Goal: Task Accomplishment & Management: Use online tool/utility

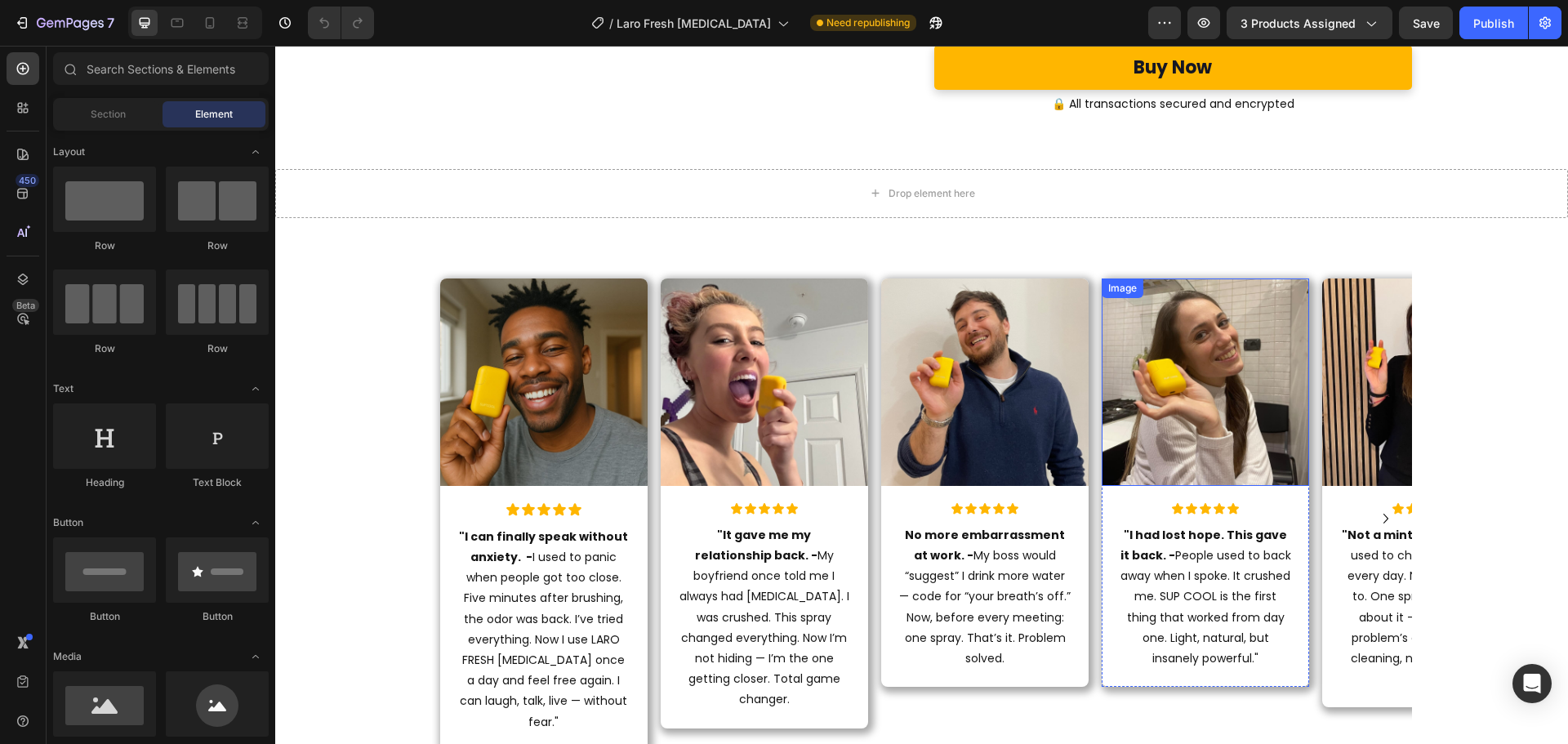
scroll to position [7531, 0]
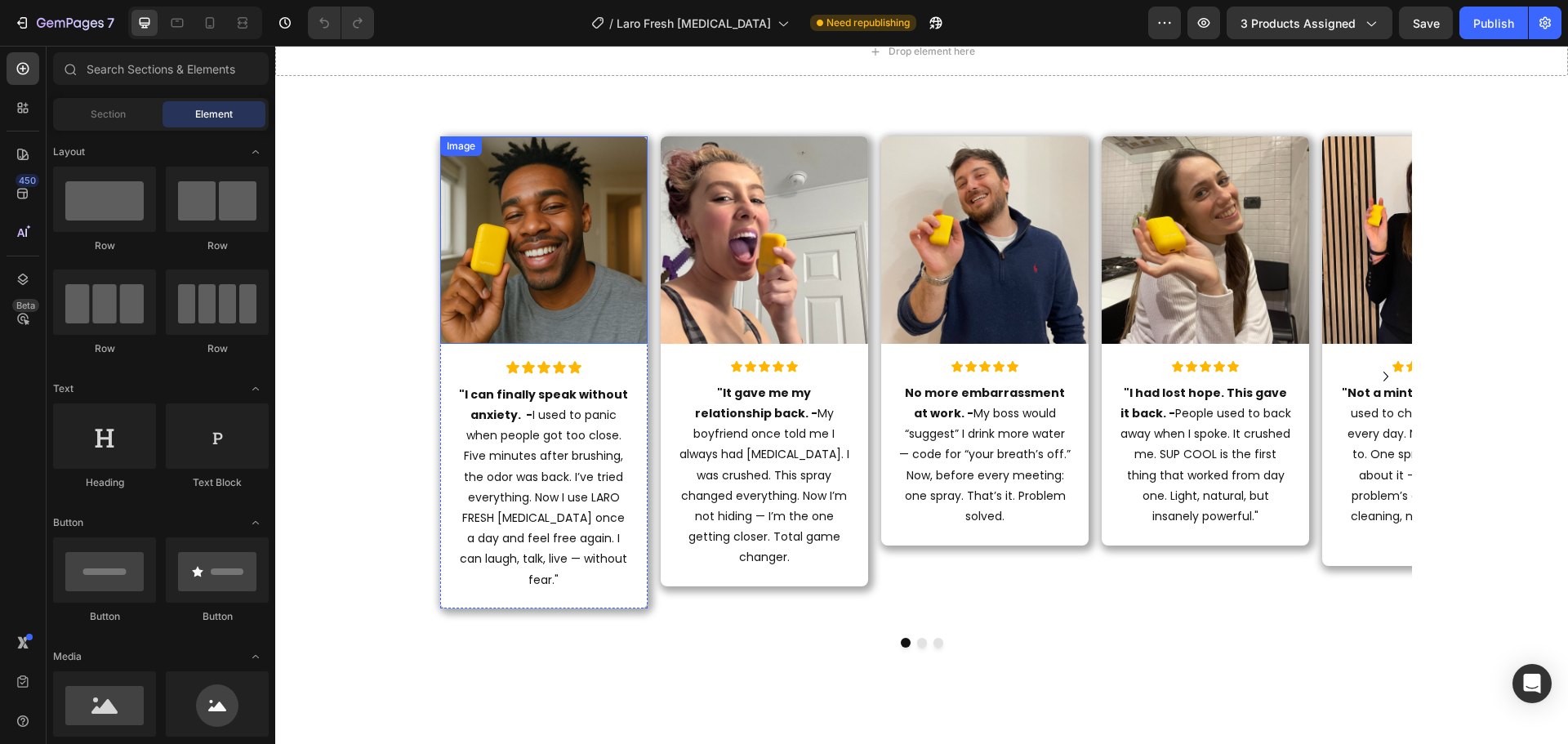
click at [532, 192] on img at bounding box center [543, 239] width 207 height 207
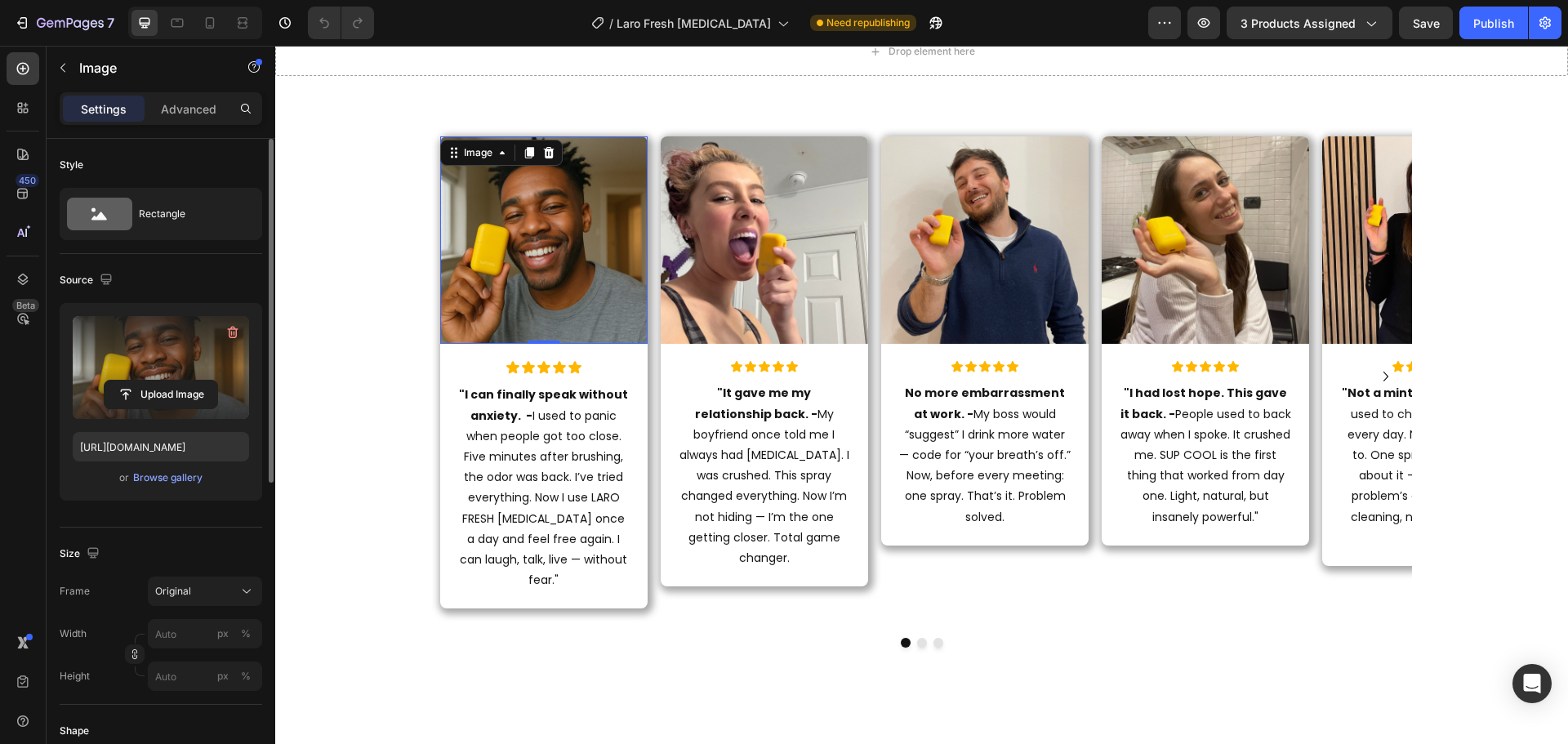
click at [179, 360] on label at bounding box center [160, 367] width 176 height 103
click at [179, 381] on input "file" at bounding box center [161, 394] width 113 height 27
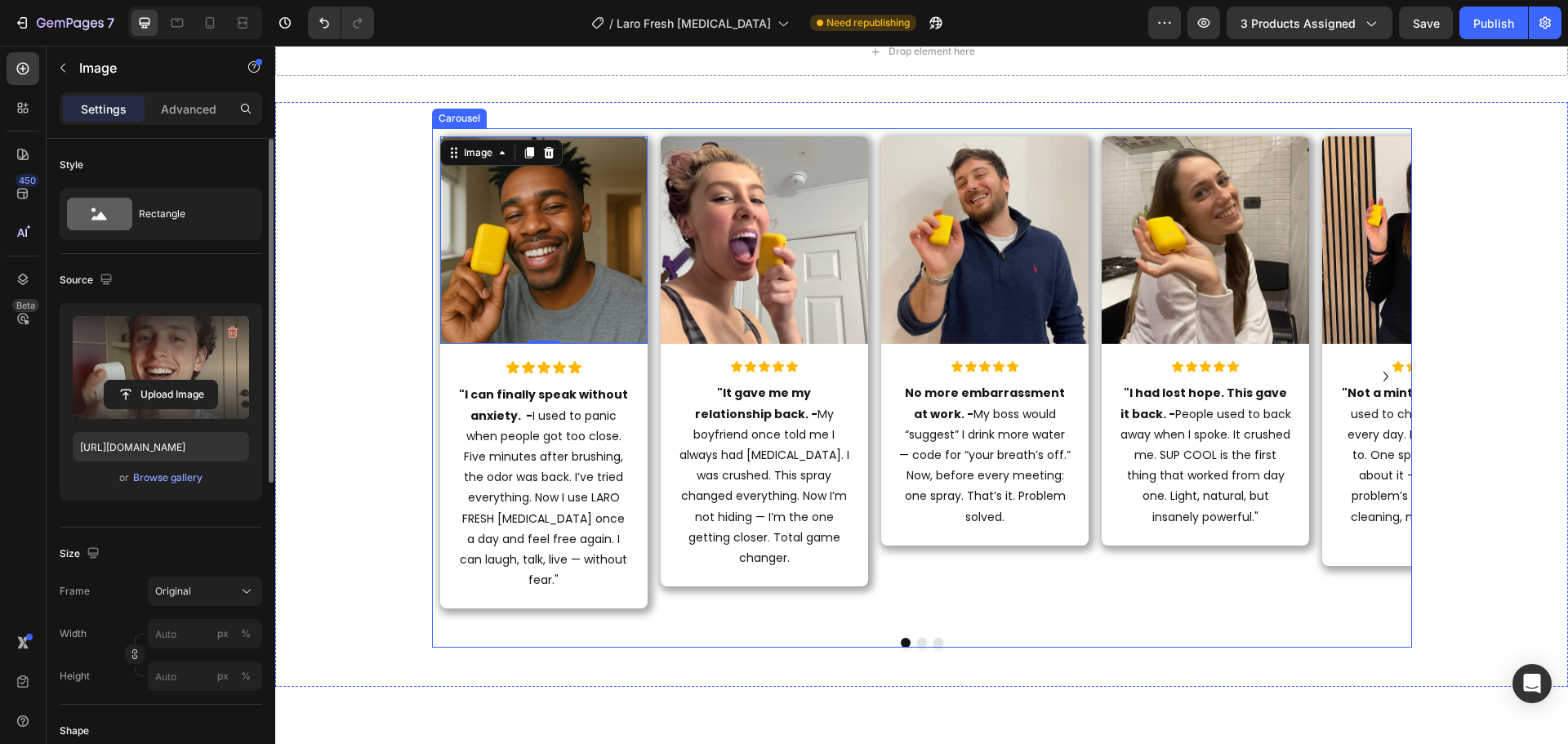
type input "https://cdn.shopify.com/s/files/1/0915/2308/8759/files/gempages_567414619656684…"
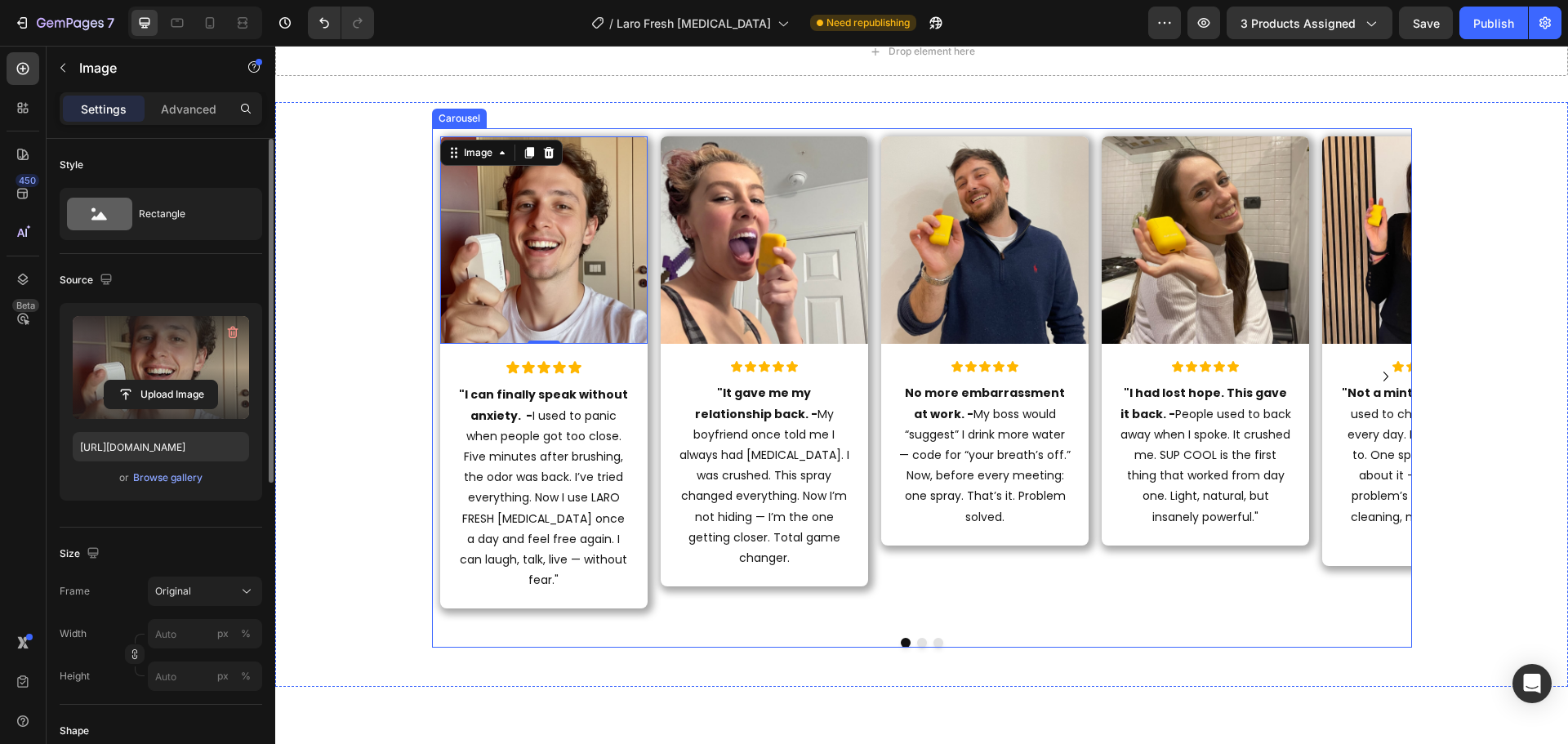
click at [963, 596] on div "Image Icon Icon Icon Icon Icon Icon List No more embarrassment at work. - My bo…" at bounding box center [976, 384] width 207 height 496
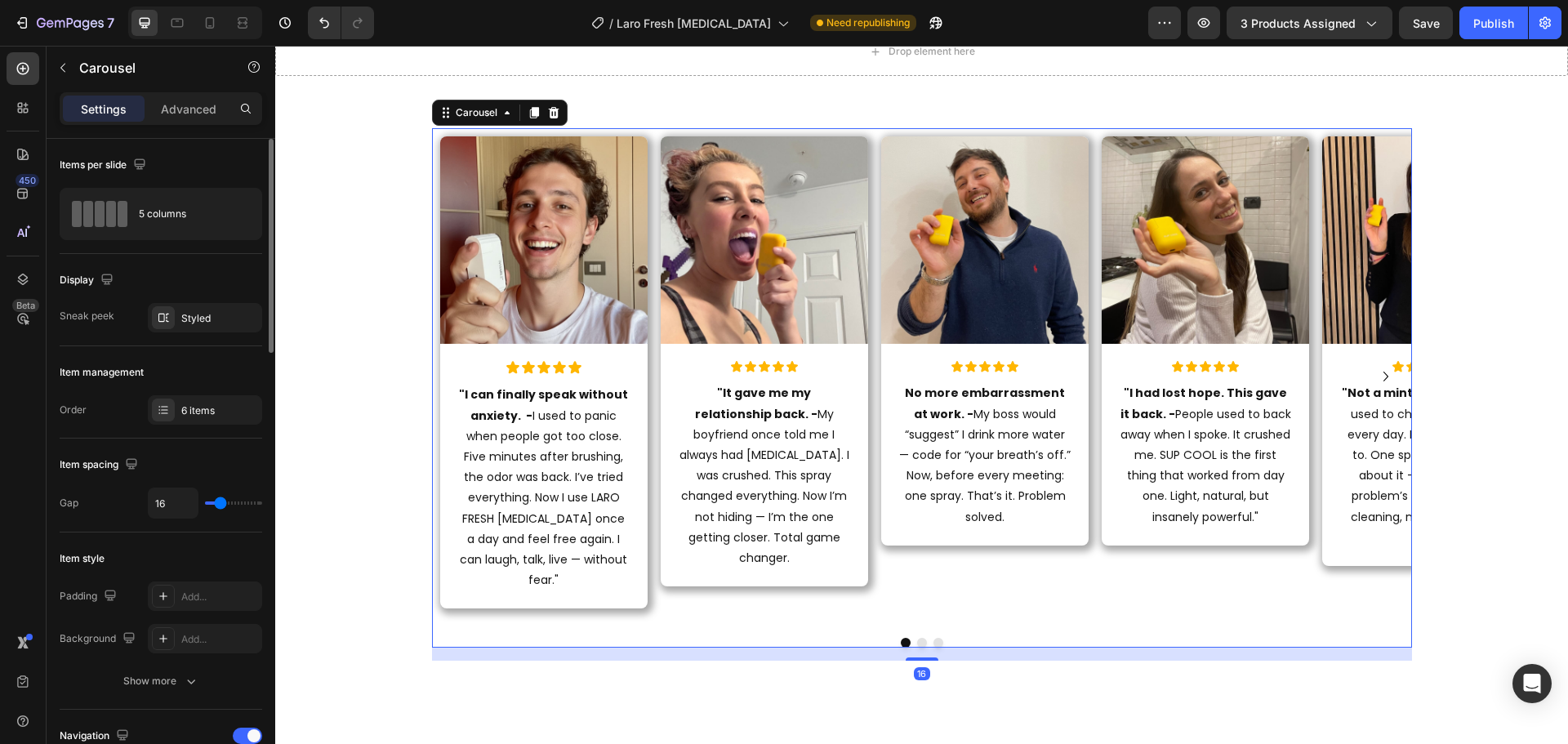
scroll to position [7450, 0]
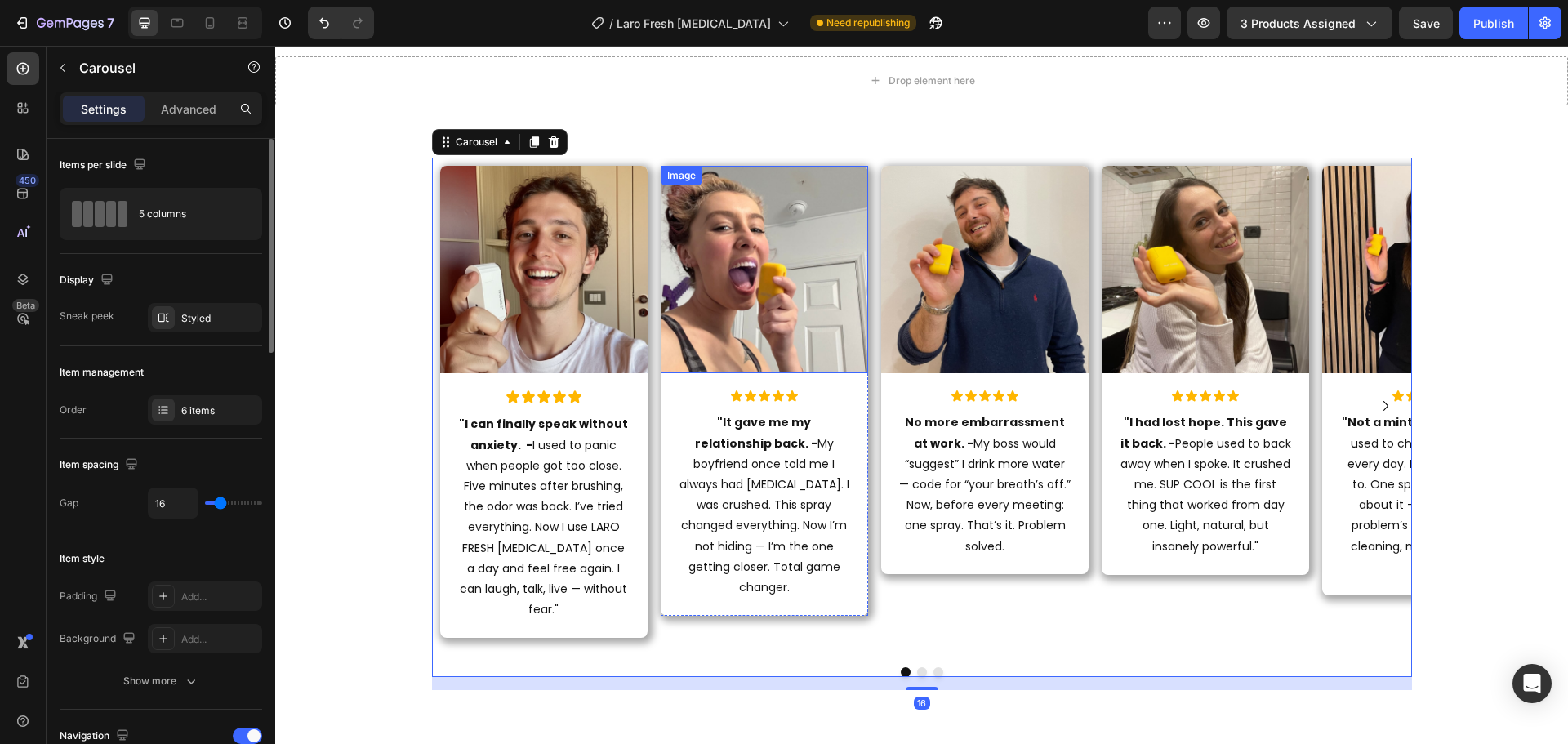
click at [811, 290] on img at bounding box center [764, 269] width 207 height 207
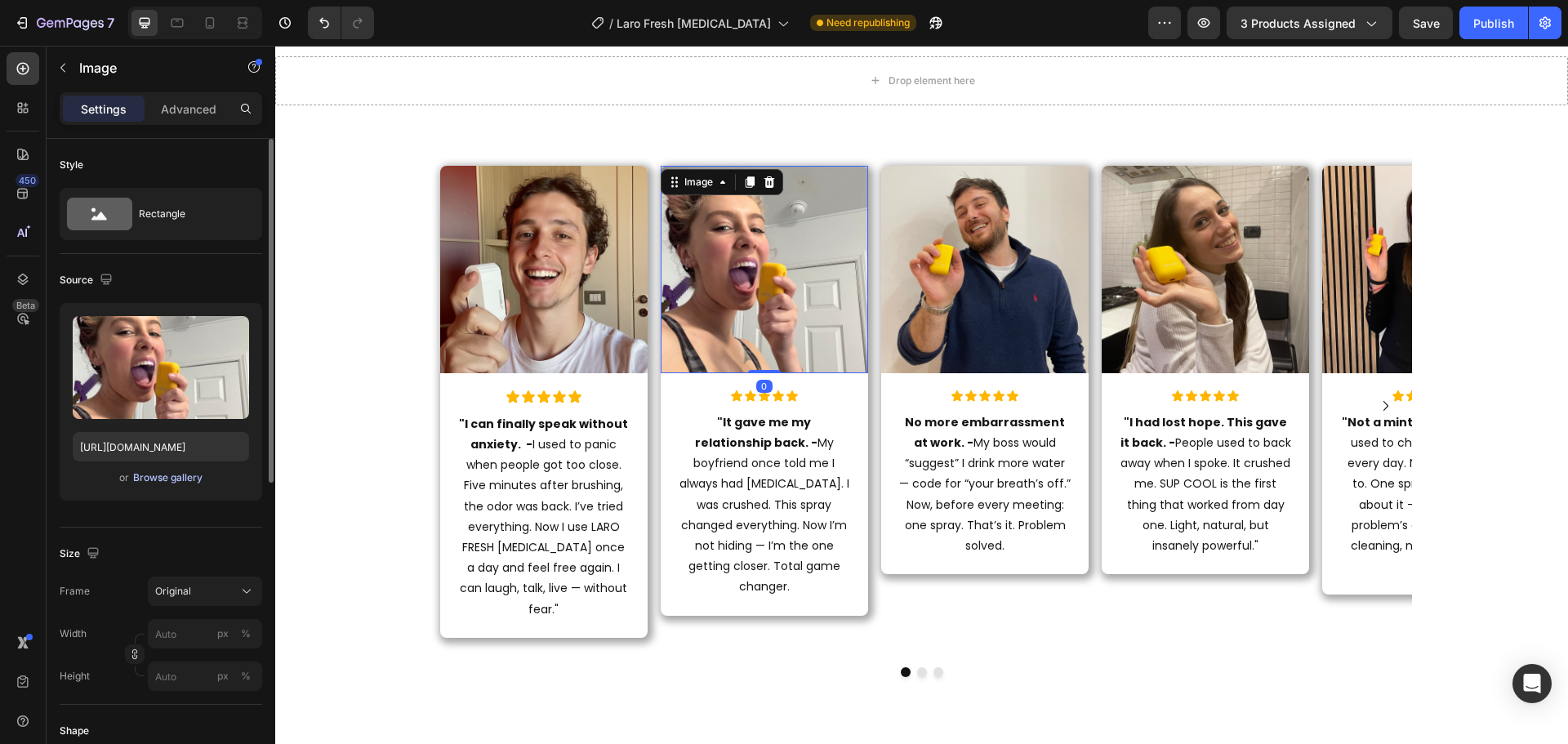
click at [157, 480] on div "Browse gallery" at bounding box center [167, 478] width 69 height 15
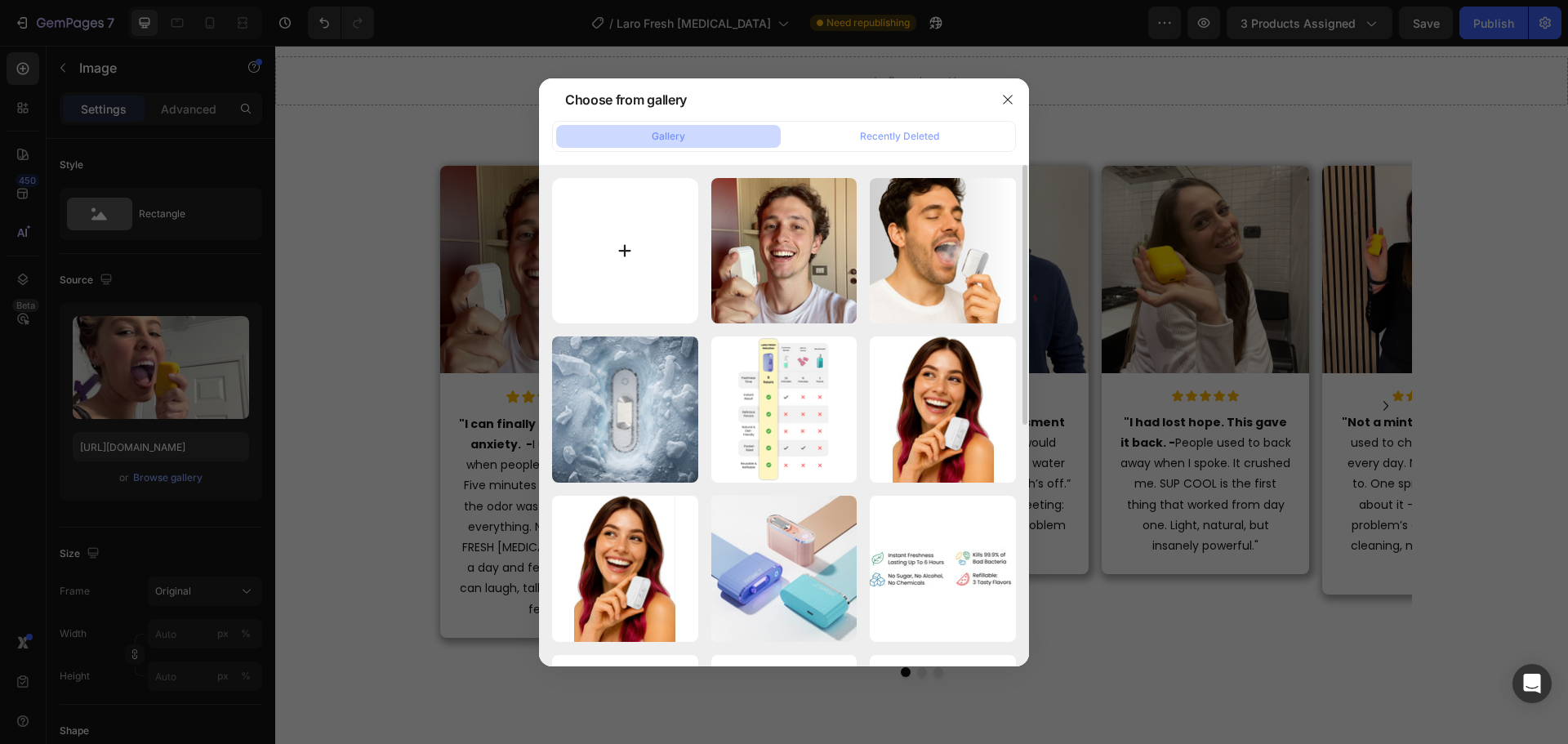
click at [619, 250] on input "file" at bounding box center [625, 251] width 146 height 146
type input "C:\fakepath\31.jpg"
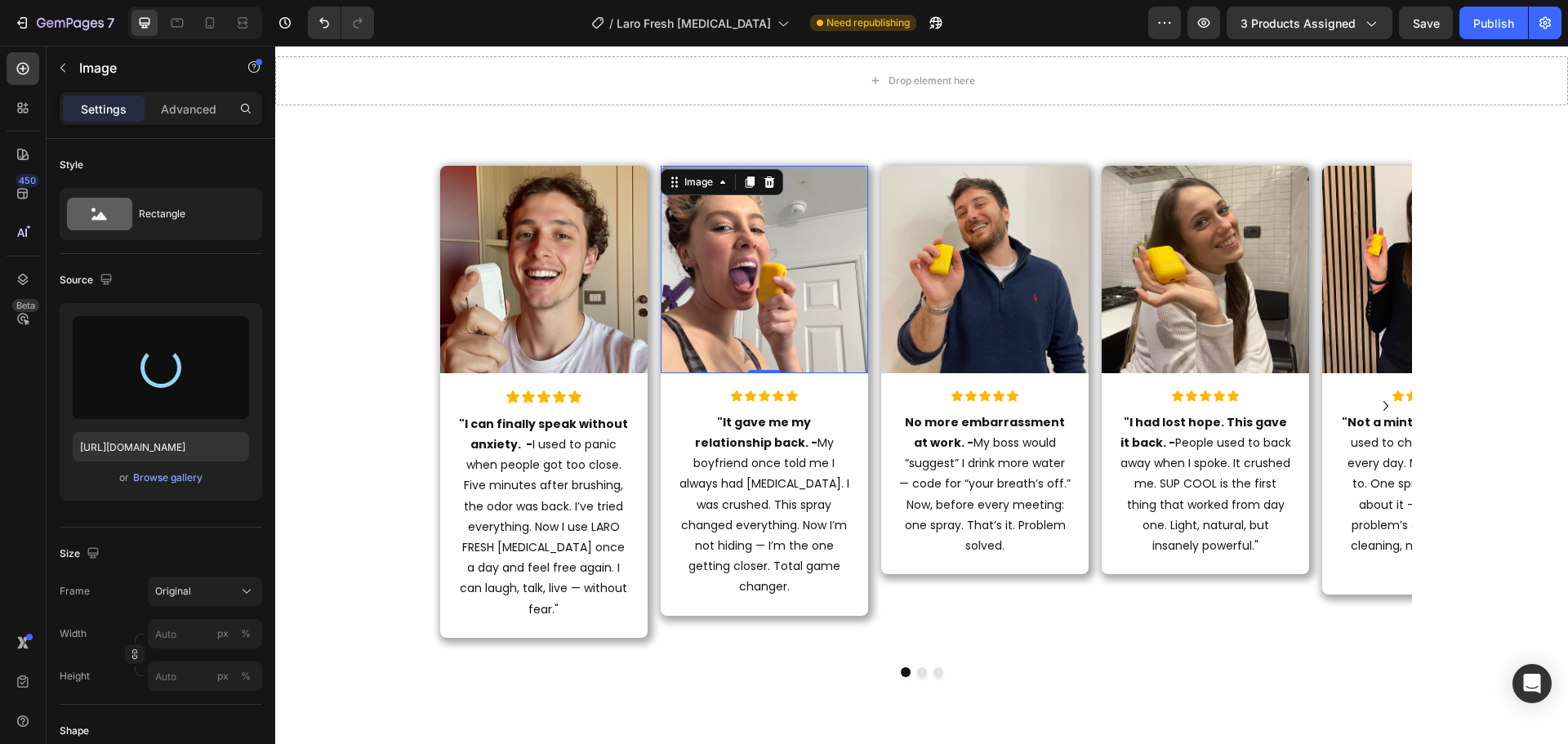
type input "https://cdn.shopify.com/s/files/1/0915/2308/8759/files/gempages_567414619656684…"
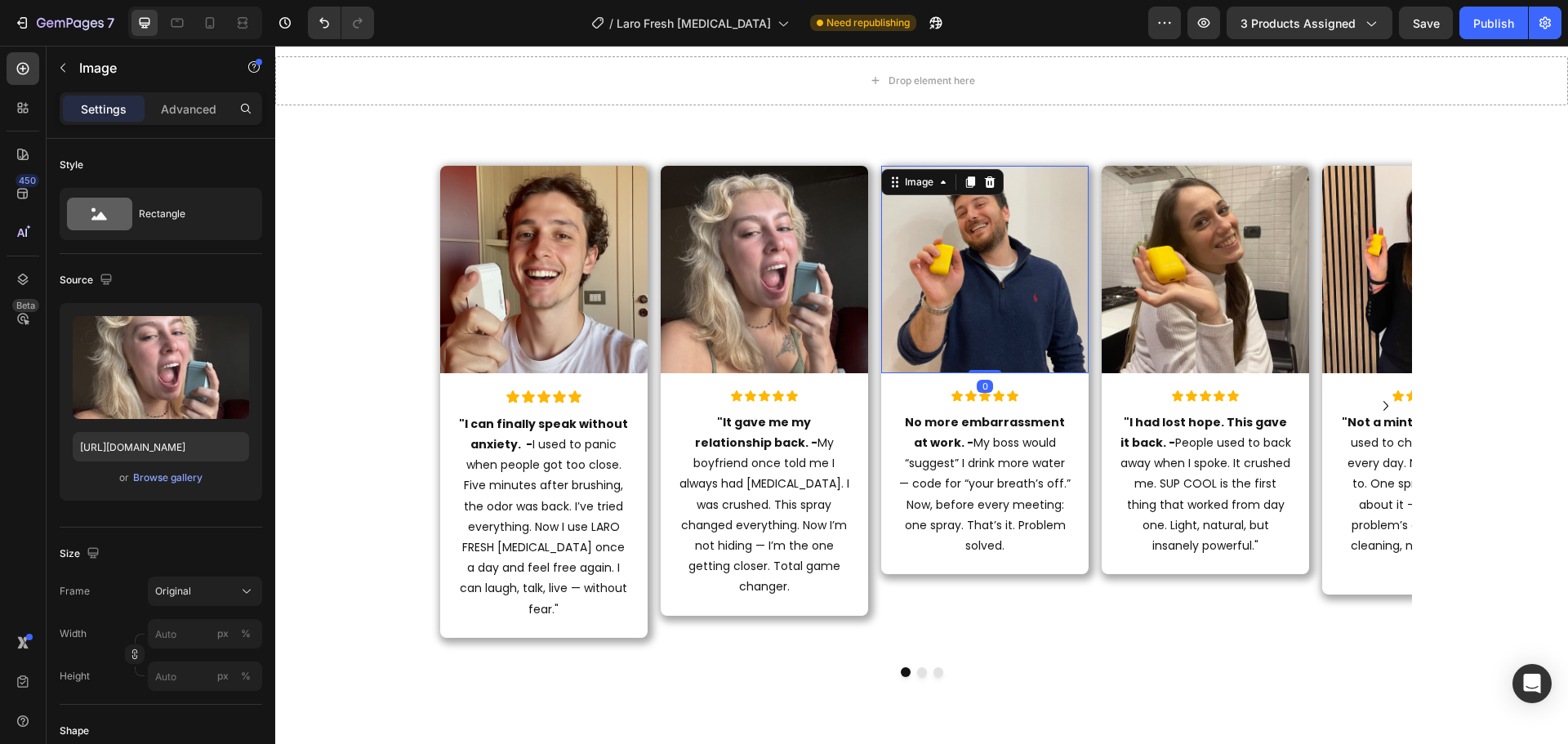
click at [1010, 318] on img at bounding box center [984, 269] width 207 height 207
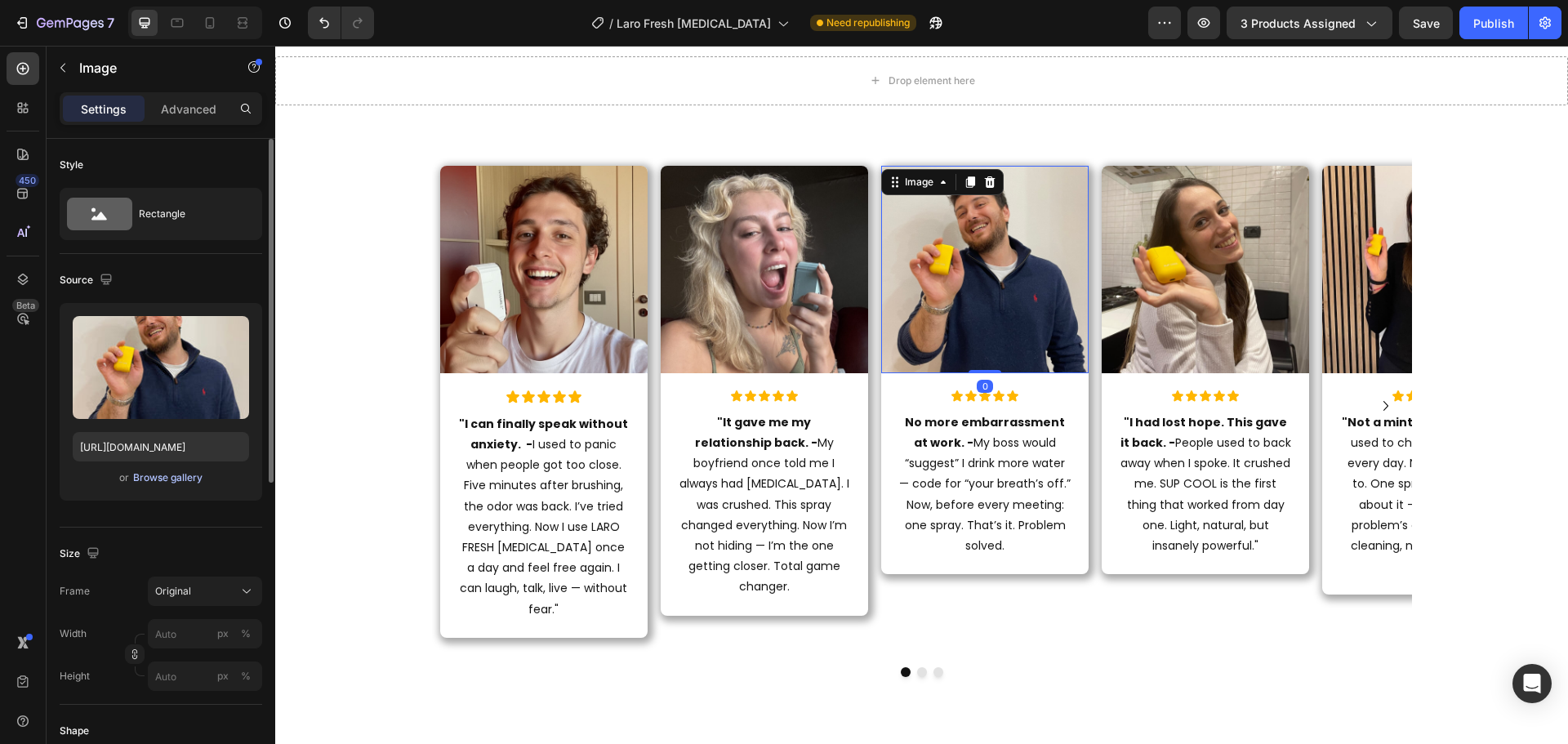
click at [150, 473] on div "Browse gallery" at bounding box center [167, 478] width 69 height 15
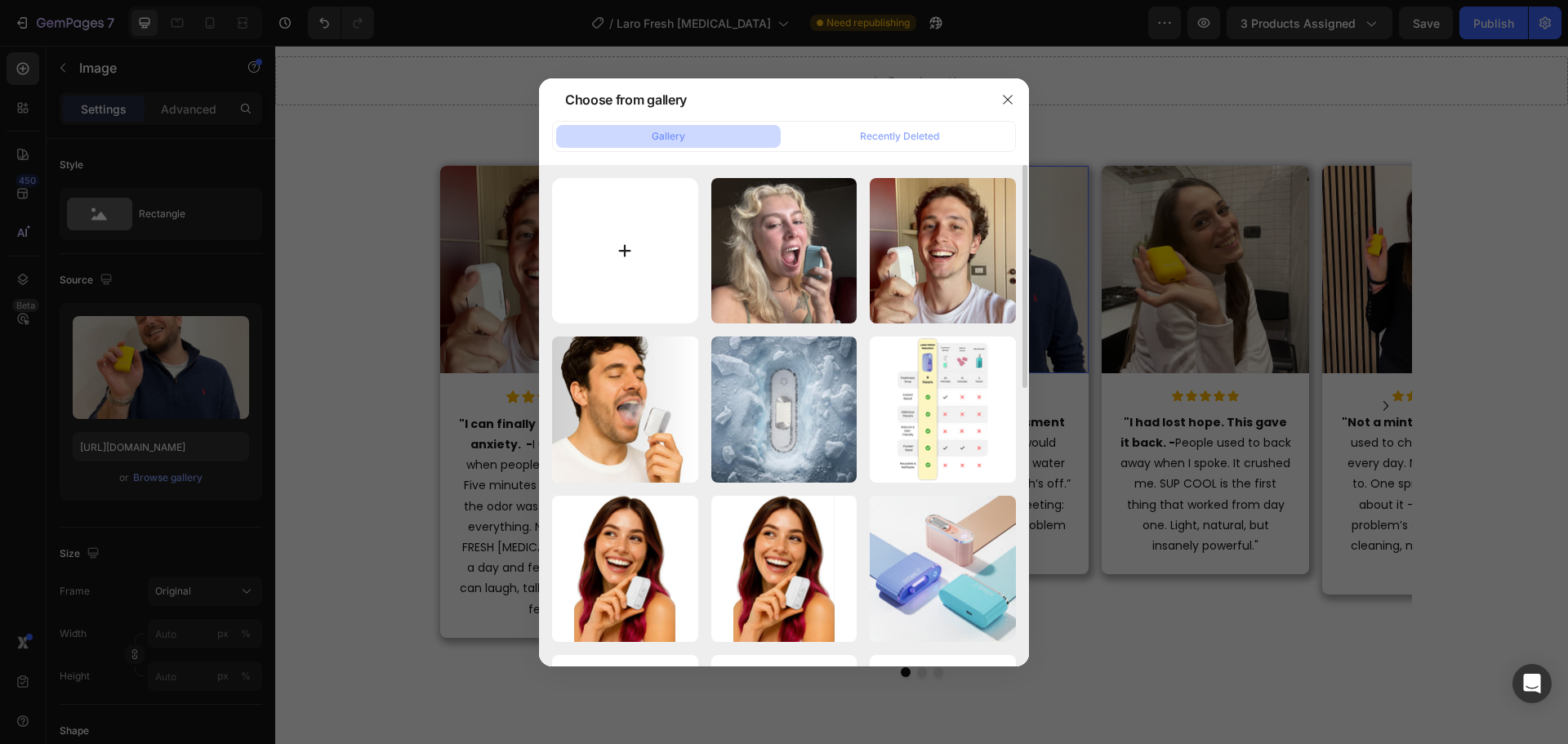
click at [609, 278] on input "file" at bounding box center [625, 251] width 146 height 146
type input "C:\fakepath\35.jpg"
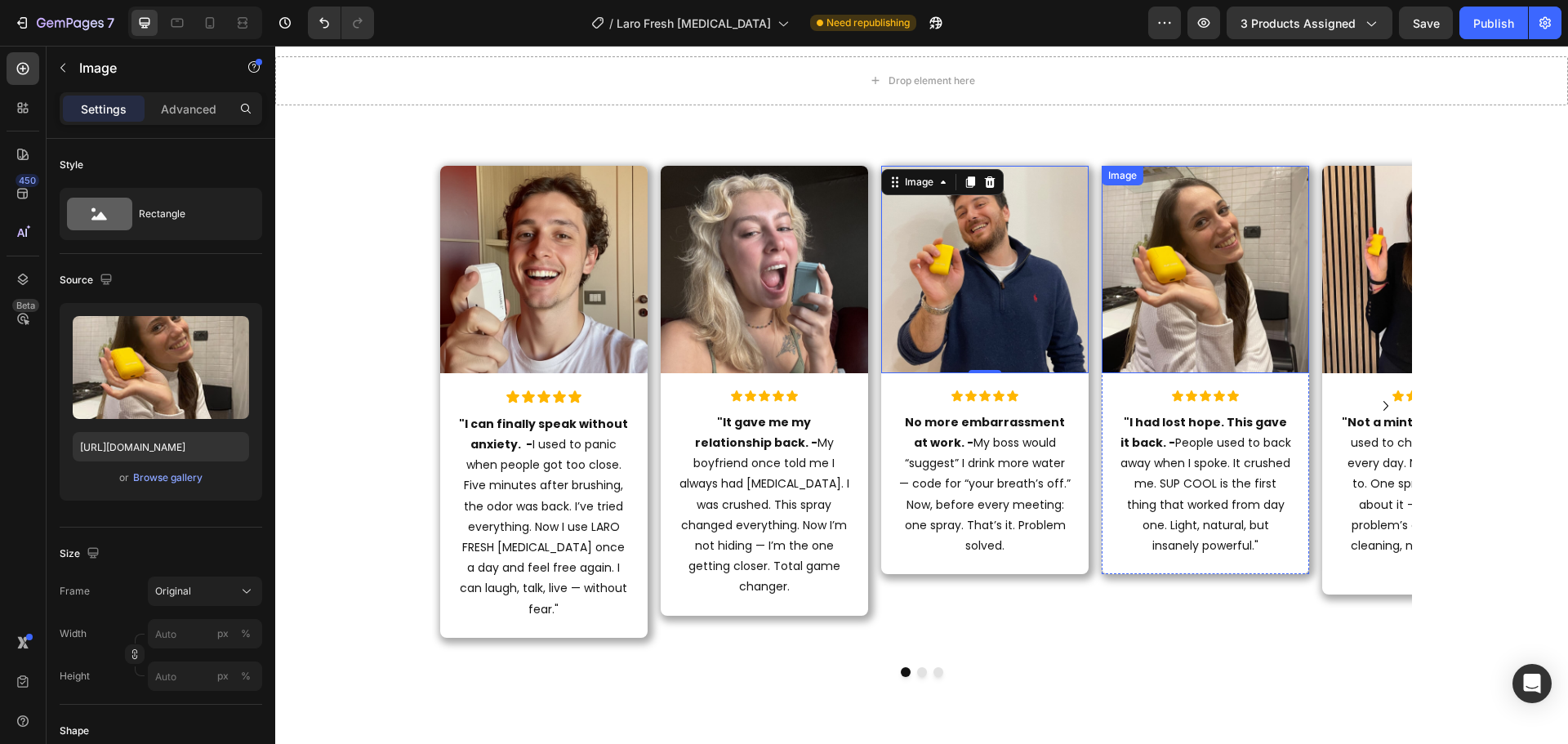
click at [1174, 261] on img at bounding box center [1205, 269] width 207 height 207
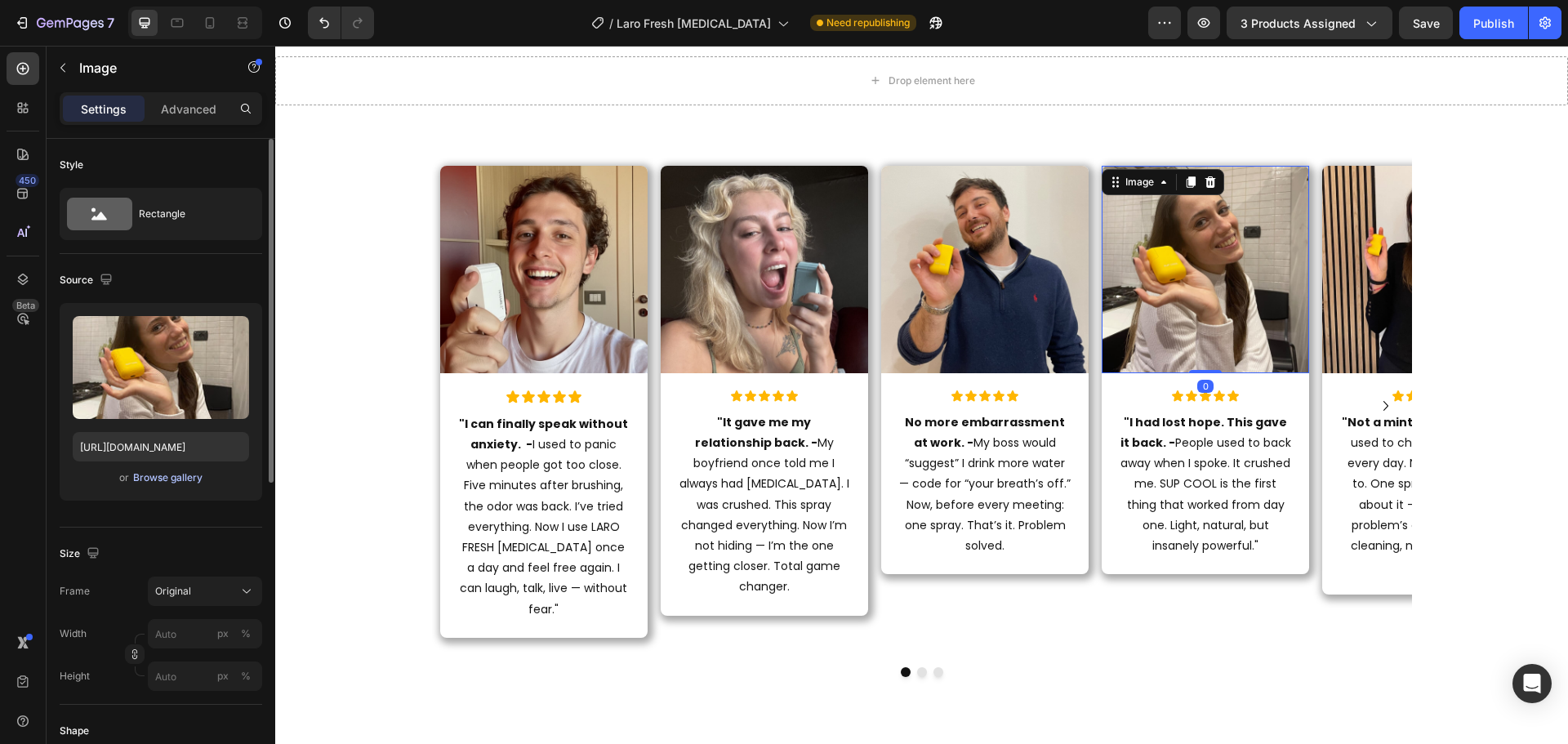
click at [155, 475] on div "Browse gallery" at bounding box center [167, 478] width 69 height 15
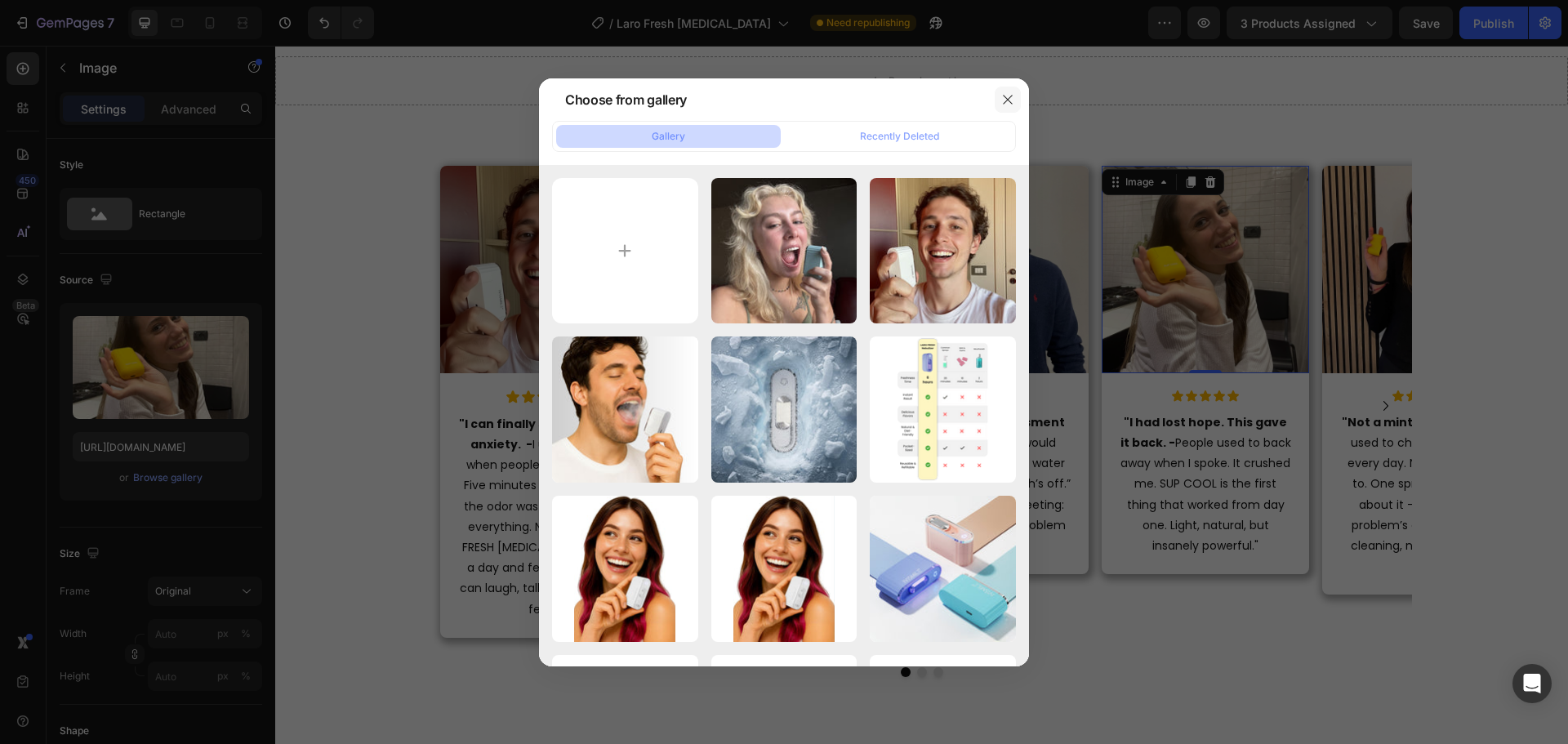
click at [1008, 100] on icon "button" at bounding box center [1007, 99] width 9 height 9
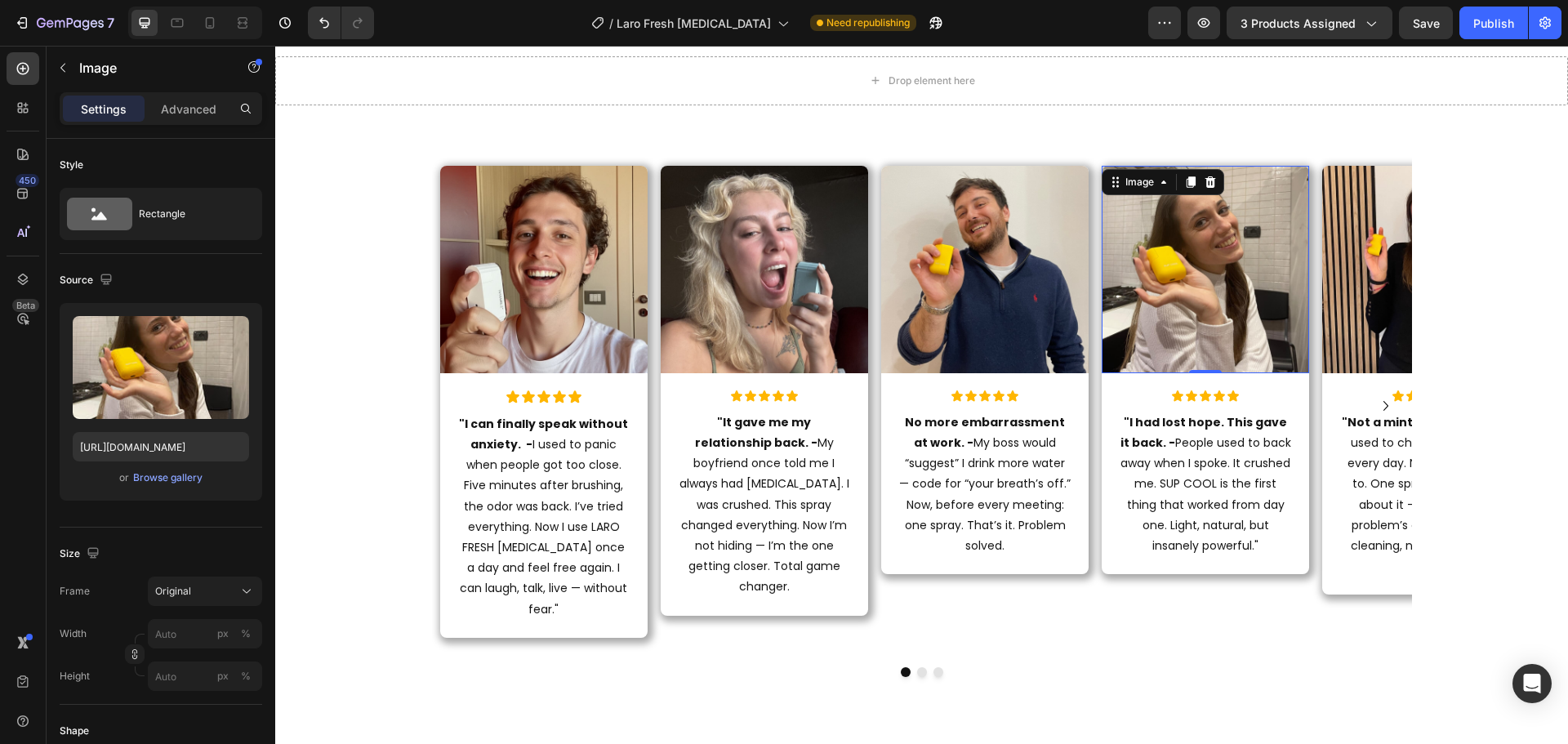
click at [1145, 309] on img at bounding box center [1205, 269] width 207 height 207
click at [162, 483] on div "Browse gallery" at bounding box center [167, 478] width 69 height 15
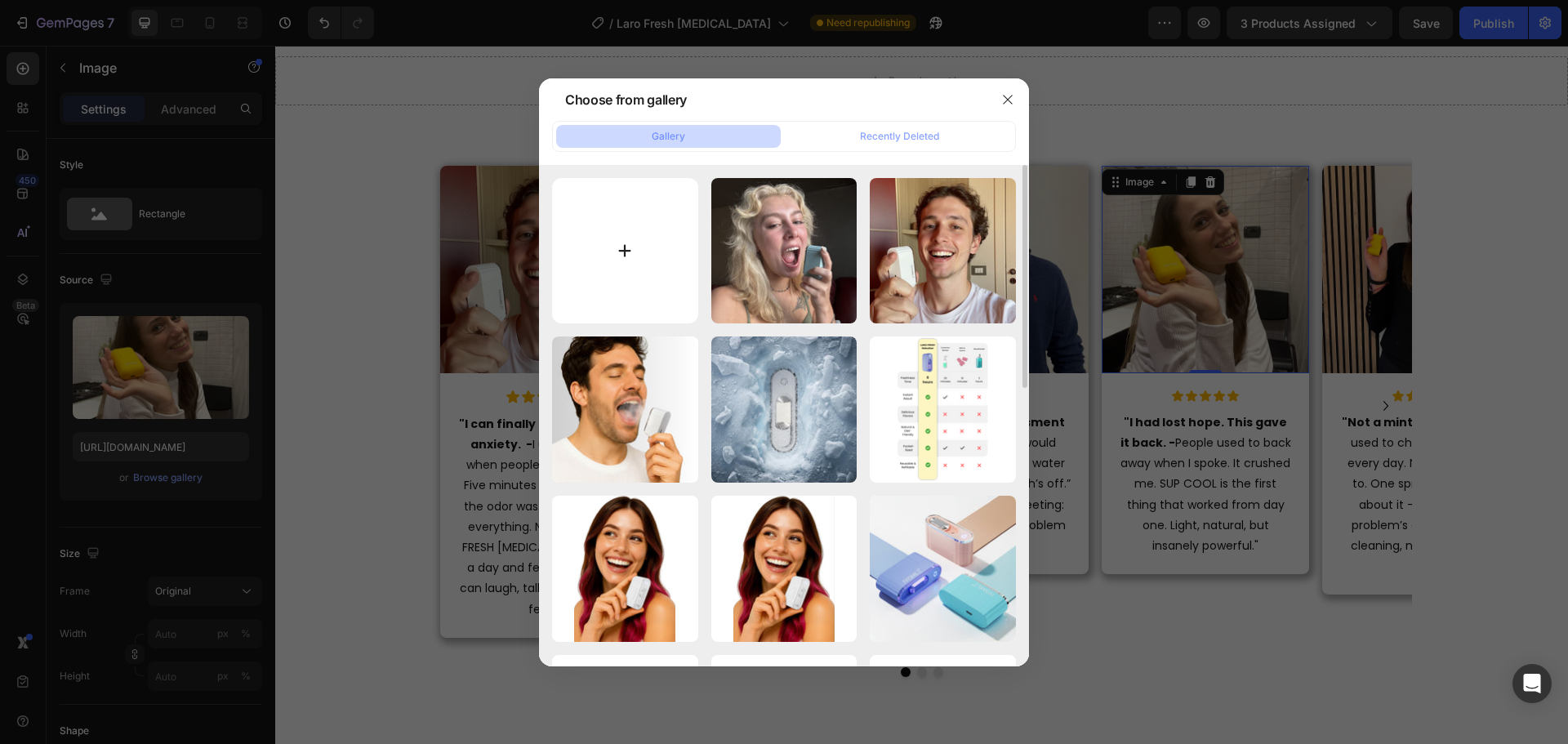
click at [604, 246] on input "file" at bounding box center [625, 251] width 146 height 146
type input "C:\fakepath\35.jpg"
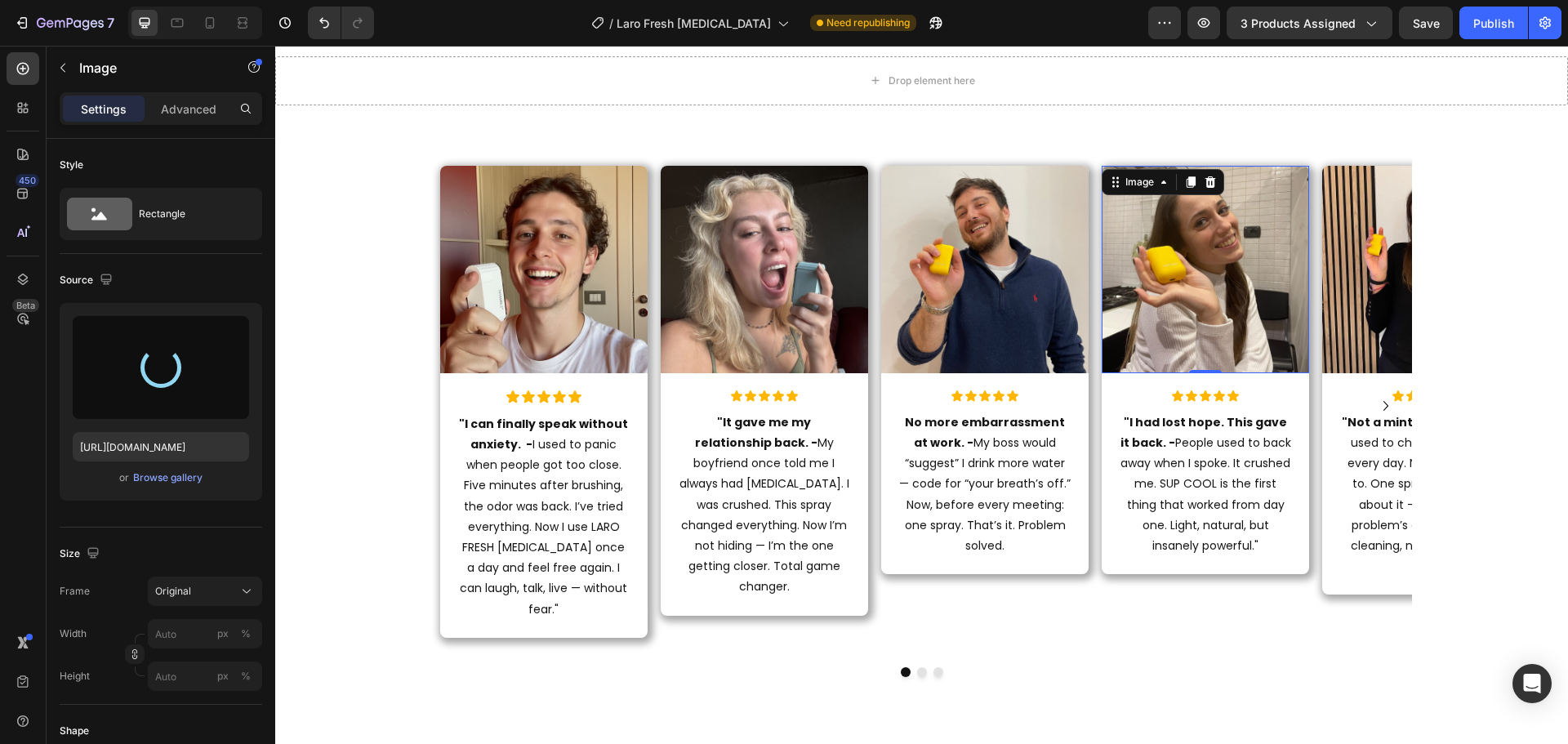
type input "https://cdn.shopify.com/s/files/1/0915/2308/8759/files/gempages_567414619656684…"
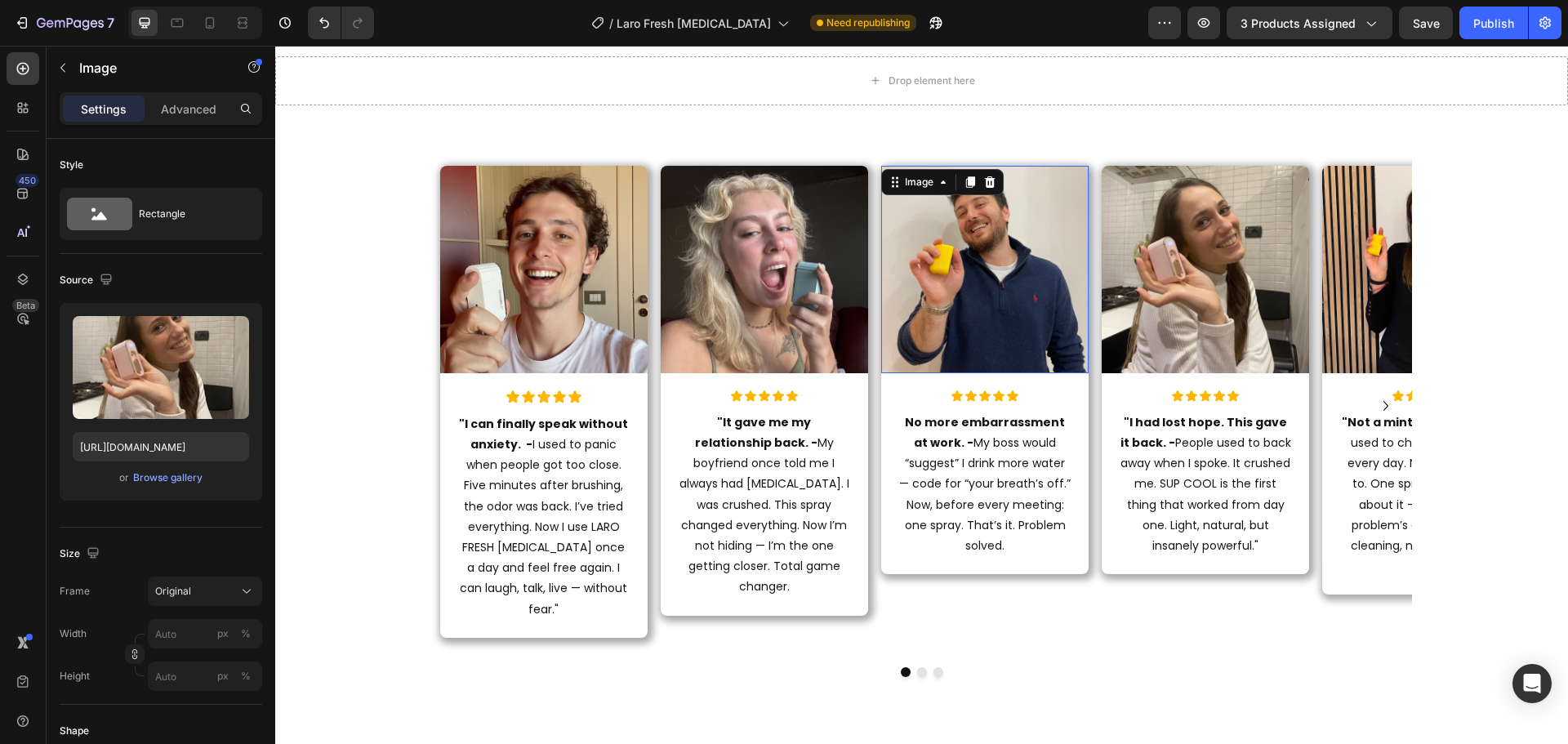
click at [979, 278] on img at bounding box center [984, 269] width 207 height 207
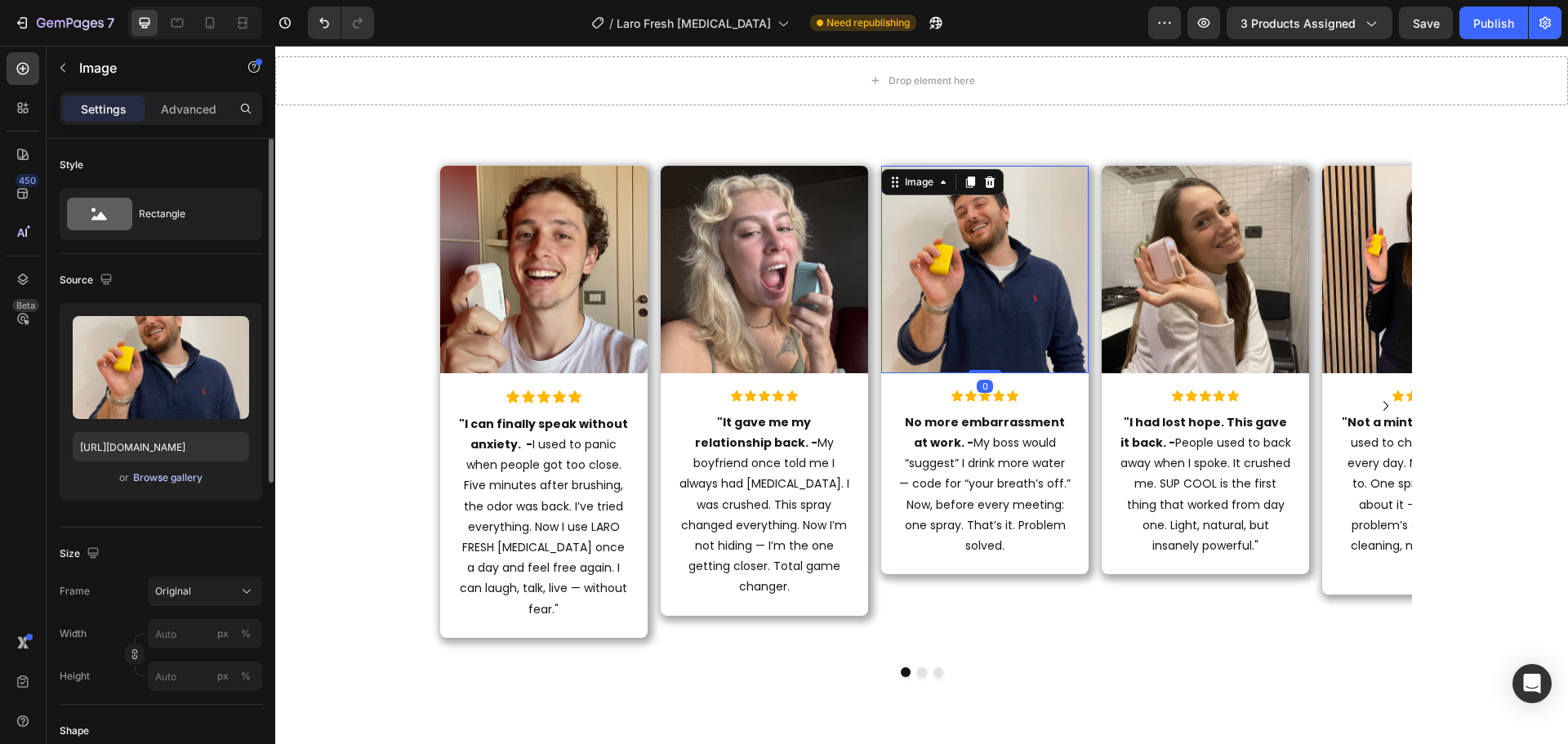
click at [159, 478] on div "Browse gallery" at bounding box center [167, 478] width 69 height 15
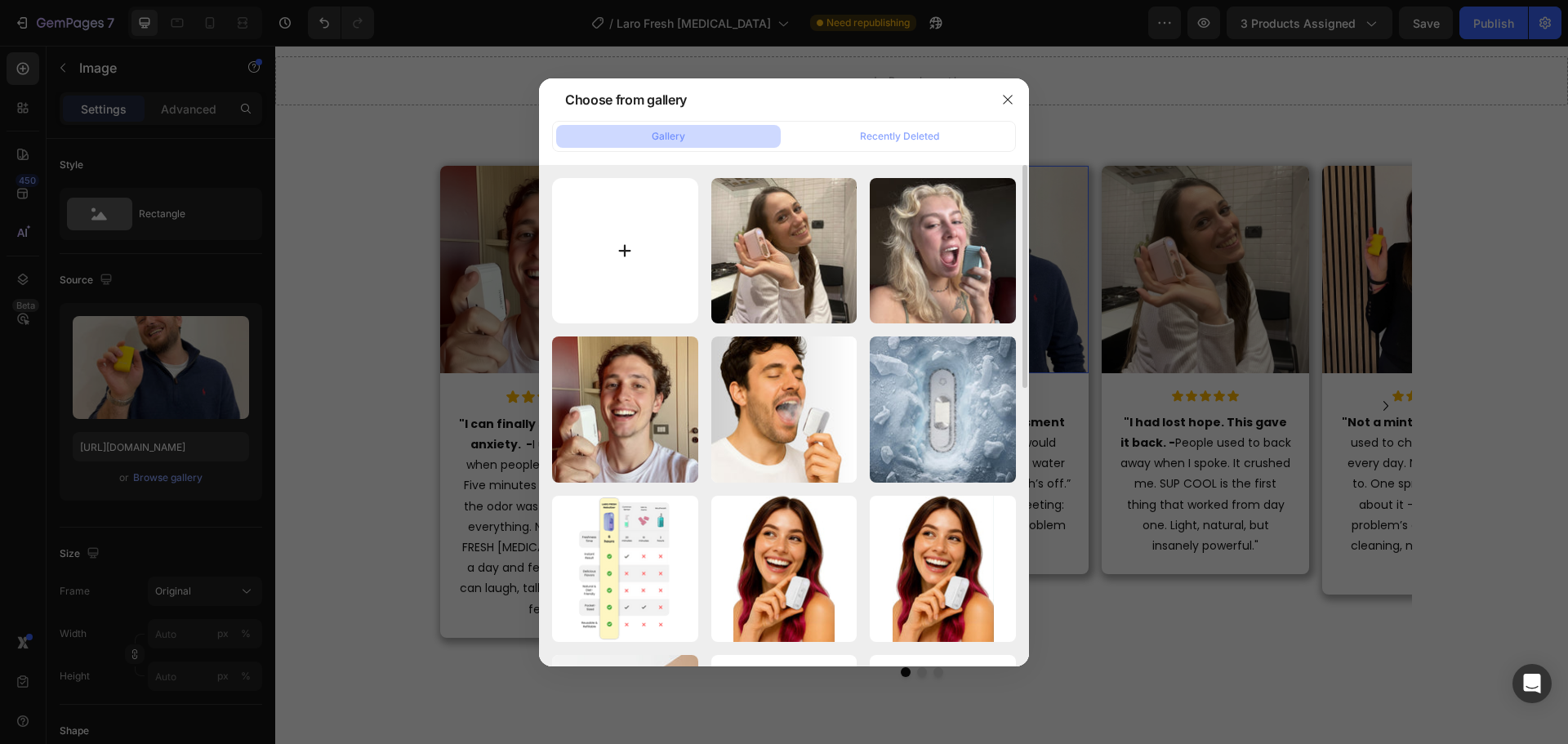
click at [627, 243] on input "file" at bounding box center [625, 251] width 146 height 146
type input "C:\fakepath\20.jpg"
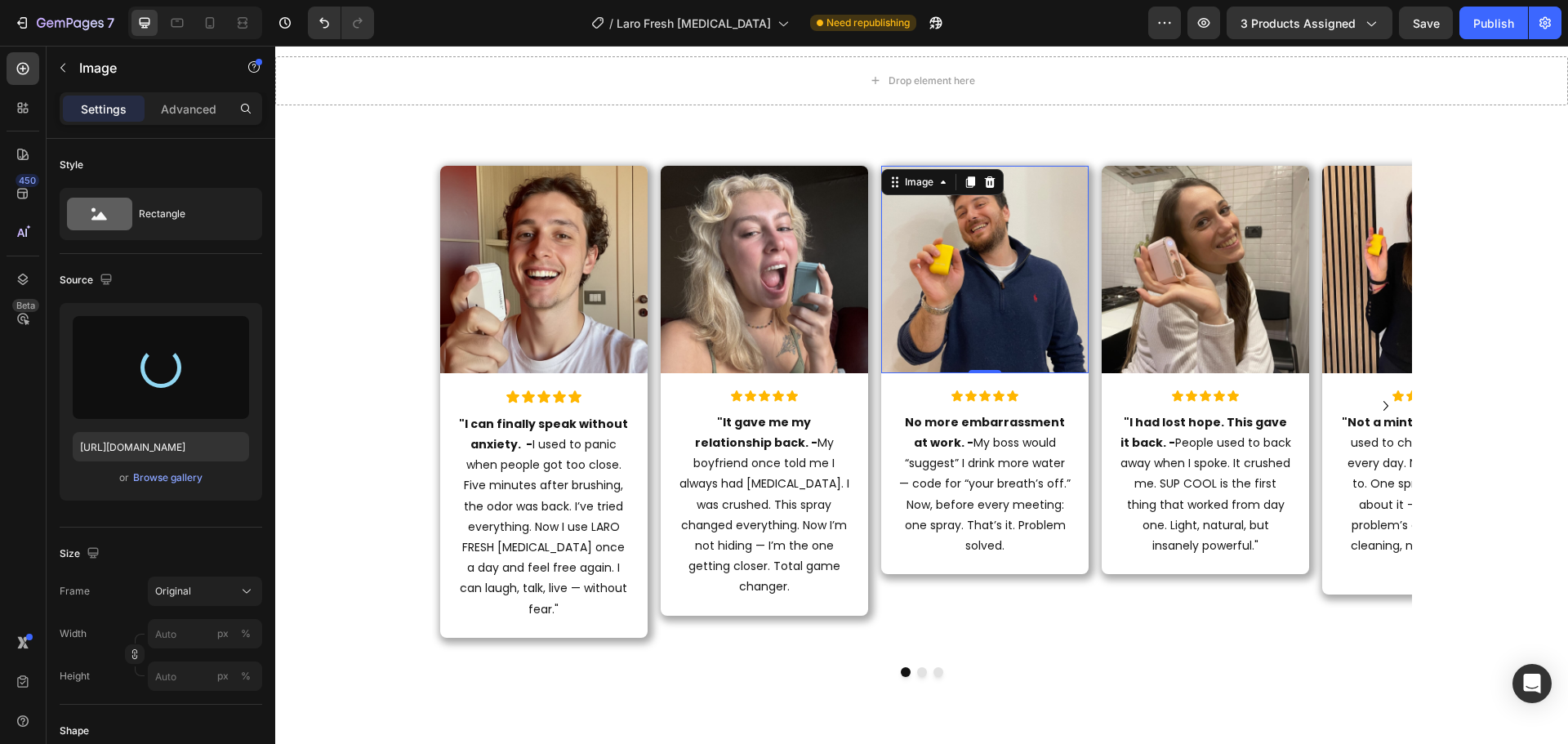
type input "https://cdn.shopify.com/s/files/1/0915/2308/8759/files/gempages_567414619656684…"
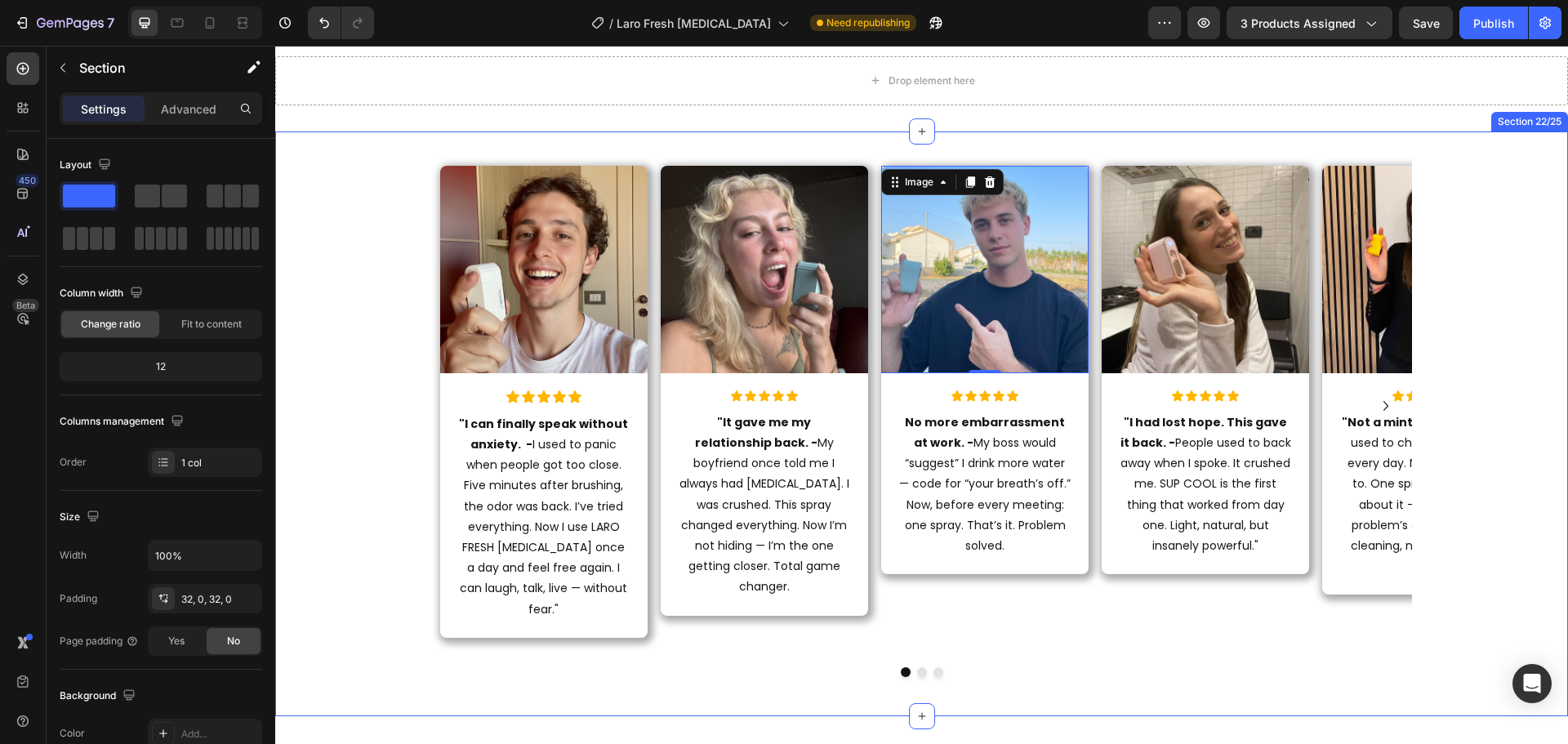
click at [1442, 264] on div "Image Icon Icon Icon Icon Icon Icon List "I can finally speak without anxiety. …" at bounding box center [921, 424] width 1293 height 532
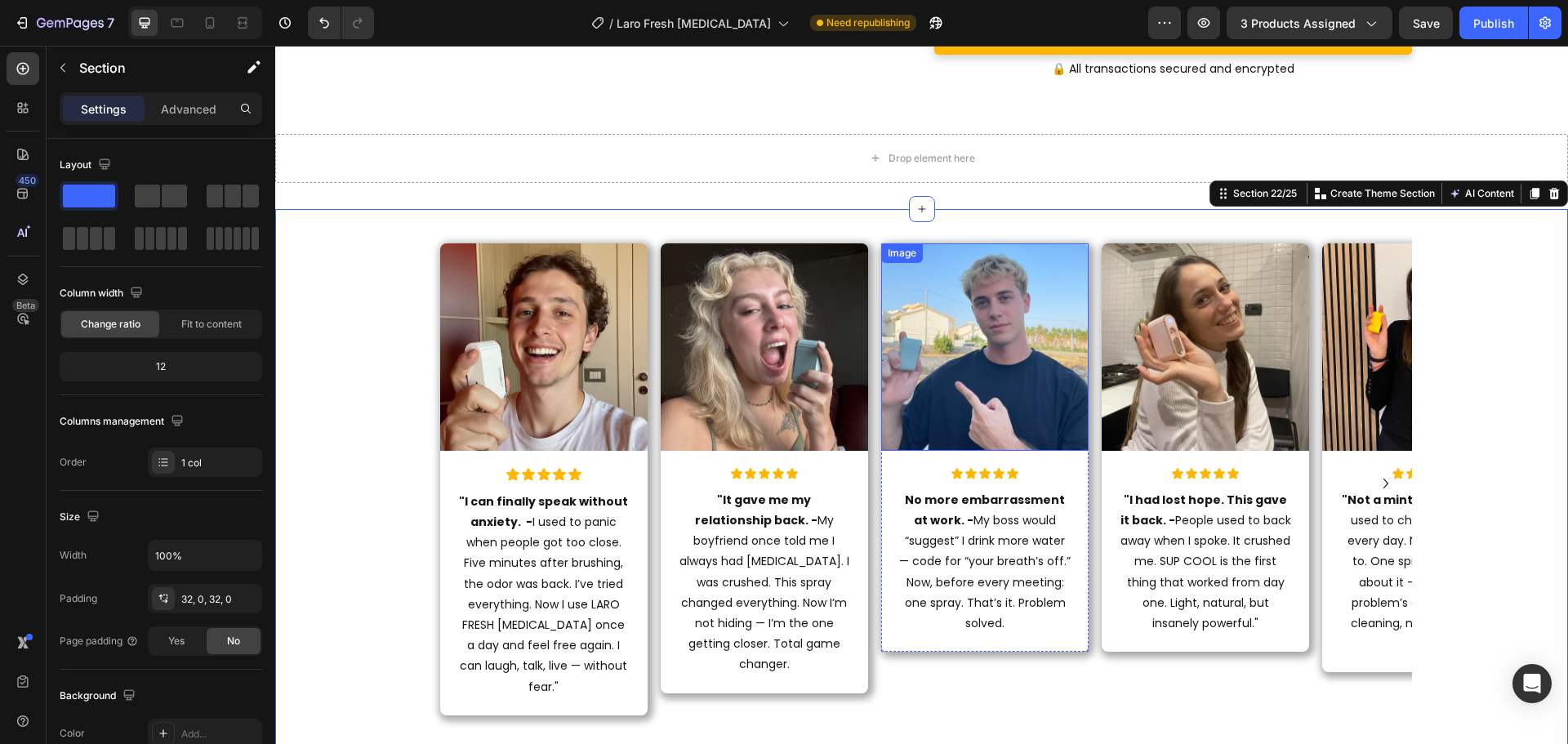
scroll to position [7408, 0]
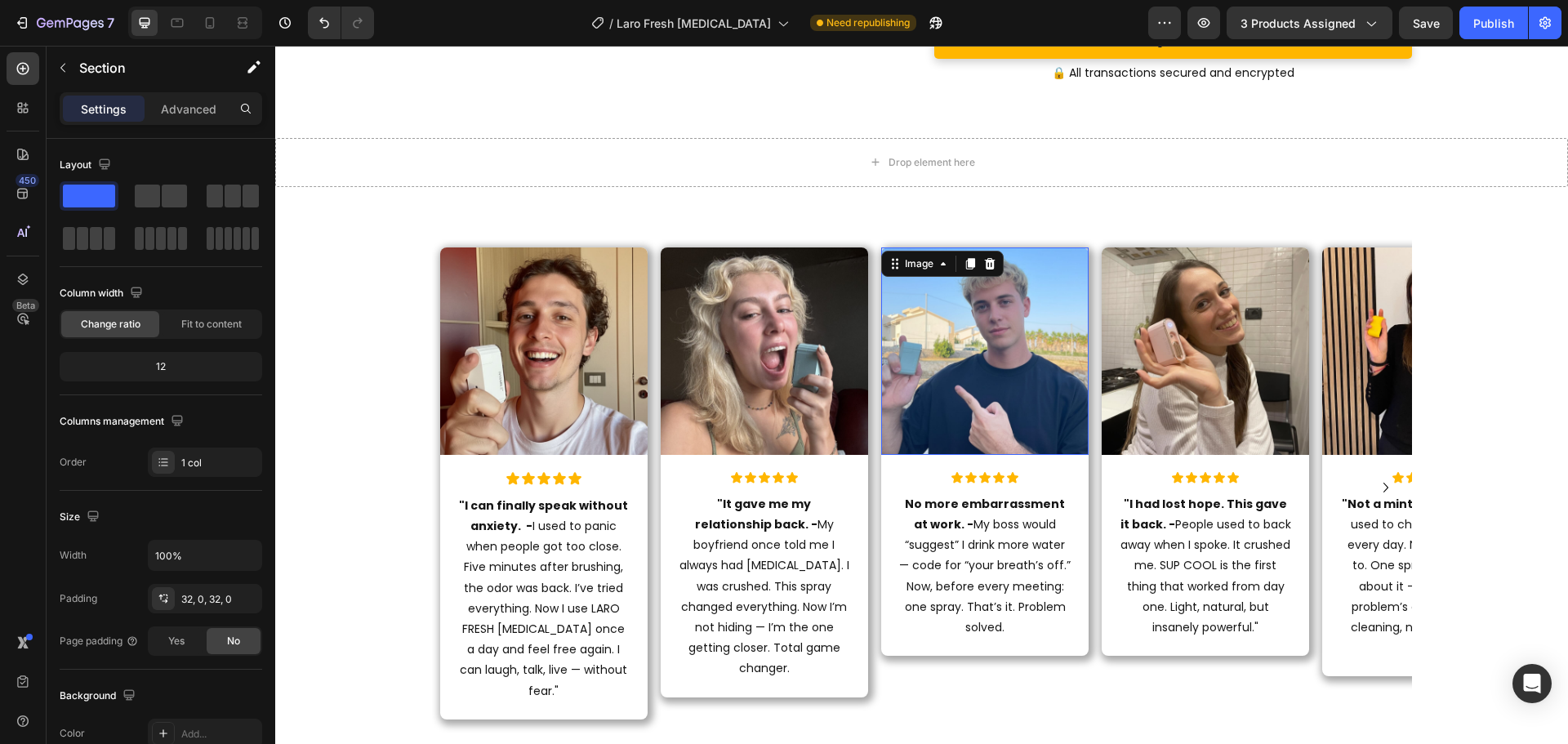
click at [962, 314] on img at bounding box center [984, 351] width 207 height 207
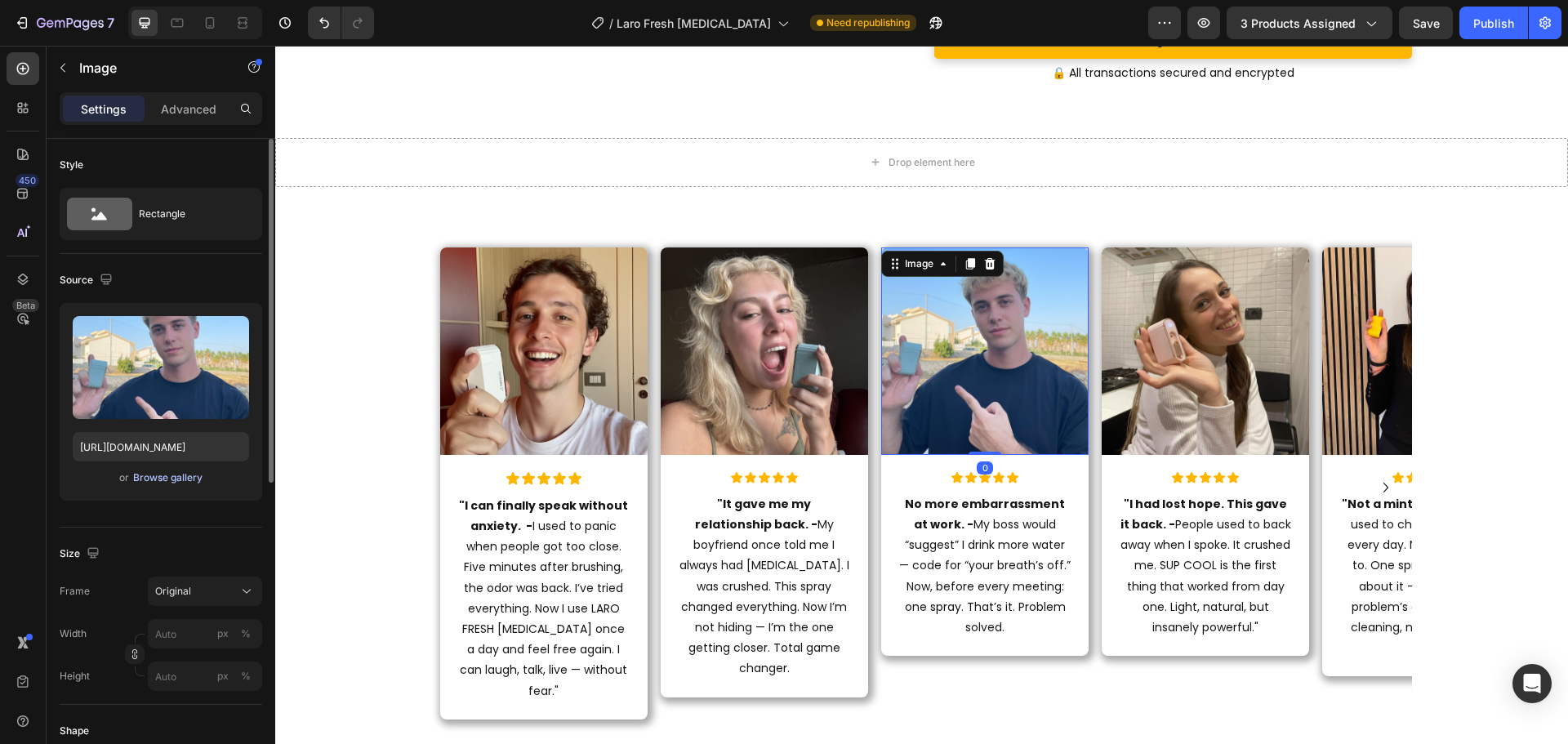
click at [165, 473] on div "Browse gallery" at bounding box center [167, 478] width 69 height 15
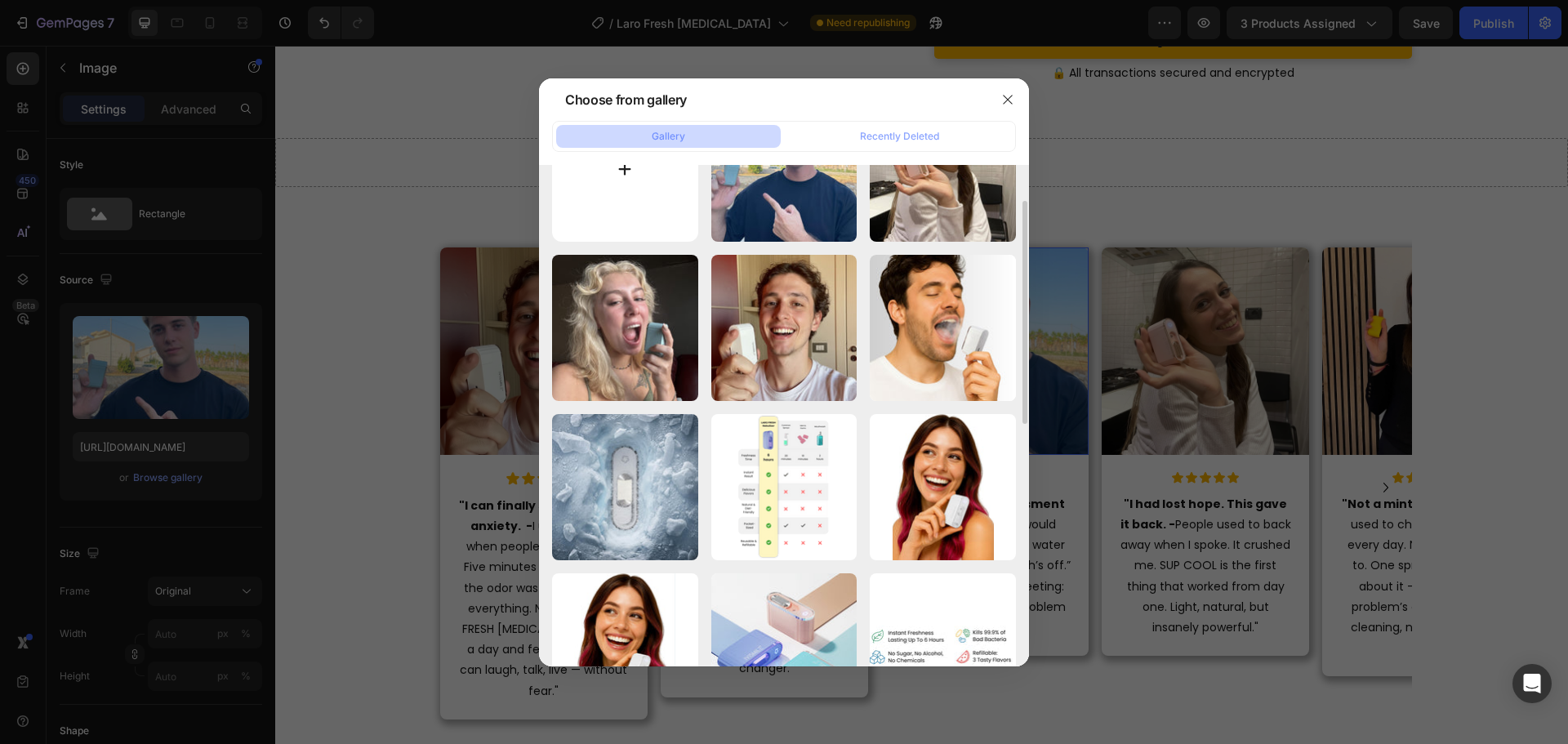
scroll to position [0, 0]
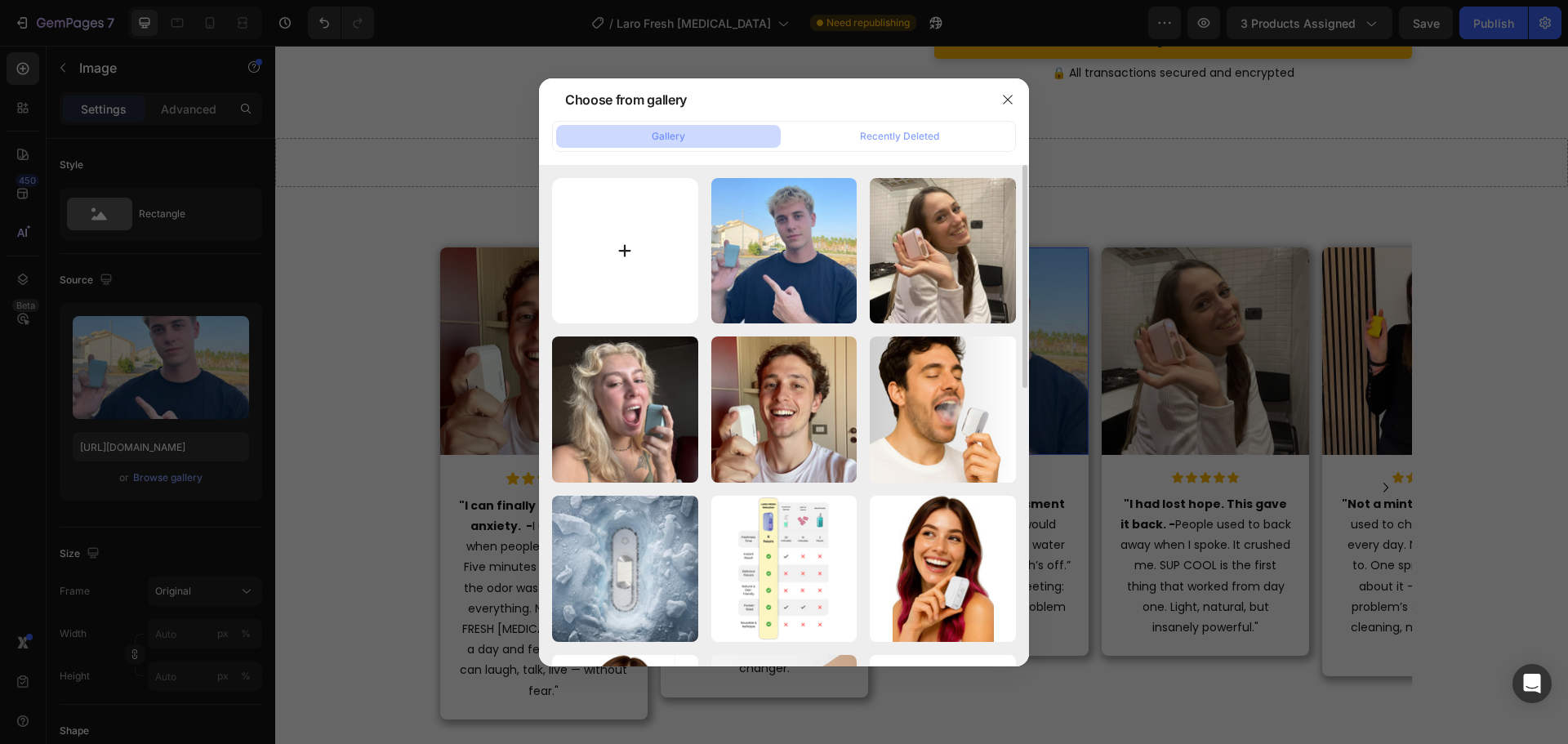
click at [626, 261] on input "file" at bounding box center [625, 251] width 146 height 146
type input "C:\fakepath\26.jpg"
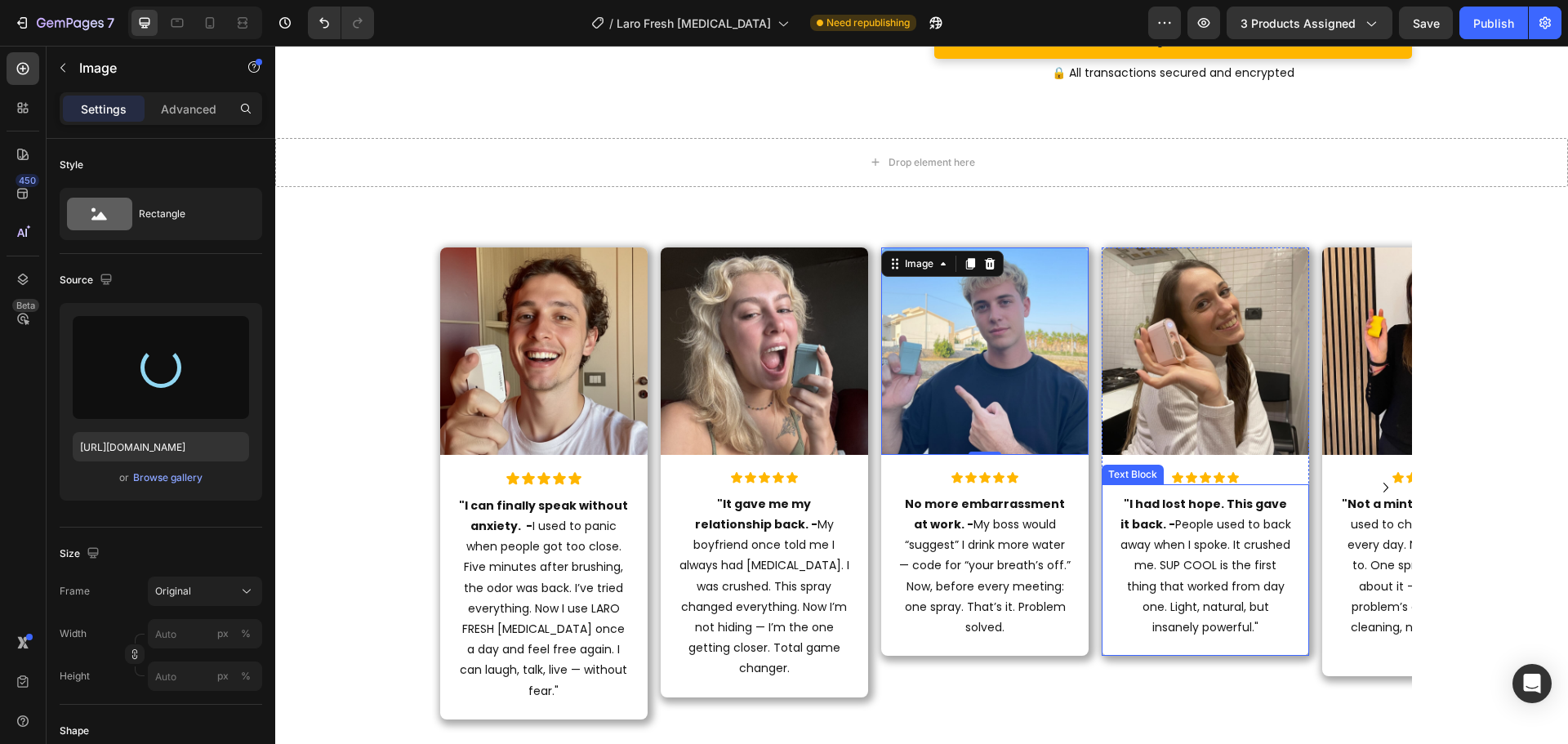
type input "https://cdn.shopify.com/s/files/1/0915/2308/8759/files/gempages_567414619656684…"
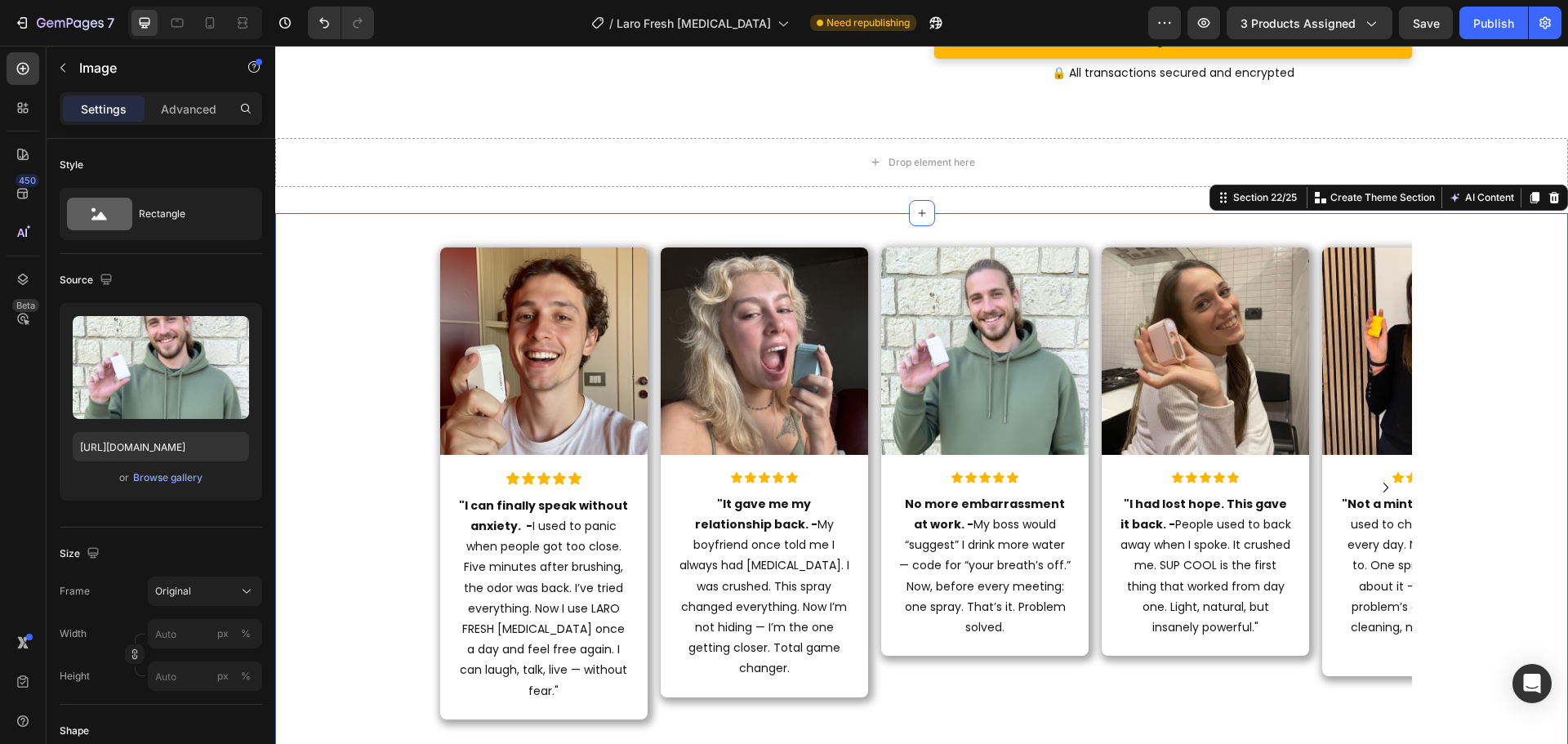
click at [1456, 345] on div "Image Icon Icon Icon Icon Icon Icon List "I can finally speak without anxiety. …" at bounding box center [921, 505] width 1293 height 532
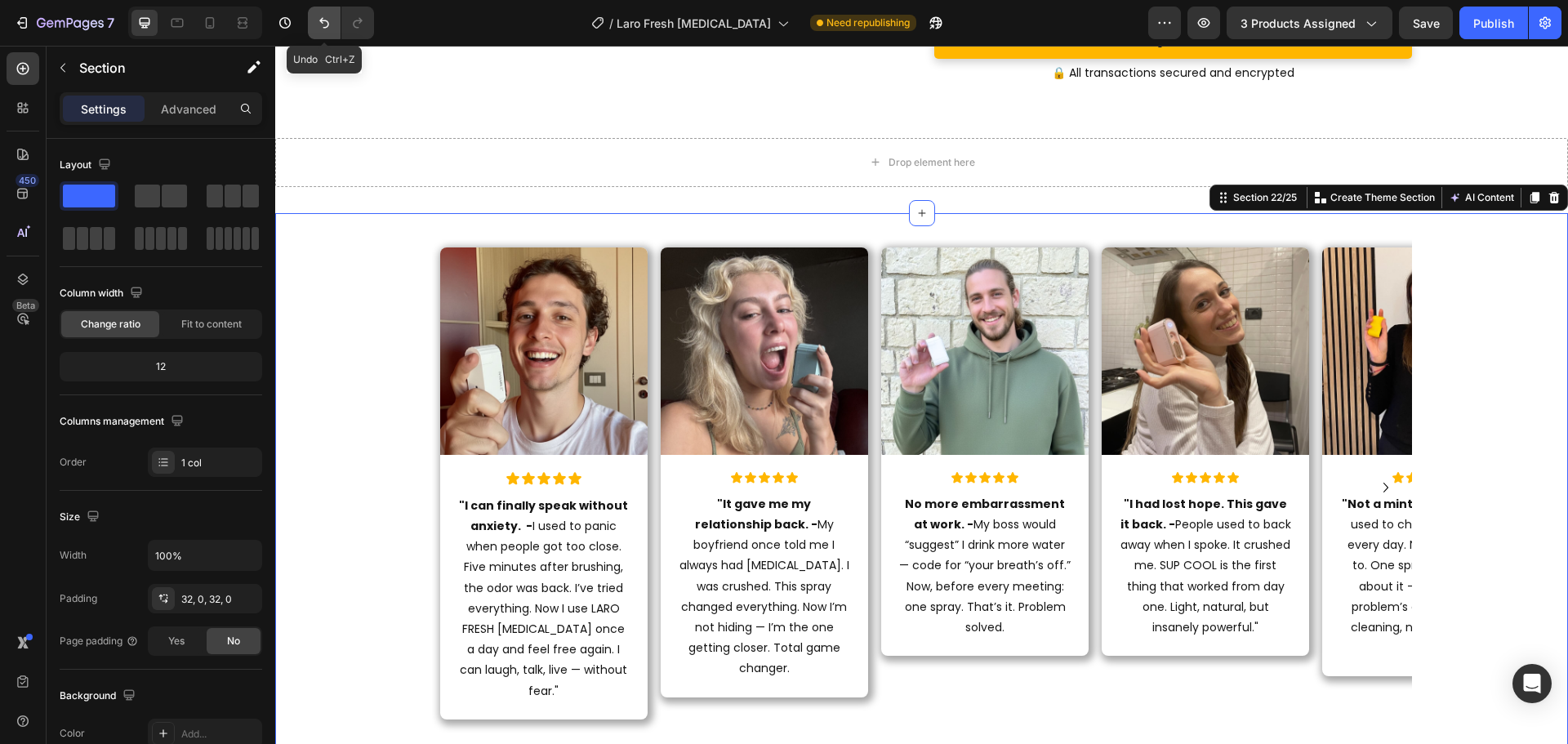
click at [318, 25] on icon "Undo/Redo" at bounding box center [324, 23] width 17 height 17
click at [317, 28] on icon "Undo/Redo" at bounding box center [324, 23] width 17 height 17
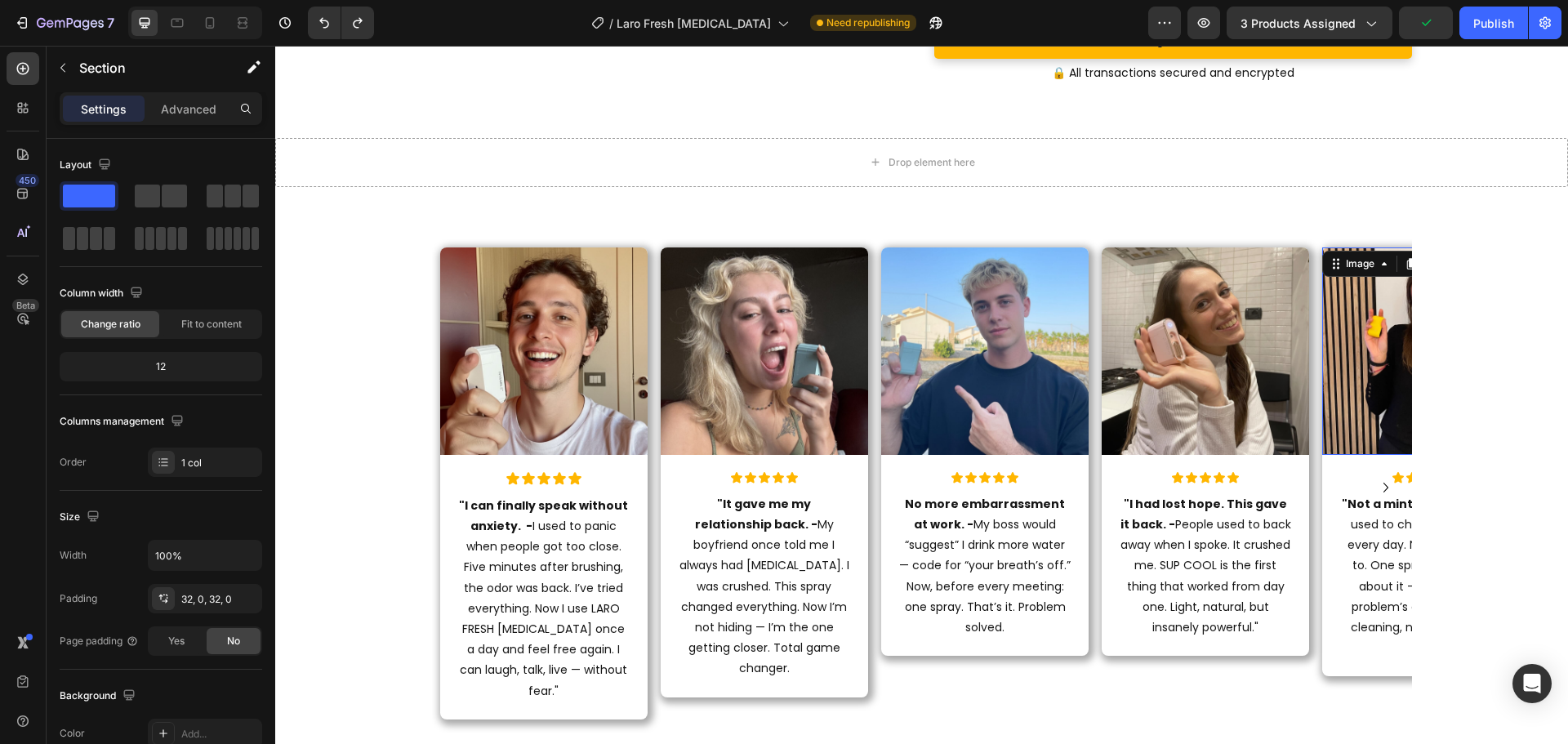
click at [1355, 347] on img at bounding box center [1425, 351] width 207 height 207
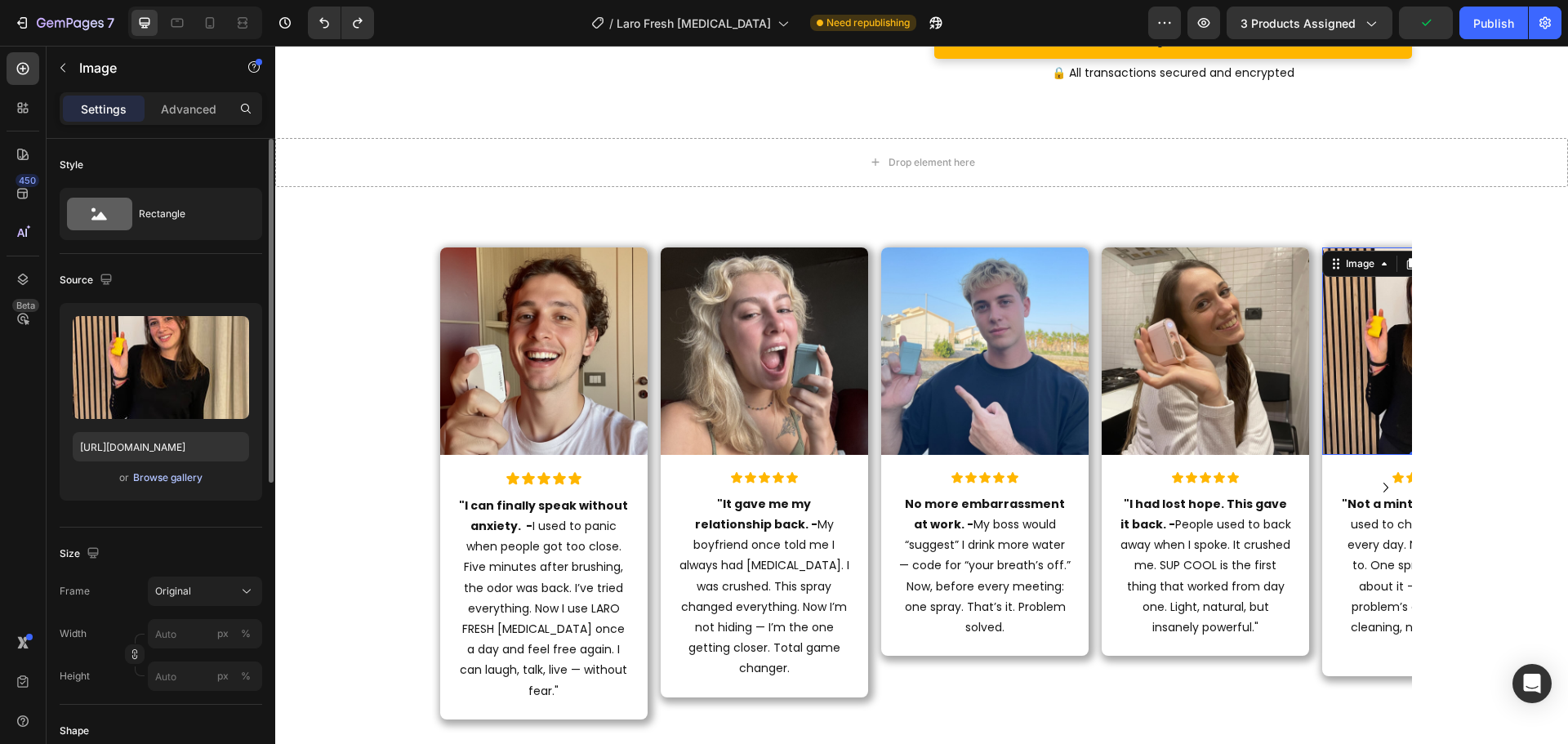
click at [147, 473] on div "Browse gallery" at bounding box center [167, 478] width 69 height 15
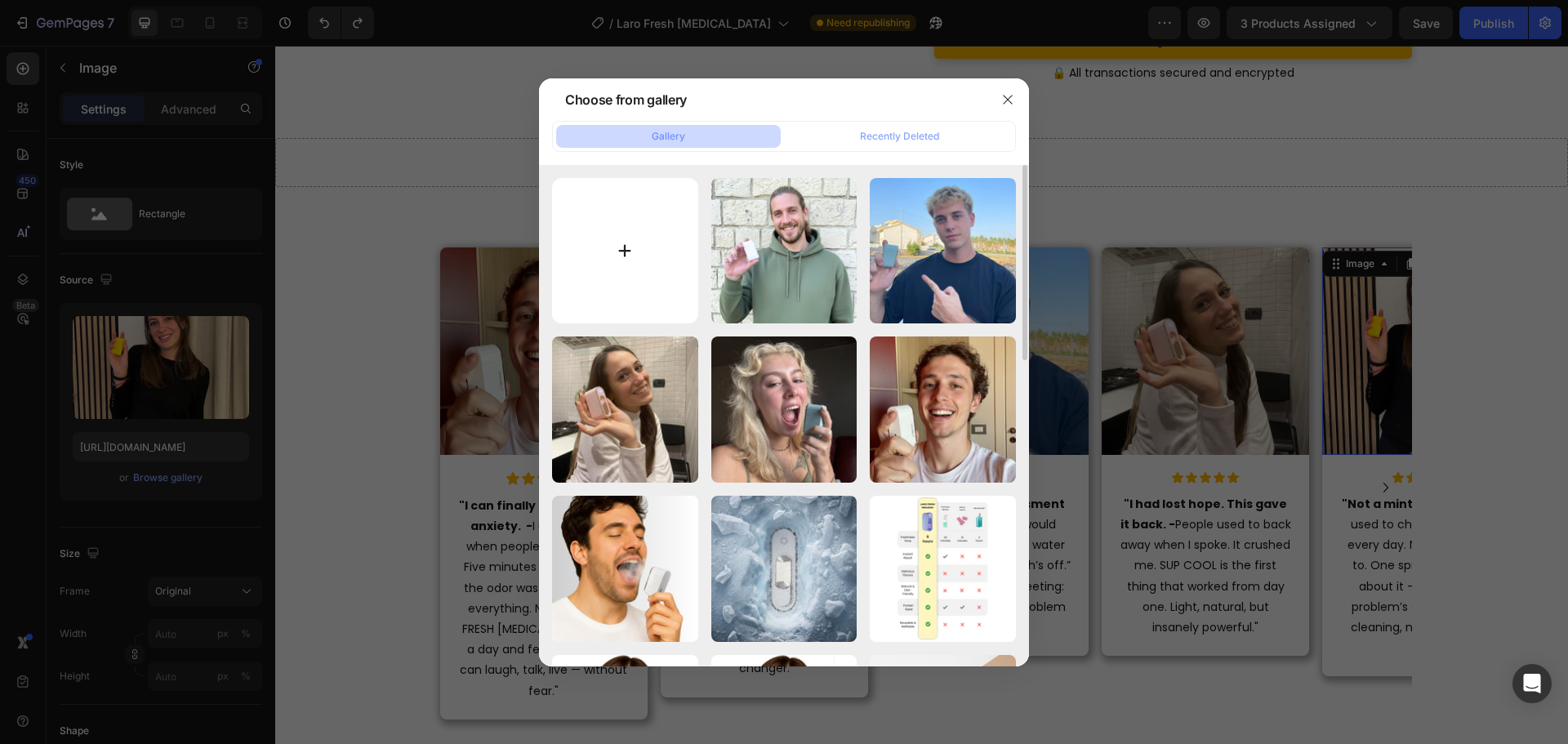
click at [626, 253] on input "file" at bounding box center [625, 251] width 146 height 146
type input "C:\fakepath\32.jpg"
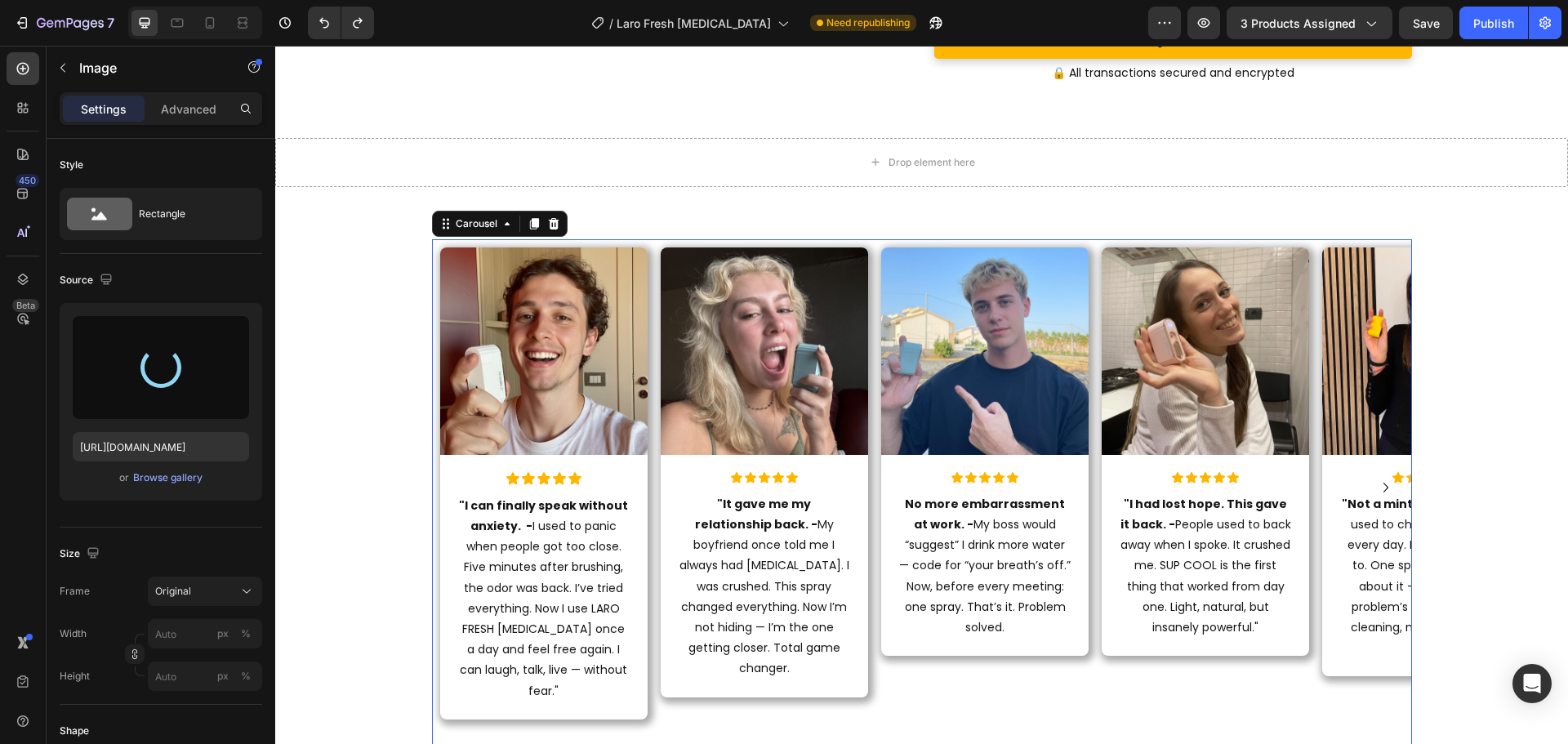
click at [1378, 487] on icon "Carousel Next Arrow" at bounding box center [1386, 488] width 20 height 20
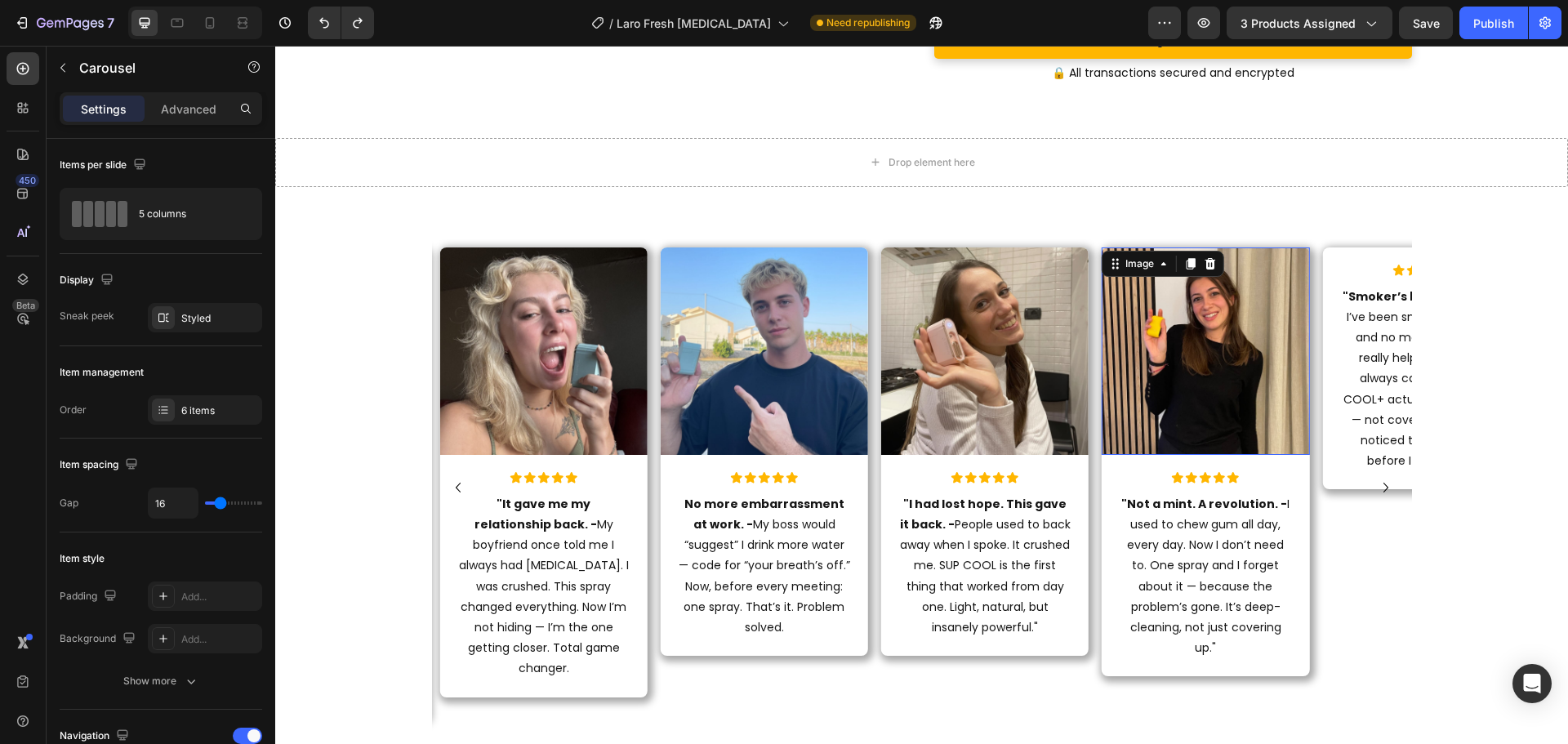
click at [1213, 387] on img at bounding box center [1205, 351] width 207 height 207
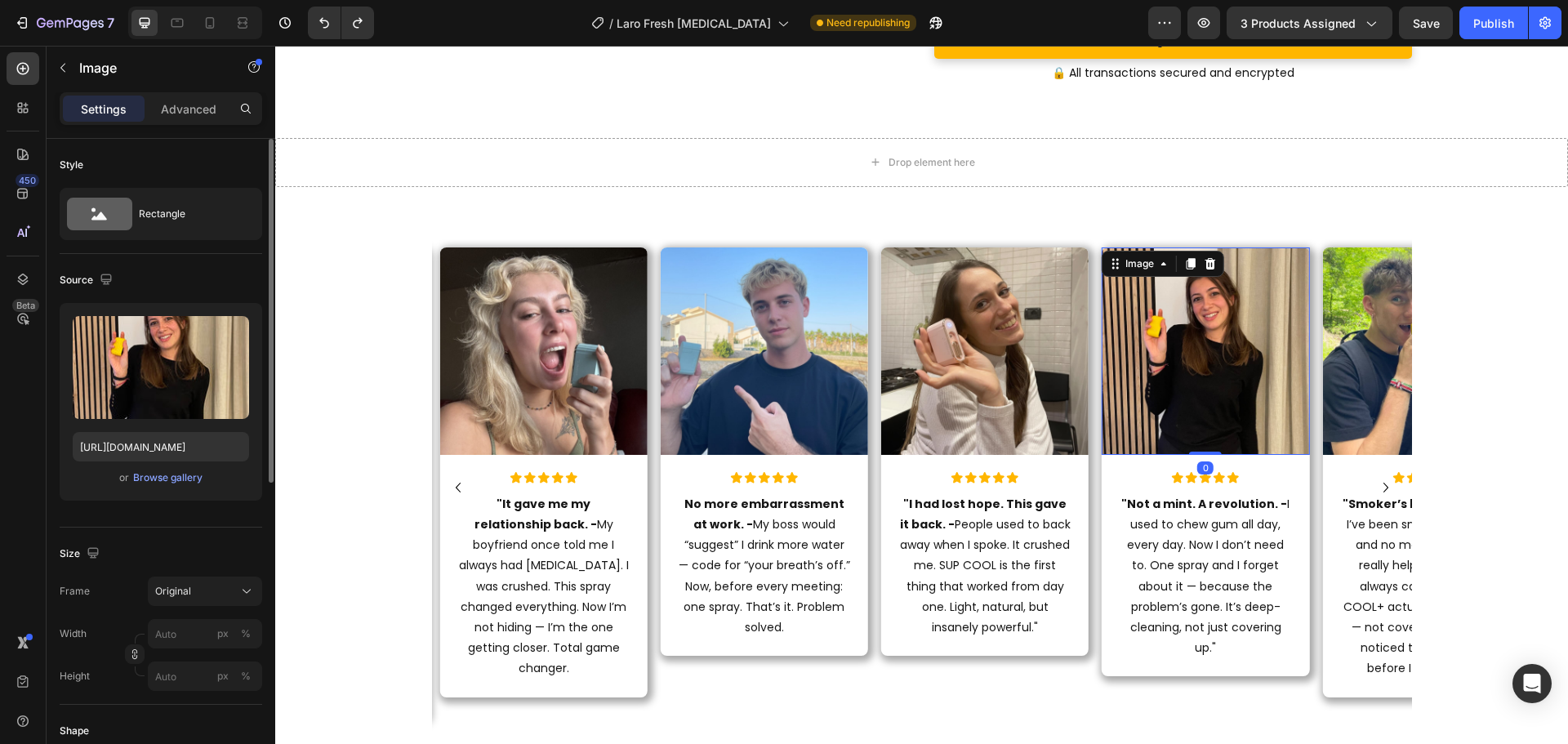
click at [148, 487] on div "Upload Image https://cdn.shopify.com/s/files/1/0915/2308/8759/files/gempages_56…" at bounding box center [161, 402] width 203 height 198
click at [150, 480] on div "Browse gallery" at bounding box center [167, 478] width 69 height 15
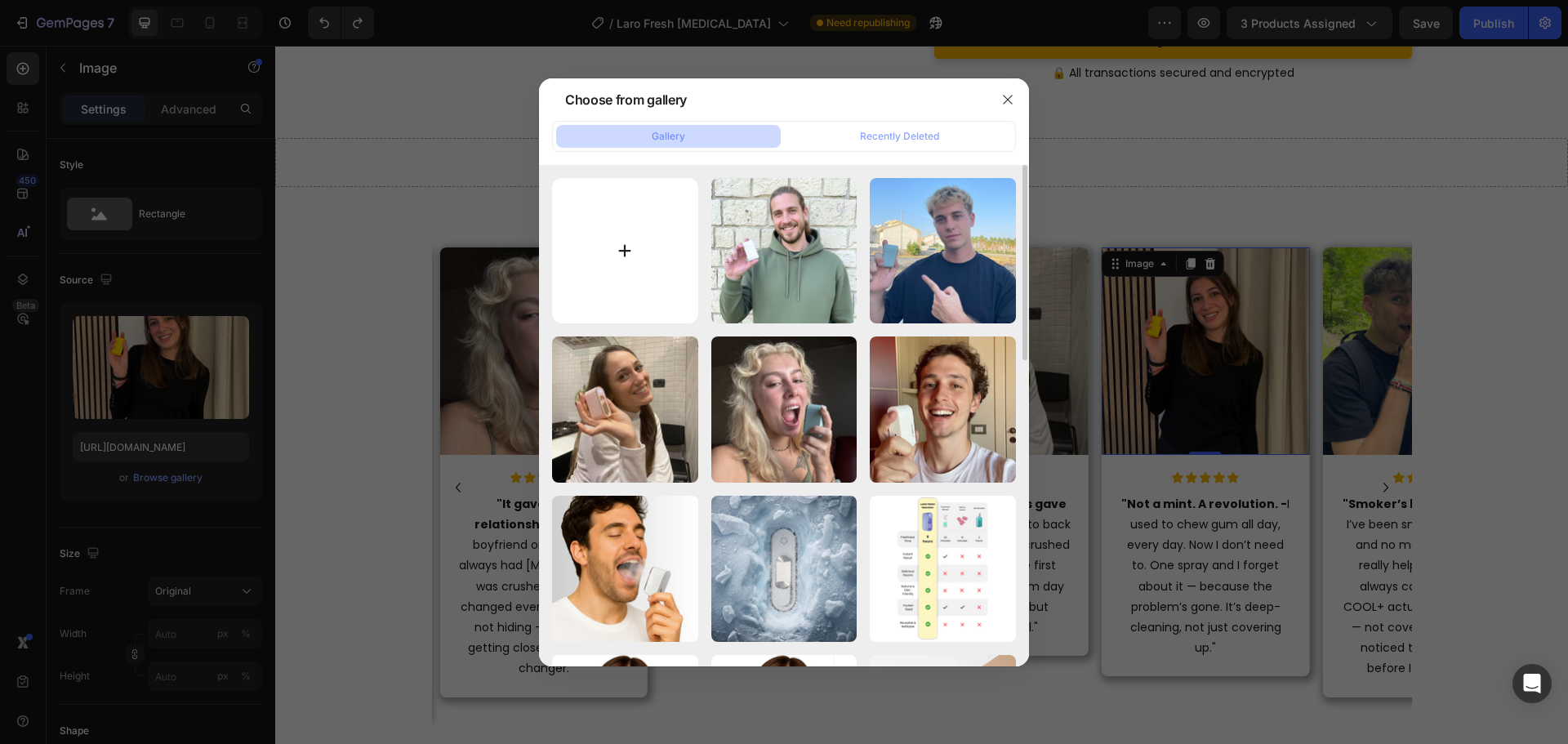
click at [624, 252] on input "file" at bounding box center [625, 251] width 146 height 146
type input "C:\fakepath\32.jpg"
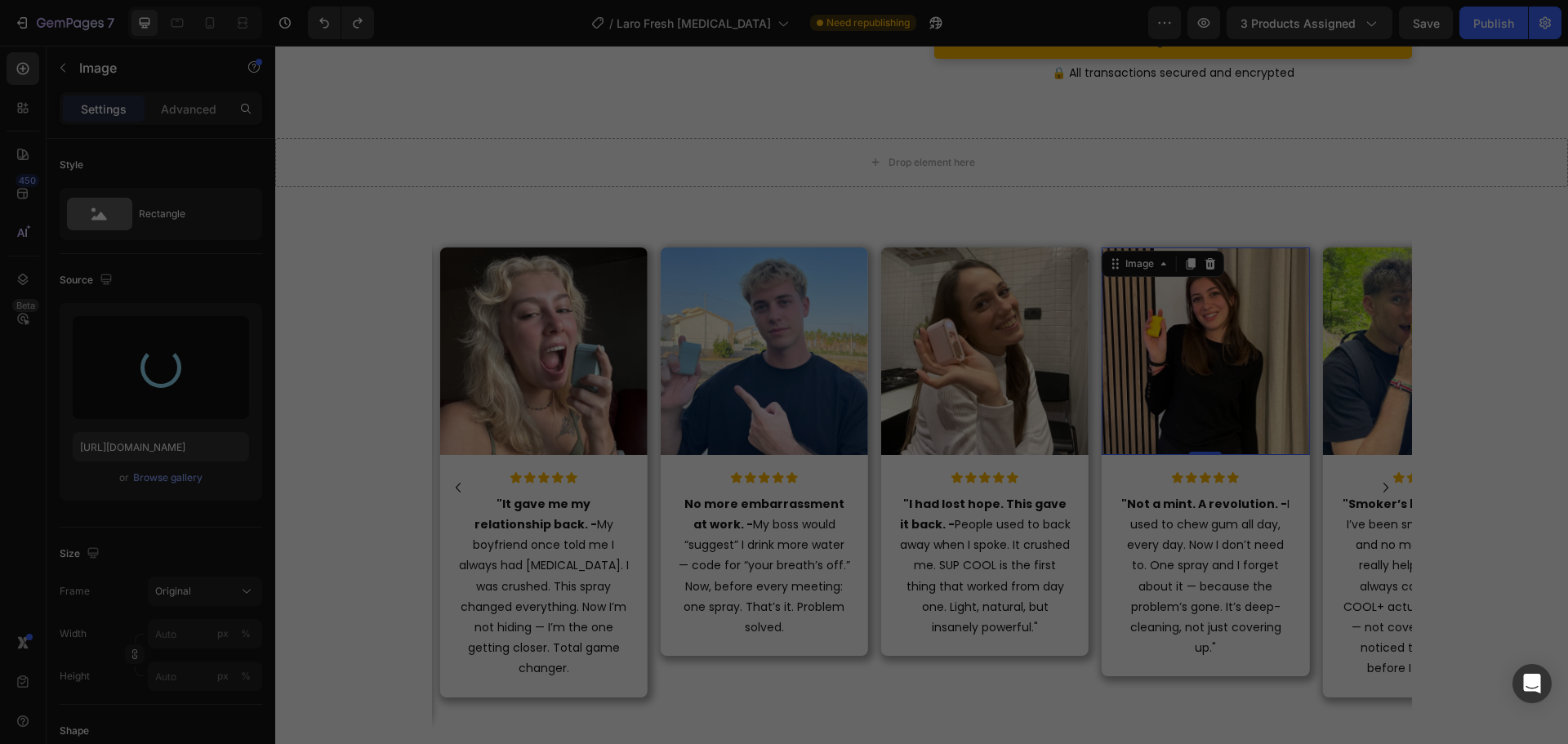
type input "https://cdn.shopify.com/s/files/1/0915/2308/8759/files/gempages_567414619656684…"
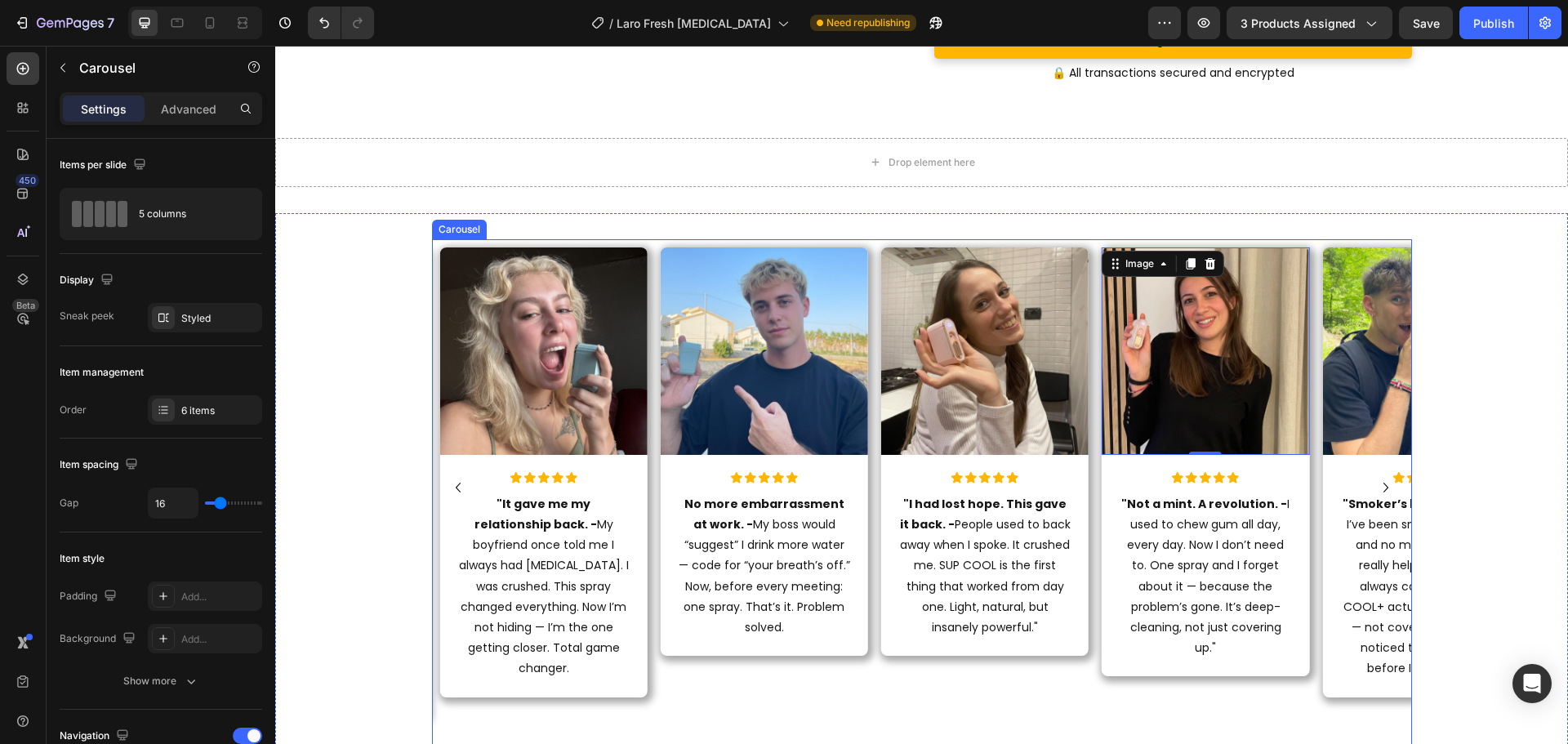
click at [1376, 488] on icon "Carousel Next Arrow" at bounding box center [1386, 488] width 20 height 20
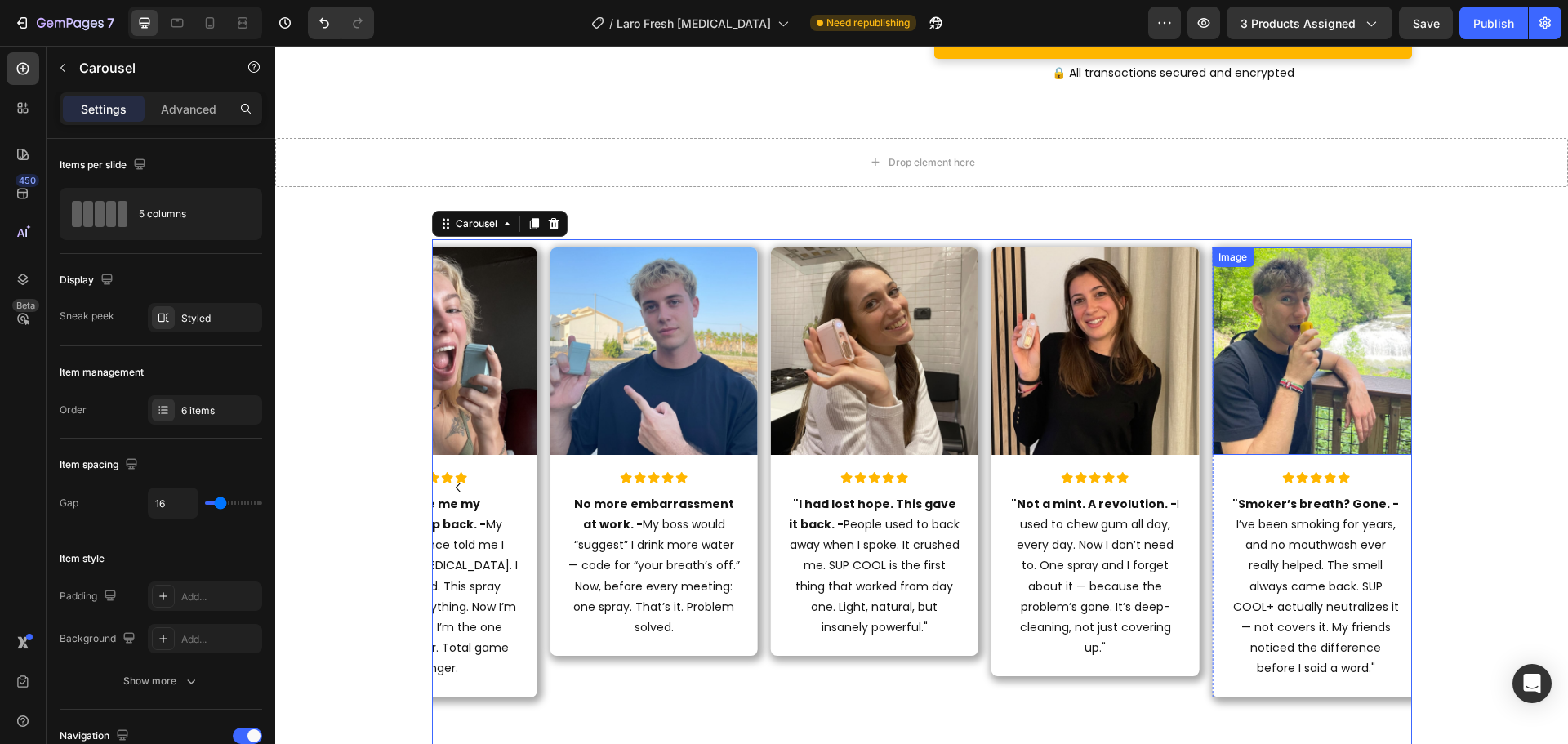
click at [1256, 343] on img at bounding box center [1315, 351] width 207 height 207
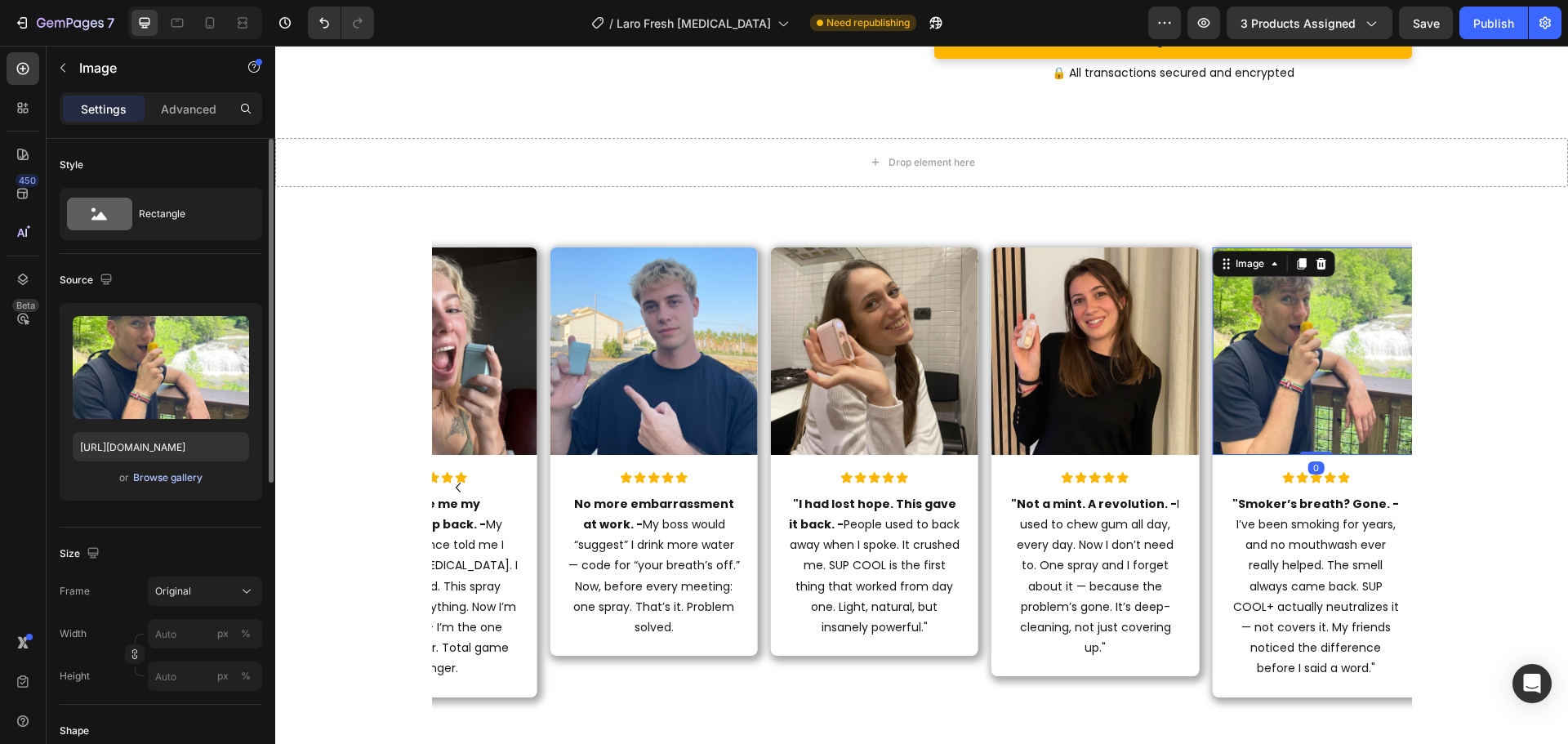
click at [172, 483] on div "Browse gallery" at bounding box center [167, 478] width 69 height 15
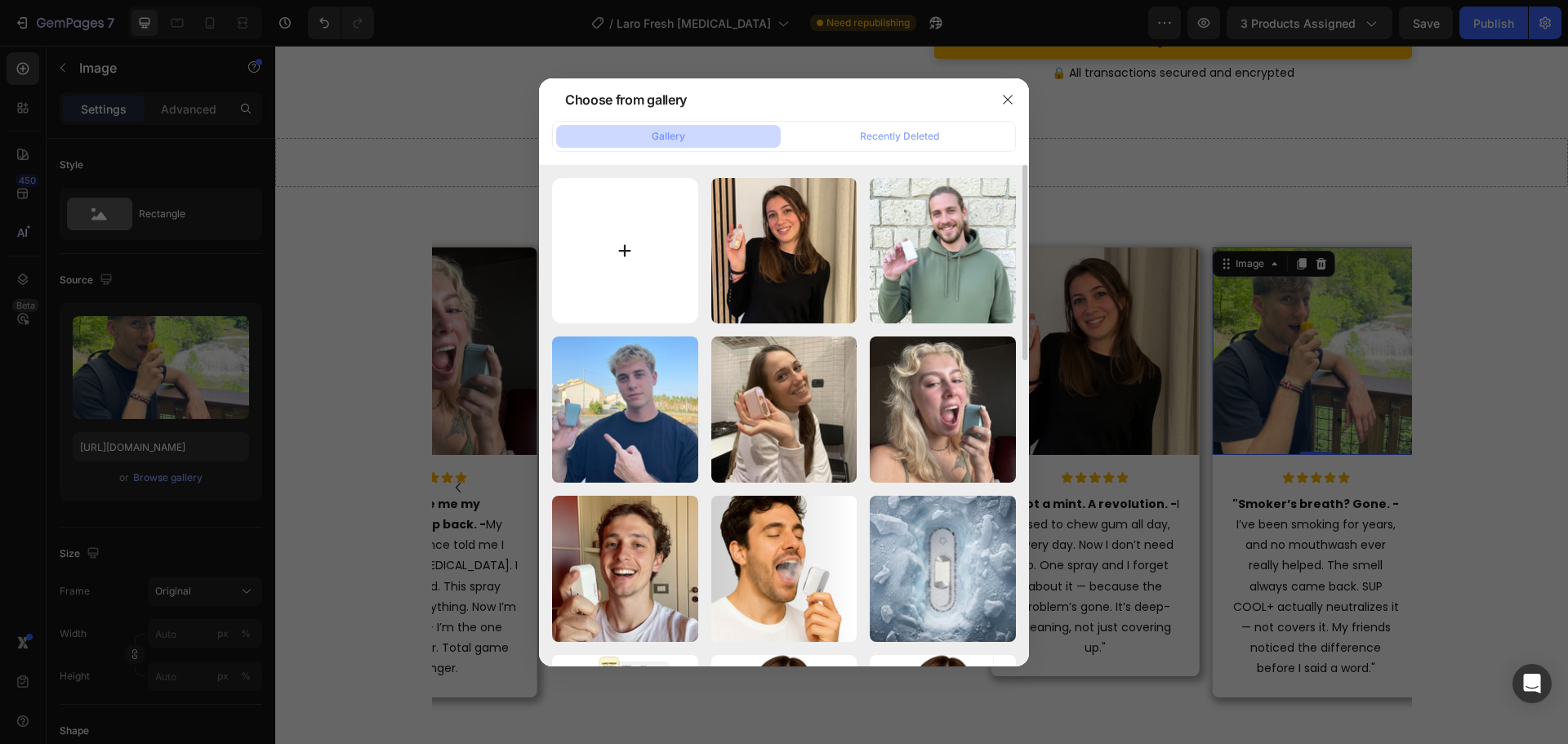
click at [614, 238] on input "file" at bounding box center [625, 251] width 146 height 146
type input "C:\fakepath\21.jpg"
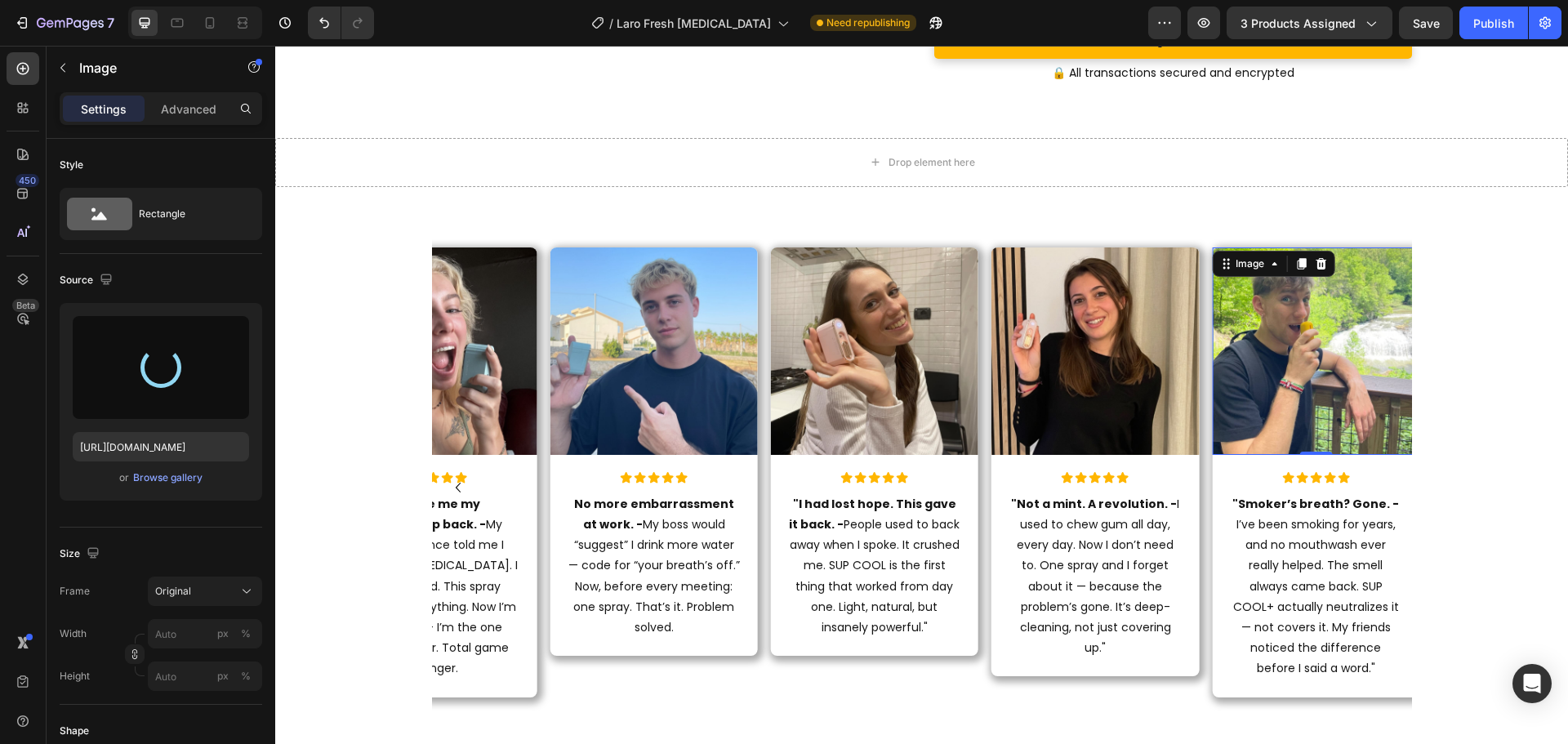
type input "https://cdn.shopify.com/s/files/1/0915/2308/8759/files/gempages_567414619656684…"
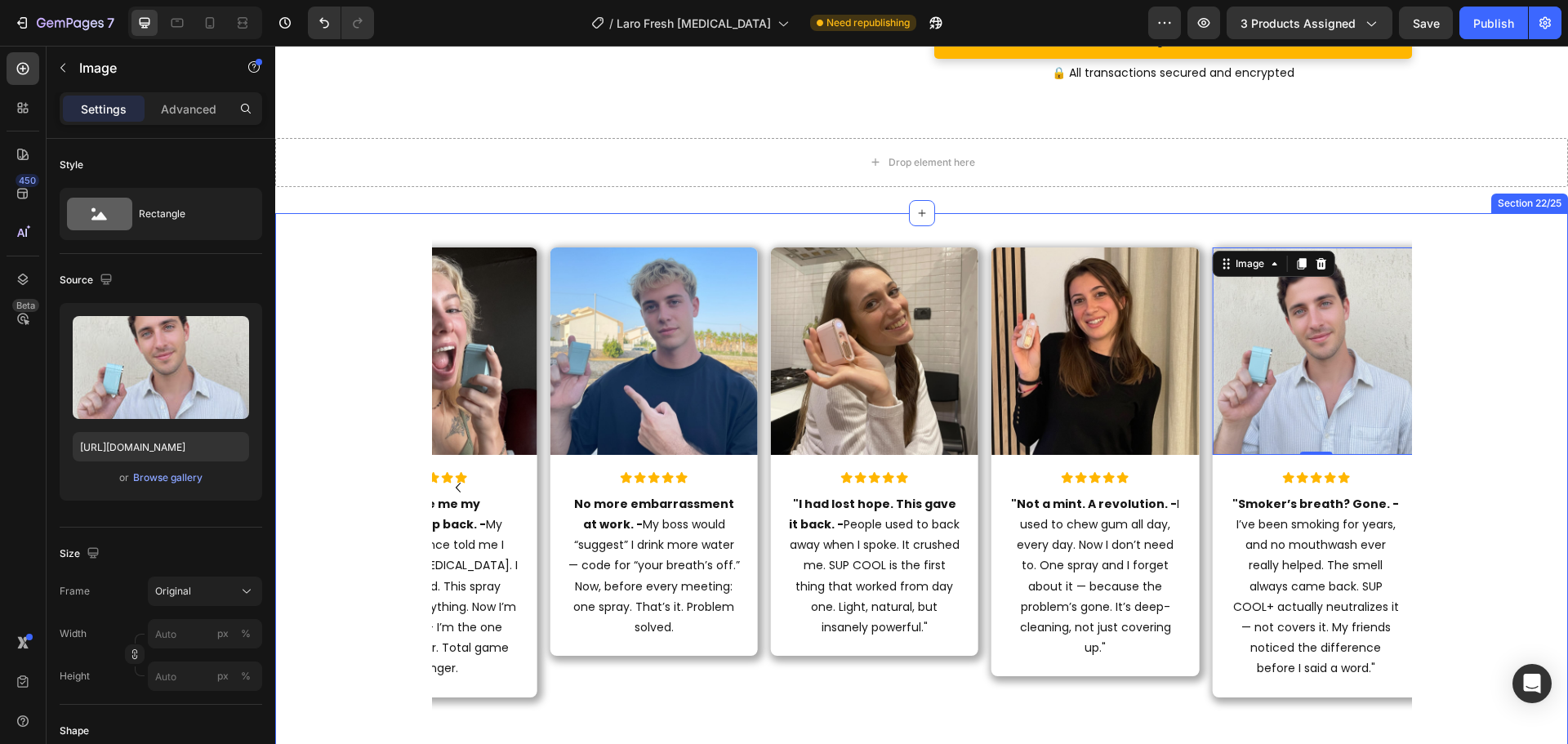
click at [1514, 335] on div "Image Icon Icon Icon Icon Icon Icon List "I can finally speak without anxiety. …" at bounding box center [921, 505] width 1293 height 532
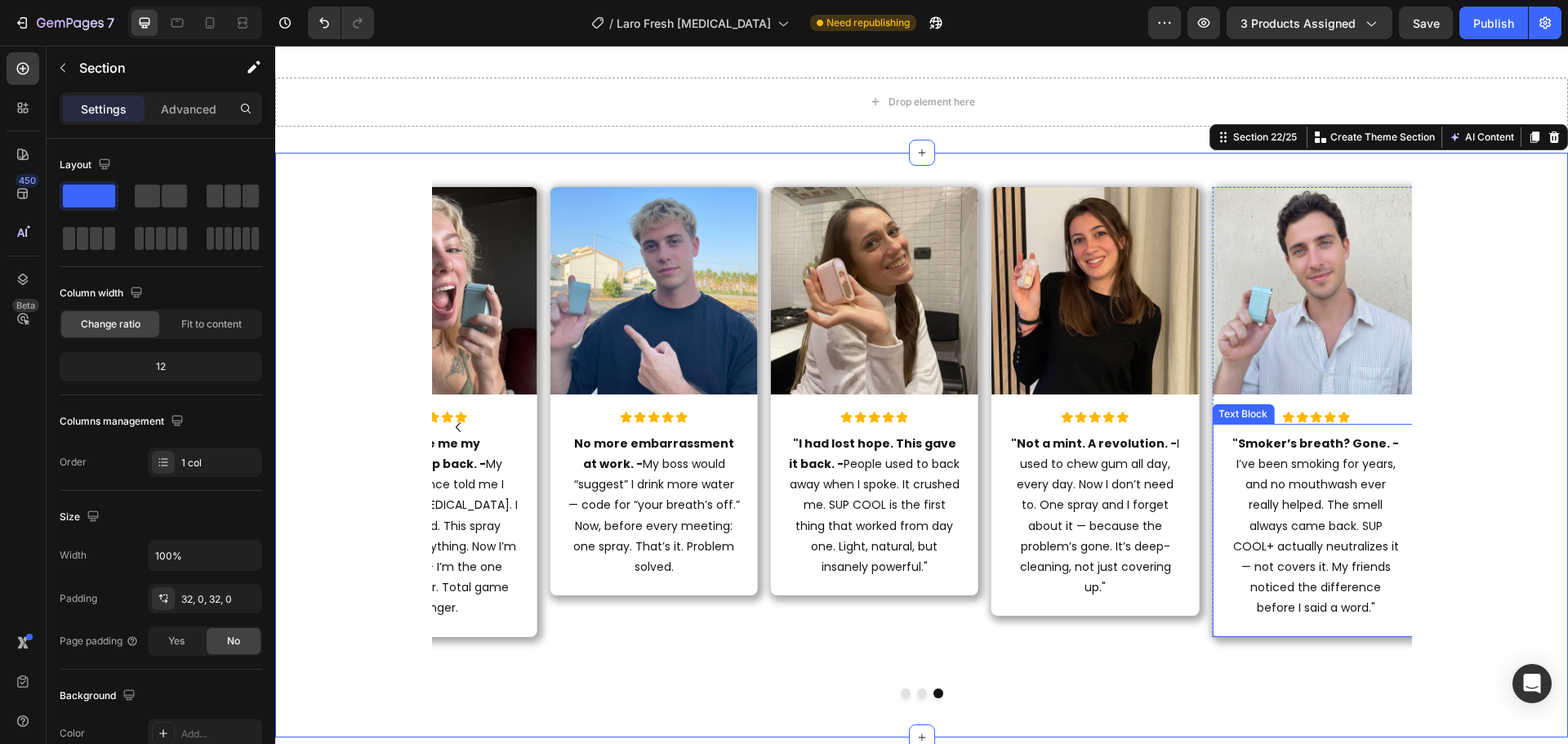
scroll to position [7571, 0]
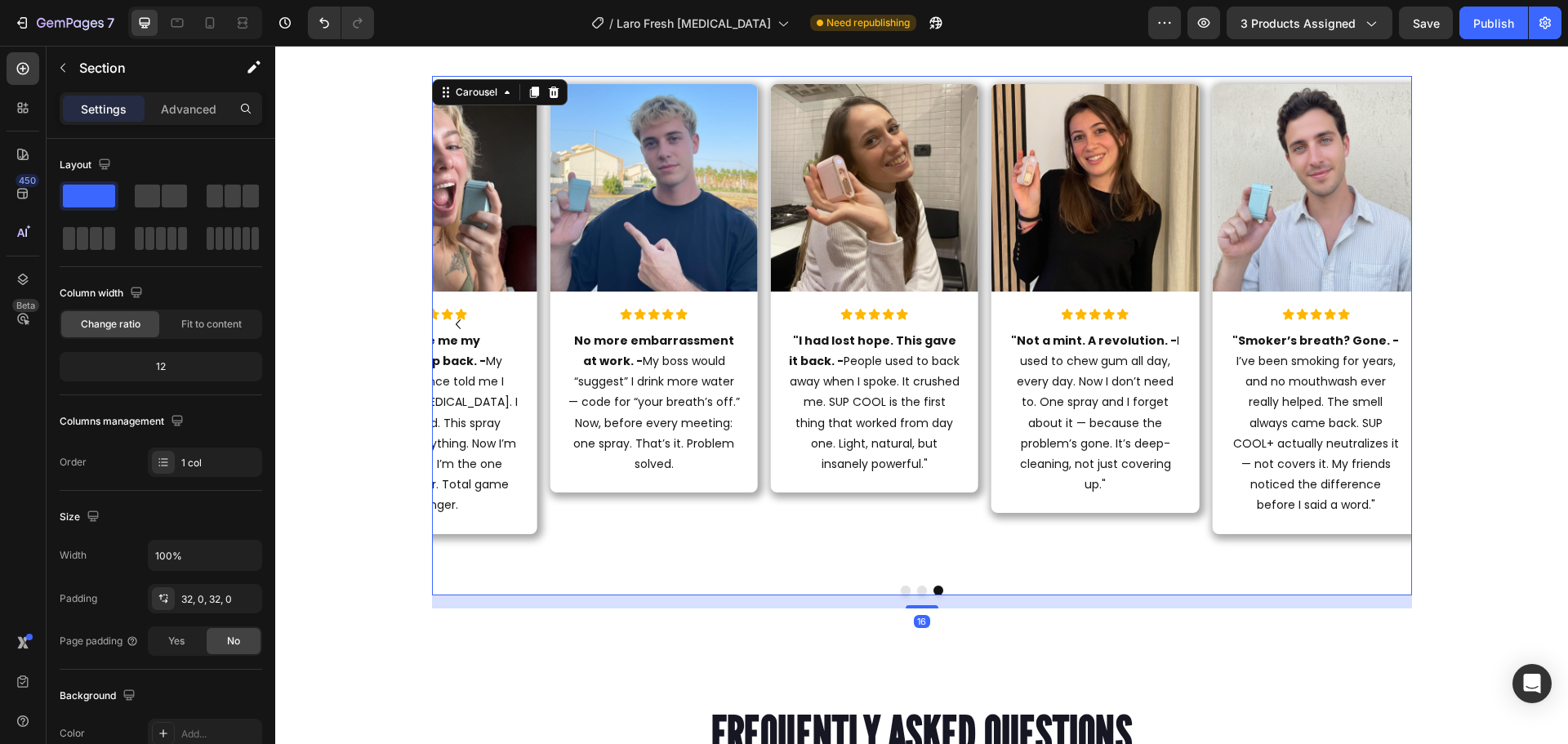
click at [1250, 586] on div at bounding box center [922, 590] width 980 height 10
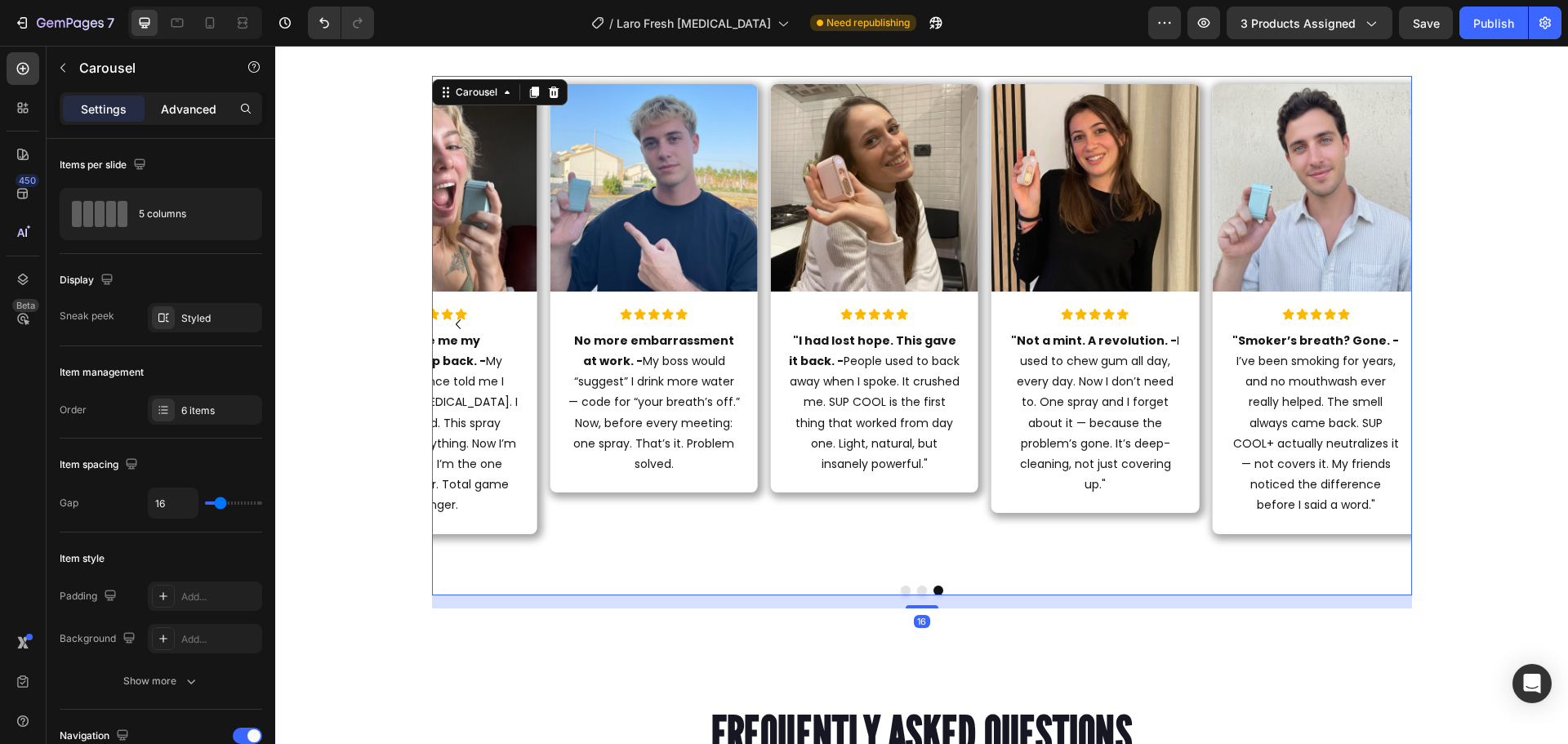
click at [180, 120] on div "Advanced" at bounding box center [189, 108] width 81 height 26
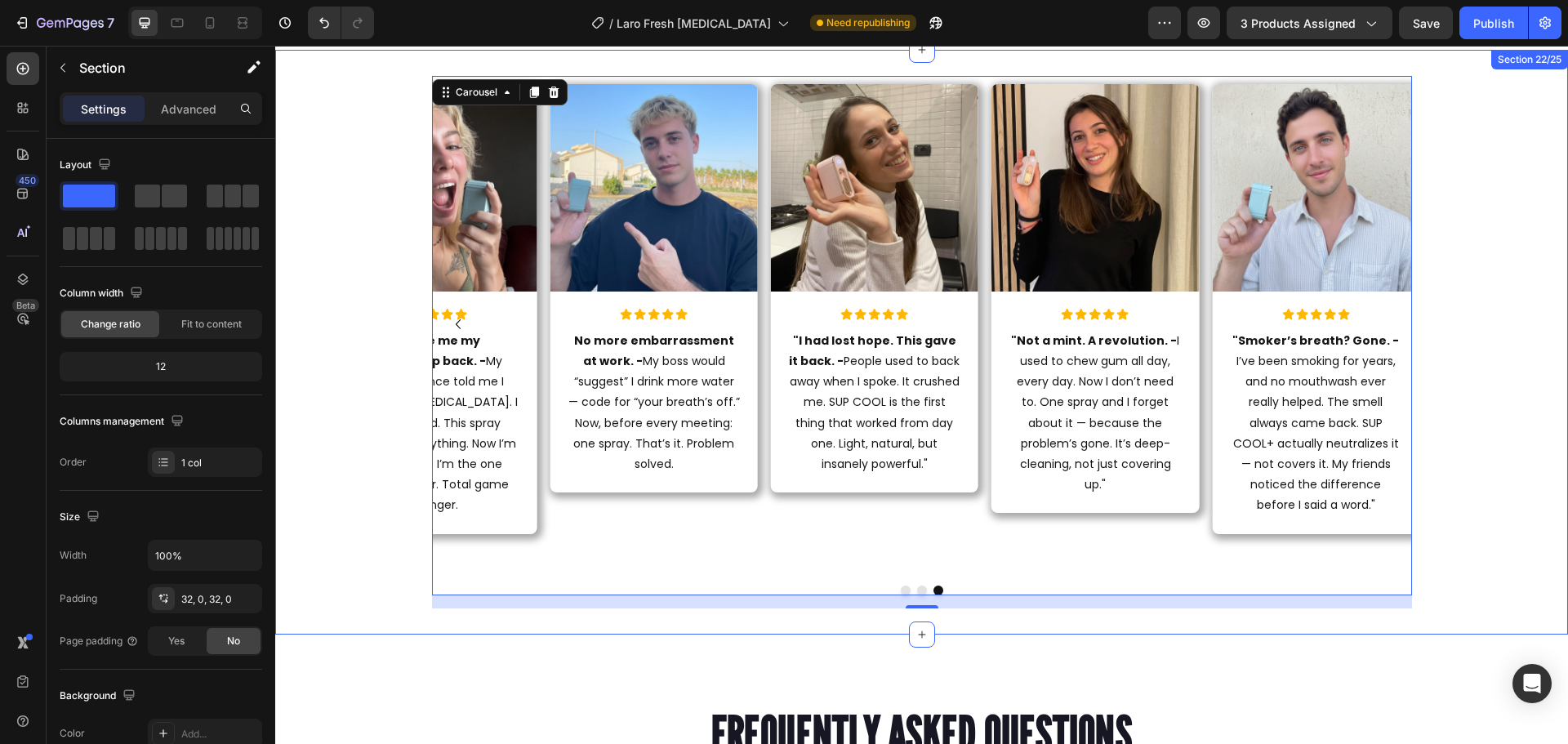
click at [803, 623] on div "Image Icon Icon Icon Icon Icon Icon List "I can finally speak without anxiety. …" at bounding box center [921, 342] width 1293 height 584
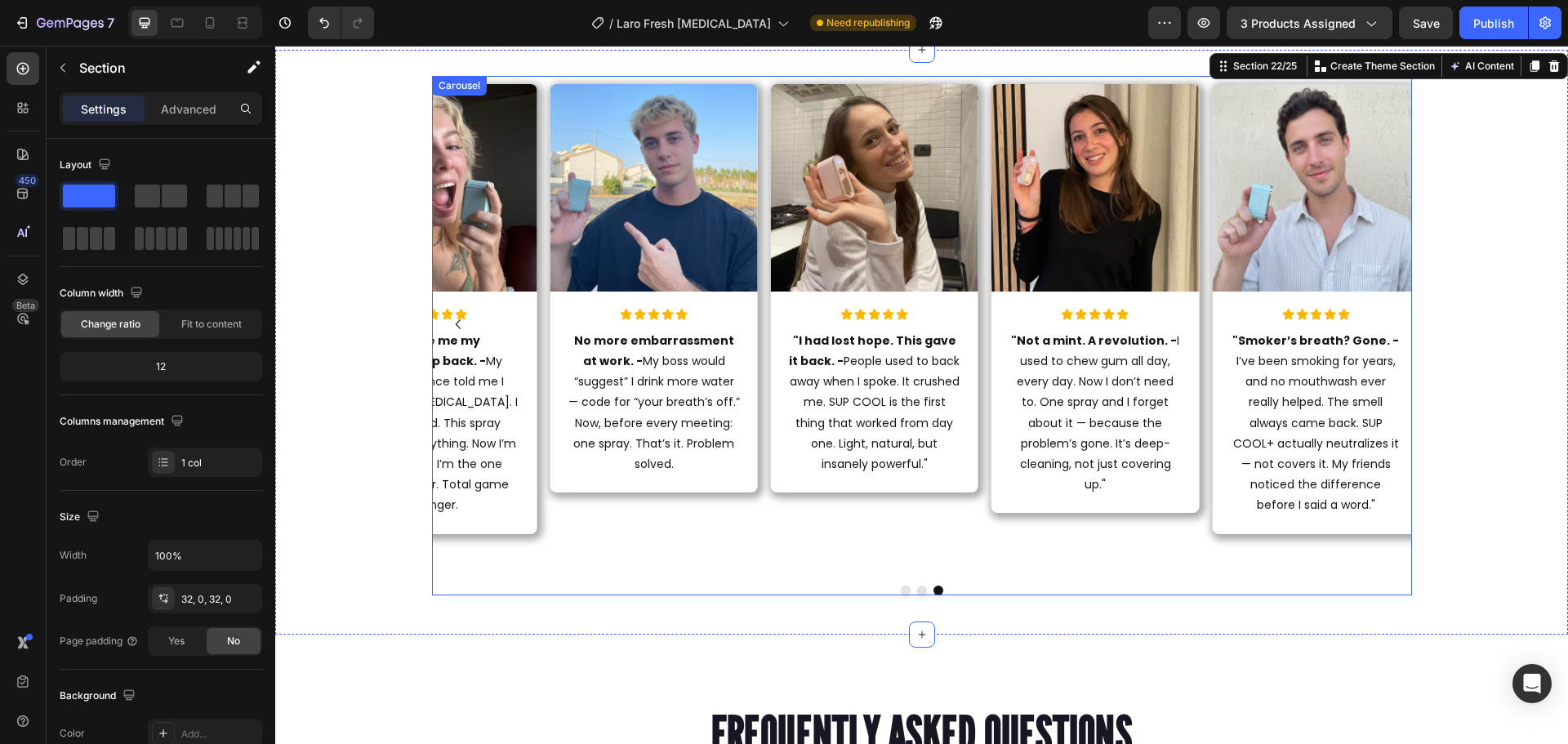
scroll to position [7489, 0]
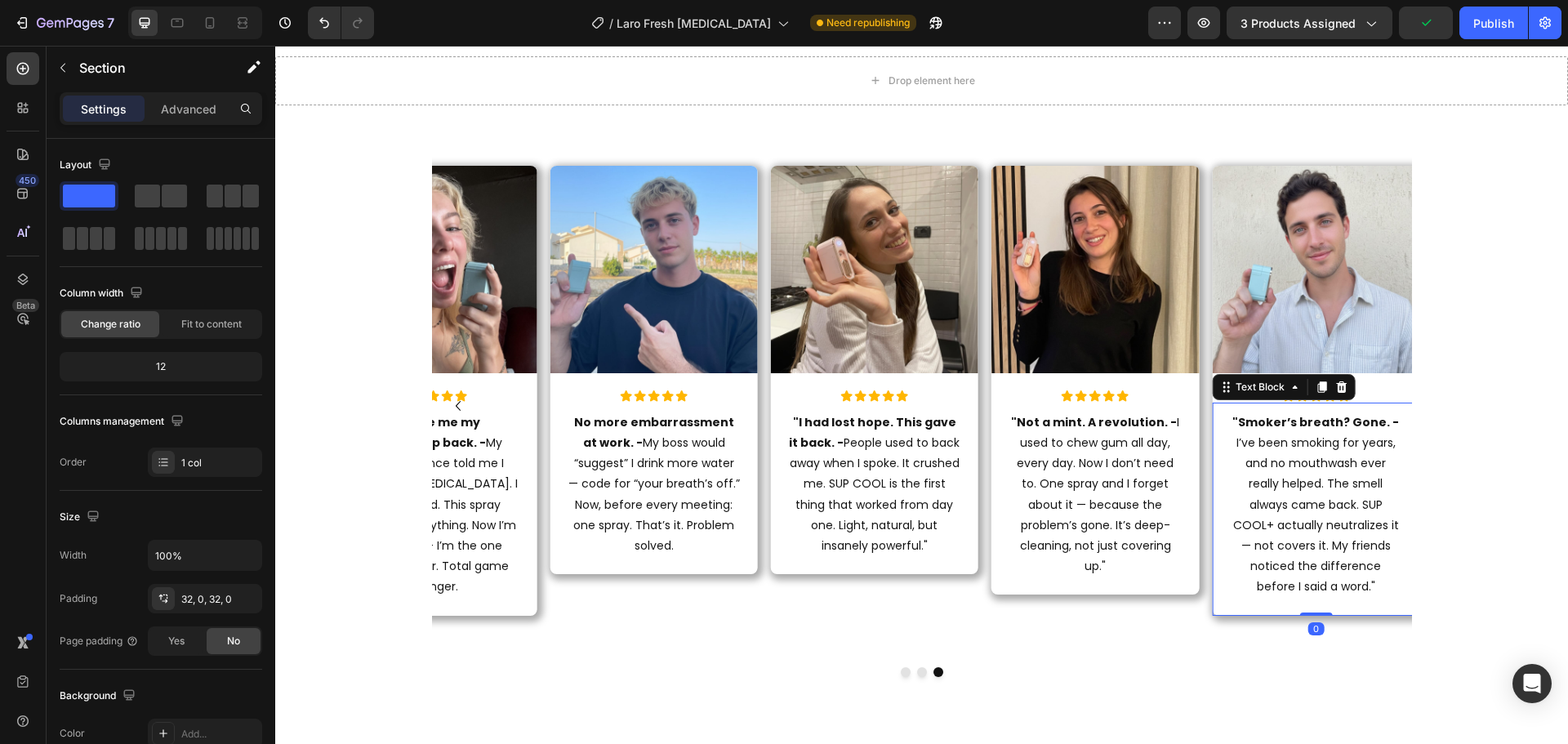
click at [1215, 565] on div ""Smoker’s breath? Gone. - I’ve been smoking for years, and no mouthwash ever re…" at bounding box center [1315, 509] width 207 height 213
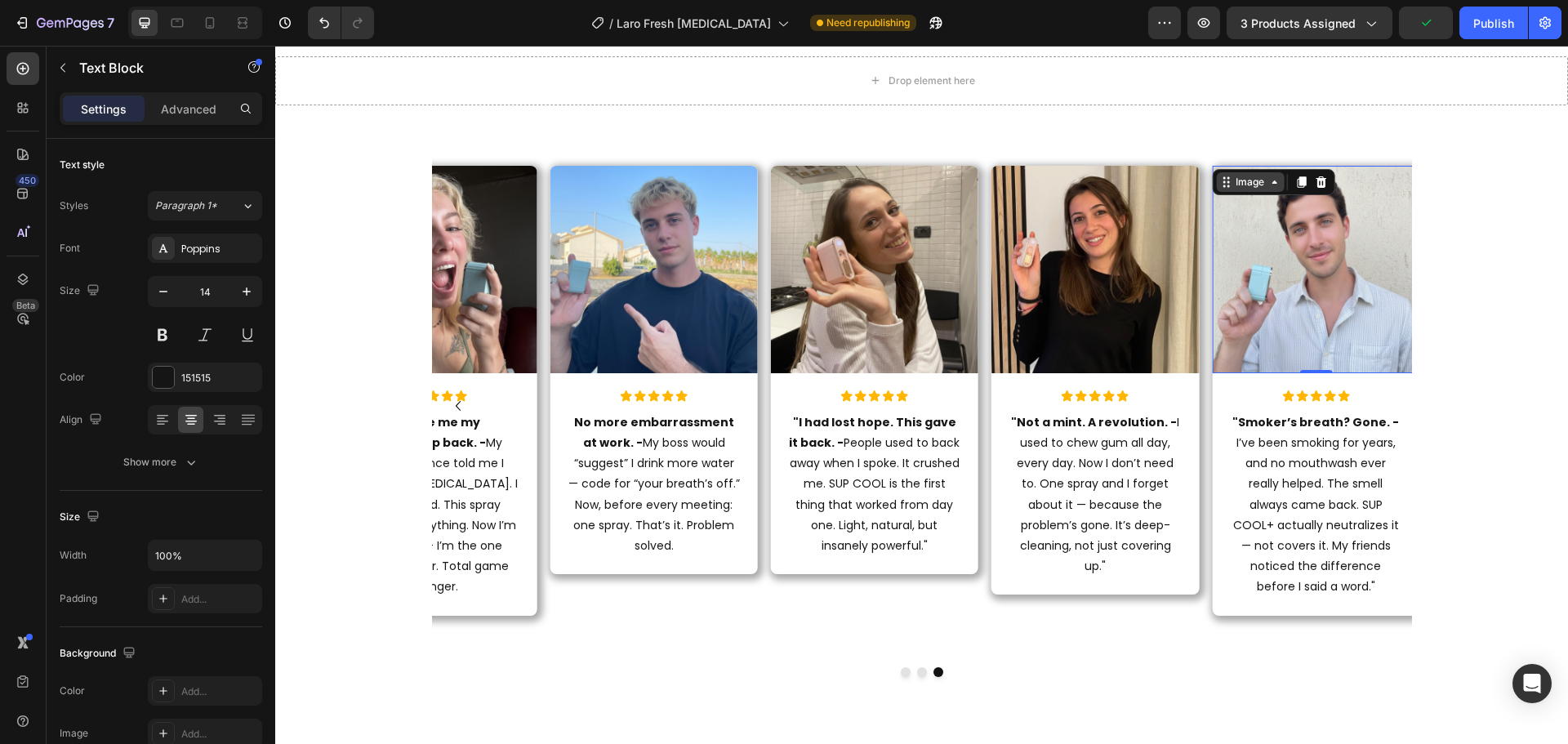
click at [1215, 180] on div "Image" at bounding box center [1250, 182] width 68 height 20
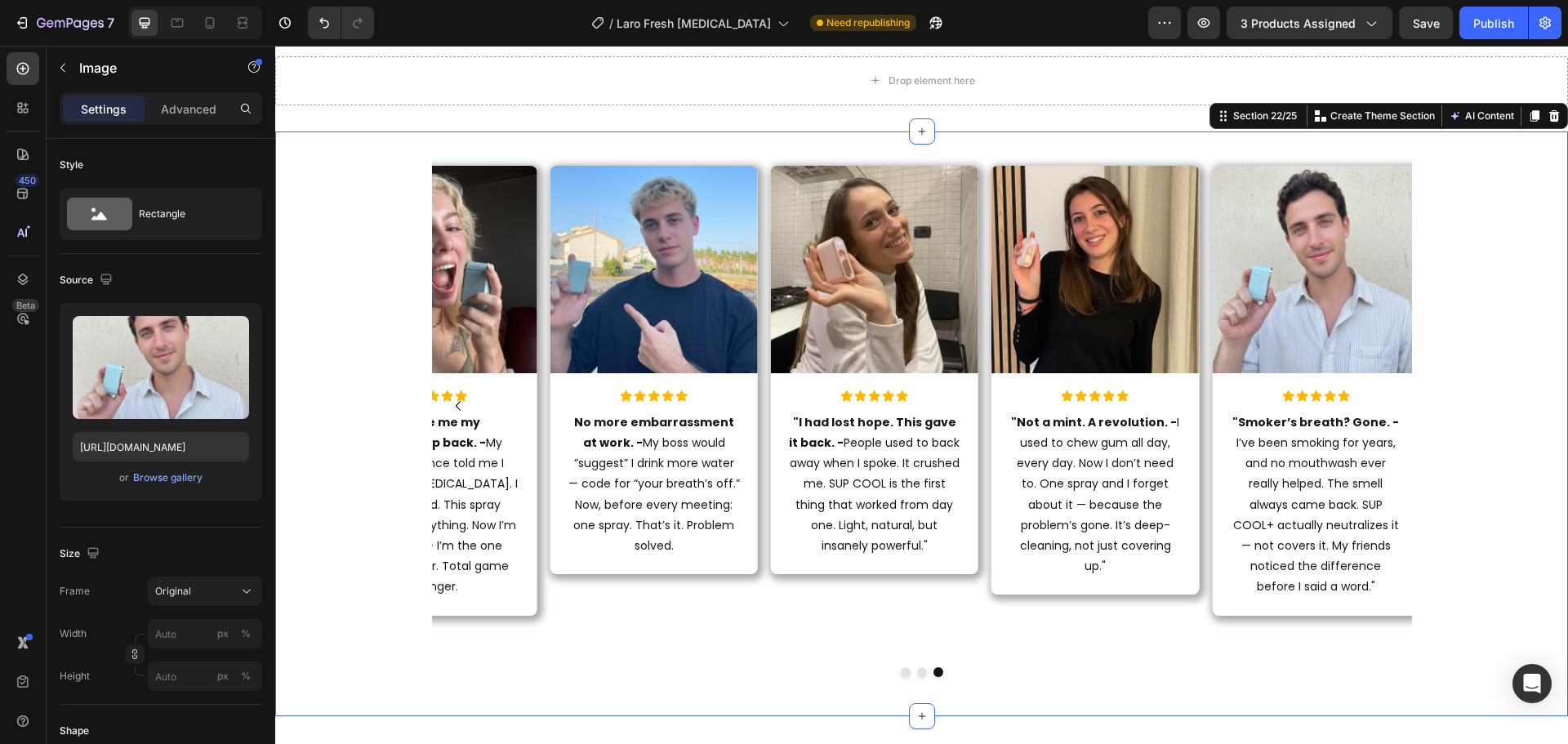
click at [1534, 325] on div "Image Icon Icon Icon Icon Icon Icon List "I can finally speak without anxiety. …" at bounding box center [921, 424] width 1293 height 532
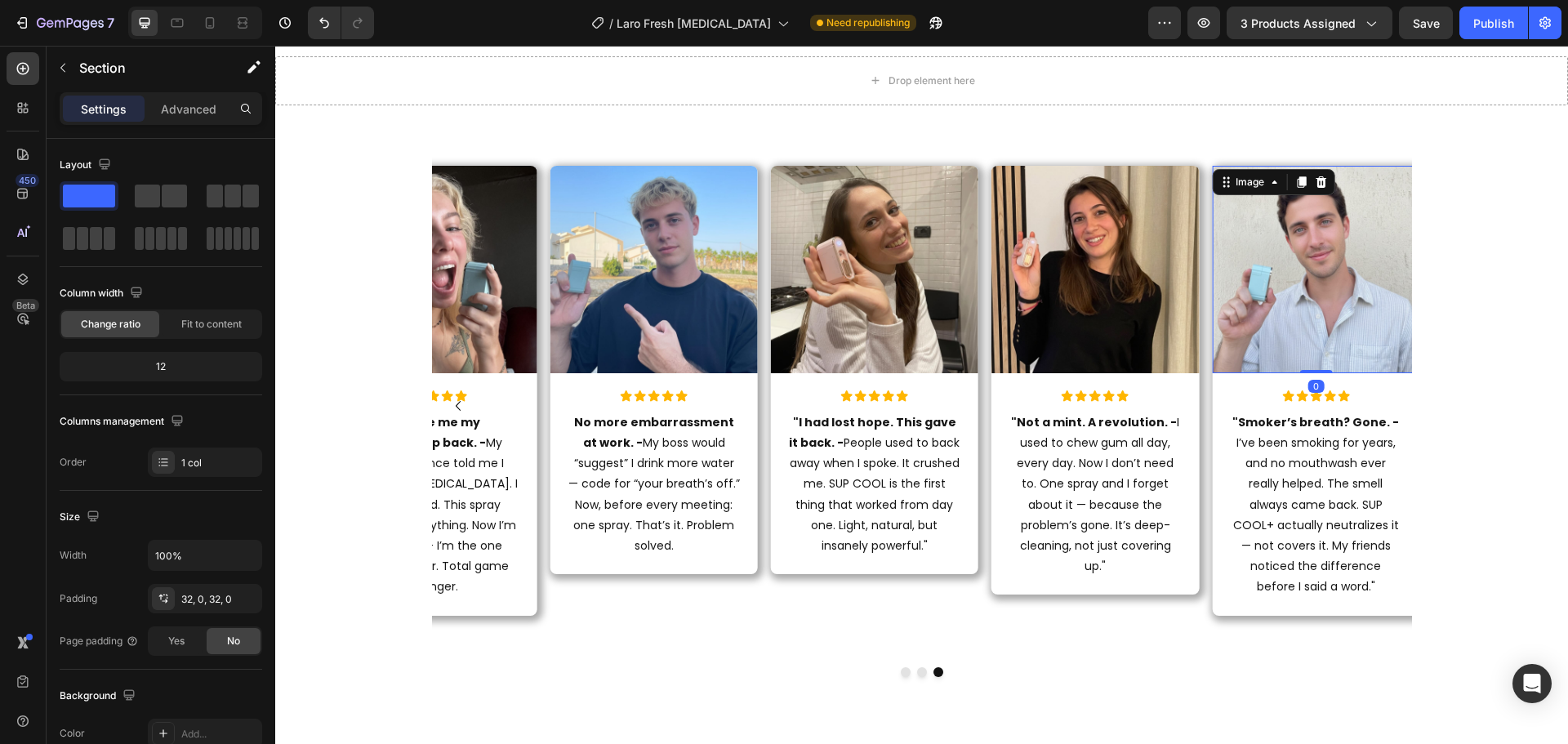
click at [1275, 268] on img at bounding box center [1315, 269] width 207 height 207
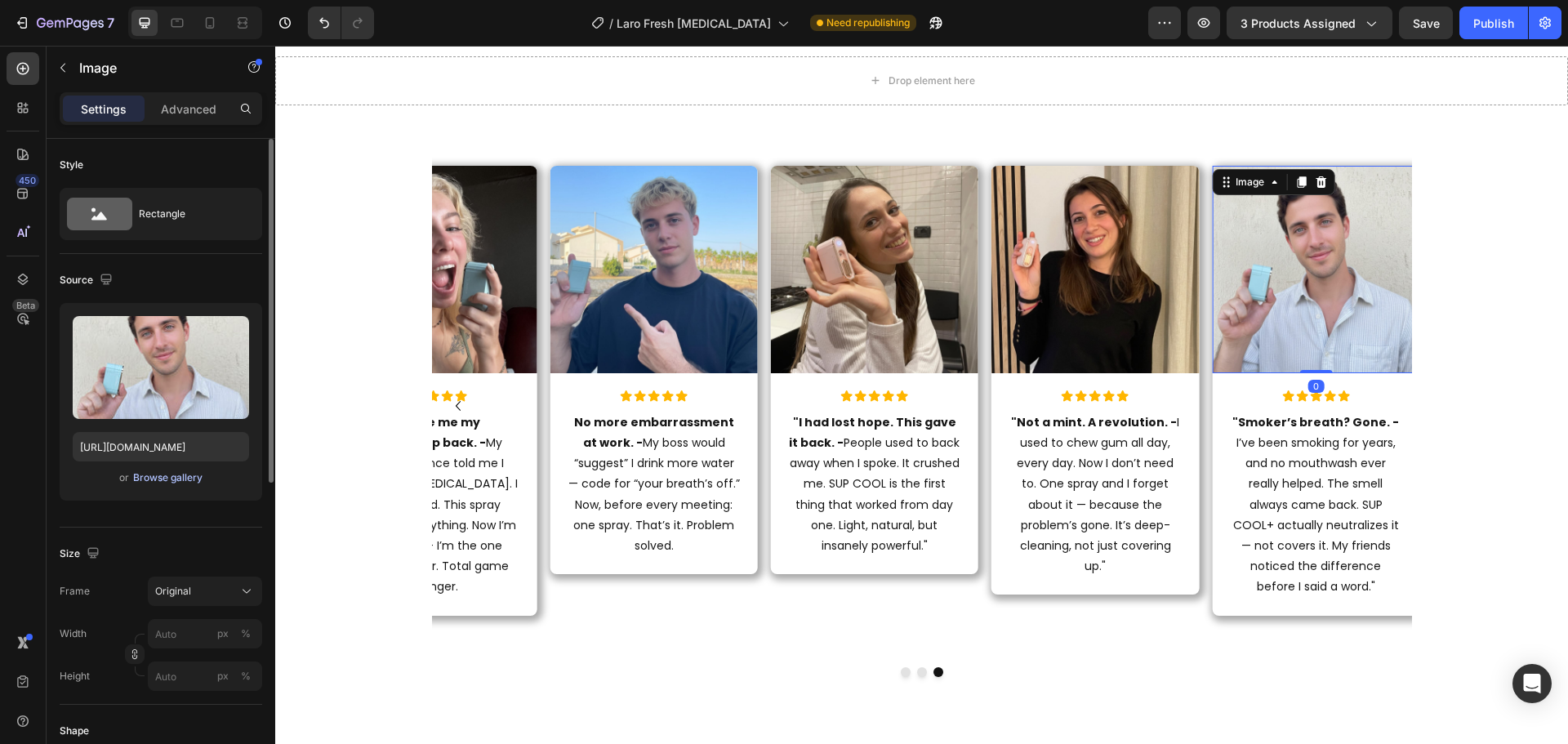
click at [175, 477] on div "Browse gallery" at bounding box center [167, 478] width 69 height 15
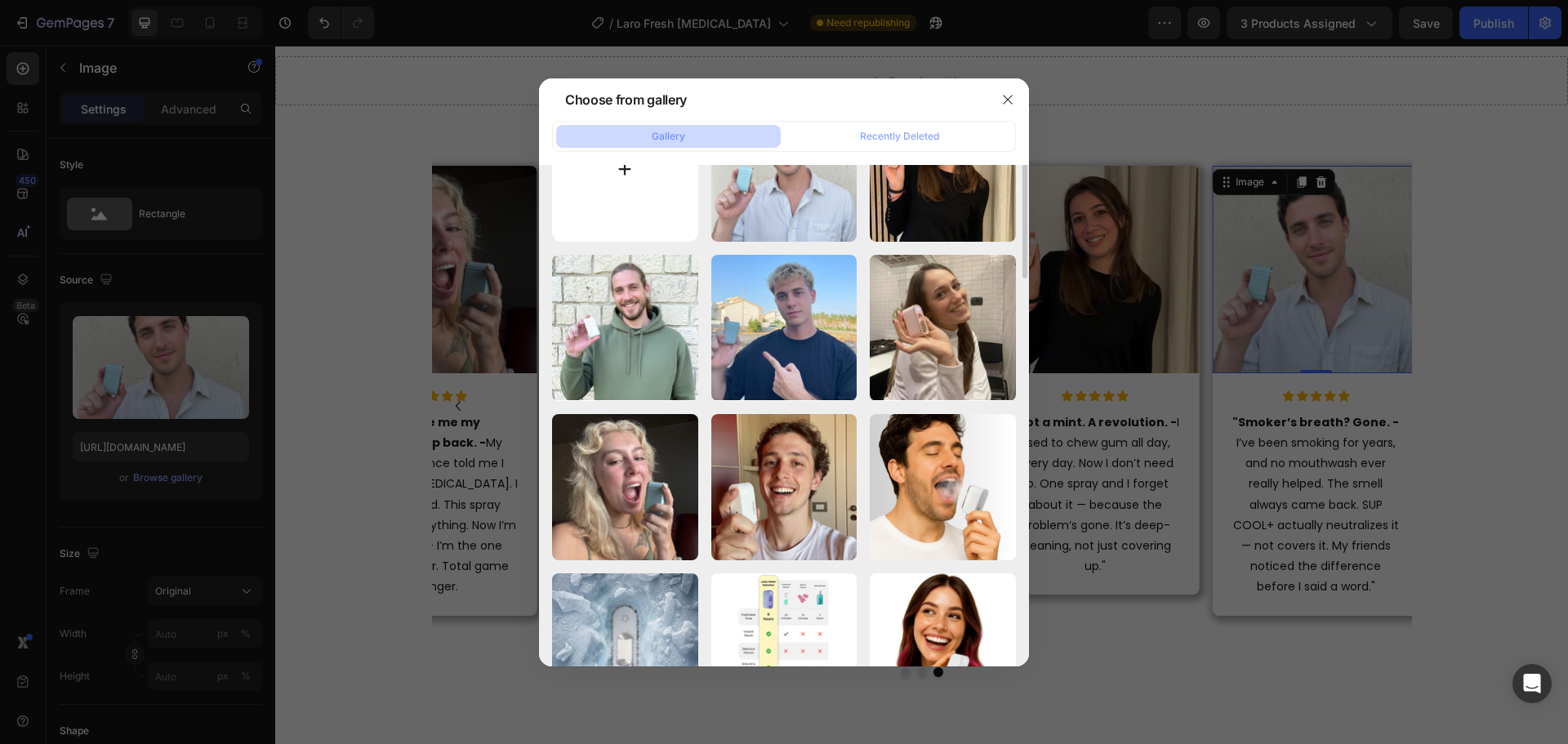
scroll to position [0, 0]
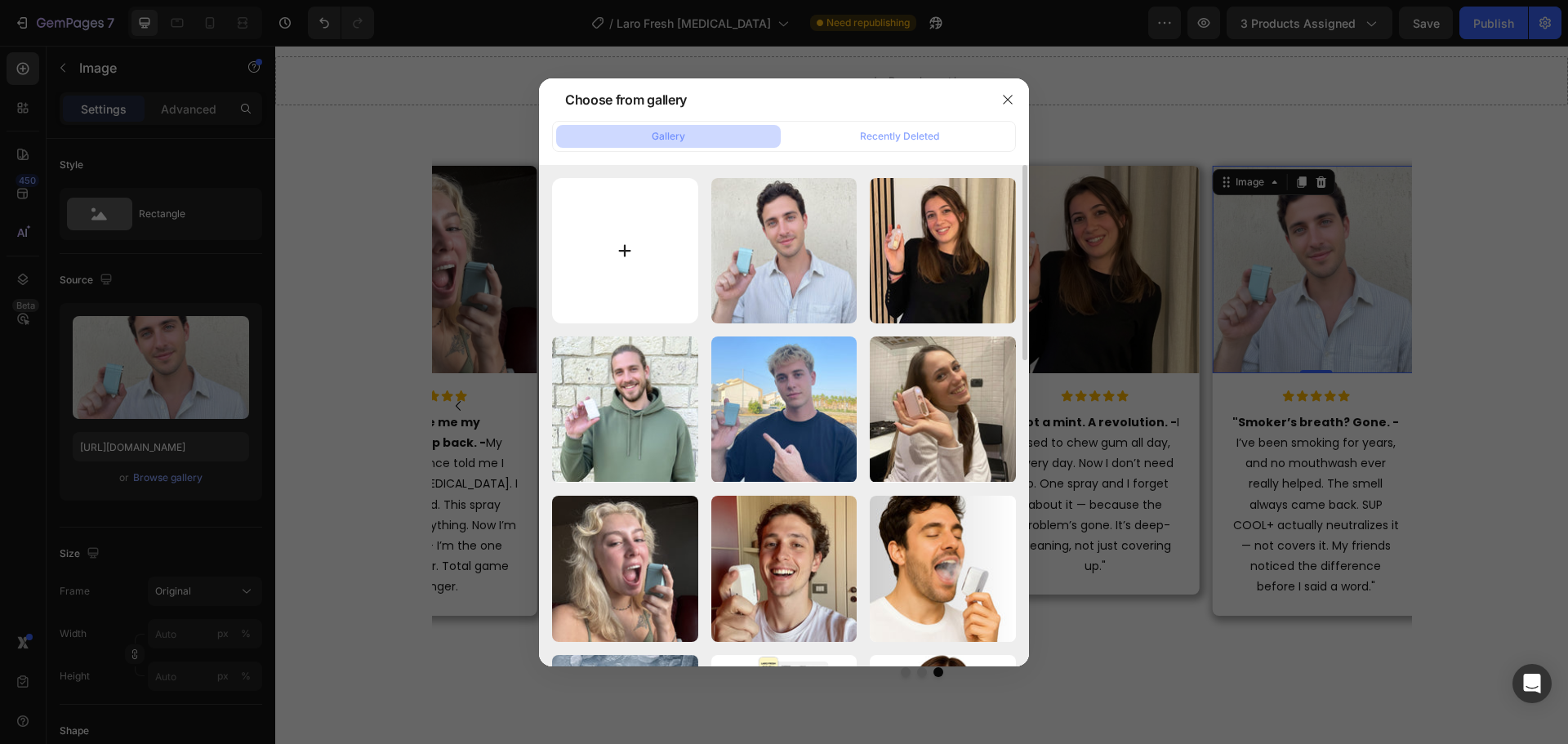
click at [624, 263] on input "file" at bounding box center [625, 251] width 146 height 146
type input "C:\fakepath\25.jpg"
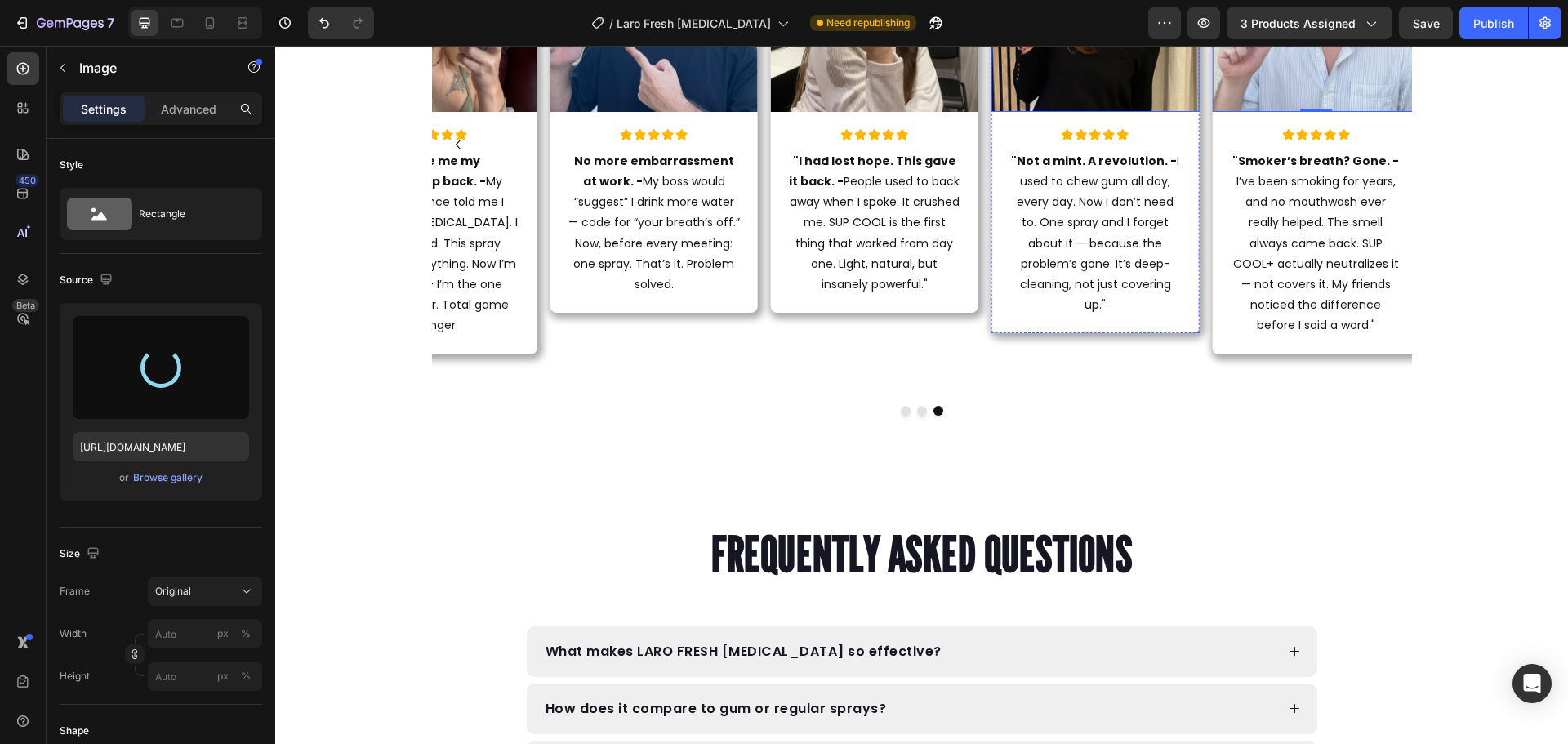
type input "https://cdn.shopify.com/s/files/1/0915/2308/8759/files/gempages_567414619656684…"
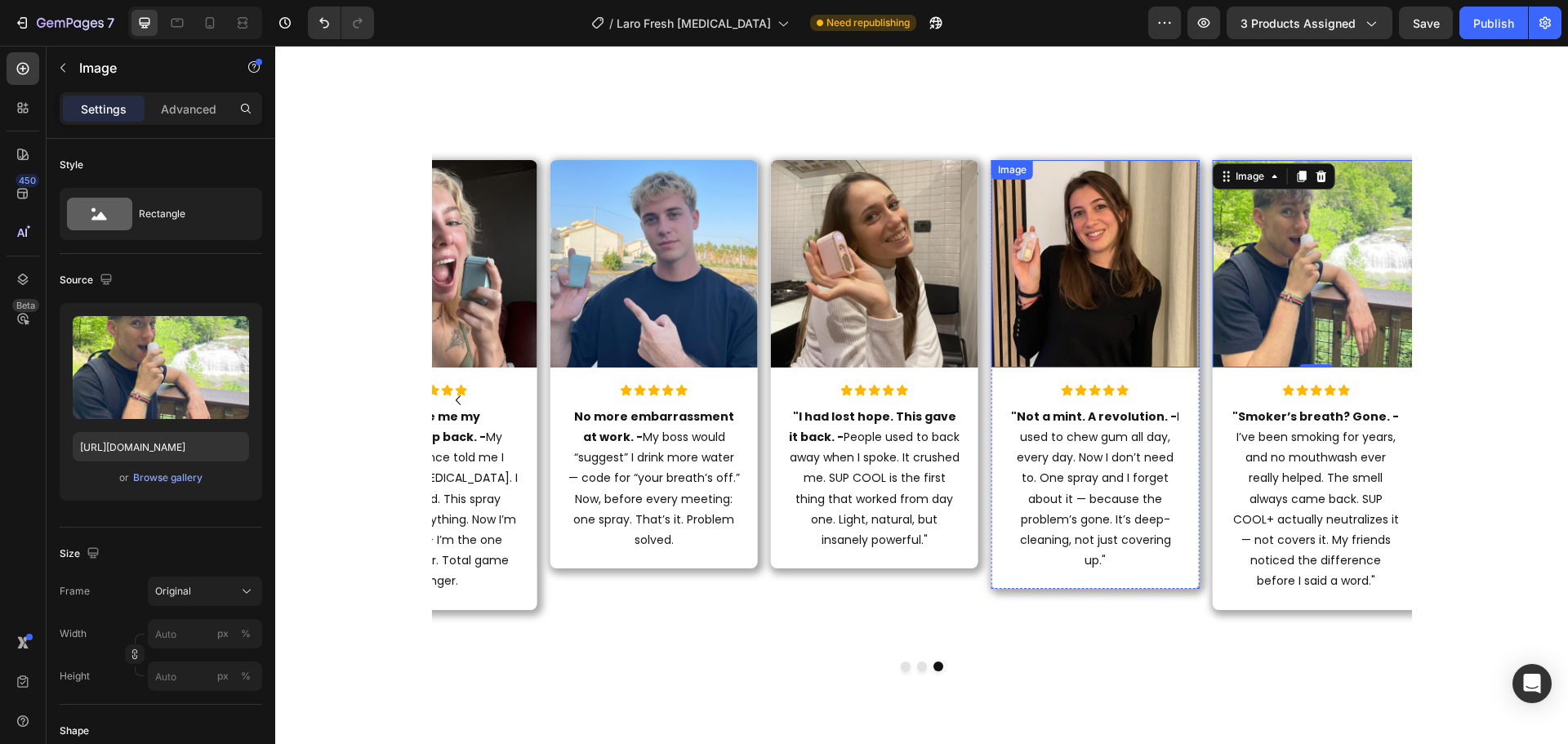
scroll to position [7489, 0]
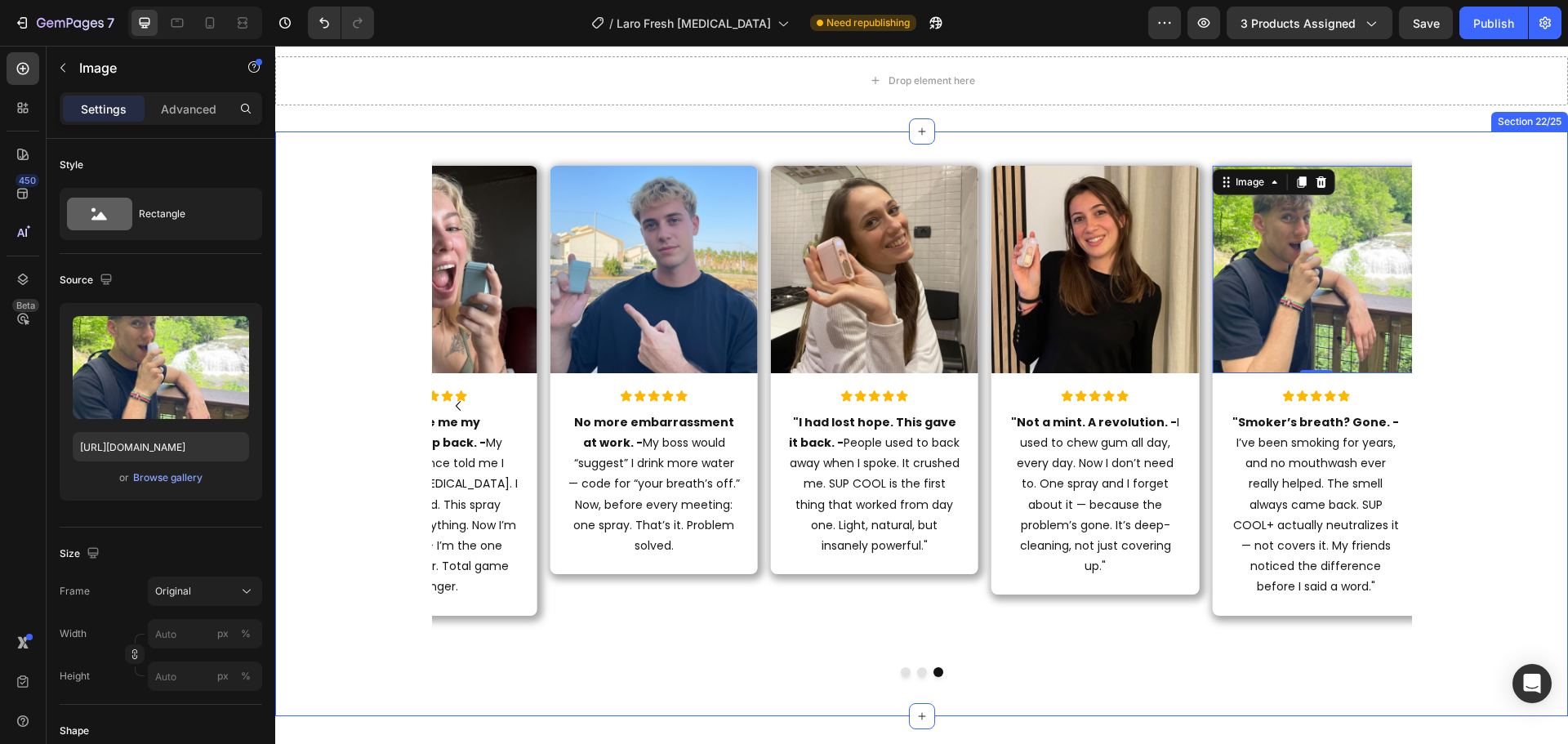
click at [1457, 231] on div "Image Icon Icon Icon Icon Icon Icon List "I can finally speak without anxiety. …" at bounding box center [921, 424] width 1293 height 532
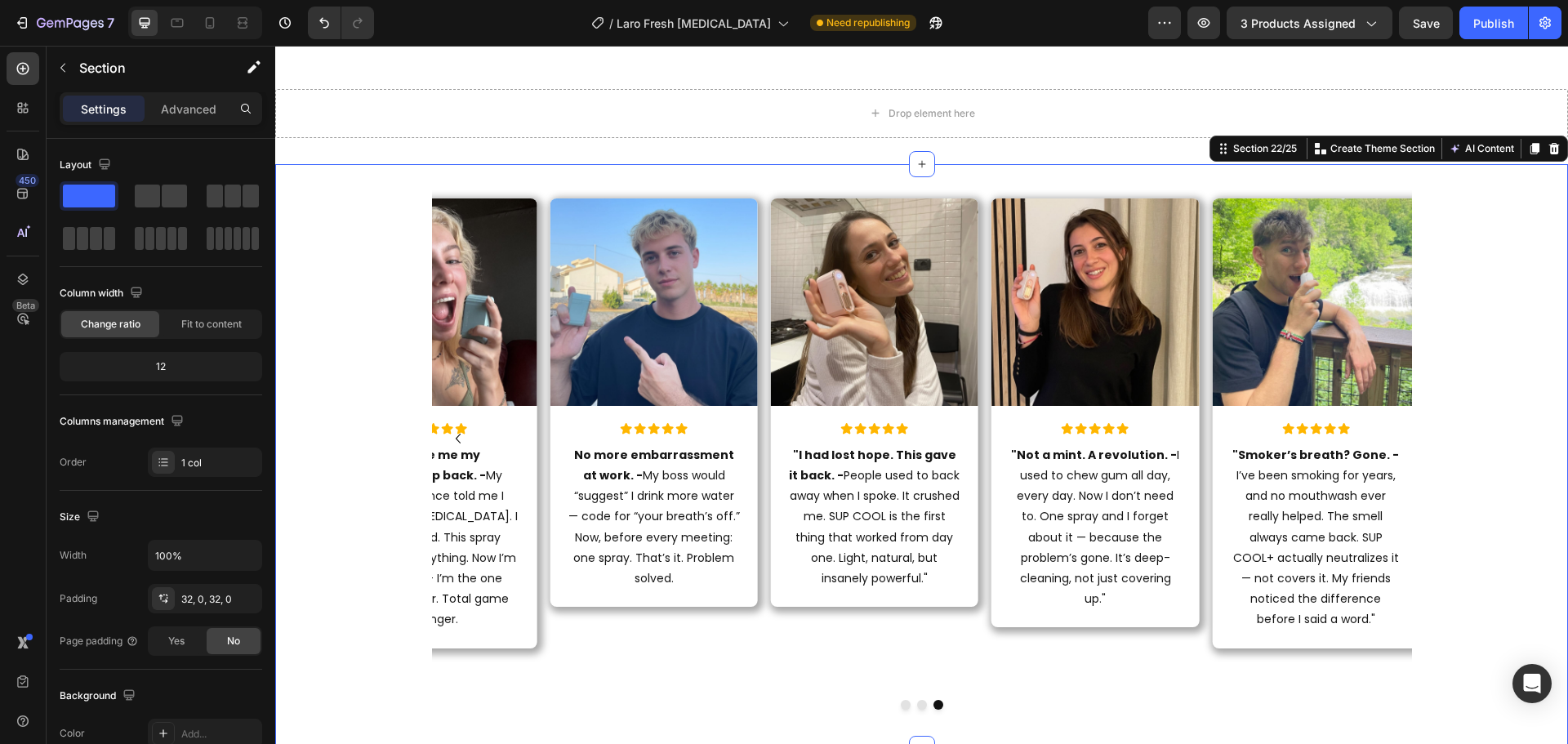
scroll to position [7408, 0]
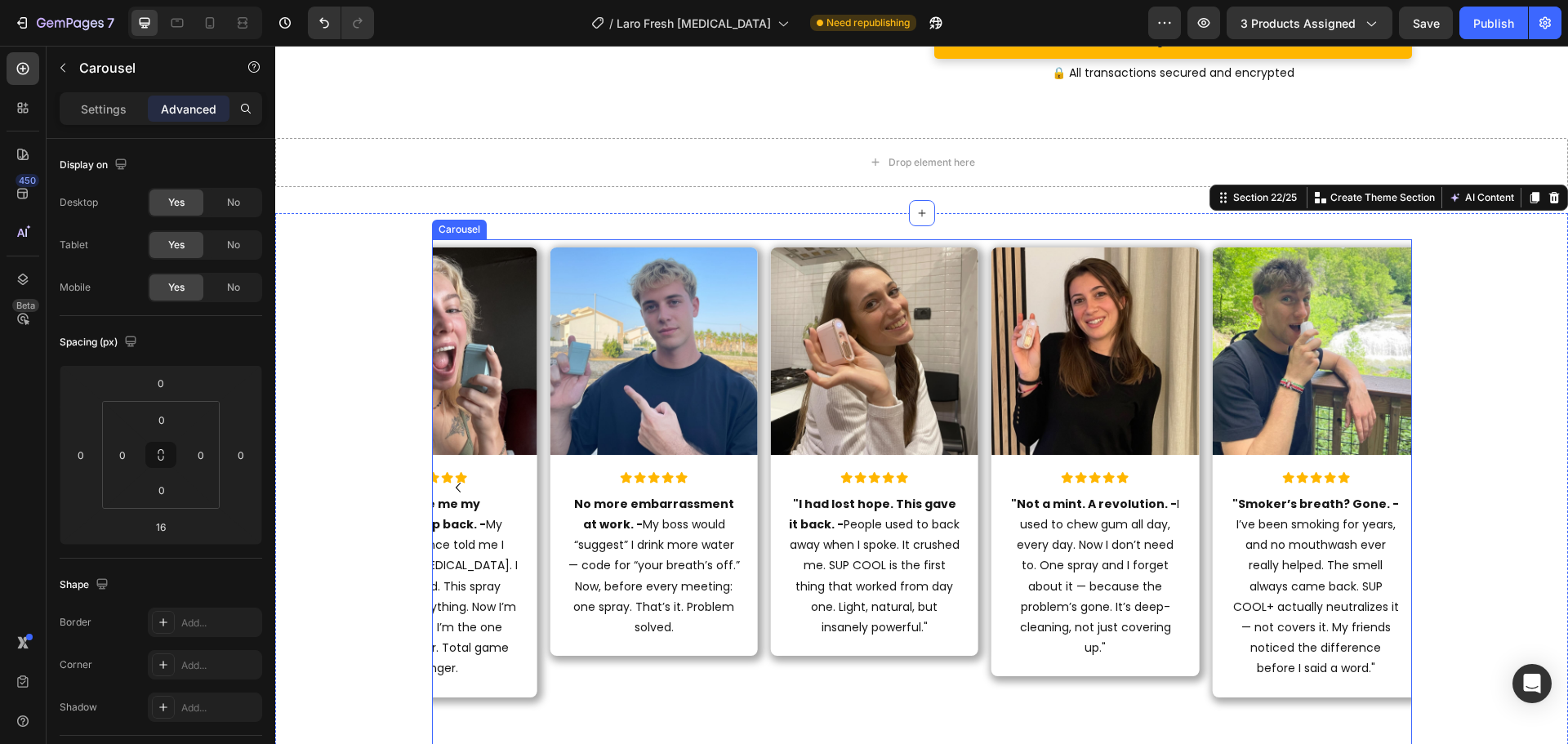
click at [453, 492] on icon "Carousel Back Arrow" at bounding box center [458, 488] width 20 height 20
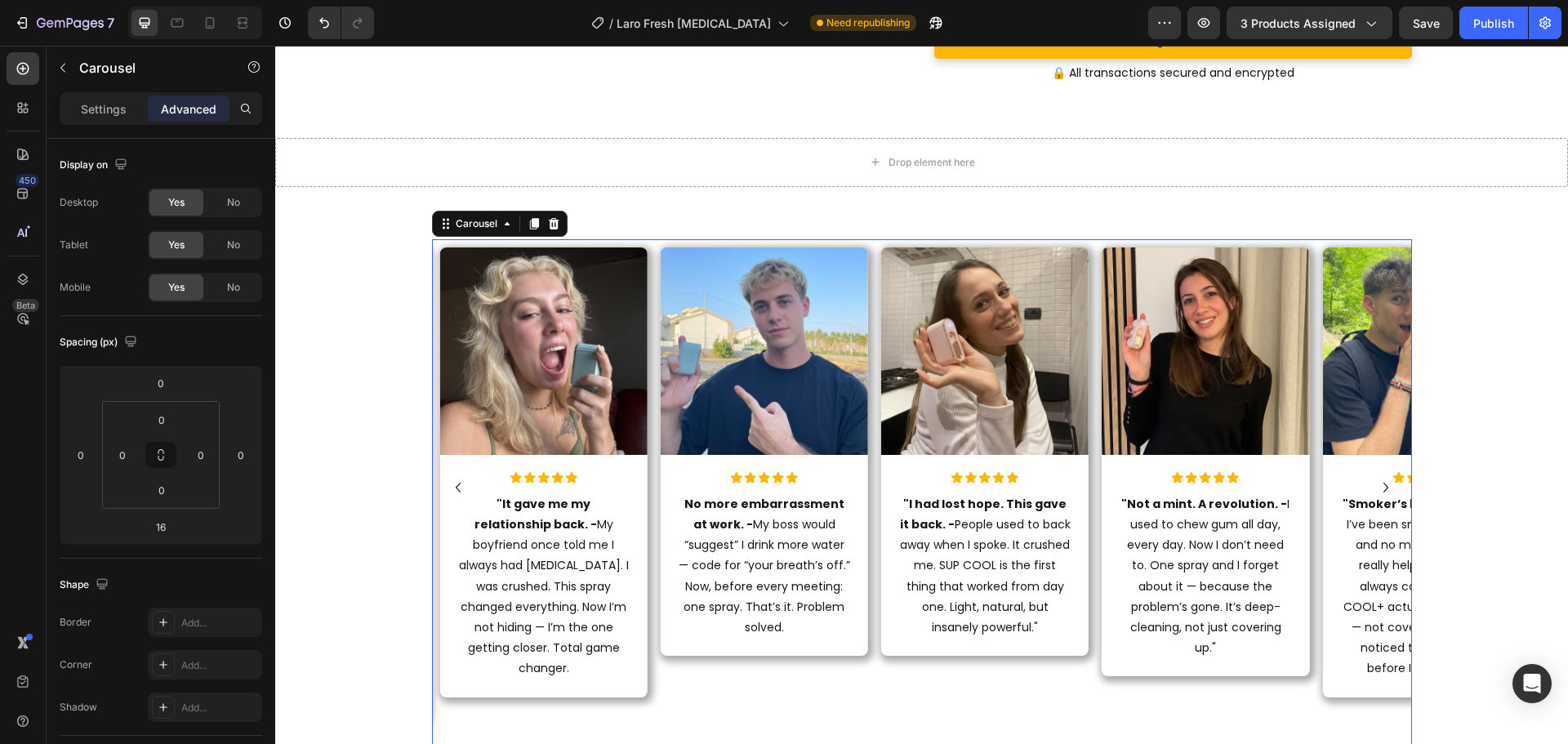
click at [453, 492] on icon "Carousel Back Arrow" at bounding box center [458, 488] width 20 height 20
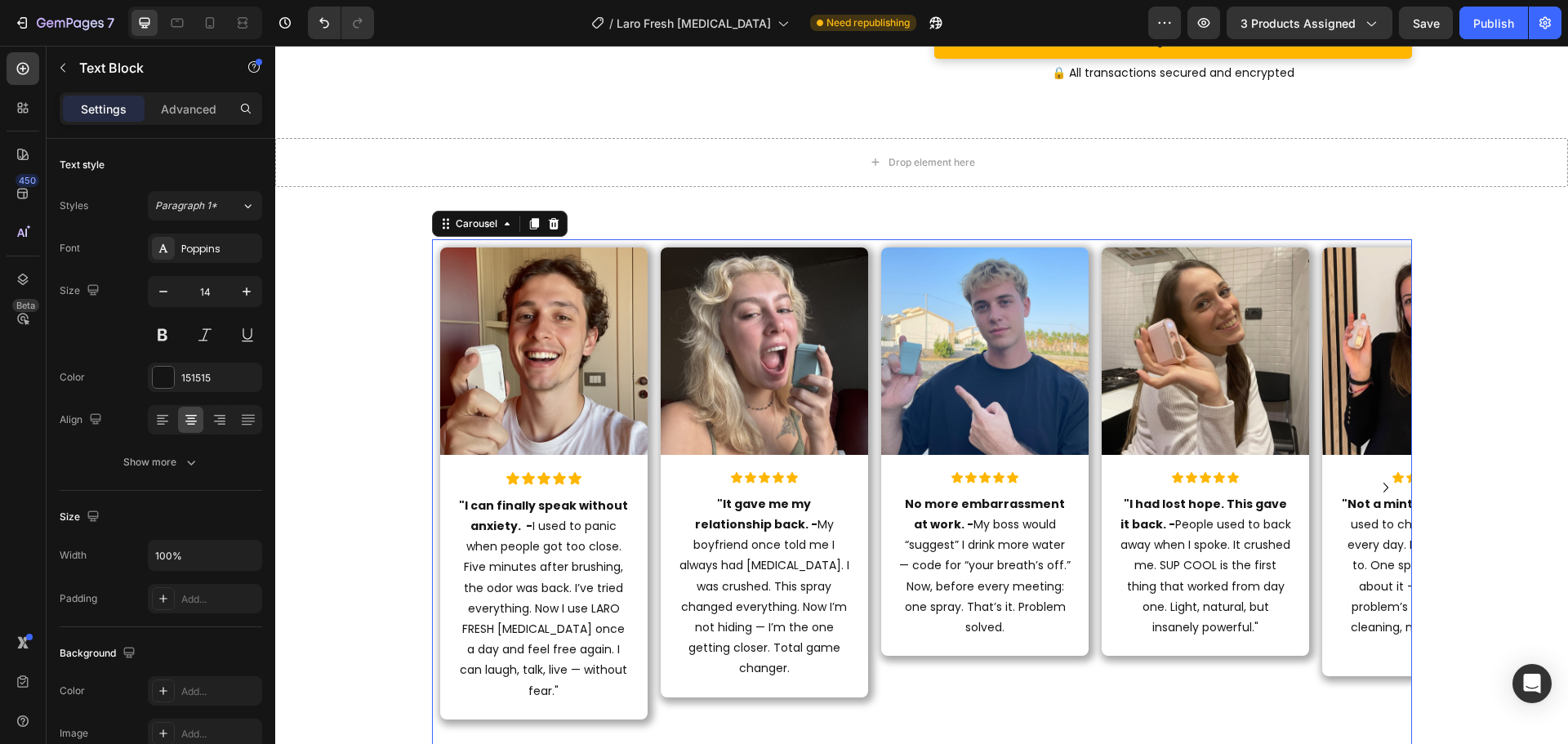
click at [453, 492] on div ""I can finally speak without anxiety. - I used to panic when people got too clo…" at bounding box center [543, 602] width 207 height 234
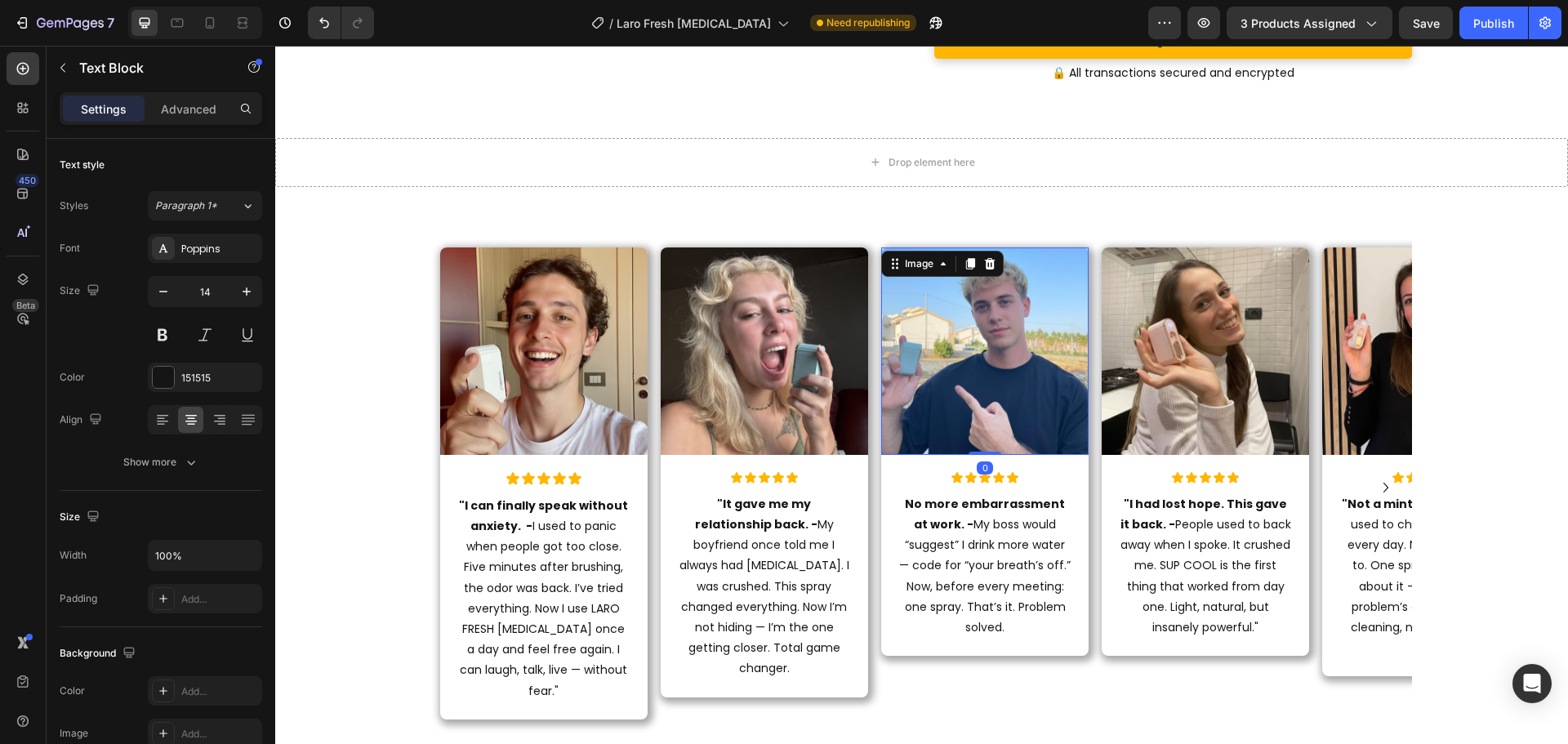
click at [1028, 332] on img at bounding box center [984, 351] width 207 height 207
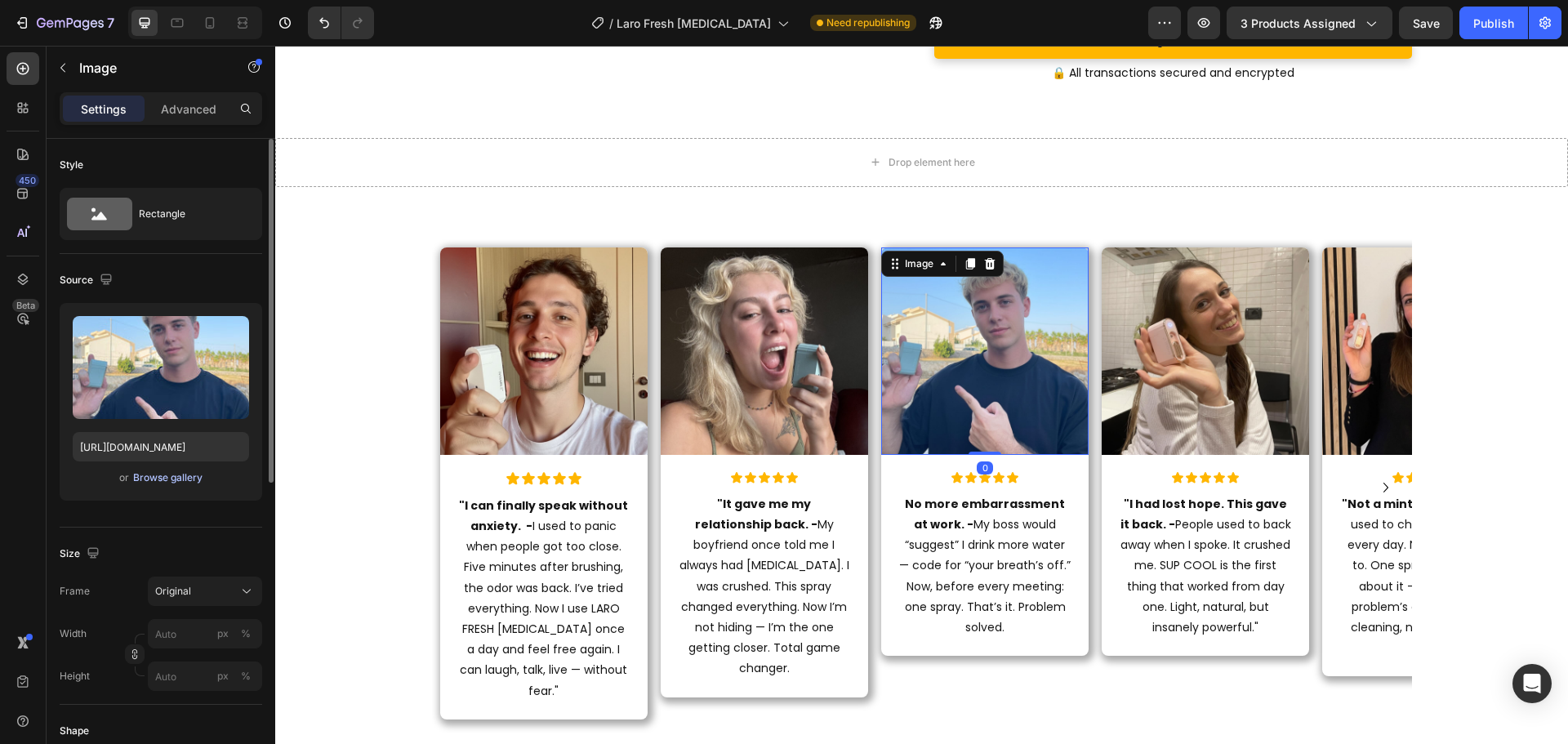
click at [174, 475] on div "Browse gallery" at bounding box center [167, 478] width 69 height 15
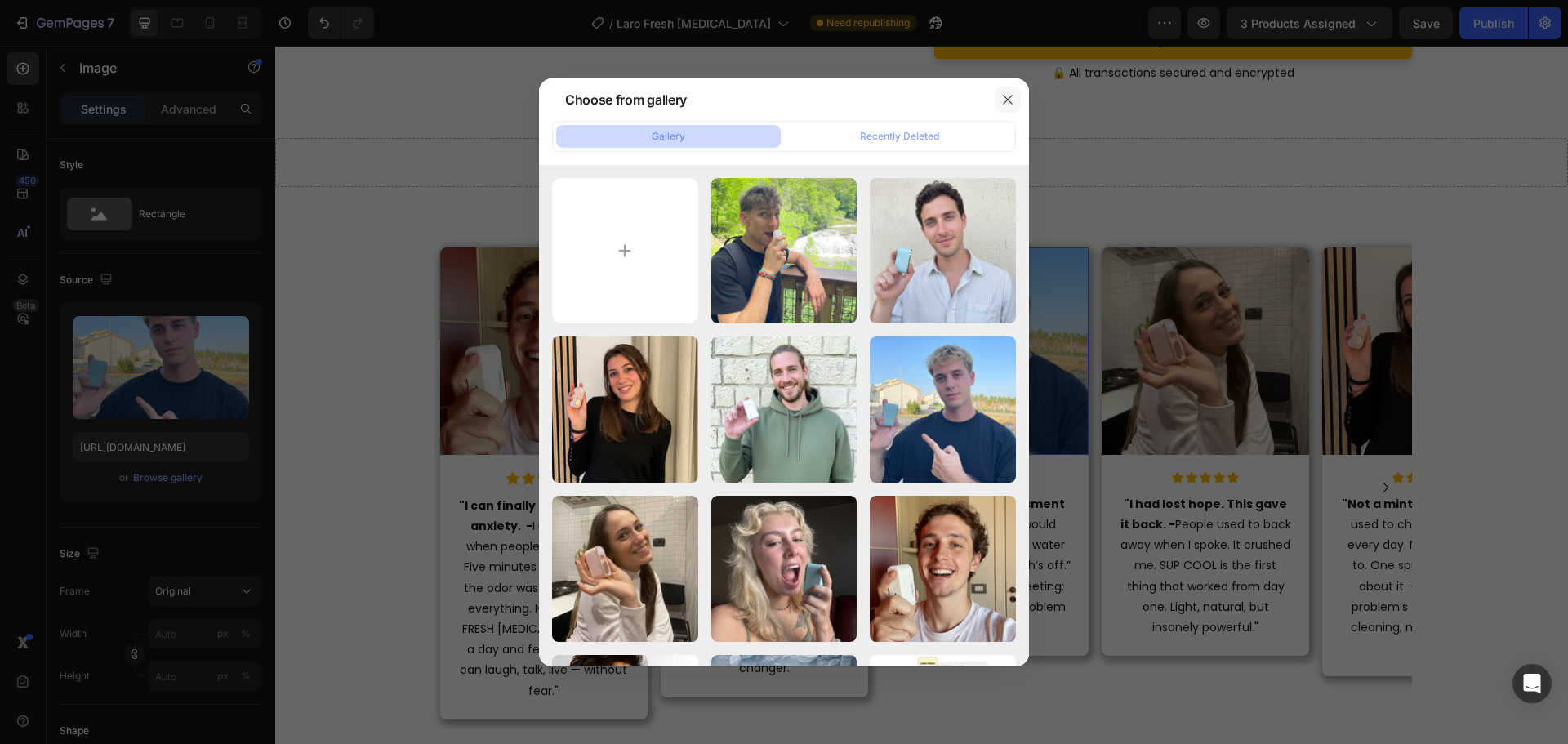
click at [1002, 101] on icon "button" at bounding box center [1008, 100] width 13 height 13
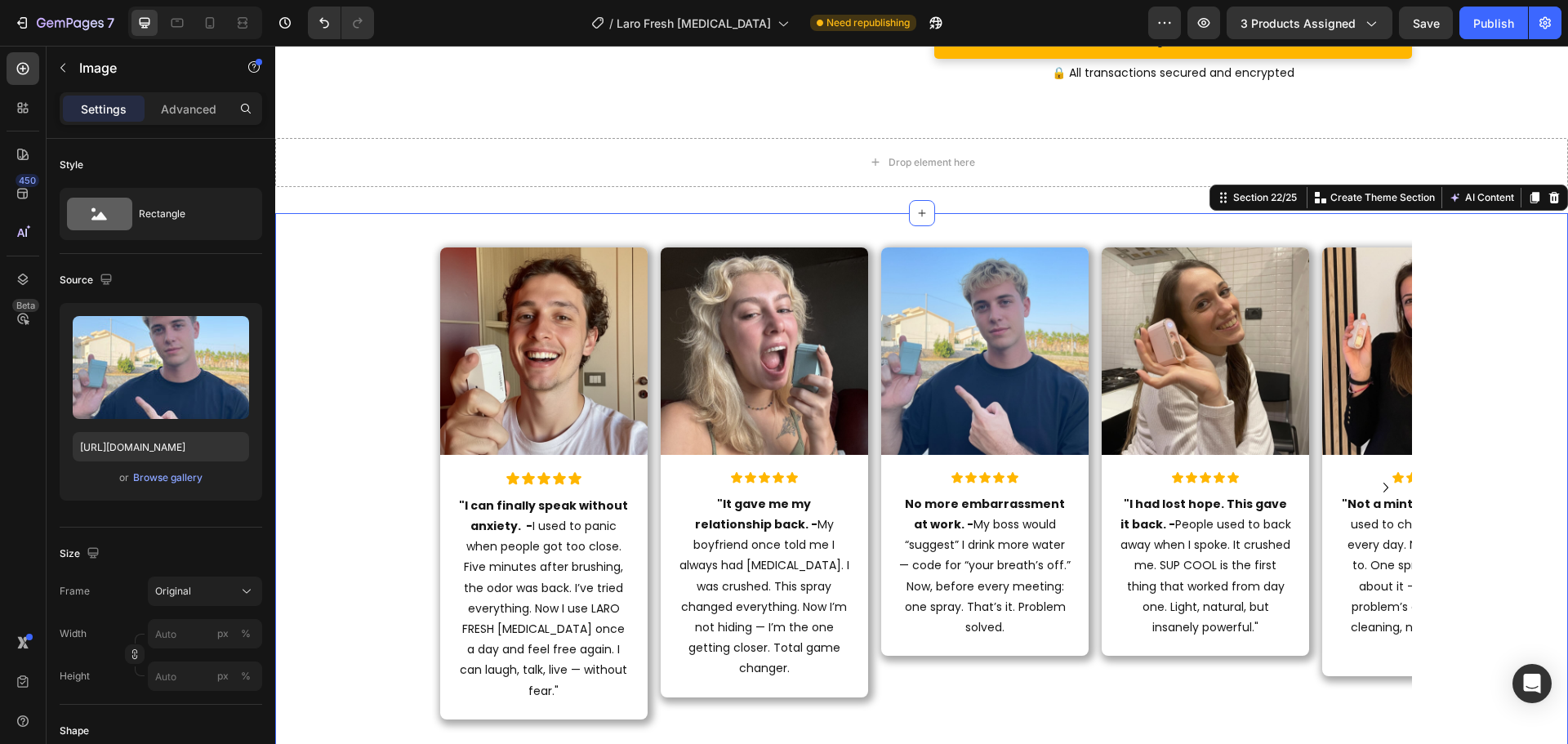
click at [1457, 324] on div "Image Icon Icon Icon Icon Icon Icon List "I can finally speak without anxiety. …" at bounding box center [921, 505] width 1293 height 532
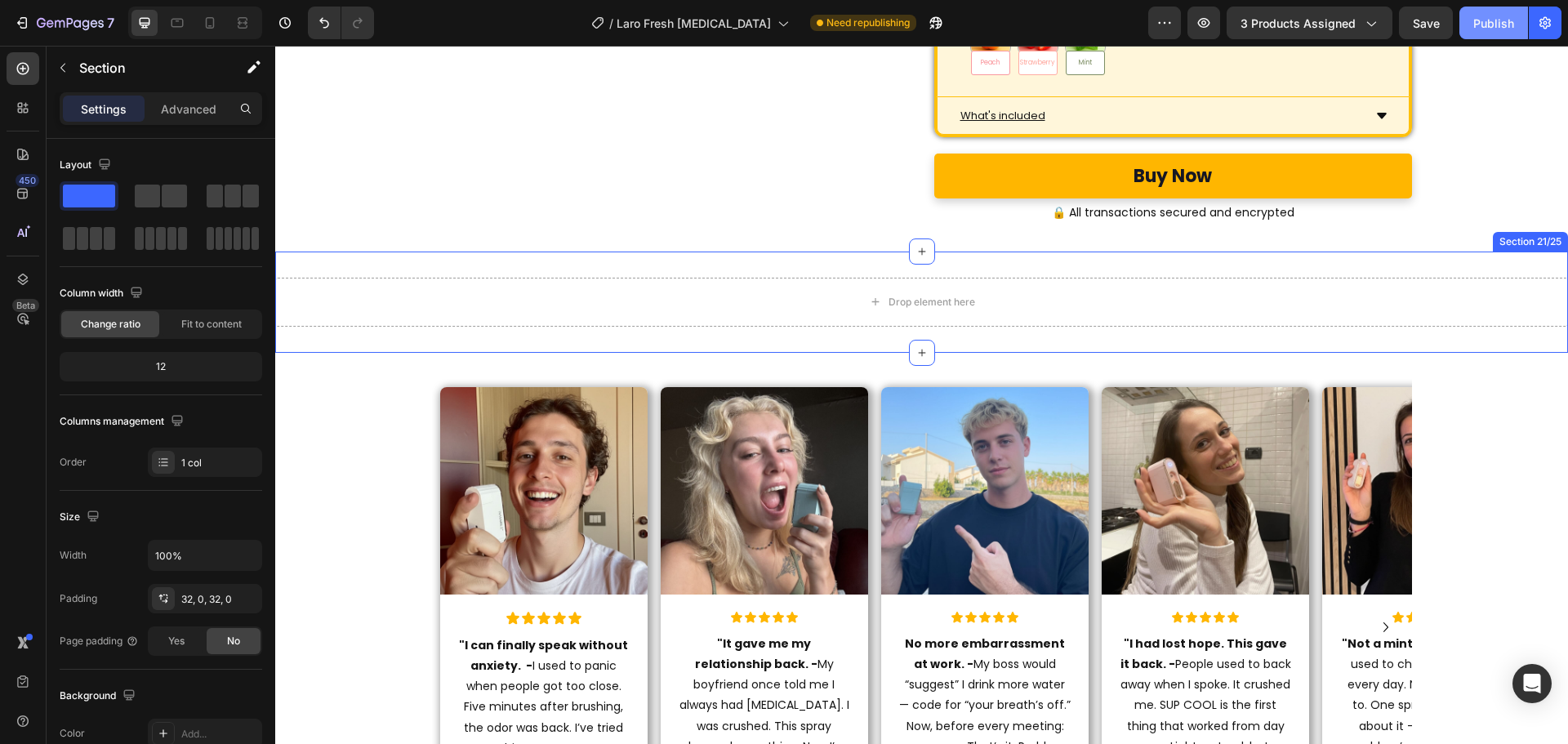
scroll to position [7221, 0]
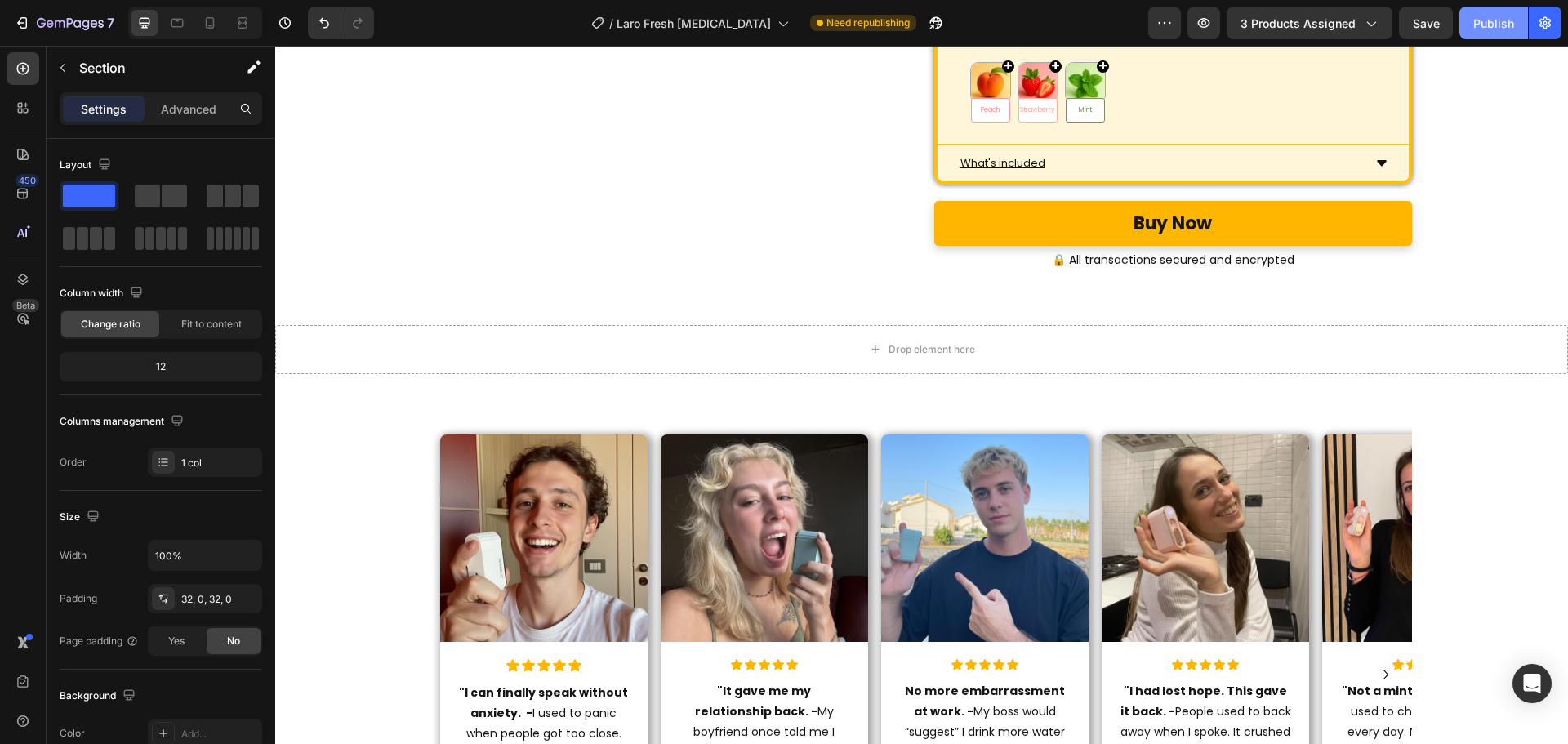
click at [1494, 16] on div "Publish" at bounding box center [1493, 23] width 41 height 17
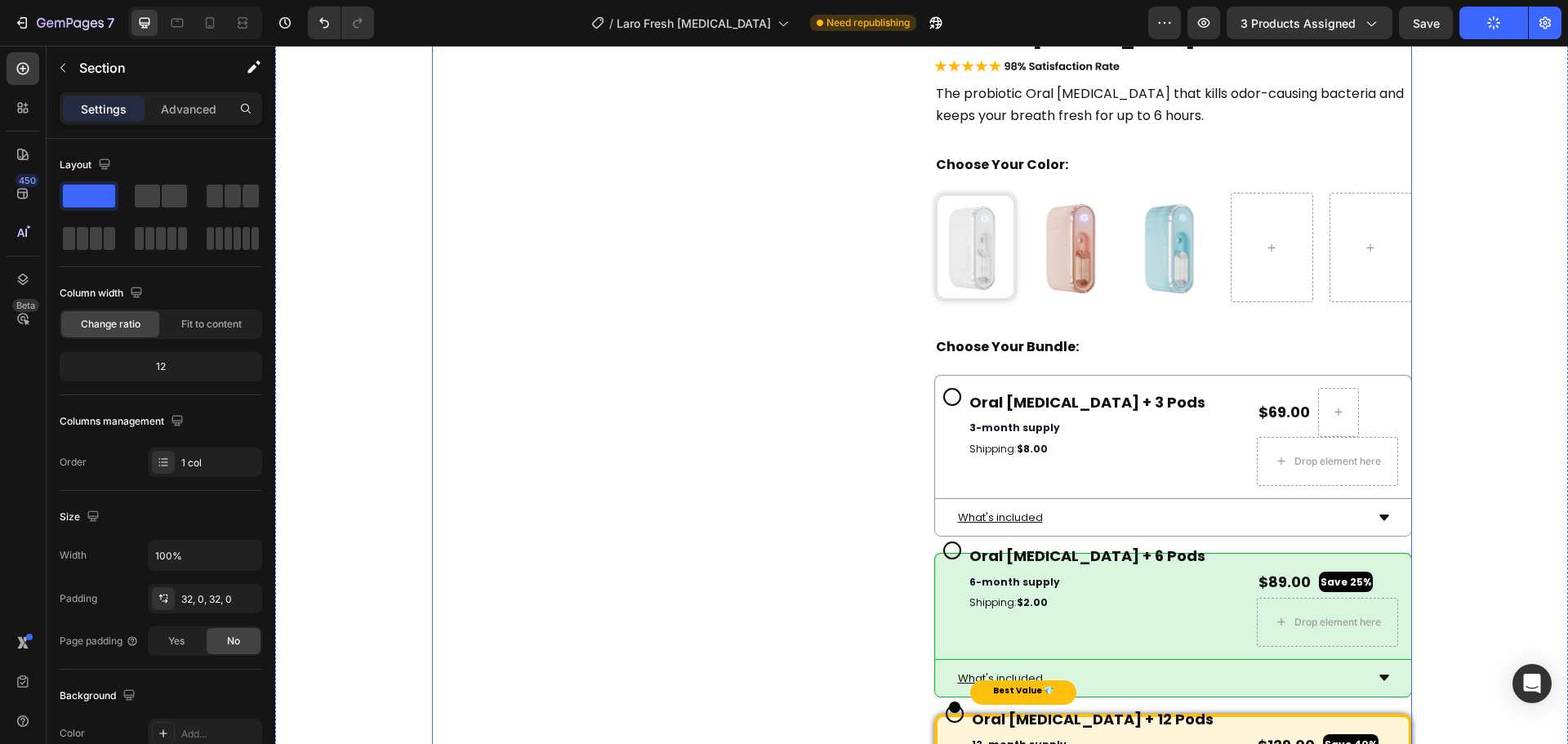
scroll to position [6078, 0]
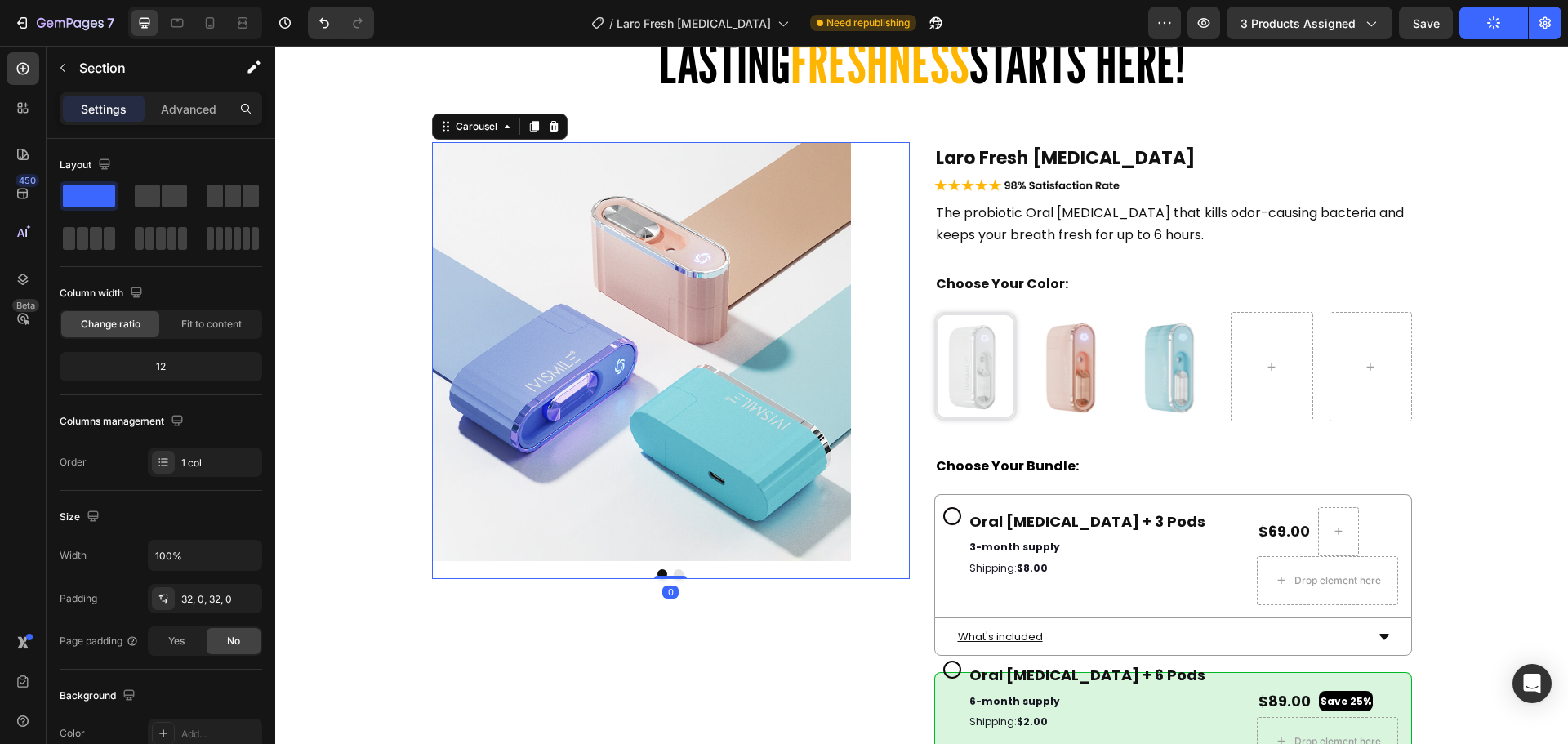
click at [678, 576] on div "Image Image Carousel 0" at bounding box center [671, 360] width 478 height 436
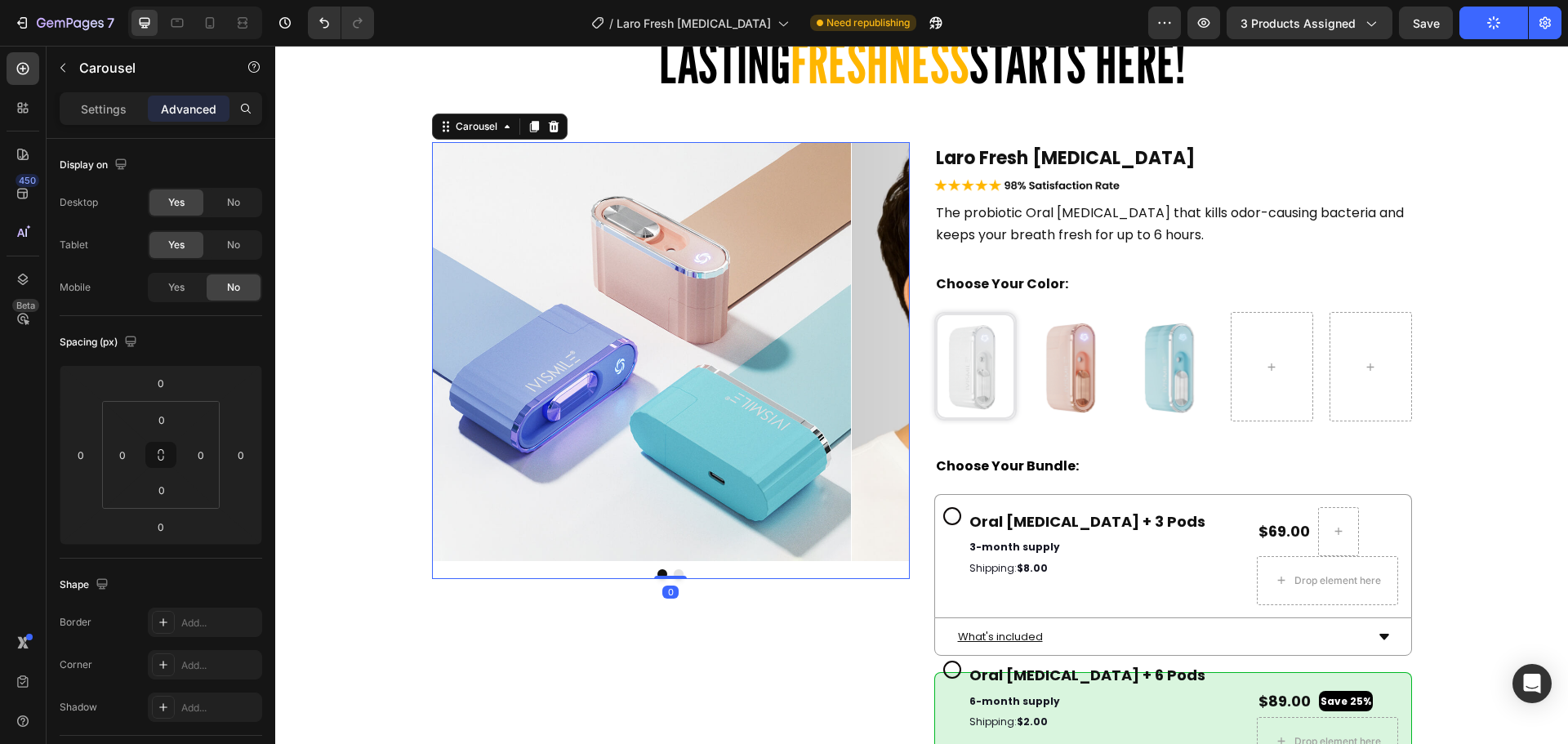
click at [664, 568] on div "Image Image Carousel 0" at bounding box center [671, 360] width 478 height 436
click at [210, 28] on icon at bounding box center [210, 23] width 9 height 12
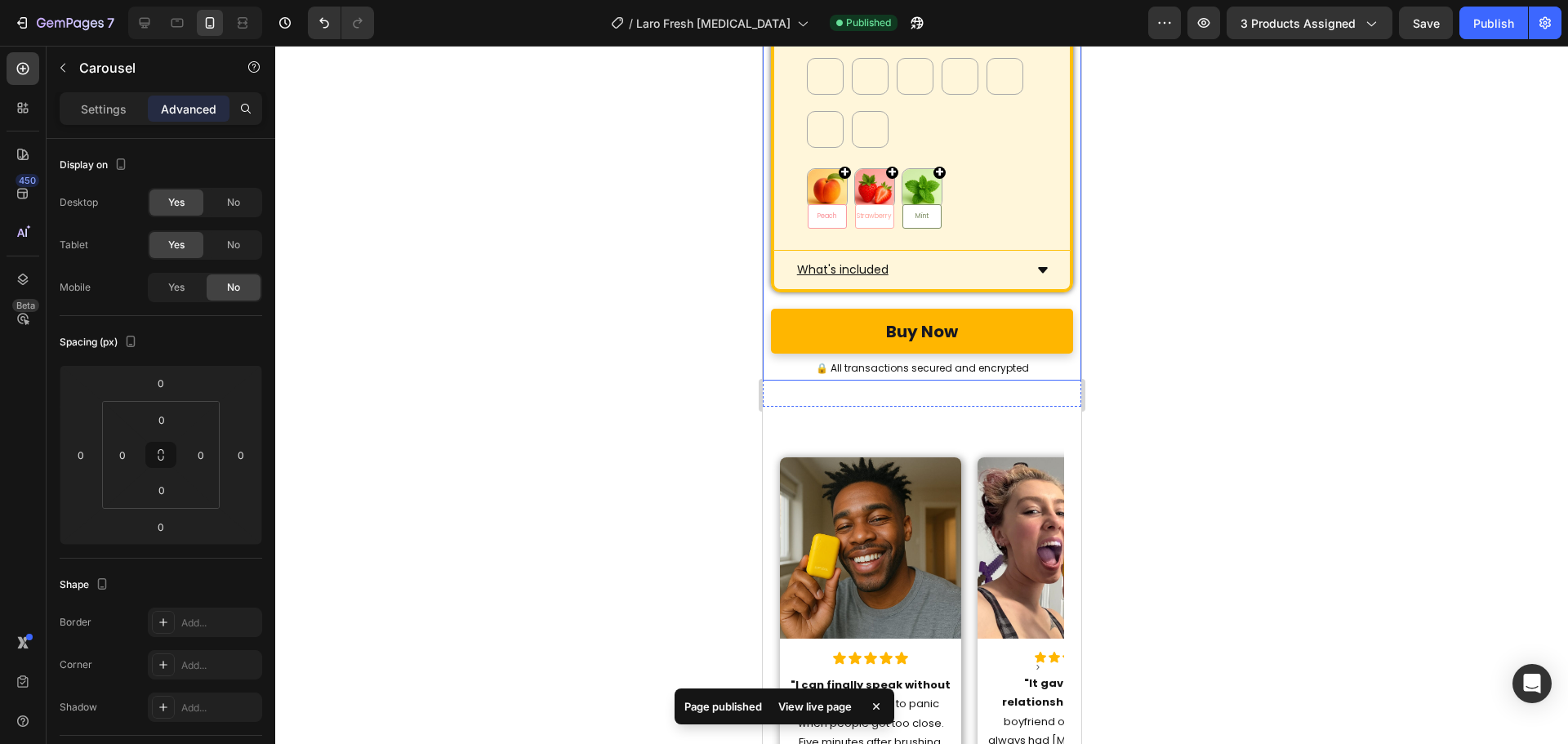
scroll to position [7827, 0]
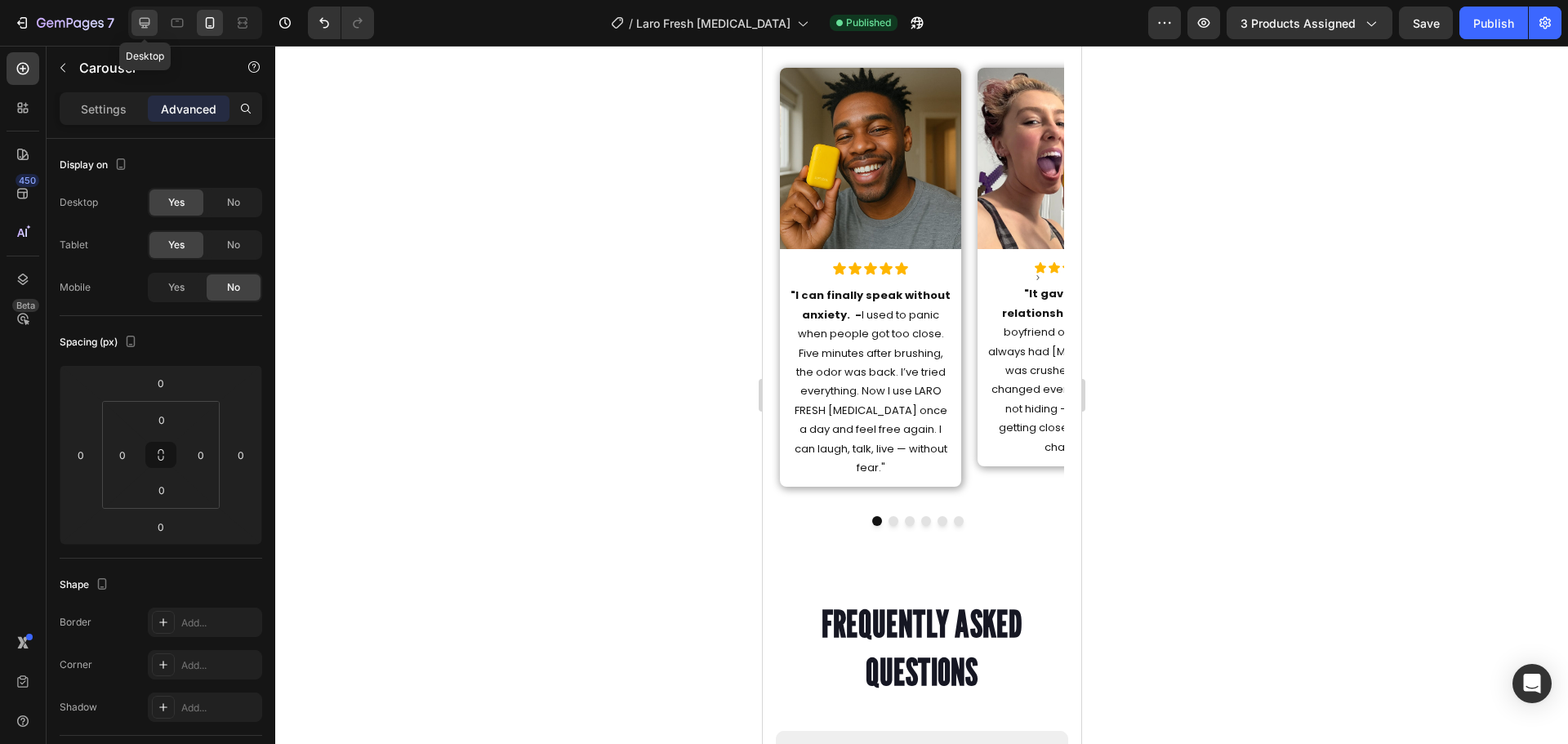
click at [149, 22] on icon at bounding box center [145, 23] width 17 height 17
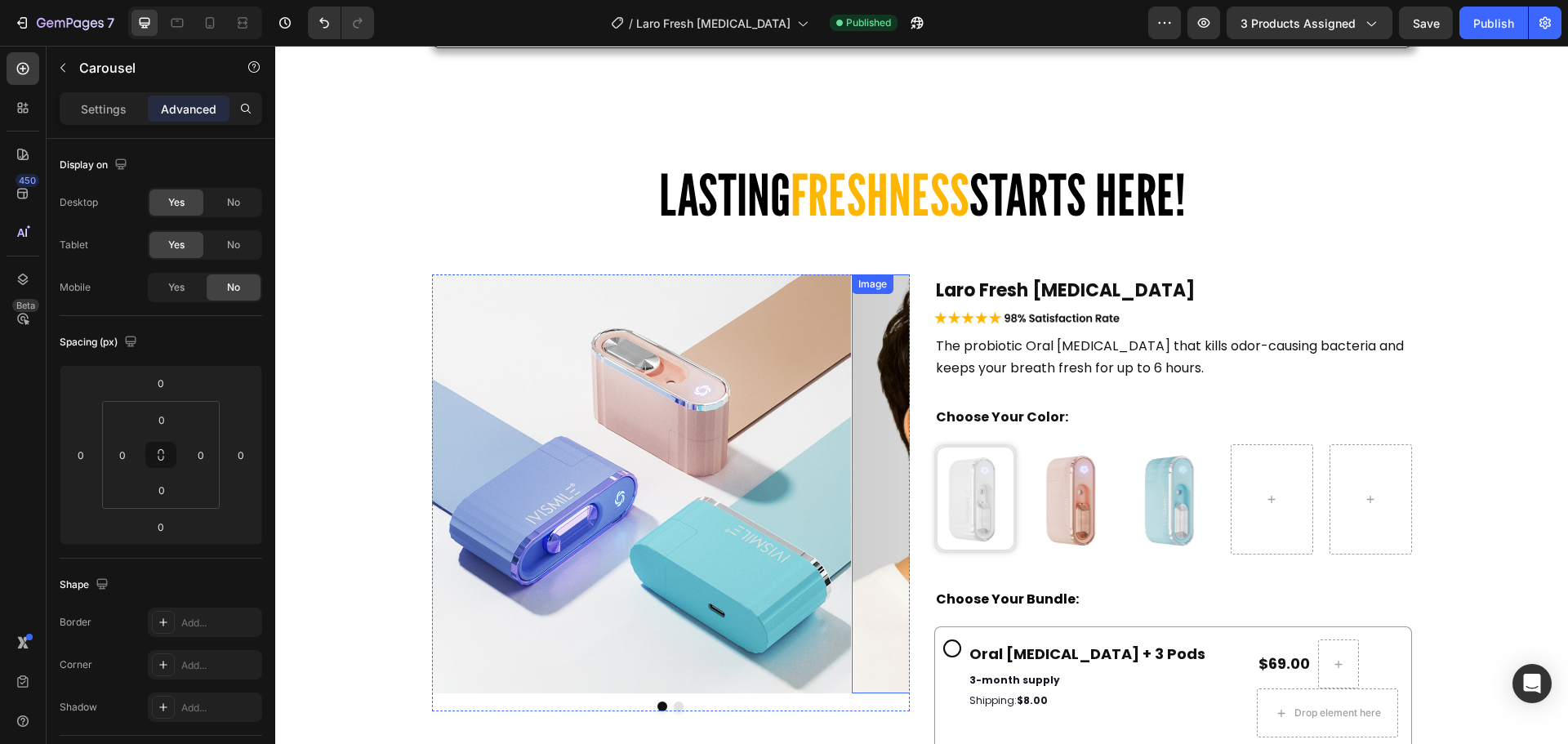
scroll to position [5559, 0]
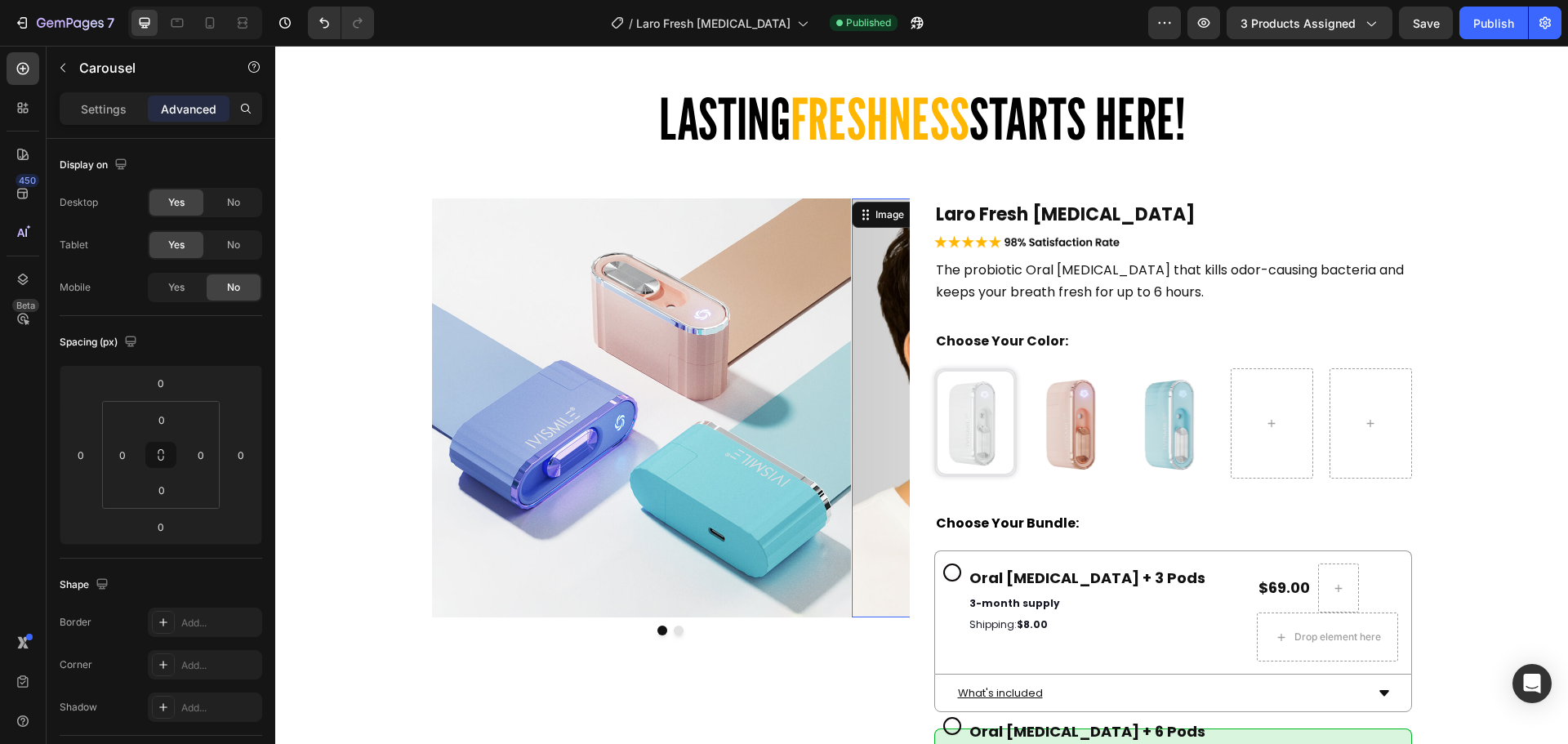
click at [875, 328] on img at bounding box center [1061, 408] width 419 height 419
click at [671, 631] on div "Image Image 0 Carousel" at bounding box center [671, 416] width 478 height 436
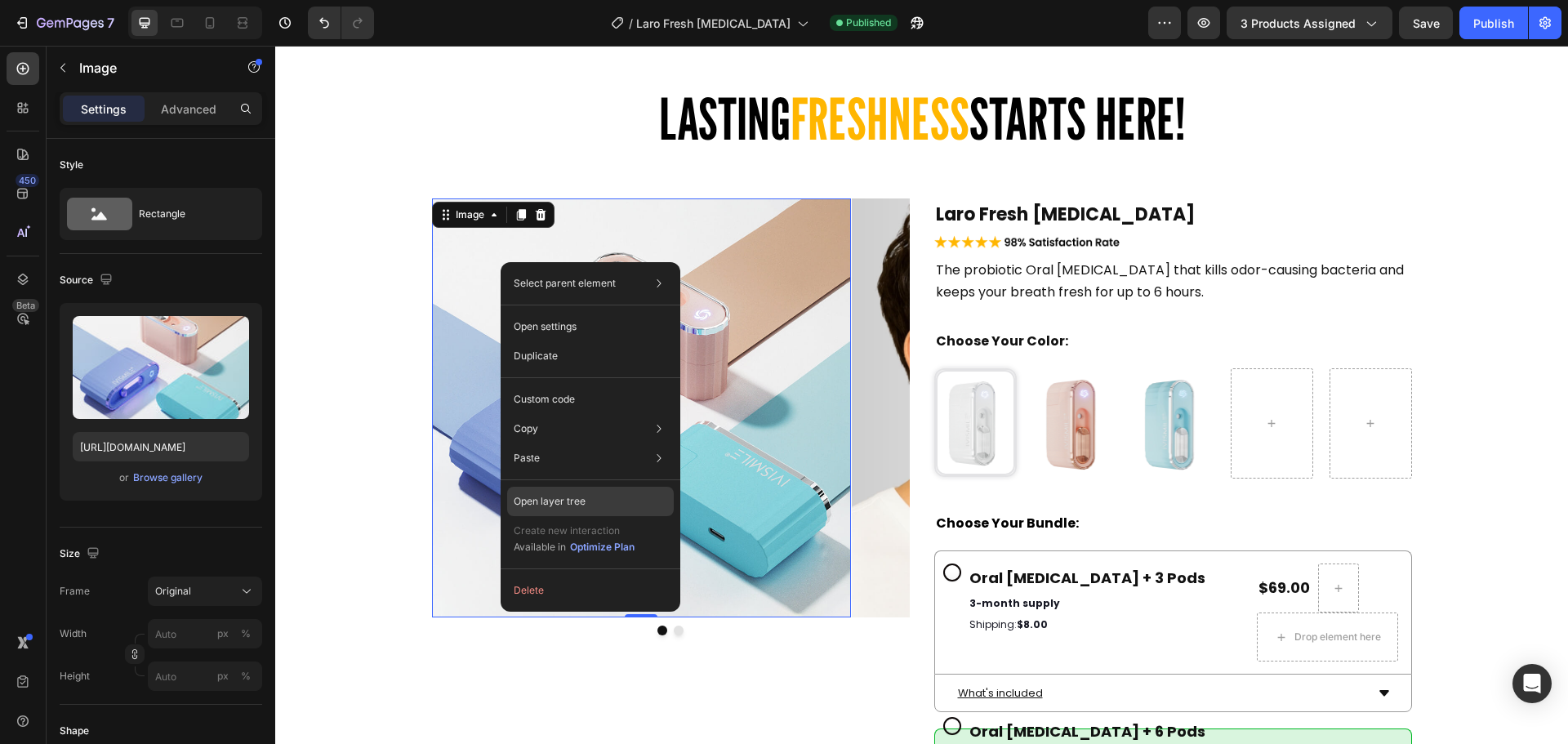
click at [576, 495] on p "Open layer tree" at bounding box center [550, 501] width 71 height 15
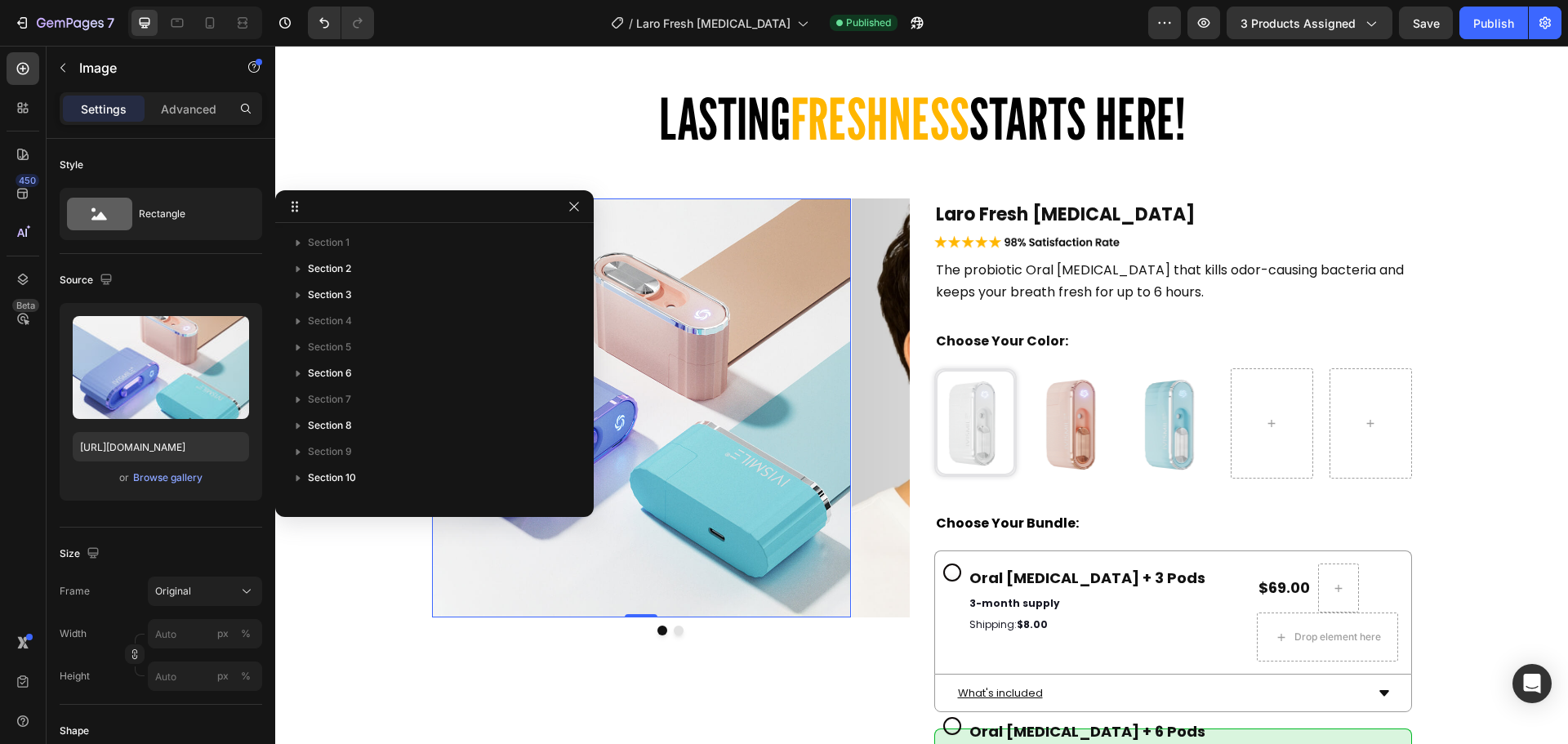
scroll to position [963, 0]
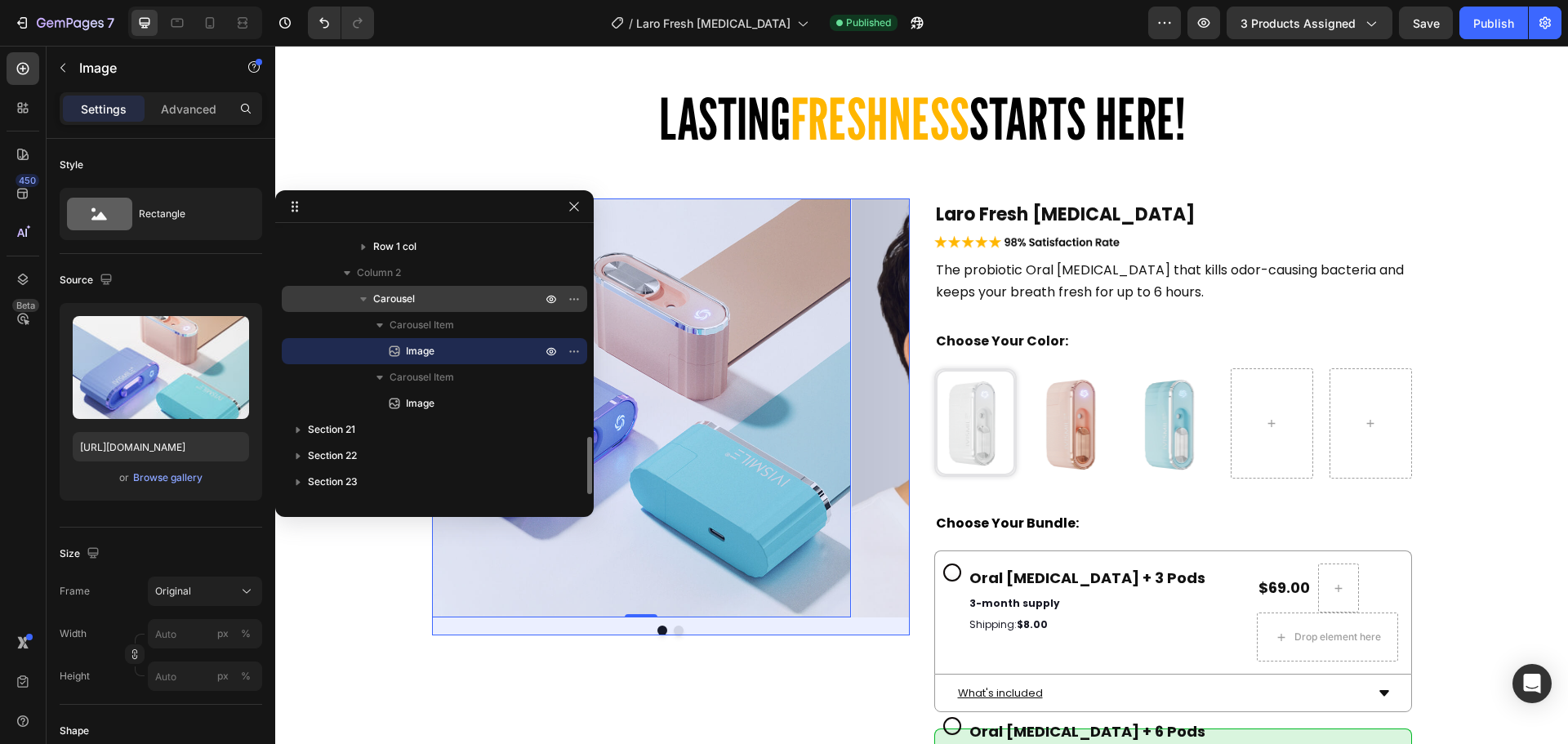
click at [427, 295] on p "Carousel" at bounding box center [459, 299] width 171 height 17
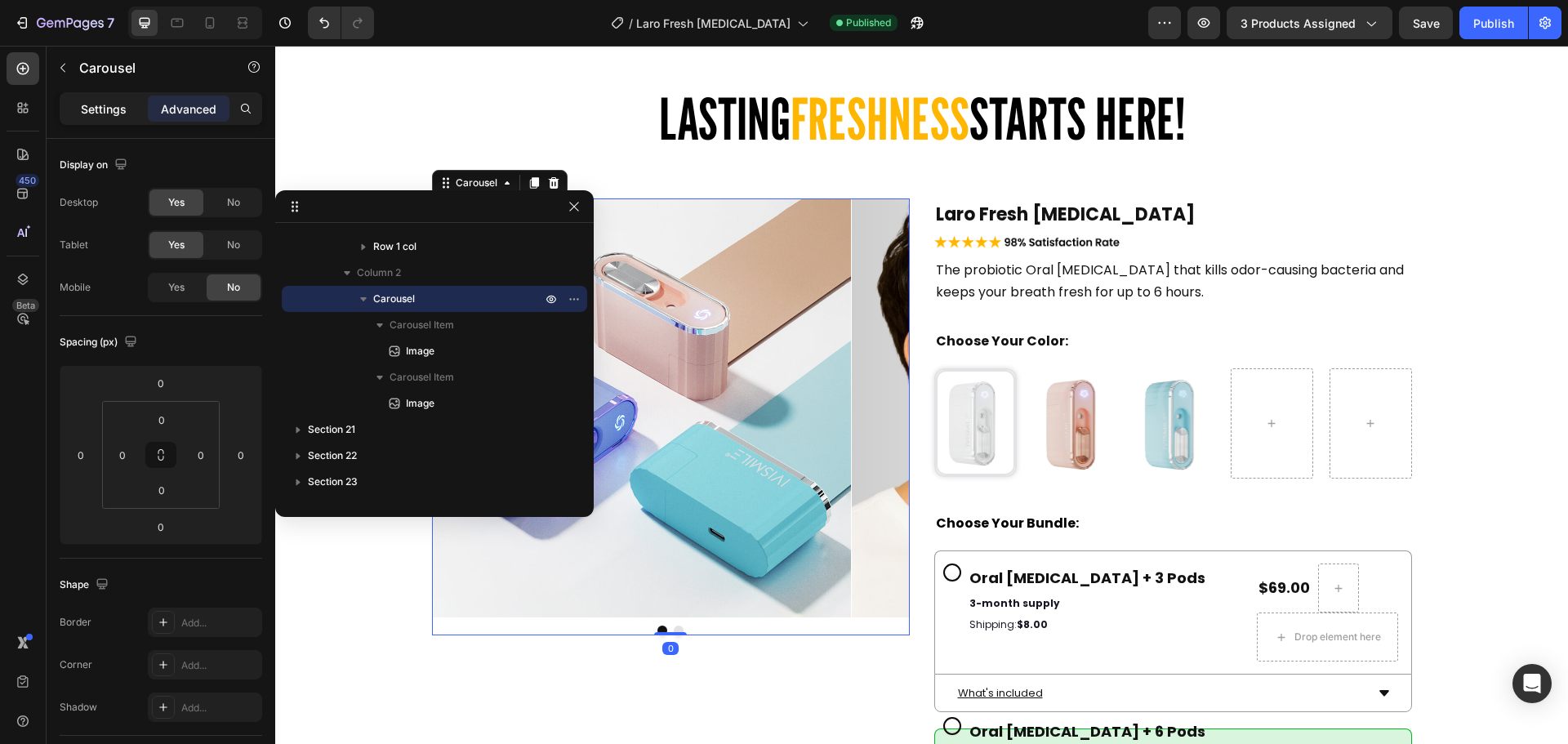
click at [119, 115] on p "Settings" at bounding box center [103, 109] width 46 height 17
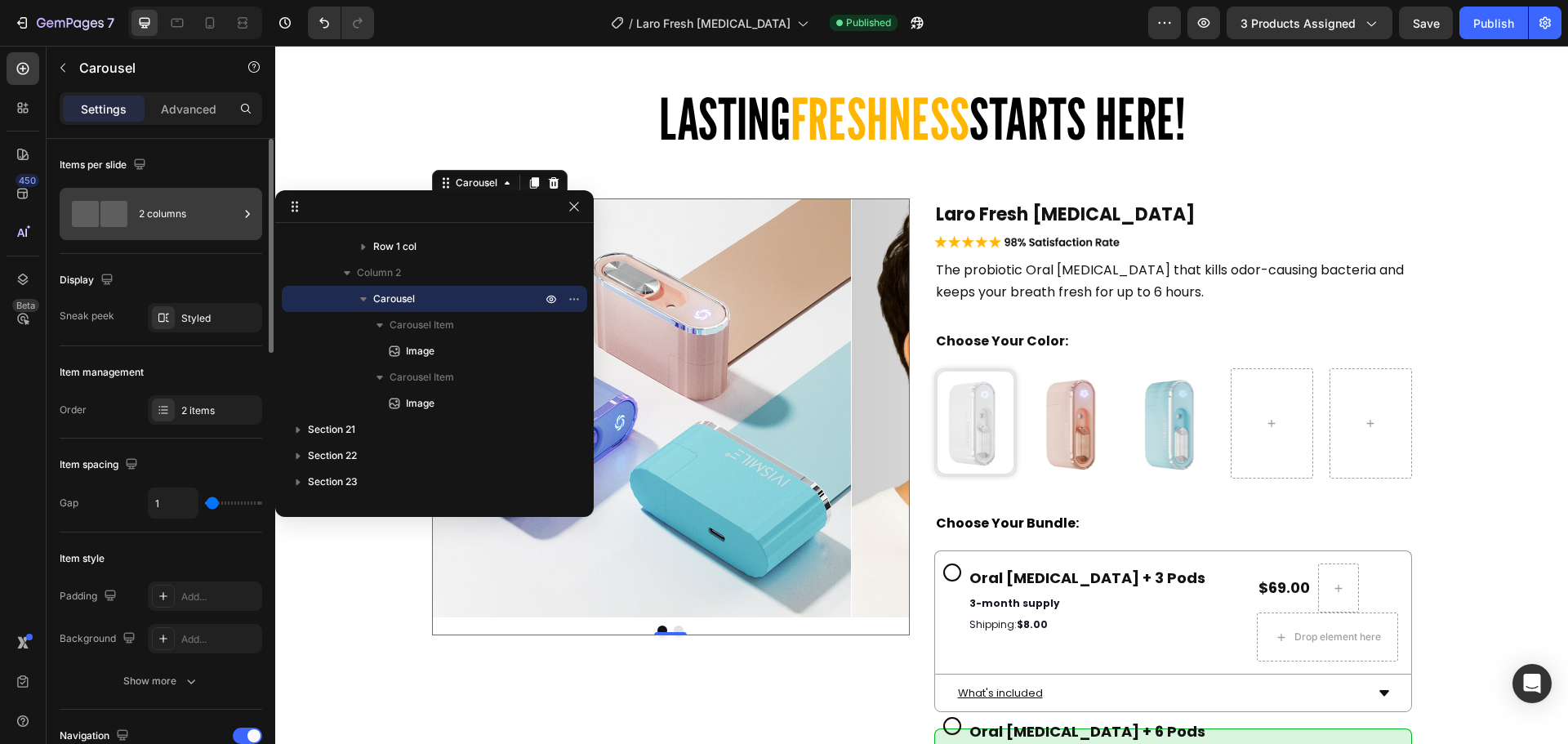
click at [247, 212] on icon at bounding box center [248, 214] width 17 height 17
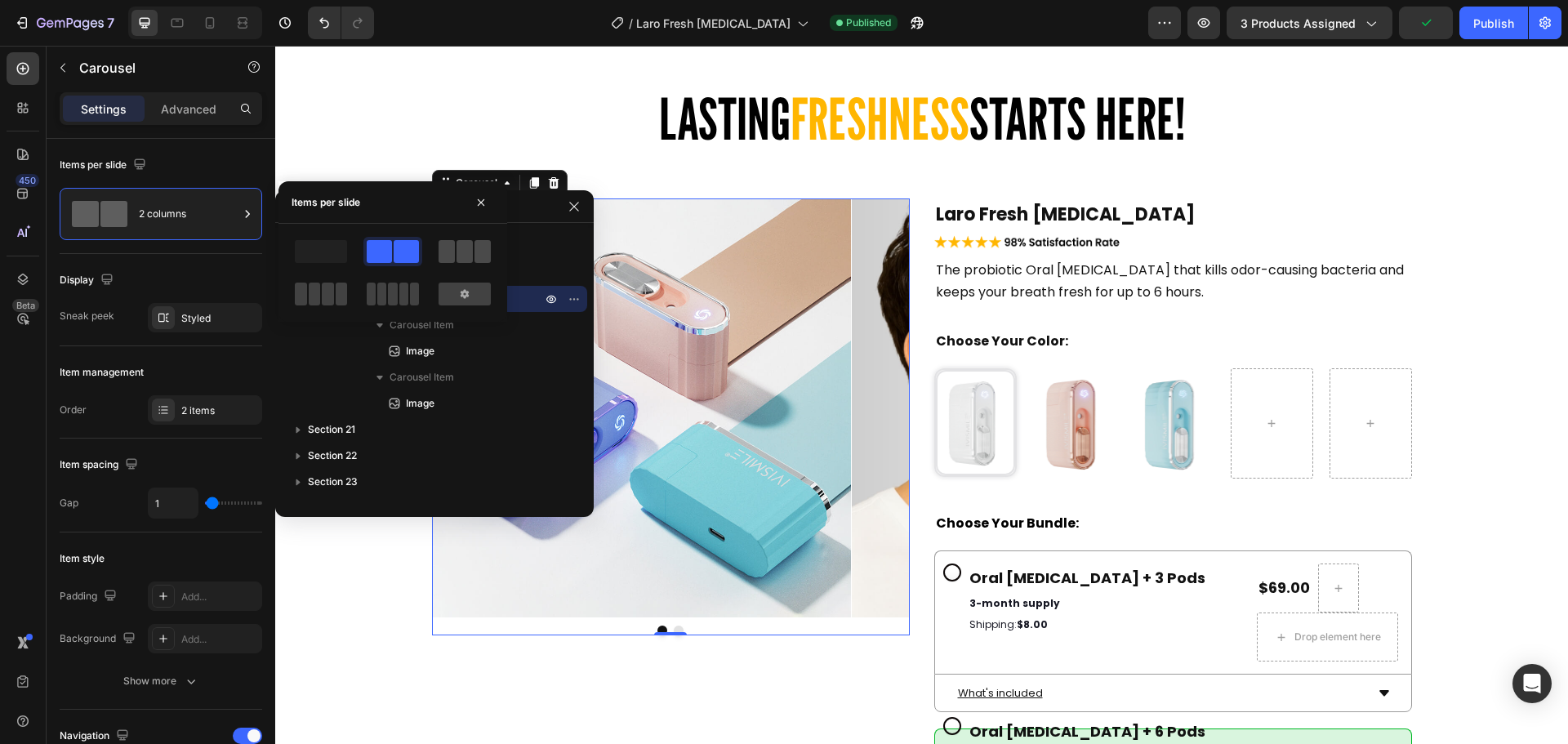
click at [456, 250] on div at bounding box center [464, 252] width 52 height 23
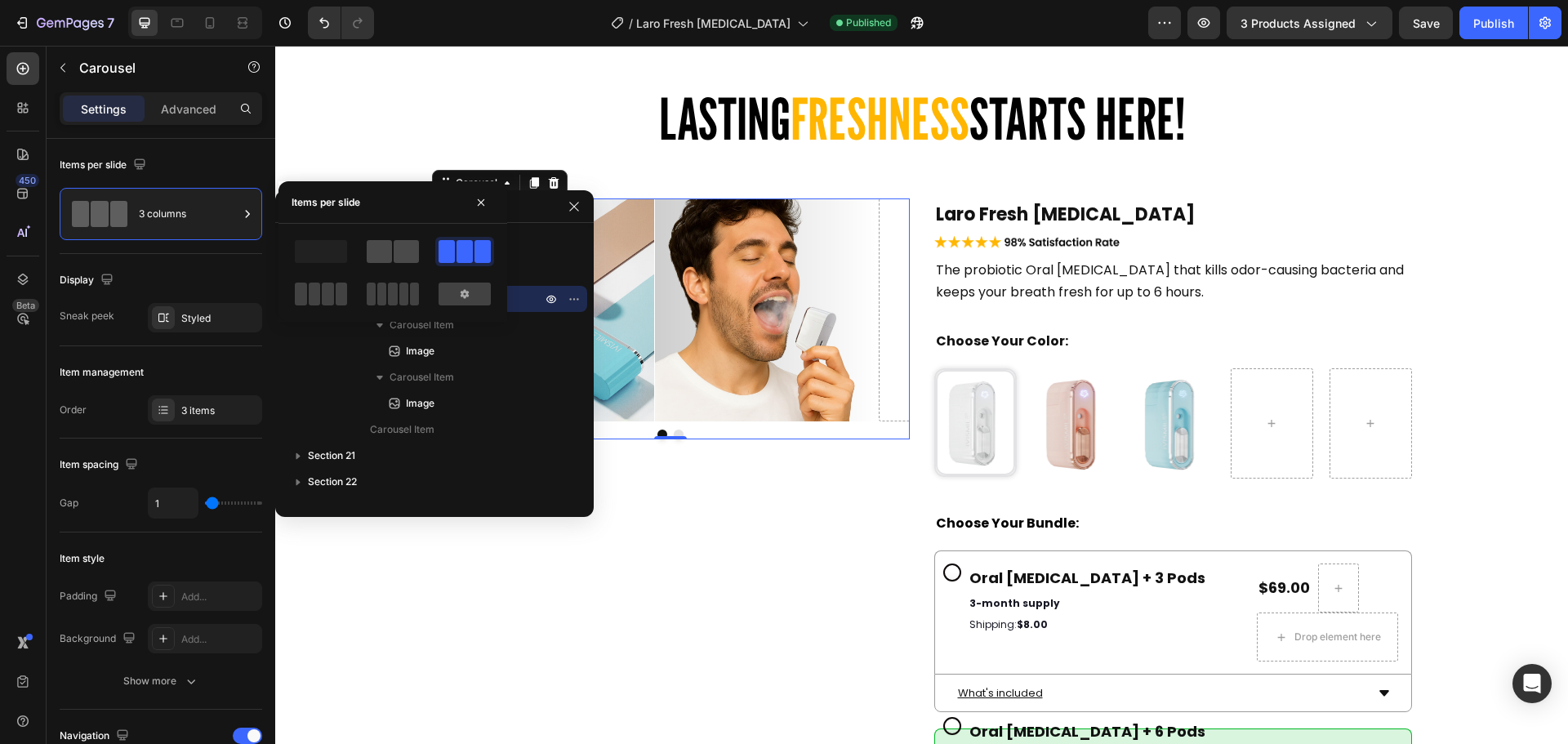
click at [395, 252] on span at bounding box center [406, 252] width 25 height 23
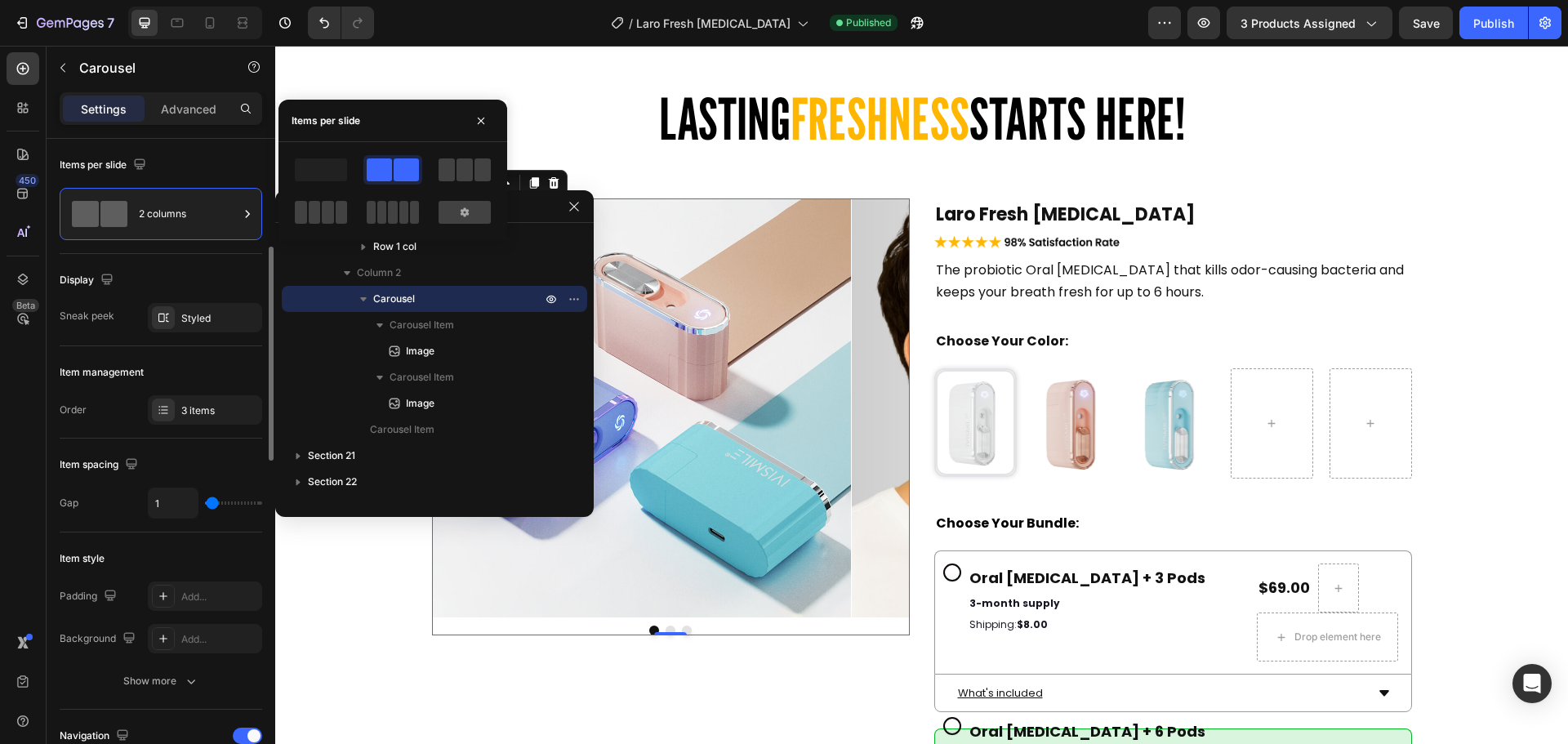
scroll to position [81, 0]
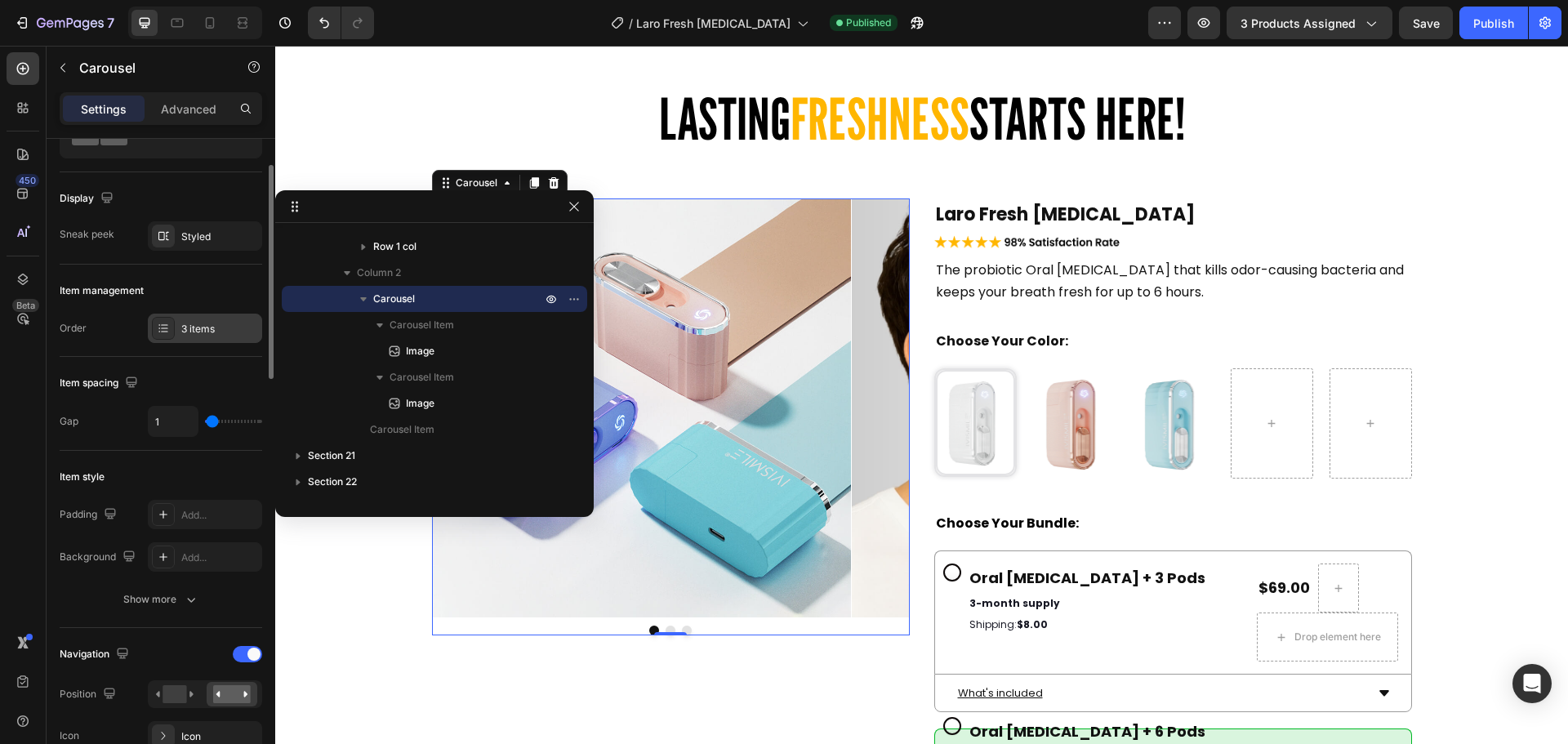
click at [197, 323] on div "3 items" at bounding box center [219, 329] width 76 height 15
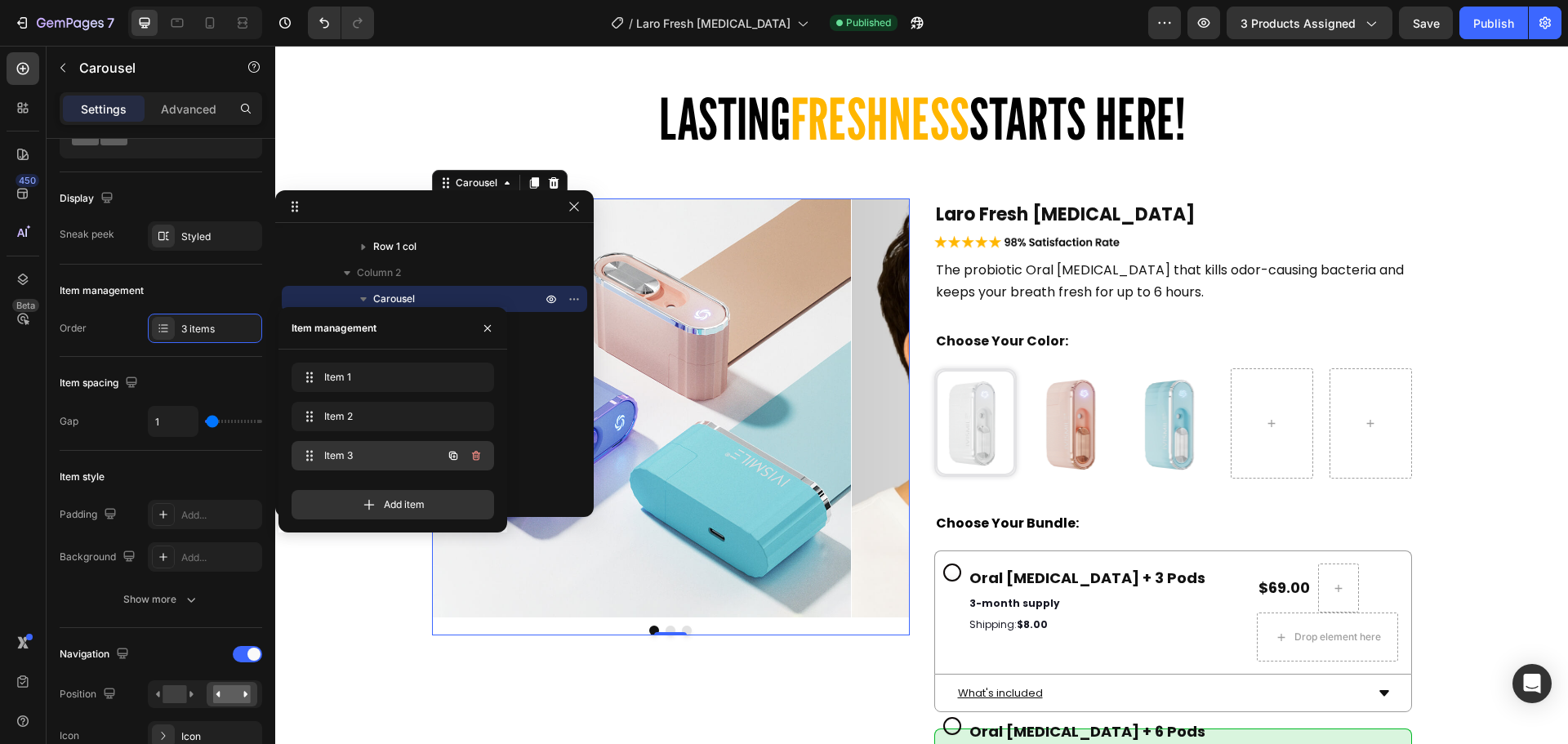
click at [355, 452] on span "Item 3" at bounding box center [370, 456] width 92 height 15
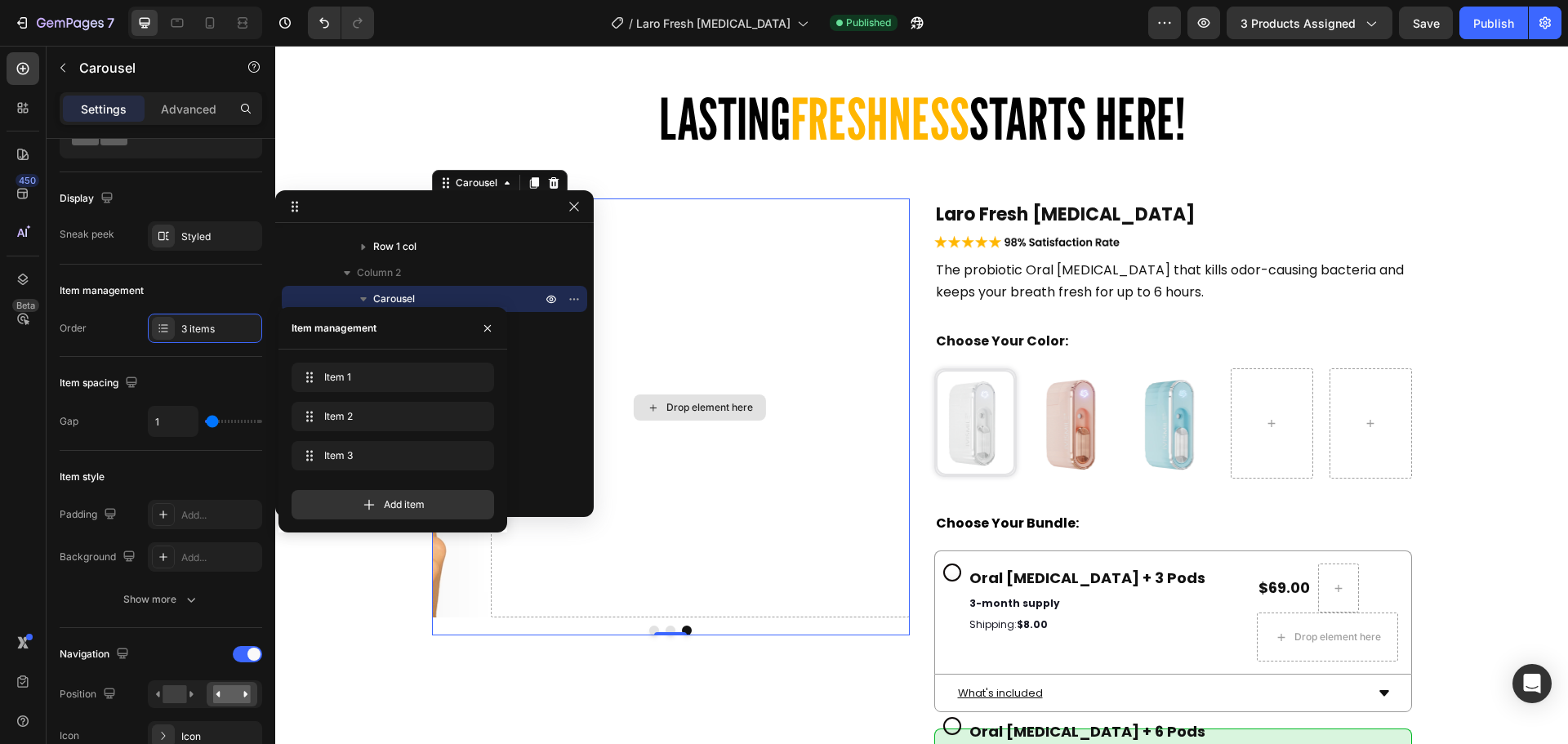
click at [742, 407] on div "Drop element here" at bounding box center [709, 407] width 86 height 13
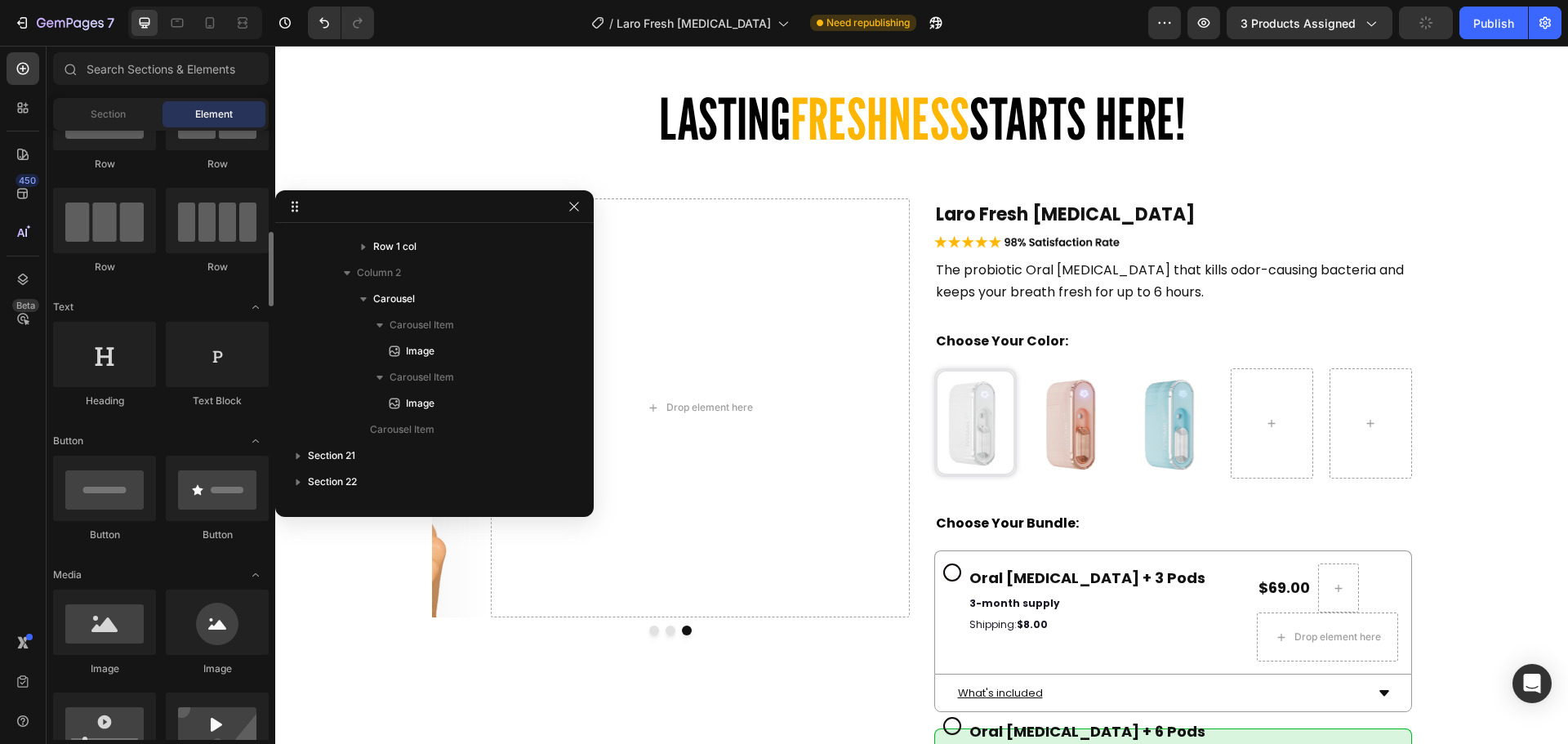
scroll to position [163, 0]
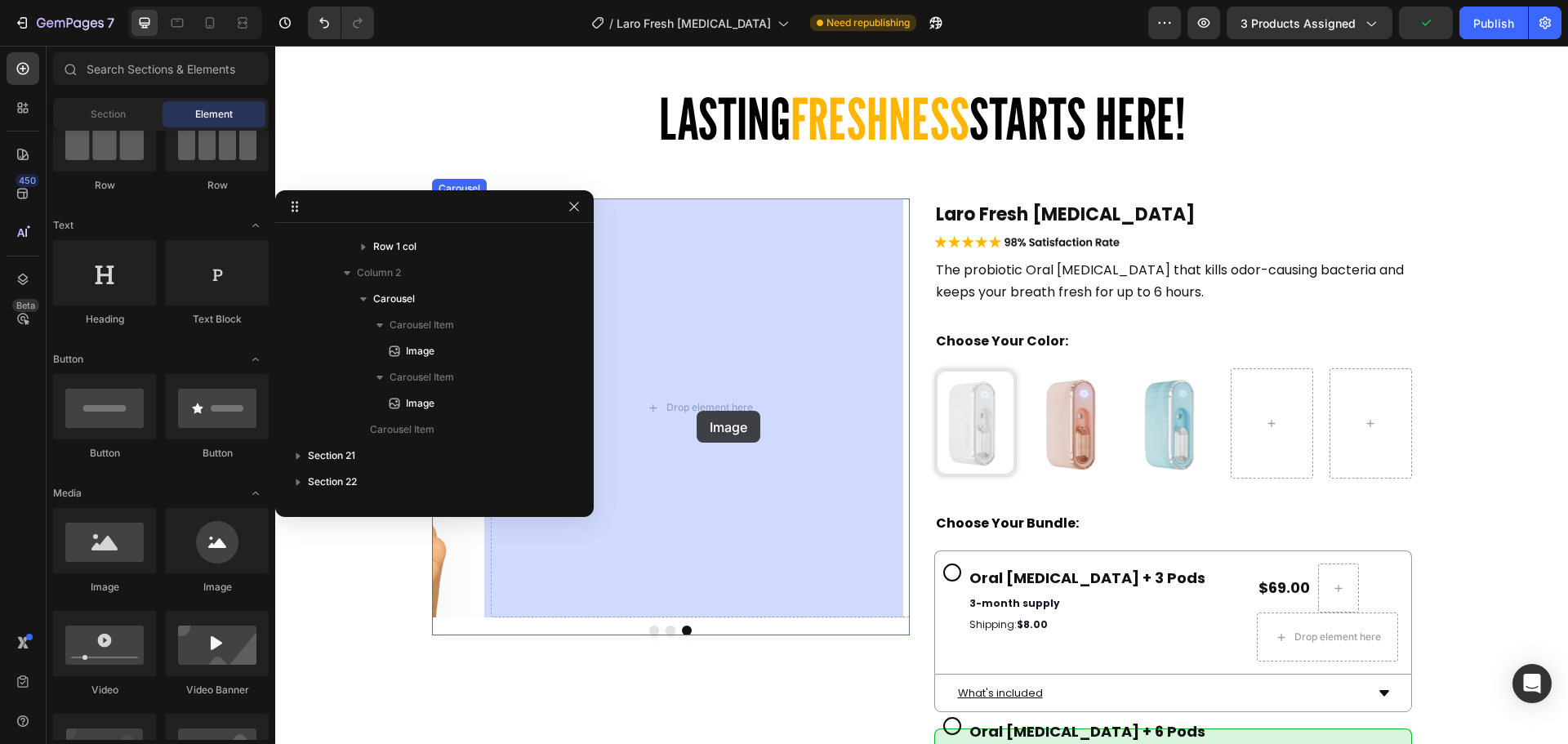
drag, startPoint x: 429, startPoint y: 600, endPoint x: 697, endPoint y: 411, distance: 327.9
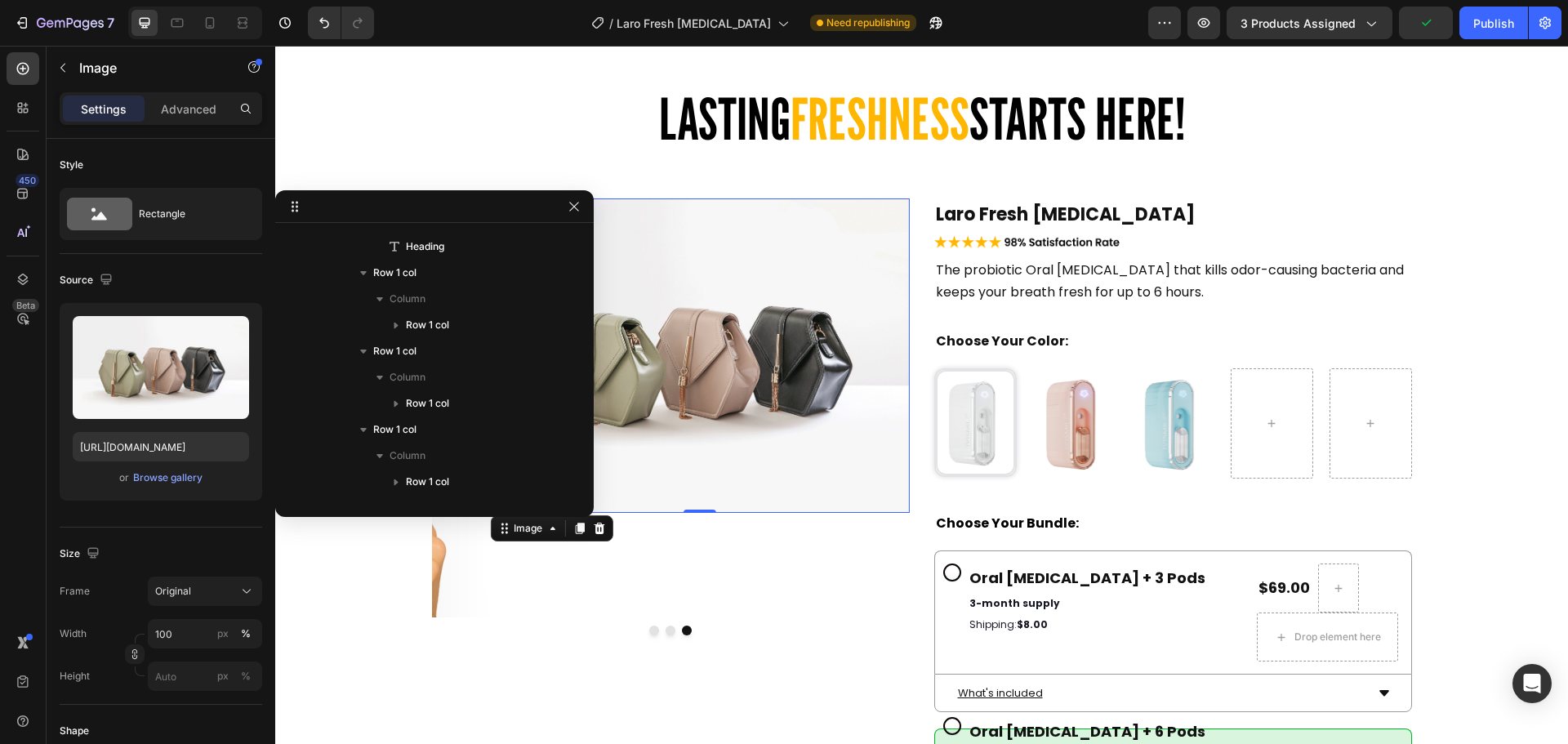
scroll to position [1377, 0]
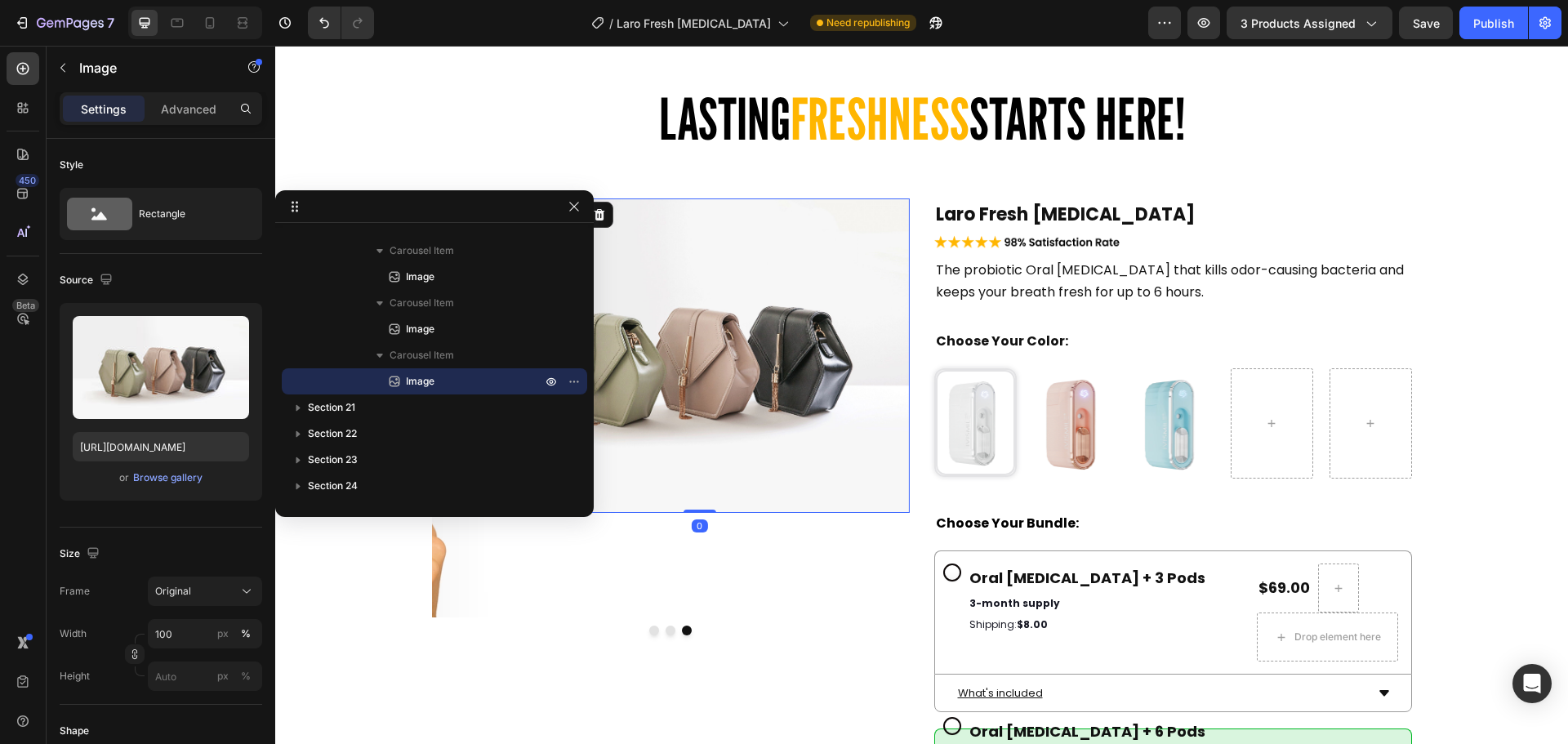
click at [737, 337] on img at bounding box center [699, 356] width 419 height 314
click at [155, 477] on div "Browse gallery" at bounding box center [167, 478] width 69 height 15
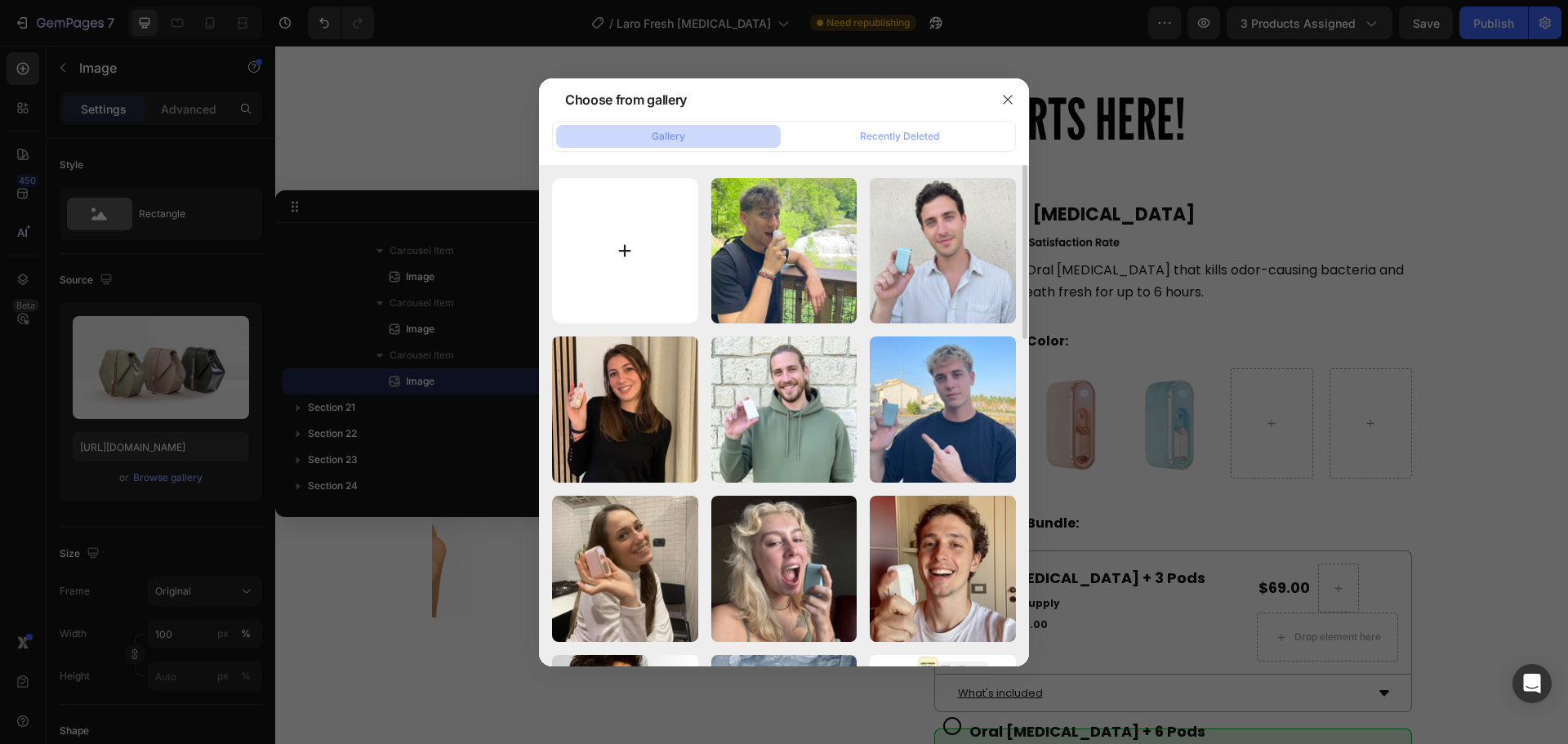
click at [633, 252] on input "file" at bounding box center [625, 251] width 146 height 146
type input "C:\fakepath\Modella 5.jpg"
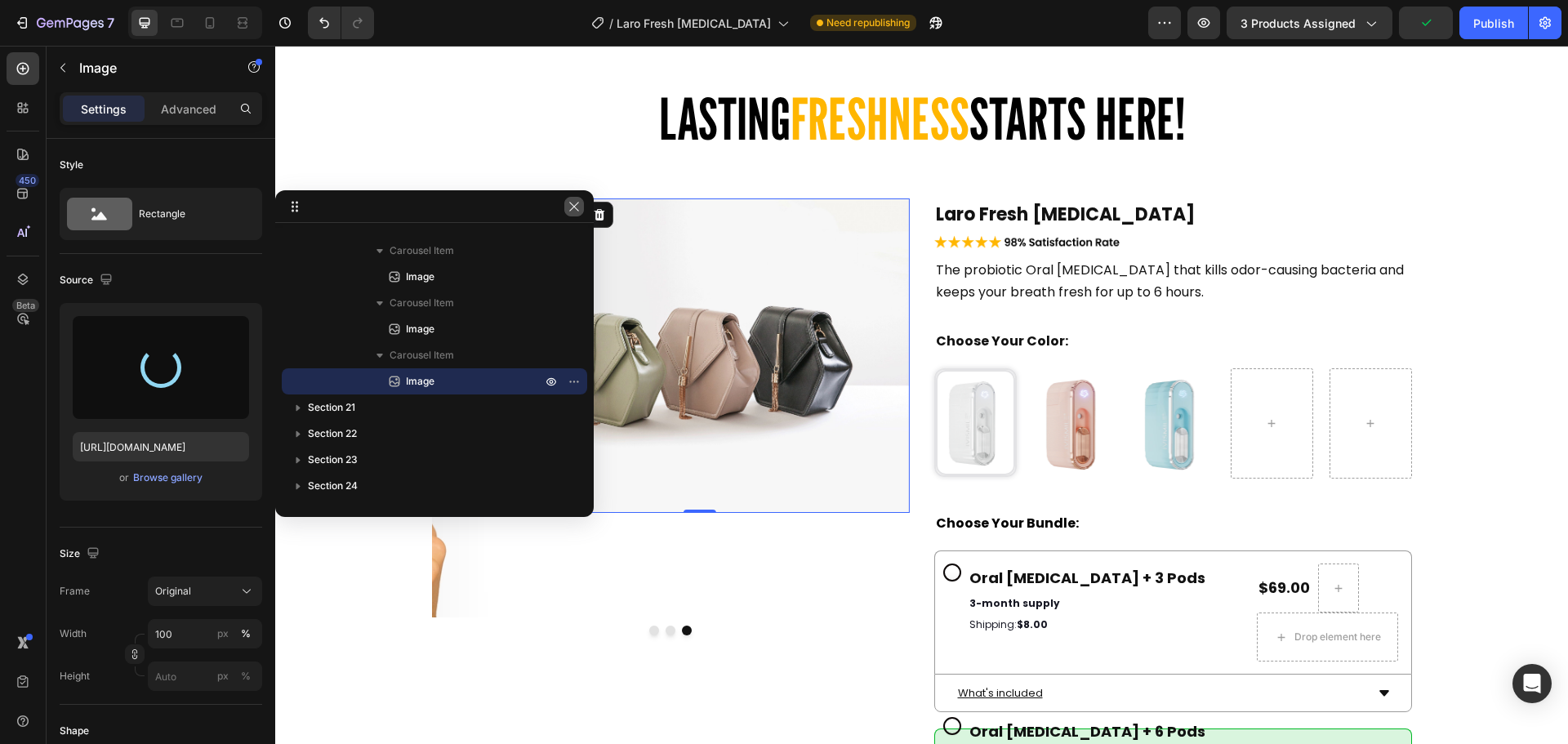
click at [572, 214] on button "button" at bounding box center [574, 207] width 20 height 20
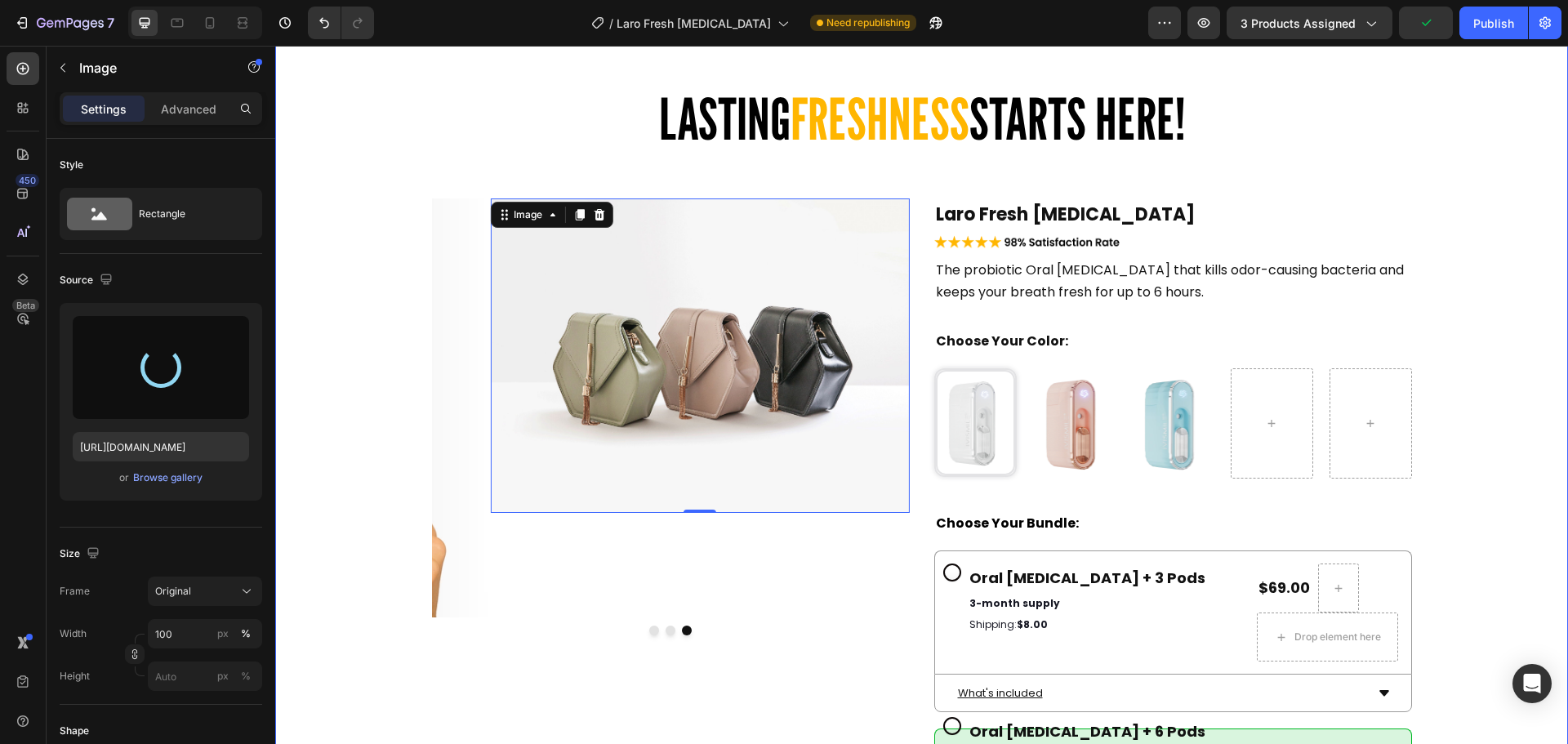
type input "https://cdn.shopify.com/s/files/1/0915/2308/8759/files/gempages_567414619656684…"
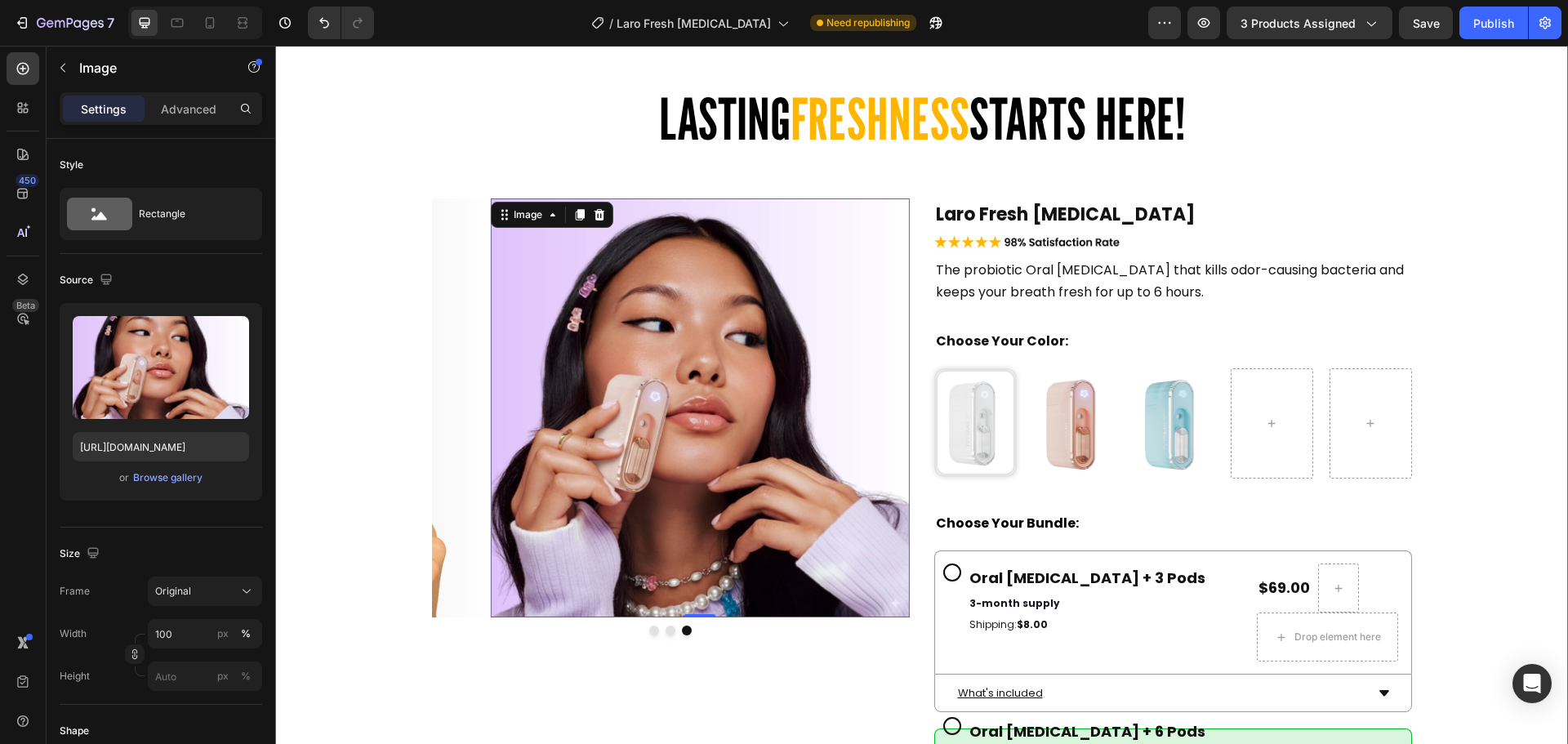
click at [1464, 244] on div "LASTING FRESHNESS STARTS HERE! Heading LASTING FRESHNESS STARTS HERE! Heading I…" at bounding box center [921, 673] width 1293 height 1349
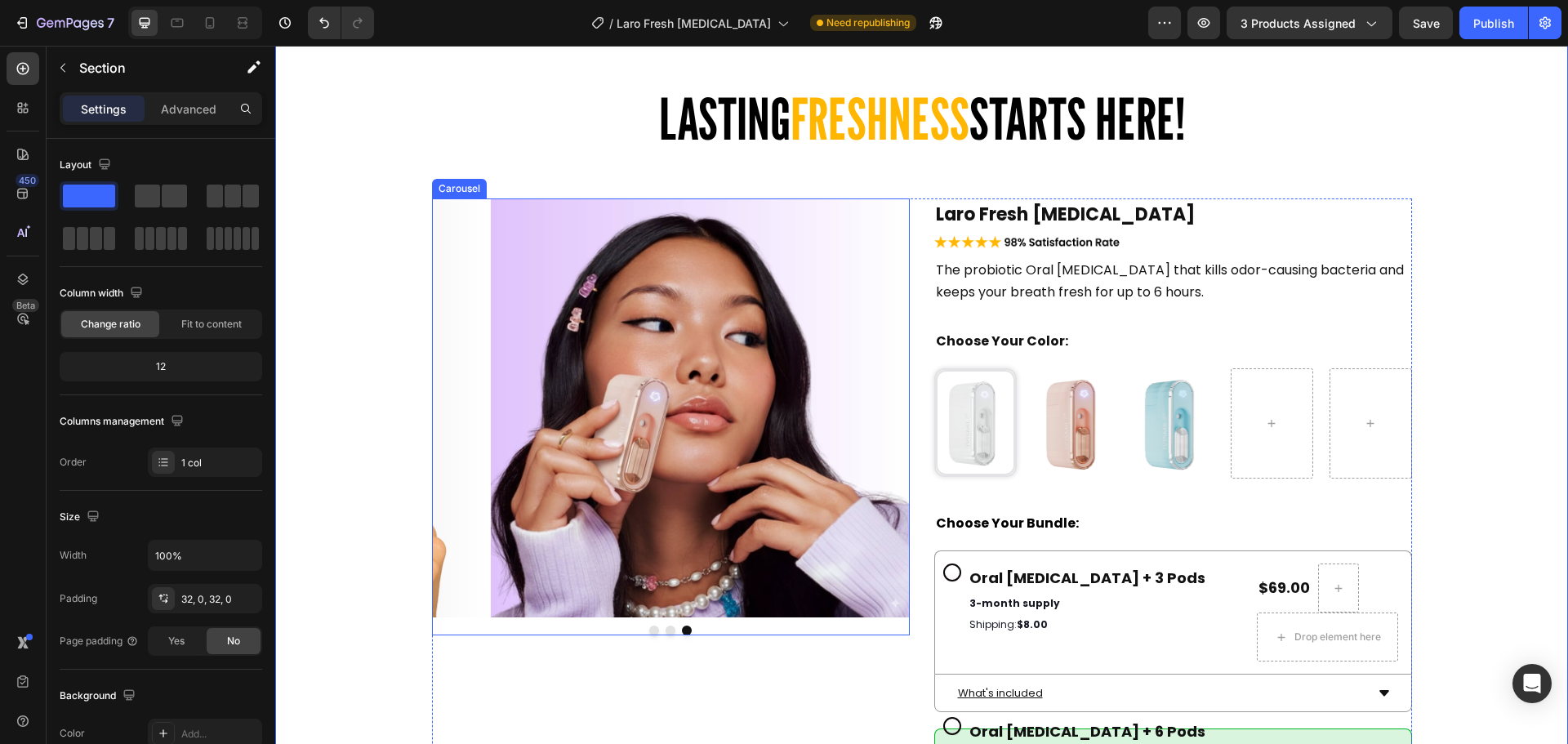
click at [665, 633] on button "Dot" at bounding box center [670, 630] width 10 height 10
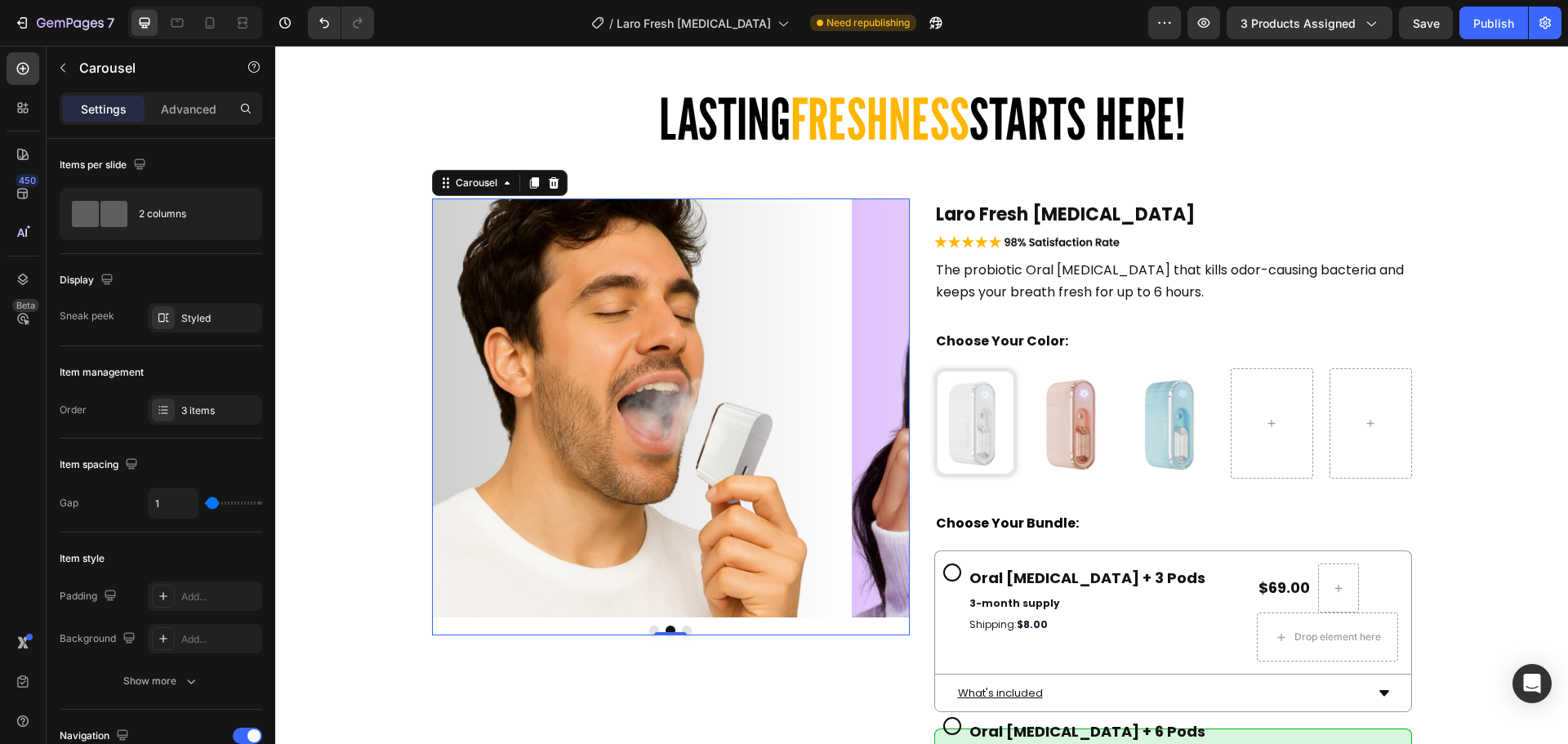
click at [649, 625] on button "Dot" at bounding box center [654, 630] width 10 height 10
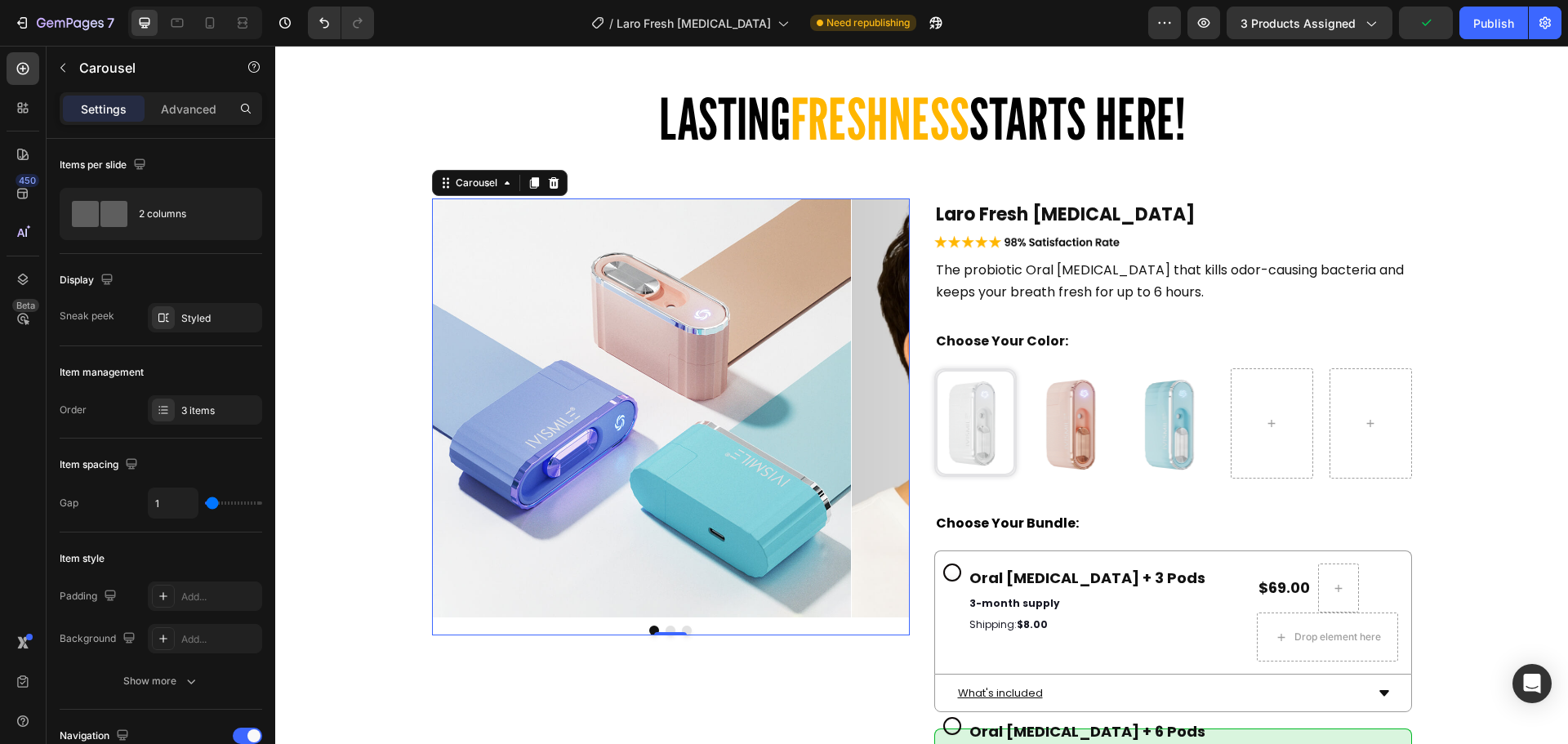
click at [665, 628] on button "Dot" at bounding box center [670, 630] width 10 height 10
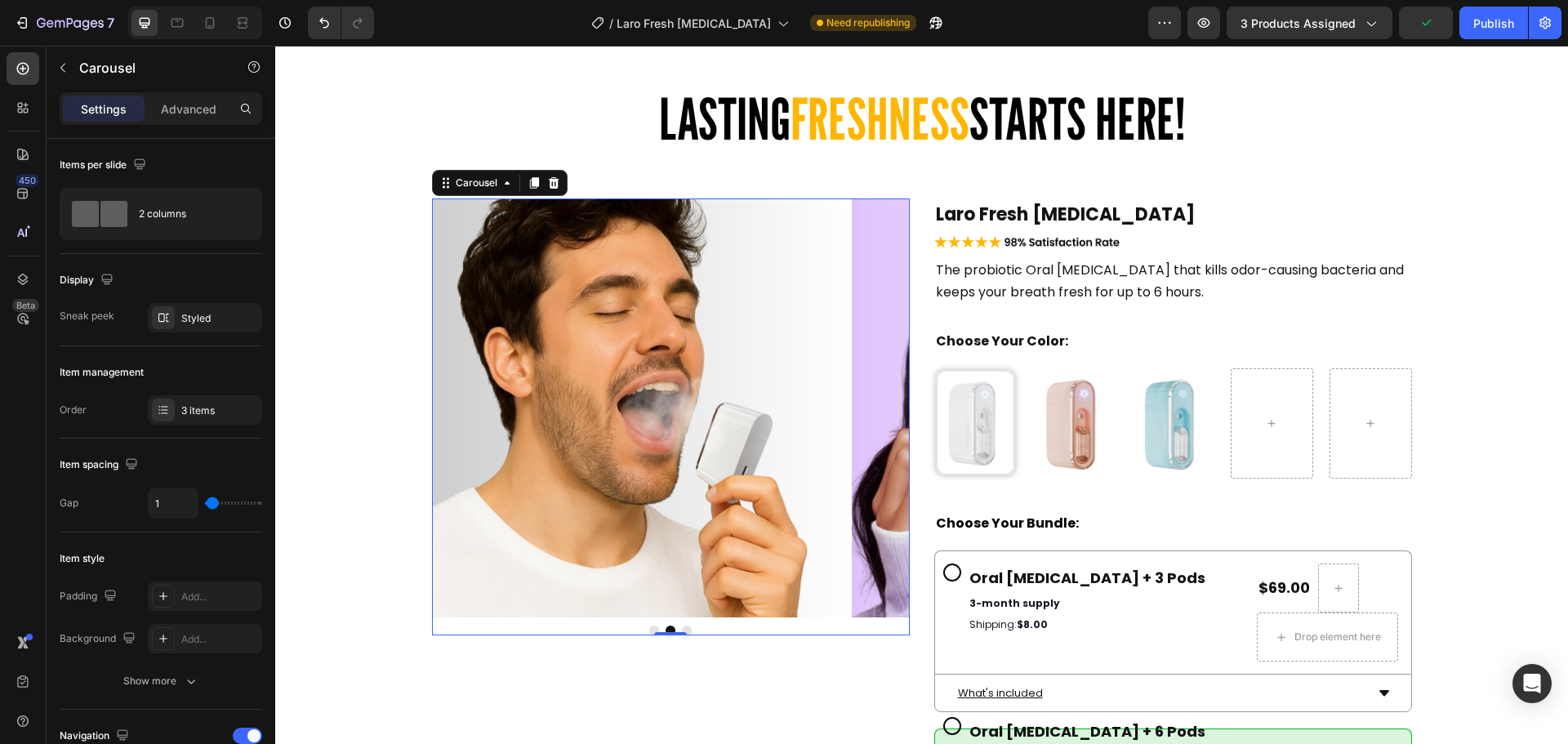
click at [682, 628] on button "Dot" at bounding box center [687, 630] width 10 height 10
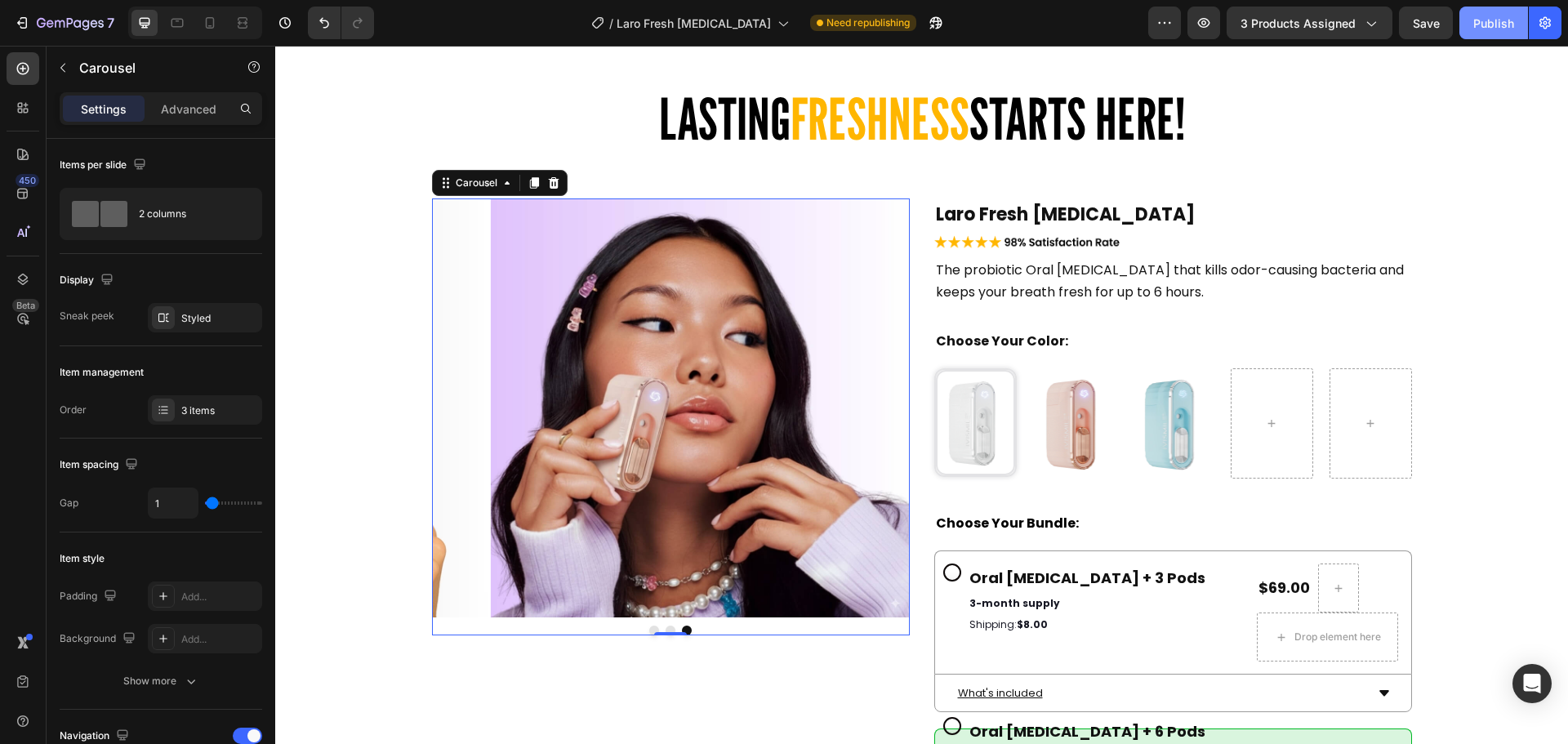
click at [1492, 29] on div "Publish" at bounding box center [1493, 23] width 41 height 17
click at [665, 625] on button "Dot" at bounding box center [670, 630] width 10 height 10
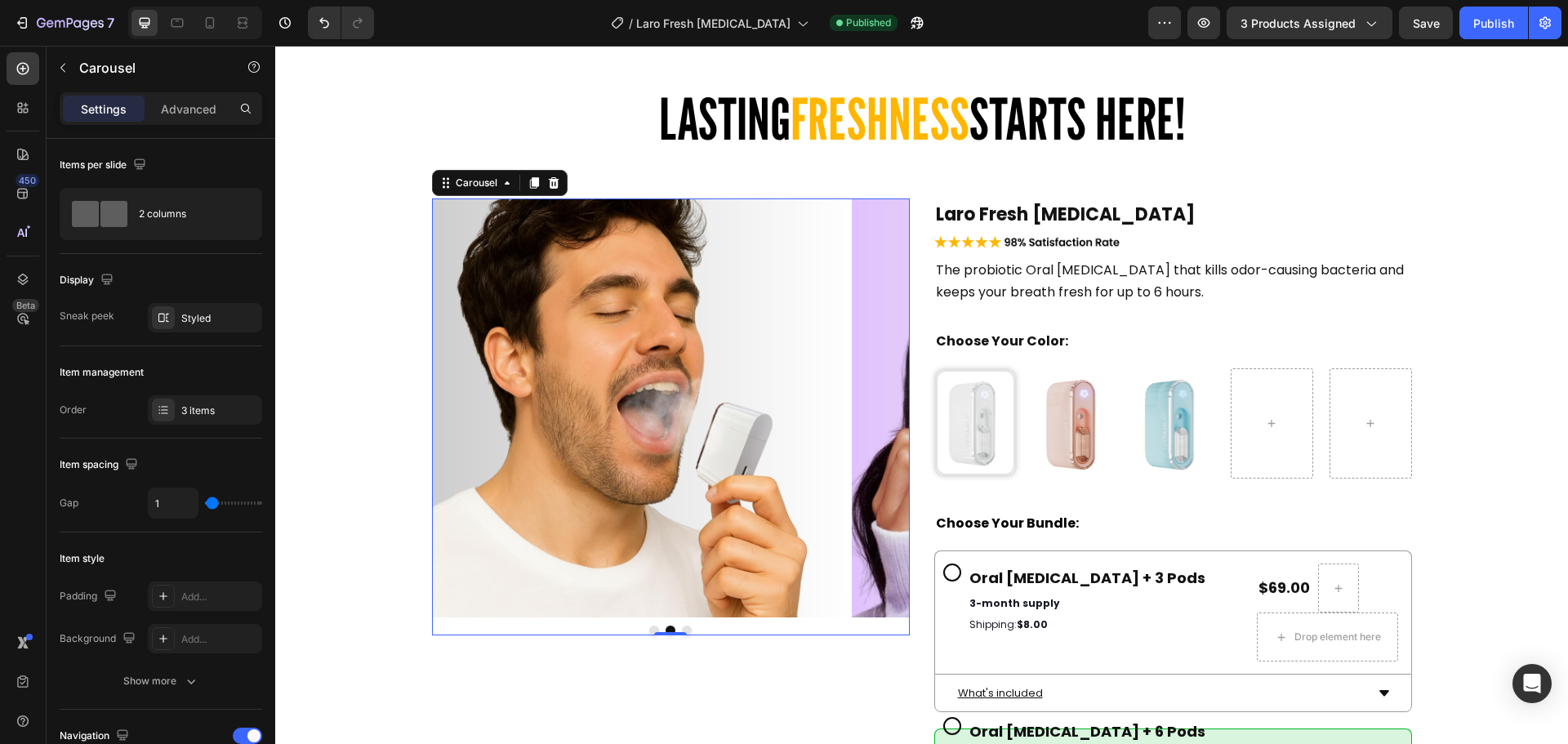
click at [682, 630] on button "Dot" at bounding box center [687, 630] width 10 height 10
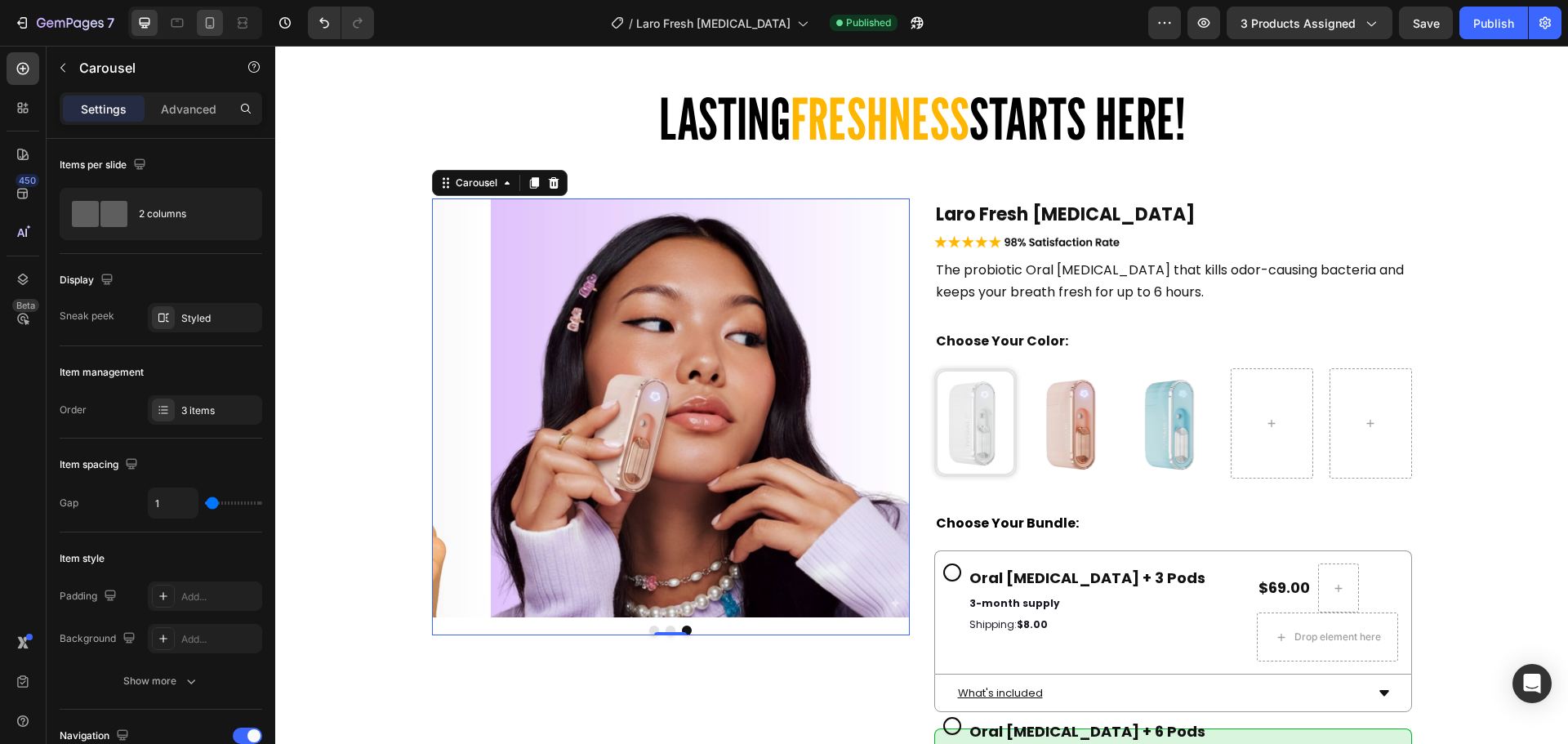
click at [217, 25] on icon at bounding box center [210, 23] width 17 height 17
type input "0"
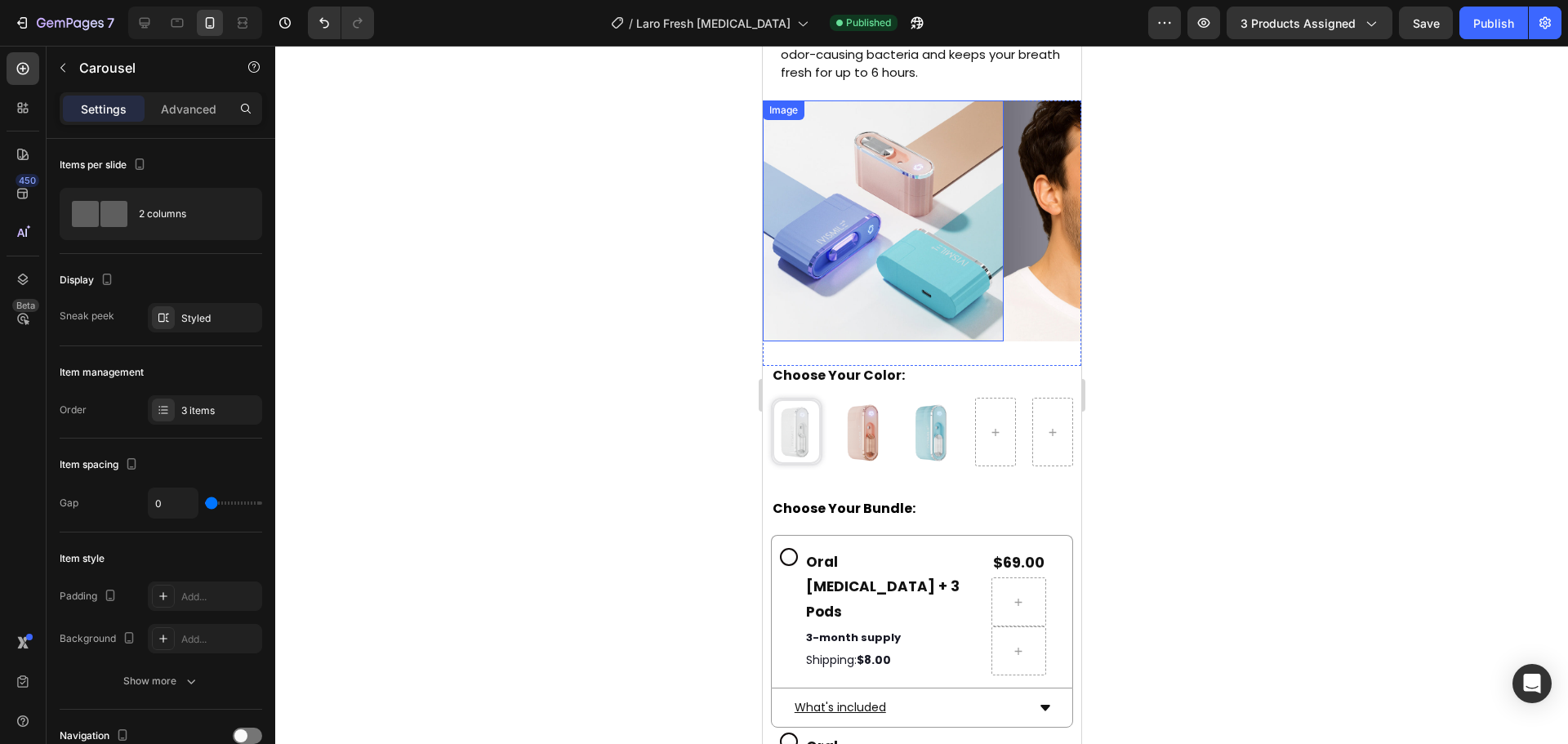
scroll to position [6082, 0]
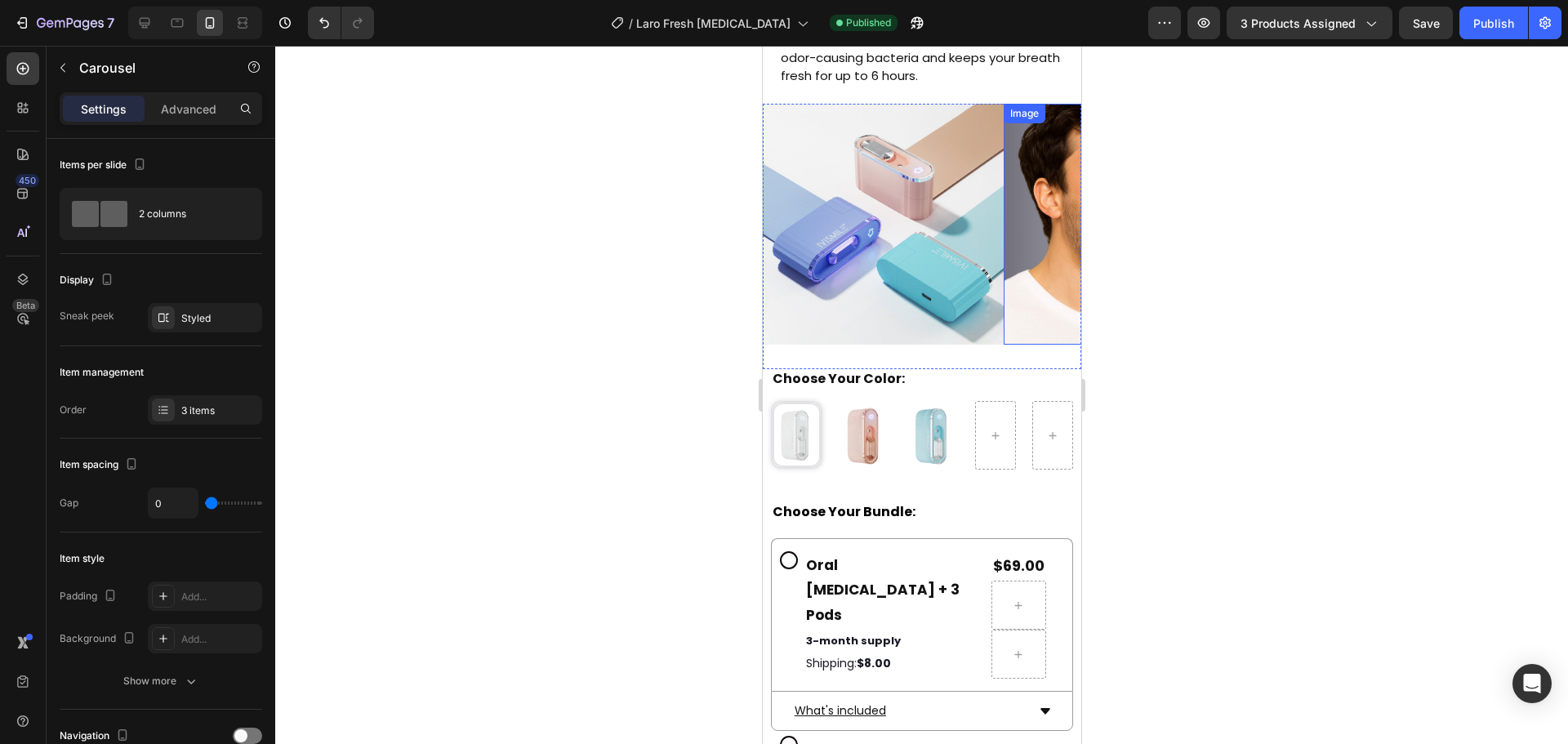
click at [1015, 246] on img at bounding box center [1123, 224] width 241 height 241
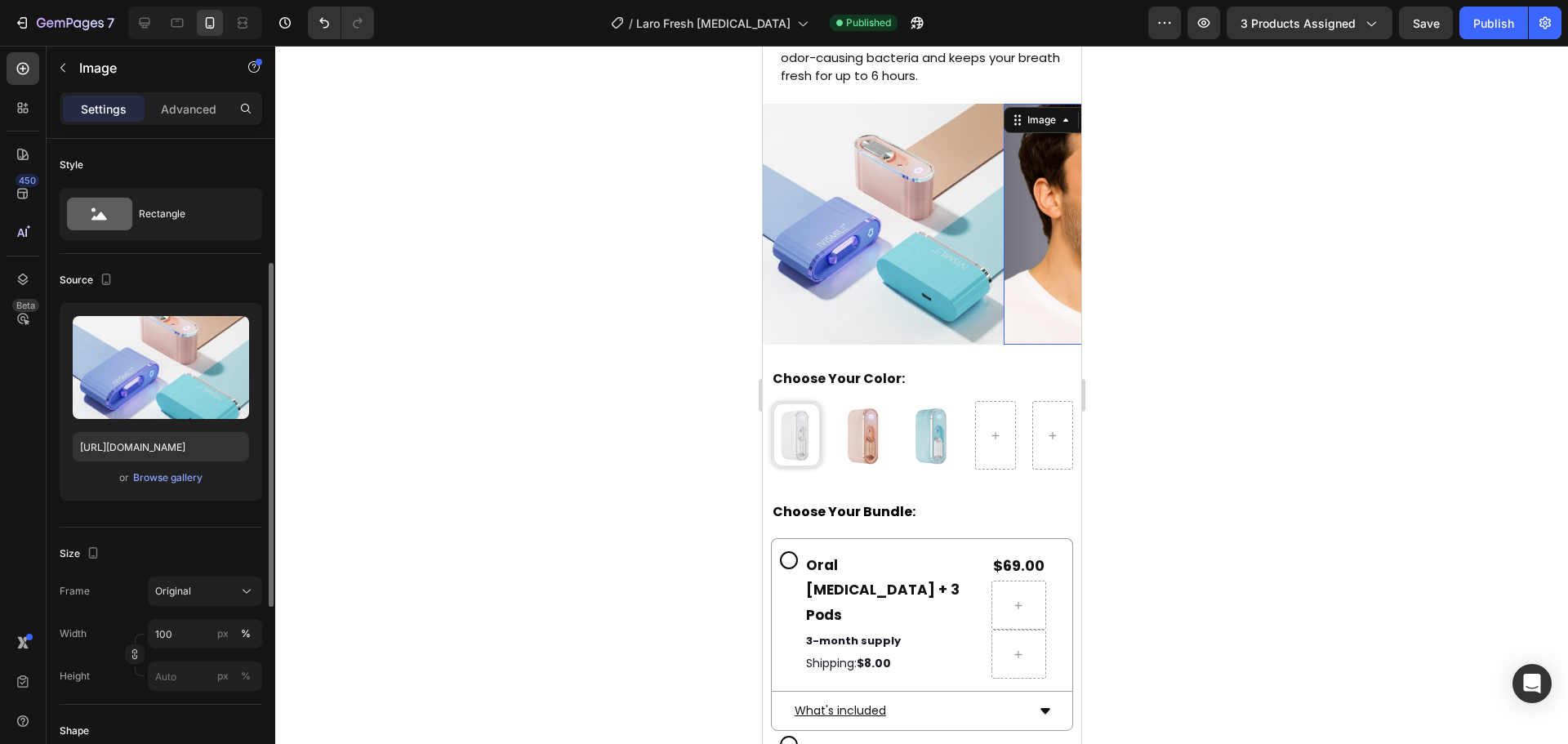
drag, startPoint x: 1519, startPoint y: 206, endPoint x: 837, endPoint y: 145, distance: 684.7
click at [837, 145] on img at bounding box center [882, 224] width 241 height 241
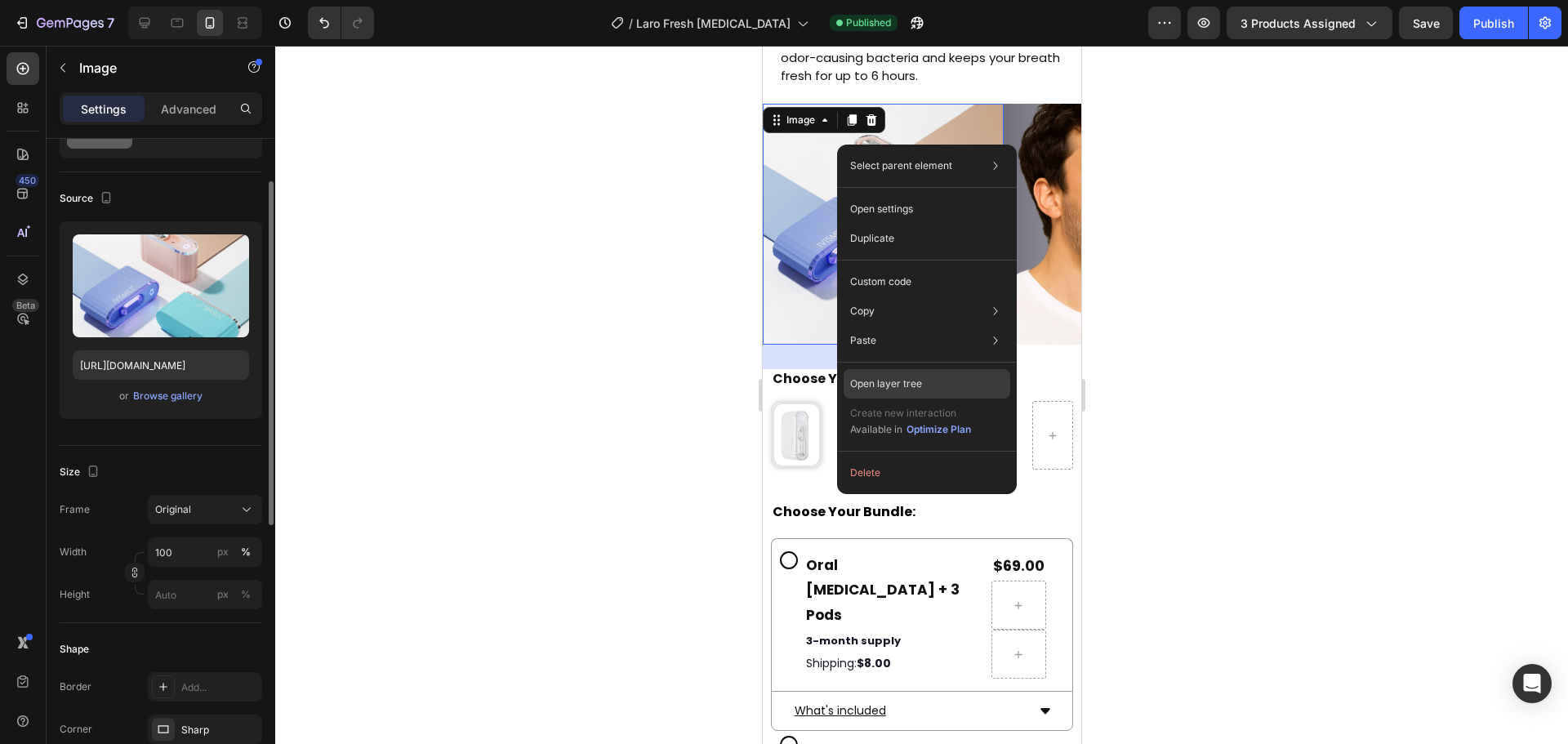
click at [895, 371] on div "Open layer tree" at bounding box center [927, 383] width 166 height 29
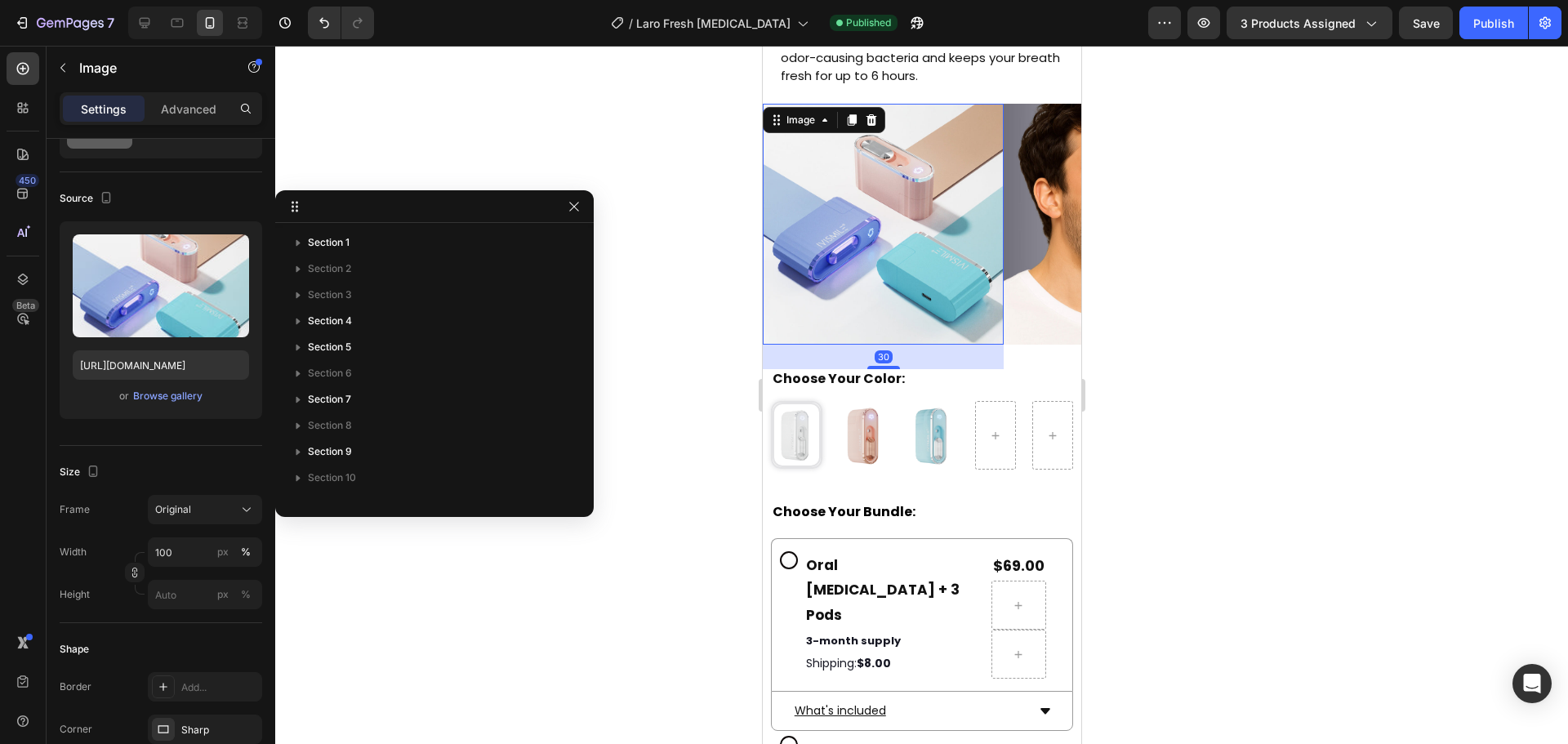
scroll to position [649, 0]
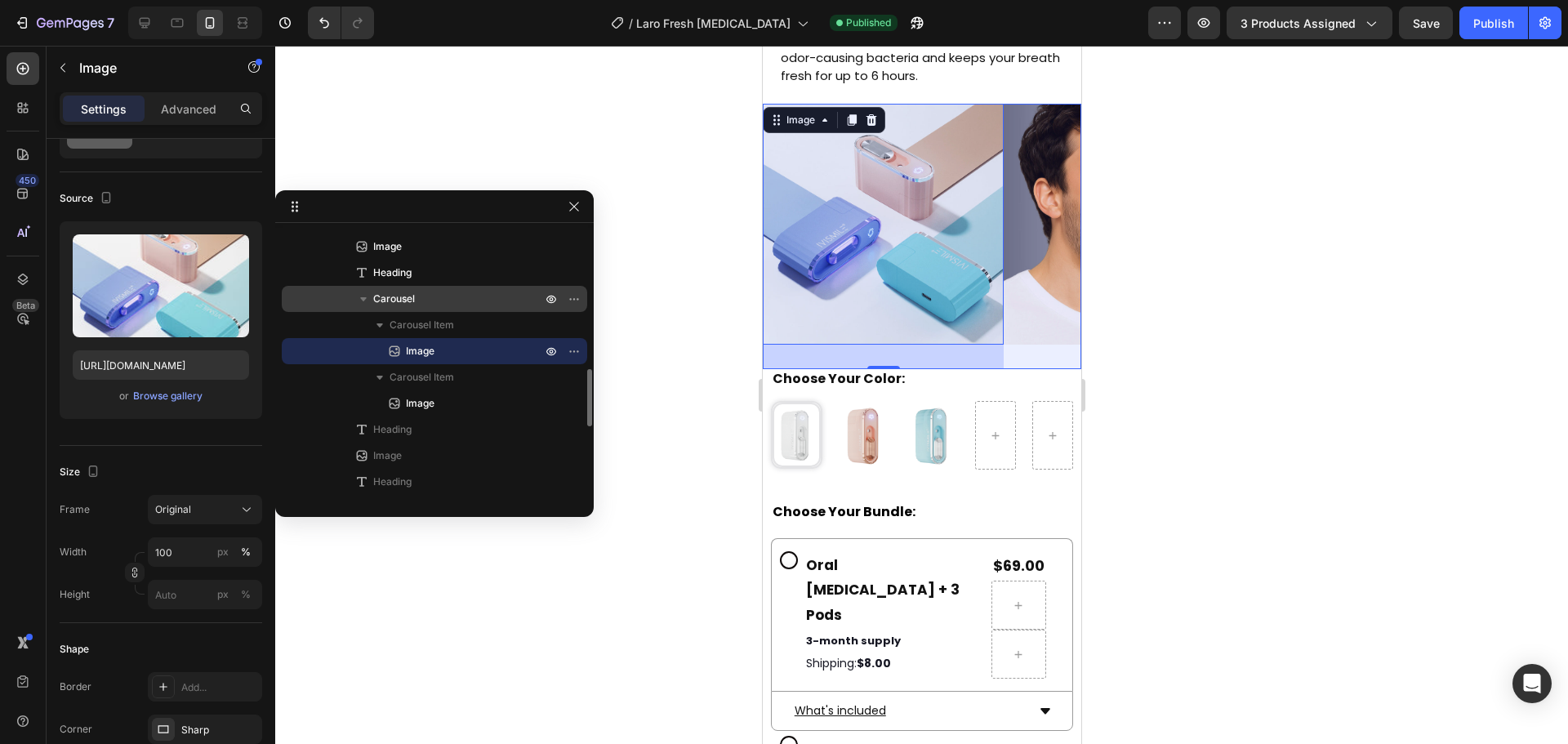
click at [412, 297] on span "Carousel" at bounding box center [394, 299] width 42 height 17
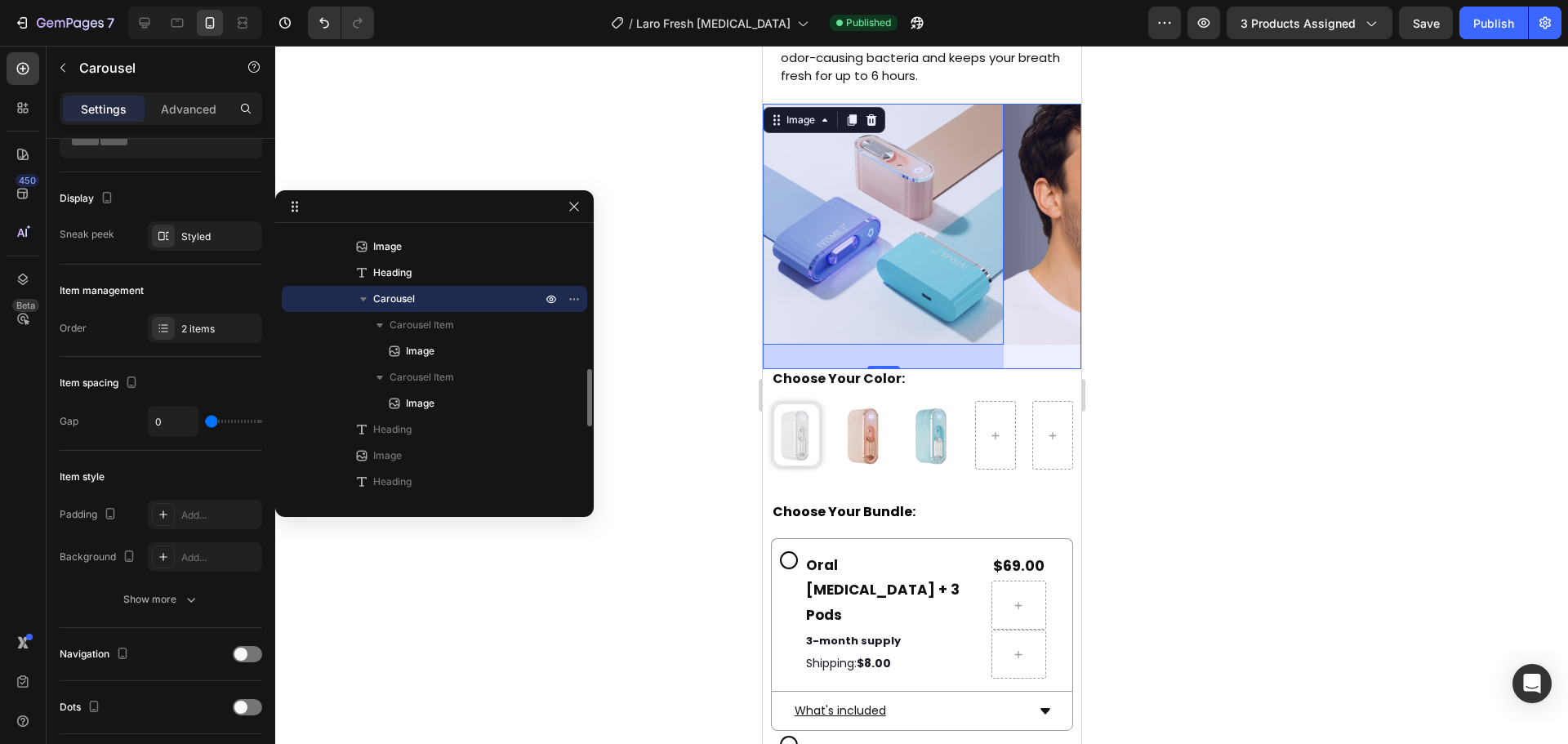
scroll to position [0, 0]
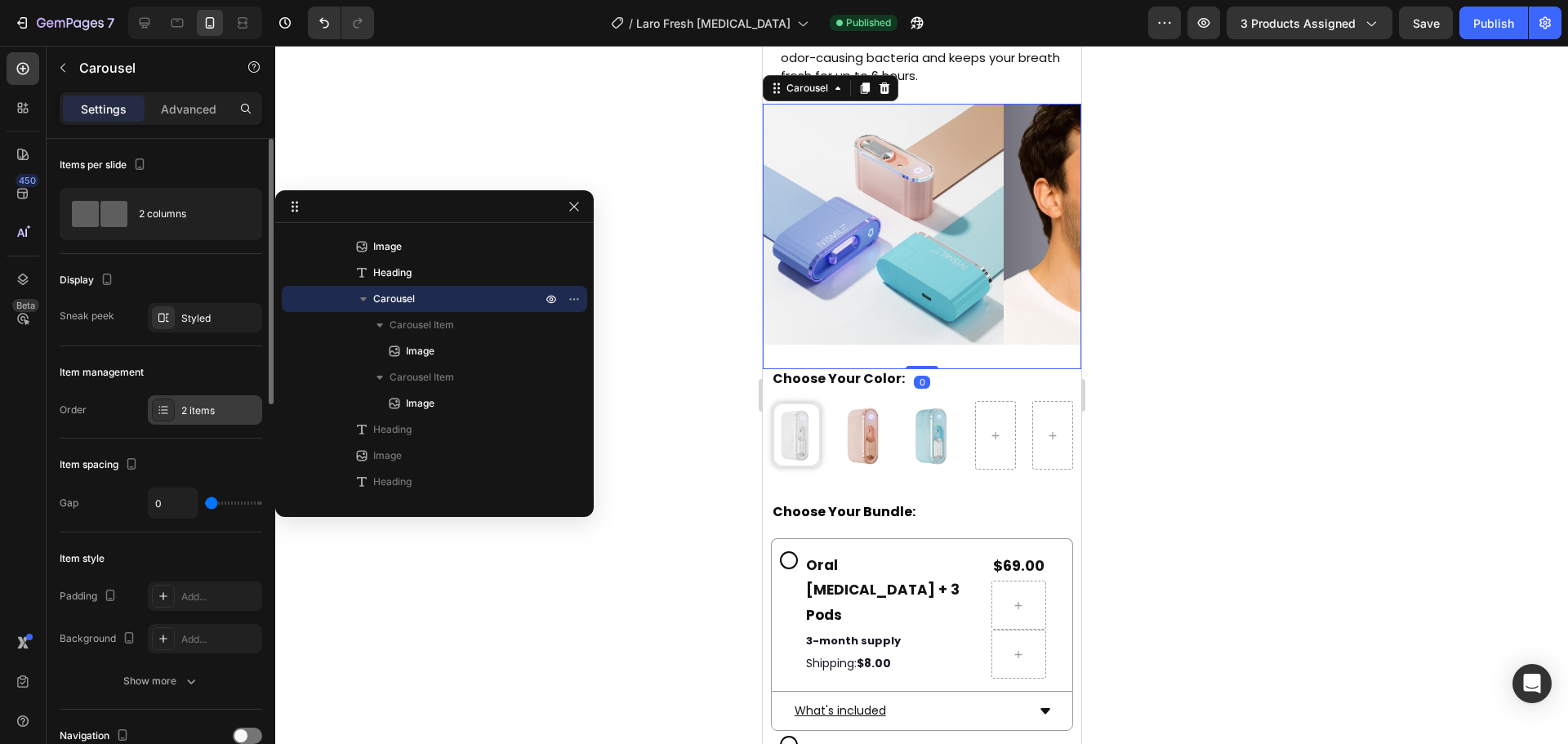
click at [200, 412] on div "2 items" at bounding box center [219, 411] width 76 height 15
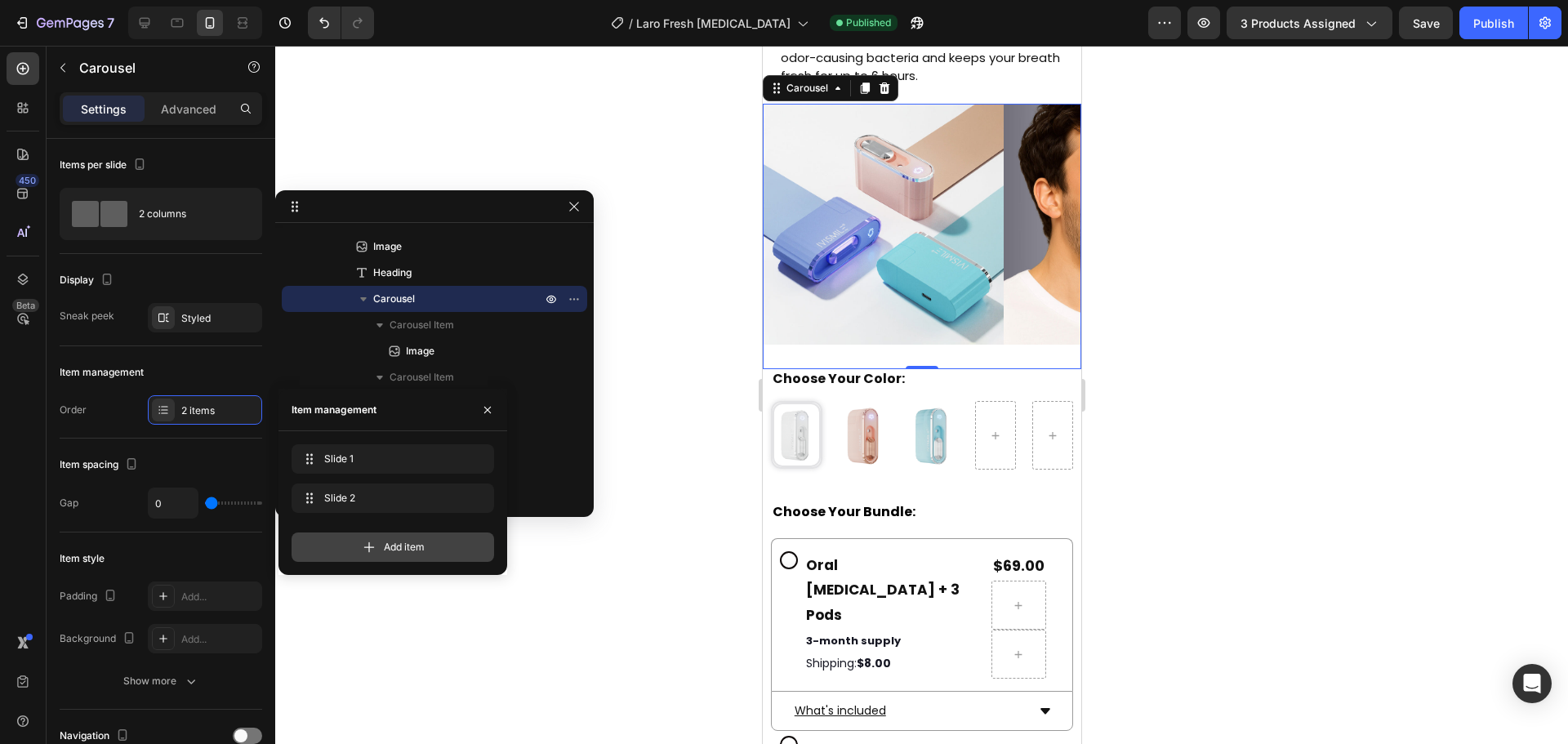
click at [381, 535] on div "Add item" at bounding box center [393, 546] width 203 height 29
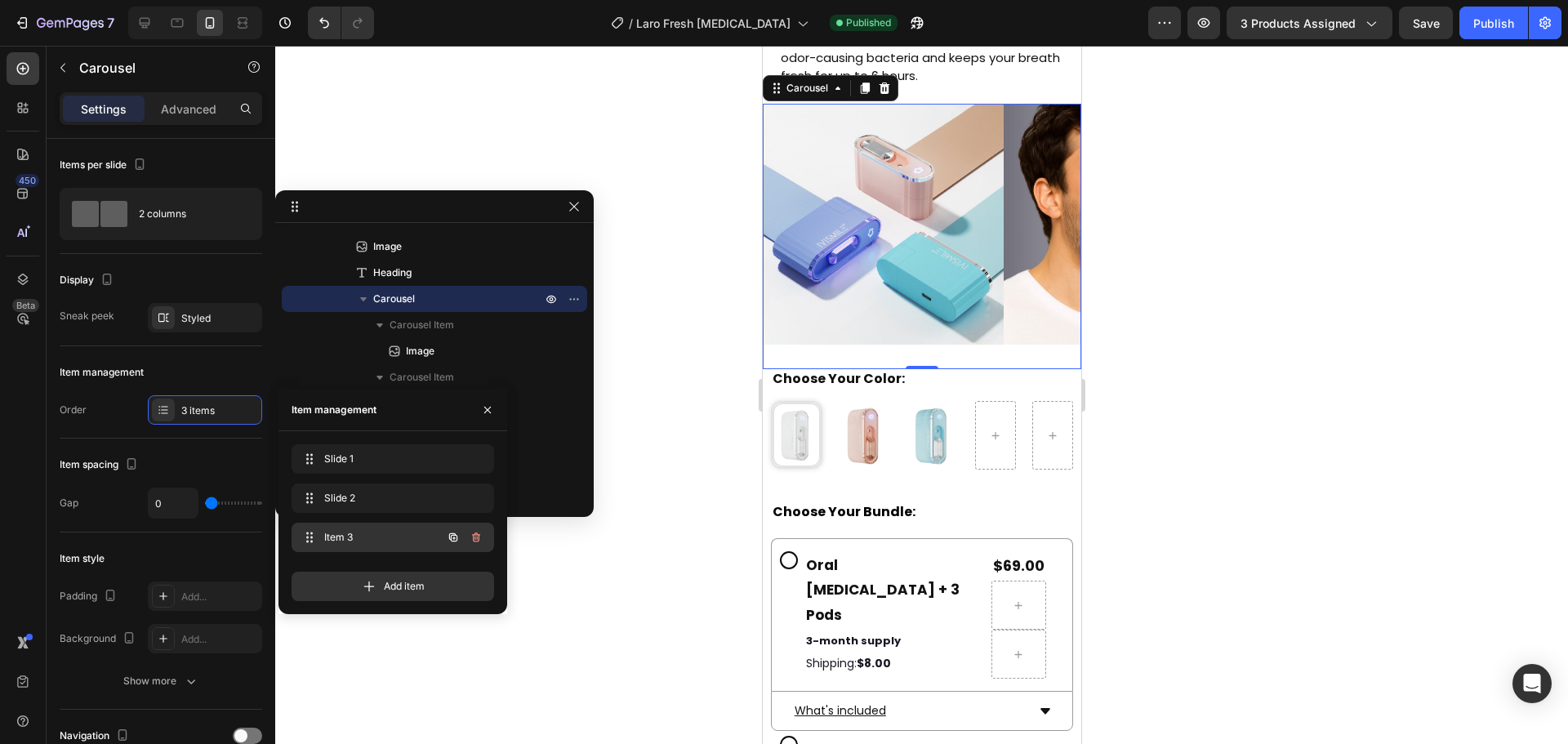
click at [398, 540] on span "Item 3" at bounding box center [370, 537] width 92 height 15
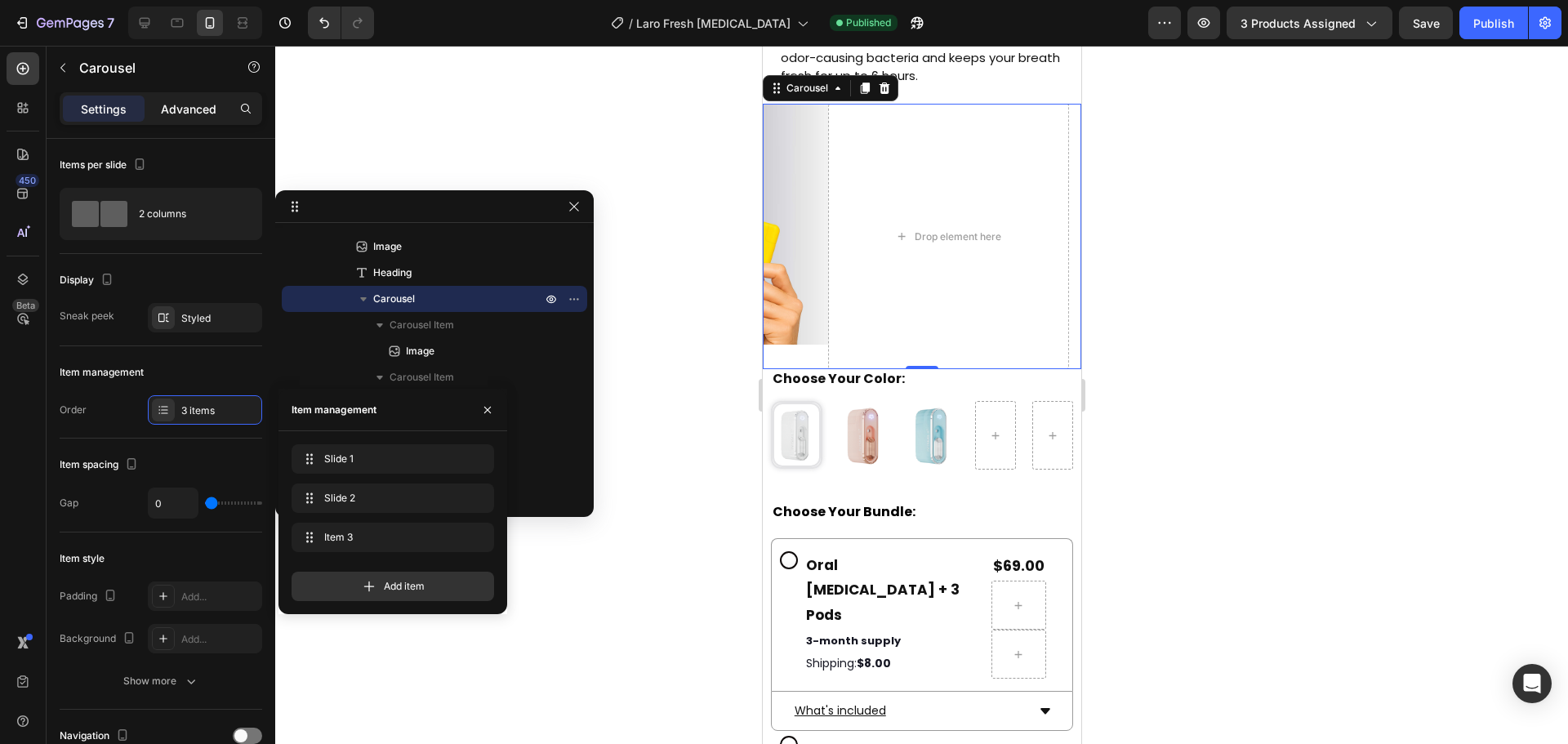
click at [190, 112] on p "Advanced" at bounding box center [188, 109] width 56 height 17
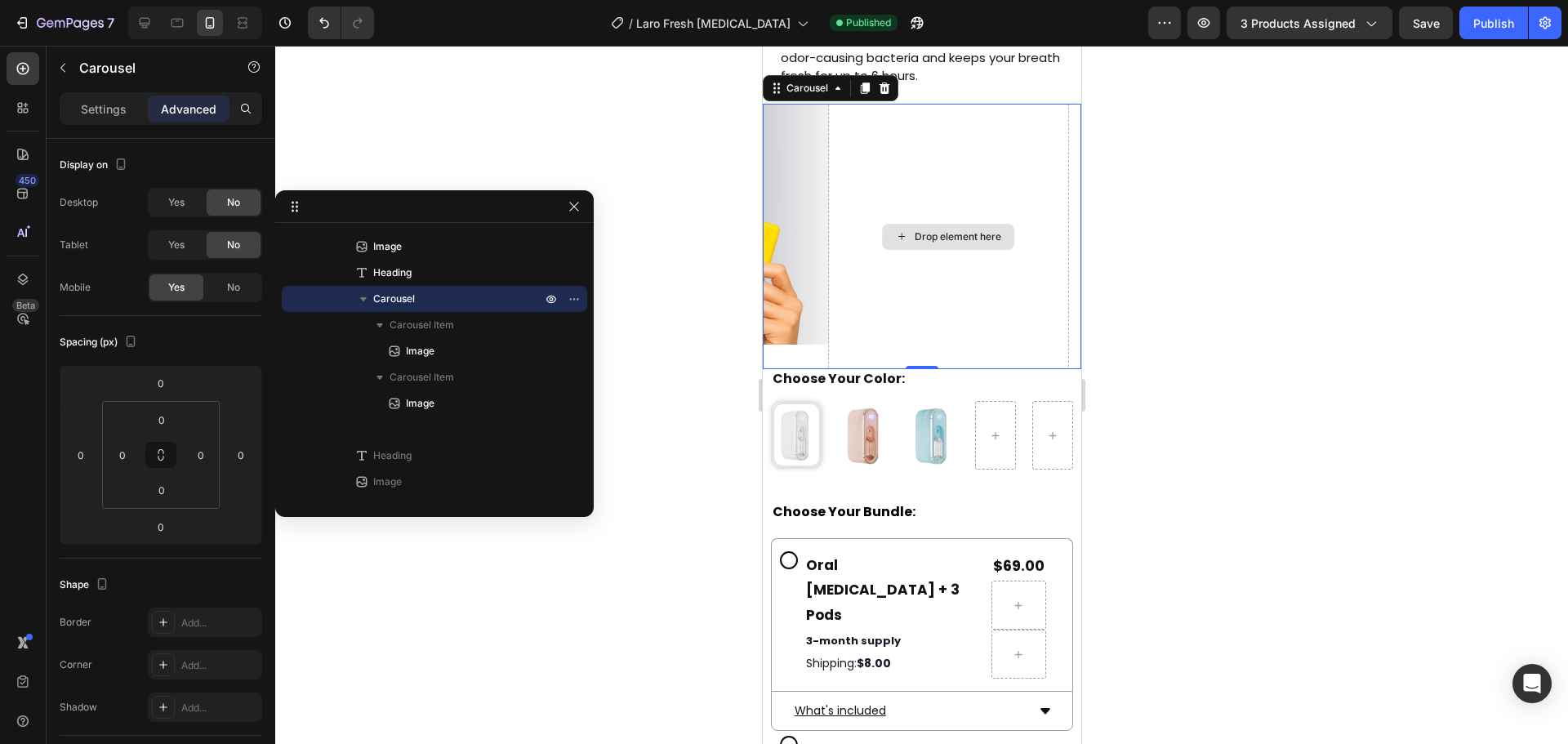
click at [1018, 172] on div "Drop element here" at bounding box center [948, 236] width 241 height 265
click at [958, 233] on div "Image Image Drop element here" at bounding box center [920, 236] width 318 height 265
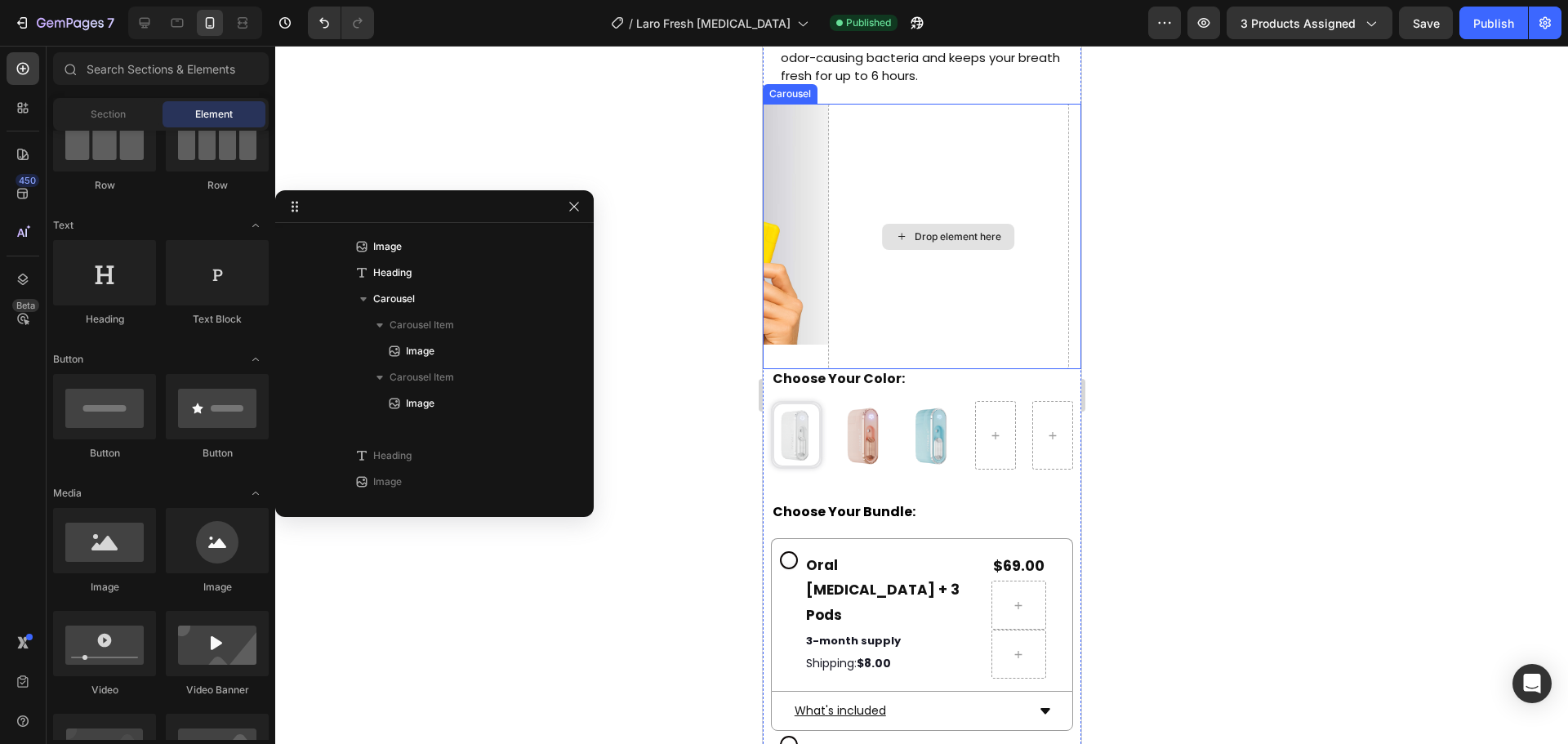
click at [932, 242] on div "Drop element here" at bounding box center [957, 237] width 86 height 13
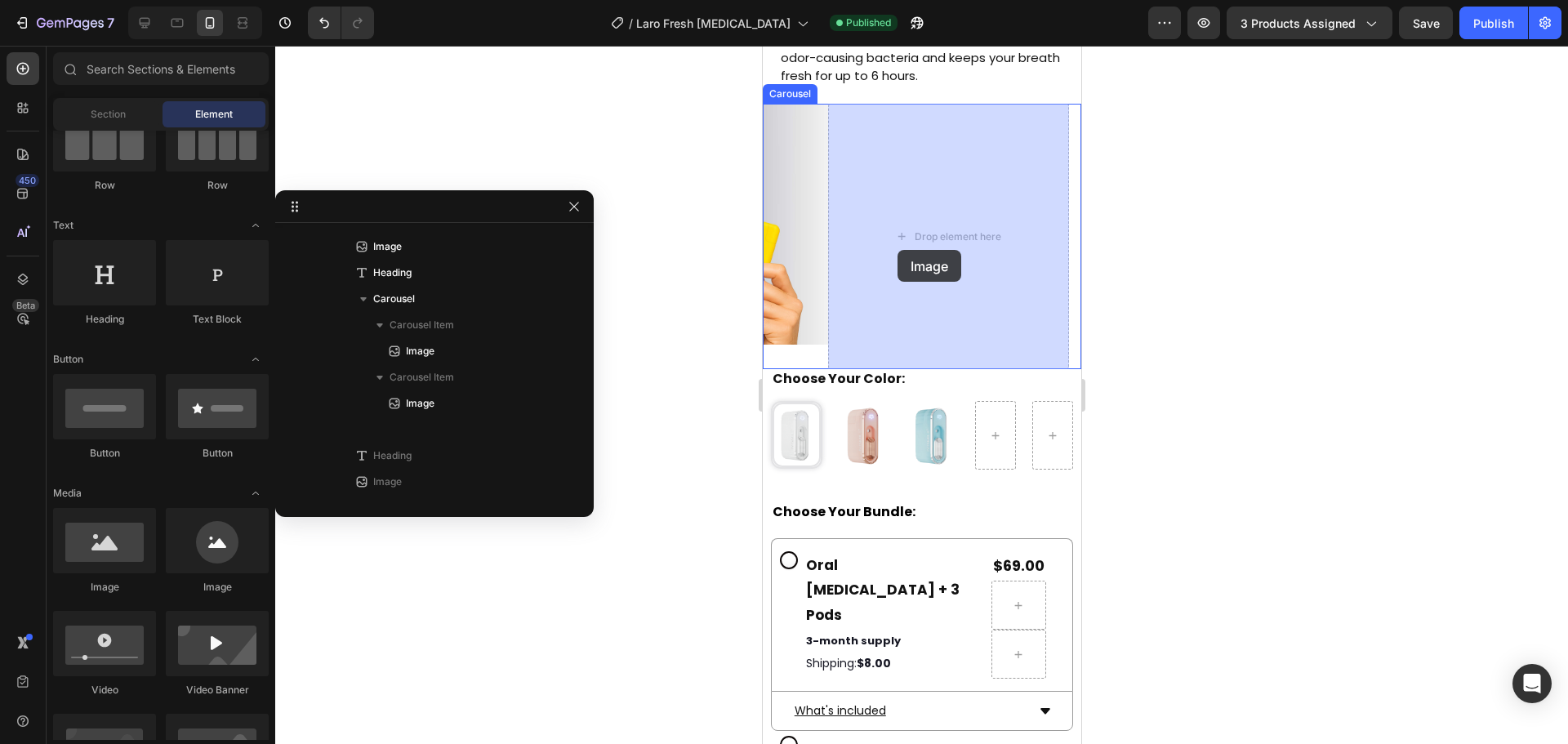
drag, startPoint x: 993, startPoint y: 575, endPoint x: 921, endPoint y: 236, distance: 346.6
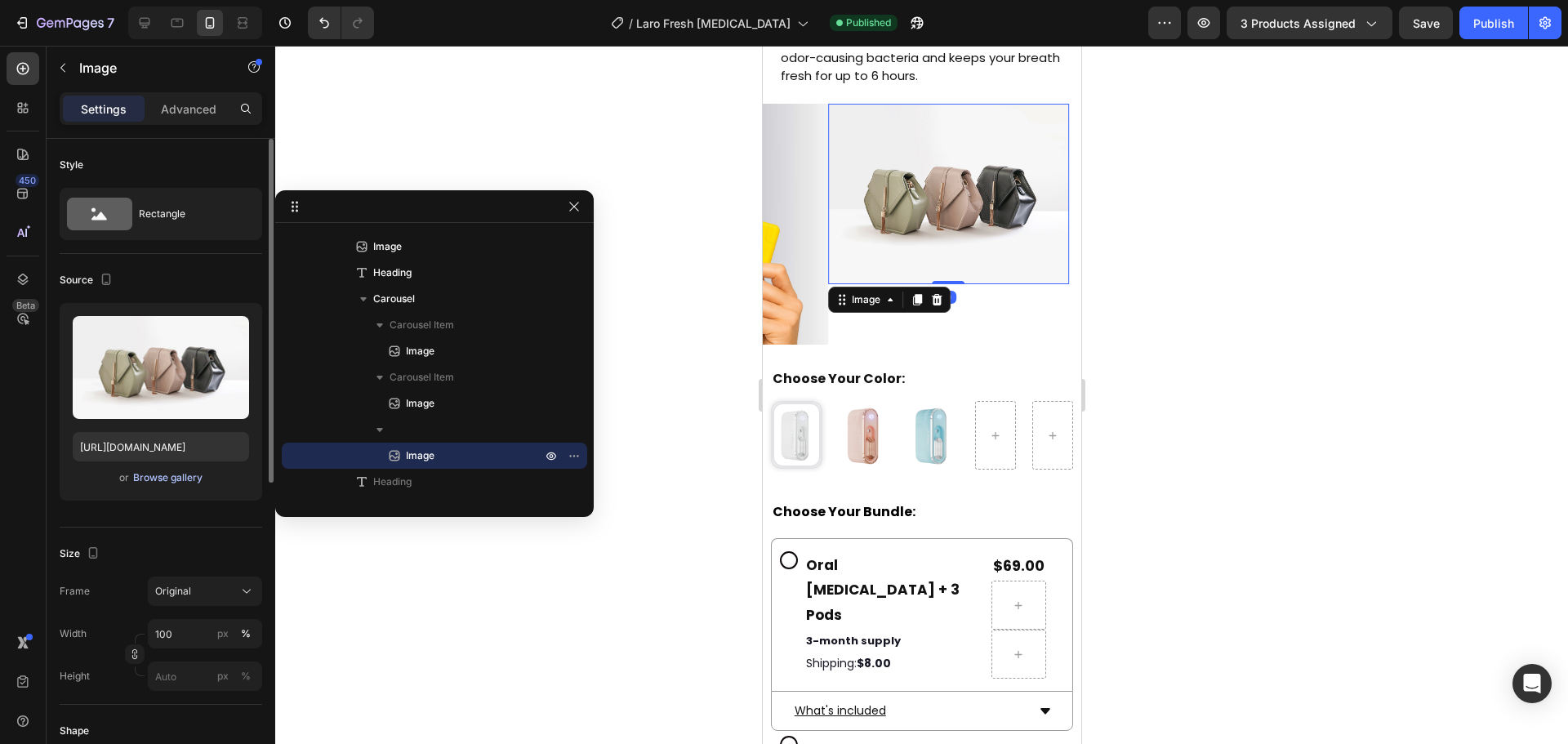
click at [173, 475] on div "Browse gallery" at bounding box center [167, 478] width 69 height 15
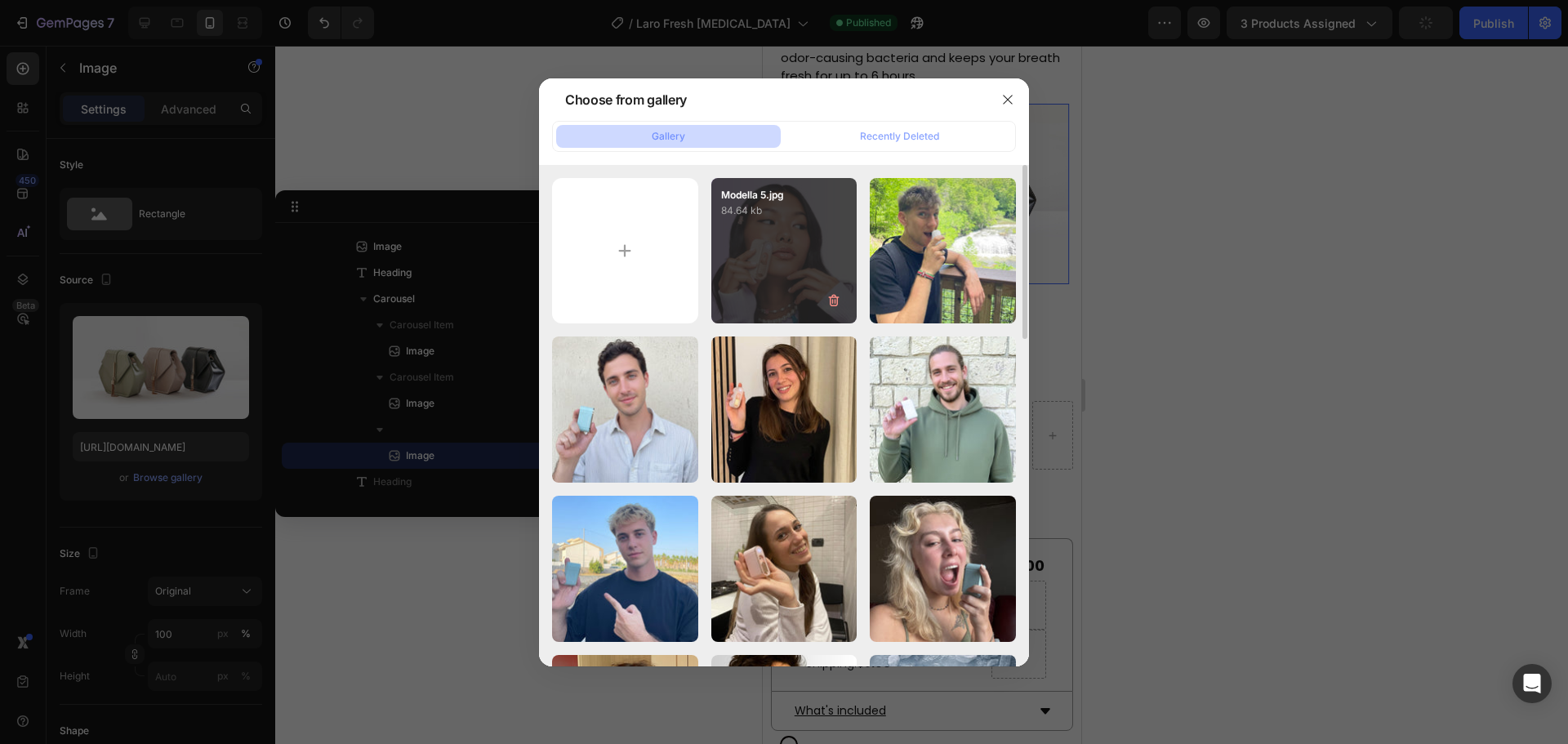
click at [802, 247] on div "Modella 5.jpg 84.64 kb" at bounding box center [784, 251] width 146 height 146
type input "https://cdn.shopify.com/s/files/1/0915/2308/8759/files/gempages_567414619656684…"
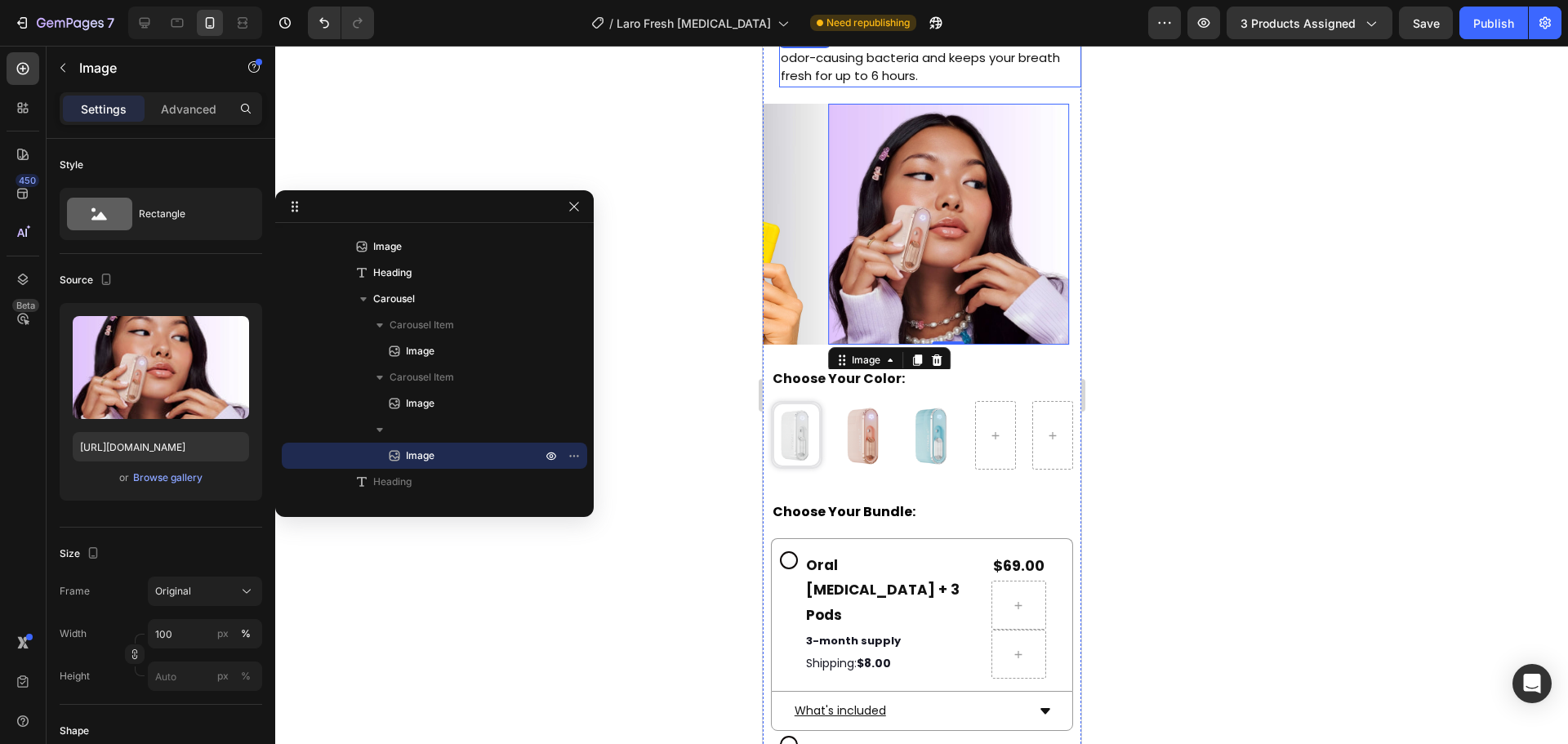
click at [1202, 99] on div at bounding box center [921, 395] width 1293 height 698
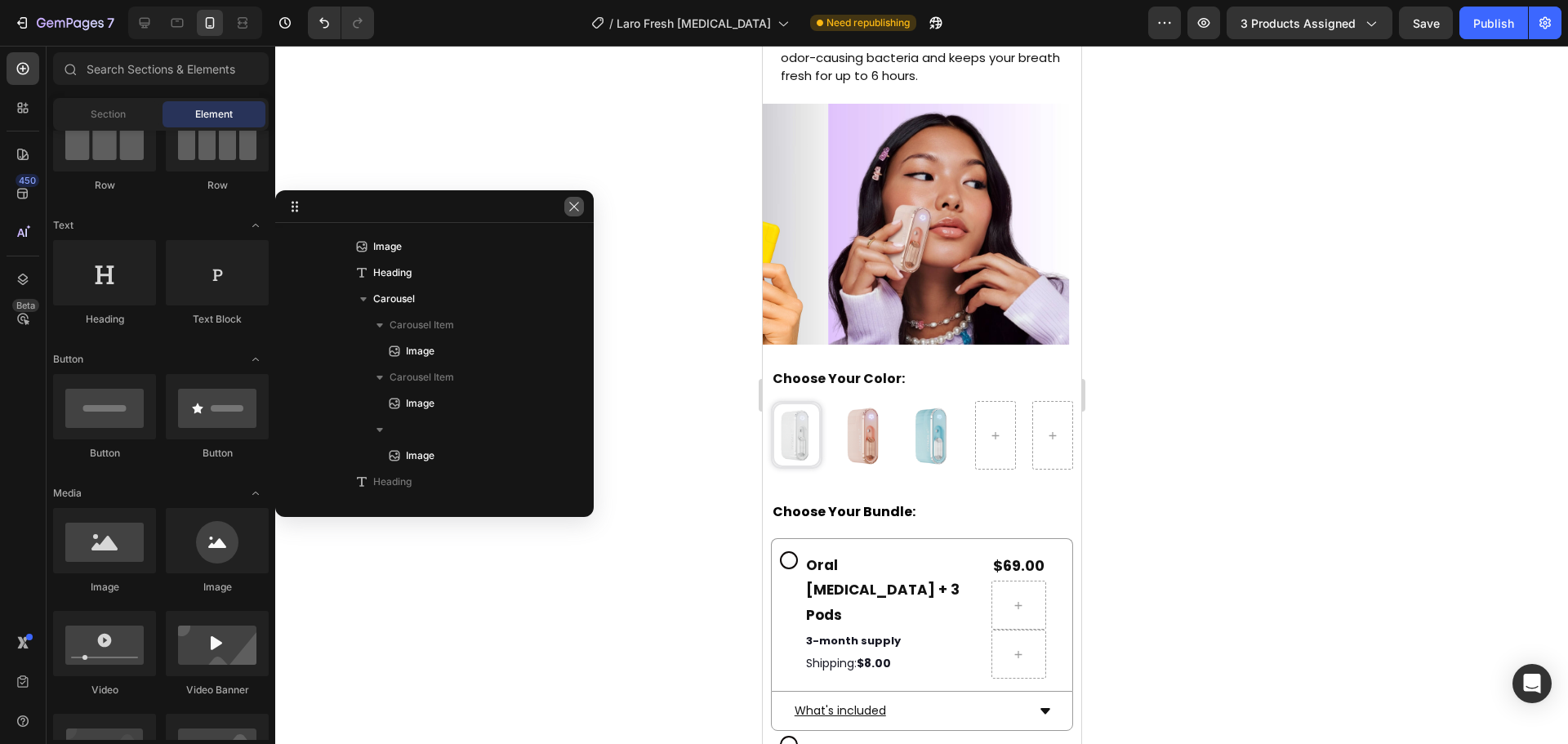
click at [577, 209] on icon "button" at bounding box center [574, 207] width 13 height 13
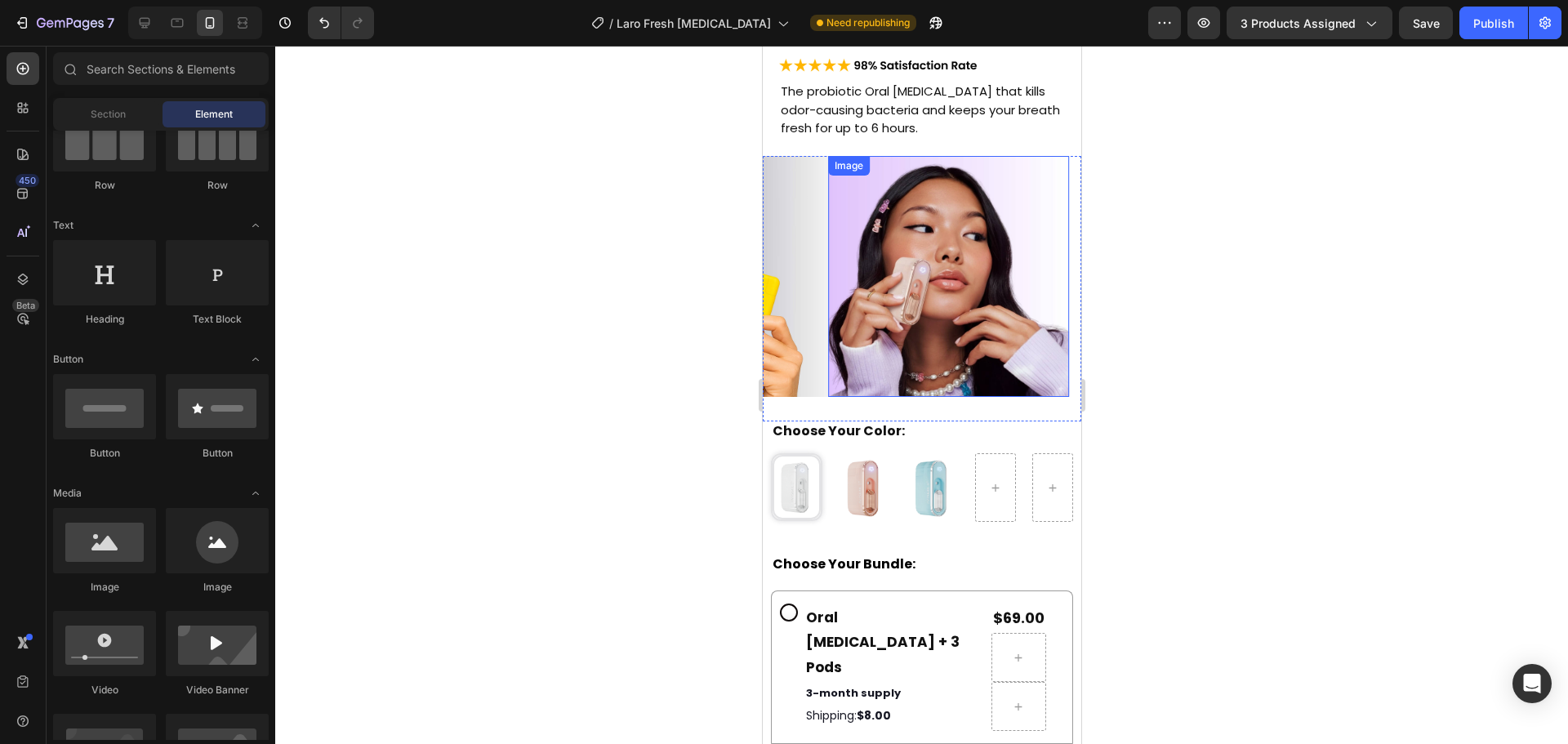
scroll to position [6000, 0]
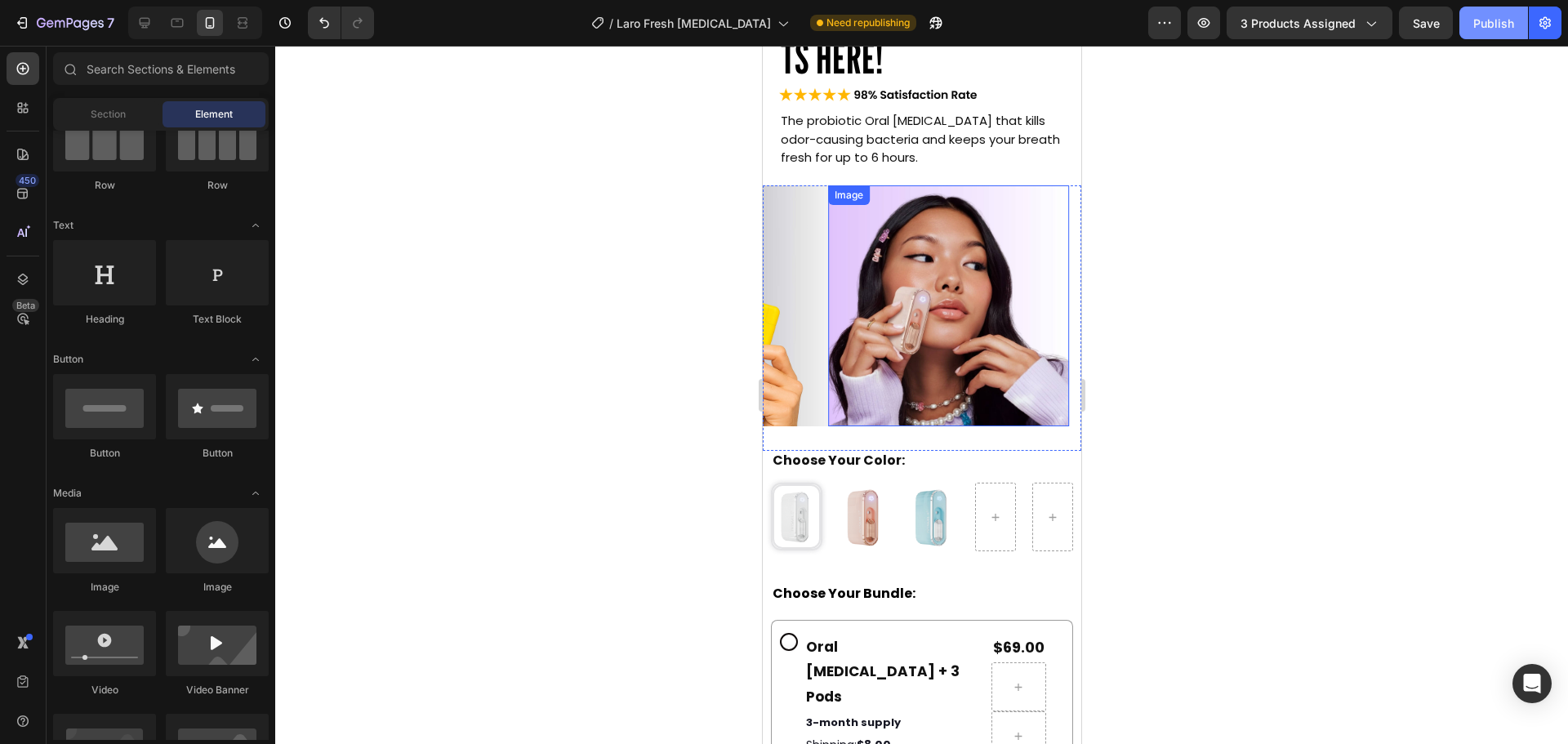
click at [1497, 17] on div "Publish" at bounding box center [1493, 23] width 41 height 17
click at [775, 322] on img at bounding box center [706, 306] width 241 height 241
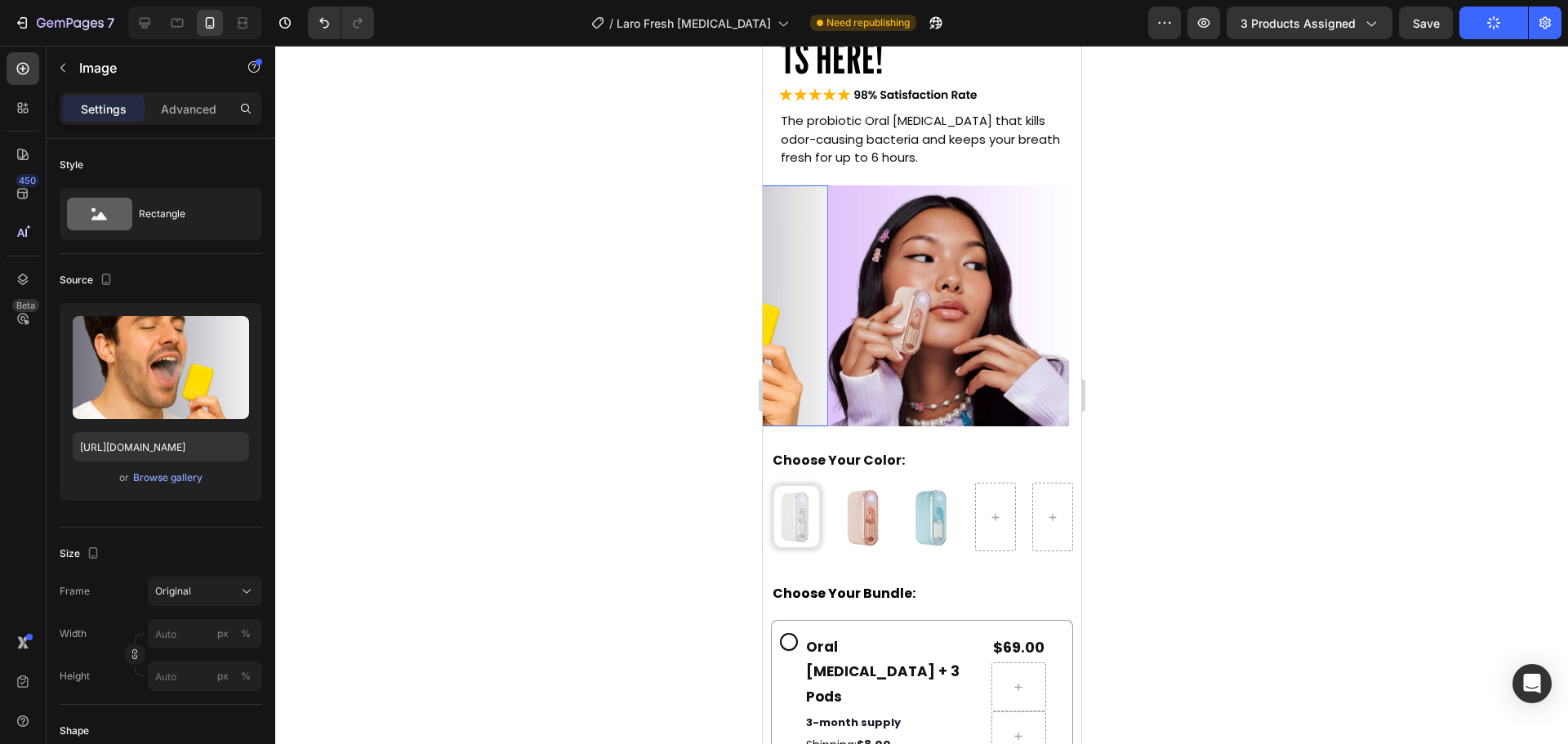
click at [799, 243] on img at bounding box center [706, 306] width 241 height 241
click at [165, 478] on div "Browse gallery" at bounding box center [167, 478] width 69 height 15
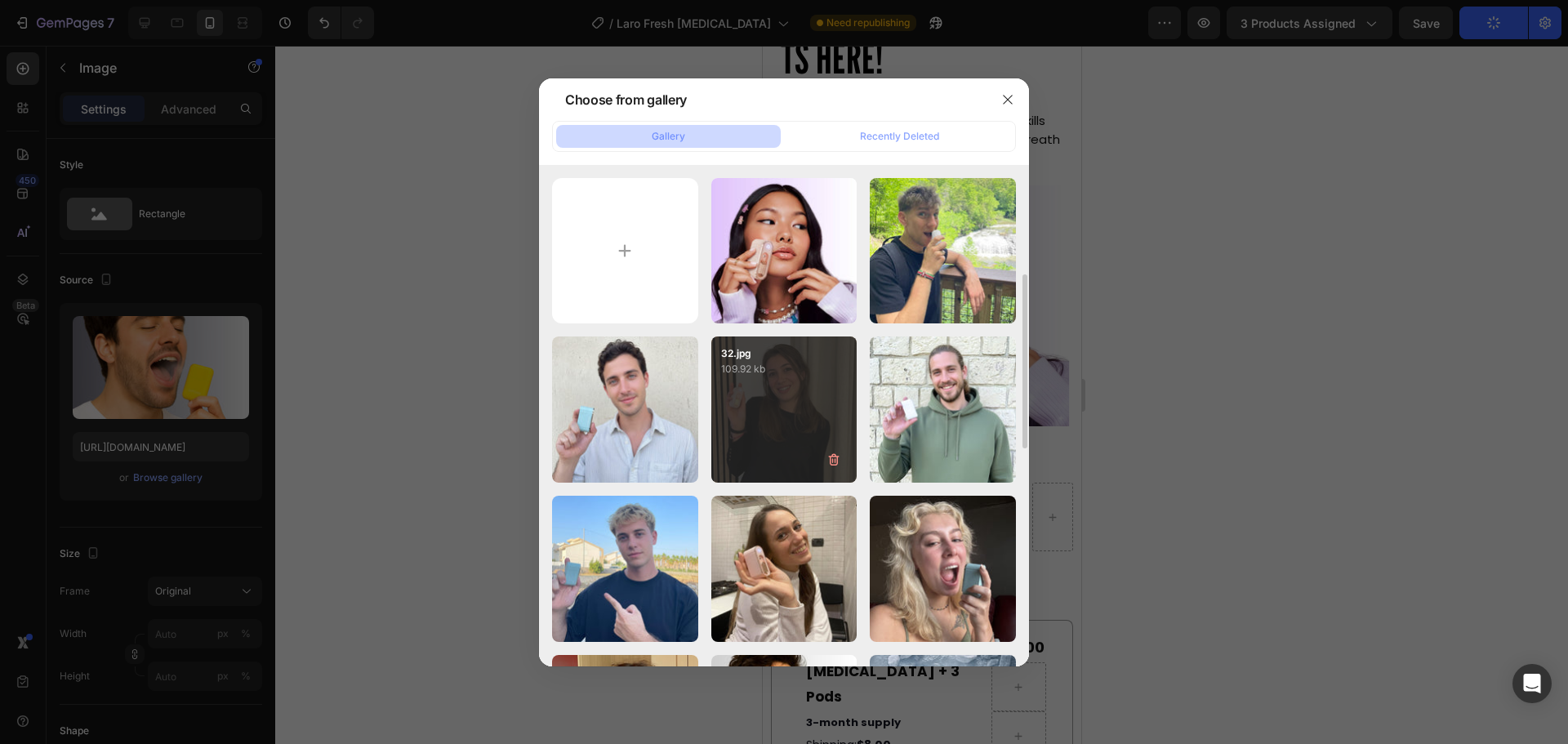
scroll to position [245, 0]
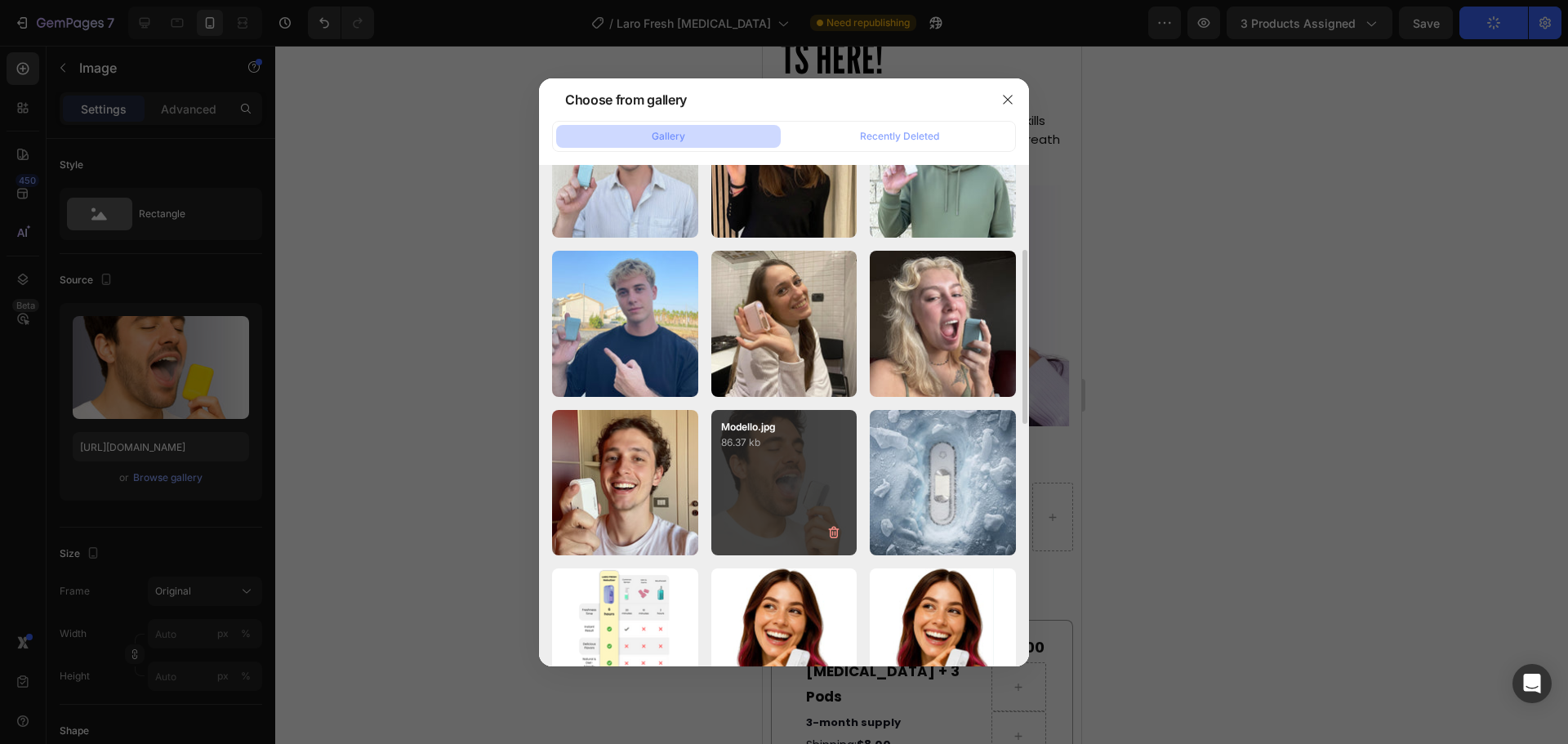
click at [796, 456] on div "Modello.jpg 86.37 kb" at bounding box center [784, 483] width 146 height 146
type input "https://cdn.shopify.com/s/files/1/0915/2308/8759/files/gempages_567414619656684…"
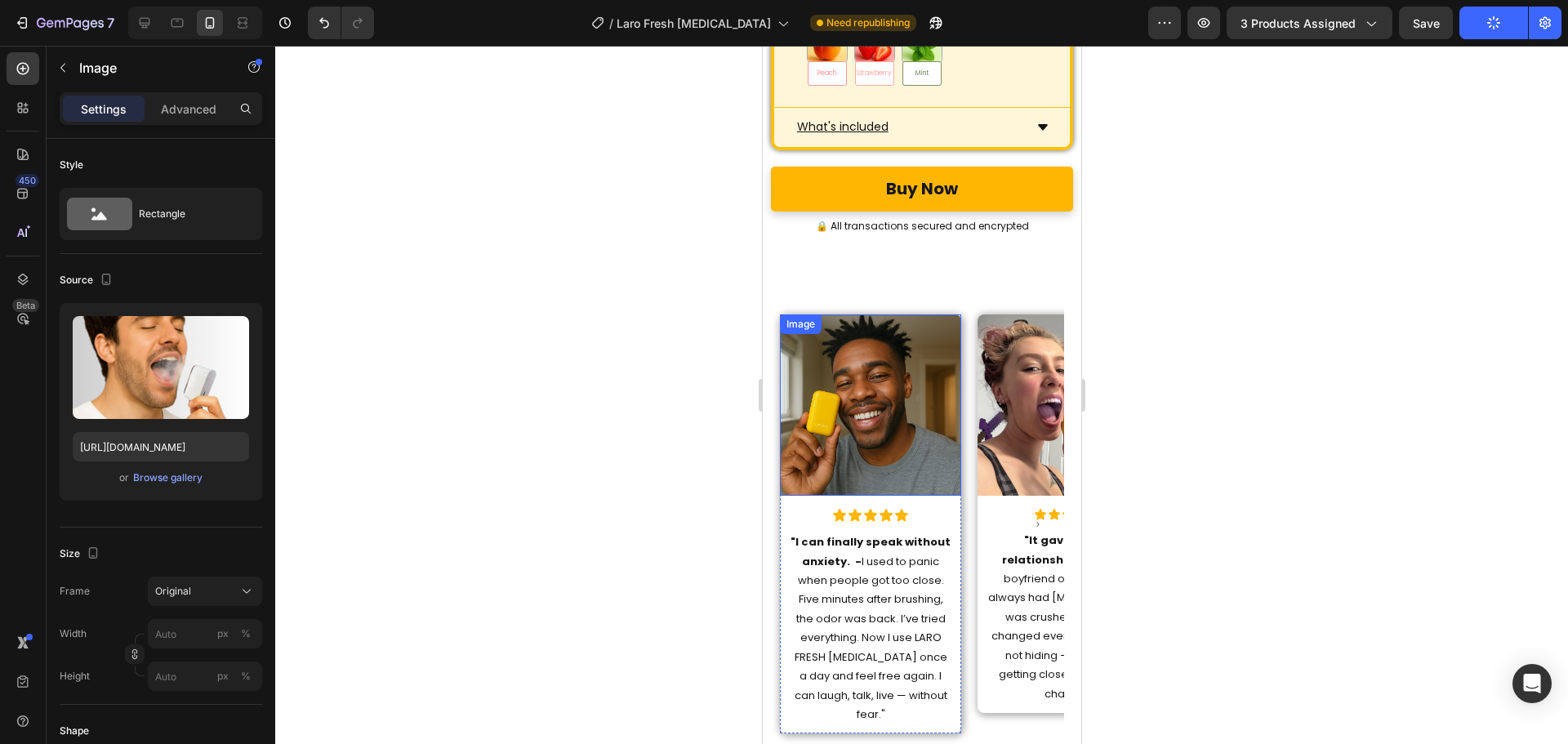
scroll to position [7306, 0]
click at [856, 356] on img at bounding box center [870, 404] width 181 height 181
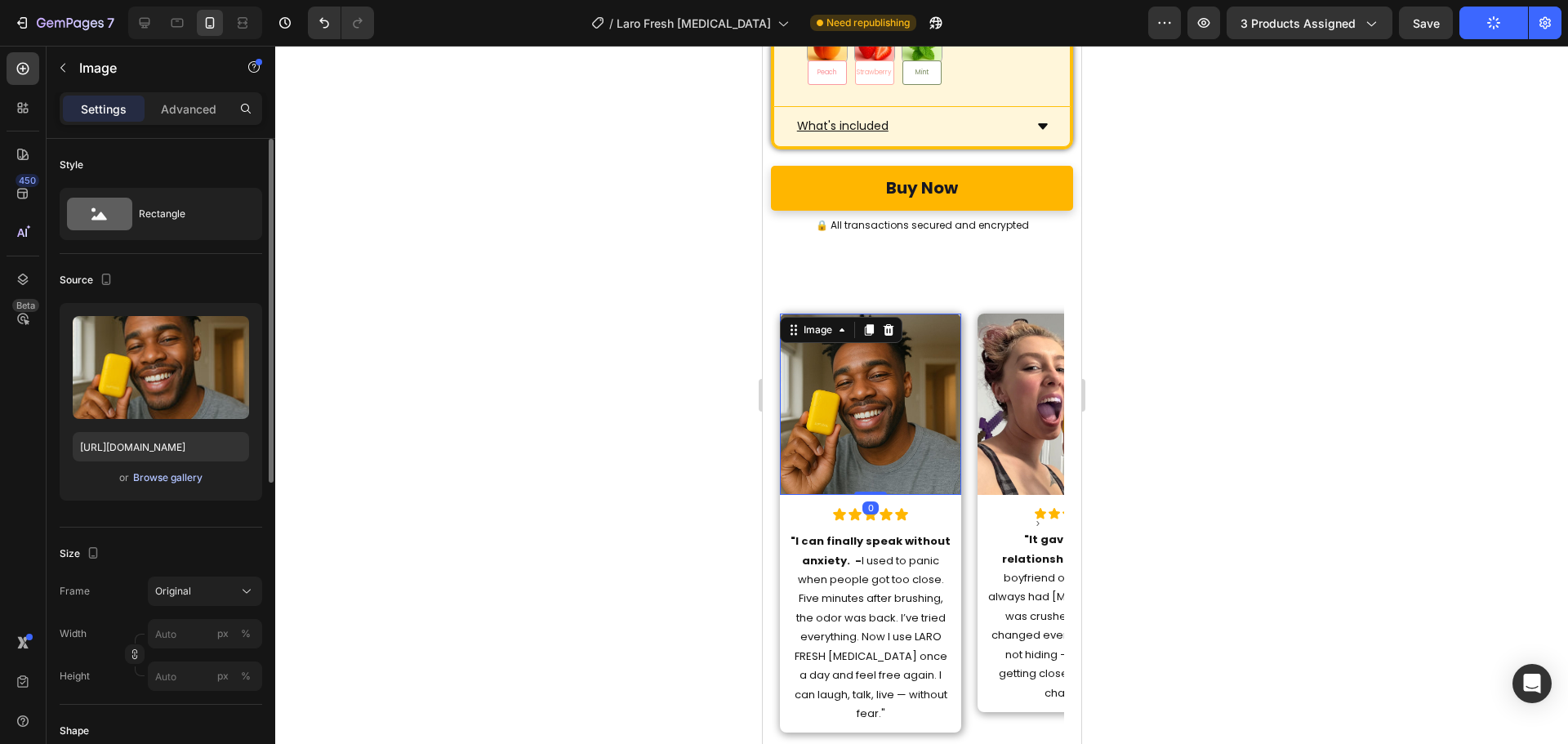
click at [166, 479] on div "Browse gallery" at bounding box center [167, 478] width 69 height 15
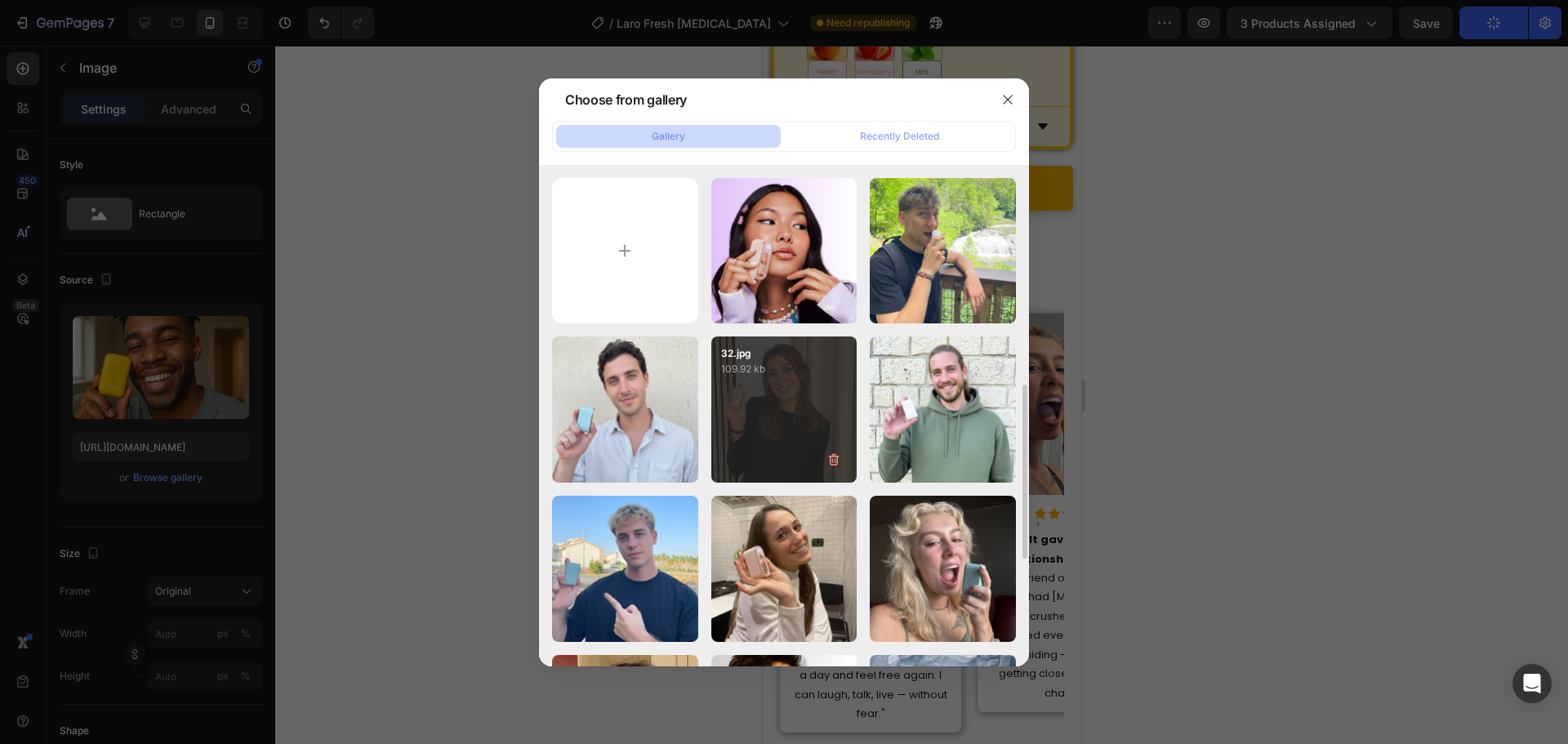
scroll to position [245, 0]
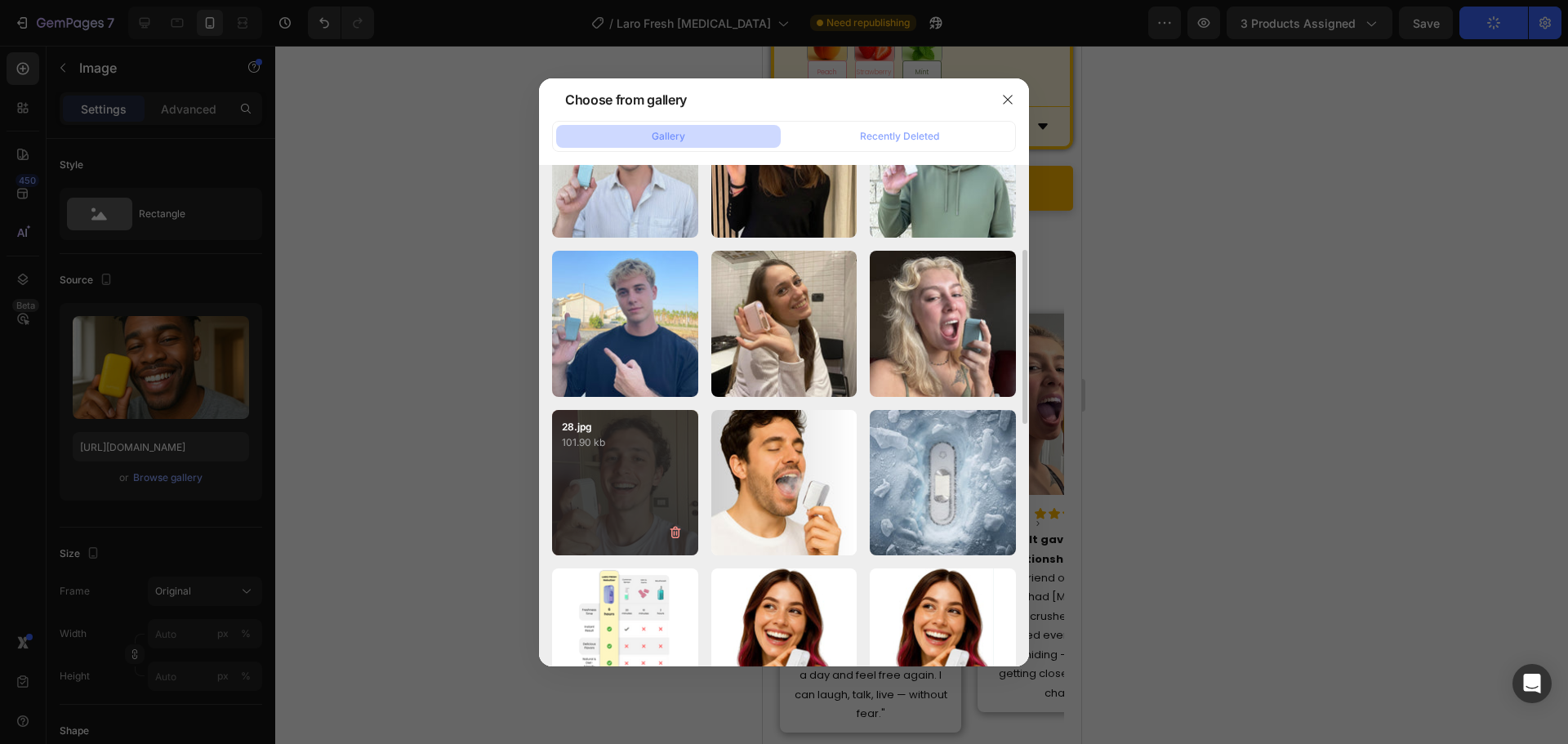
click at [639, 510] on div "28.jpg 101.90 kb" at bounding box center [625, 483] width 146 height 146
type input "https://cdn.shopify.com/s/files/1/0915/2308/8759/files/gempages_567414619656684…"
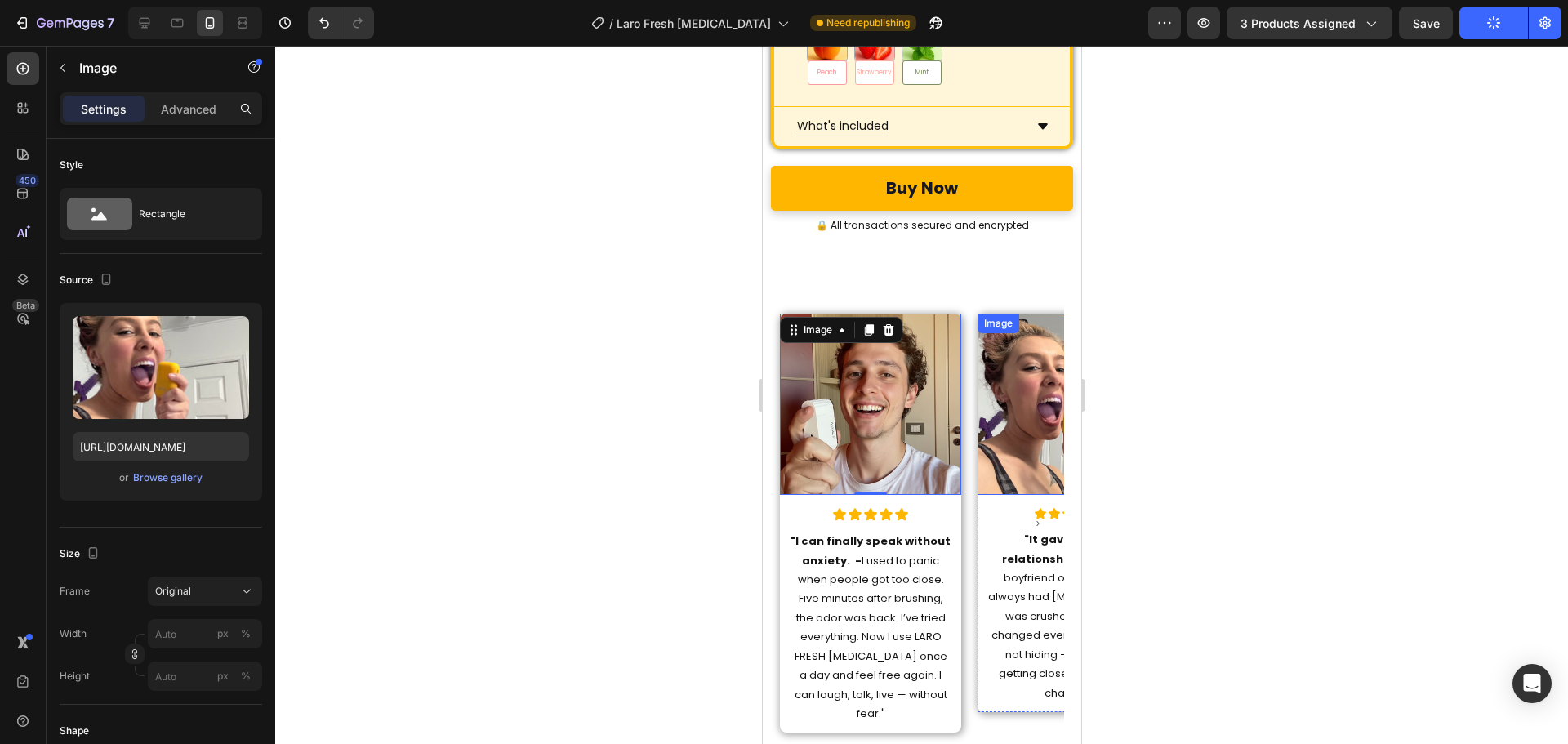
click at [1008, 379] on img at bounding box center [1068, 404] width 181 height 181
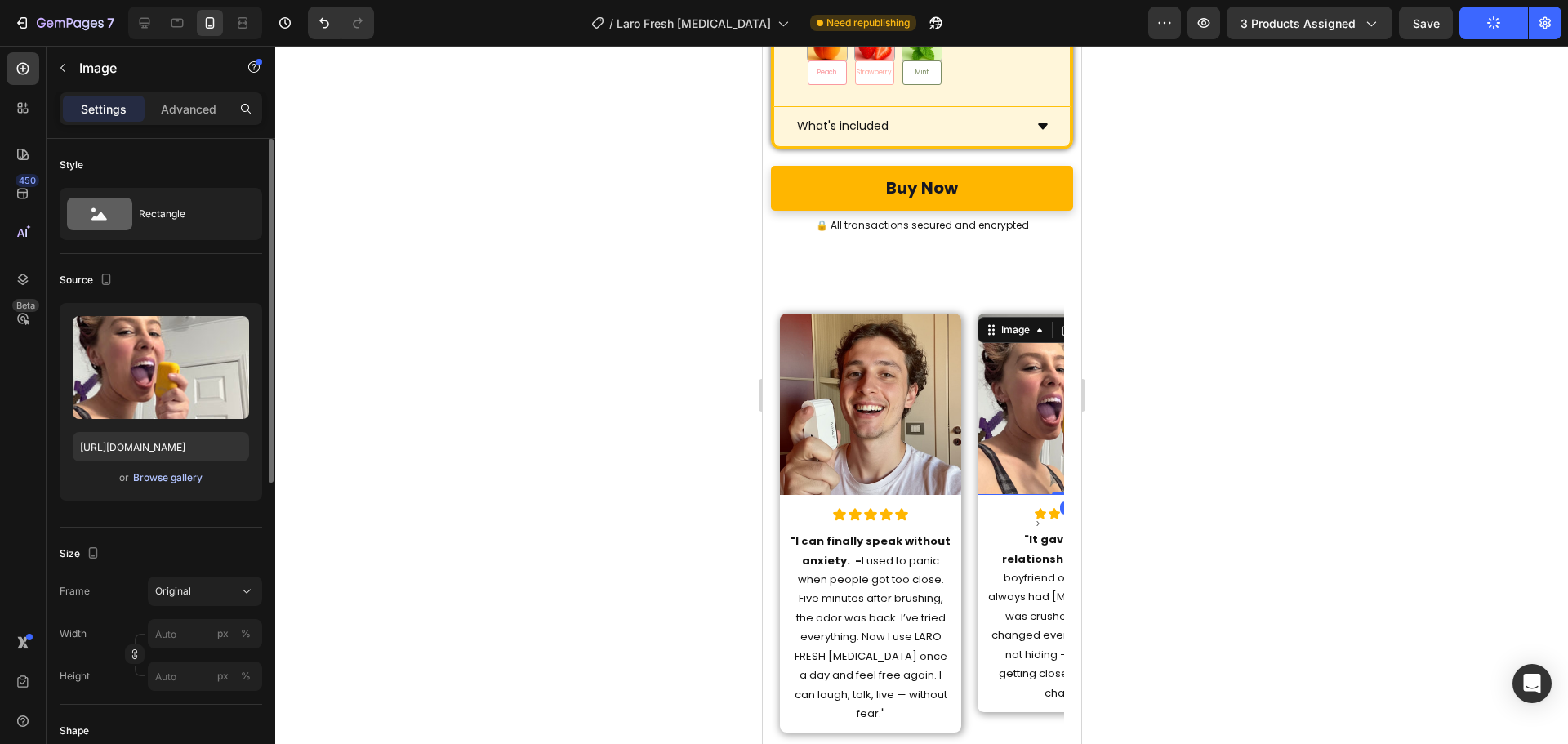
click at [157, 480] on div "Browse gallery" at bounding box center [167, 478] width 69 height 15
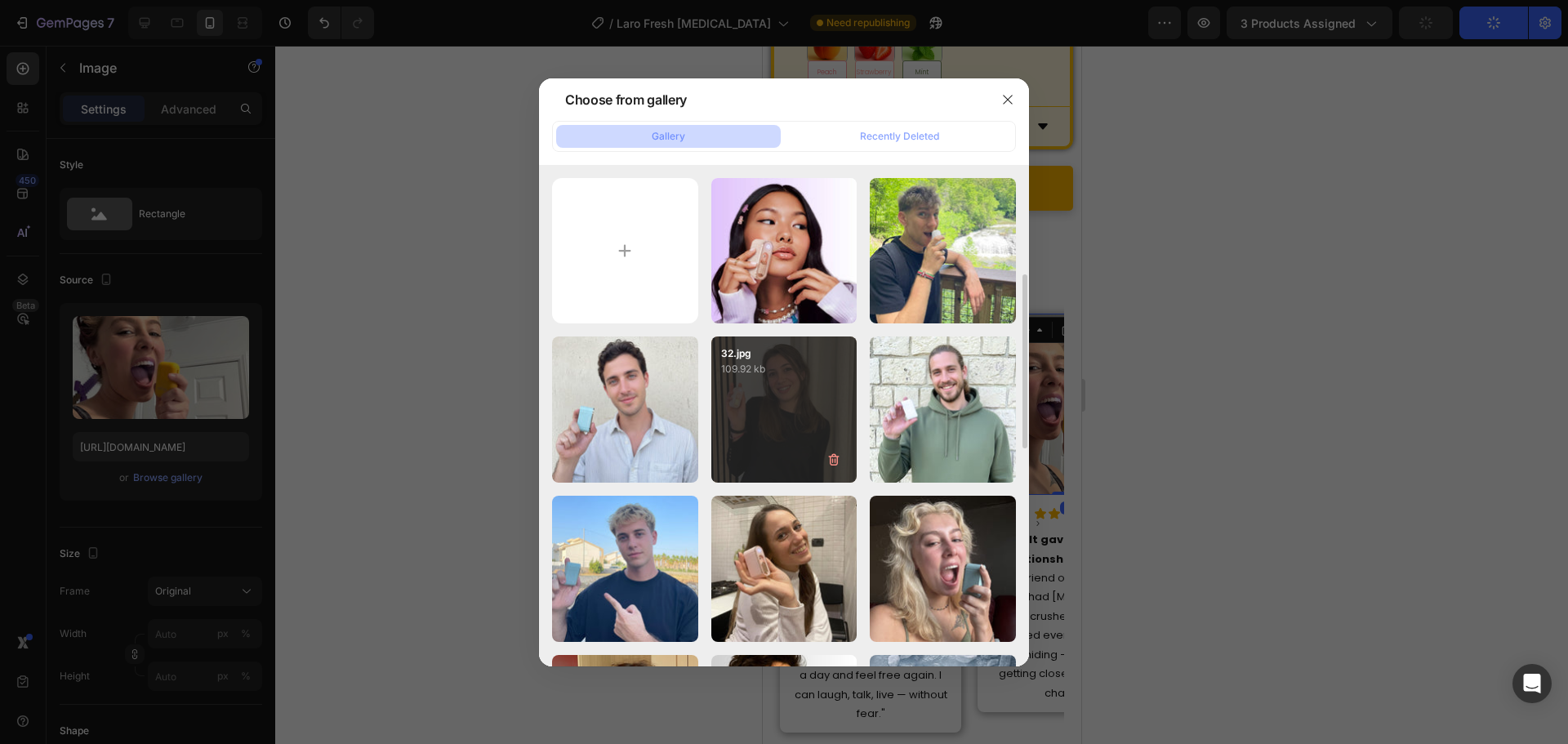
scroll to position [81, 0]
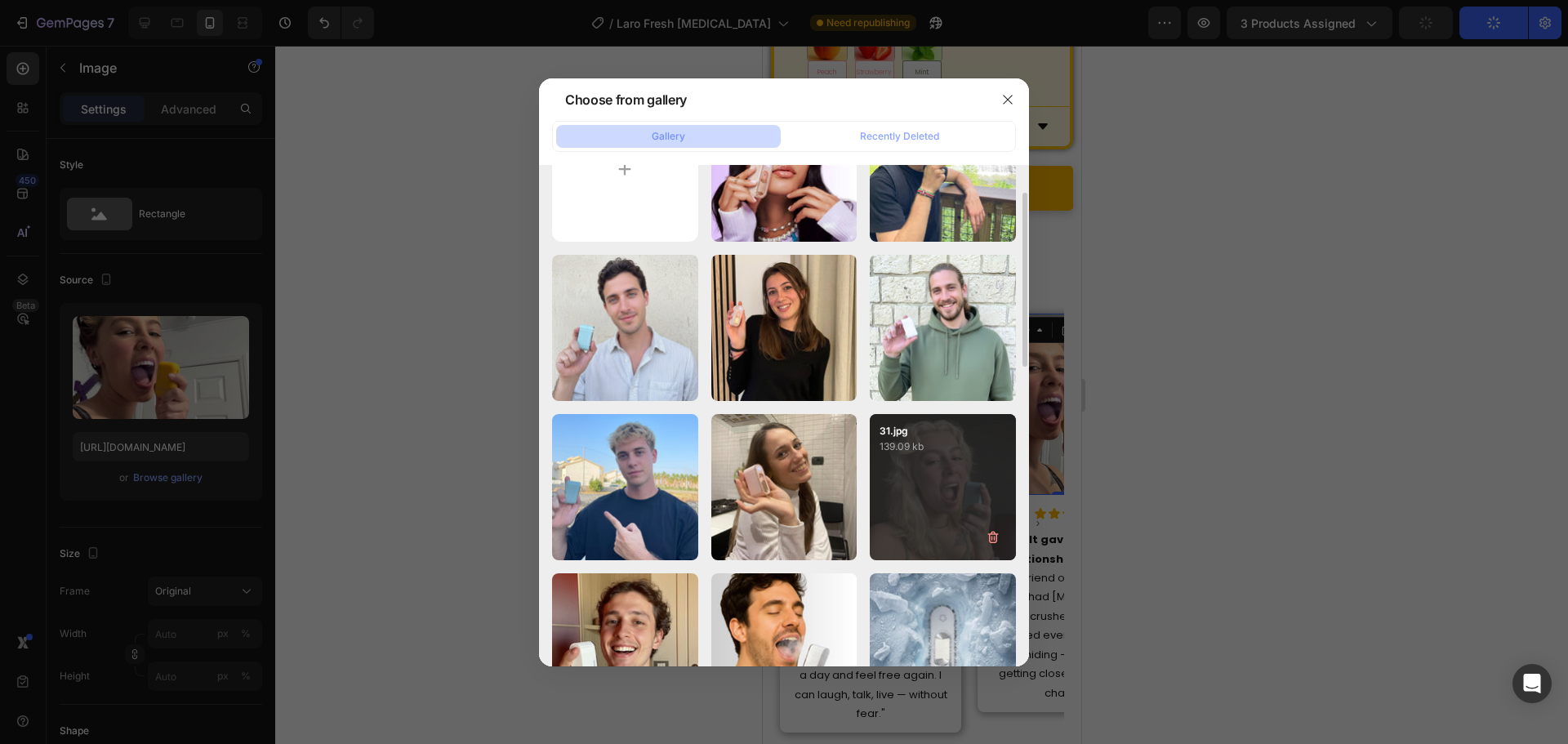
click at [931, 461] on div "31.jpg 139.09 kb" at bounding box center [943, 487] width 146 height 146
type input "https://cdn.shopify.com/s/files/1/0915/2308/8759/files/gempages_567414619656684…"
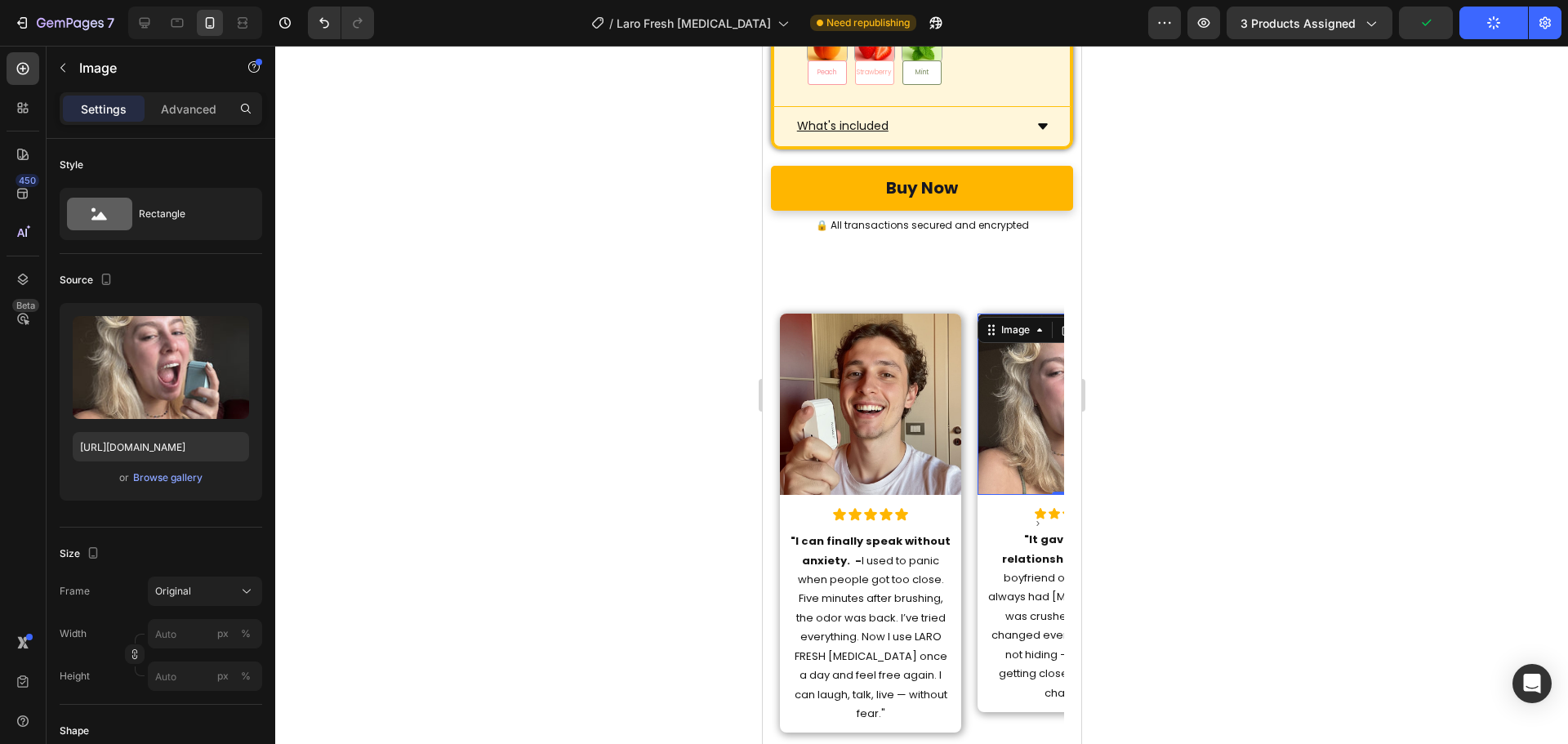
scroll to position [7470, 0]
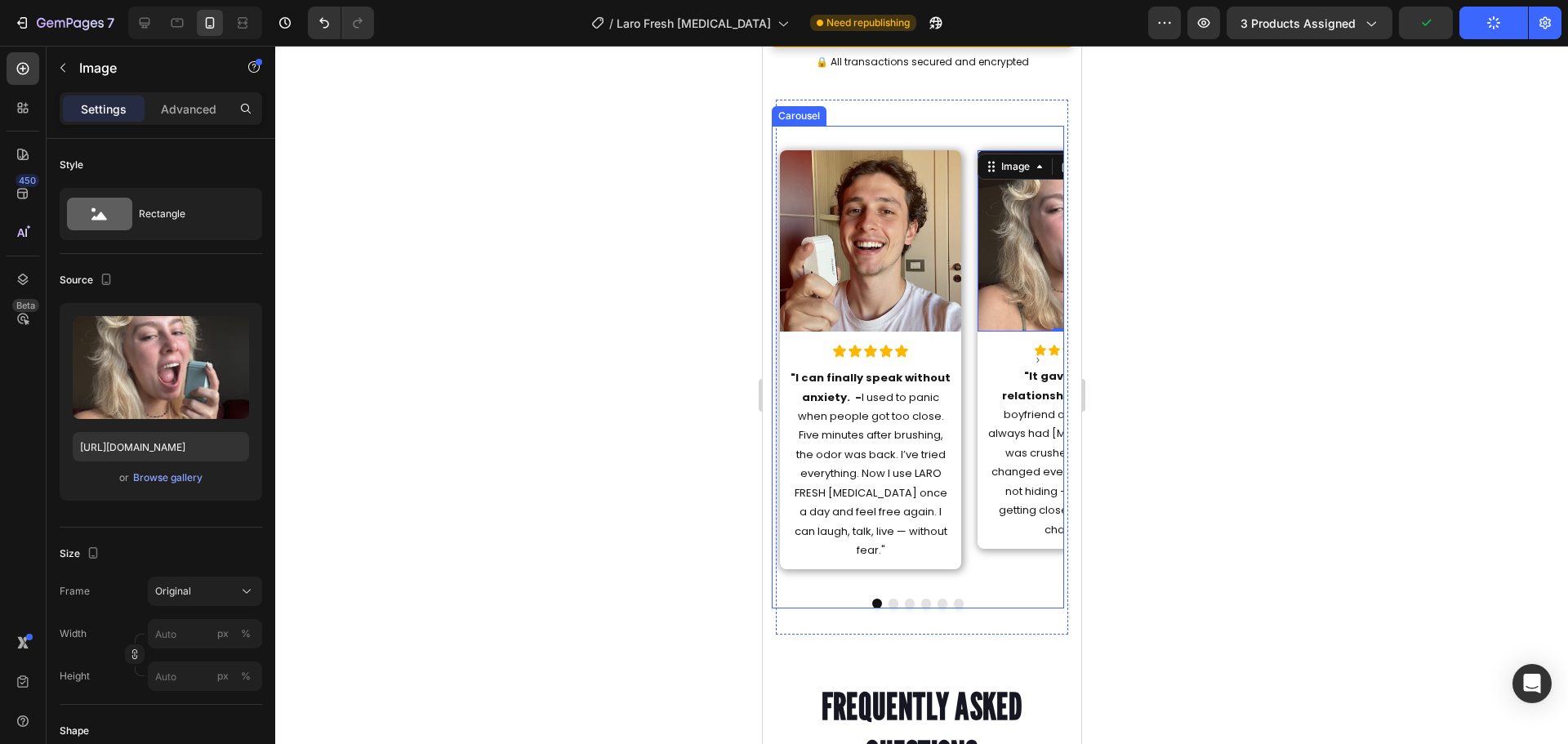
click at [888, 599] on button "Dot" at bounding box center [893, 604] width 10 height 10
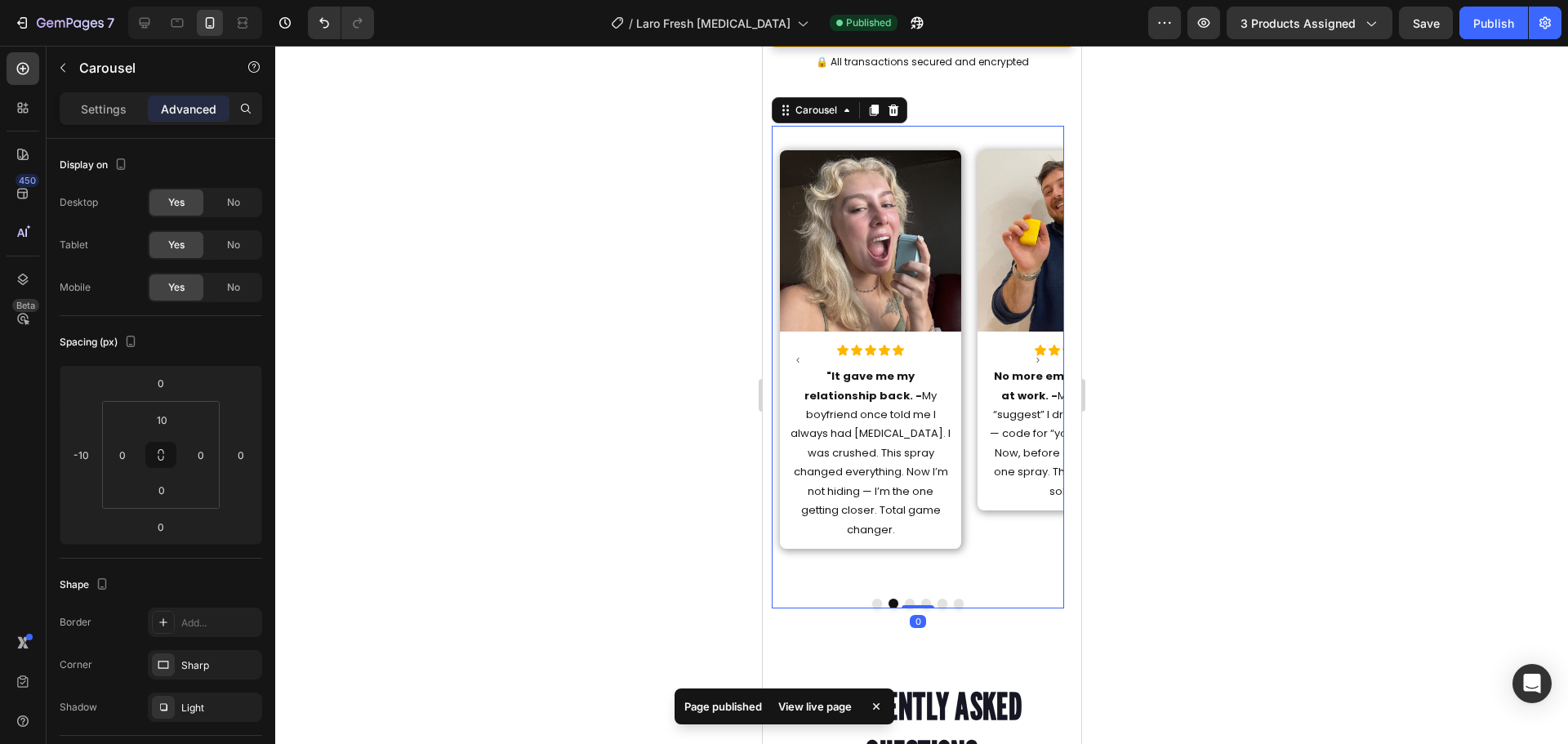
click at [897, 599] on div at bounding box center [917, 604] width 293 height 10
click at [904, 599] on button "Dot" at bounding box center [909, 604] width 10 height 10
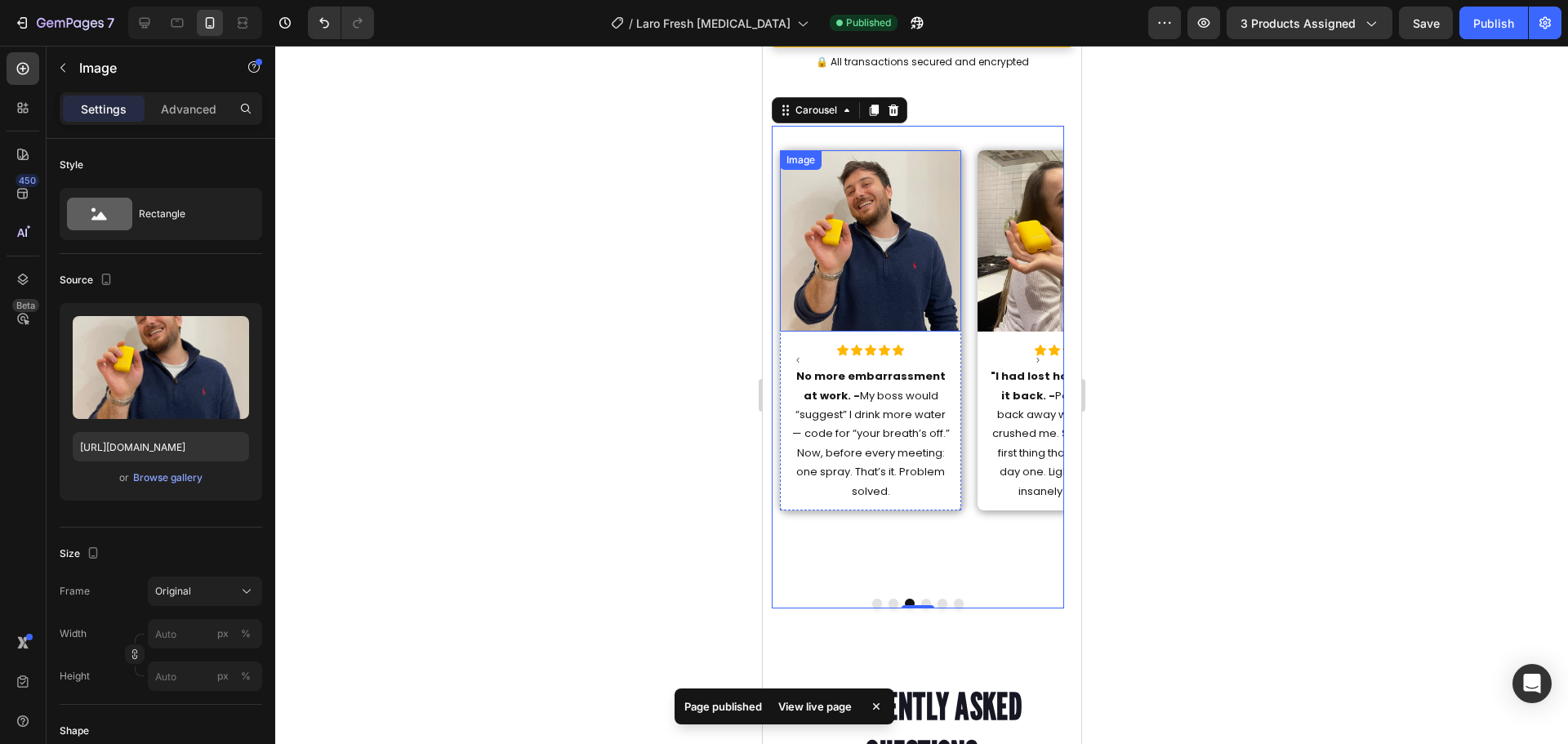
click at [847, 214] on img at bounding box center [870, 241] width 181 height 181
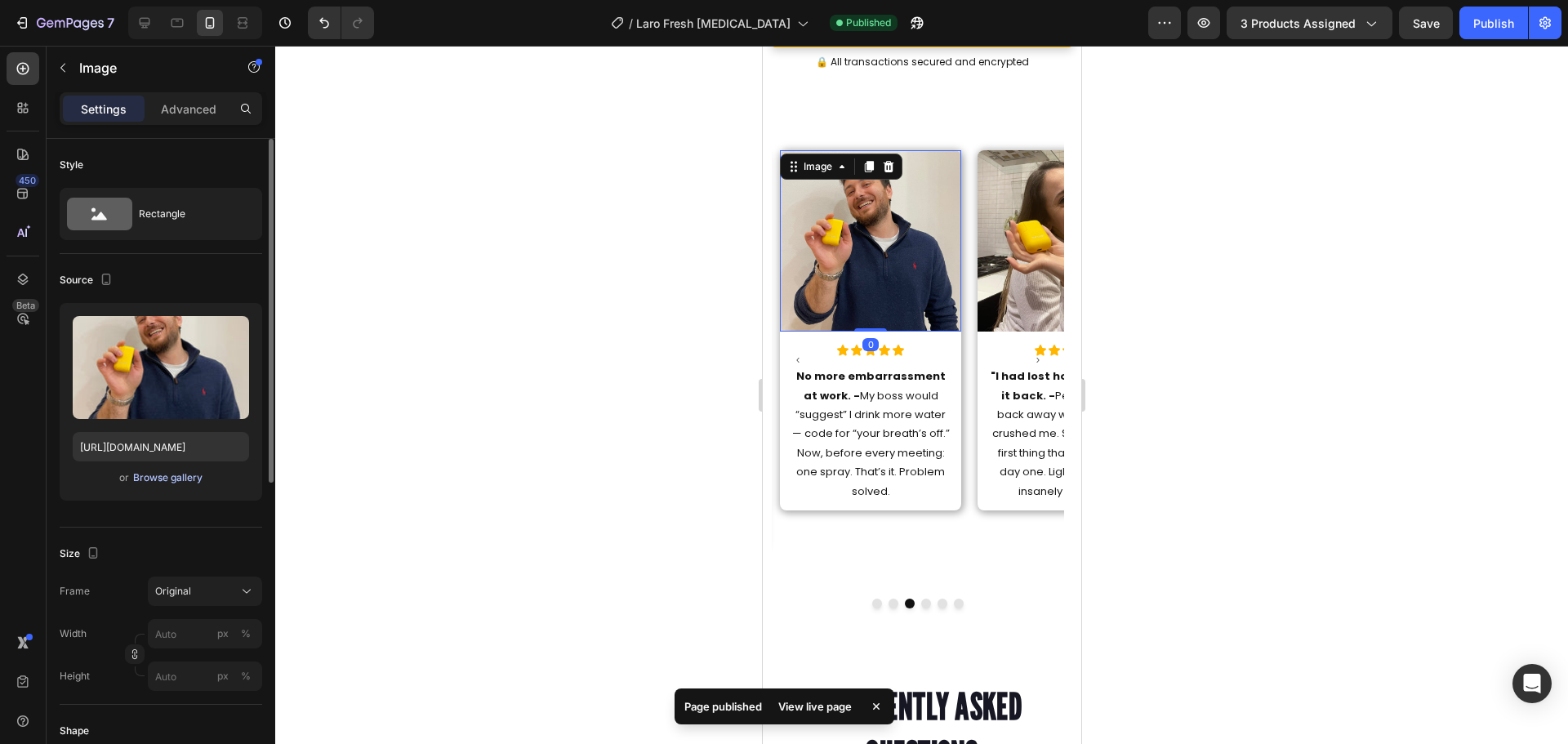
click at [178, 479] on div "Browse gallery" at bounding box center [167, 478] width 69 height 15
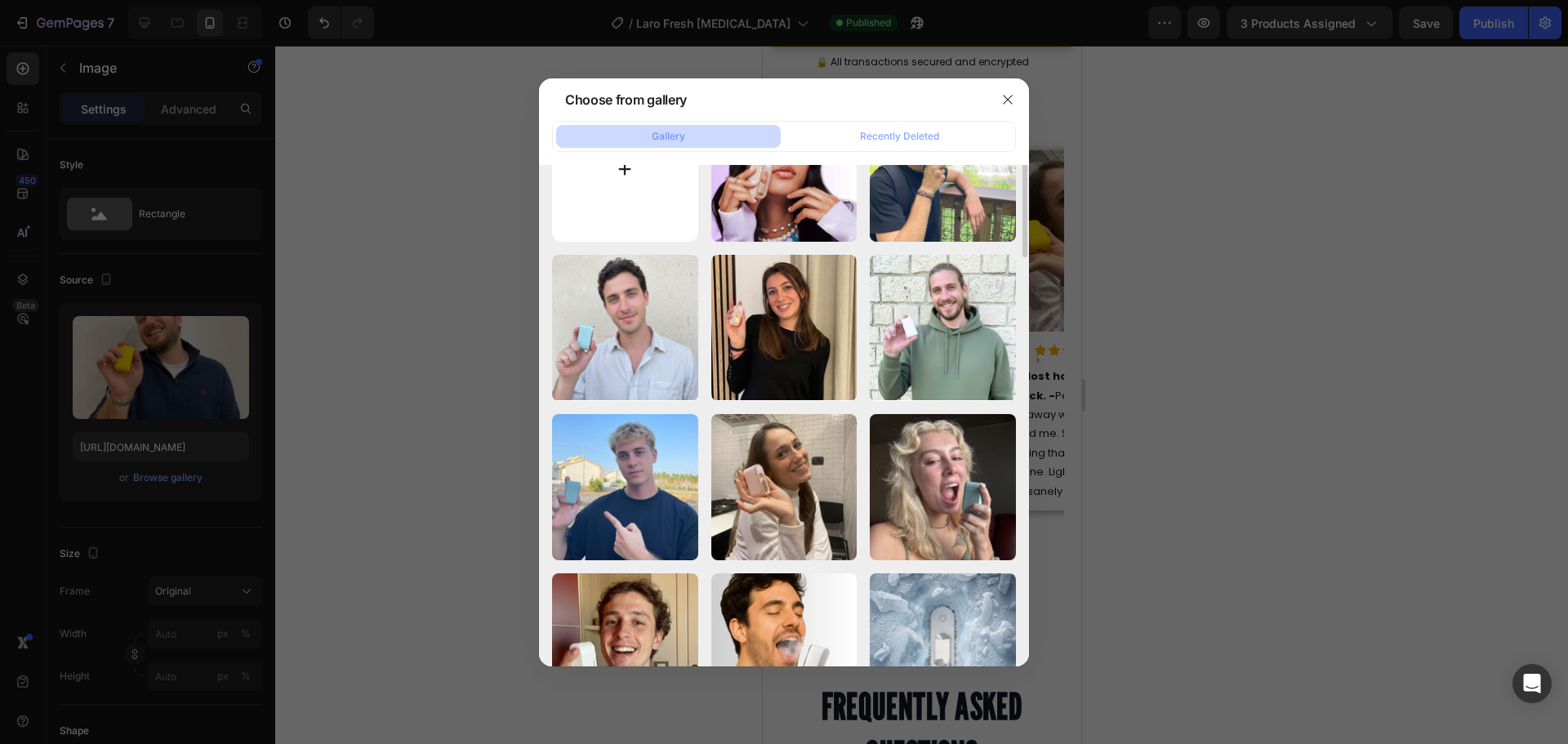
scroll to position [0, 0]
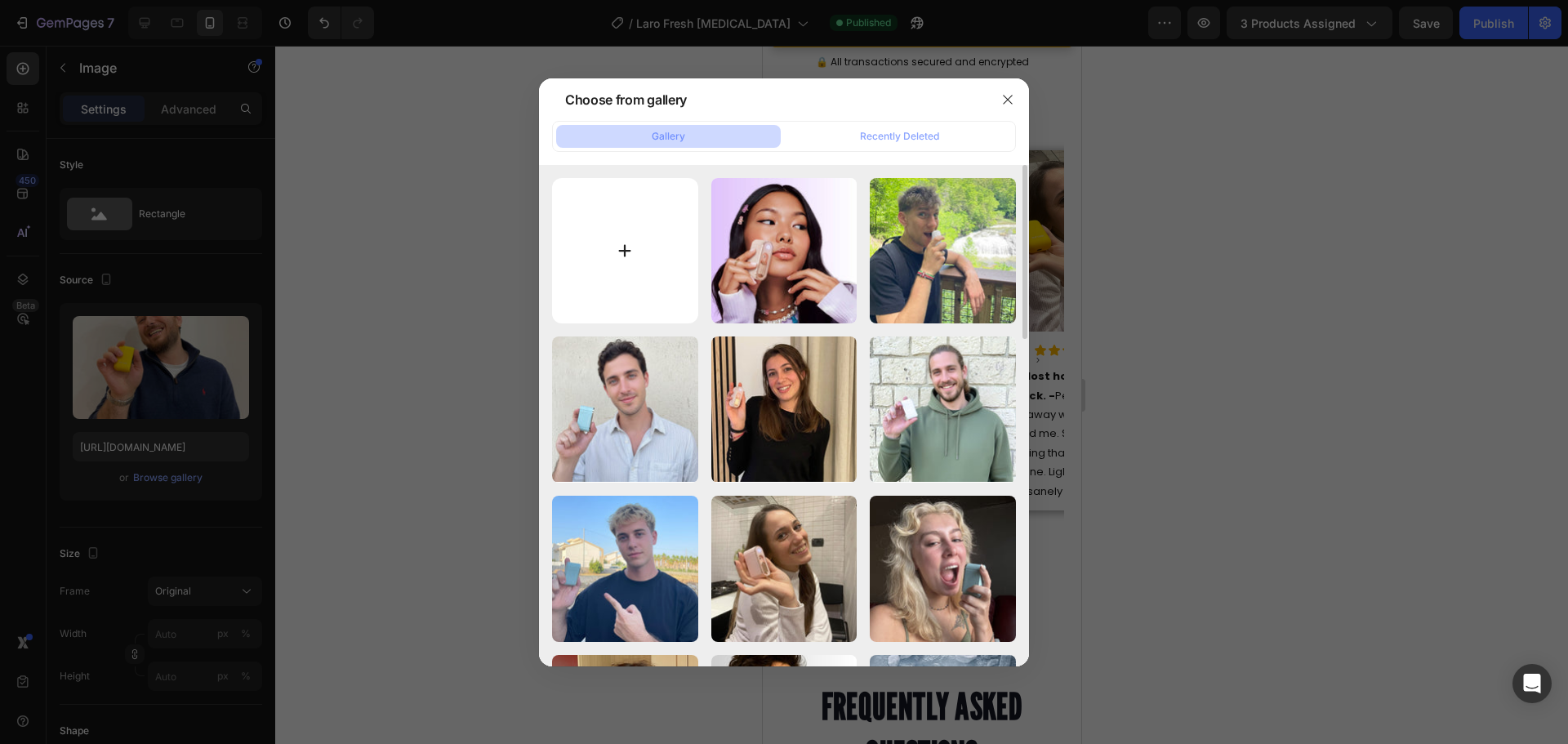
click at [621, 239] on input "file" at bounding box center [625, 251] width 146 height 146
type input "C:\fakepath\24.jpg"
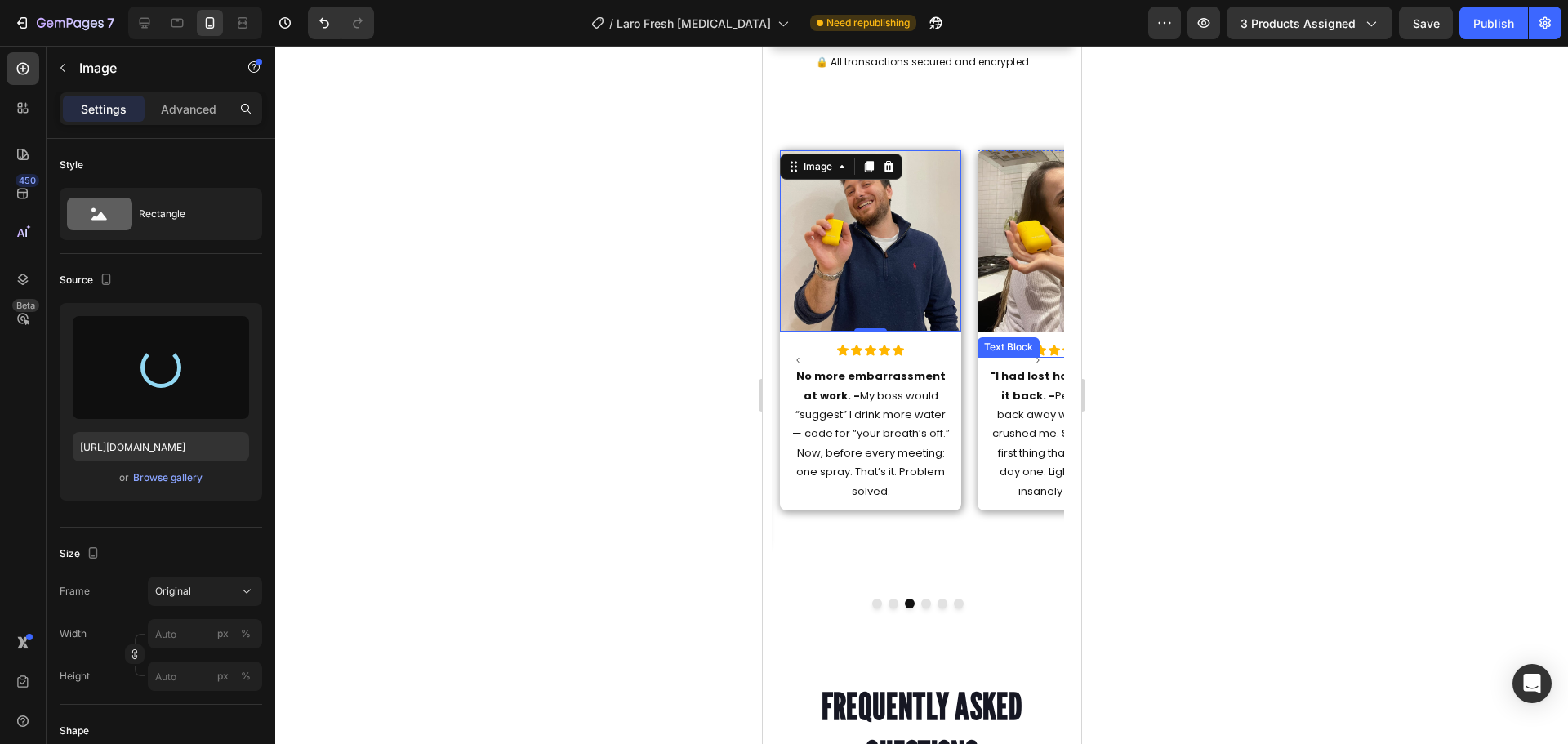
type input "https://cdn.shopify.com/s/files/1/0915/2308/8759/files/gempages_567414619656684…"
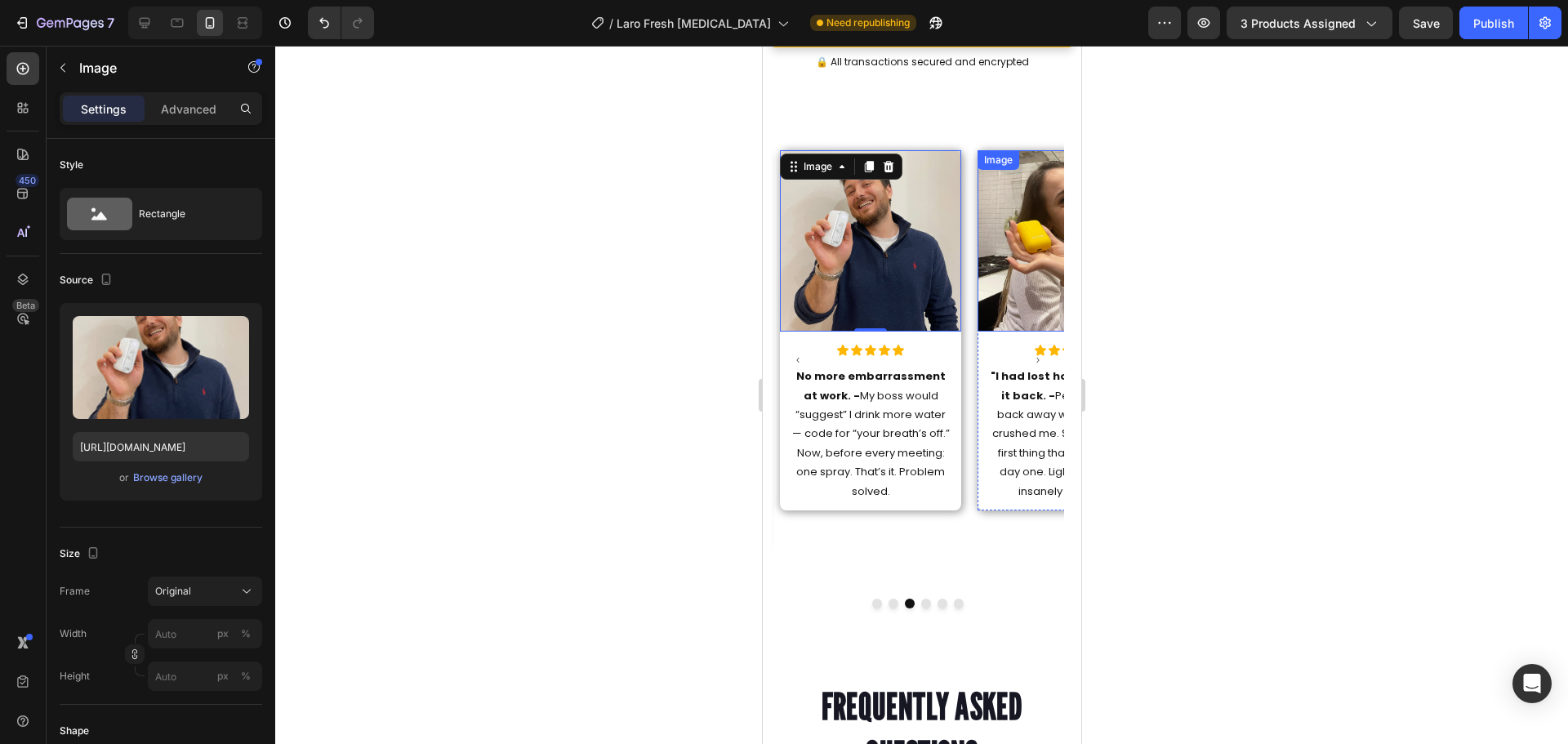
click at [1030, 233] on img at bounding box center [1068, 241] width 181 height 181
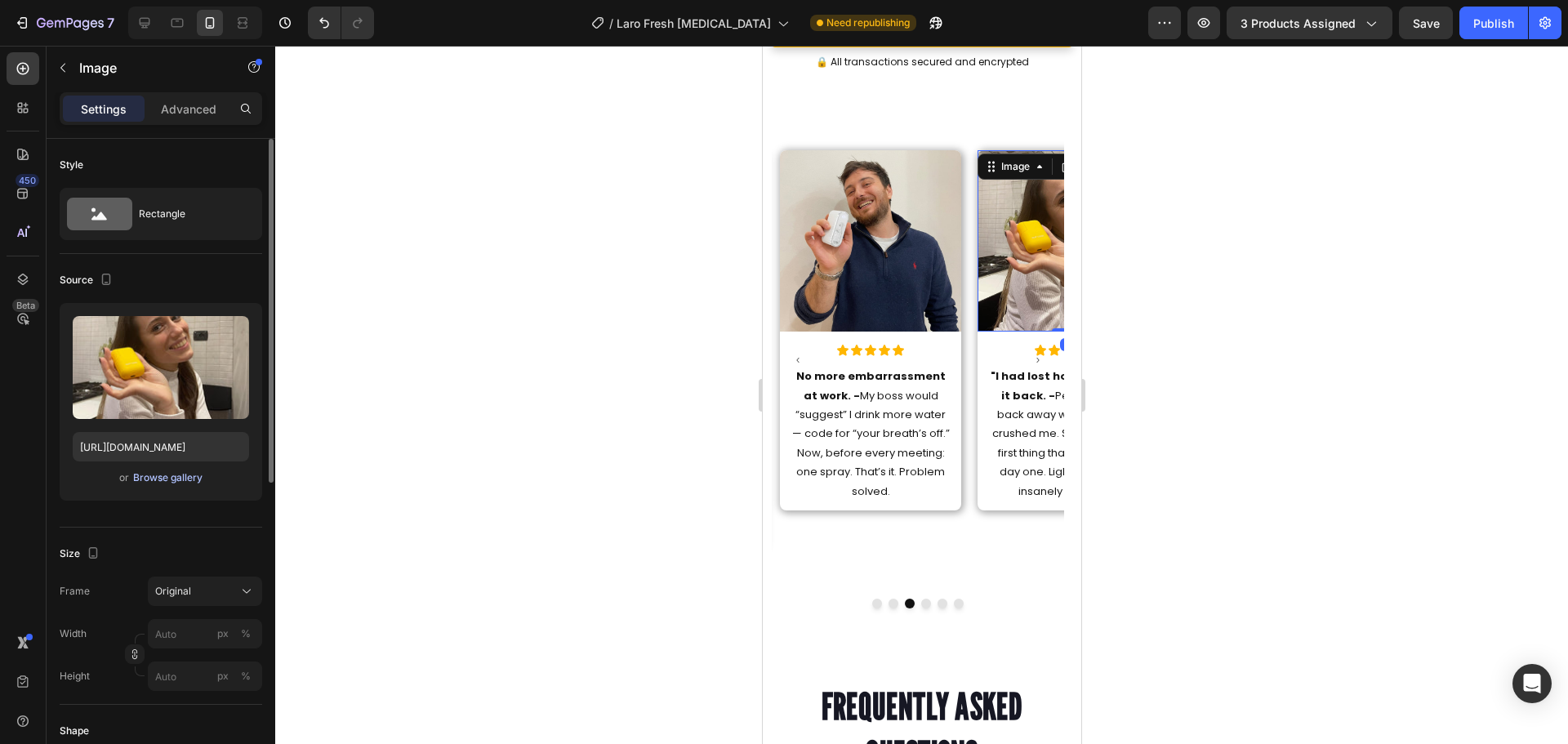
click at [174, 483] on div "Browse gallery" at bounding box center [167, 478] width 69 height 15
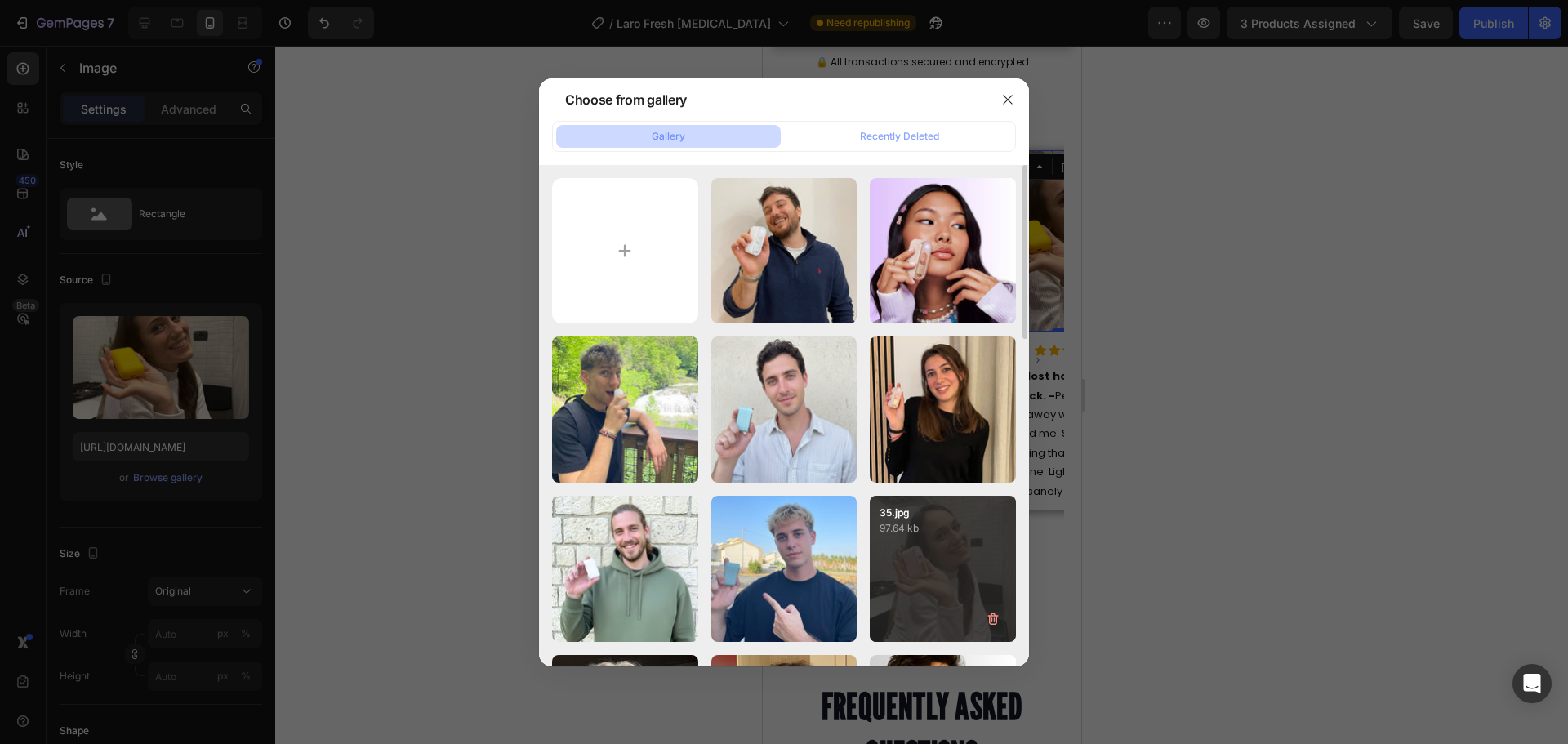
click at [930, 546] on div "35.jpg 97.64 kb" at bounding box center [943, 569] width 146 height 146
type input "https://cdn.shopify.com/s/files/1/0915/2308/8759/files/gempages_567414619656684…"
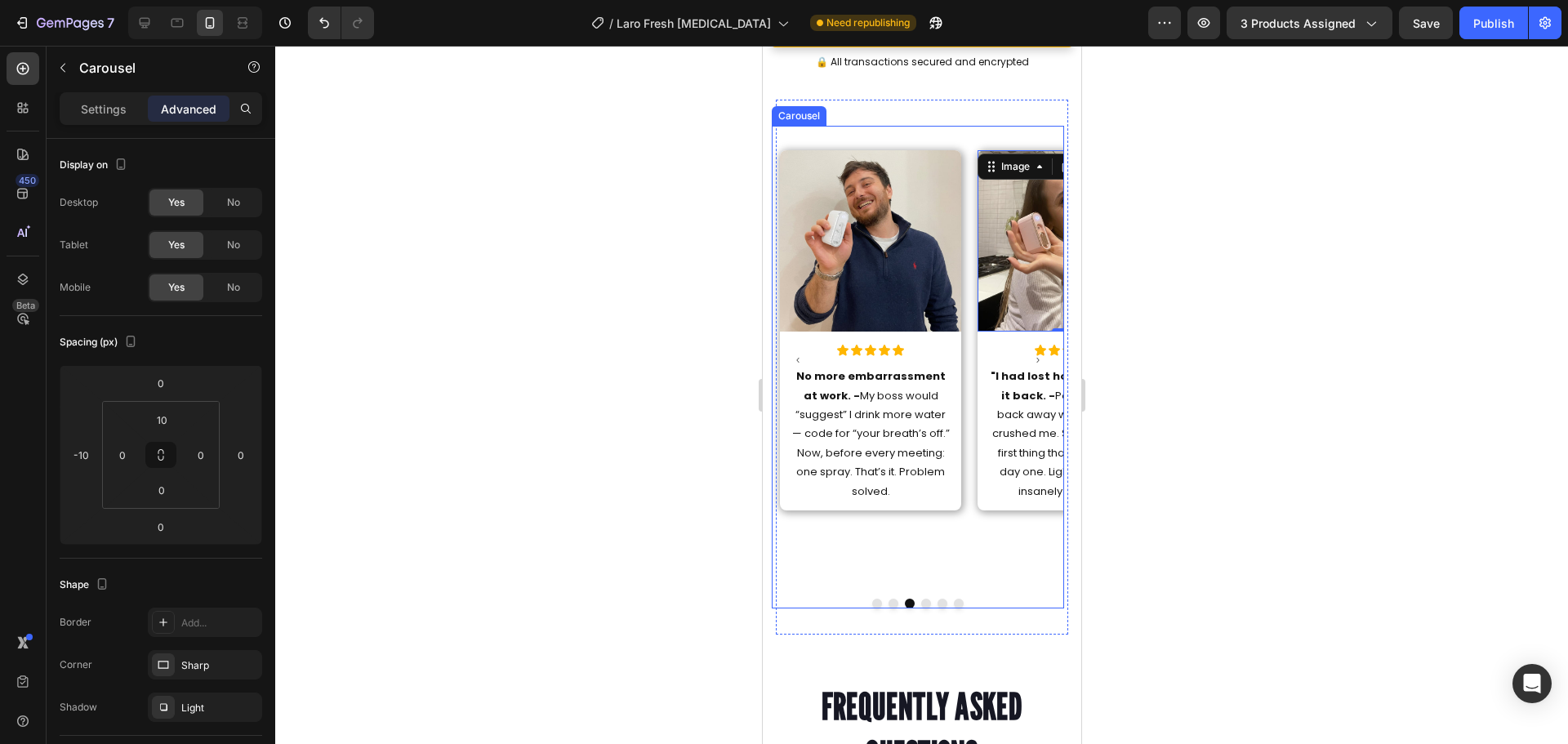
click at [920, 599] on button "Dot" at bounding box center [925, 604] width 10 height 10
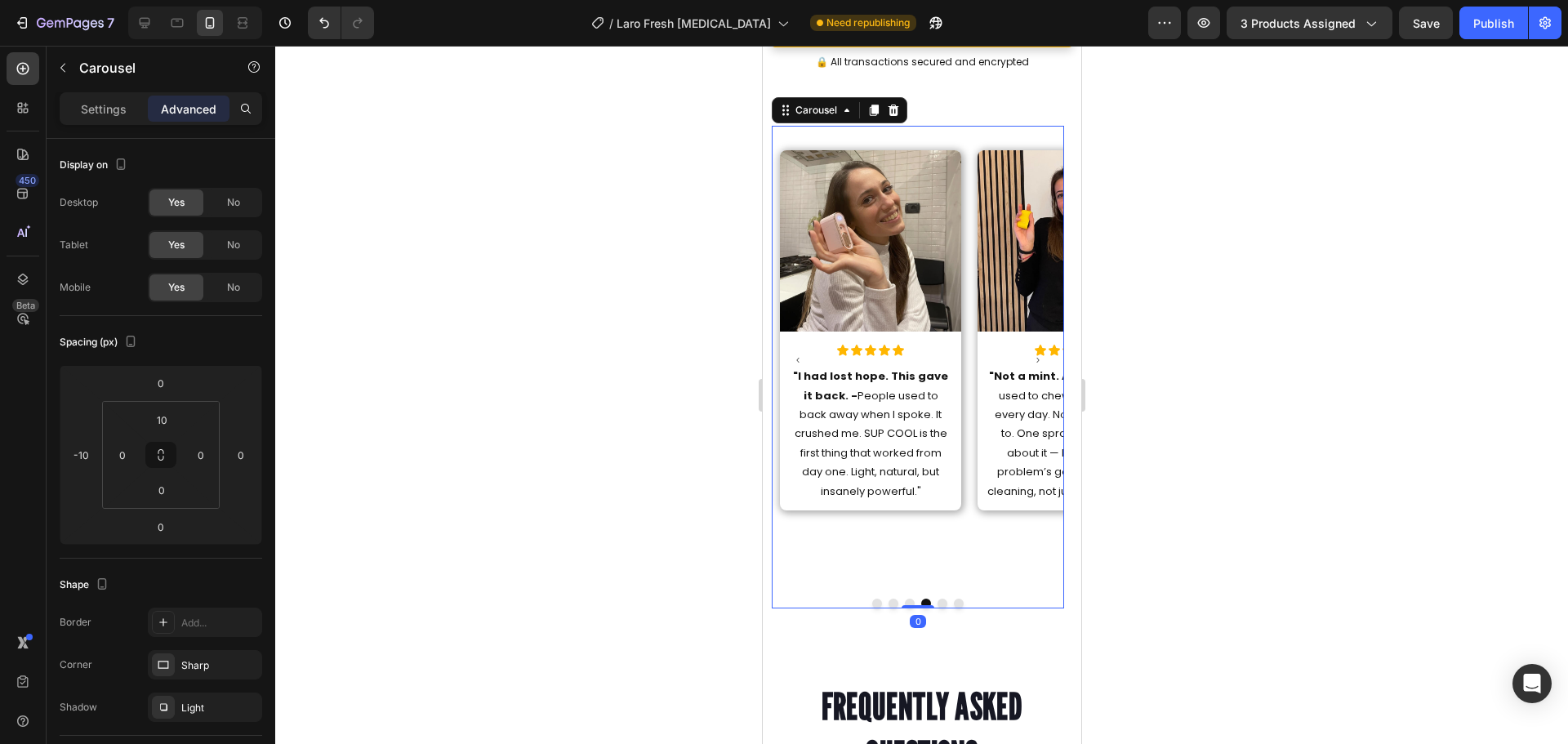
click at [920, 599] on button "Dot" at bounding box center [925, 604] width 10 height 10
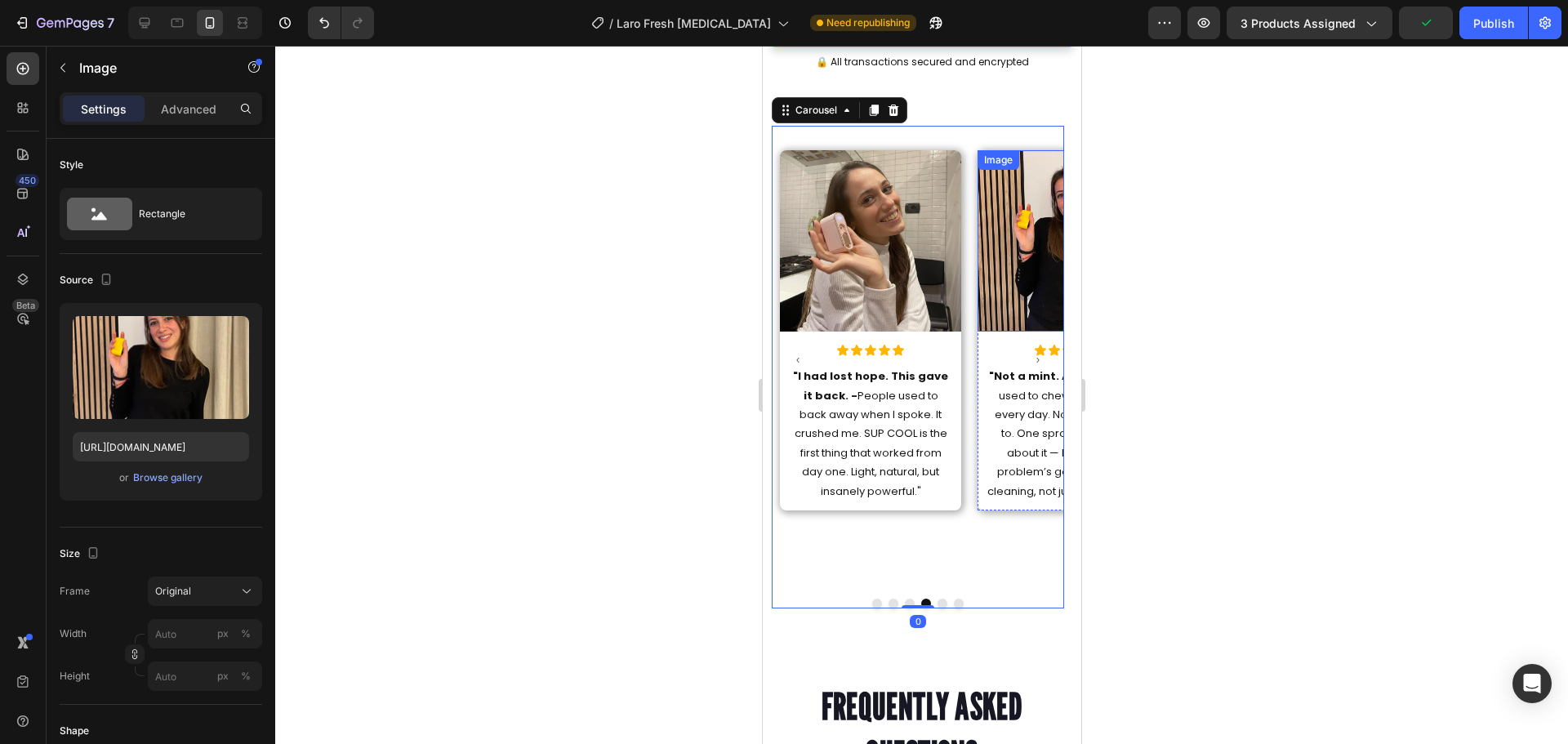
click at [1015, 180] on img at bounding box center [1068, 241] width 181 height 181
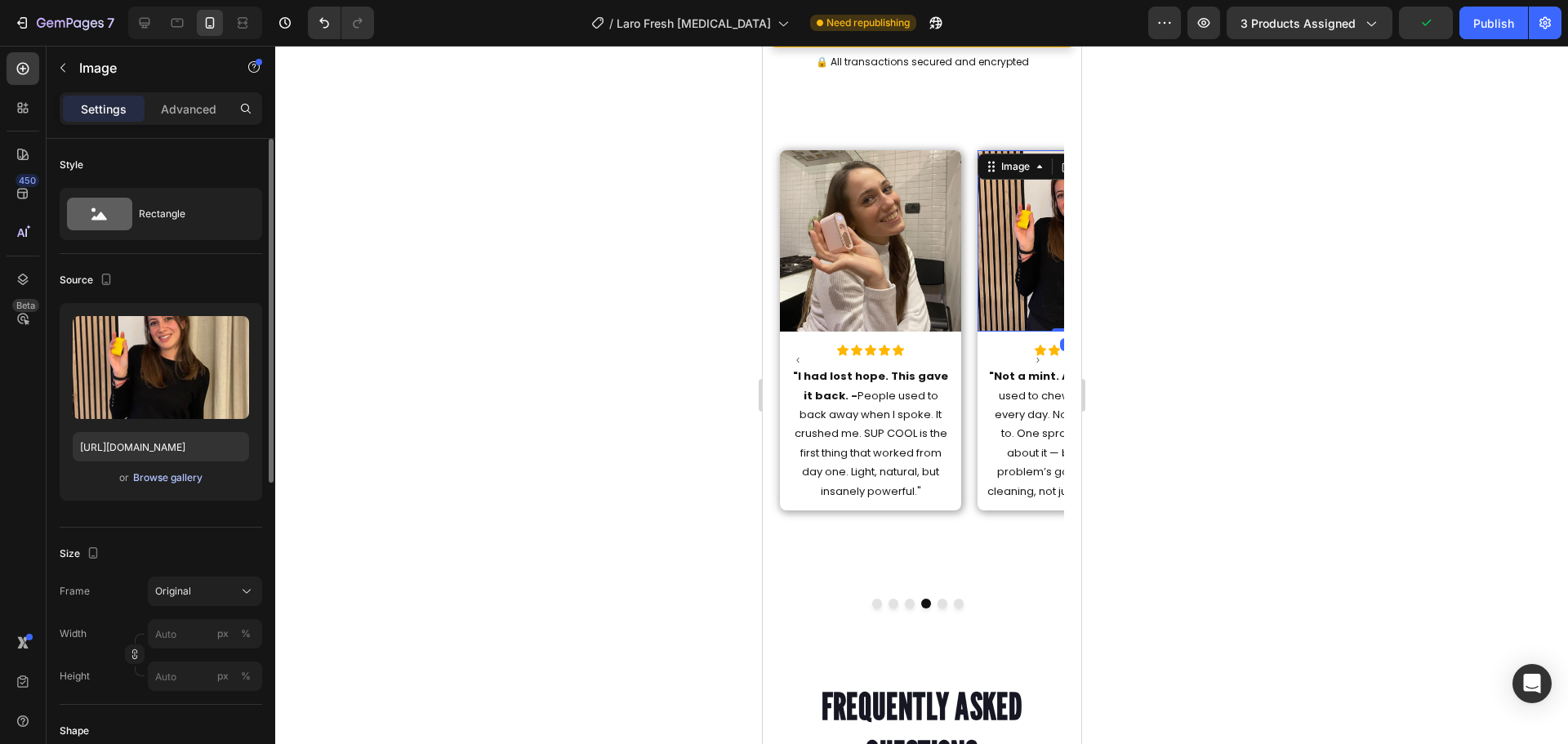
click at [164, 474] on div "Browse gallery" at bounding box center [167, 478] width 69 height 15
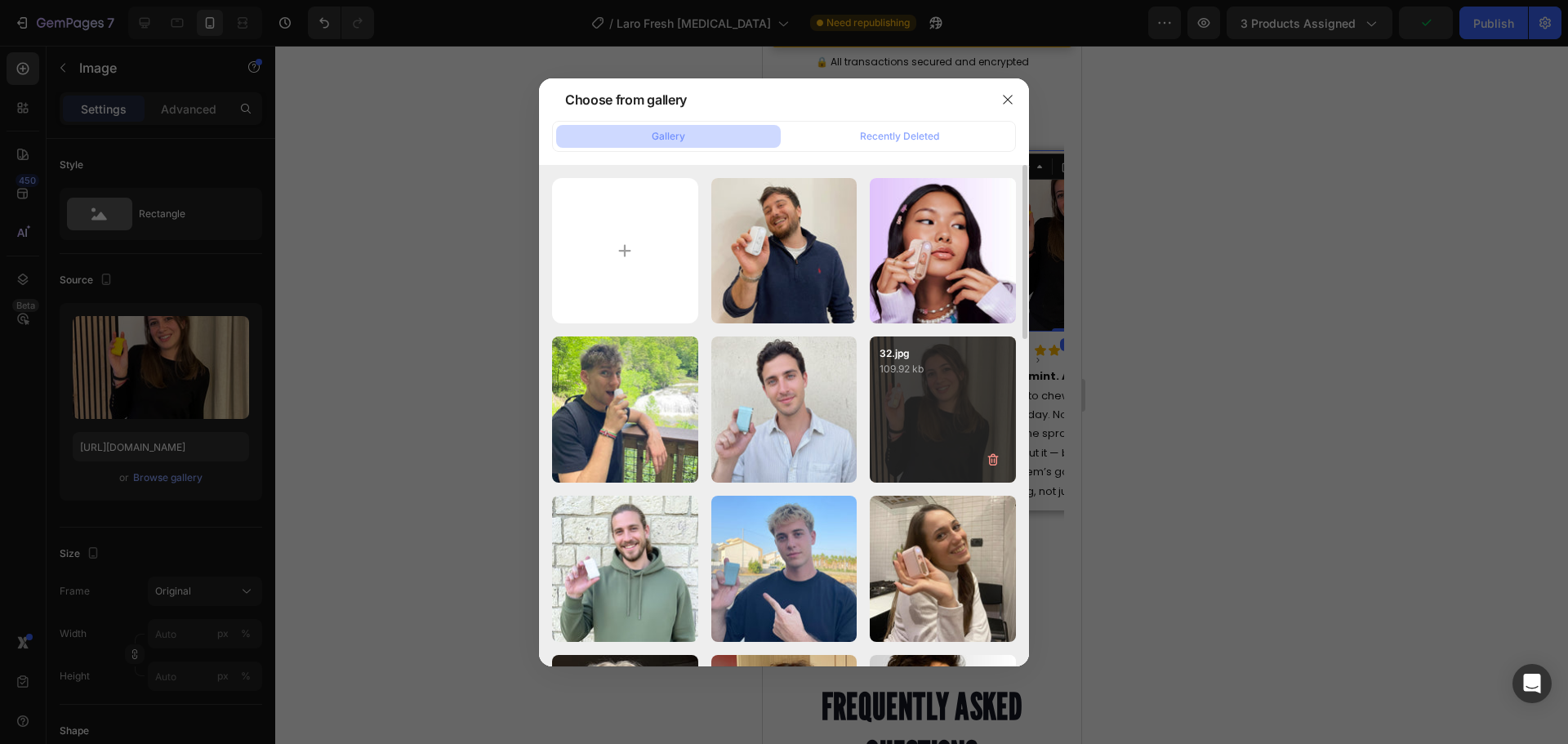
click at [923, 377] on p "109.92 kb" at bounding box center [943, 369] width 126 height 17
type input "https://cdn.shopify.com/s/files/1/0915/2308/8759/files/gempages_567414619656684…"
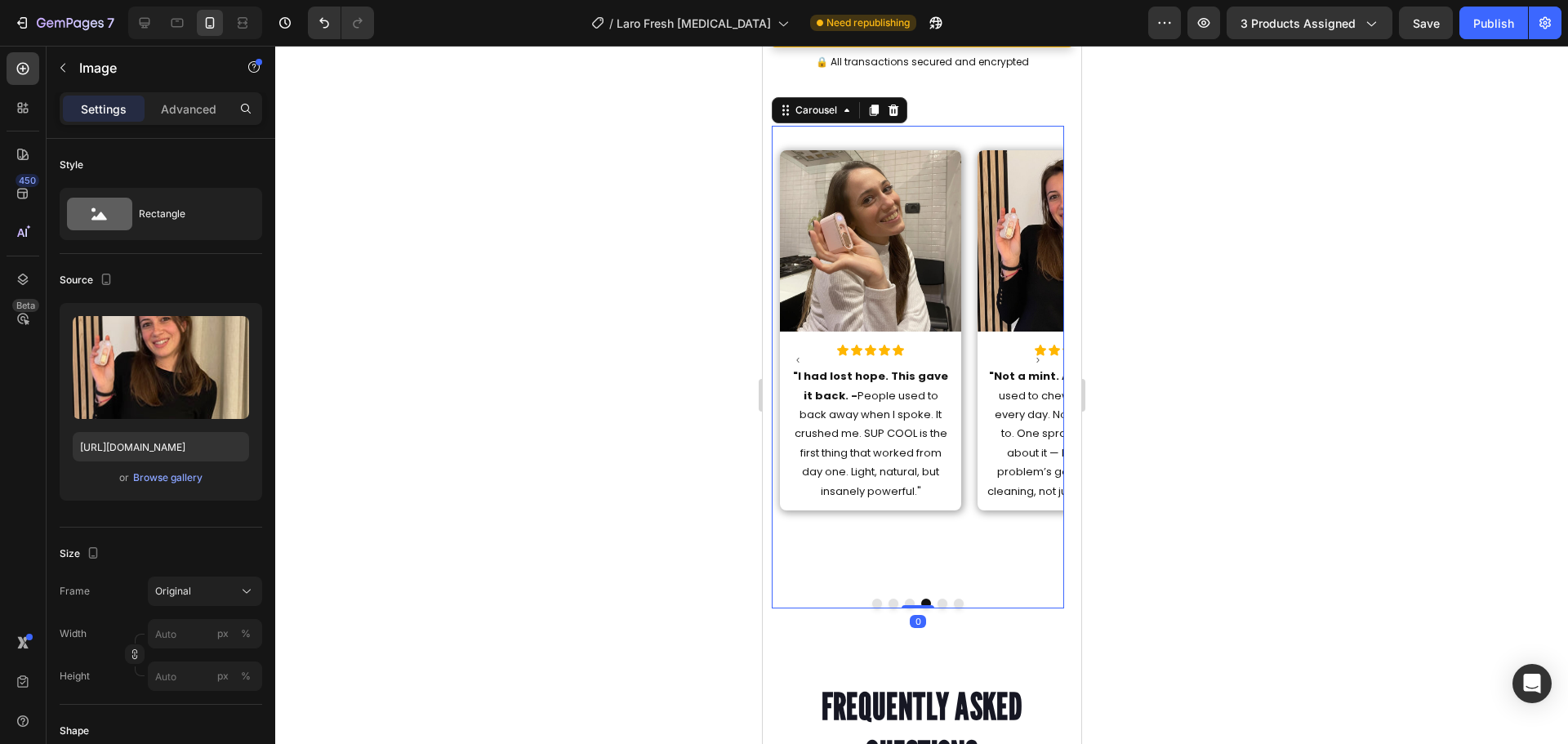
click at [937, 599] on button "Dot" at bounding box center [942, 604] width 10 height 10
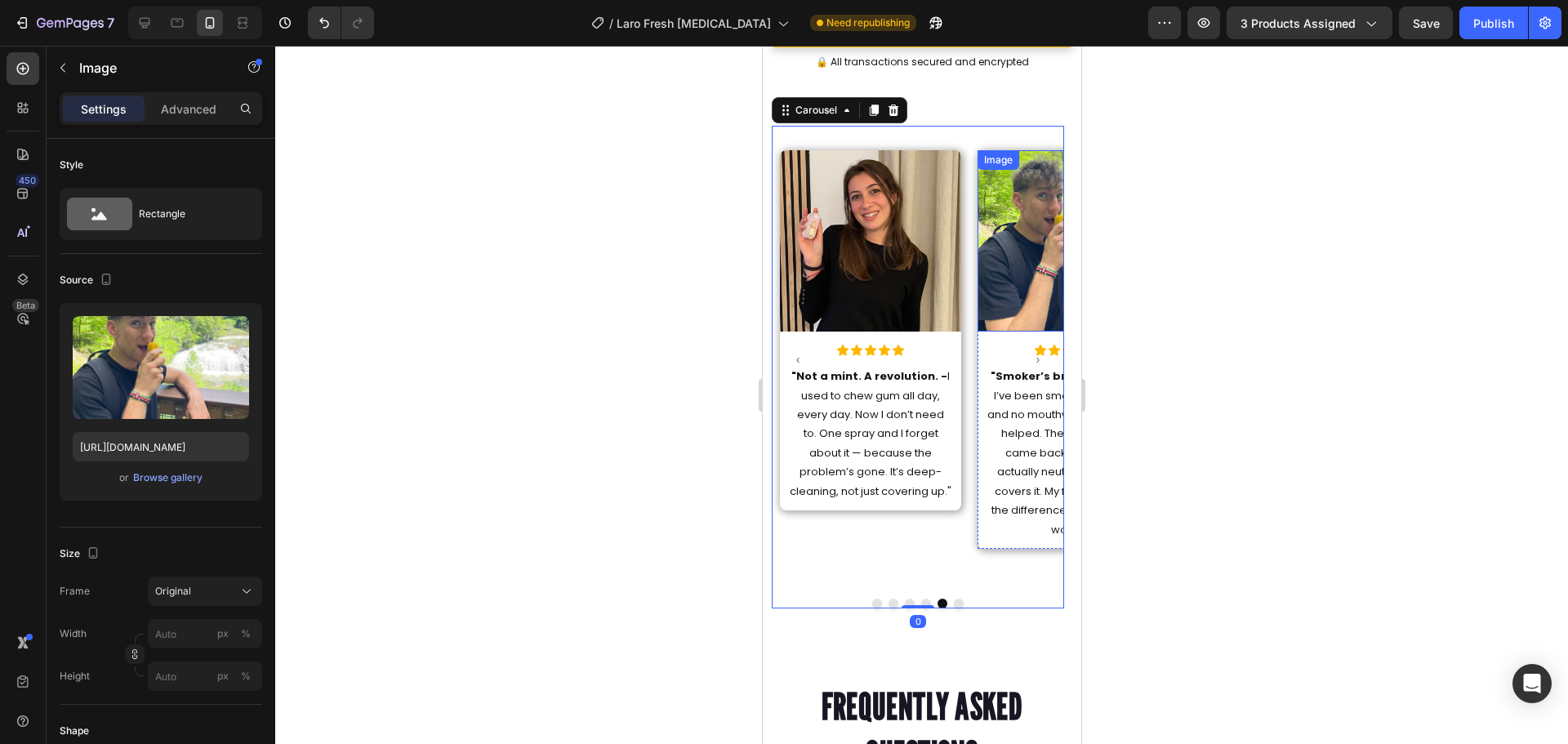
click at [1007, 239] on img at bounding box center [1068, 241] width 181 height 181
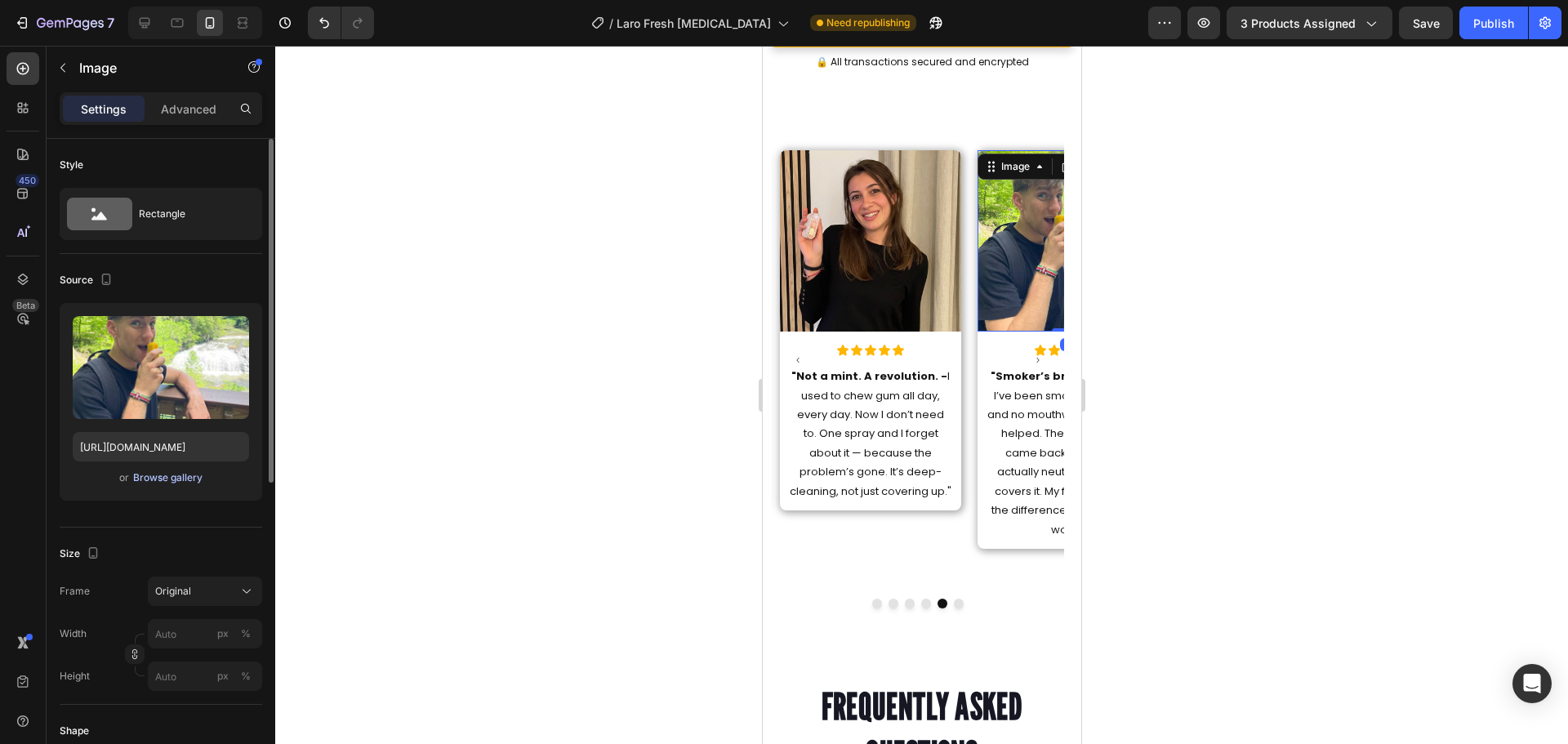
click at [150, 481] on div "Browse gallery" at bounding box center [167, 478] width 69 height 15
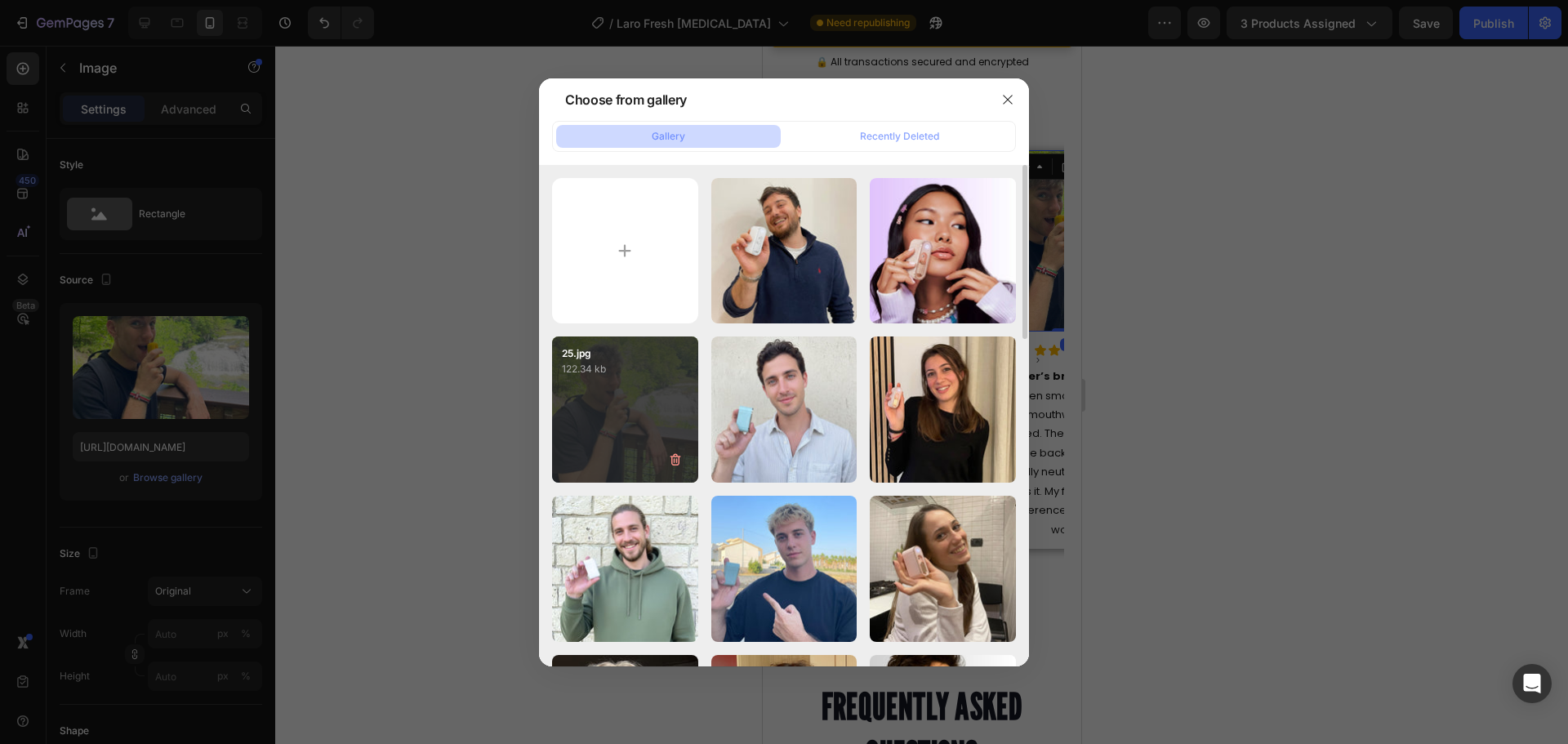
click at [638, 376] on p "122.34 kb" at bounding box center [625, 369] width 126 height 17
type input "https://cdn.shopify.com/s/files/1/0915/2308/8759/files/gempages_567414619656684…"
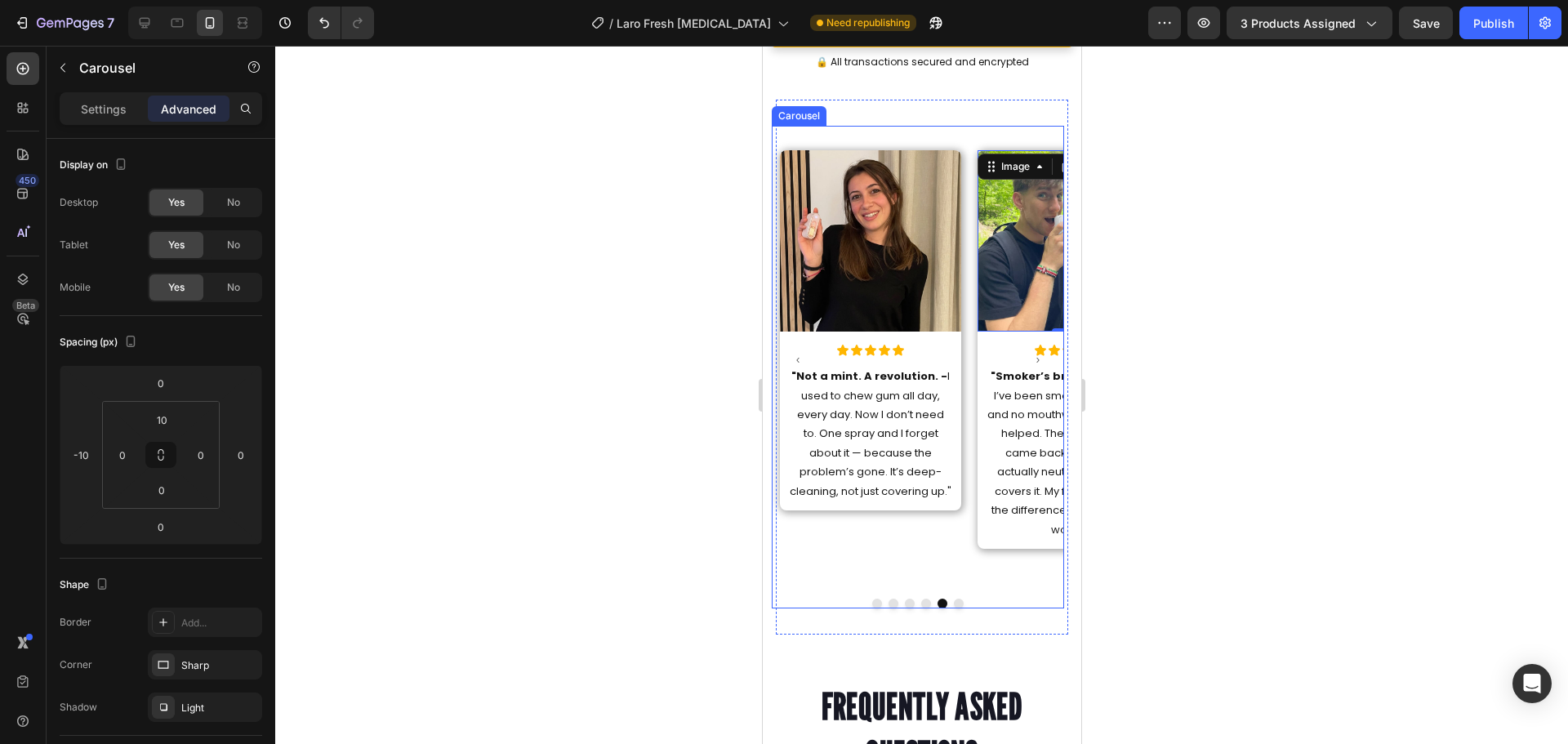
click at [953, 599] on button "Dot" at bounding box center [958, 604] width 10 height 10
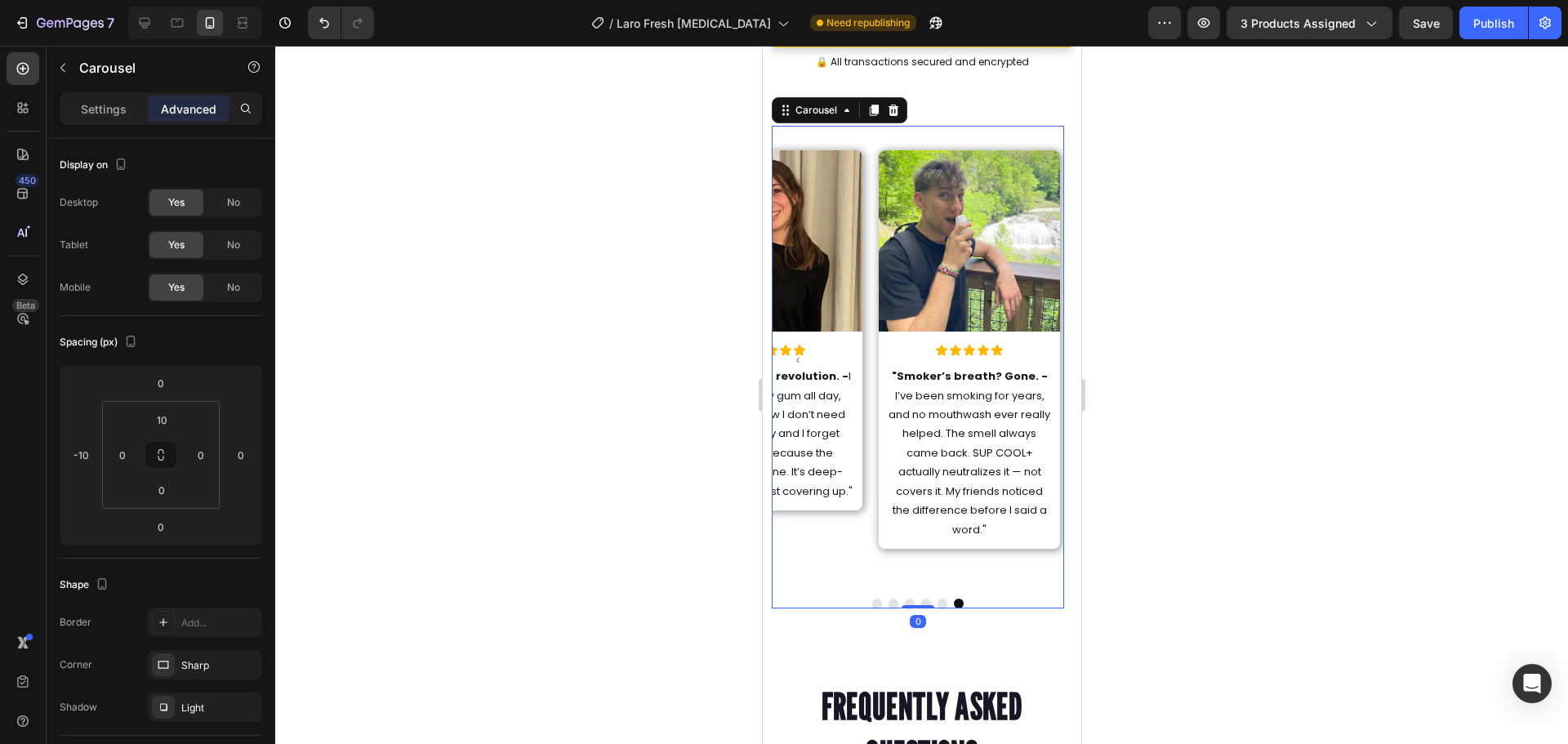
click at [937, 599] on button "Dot" at bounding box center [942, 604] width 10 height 10
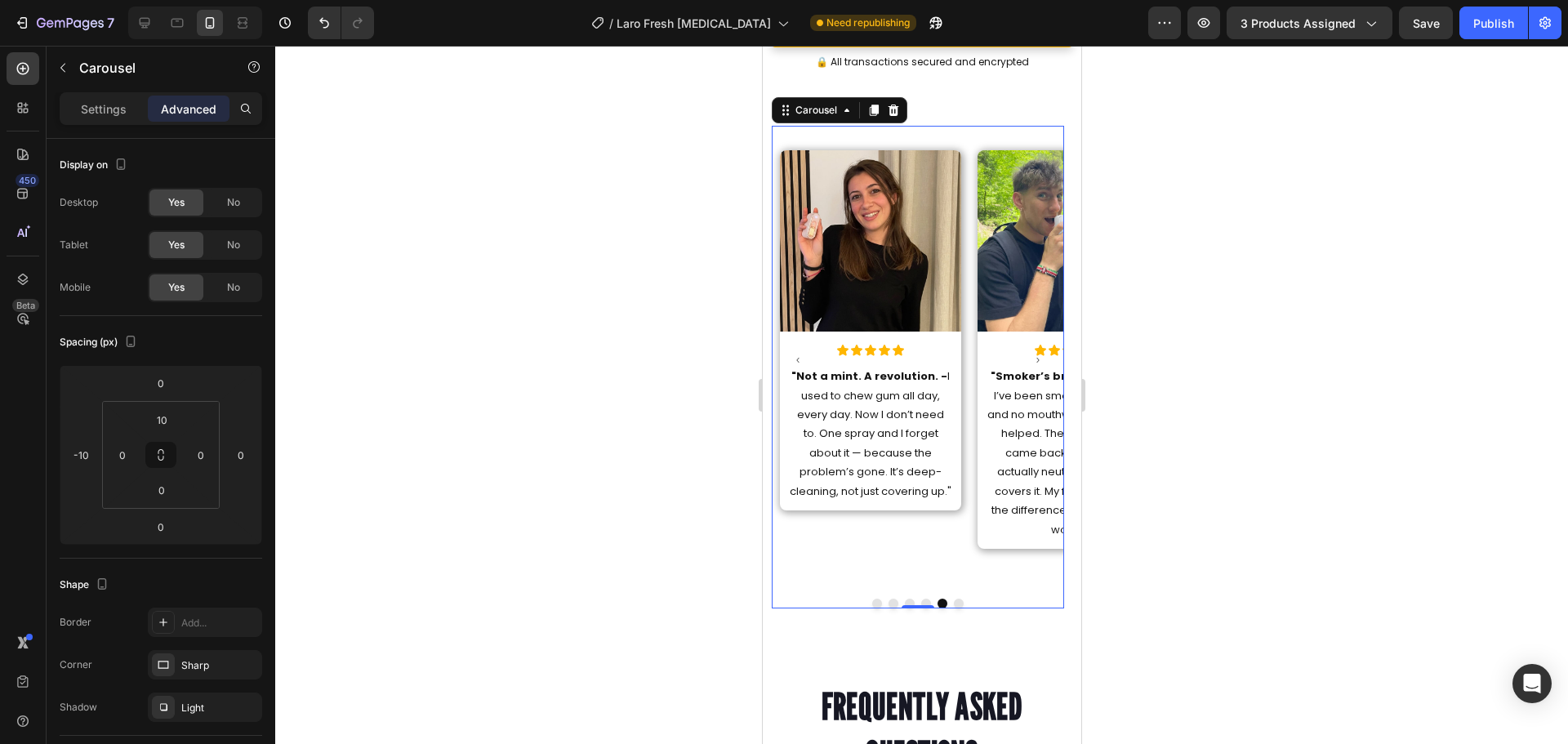
click at [953, 599] on button "Dot" at bounding box center [958, 604] width 10 height 10
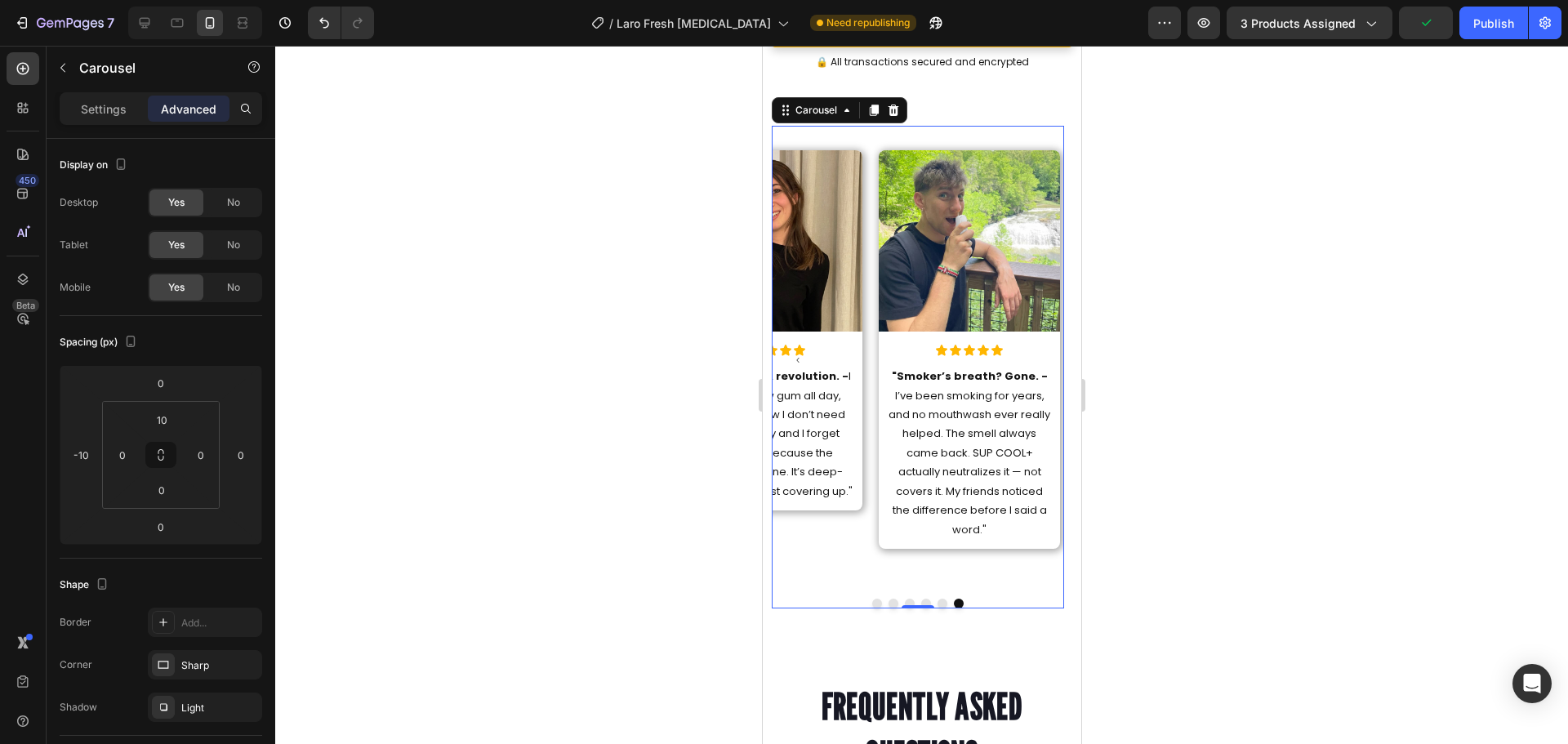
click at [825, 557] on div "Image Icon Icon Icon Icon Icon Icon List "Not a mint. A revolution. - I used to…" at bounding box center [762, 376] width 181 height 451
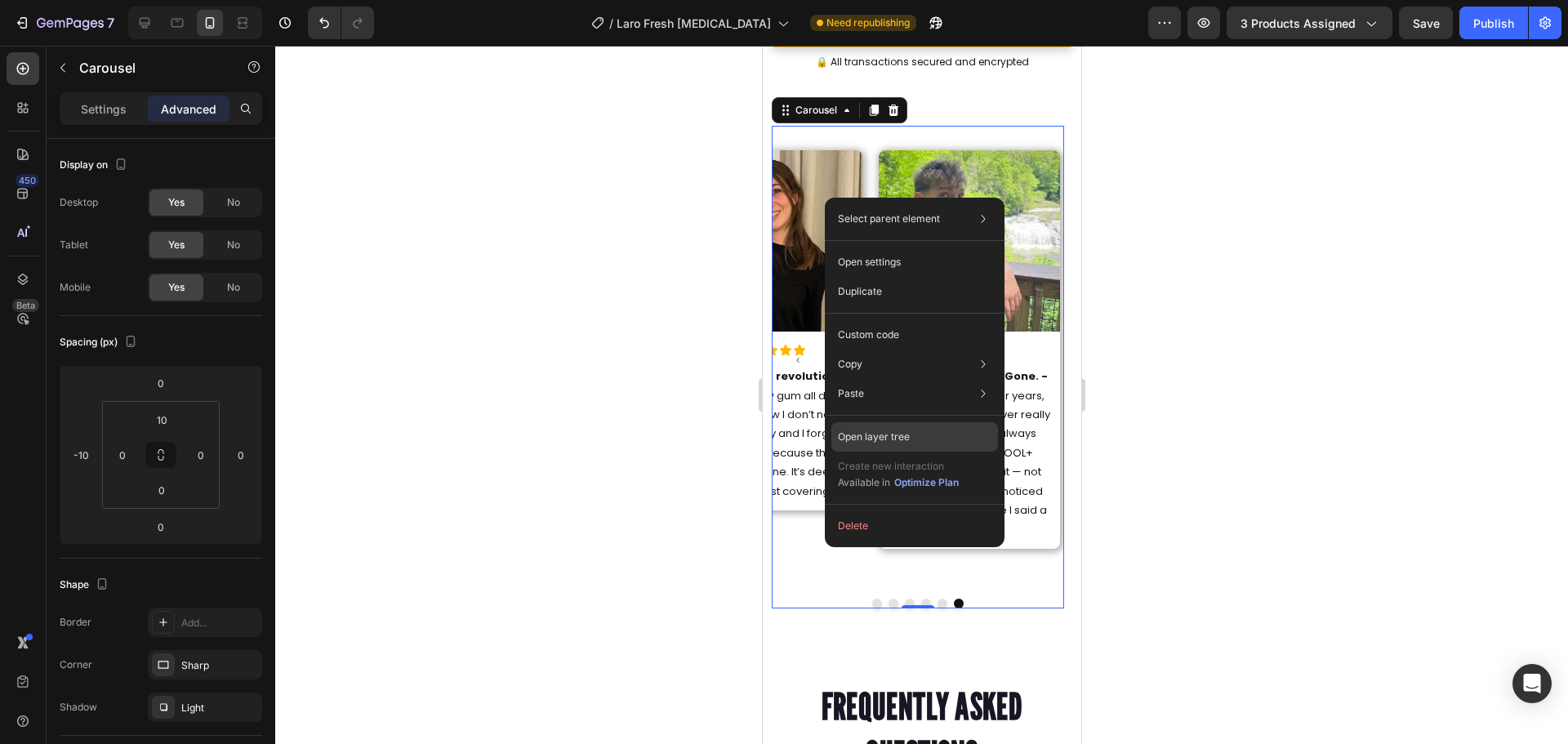
click at [875, 438] on p "Open layer tree" at bounding box center [874, 437] width 71 height 15
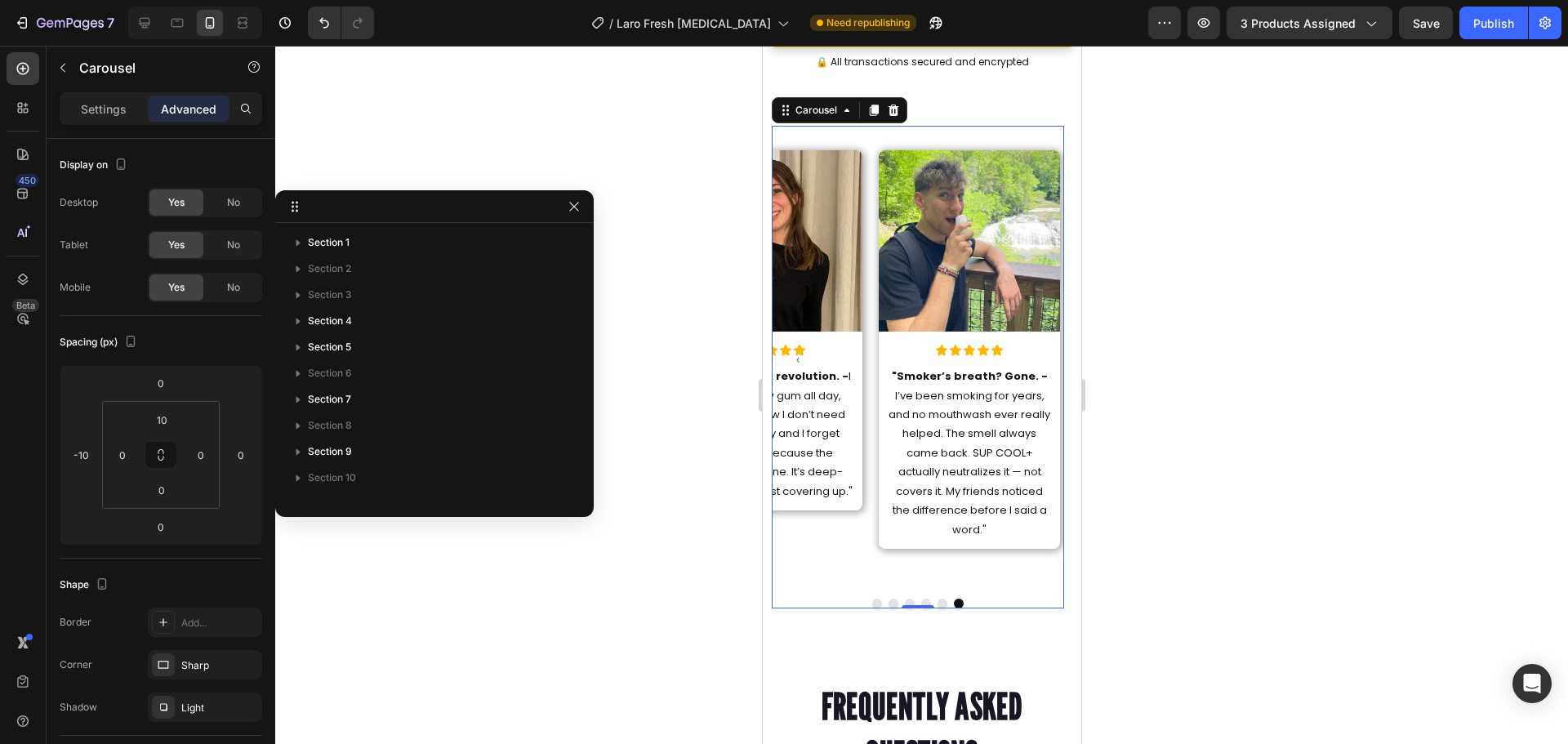
scroll to position [410, 0]
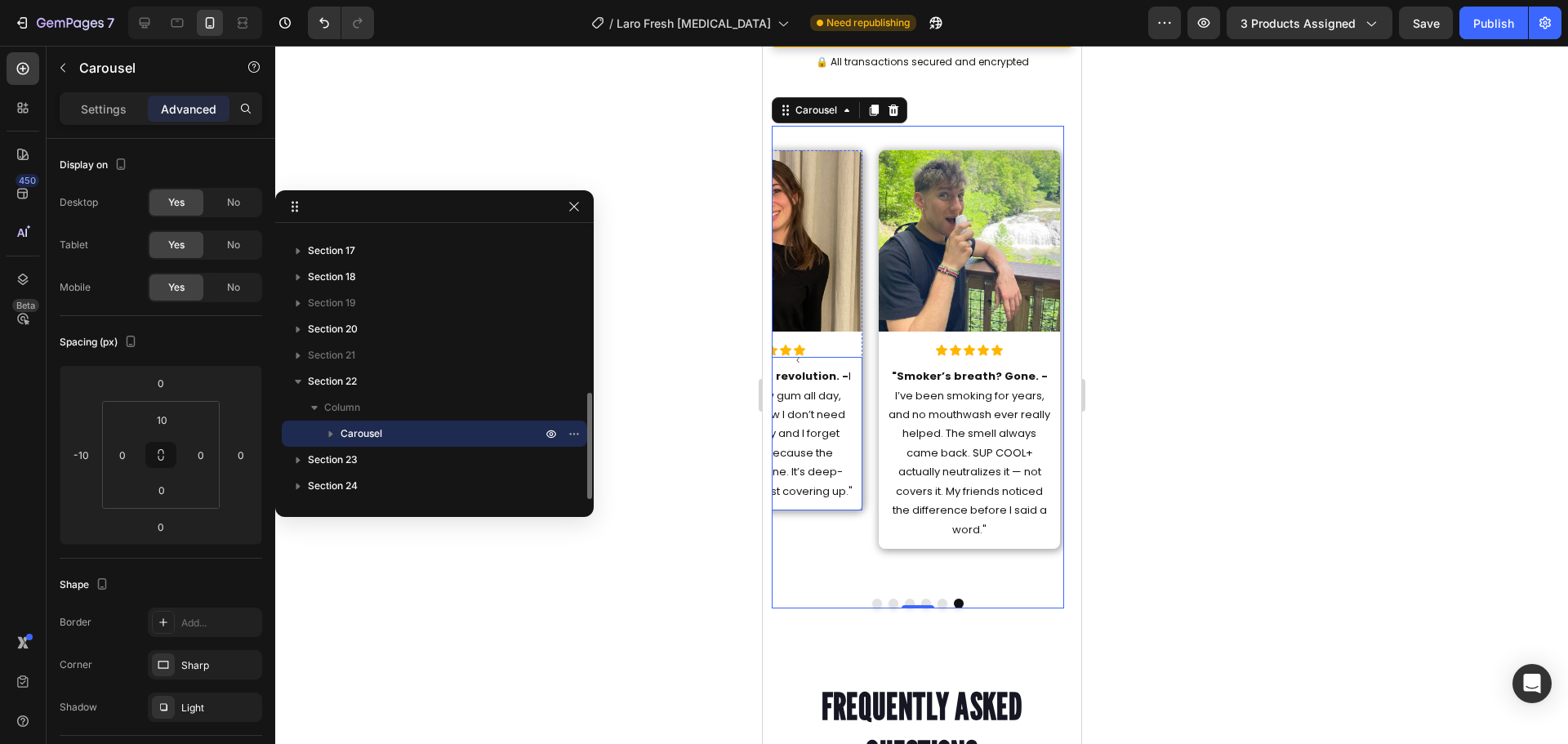
click at [391, 436] on p "Carousel" at bounding box center [443, 434] width 205 height 17
click at [95, 118] on div "Settings" at bounding box center [104, 108] width 81 height 26
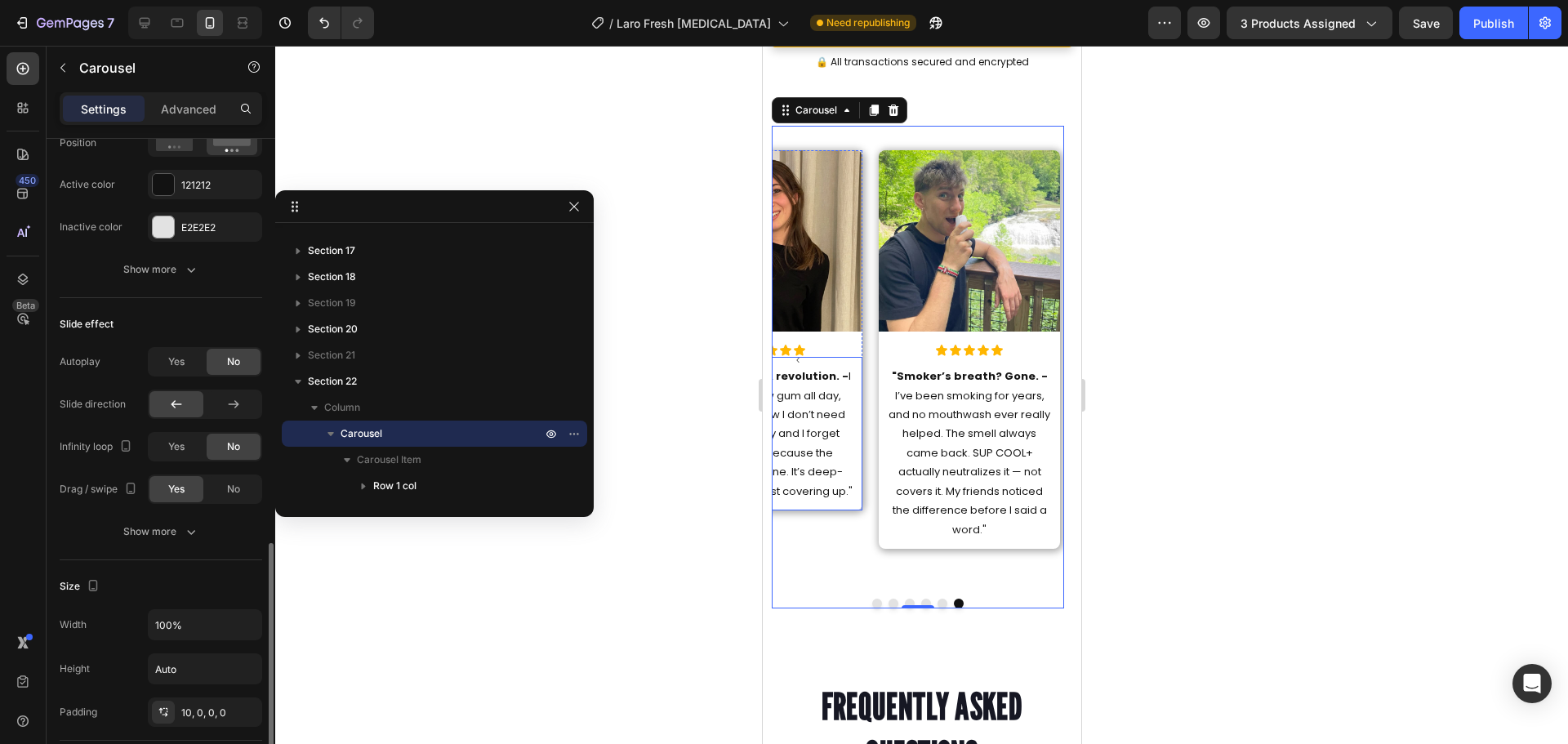
scroll to position [980, 0]
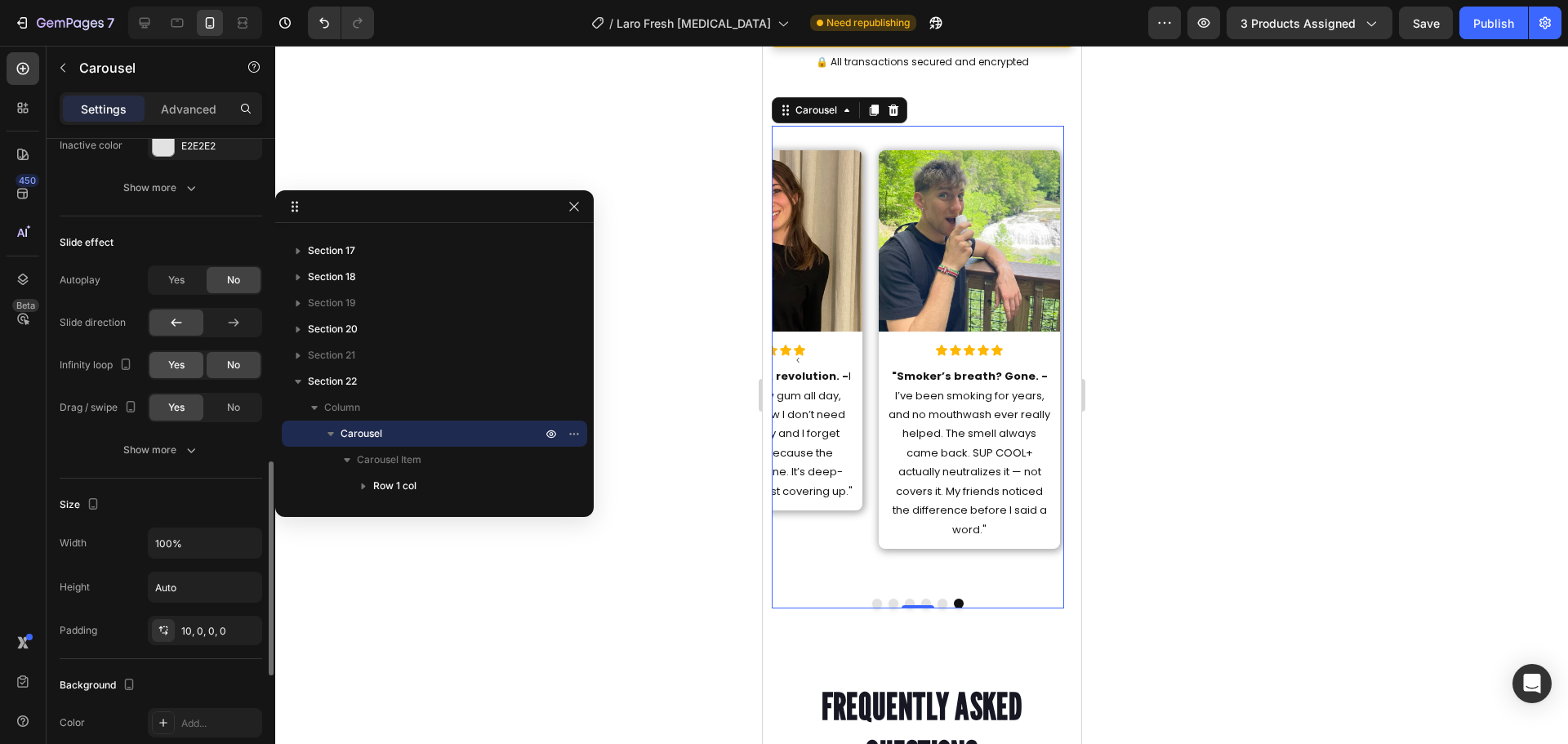
click at [180, 365] on span "Yes" at bounding box center [176, 365] width 17 height 15
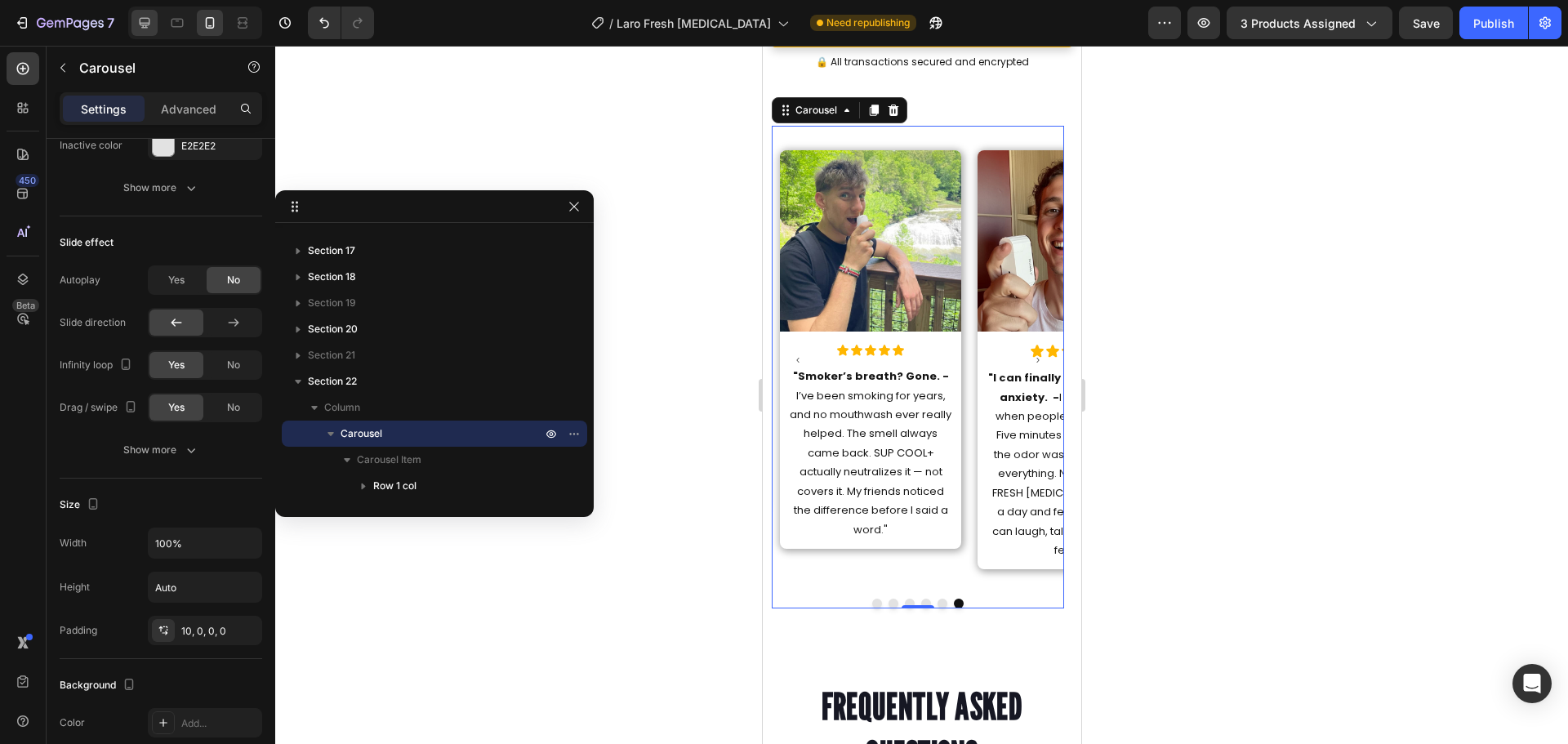
click at [140, 31] on div at bounding box center [144, 22] width 26 height 26
type input "16"
type input "1200"
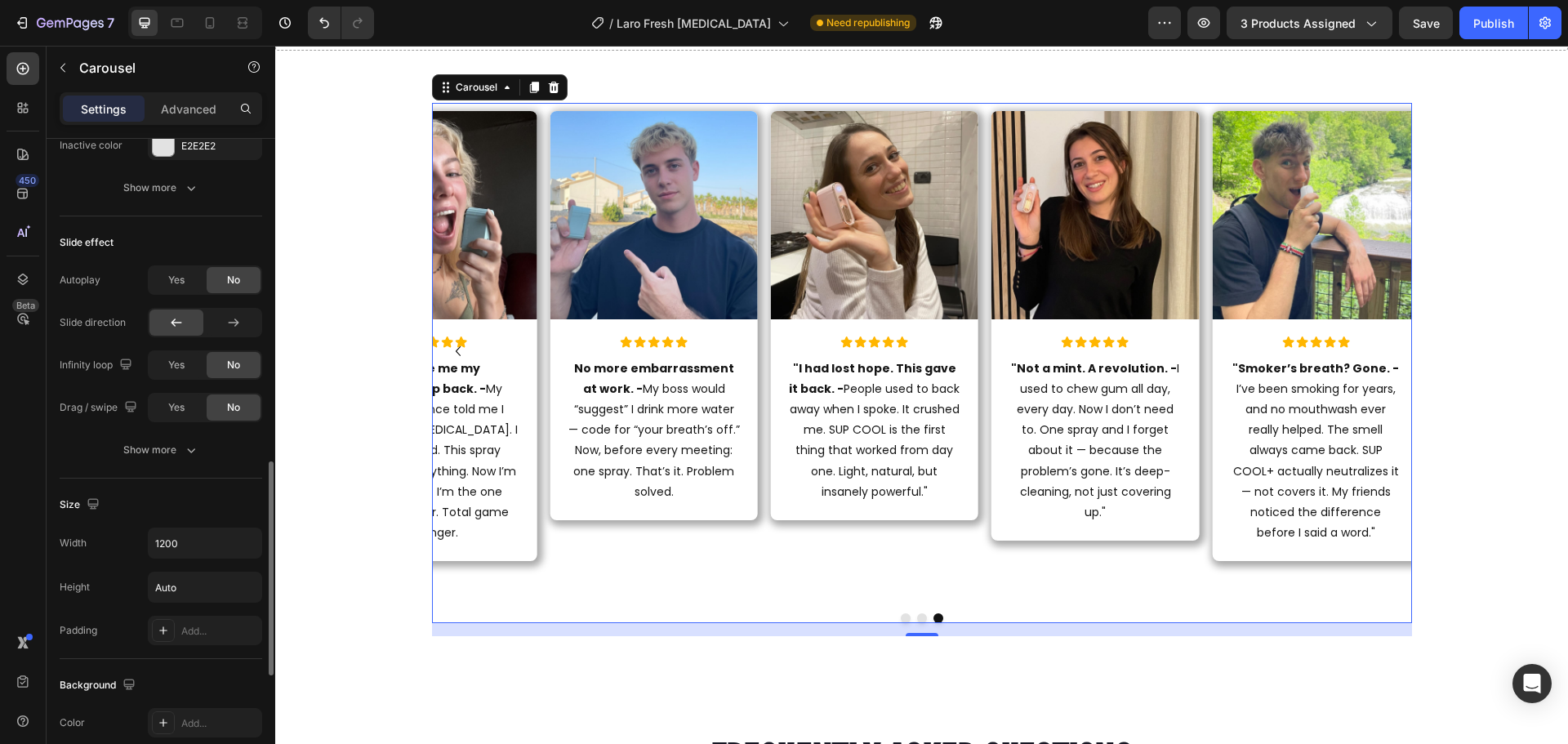
scroll to position [1143, 0]
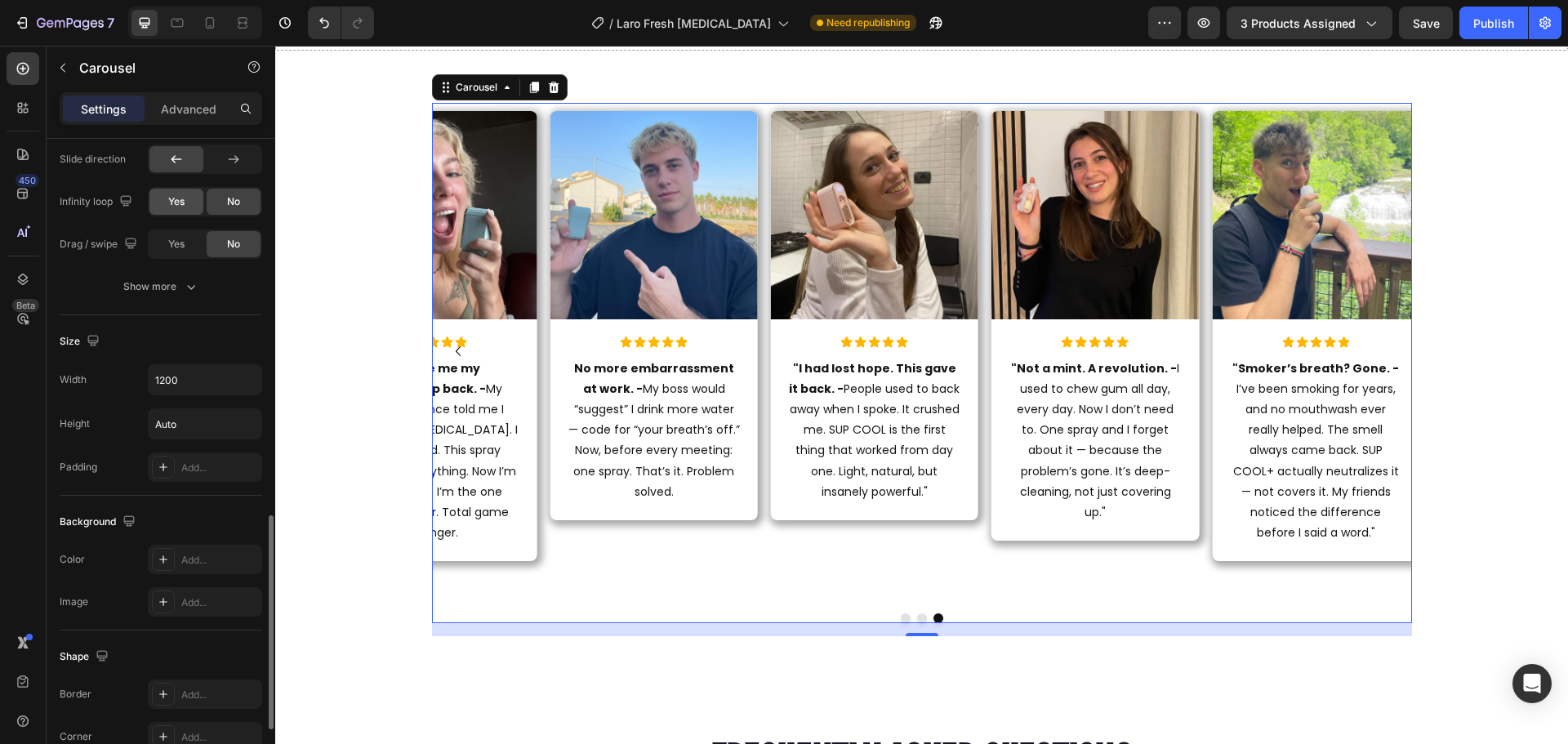
click at [187, 200] on div "Yes" at bounding box center [176, 201] width 54 height 26
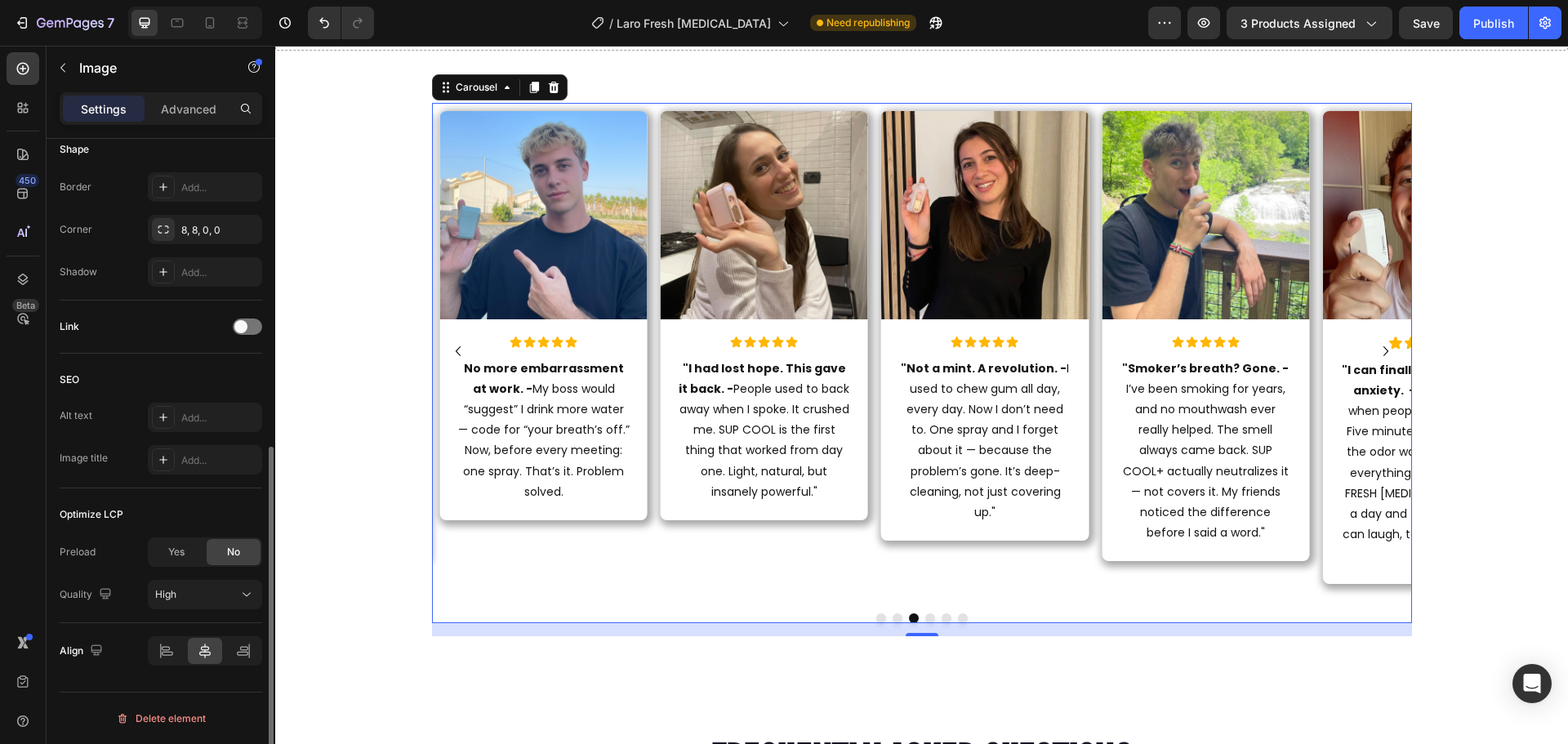
click at [513, 230] on img at bounding box center [542, 214] width 207 height 207
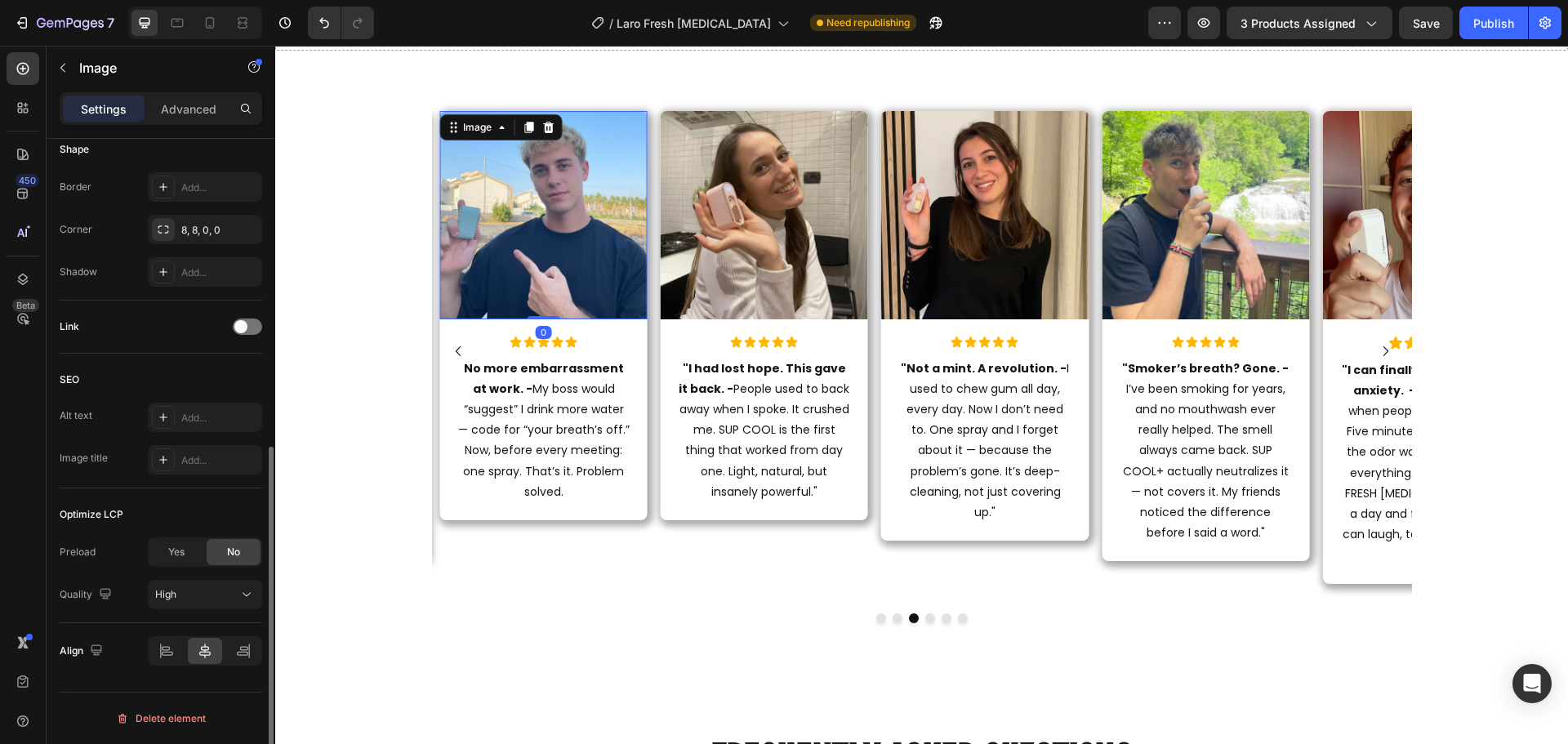
scroll to position [0, 0]
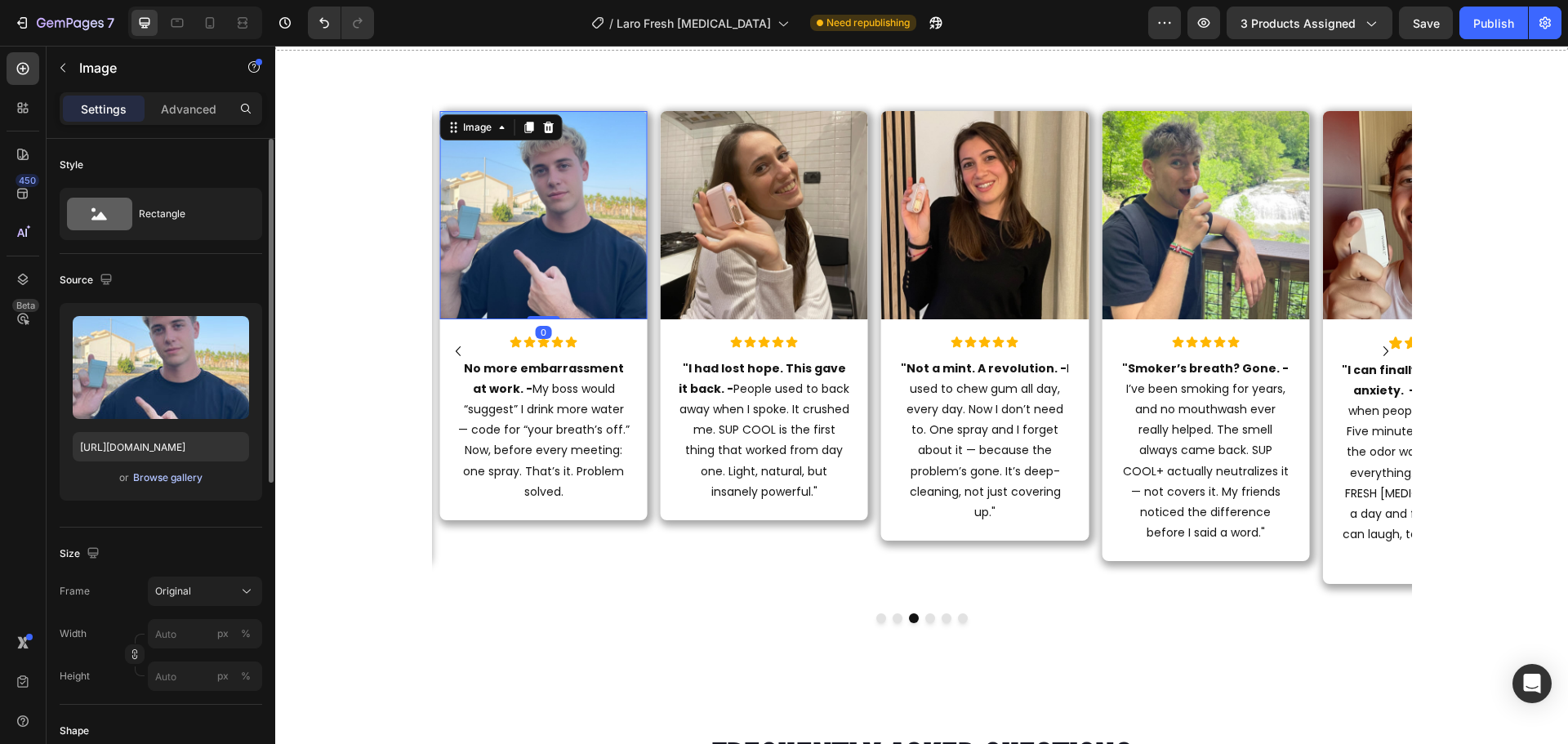
click at [190, 475] on div "Browse gallery" at bounding box center [167, 478] width 69 height 15
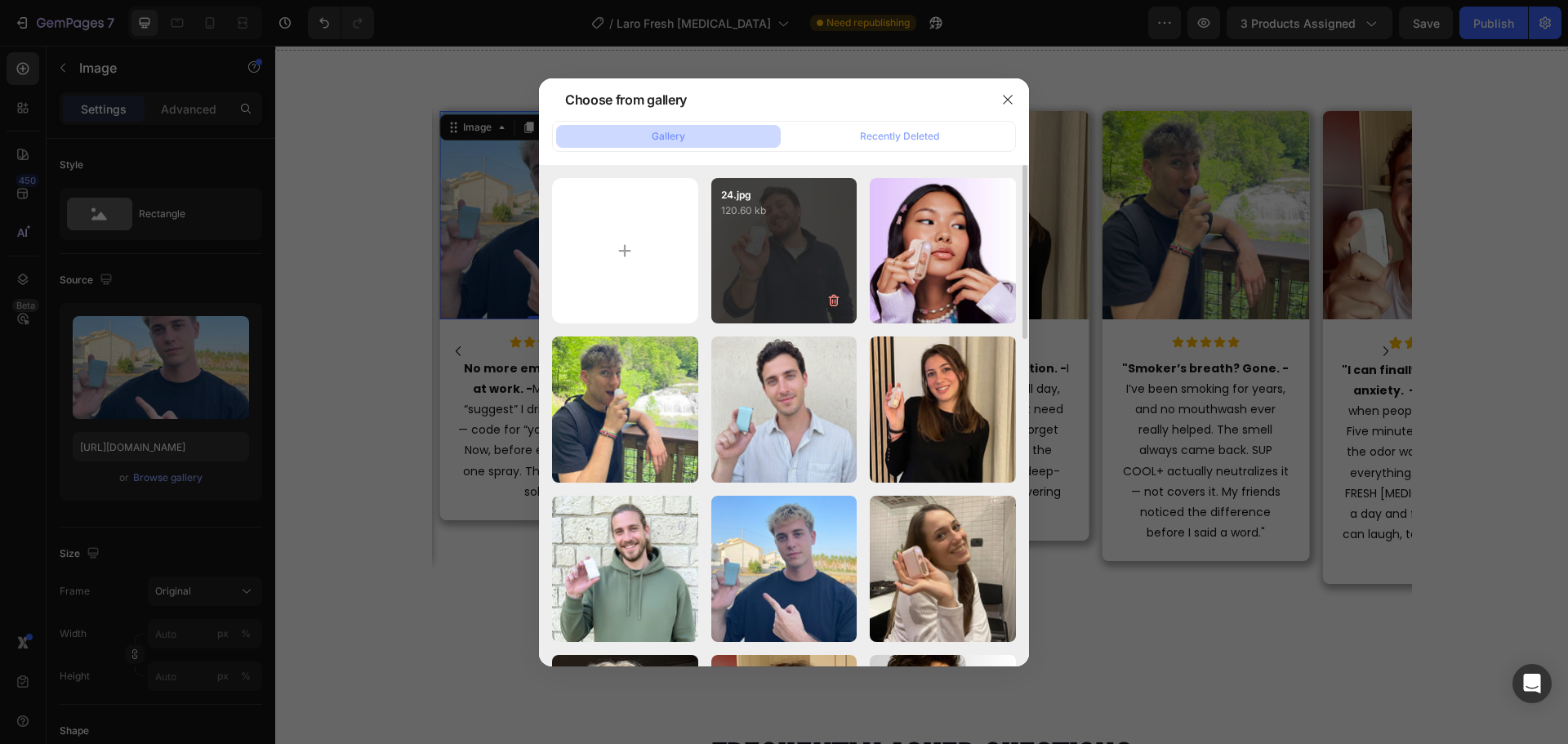
click at [807, 221] on div "24.jpg 120.60 kb" at bounding box center [784, 251] width 146 height 146
type input "https://cdn.shopify.com/s/files/1/0915/2308/8759/files/gempages_567414619656684…"
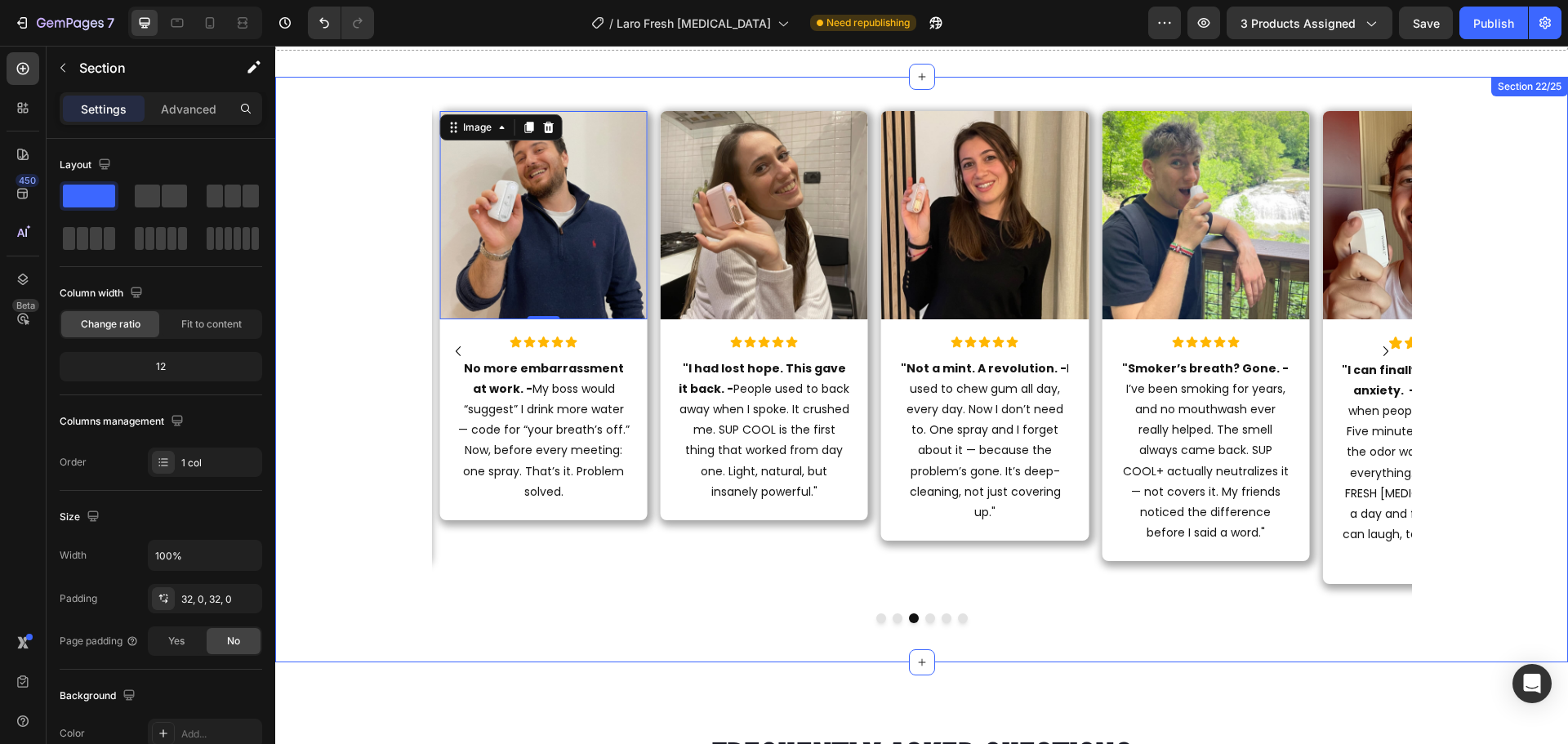
click at [1472, 192] on div "Image Icon Icon Icon Icon Icon Icon List "I can finally speak without anxiety. …" at bounding box center [921, 369] width 1293 height 532
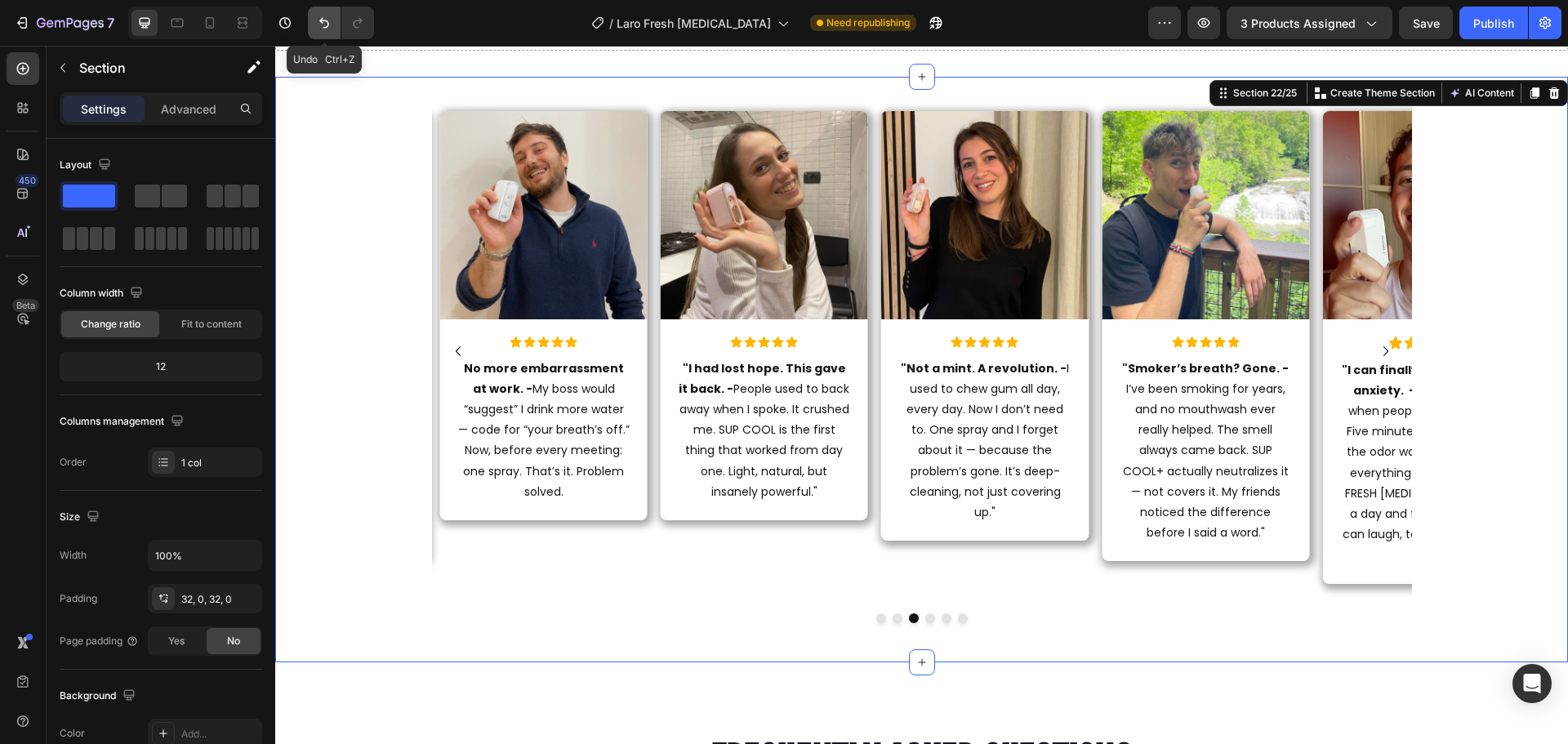
click at [319, 21] on icon "Undo/Redo" at bounding box center [324, 23] width 17 height 17
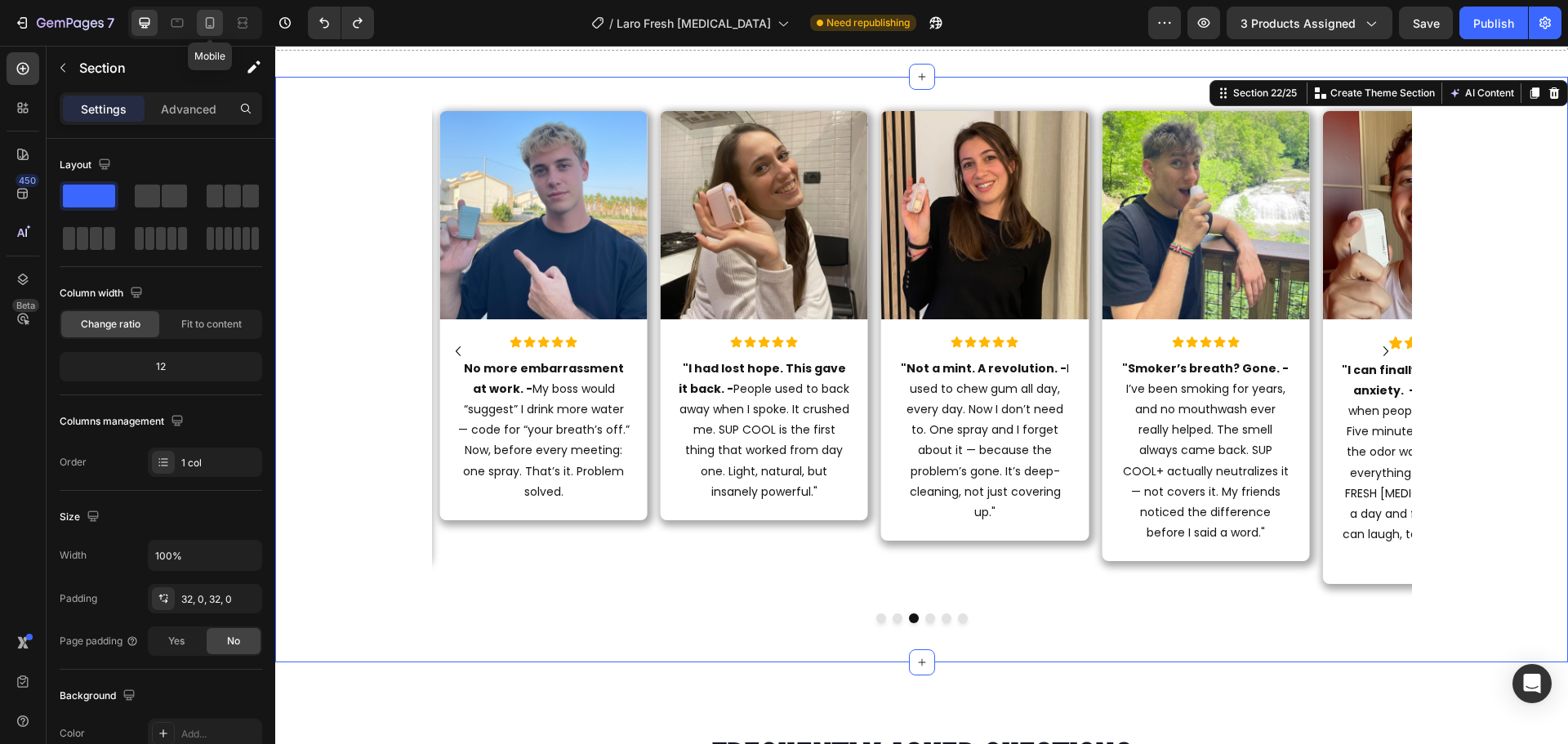
click at [210, 29] on icon at bounding box center [210, 23] width 17 height 17
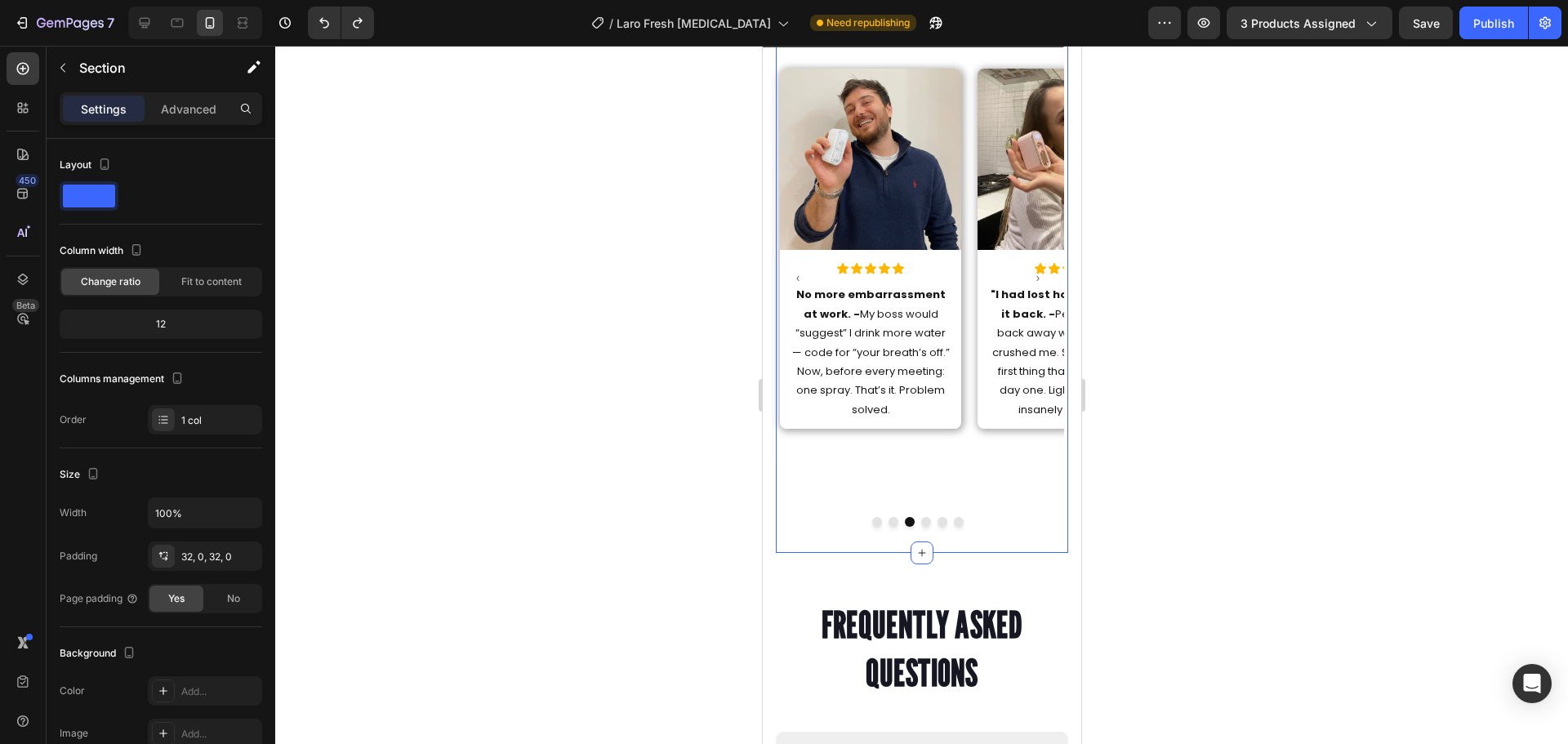
scroll to position [8378, 0]
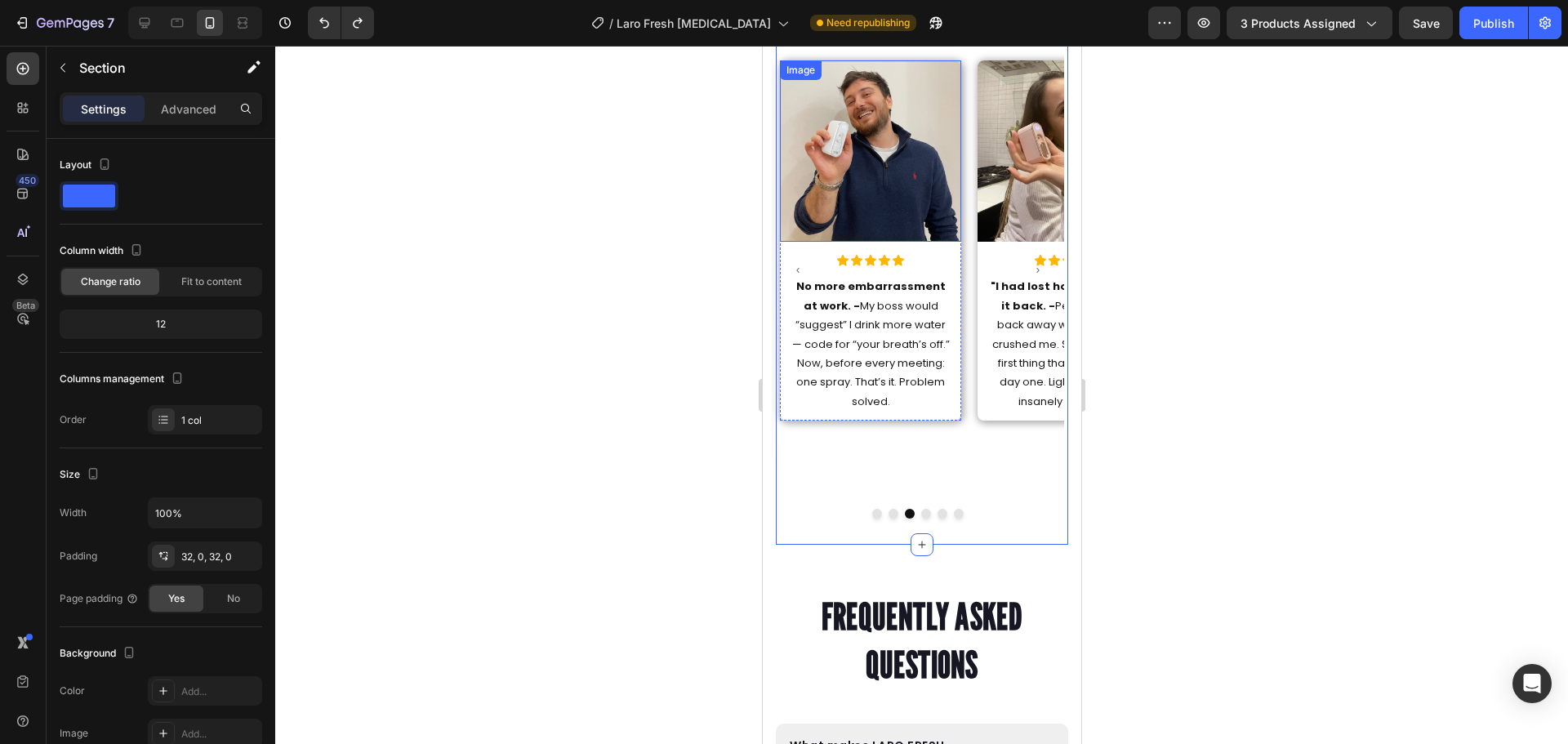
click at [855, 170] on img at bounding box center [870, 151] width 181 height 181
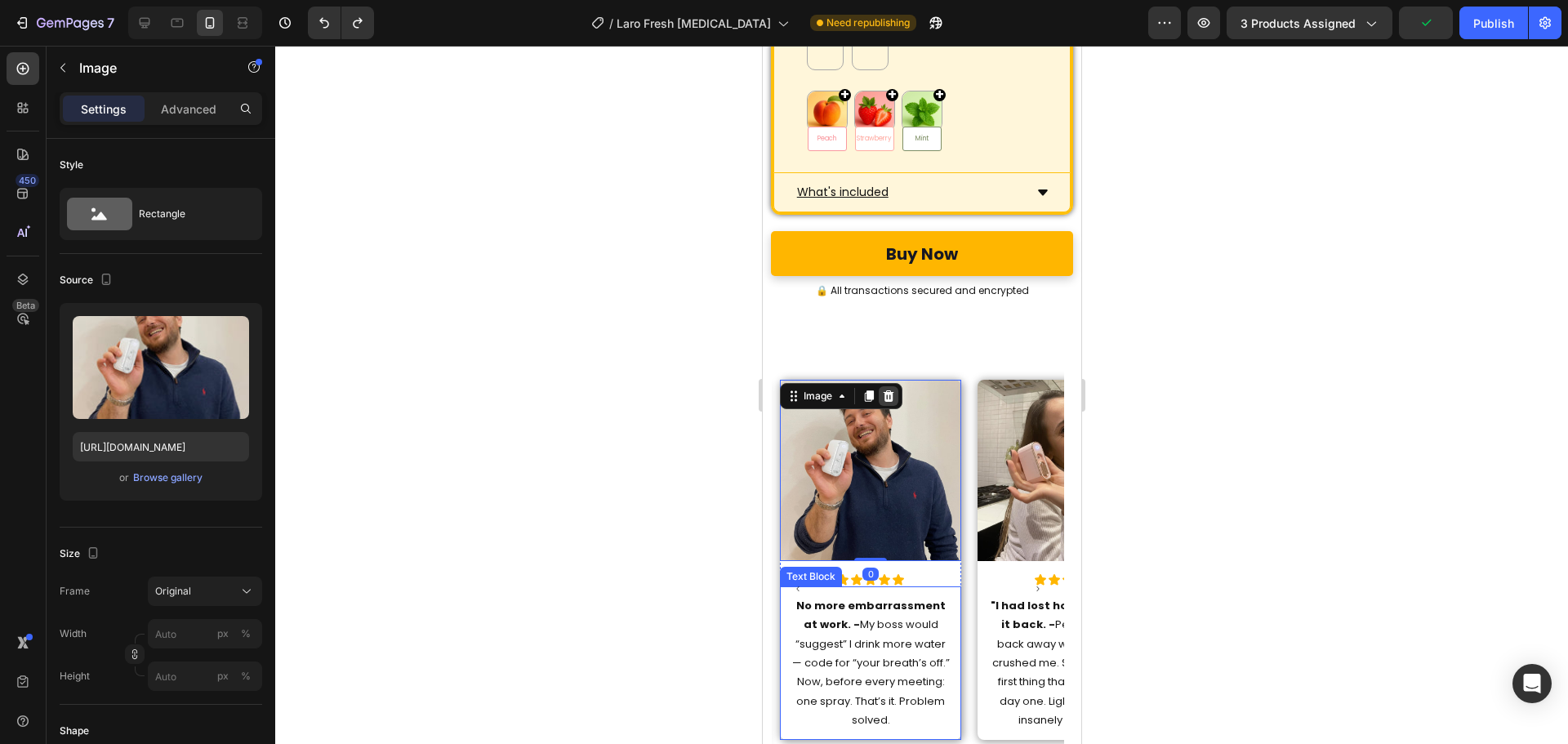
scroll to position [8470, 0]
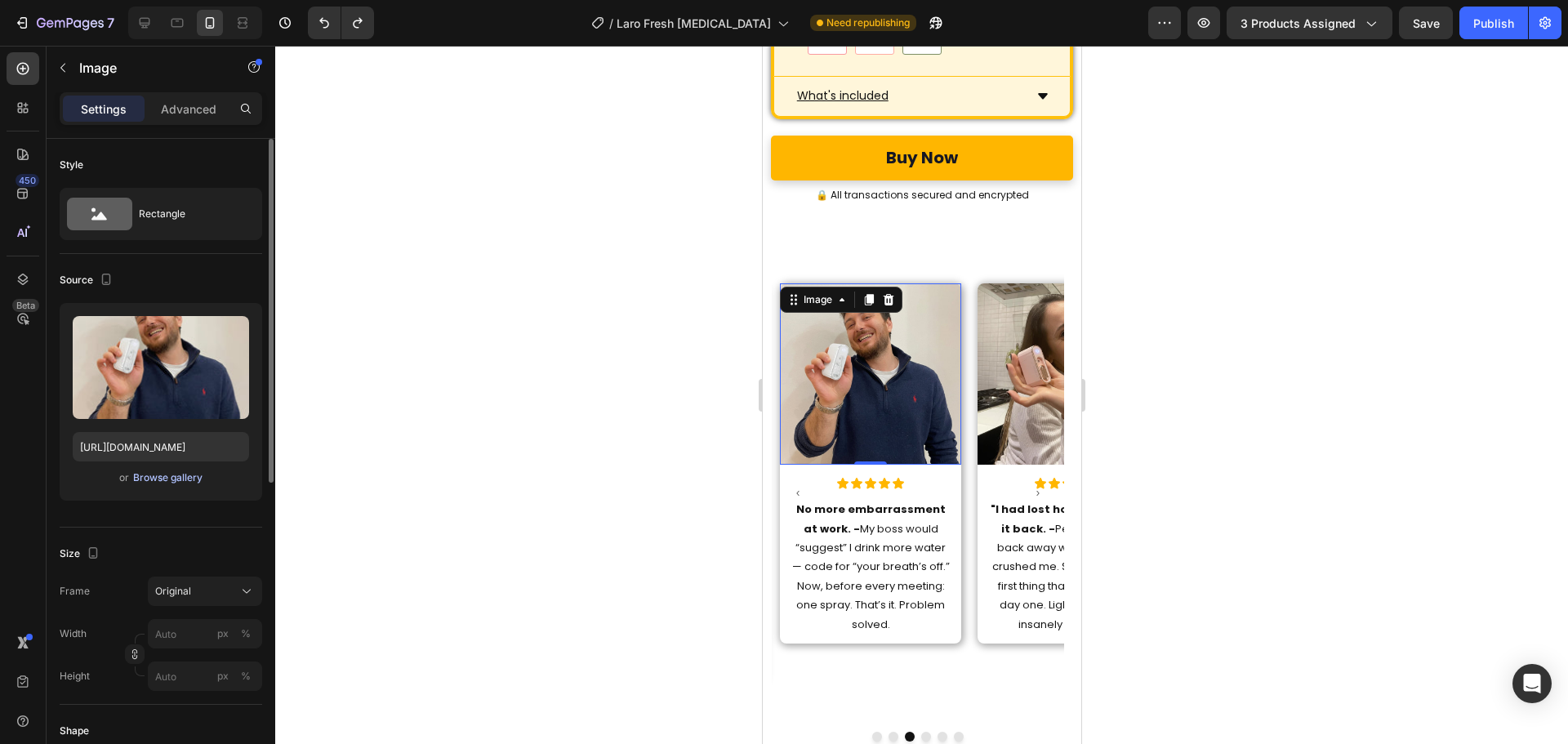
click at [162, 479] on div "Browse gallery" at bounding box center [167, 478] width 69 height 15
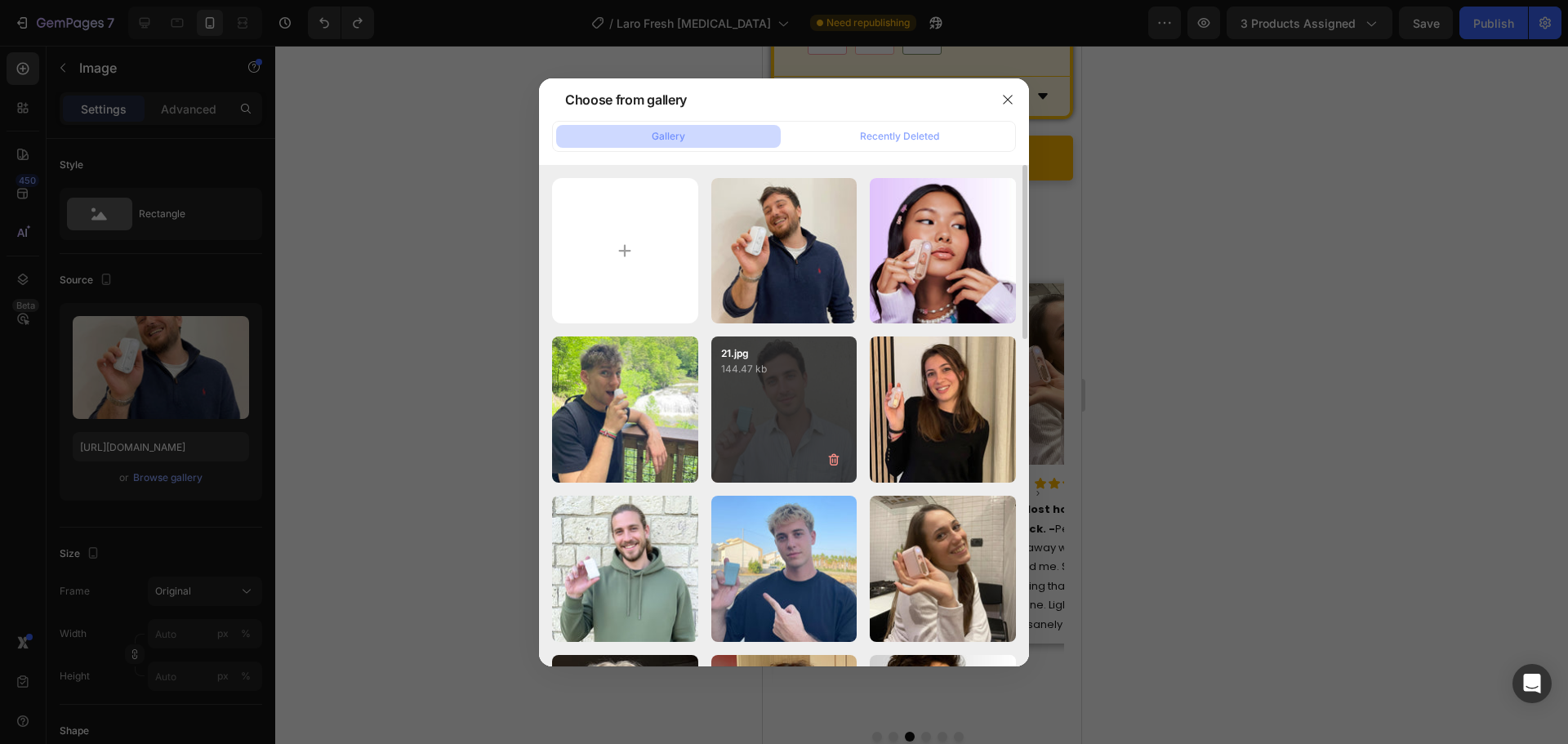
click at [802, 407] on div "21.jpg 144.47 kb" at bounding box center [784, 410] width 146 height 146
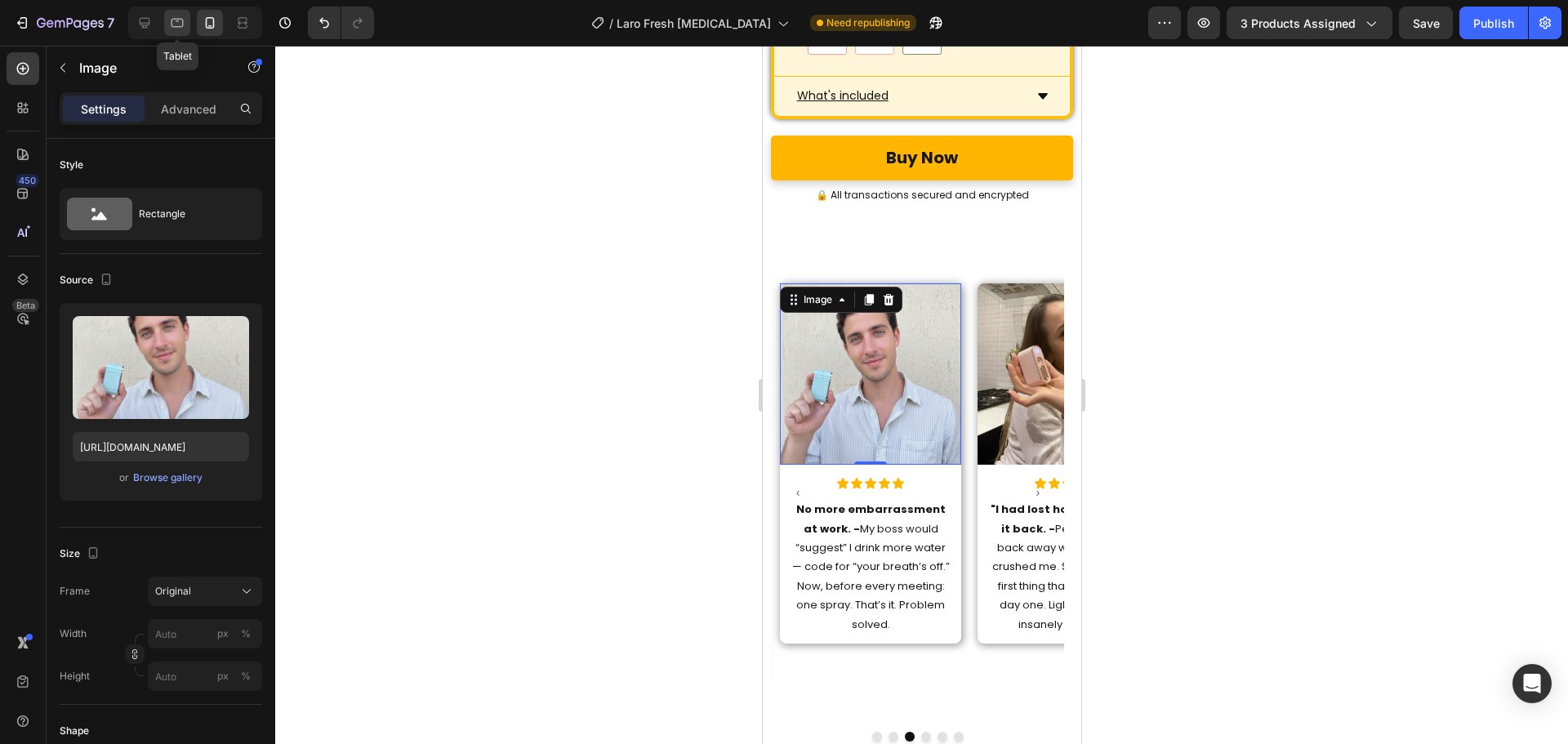
click at [179, 28] on icon at bounding box center [177, 23] width 17 height 17
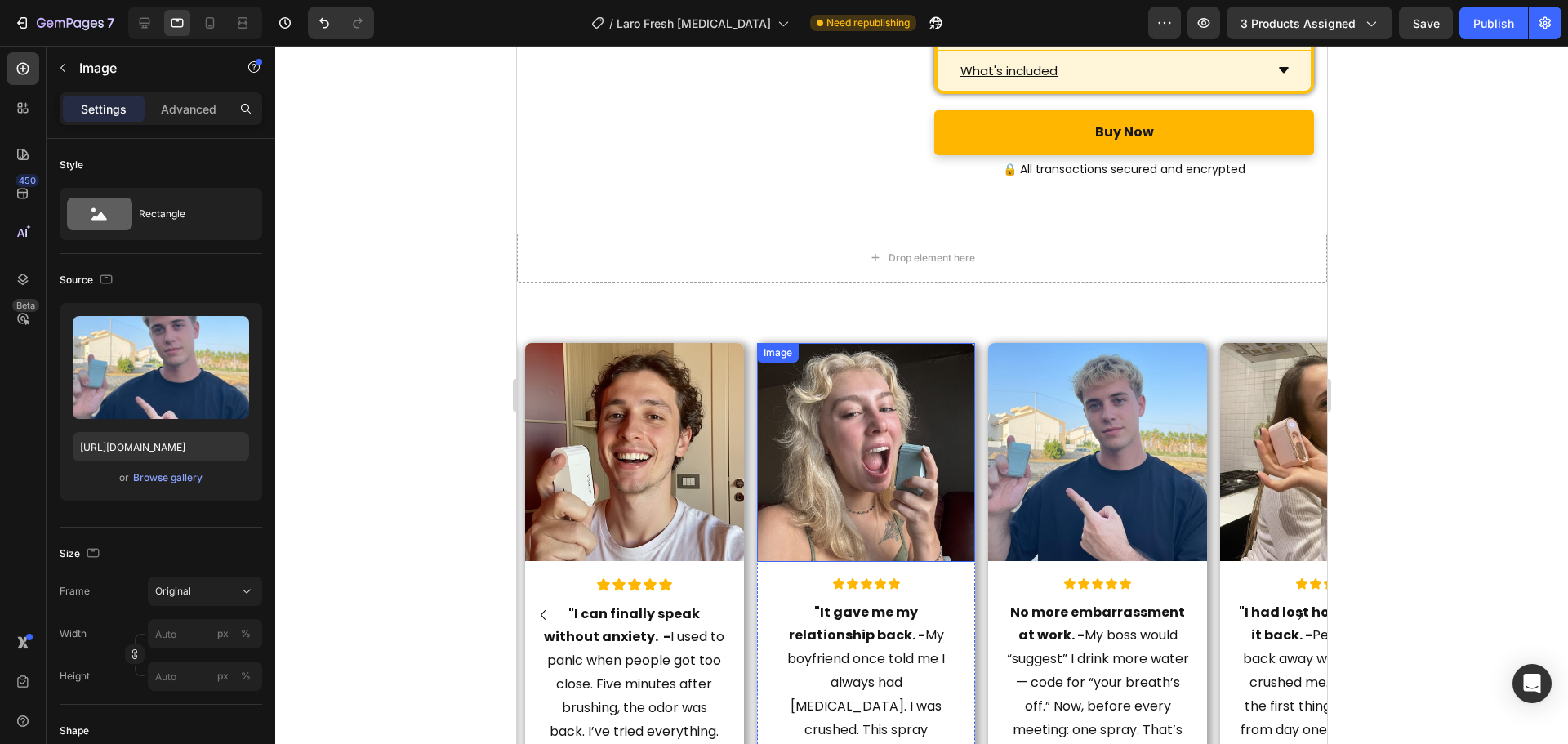
scroll to position [7468, 0]
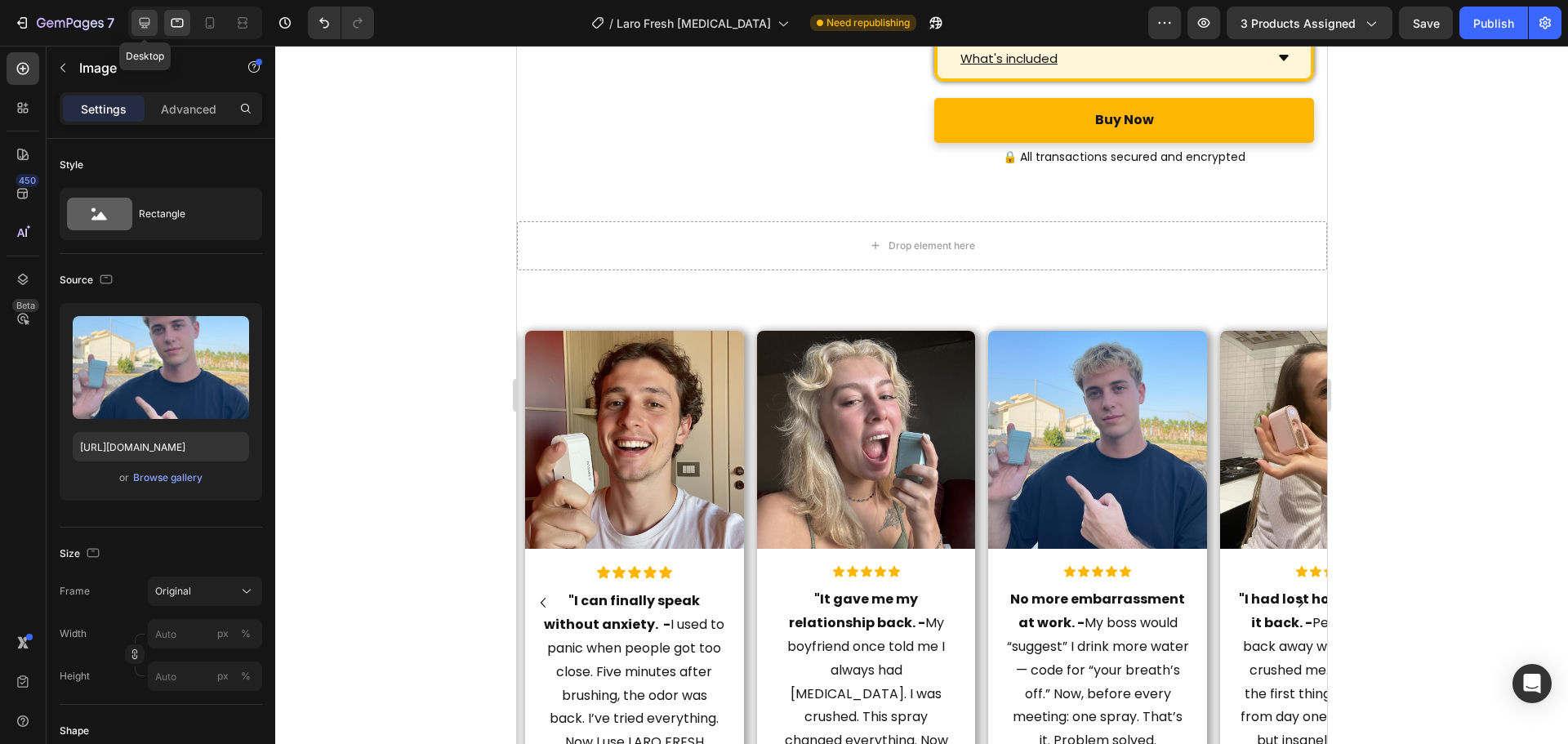
click at [148, 22] on icon at bounding box center [145, 23] width 17 height 17
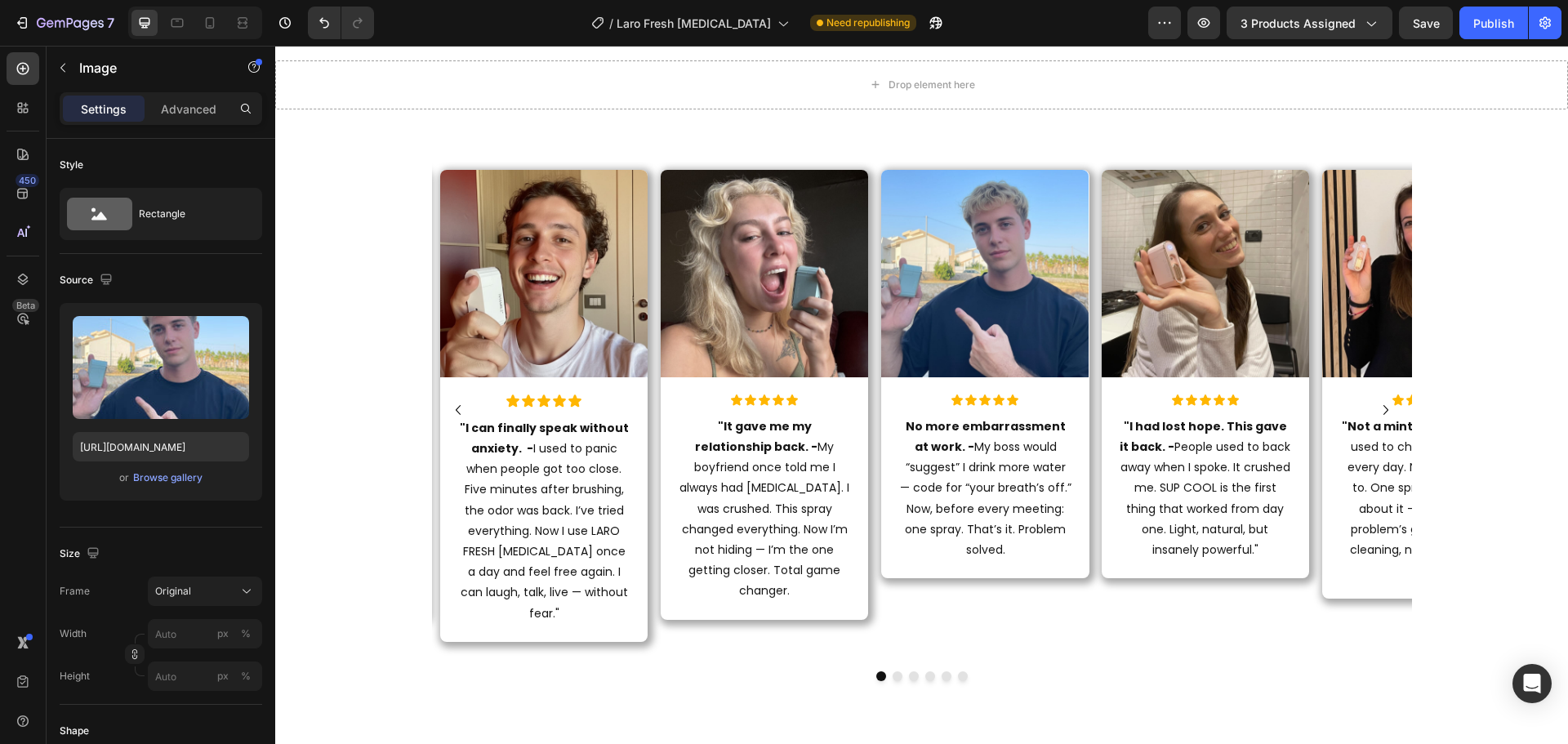
scroll to position [7422, 0]
click at [990, 265] on img at bounding box center [984, 273] width 207 height 207
click at [160, 484] on div "Browse gallery" at bounding box center [167, 478] width 69 height 15
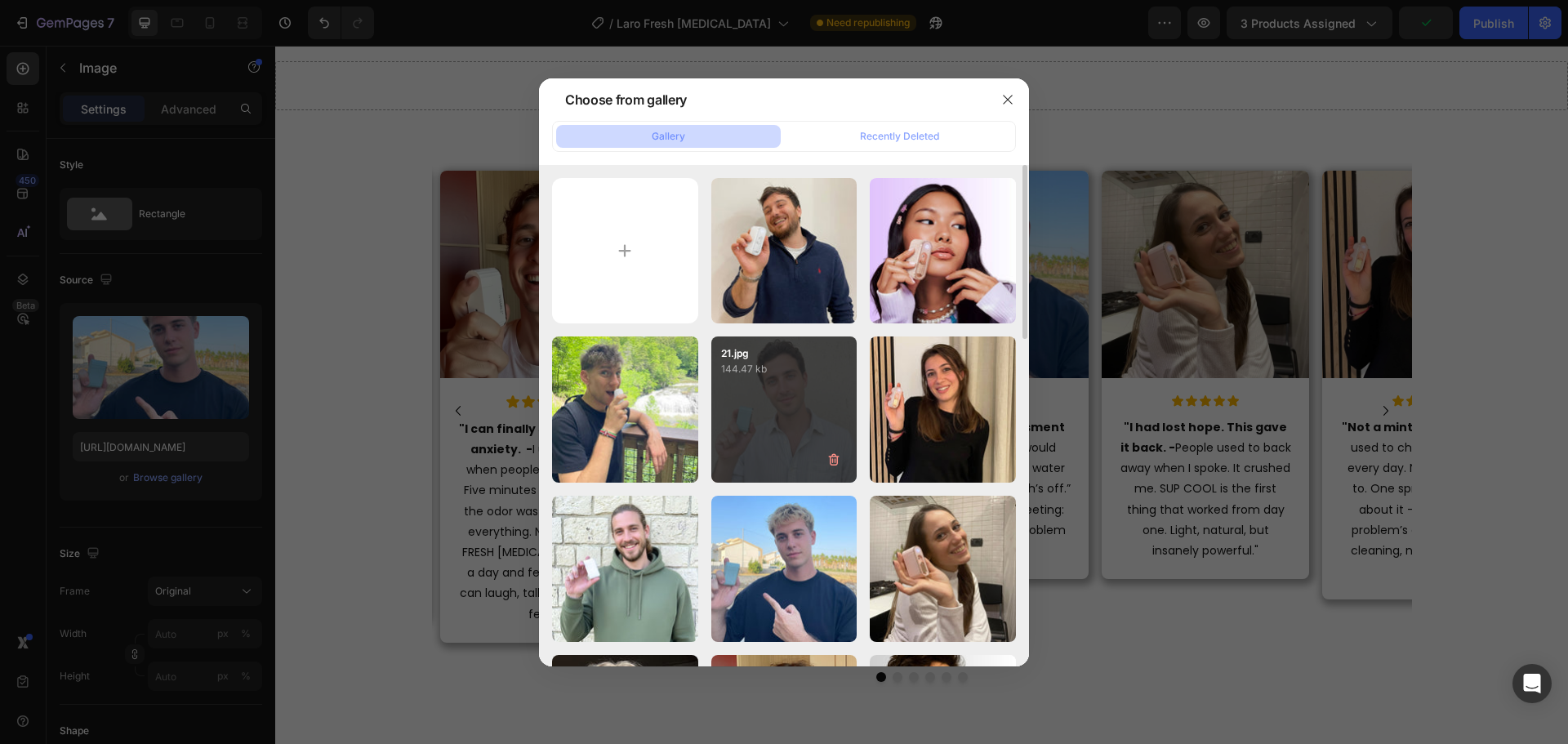
click at [764, 379] on div "21.jpg 144.47 kb" at bounding box center [784, 410] width 146 height 146
type input "https://cdn.shopify.com/s/files/1/0915/2308/8759/files/gempages_567414619656684…"
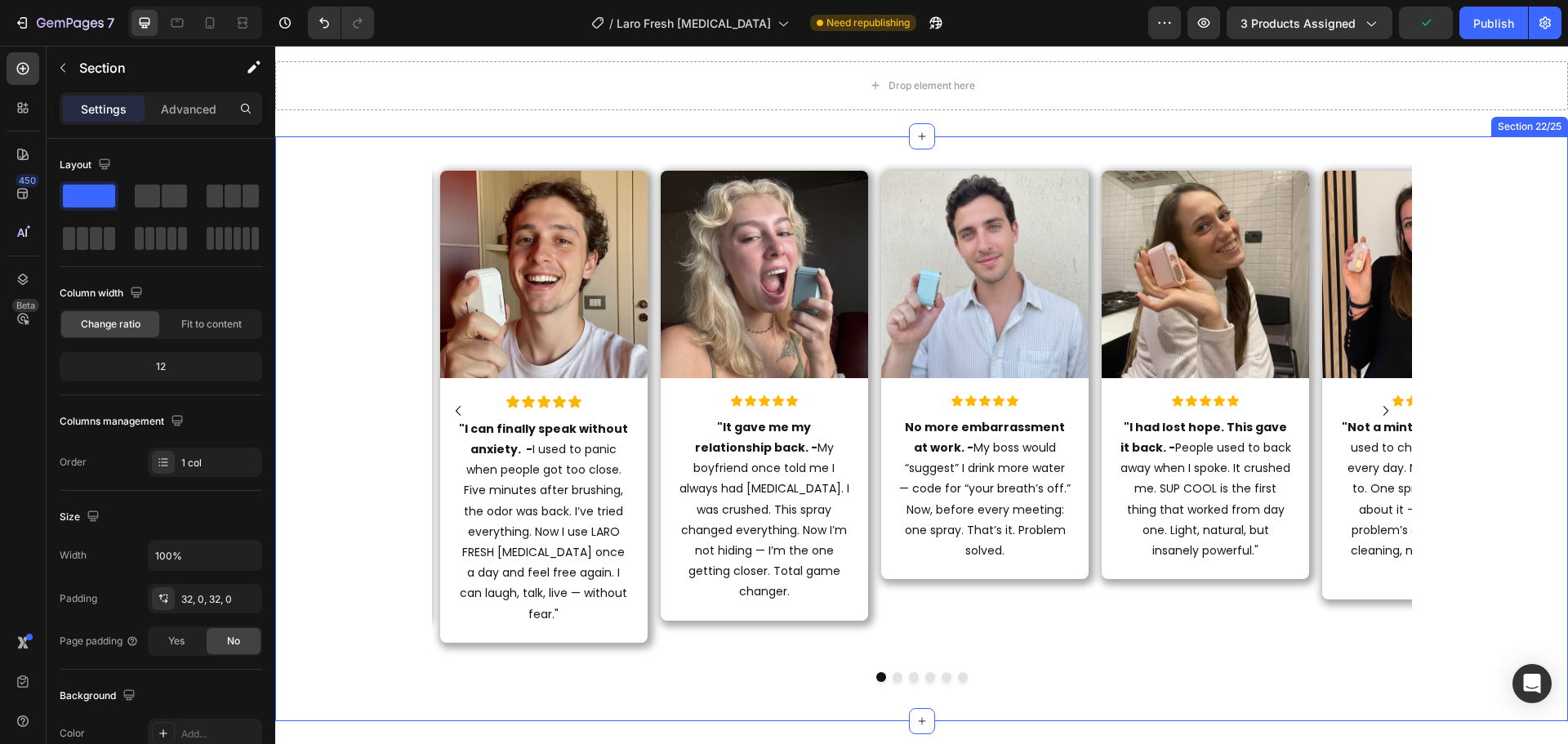
click at [1448, 252] on div "Image Icon Icon Icon Icon Icon Icon List "I can finally speak without anxiety. …" at bounding box center [921, 428] width 1293 height 532
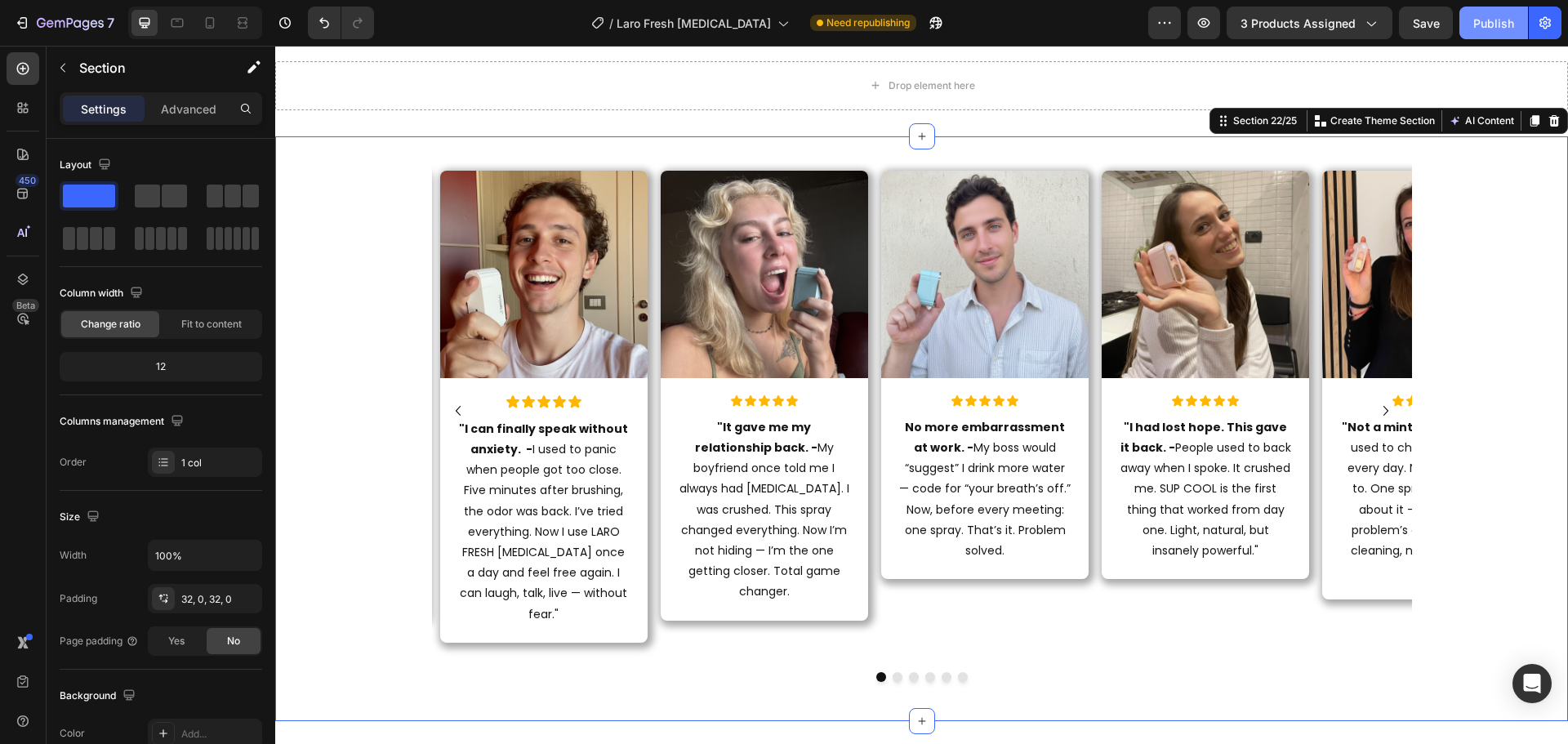
click at [1484, 20] on div "Publish" at bounding box center [1493, 23] width 41 height 17
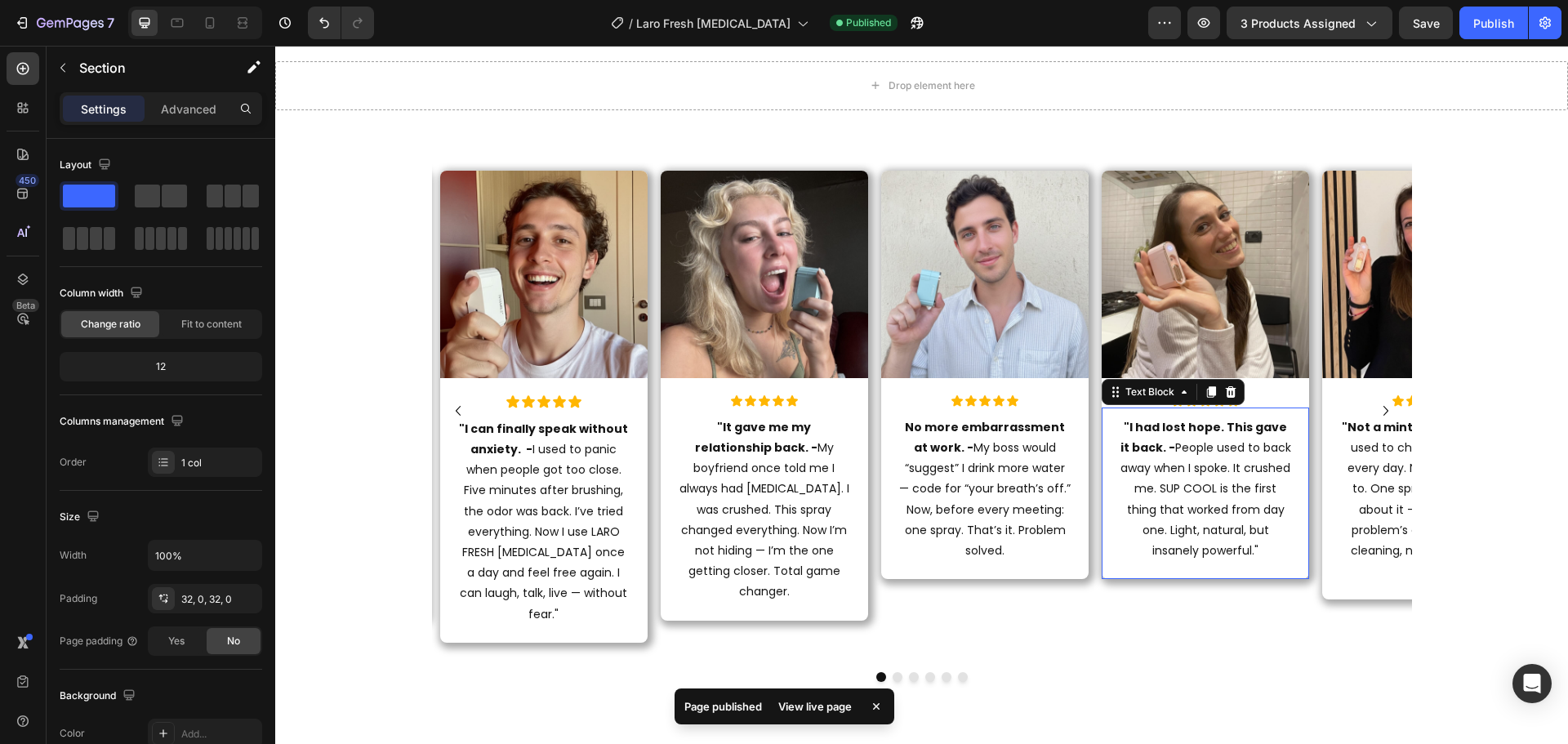
click at [1176, 483] on p ""I had lost hope. This gave it back. - People used to back away when I spoke. I…" at bounding box center [1206, 489] width 171 height 144
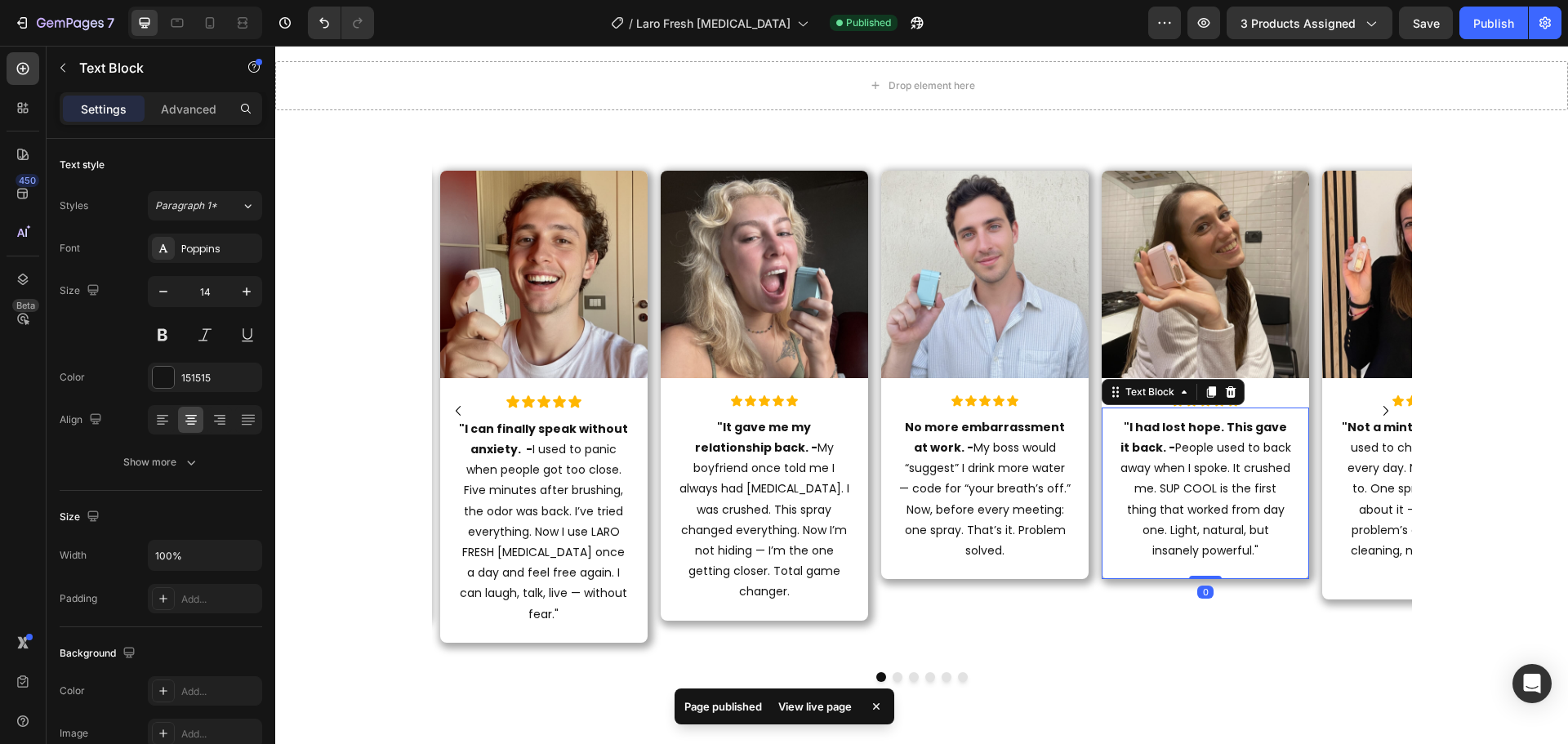
click at [1176, 483] on p ""I had lost hope. This gave it back. - People used to back away when I spoke. I…" at bounding box center [1206, 489] width 171 height 144
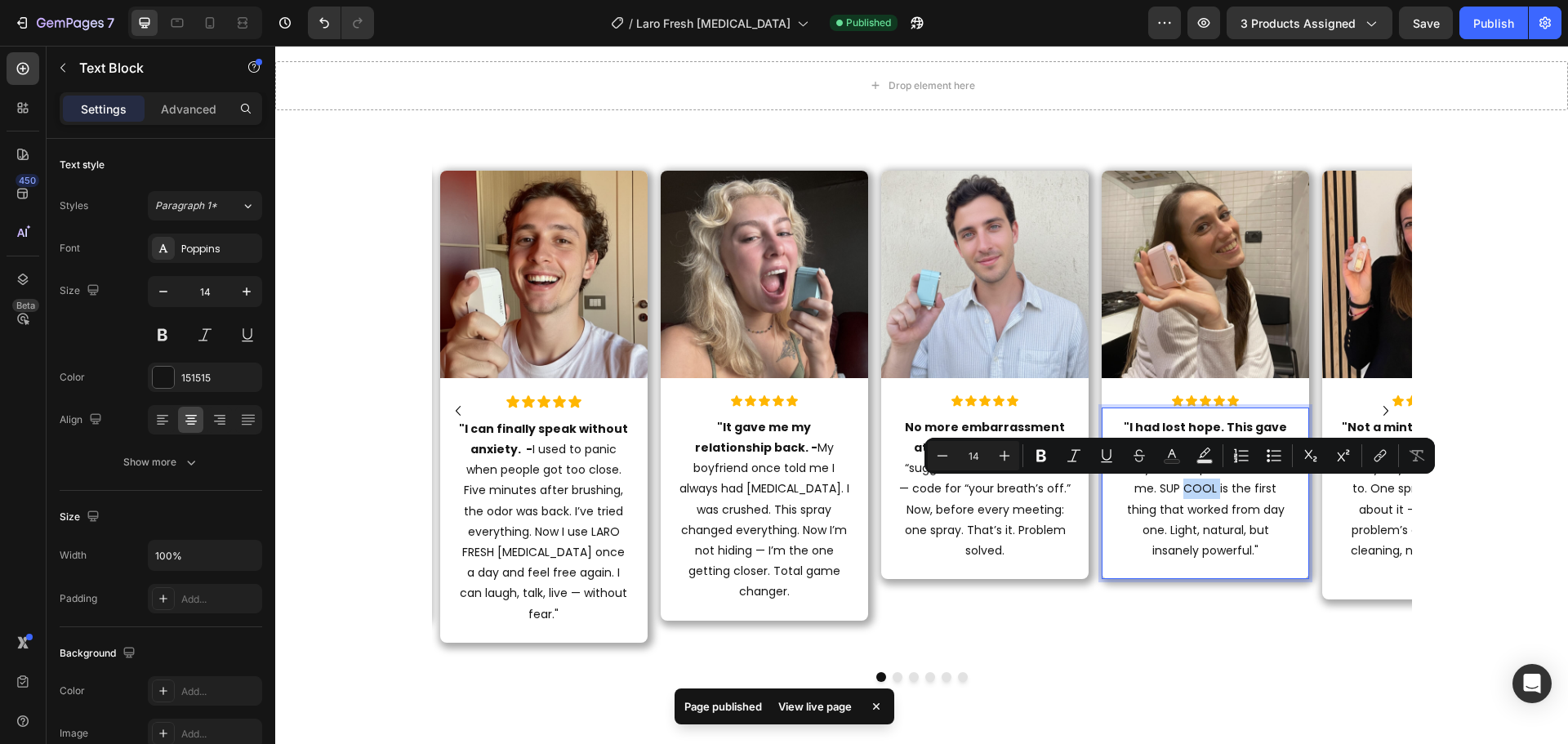
click at [1187, 493] on p ""I had lost hope. This gave it back. - People used to back away when I spoke. I…" at bounding box center [1206, 489] width 171 height 144
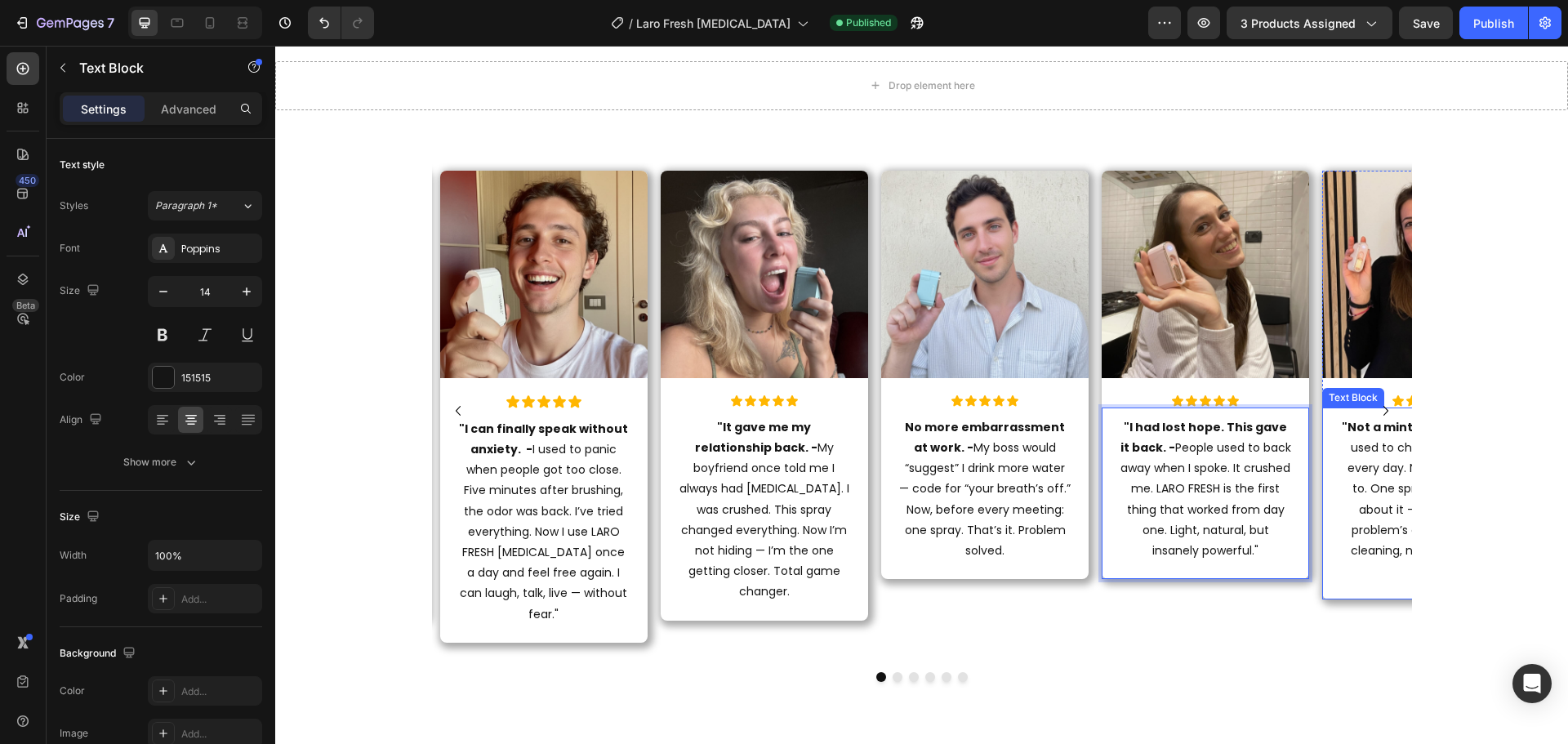
click at [1340, 436] on p ""Not a mint. A revolution. - I used to chew gum all day, every day. Now I don’t…" at bounding box center [1426, 500] width 171 height 165
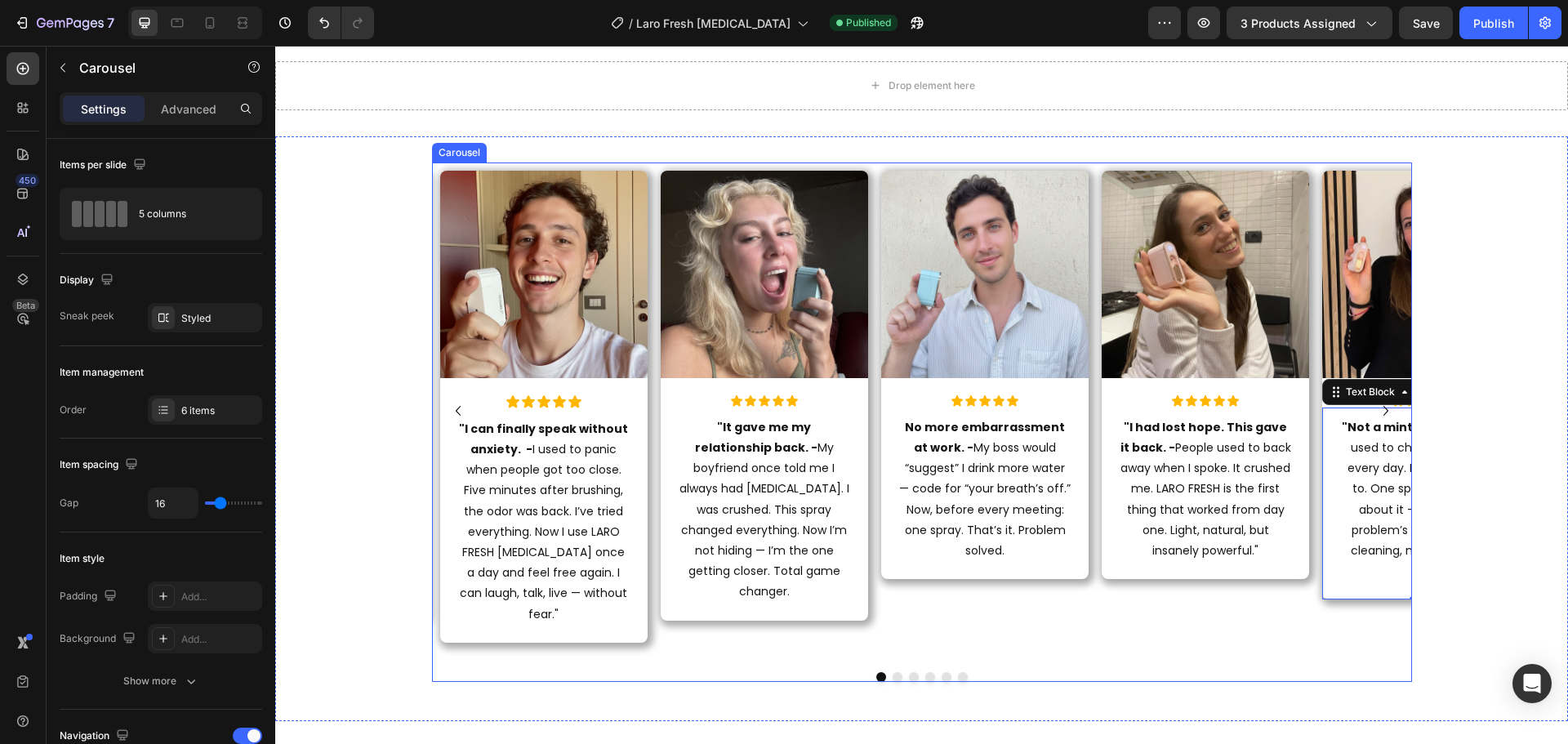
click at [1378, 408] on icon "Carousel Next Arrow" at bounding box center [1386, 411] width 20 height 20
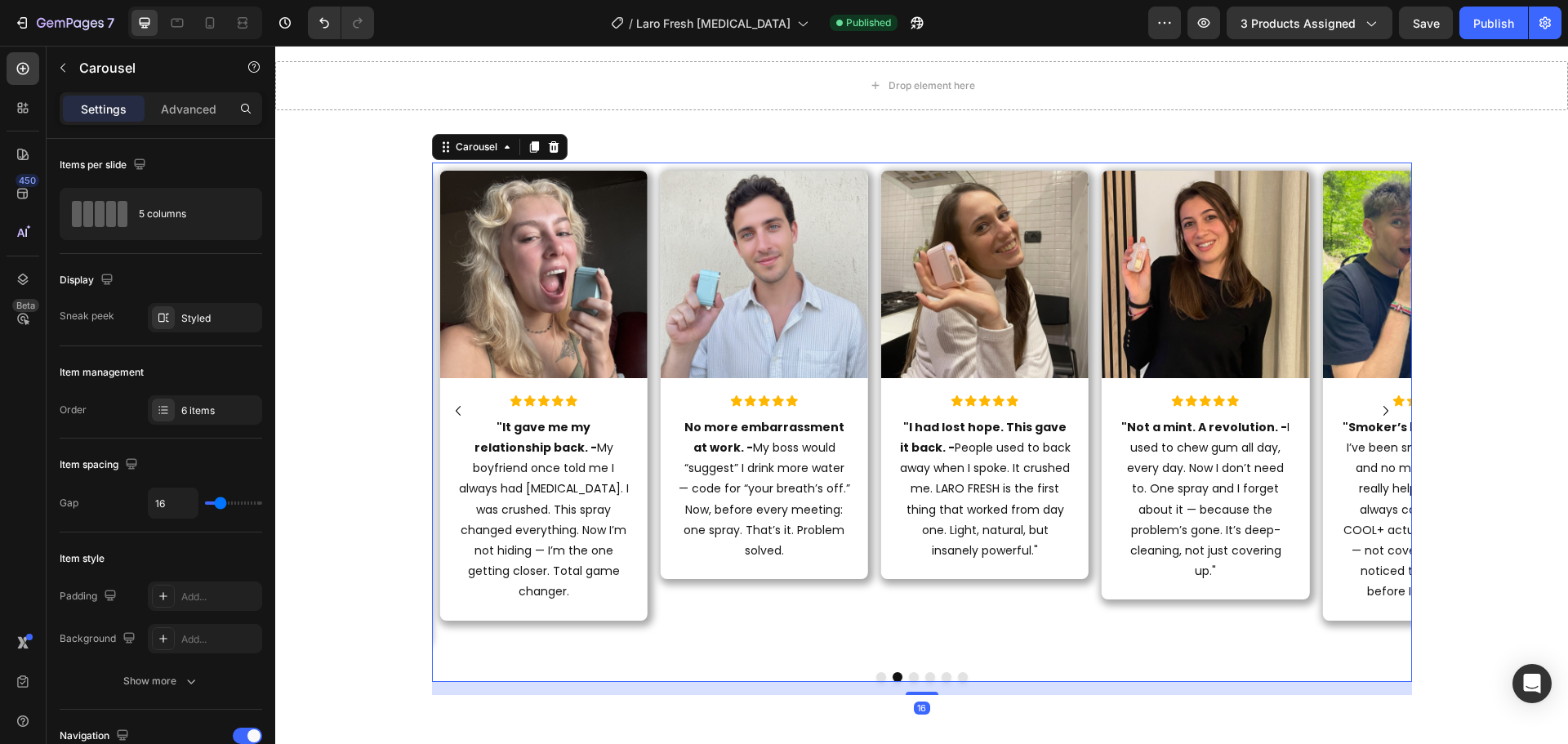
click at [1378, 408] on icon "Carousel Next Arrow" at bounding box center [1386, 411] width 20 height 20
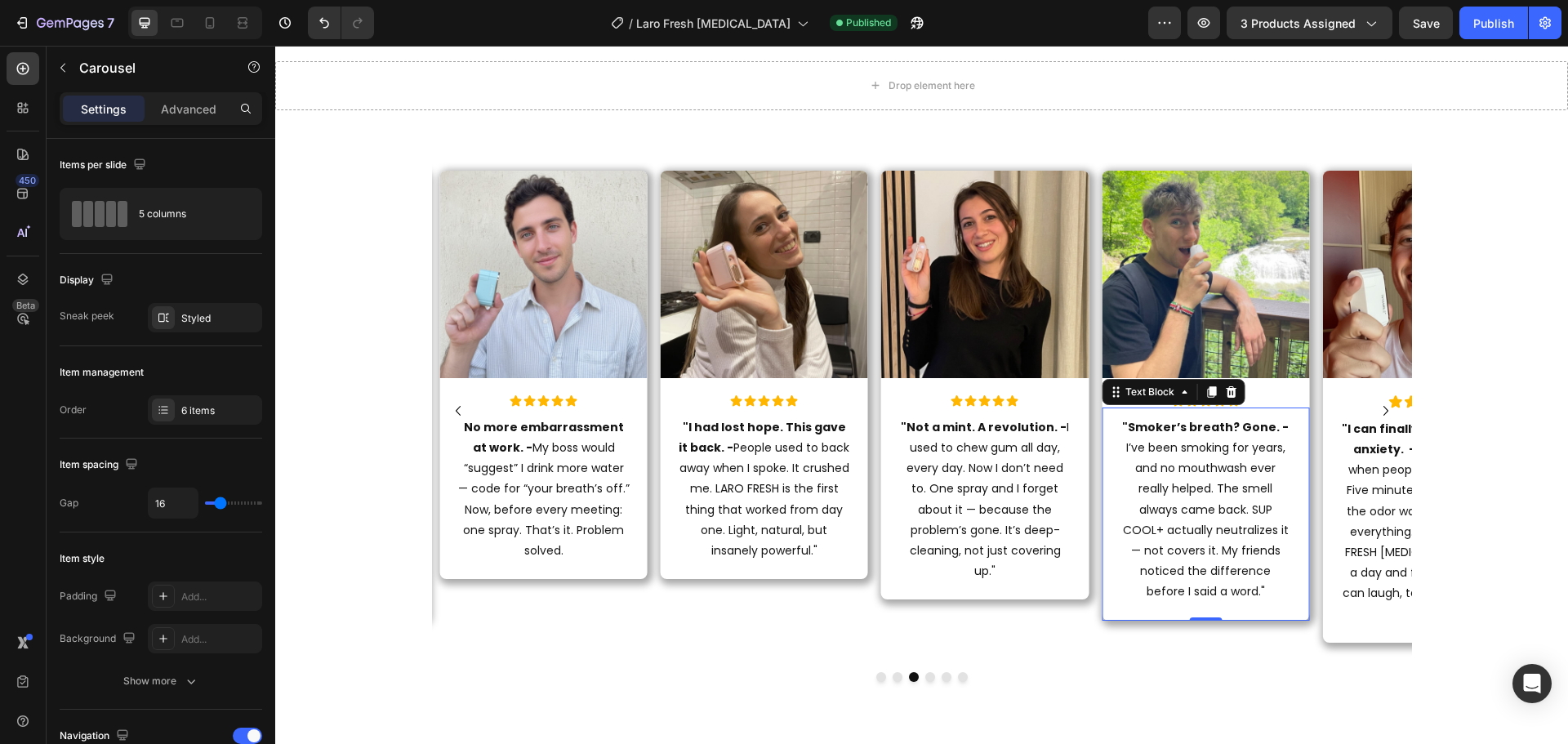
click at [1186, 534] on p ""Smoker’s breath? Gone. - I’ve been smoking for years, and no mouthwash ever re…" at bounding box center [1206, 510] width 171 height 185
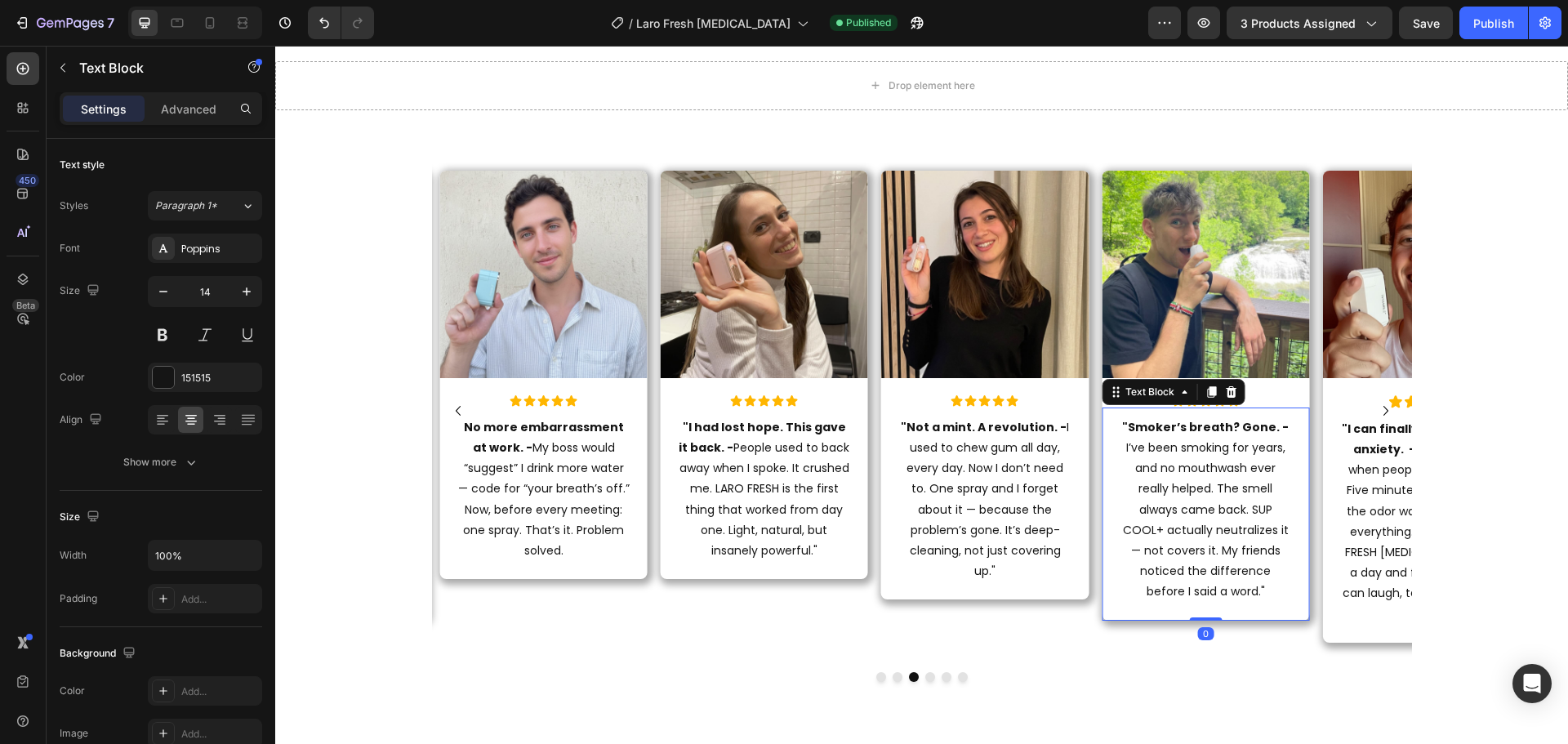
click at [1155, 534] on p ""Smoker’s breath? Gone. - I’ve been smoking for years, and no mouthwash ever re…" at bounding box center [1206, 510] width 171 height 185
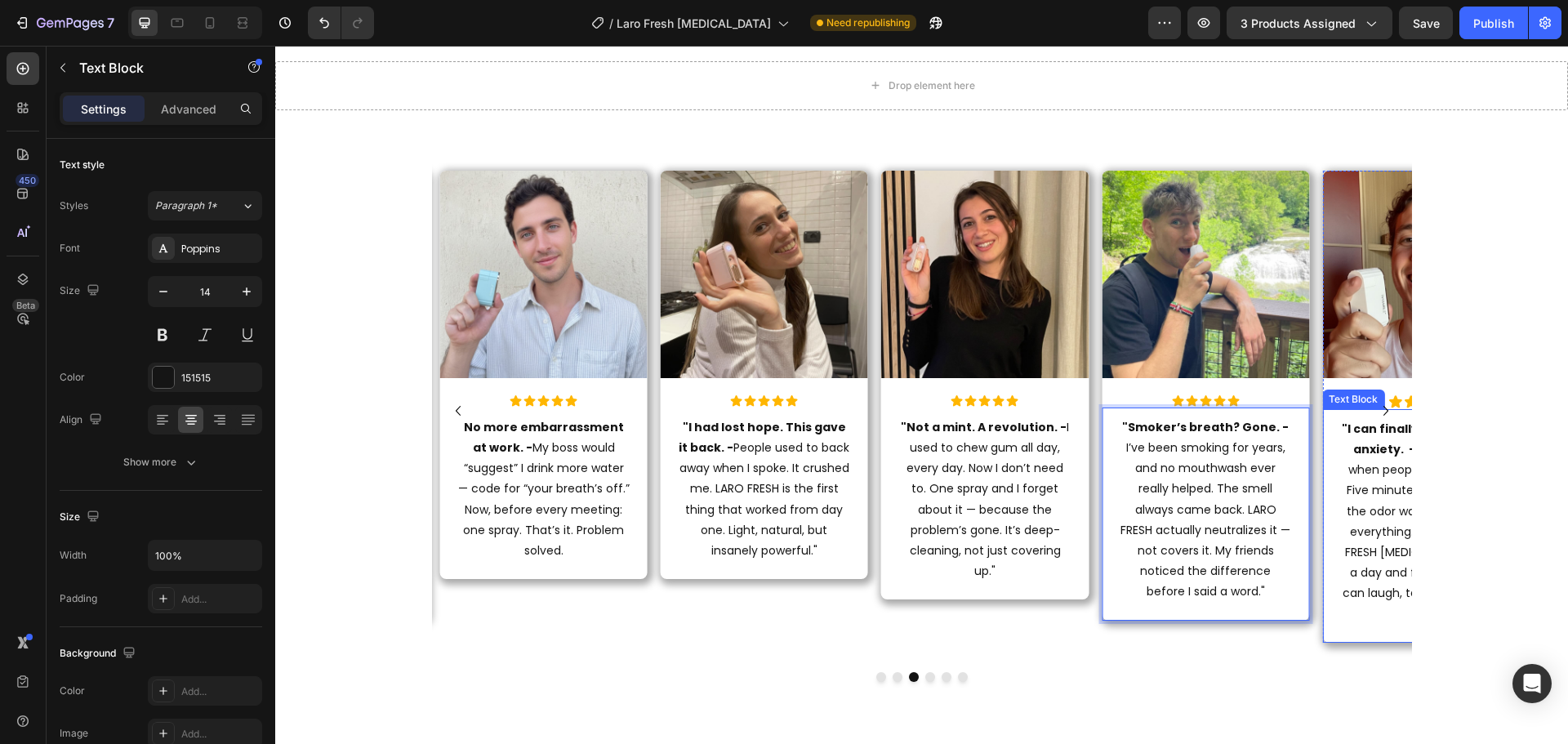
click at [1385, 480] on p ""I can finally speak without anxiety. - I used to panic when people got too clo…" at bounding box center [1426, 522] width 171 height 206
click at [1376, 544] on p ""I can finally speak without anxiety. - I used to panic when people got too clo…" at bounding box center [1426, 522] width 171 height 206
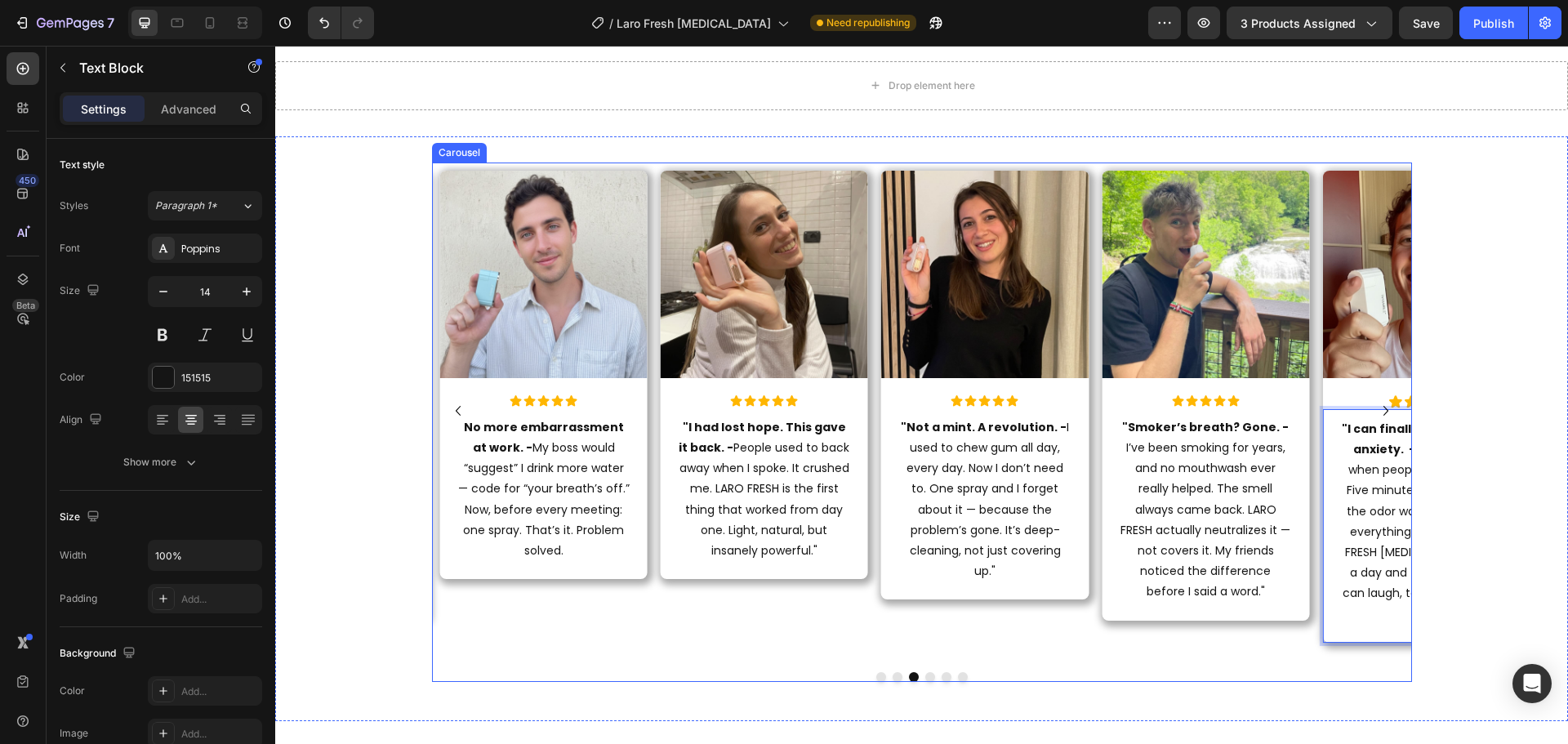
click at [1378, 408] on icon "Carousel Next Arrow" at bounding box center [1386, 411] width 20 height 20
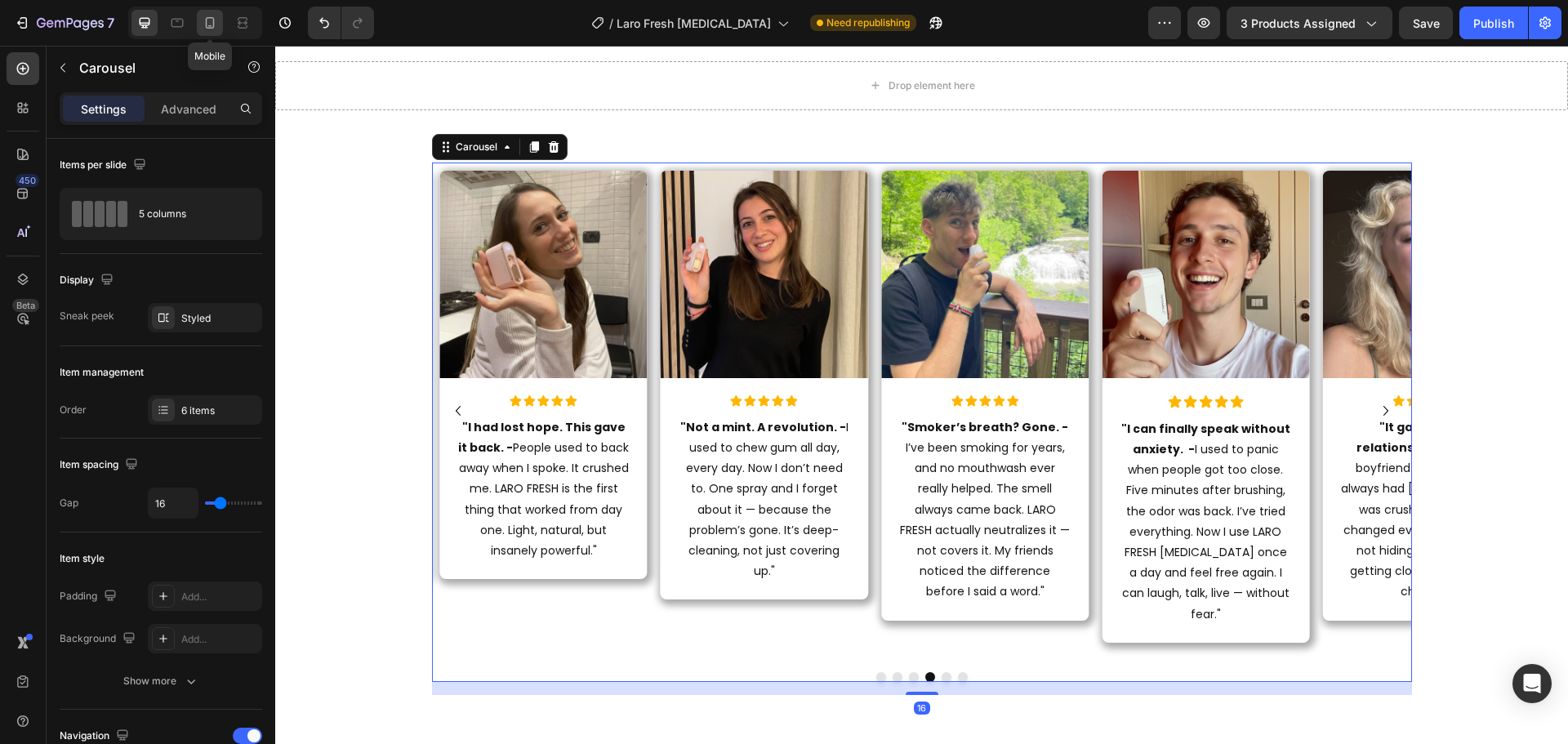
click at [201, 28] on div at bounding box center [210, 22] width 26 height 26
type input "100%"
type input "20"
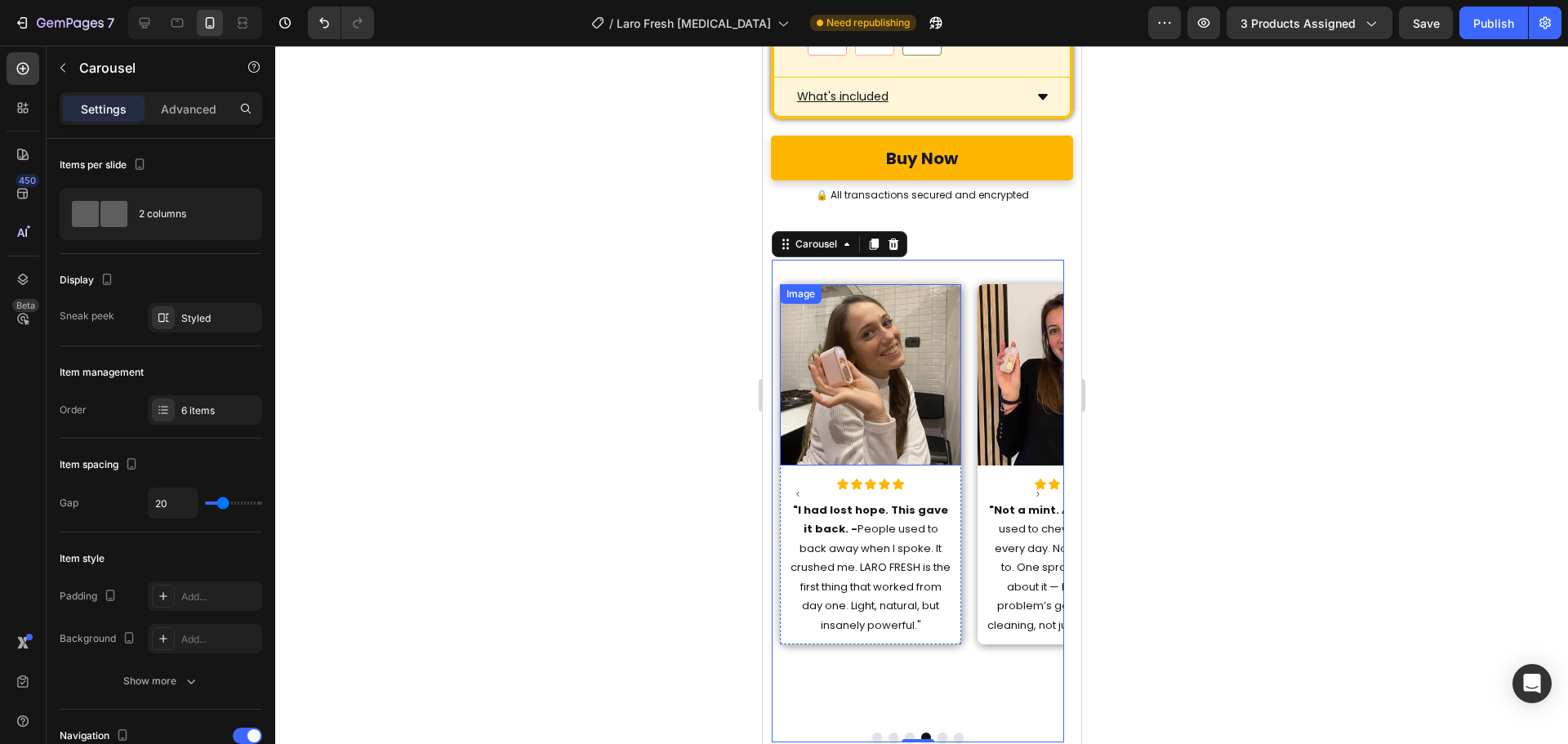
scroll to position [8338, 0]
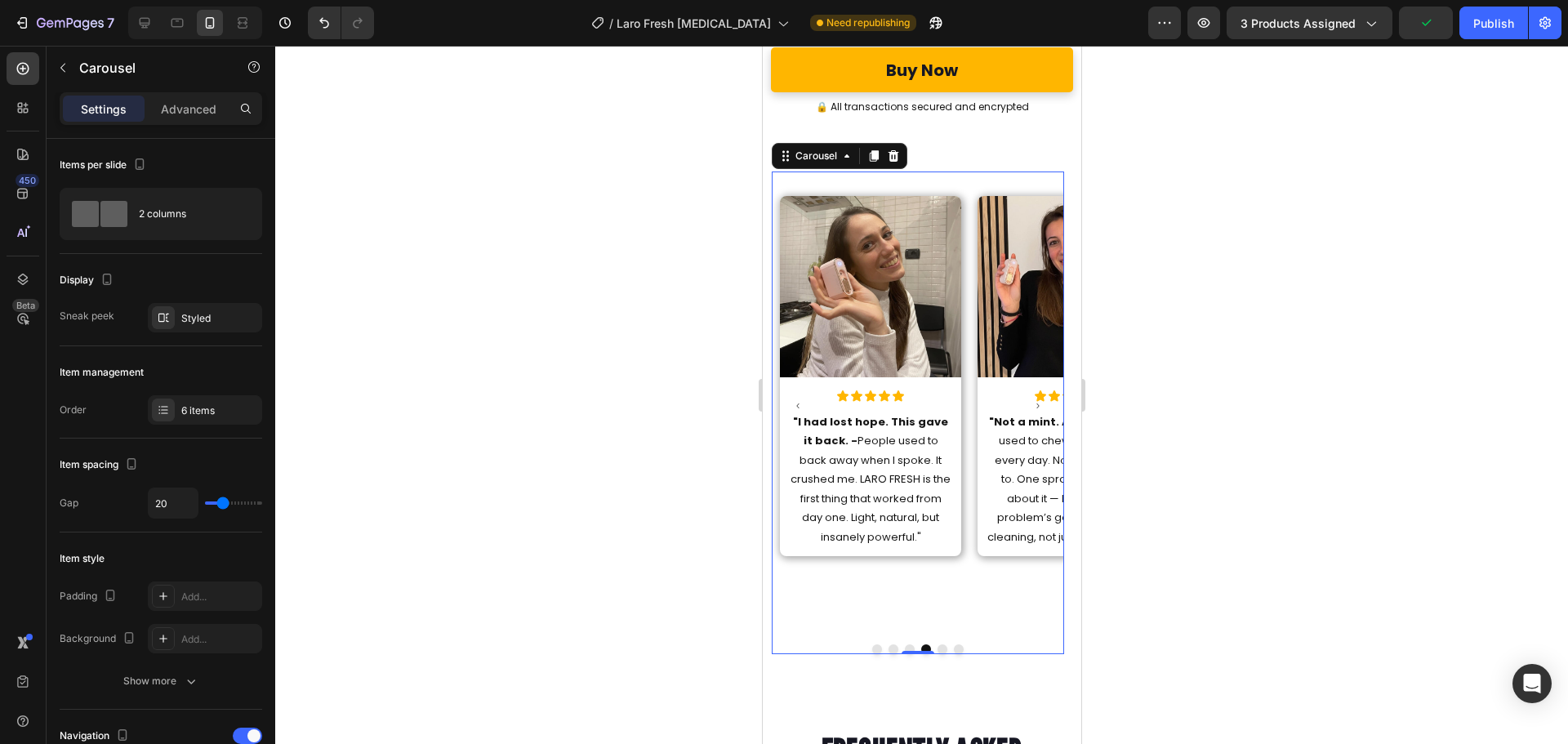
click at [796, 396] on icon "Carousel Back Arrow" at bounding box center [797, 406] width 10 height 20
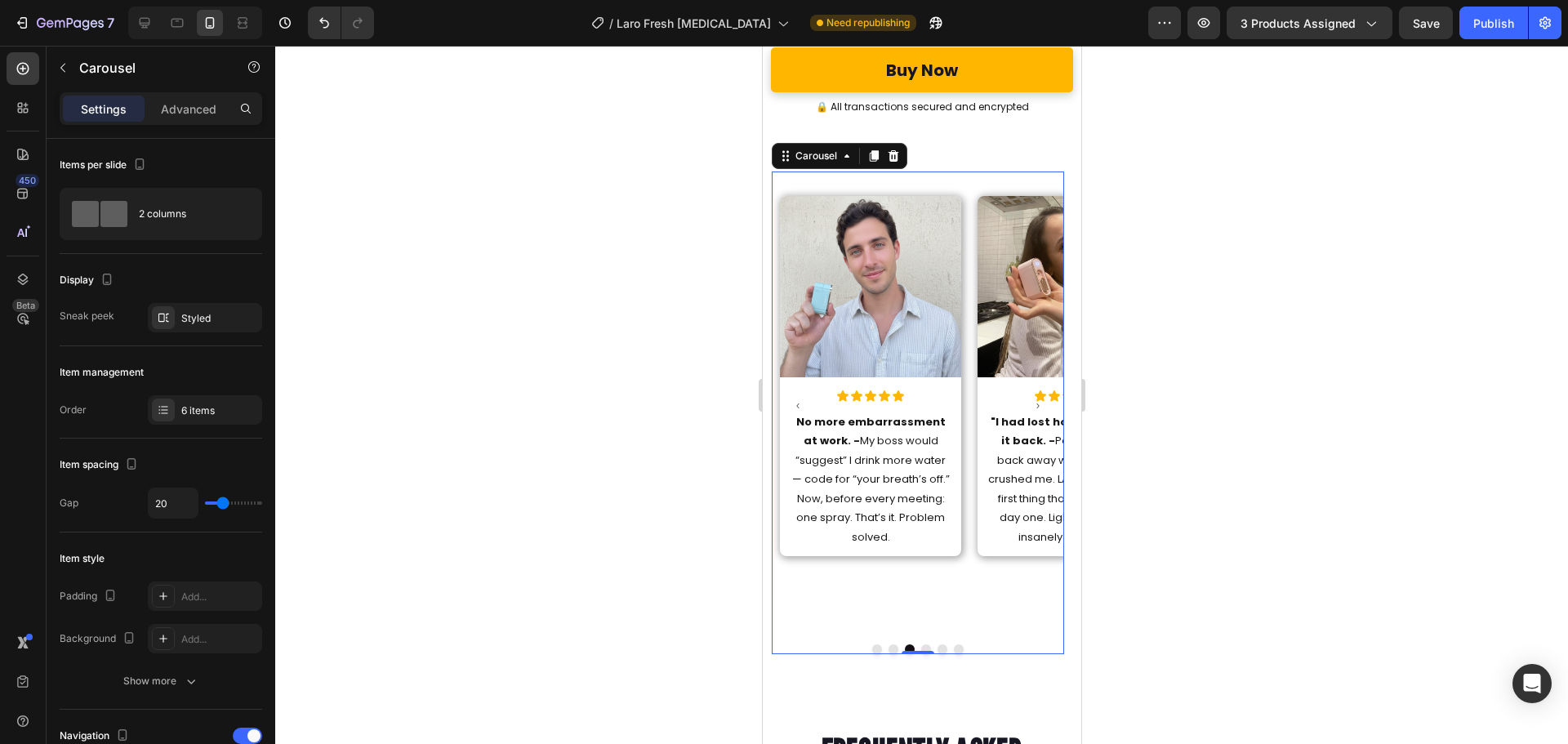
click at [796, 396] on icon "Carousel Back Arrow" at bounding box center [797, 406] width 10 height 20
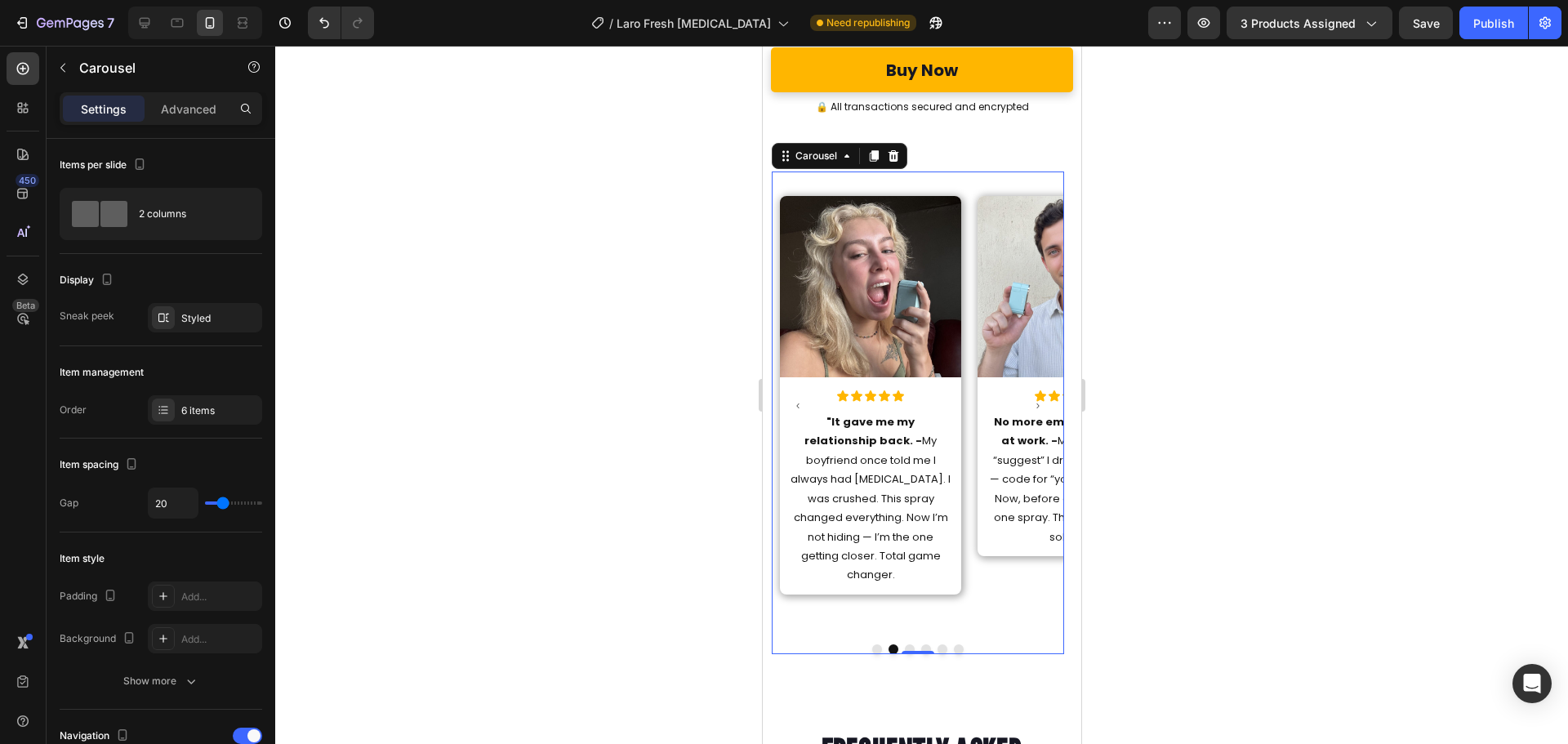
click at [796, 396] on icon "Carousel Back Arrow" at bounding box center [797, 406] width 10 height 20
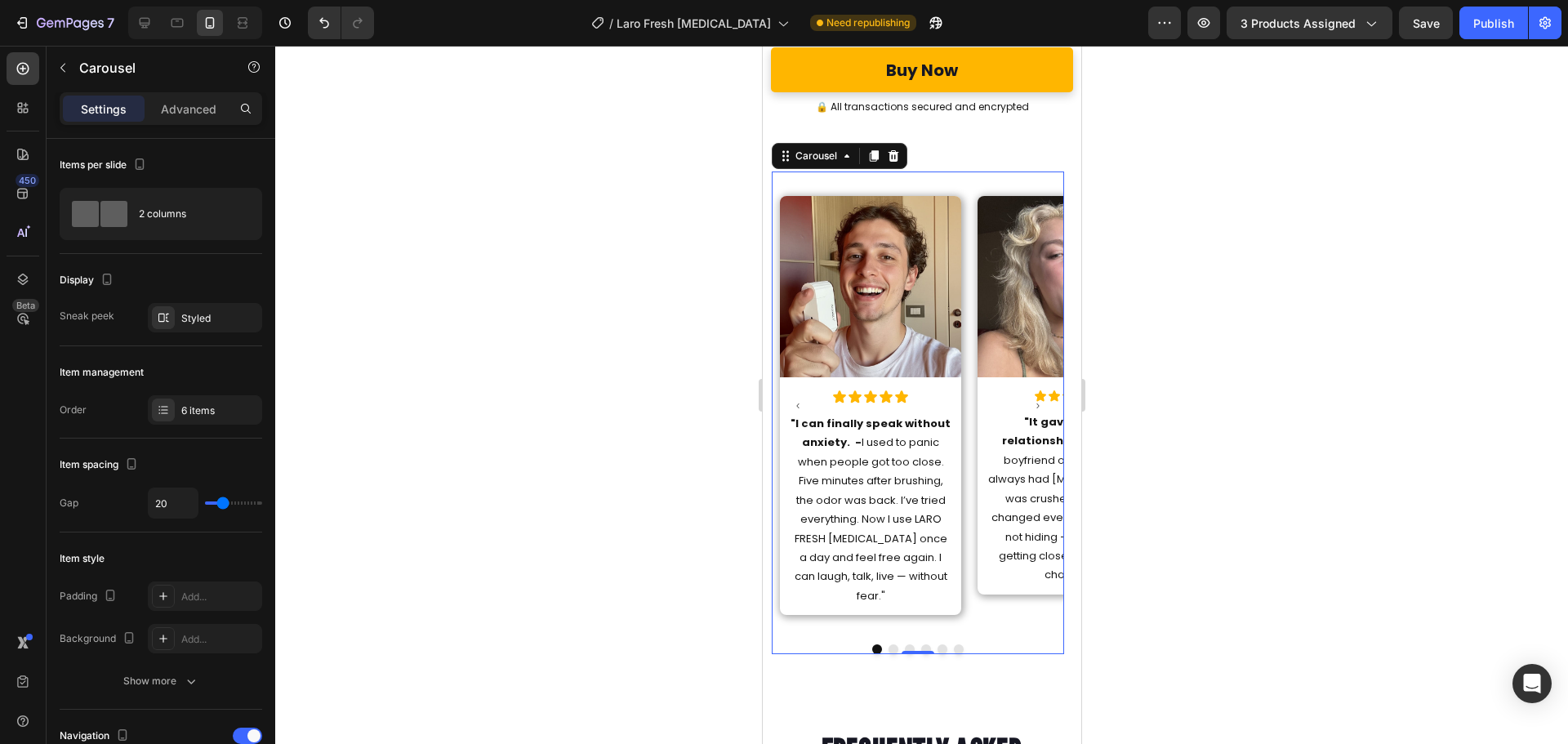
click at [796, 396] on icon "Carousel Back Arrow" at bounding box center [797, 406] width 10 height 20
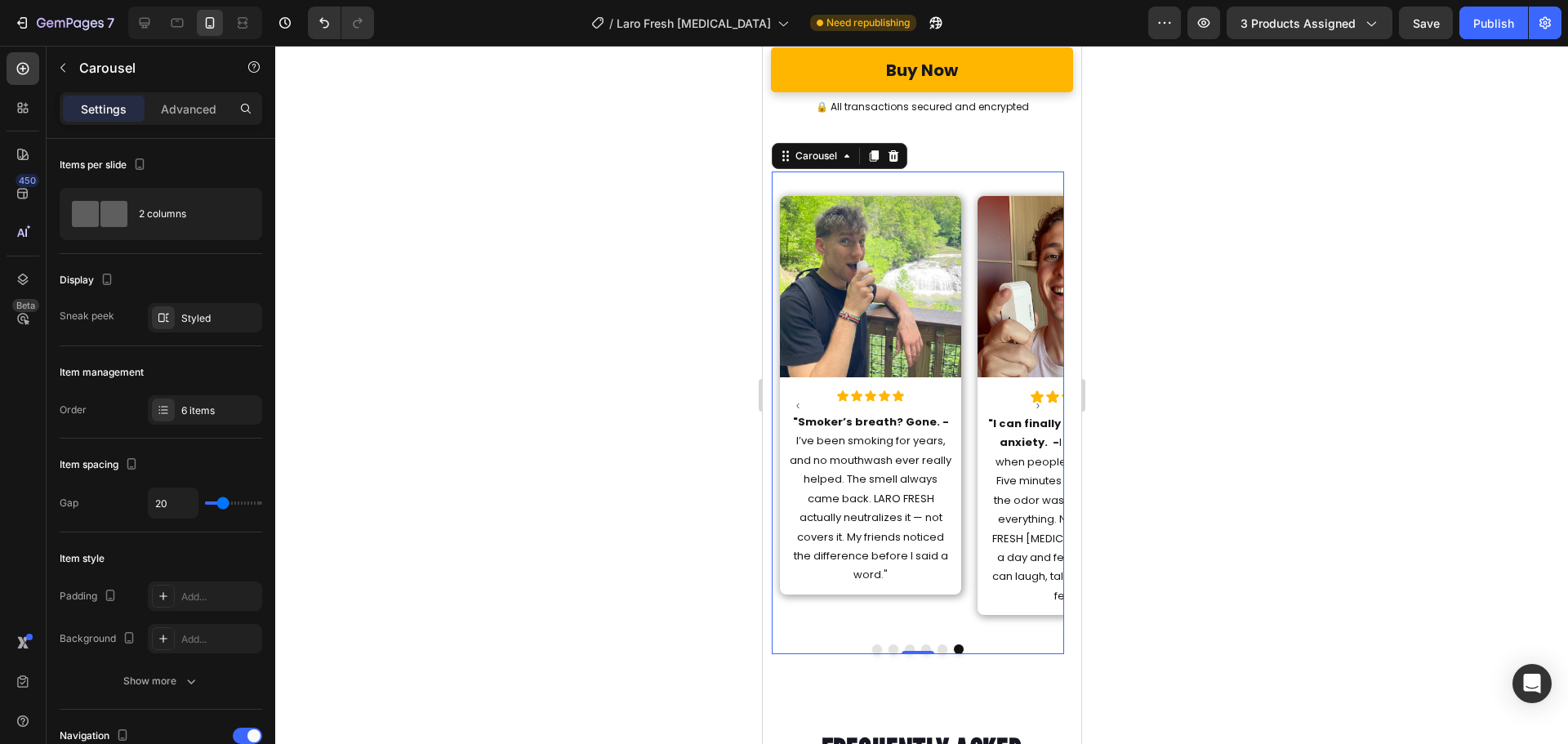
click at [796, 396] on icon "Carousel Back Arrow" at bounding box center [797, 406] width 10 height 20
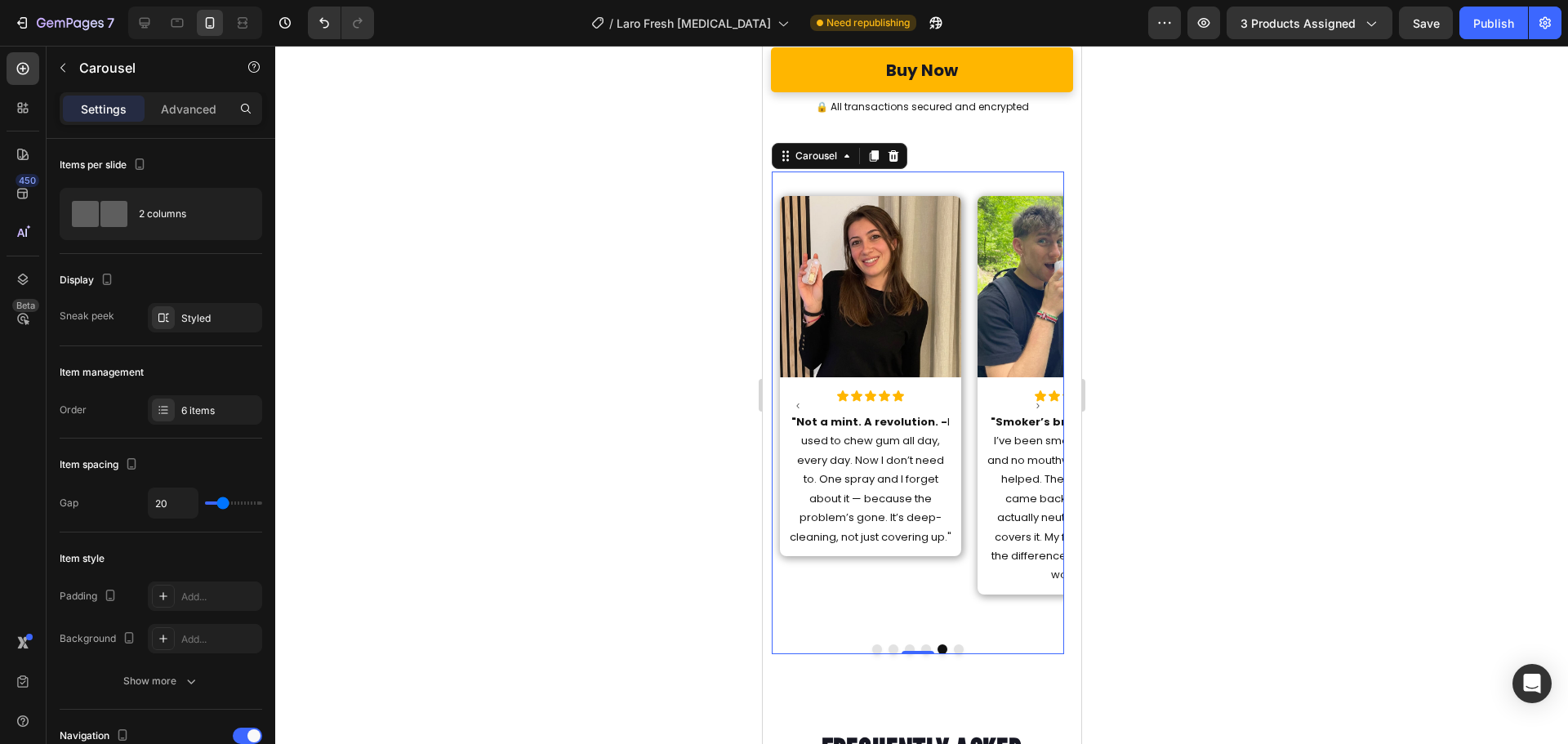
click at [796, 396] on icon "Carousel Back Arrow" at bounding box center [797, 406] width 10 height 20
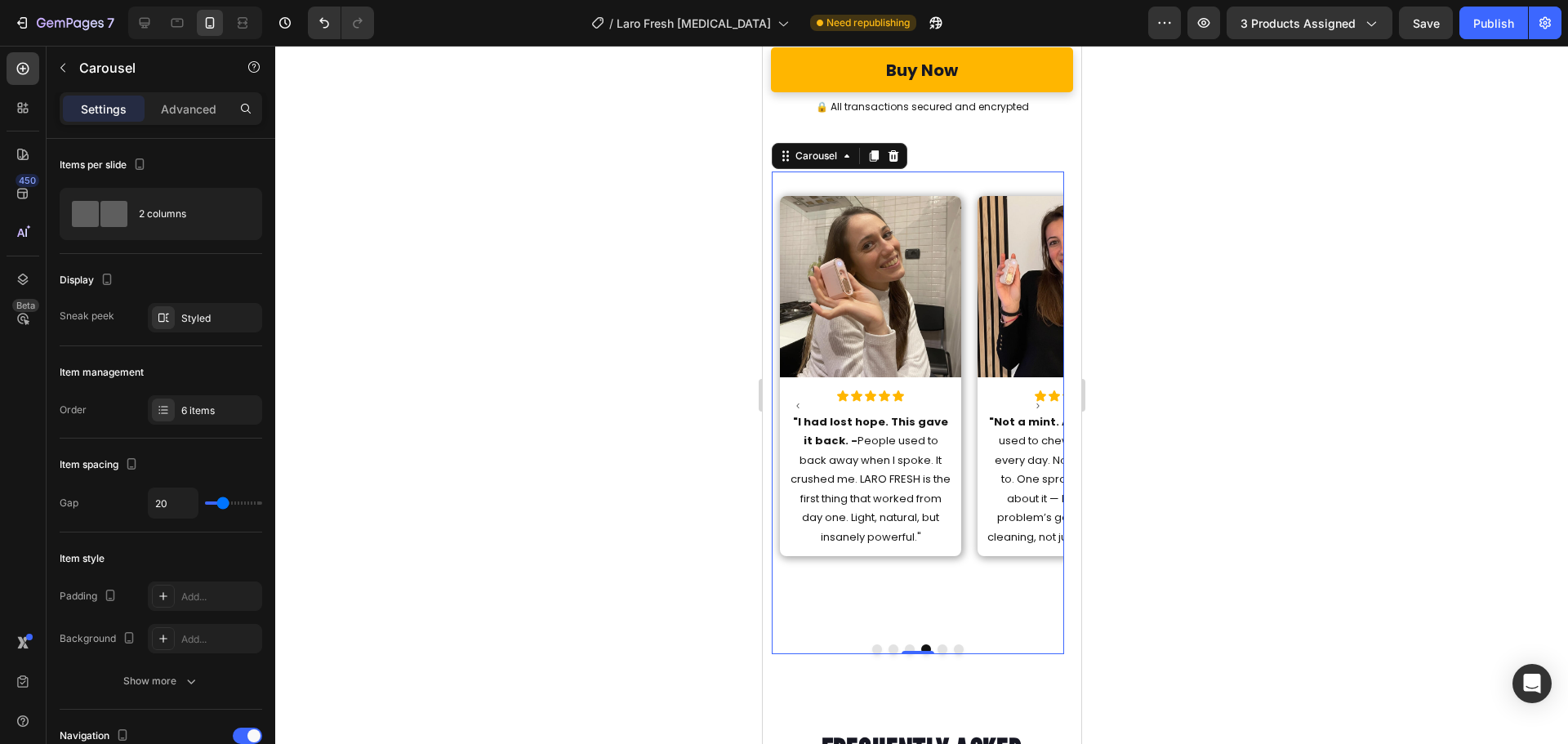
click at [796, 396] on icon "Carousel Back Arrow" at bounding box center [797, 406] width 10 height 20
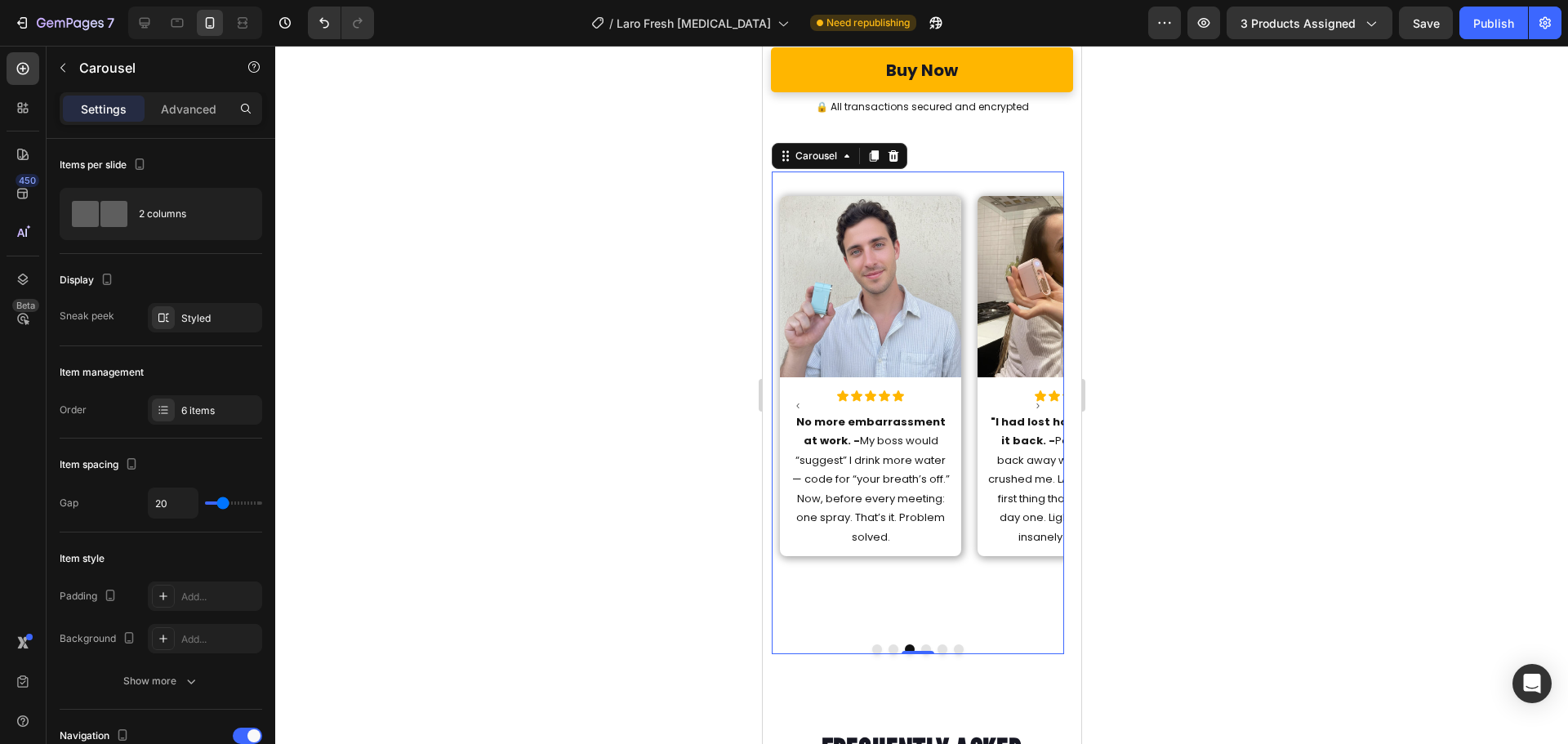
click at [796, 396] on icon "Carousel Back Arrow" at bounding box center [797, 406] width 10 height 20
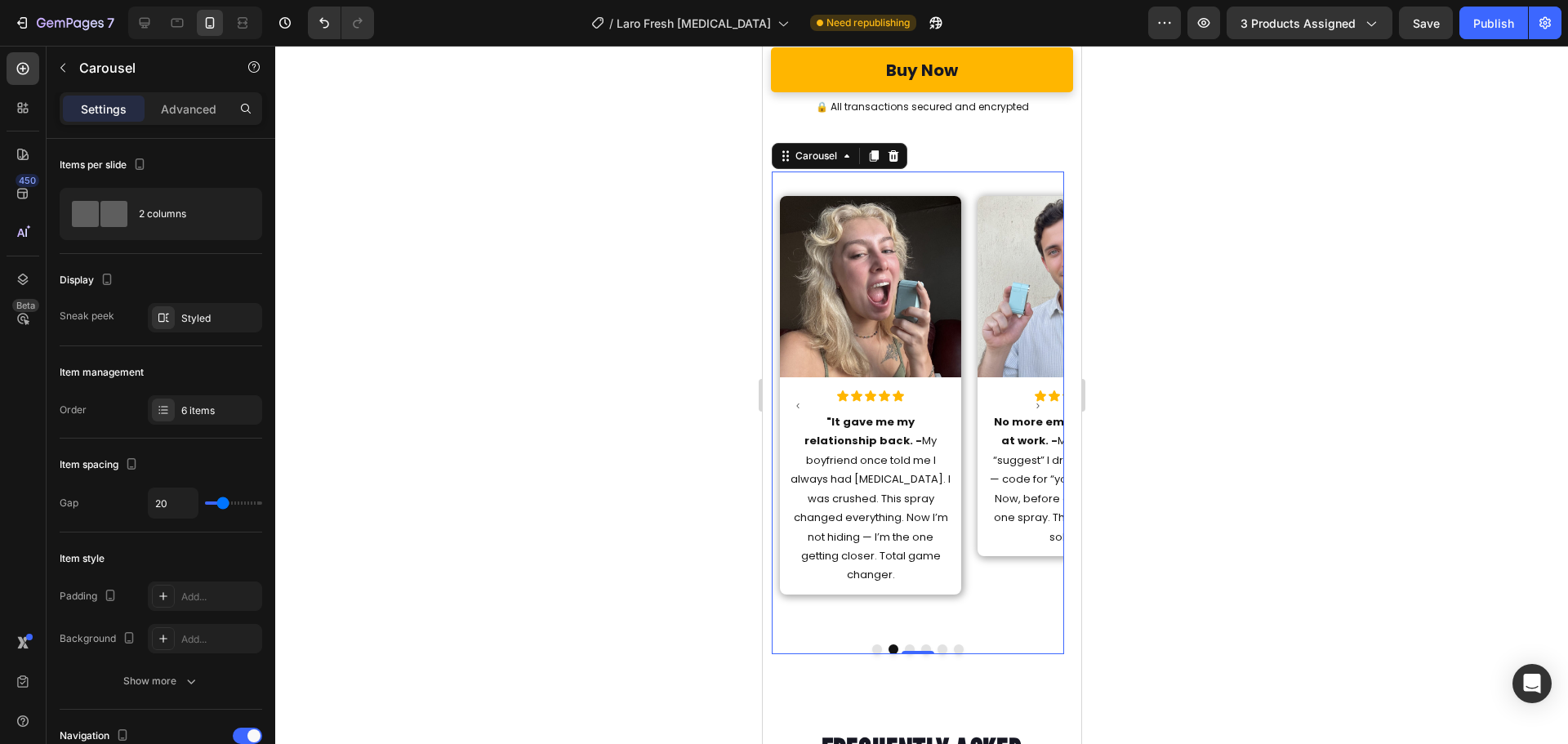
click at [796, 396] on icon "Carousel Back Arrow" at bounding box center [797, 406] width 10 height 20
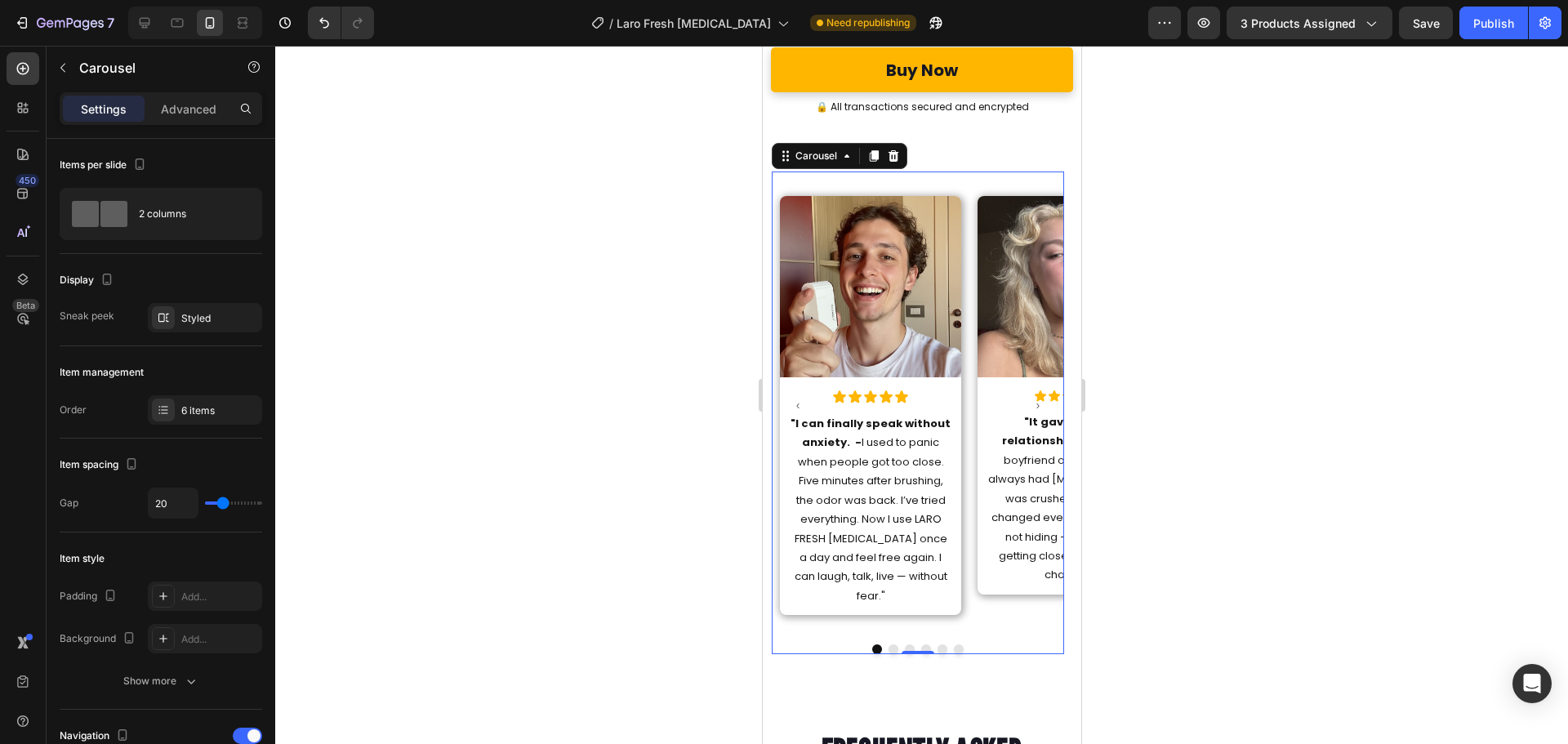
click at [796, 396] on icon "Carousel Back Arrow" at bounding box center [797, 406] width 10 height 20
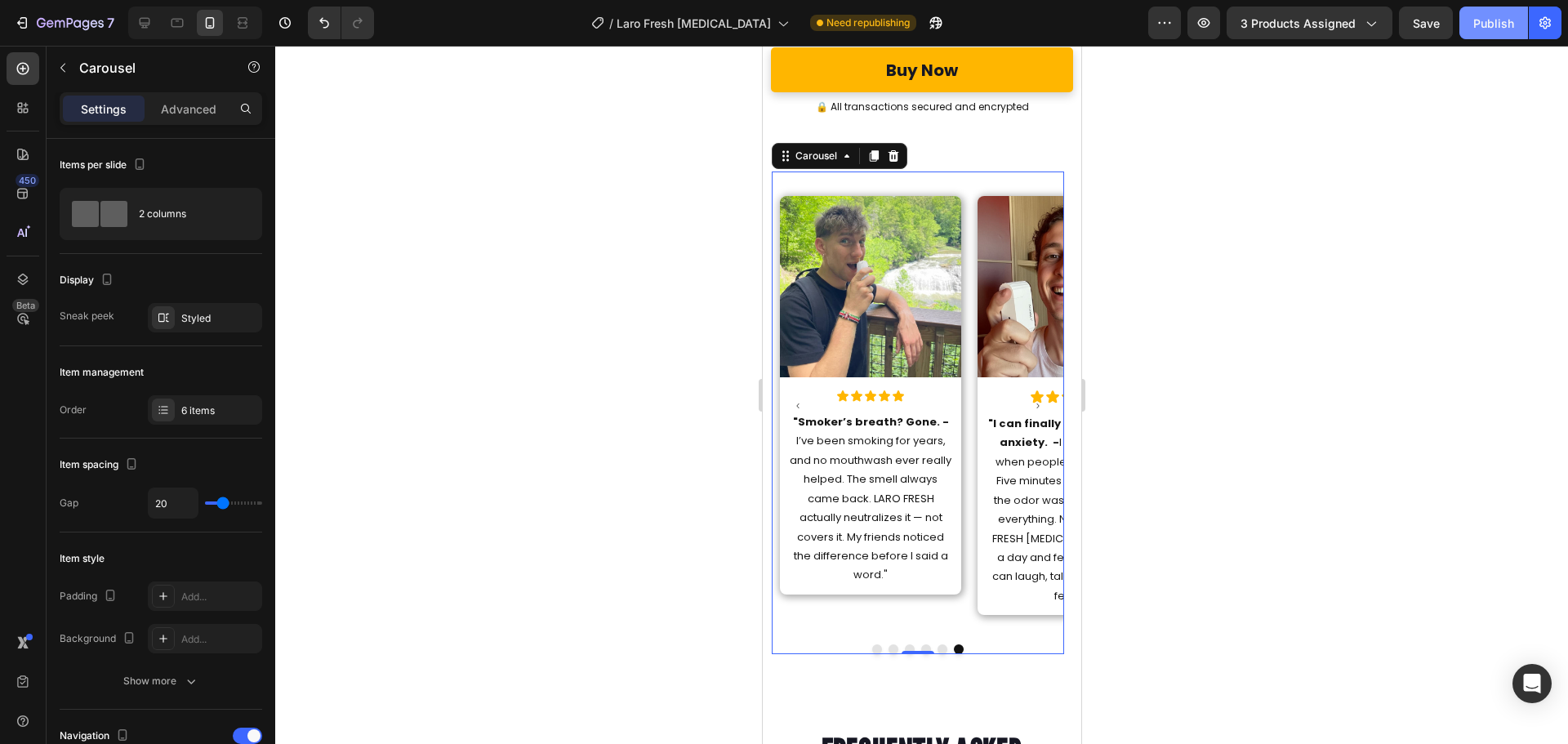
click at [1488, 28] on div "Publish" at bounding box center [1493, 23] width 41 height 17
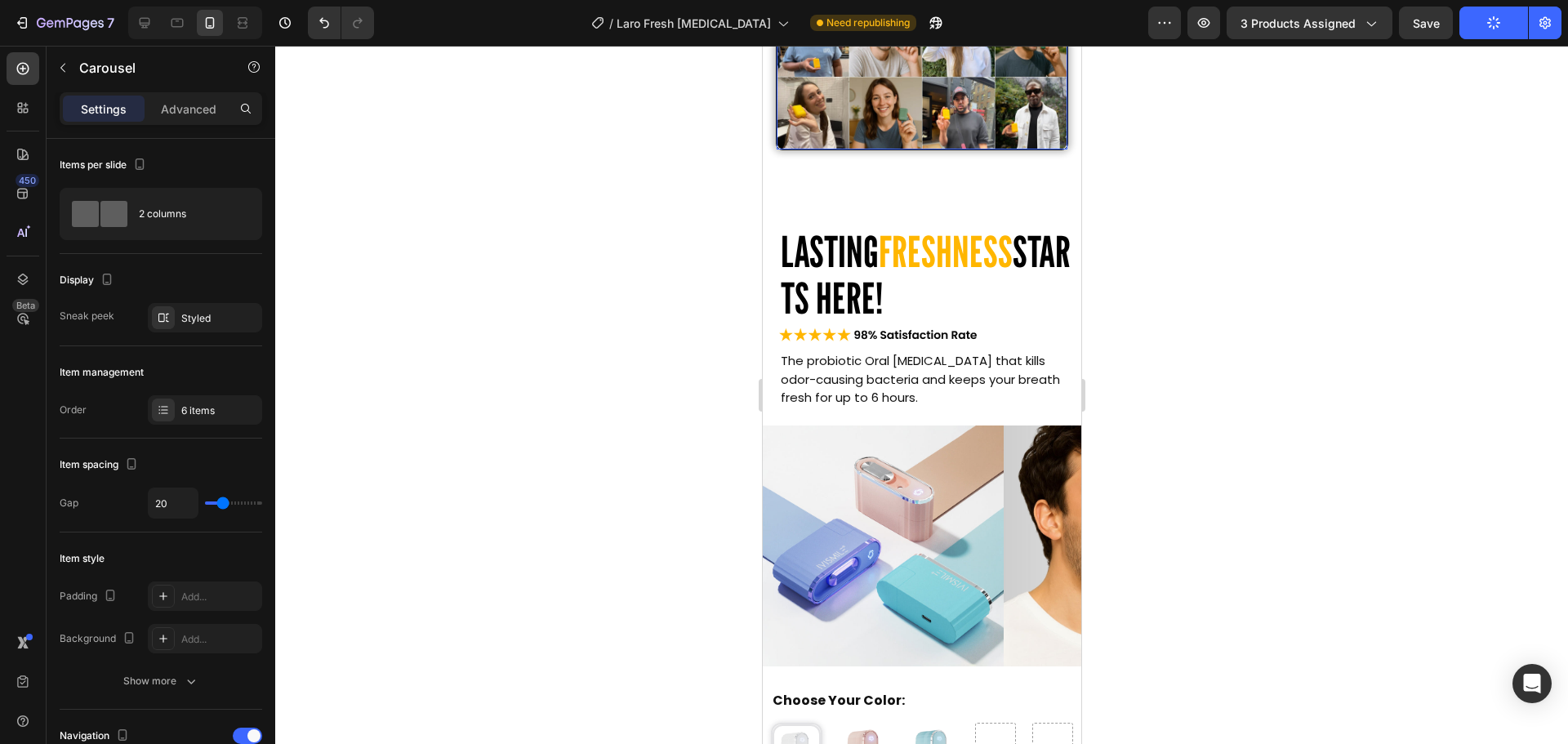
scroll to position [6335, 0]
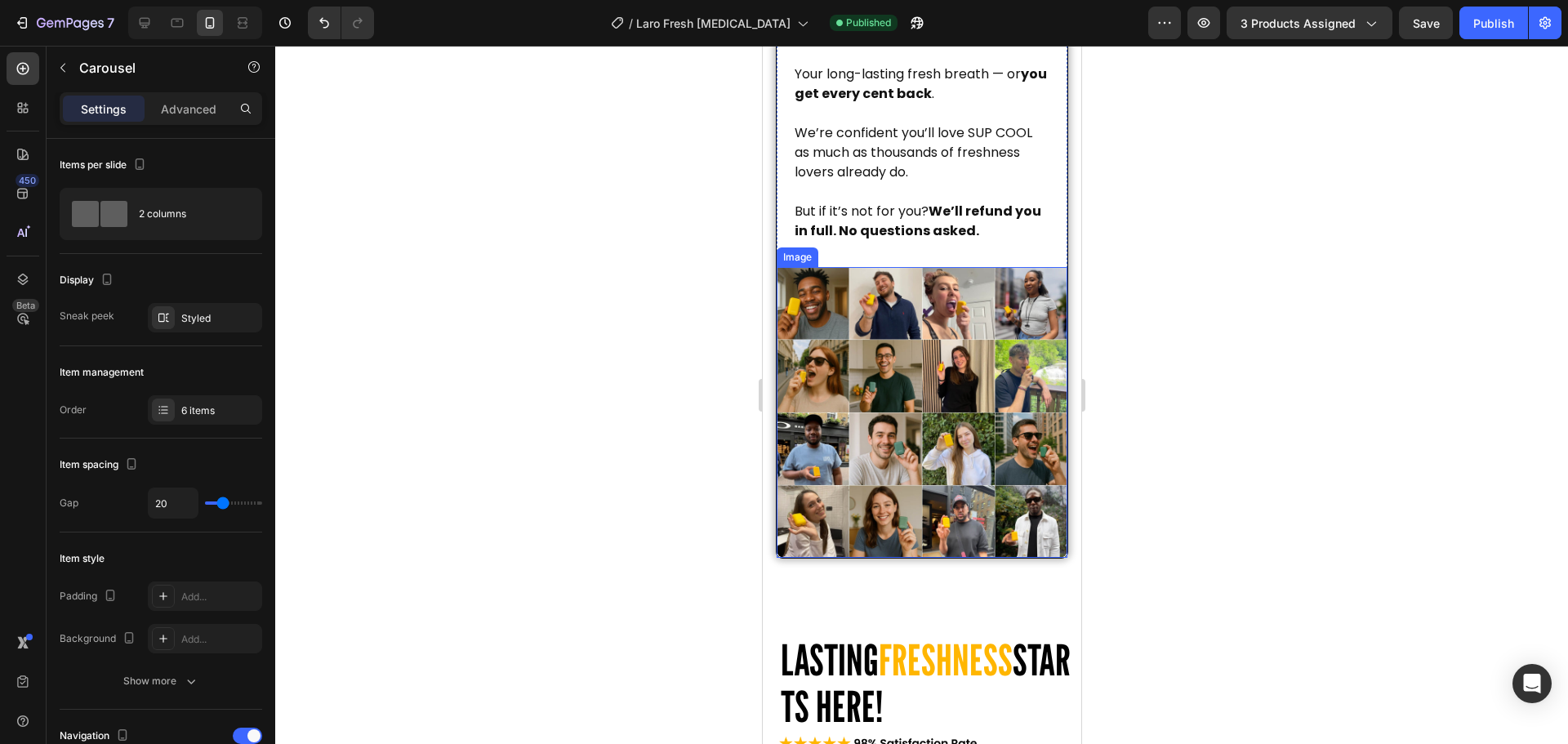
click at [889, 362] on img at bounding box center [921, 412] width 291 height 291
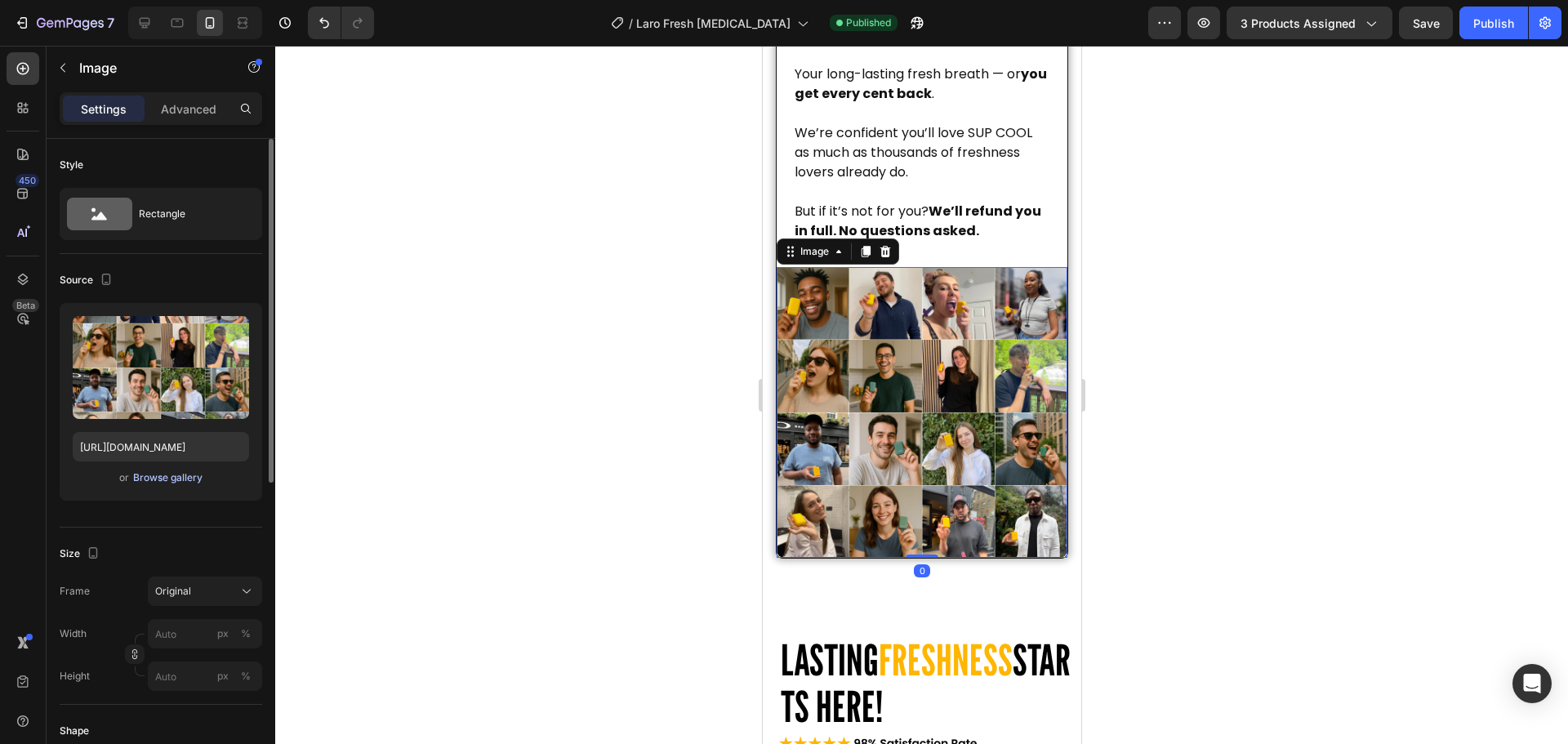
click at [167, 480] on div "Browse gallery" at bounding box center [167, 478] width 69 height 15
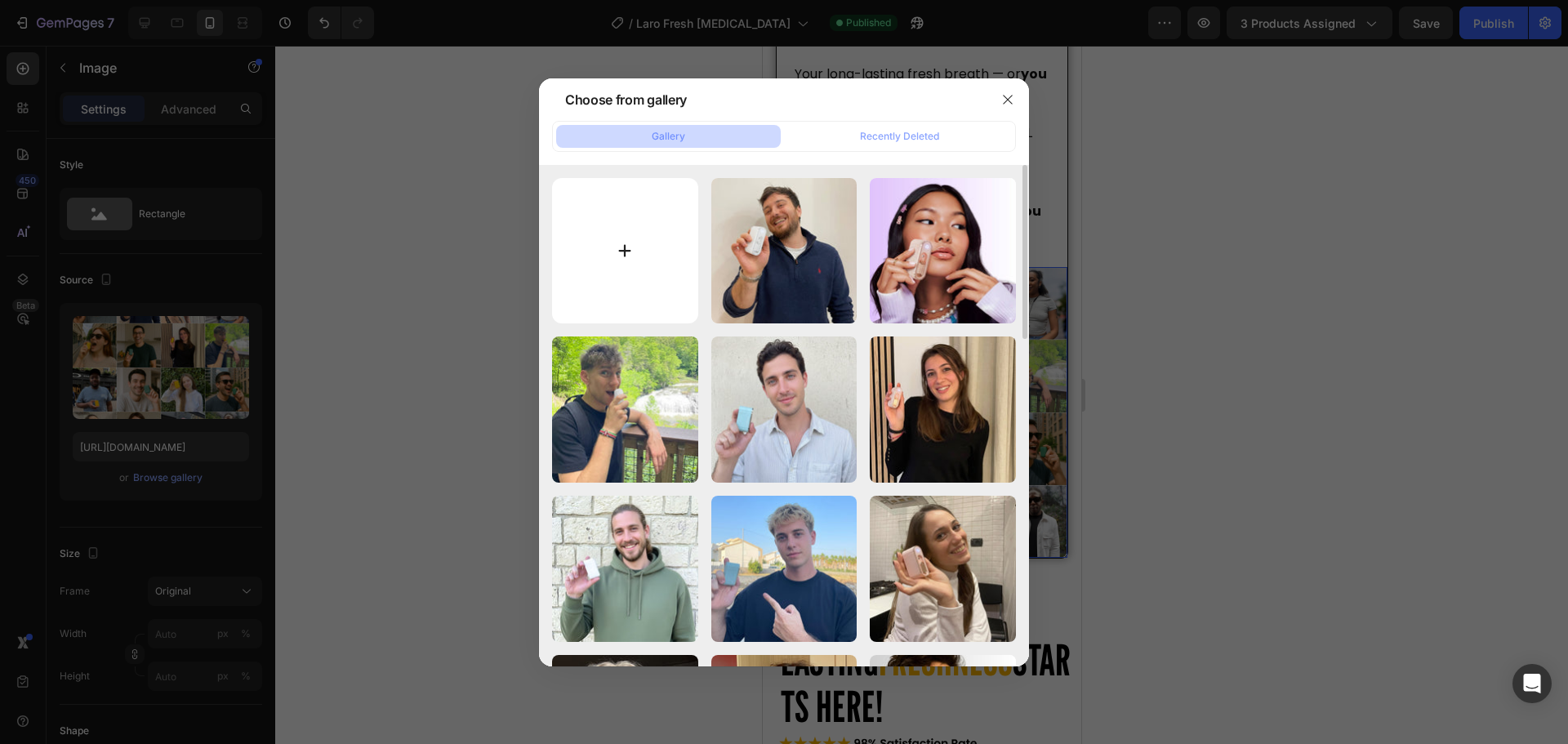
click at [626, 244] on input "file" at bounding box center [625, 251] width 146 height 146
type input "C:\fakepath\Reviews.jpg"
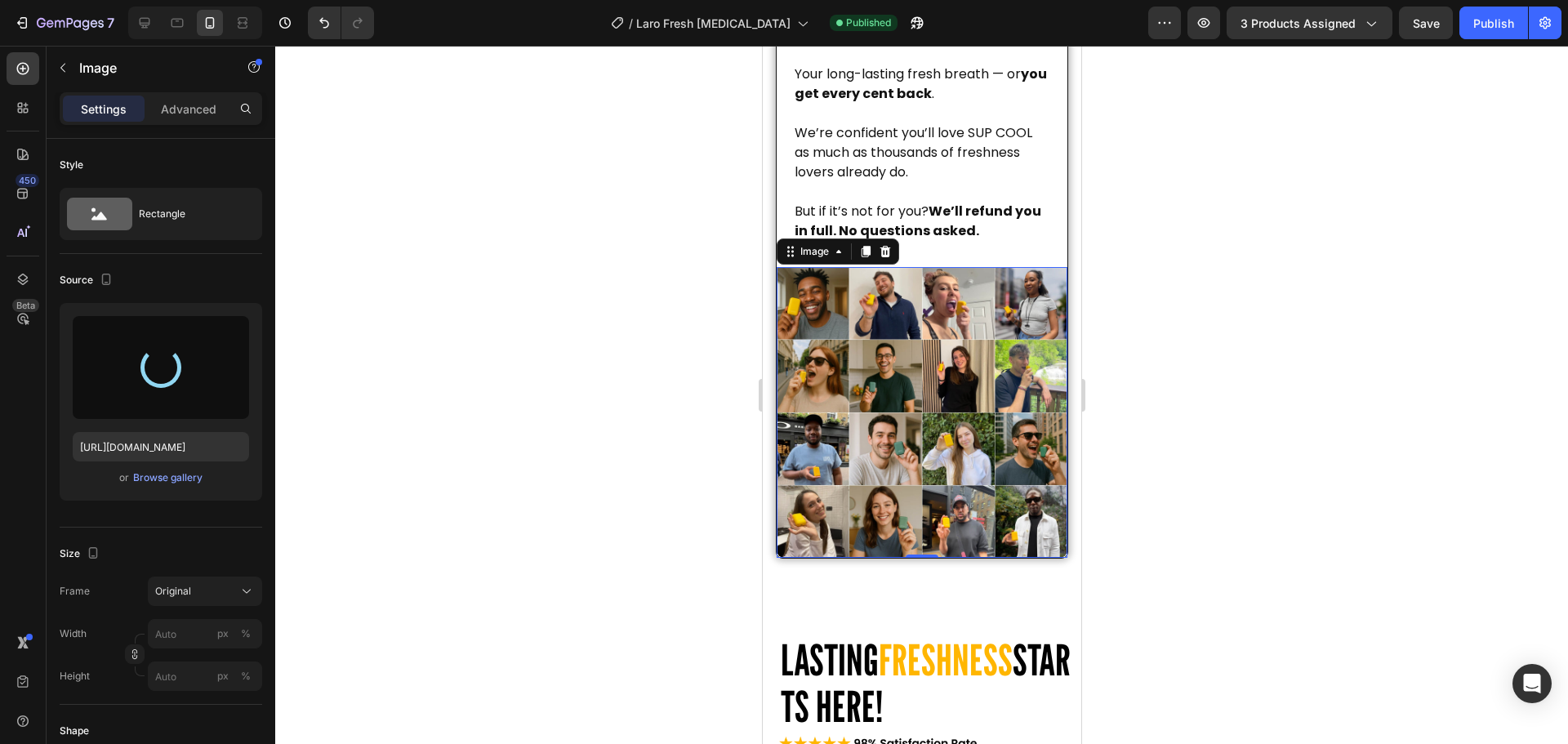
type input "https://cdn.shopify.com/s/files/1/0915/2308/8759/files/gempages_567414619656684…"
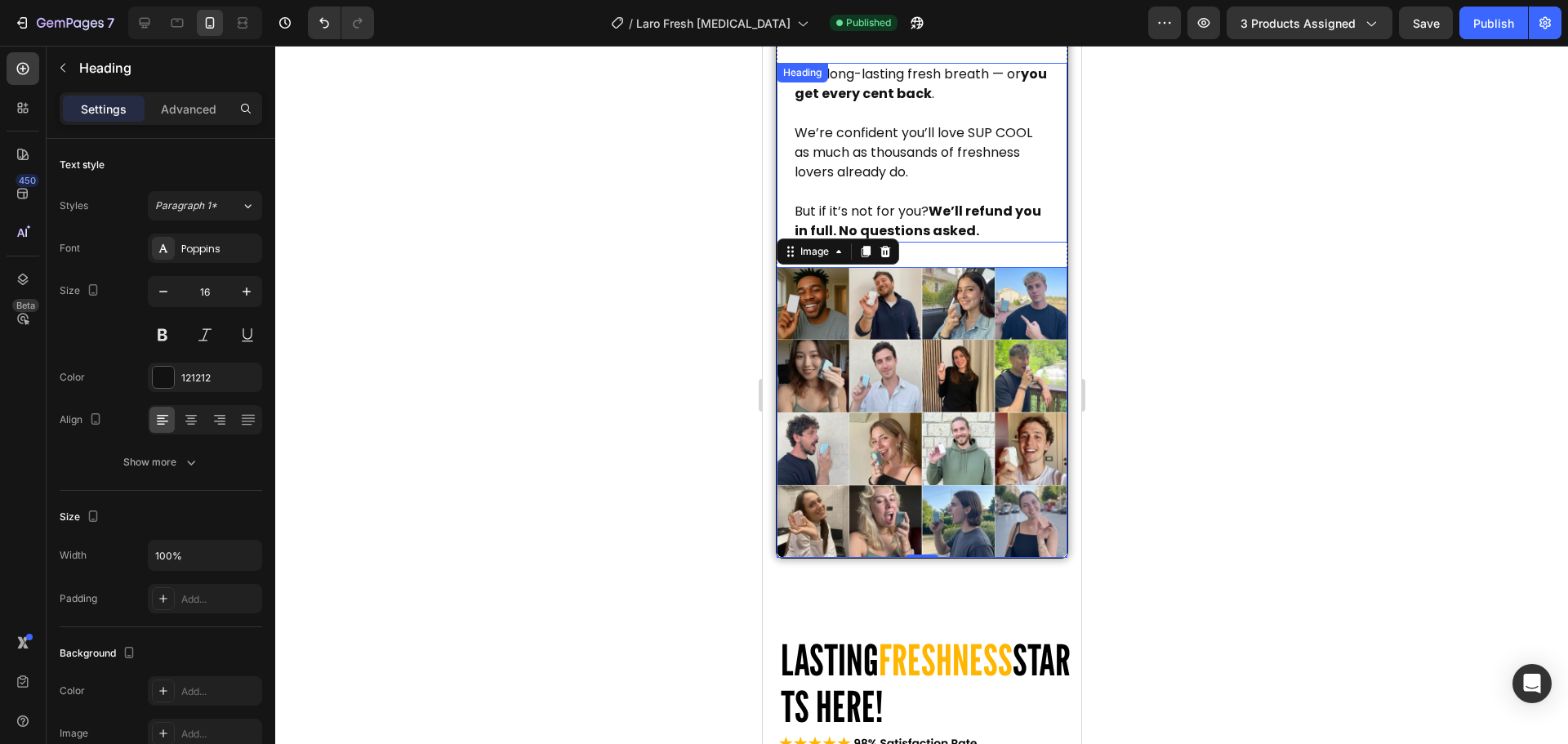
click at [981, 96] on h2 "Your long-lasting fresh breath — or you get every cent back . We’re confident y…" at bounding box center [921, 153] width 258 height 180
click at [1028, 130] on span "We’re confident you’ll love SUP COOL as much as thousands of freshness lovers a…" at bounding box center [913, 152] width 238 height 58
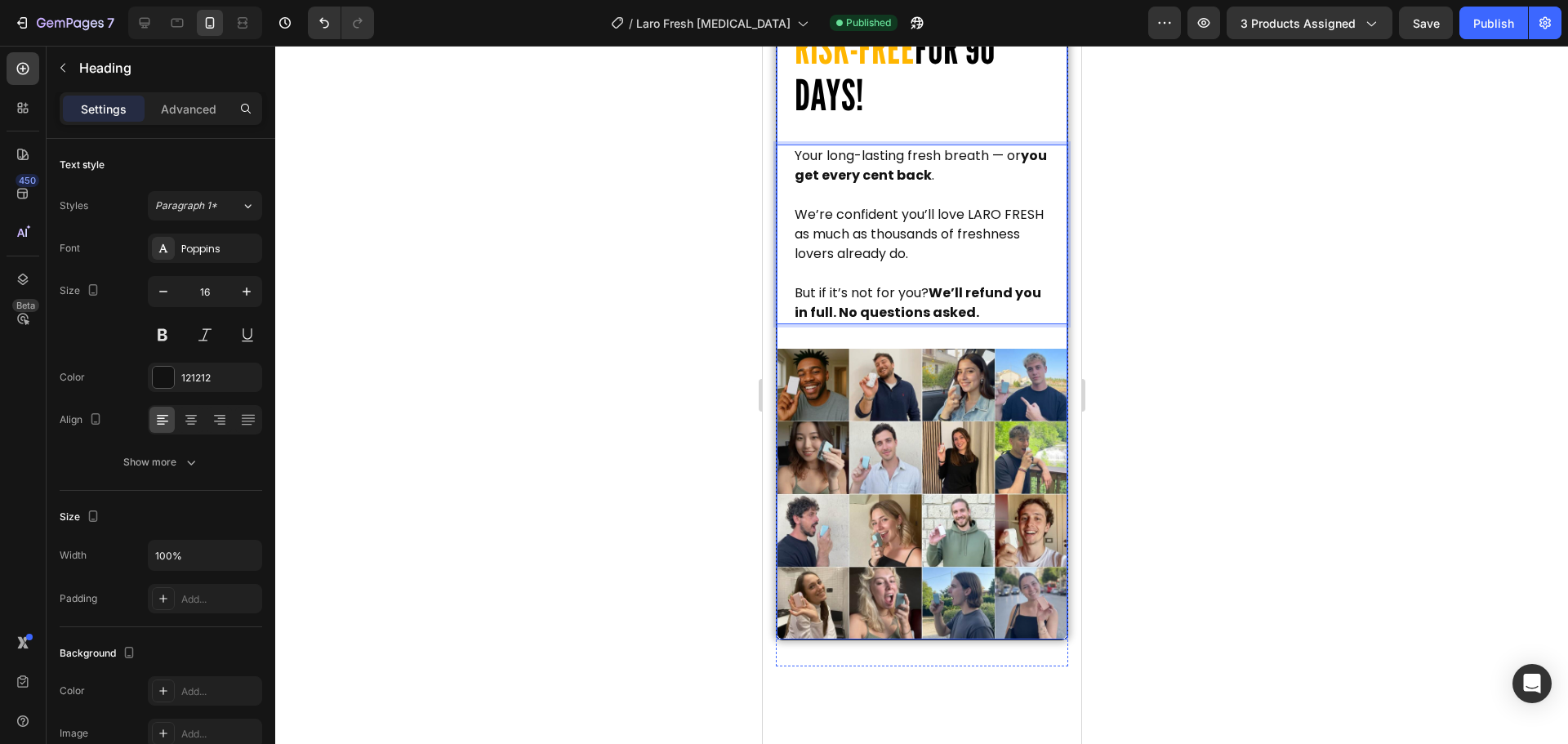
scroll to position [6076, 0]
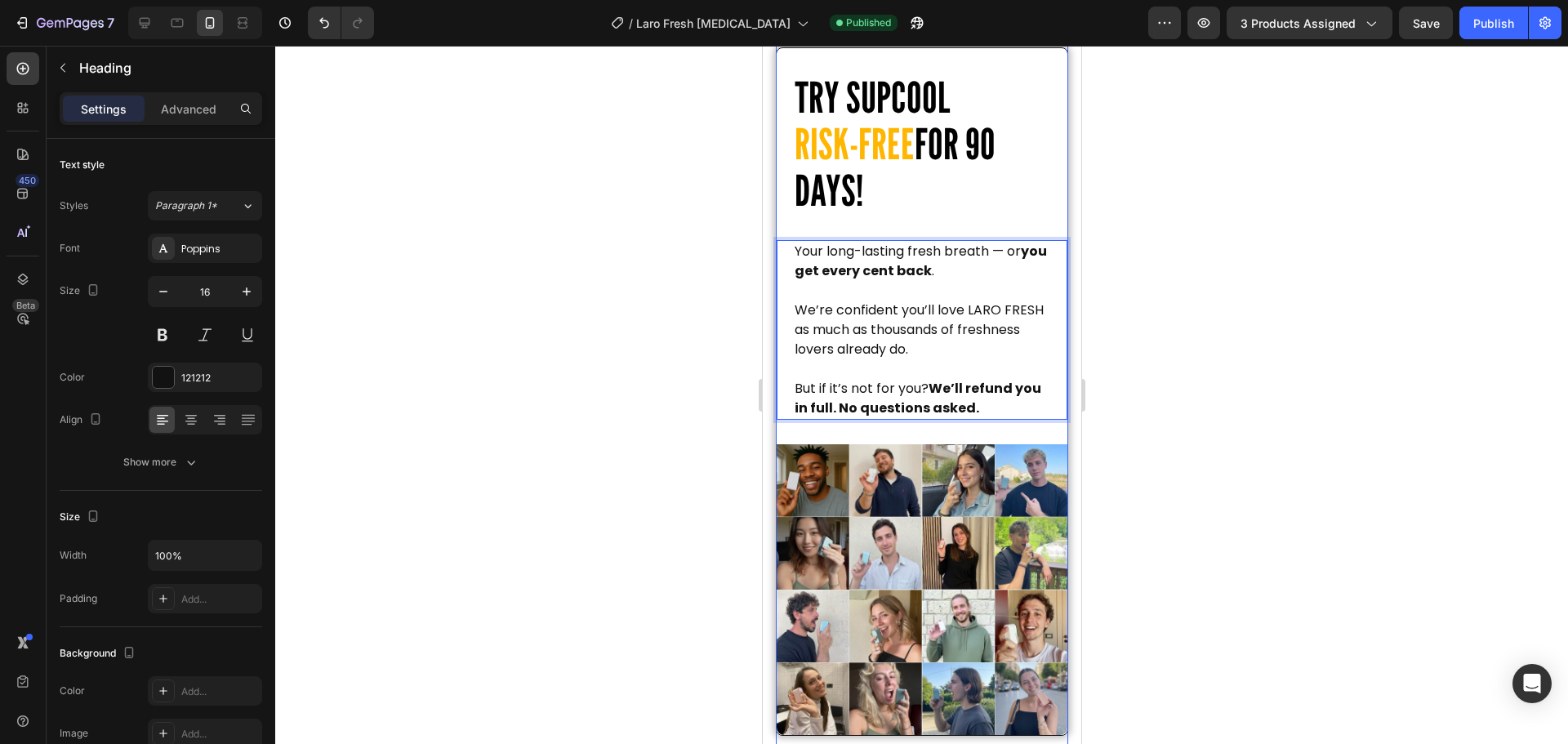
click at [947, 122] on span "TRY SUPCOOL" at bounding box center [871, 96] width 155 height 51
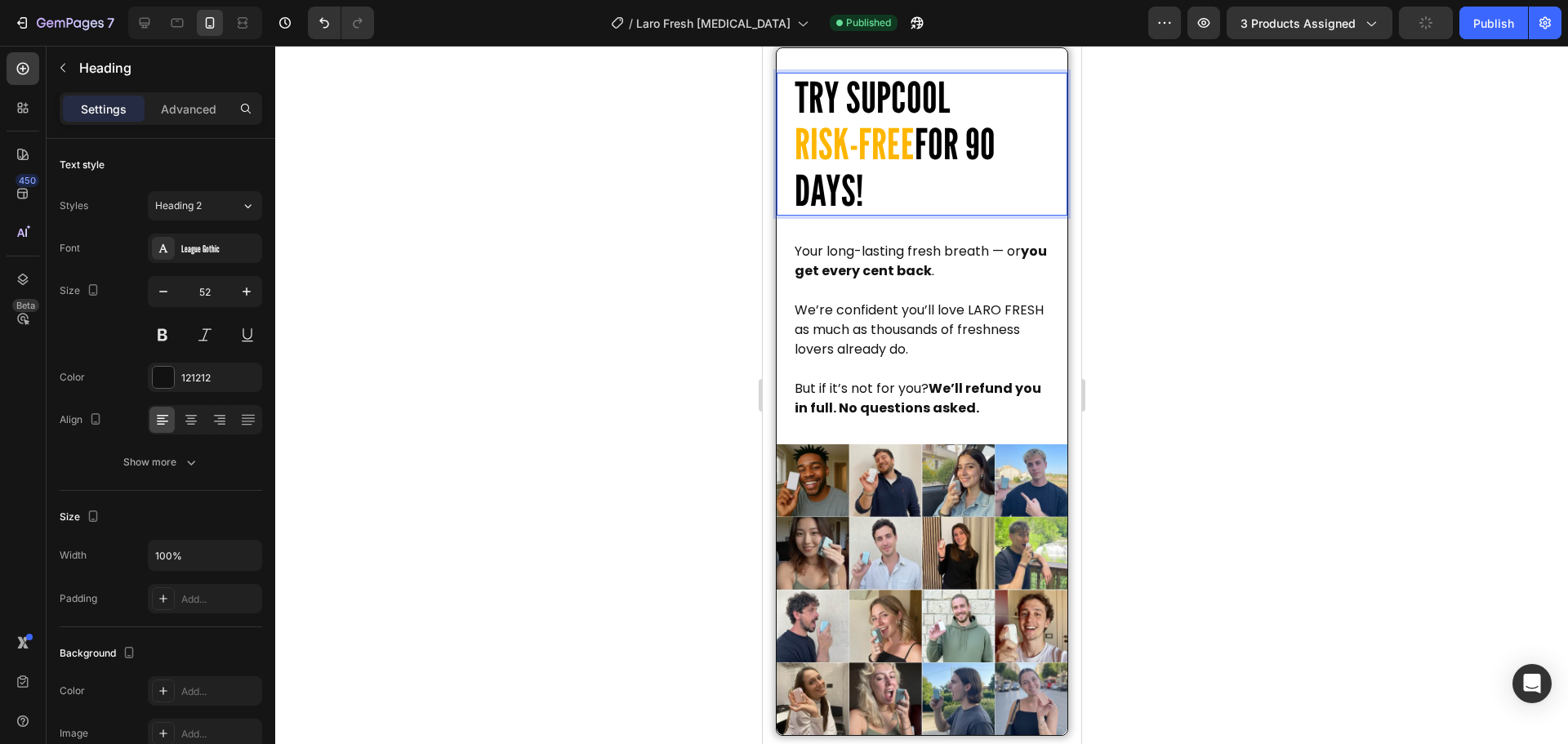
click at [953, 162] on p "TRY SUPCOOL RISK-FREE FOR 90 DAYS!" at bounding box center [929, 144] width 271 height 140
click at [161, 27] on div at bounding box center [195, 22] width 134 height 32
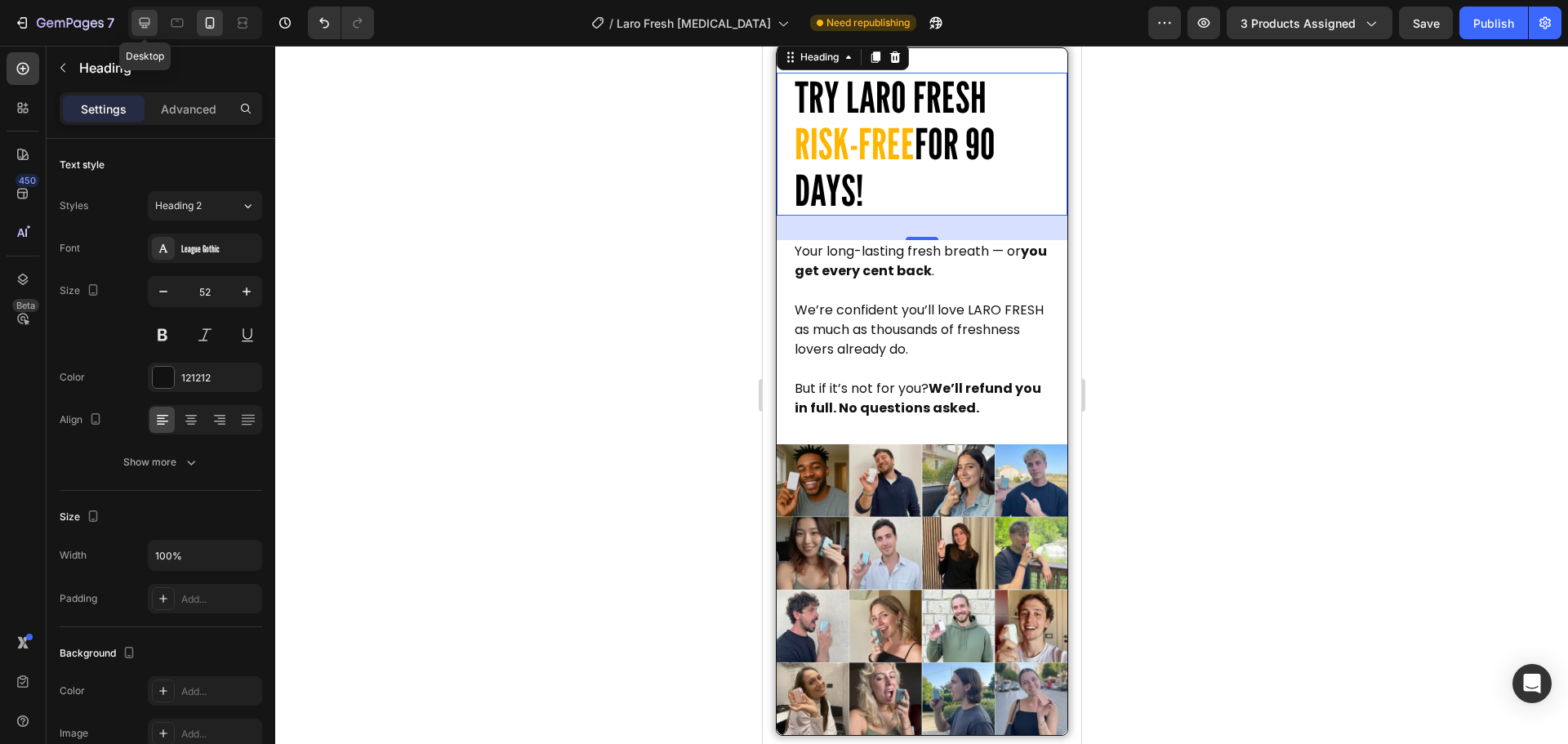
click at [145, 27] on icon at bounding box center [145, 23] width 11 height 11
type input "46"
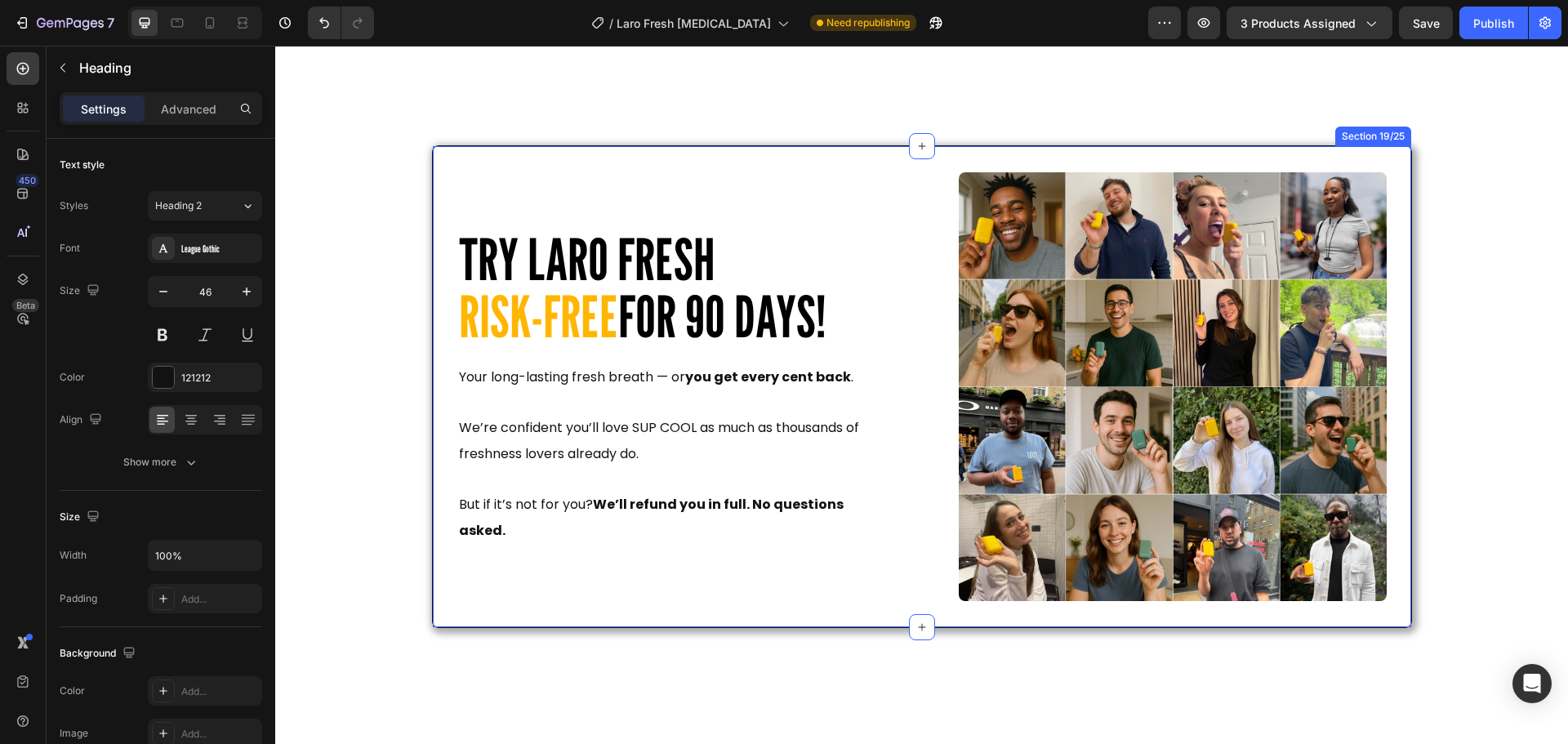
scroll to position [5068, 0]
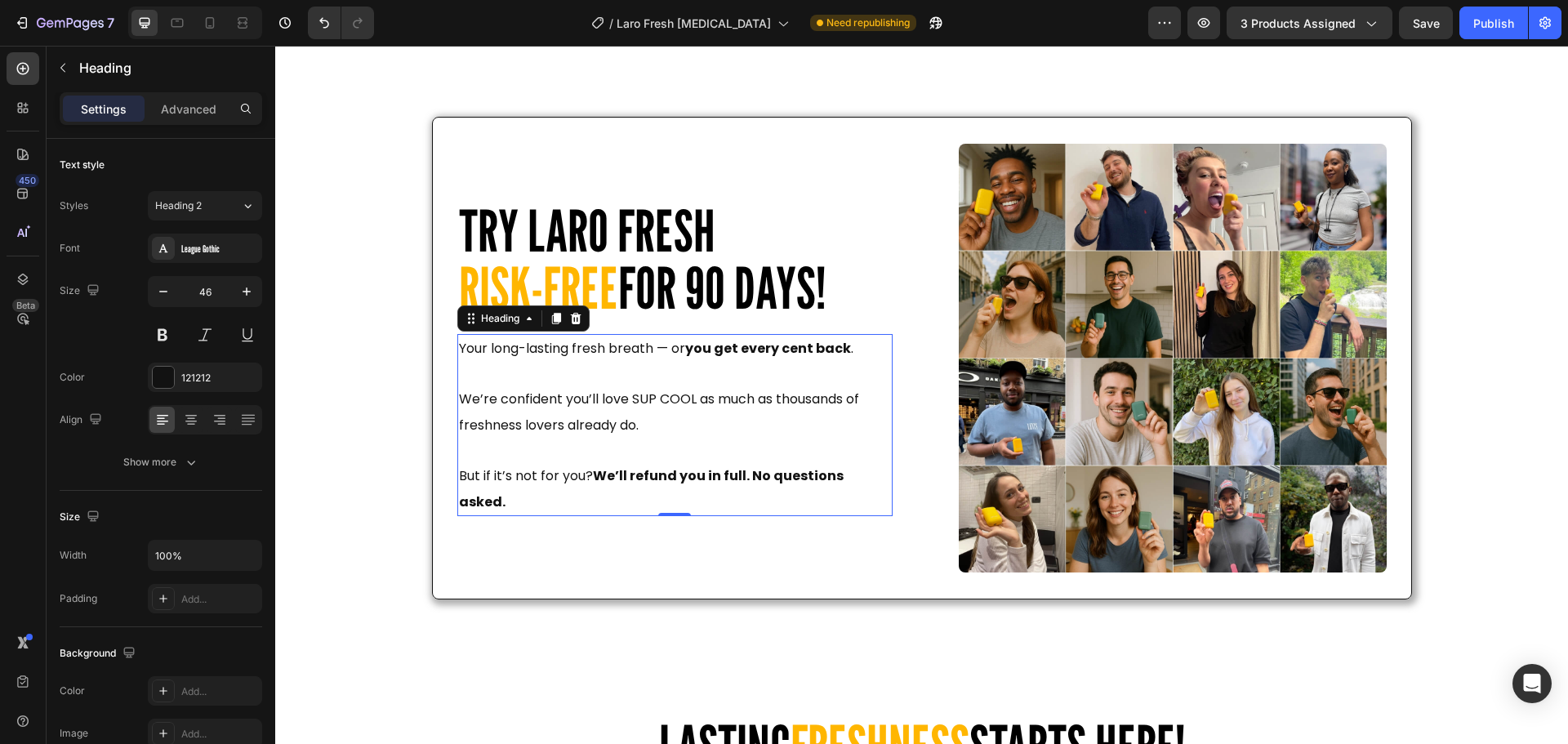
click at [634, 446] on h2 "Your long-lasting fresh breath — or you get every cent back . We’re confident y…" at bounding box center [674, 425] width 435 height 182
click at [658, 397] on h2 "Your long-lasting fresh breath — or you get every cent back . We’re confident y…" at bounding box center [674, 425] width 435 height 182
click at [658, 397] on p "Your long-lasting fresh breath — or you get every cent back . We’re confident y…" at bounding box center [675, 425] width 432 height 179
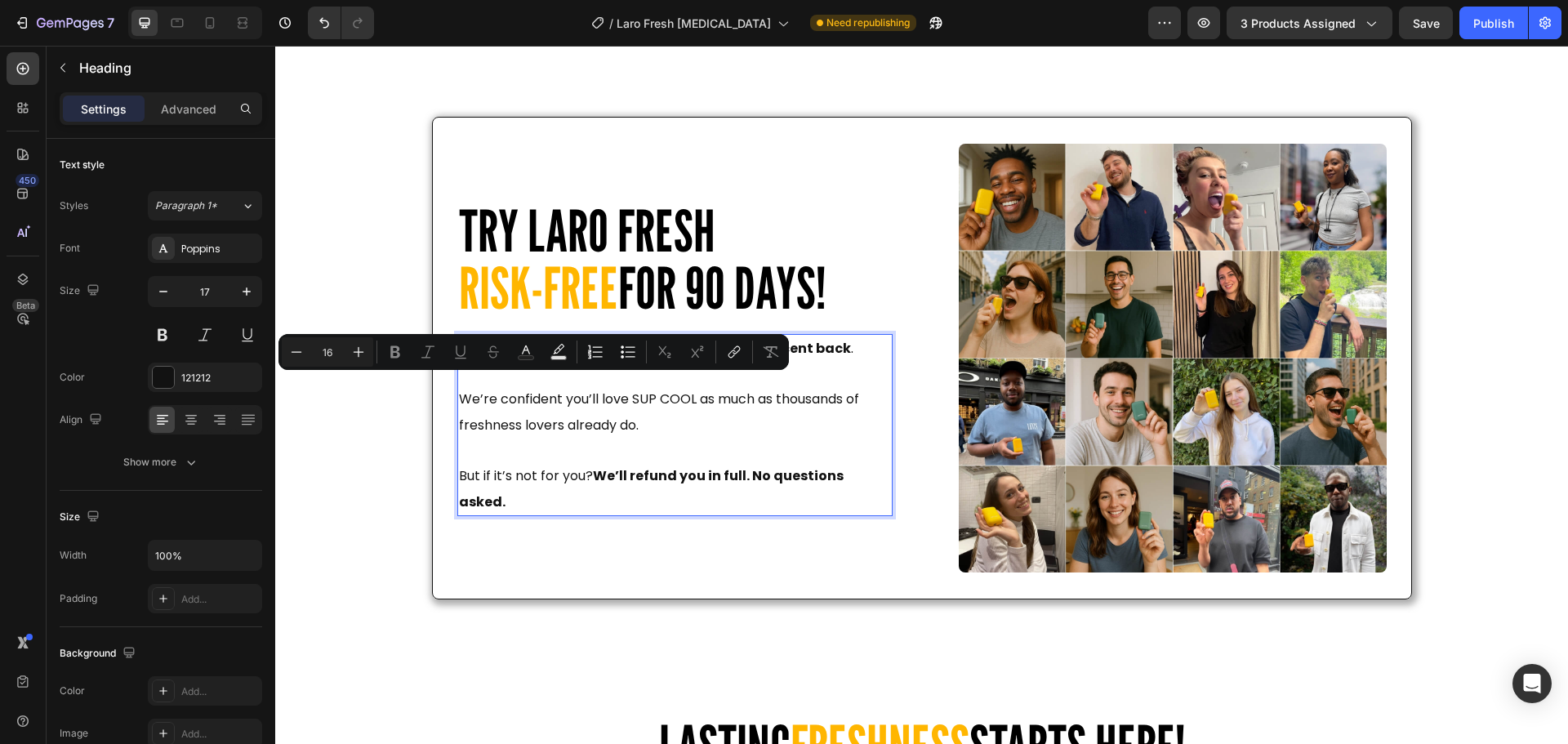
click at [677, 405] on span "We’re confident you’ll love SUP COOL as much as thousands of freshness lovers a…" at bounding box center [658, 411] width 400 height 45
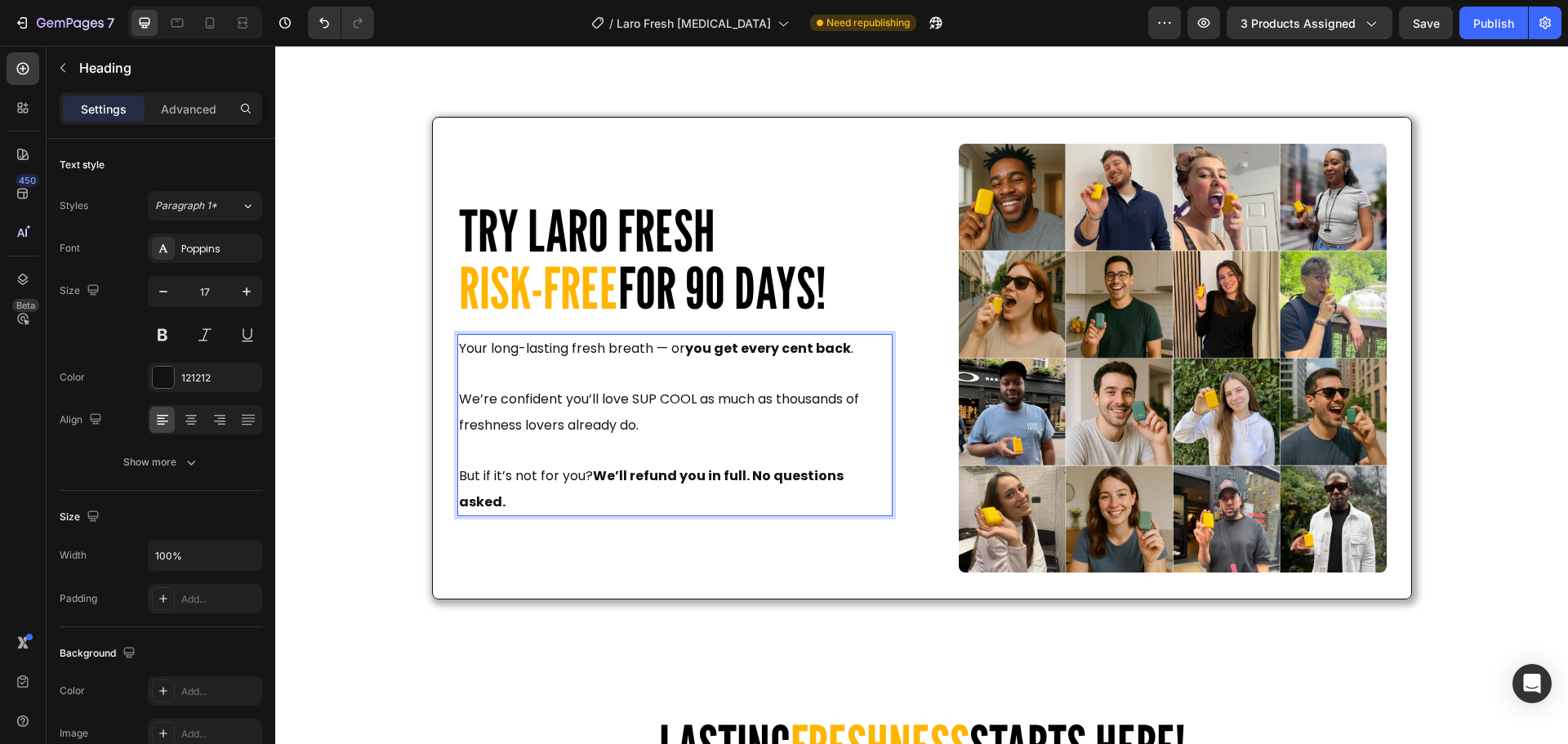
click at [685, 417] on span "We’re confident you’ll love SUP COOL as much as thousands of freshness lovers a…" at bounding box center [658, 411] width 400 height 45
click at [691, 411] on span "We’re confident you’ll love SUP COOL as much as thousands of freshness lovers a…" at bounding box center [658, 411] width 400 height 45
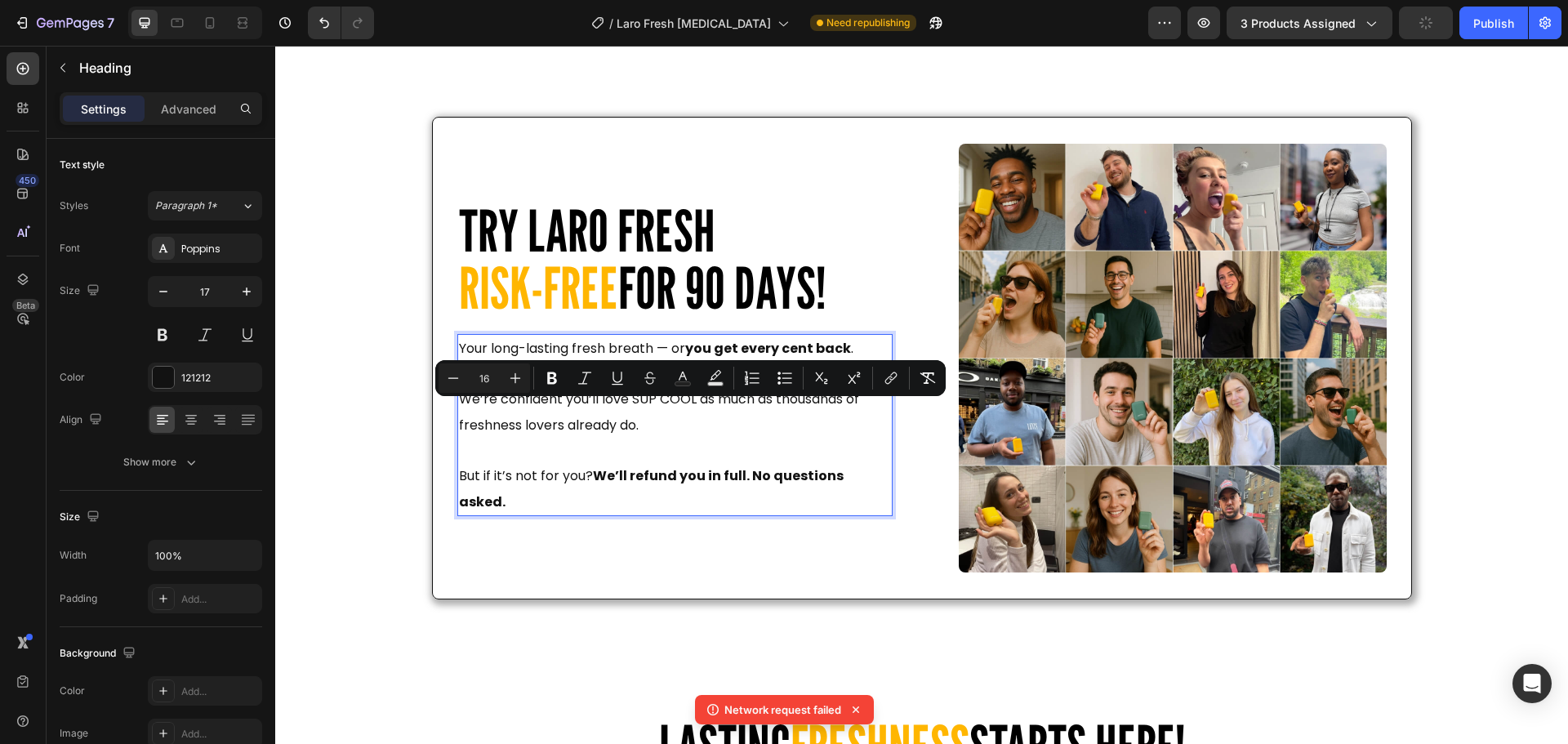
click at [684, 411] on span "We’re confident you’ll love SUP COOL as much as thousands of freshness lovers a…" at bounding box center [658, 411] width 400 height 45
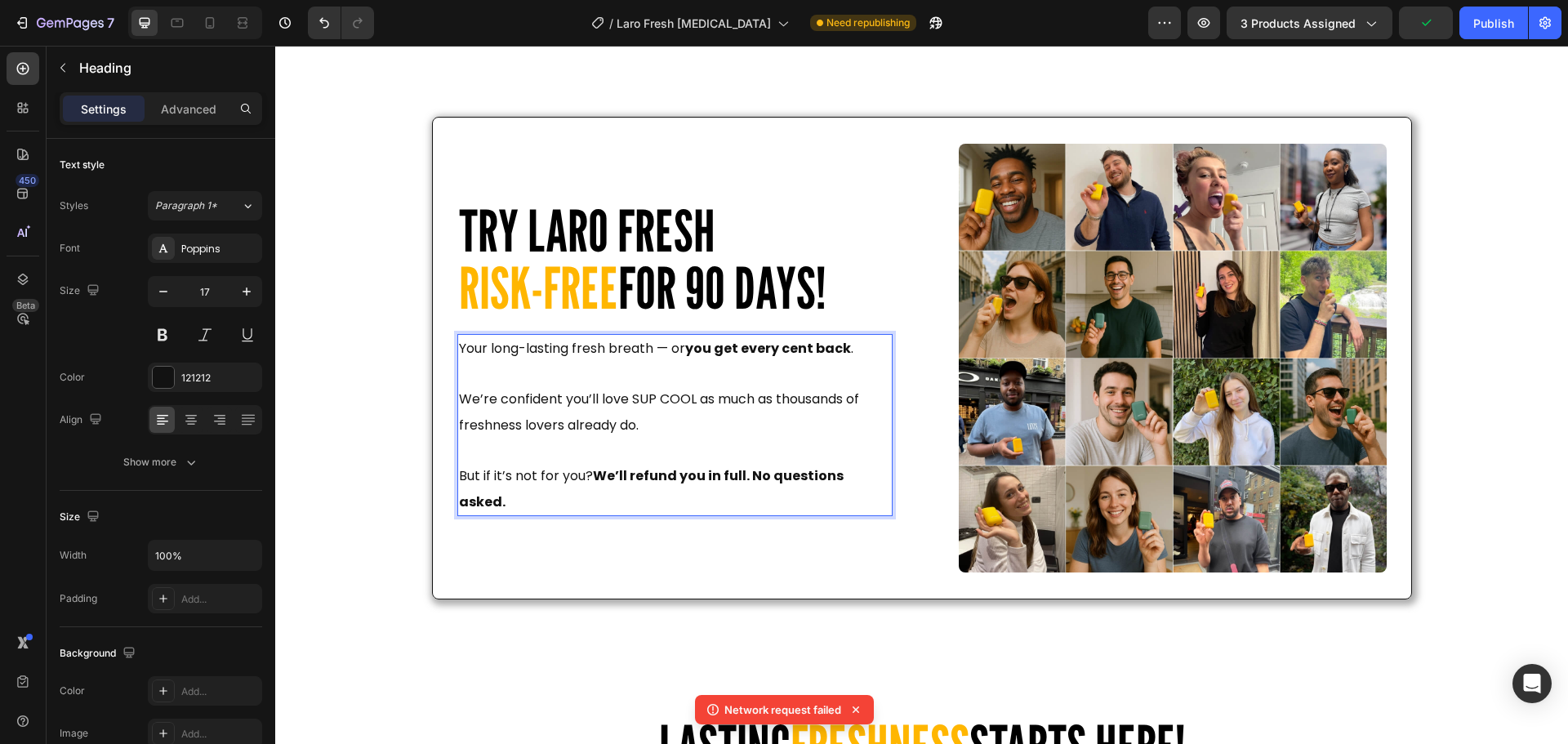
click at [690, 415] on span "We’re confident you’ll love SUP COOL as much as thousands of freshness lovers a…" at bounding box center [658, 411] width 400 height 45
drag, startPoint x: 688, startPoint y: 416, endPoint x: 628, endPoint y: 417, distance: 60.0
click at [628, 417] on span "We’re confident you’ll love SUP COOL as much as thousands of freshness lovers a…" at bounding box center [658, 411] width 400 height 45
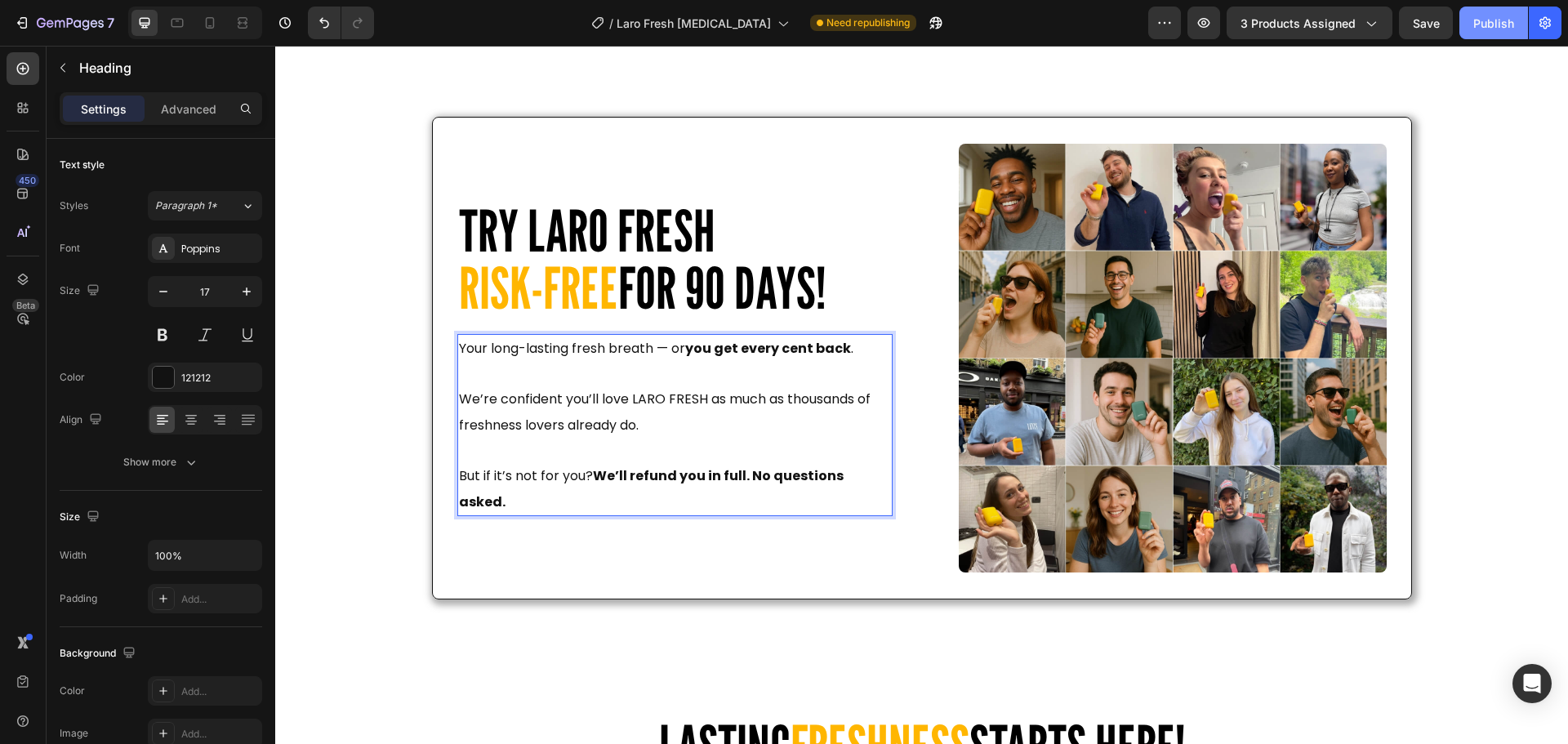
drag, startPoint x: 1483, startPoint y: 7, endPoint x: 1482, endPoint y: 16, distance: 9.1
click at [1482, 16] on button "Publish" at bounding box center [1493, 22] width 69 height 32
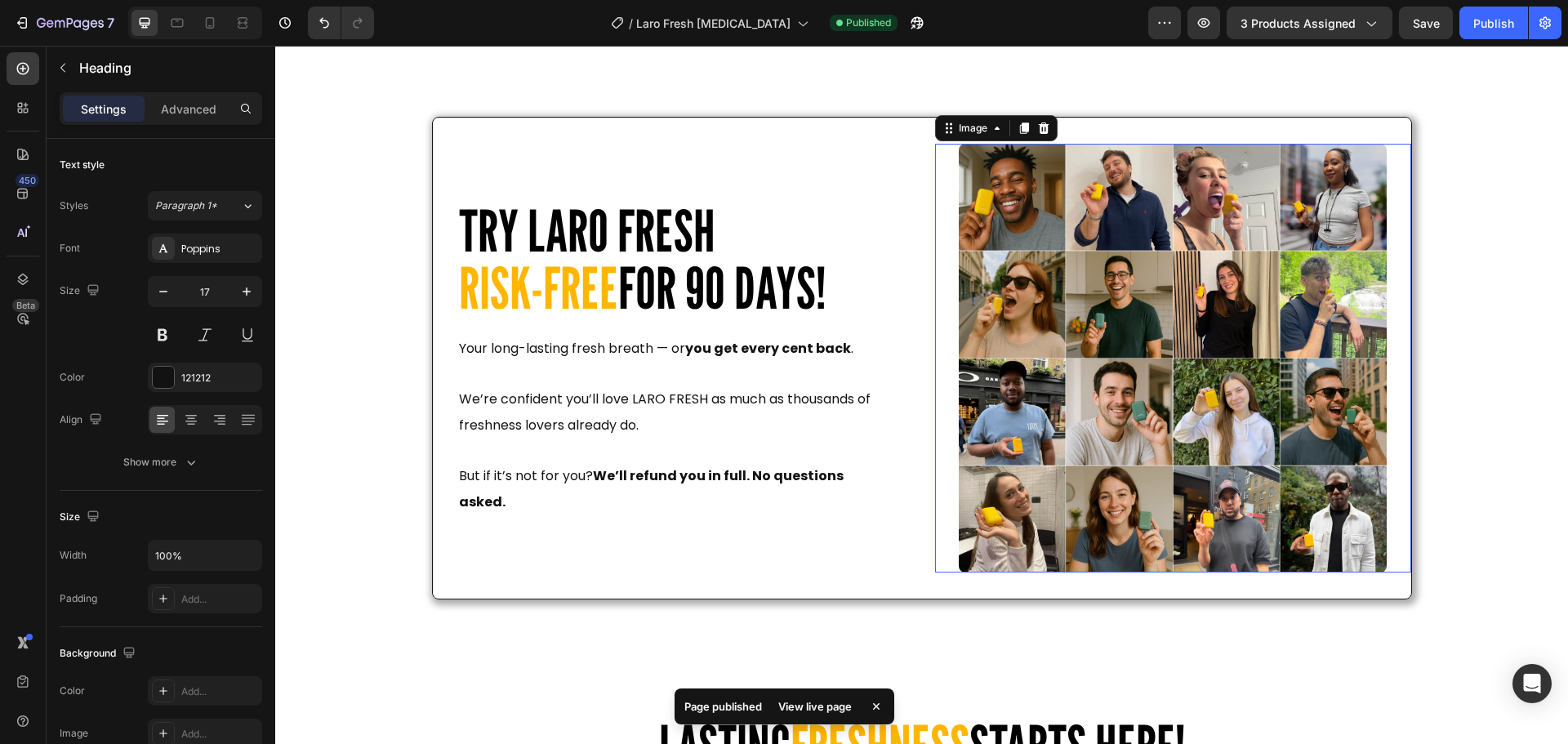
click at [1171, 226] on img at bounding box center [1173, 358] width 429 height 429
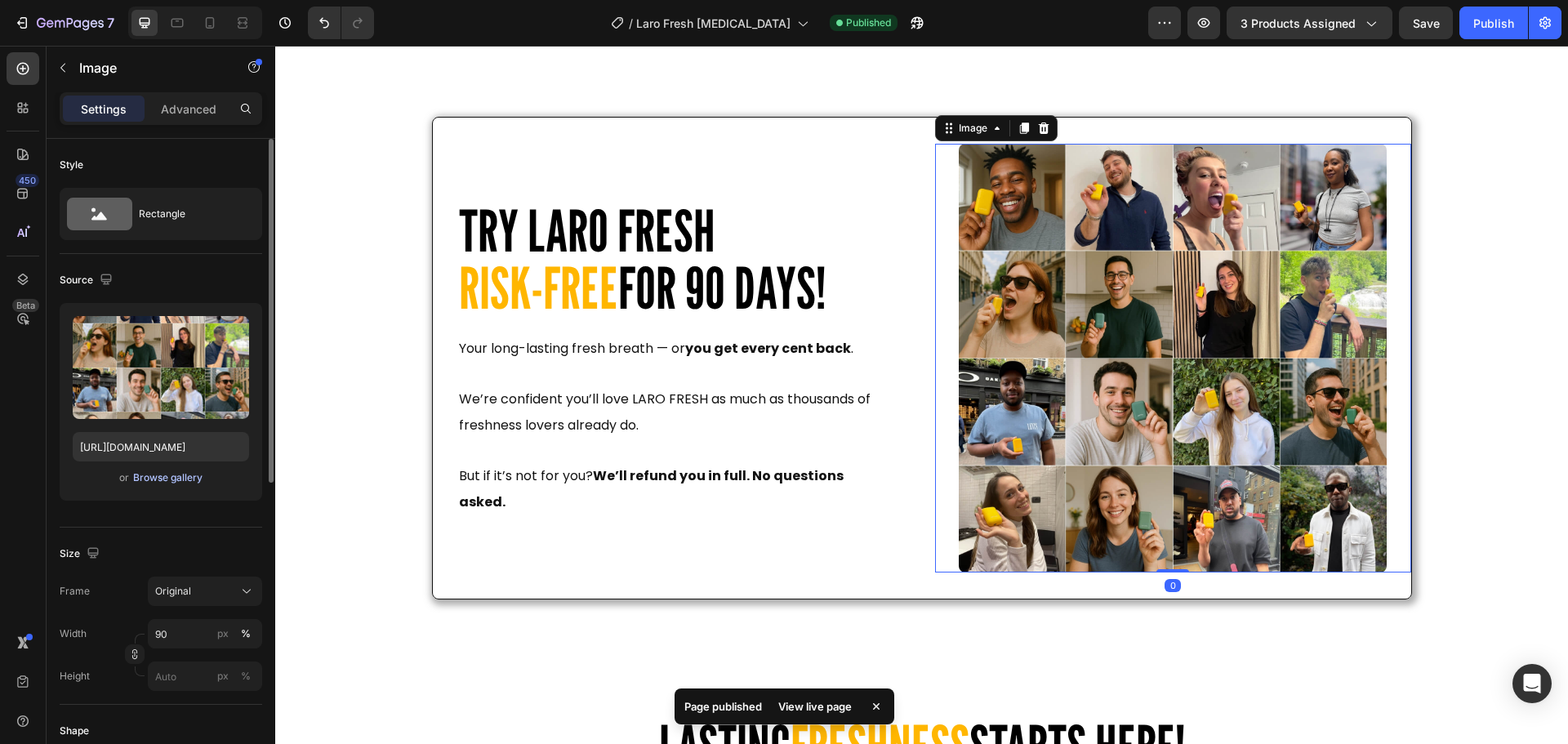
click at [167, 480] on div "Browse gallery" at bounding box center [167, 478] width 69 height 15
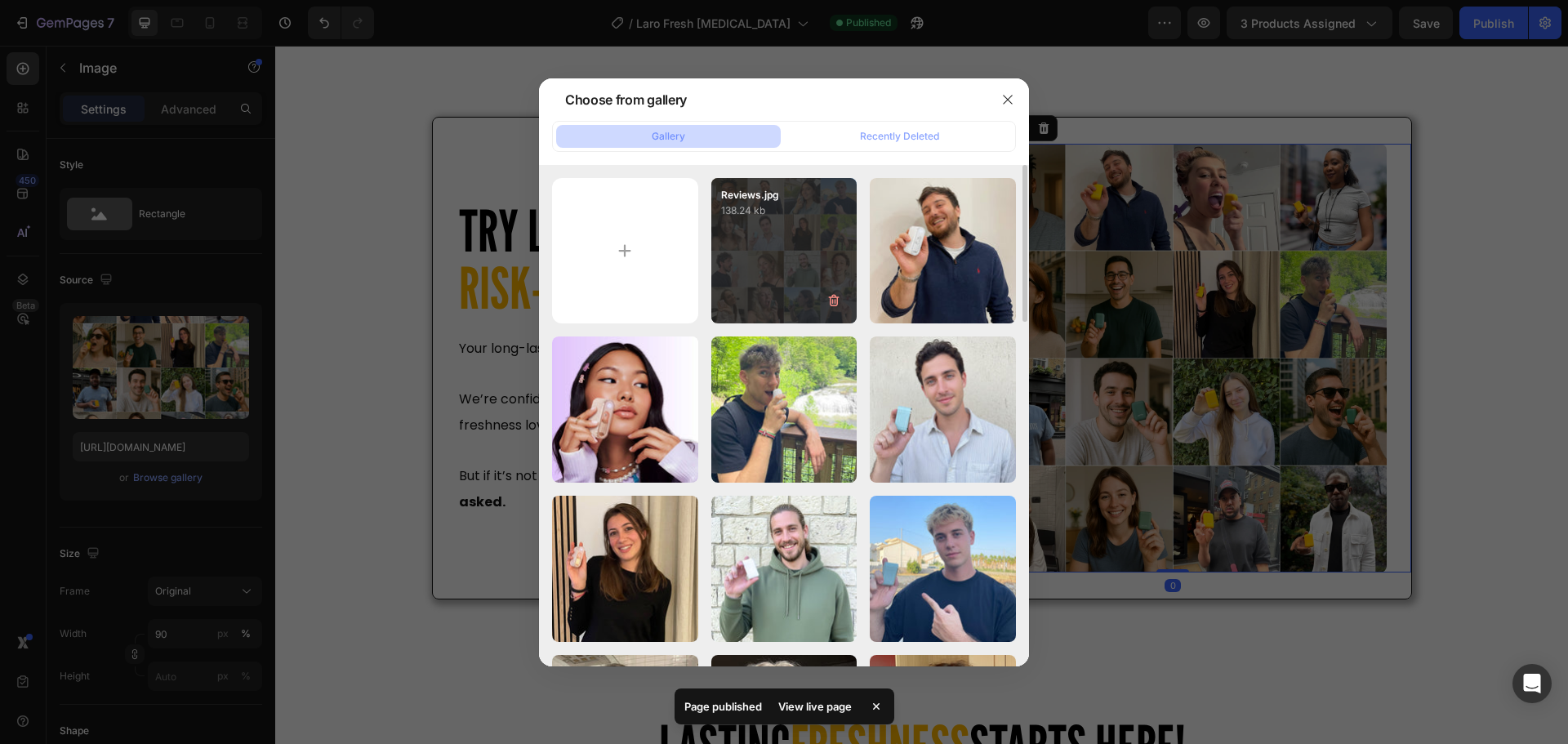
click at [786, 246] on div "Reviews.jpg 138.24 kb" at bounding box center [784, 251] width 146 height 146
type input "https://cdn.shopify.com/s/files/1/0915/2308/8759/files/gempages_567414619656684…"
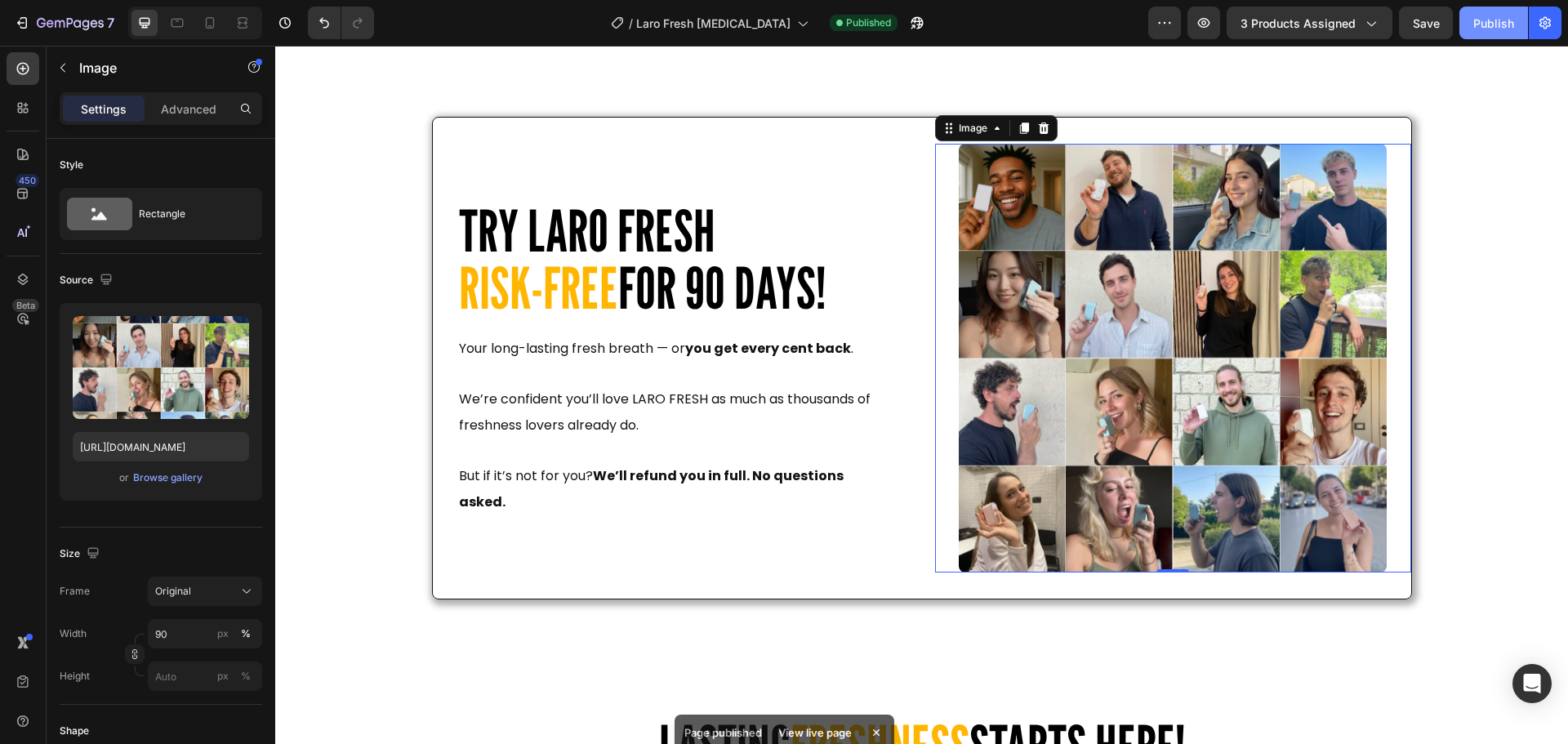
click at [1486, 25] on div "Publish" at bounding box center [1493, 23] width 41 height 17
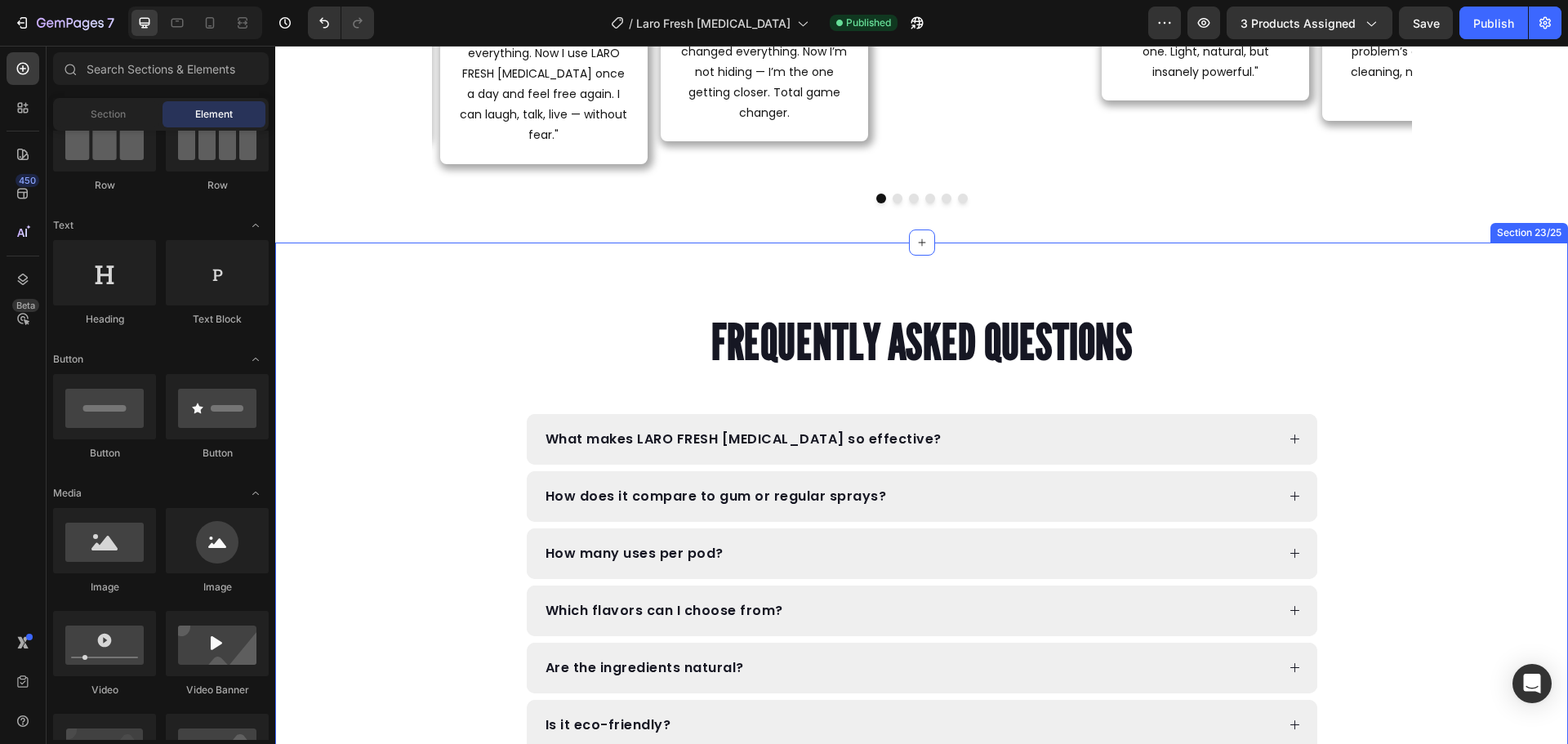
scroll to position [8413, 0]
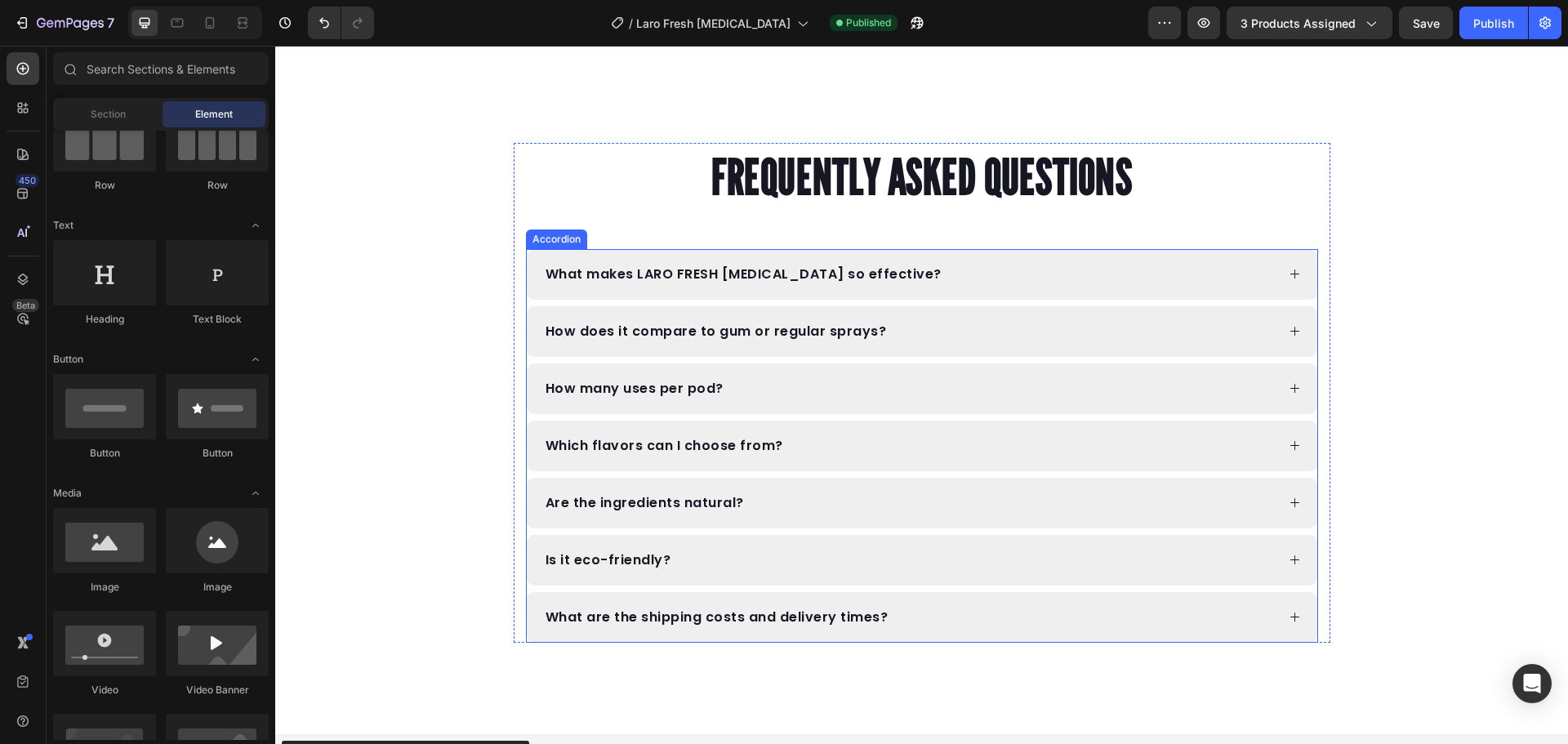
click at [806, 280] on p "What makes LARO FRESH Nebulizer so effective?" at bounding box center [743, 274] width 396 height 13
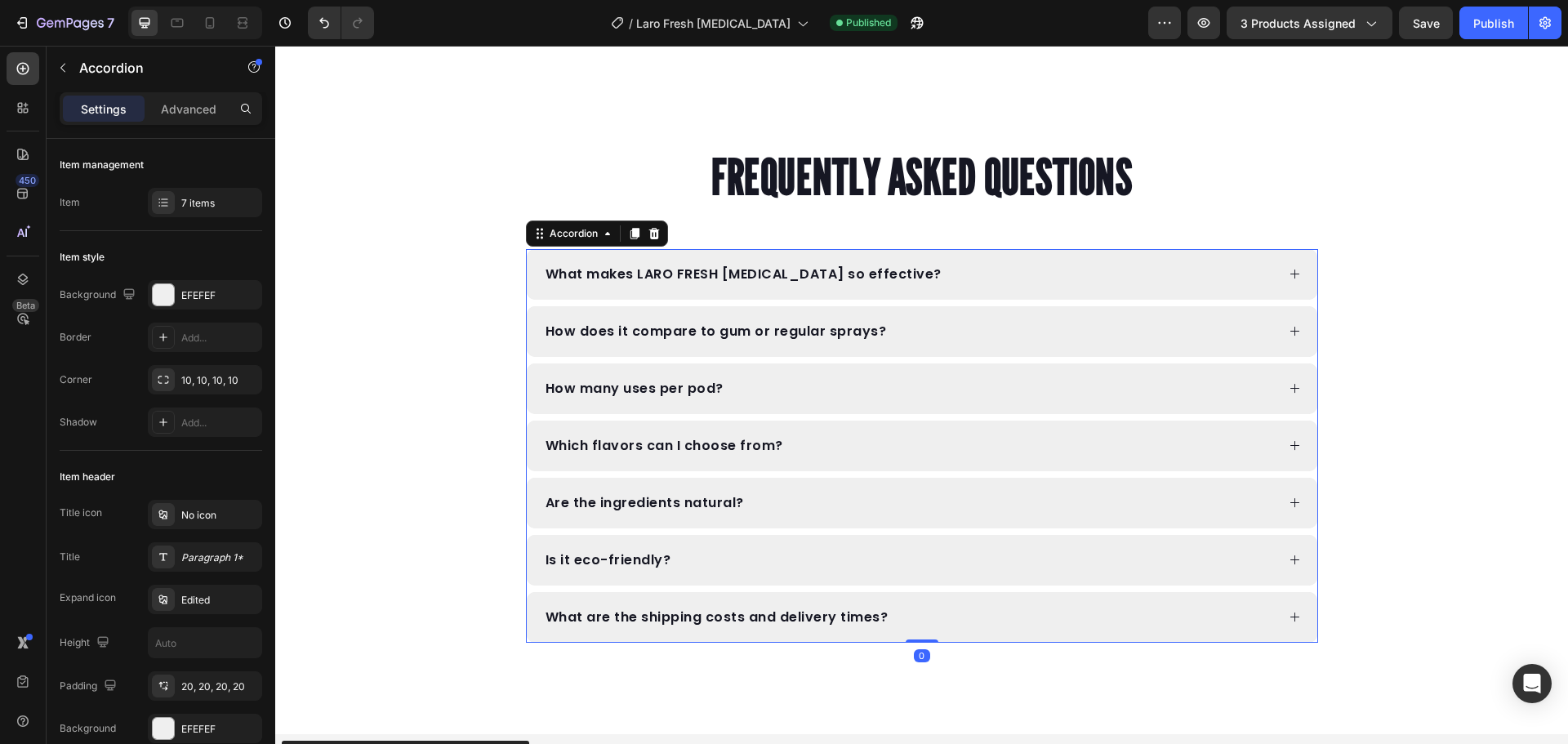
click at [961, 298] on div "What makes LARO FRESH Nebulizer so effective?" at bounding box center [921, 274] width 791 height 51
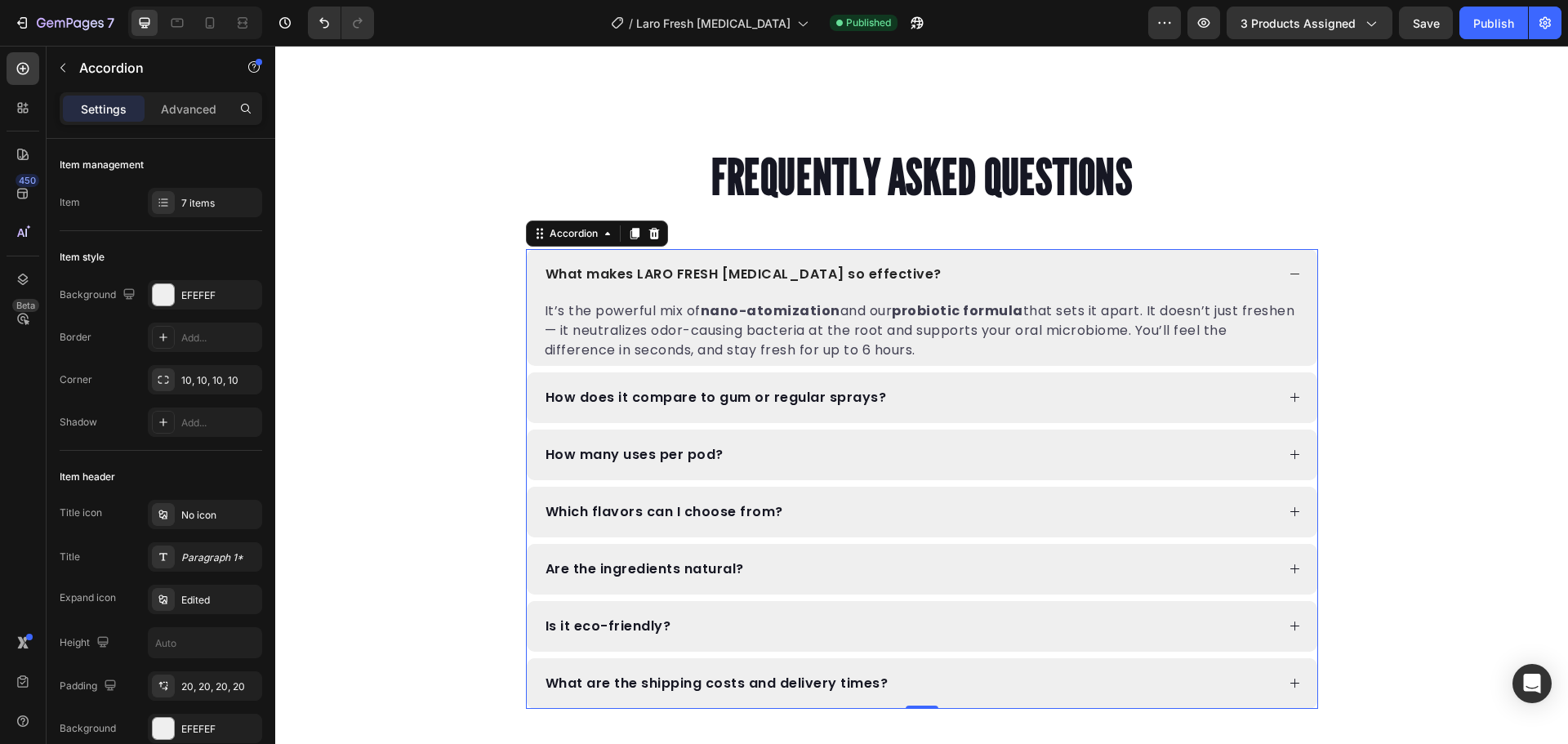
click at [1141, 259] on div "What makes LARO FRESH Nebulizer so effective?" at bounding box center [921, 274] width 791 height 51
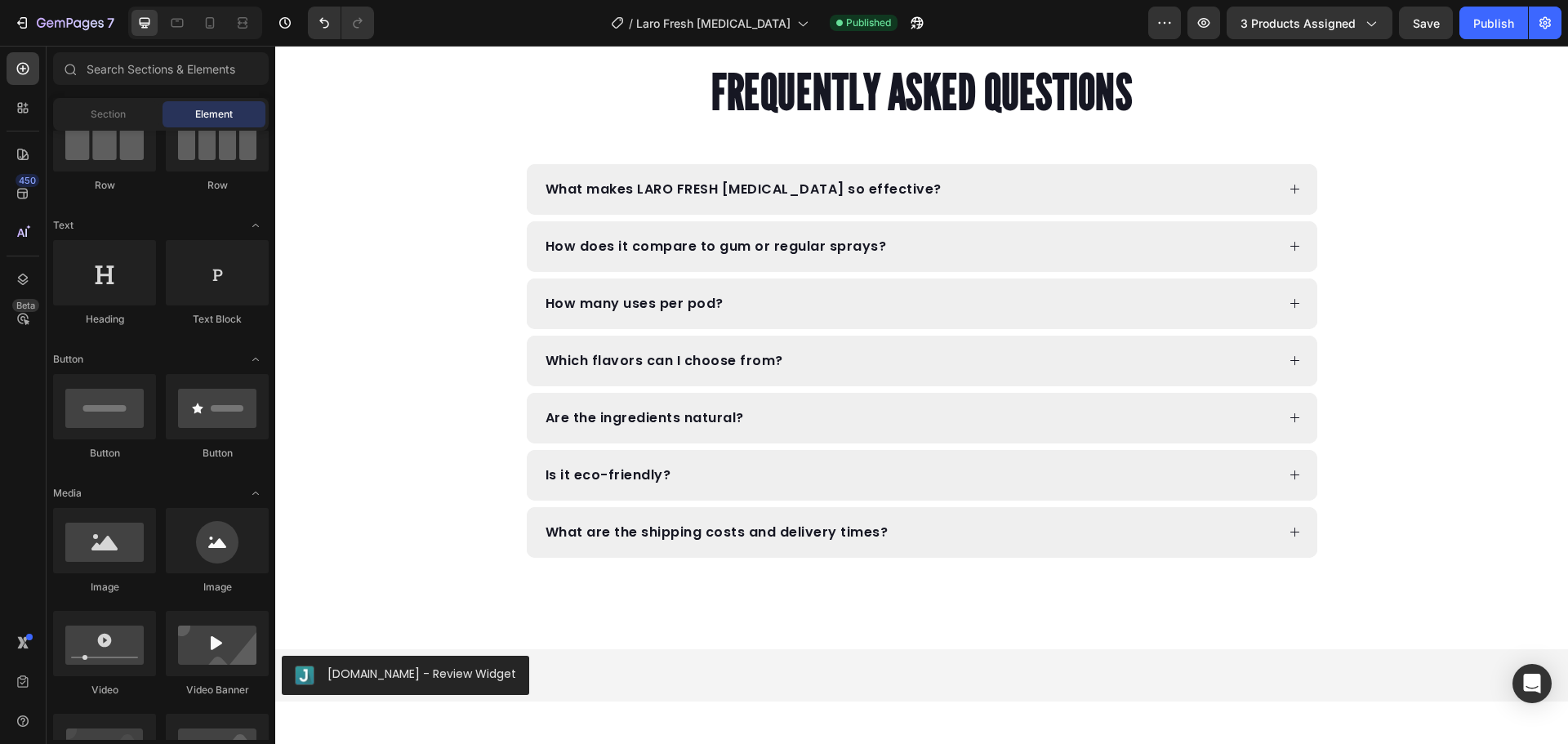
scroll to position [8545, 0]
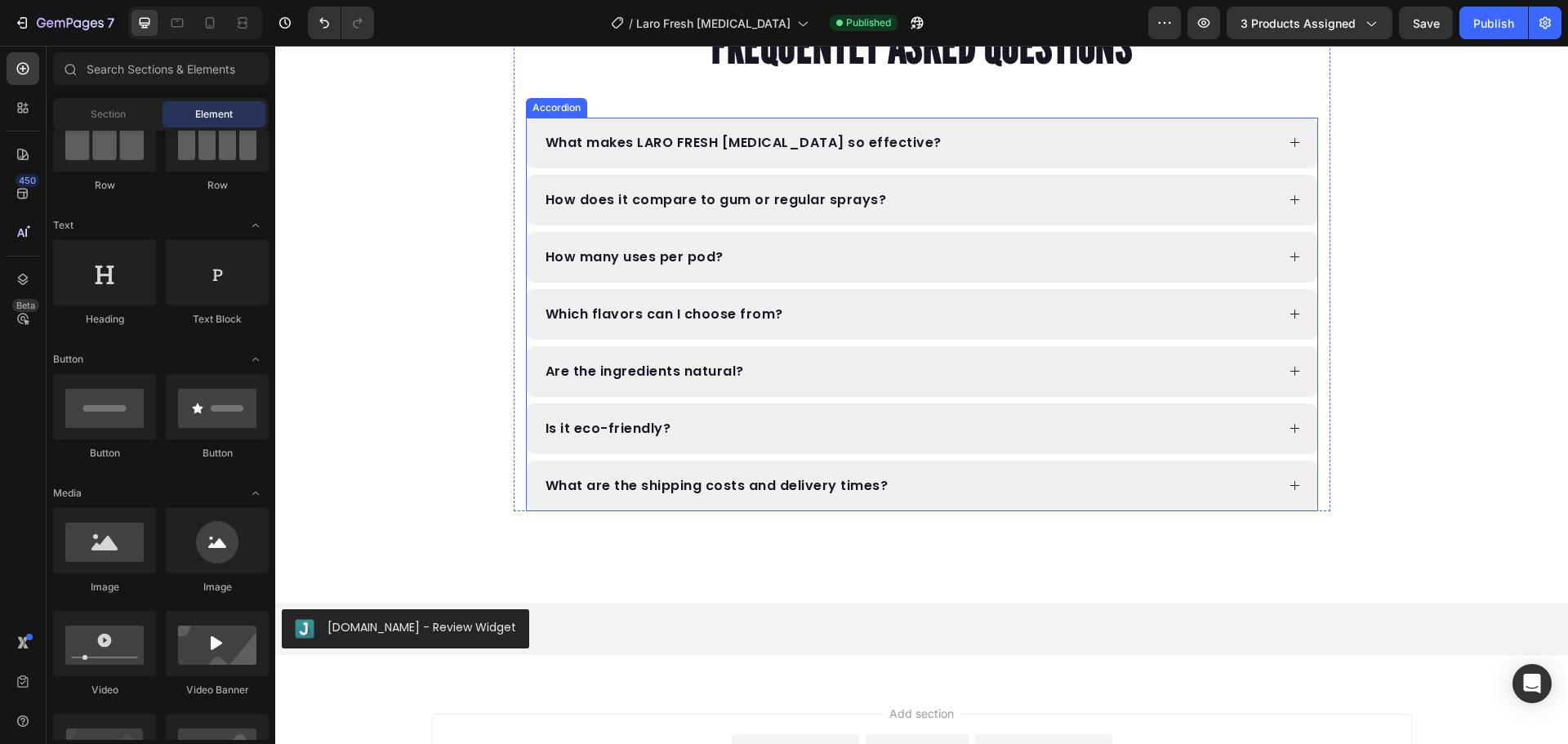
click at [733, 365] on p "Are the ingredients natural?" at bounding box center [644, 372] width 199 height 13
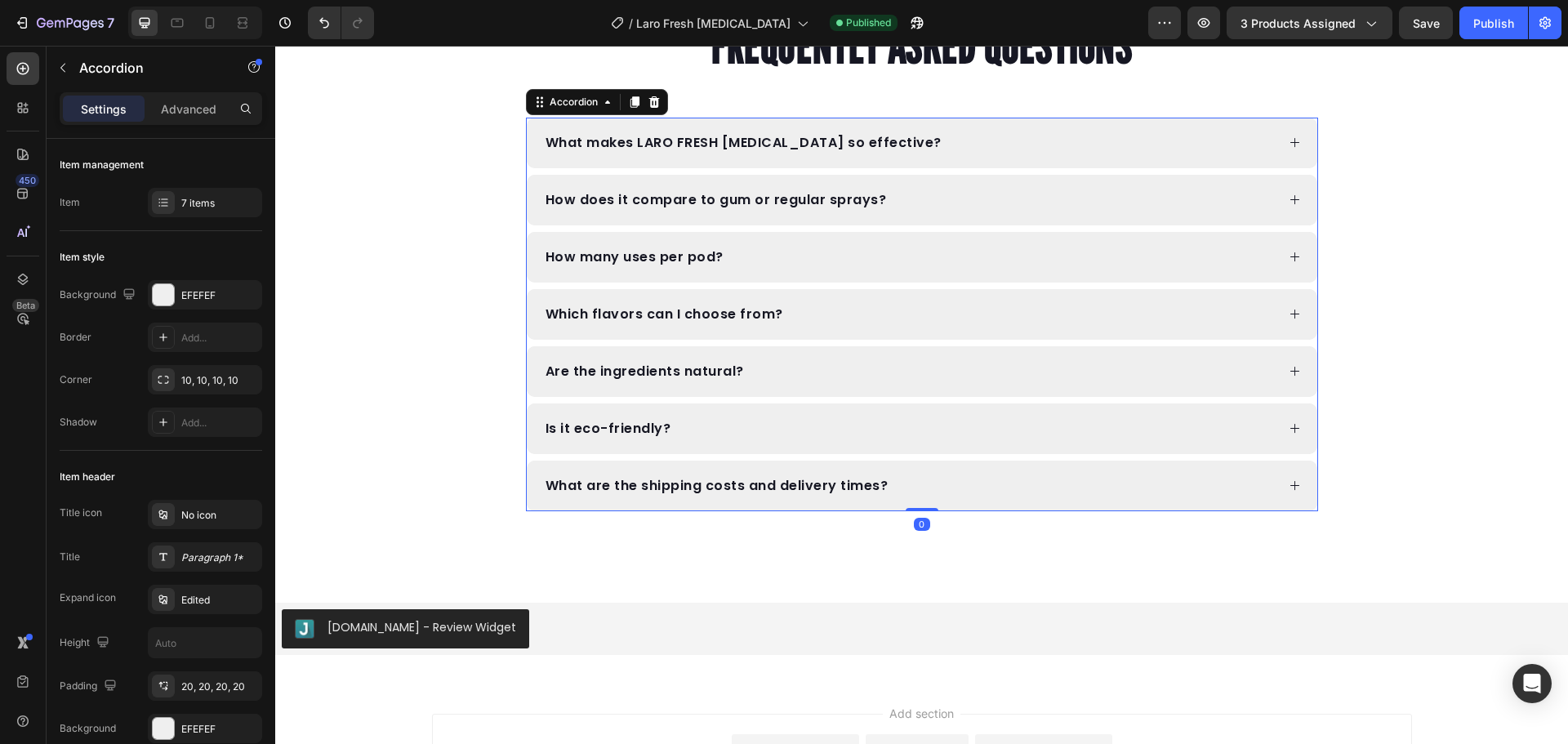
click at [789, 365] on div "Are the ingredients natural?" at bounding box center [909, 372] width 732 height 18
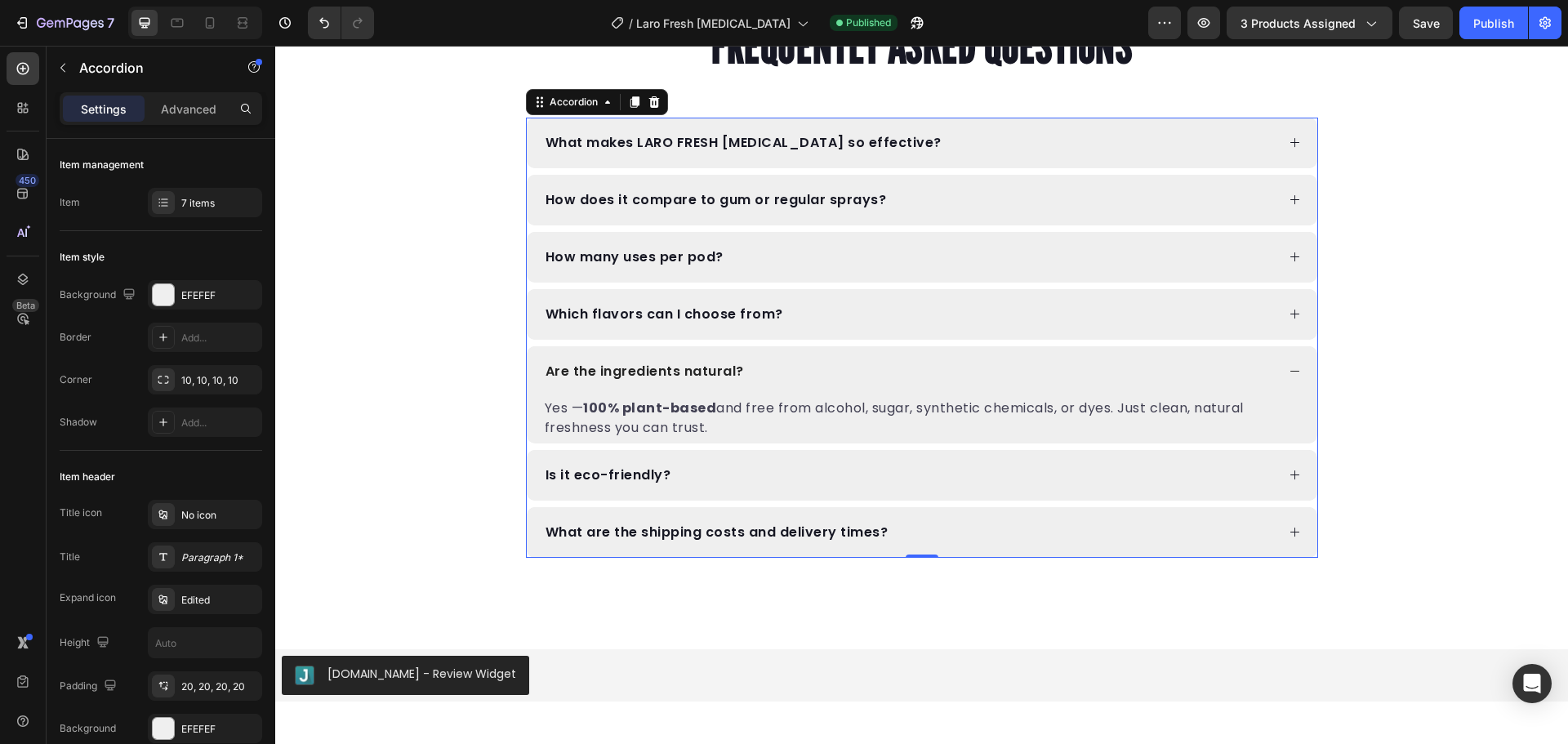
click at [832, 308] on div "Which flavors can I choose from?" at bounding box center [909, 314] width 732 height 18
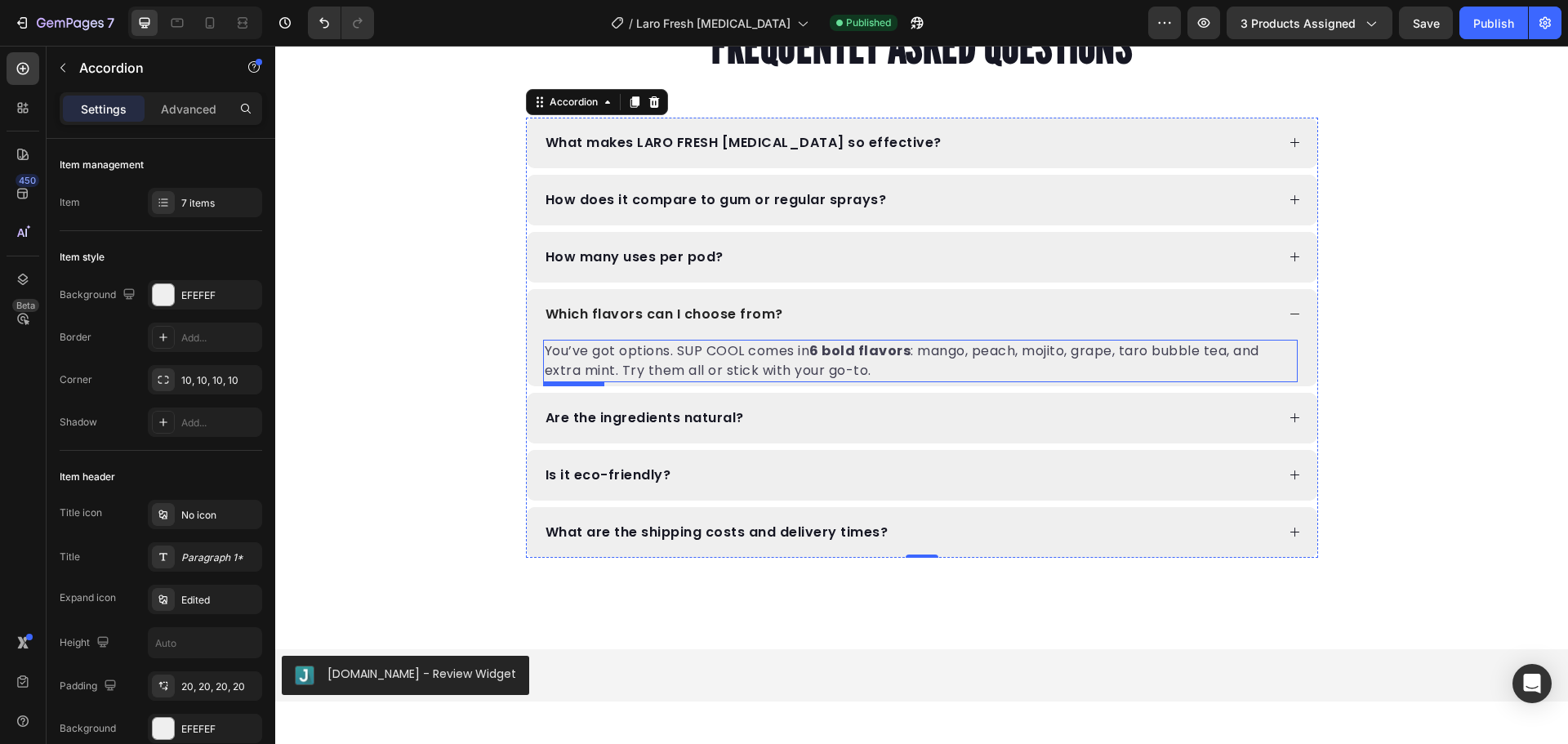
click at [834, 348] on strong "6 bold flavors" at bounding box center [860, 351] width 101 height 19
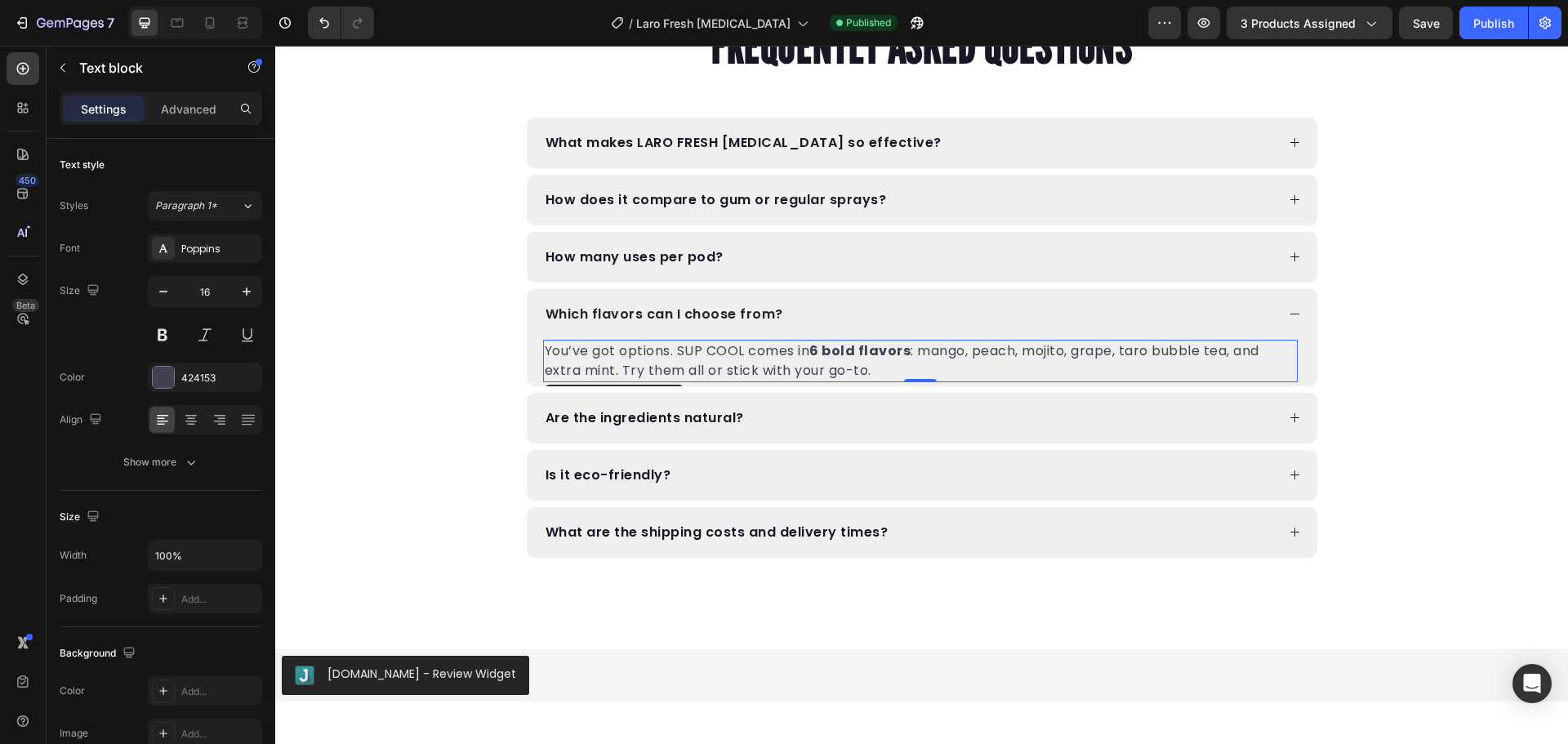
click at [834, 348] on strong "6 bold flavors" at bounding box center [860, 351] width 101 height 19
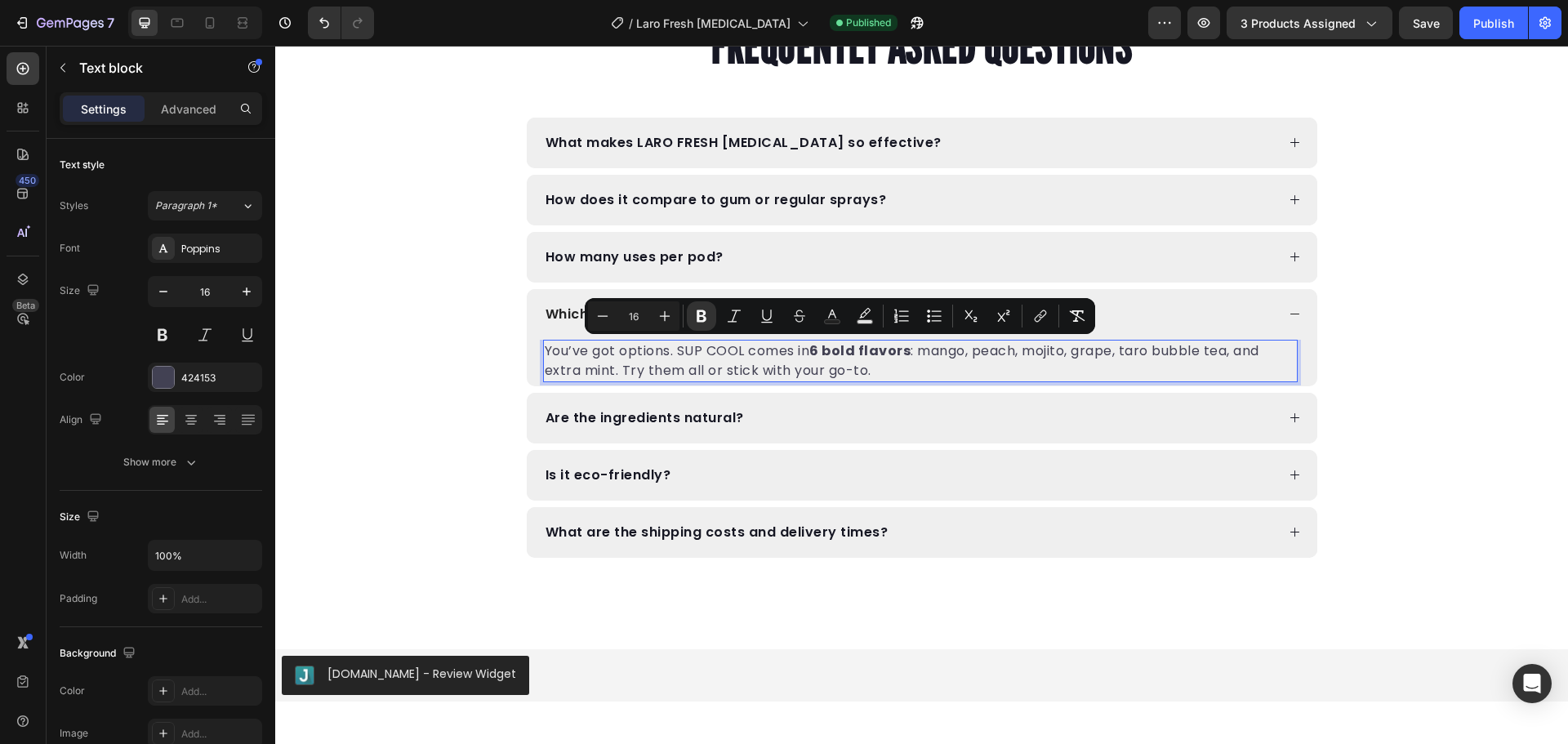
click at [816, 350] on strong "6 bold flavors" at bounding box center [860, 351] width 101 height 19
click at [816, 350] on p "You’ve got options. SUP COOL comes in 3 bold flavors : mango, peach, mojito, gr…" at bounding box center [920, 361] width 752 height 39
click at [676, 319] on icon "Editor contextual toolbar" at bounding box center [676, 316] width 17 height 17
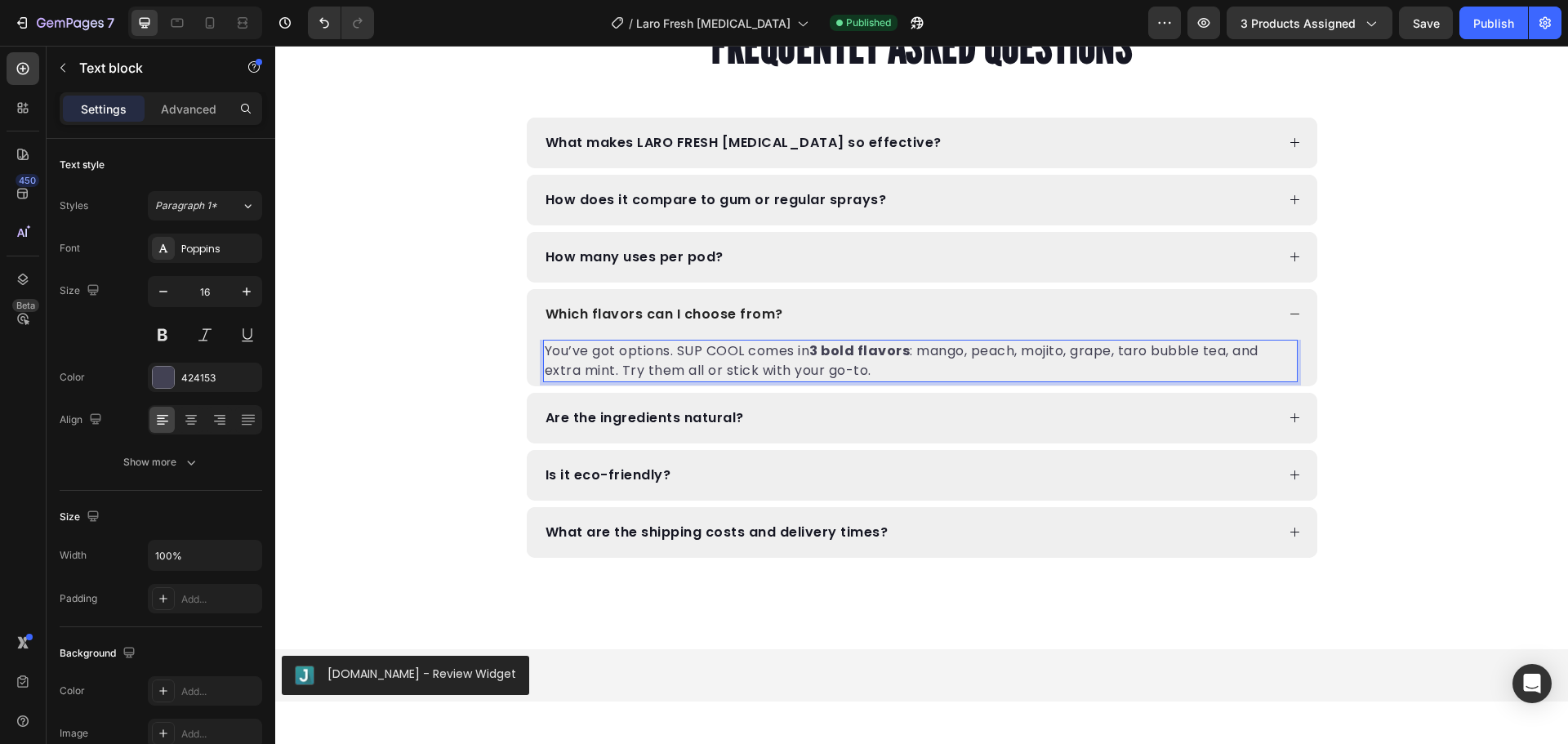
click at [853, 352] on strong "3 bold flavors" at bounding box center [859, 351] width 101 height 19
click at [704, 352] on p "You’ve got options. SUP COOL comes in 3 bold flavors : mango, peach, mojito, gr…" at bounding box center [920, 361] width 752 height 39
drag, startPoint x: 737, startPoint y: 350, endPoint x: 675, endPoint y: 345, distance: 62.2
click at [675, 345] on p "You’ve got options. SUP COOL comes in 3 bold flavors : mango, peach, mojito, gr…" at bounding box center [920, 361] width 752 height 39
click at [671, 347] on p "You’ve got options. comes in 3 bold flavors : mango, peach, mojito, grape, taro…" at bounding box center [920, 361] width 752 height 39
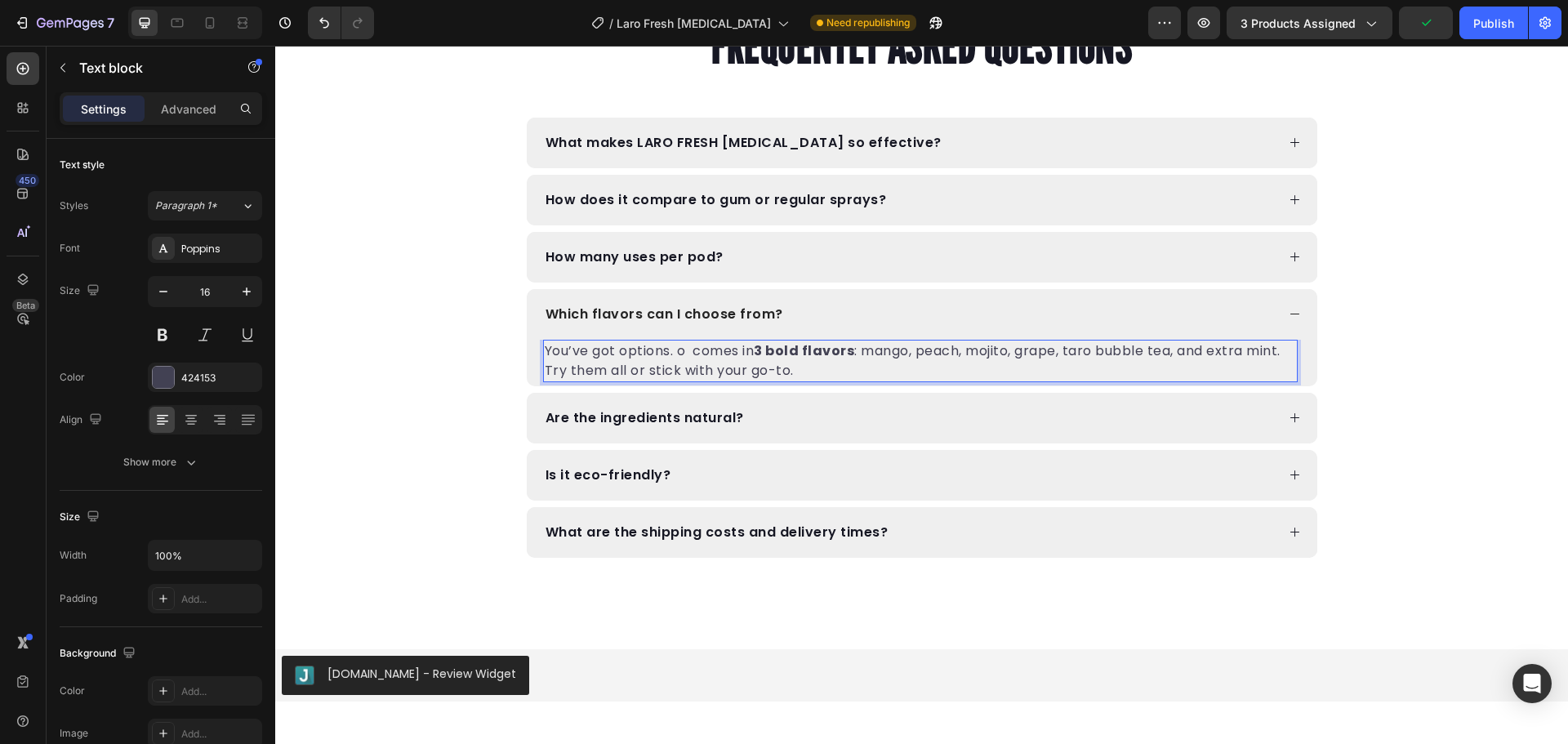
click at [686, 353] on p "You’ve got options. o comes in 3 bold flavors : mango, peach, mojito, grape, ta…" at bounding box center [920, 361] width 752 height 39
click at [675, 352] on p "You’ve got options. comes in 3 bold flavors : mango, peach, mojito, grape, taro…" at bounding box center [920, 361] width 752 height 39
click at [690, 348] on p "You’ve got options. O comes in 3 bold flavors : mango, peach, mojito, grape, ta…" at bounding box center [920, 361] width 752 height 39
click at [704, 356] on p "You’ve got options. Ou comes in 3 bold flavors : mango, peach, mojito, grape, t…" at bounding box center [920, 361] width 752 height 39
click at [699, 348] on p "You’ve got options. Our comes in 3 bold flavors : mango, peach, mojito, grape, …" at bounding box center [920, 361] width 752 height 39
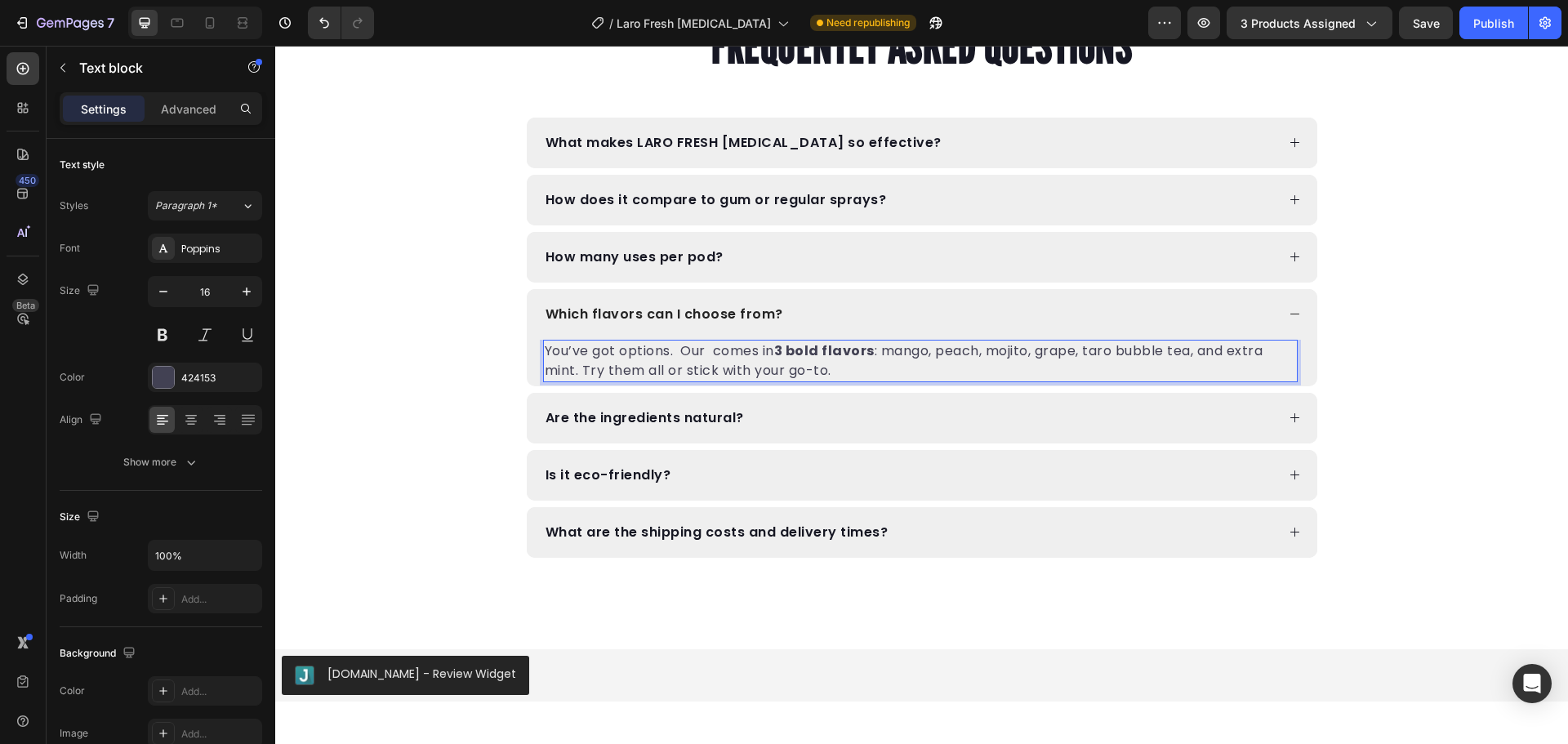
click at [706, 348] on p "You’ve got options. Our comes in 3 bold flavors : mango, peach, mojito, grape, …" at bounding box center [920, 361] width 752 height 39
click at [714, 352] on p "You’ve got options. Our N comes in 3 bold flavors : mango, peach, mojito, grape…" at bounding box center [920, 361] width 752 height 39
click at [722, 352] on p "You’ve got options. Our Ne comes in 3 bold flavors : mango, peach, mojito, grap…" at bounding box center [920, 361] width 752 height 39
click at [722, 352] on p "You’ve got options. Our Neb comes in 3 bold flavors : mango, peach, mojito, gra…" at bounding box center [920, 361] width 752 height 39
click at [736, 347] on p "You’ve got options. Our Neb comes in 3 bold flavors : mango, peach, mojito, gra…" at bounding box center [920, 361] width 752 height 39
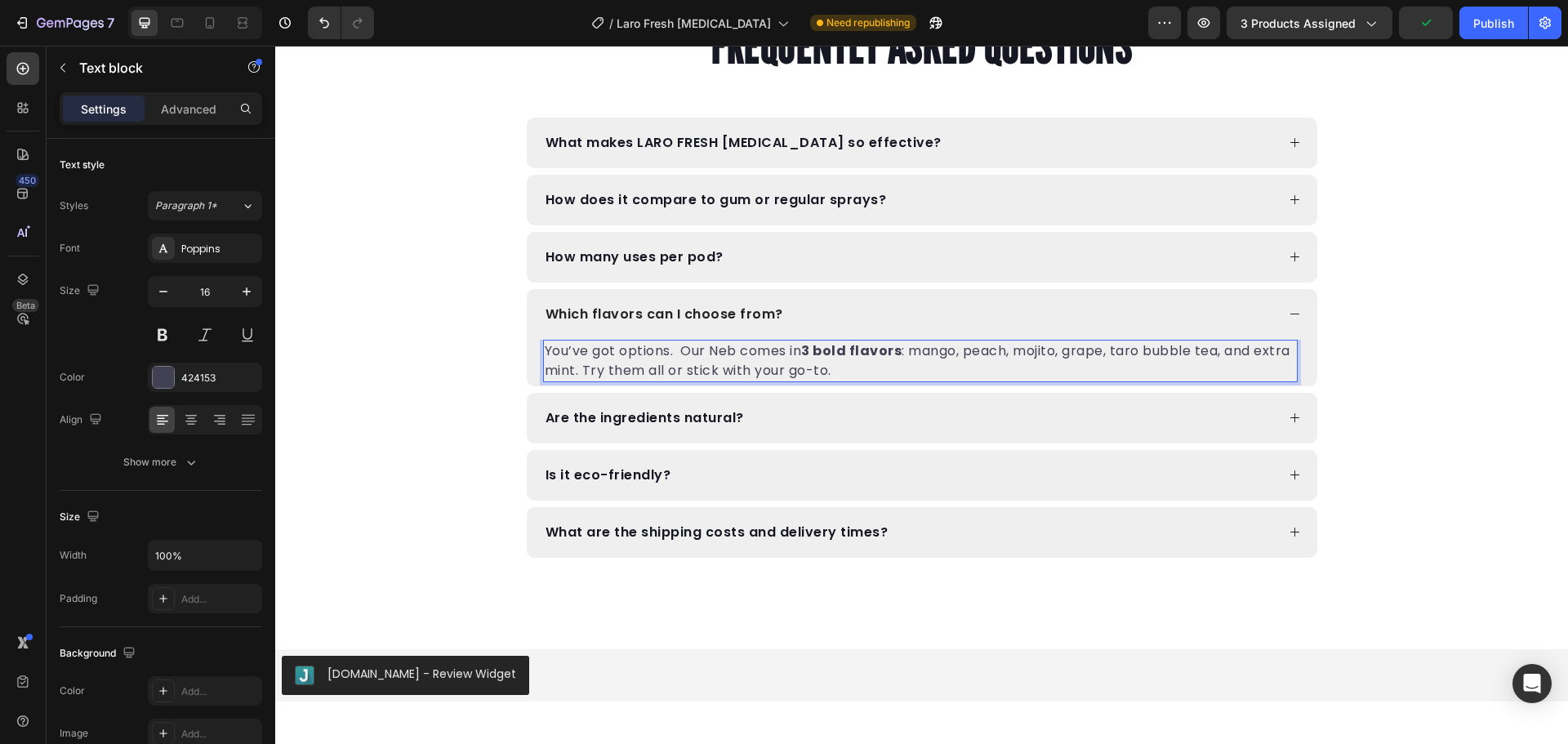
click at [728, 348] on p "You’ve got options. Our Neb comes in 3 bold flavors : mango, peach, mojito, gra…" at bounding box center [920, 361] width 752 height 39
click at [715, 349] on p "You’ve got options. Our Nebu comes in 3 bold flavors : mango, peach, mojito, gr…" at bounding box center [920, 361] width 752 height 39
click at [709, 350] on p "You’ve got options. Our ebu comes in 3 bold flavors : mango, peach, mojito, gra…" at bounding box center [920, 361] width 752 height 39
click at [705, 349] on p "You’ve got options. Our ebu comes in 3 bold flavors : mango, peach, mojito, gra…" at bounding box center [920, 361] width 752 height 39
click at [737, 352] on p "You’ve got options. Our nebu comes in 3 bold flavors : mango, peach, mojito, gr…" at bounding box center [920, 361] width 752 height 39
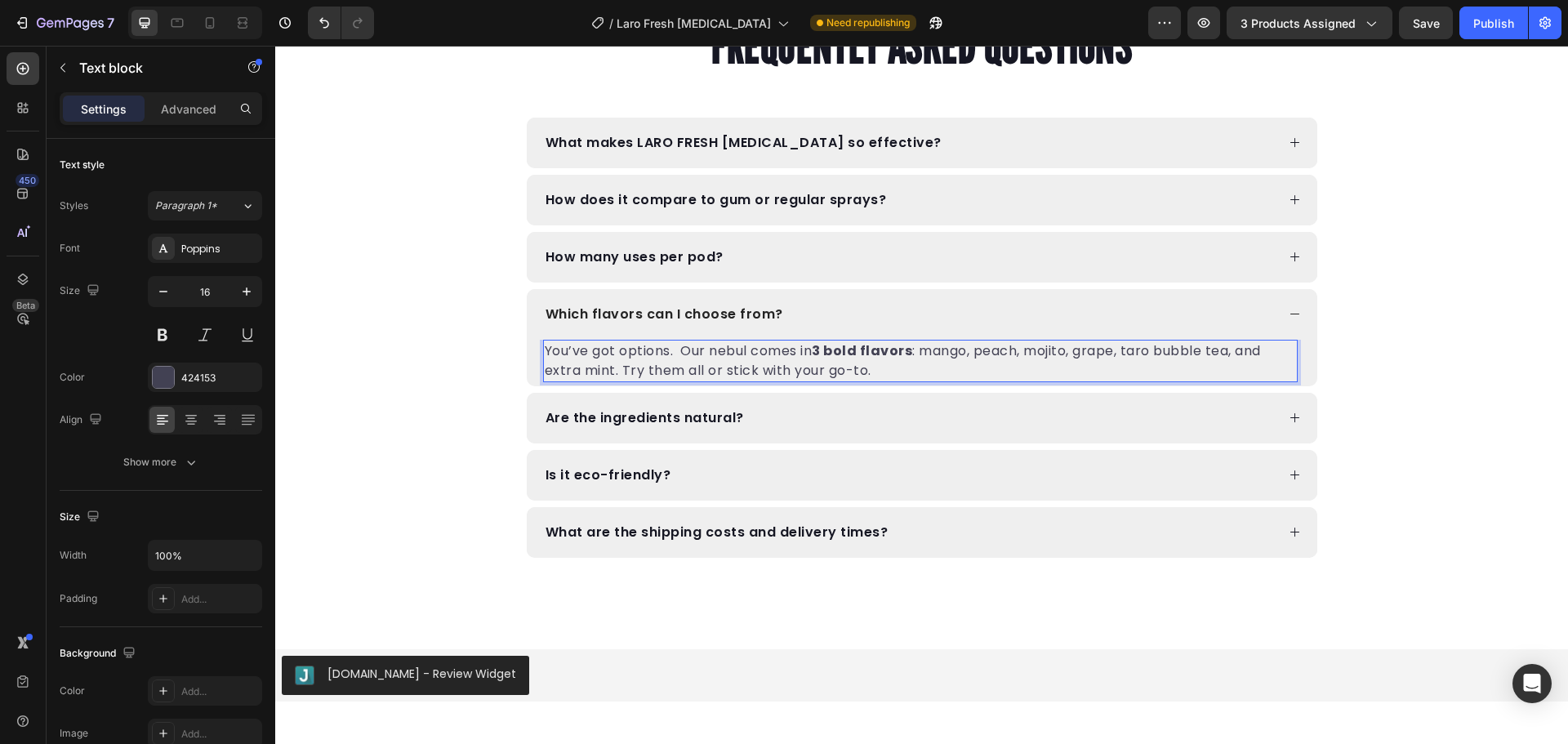
click at [737, 350] on p "You’ve got options. Our nebul comes in 3 bold flavors : mango, peach, mojito, g…" at bounding box center [920, 361] width 752 height 39
click at [747, 348] on p "You’ve got options. Our nebul comes in 3 bold flavors : mango, peach, mojito, g…" at bounding box center [920, 361] width 752 height 39
click at [747, 348] on p "You’ve got options. Our nebuli comes in 3 bold flavors : mango, peach, mojito, …" at bounding box center [920, 361] width 752 height 39
click at [758, 347] on p "You’ve got options. Our nebuliz comes in 3 bold flavors : mango, peach, mojito,…" at bounding box center [920, 361] width 752 height 39
click at [762, 355] on p "You’ve got options. Our nebulize comes in 3 bold flavors : mango, peach, mojito…" at bounding box center [920, 361] width 752 height 39
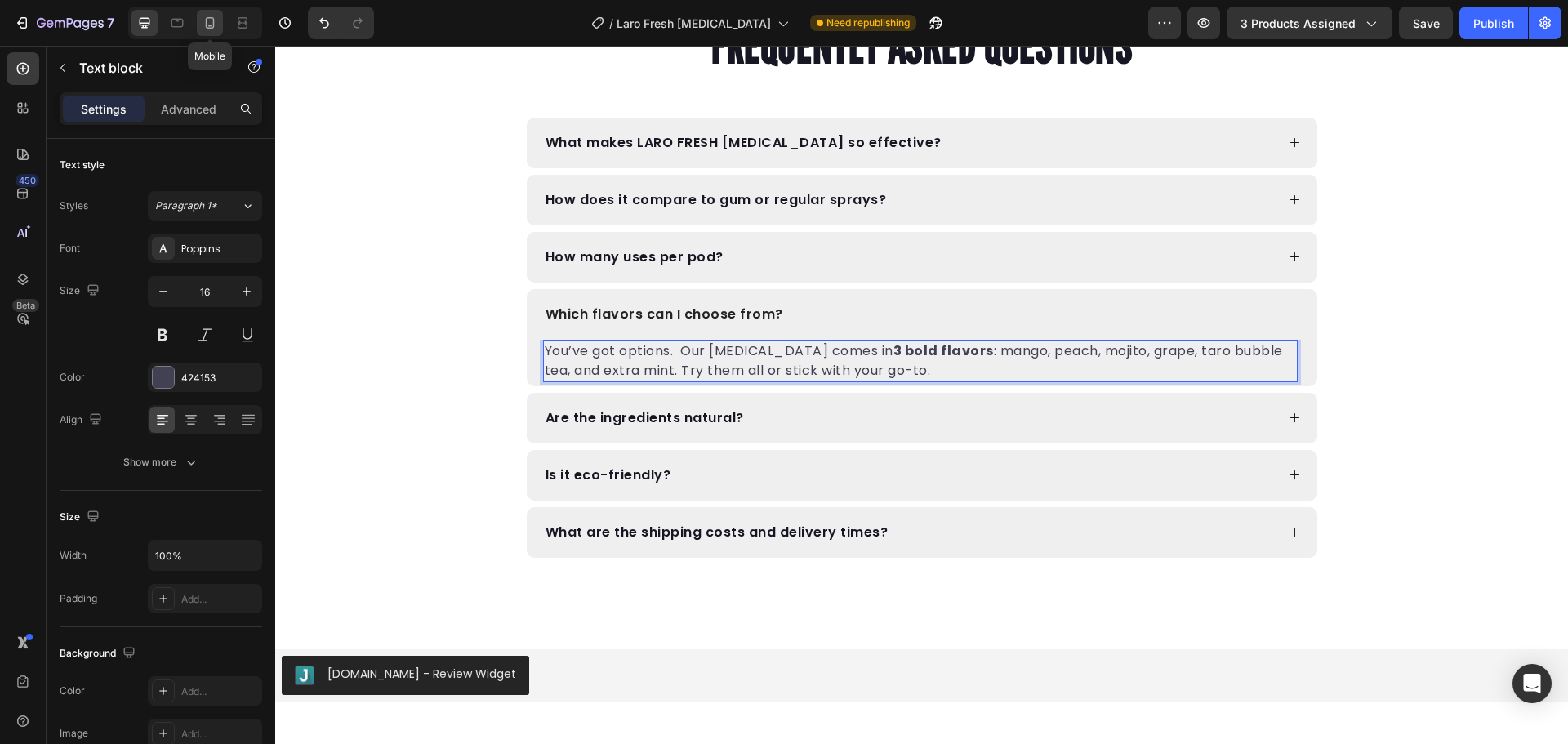
click at [208, 26] on icon at bounding box center [210, 23] width 17 height 17
type input "14"
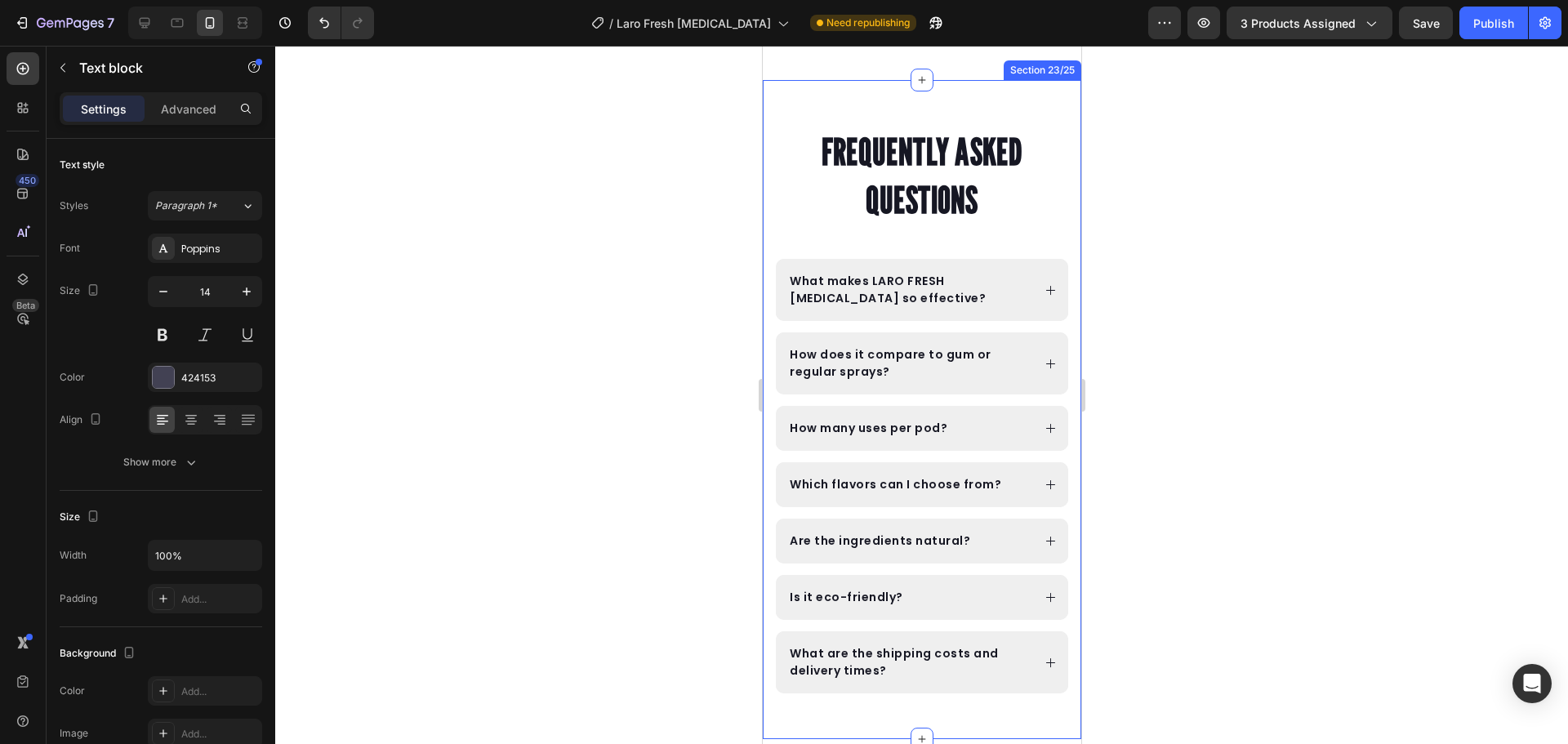
scroll to position [9443, 0]
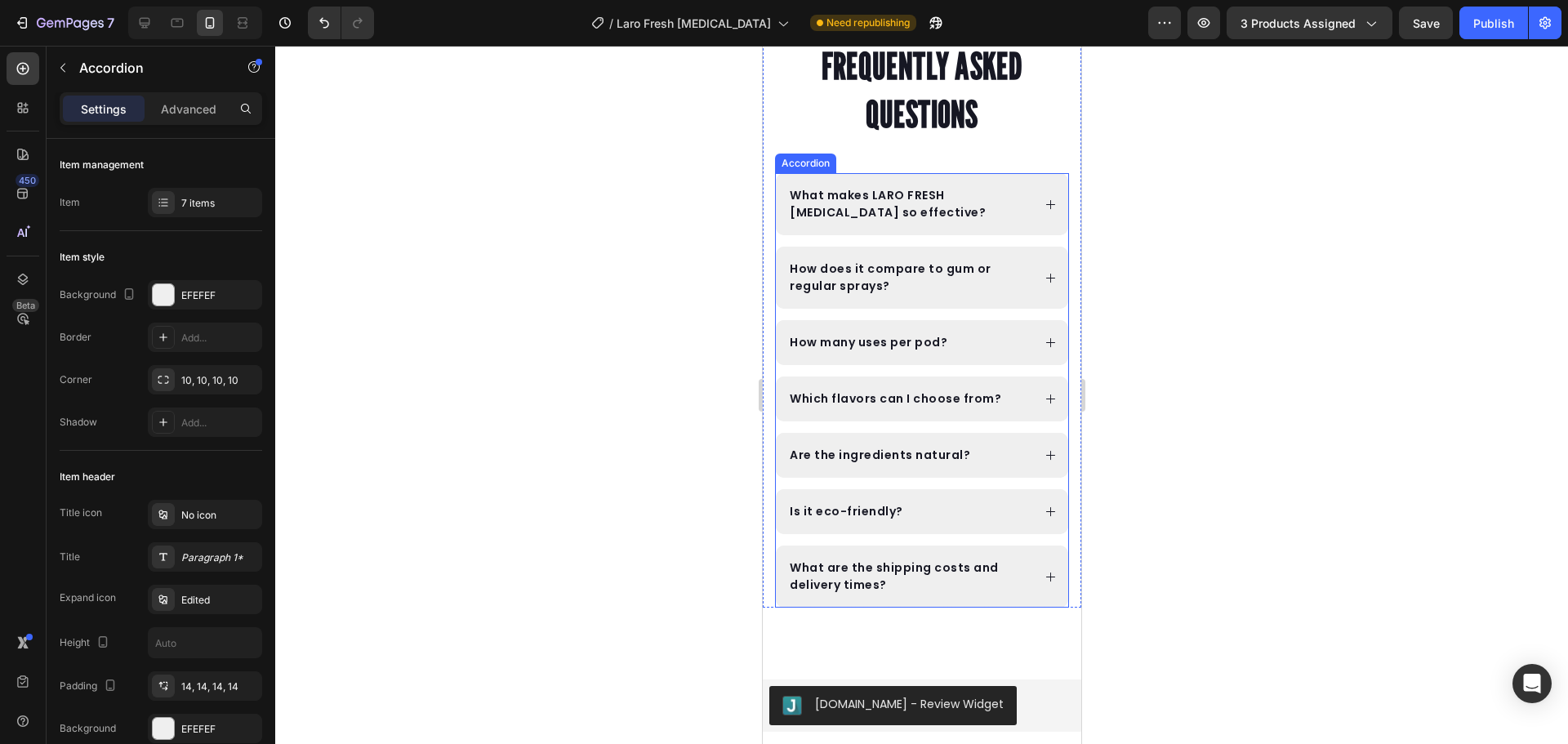
click at [932, 401] on p "Which flavors can I choose from?" at bounding box center [895, 398] width 211 height 17
click at [1006, 392] on div "Which flavors can I choose from?" at bounding box center [909, 399] width 244 height 22
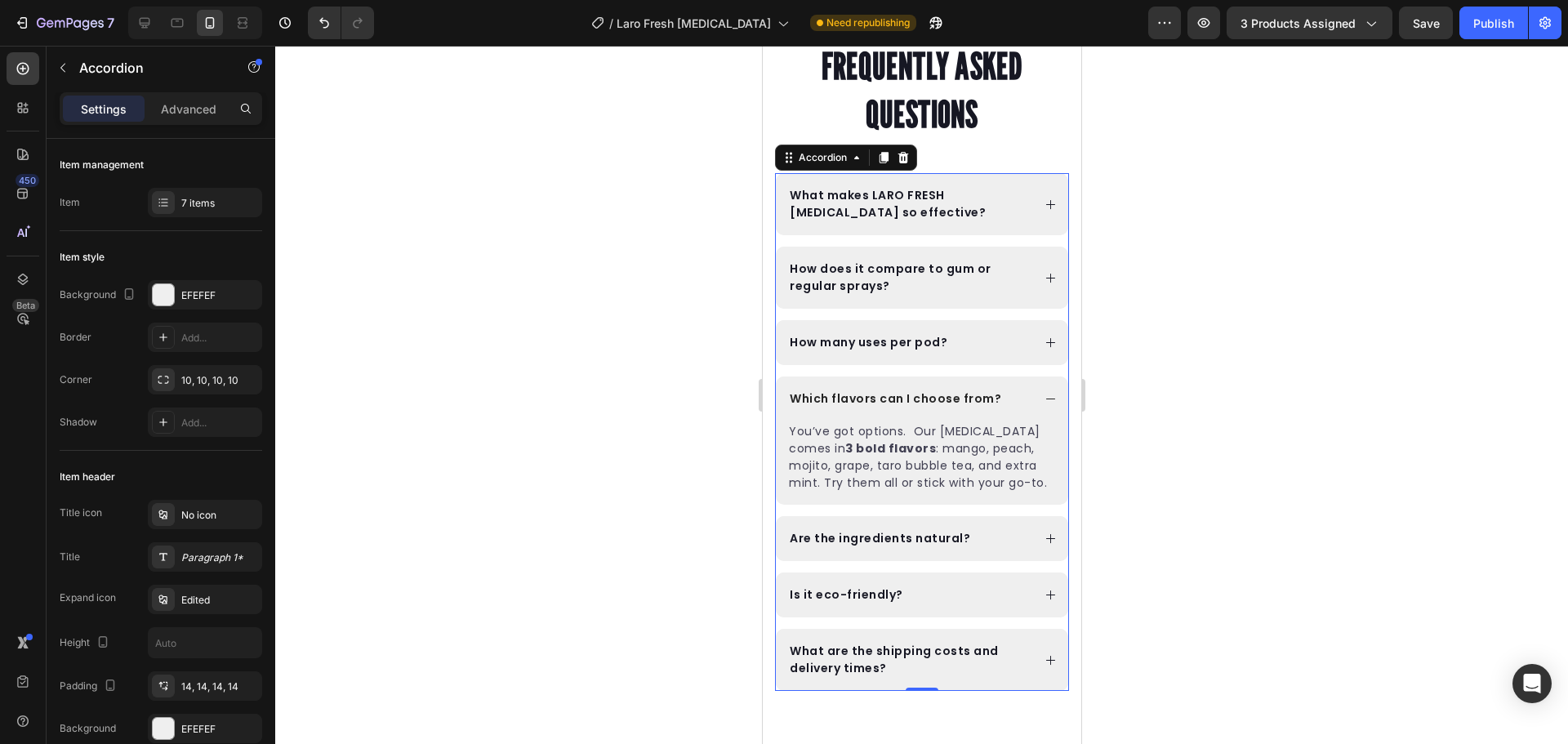
click at [1495, 2] on div "7 Version history / Laro Fresh Nebulizer Need republishing Preview 3 products a…" at bounding box center [784, 23] width 1568 height 47
click at [1492, 27] on div "Publish" at bounding box center [1493, 23] width 41 height 17
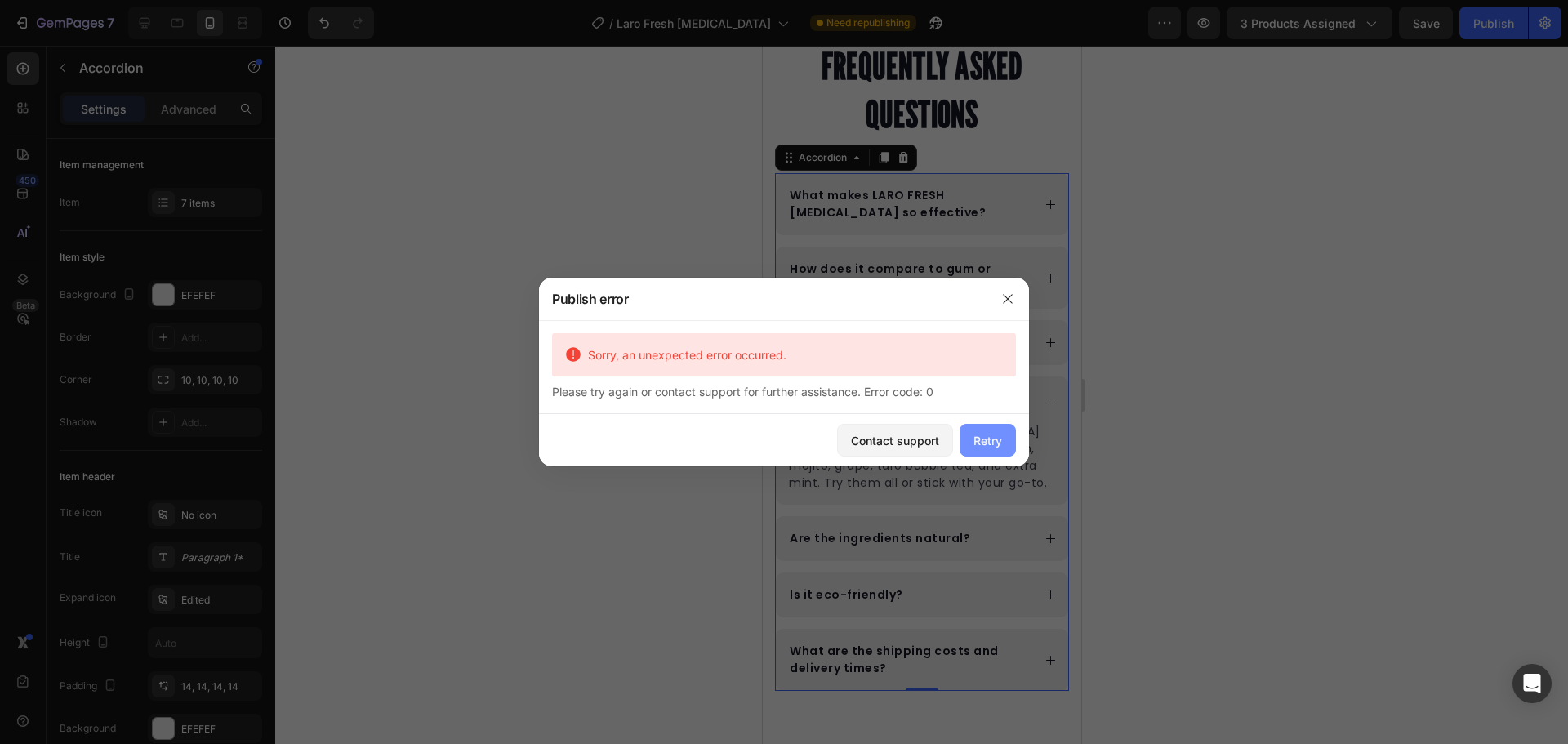
click at [989, 429] on button "Retry" at bounding box center [988, 440] width 57 height 32
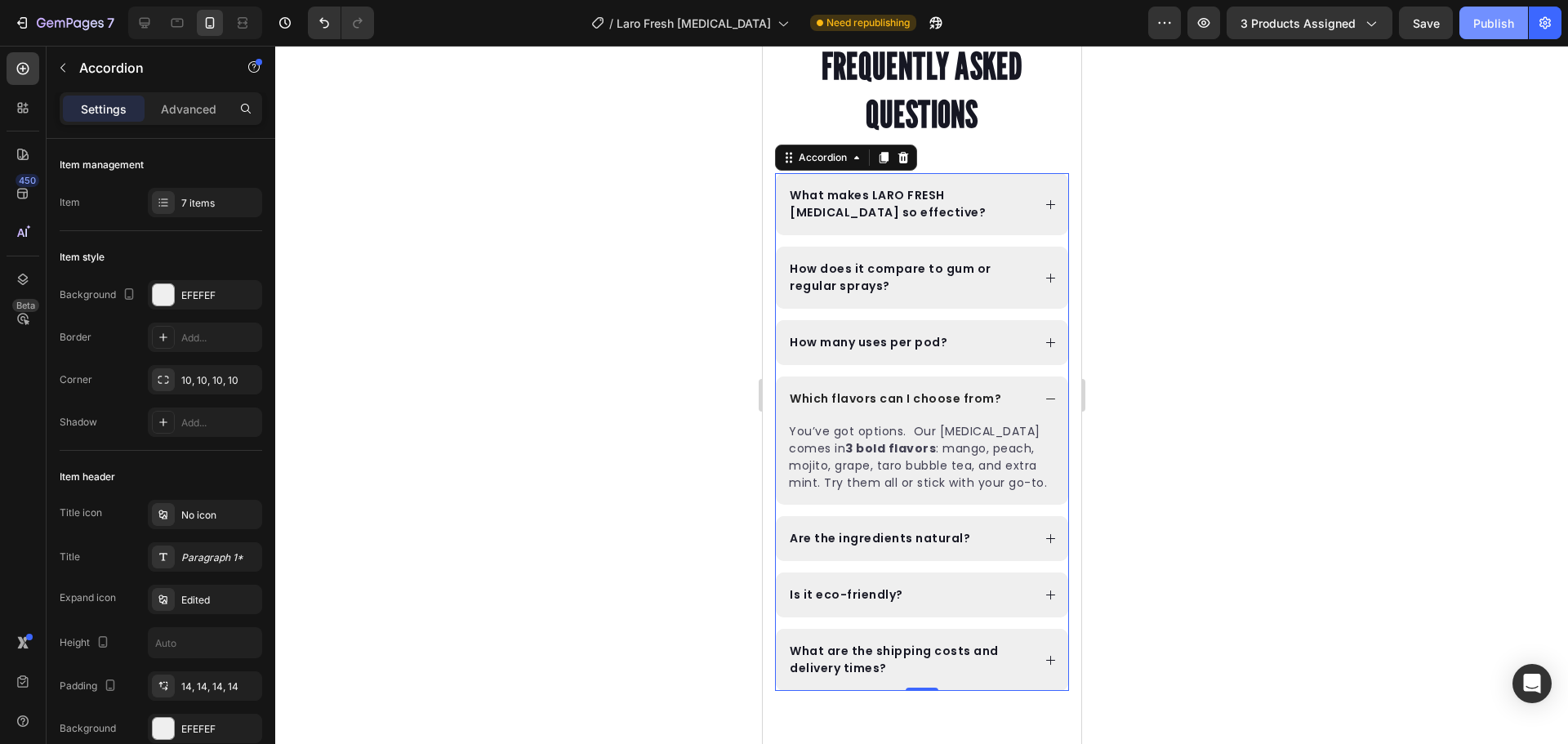
click at [1479, 27] on div "Publish" at bounding box center [1493, 23] width 41 height 17
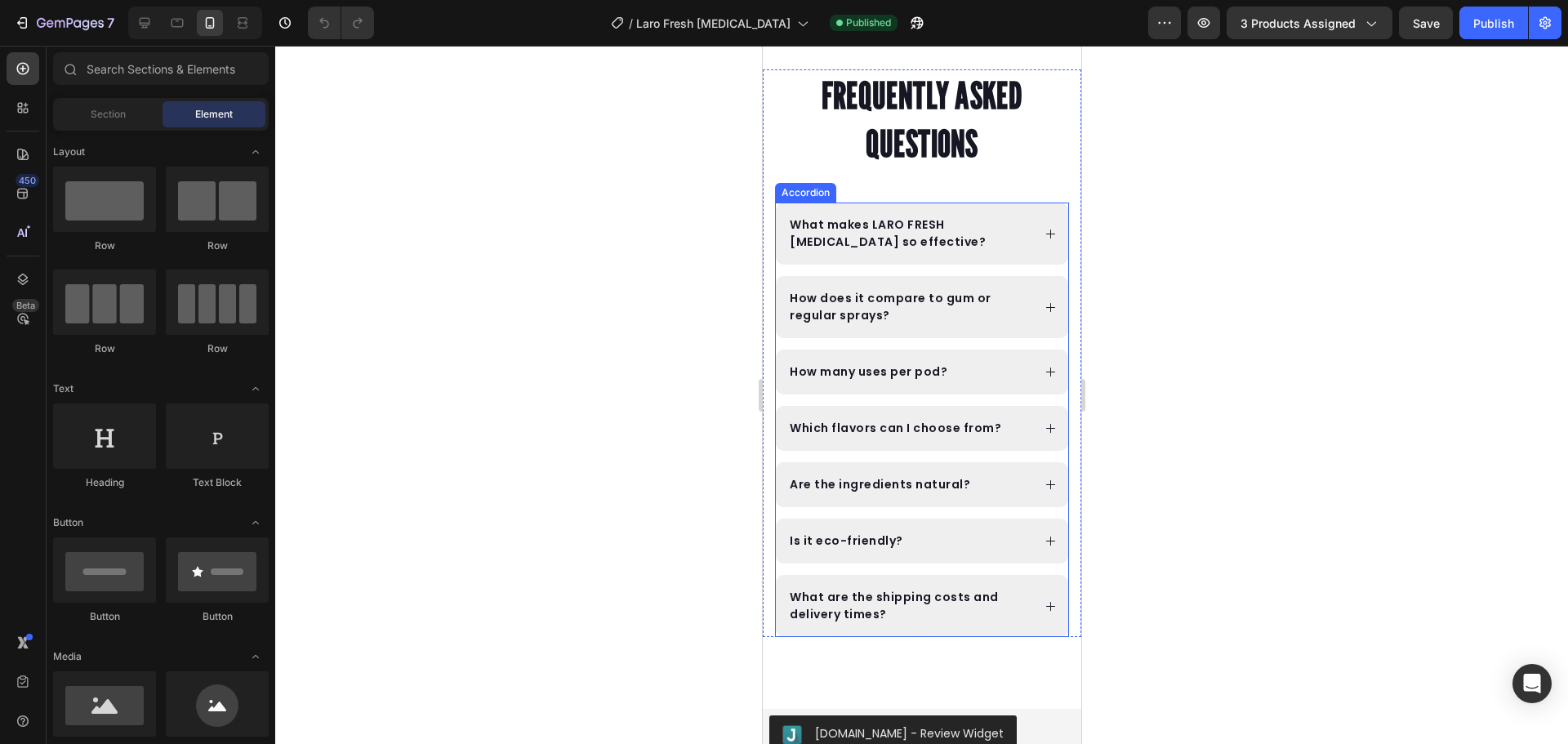
scroll to position [8160, 0]
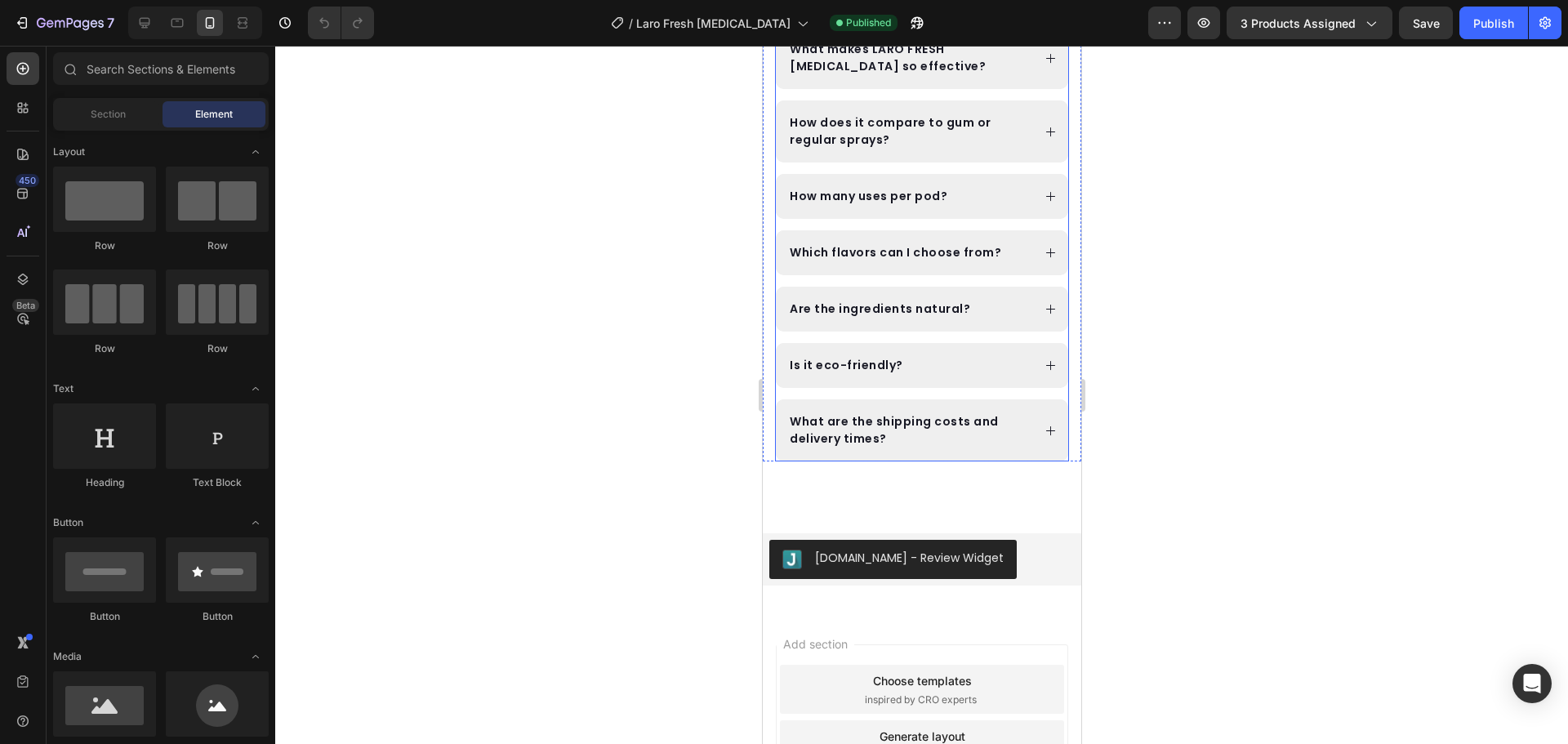
click at [977, 416] on p "What are the shipping costs and delivery times?" at bounding box center [909, 430] width 239 height 34
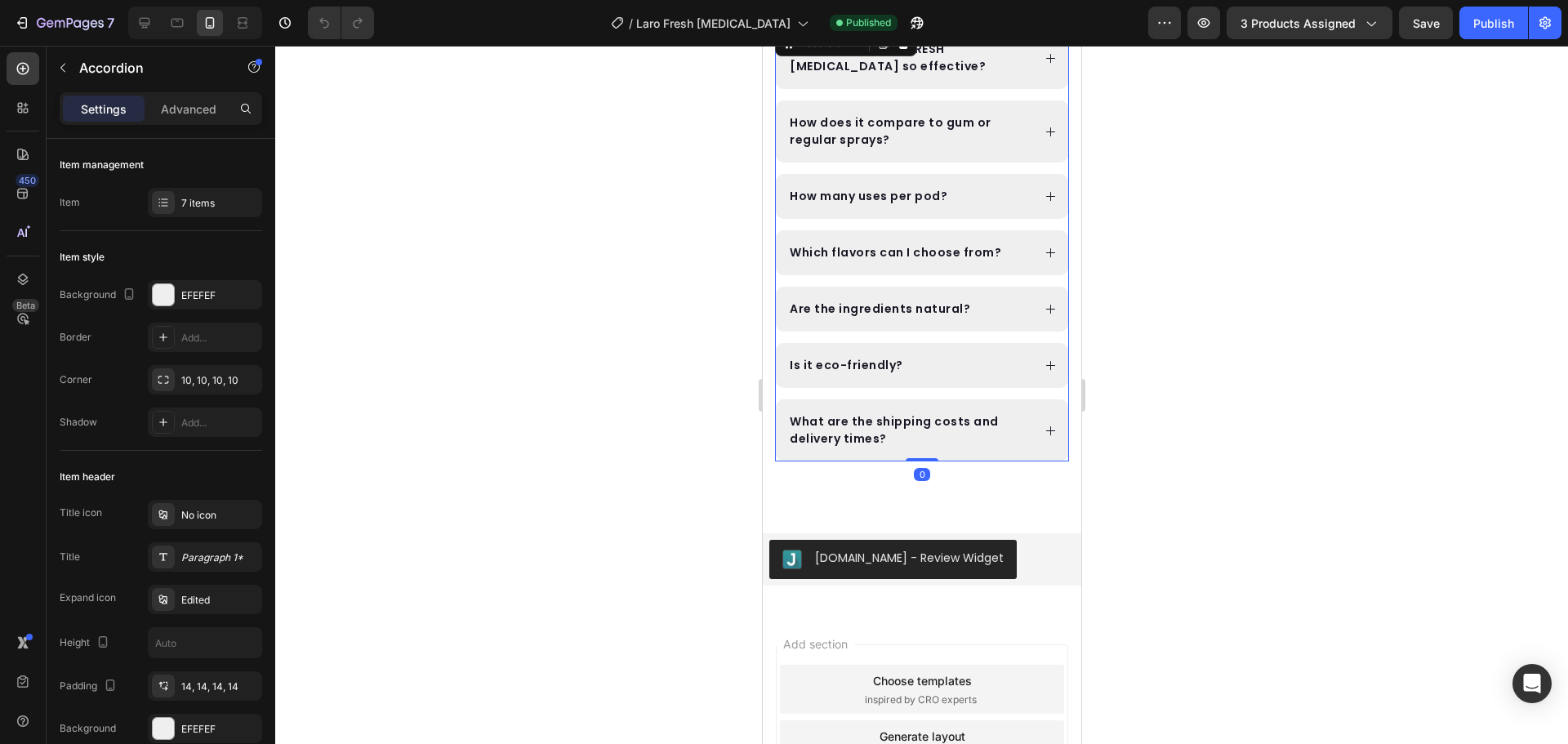
click at [1033, 417] on div "What are the shipping costs and delivery times?" at bounding box center [921, 430] width 293 height 62
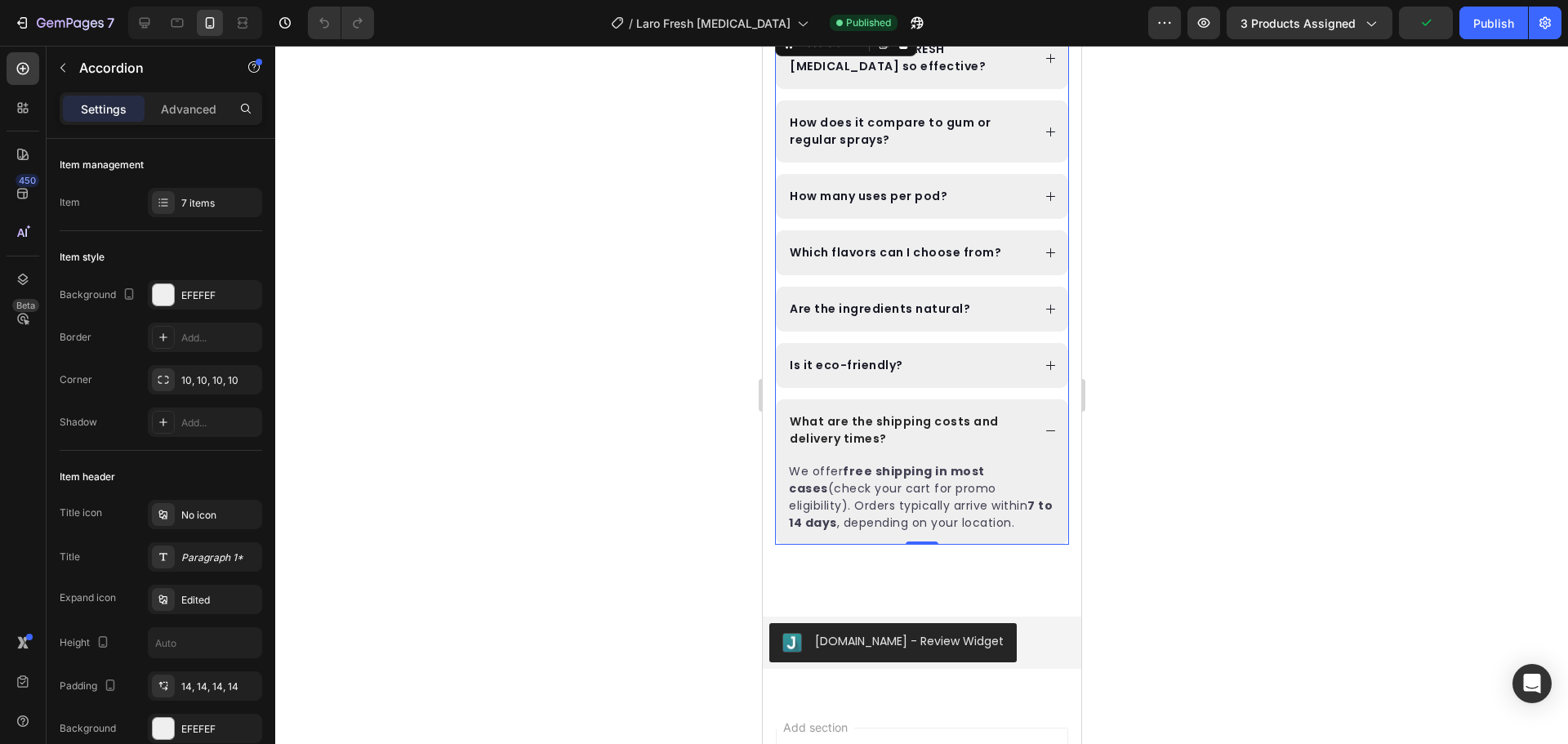
click at [1033, 417] on div "What are the shipping costs and delivery times?" at bounding box center [921, 430] width 293 height 62
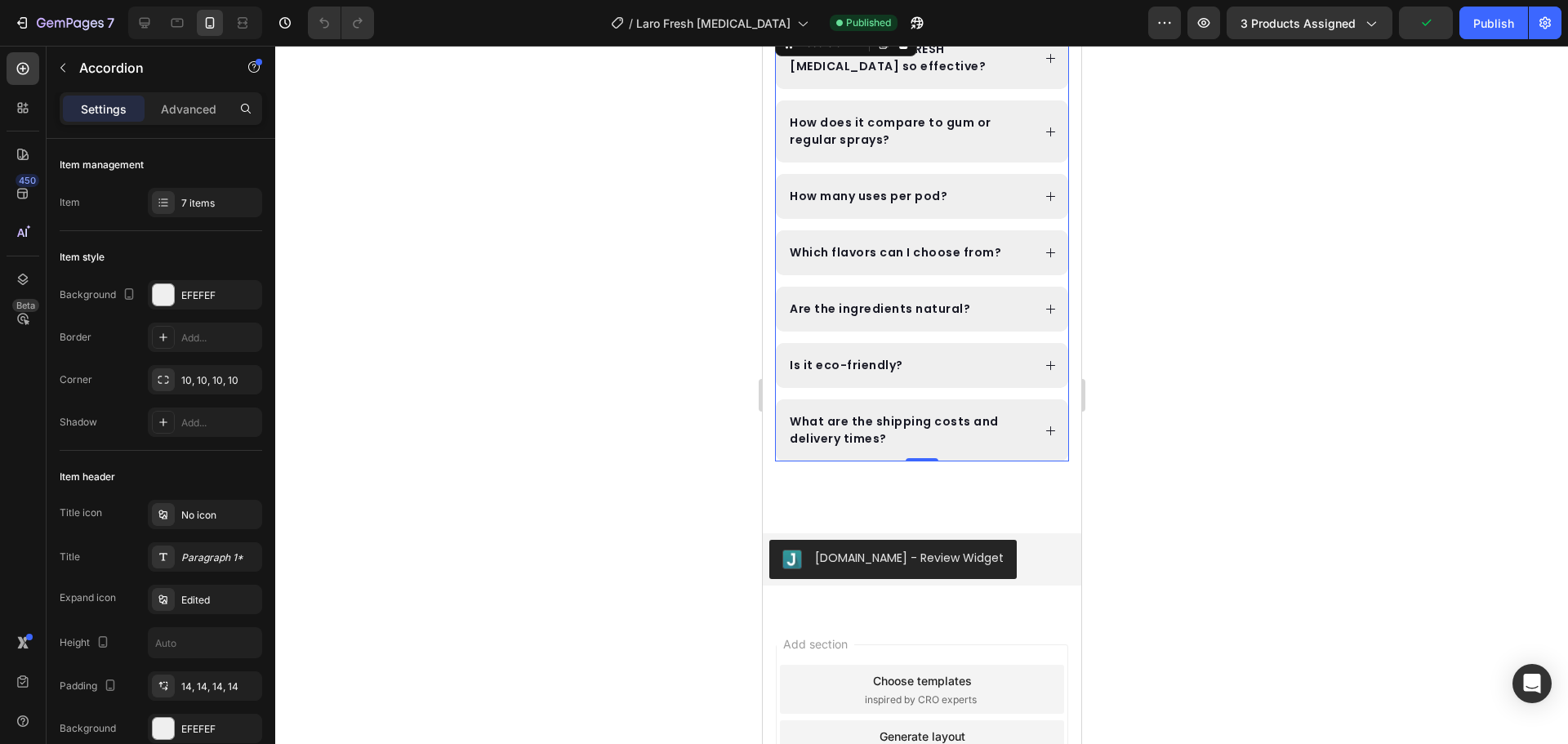
click at [1028, 365] on div "Is it eco-friendly?" at bounding box center [921, 366] width 293 height 45
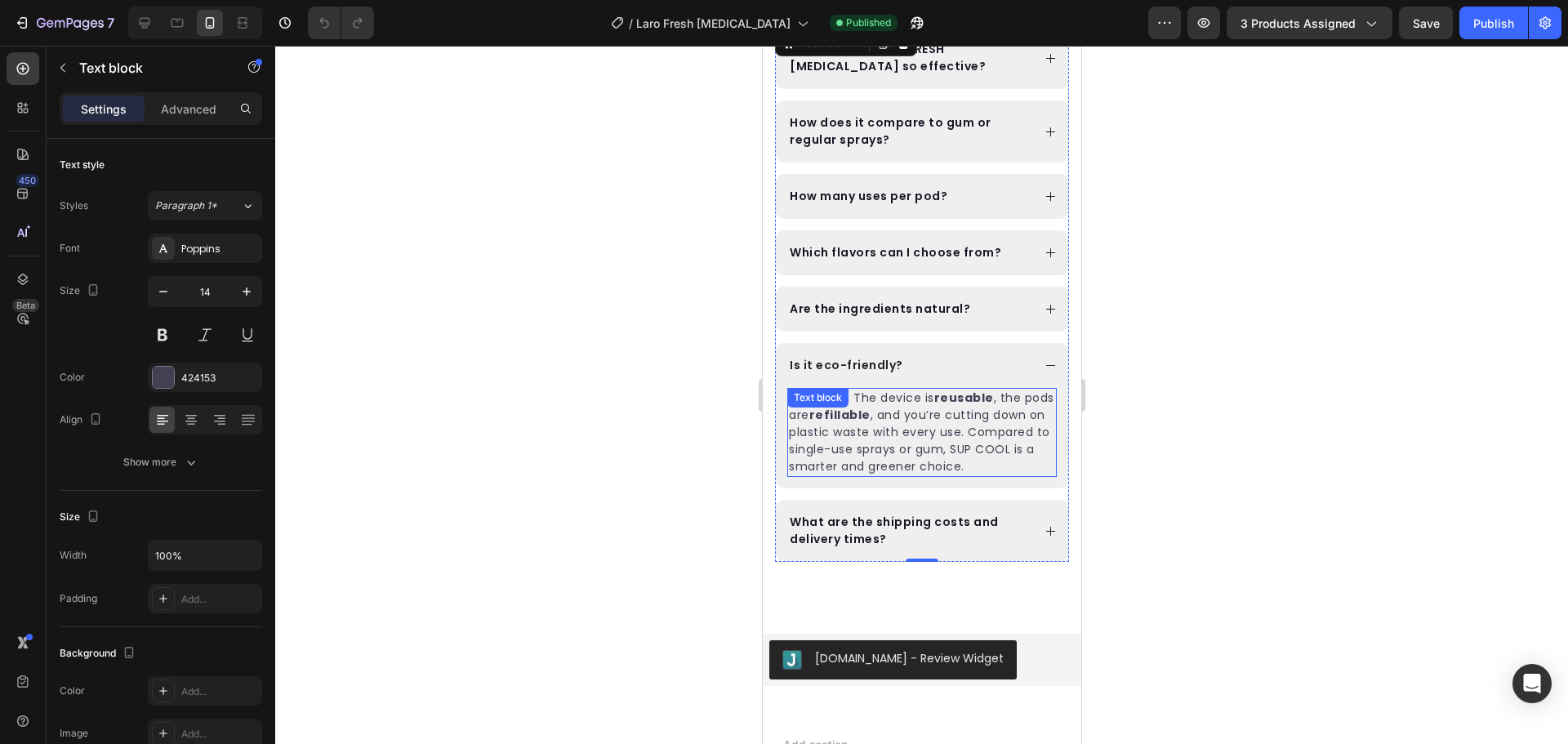
click at [845, 415] on div "Definitely. The device is reusable , the pods are refillable , and you’re cutti…" at bounding box center [921, 432] width 269 height 89
click at [845, 415] on div "Text block" at bounding box center [857, 403] width 142 height 26
click at [851, 428] on p "Definitely. The device is reusable , the pods are refillable , and you’re cutti…" at bounding box center [921, 431] width 266 height 86
click at [843, 411] on p "Definitely. The device is reusable , the pods are refillable , and you’re cutti…" at bounding box center [921, 431] width 266 height 86
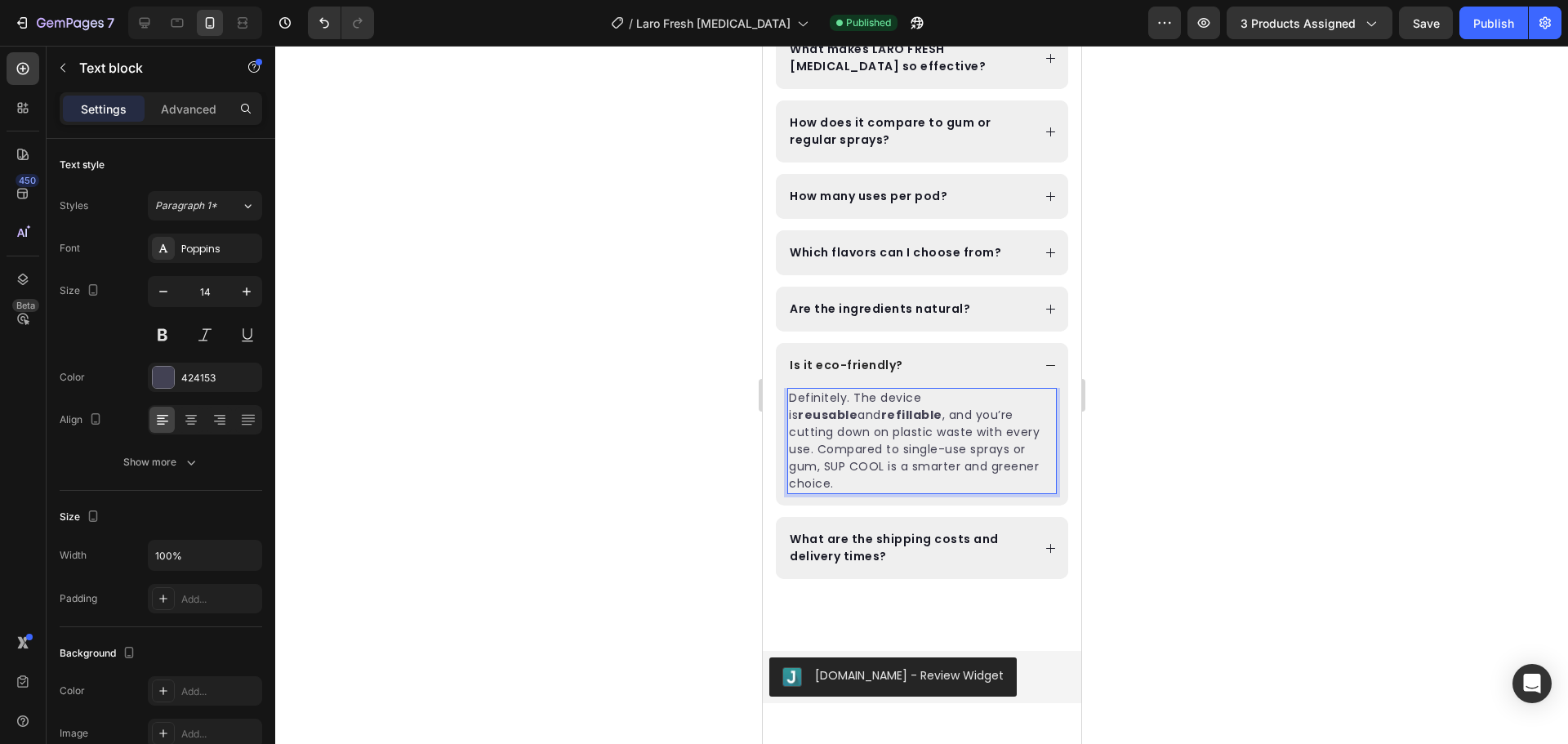
click at [1016, 451] on p "Definitely. The device is reusable and refillable , and you’re cutting down on …" at bounding box center [921, 441] width 266 height 103
click at [1146, 425] on div at bounding box center [921, 395] width 1293 height 698
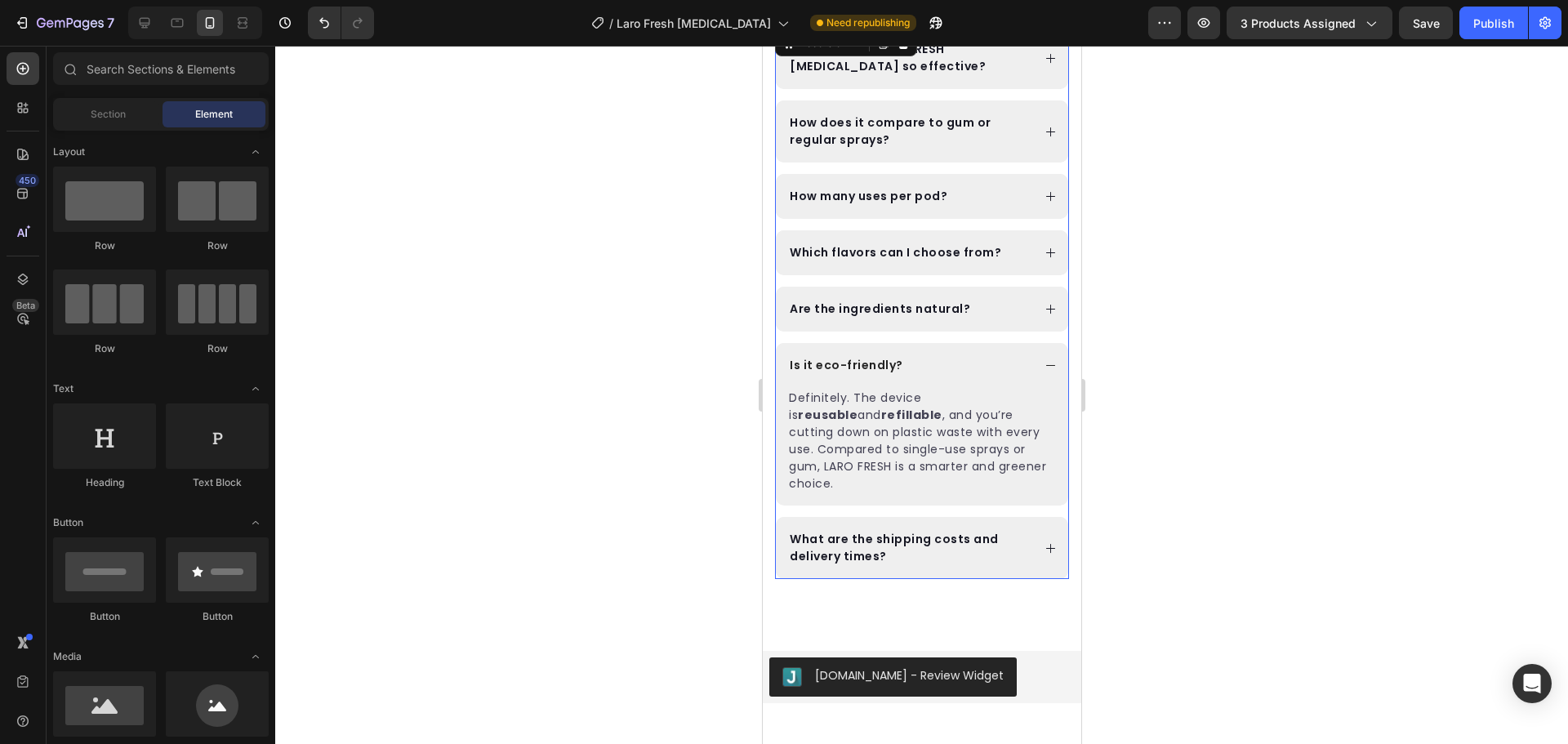
click at [992, 309] on div "Are the ingredients natural?" at bounding box center [909, 308] width 244 height 22
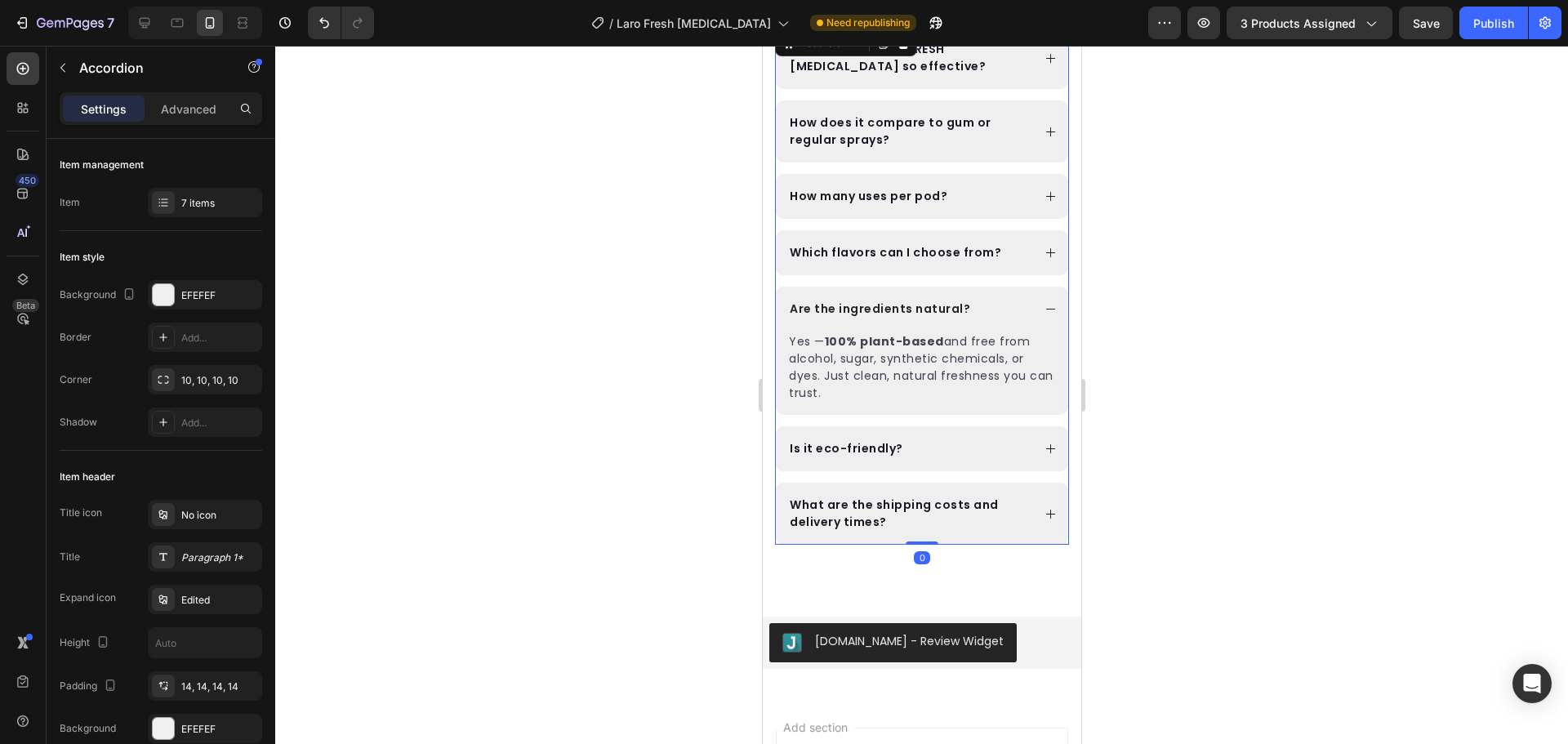
click at [979, 268] on div "Which flavors can I choose from?" at bounding box center [921, 253] width 293 height 45
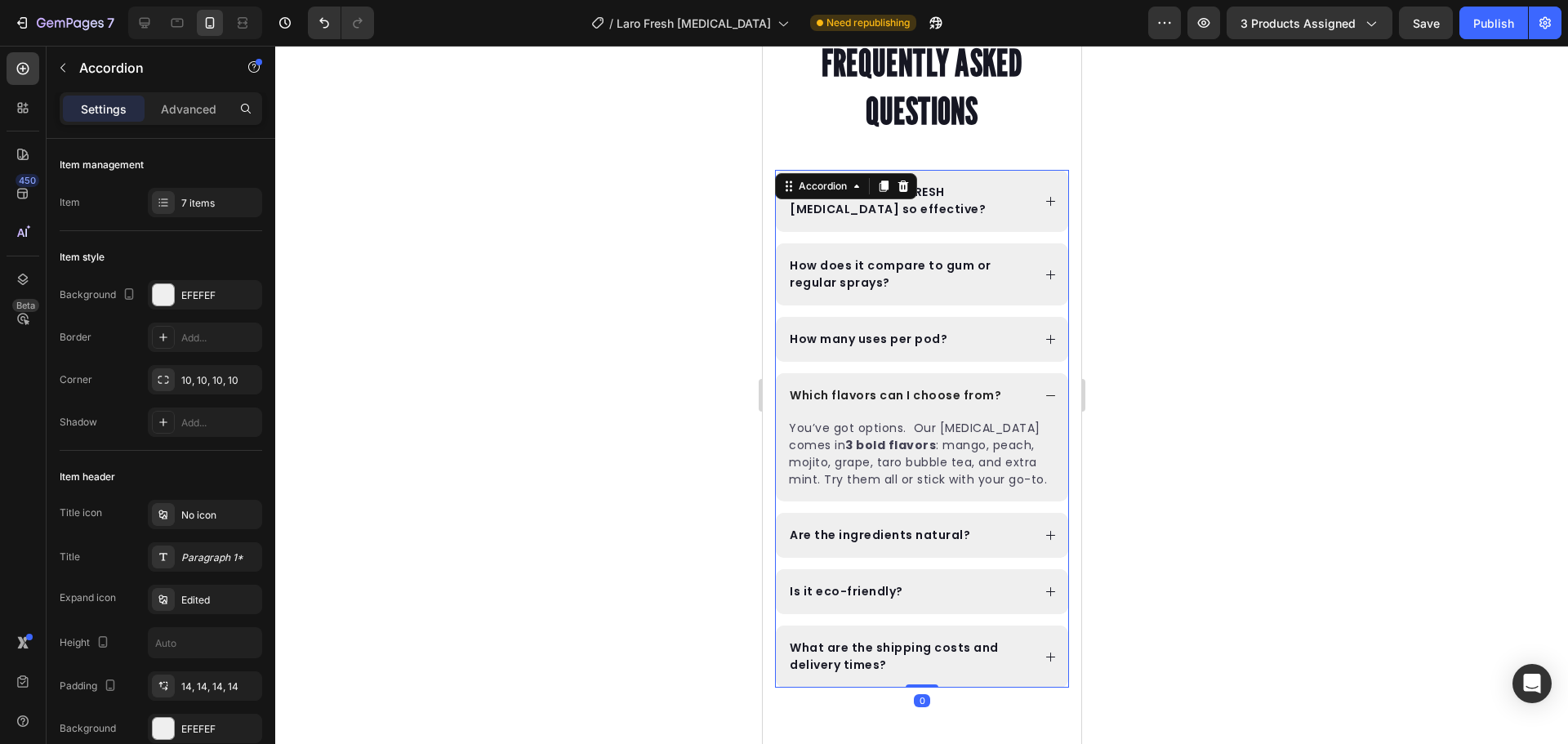
scroll to position [7996, 0]
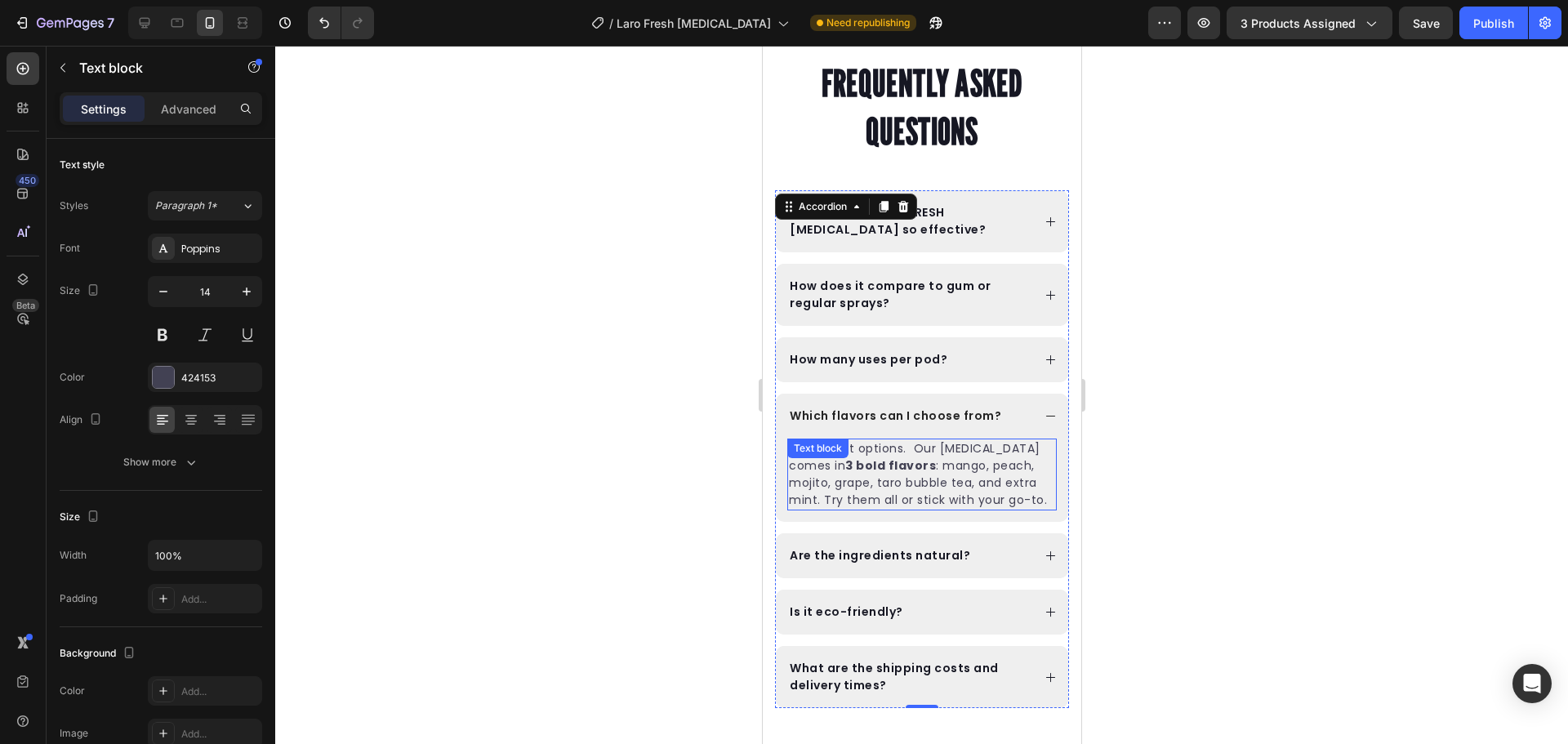
click at [841, 461] on div "You’ve got options. Our nebulizer comes in 3 bold flavors : mango, peach, mojit…" at bounding box center [921, 474] width 269 height 71
click at [893, 477] on p "You’ve got options. Our nebulizer comes in 3 bold flavors : mango, peach, mojit…" at bounding box center [921, 474] width 266 height 69
click at [934, 480] on p "You’ve got options. Our nebulizer comes in 3 bold flavors : mango, peach, mojit…" at bounding box center [921, 474] width 266 height 69
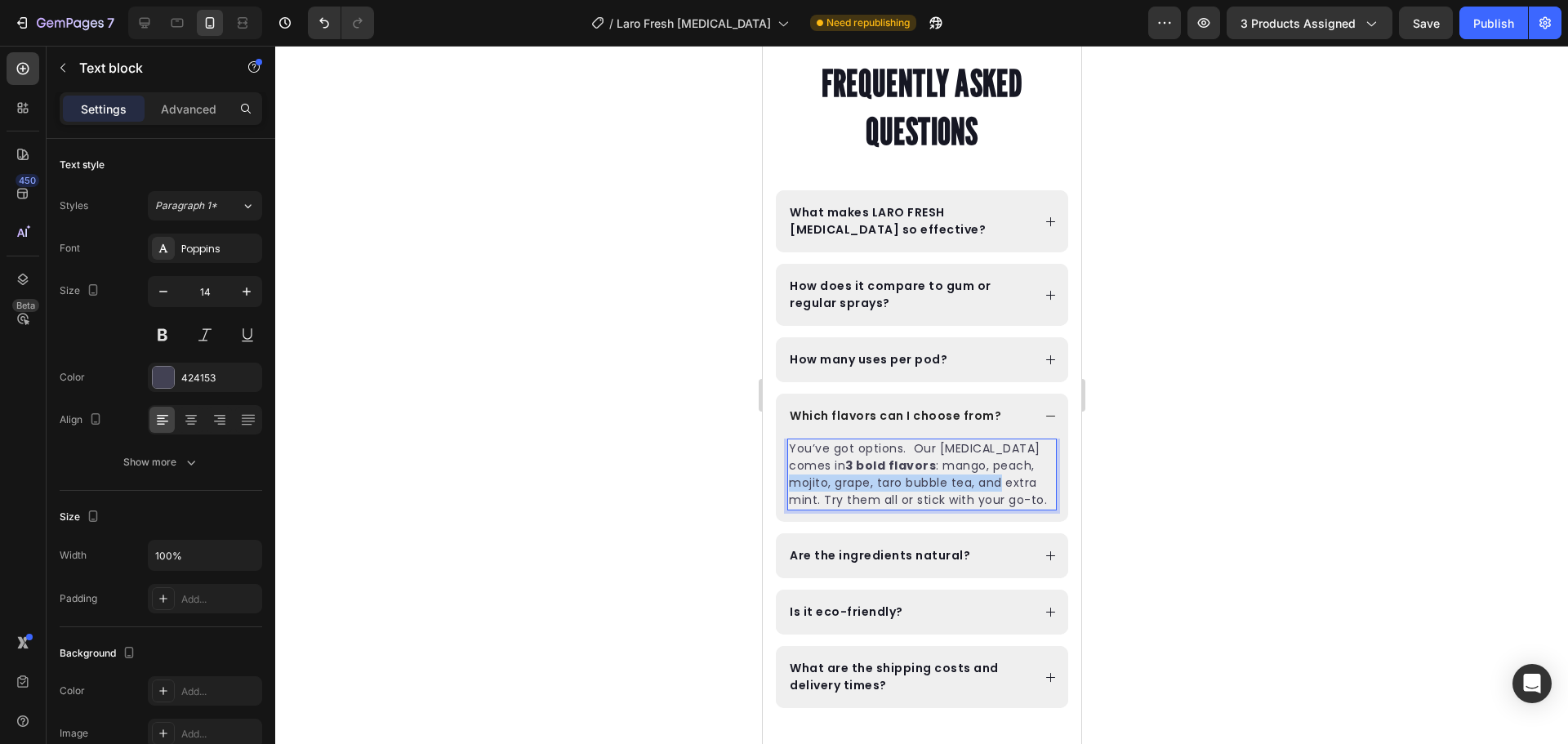
drag, startPoint x: 952, startPoint y: 485, endPoint x: 988, endPoint y: 473, distance: 37.9
click at [988, 473] on p "You’ve got options. Our nebulizer comes in 3 bold flavors : mango, peach, mojit…" at bounding box center [921, 474] width 266 height 69
click at [932, 466] on p "You’ve got options. Our nebulizer comes in 3 bold flavors : mango, peach and ex…" at bounding box center [921, 474] width 266 height 69
click at [934, 465] on p "You’ve got options. Our nebulizer comes in 3 bold flavors : mango, peach and ex…" at bounding box center [921, 474] width 266 height 69
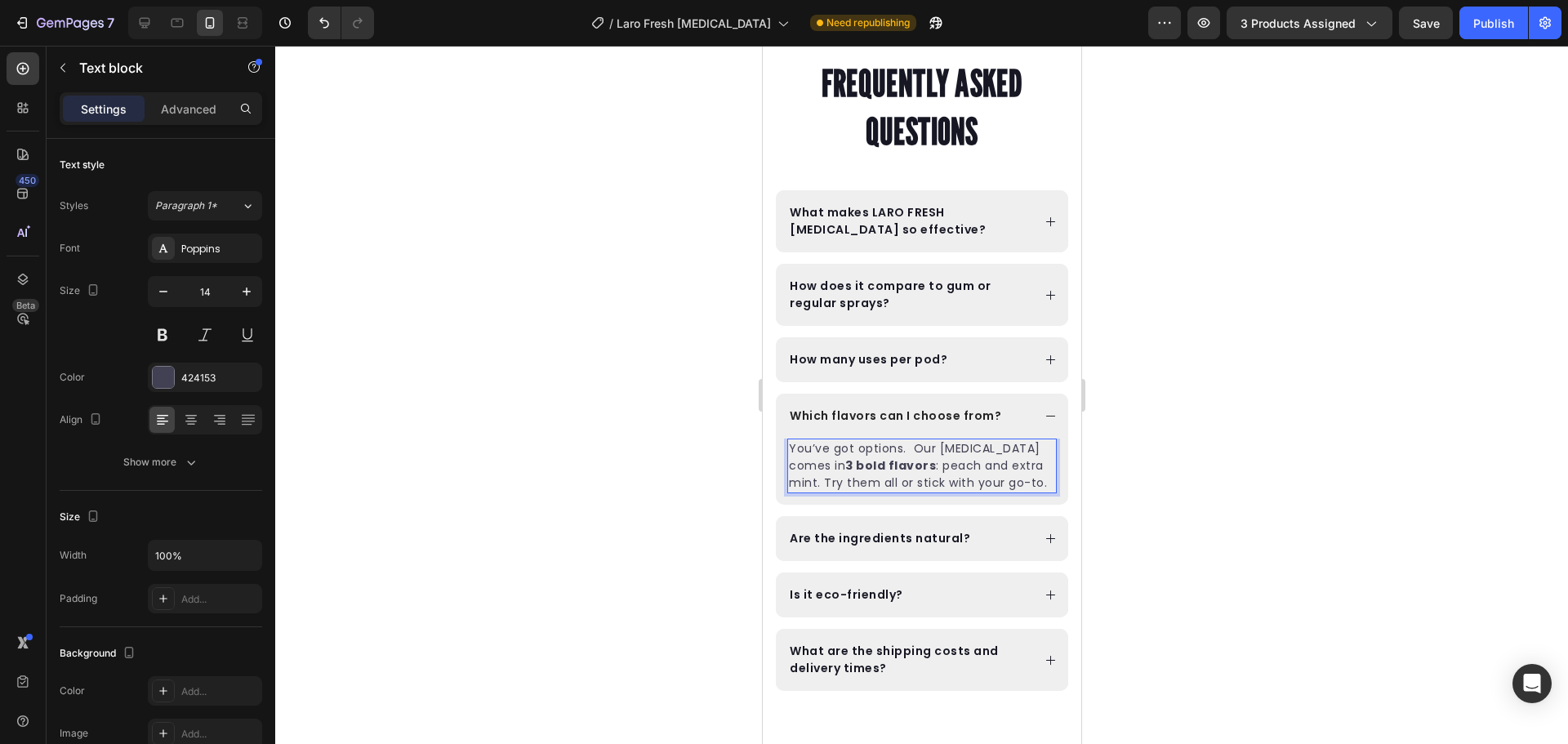
click at [935, 463] on p "You’ve got options. Our nebulizer comes in 3 bold flavors : peach and extra min…" at bounding box center [921, 466] width 266 height 52
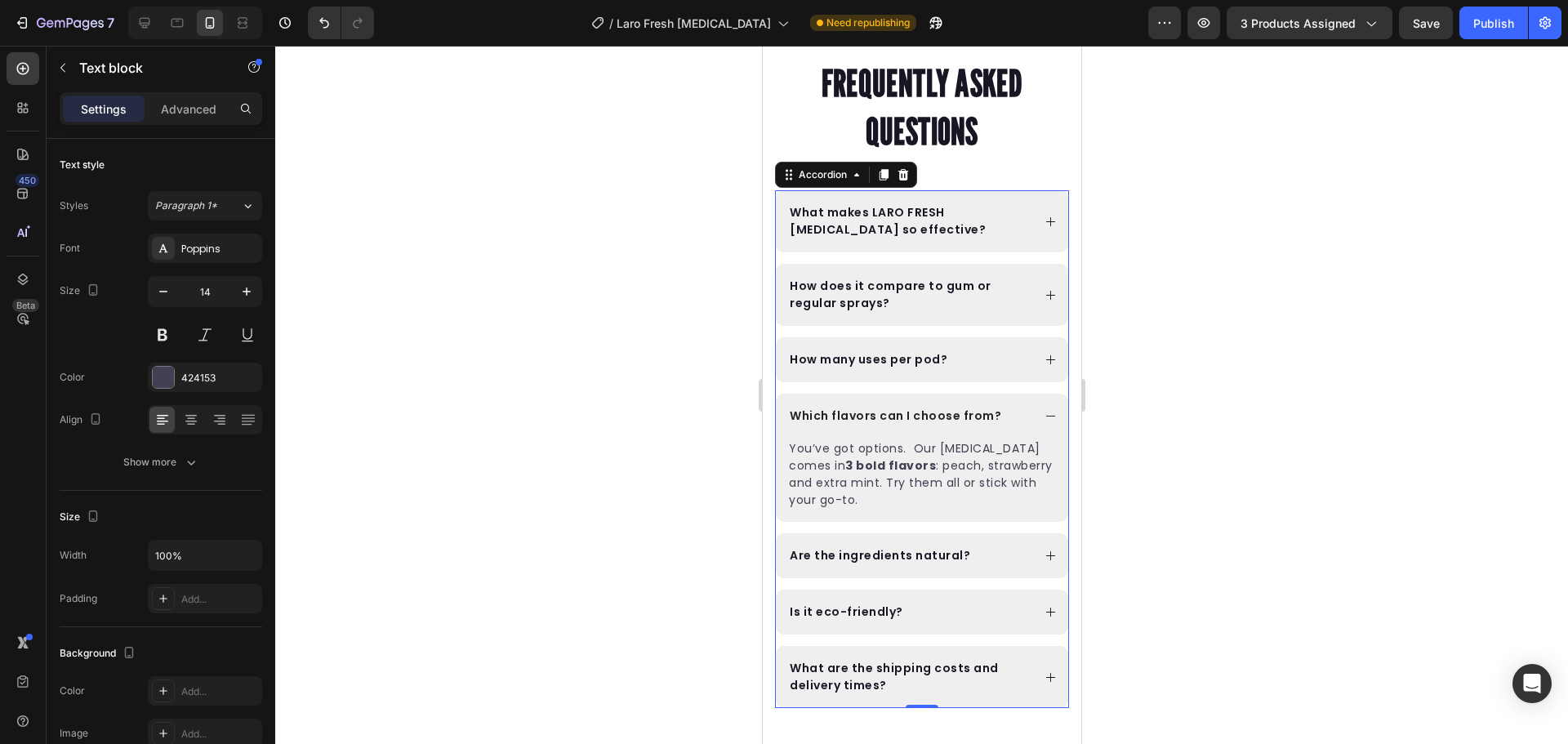
click at [964, 365] on div "How many uses per pod?" at bounding box center [909, 359] width 244 height 22
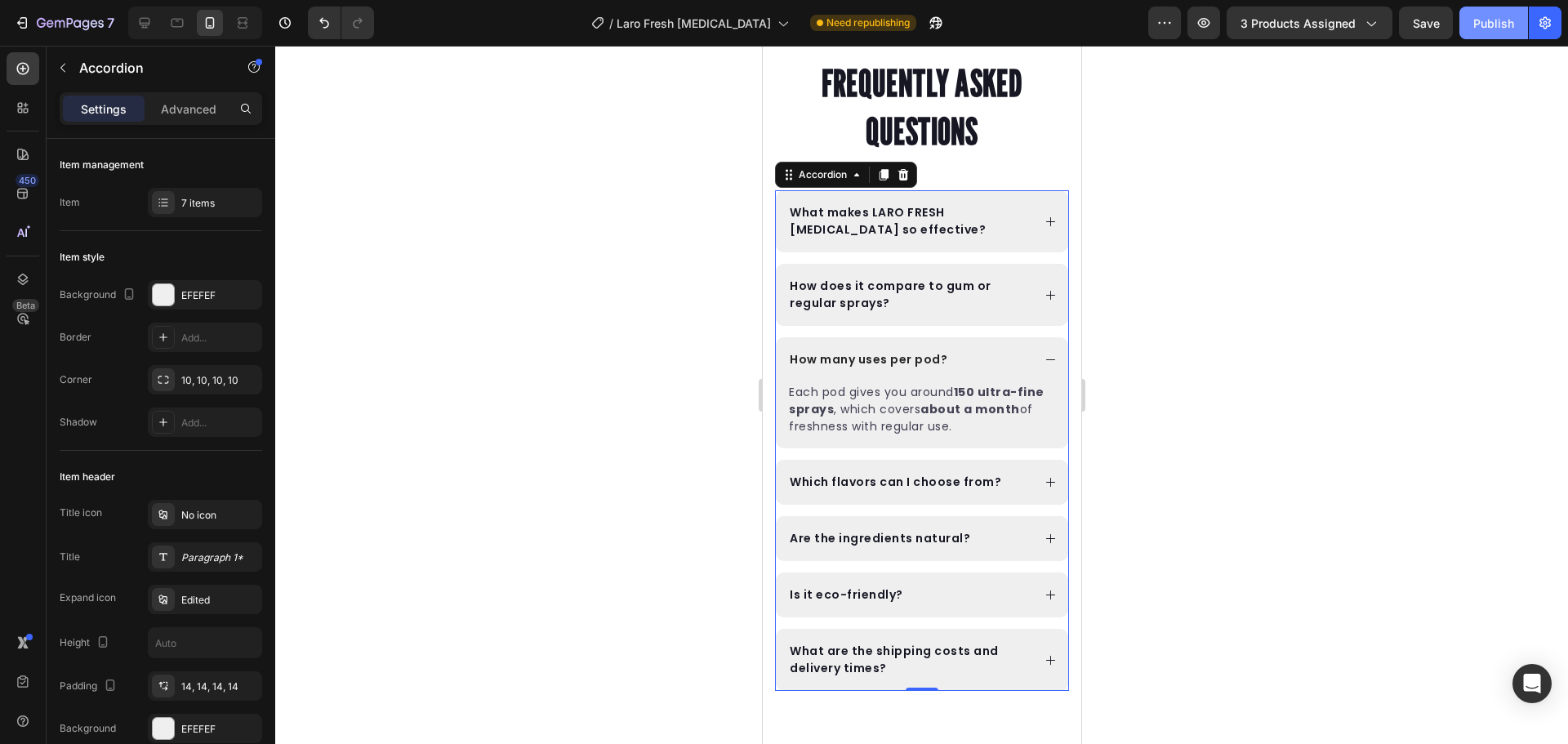
click at [1487, 24] on div "Publish" at bounding box center [1493, 23] width 41 height 17
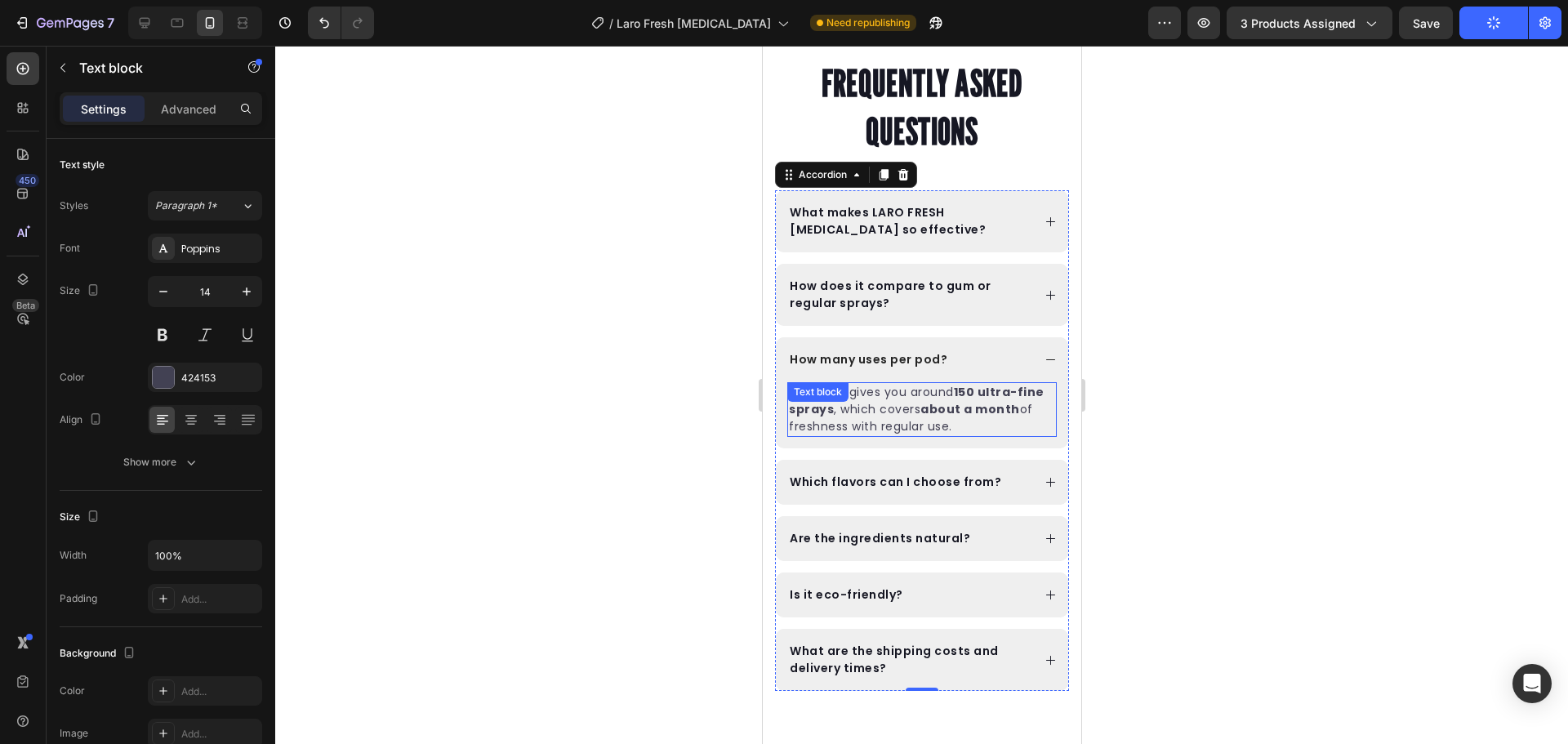
click at [850, 406] on div "Each pod gives you around 150 ultra-fine sprays , which covers about a month of…" at bounding box center [921, 410] width 269 height 55
click at [991, 411] on strong "about a month" at bounding box center [969, 409] width 100 height 17
click at [846, 394] on p "Each pod gives you around 150 ultra-fine sprays , which covers about a month of…" at bounding box center [921, 410] width 266 height 52
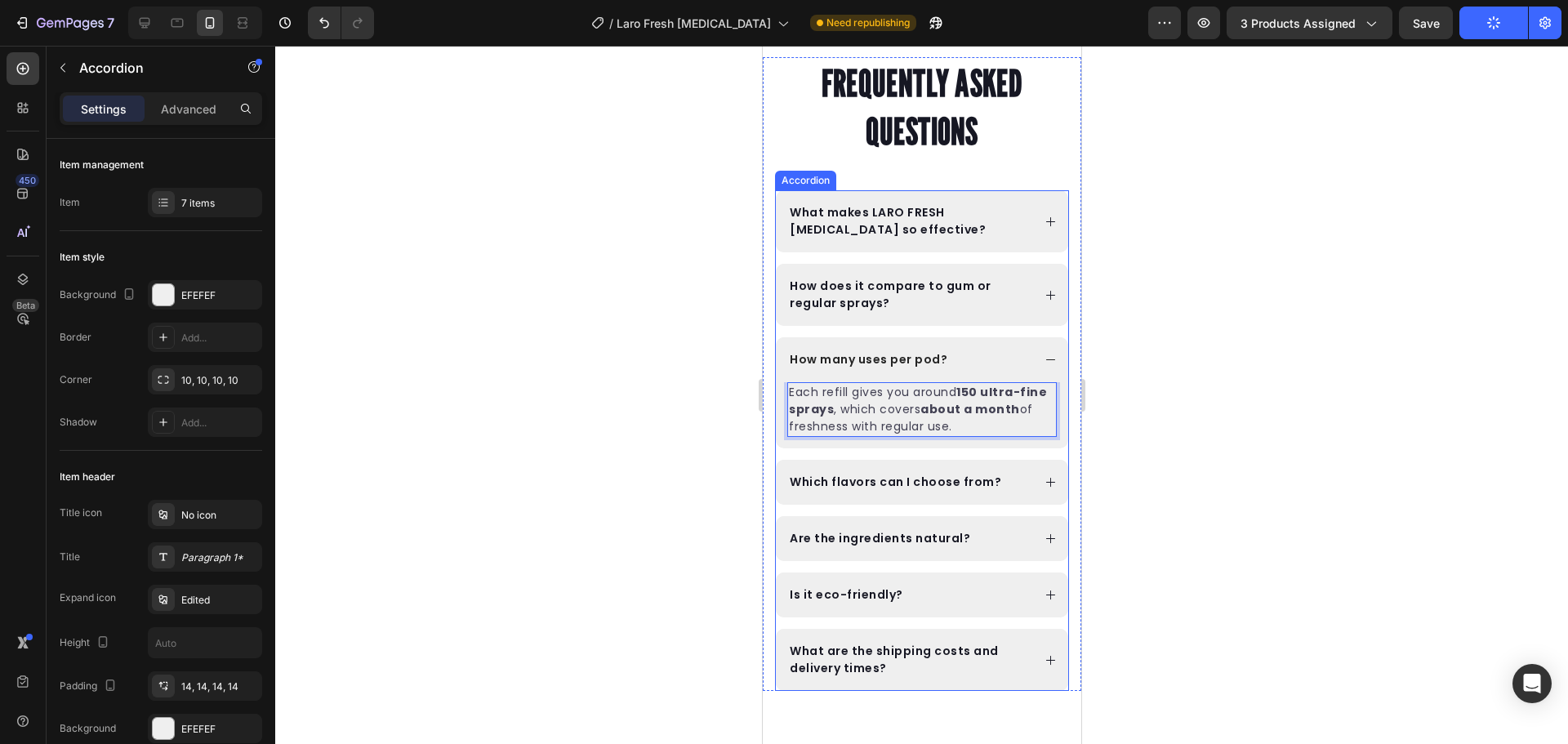
click at [939, 359] on p "How many uses per pod?" at bounding box center [868, 359] width 158 height 17
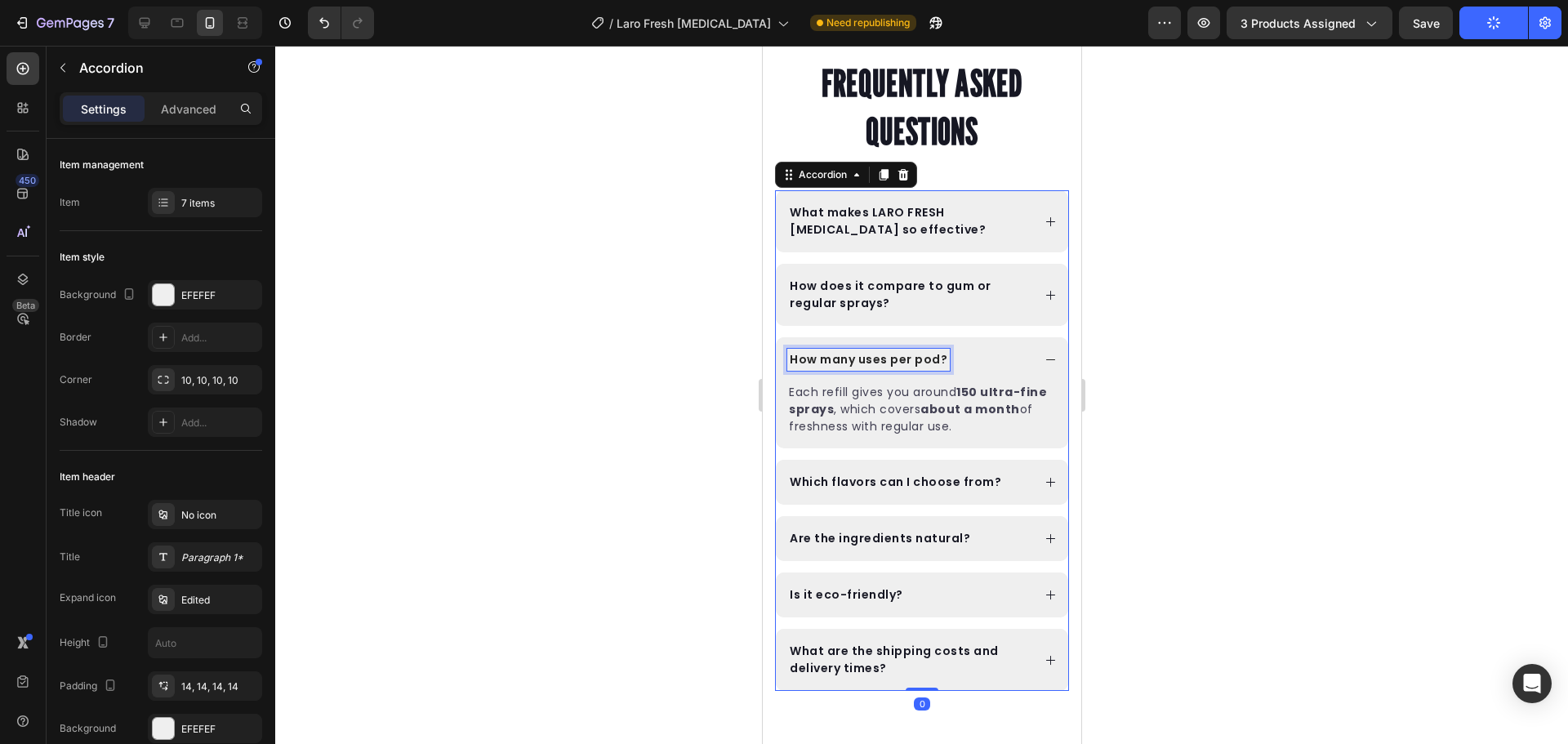
click at [939, 359] on p "How many uses per pod?" at bounding box center [868, 359] width 158 height 17
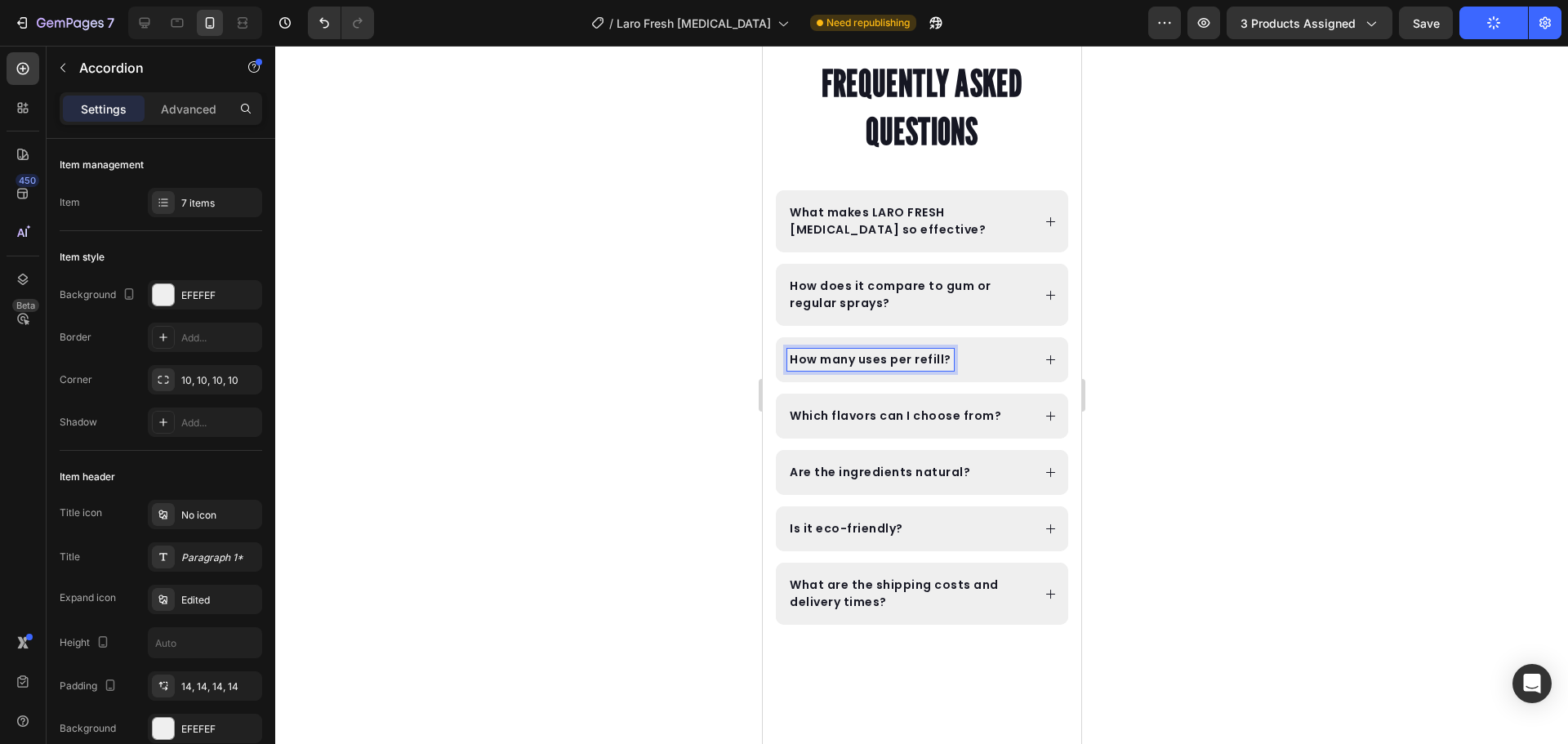
click at [1212, 282] on div at bounding box center [921, 395] width 1293 height 698
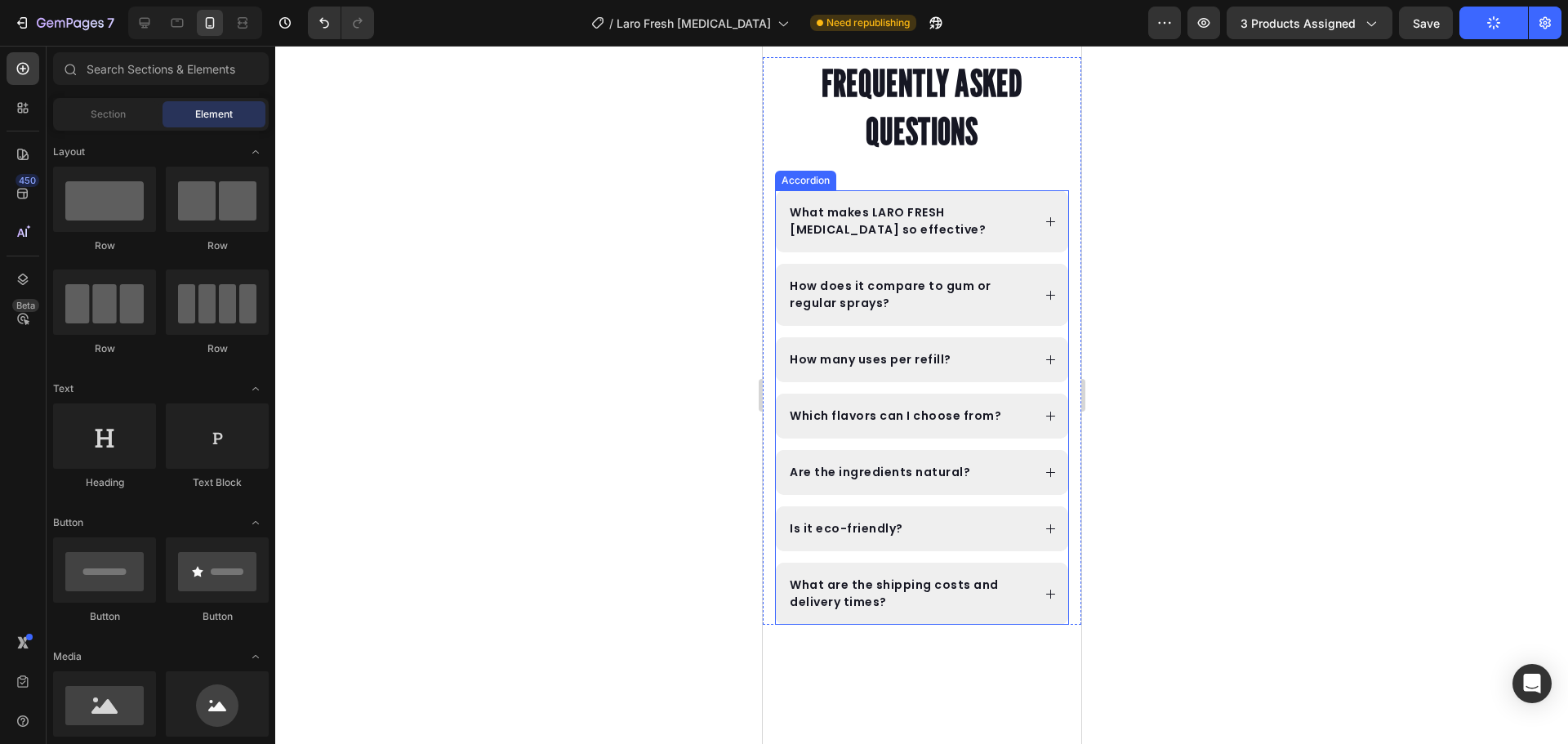
click at [1027, 349] on div "How many uses per refill?" at bounding box center [921, 360] width 293 height 45
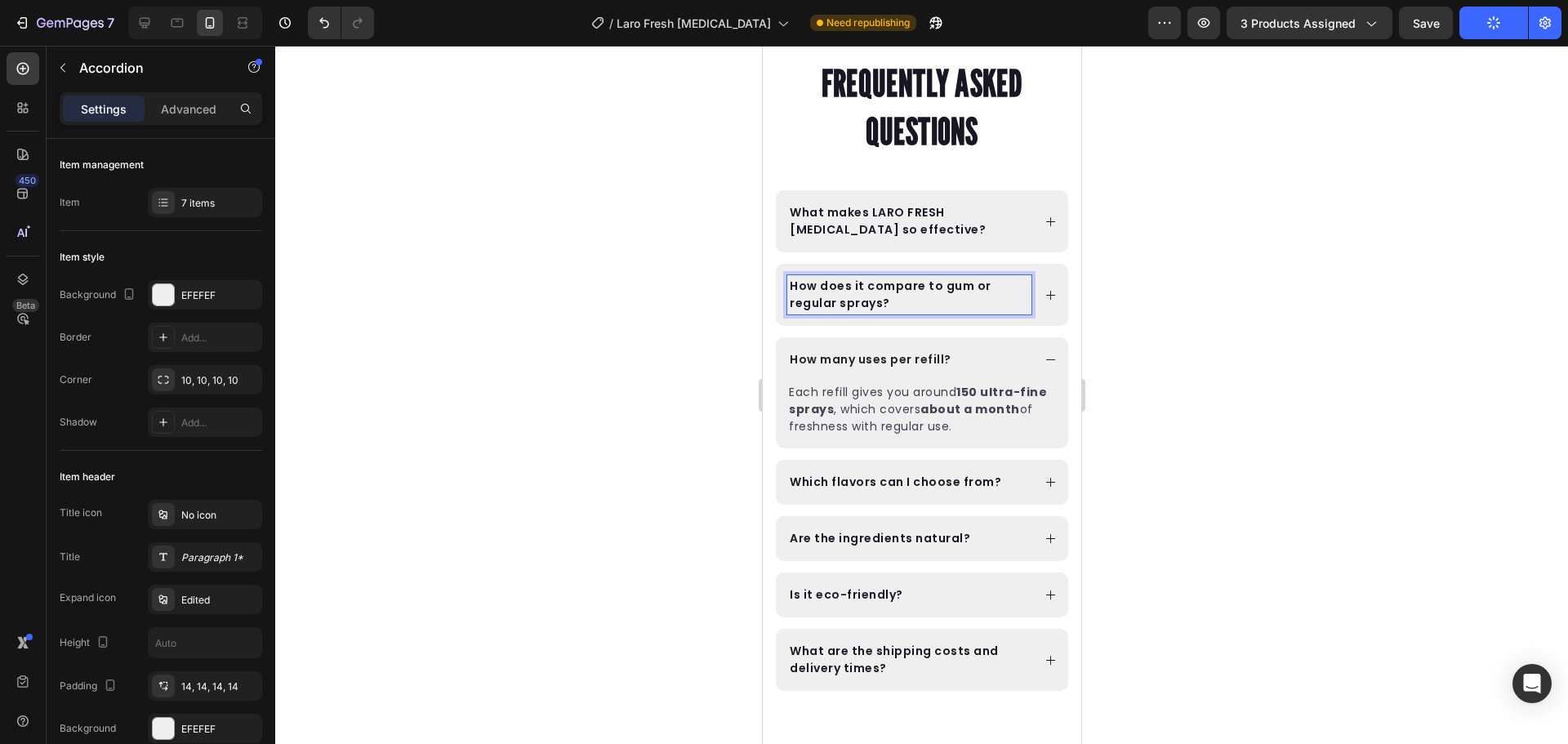
click at [1043, 291] on icon at bounding box center [1049, 295] width 12 height 12
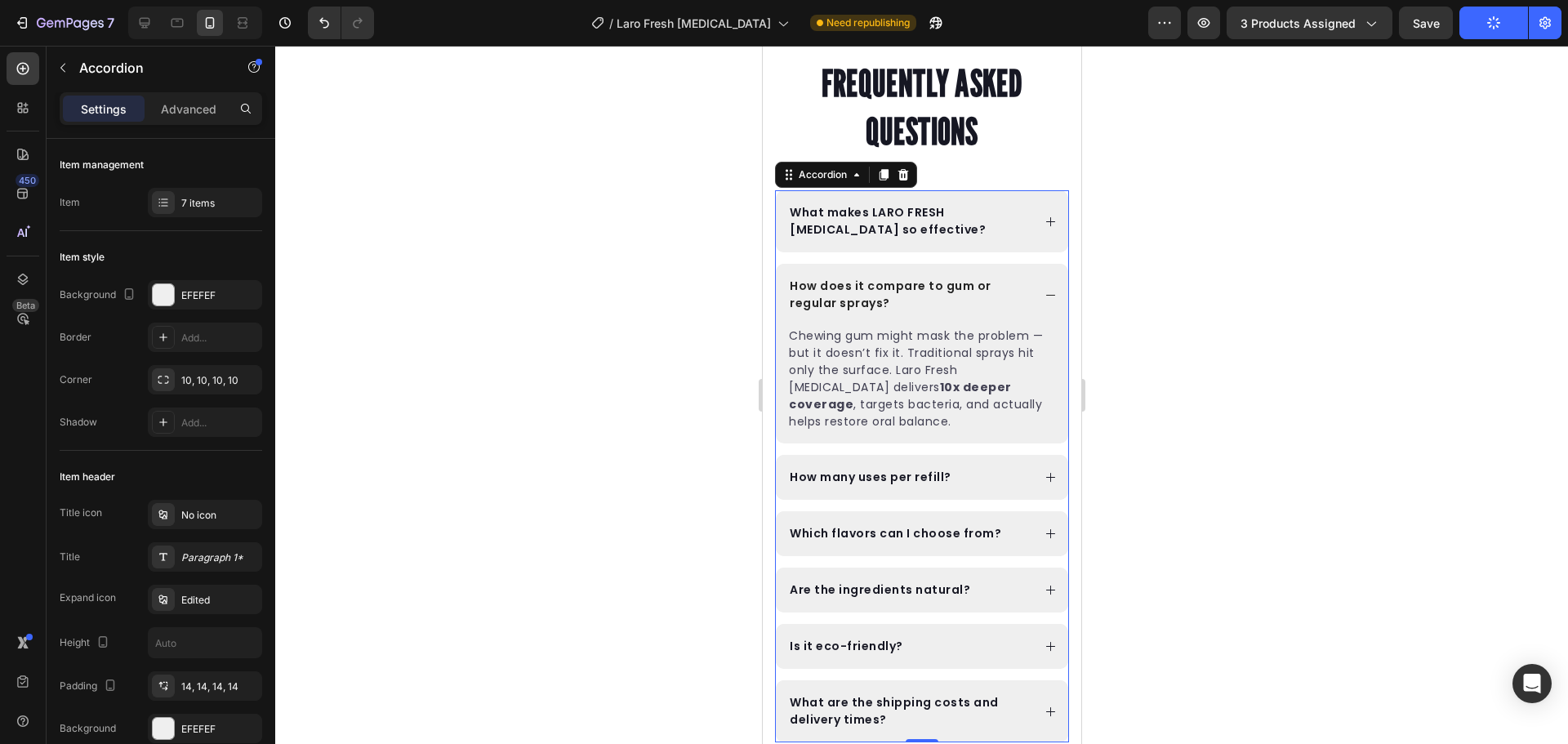
click at [160, 17] on div at bounding box center [195, 22] width 134 height 32
click at [143, 28] on icon at bounding box center [145, 23] width 17 height 17
type input "8"
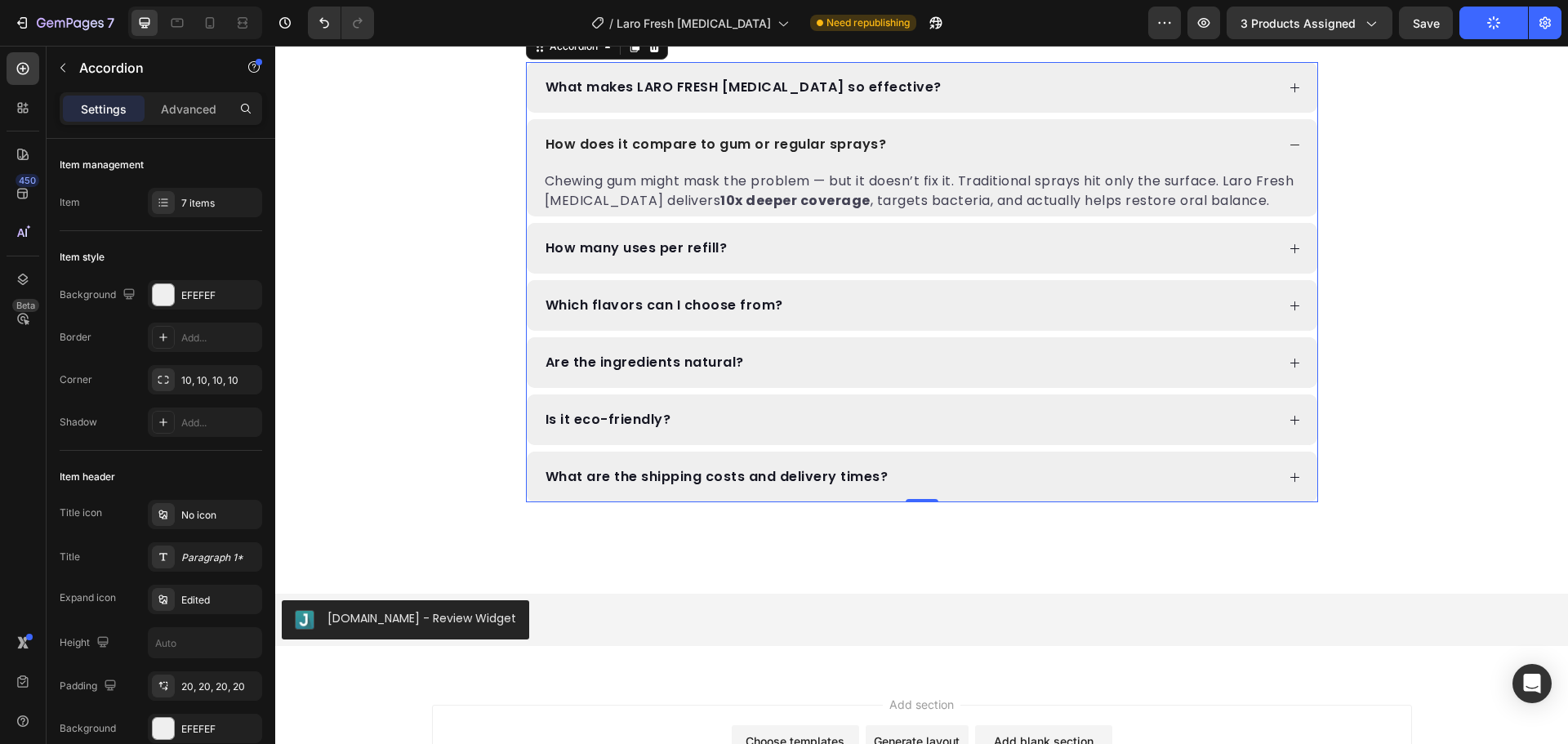
scroll to position [7773, 0]
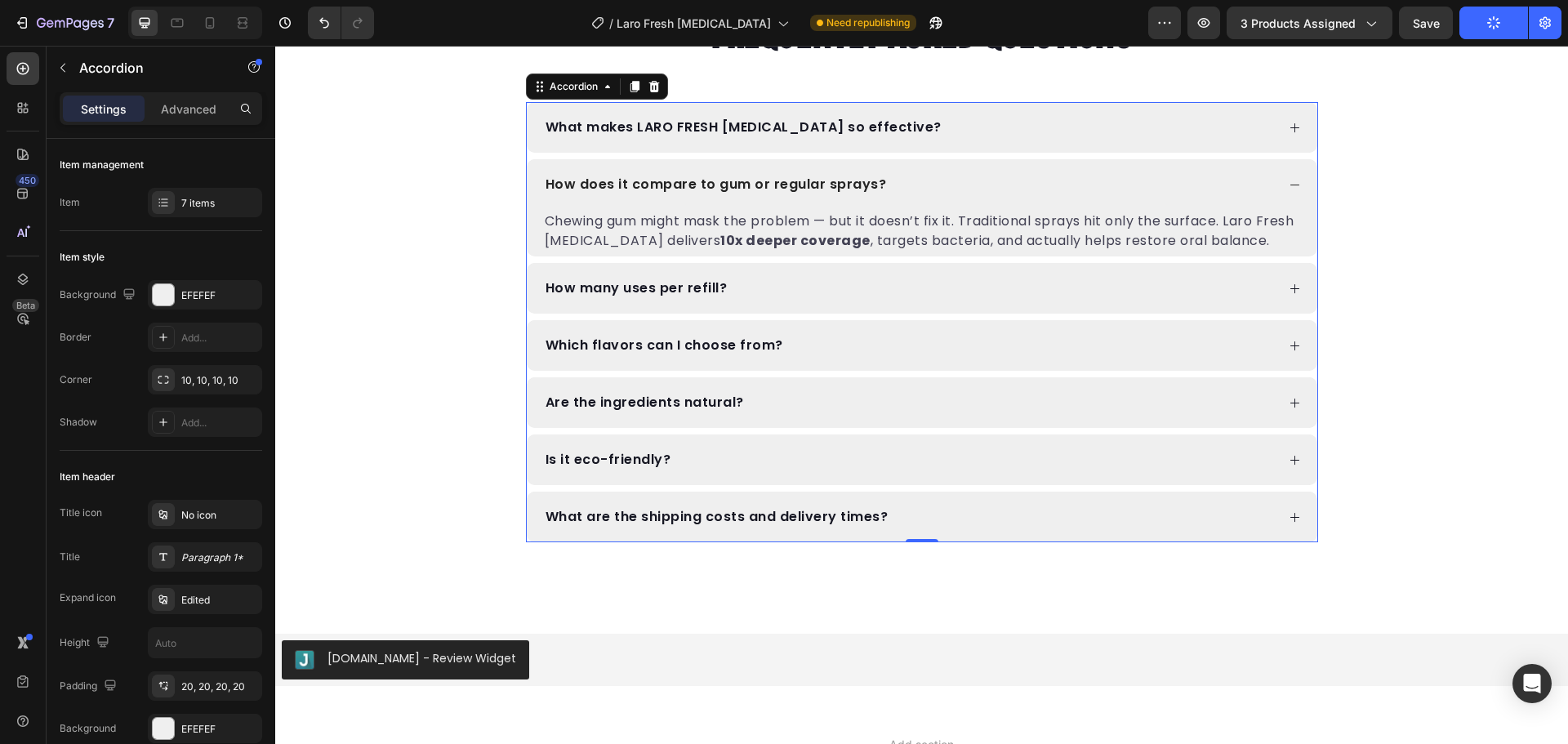
click at [1191, 512] on div "What are the shipping costs and delivery times?" at bounding box center [909, 517] width 732 height 18
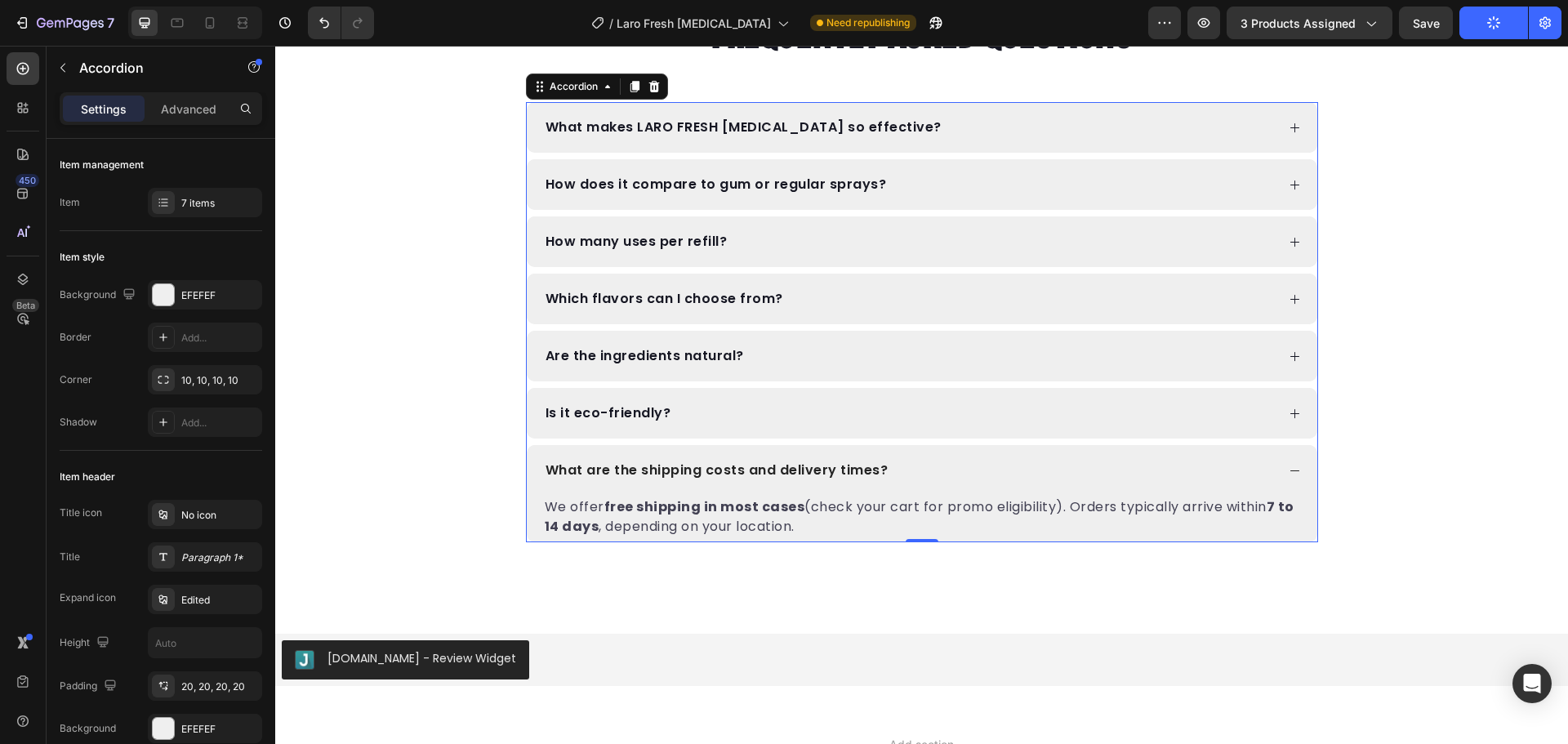
click at [1066, 400] on div "Is it eco-friendly?" at bounding box center [921, 413] width 791 height 51
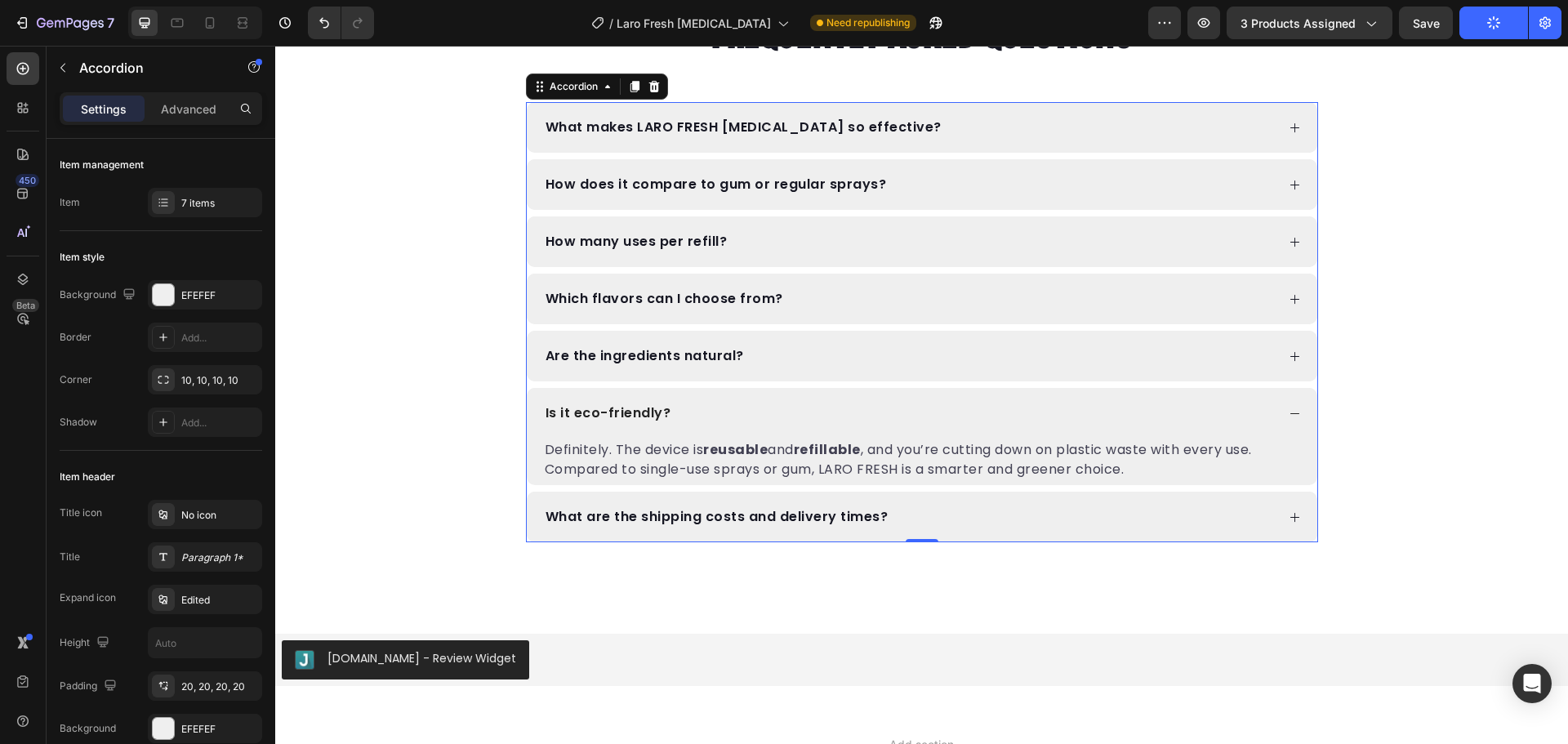
click at [1089, 353] on div "Are the ingredients natural?" at bounding box center [909, 356] width 732 height 18
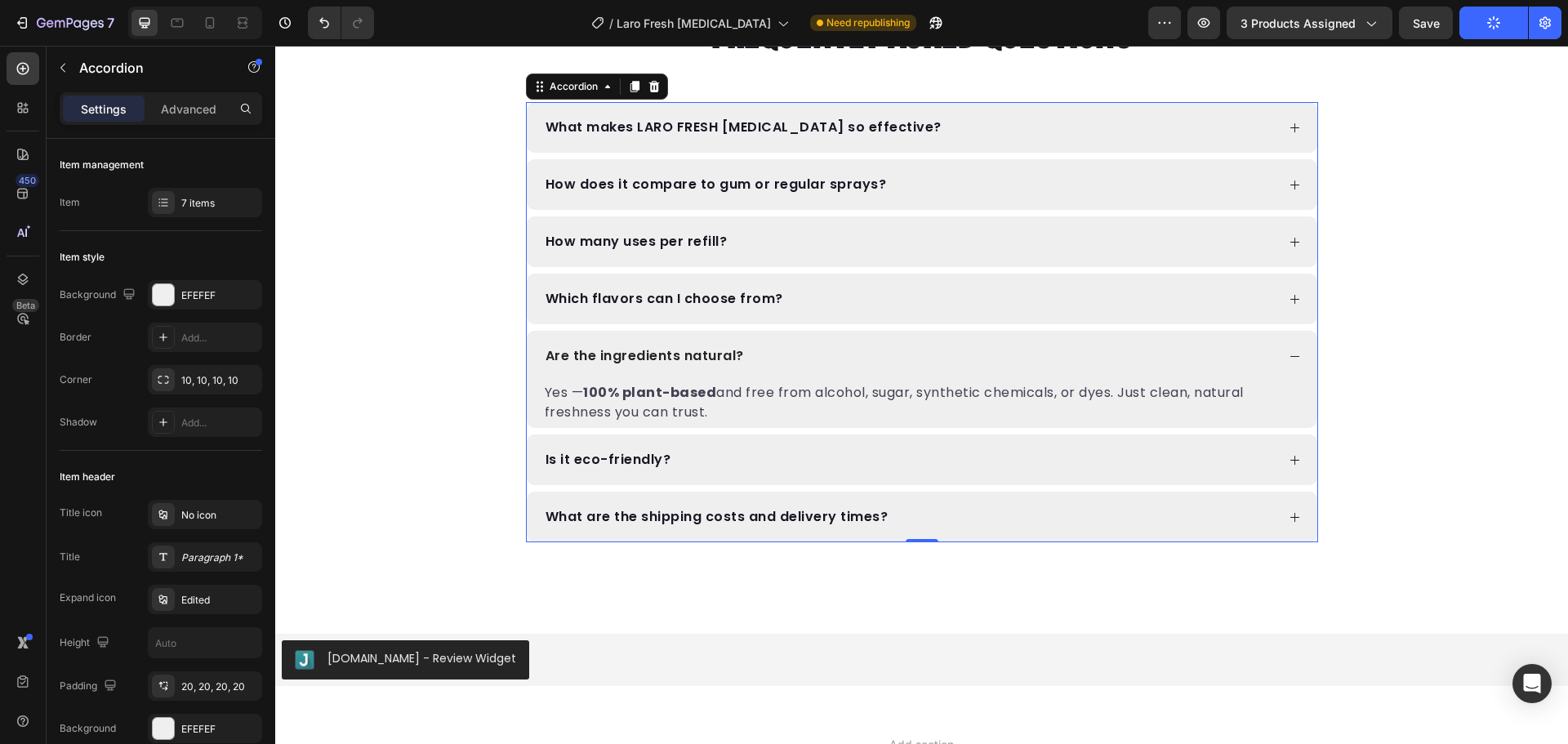
click at [1088, 308] on div "Which flavors can I choose from?" at bounding box center [921, 298] width 791 height 51
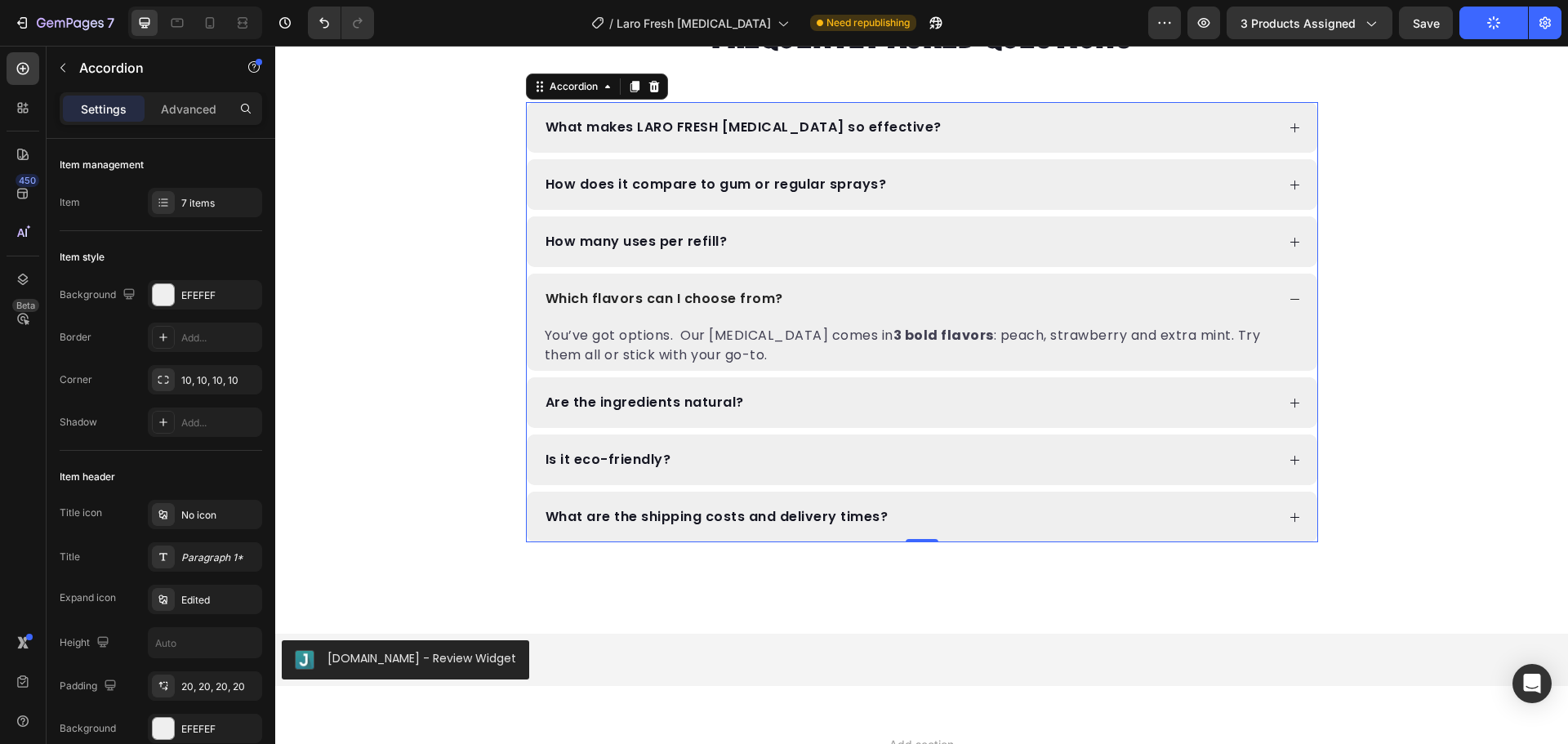
click at [1081, 254] on div "How many uses per refill?" at bounding box center [921, 241] width 791 height 51
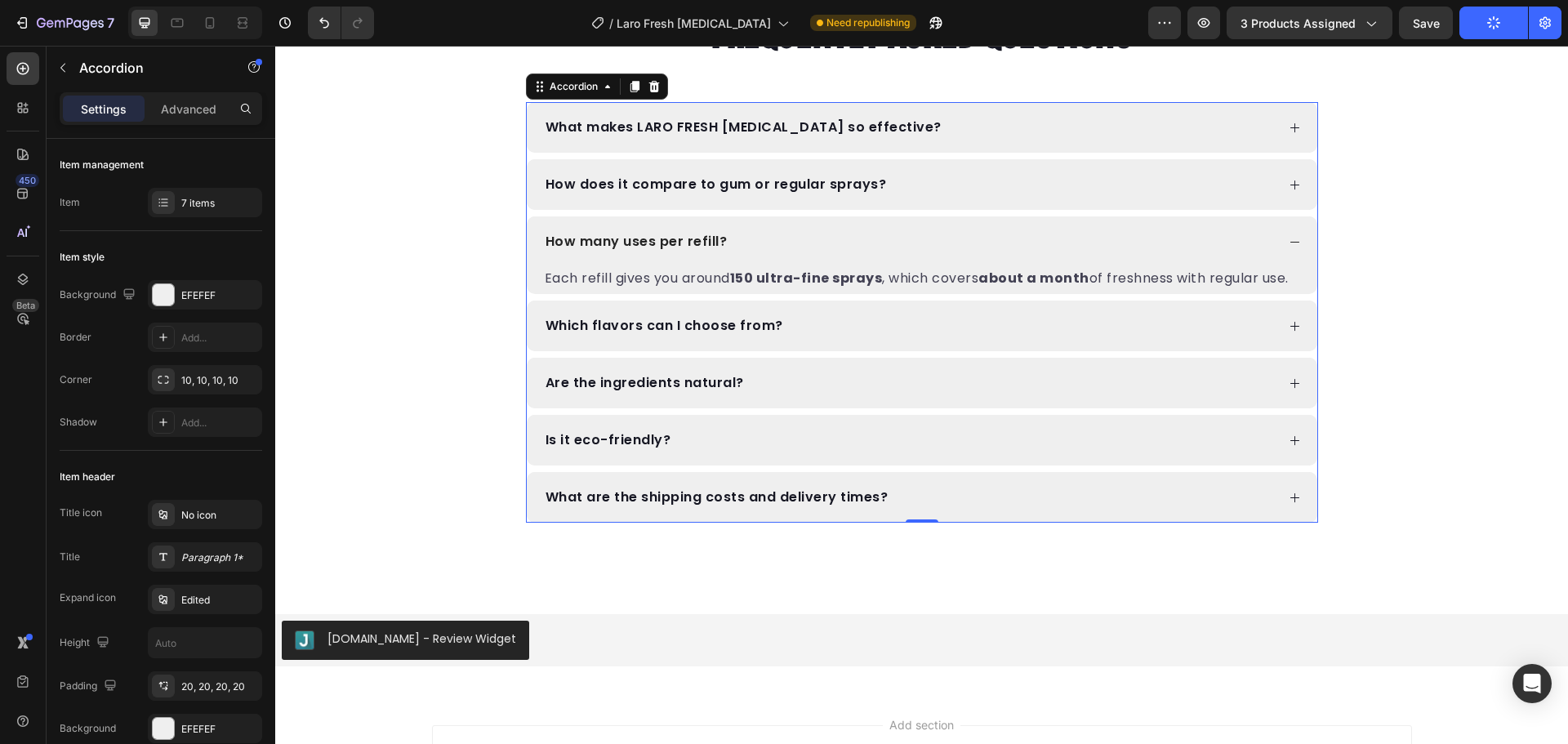
click at [1102, 193] on div "How does it compare to gum or regular sprays?" at bounding box center [909, 185] width 732 height 18
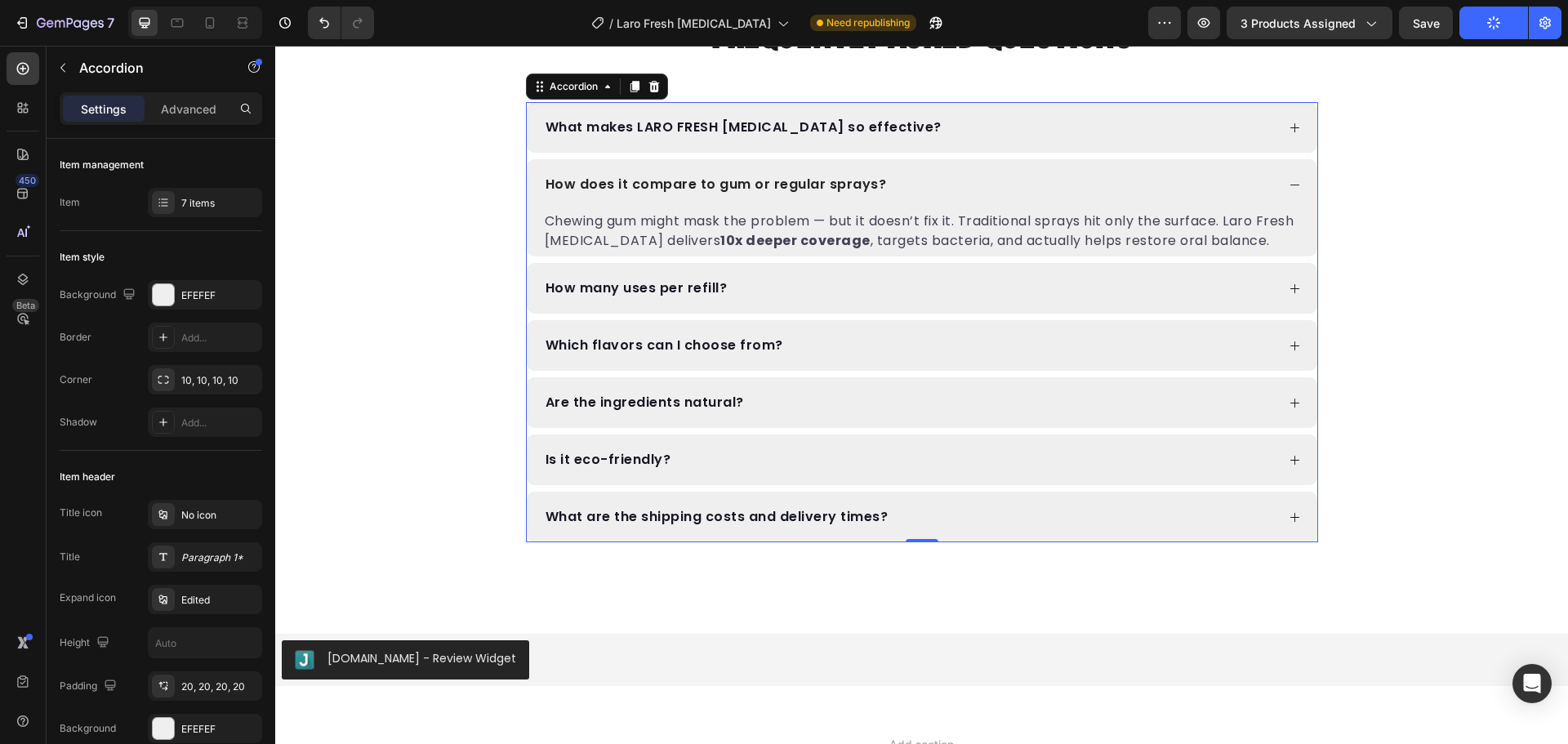
scroll to position [7691, 0]
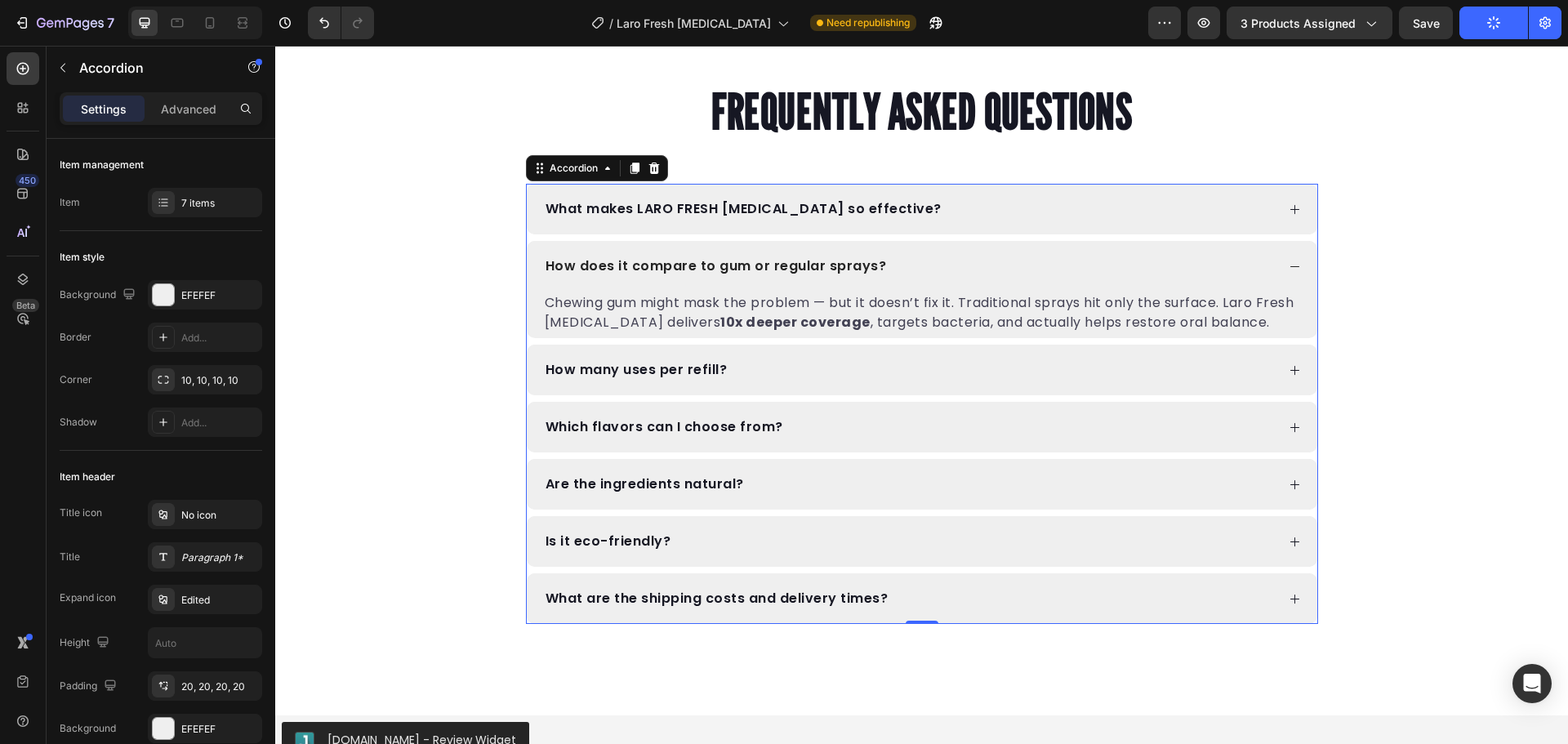
click at [1097, 207] on div "What makes LARO FRESH [MEDICAL_DATA] so effective?" at bounding box center [909, 209] width 732 height 18
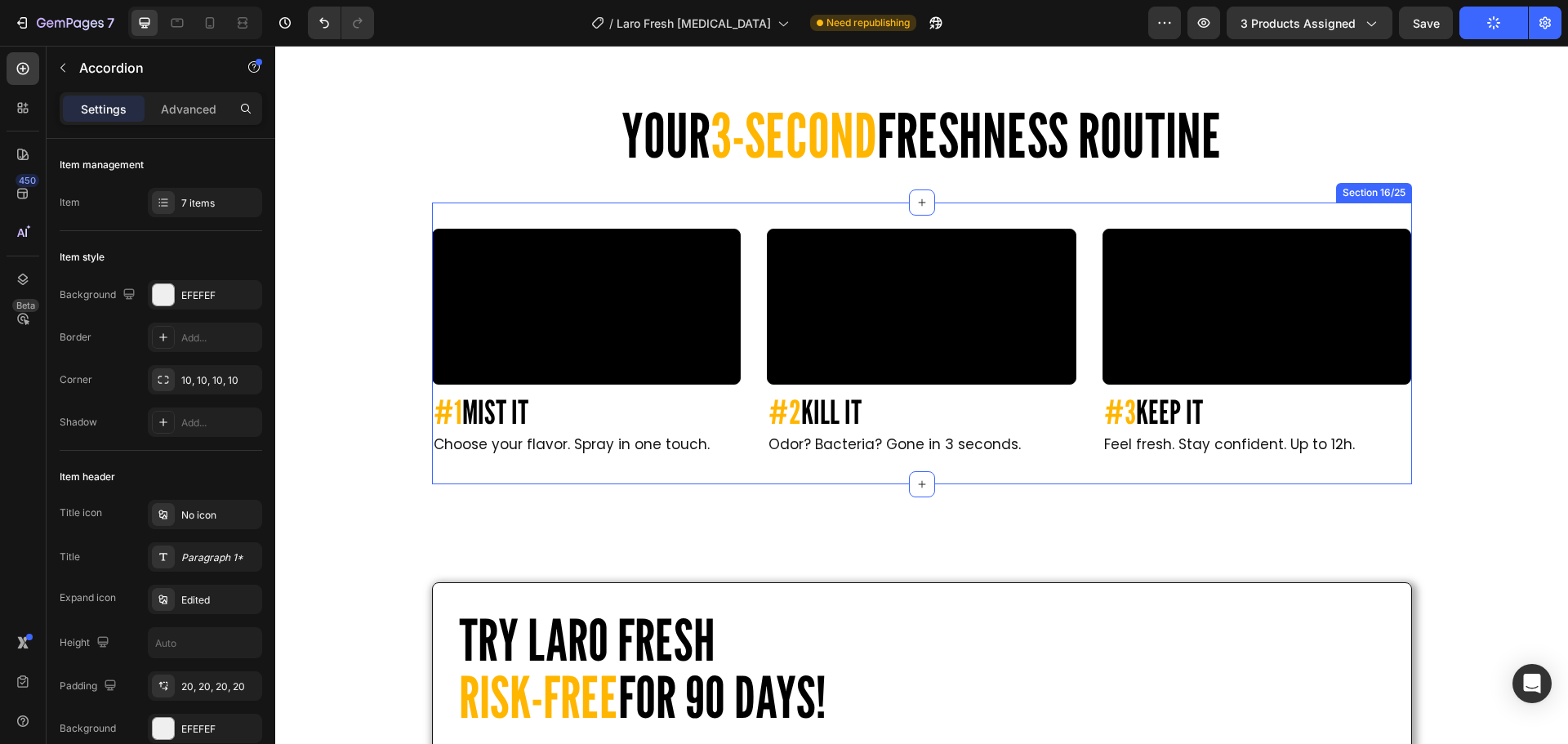
scroll to position [4654, 0]
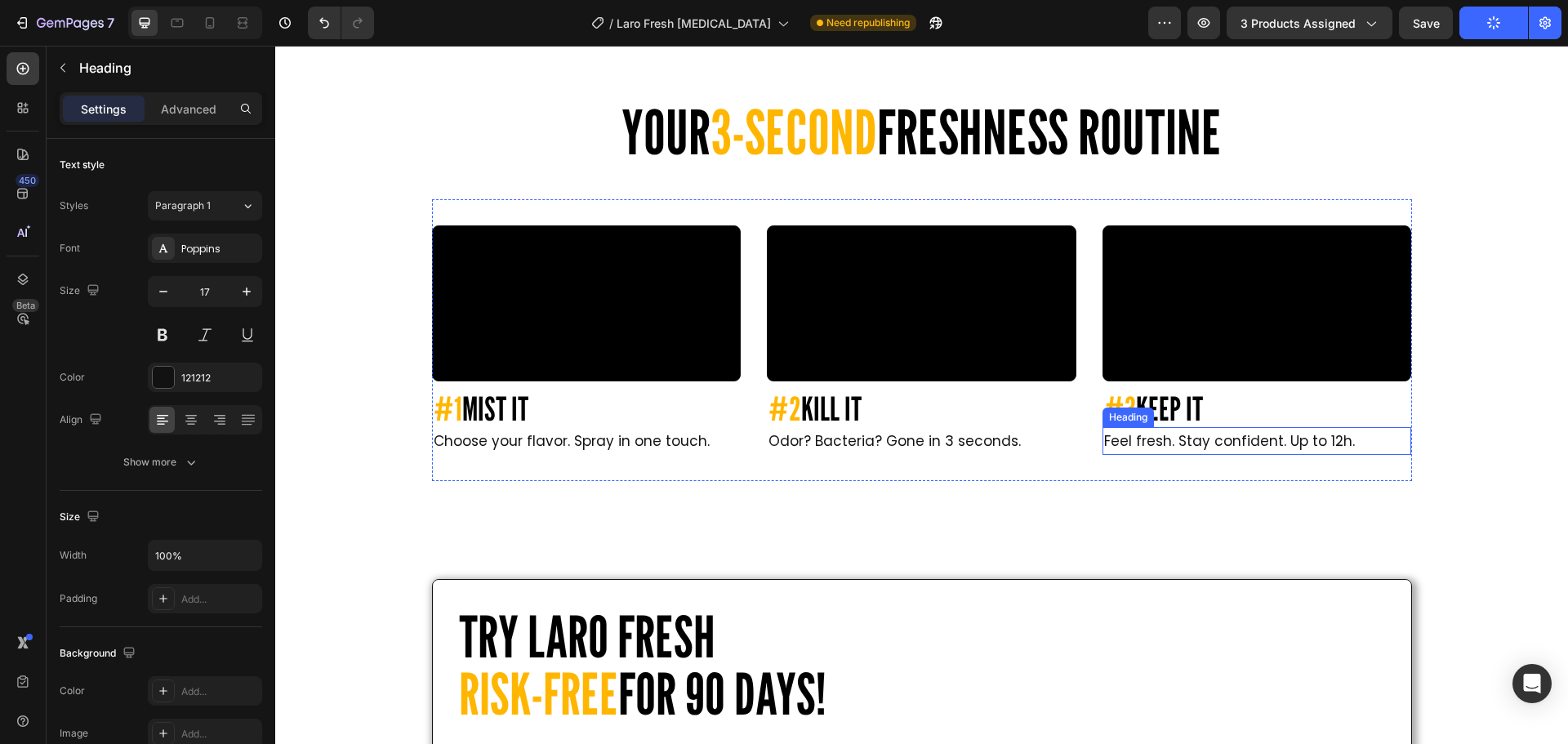
click at [1354, 456] on h2 "Feel fresh. Stay confident. Up to 12h." at bounding box center [1257, 441] width 309 height 28
click at [1339, 456] on h2 "Feel fresh. Stay confident. Up to 12h." at bounding box center [1257, 441] width 309 height 28
click at [1329, 454] on p "Feel fresh. Stay confident. Up to 12h." at bounding box center [1257, 441] width 306 height 25
click at [204, 22] on icon at bounding box center [210, 23] width 17 height 17
type input "18"
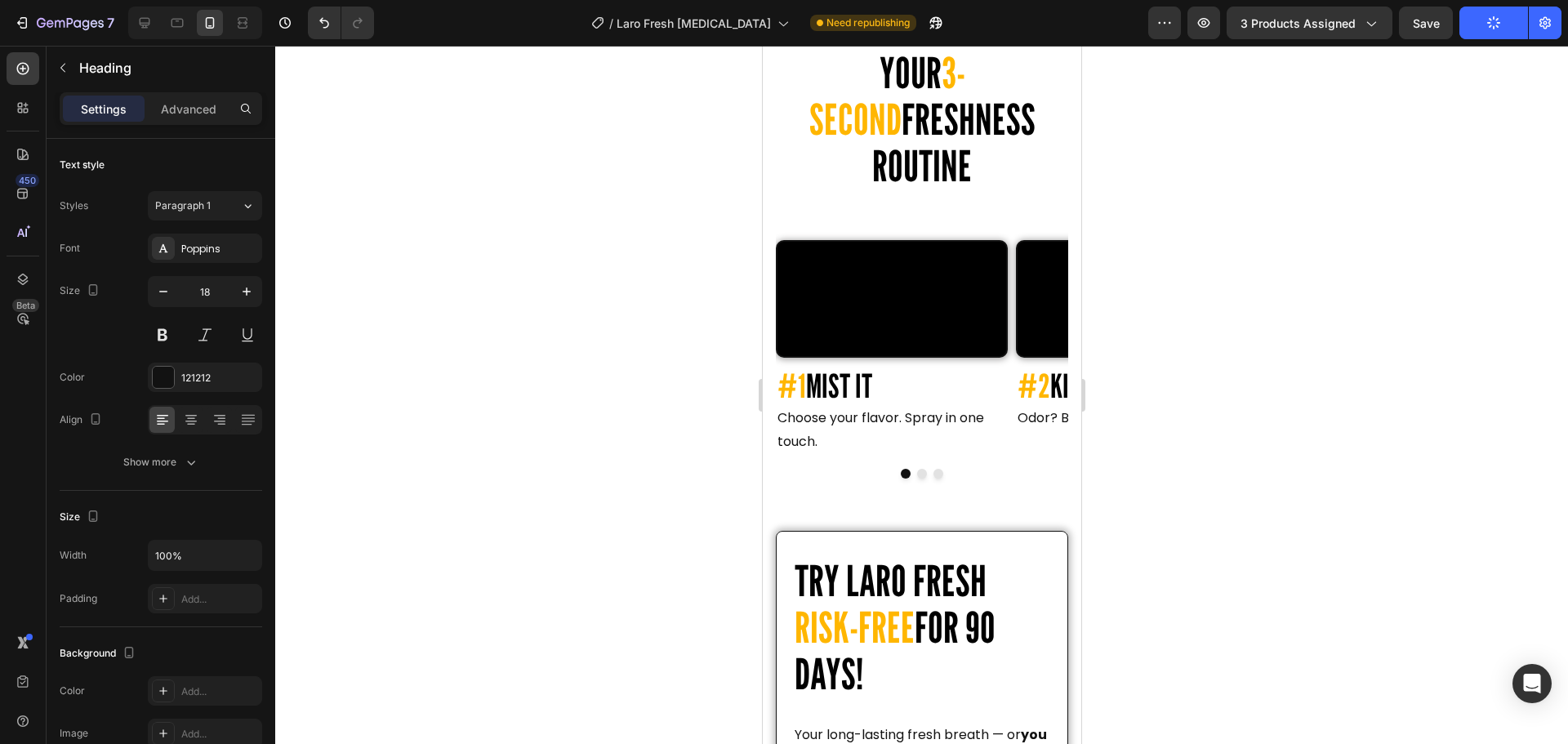
scroll to position [4129, 0]
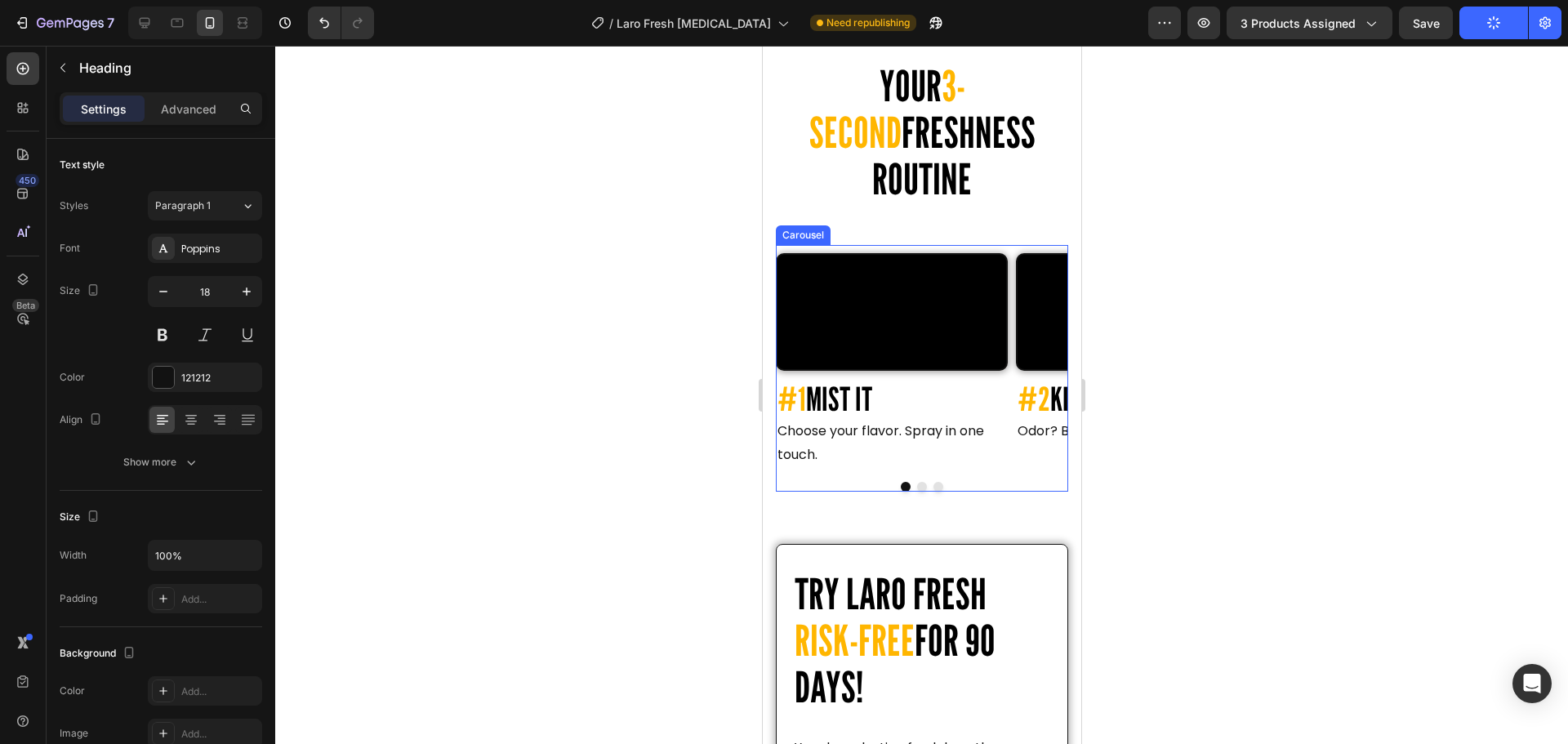
click at [1038, 362] on icon "Carousel Next Arrow" at bounding box center [1041, 357] width 5 height 10
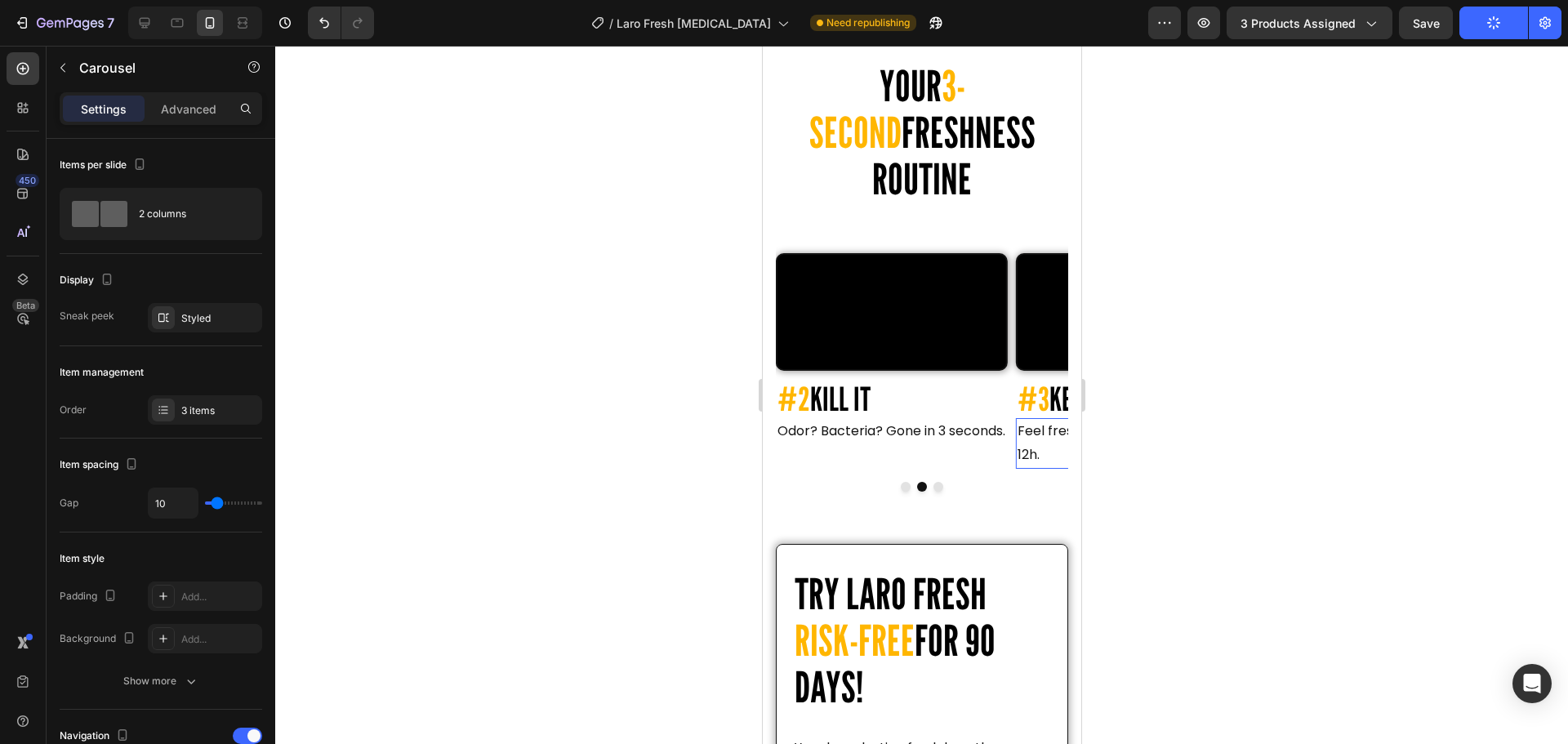
click at [1026, 469] on h2 "Feel fresh. Stay confident. Up to 12h." at bounding box center [1131, 443] width 232 height 51
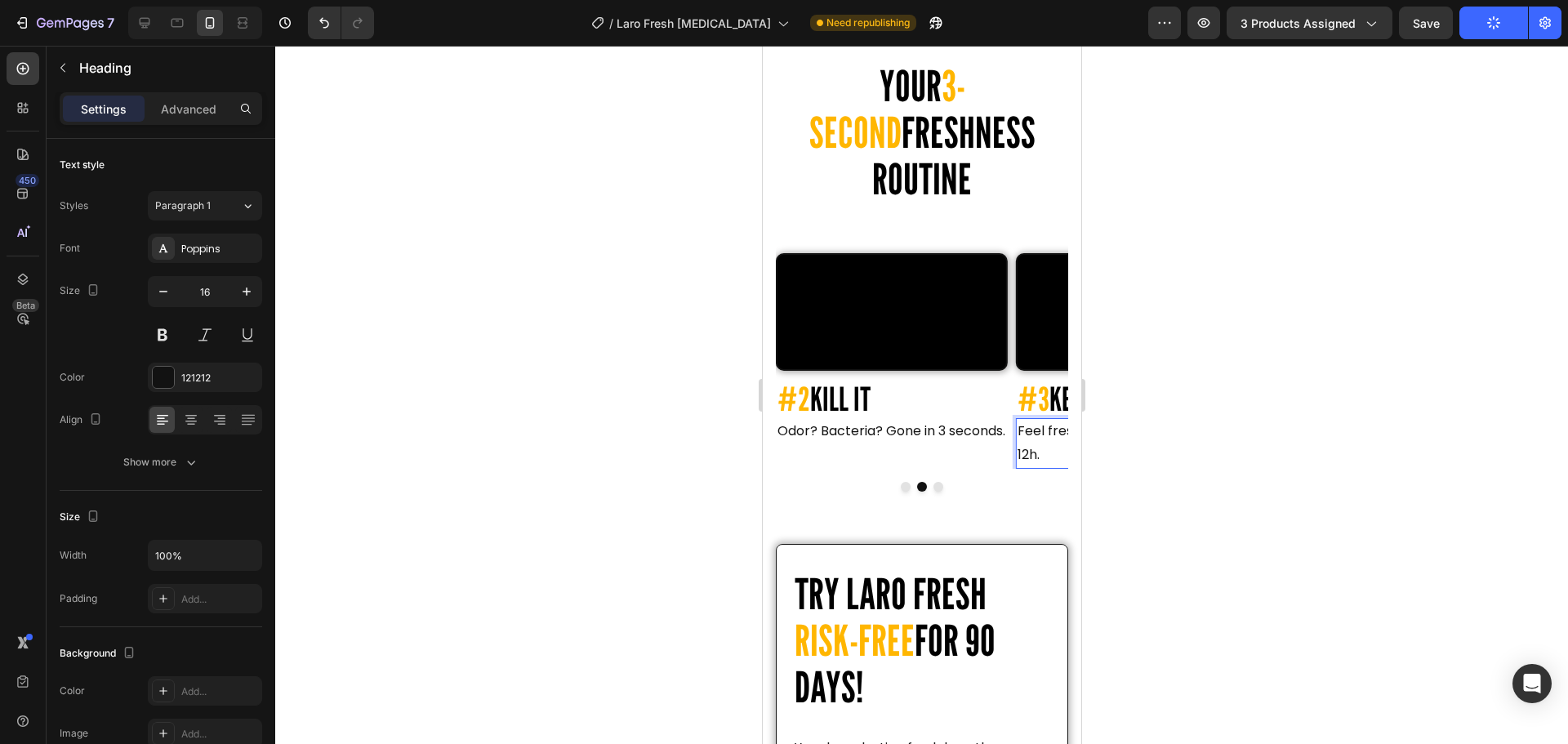
click at [1027, 469] on h2 "Feel fresh. Stay confident. Up to 12h." at bounding box center [1131, 443] width 232 height 51
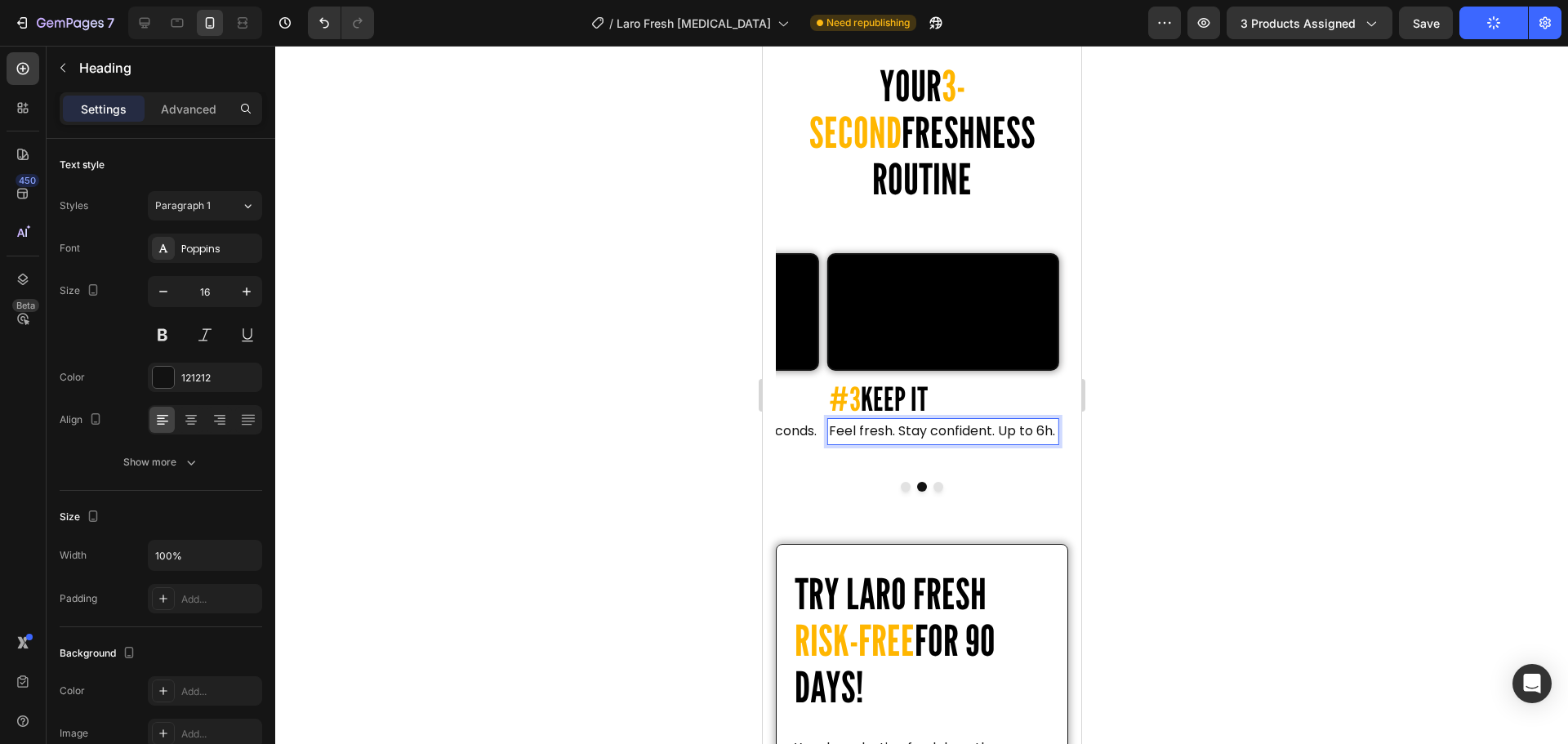
click at [1144, 200] on div at bounding box center [921, 395] width 1293 height 698
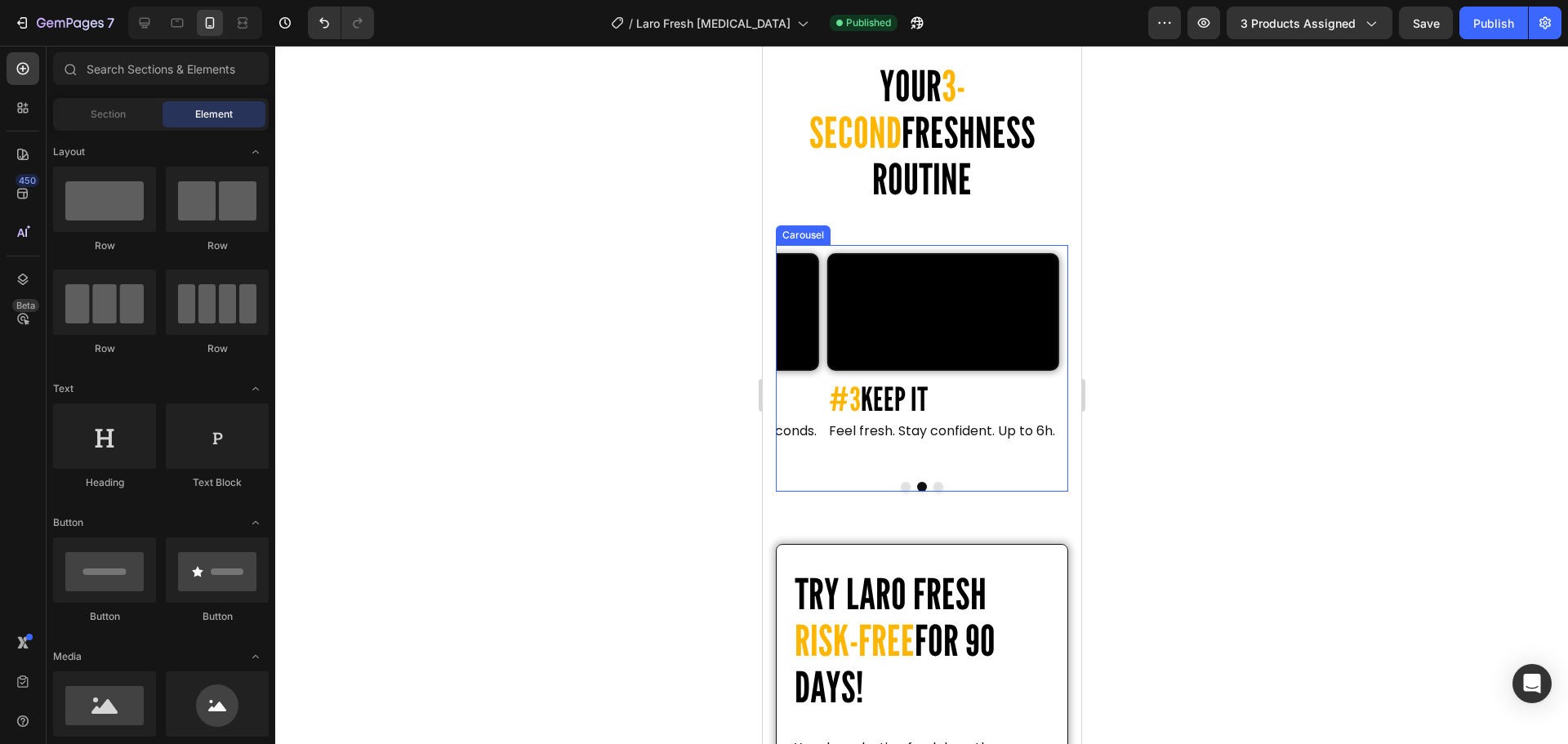
click at [799, 367] on icon "Carousel Back Arrow" at bounding box center [801, 357] width 20 height 20
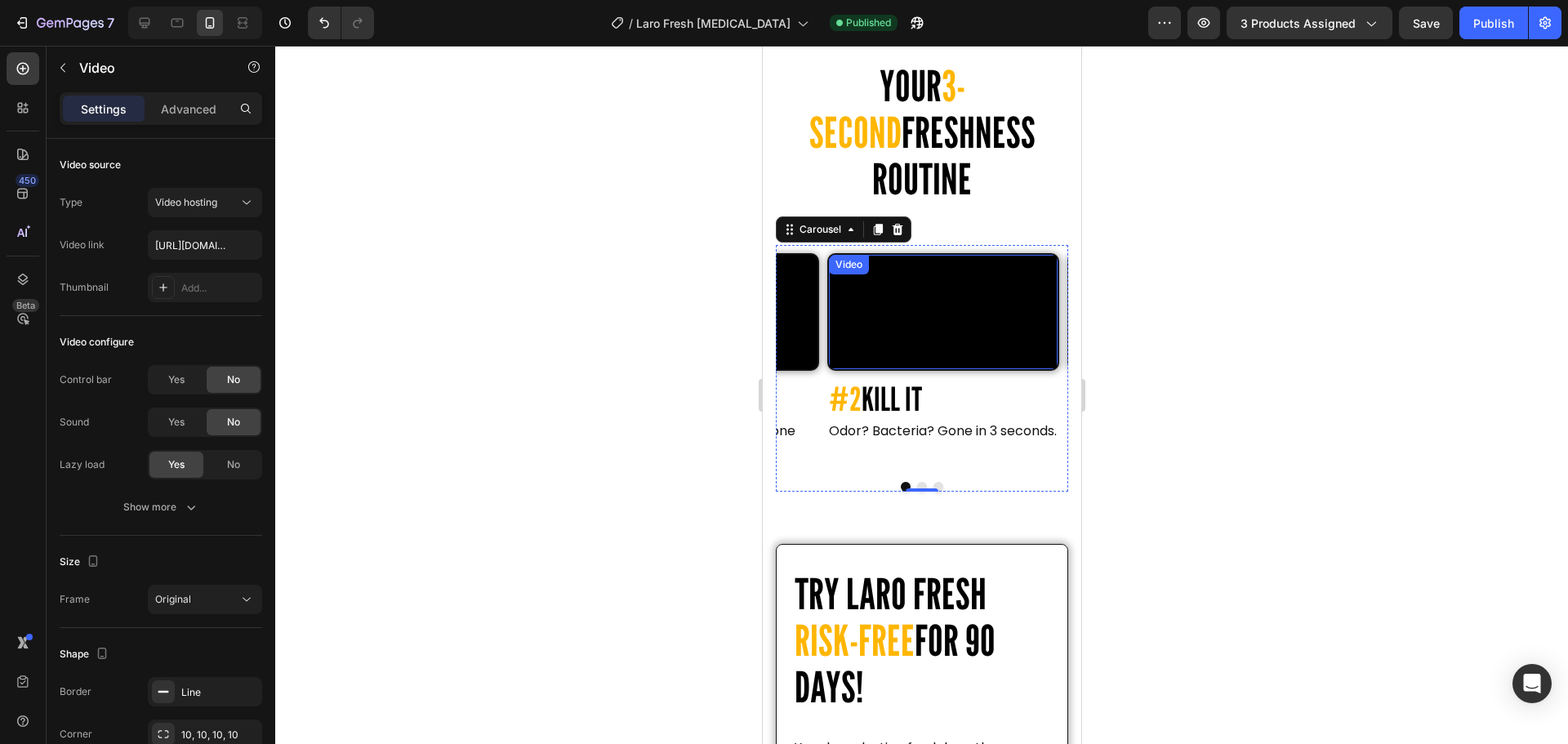
click at [998, 279] on video at bounding box center [942, 312] width 229 height 115
click at [959, 280] on video at bounding box center [942, 312] width 229 height 115
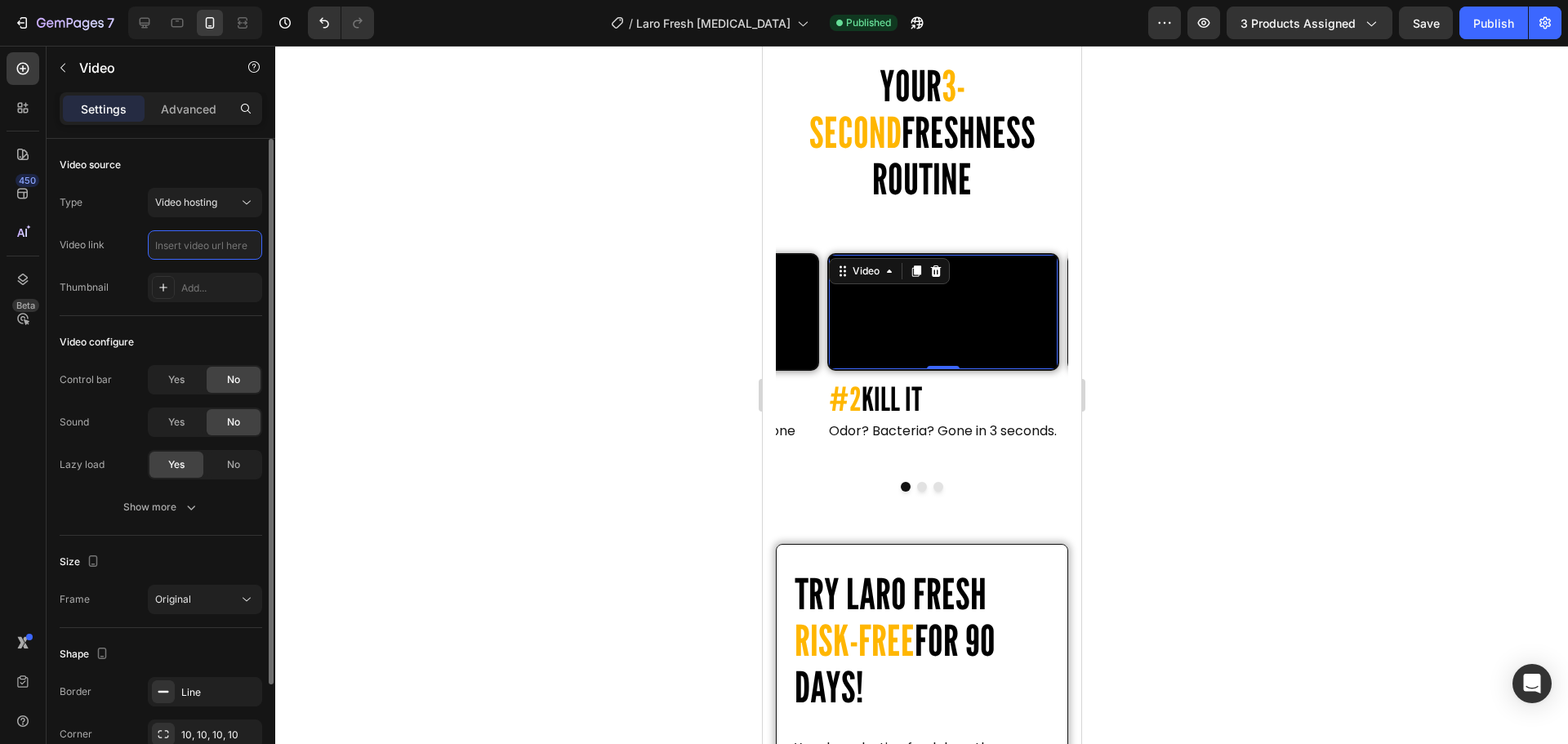
scroll to position [0, 0]
click at [206, 247] on input "text" at bounding box center [205, 244] width 115 height 29
paste input "https://cdn.shopify.com/videos/c/o/v/e8f010a8be794261a0b8c7a100d0acd0.mp4"
type input "https://cdn.shopify.com/videos/c/o/v/e8f010a8be794261a0b8c7a100d0acd0.mp4"
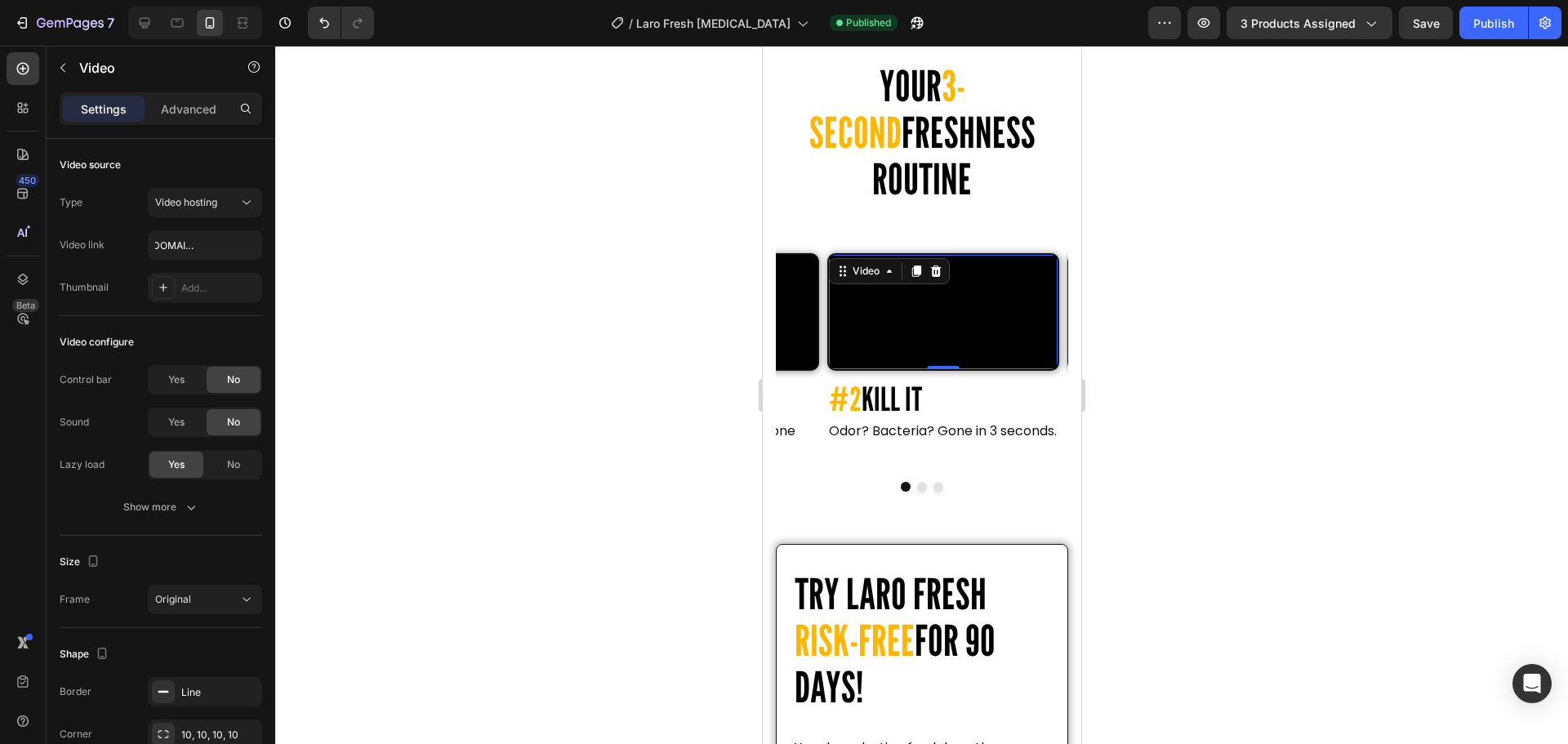
click at [606, 309] on div at bounding box center [921, 395] width 1293 height 698
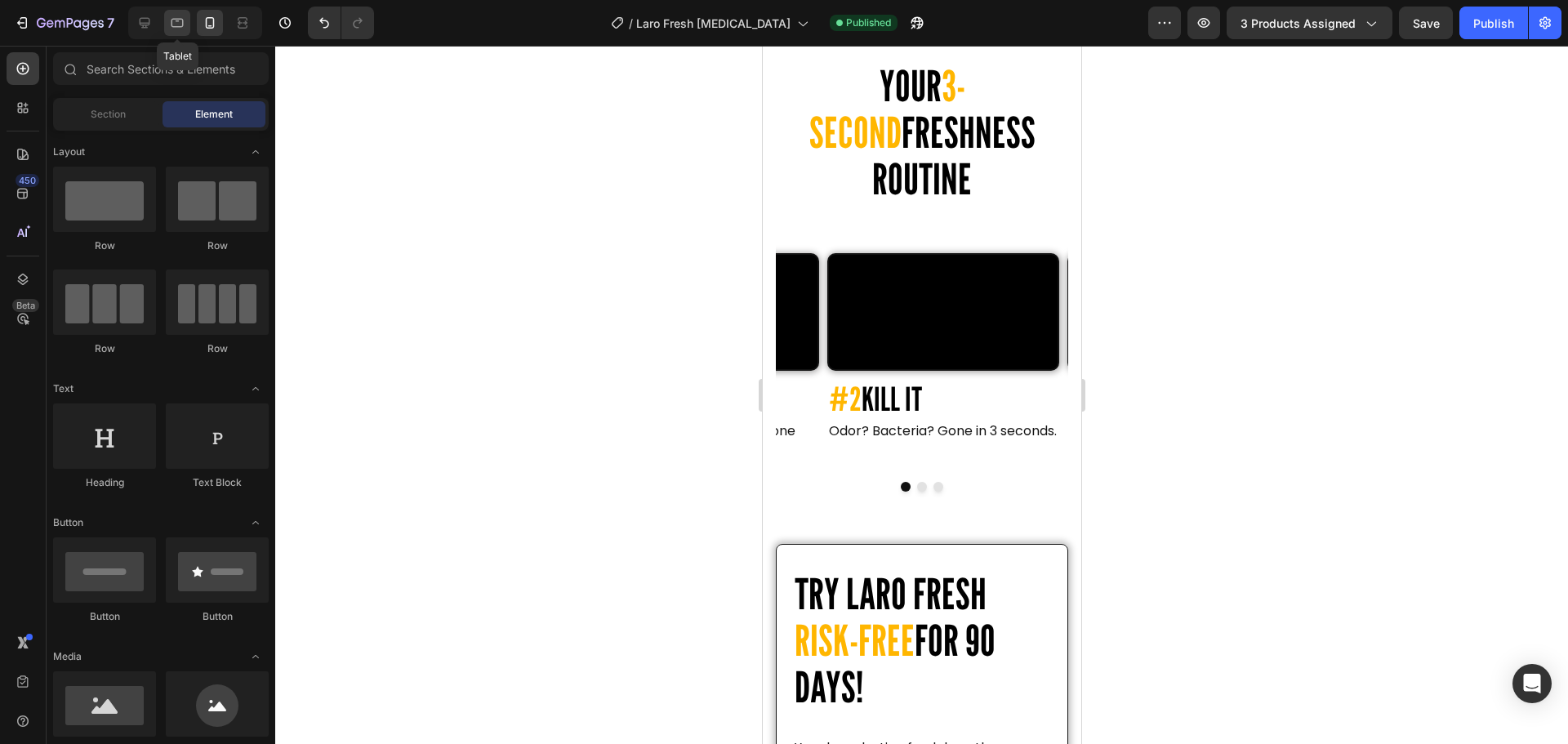
click at [170, 29] on icon at bounding box center [177, 23] width 17 height 17
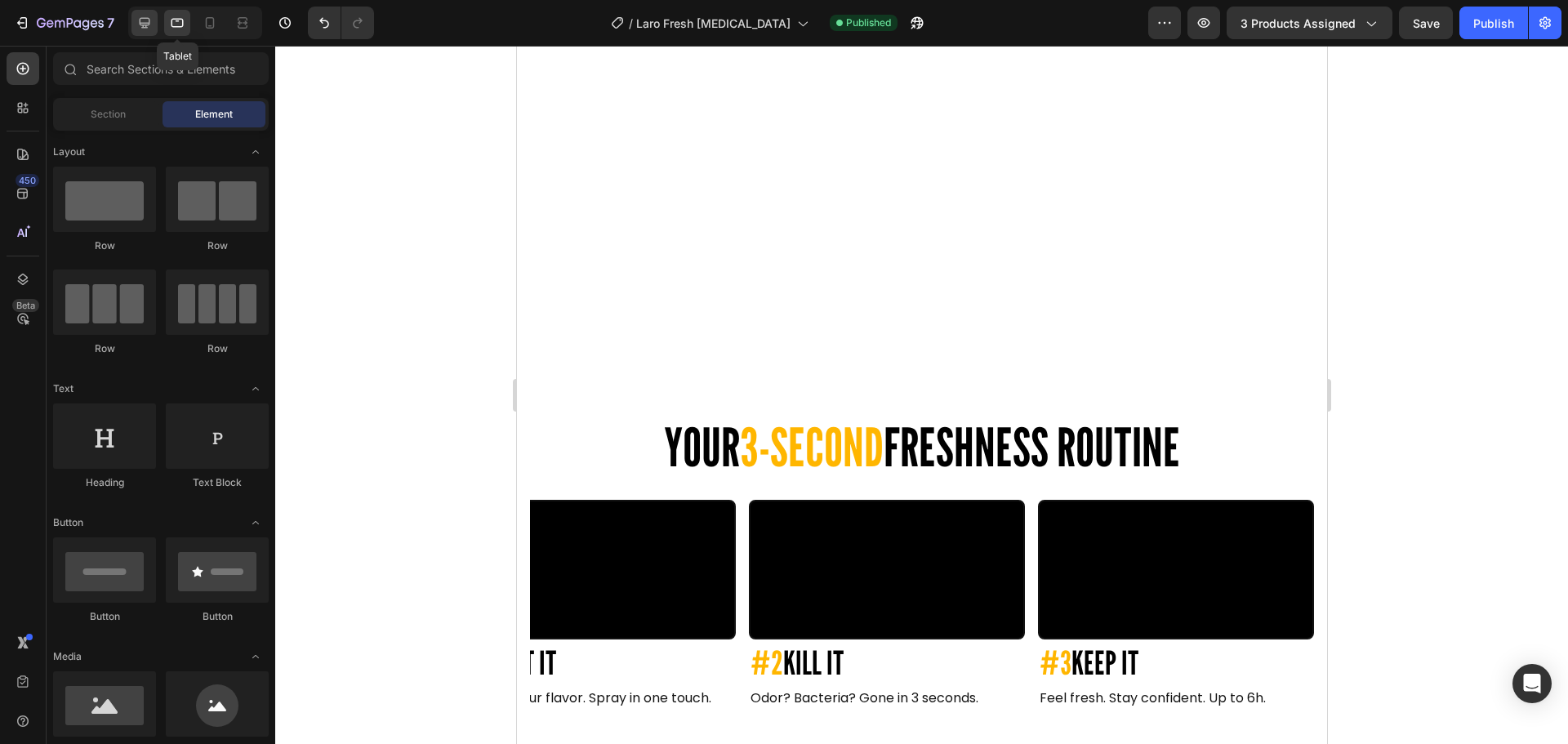
scroll to position [0, 82]
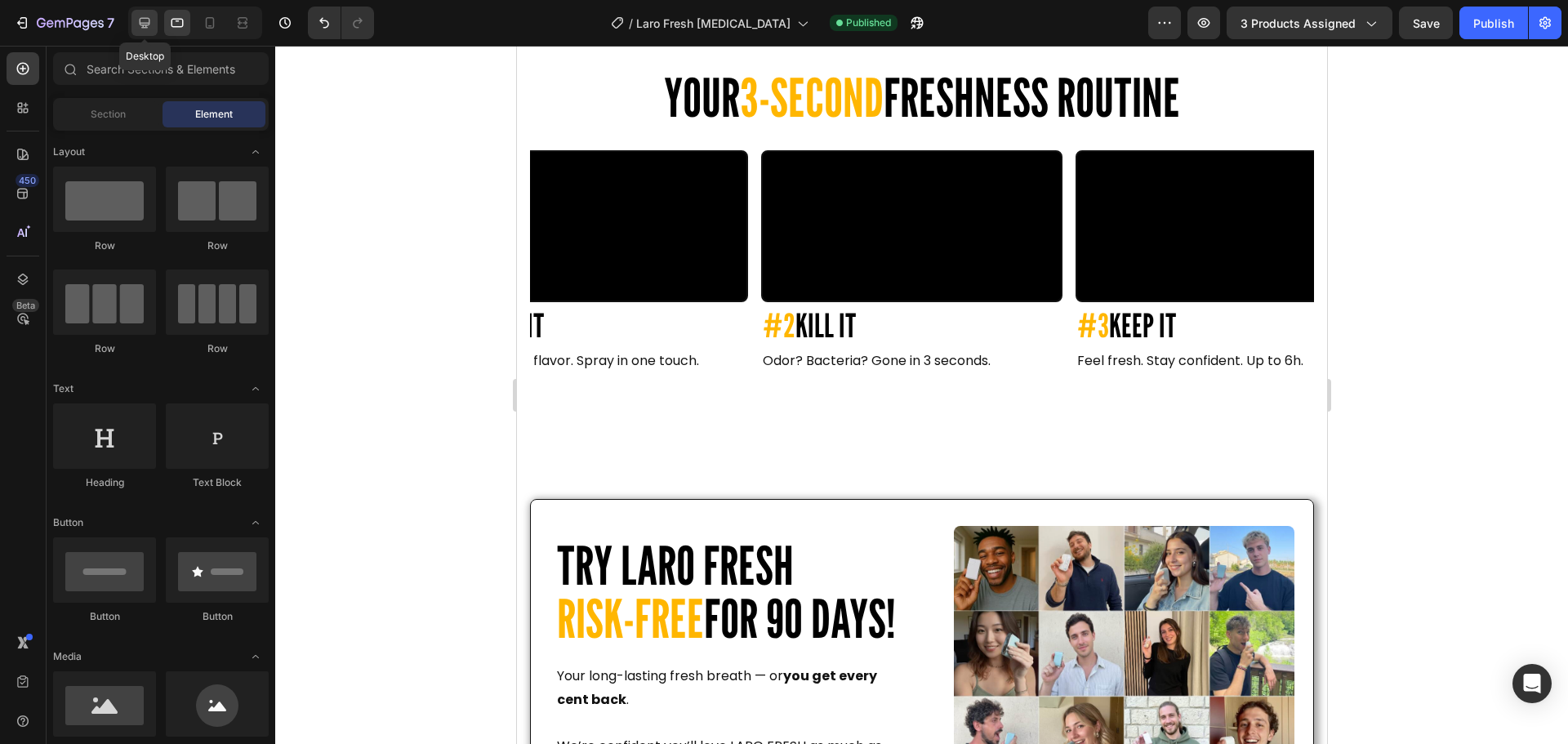
click at [145, 25] on icon at bounding box center [145, 23] width 11 height 11
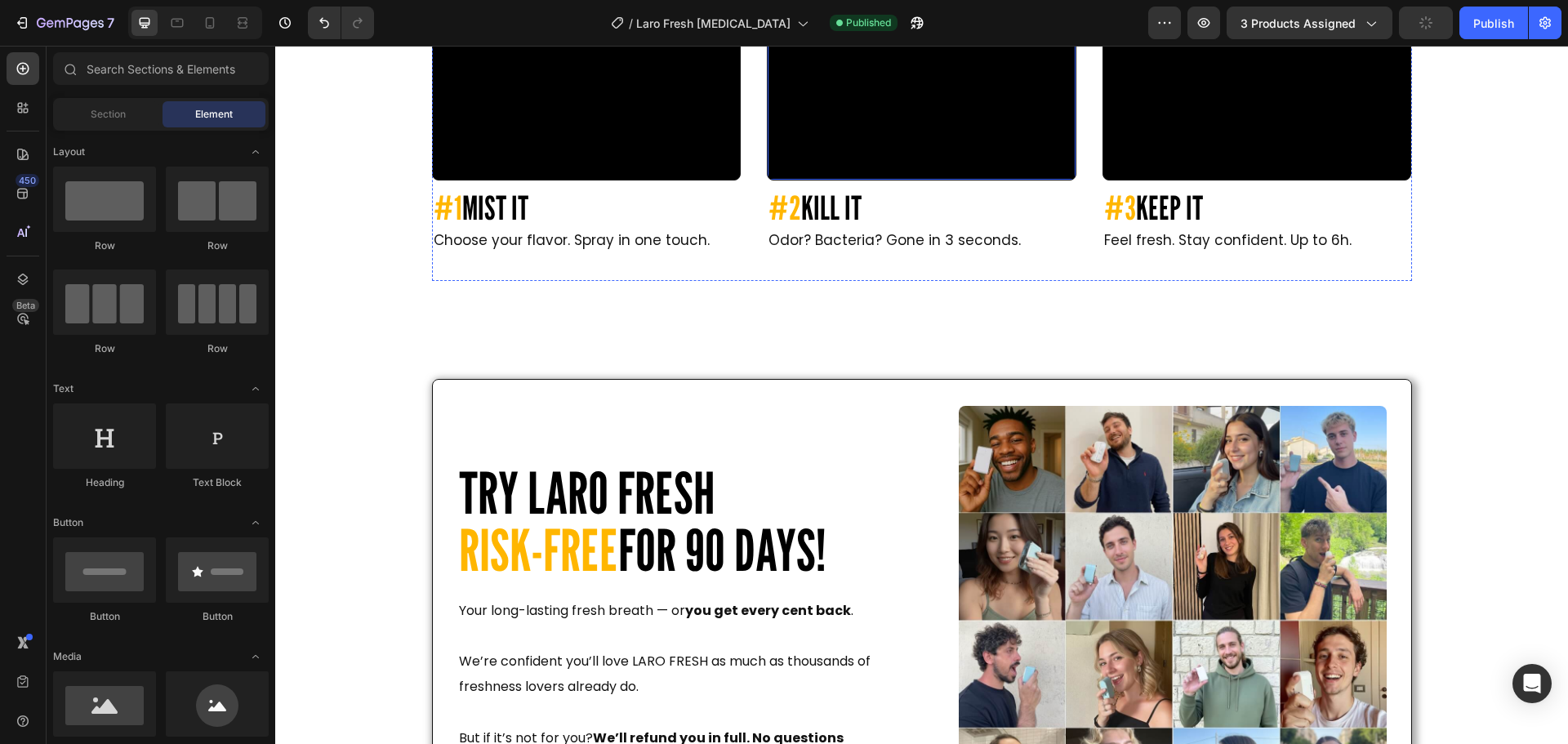
scroll to position [4111, 0]
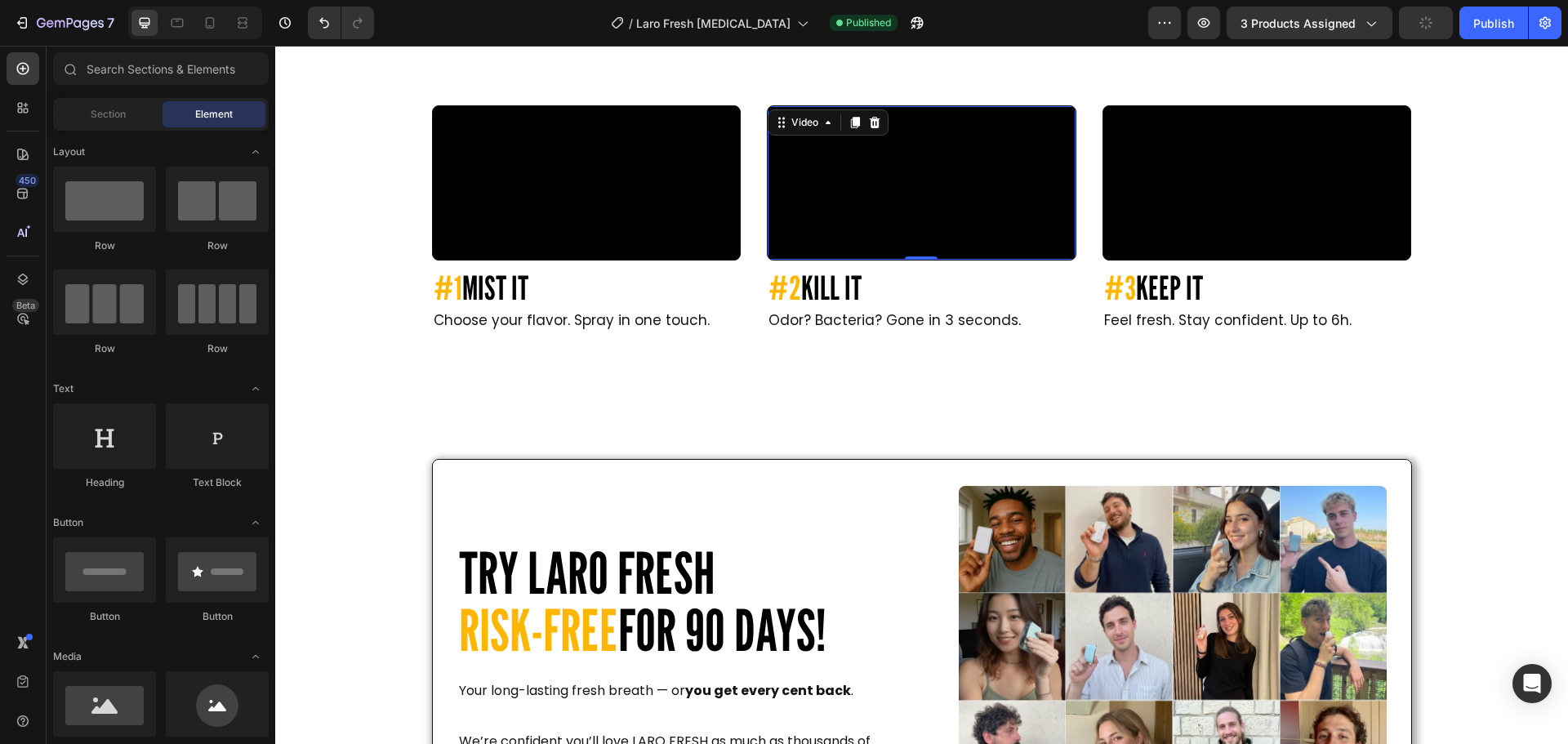
click at [927, 214] on video at bounding box center [921, 183] width 308 height 154
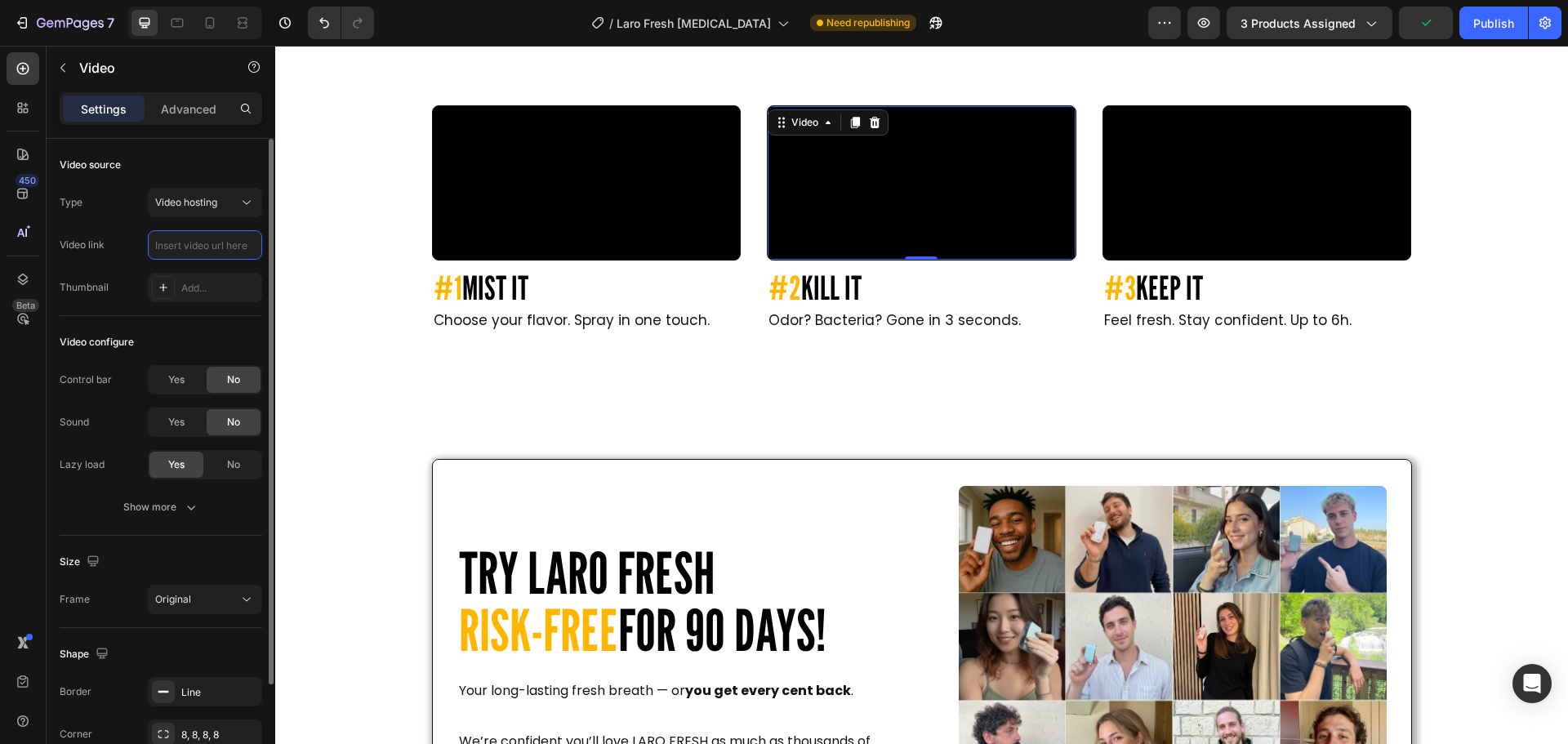
scroll to position [0, 0]
paste input "https://cdn.shopify.com/videos/c/o/v/e8f010a8be794261a0b8c7a100d0acd0.mp4"
type input "https://cdn.shopify.com/videos/c/o/v/e8f010a8be794261a0b8c7a100d0acd0.mp4"
click at [1487, 27] on div "Publish" at bounding box center [1493, 23] width 41 height 17
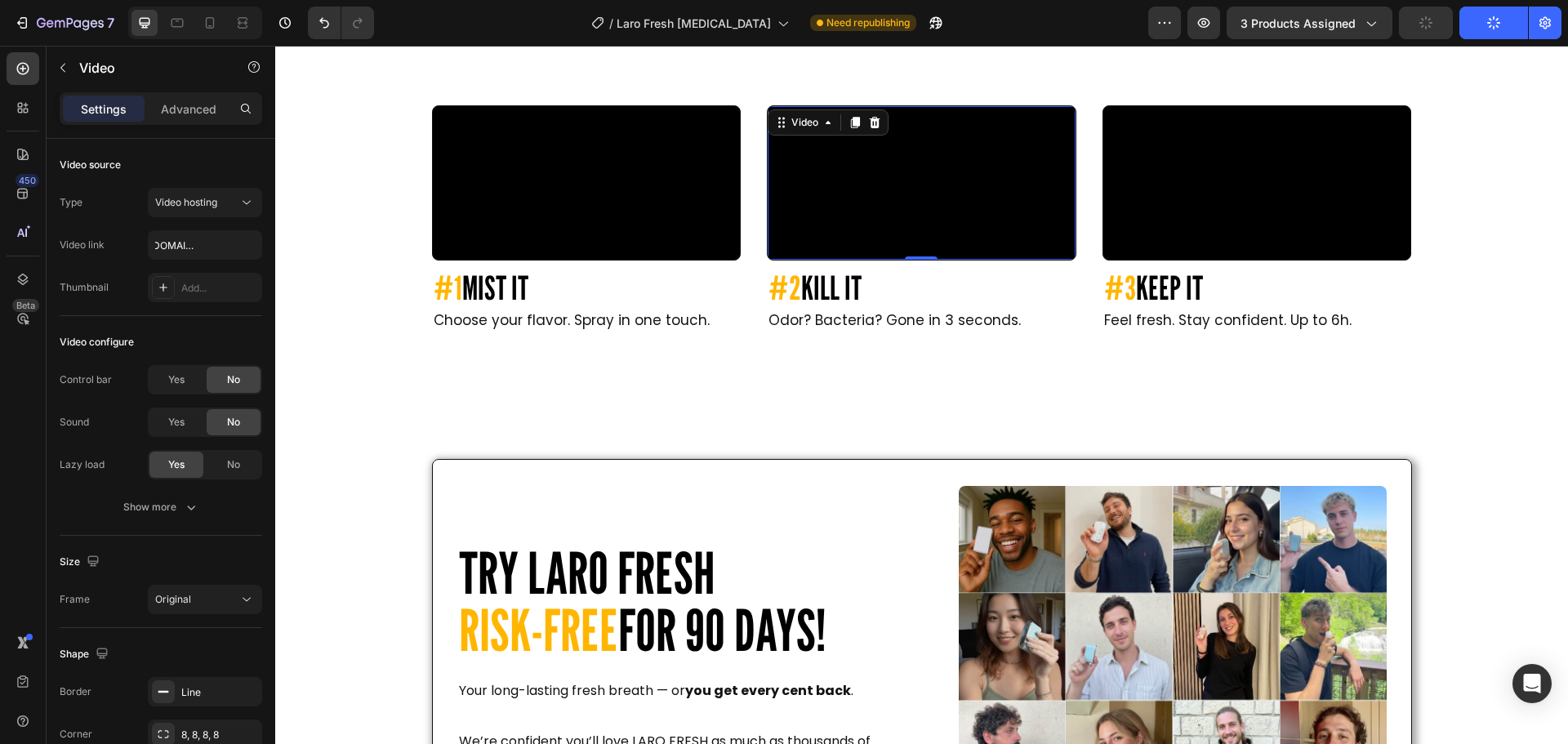
scroll to position [0, 0]
click at [20, 23] on icon "button" at bounding box center [22, 23] width 17 height 17
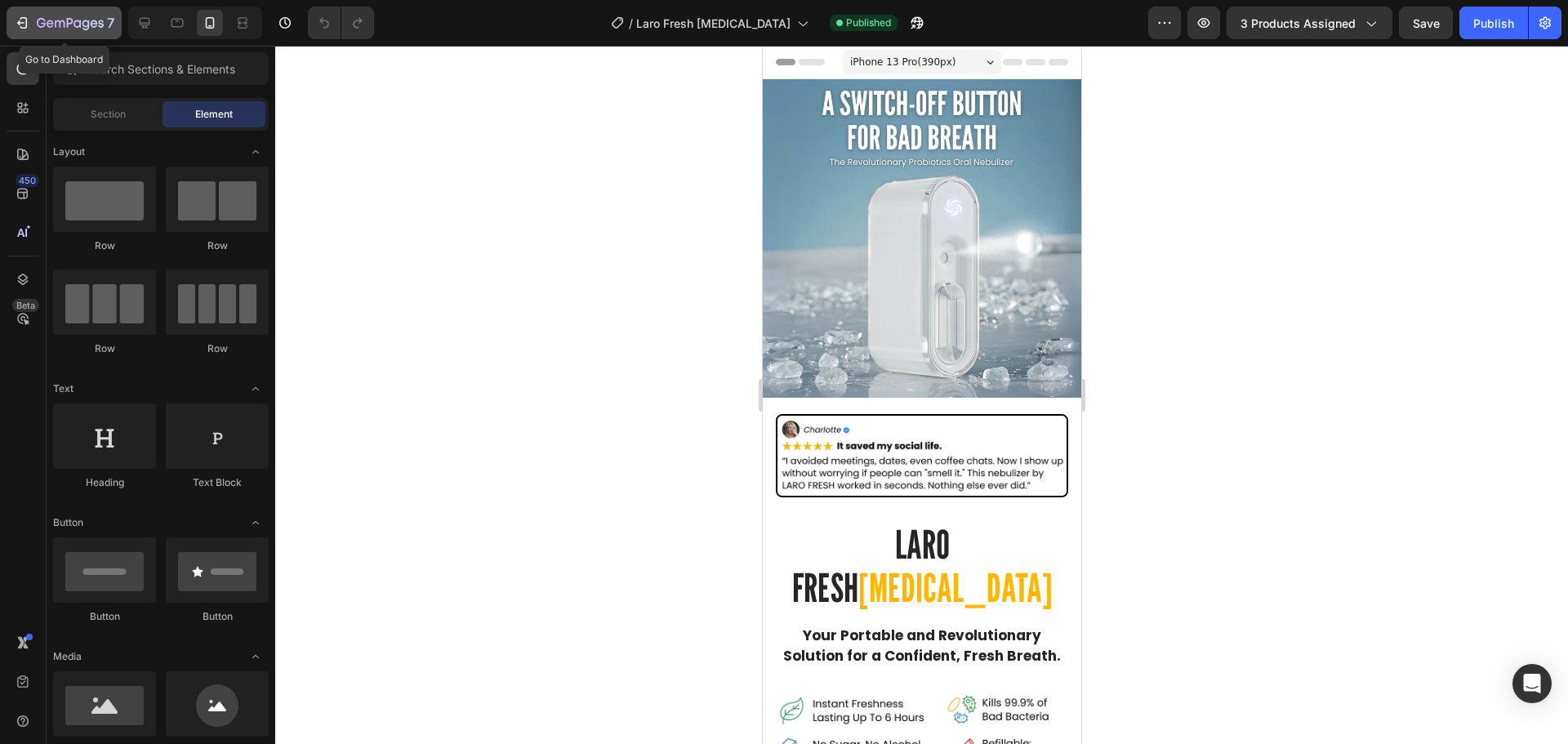
click at [49, 22] on icon "button" at bounding box center [50, 23] width 7 height 7
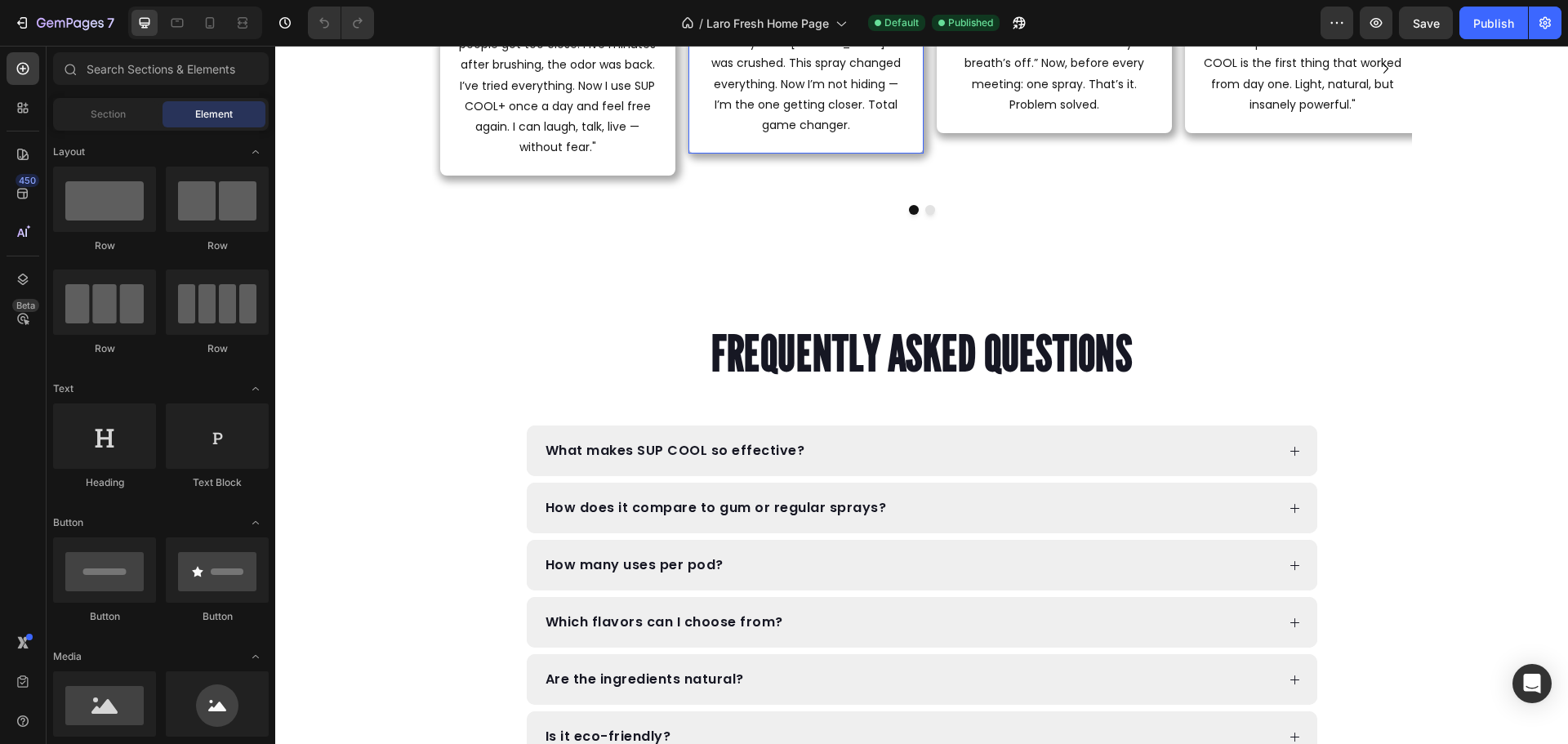
scroll to position [2367, 0]
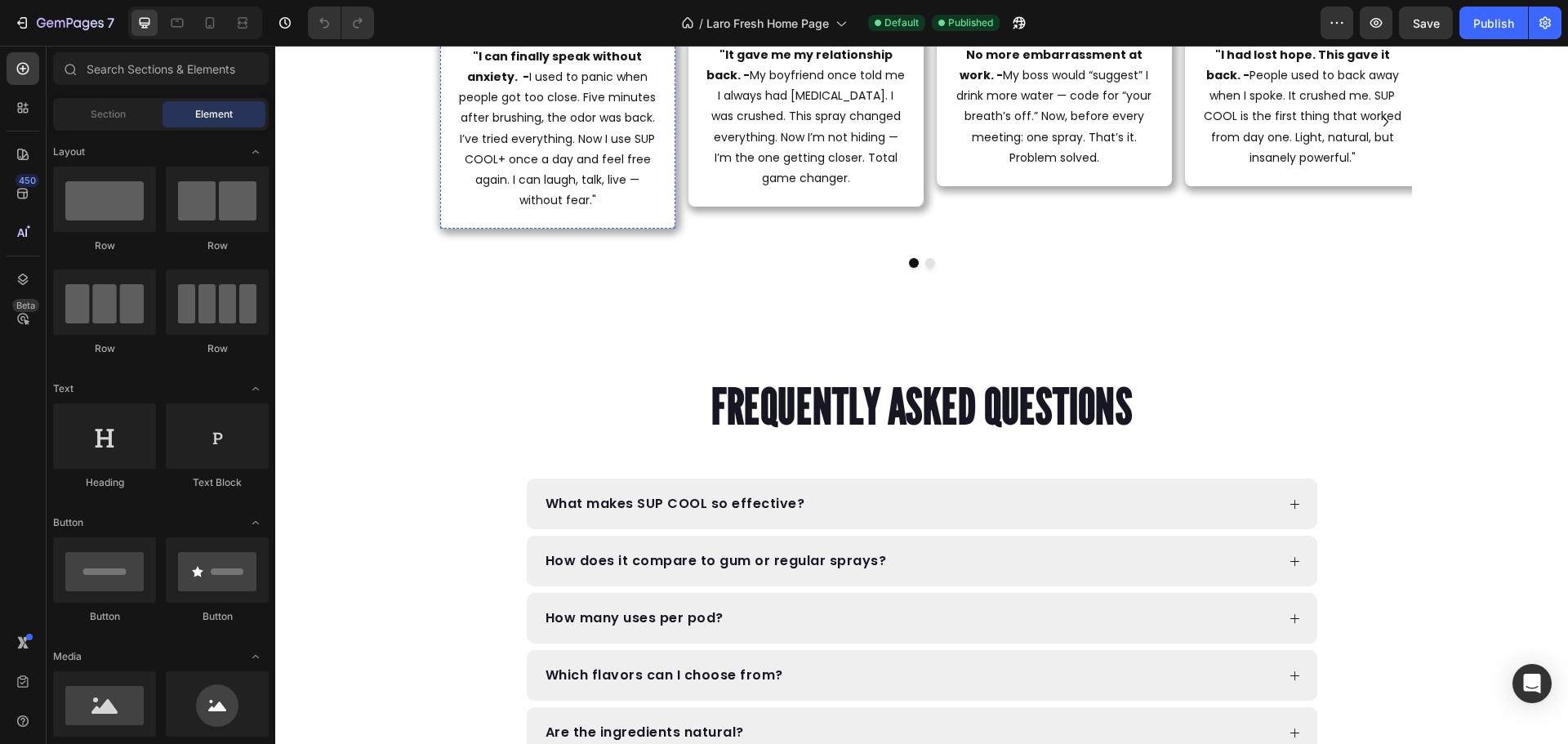
click at [526, 6] on img at bounding box center [557, 6] width 235 height 0
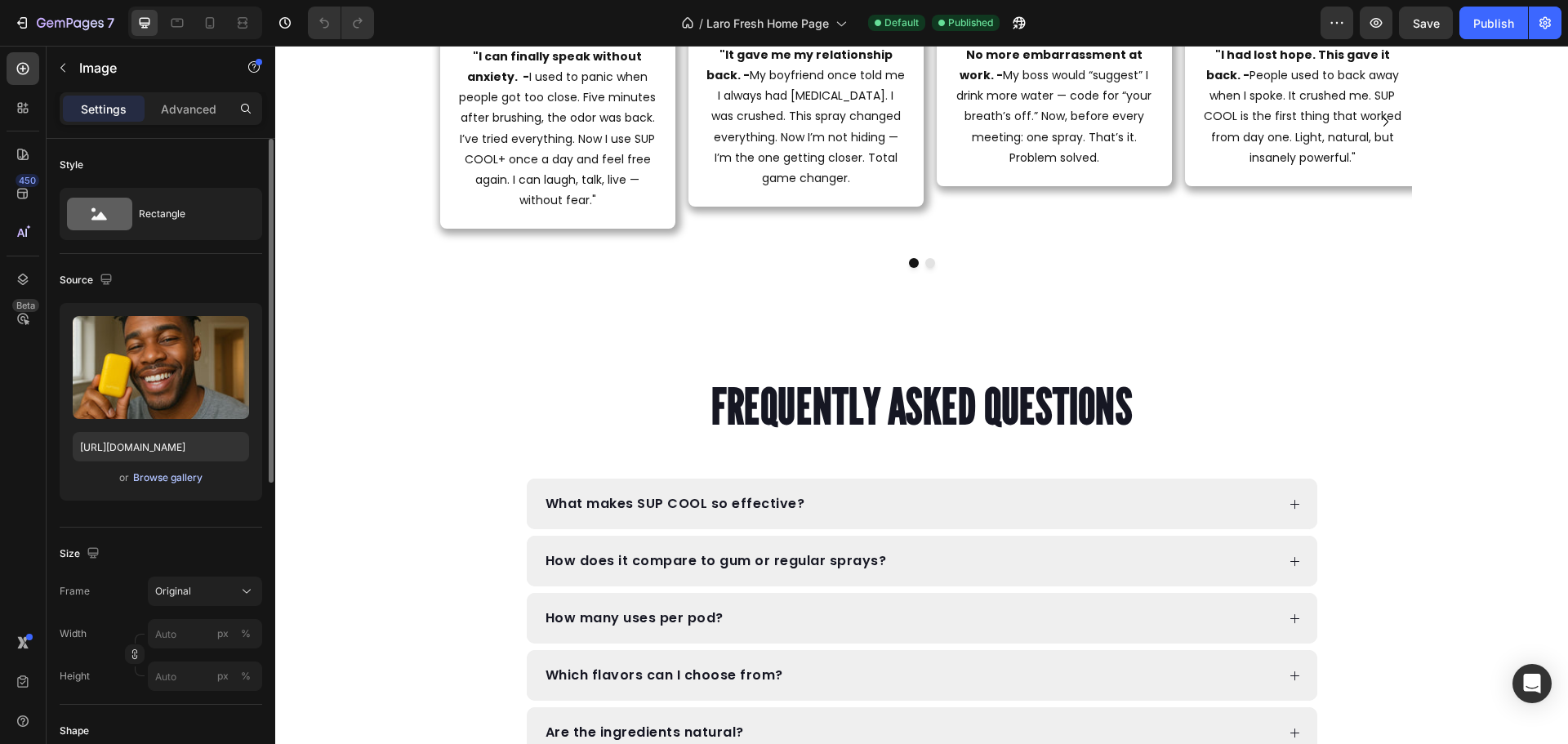
click at [176, 481] on div "Browse gallery" at bounding box center [167, 478] width 69 height 15
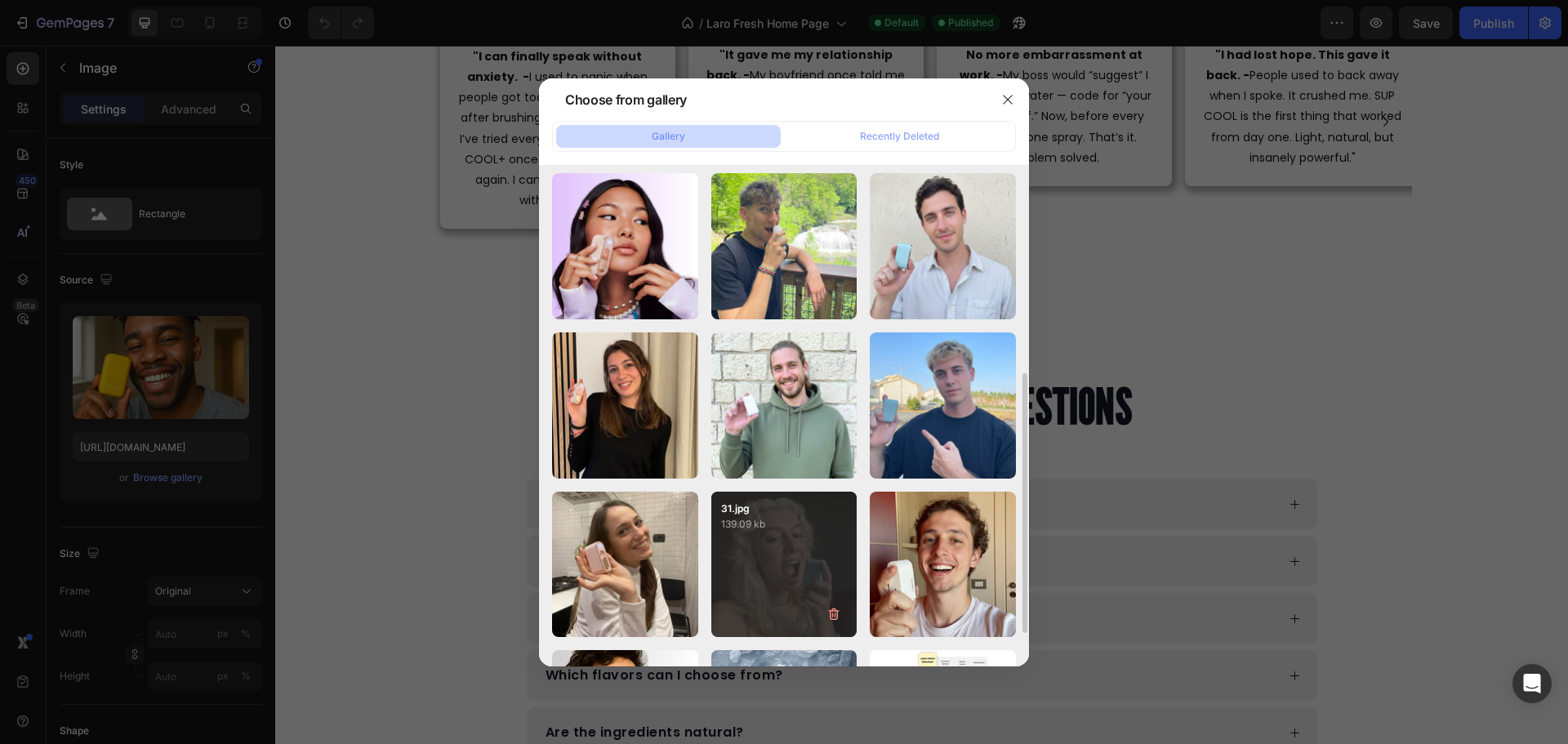
scroll to position [245, 0]
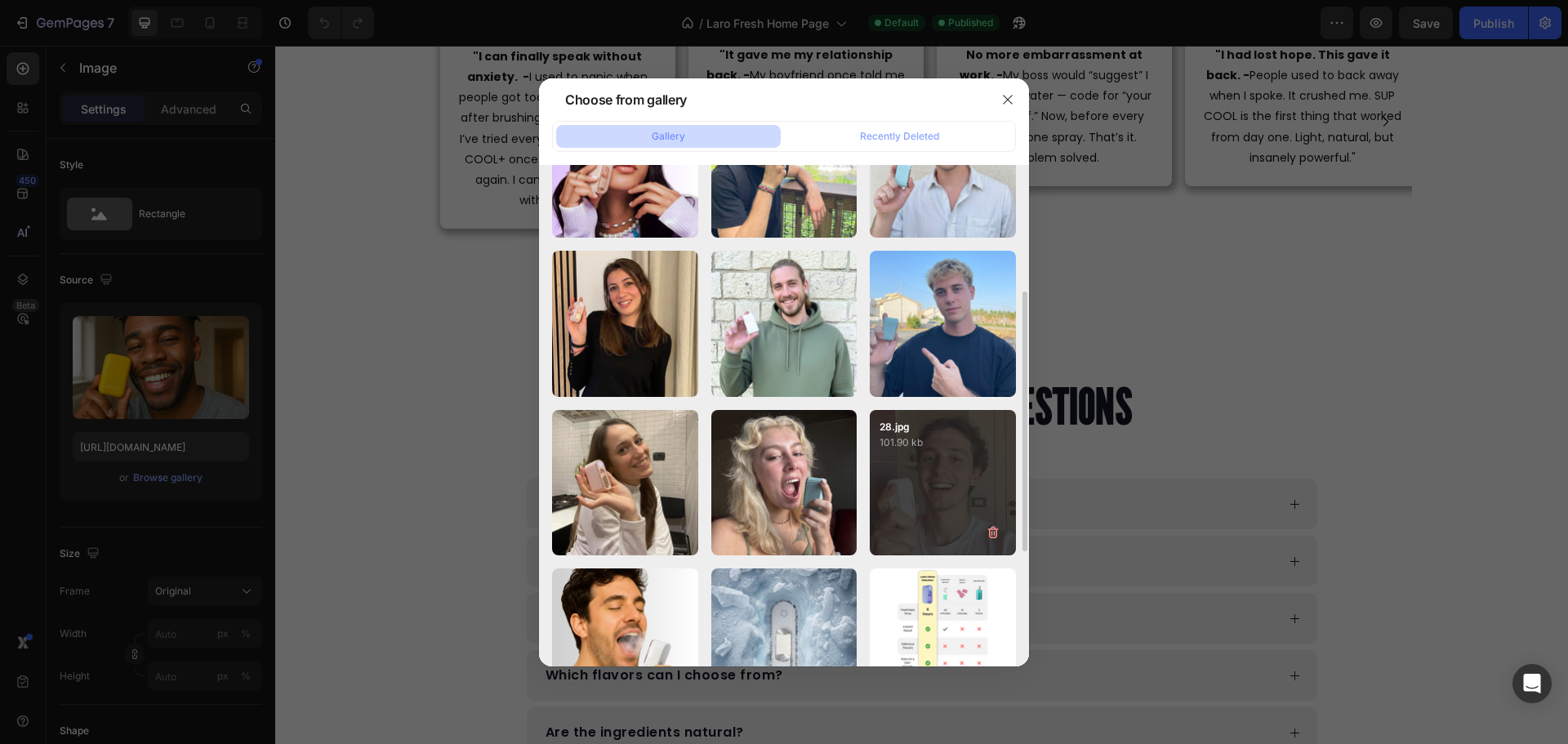
click at [939, 464] on div "28.jpg 101.90 kb" at bounding box center [943, 483] width 146 height 146
type input "https://cdn.shopify.com/s/files/1/0915/2308/8759/files/gempages_567414619656684…"
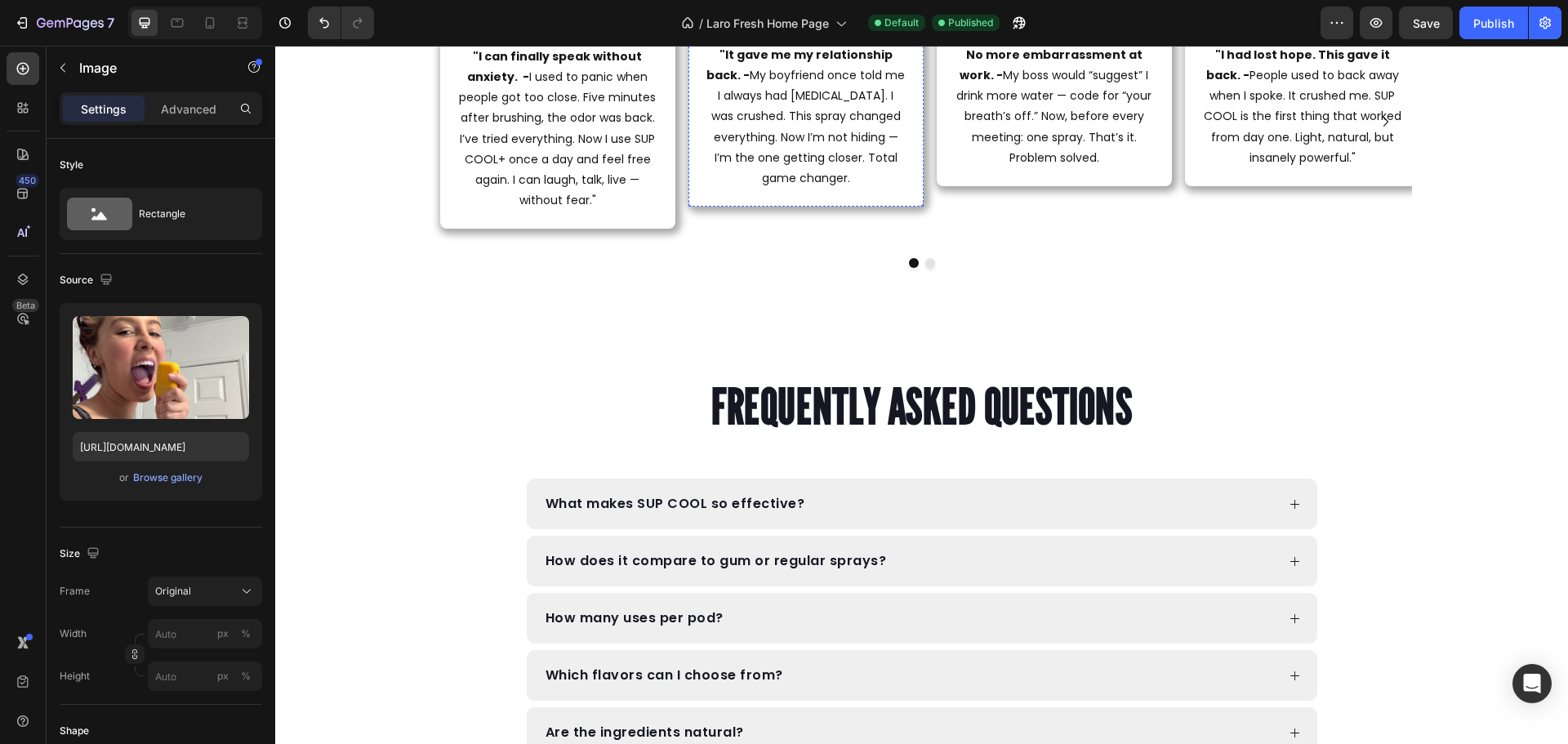
click at [825, 6] on img at bounding box center [806, 6] width 235 height 0
click at [168, 480] on div "Browse gallery" at bounding box center [167, 478] width 69 height 15
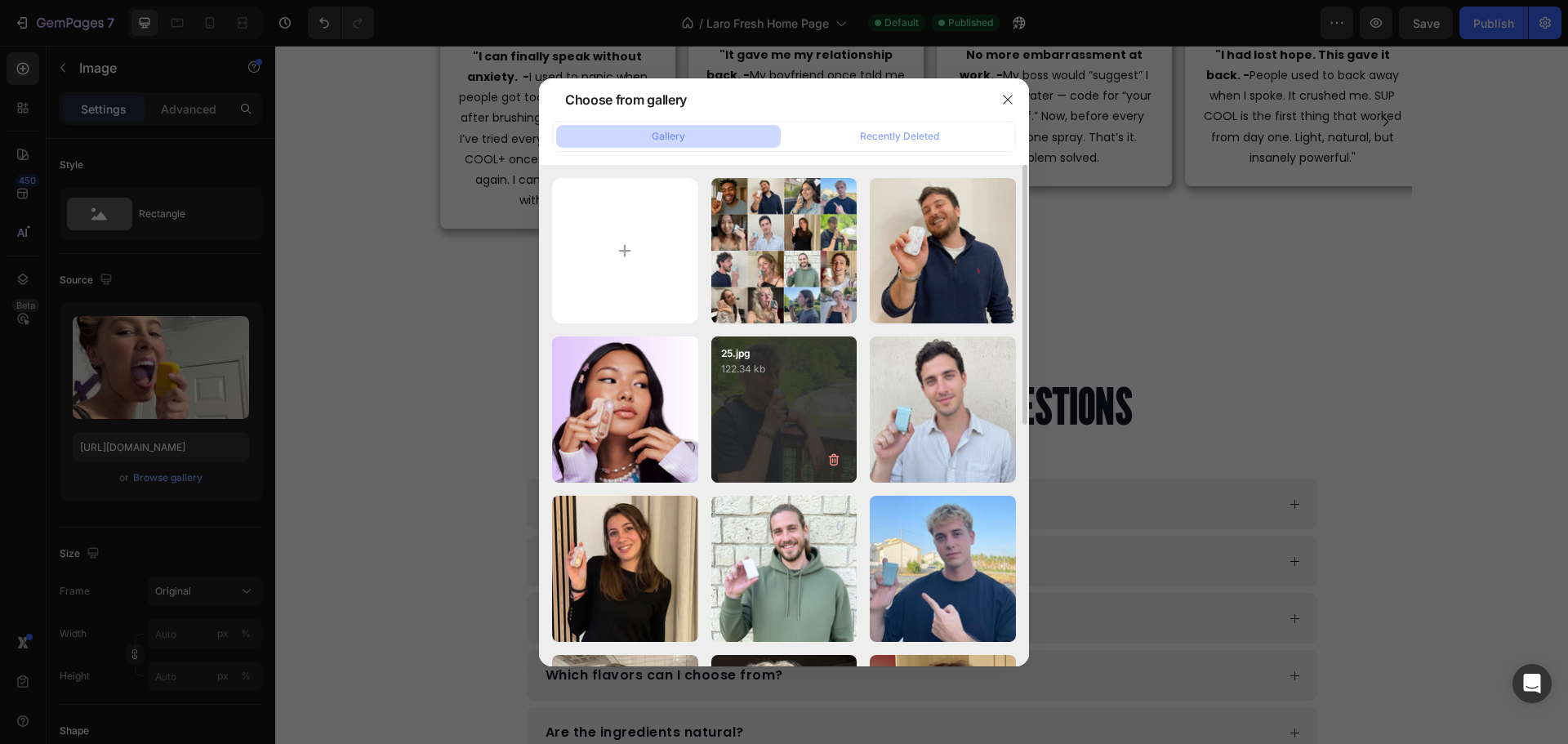
scroll to position [163, 0]
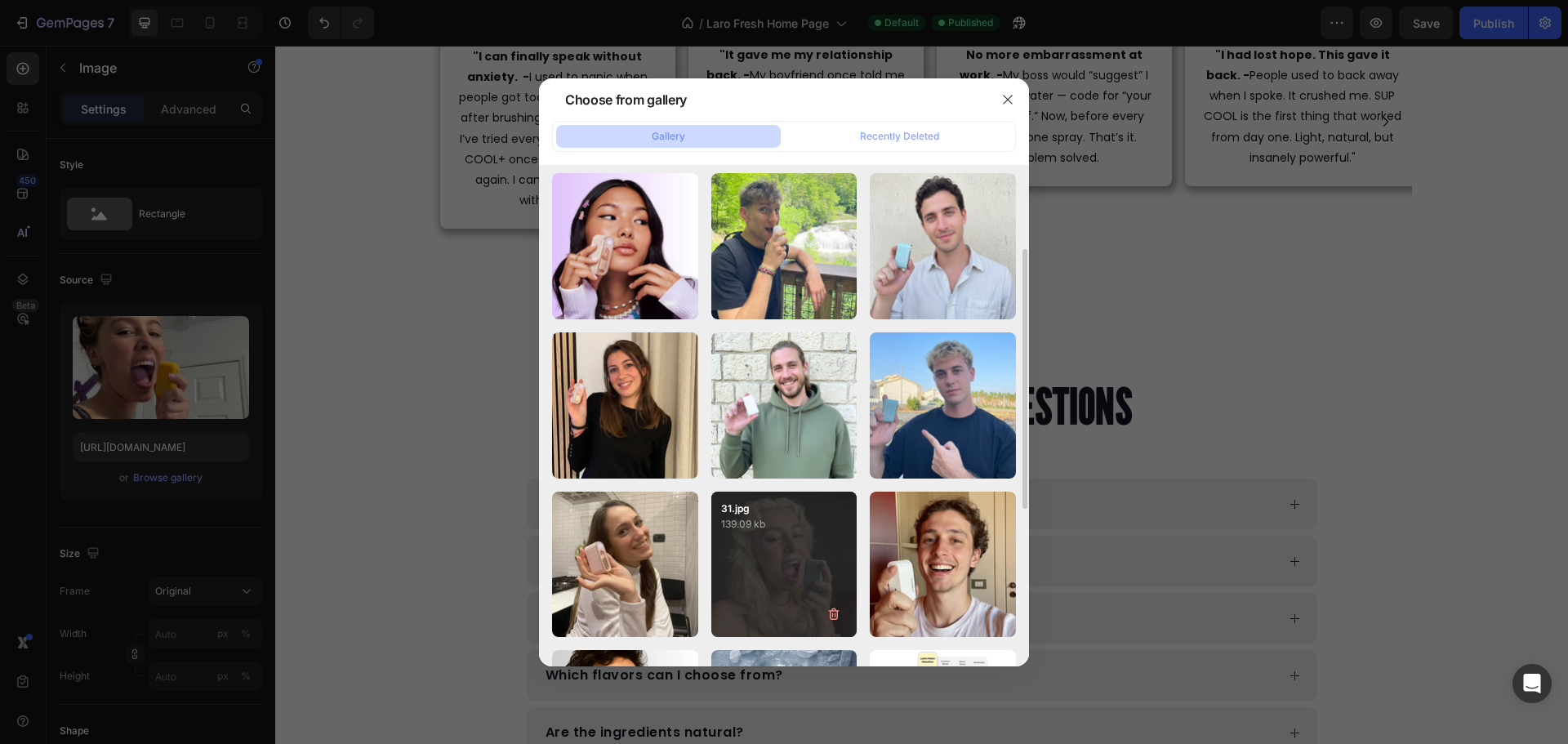
click at [765, 550] on div "31.jpg 139.09 kb" at bounding box center [784, 564] width 146 height 146
type input "https://cdn.shopify.com/s/files/1/0915/2308/8759/files/gempages_567414619656684…"
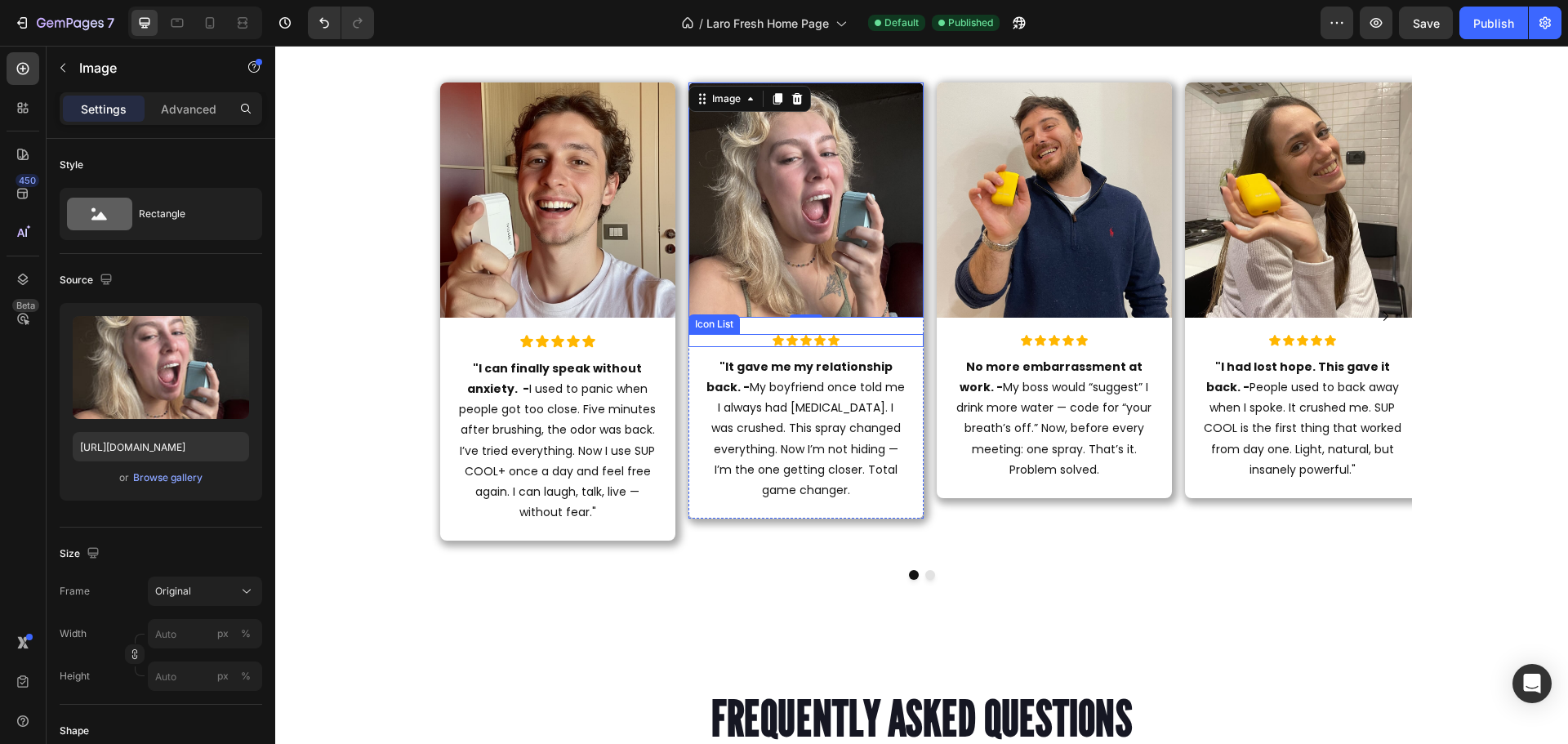
scroll to position [2286, 0]
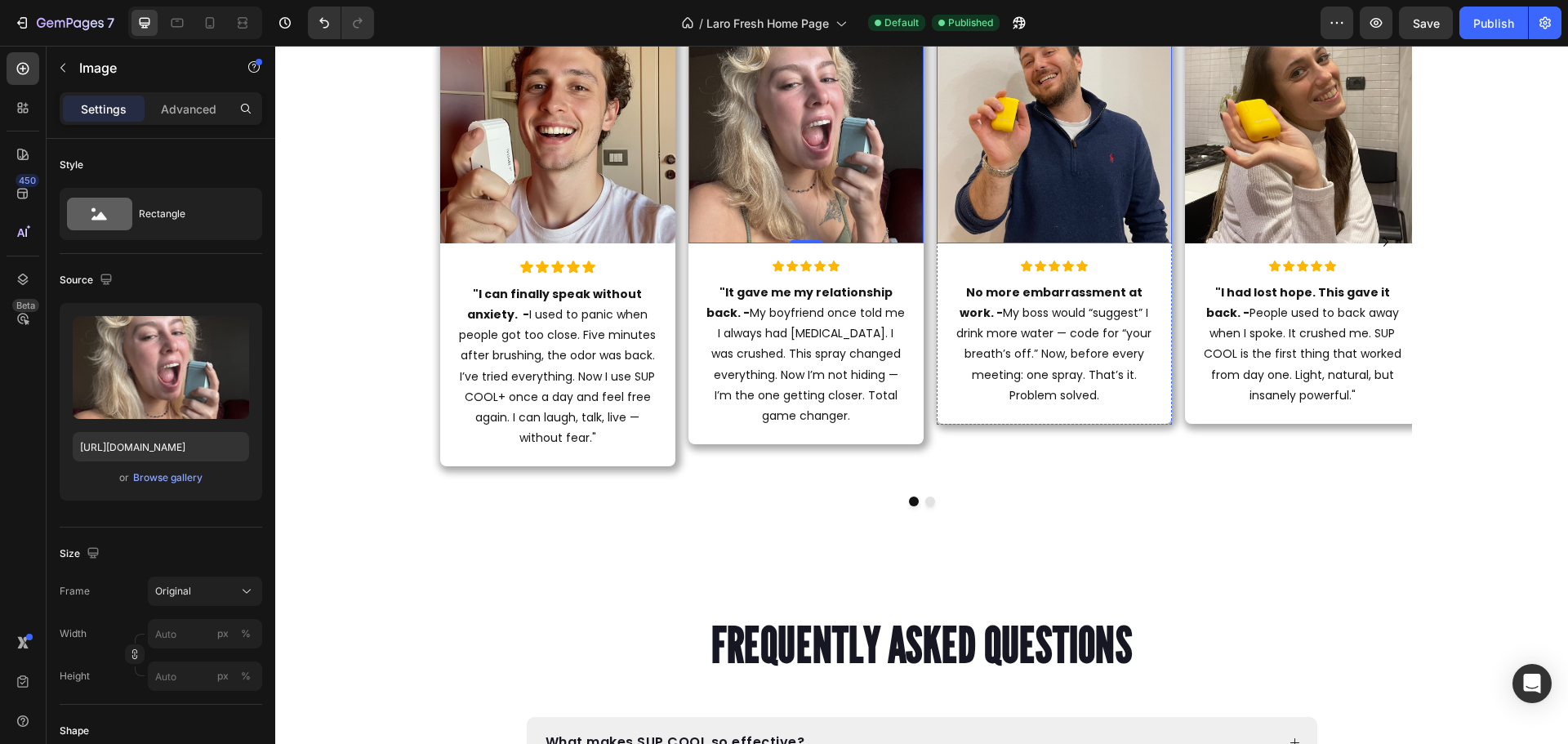
click at [1010, 212] on img at bounding box center [1054, 126] width 235 height 235
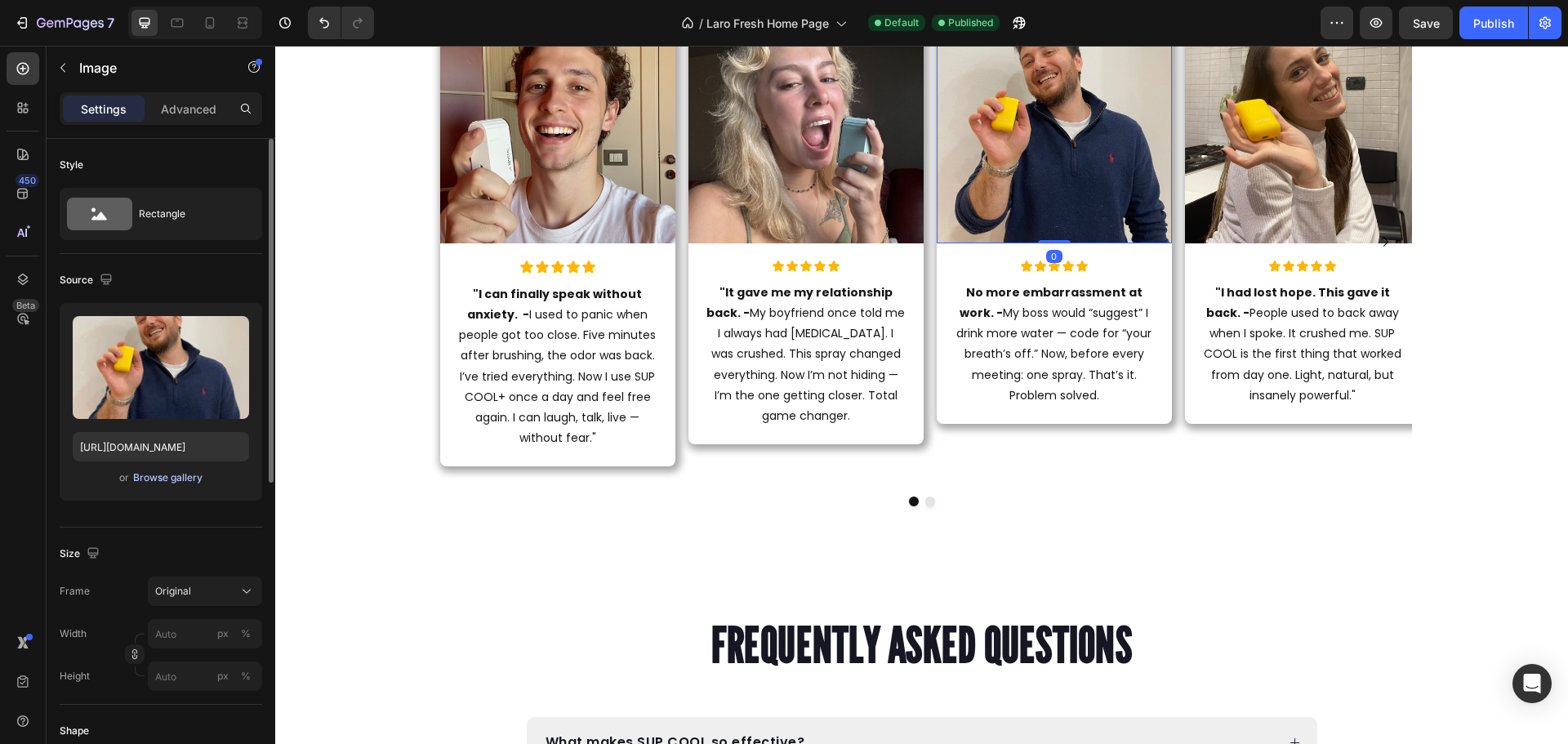
click at [189, 473] on div "Browse gallery" at bounding box center [167, 478] width 69 height 15
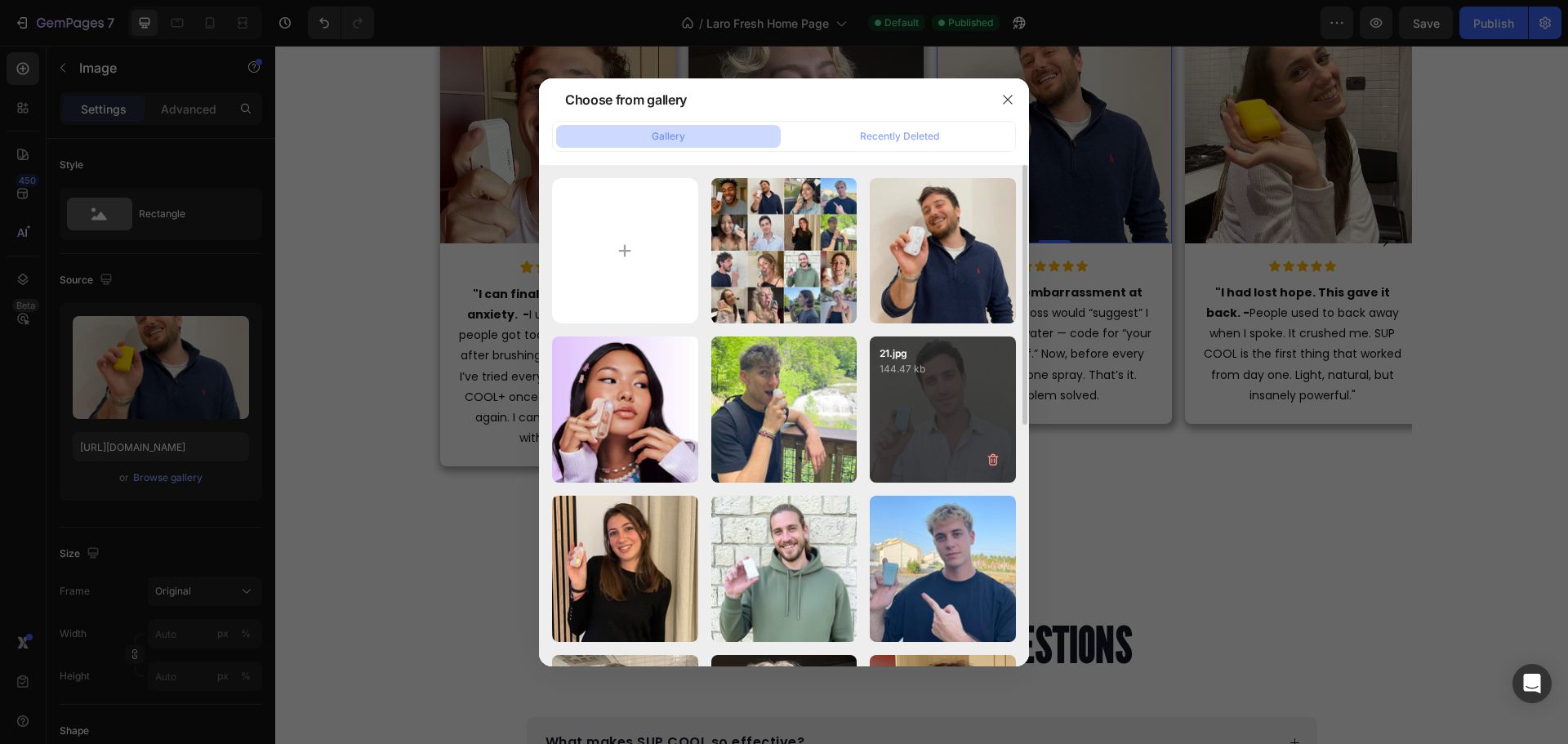
click at [942, 442] on div "21.jpg 144.47 kb" at bounding box center [943, 410] width 146 height 146
type input "https://cdn.shopify.com/s/files/1/0915/2308/8759/files/gempages_567414619656684…"
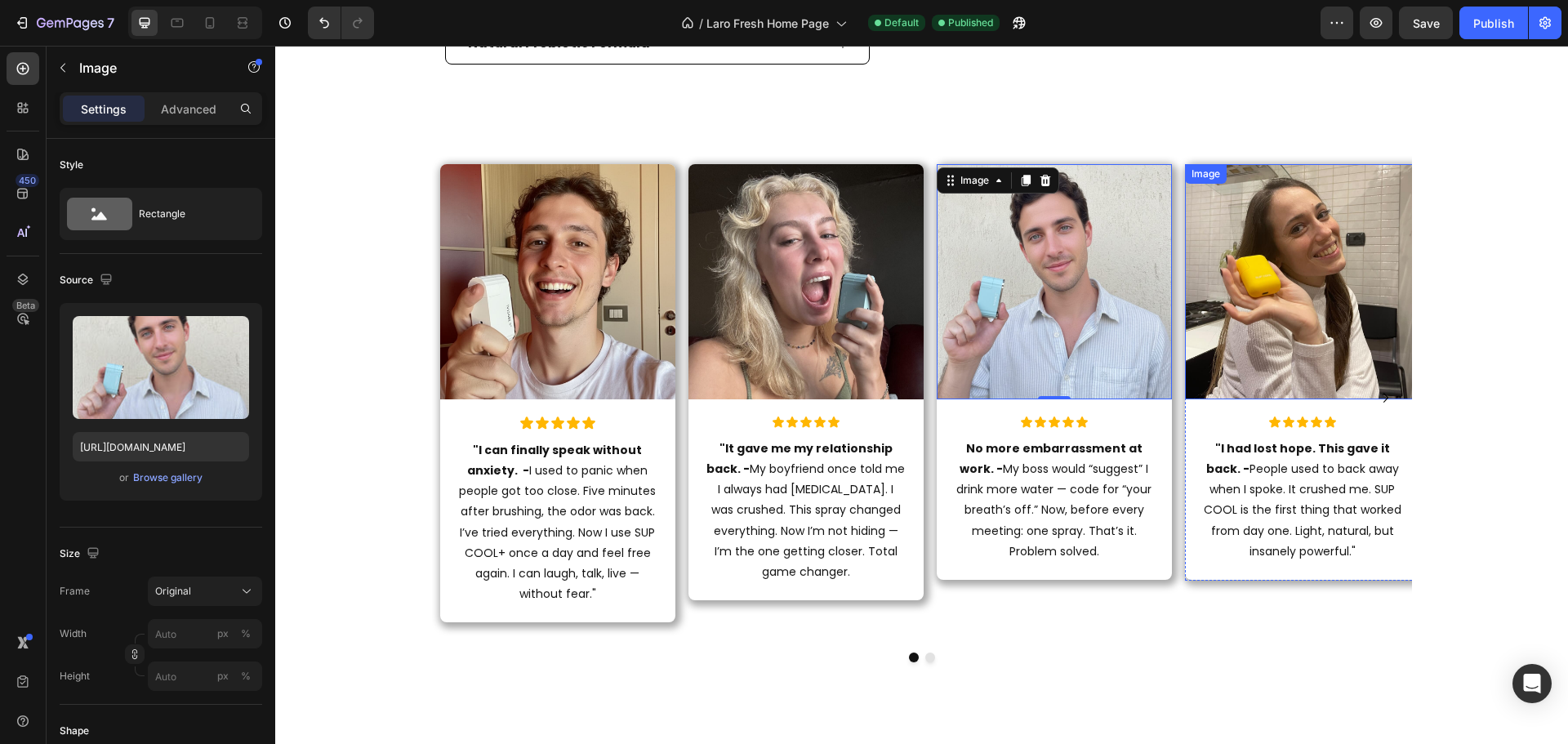
scroll to position [2123, 0]
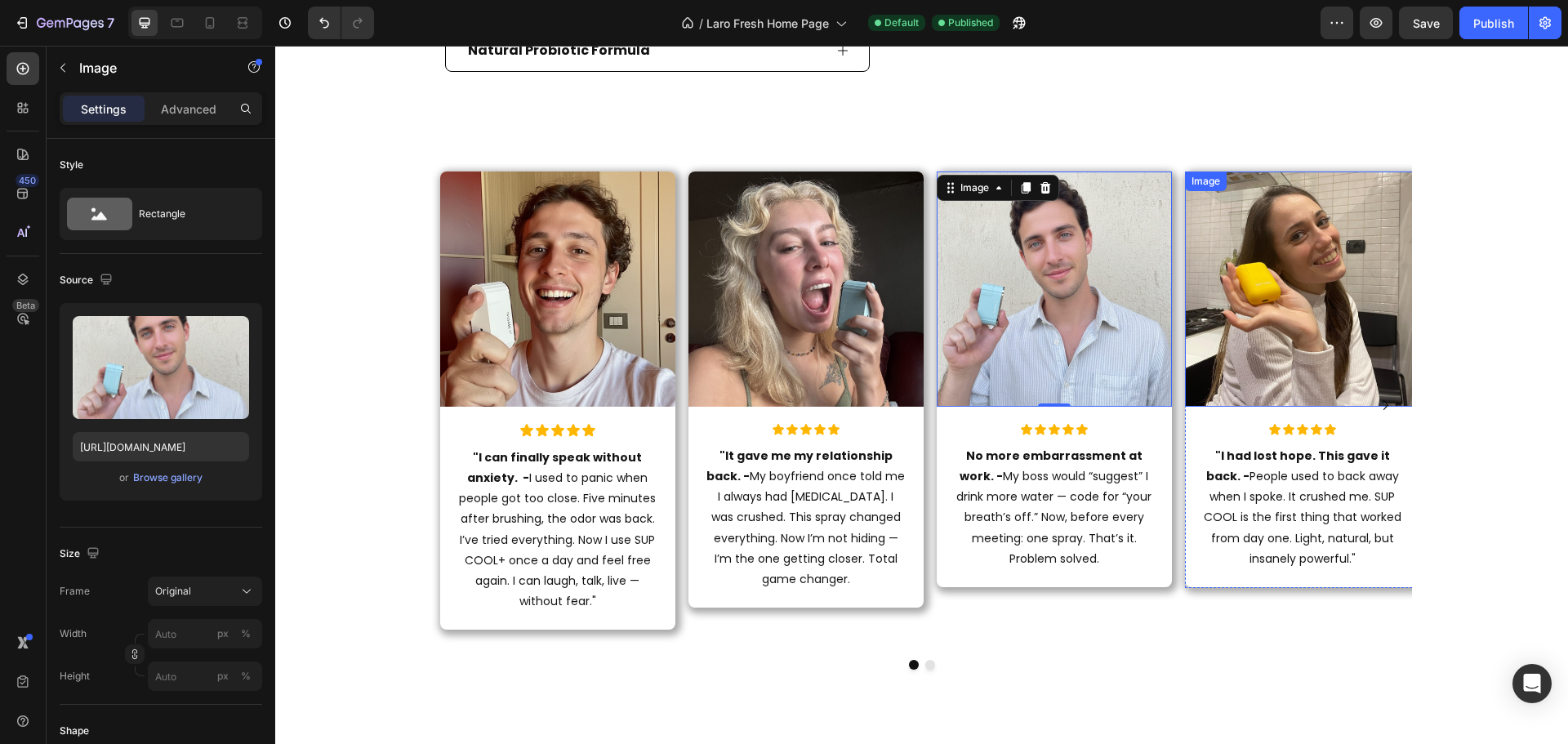
click at [1255, 315] on img at bounding box center [1302, 288] width 235 height 235
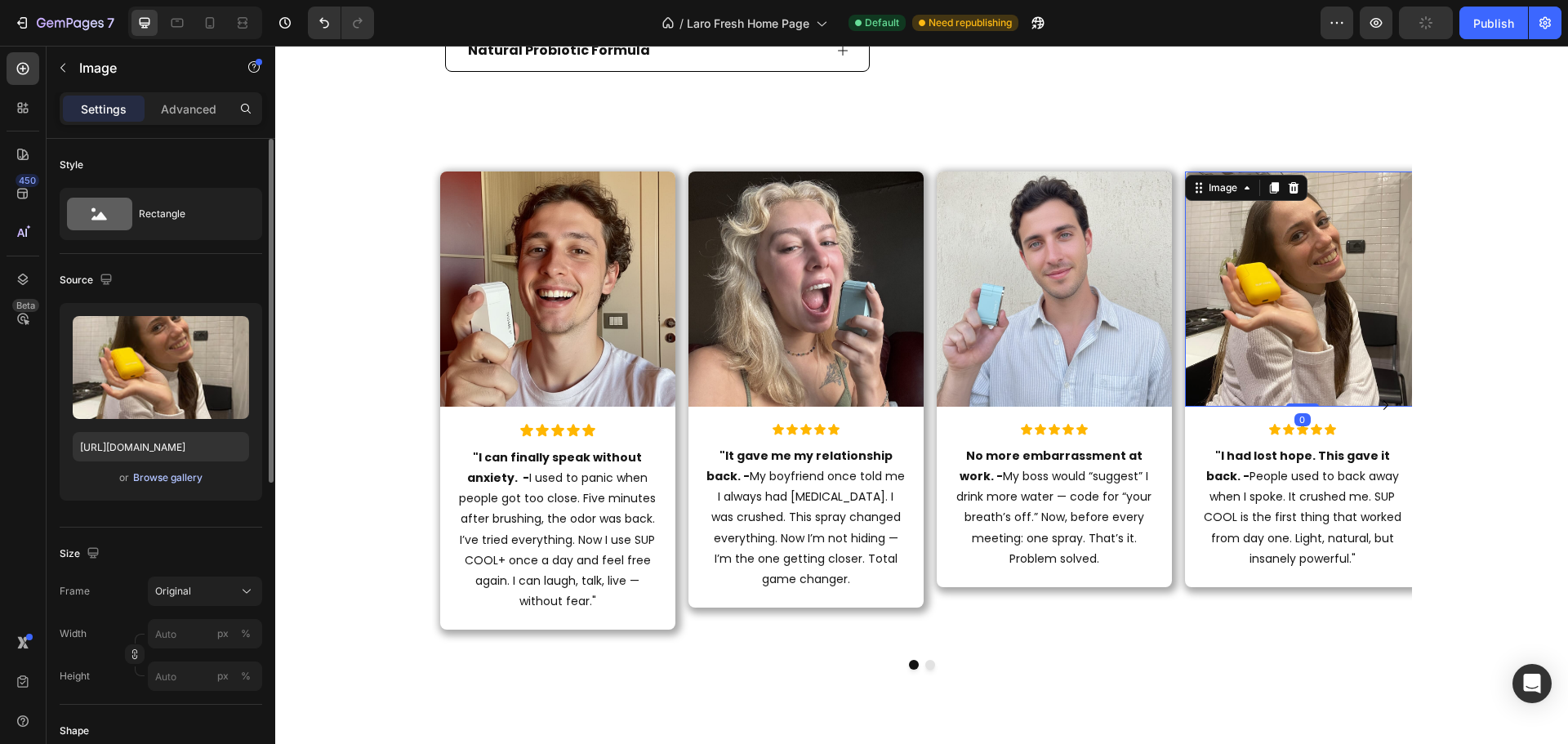
click at [155, 471] on div "Browse gallery" at bounding box center [167, 478] width 69 height 15
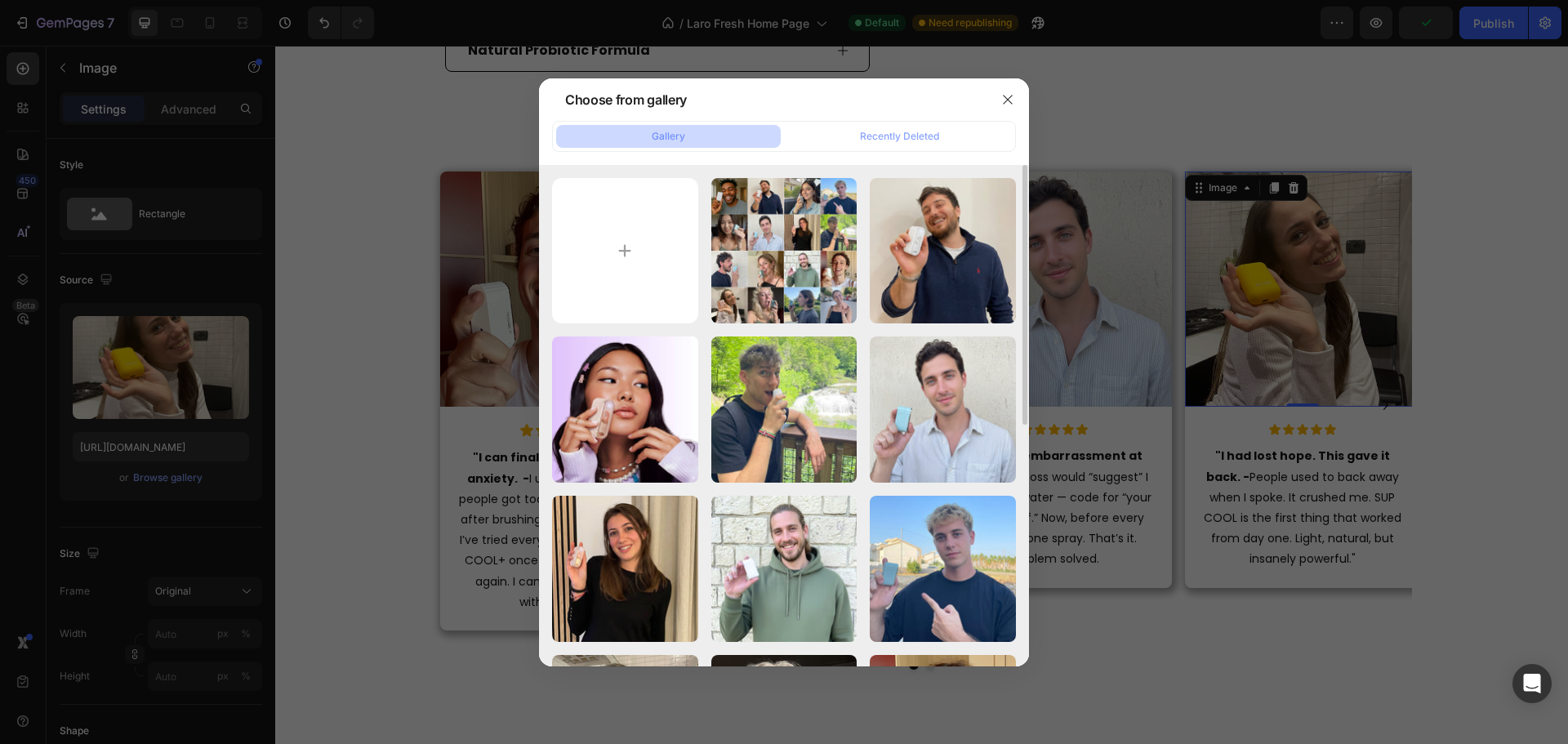
scroll to position [163, 0]
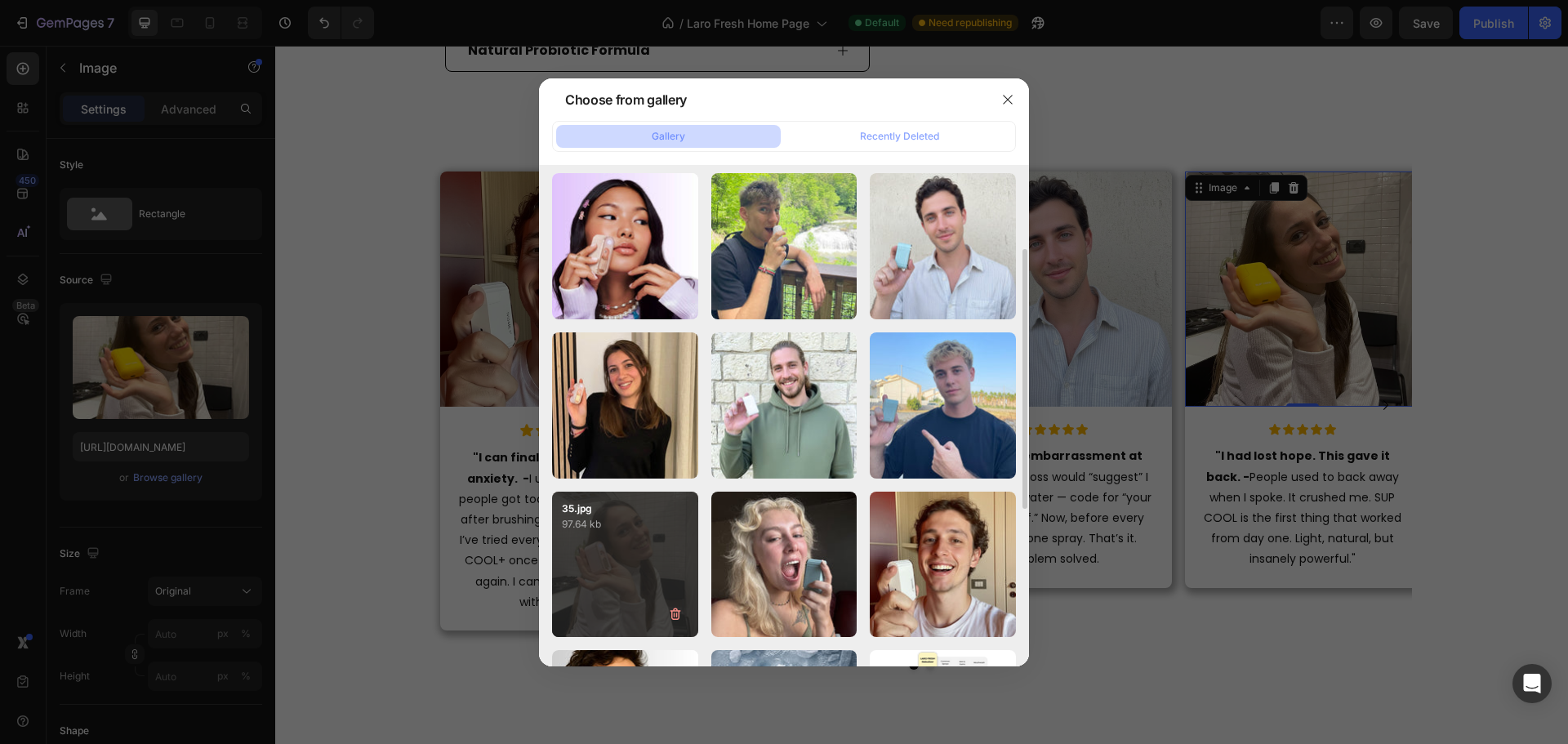
click at [677, 537] on div "35.jpg 97.64 kb" at bounding box center [625, 564] width 146 height 146
type input "https://cdn.shopify.com/s/files/1/0915/2308/8759/files/gempages_567414619656684…"
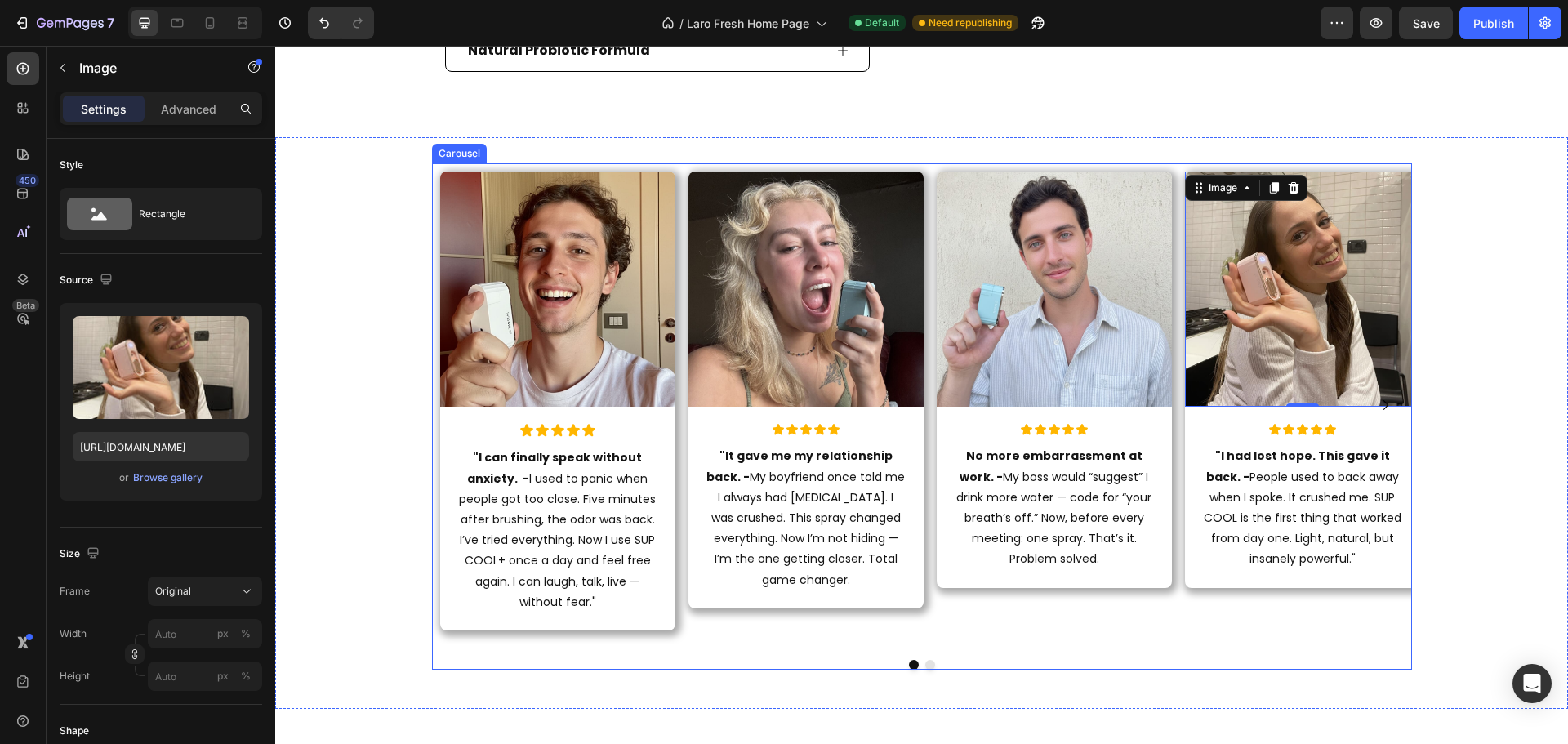
click at [1376, 415] on icon "Carousel Next Arrow" at bounding box center [1386, 405] width 20 height 20
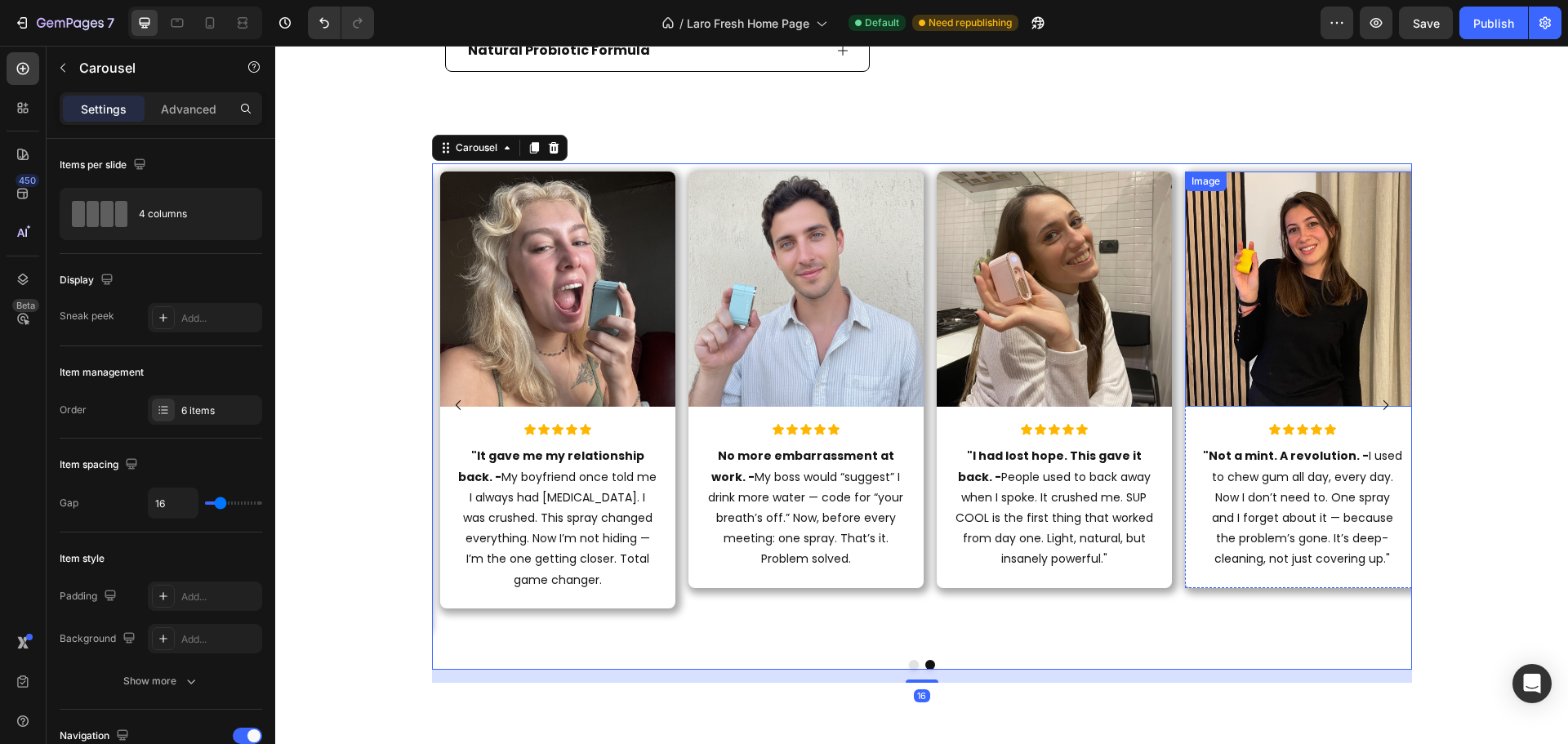
click at [1287, 382] on img at bounding box center [1302, 288] width 235 height 235
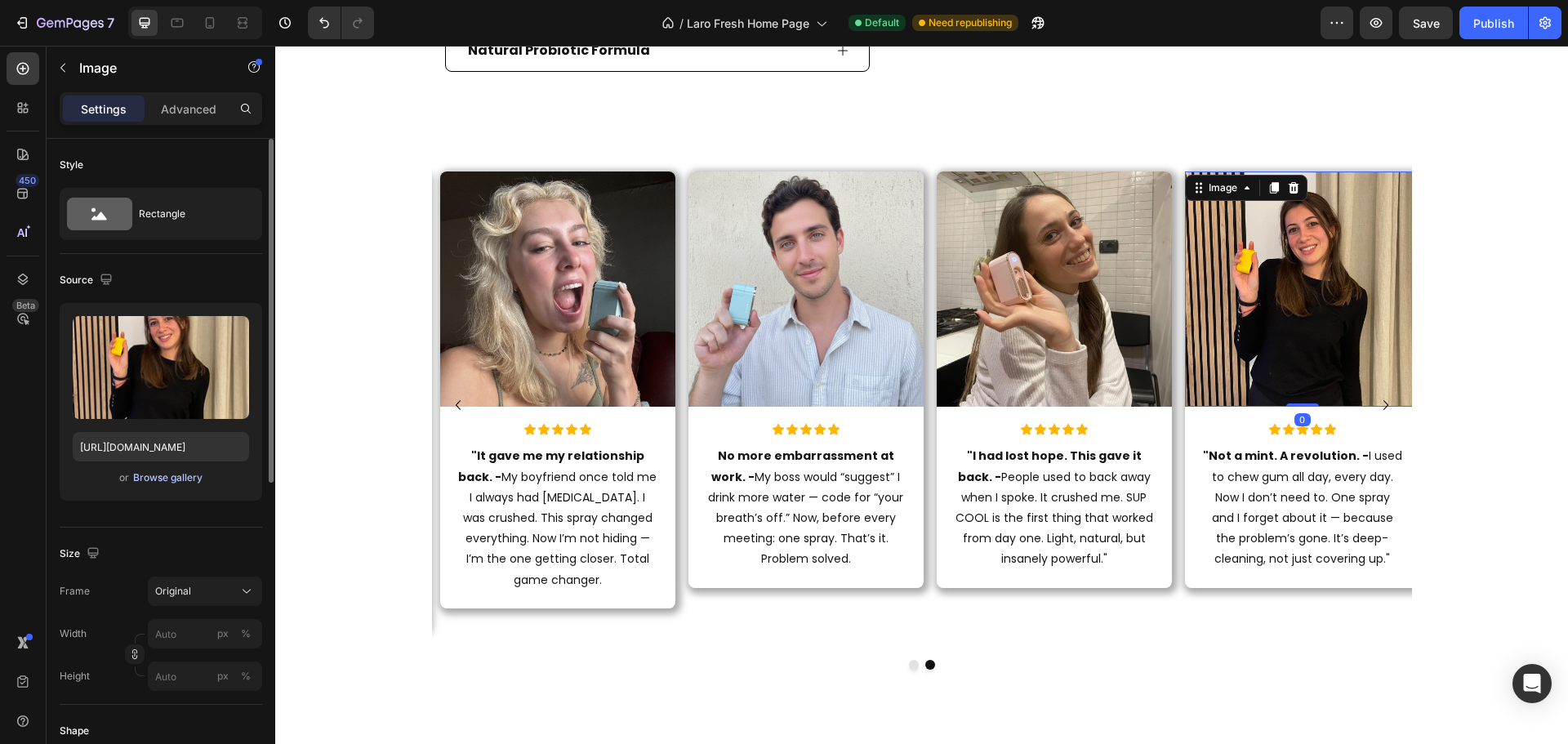
click at [179, 480] on div "Browse gallery" at bounding box center [167, 478] width 69 height 15
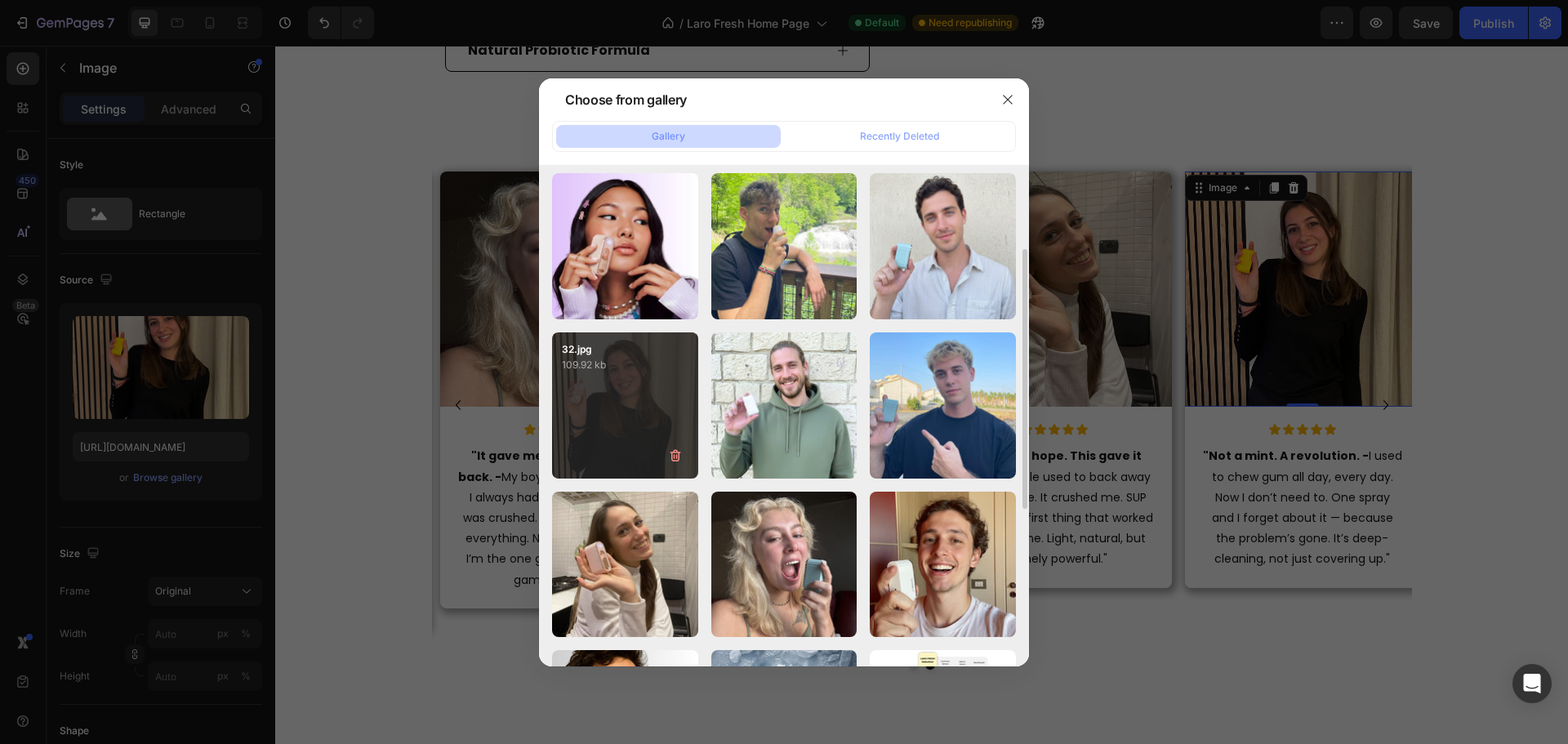
click at [648, 389] on div "32.jpg 109.92 kb" at bounding box center [625, 406] width 146 height 146
type input "https://cdn.shopify.com/s/files/1/0915/2308/8759/files/gempages_567414619656684…"
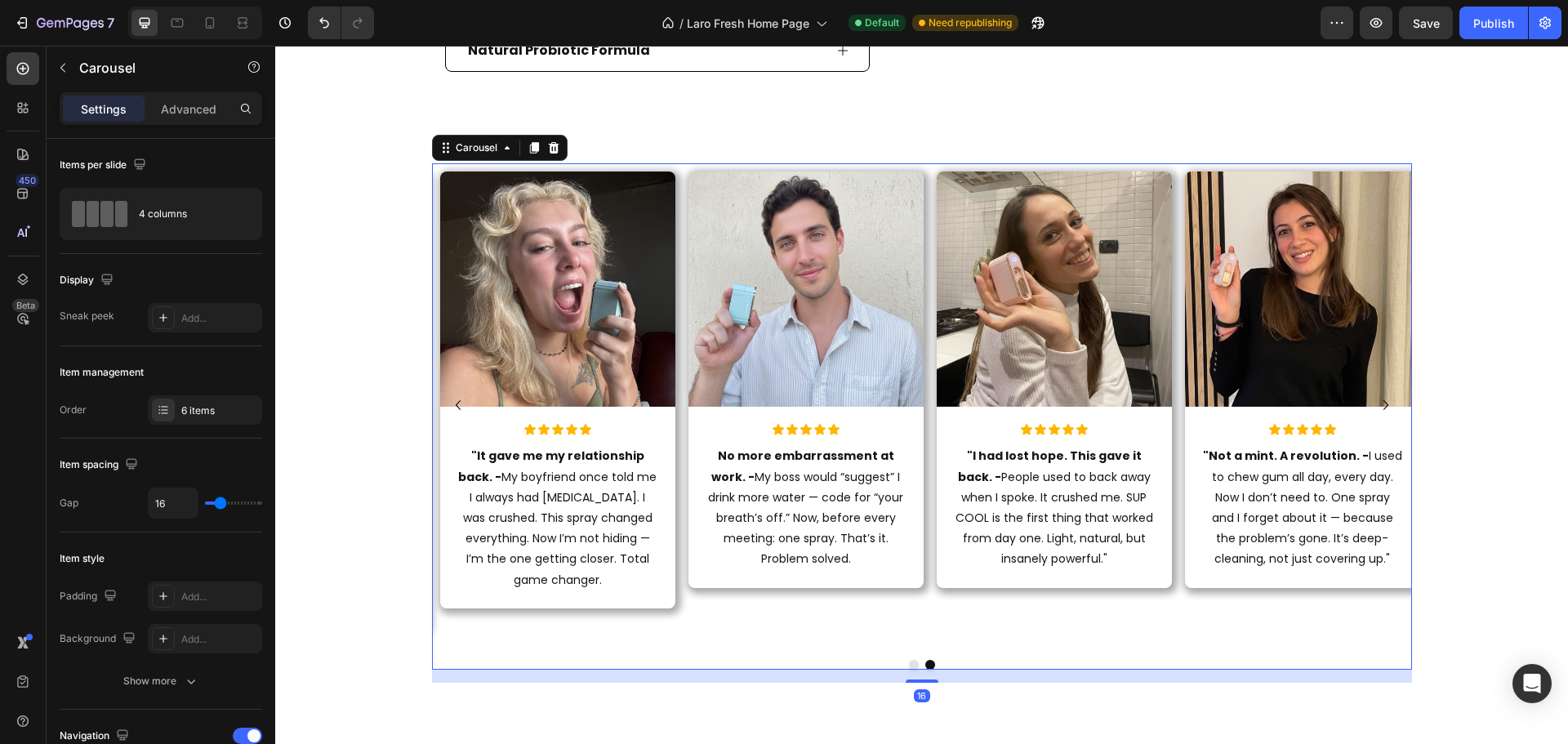
click at [1378, 415] on icon "Carousel Next Arrow" at bounding box center [1386, 405] width 20 height 20
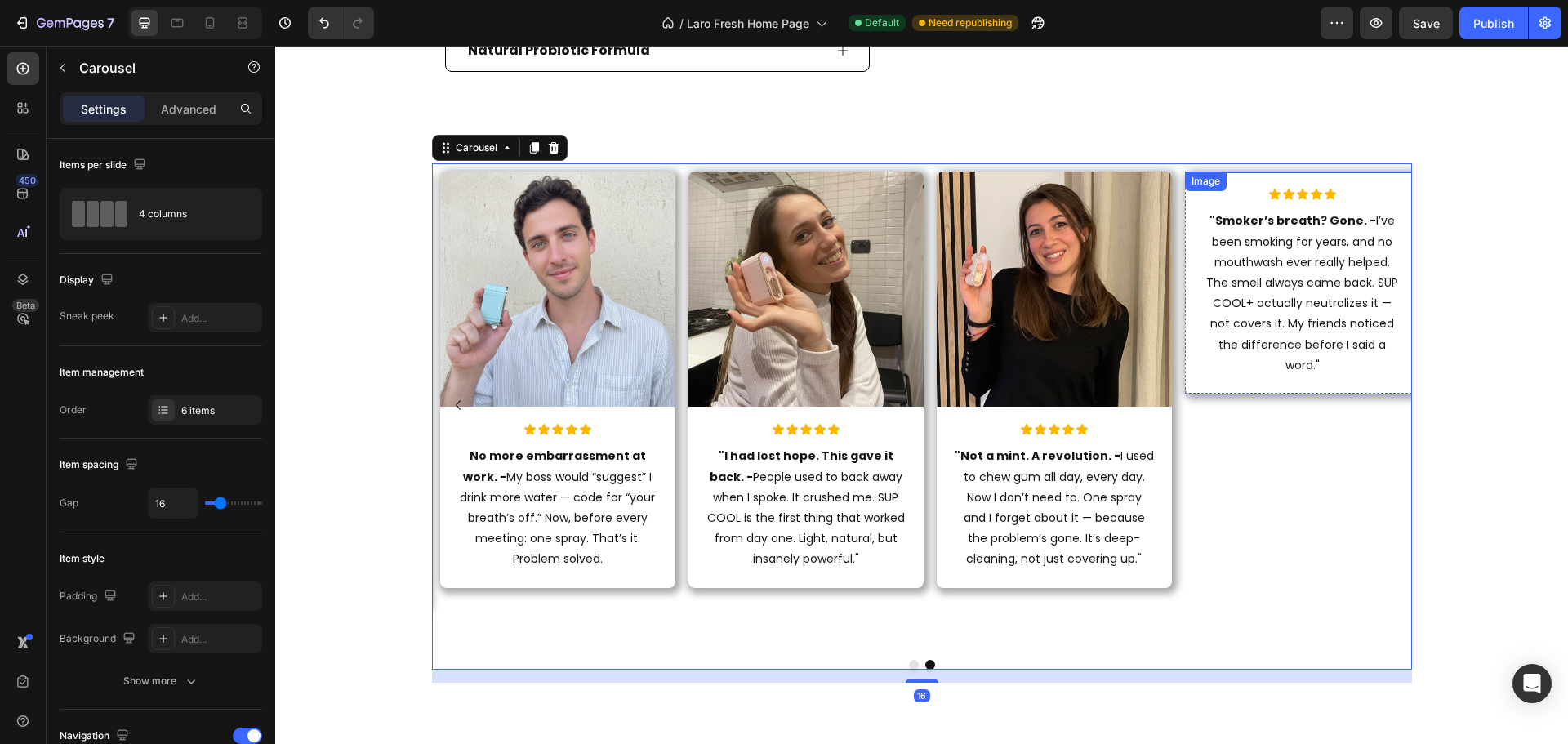
click at [1246, 392] on img at bounding box center [1302, 288] width 235 height 235
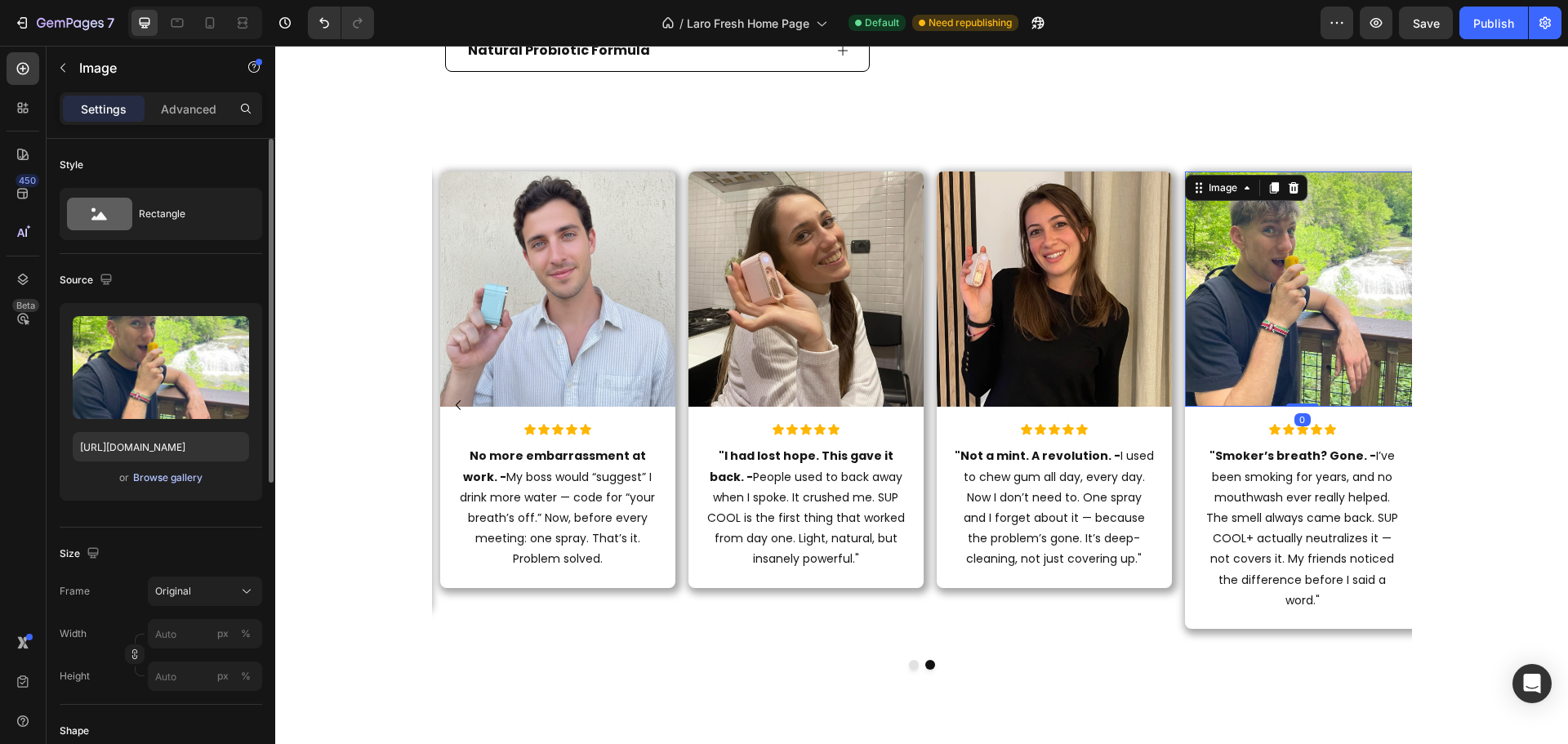
click at [172, 476] on div "Browse gallery" at bounding box center [167, 478] width 69 height 15
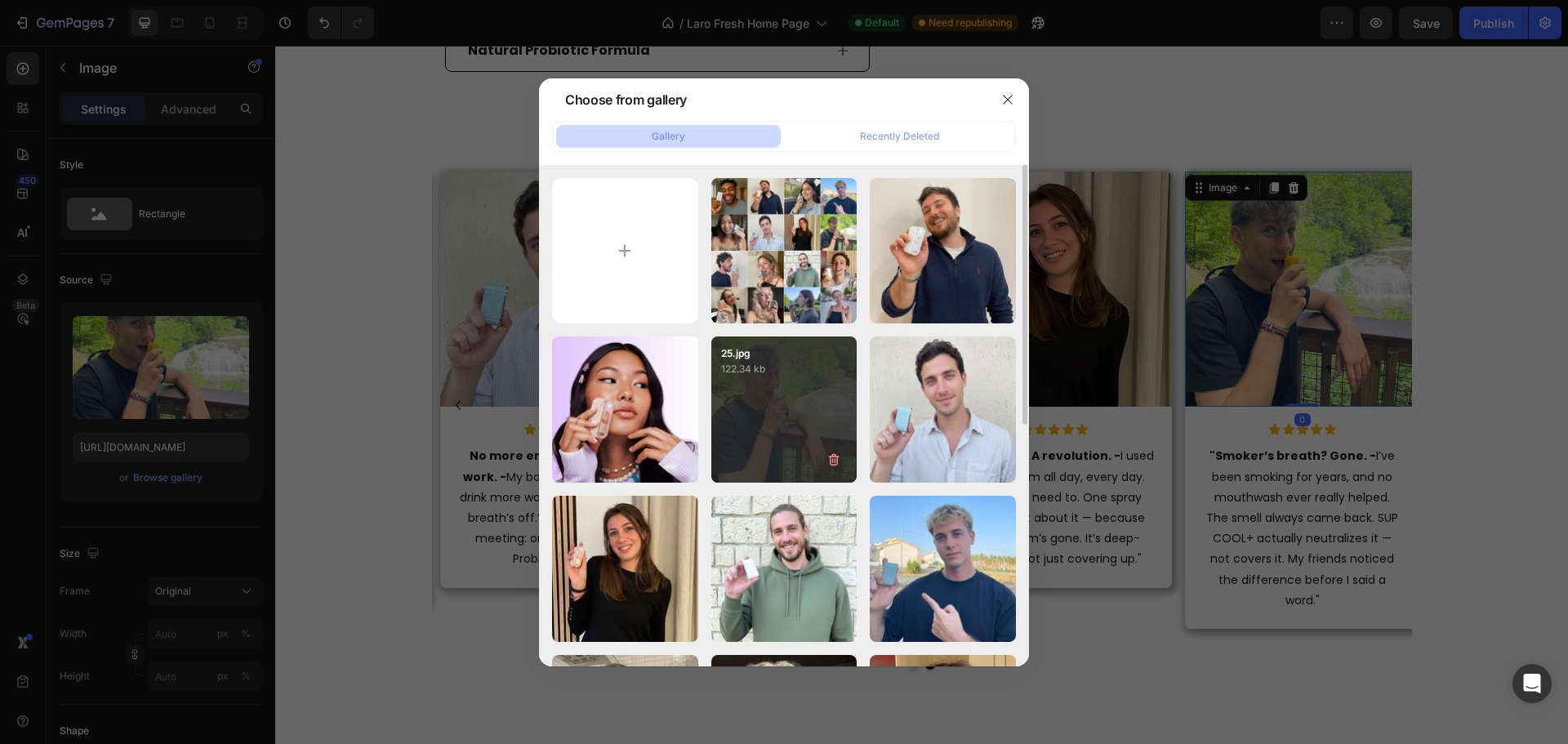
click at [821, 341] on div "25.jpg 122.34 kb" at bounding box center [784, 357] width 146 height 41
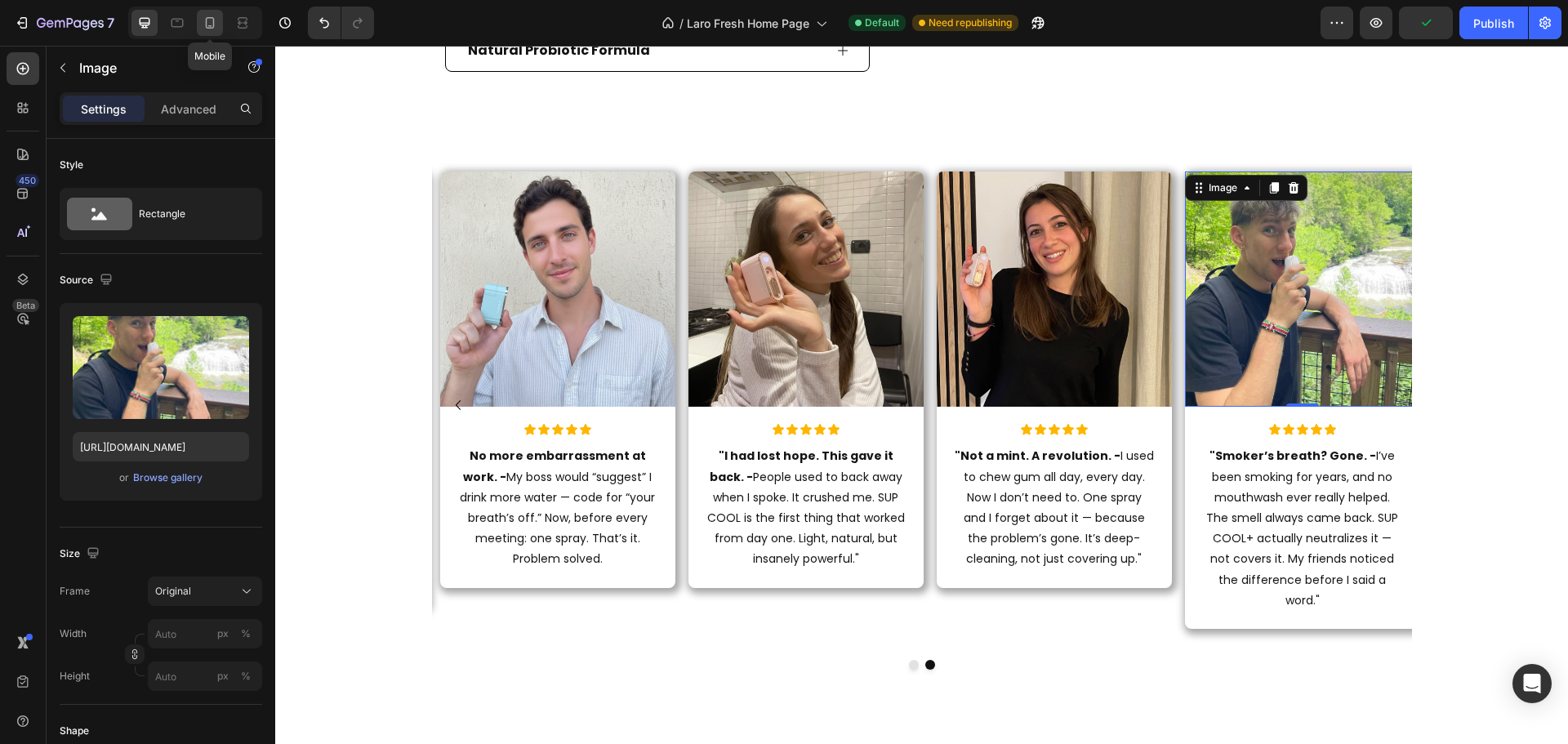
click at [215, 30] on icon at bounding box center [210, 23] width 17 height 17
type input "https://cdn.shopify.com/s/files/1/0915/2308/8759/files/gempages_567414619656684…"
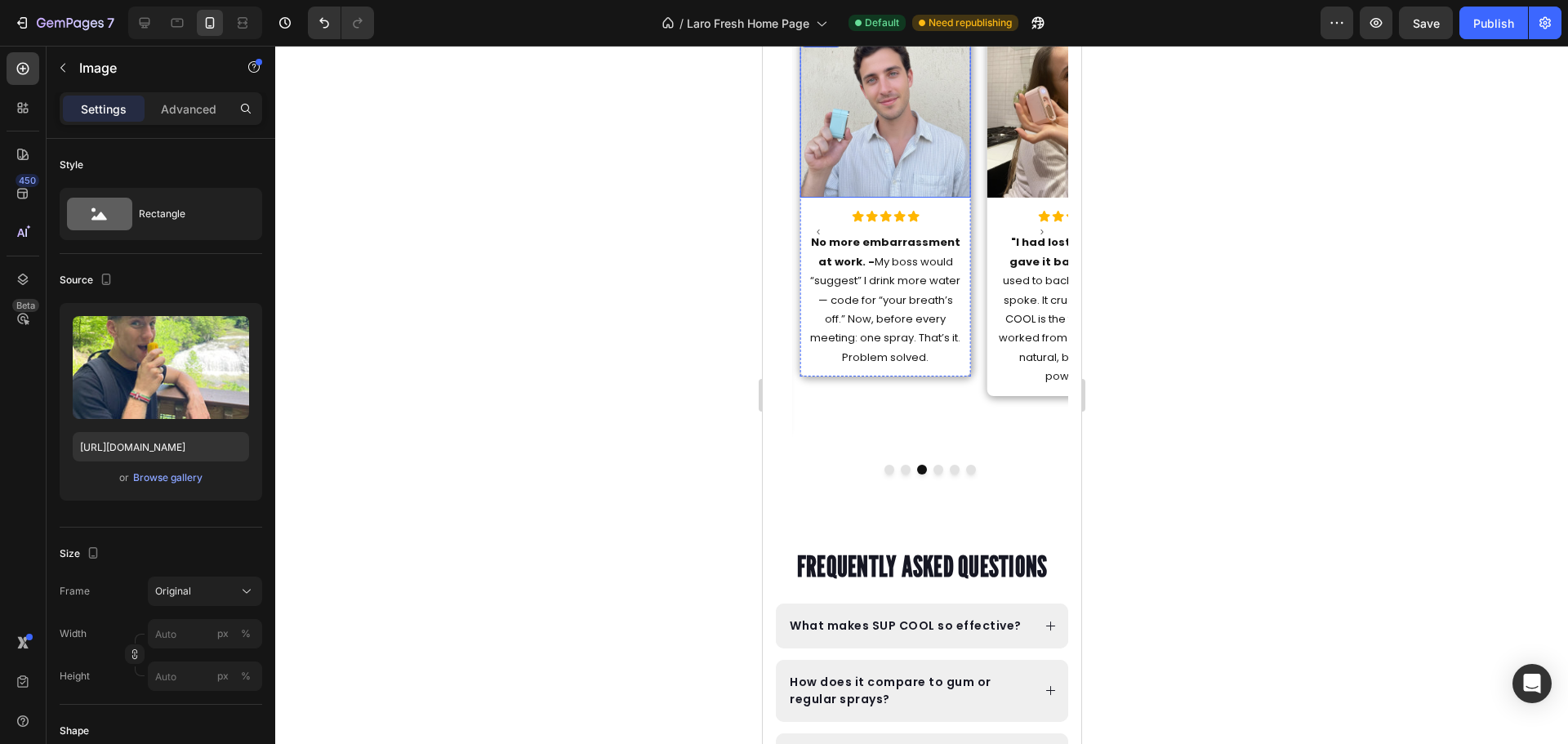
scroll to position [1733, 0]
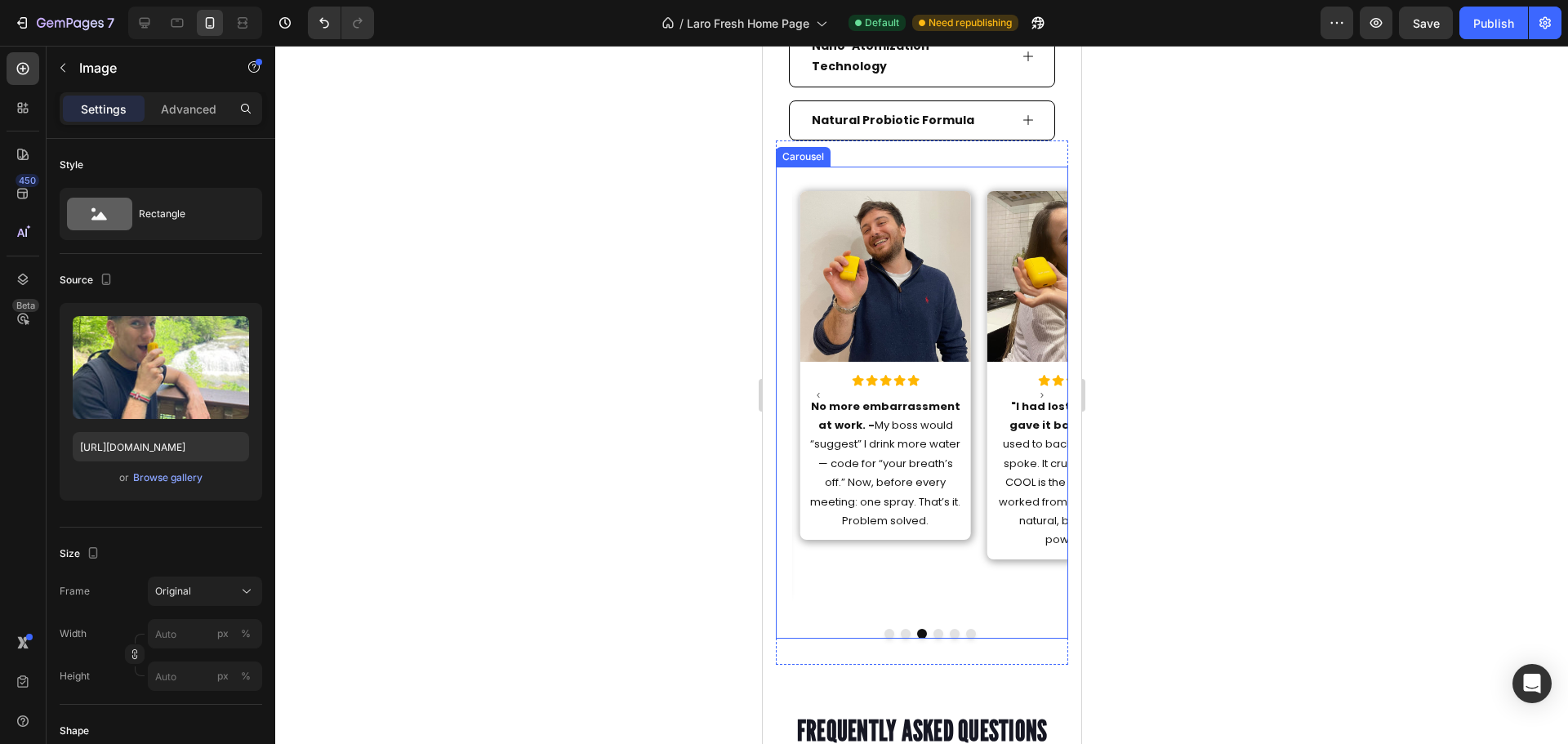
click at [884, 628] on button "Dot" at bounding box center [889, 633] width 10 height 10
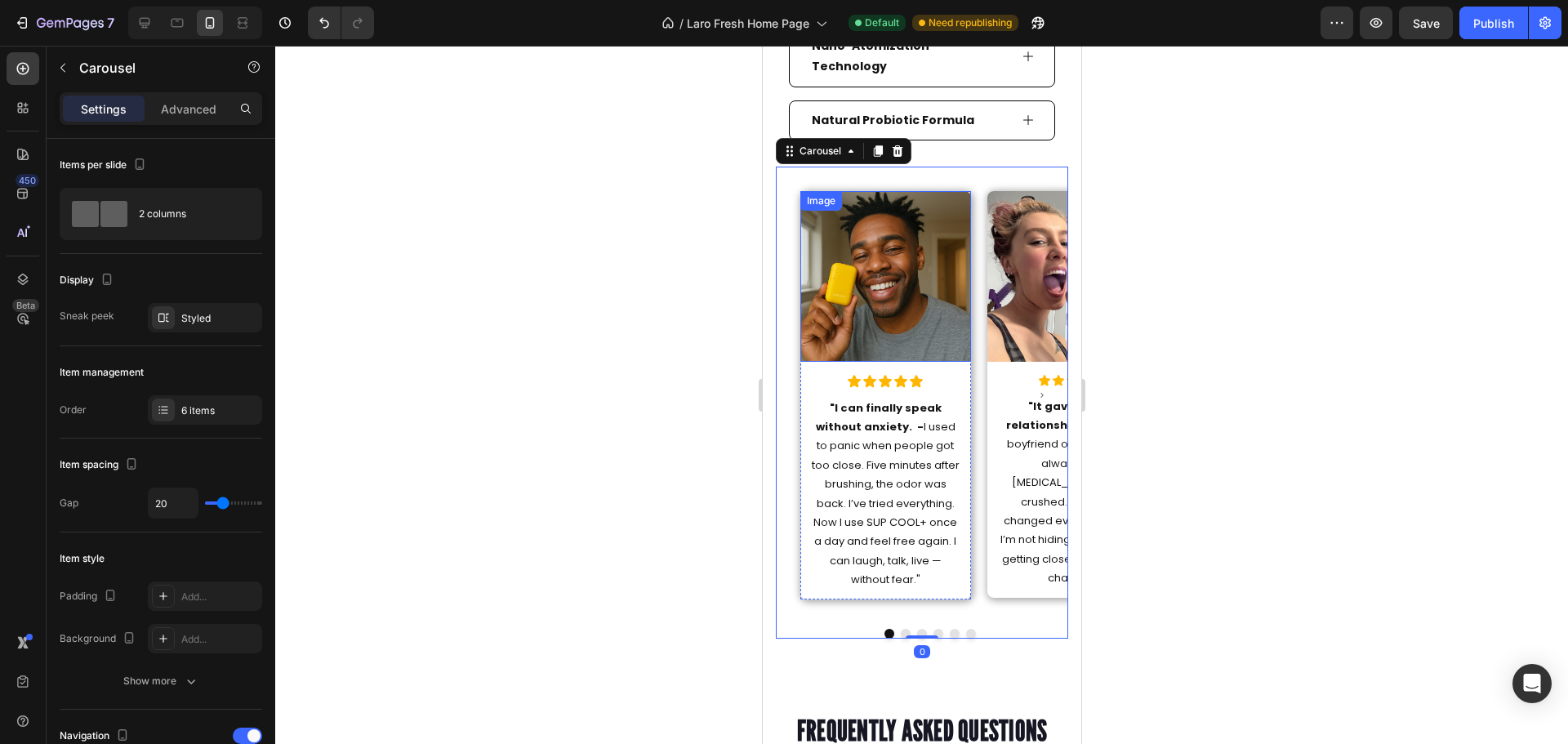
click at [910, 249] on img at bounding box center [885, 276] width 170 height 170
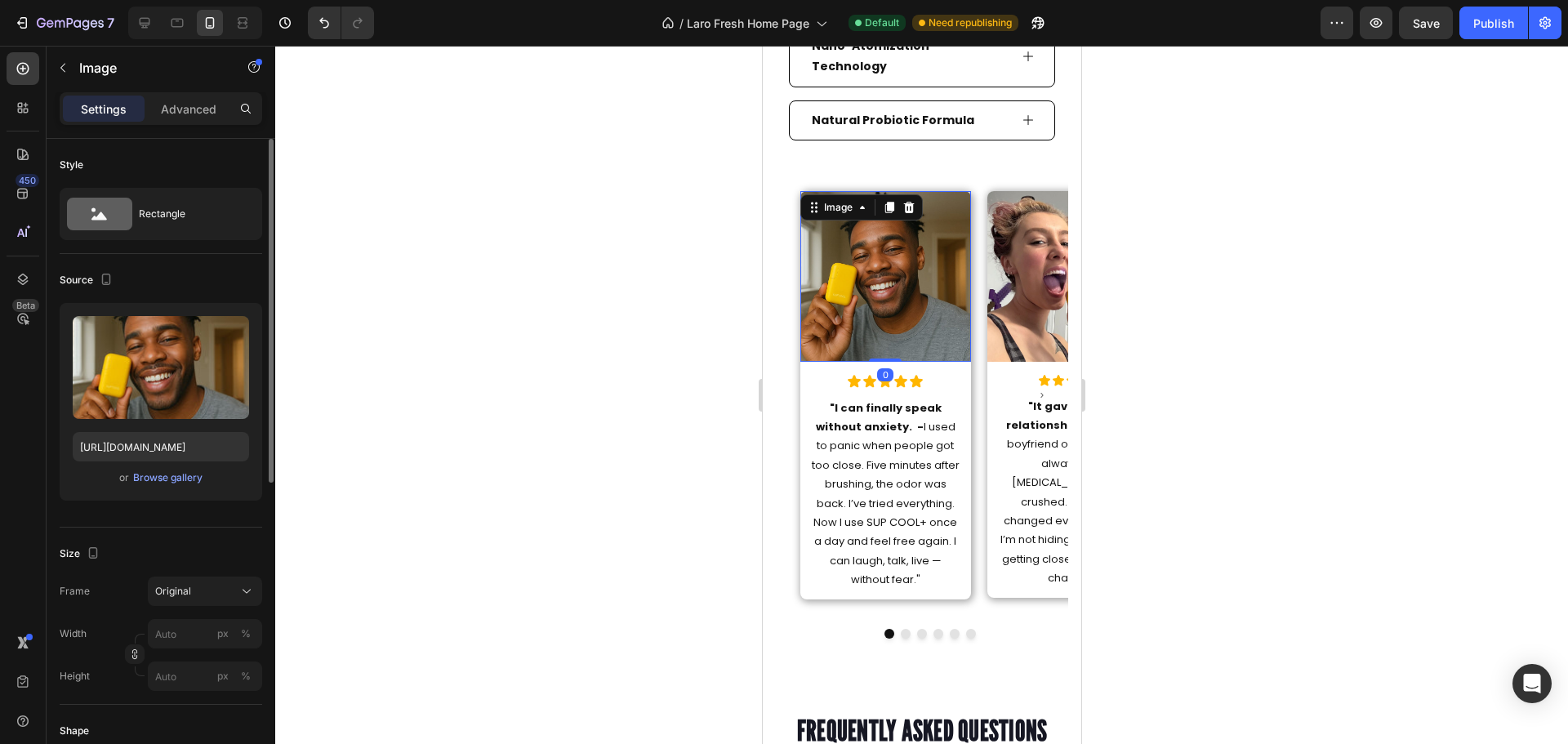
click at [183, 469] on div "or Browse gallery" at bounding box center [160, 478] width 176 height 20
click at [186, 477] on div "Browse gallery" at bounding box center [167, 478] width 69 height 15
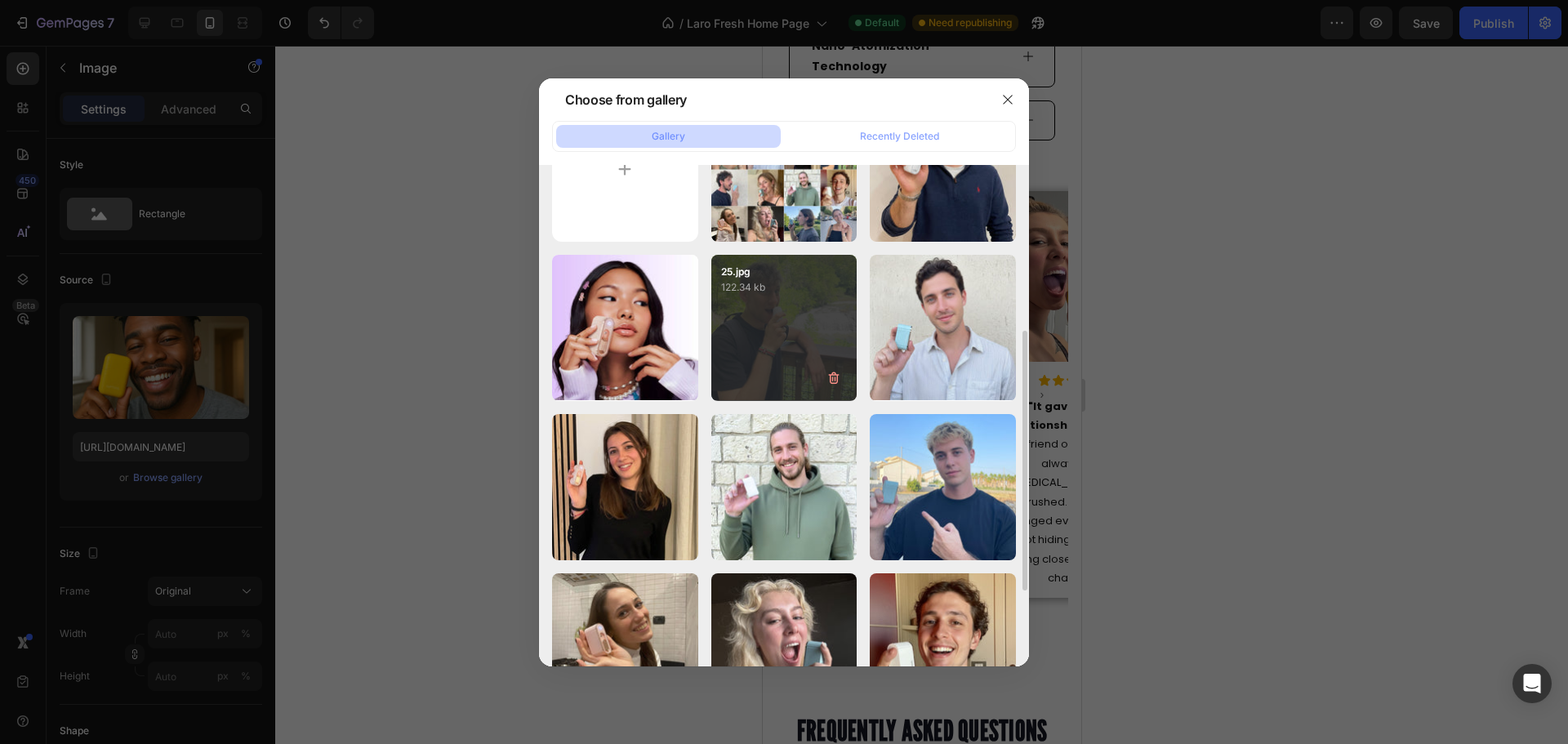
scroll to position [245, 0]
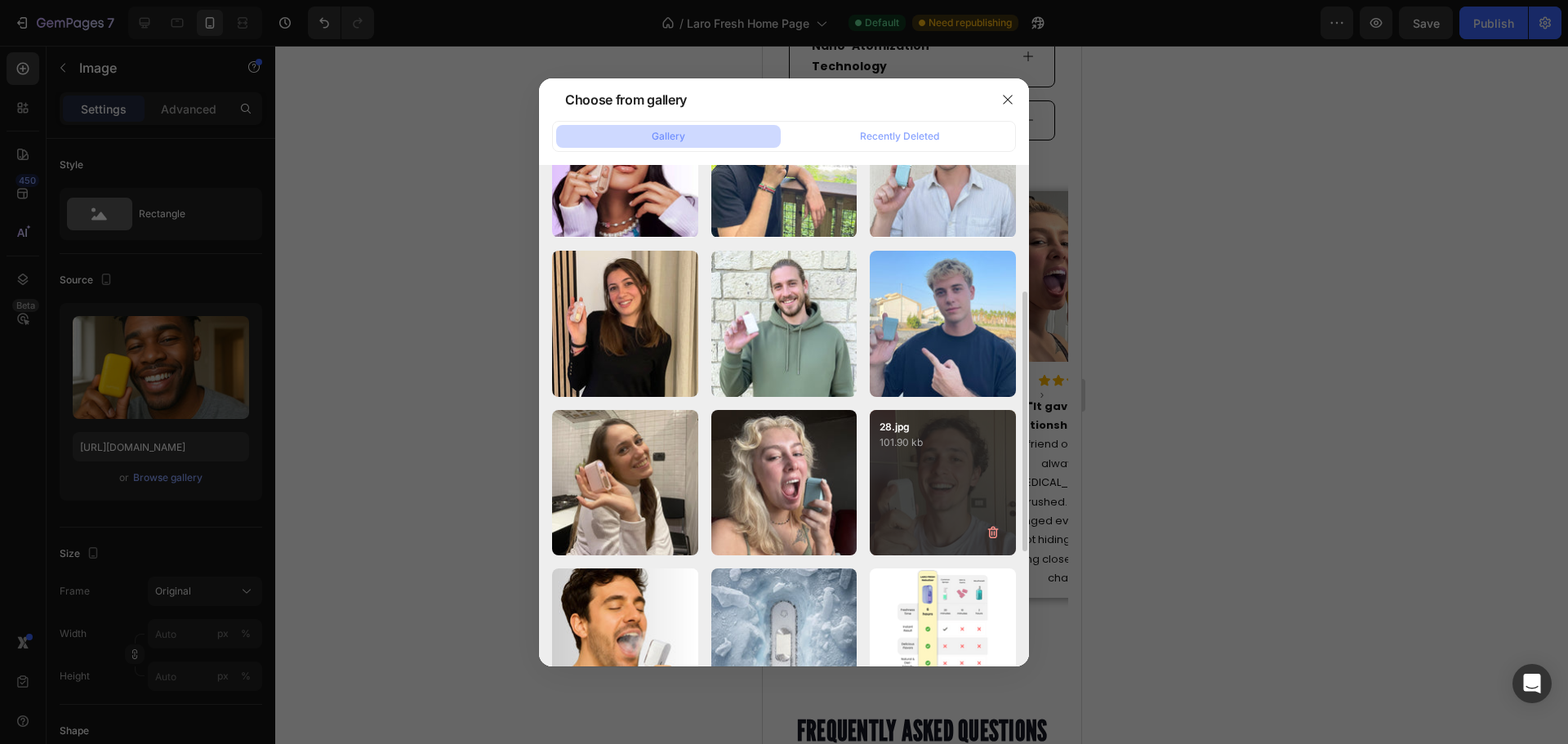
click at [915, 464] on div "28.jpg 101.90 kb" at bounding box center [943, 483] width 146 height 146
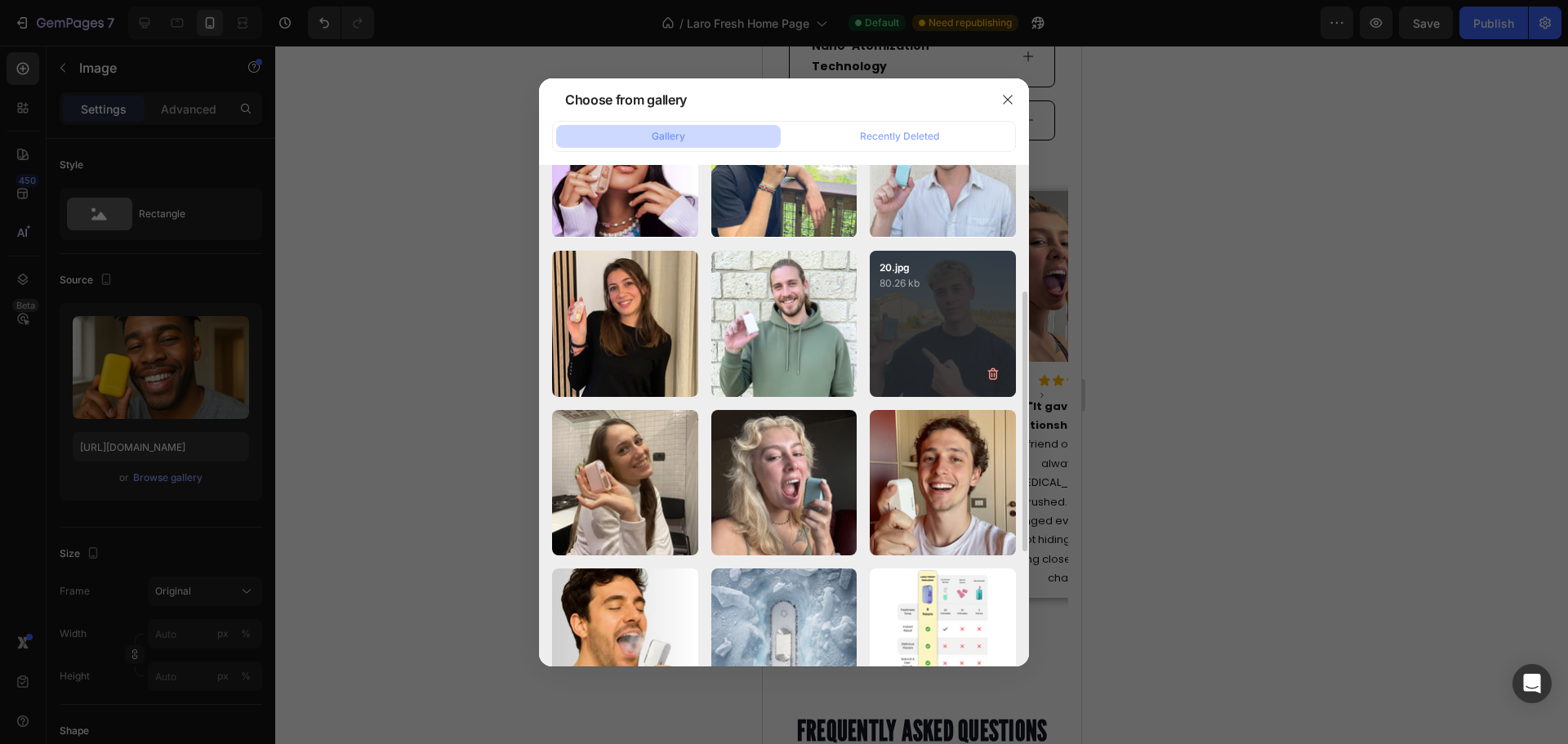
type input "https://cdn.shopify.com/s/files/1/0915/2308/8759/files/gempages_567414619656684…"
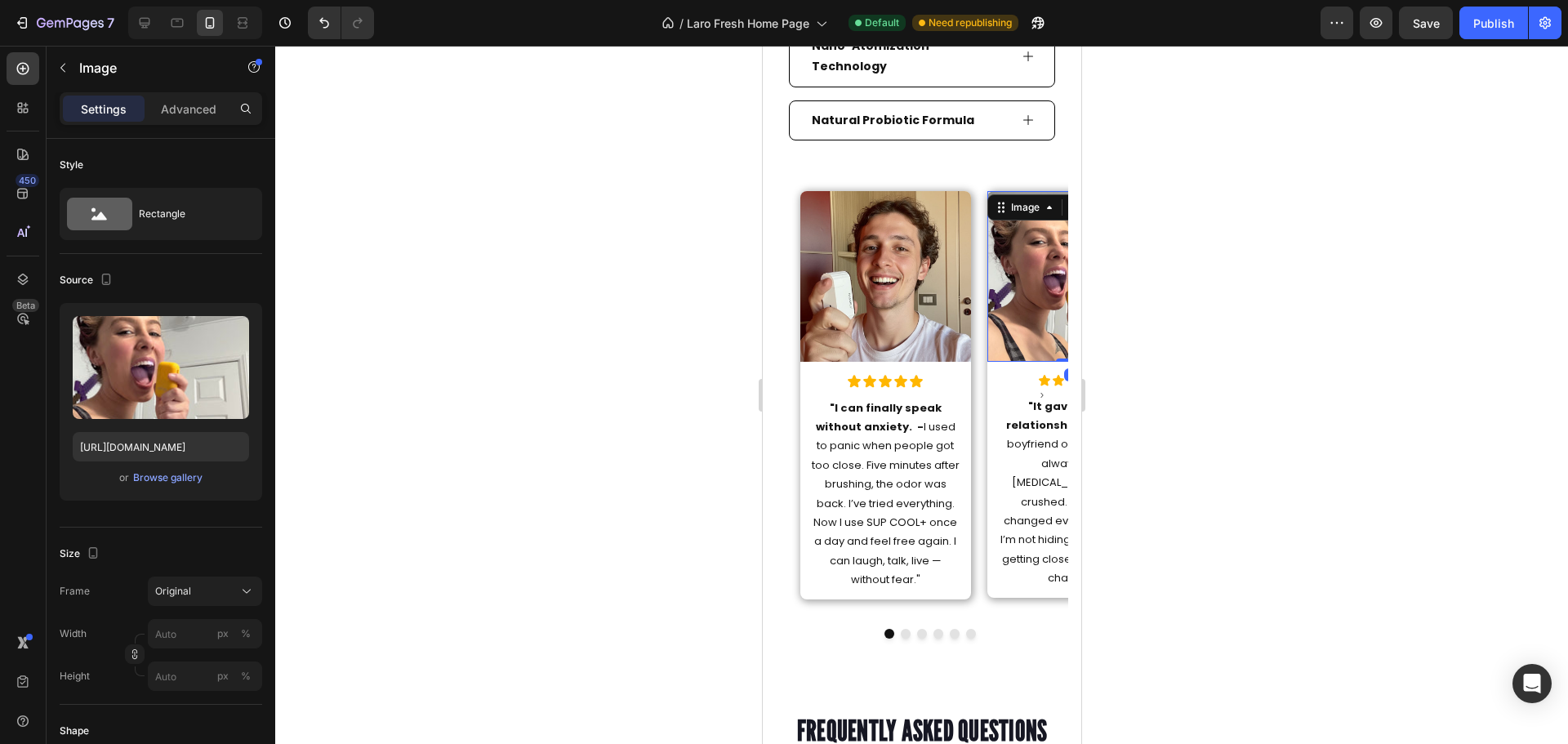
click at [1009, 258] on img at bounding box center [1071, 276] width 170 height 170
click at [197, 484] on div "Browse gallery" at bounding box center [167, 478] width 69 height 15
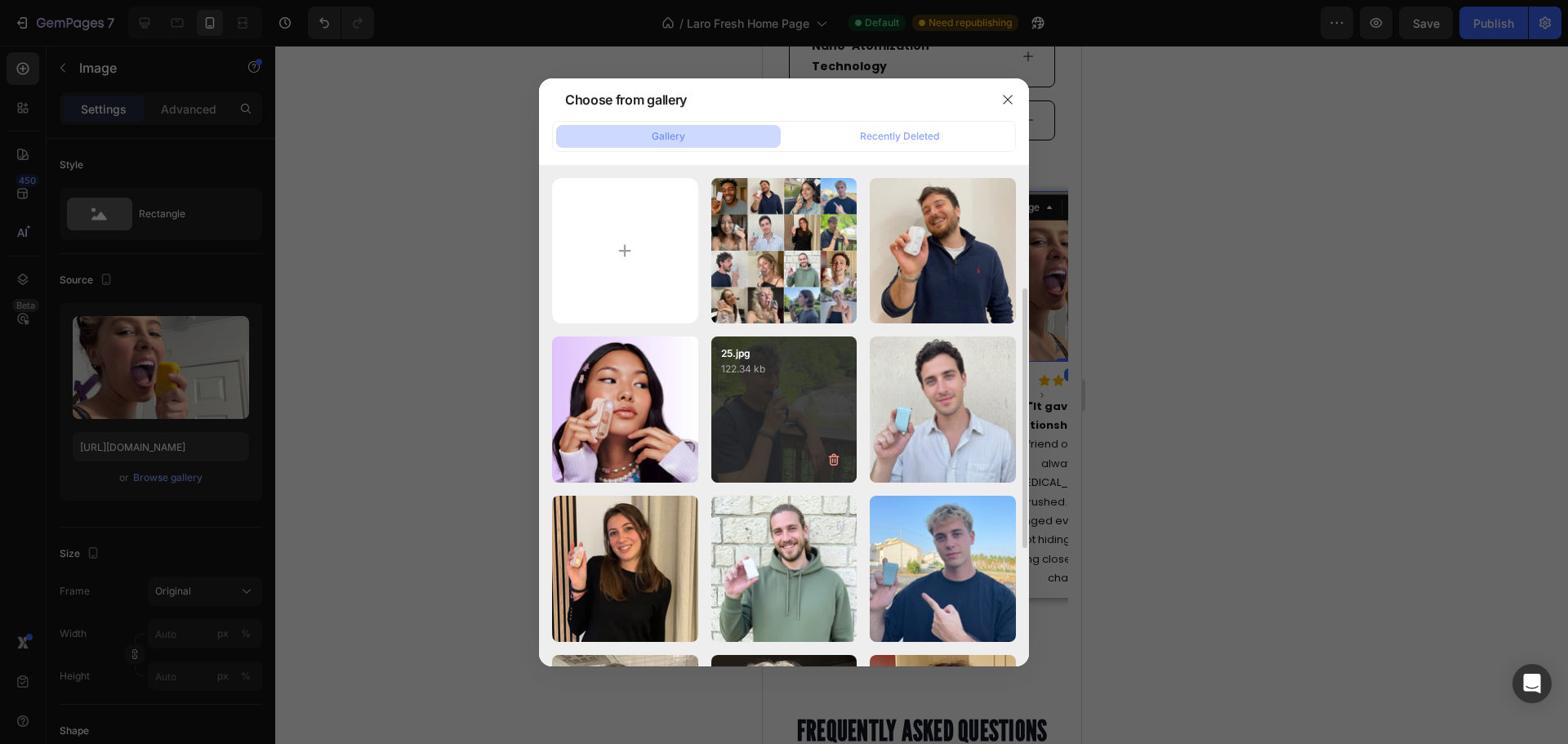
scroll to position [163, 0]
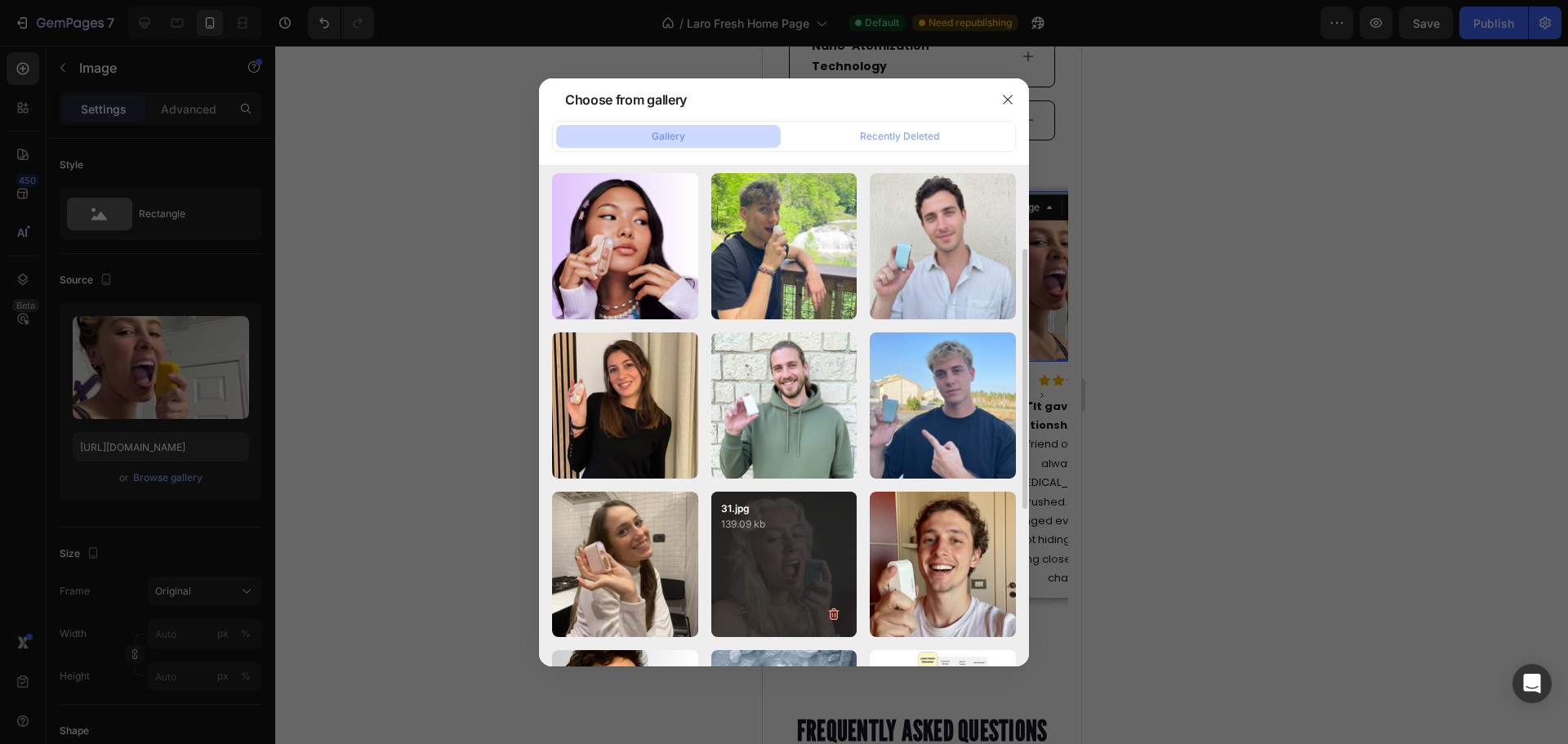
click at [786, 541] on div "31.jpg 139.09 kb" at bounding box center [784, 564] width 146 height 146
type input "https://cdn.shopify.com/s/files/1/0915/2308/8759/files/gempages_567414619656684…"
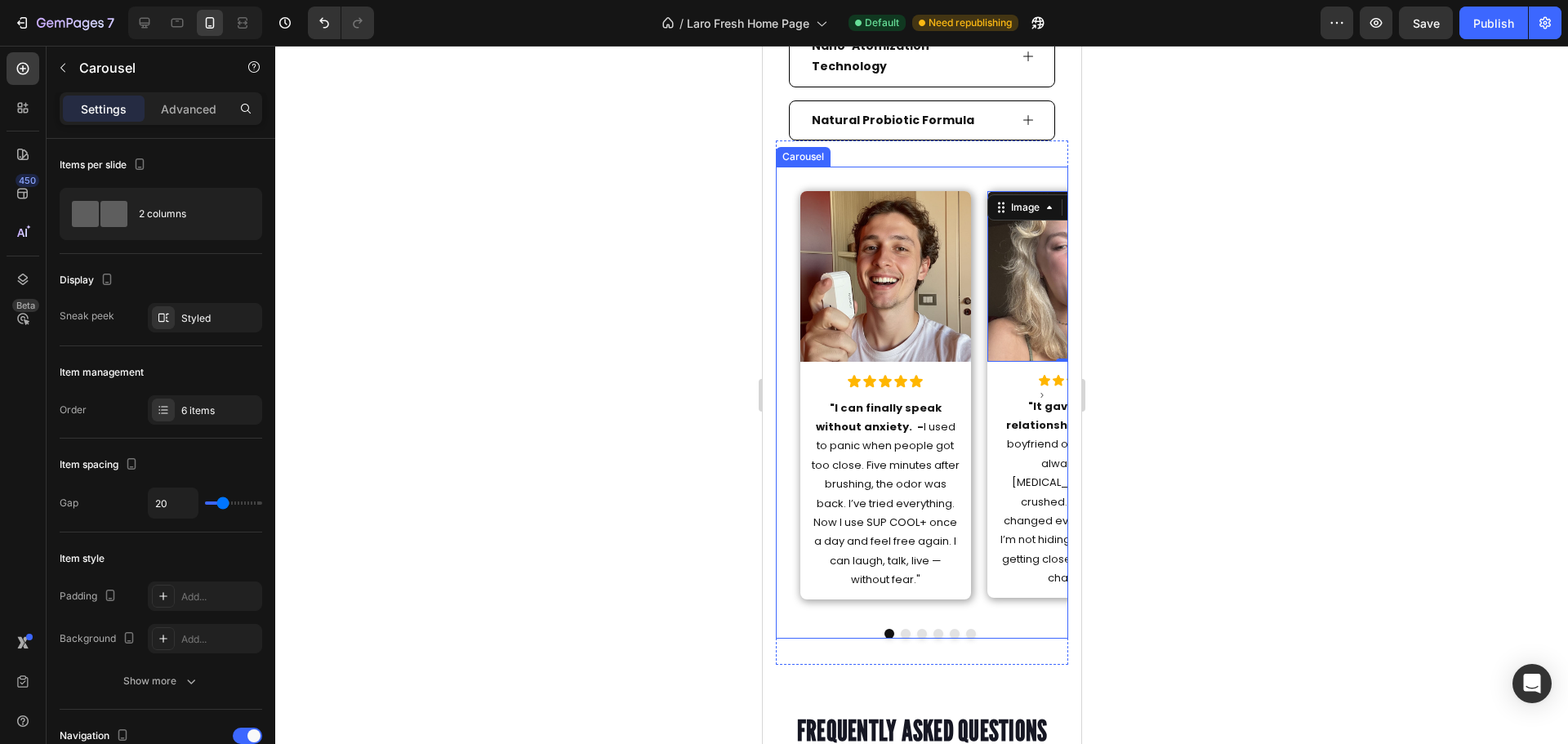
click at [1036, 386] on icon "Carousel Next Arrow" at bounding box center [1041, 396] width 10 height 20
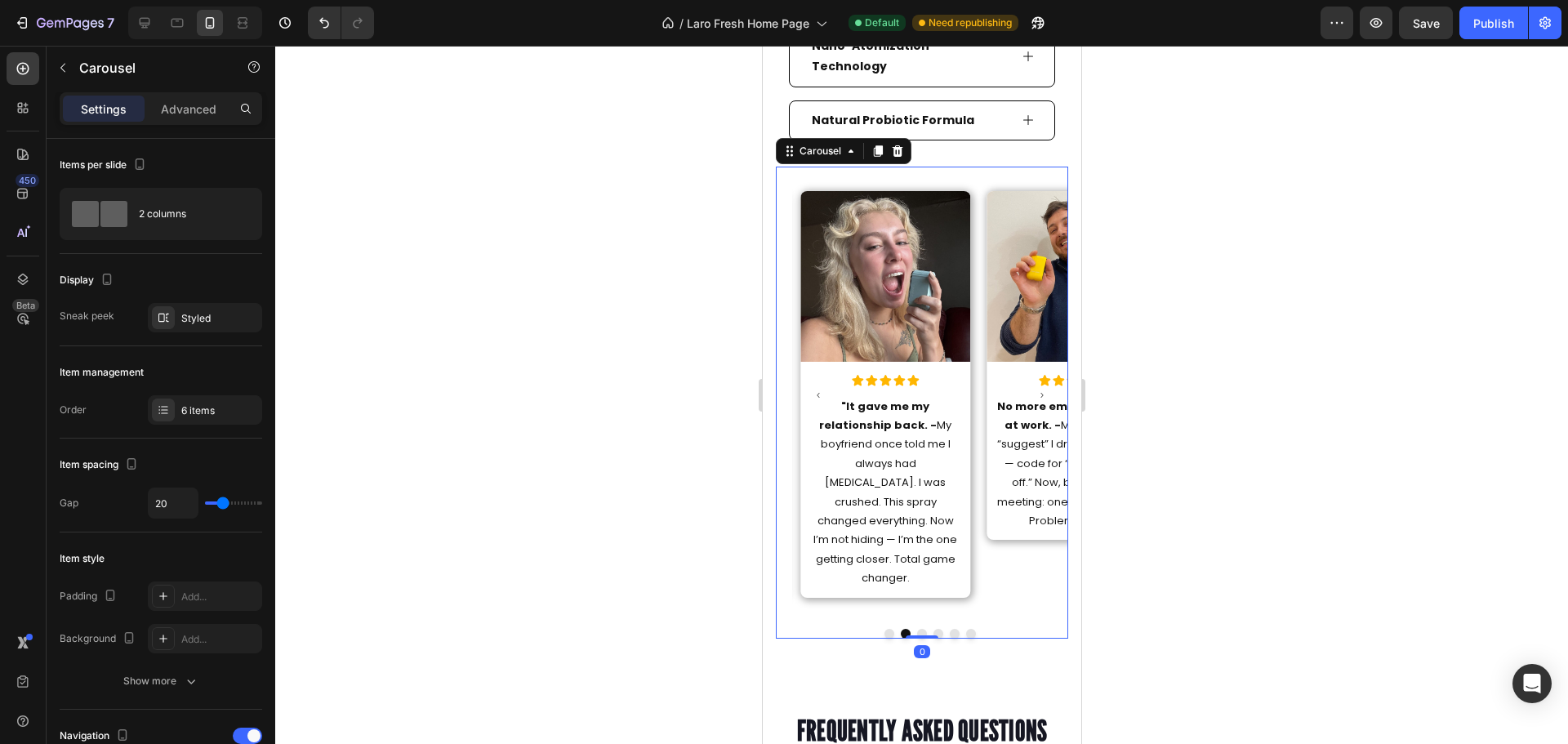
click at [1036, 386] on icon "Carousel Next Arrow" at bounding box center [1041, 396] width 10 height 20
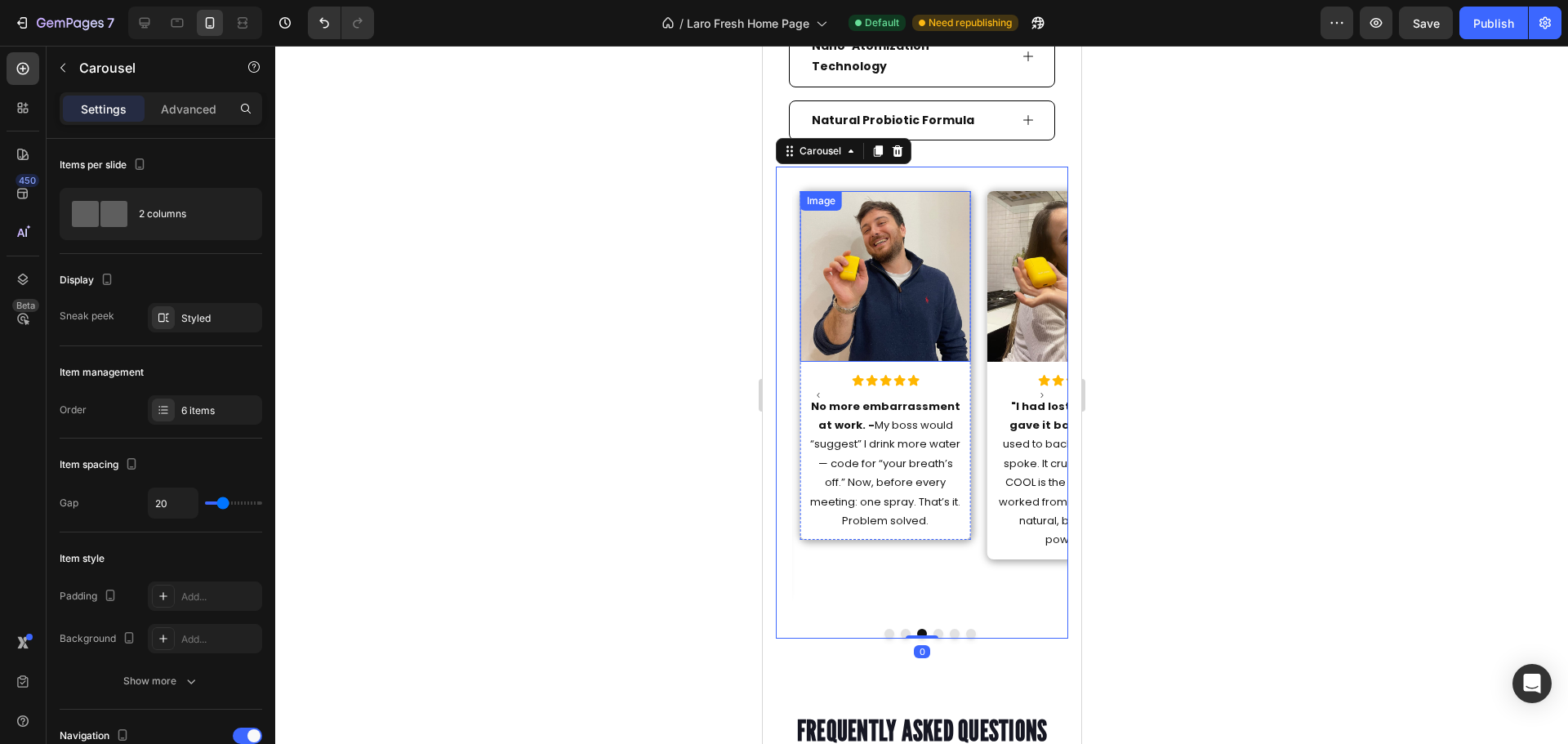
click at [893, 278] on img at bounding box center [885, 276] width 170 height 170
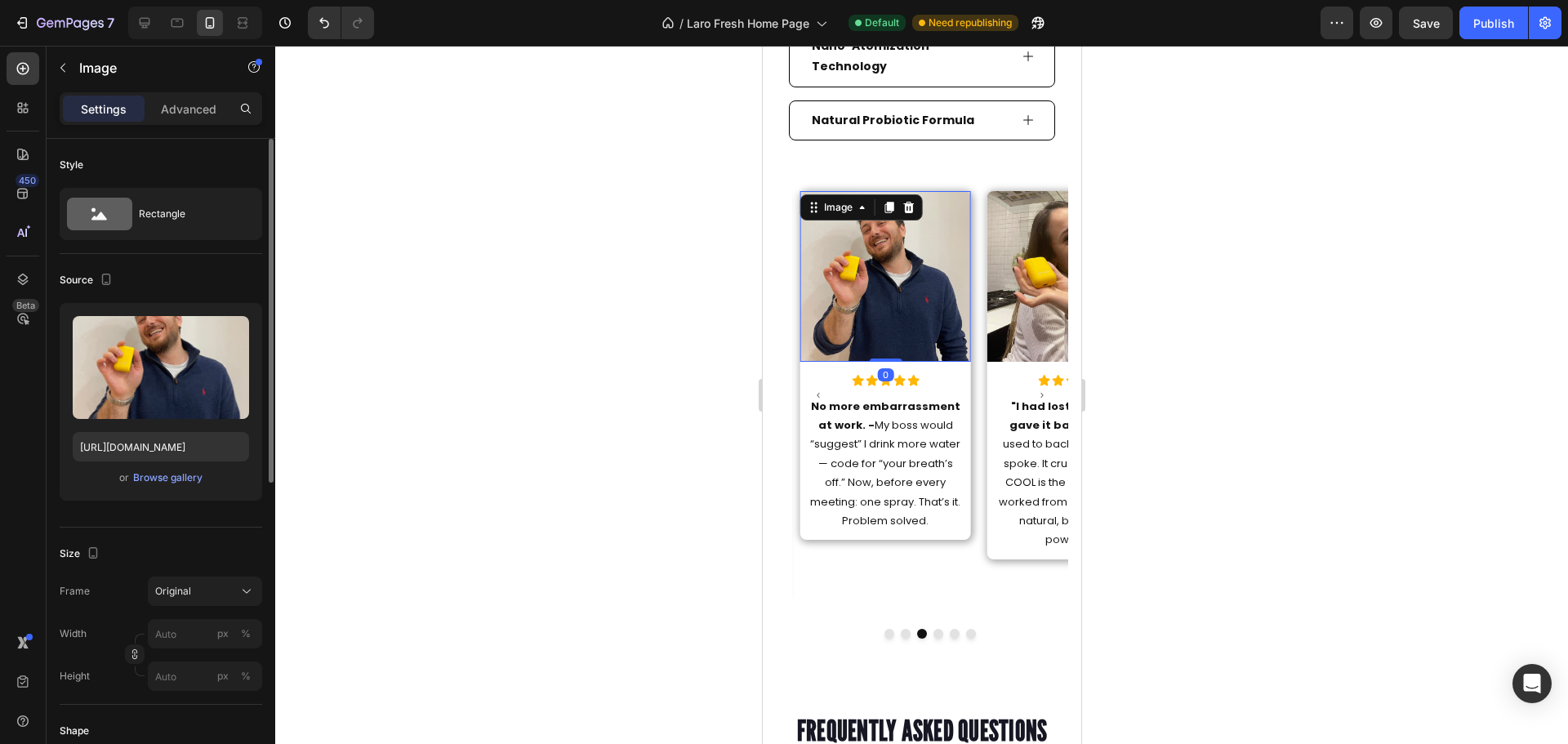
drag, startPoint x: 134, startPoint y: 489, endPoint x: 143, endPoint y: 483, distance: 10.8
click at [134, 490] on div "Upload Image https://cdn.shopify.com/s/files/1/0915/2308/8759/files/gempages_56…" at bounding box center [161, 402] width 203 height 198
click at [161, 472] on div "Browse gallery" at bounding box center [167, 478] width 69 height 15
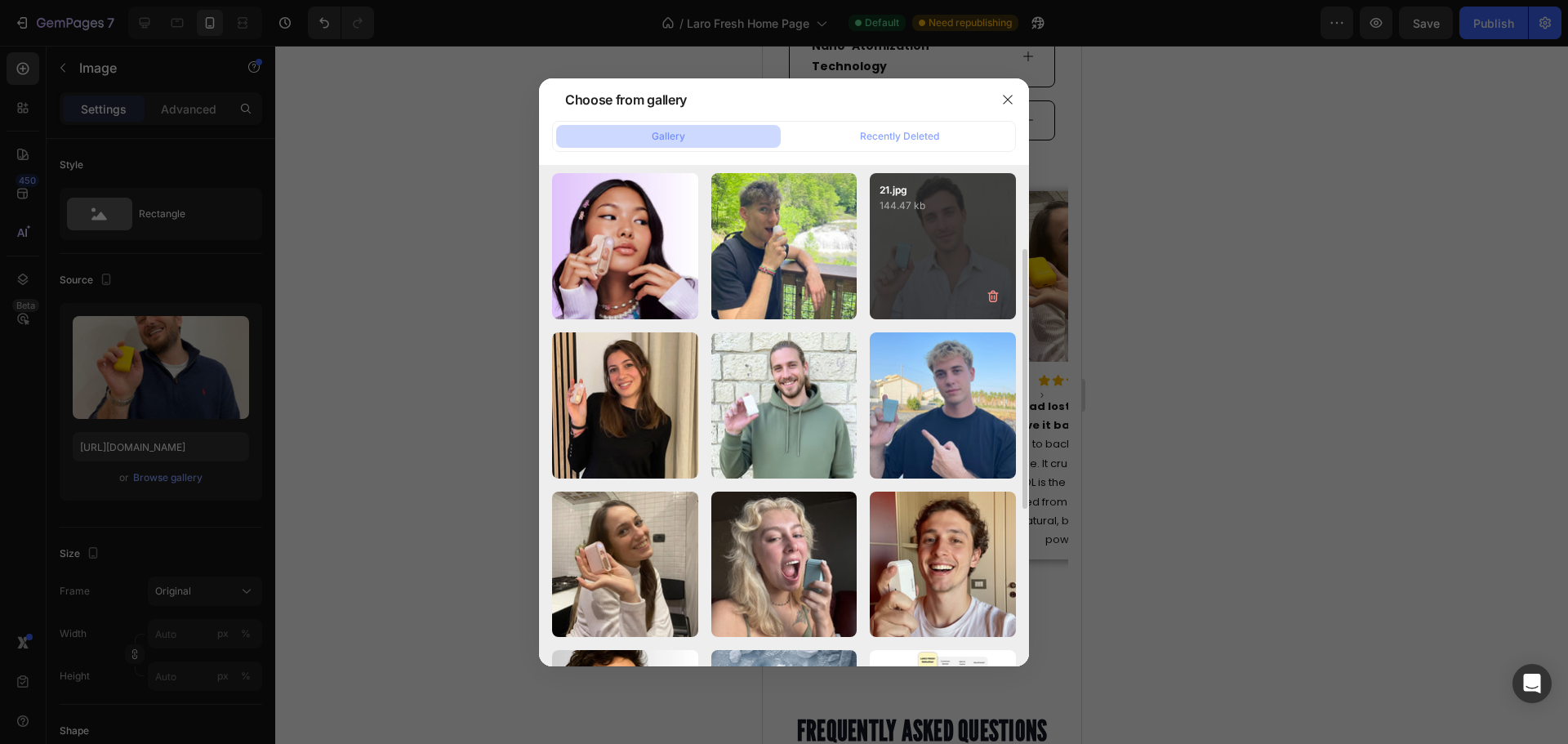
click at [879, 276] on div "21.jpg 144.47 kb" at bounding box center [943, 246] width 146 height 146
type input "https://cdn.shopify.com/s/files/1/0915/2308/8759/files/gempages_567414619656684…"
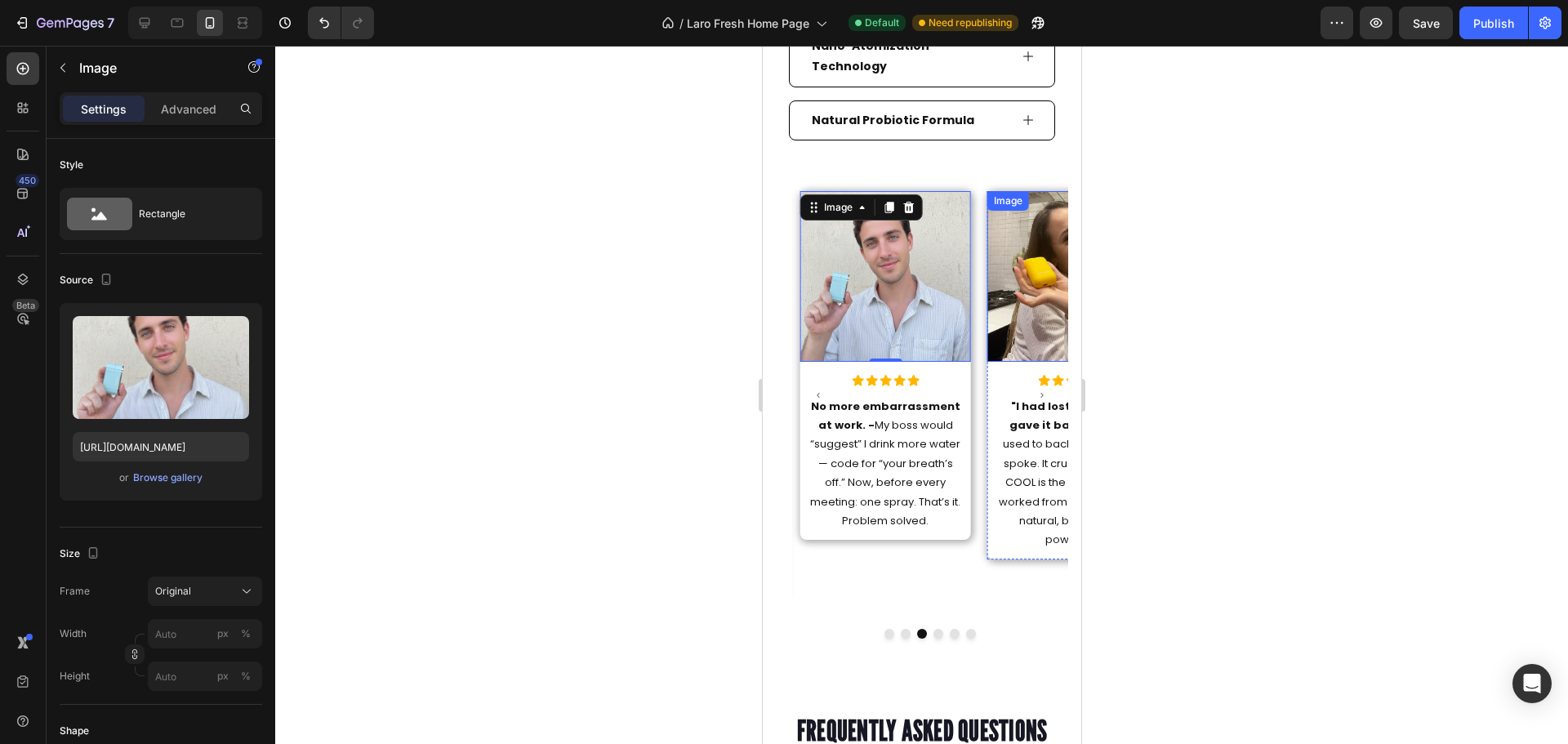
click at [1018, 277] on img at bounding box center [1071, 276] width 170 height 170
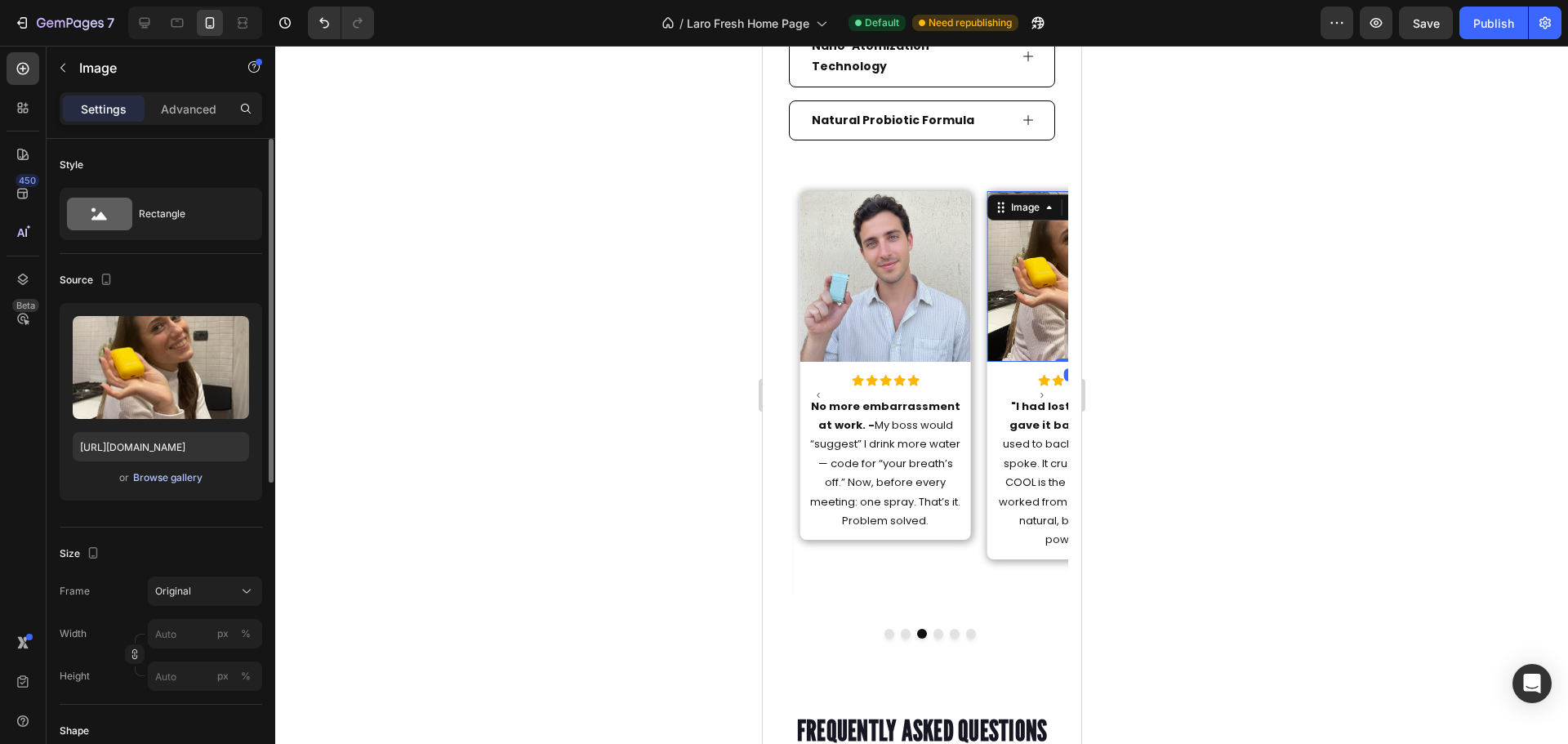
click at [165, 472] on div "Browse gallery" at bounding box center [167, 478] width 69 height 15
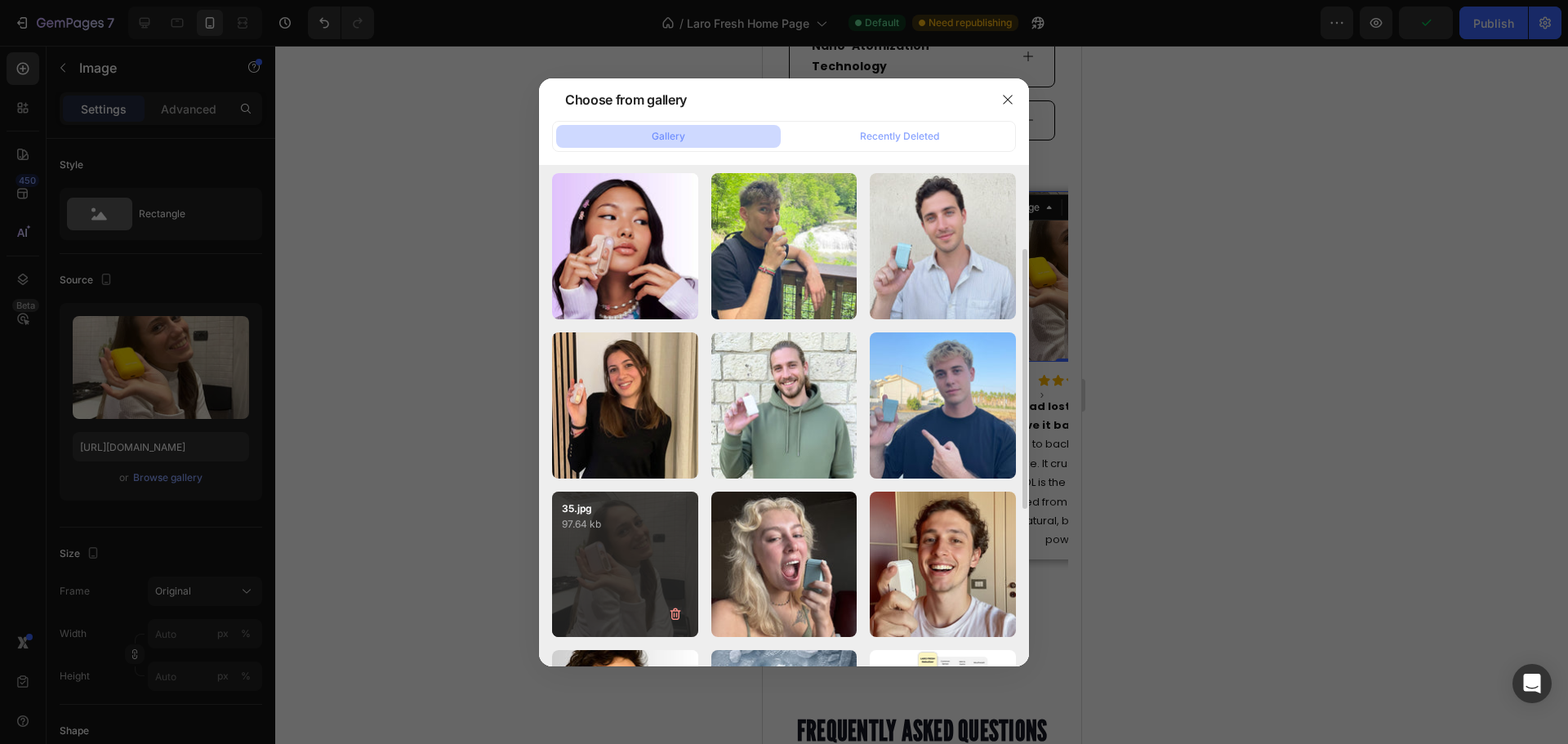
click at [636, 531] on p "97.64 kb" at bounding box center [625, 525] width 126 height 17
type input "https://cdn.shopify.com/s/files/1/0915/2308/8759/files/gempages_567414619656684…"
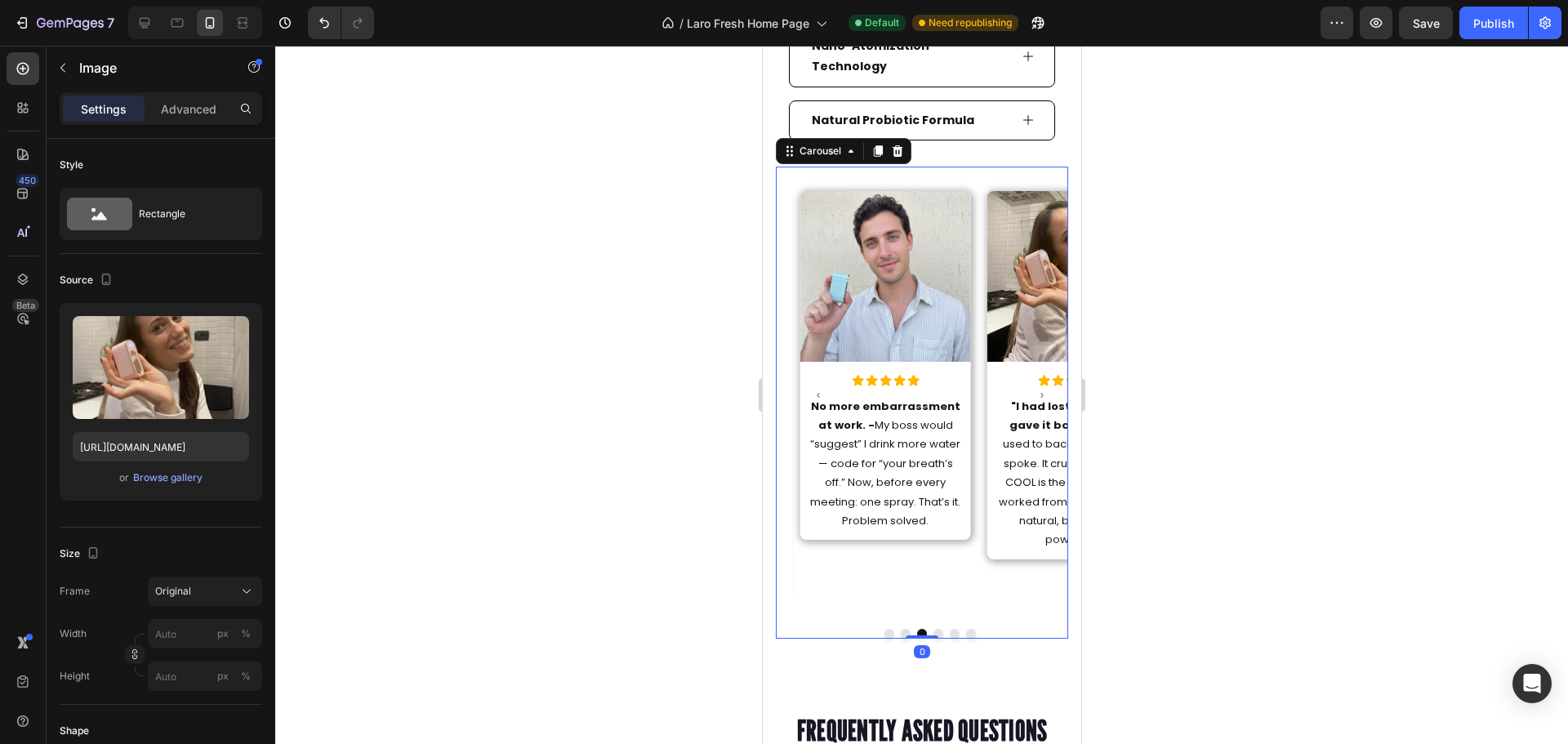
click at [1036, 386] on icon "Carousel Next Arrow" at bounding box center [1041, 396] width 10 height 20
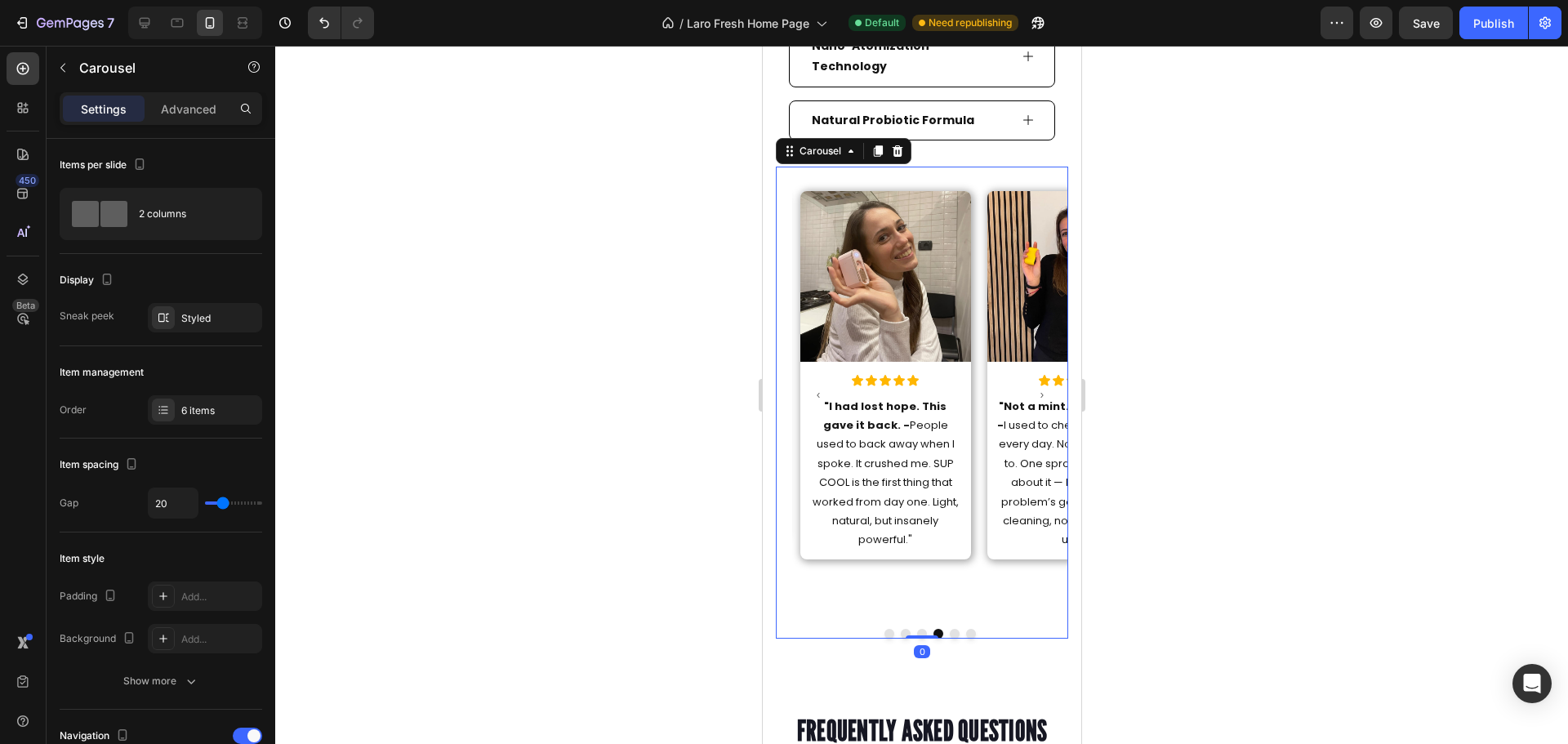
click at [1036, 386] on icon "Carousel Next Arrow" at bounding box center [1041, 396] width 10 height 20
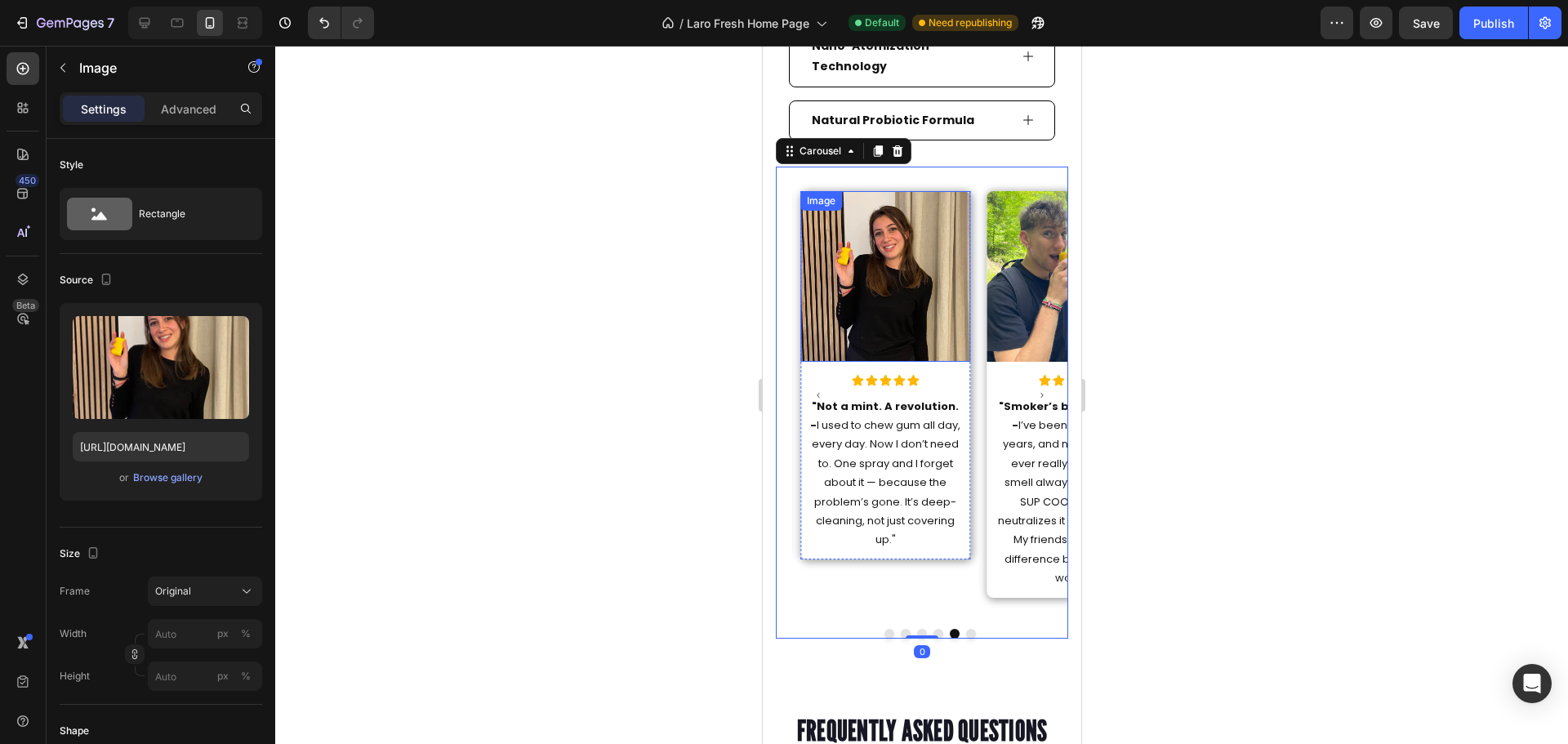
click at [929, 279] on img at bounding box center [885, 276] width 170 height 170
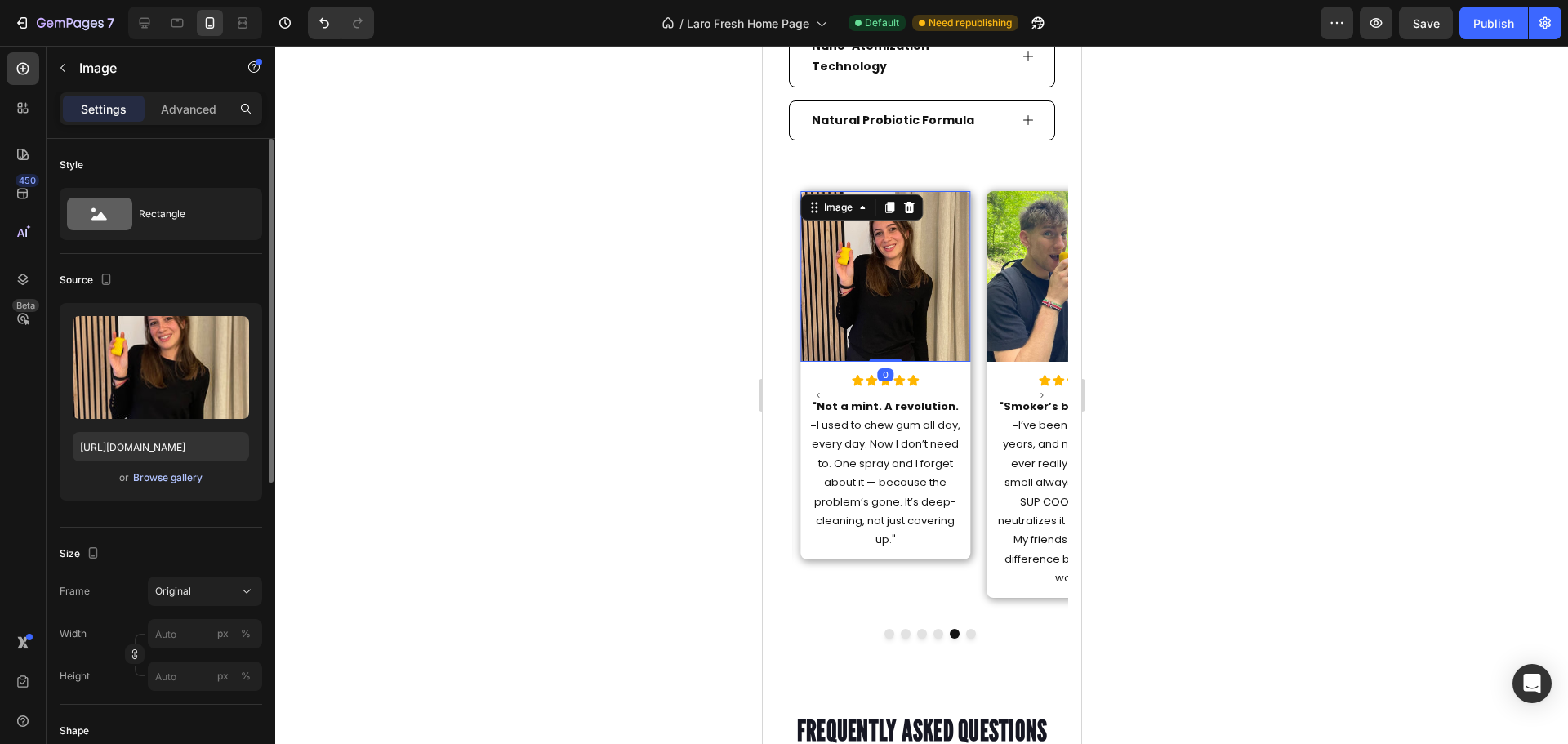
click at [155, 477] on div "Browse gallery" at bounding box center [167, 478] width 69 height 15
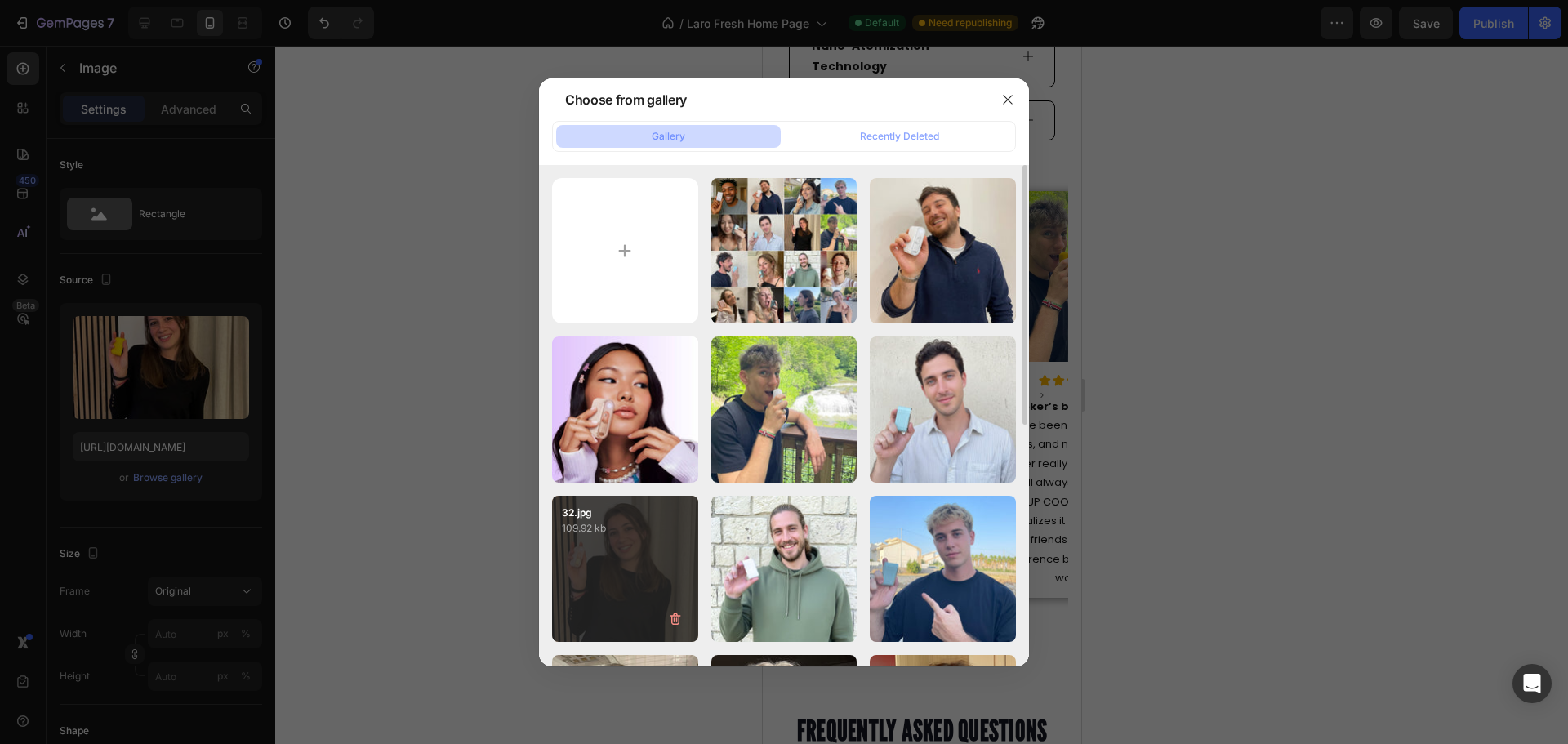
click at [666, 554] on div "32.jpg 109.92 kb" at bounding box center [625, 569] width 146 height 146
type input "https://cdn.shopify.com/s/files/1/0915/2308/8759/files/gempages_567414619656684…"
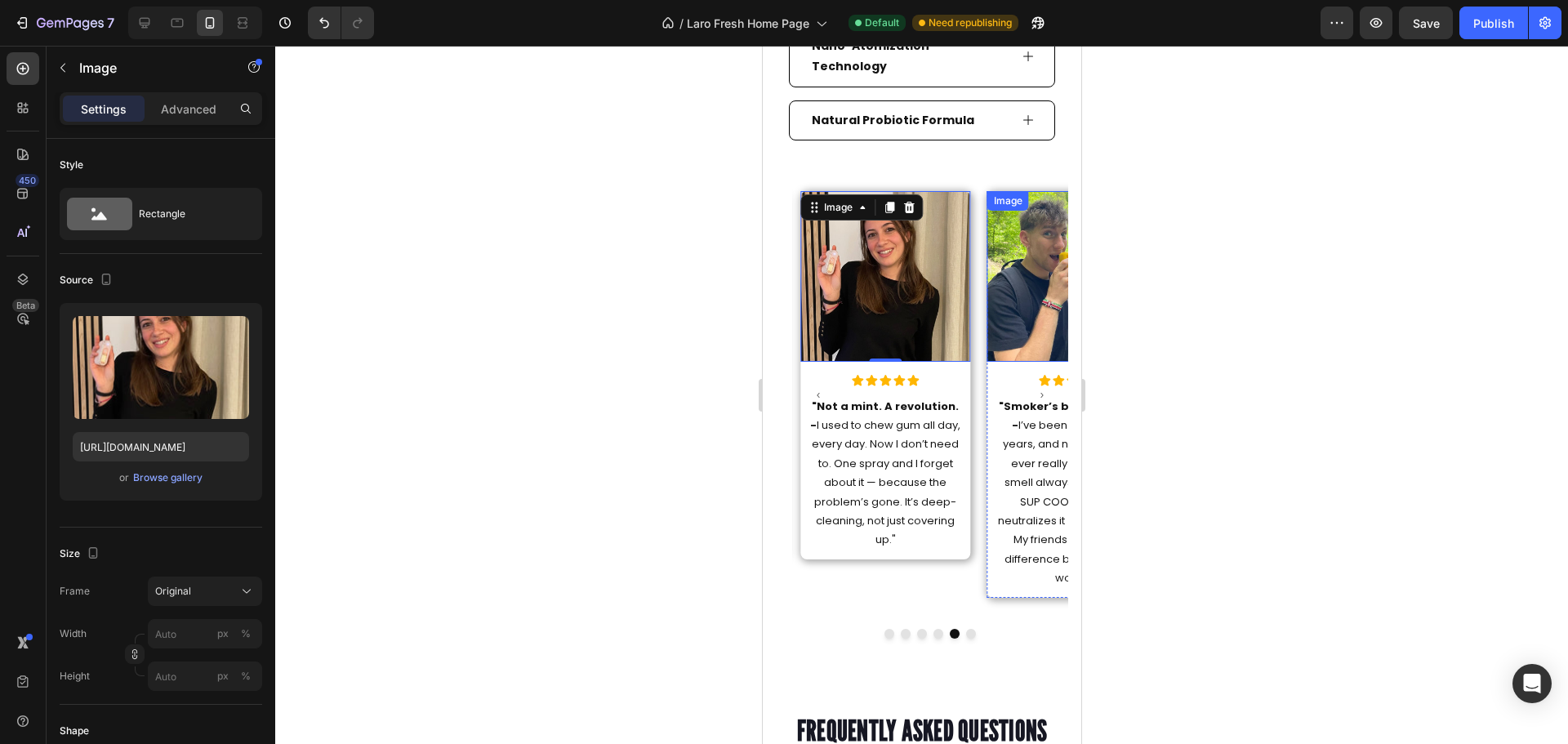
click at [1032, 241] on img at bounding box center [1071, 276] width 170 height 170
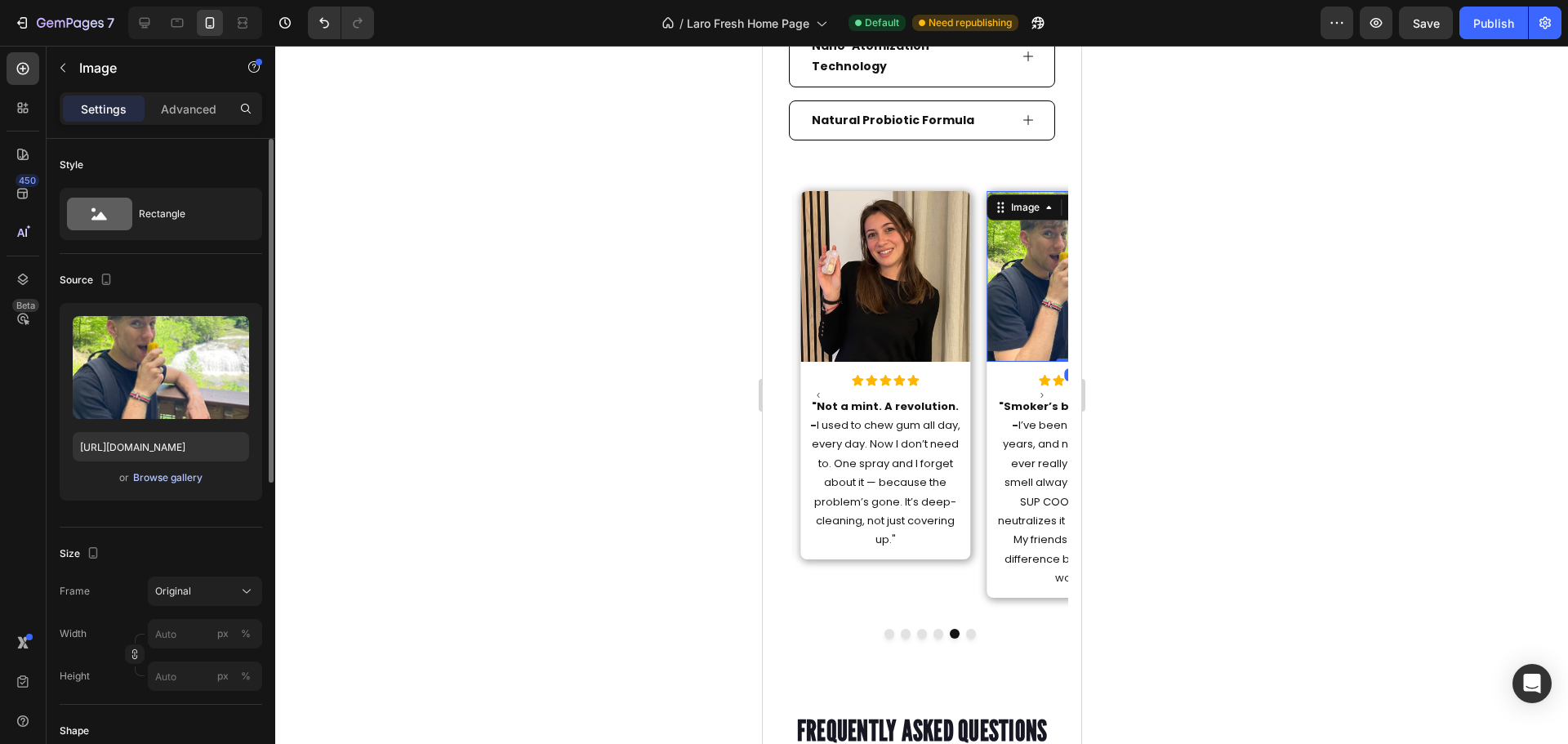
click at [186, 480] on div "Browse gallery" at bounding box center [167, 478] width 69 height 15
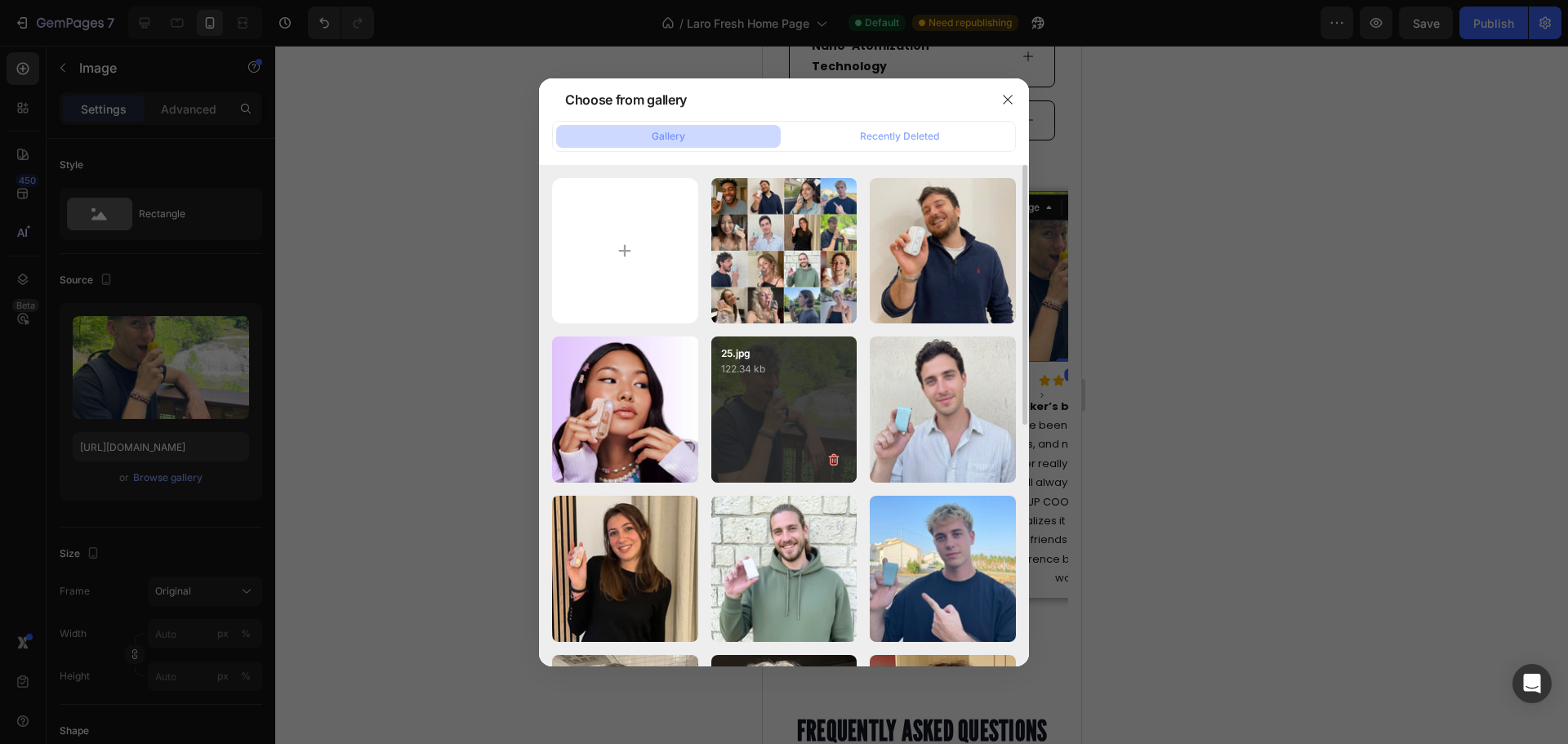
click at [777, 409] on div "25.jpg 122.34 kb" at bounding box center [784, 410] width 146 height 146
type input "https://cdn.shopify.com/s/files/1/0915/2308/8759/files/gempages_567414619656684…"
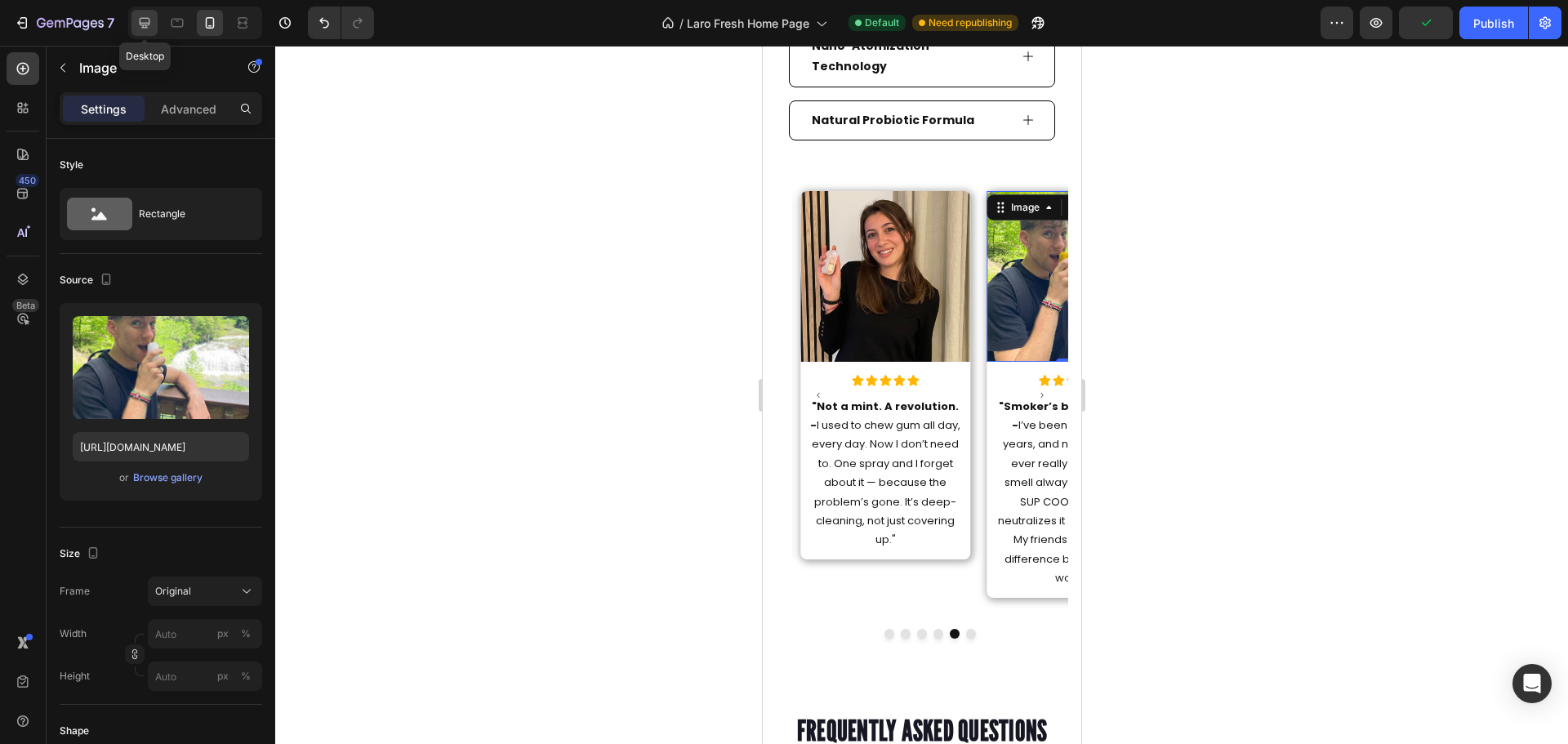
click at [148, 32] on div at bounding box center [144, 22] width 26 height 26
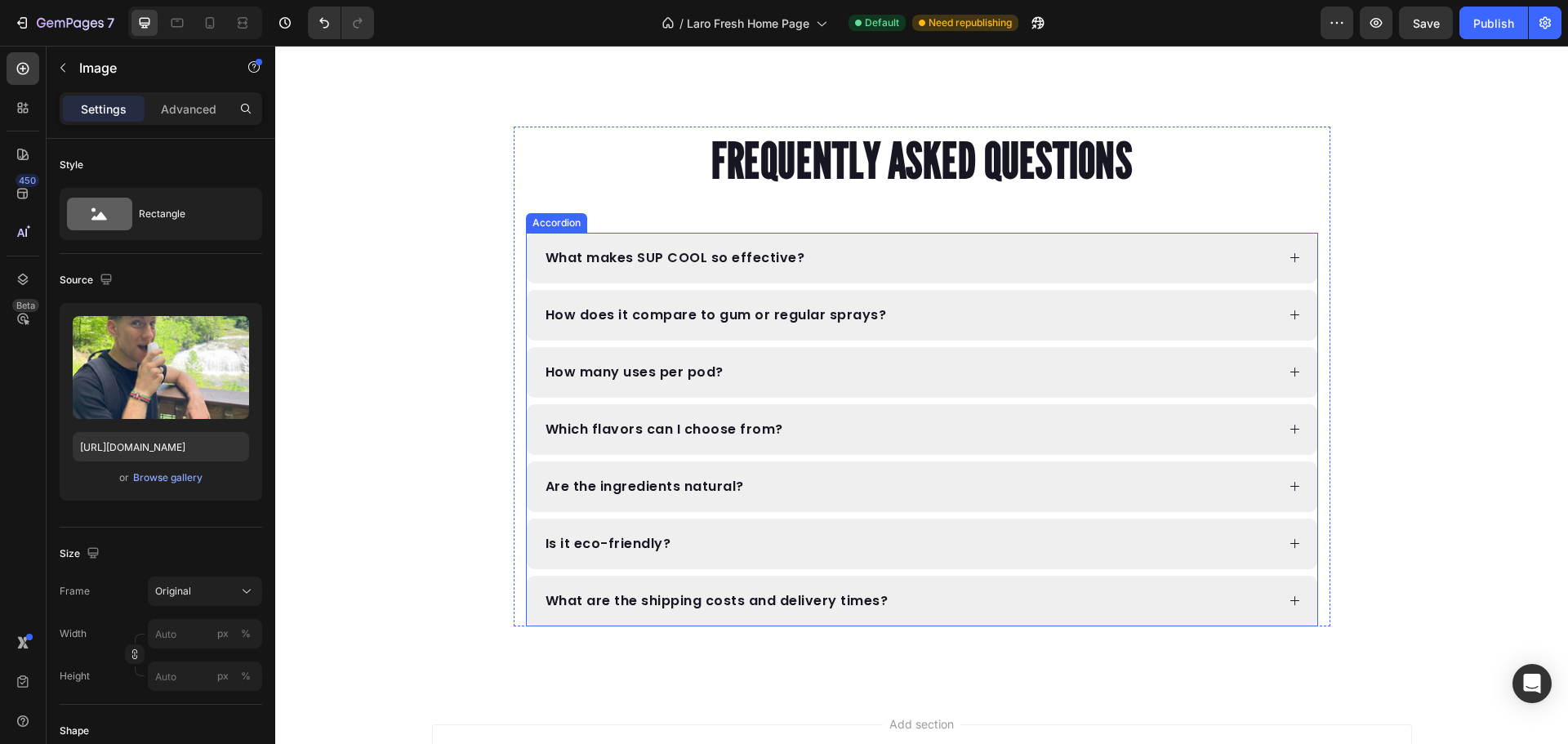
scroll to position [2888, 0]
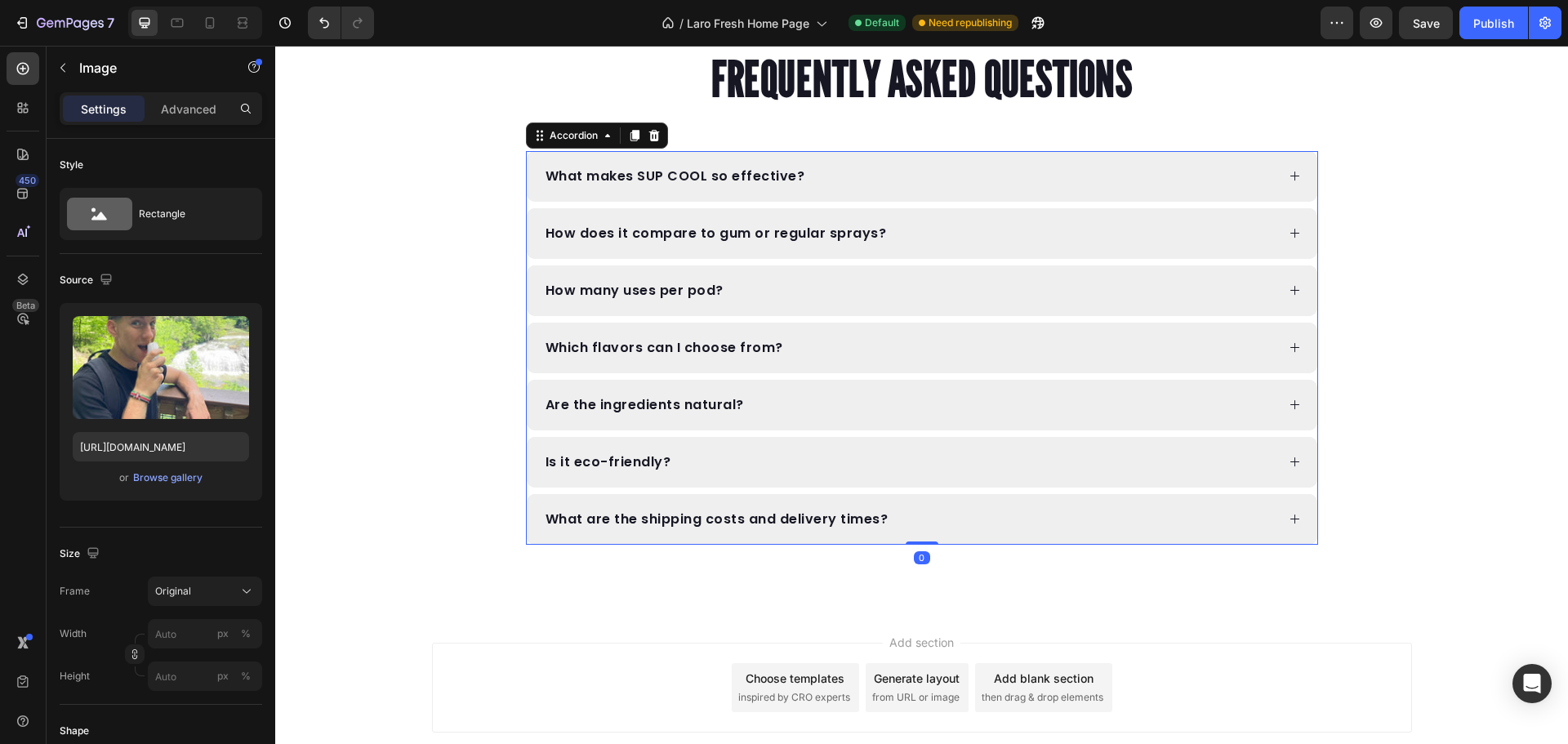
click at [702, 163] on div "What makes SUP COOL so effective?" at bounding box center [921, 176] width 791 height 51
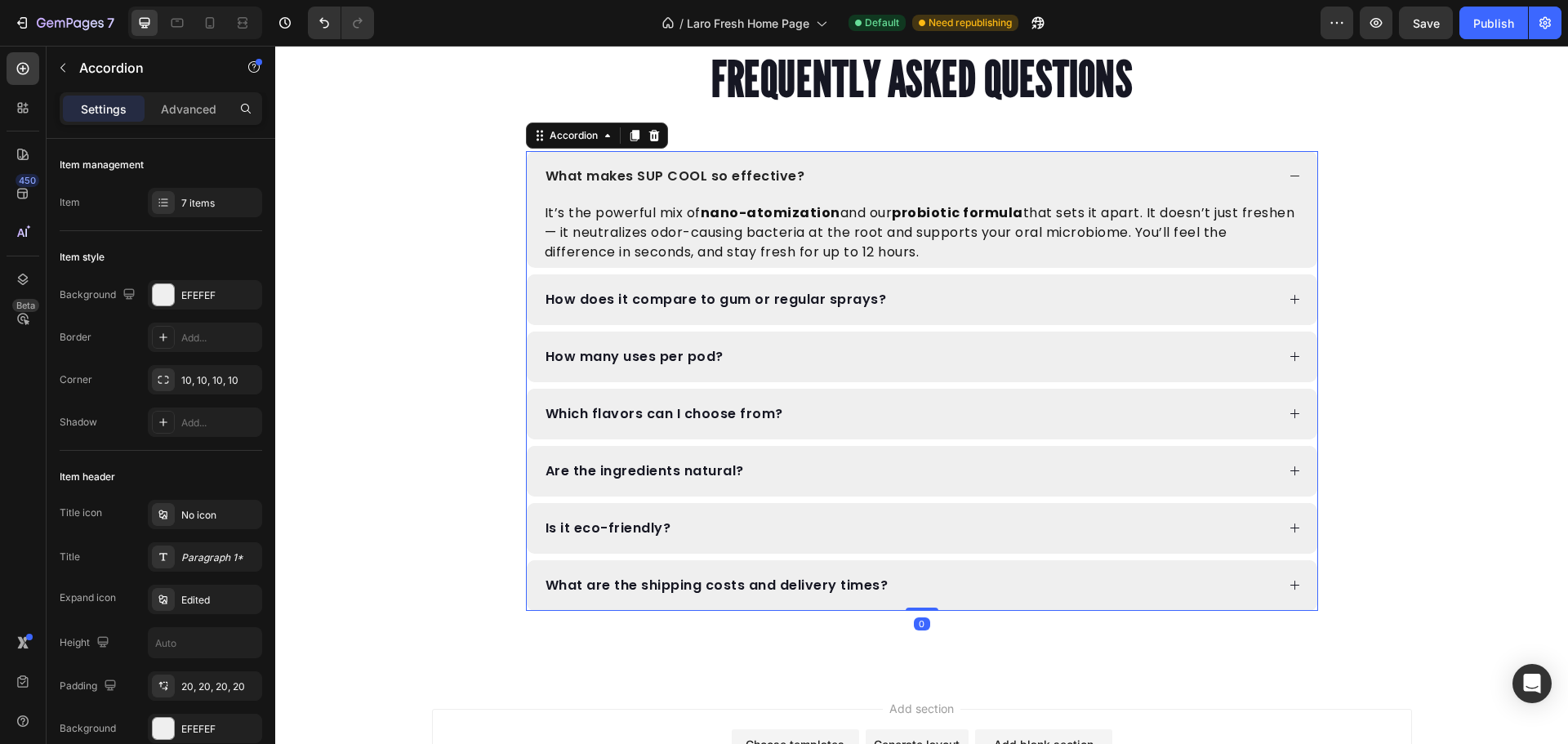
click at [697, 172] on p "What makes SUP COOL so effective?" at bounding box center [675, 176] width 259 height 13
click at [698, 173] on p "What makes SUP COOL so effective?" at bounding box center [675, 176] width 259 height 13
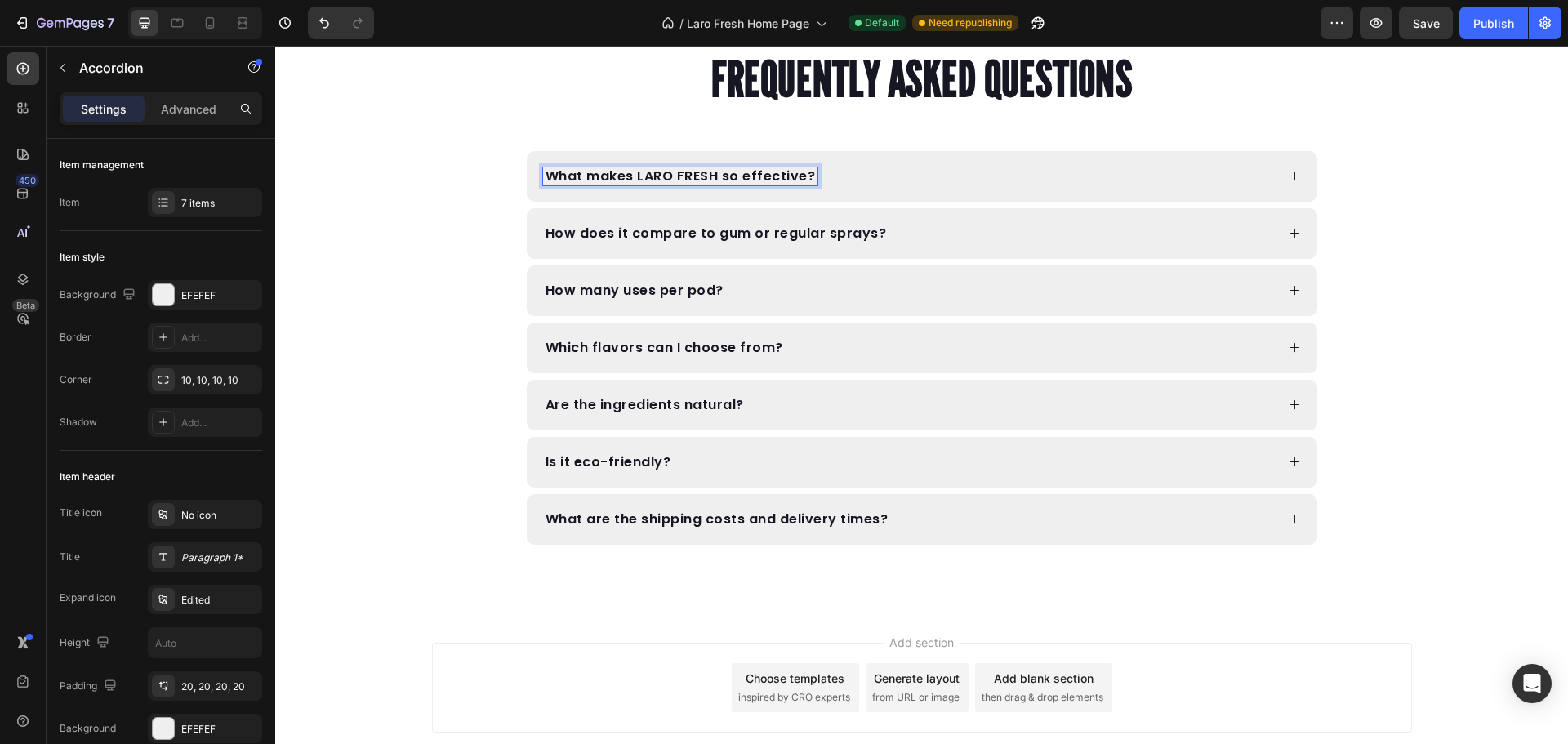
click at [858, 165] on div "What makes LARO FRESH so effective?" at bounding box center [921, 176] width 791 height 51
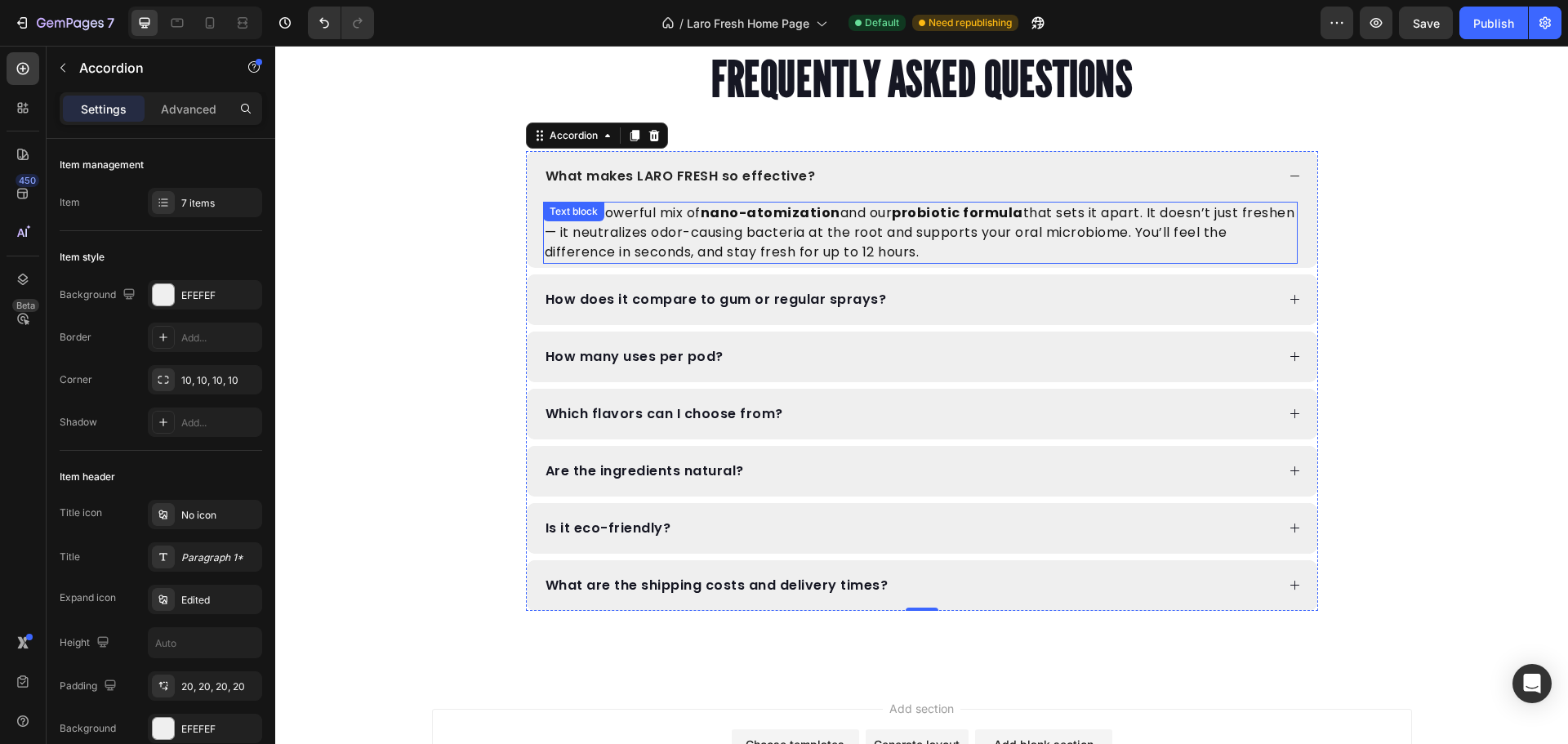
click at [783, 246] on p "It’s the powerful mix of nano-atomization and our probiotic formula that sets i…" at bounding box center [920, 233] width 752 height 59
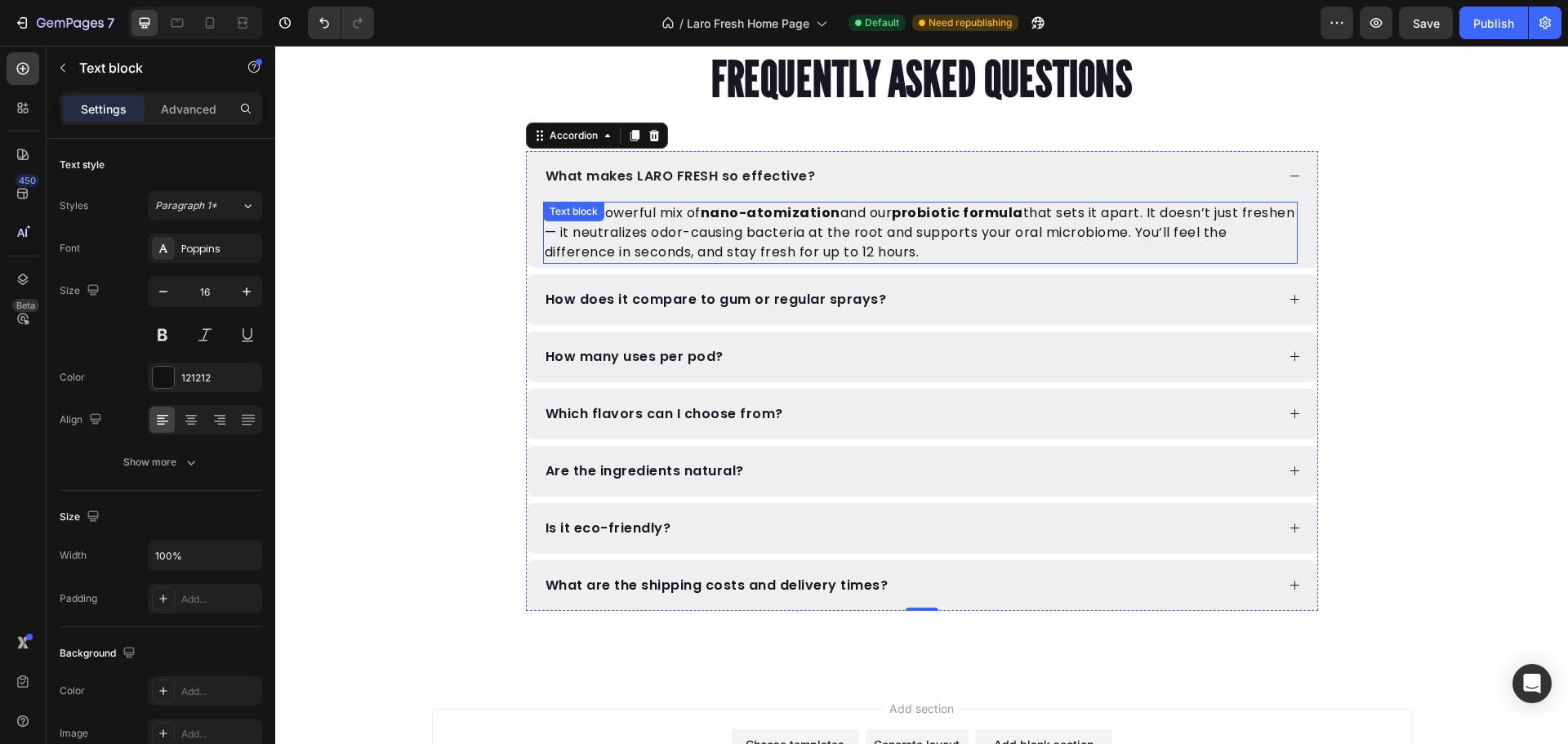
click at [783, 246] on p "It’s the powerful mix of nano-atomization and our probiotic formula that sets i…" at bounding box center [920, 233] width 752 height 59
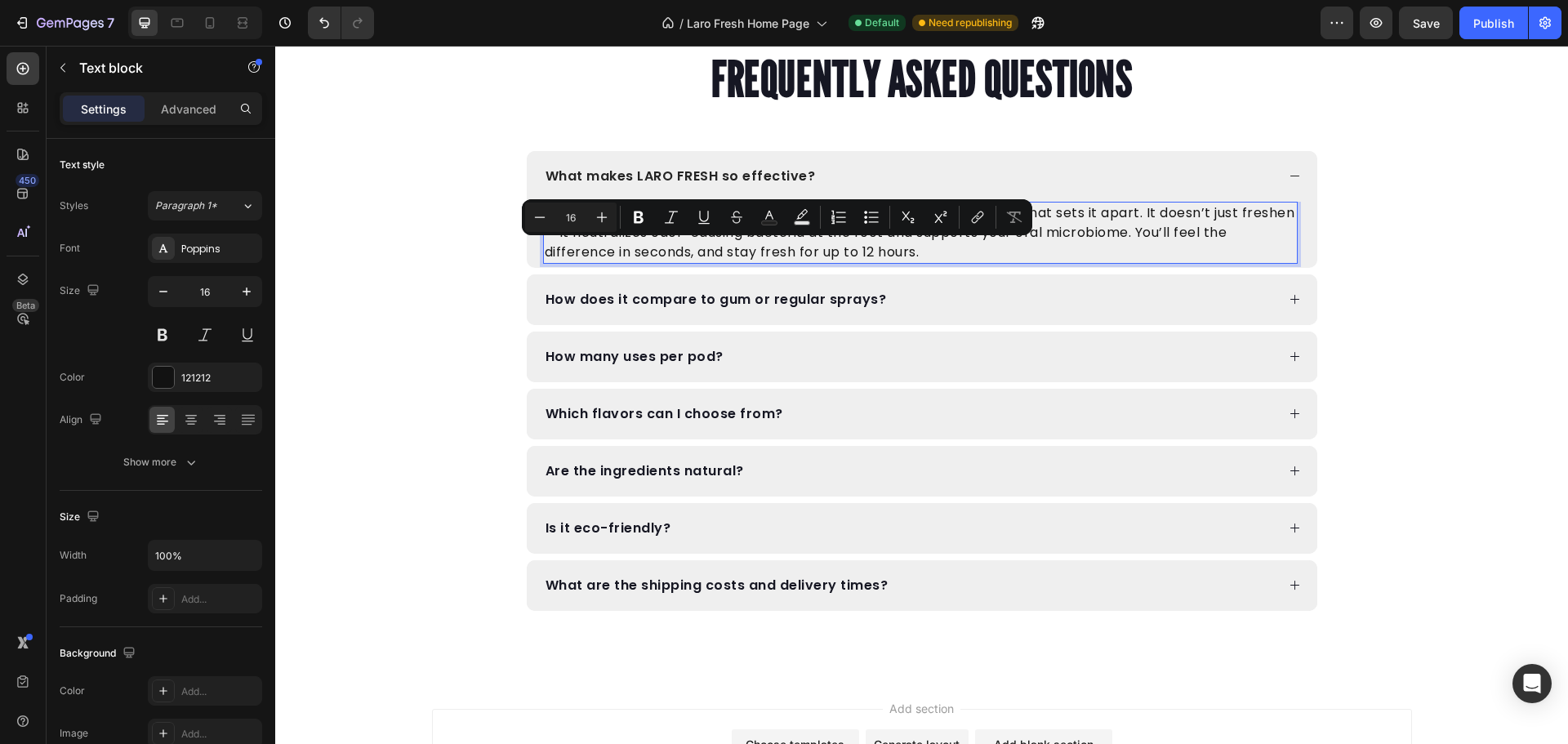
click at [843, 246] on p "It’s the powerful mix of nano-atomization and our probiotic formula that sets i…" at bounding box center [920, 233] width 752 height 59
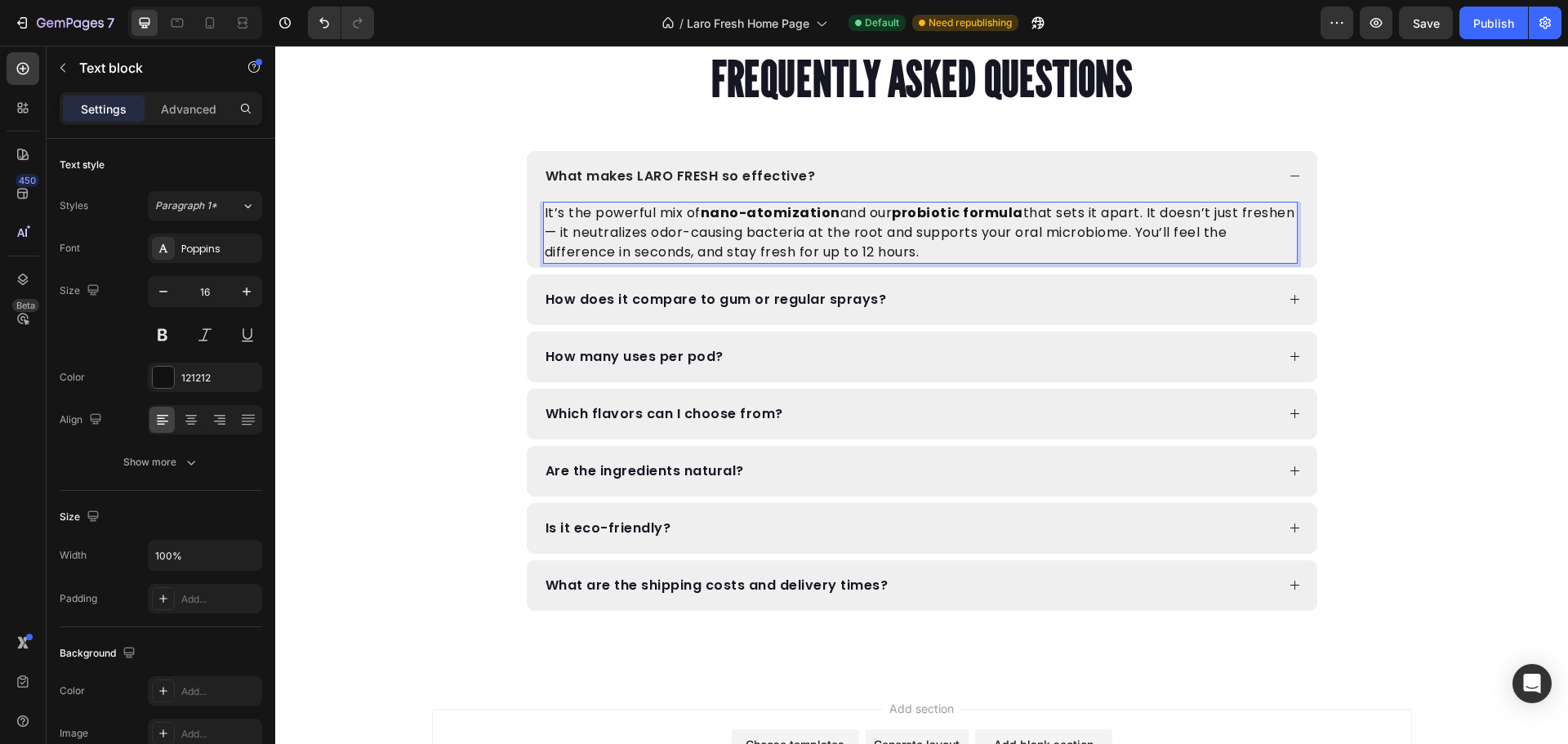
click at [867, 248] on p "It’s the powerful mix of nano-atomization and our probiotic formula that sets i…" at bounding box center [920, 233] width 752 height 59
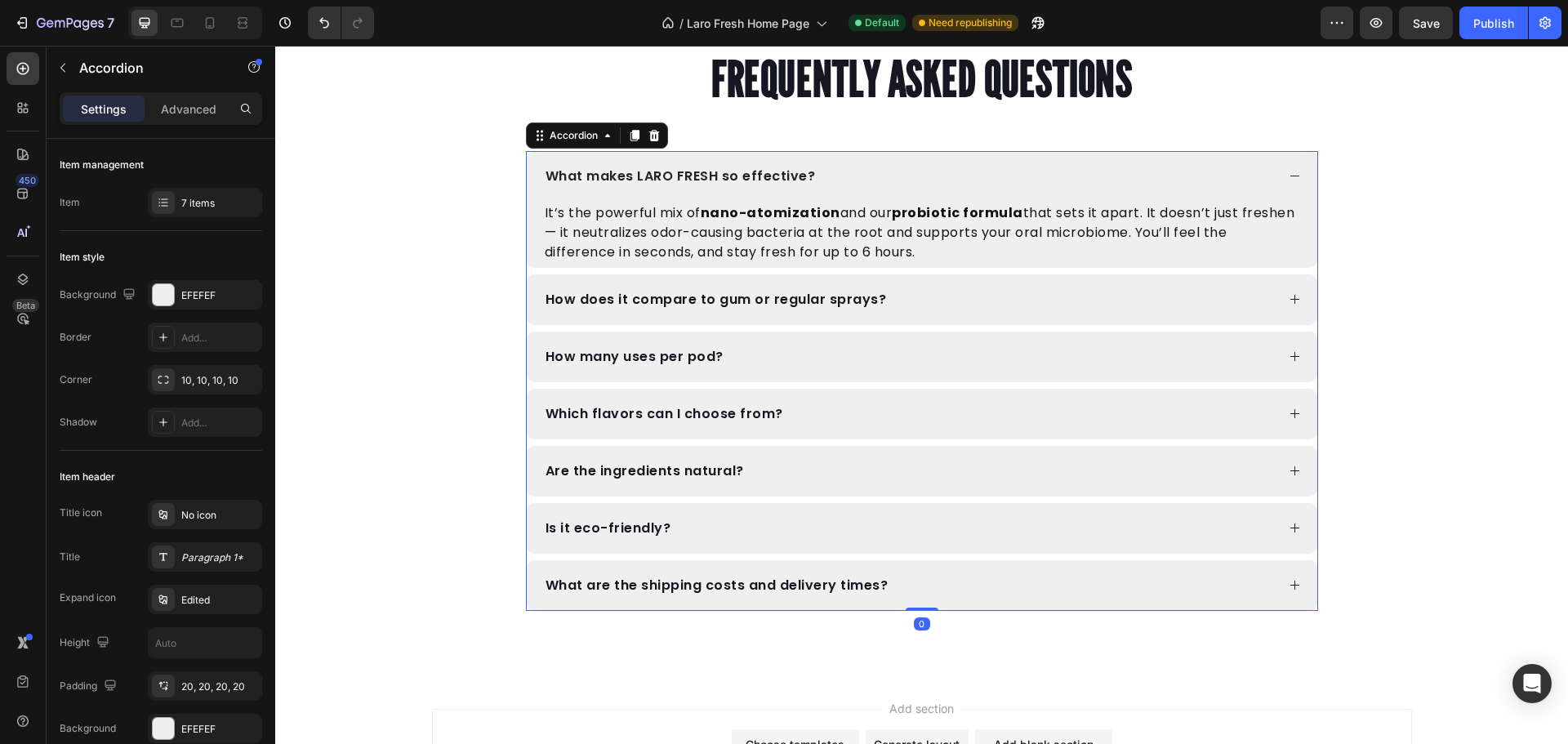
click at [844, 308] on div "How does it compare to gum or regular sprays?" at bounding box center [921, 299] width 791 height 51
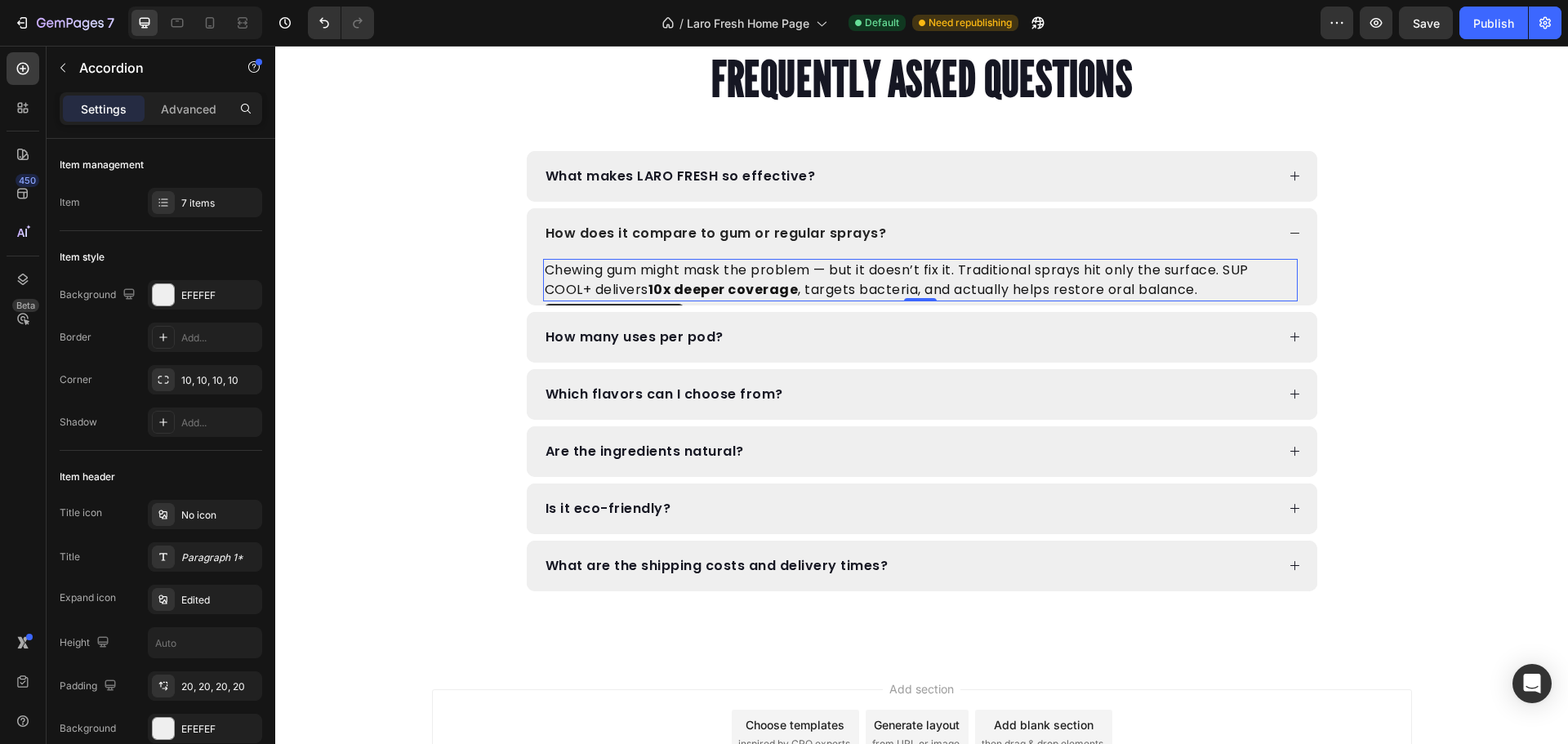
click at [586, 285] on p "Chewing gum might mask the problem — but it doesn’t fix it. Traditional sprays …" at bounding box center [920, 279] width 752 height 39
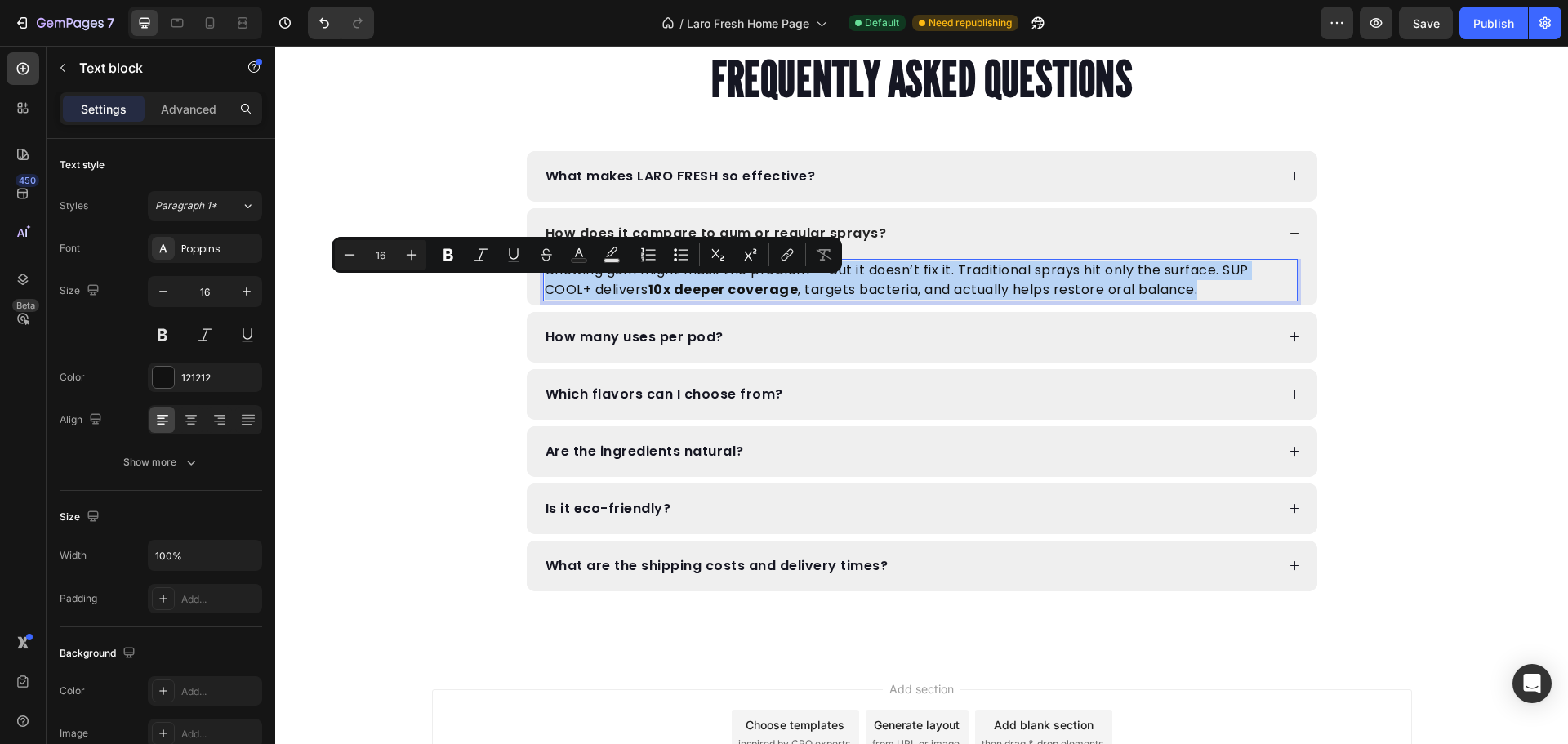
click at [585, 287] on p "Chewing gum might mask the problem — but it doesn’t fix it. Traditional sprays …" at bounding box center [920, 279] width 752 height 39
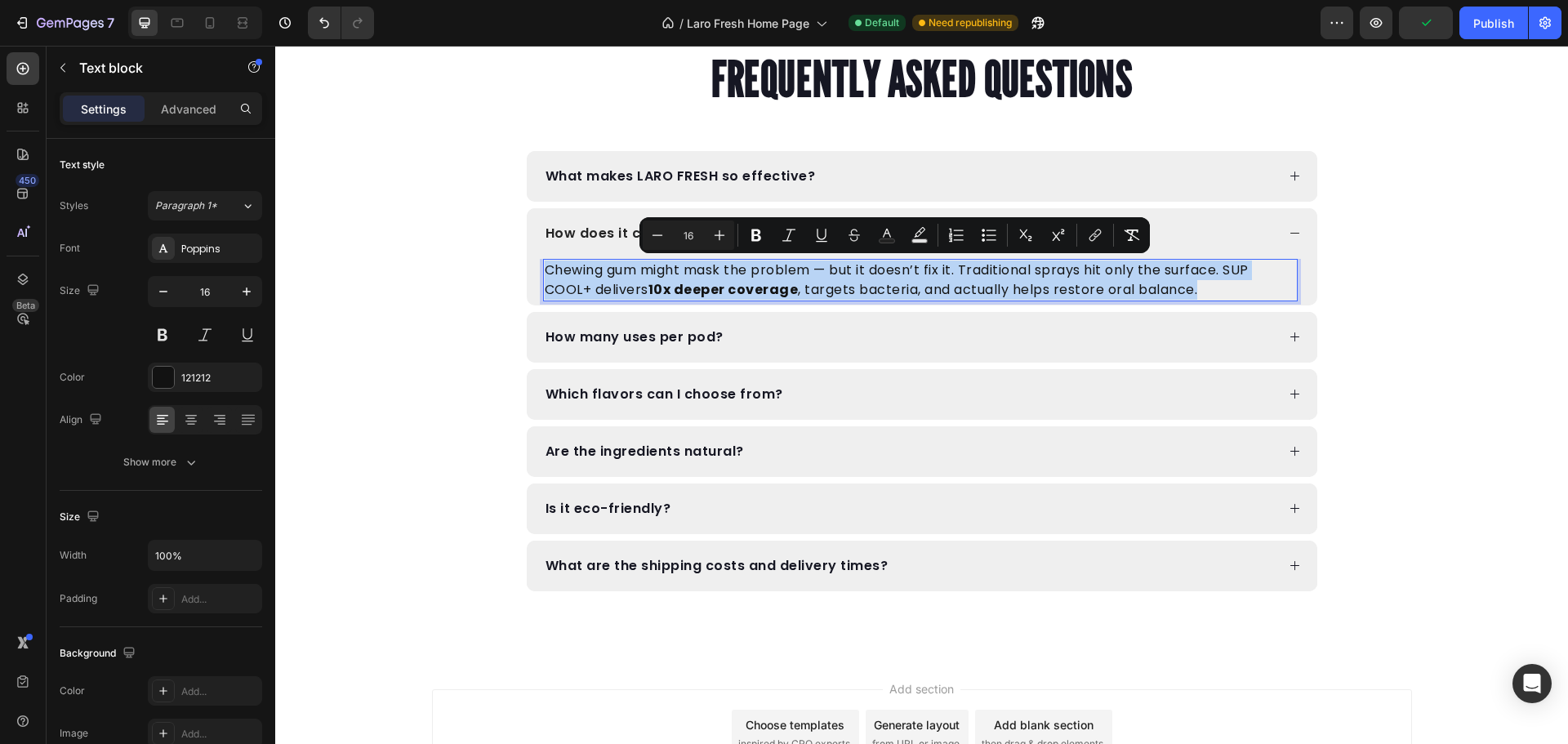
click at [581, 284] on p "Chewing gum might mask the problem — but it doesn’t fix it. Traditional sprays …" at bounding box center [920, 279] width 752 height 39
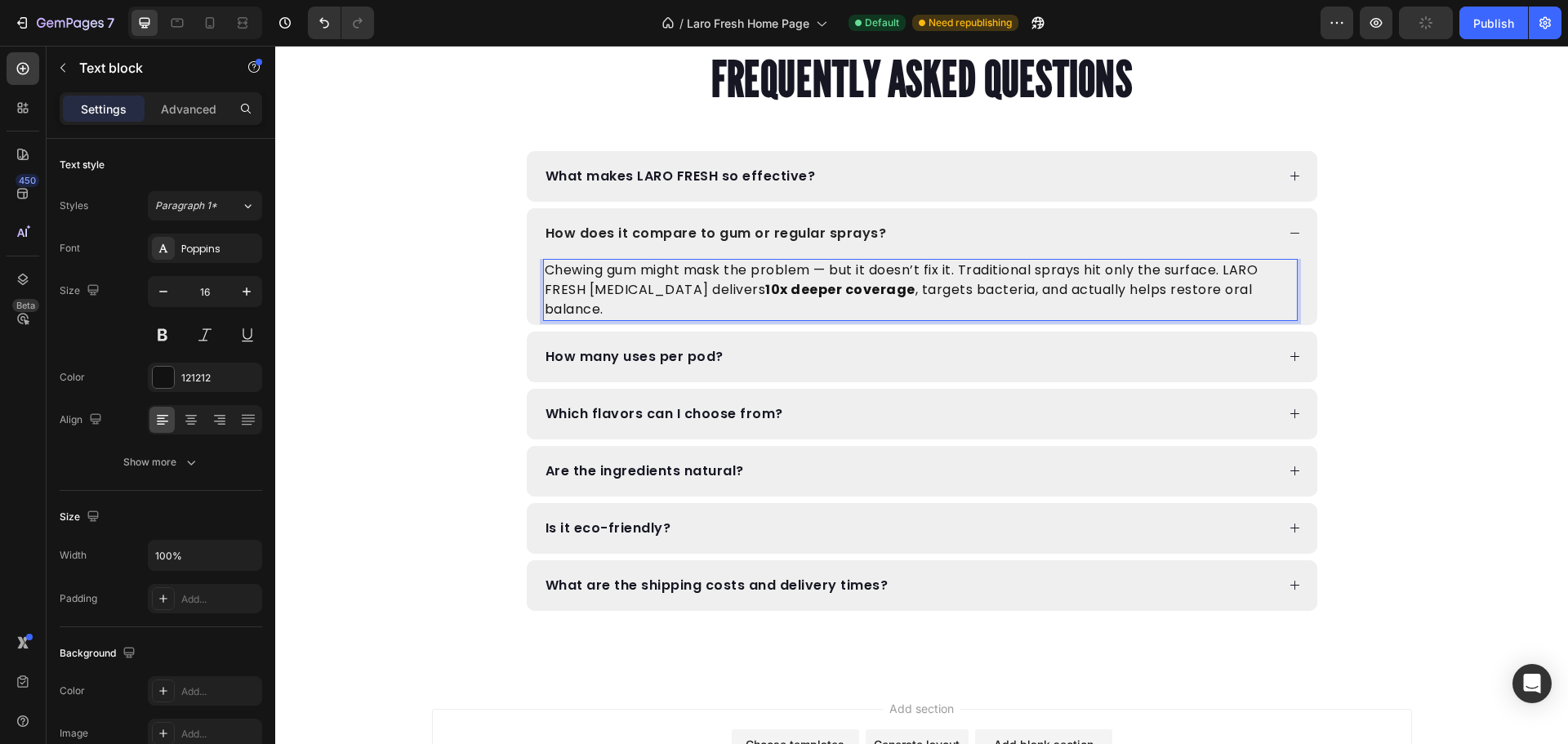
click at [580, 290] on p "Chewing gum might mask the problem — but it doesn’t fix it. Traditional sprays …" at bounding box center [920, 289] width 752 height 59
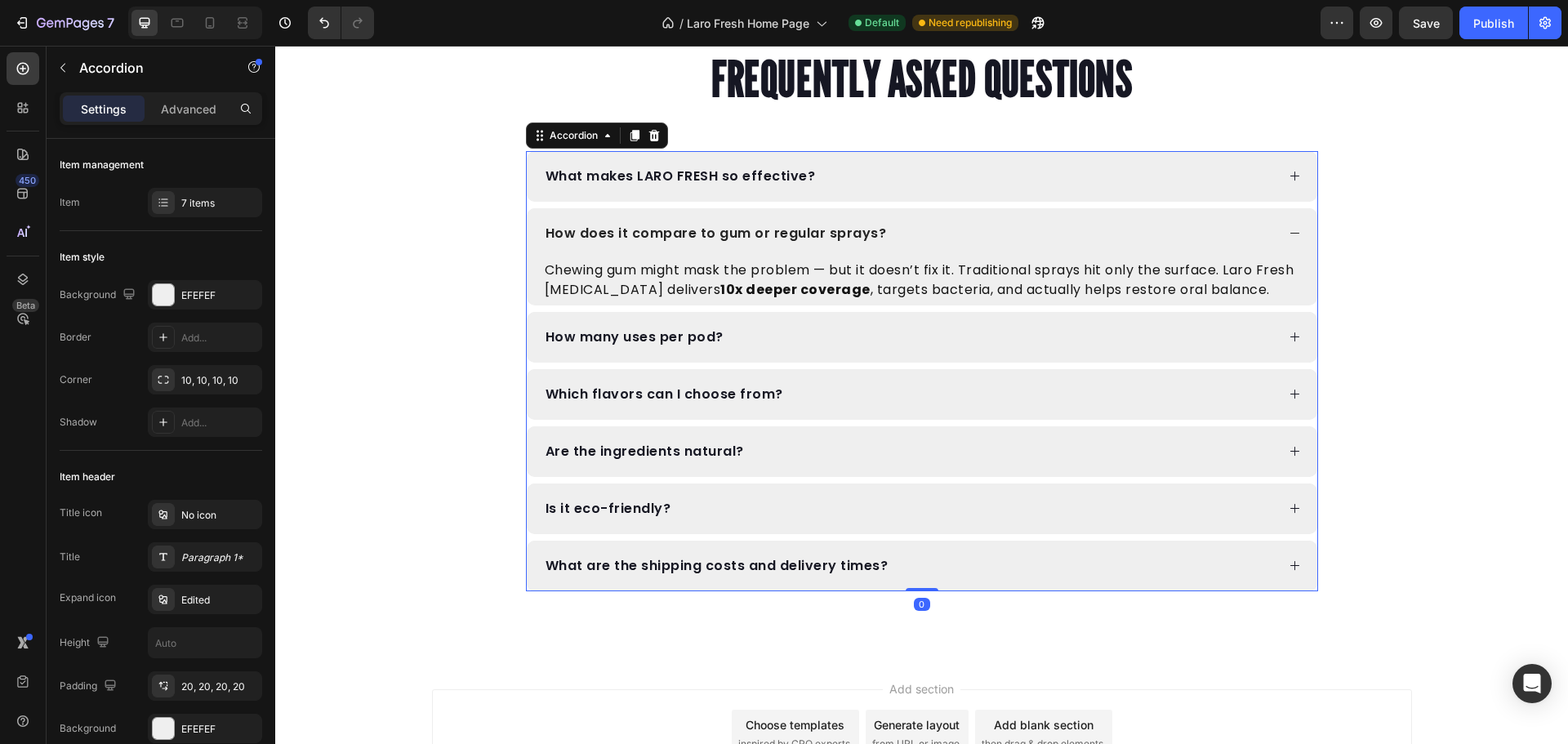
click at [785, 336] on div "How many uses per pod?" at bounding box center [909, 338] width 732 height 18
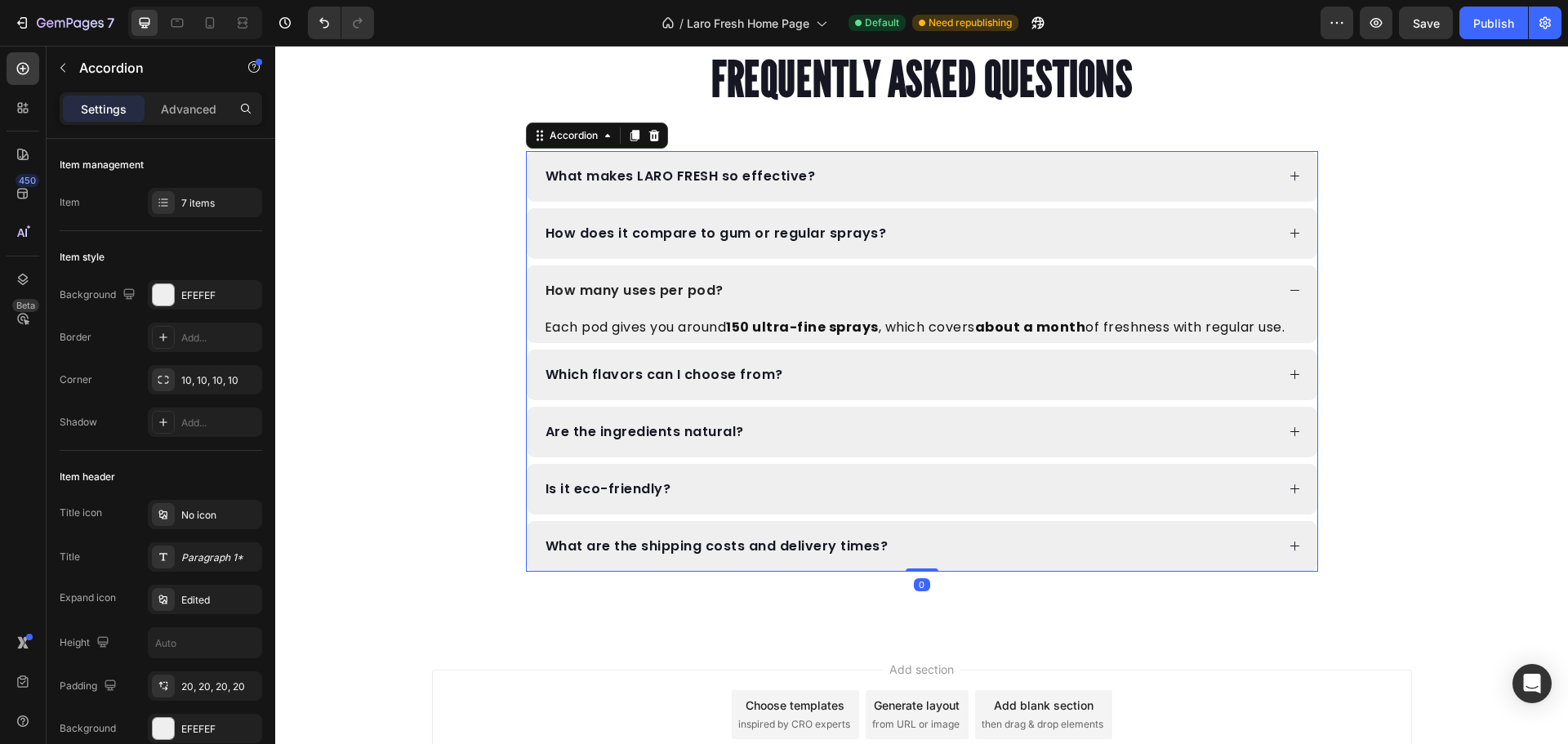
click at [816, 375] on div "Which flavors can I choose from?" at bounding box center [909, 375] width 732 height 18
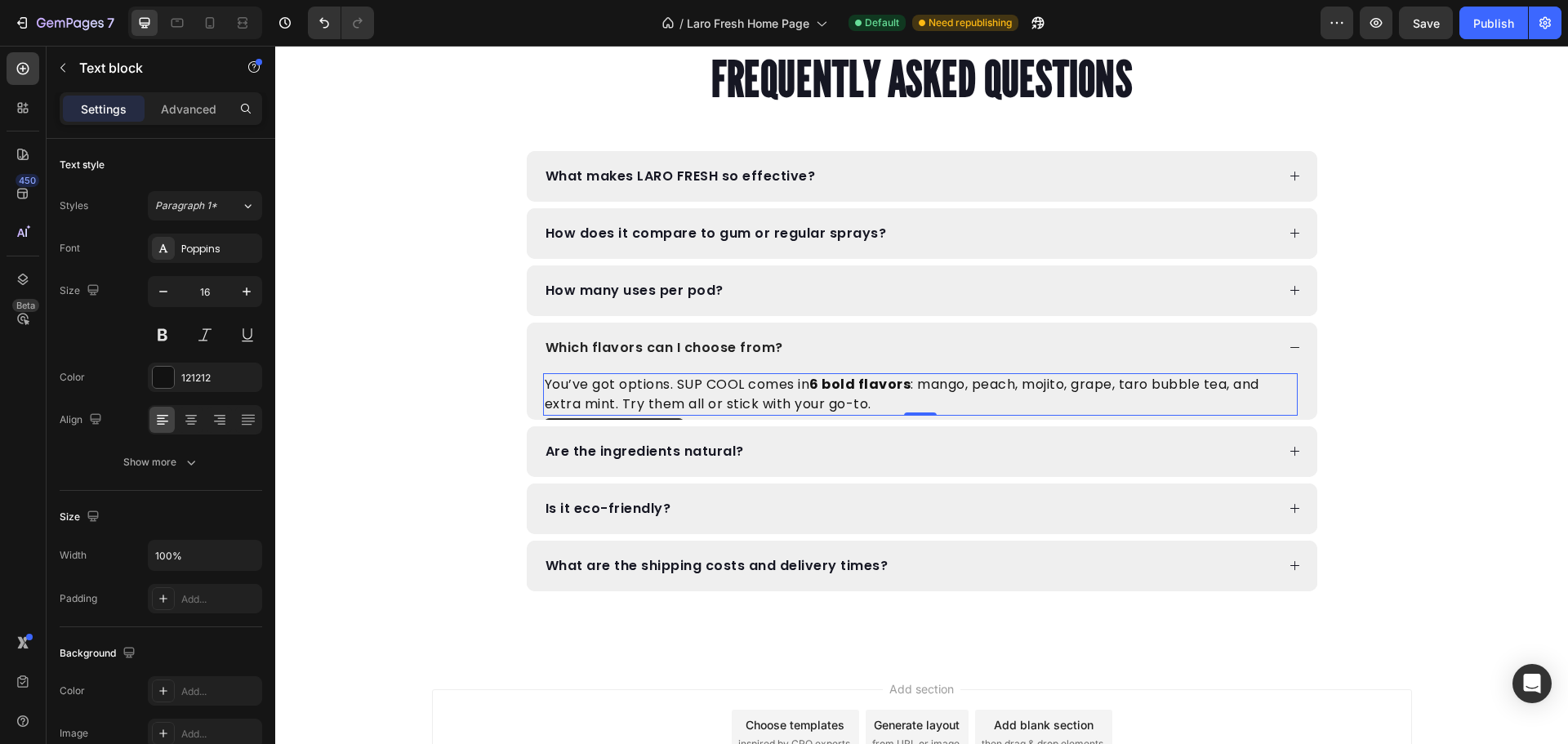
click at [855, 387] on strong "6 bold flavors" at bounding box center [860, 384] width 101 height 19
click at [841, 387] on strong "6 bold flavors" at bounding box center [860, 384] width 101 height 19
click at [855, 385] on strong "6 bold flavors" at bounding box center [860, 384] width 101 height 19
click at [823, 386] on strong "6 bold flavors" at bounding box center [860, 384] width 101 height 19
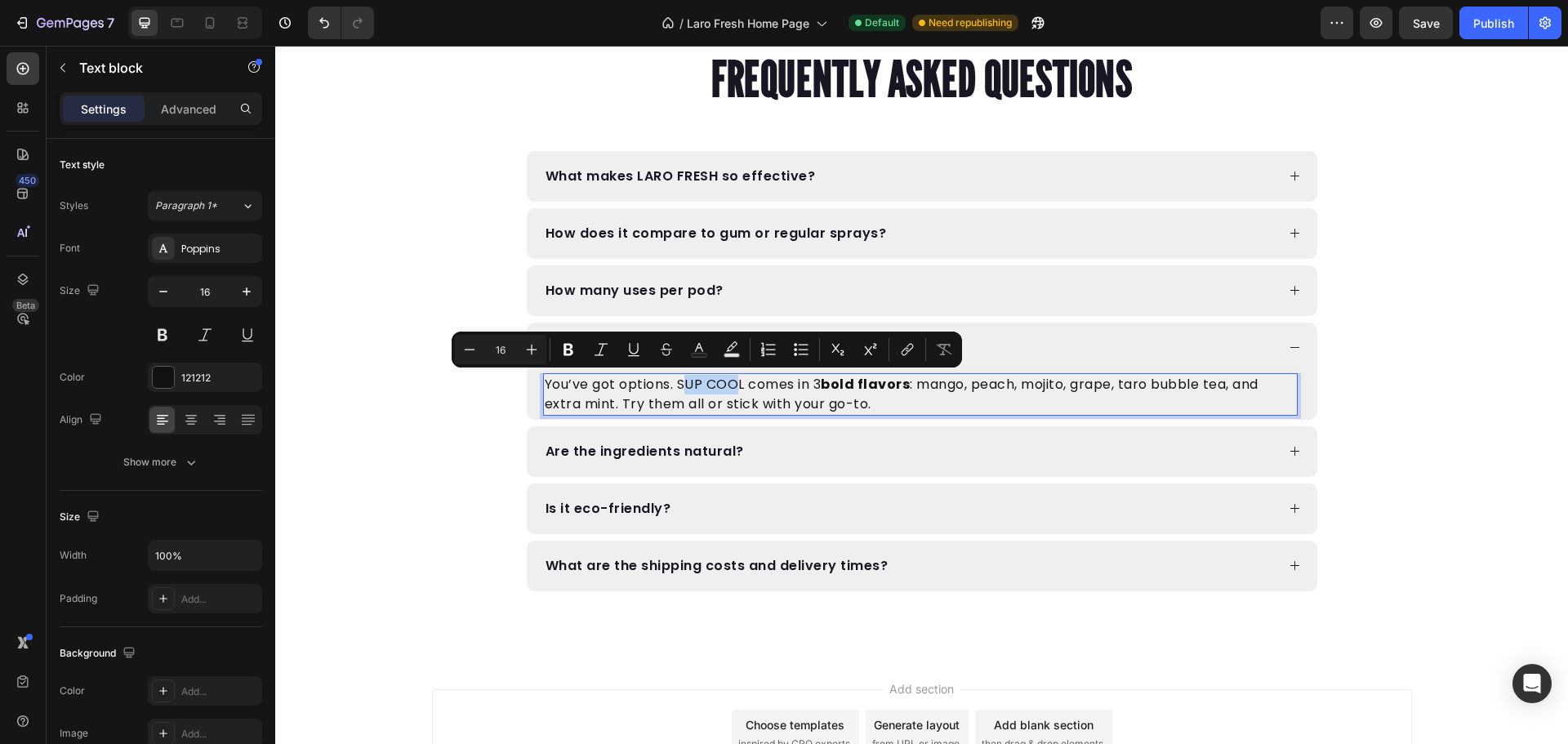
drag, startPoint x: 737, startPoint y: 381, endPoint x: 678, endPoint y: 383, distance: 59.0
click at [678, 383] on p "You’ve got options. SUP COOL comes in 3 bold flavors : mango, peach, mojito, gr…" at bounding box center [920, 394] width 752 height 39
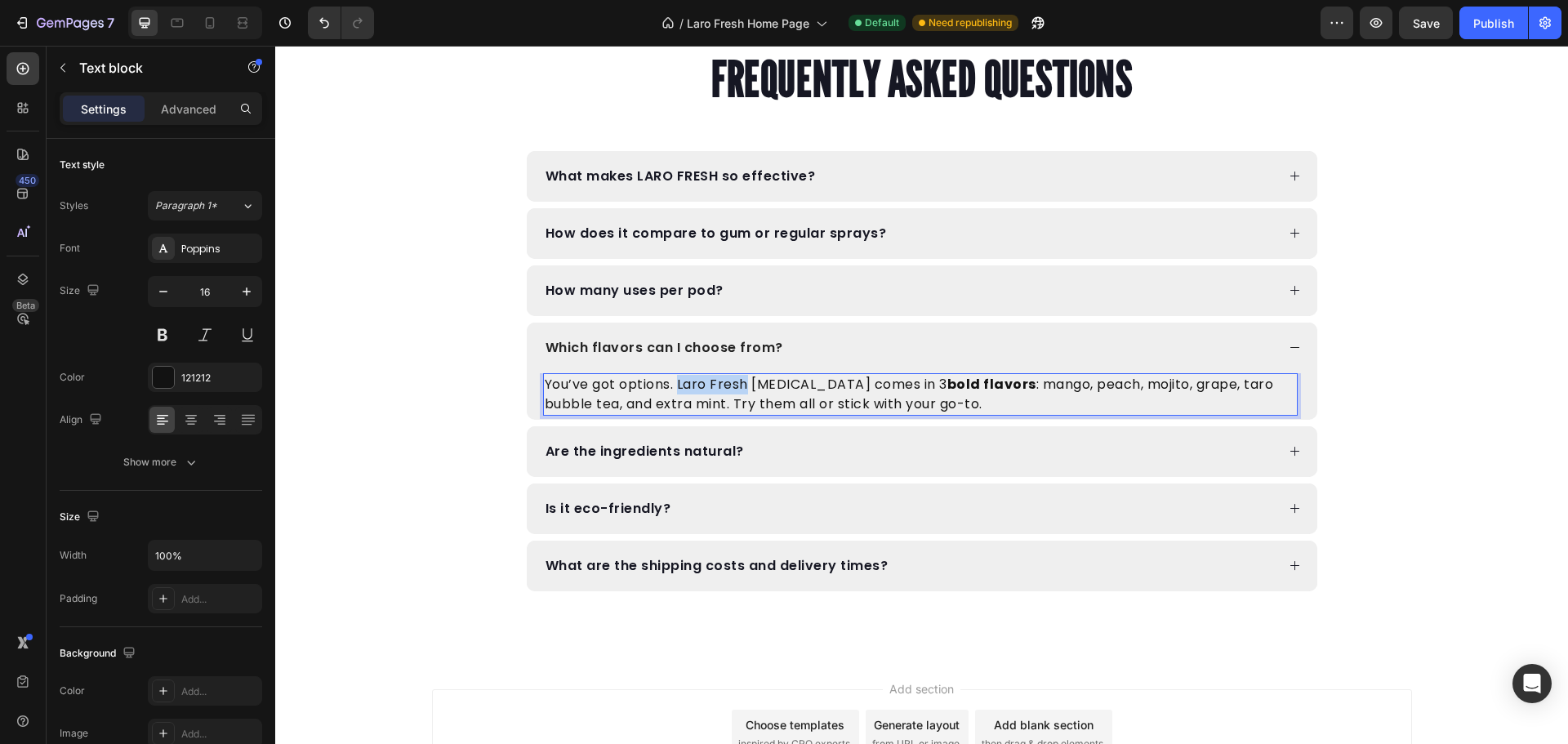
drag, startPoint x: 745, startPoint y: 382, endPoint x: 673, endPoint y: 382, distance: 72.0
click at [673, 382] on p "You’ve got options. Laro Fresh Nebulizer comes in 3 bold flavors : mango, peach…" at bounding box center [920, 394] width 752 height 39
click at [709, 383] on p "You’ve got options. Our Nebulizer comes in 3 bold flavors : mango, peach, mojit…" at bounding box center [920, 394] width 752 height 39
click at [900, 380] on strong "bold flavors" at bounding box center [944, 384] width 89 height 19
click at [836, 382] on p "You’ve got options. Our nebulizer comes in 3 bold flavors : mango, peach, mojit…" at bounding box center [920, 394] width 752 height 39
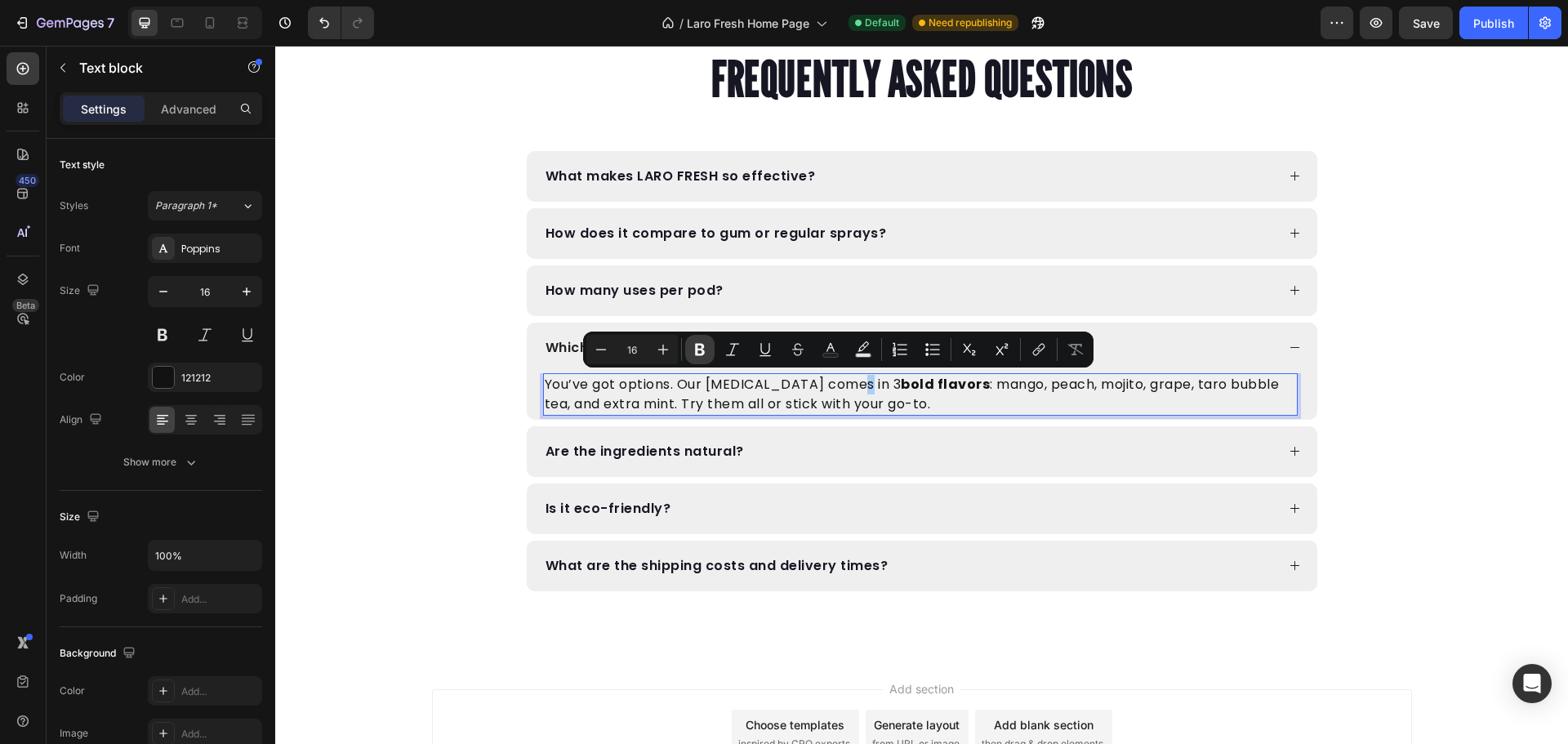
click at [699, 349] on icon "Editor contextual toolbar" at bounding box center [700, 349] width 10 height 12
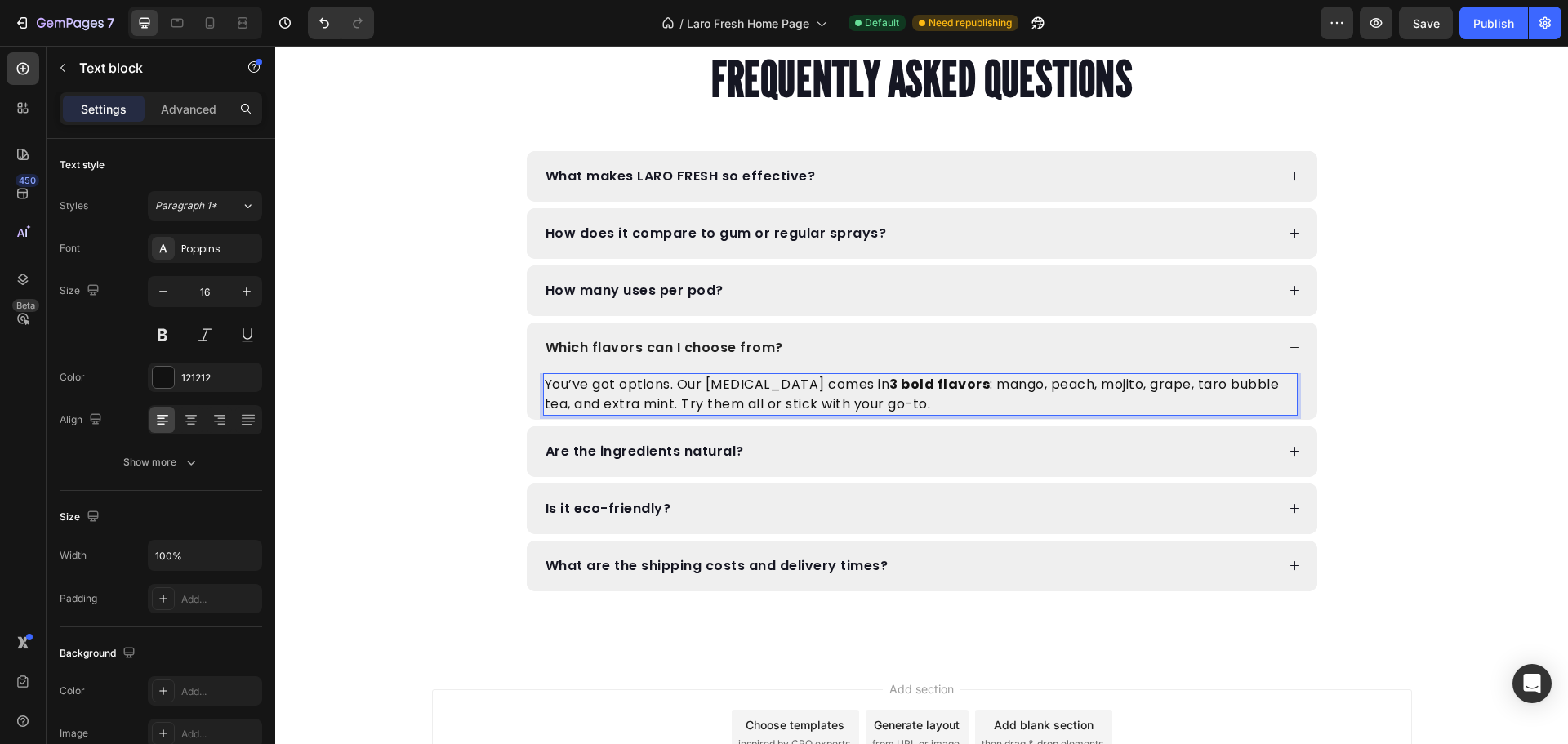
click at [923, 384] on strong "3 bold flavors" at bounding box center [939, 384] width 101 height 19
drag, startPoint x: 874, startPoint y: 384, endPoint x: 676, endPoint y: 384, distance: 198.0
click at [676, 384] on p "You’ve got options. Our nebulizer comes in 3 bold flavors : mango, peach, mojit…" at bounding box center [920, 394] width 752 height 39
copy p "Our nebulizer comes in 3 bold flavors"
drag, startPoint x: 606, startPoint y: 405, endPoint x: 939, endPoint y: 386, distance: 333.5
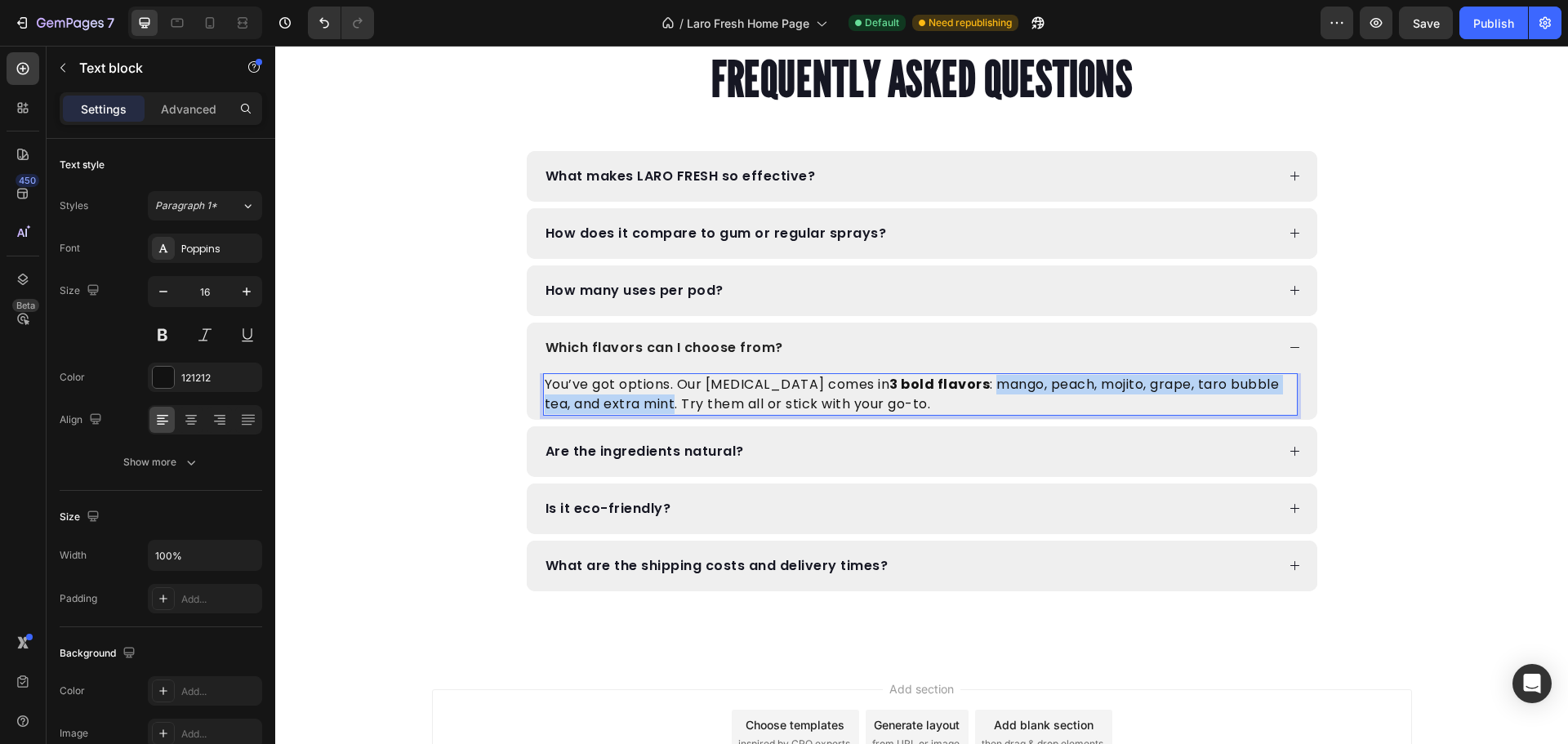
click at [939, 386] on p "You’ve got options. Our nebulizer comes in 3 bold flavors : mango, peach, mojit…" at bounding box center [920, 394] width 752 height 39
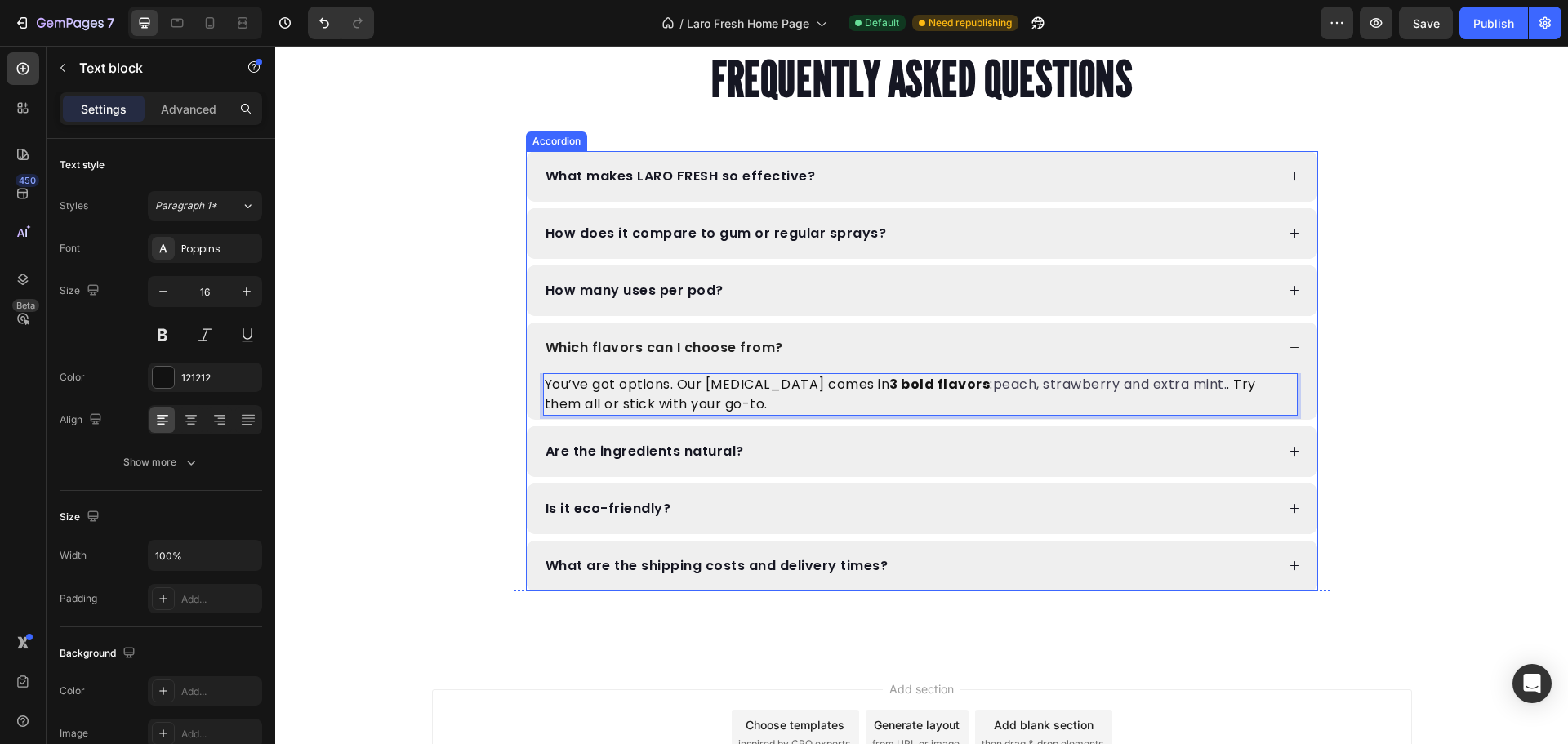
click at [783, 498] on div "Is it eco-friendly?" at bounding box center [921, 508] width 791 height 51
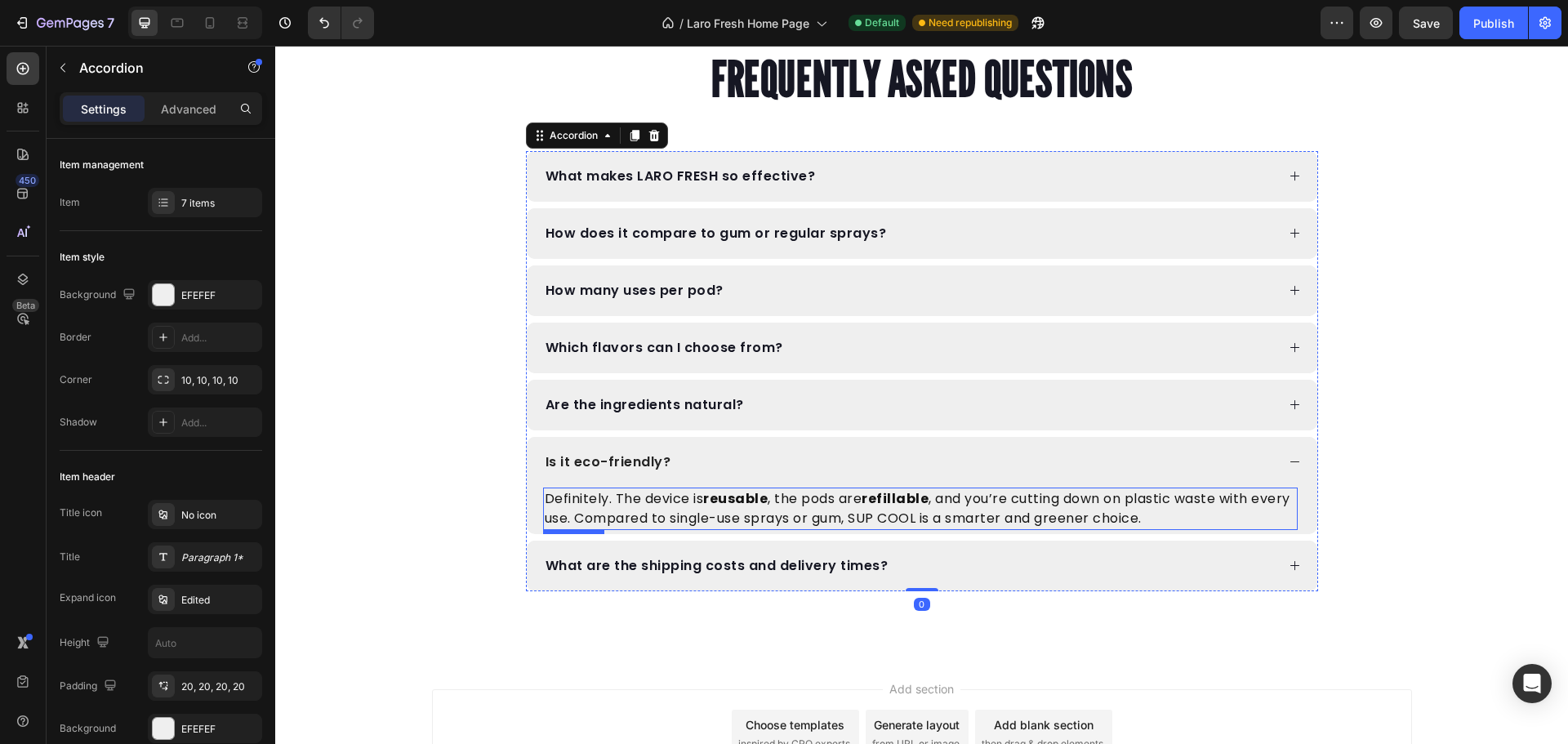
click at [974, 500] on p "Definitely. The device is reusable , the pods are refillable , and you’re cutti…" at bounding box center [920, 508] width 752 height 39
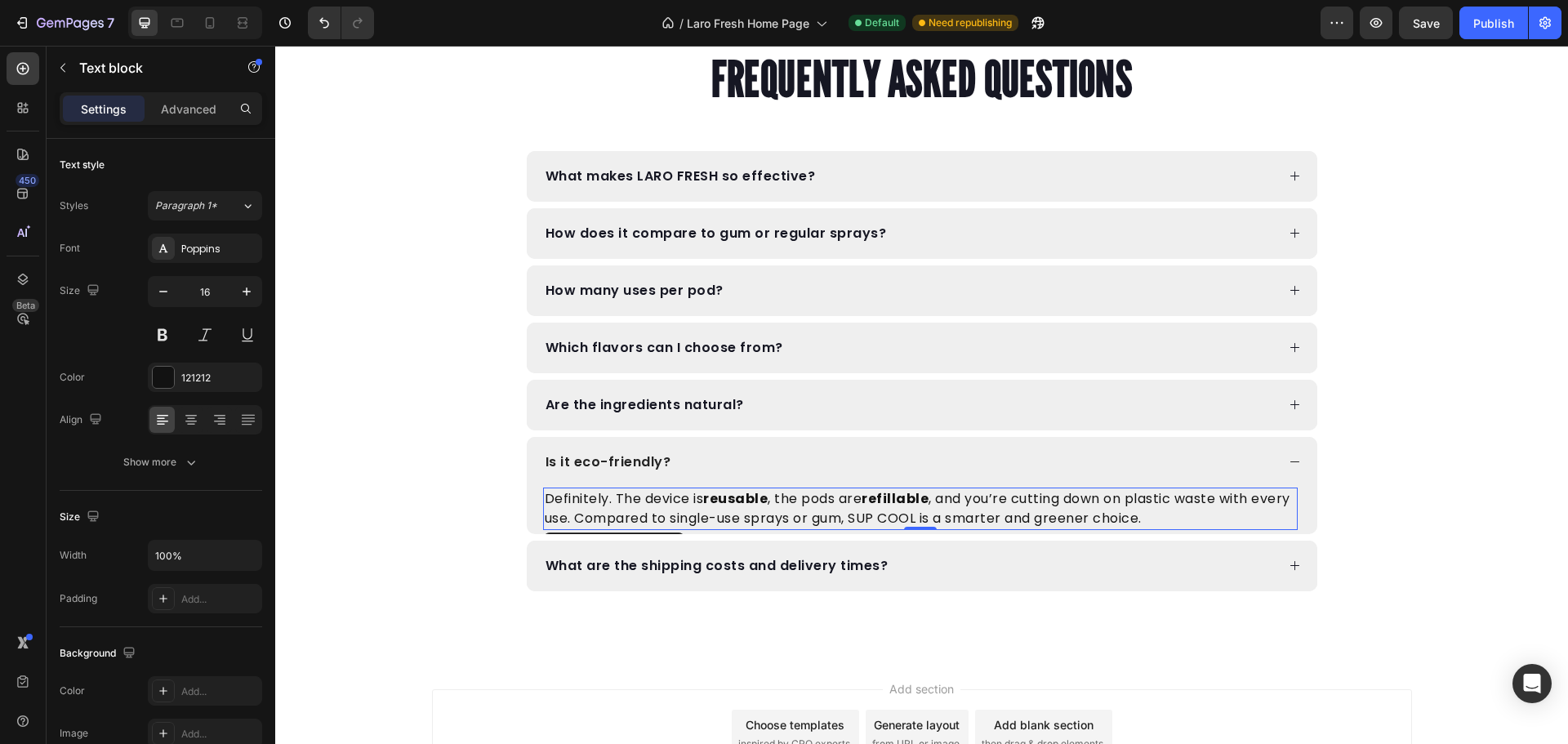
click at [969, 512] on p "Definitely. The device is reusable , the pods are refillable , and you’re cutti…" at bounding box center [920, 508] width 752 height 39
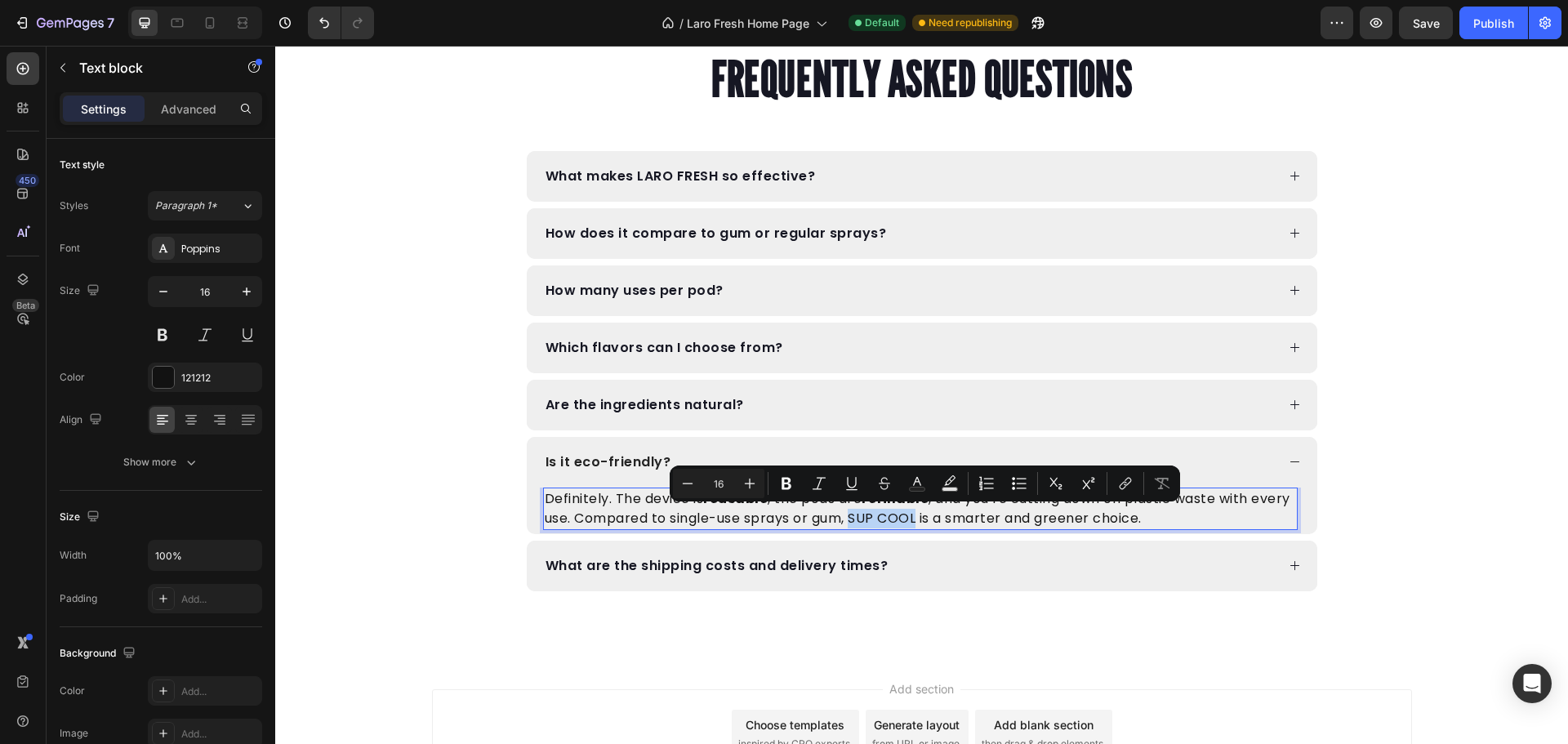
drag, startPoint x: 957, startPoint y: 517, endPoint x: 893, endPoint y: 522, distance: 64.2
click at [893, 522] on p "Definitely. The device is reusable , the pods are refillable , and you’re cutti…" at bounding box center [920, 508] width 752 height 39
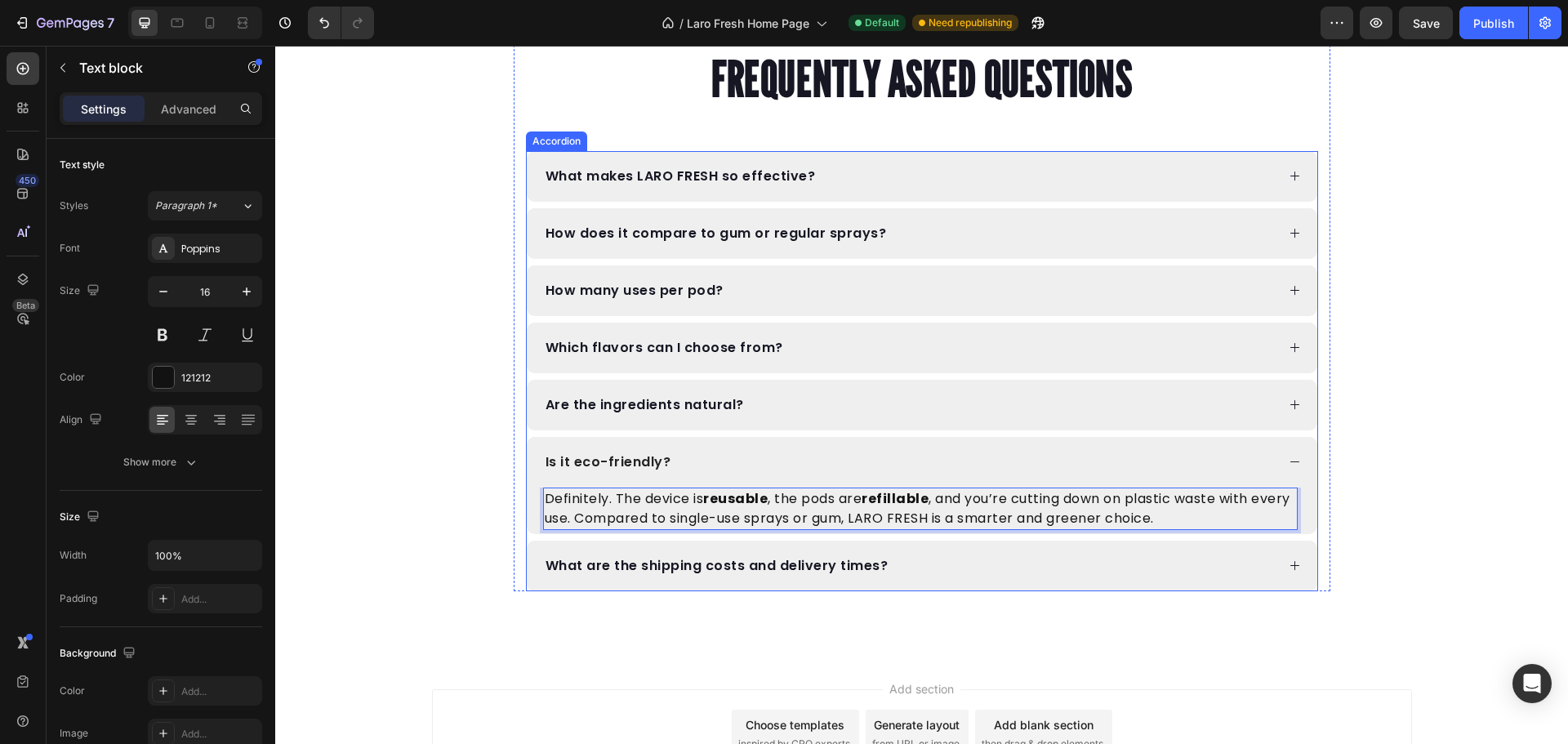
click at [918, 571] on div "What are the shipping costs and delivery times?" at bounding box center [909, 566] width 732 height 18
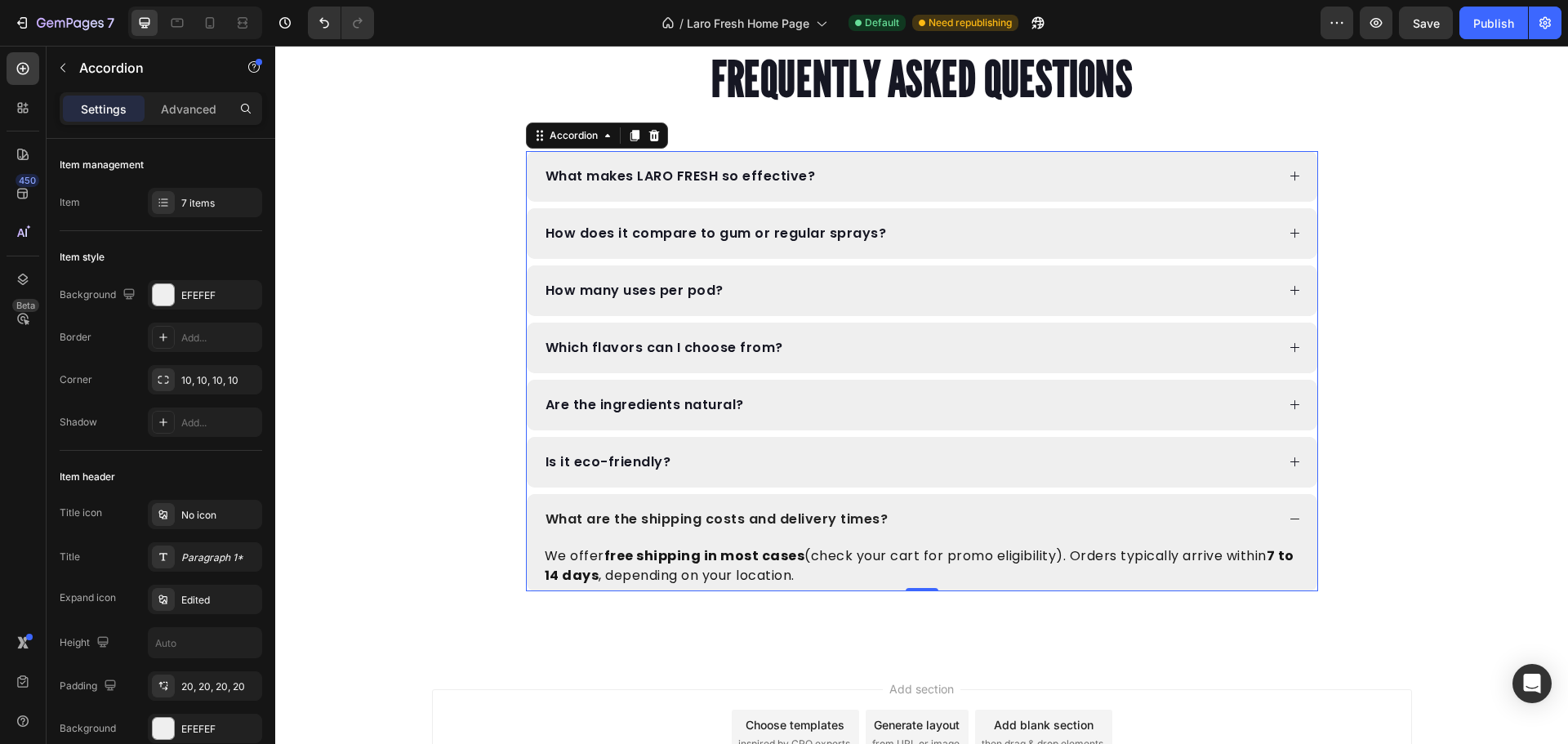
click at [1010, 516] on div "What are the shipping costs and delivery times?" at bounding box center [909, 520] width 732 height 18
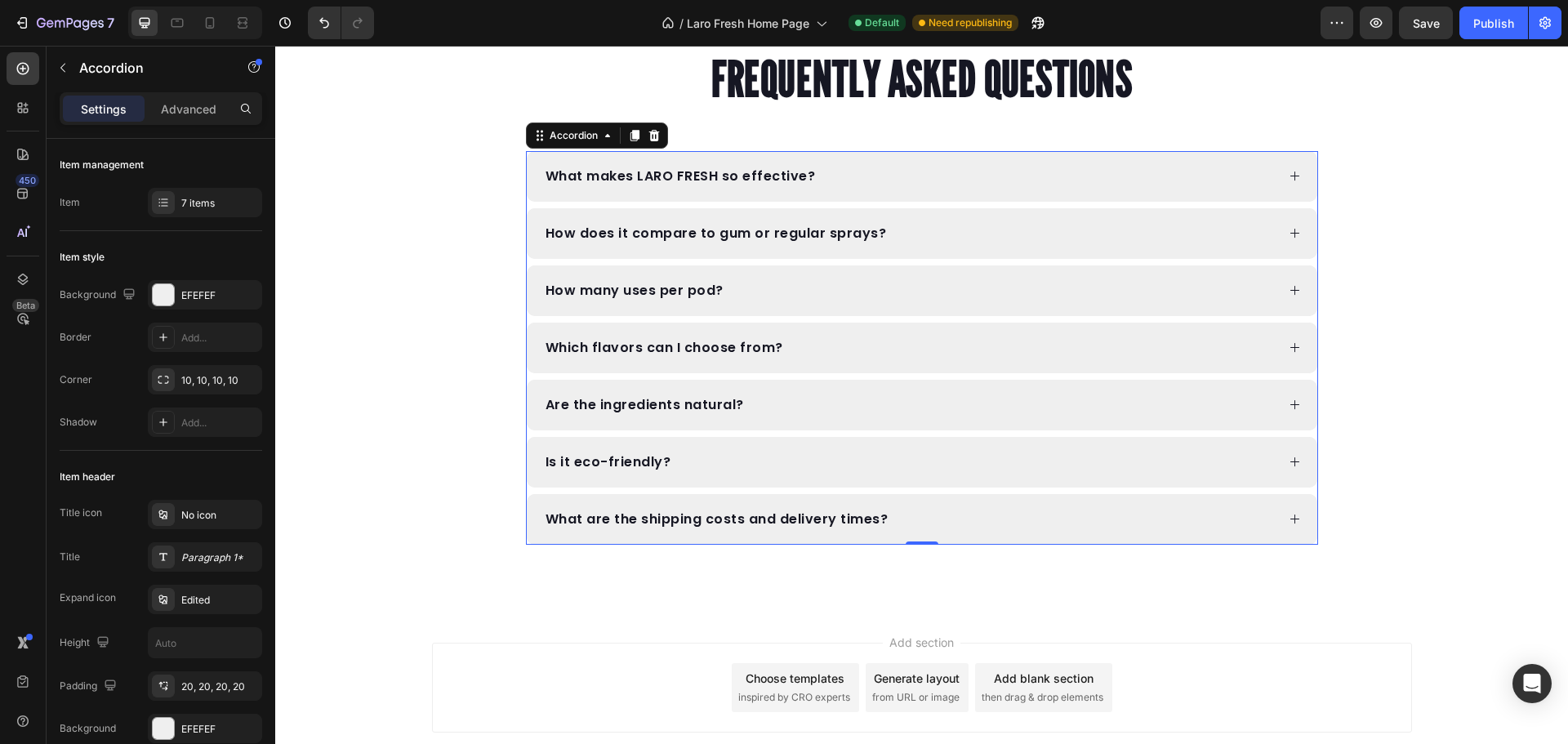
click at [978, 478] on div "Is it eco-friendly?" at bounding box center [921, 461] width 791 height 51
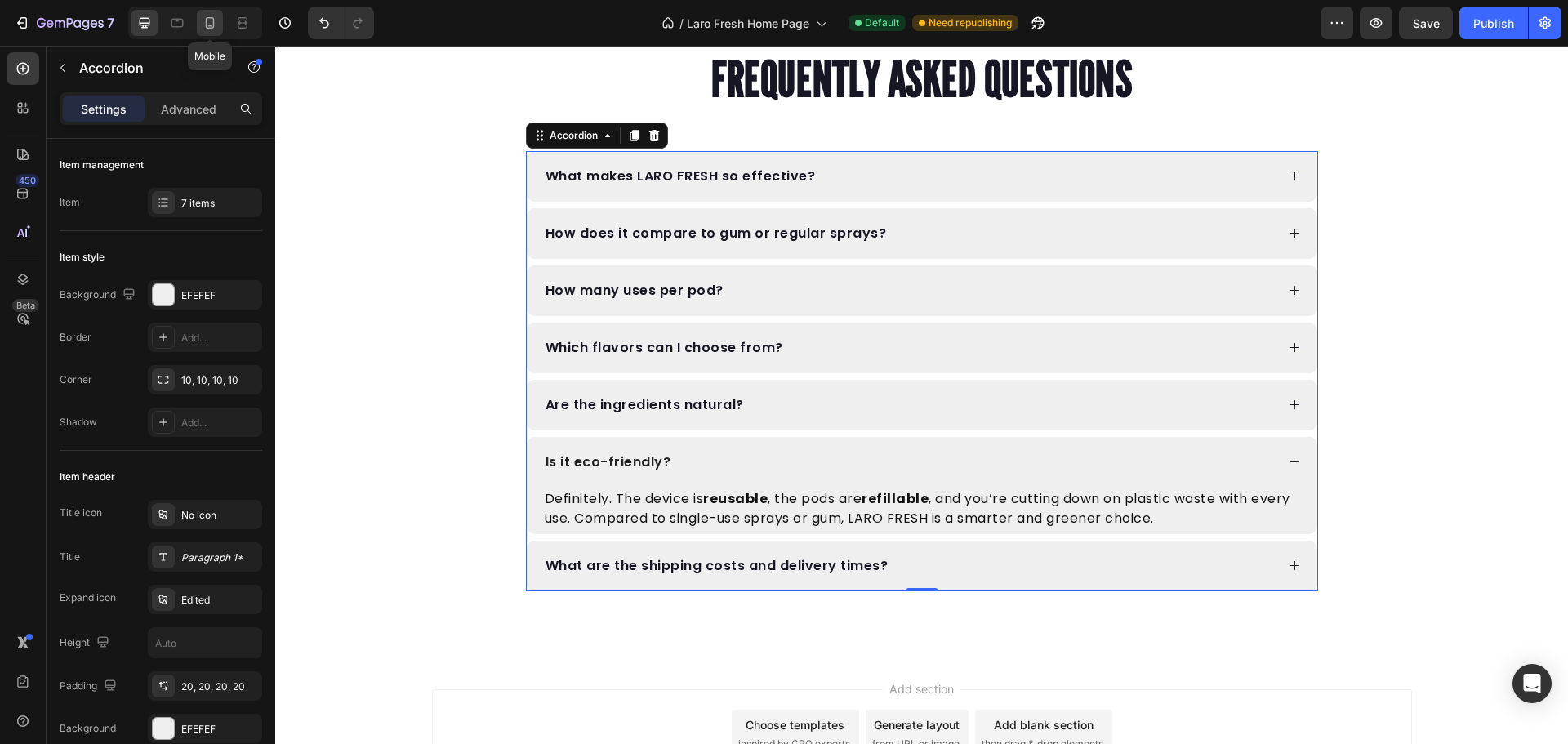
click at [219, 23] on div at bounding box center [210, 22] width 26 height 26
type input "14"
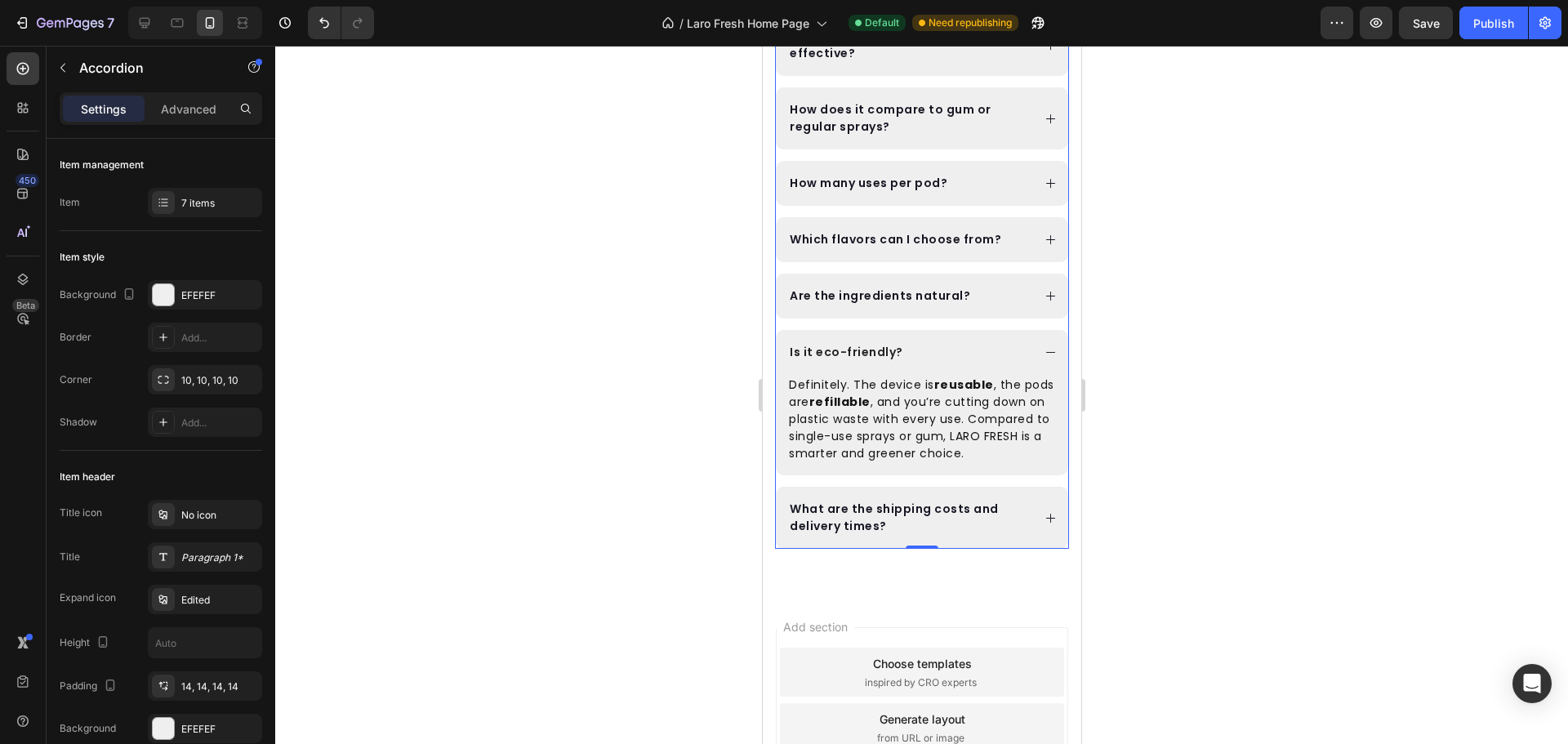
scroll to position [2493, 0]
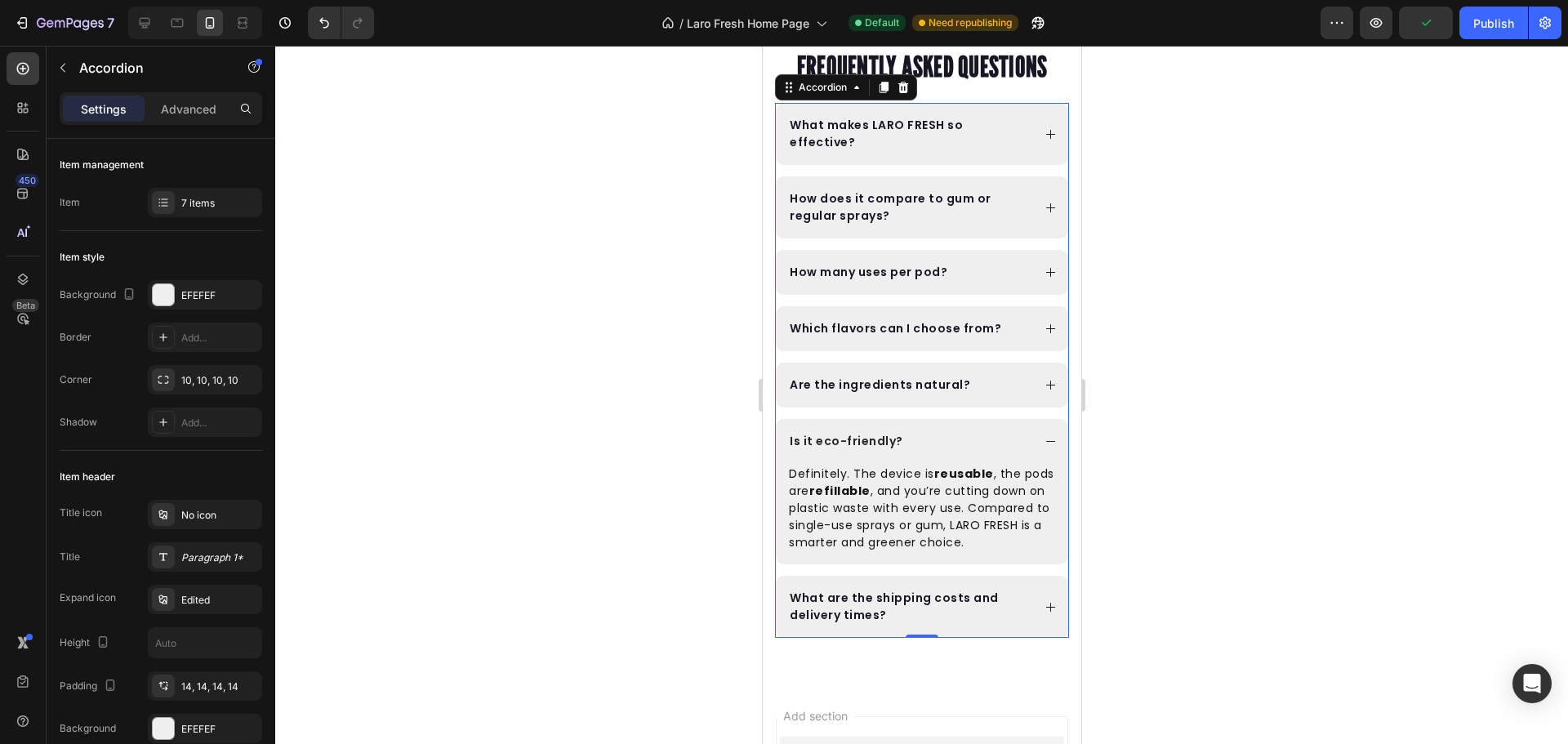
click at [1010, 380] on div "Are the ingredients natural?" at bounding box center [909, 385] width 244 height 22
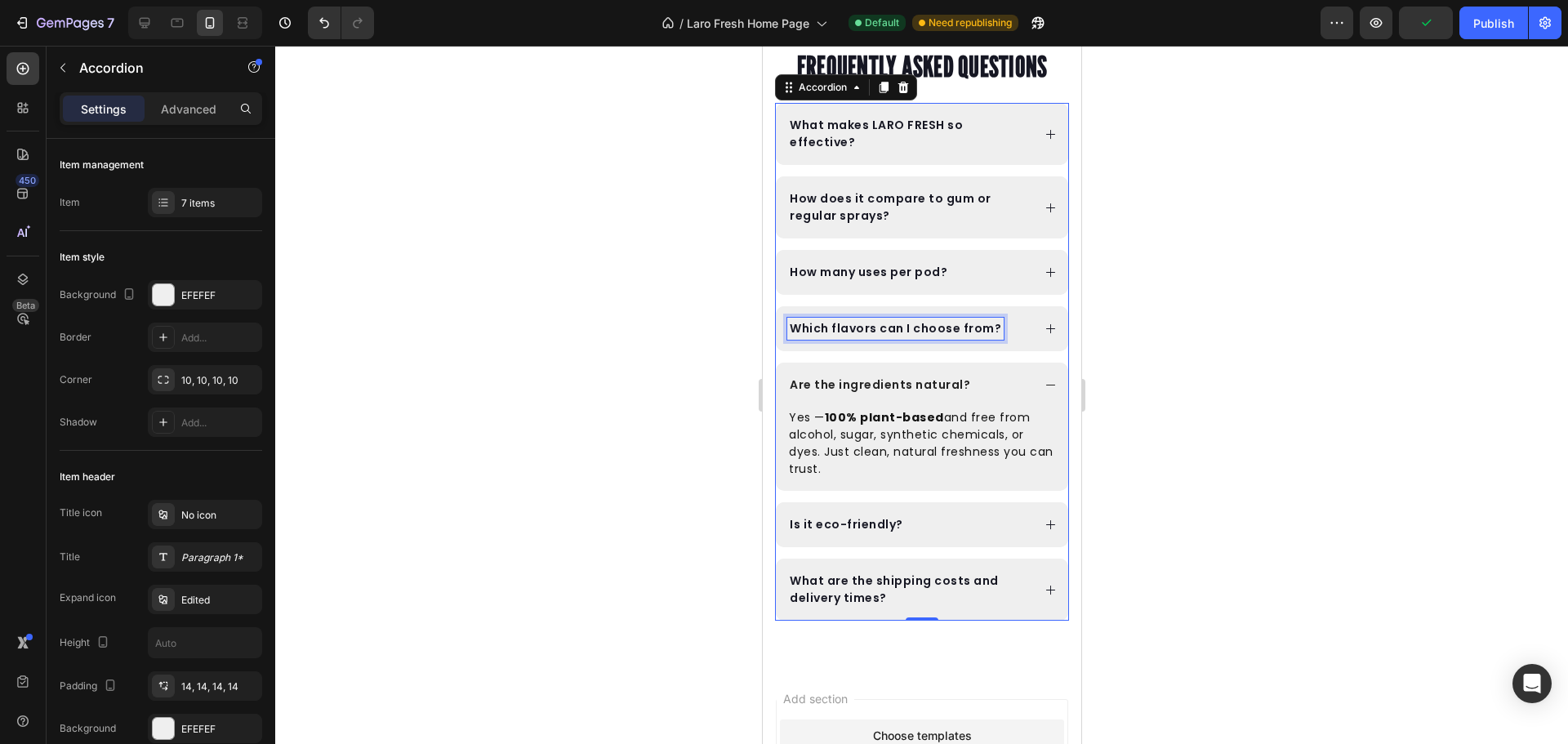
click at [991, 318] on div "Which flavors can I choose from?" at bounding box center [895, 328] width 216 height 22
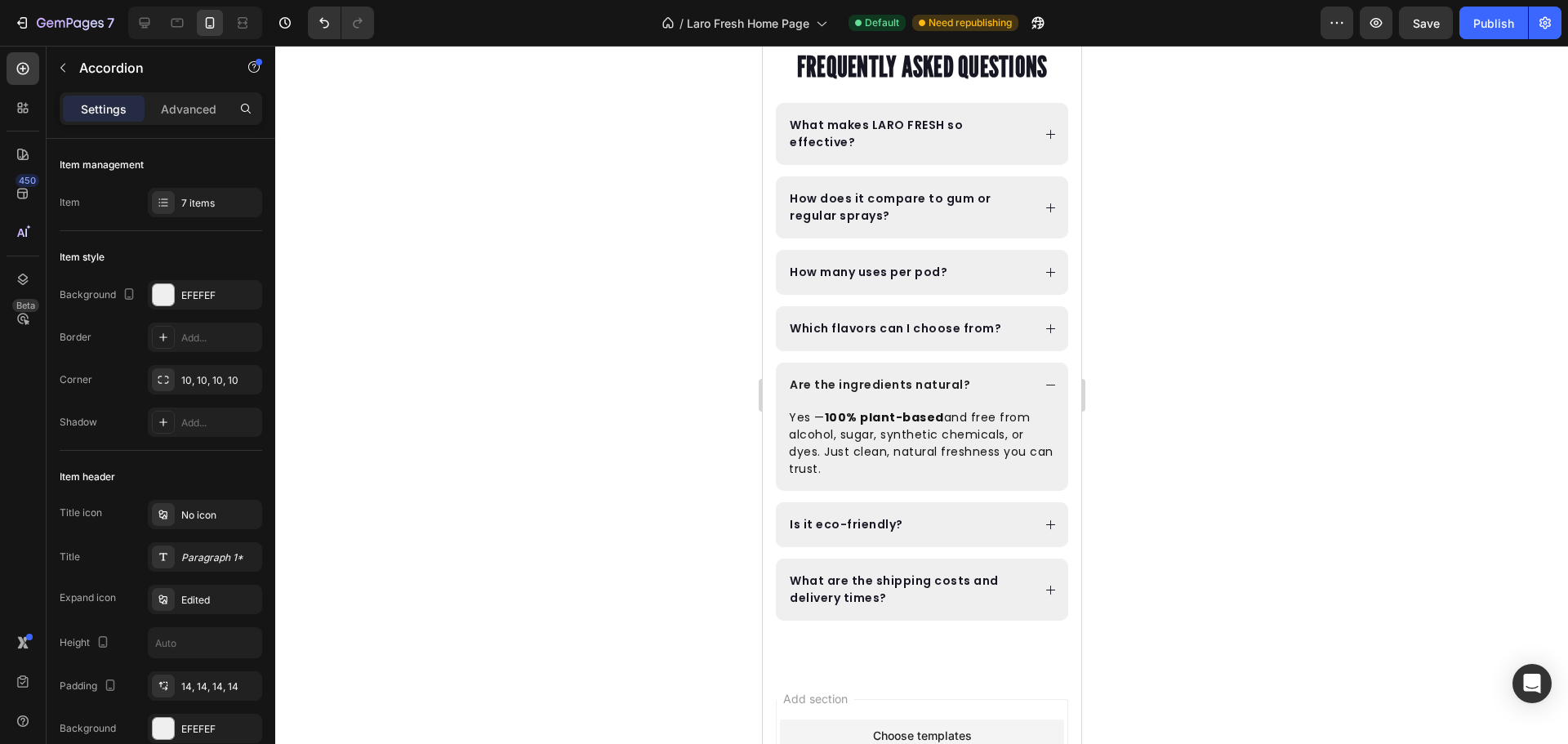
click at [1006, 325] on div "Which flavors can I choose from?" at bounding box center [909, 328] width 244 height 22
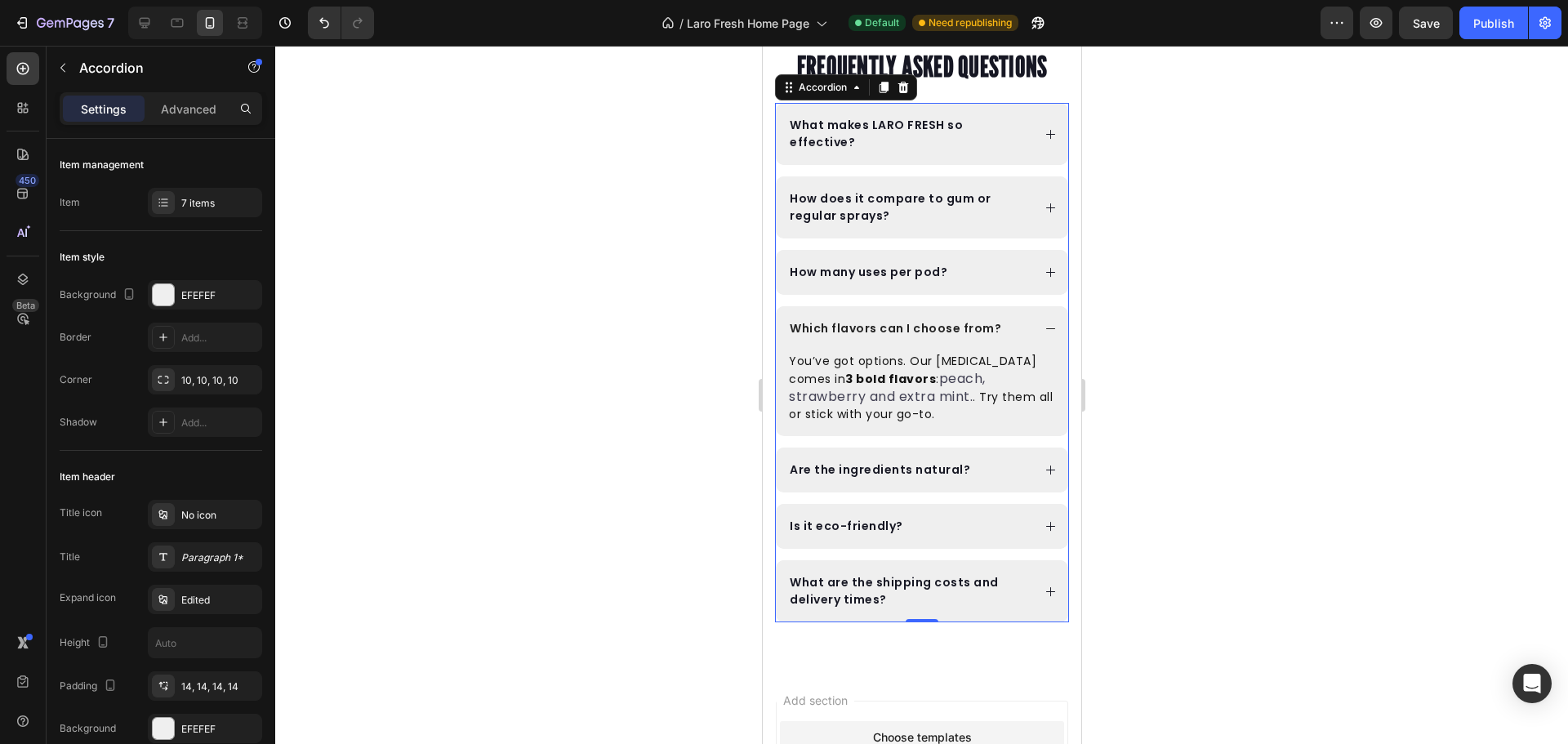
click at [984, 273] on div "How many uses per pod?" at bounding box center [909, 272] width 244 height 22
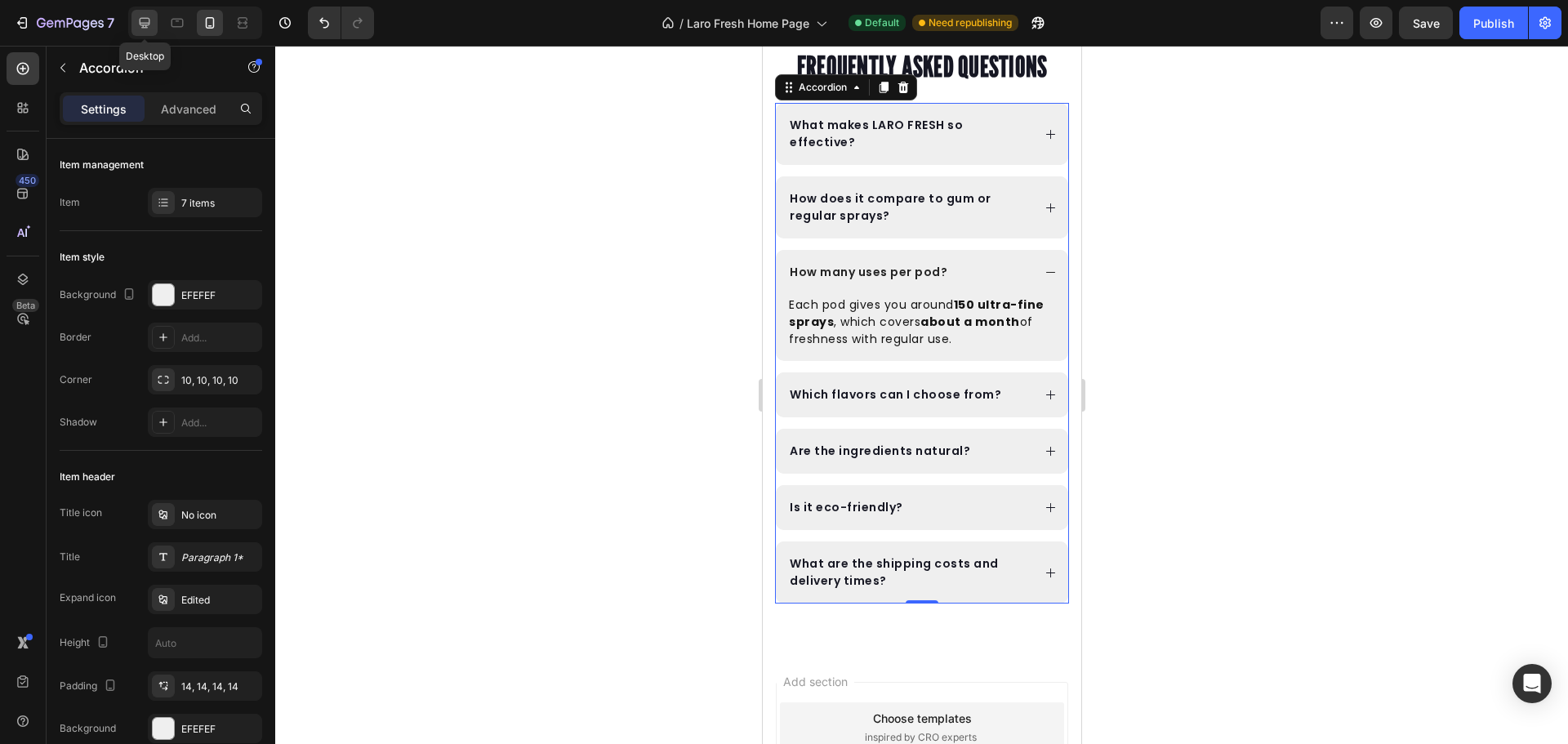
click at [150, 29] on icon at bounding box center [145, 23] width 17 height 17
type input "8"
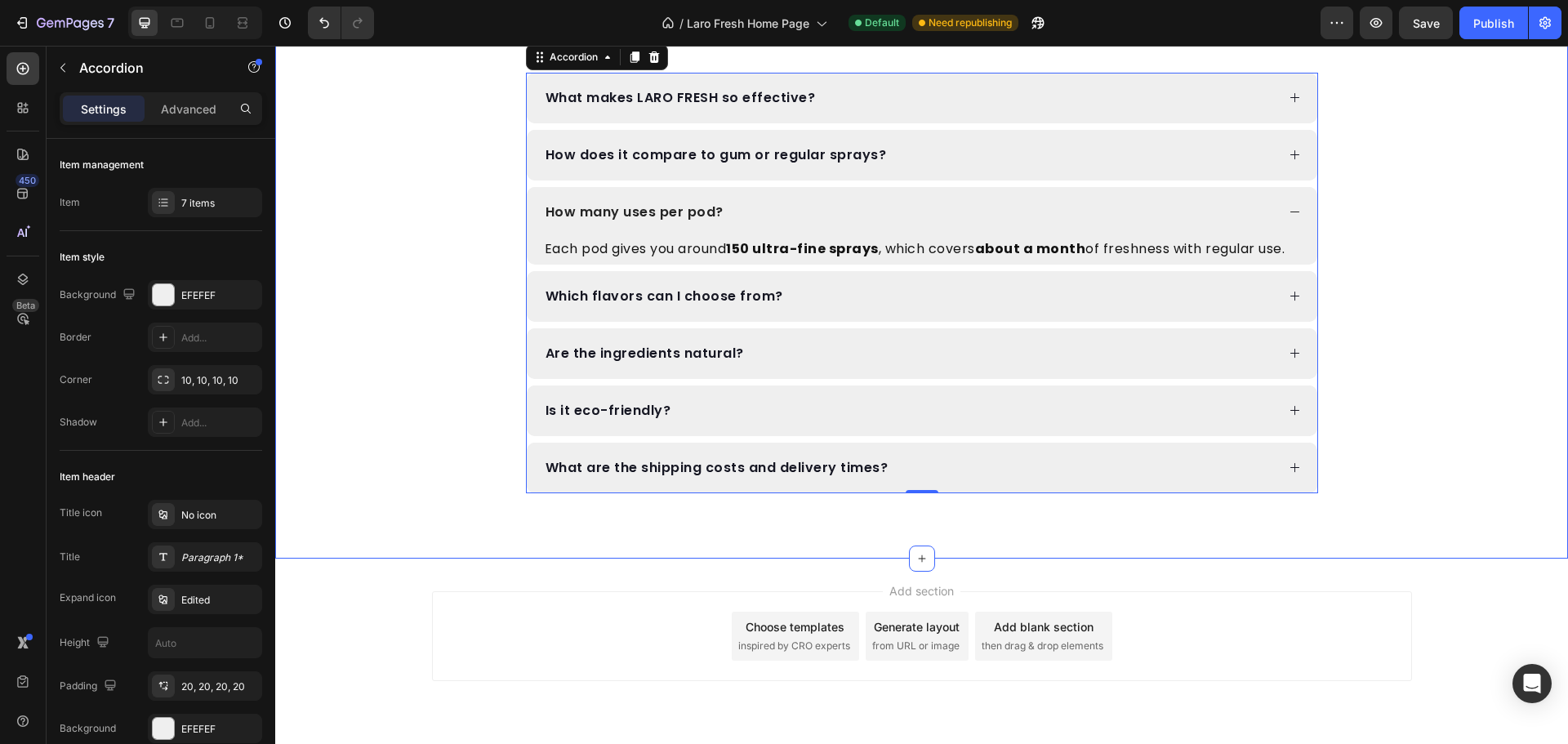
scroll to position [2678, 0]
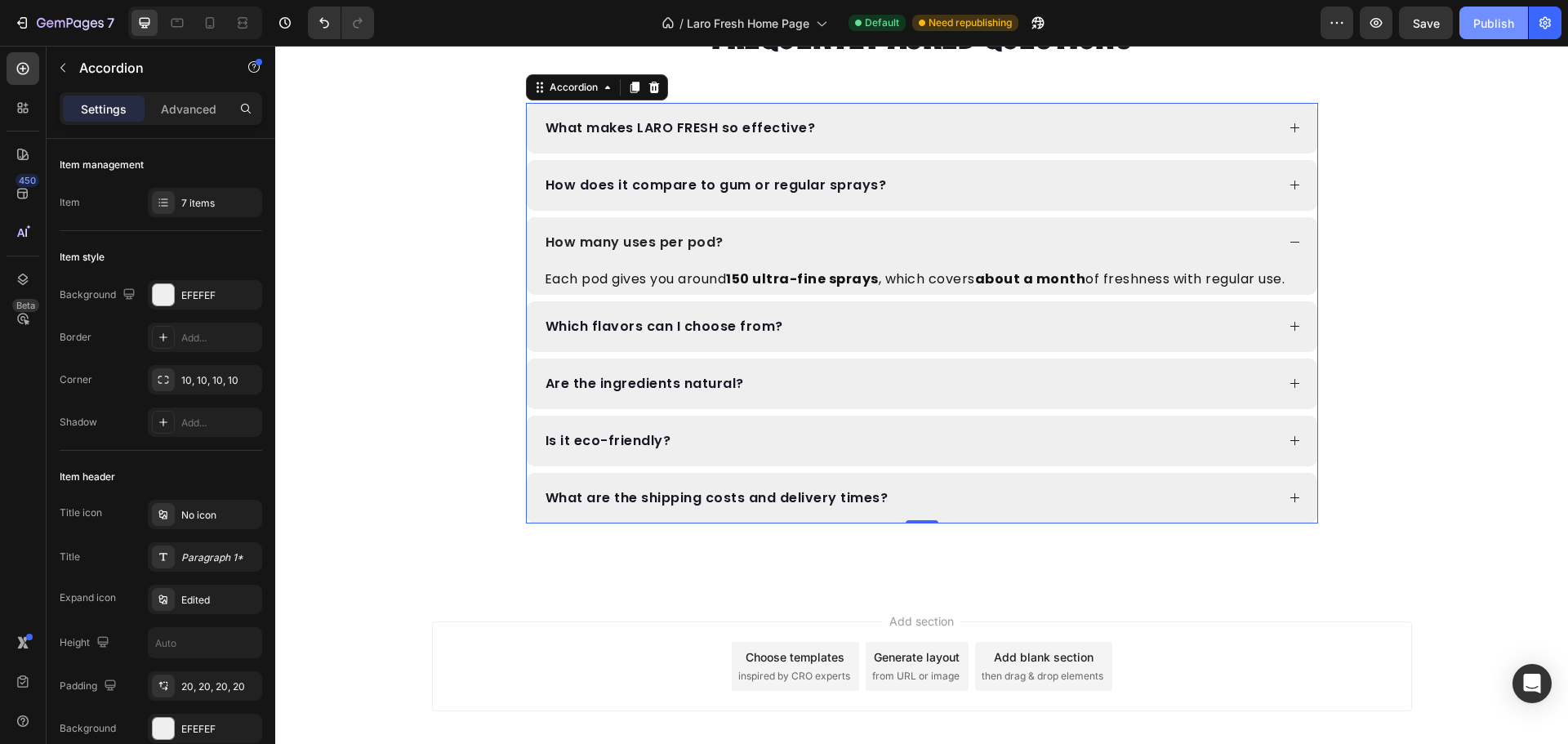
click at [1501, 20] on div "Publish" at bounding box center [1493, 23] width 41 height 17
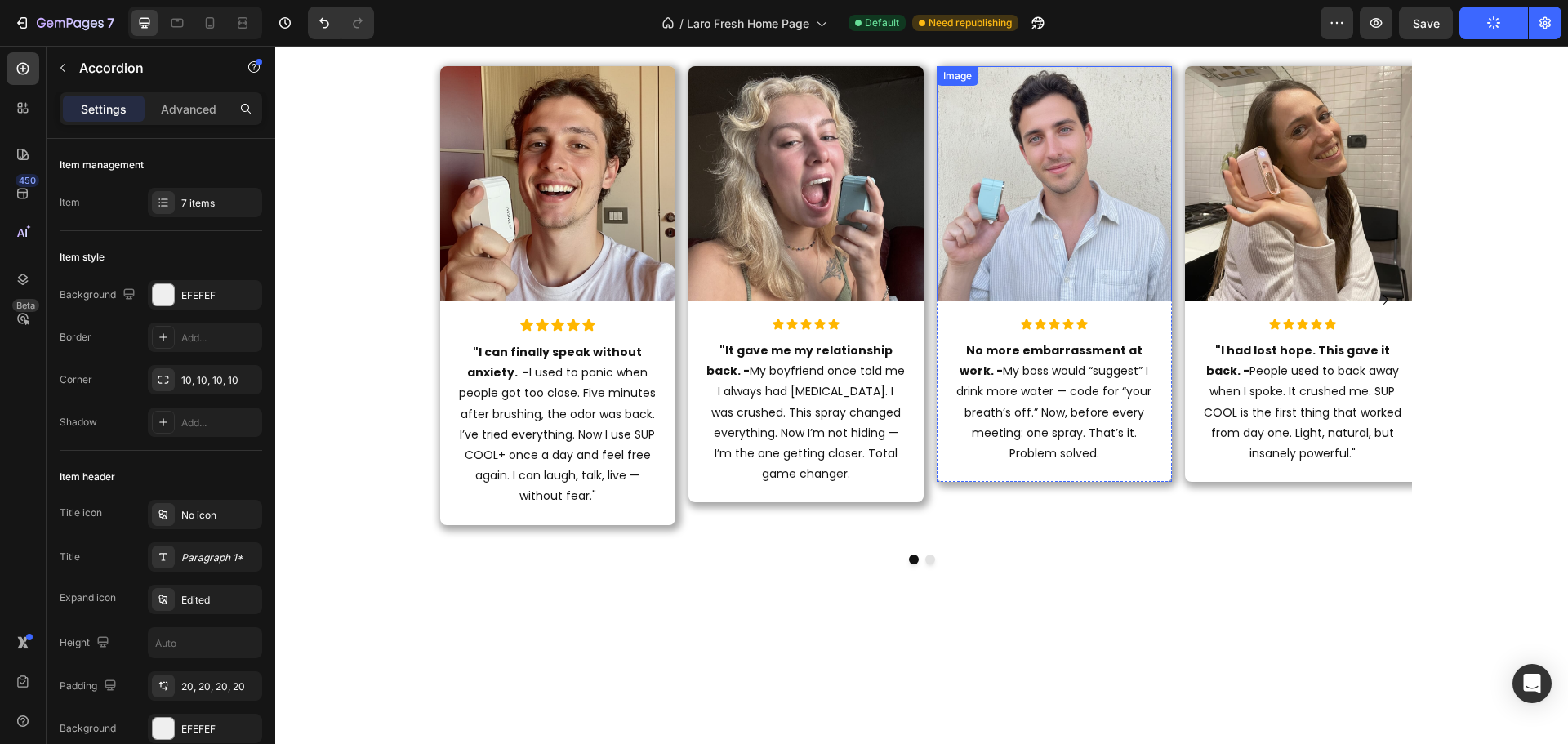
scroll to position [1944, 0]
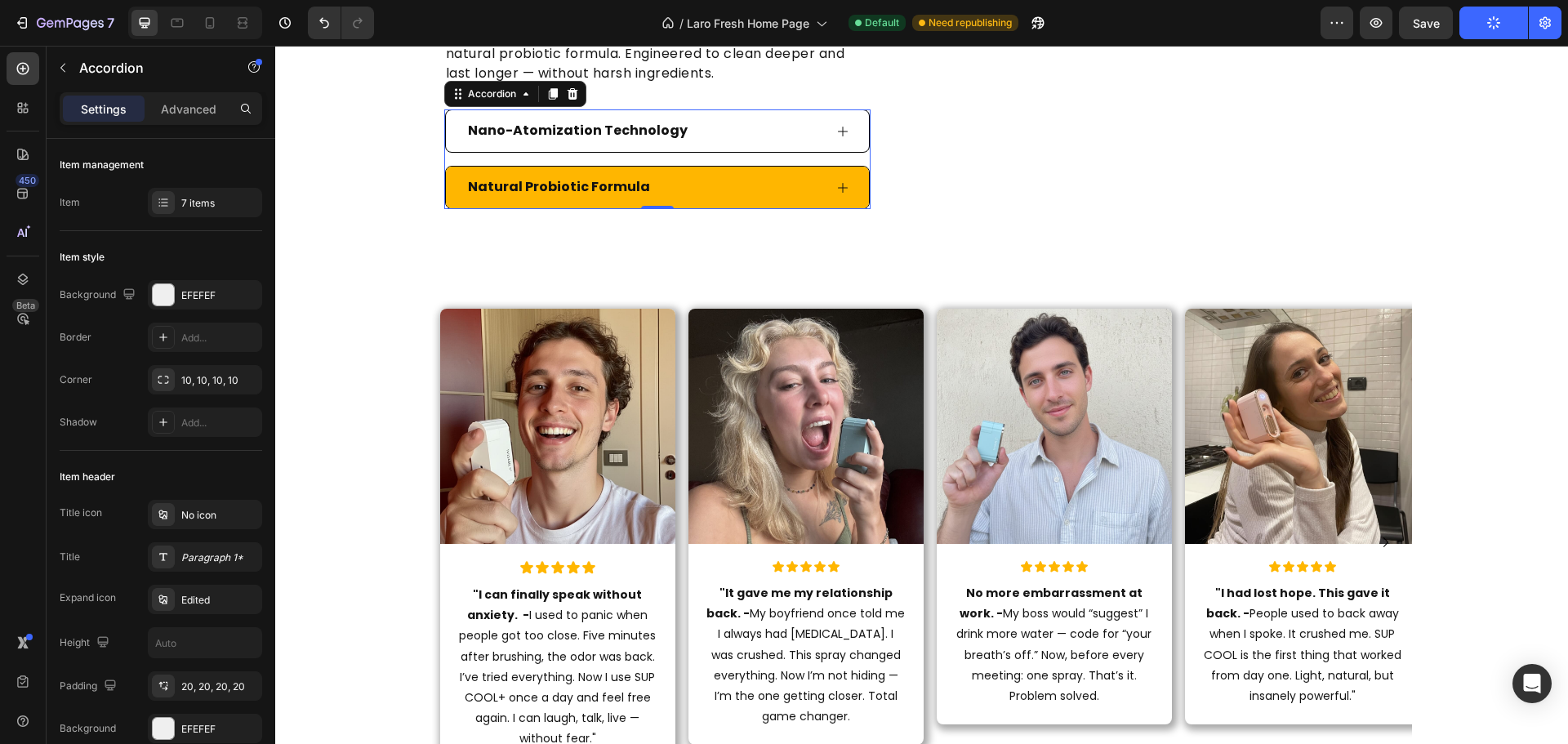
click at [706, 202] on div "Natural Probiotic Formula" at bounding box center [644, 187] width 357 height 28
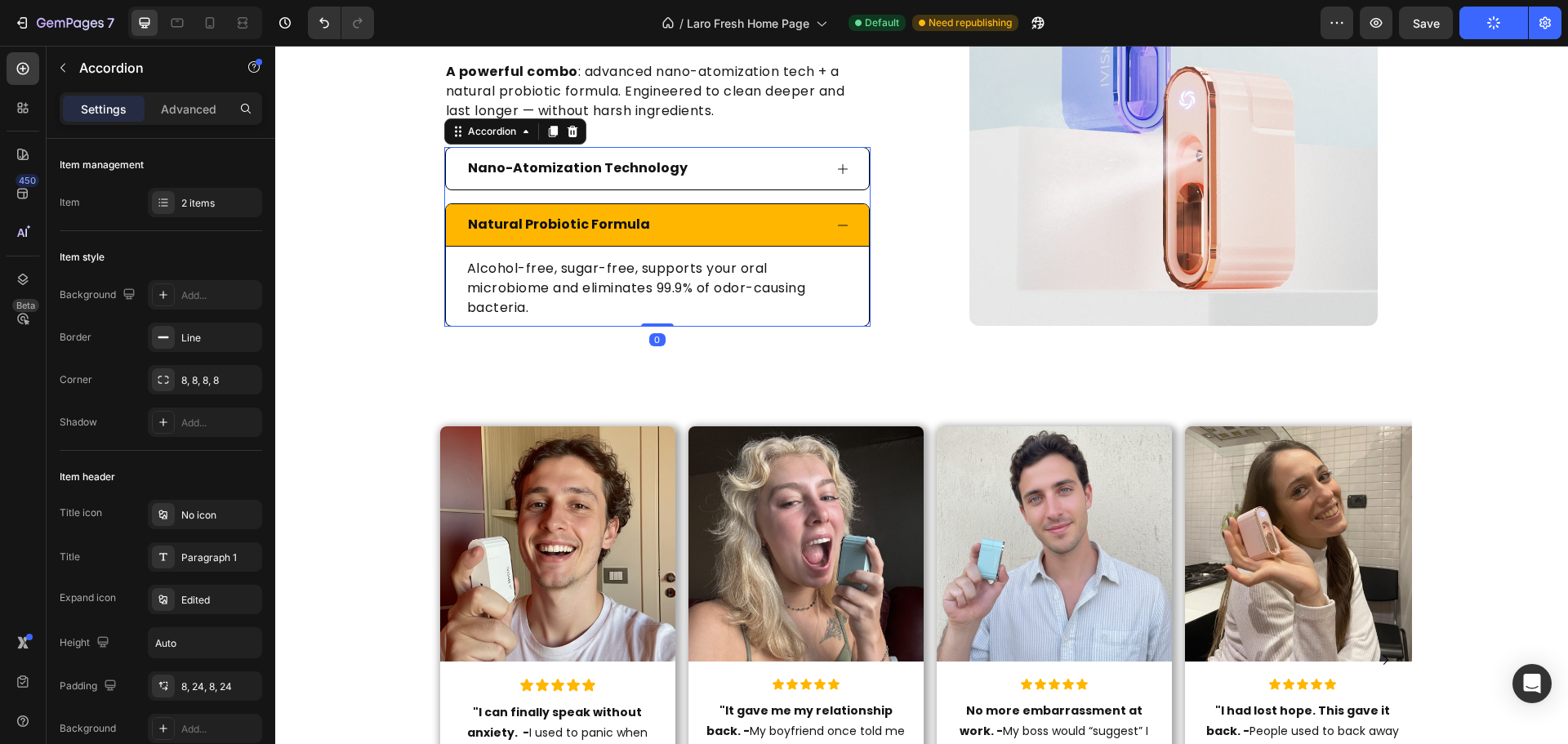
scroll to position [1903, 0]
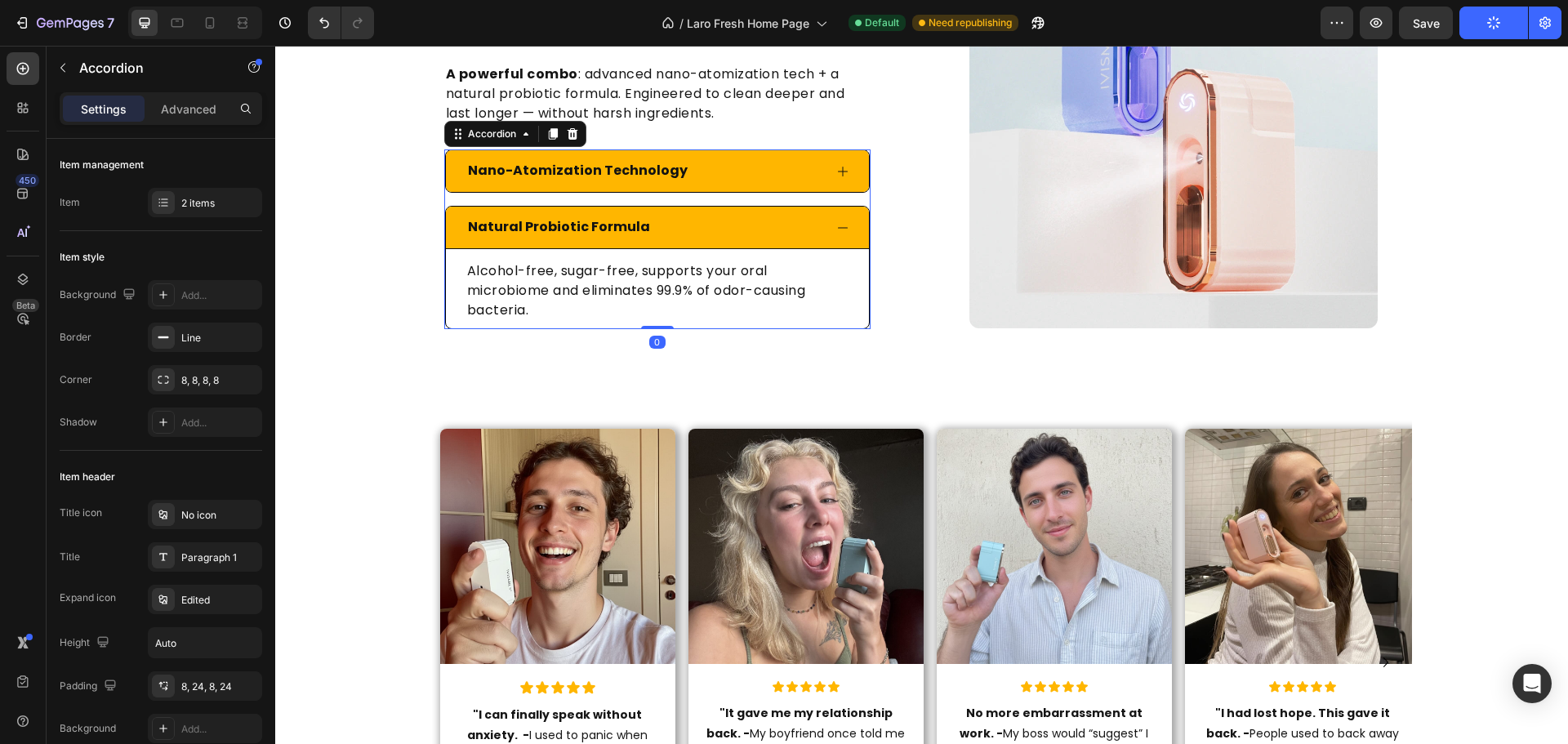
click at [707, 182] on div "Nano-Atomization Technology" at bounding box center [644, 171] width 357 height 28
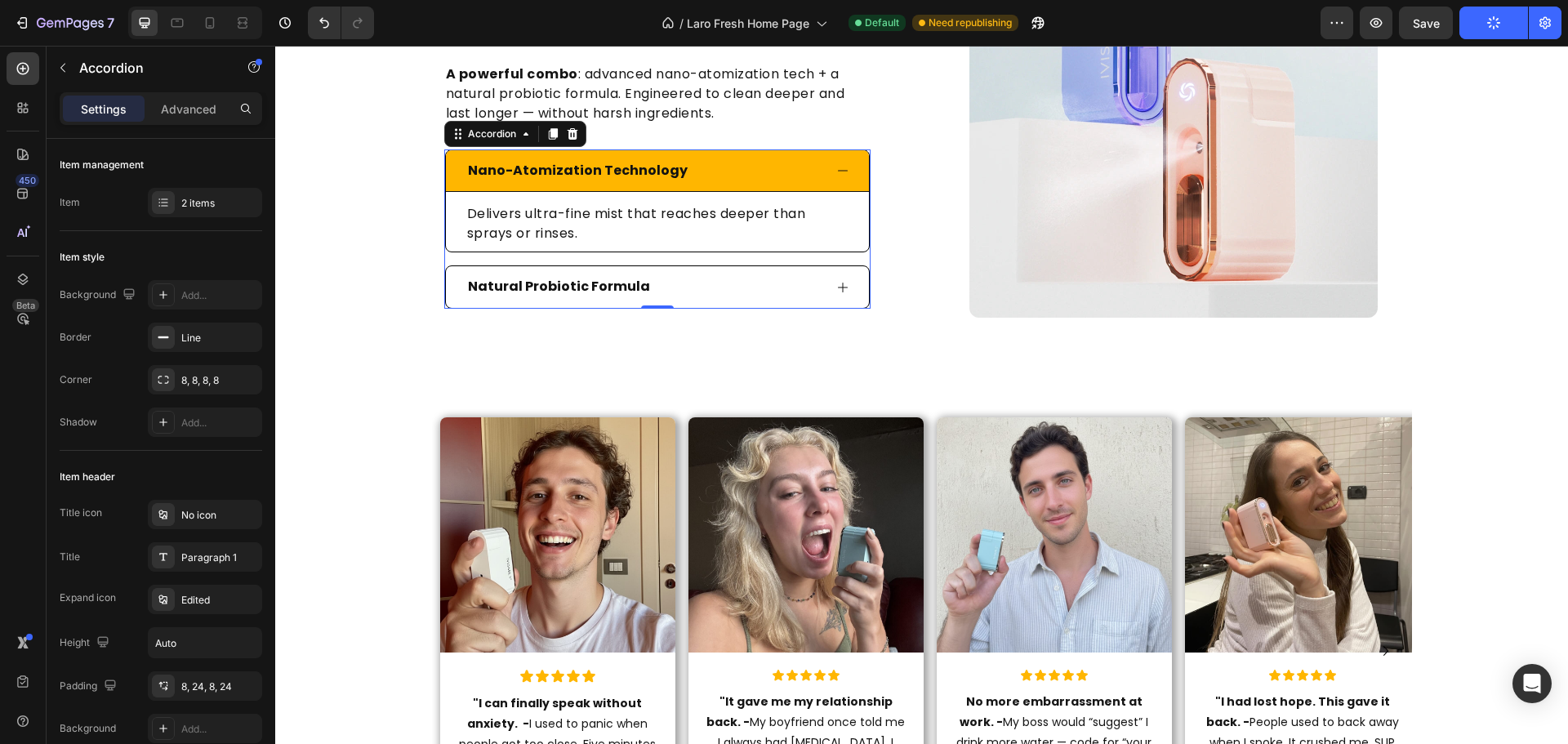
click at [709, 181] on div "Nano-Atomization Technology" at bounding box center [644, 171] width 357 height 28
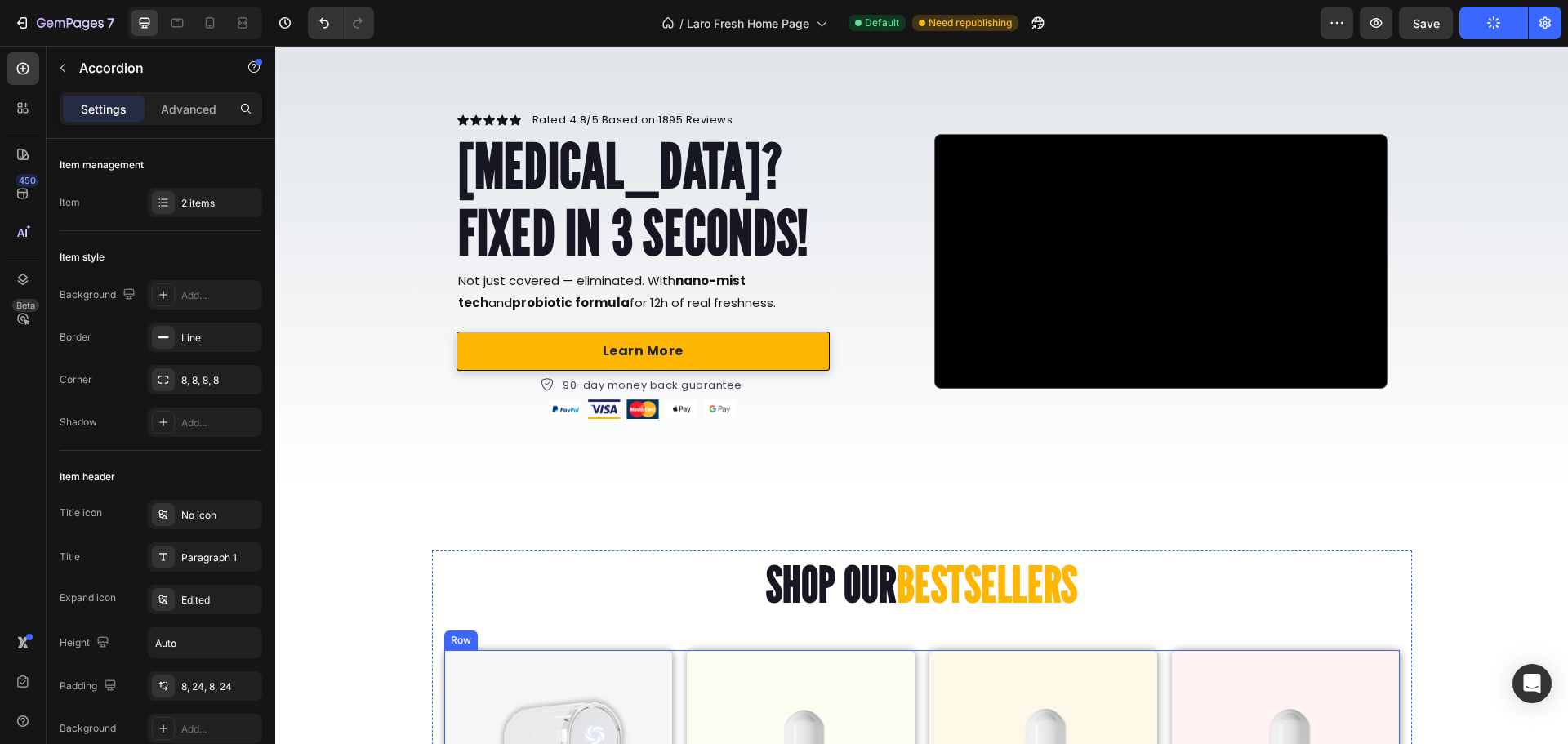
scroll to position [0, 0]
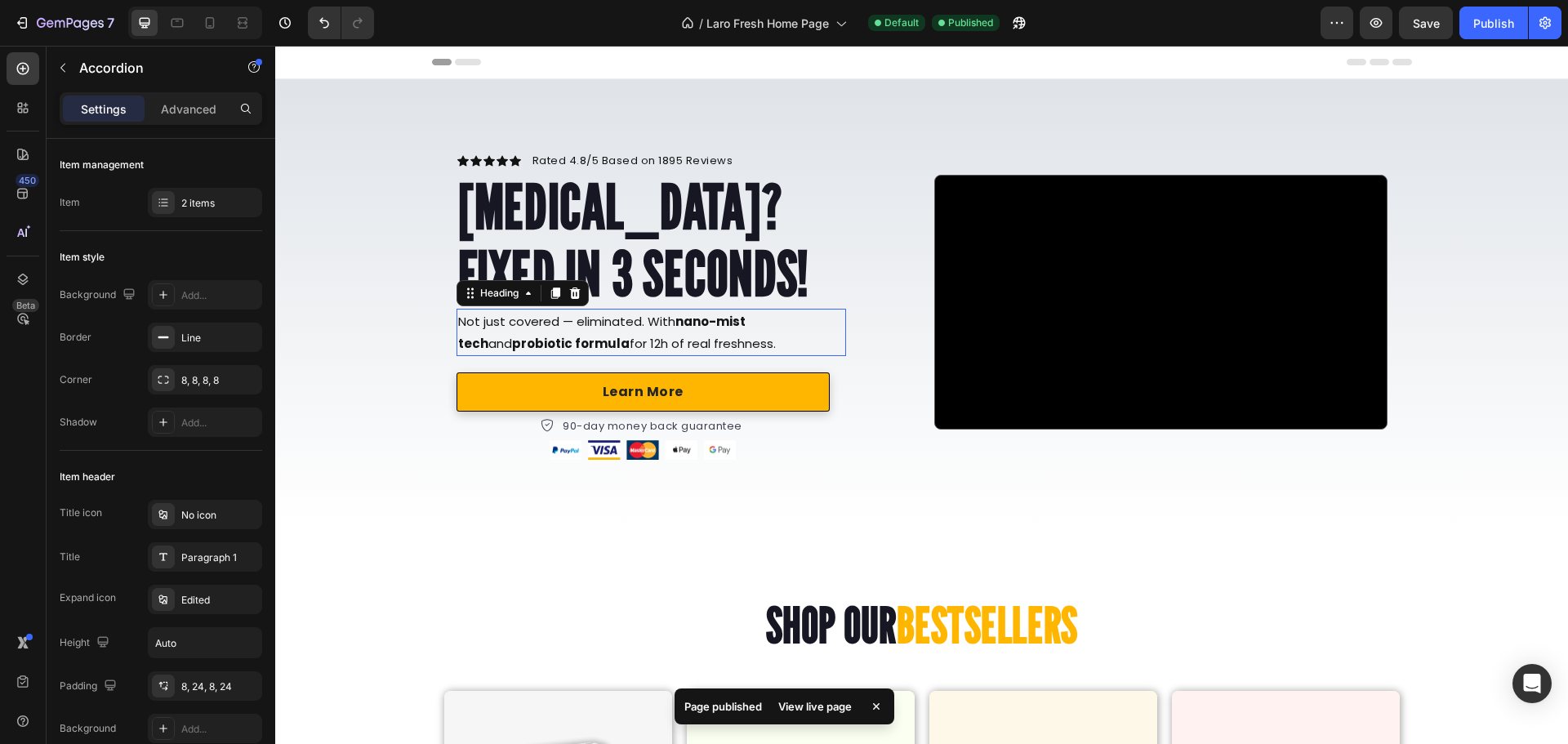
click at [607, 346] on h2 "Not just covered — eliminated. With nano-mist tech and probiotic formula for 12…" at bounding box center [651, 332] width 389 height 47
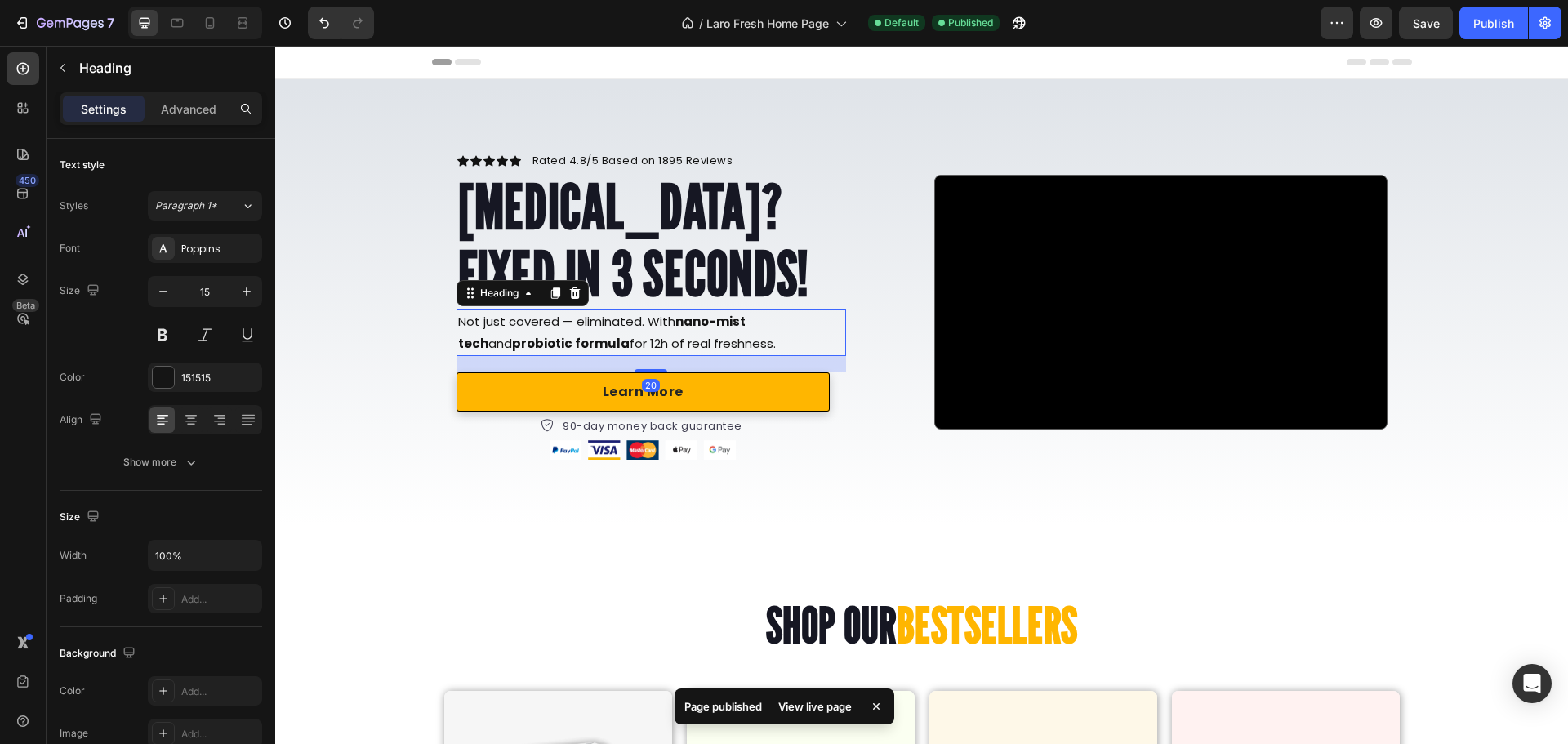
click at [596, 344] on h2 "Not just covered — eliminated. With nano-mist tech and probiotic formula for 12…" at bounding box center [651, 332] width 389 height 47
click at [200, 27] on div at bounding box center [210, 22] width 26 height 26
type input "16"
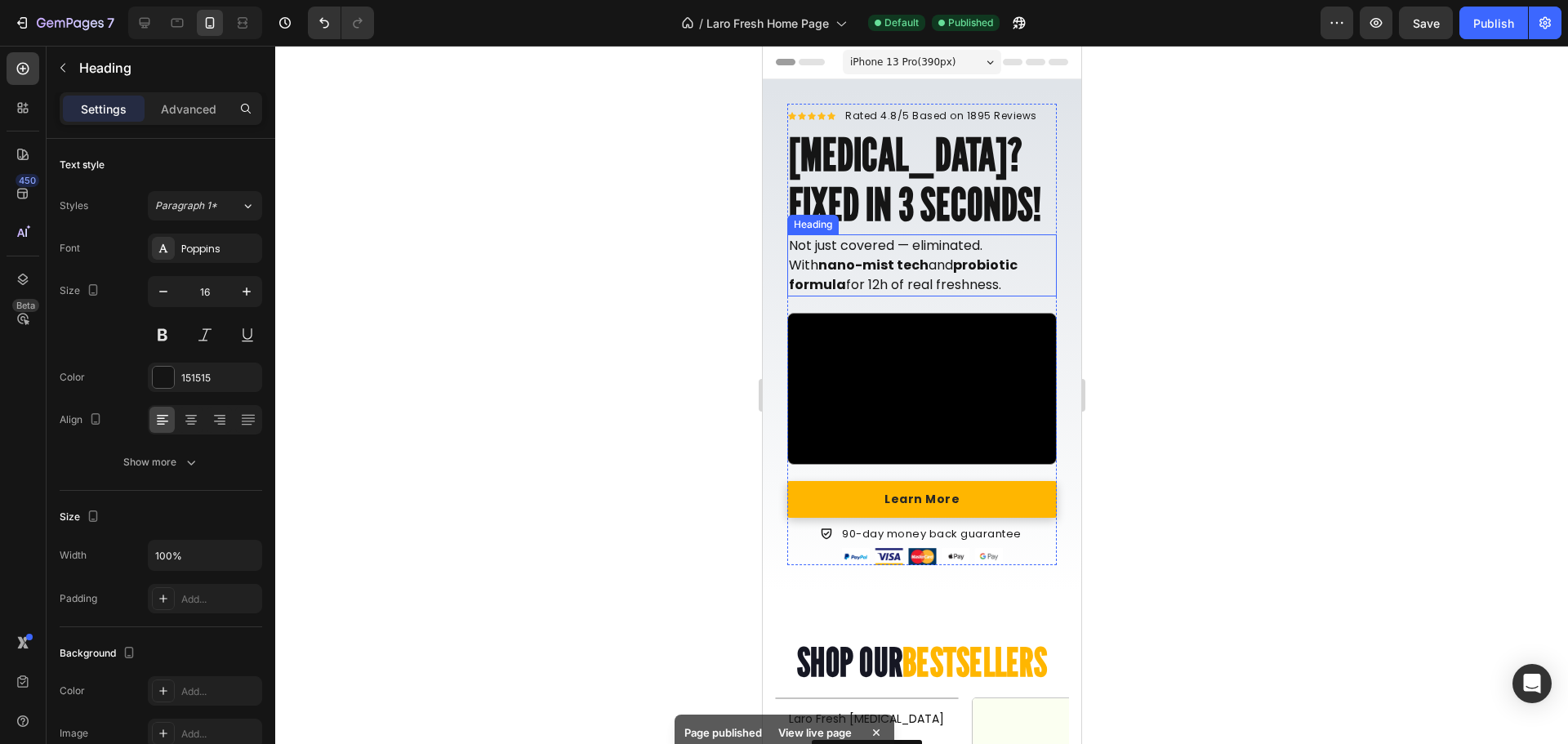
click at [875, 269] on strong "nano-mist tech" at bounding box center [872, 264] width 111 height 19
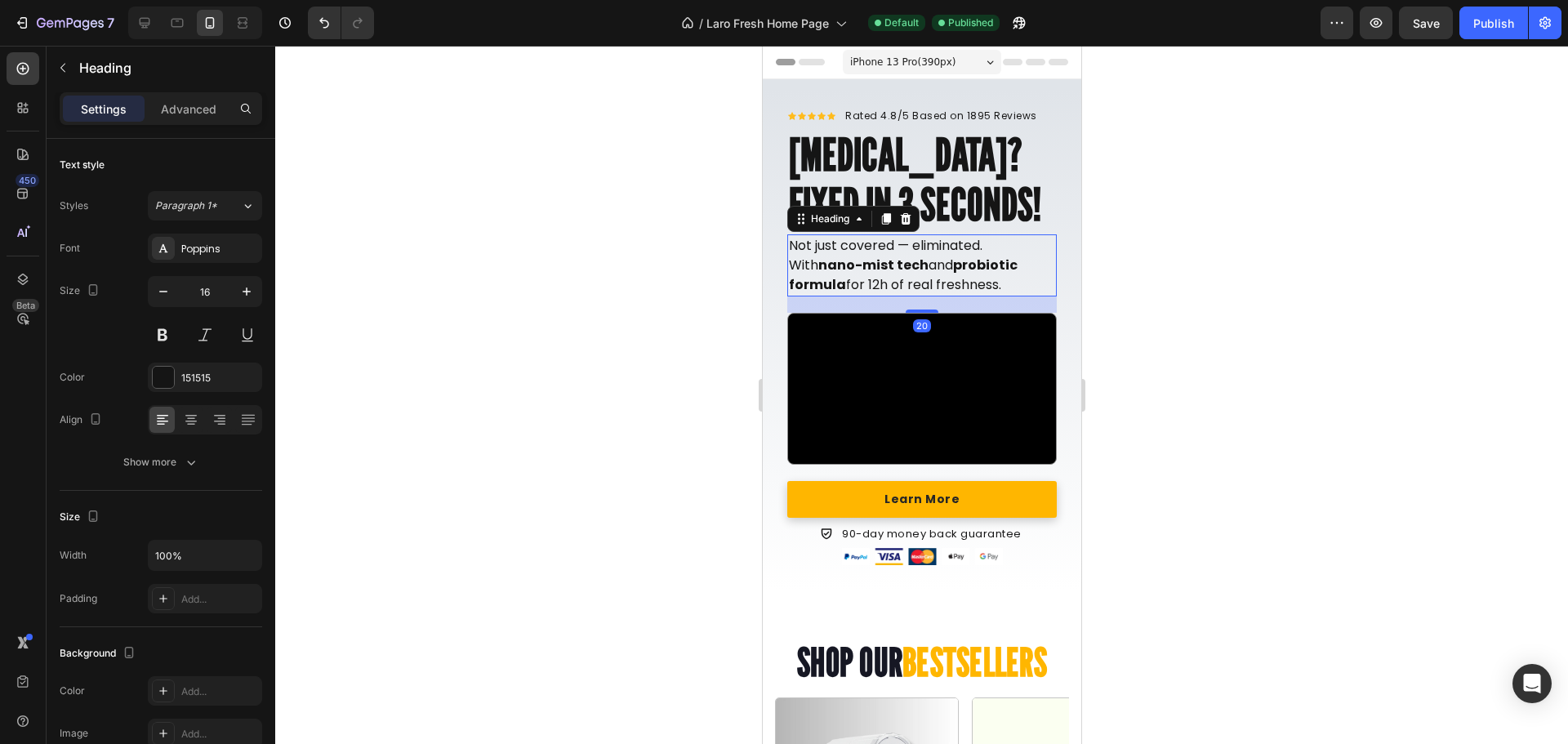
click at [876, 274] on h2 "Not just covered — eliminated. With nano-mist tech and probiotic formula for 12…" at bounding box center [921, 265] width 269 height 62
click at [883, 281] on p "Not just covered — eliminated. With nano-mist tech and probiotic formula for 12…" at bounding box center [921, 265] width 266 height 59
click at [881, 284] on p "Not just covered — eliminated. With nano-mist tech and probiotic formula for 12…" at bounding box center [921, 265] width 266 height 59
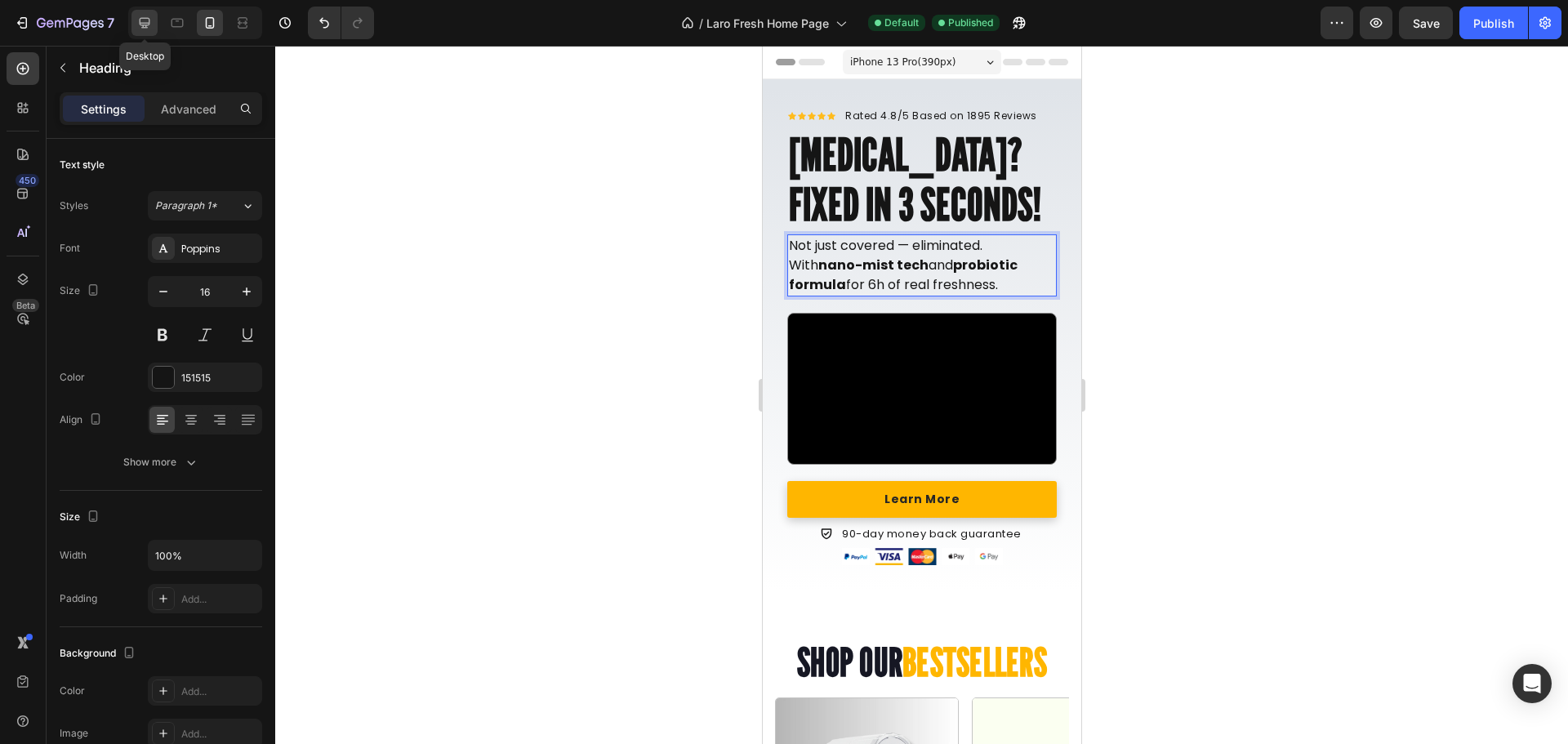
click at [152, 20] on icon at bounding box center [145, 23] width 17 height 17
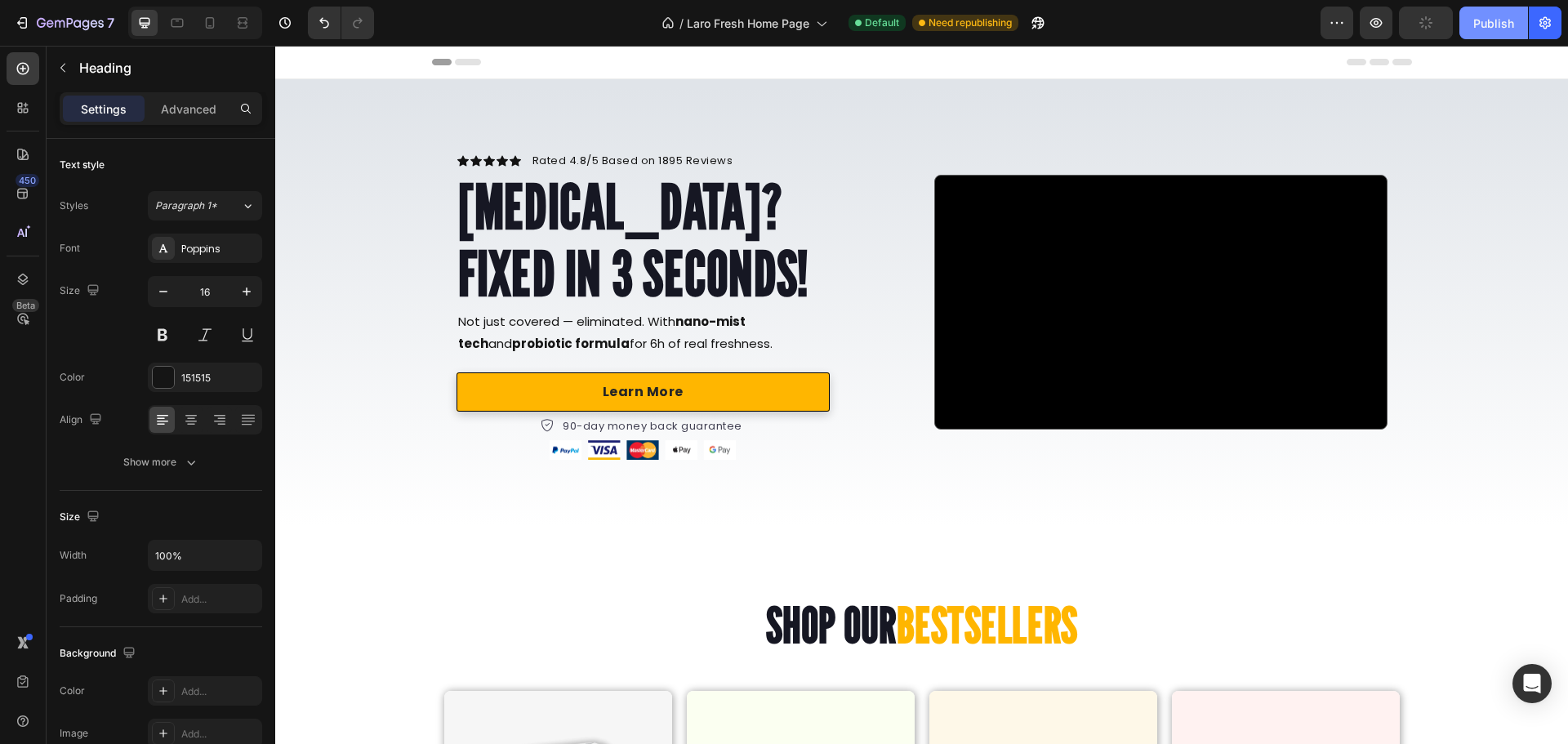
click at [1493, 22] on div "Publish" at bounding box center [1493, 23] width 41 height 17
click at [1480, 27] on div "Publish" at bounding box center [1493, 23] width 41 height 17
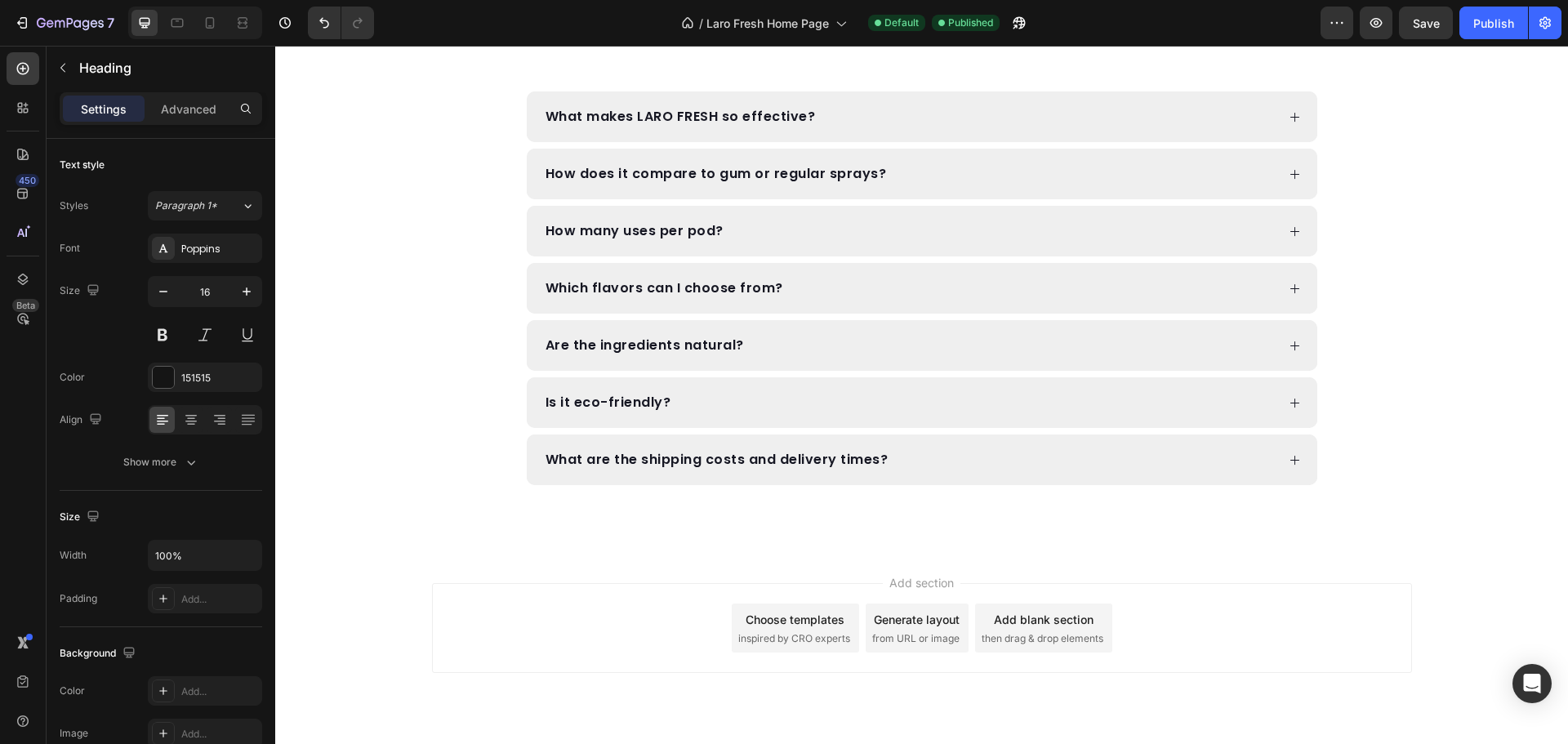
scroll to position [3032, 0]
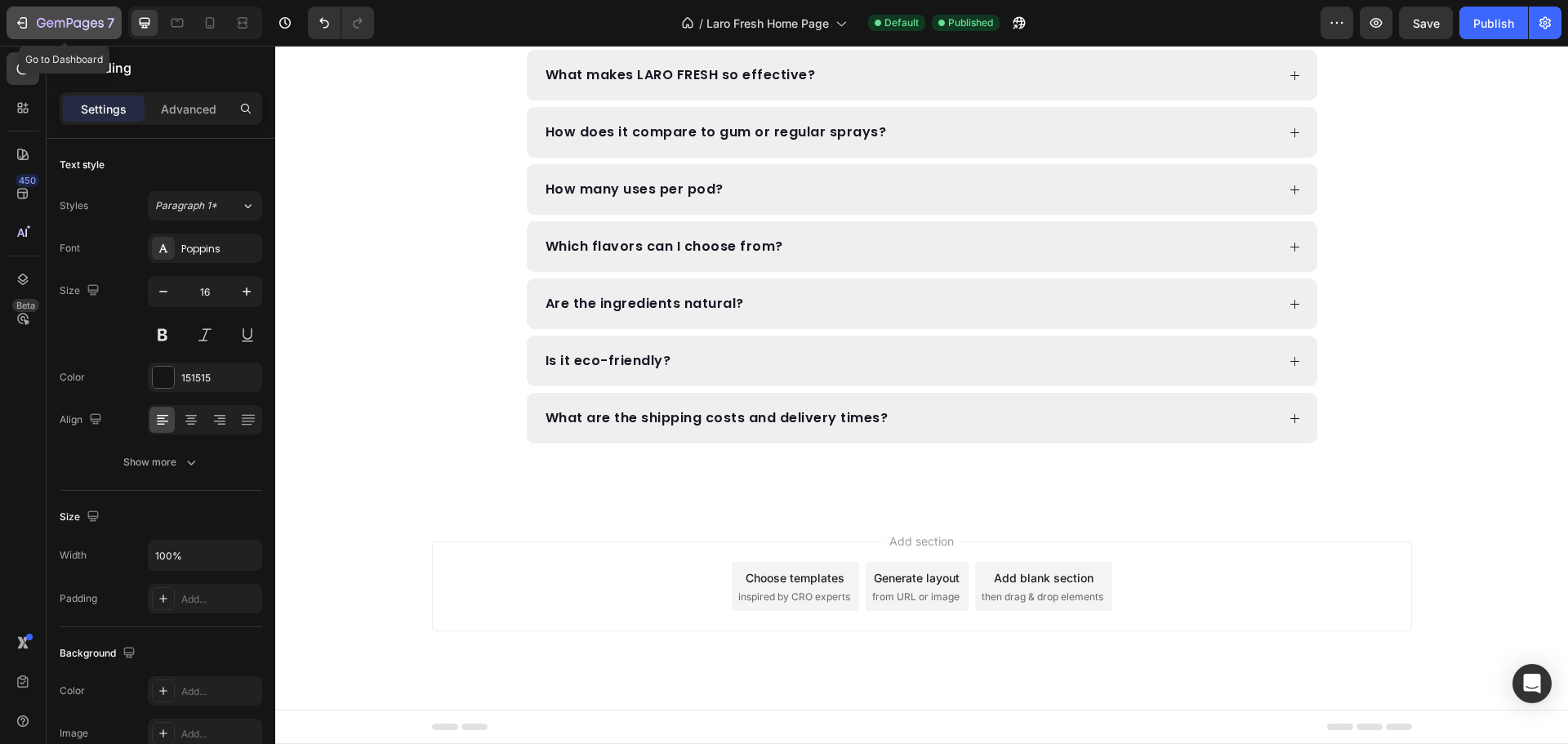
click at [67, 18] on icon "button" at bounding box center [70, 24] width 67 height 14
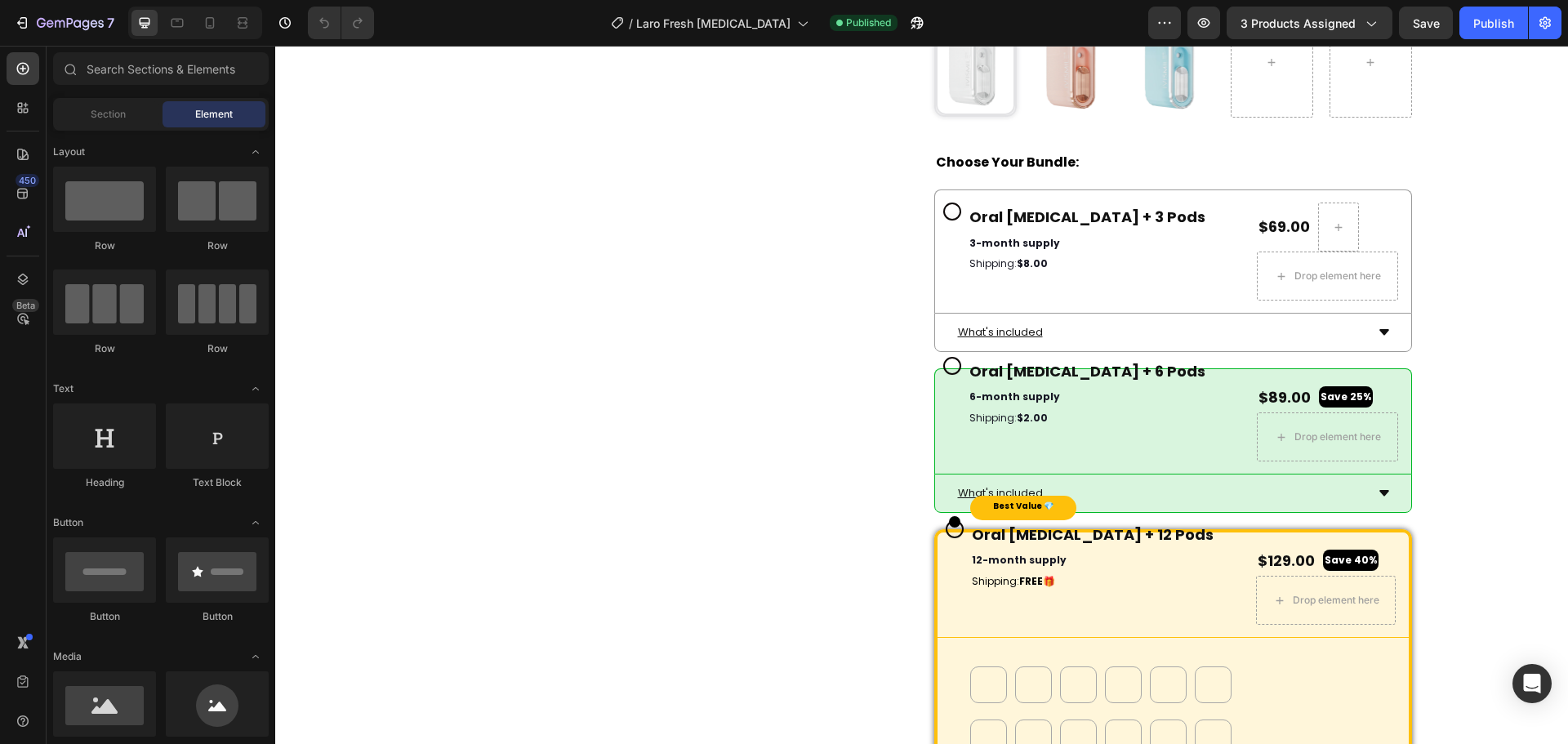
scroll to position [6734, 0]
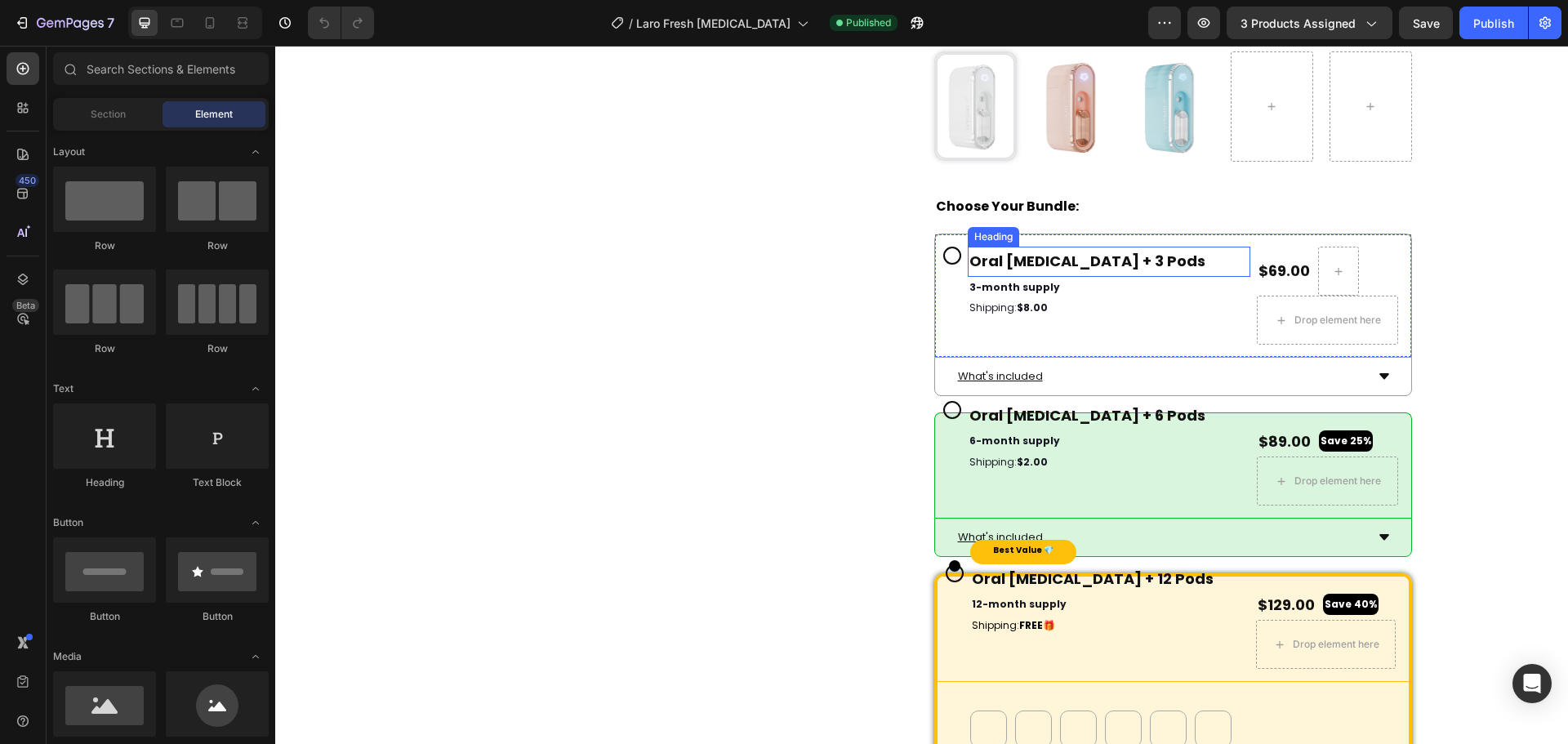
click at [1161, 276] on h2 "Oral [MEDICAL_DATA] + 3 Pods" at bounding box center [1109, 261] width 284 height 29
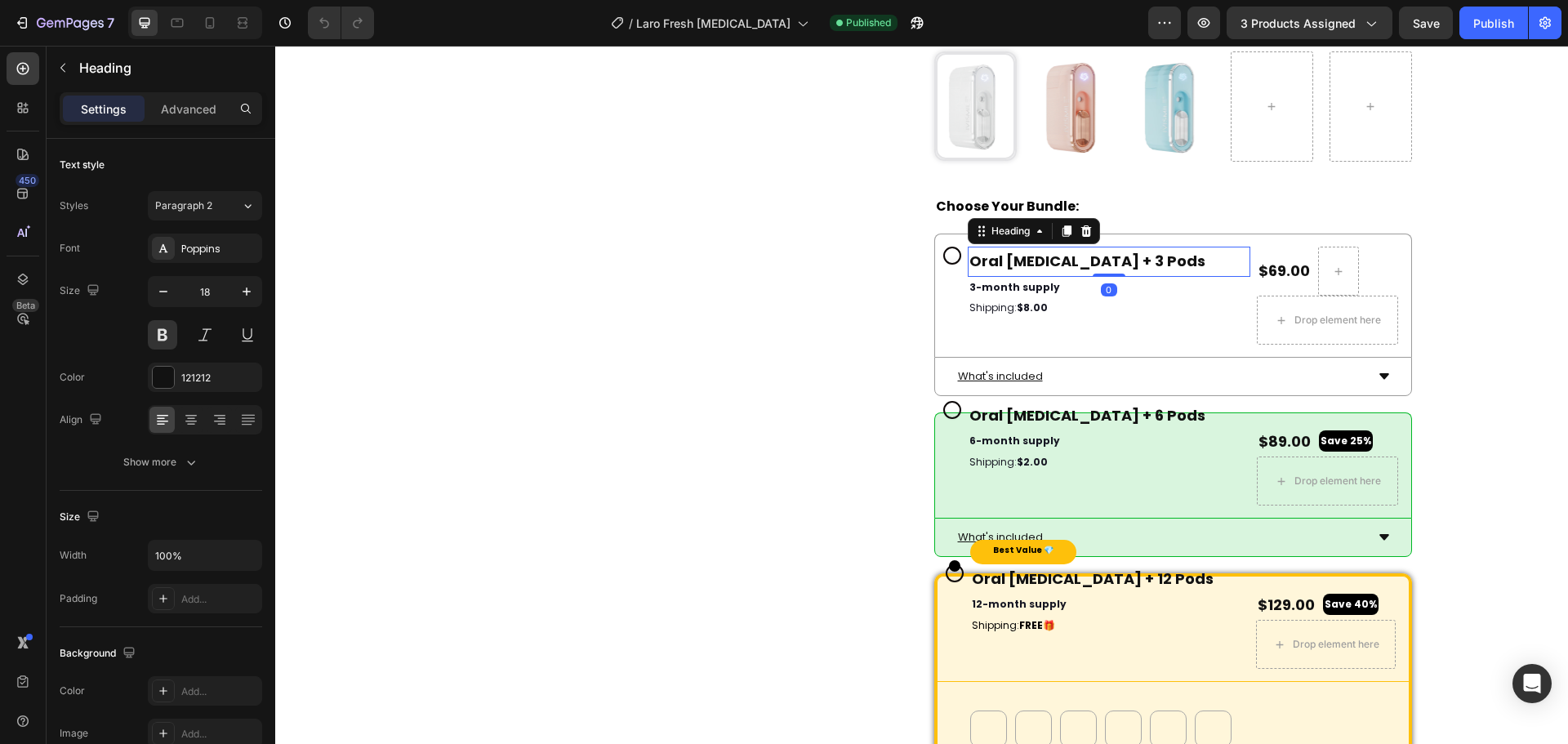
click at [1148, 276] on h2 "Oral [MEDICAL_DATA] + 3 Pods" at bounding box center [1109, 261] width 284 height 29
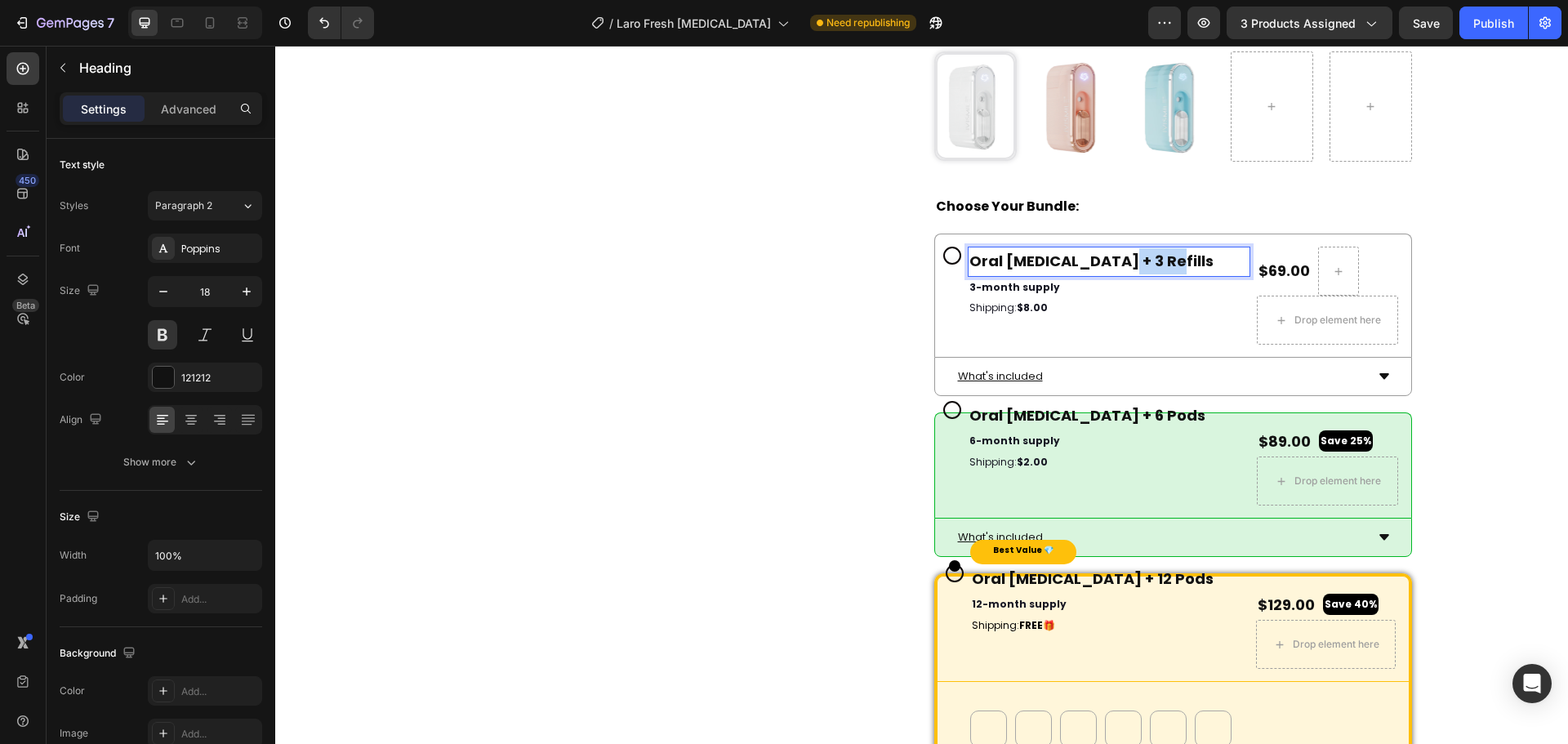
drag, startPoint x: 1142, startPoint y: 273, endPoint x: 1098, endPoint y: 277, distance: 44.2
click at [1098, 274] on p "Oral [MEDICAL_DATA] + 3 Refills" at bounding box center [1109, 261] width 280 height 26
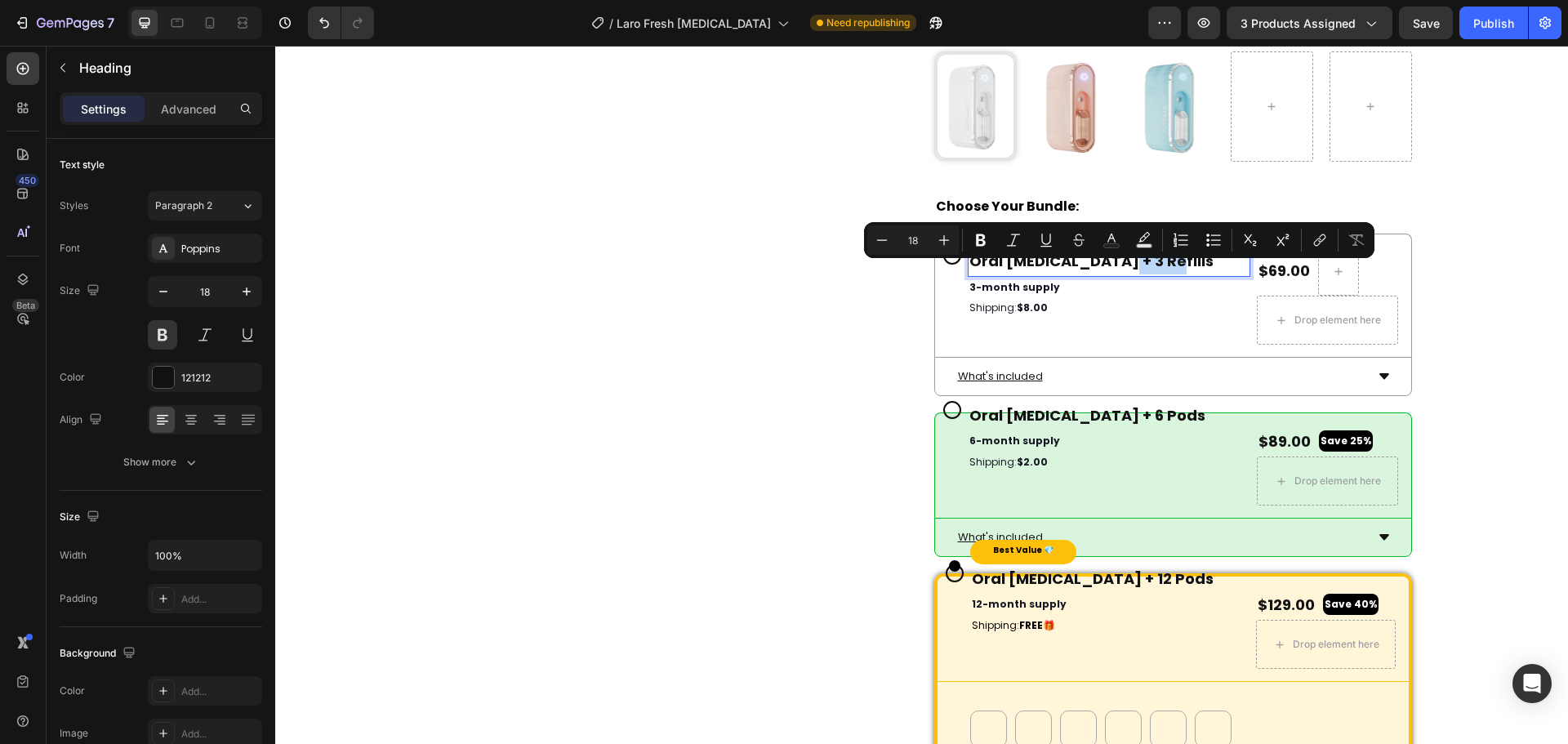
copy p "Refills"
click at [1121, 431] on h2 "Oral [MEDICAL_DATA] + 6 Pods" at bounding box center [1109, 415] width 284 height 29
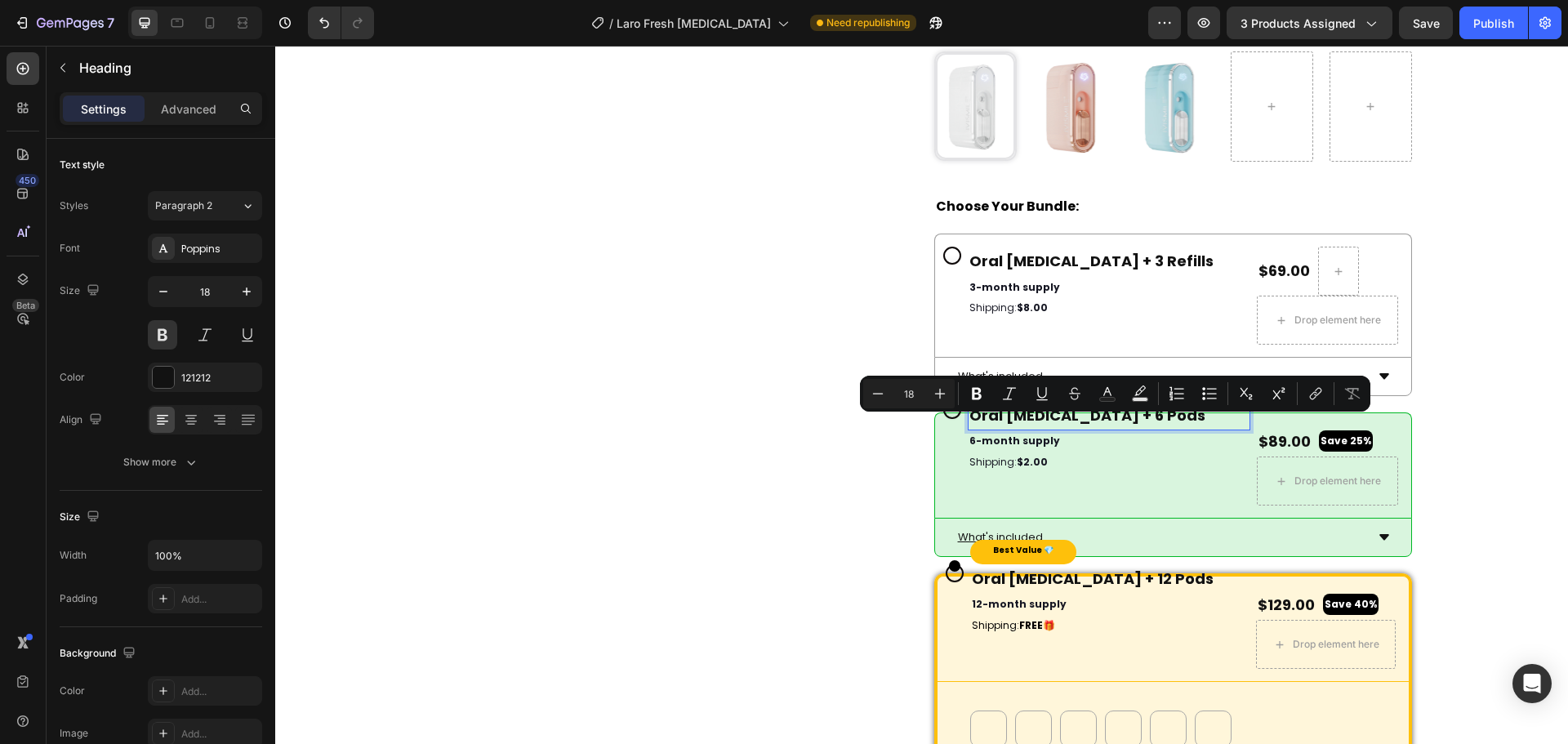
click at [1129, 429] on p "Oral [MEDICAL_DATA] + 6 Pods" at bounding box center [1109, 415] width 280 height 26
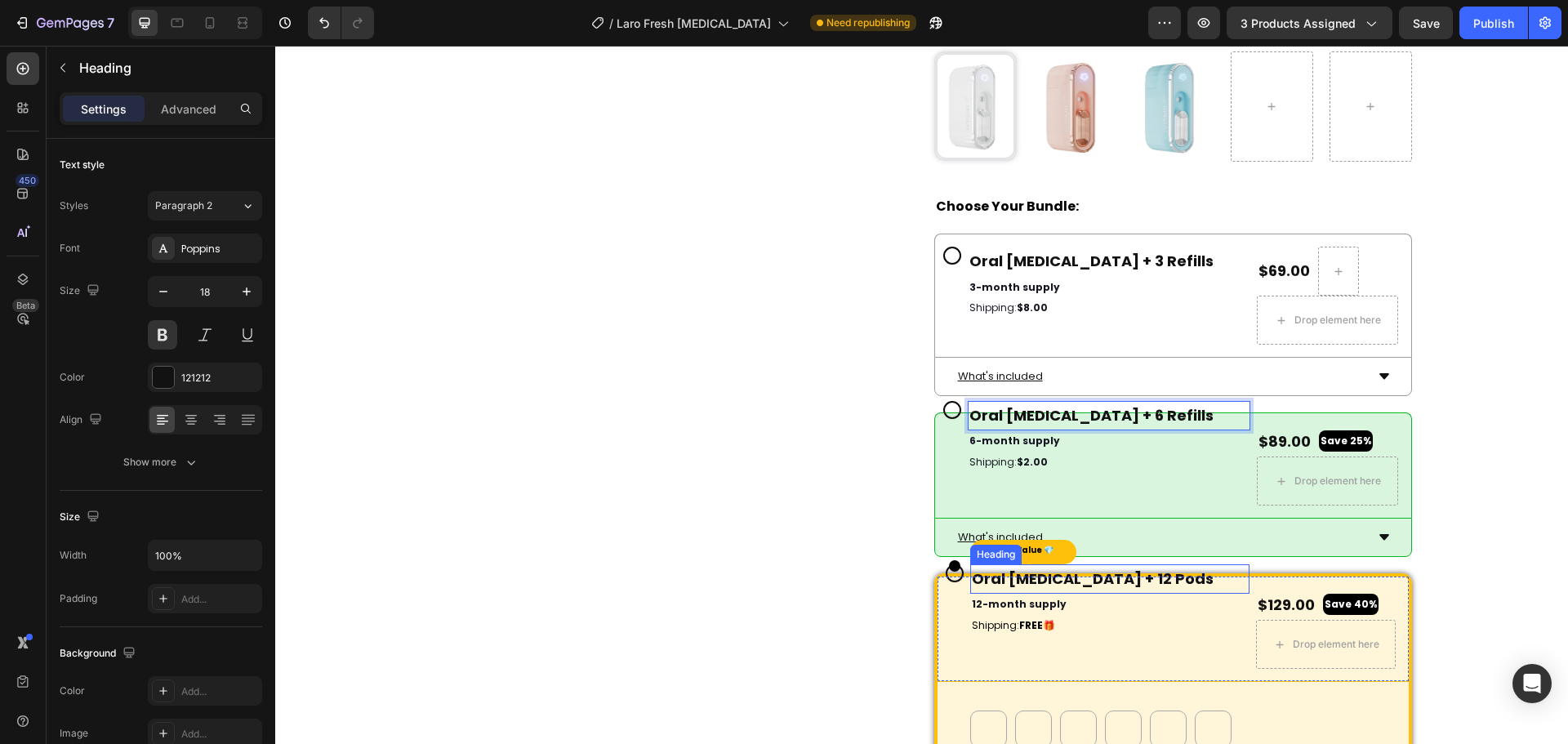
click at [1142, 594] on h2 "Oral [MEDICAL_DATA] + 12 Pods" at bounding box center [1110, 579] width 280 height 29
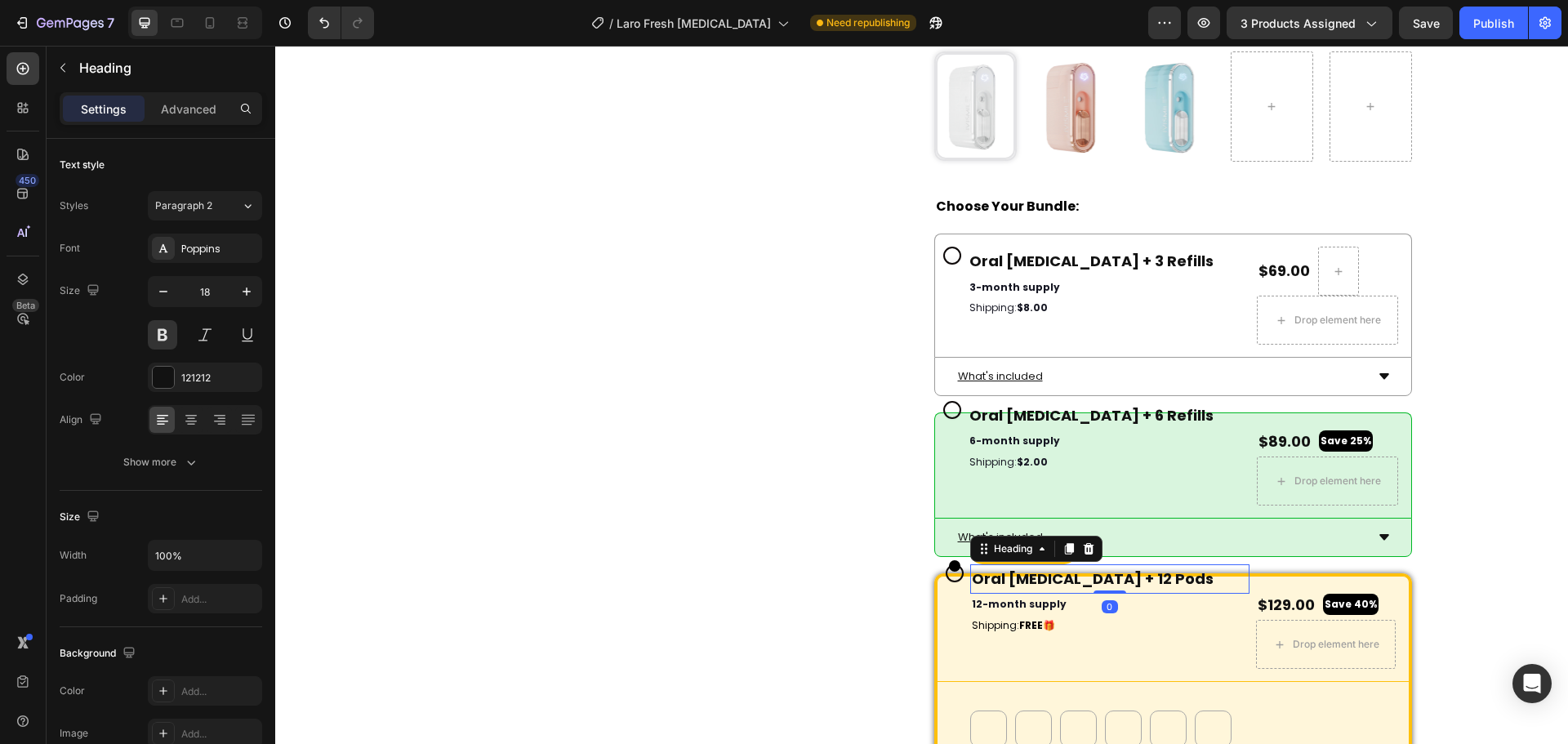
click at [1142, 594] on h2 "Oral [MEDICAL_DATA] + 12 Pods" at bounding box center [1110, 579] width 280 height 29
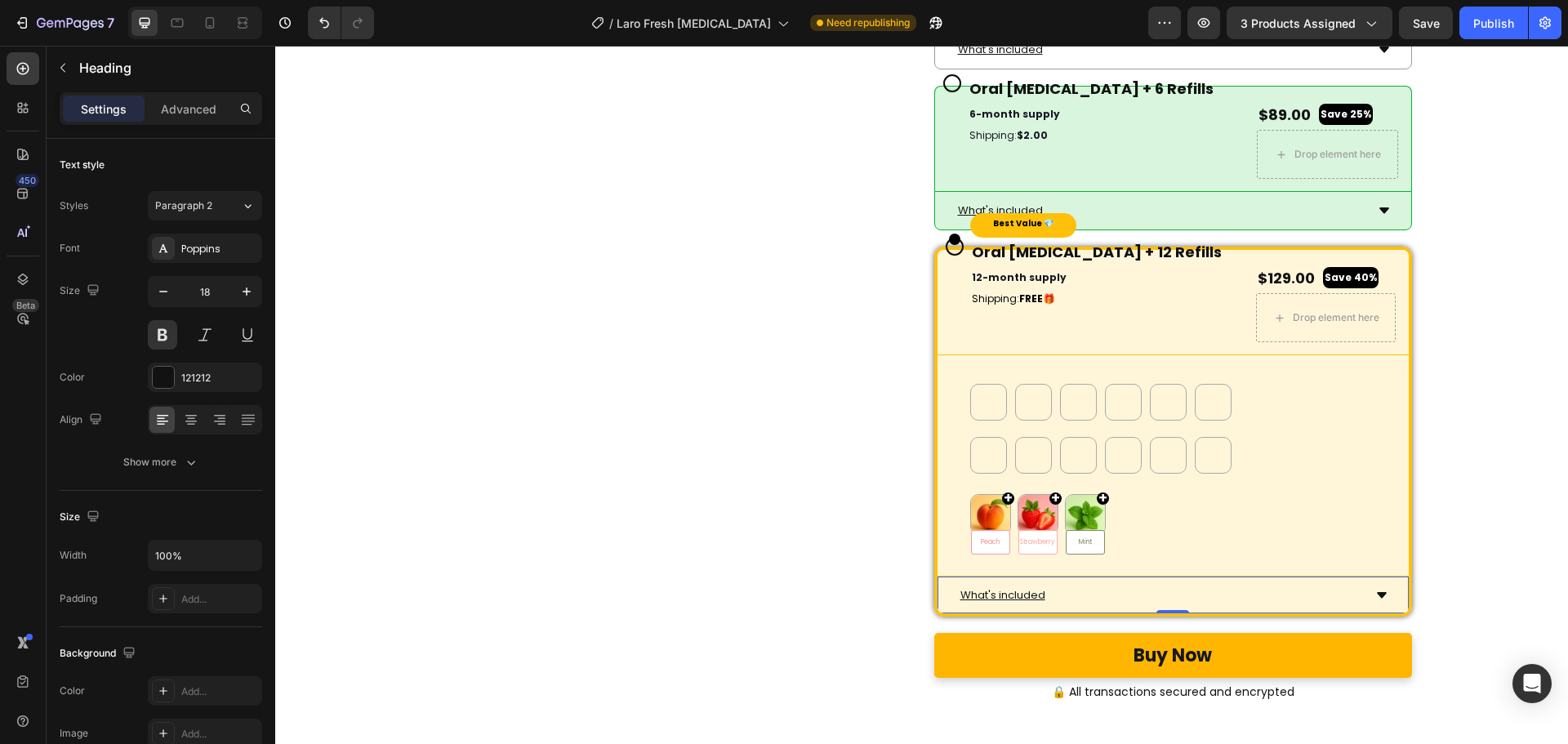
click at [1056, 607] on div "What's included" at bounding box center [1160, 594] width 404 height 23
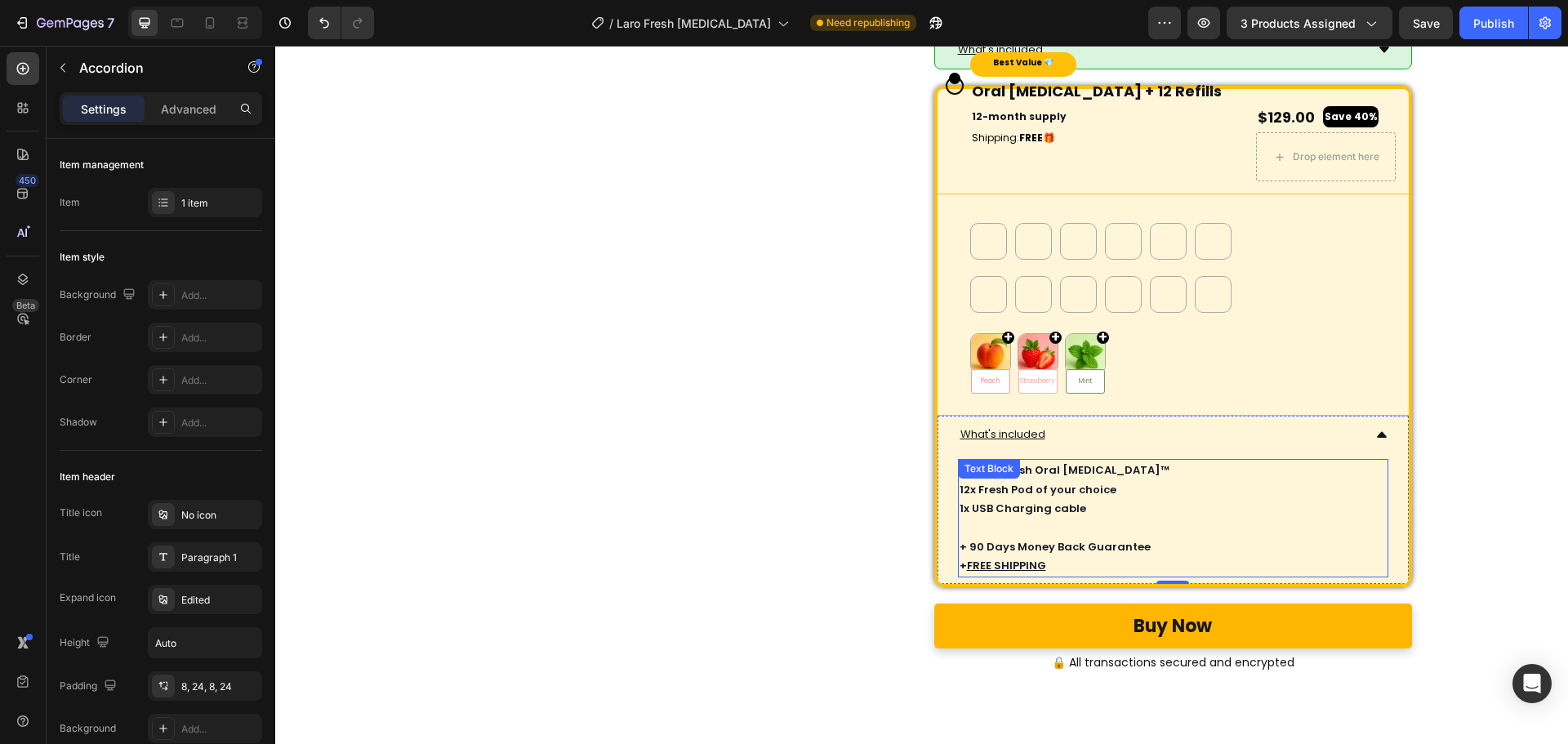
scroll to position [7224, 0]
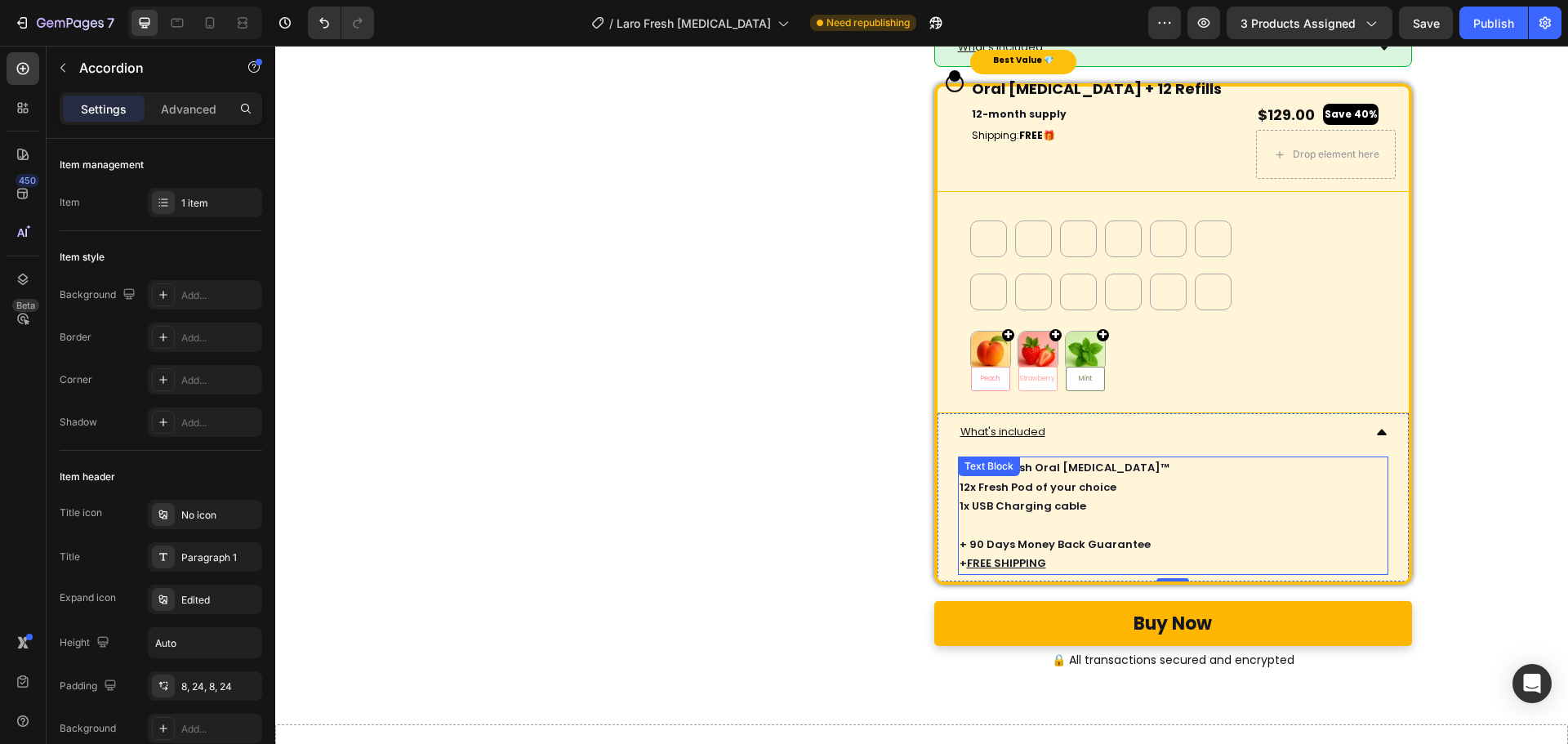
click at [1009, 496] on p "12x Fresh Pod of your choice" at bounding box center [1173, 487] width 427 height 19
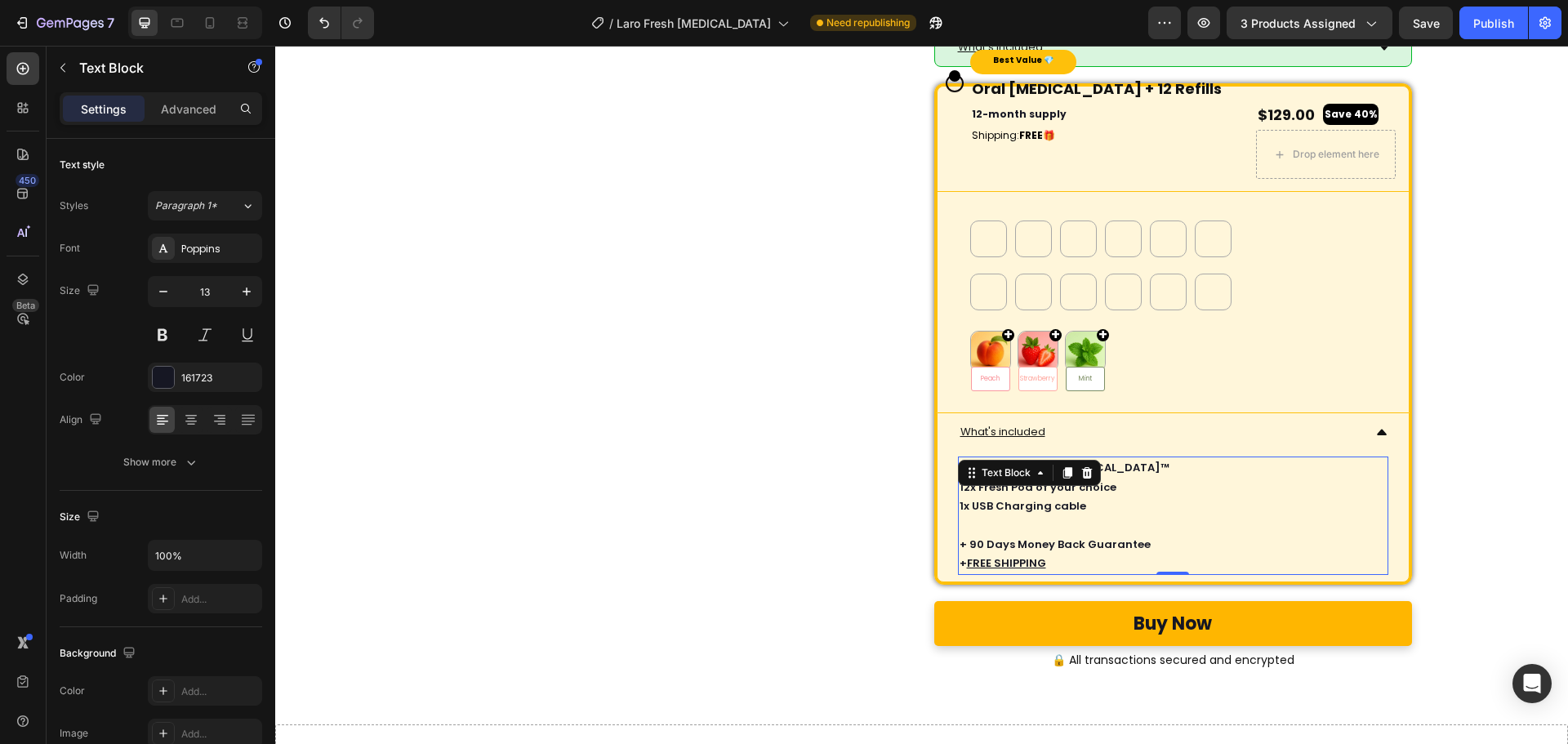
click at [1013, 496] on p "12x Fresh Pod of your choice" at bounding box center [1173, 487] width 427 height 19
click at [1021, 496] on p "12x Fresh Pod of your choice" at bounding box center [1173, 487] width 427 height 19
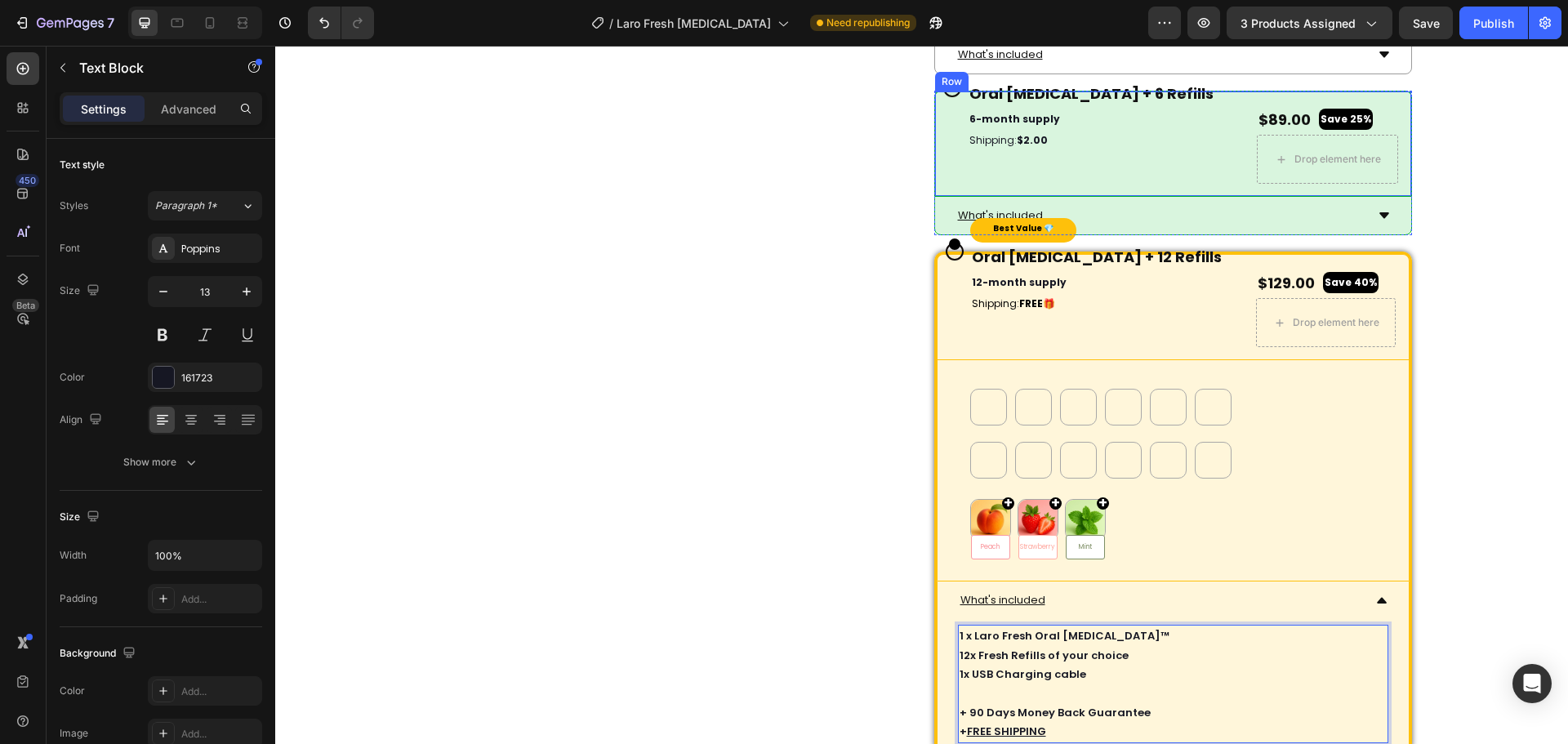
scroll to position [6897, 0]
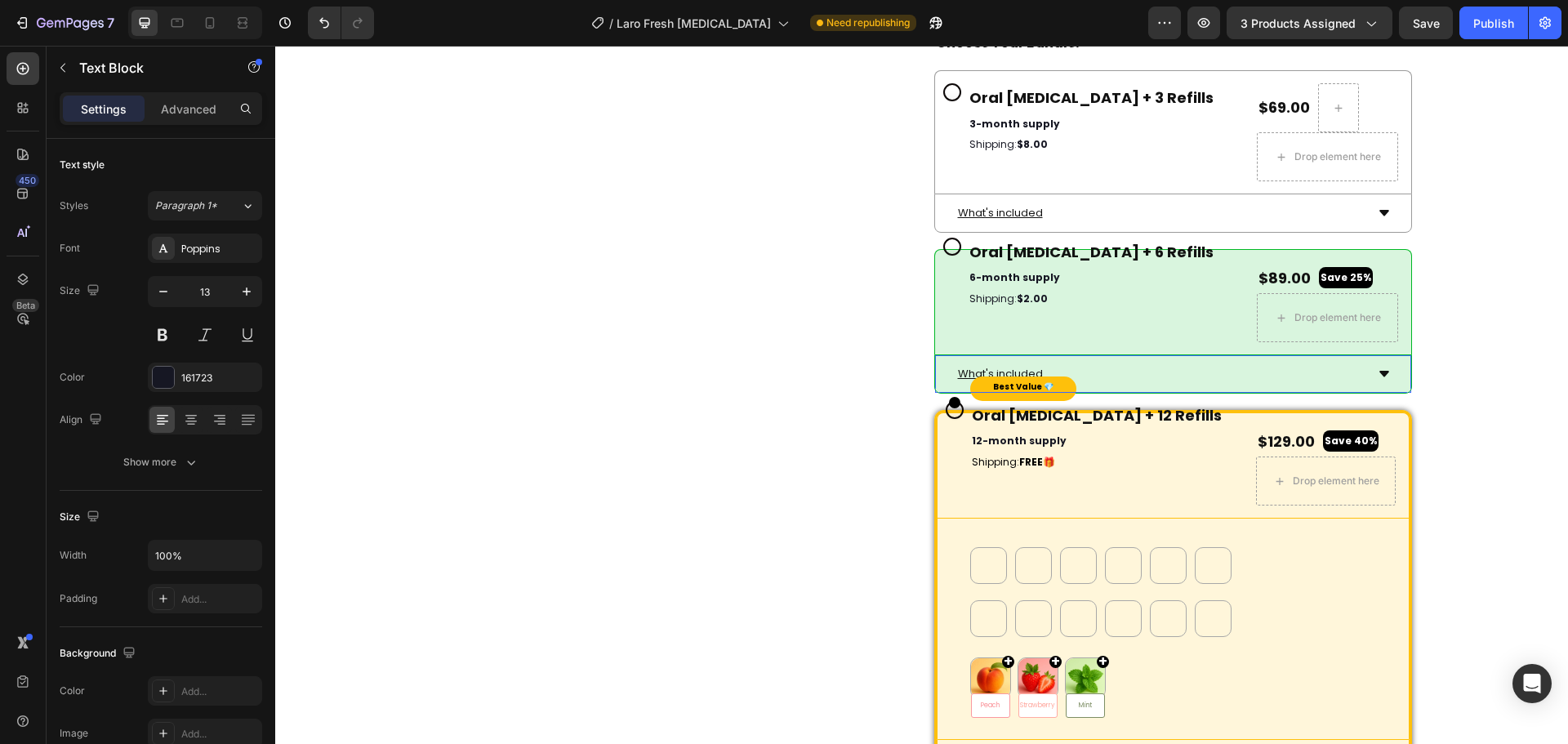
click at [1127, 381] on div "What's included" at bounding box center [1160, 373] width 409 height 23
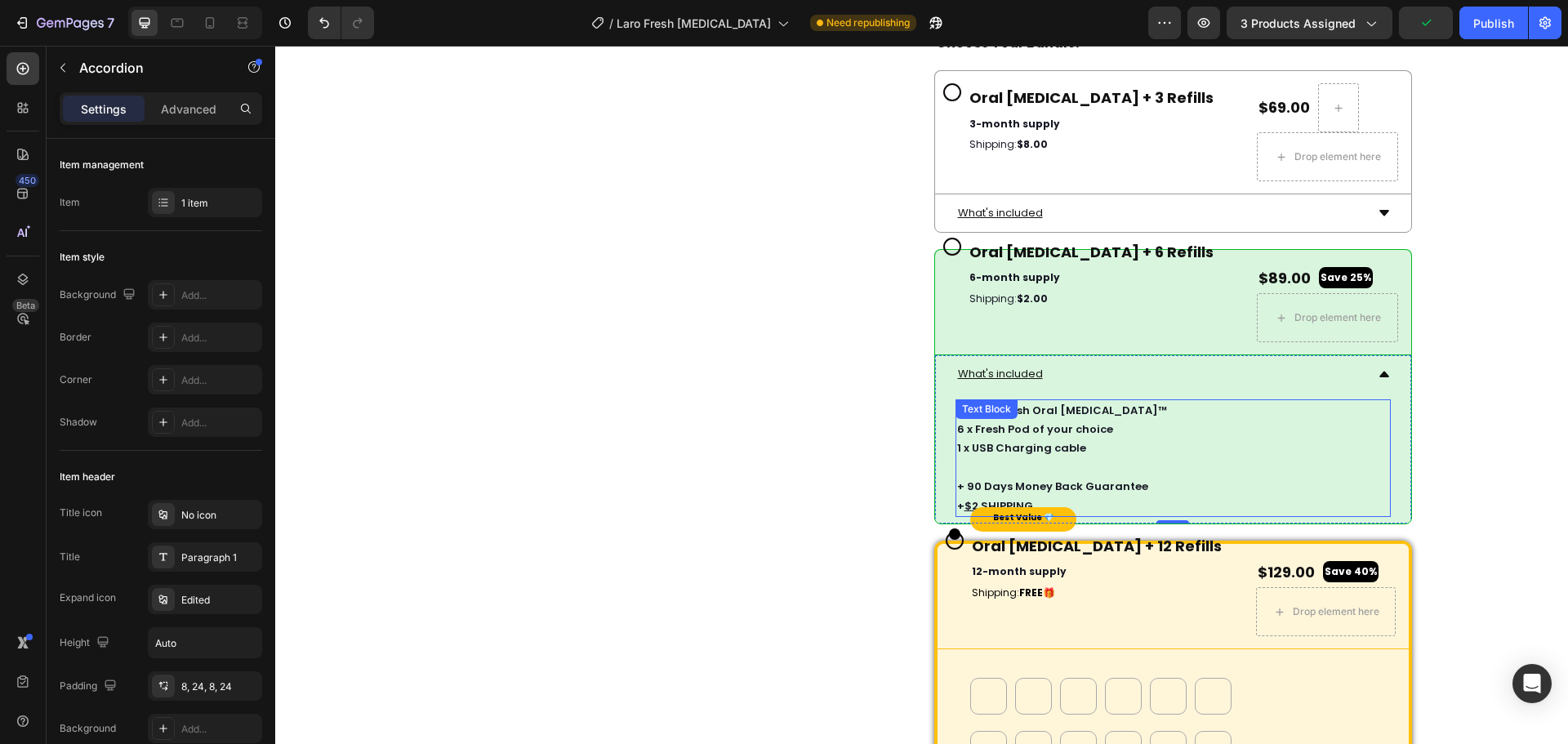
click at [1066, 444] on p "6 x Fresh Pod of your choice 1 x USB Charging cable" at bounding box center [1173, 439] width 432 height 38
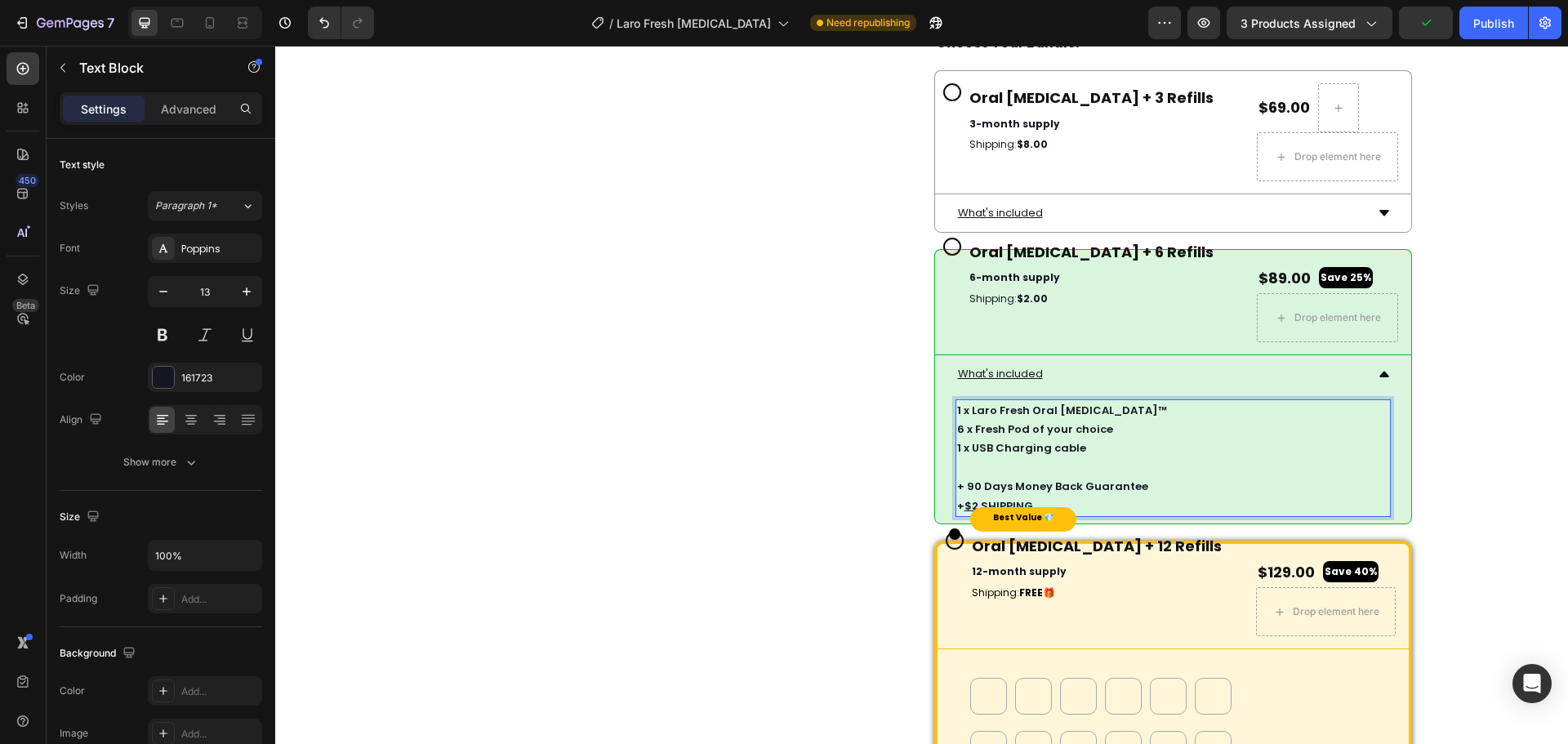
click at [1066, 444] on p "6 x Fresh Pod of your choice 1 x USB Charging cable" at bounding box center [1173, 439] width 432 height 38
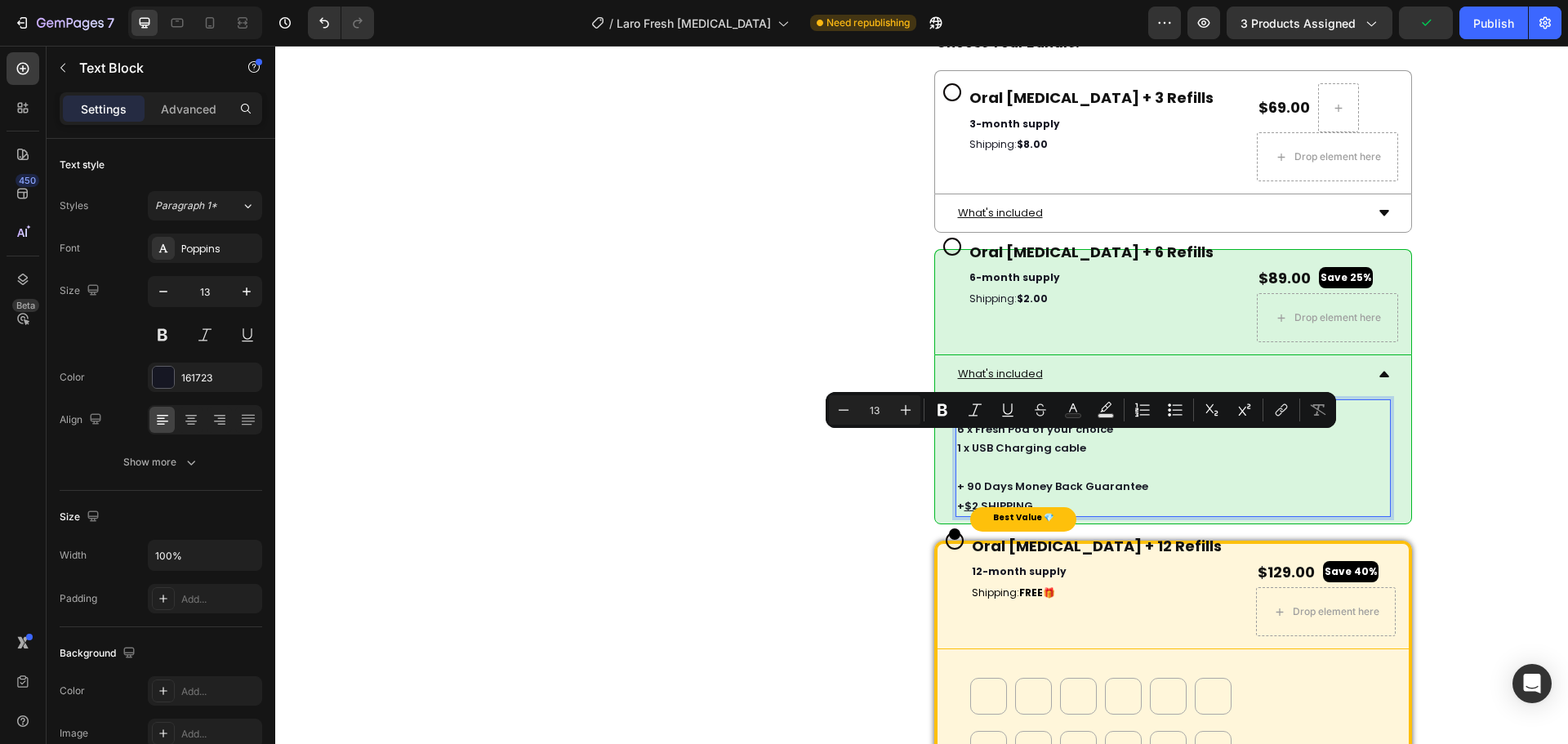
click at [1013, 449] on p "6 x Fresh Pod of your choice 1 x USB Charging cable" at bounding box center [1173, 439] width 432 height 38
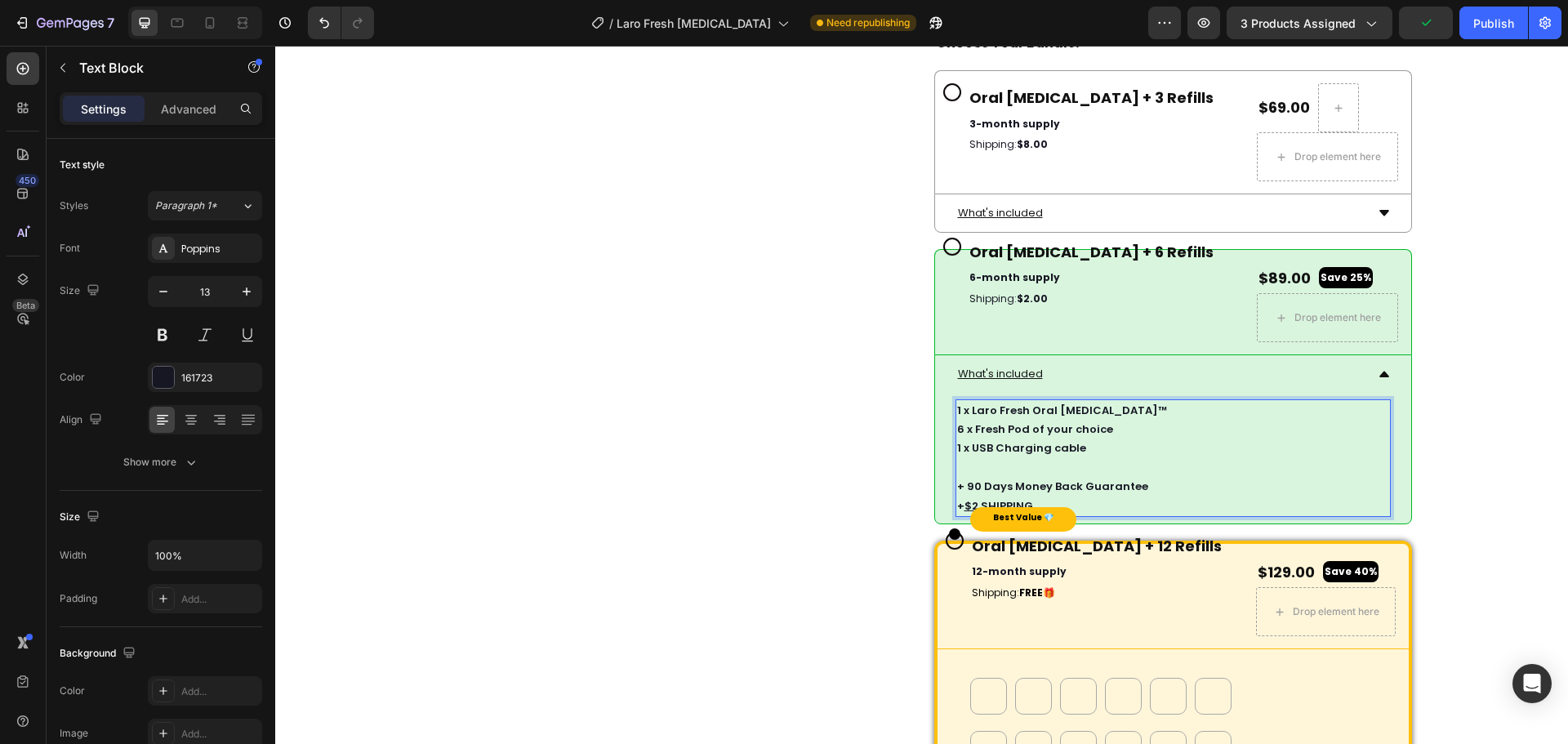
click at [1022, 443] on p "6 x Fresh Pod of your choice 1 x USB Charging cable" at bounding box center [1173, 439] width 432 height 38
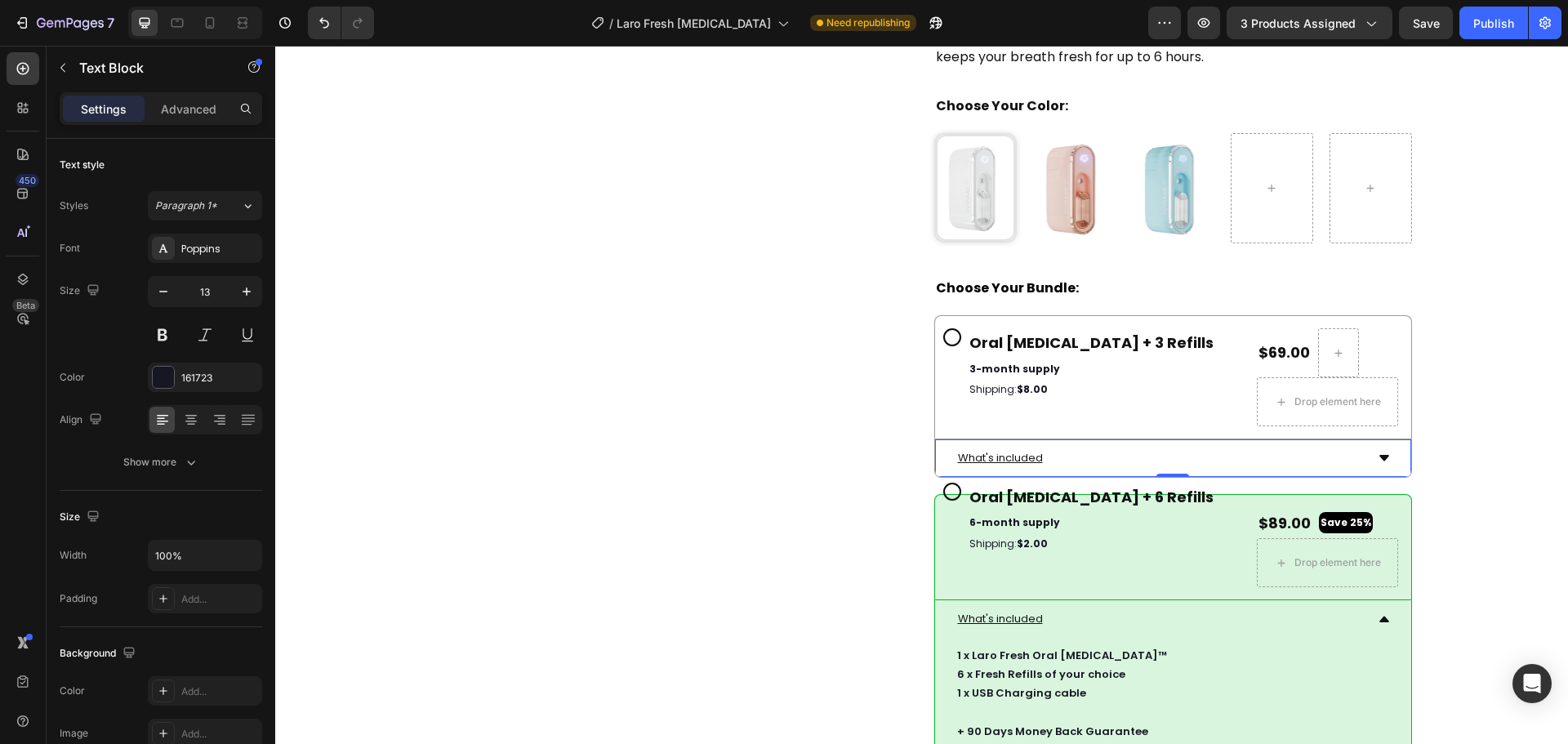
click at [1088, 470] on div "What's included" at bounding box center [1160, 457] width 409 height 23
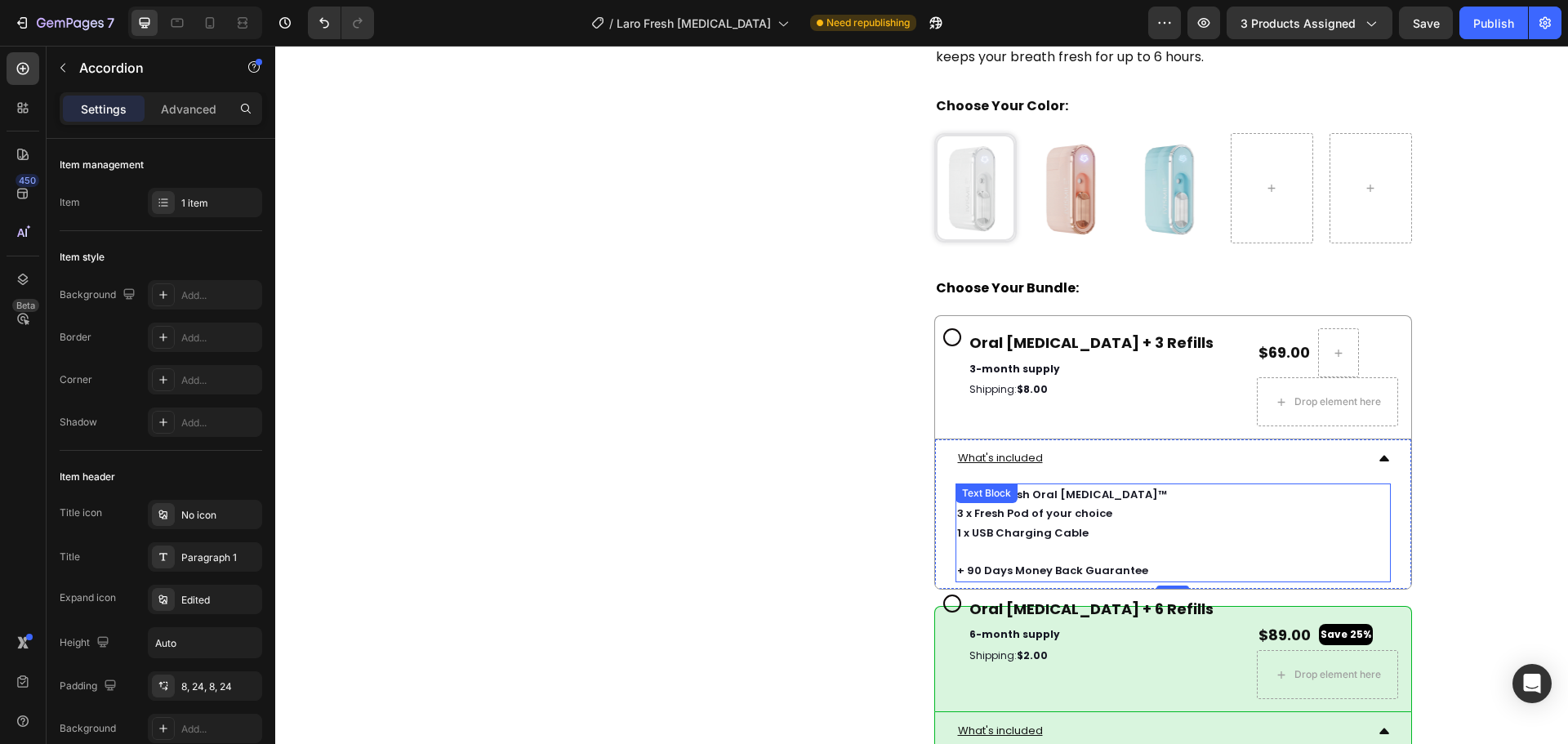
click at [1018, 523] on p "3 x Fresh Pod of your choice" at bounding box center [1173, 513] width 432 height 19
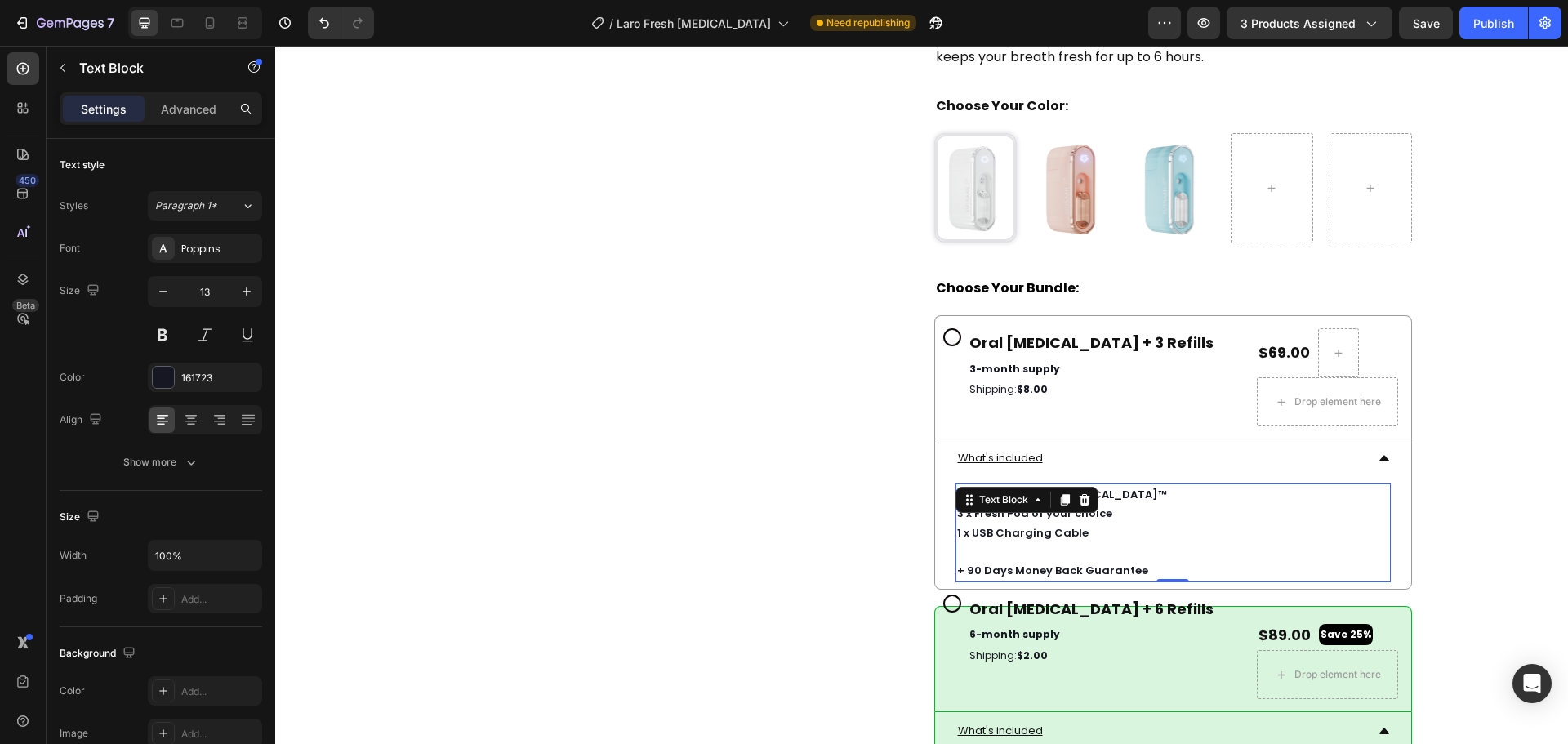
click at [1022, 523] on p "3 x Fresh Pod of your choice" at bounding box center [1173, 513] width 432 height 19
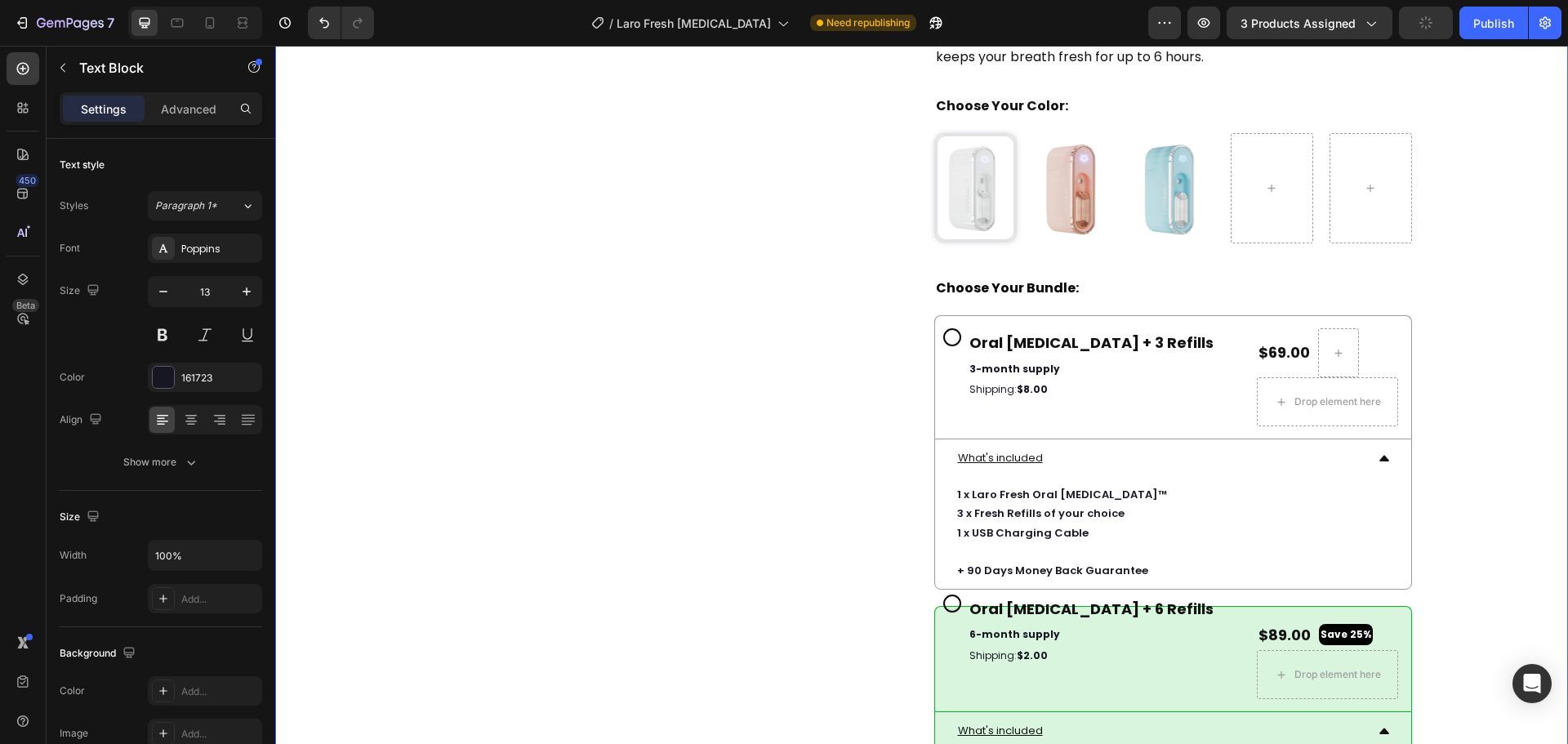
click at [1439, 485] on div "LASTING FRESHNESS STARTS HERE! Heading LASTING FRESHNESS STARTS HERE! Heading I…" at bounding box center [921, 632] width 1293 height 1710
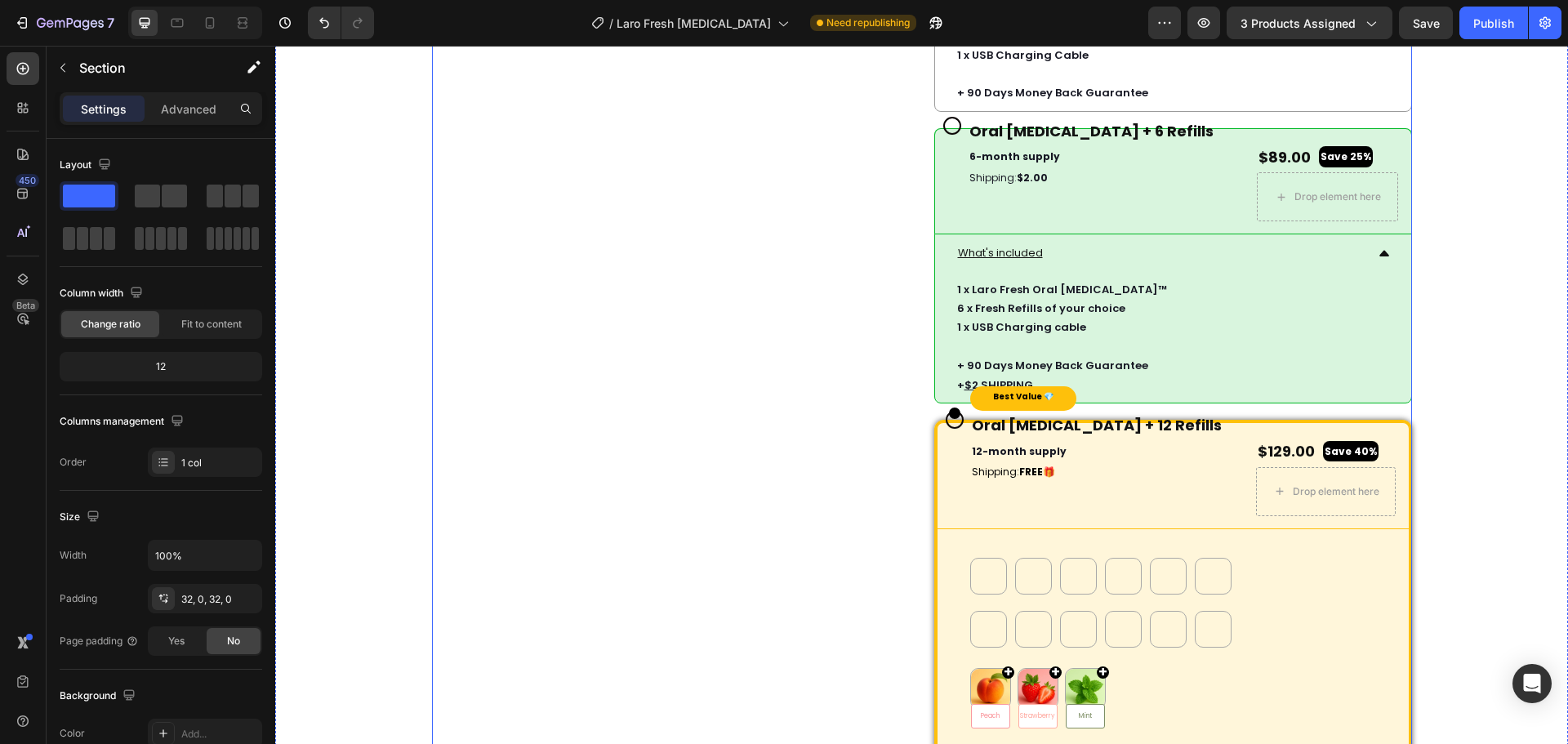
scroll to position [7142, 0]
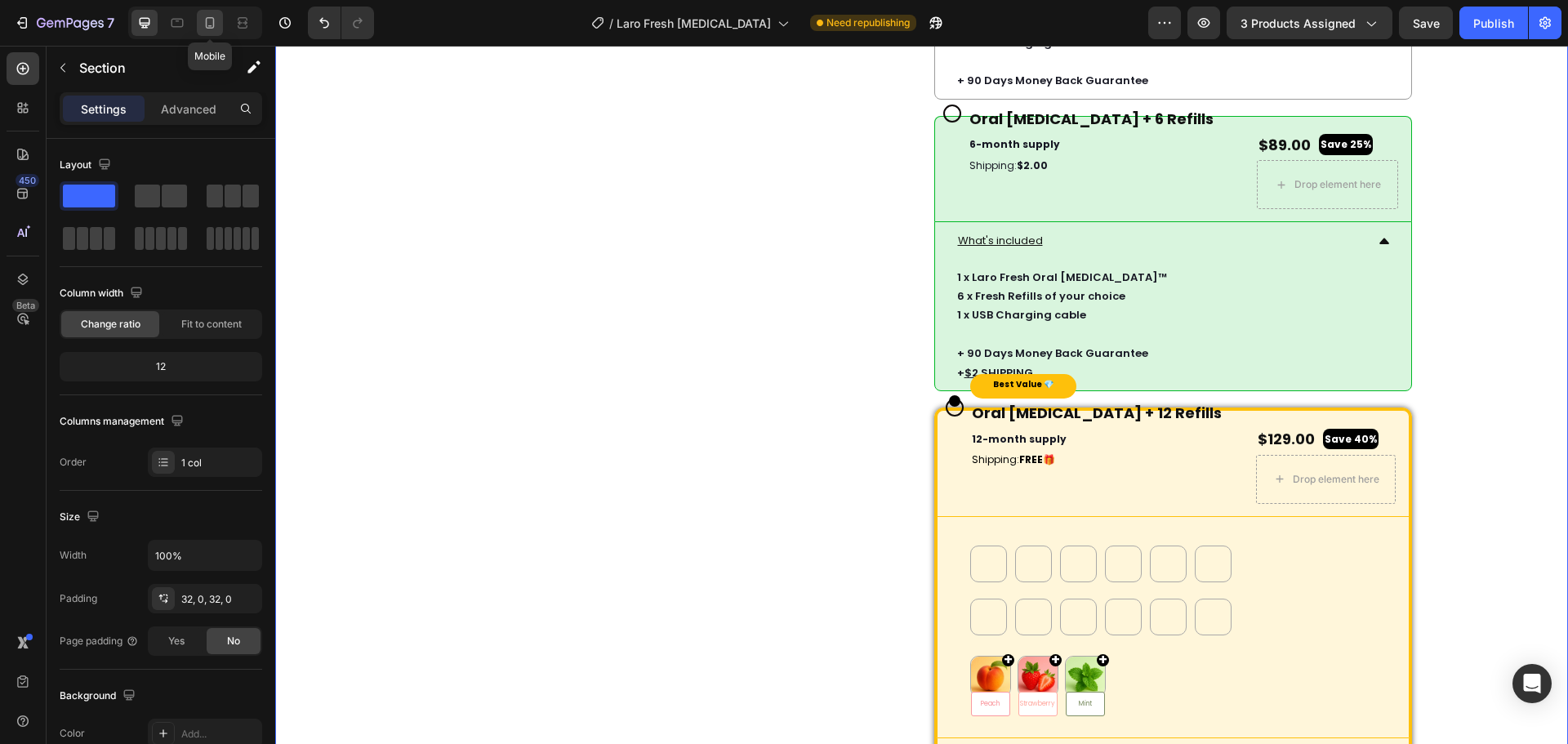
click at [210, 20] on icon at bounding box center [210, 23] width 17 height 17
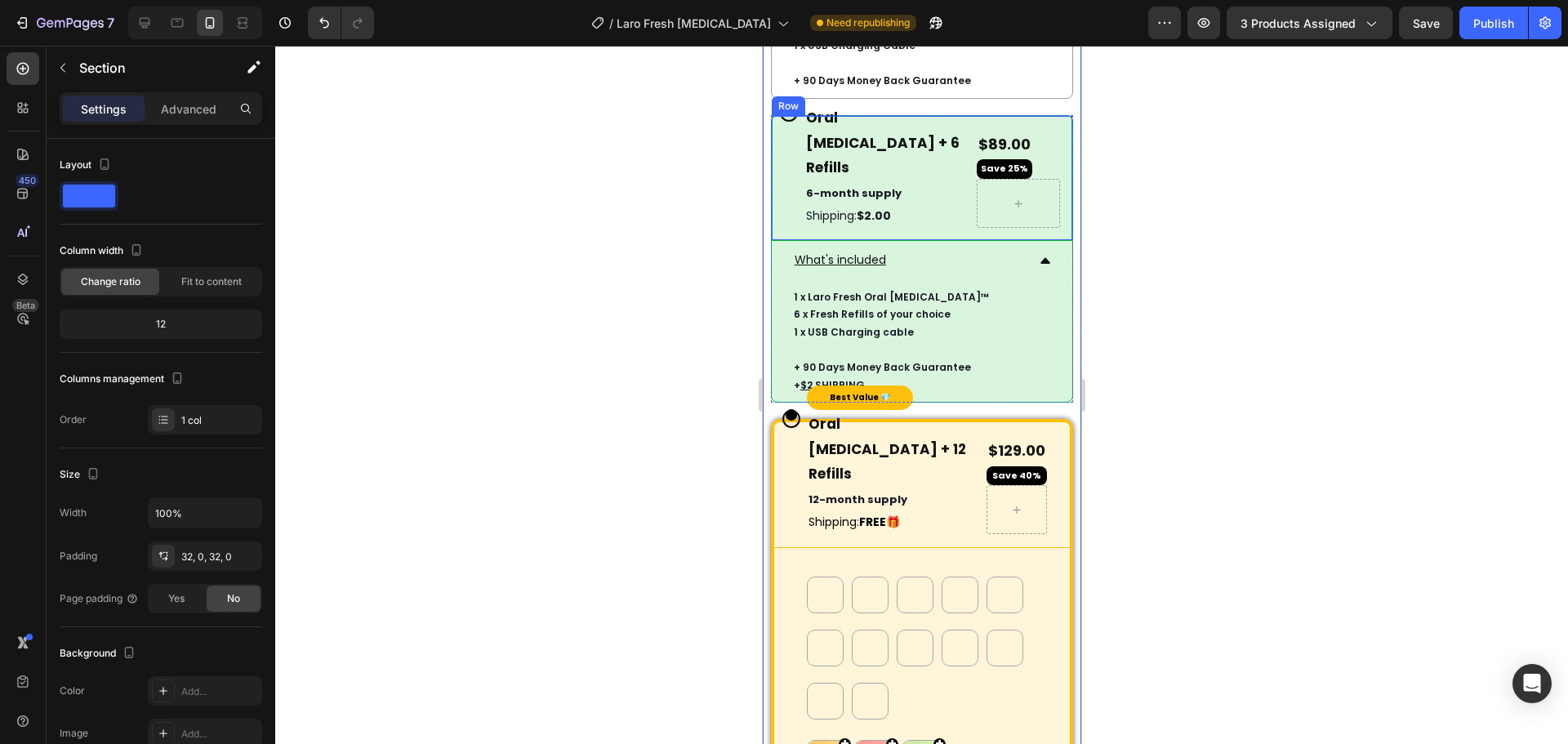
scroll to position [6734, 0]
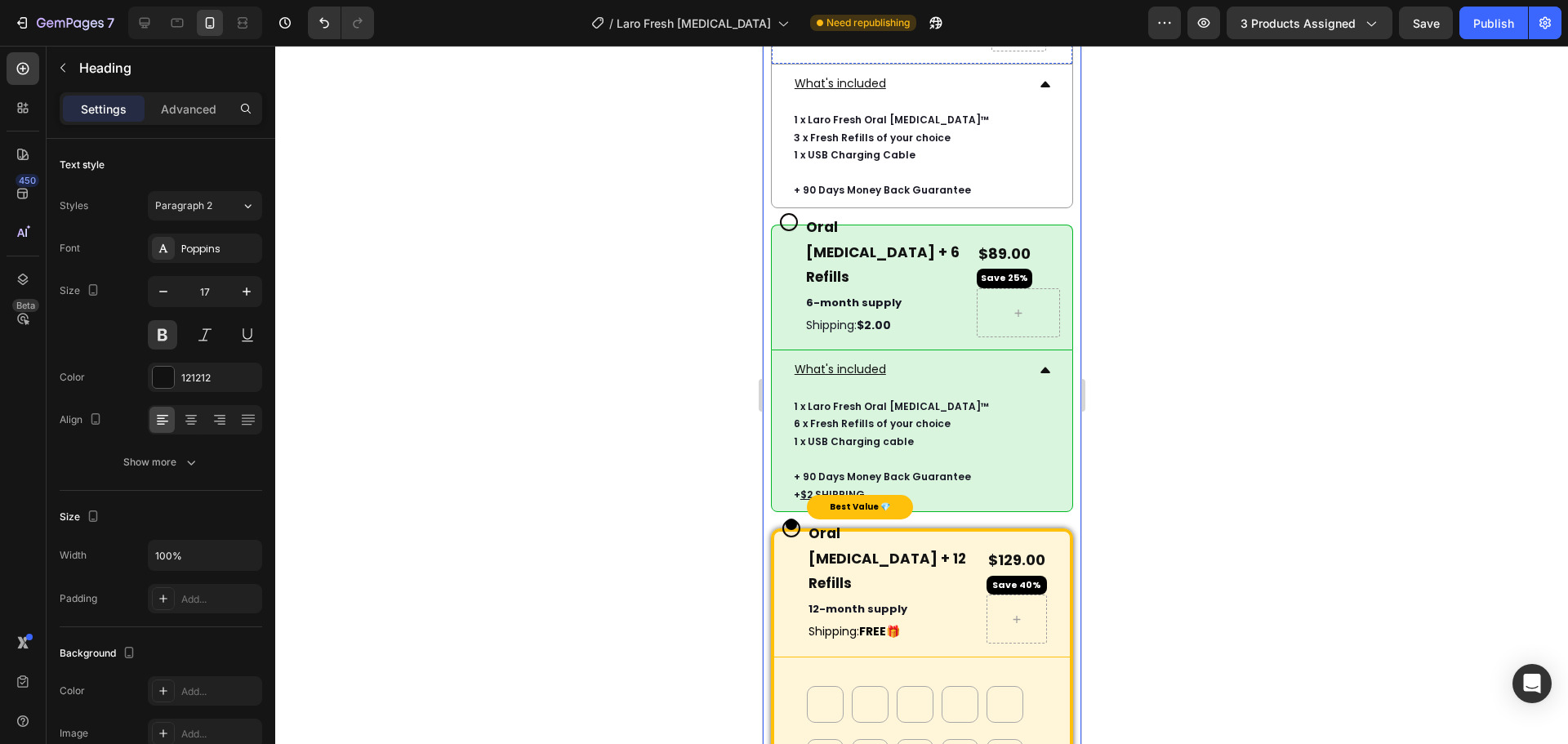
drag, startPoint x: 851, startPoint y: 212, endPoint x: 800, endPoint y: 211, distance: 51.0
click at [1203, 229] on div at bounding box center [921, 395] width 1293 height 698
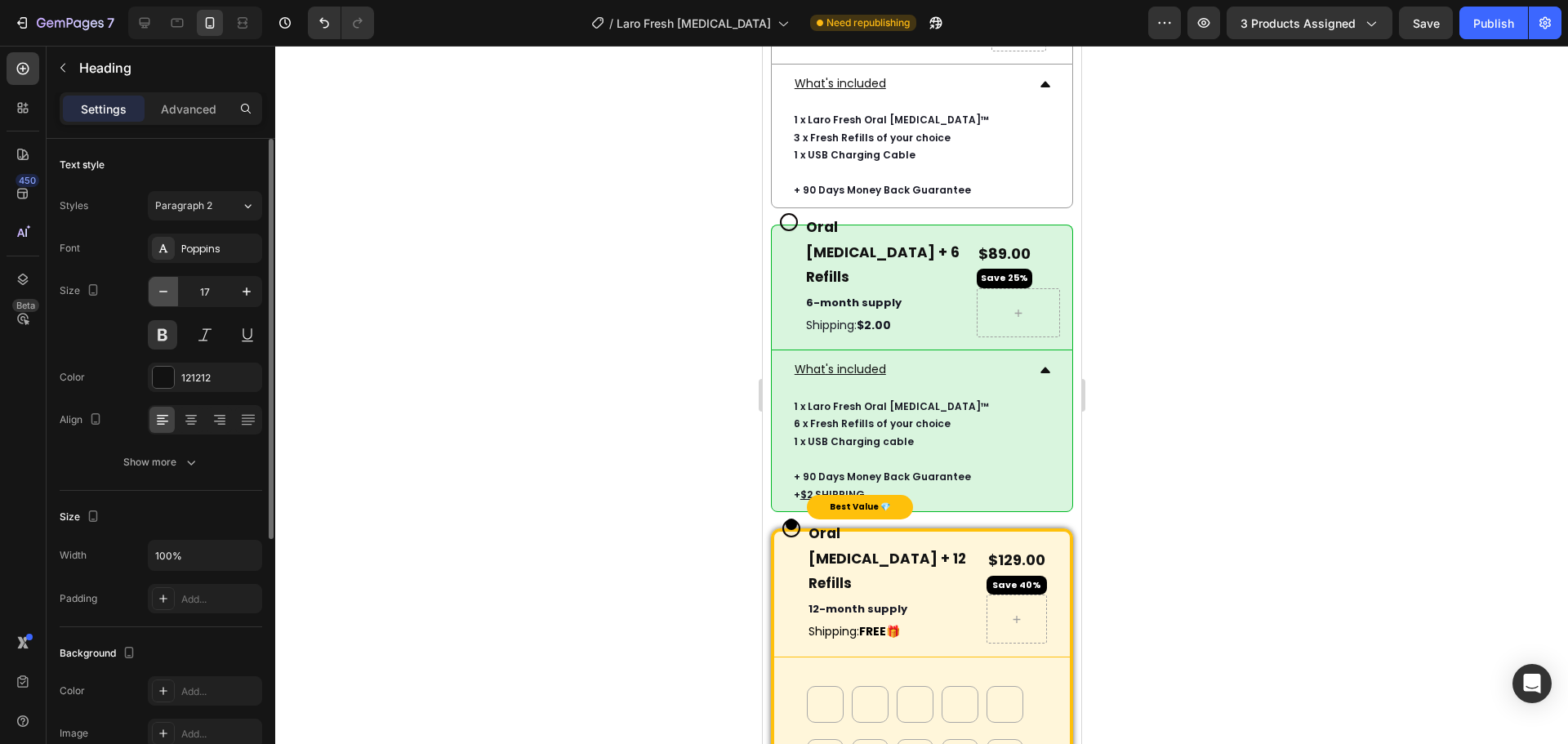
click at [170, 290] on icon "button" at bounding box center [164, 292] width 17 height 17
click at [244, 291] on icon "button" at bounding box center [247, 292] width 17 height 17
type input "17"
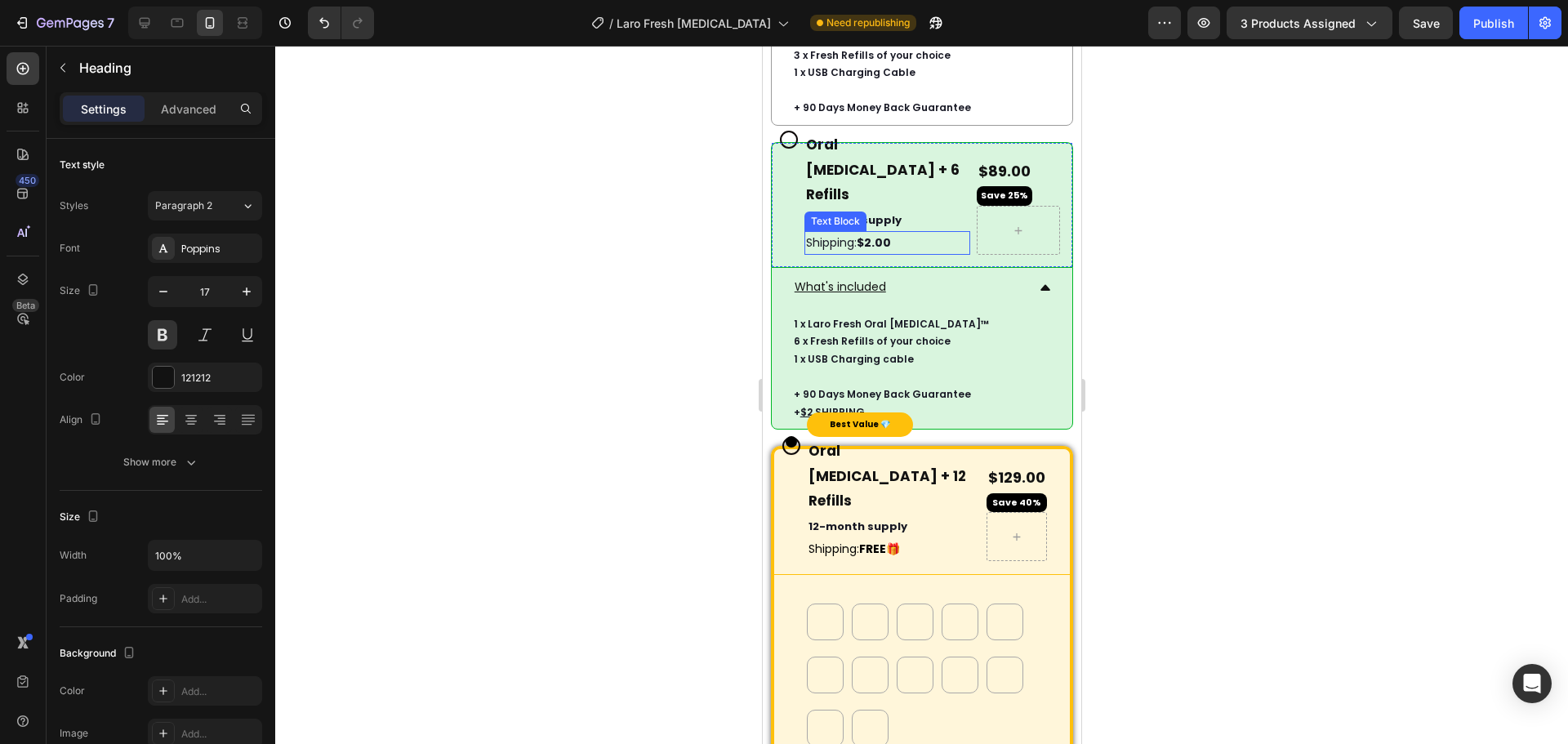
scroll to position [6816, 0]
click at [942, 82] on p "1 x USB Charging Cable" at bounding box center [921, 74] width 257 height 18
click at [971, 117] on p "+ 90 Days Money Back Guarantee" at bounding box center [921, 109] width 257 height 18
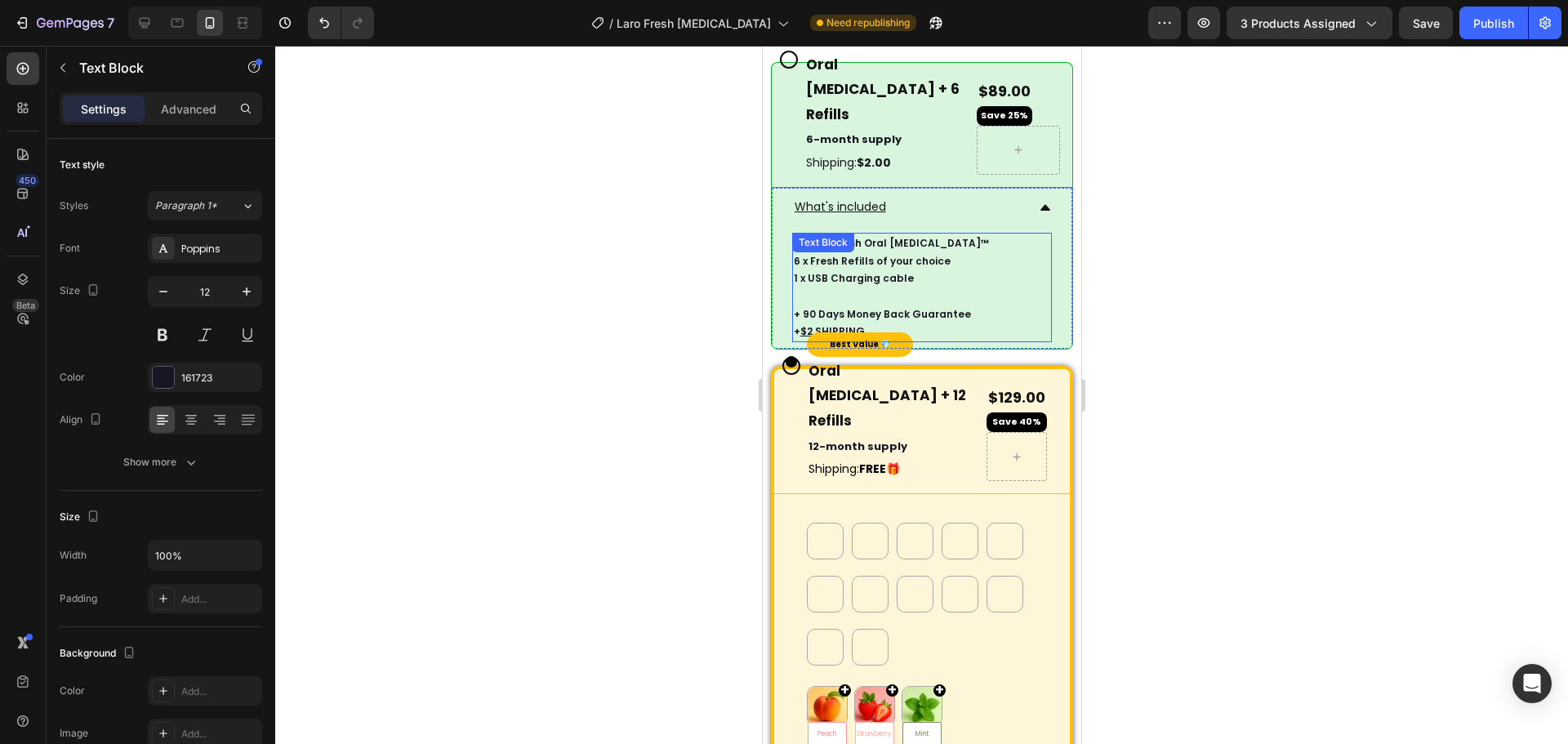
scroll to position [6897, 0]
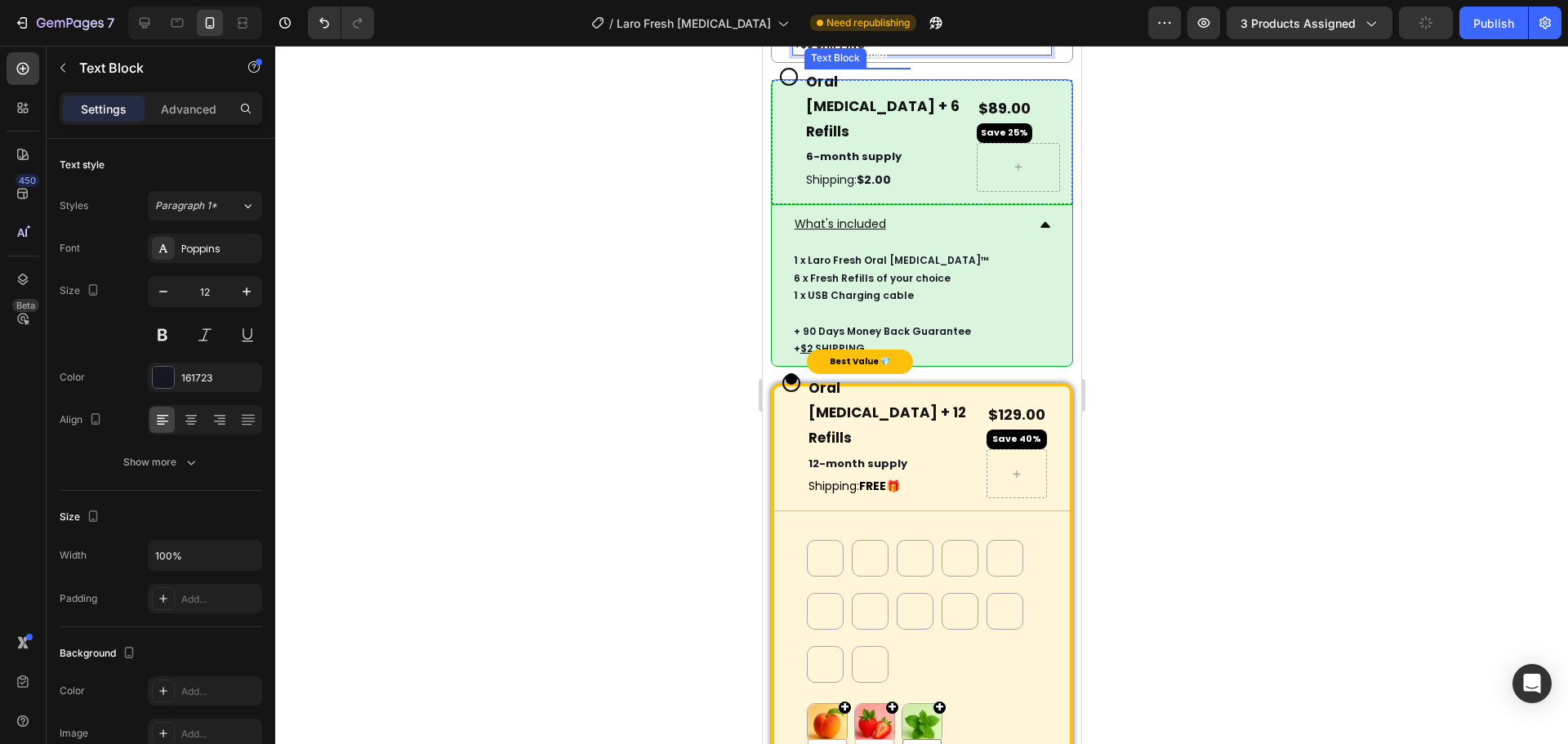
click at [805, 68] on div "Most Popular Text Block" at bounding box center [856, 68] width 106 height 0
click at [816, 66] on div "Text Block" at bounding box center [875, 52] width 143 height 26
click at [905, 19] on p "Rich Text Editor. Editing area: main" at bounding box center [921, 10] width 257 height 18
click at [816, 68] on div "Most Popular Text Block" at bounding box center [856, 68] width 106 height 0
click at [863, 36] on p "+ 90 Days Money Back Guarantee" at bounding box center [921, 27] width 257 height 18
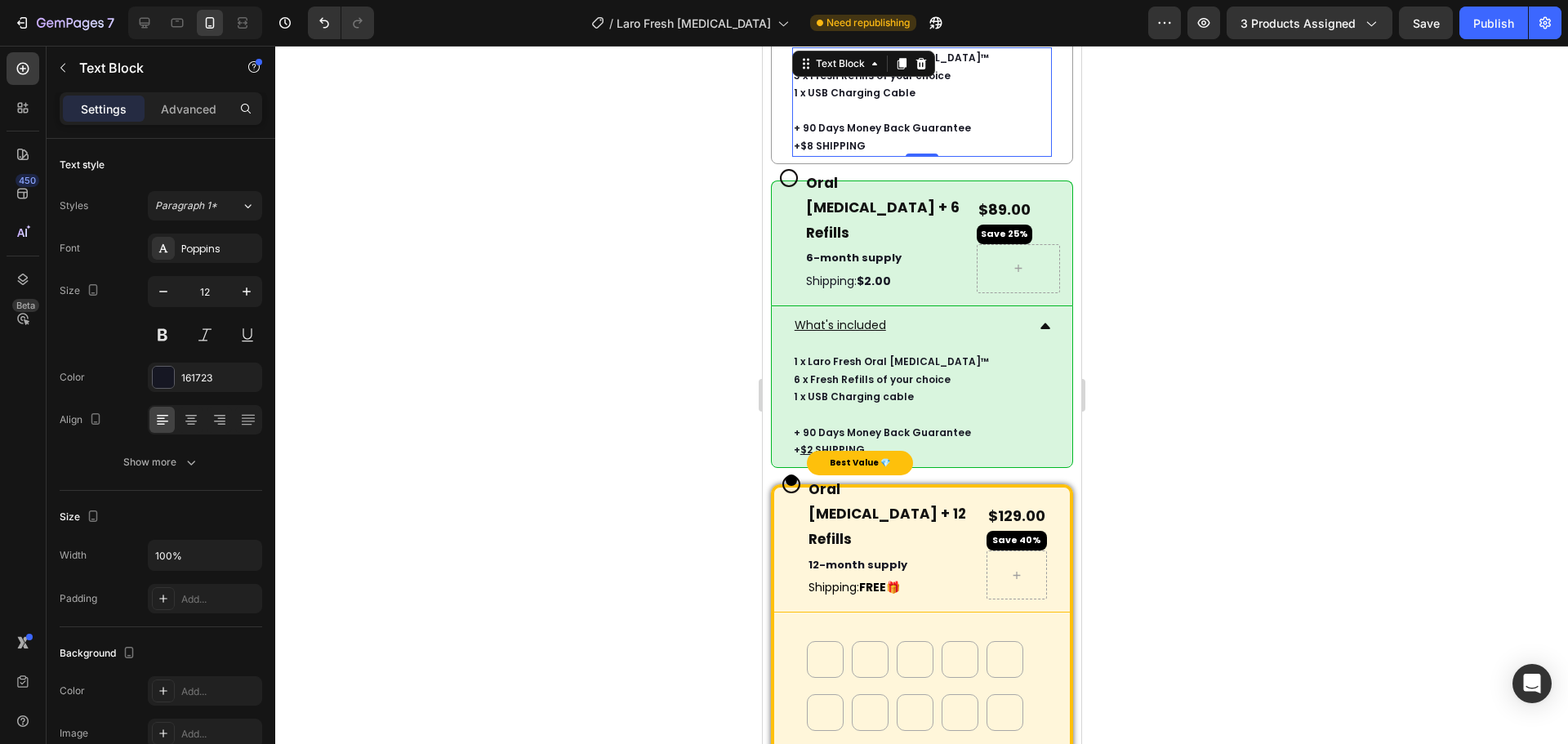
scroll to position [6653, 0]
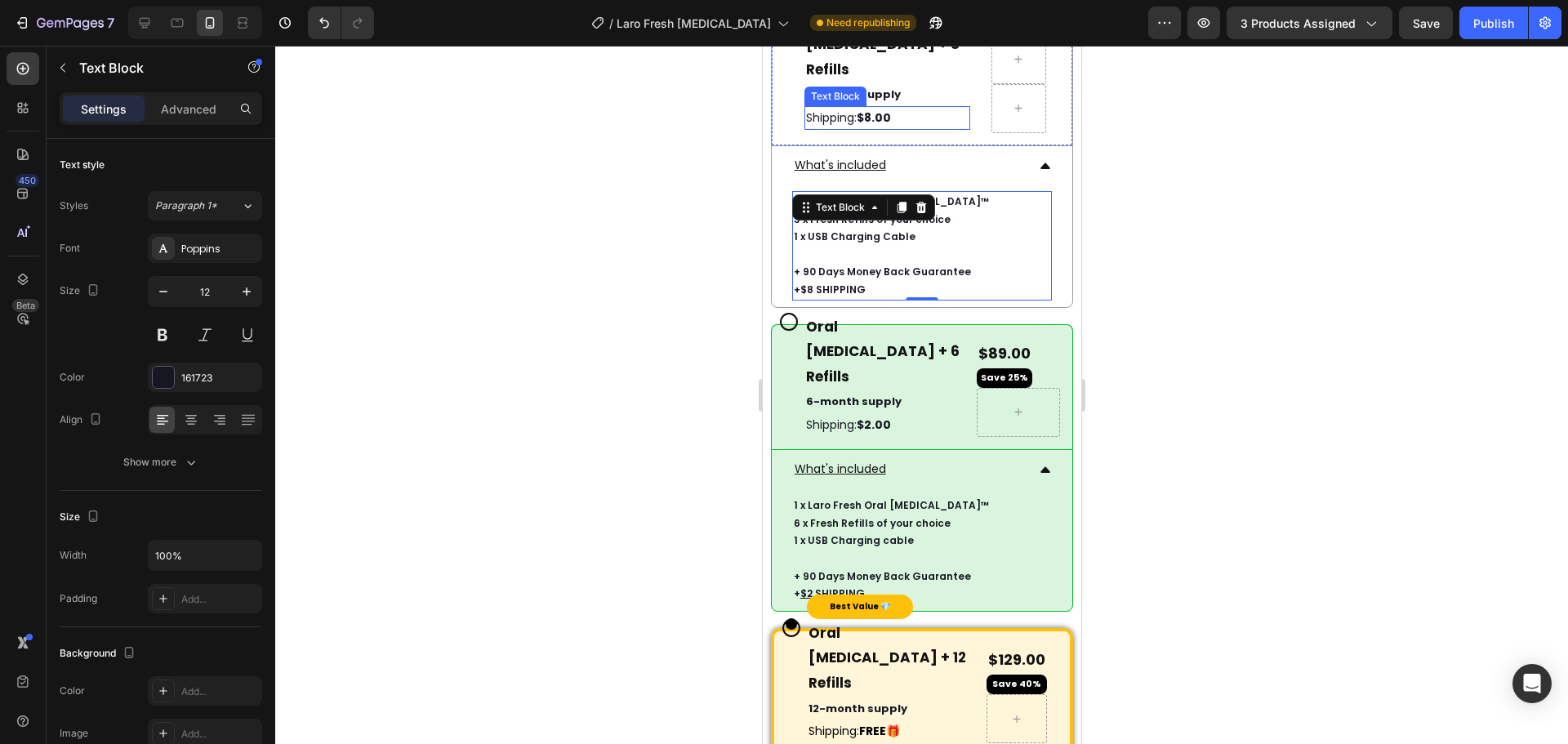
click at [864, 126] on strong "$8.00" at bounding box center [872, 118] width 34 height 17
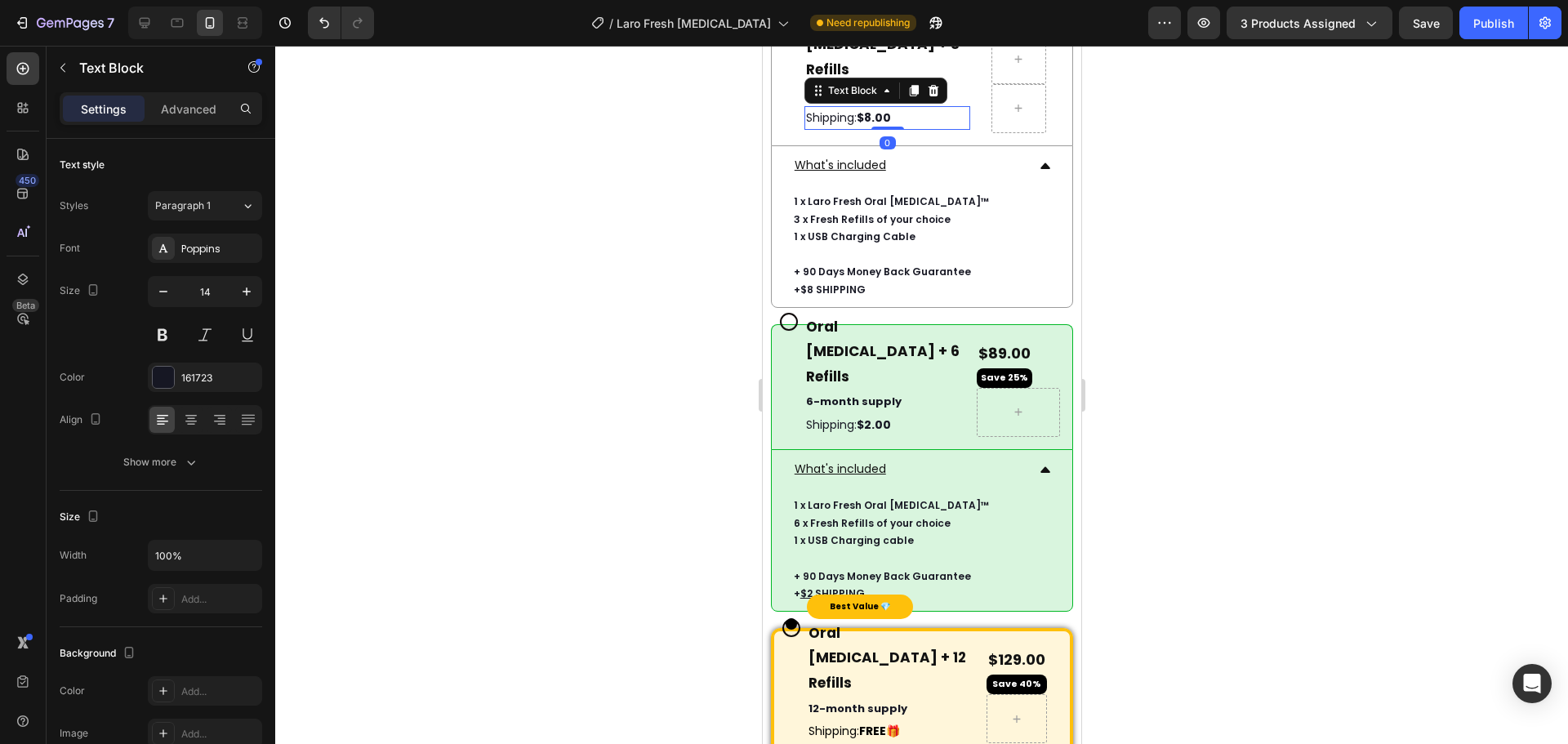
click at [864, 126] on strong "$8.00" at bounding box center [872, 118] width 34 height 17
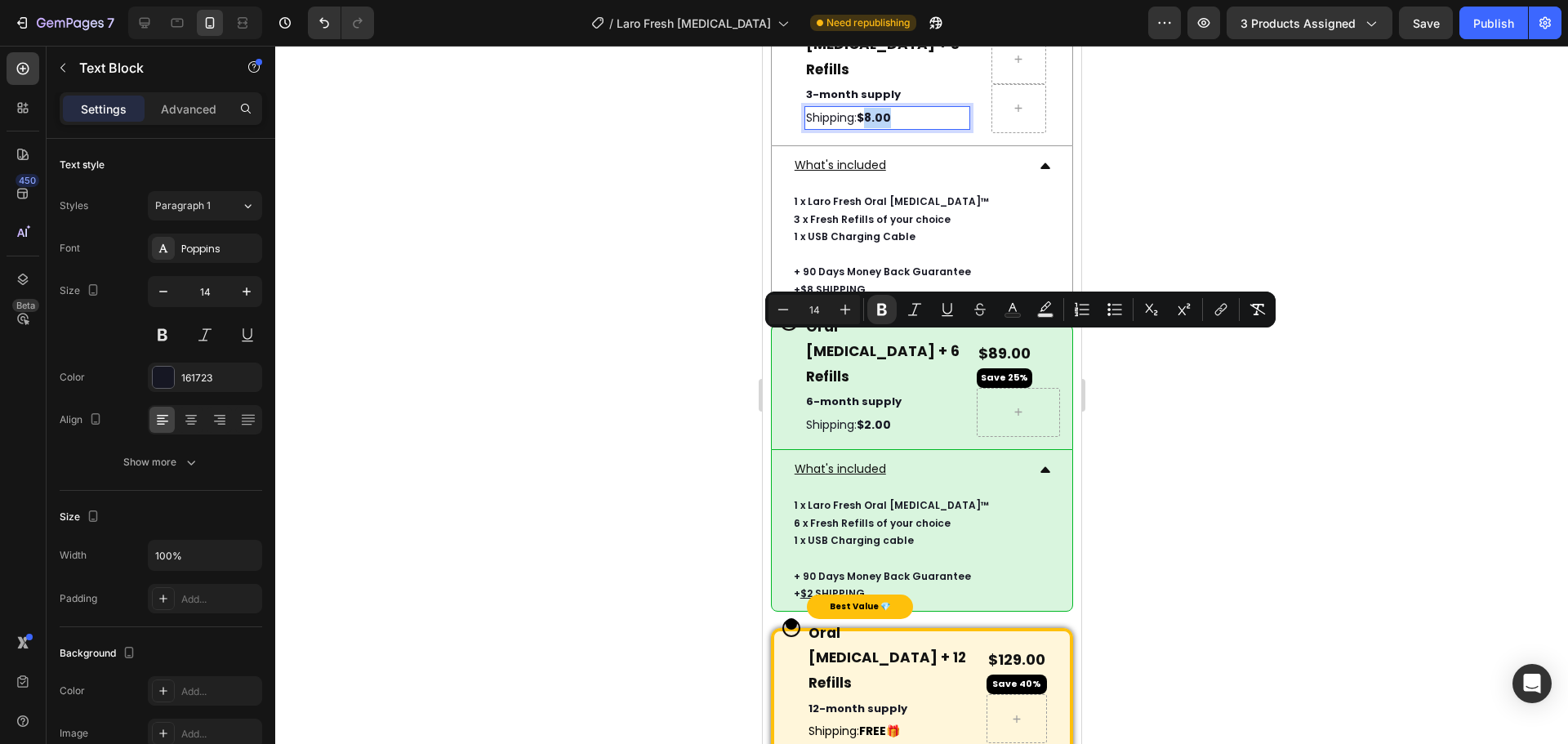
click at [870, 126] on strong "$8.00" at bounding box center [872, 118] width 34 height 17
click at [873, 126] on strong "$8.00" at bounding box center [872, 118] width 34 height 17
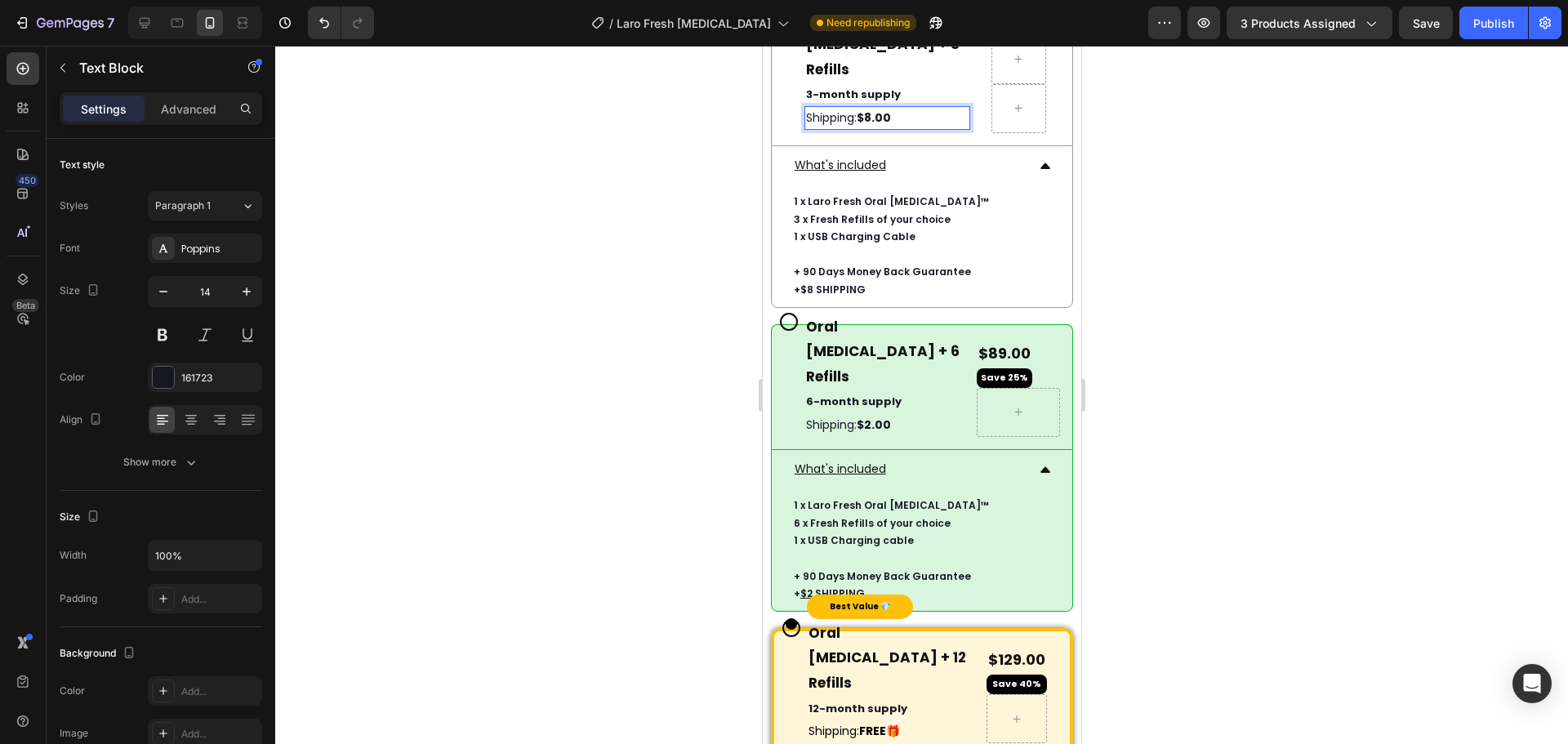
click at [877, 126] on strong "$8.00" at bounding box center [872, 118] width 34 height 17
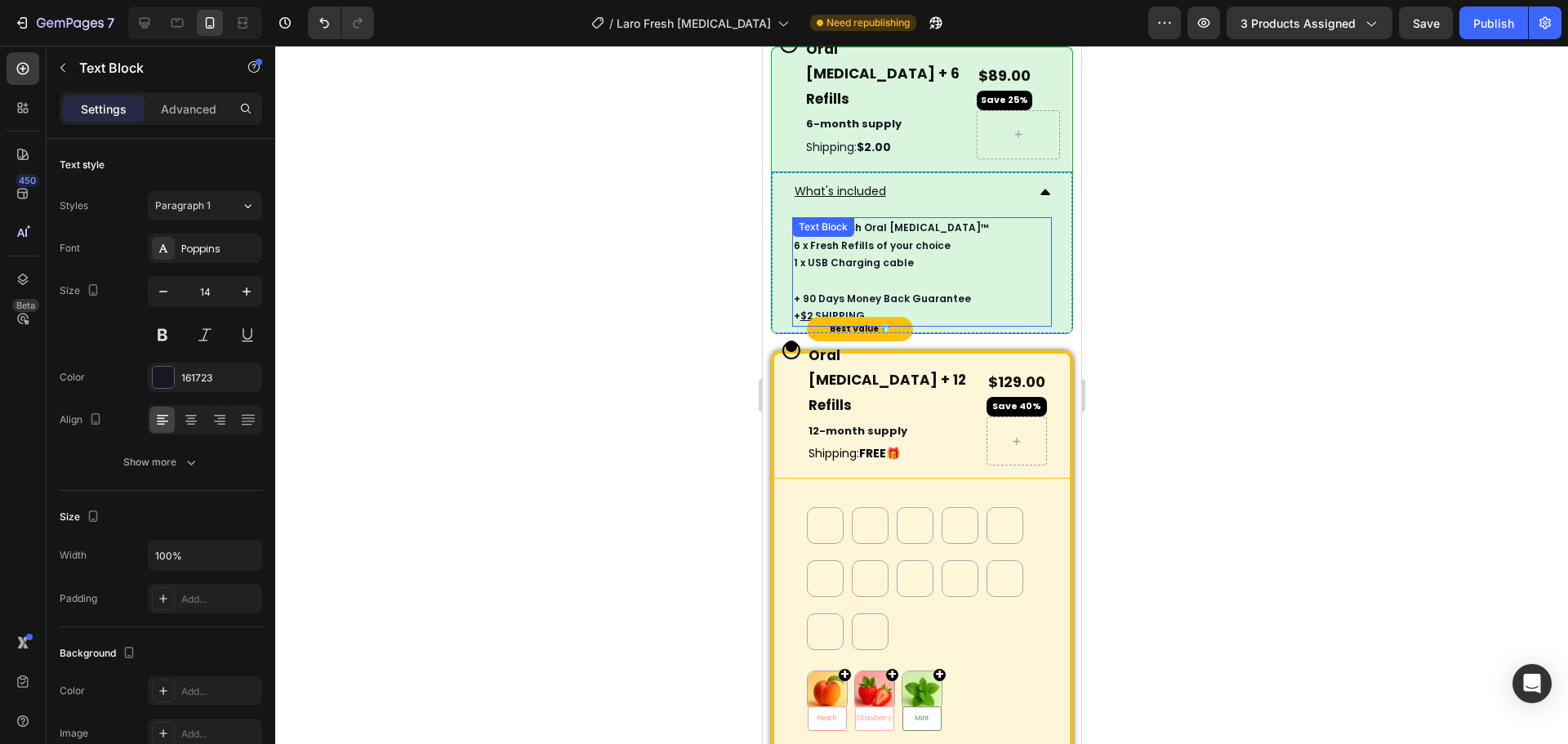
scroll to position [6979, 0]
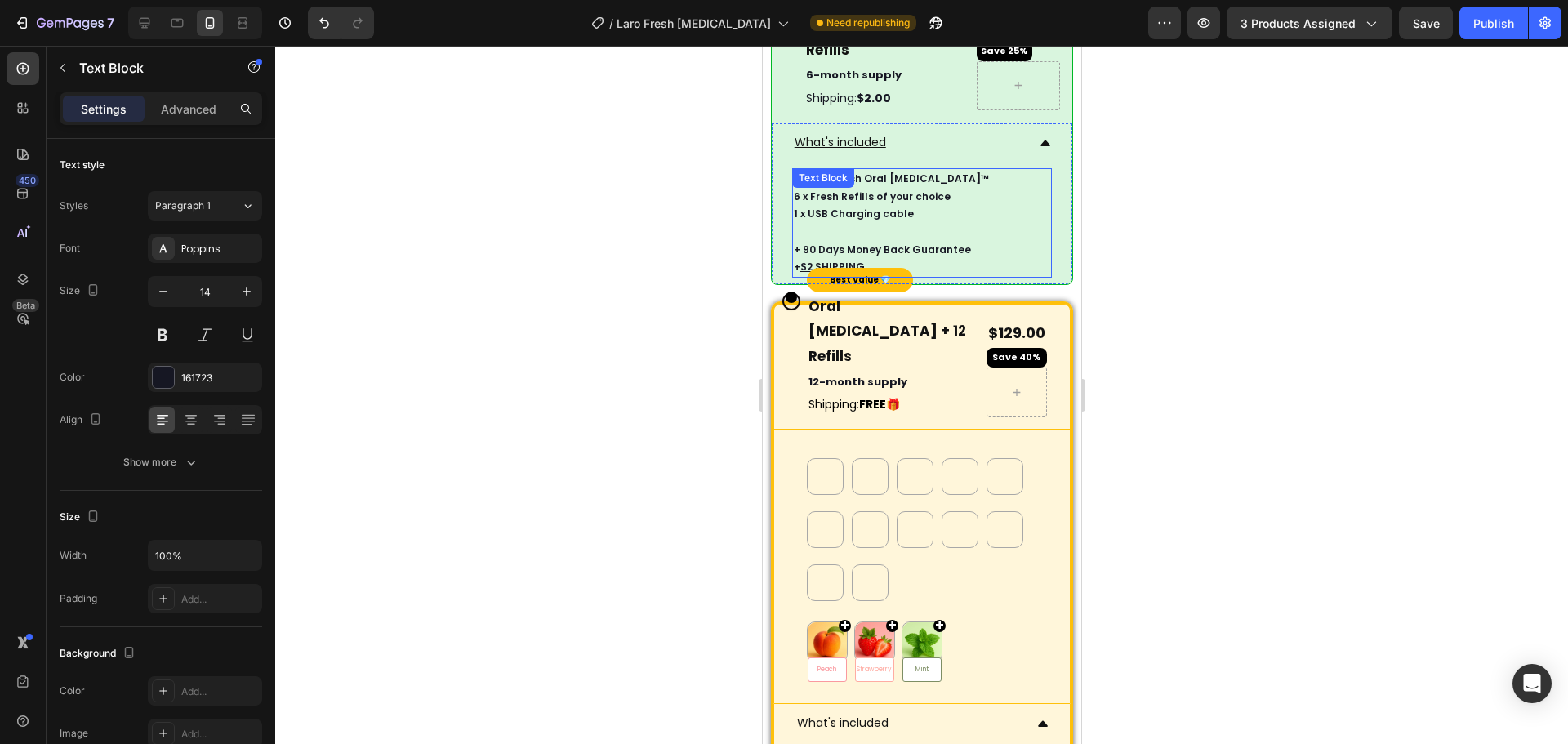
click at [836, 259] on p "+ 90 Days Money Back Guarantee" at bounding box center [921, 250] width 257 height 18
click at [139, 19] on icon at bounding box center [145, 23] width 17 height 17
type input "13"
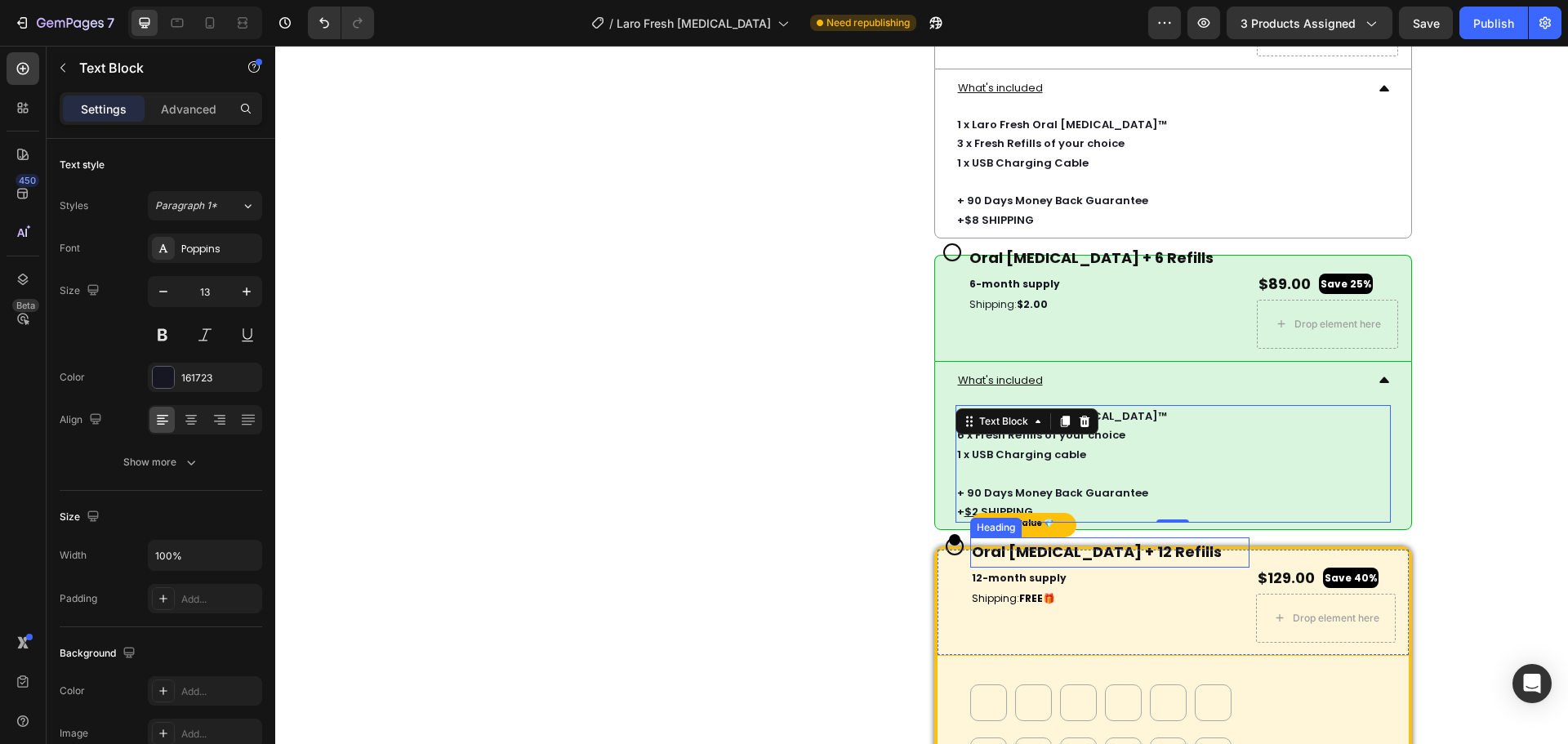
scroll to position [6702, 0]
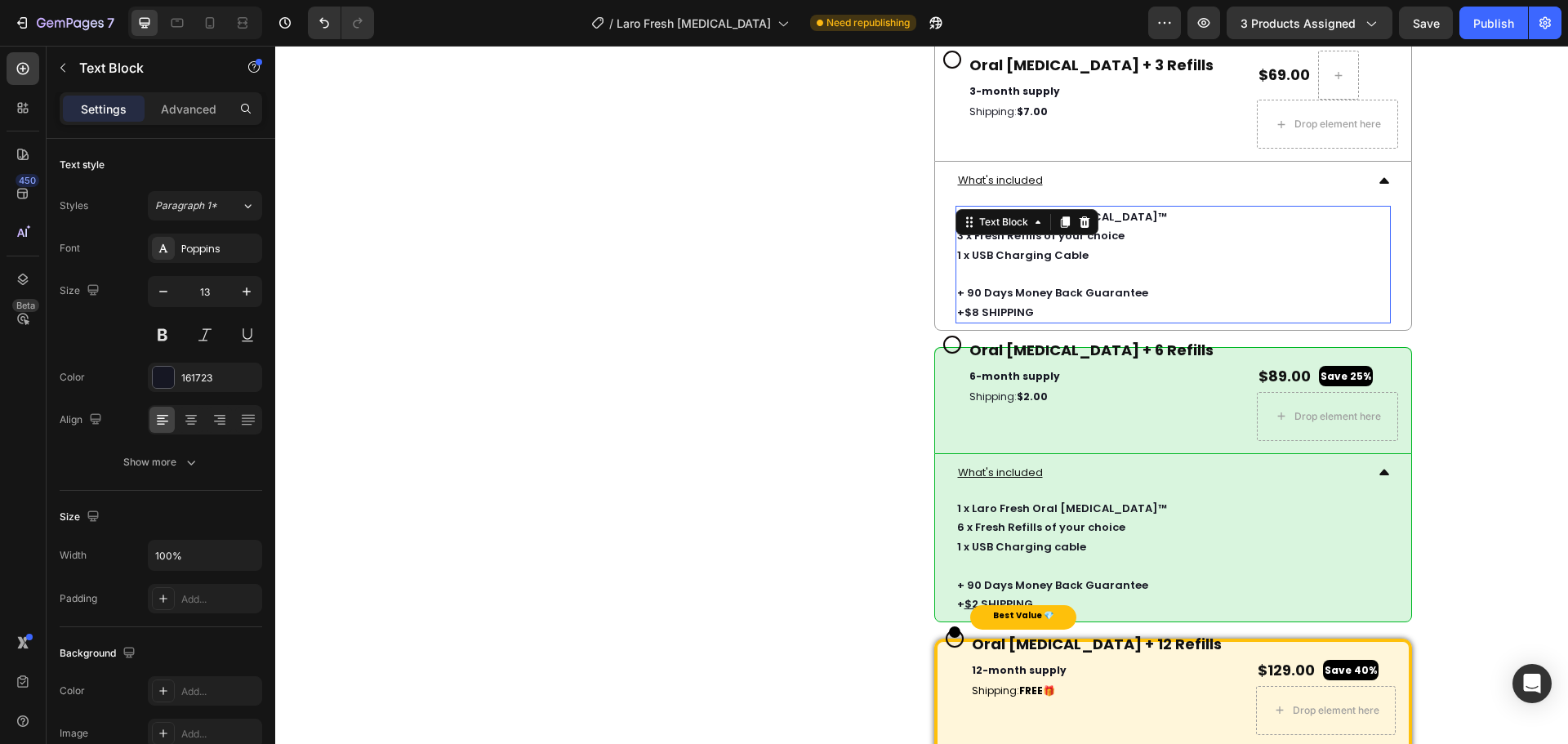
click at [992, 302] on p "+ 90 Days Money Back Guarantee" at bounding box center [1173, 293] width 432 height 19
click at [969, 336] on div "Most Popular Text Block" at bounding box center [1021, 336] width 106 height 0
click at [981, 299] on p "+ 90 Days Money Back Guarantee" at bounding box center [1173, 293] width 432 height 19
click at [972, 302] on p "+ 90 Days Money Back Guarantee" at bounding box center [1173, 293] width 432 height 19
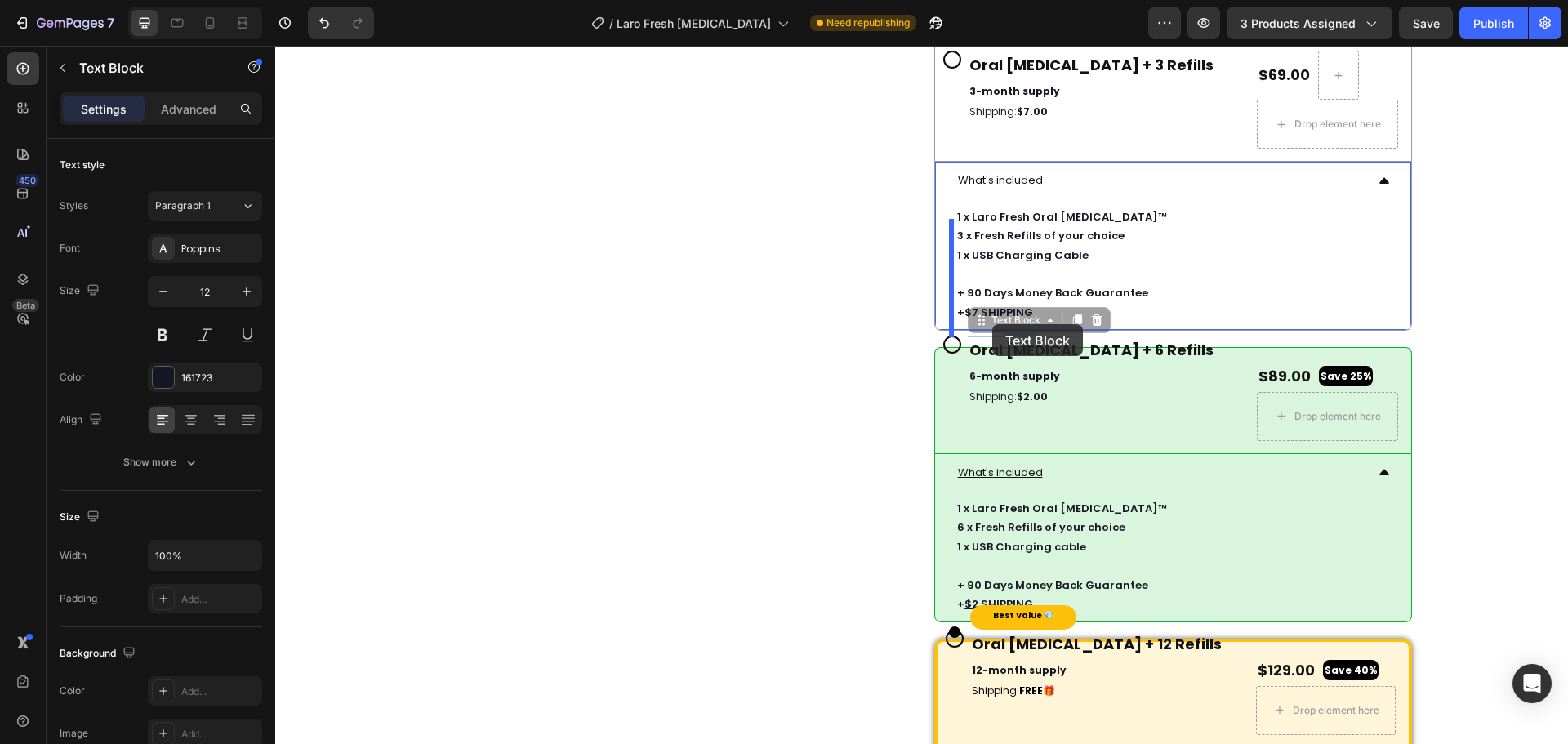
drag, startPoint x: 1027, startPoint y: 324, endPoint x: 1010, endPoint y: 324, distance: 17.0
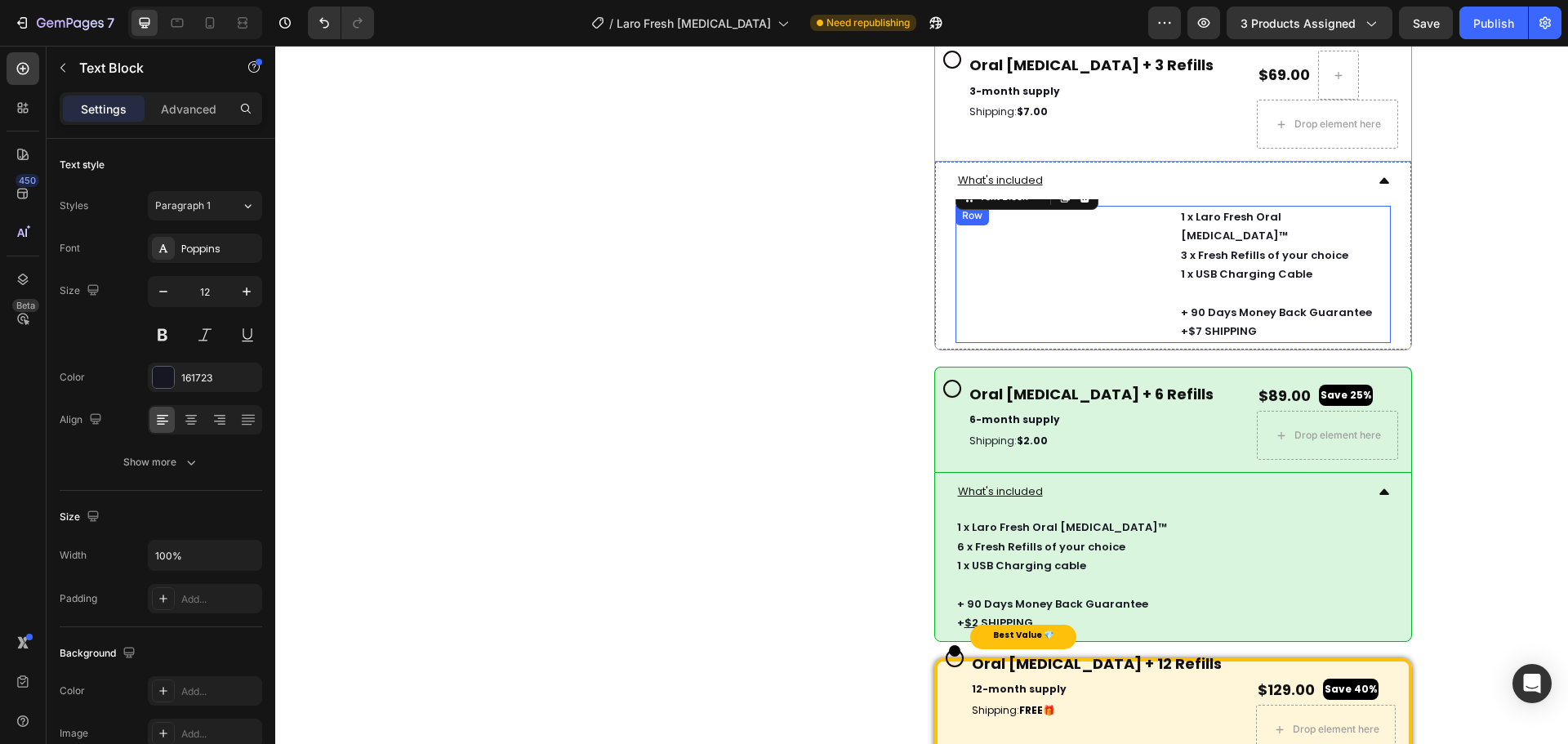
click at [1022, 305] on div "Most Popular Text Block 0" at bounding box center [1061, 274] width 211 height 137
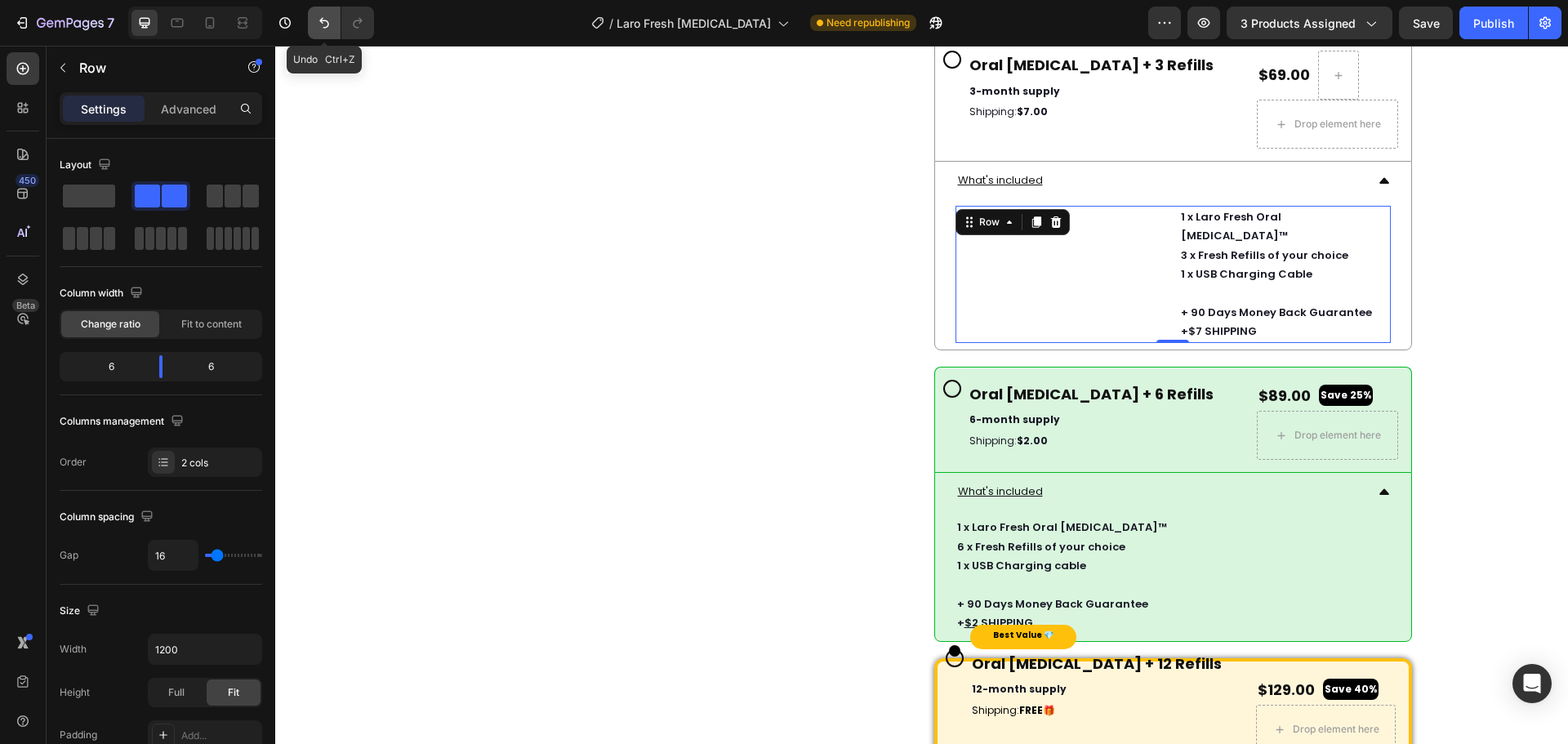
click at [327, 17] on icon "Undo/Redo" at bounding box center [324, 23] width 17 height 17
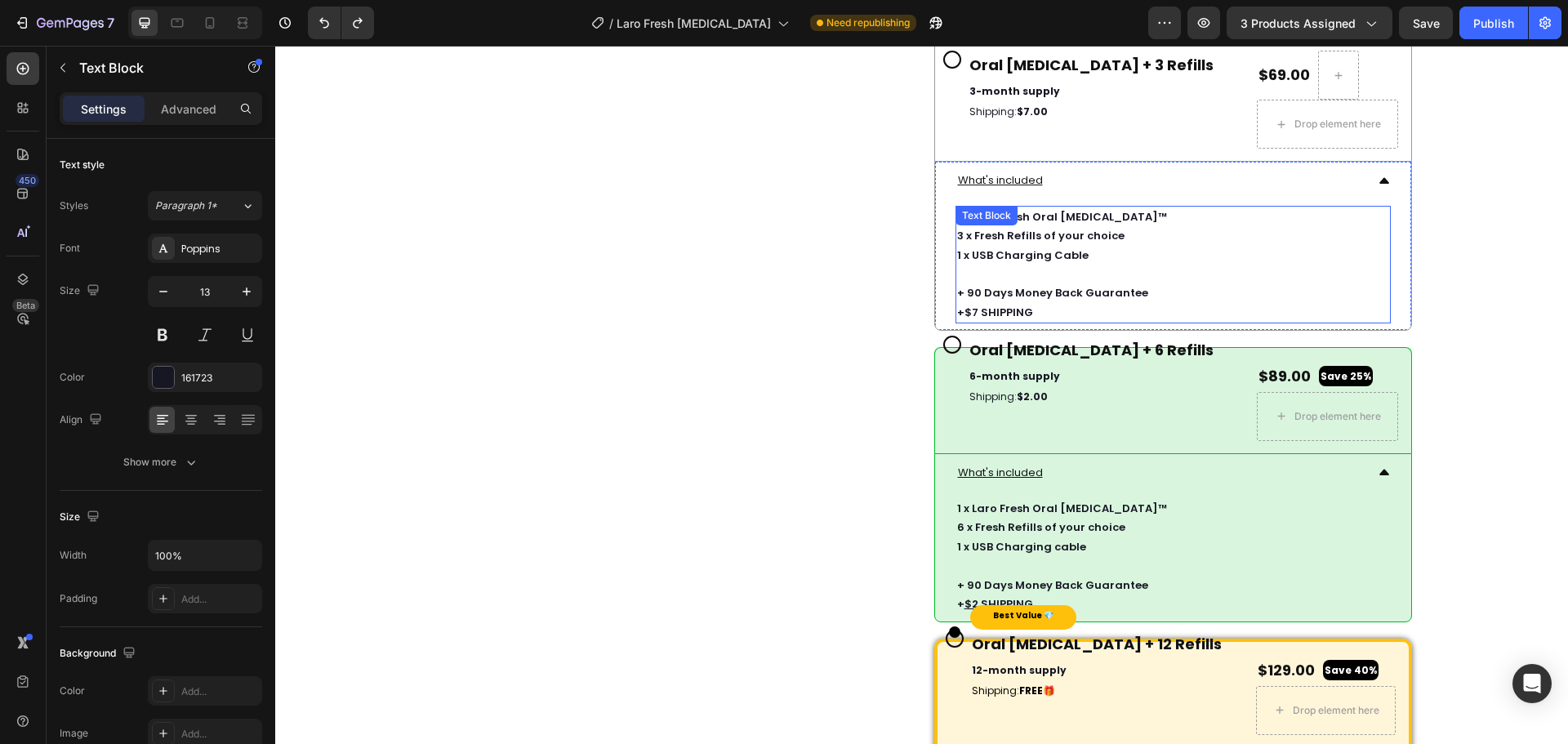
click at [1033, 283] on p at bounding box center [1173, 273] width 432 height 19
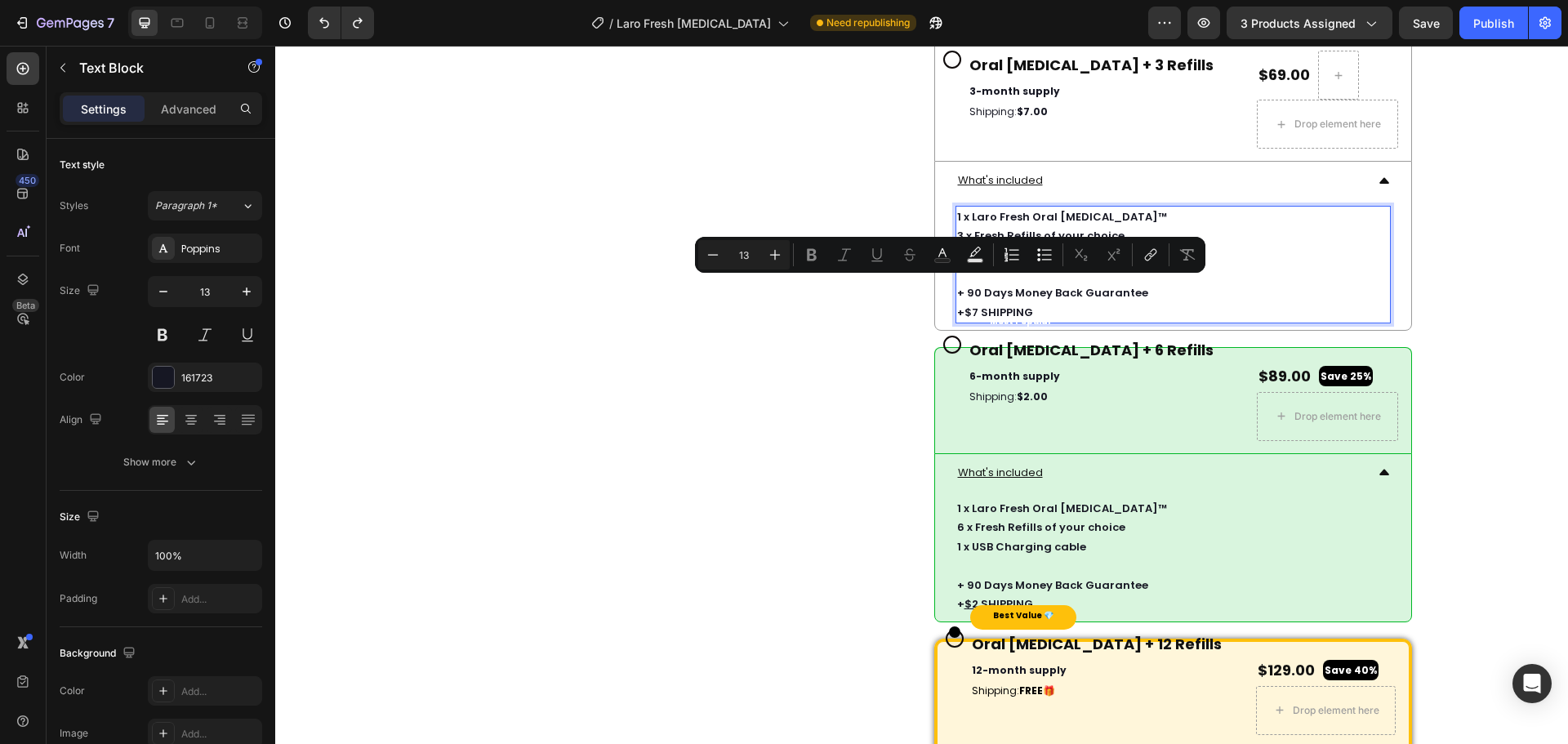
click at [976, 302] on p "+ 90 Days Money Back Guarantee" at bounding box center [1173, 293] width 432 height 19
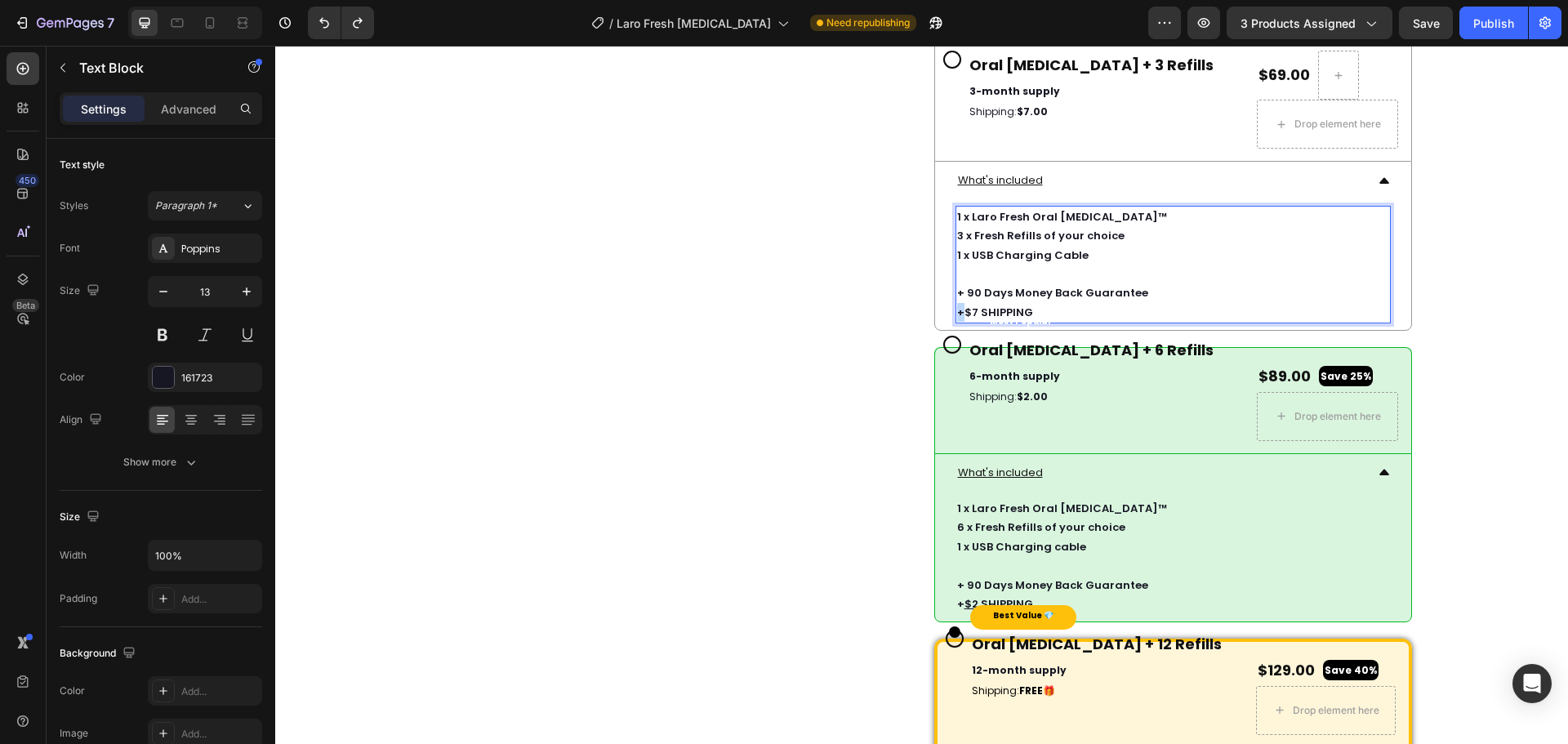
click at [955, 323] on div "1 x Laro Fresh Oral [MEDICAL_DATA]™ 3 x Fresh Refills of your choice 1 x USB Ch…" at bounding box center [1172, 264] width 435 height 117
click at [976, 302] on p "+ 90 Days Money Back Guarantee" at bounding box center [1173, 293] width 432 height 19
drag, startPoint x: 957, startPoint y: 326, endPoint x: 1026, endPoint y: 328, distance: 69.0
click at [1026, 328] on div "LASTING FRESHNESS STARTS HERE! Heading Image The probiotic Oral [MEDICAL_DATA] …" at bounding box center [1173, 464] width 478 height 1529
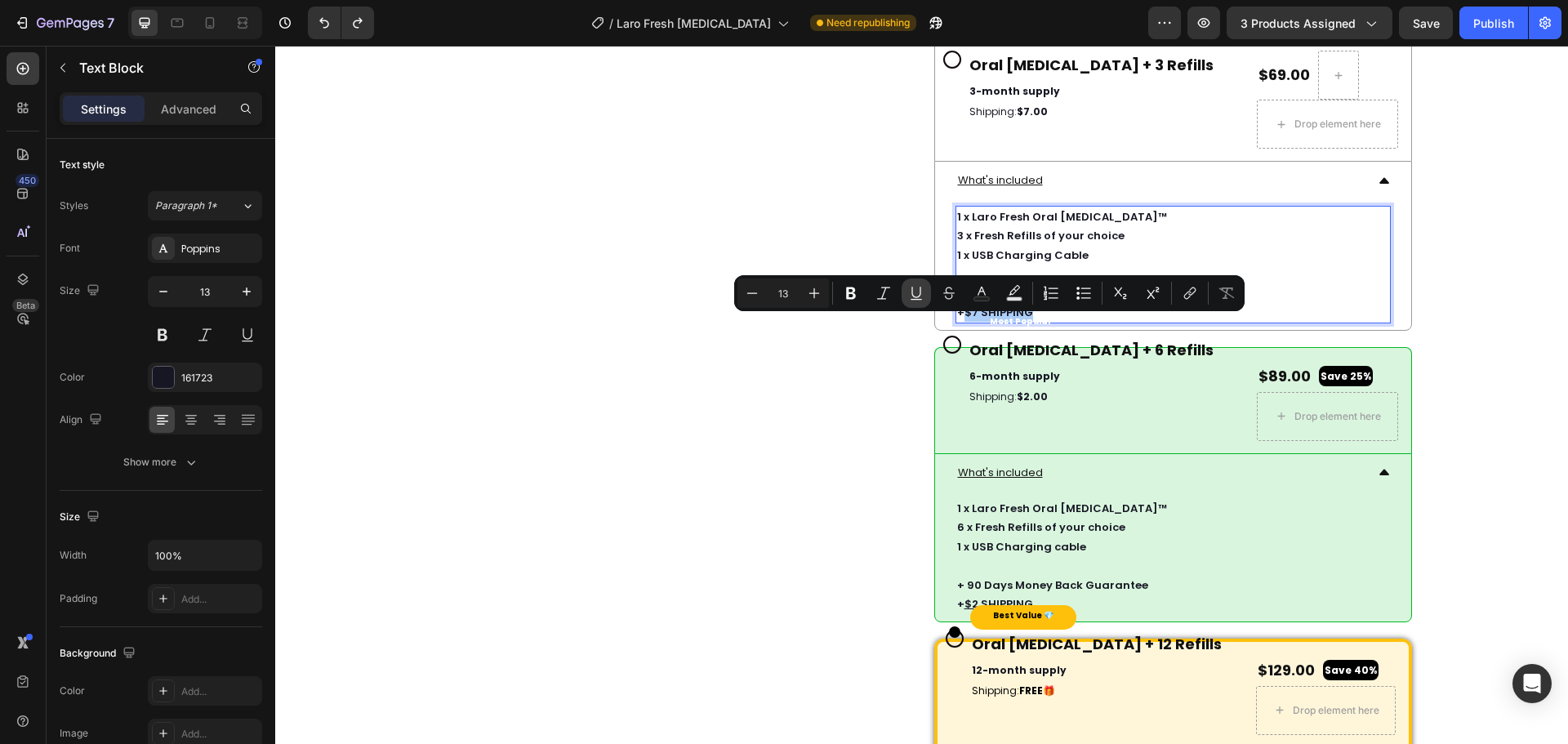
drag, startPoint x: 920, startPoint y: 289, endPoint x: 597, endPoint y: 273, distance: 323.4
click at [920, 289] on icon "Editor contextual toolbar" at bounding box center [916, 293] width 17 height 17
click at [750, 393] on div "Image Image Image [GEOGRAPHIC_DATA]" at bounding box center [671, 464] width 478 height 1529
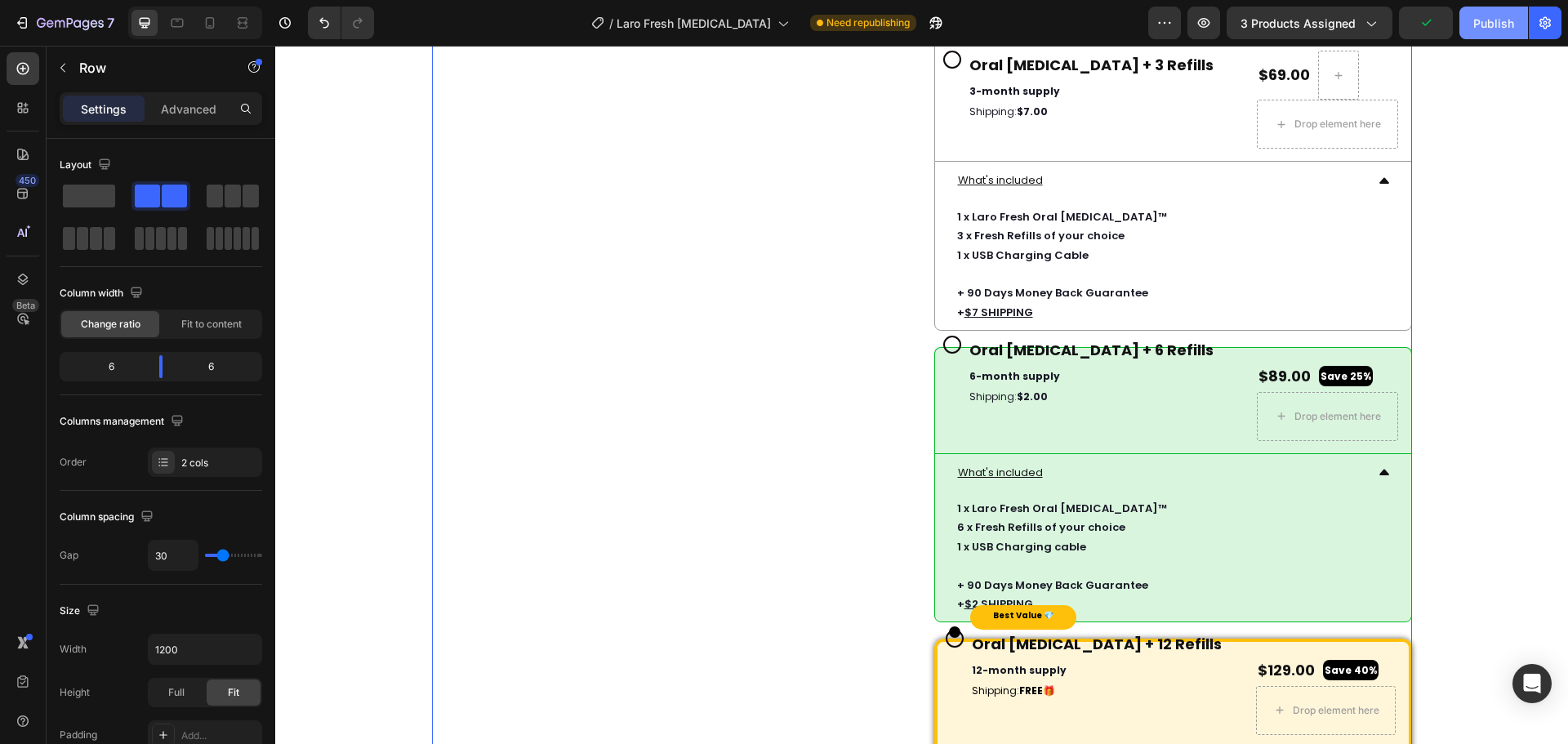
click at [1496, 25] on div "Publish" at bounding box center [1493, 23] width 41 height 17
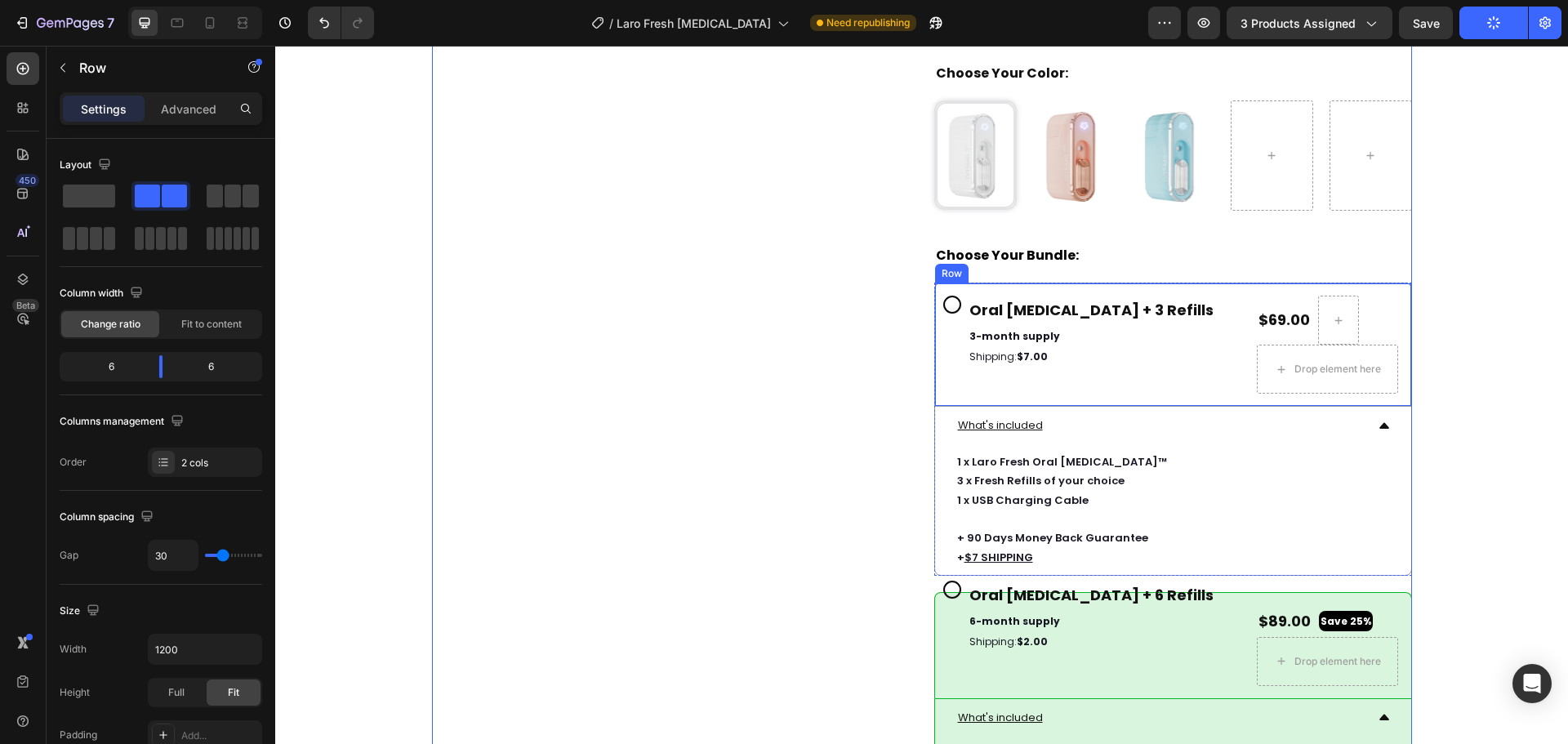
scroll to position [6375, 0]
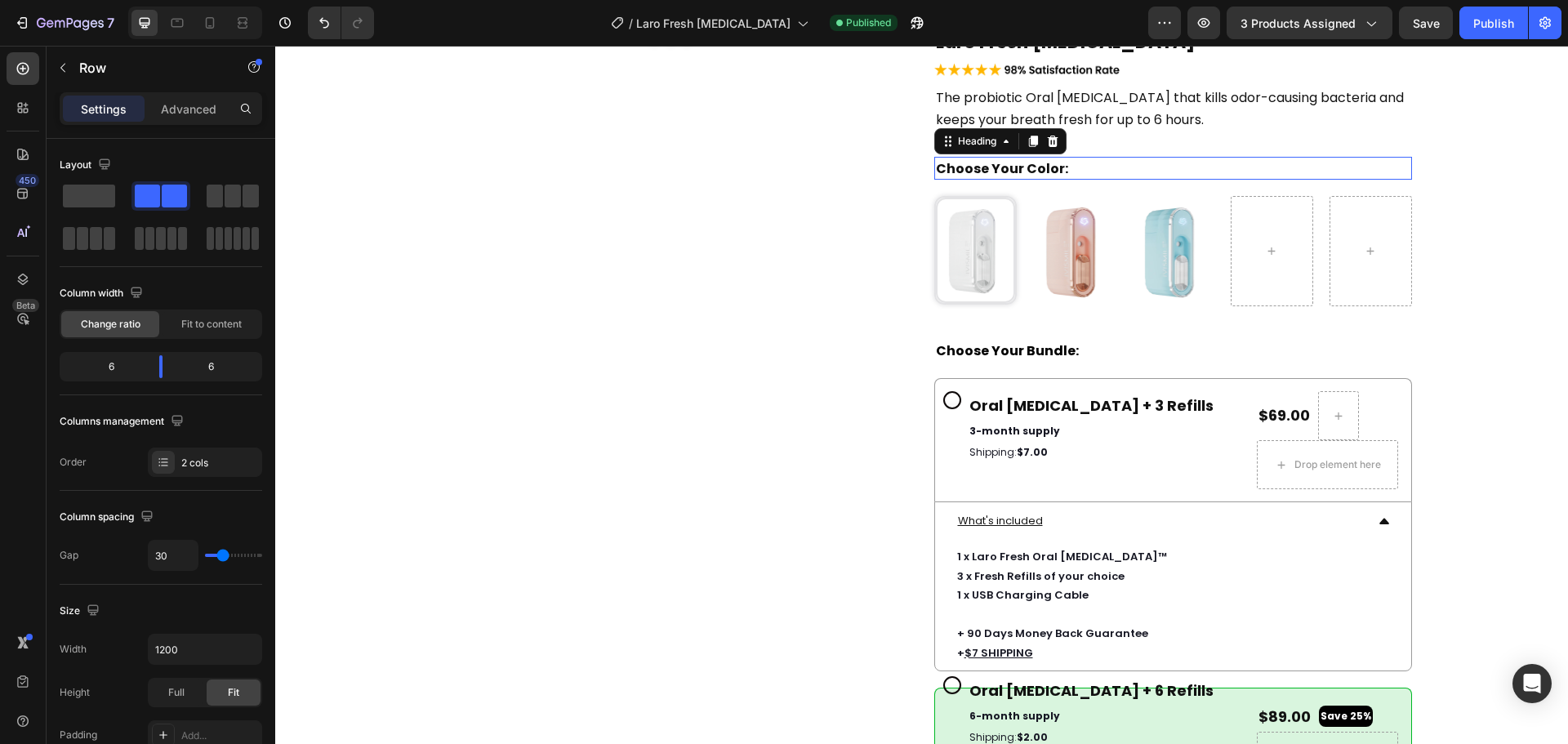
click at [1023, 161] on strong "Choose Your Color:" at bounding box center [1002, 169] width 132 height 19
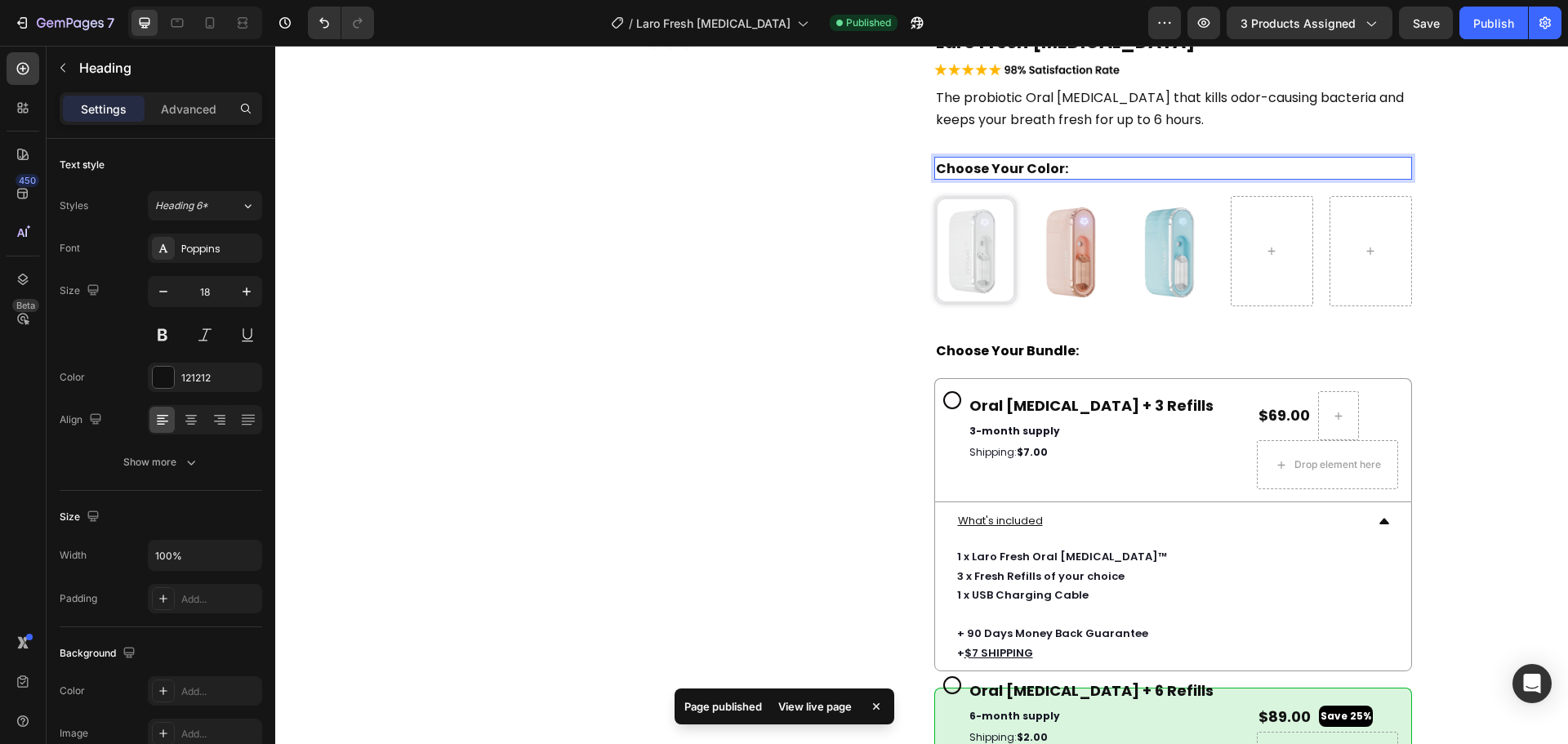
click at [1013, 170] on strong "Choose Your Color:" at bounding box center [1002, 169] width 132 height 19
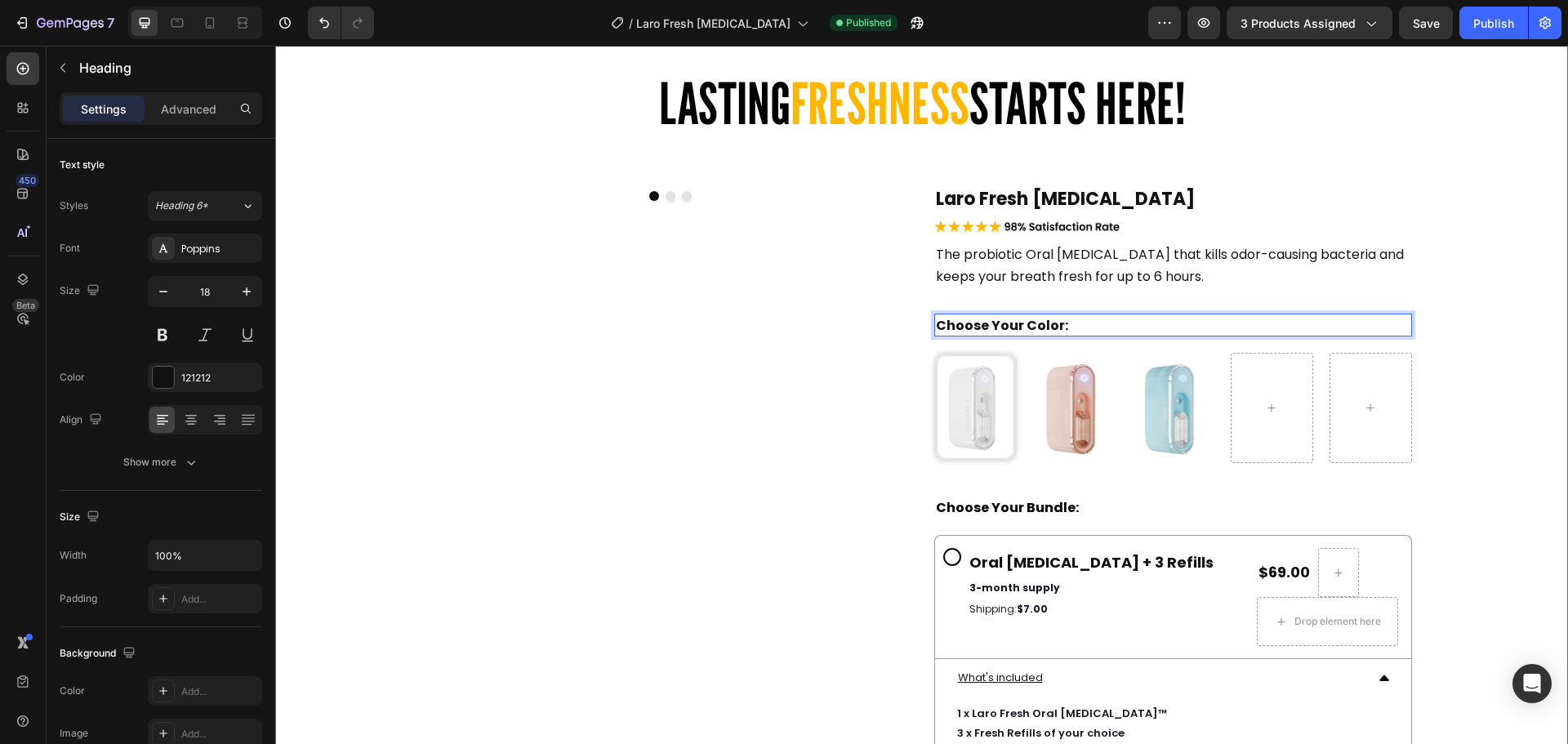
scroll to position [6211, 0]
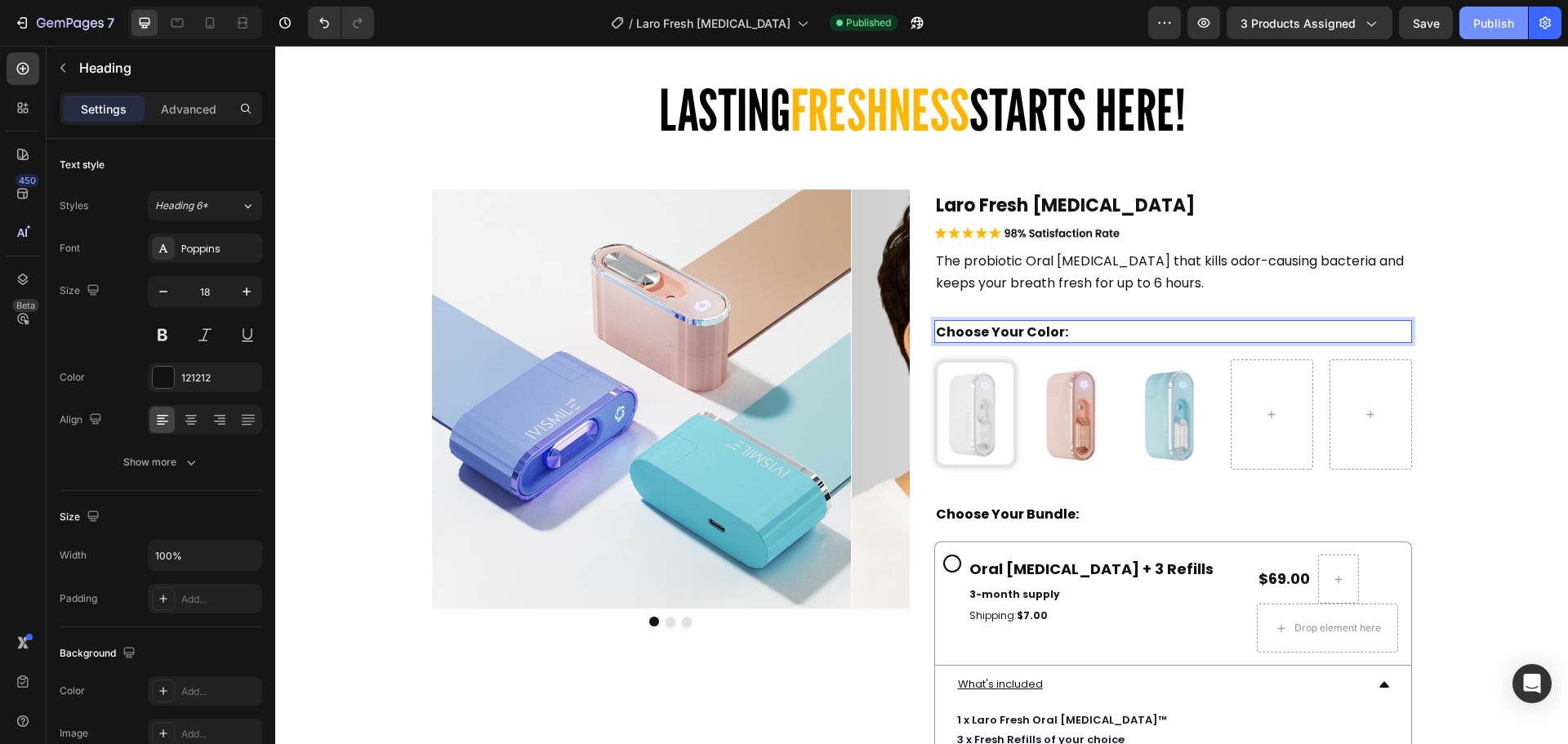
click at [1477, 21] on div "Publish" at bounding box center [1493, 23] width 41 height 17
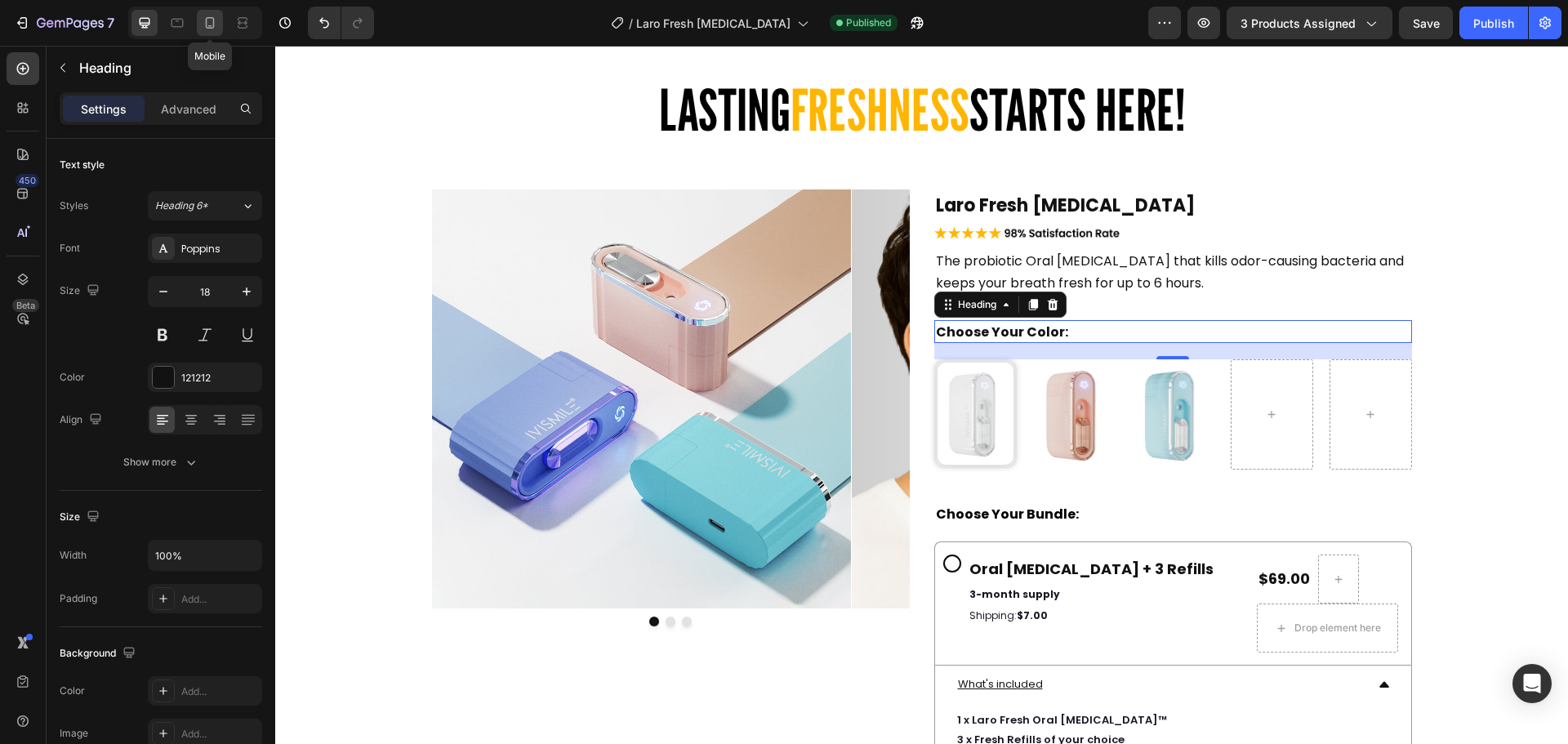
click at [208, 19] on icon at bounding box center [210, 23] width 17 height 17
type input "15"
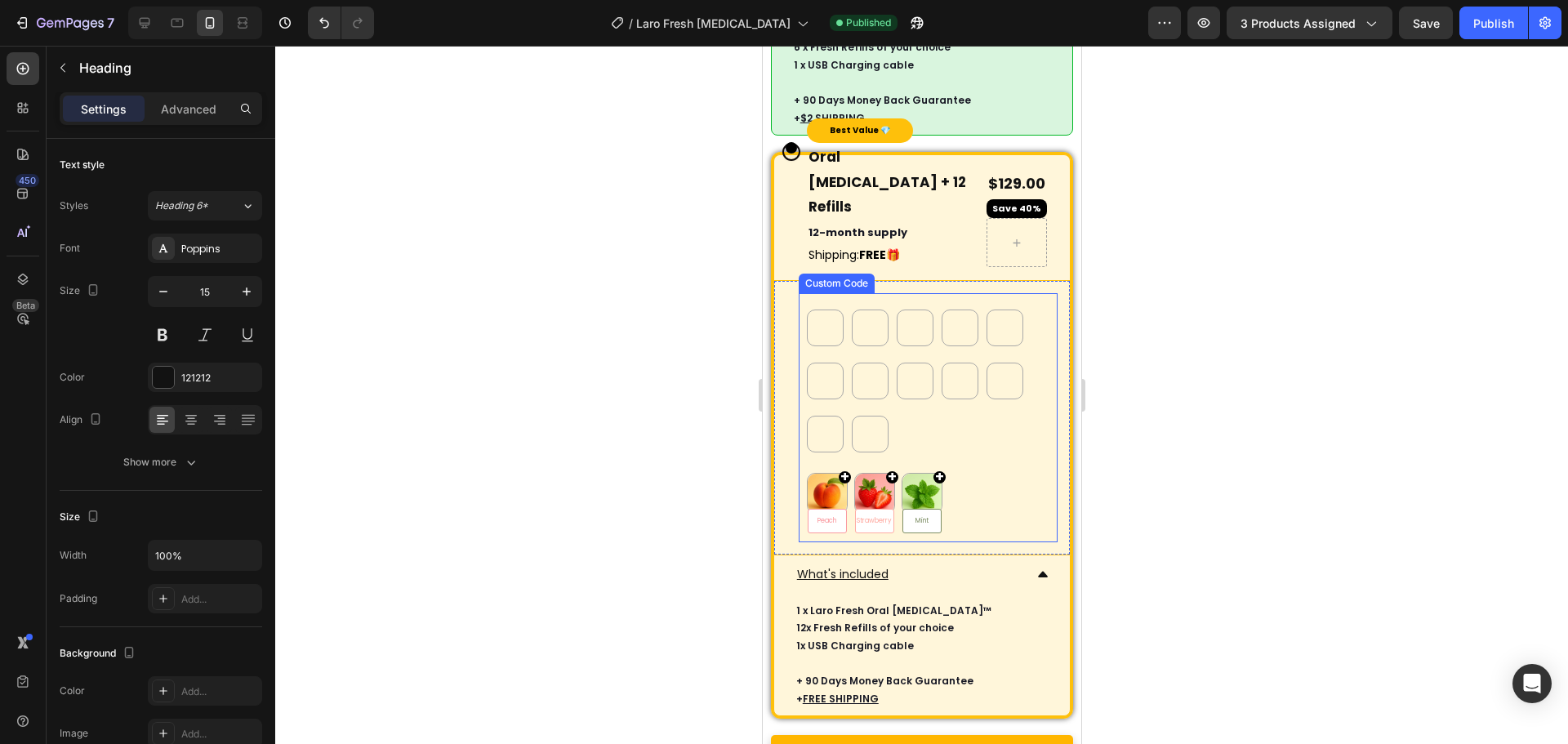
scroll to position [8649, 0]
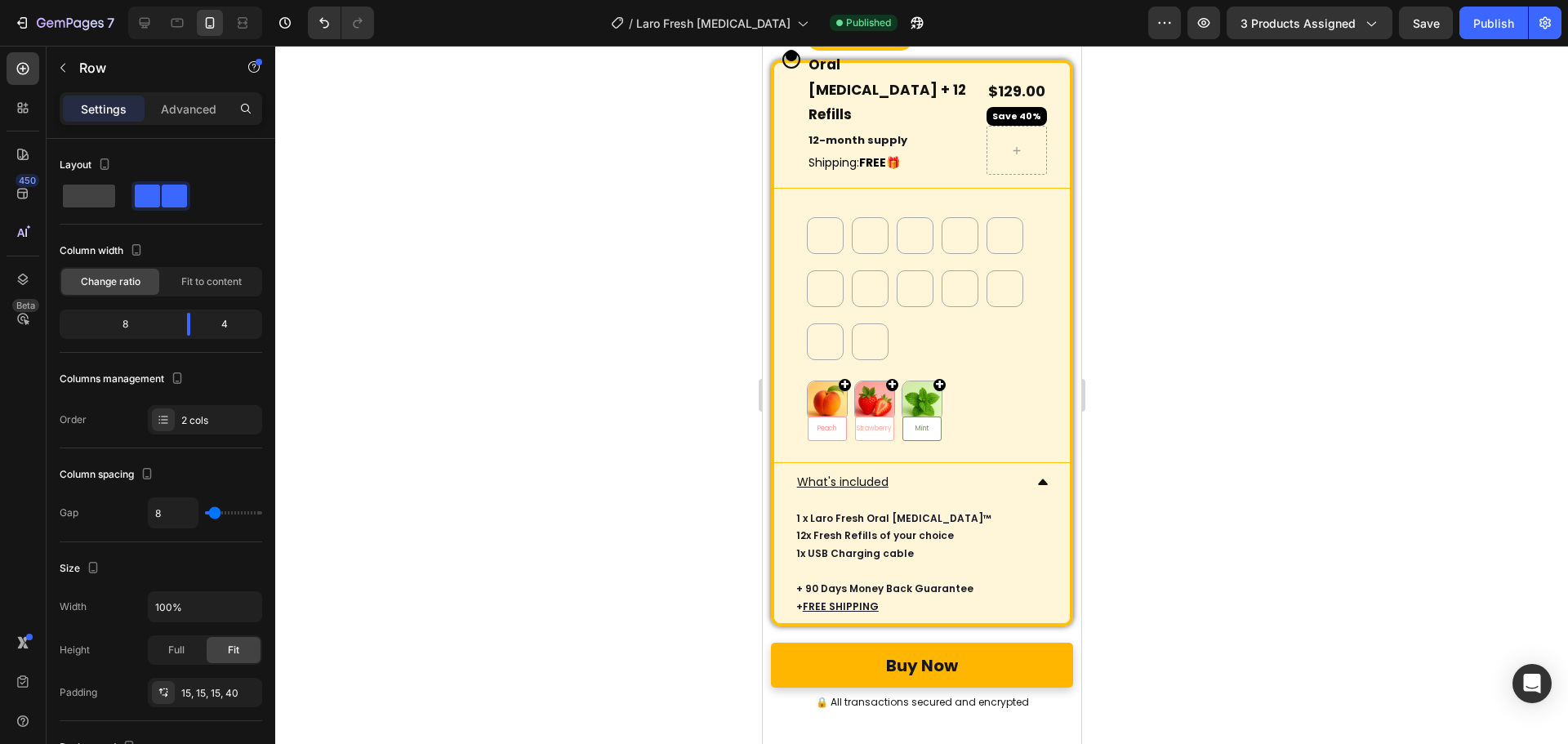
scroll to position [8894, 0]
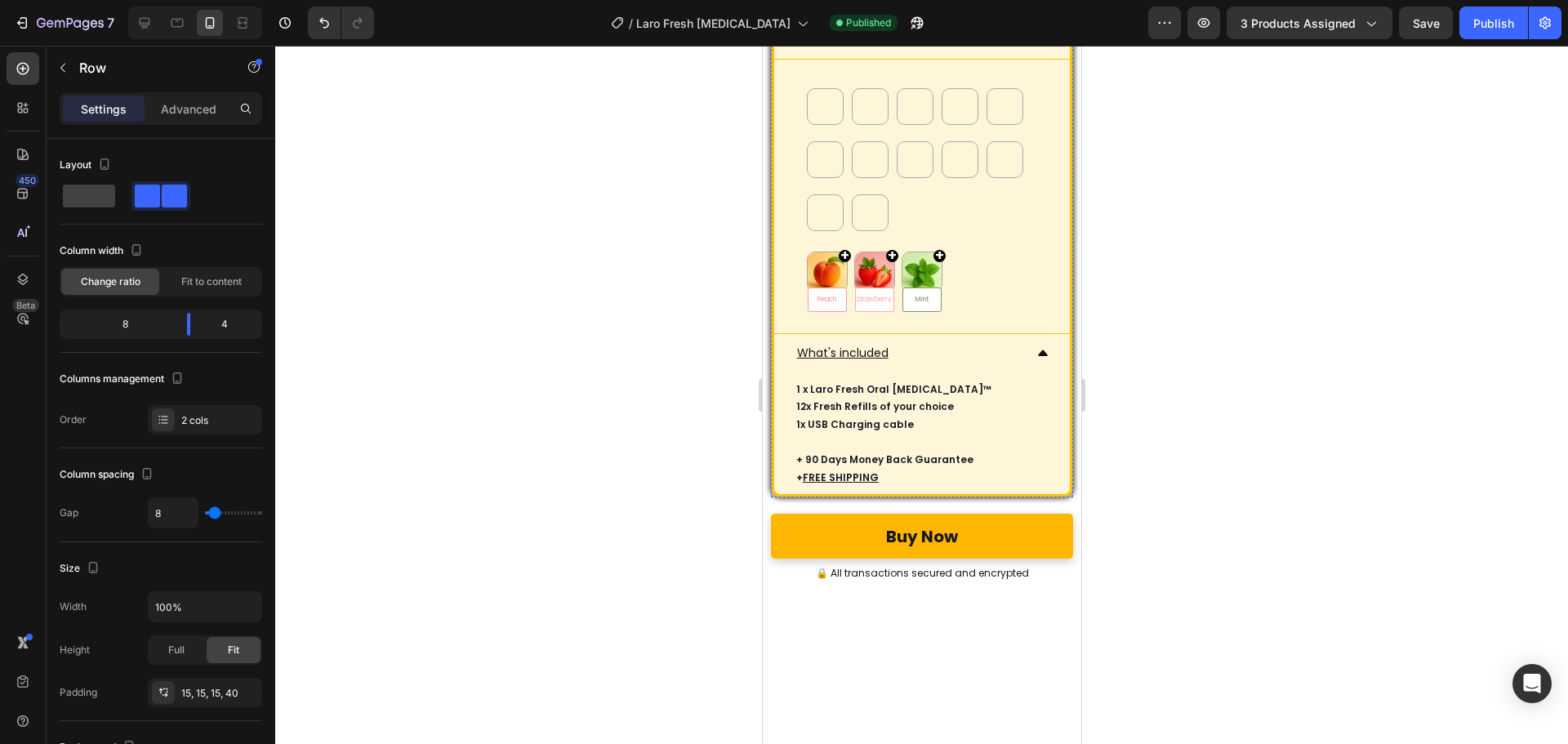
click at [770, 330] on div "Best Value 💎 Text Block Oral [MEDICAL_DATA] + 12 Refills Heading 12-month suppl…" at bounding box center [921, 214] width 303 height 567
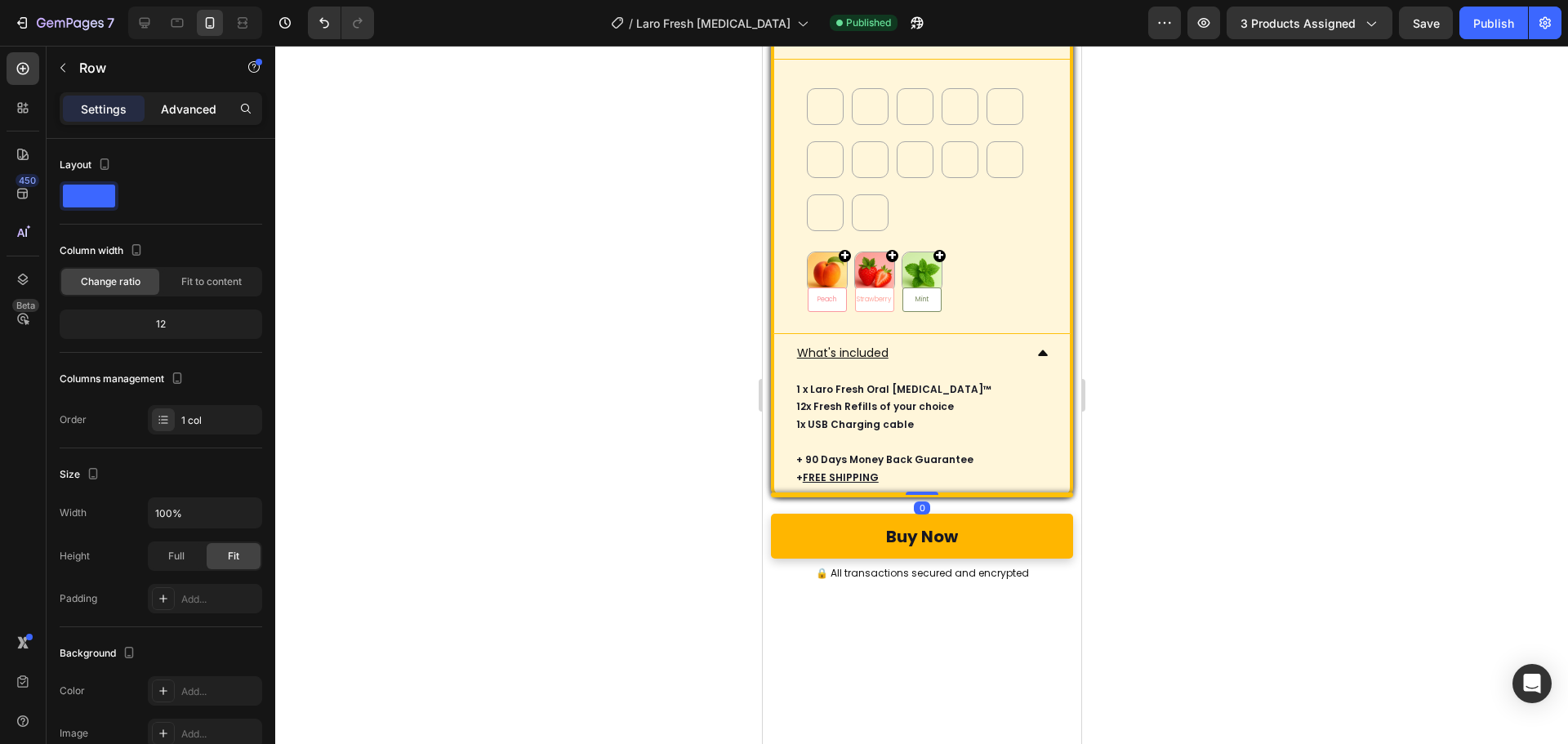
click at [202, 121] on div "Advanced" at bounding box center [189, 108] width 81 height 26
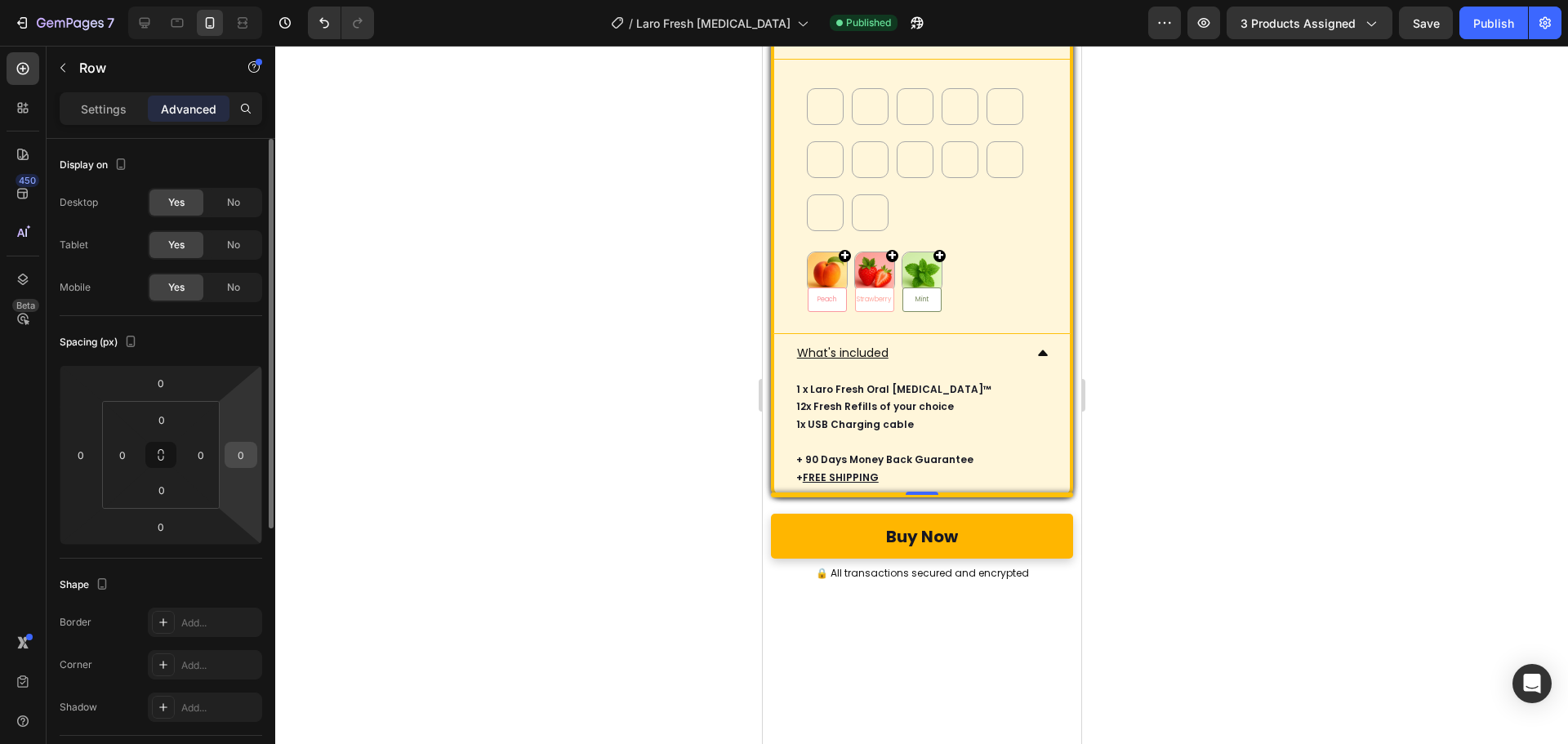
click at [248, 451] on input "0" at bounding box center [240, 454] width 24 height 24
click at [1509, 23] on div "Publish" at bounding box center [1493, 23] width 41 height 17
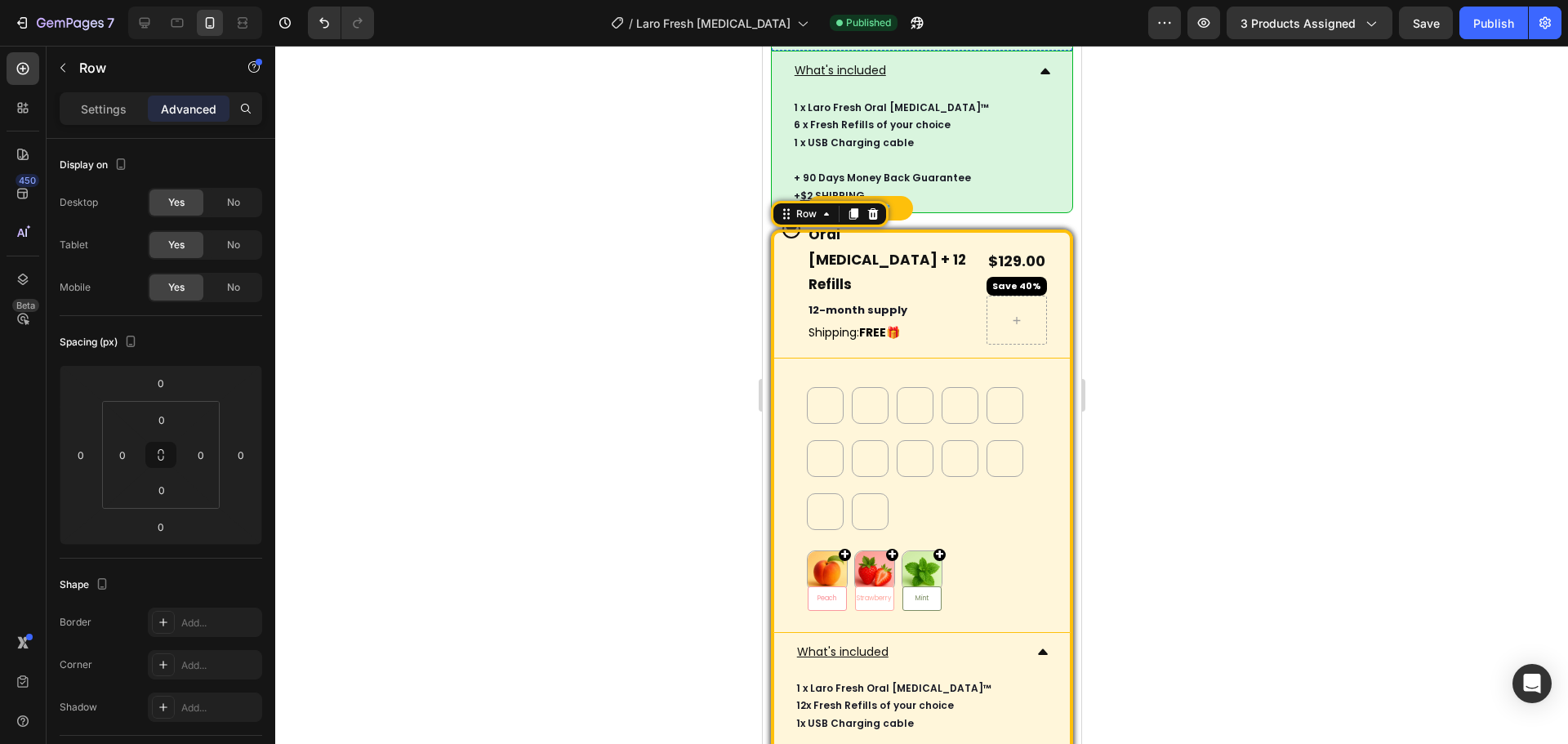
scroll to position [8486, 0]
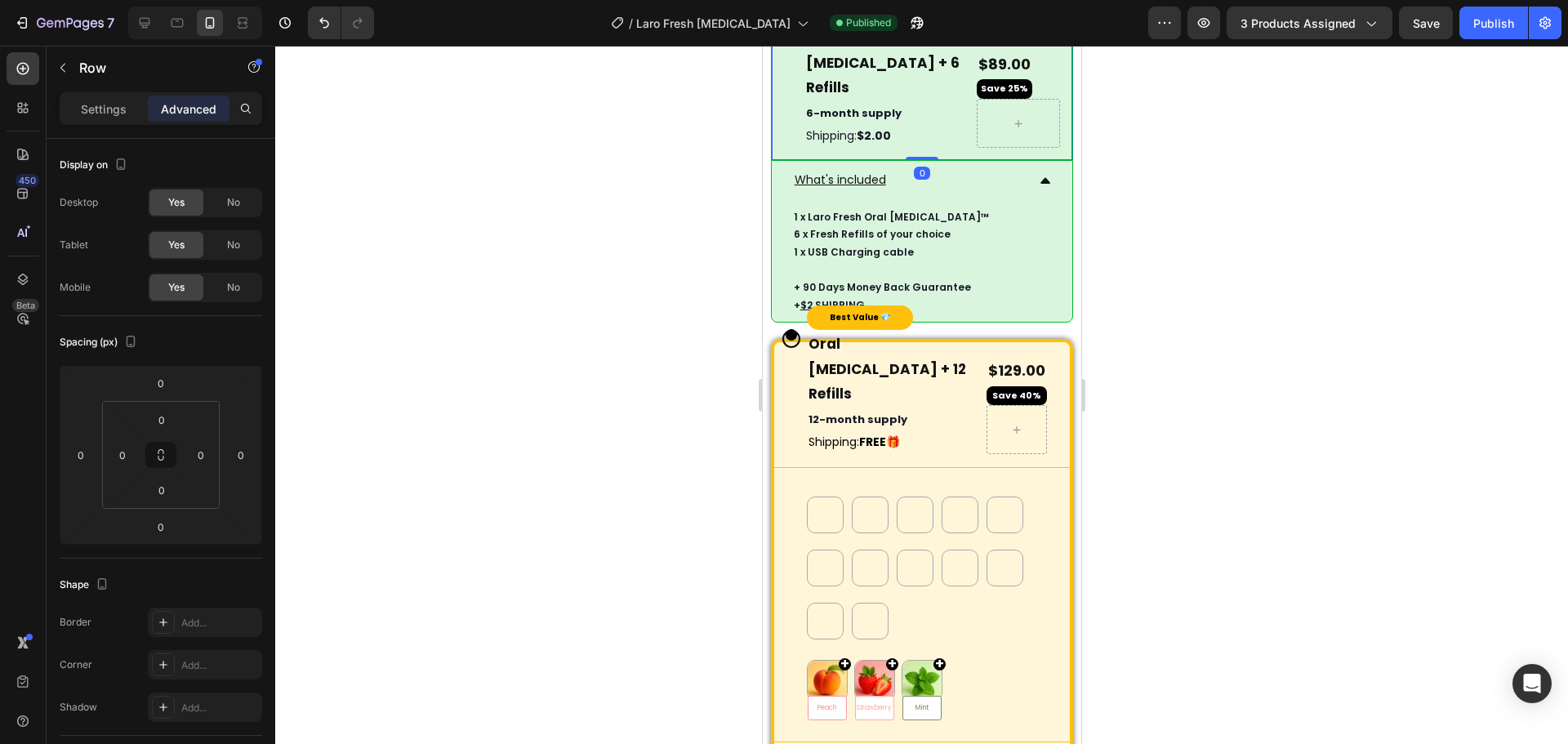
click at [1048, 160] on div "Most Popular Text Block Oral Nebulizer + 6 Refills Heading 6-month supply Text …" at bounding box center [921, 97] width 303 height 125
click at [789, 466] on div "Best Value 💎 Text Block Oral Nebulizer + 12 Refills Heading 12-month supply Tex…" at bounding box center [921, 404] width 298 height 125
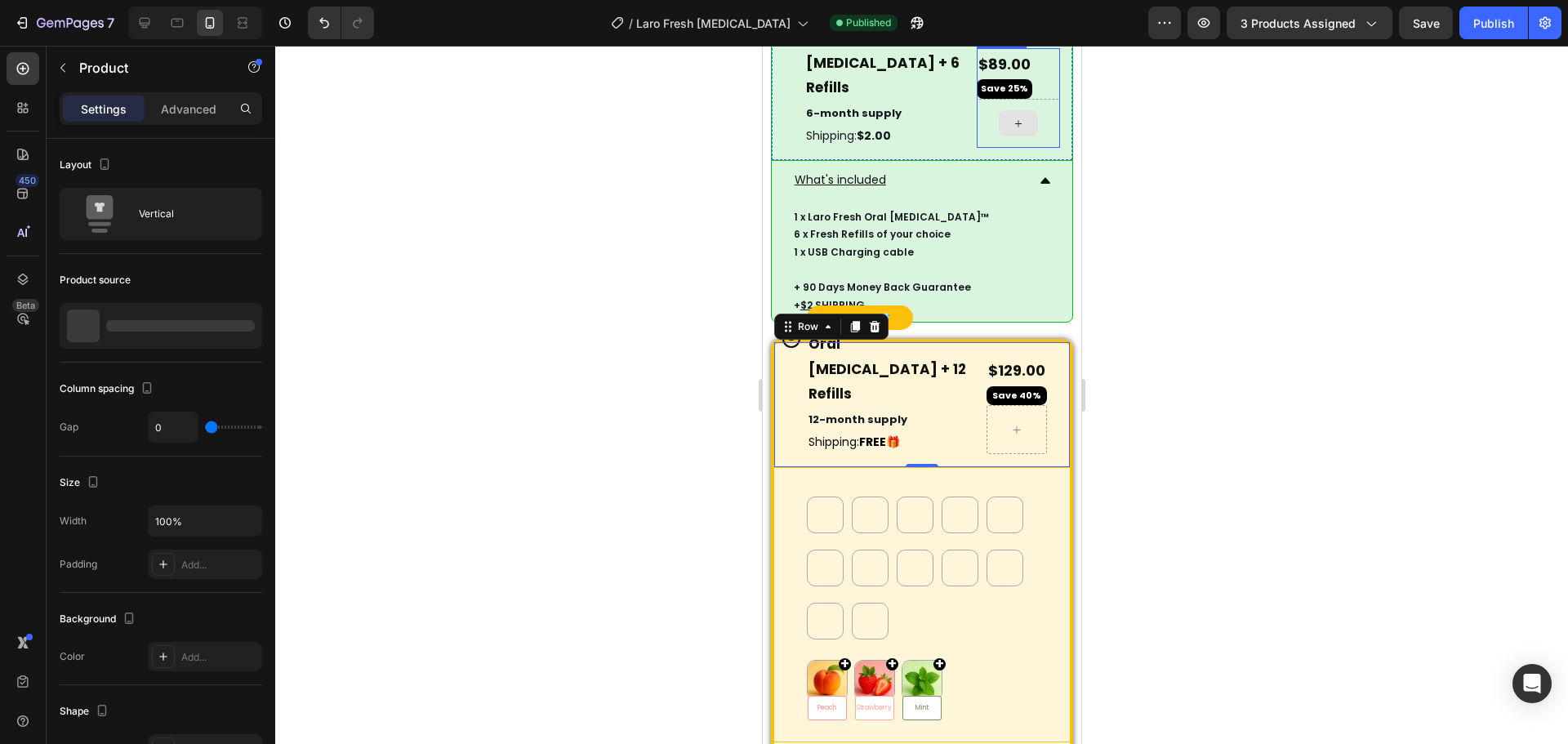
click at [976, 148] on div at bounding box center [1018, 123] width 83 height 49
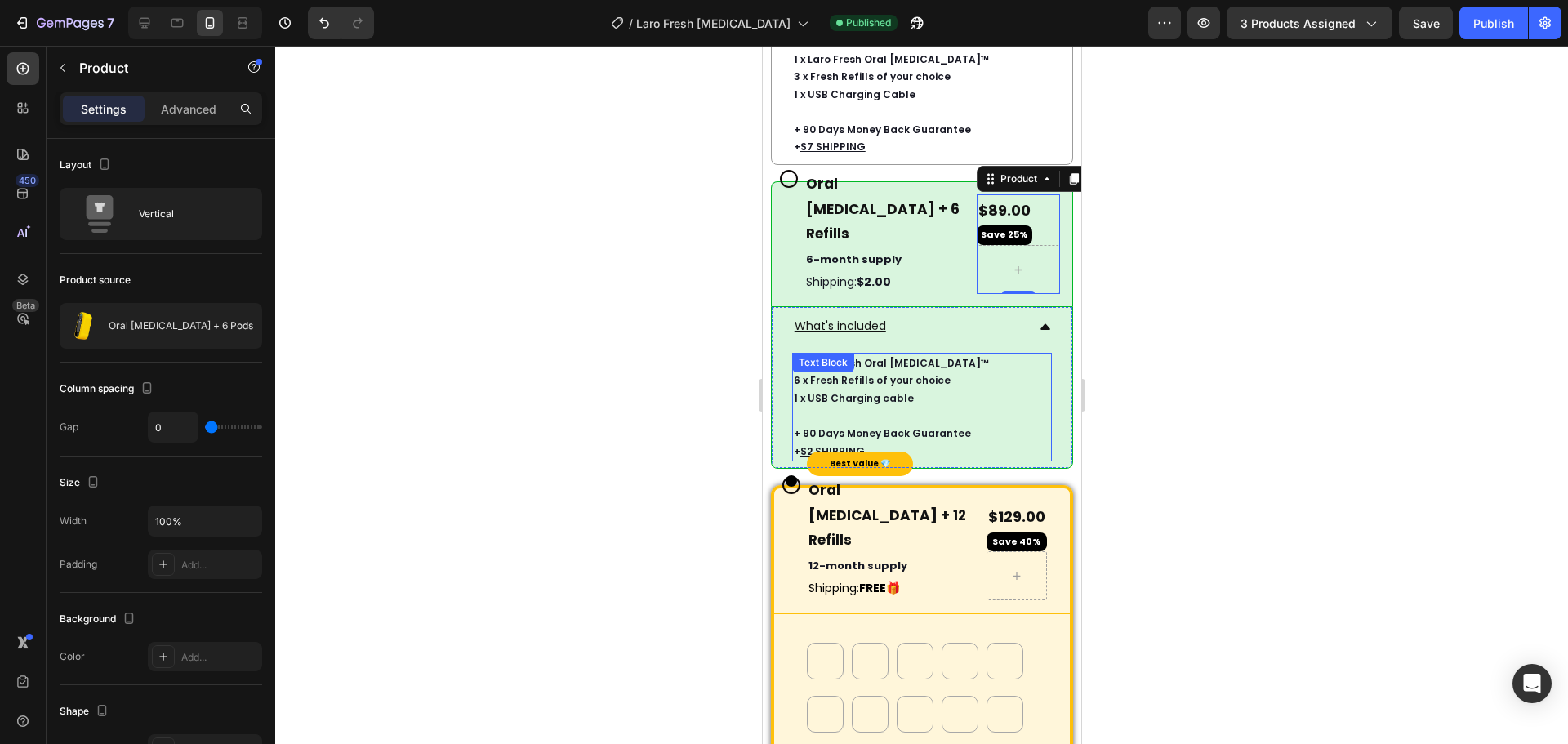
scroll to position [8322, 0]
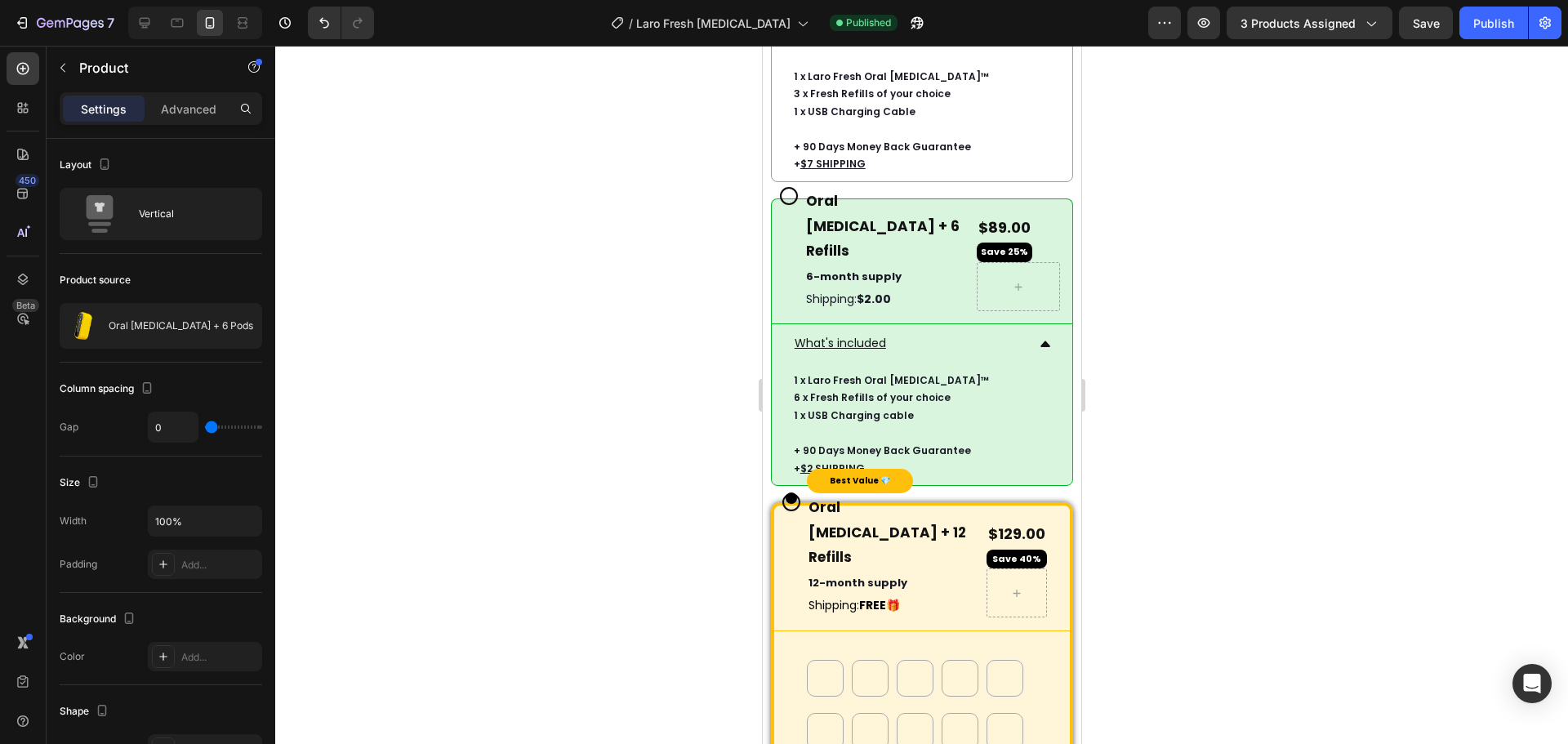
click at [786, 323] on div "Most Popular Text Block Oral Nebulizer + 6 Refills Heading 6-month supply Text …" at bounding box center [921, 261] width 303 height 125
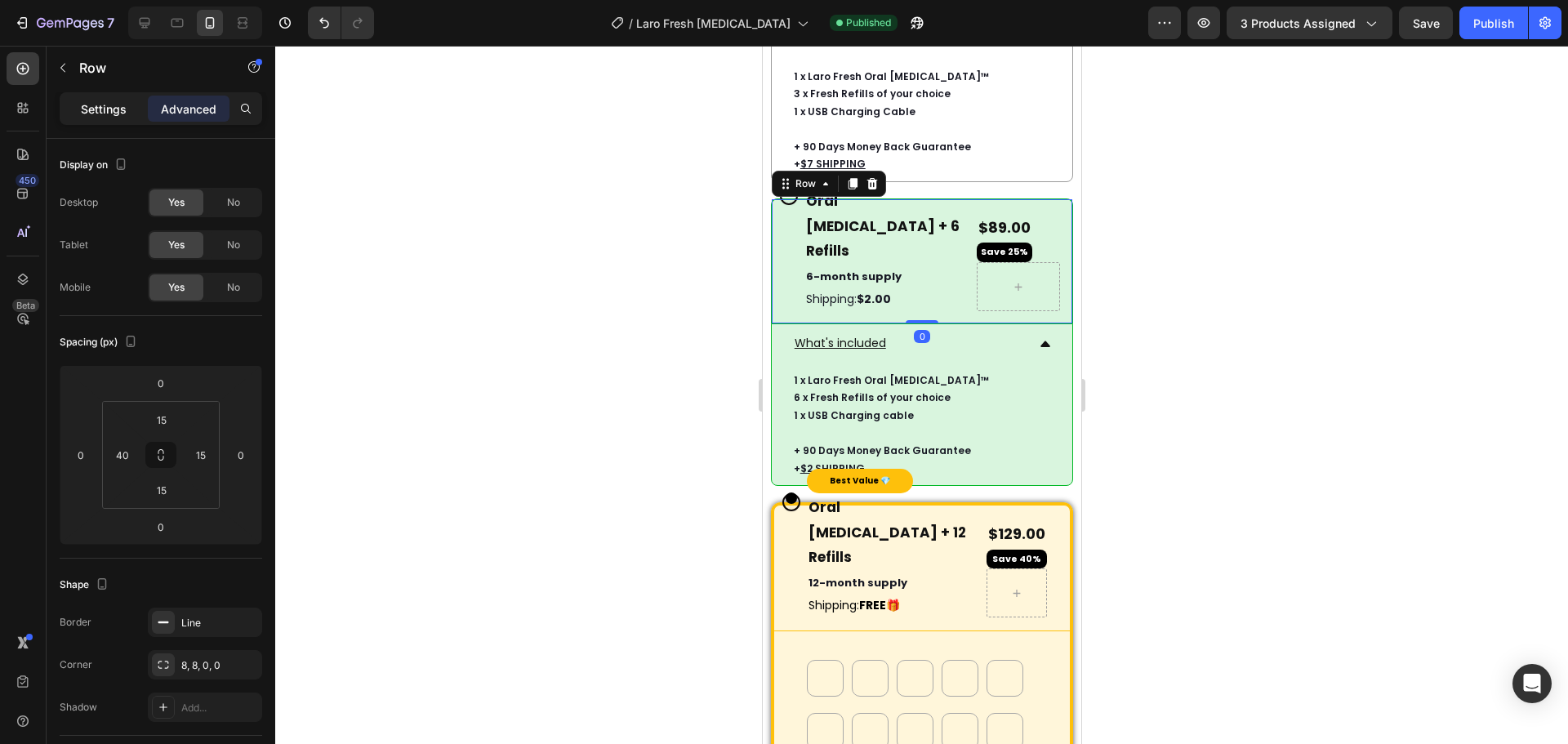
click at [107, 109] on p "Settings" at bounding box center [103, 109] width 46 height 17
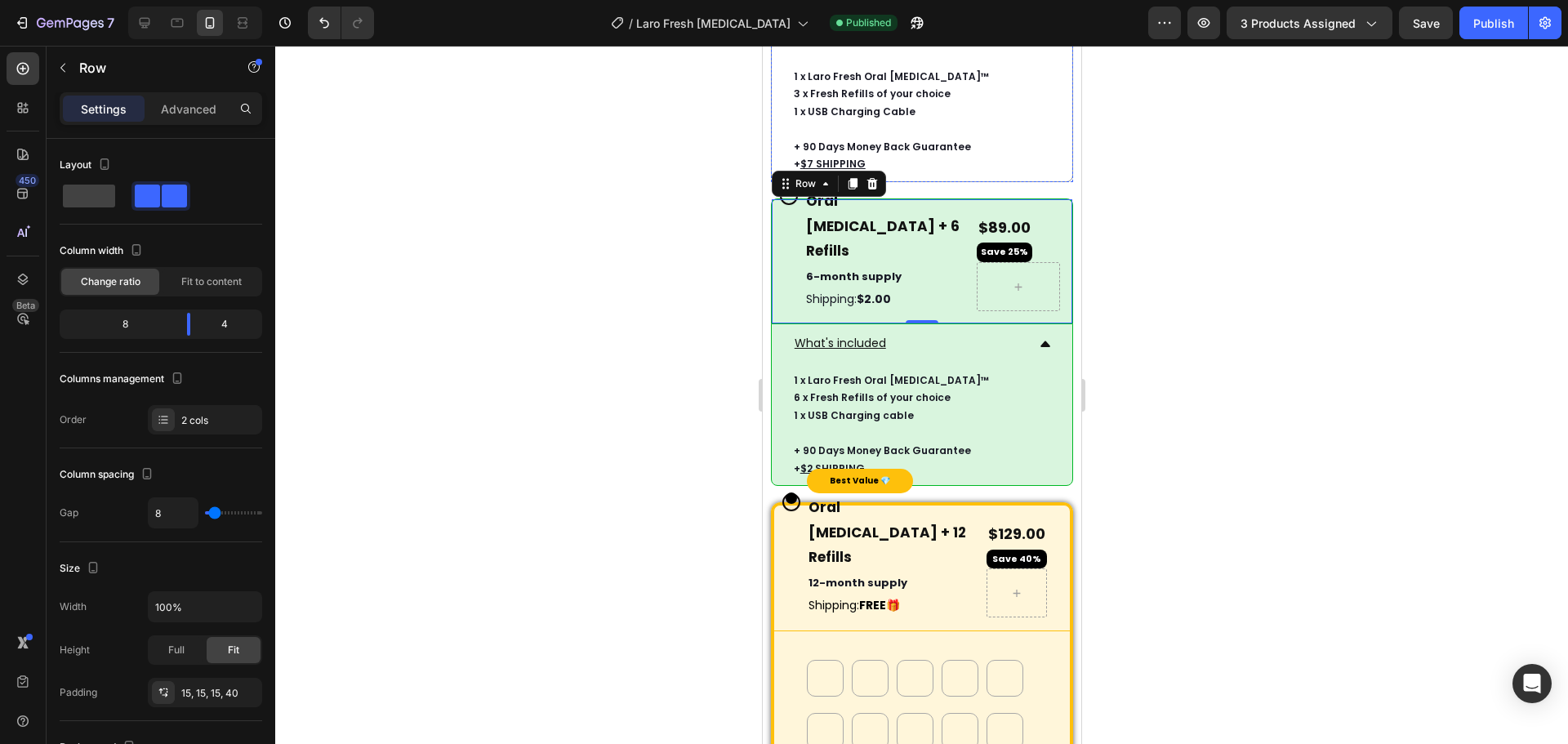
click at [786, 323] on div "Most Popular Text Block Oral Nebulizer + 6 Refills Heading 6-month supply Text …" at bounding box center [921, 261] width 303 height 125
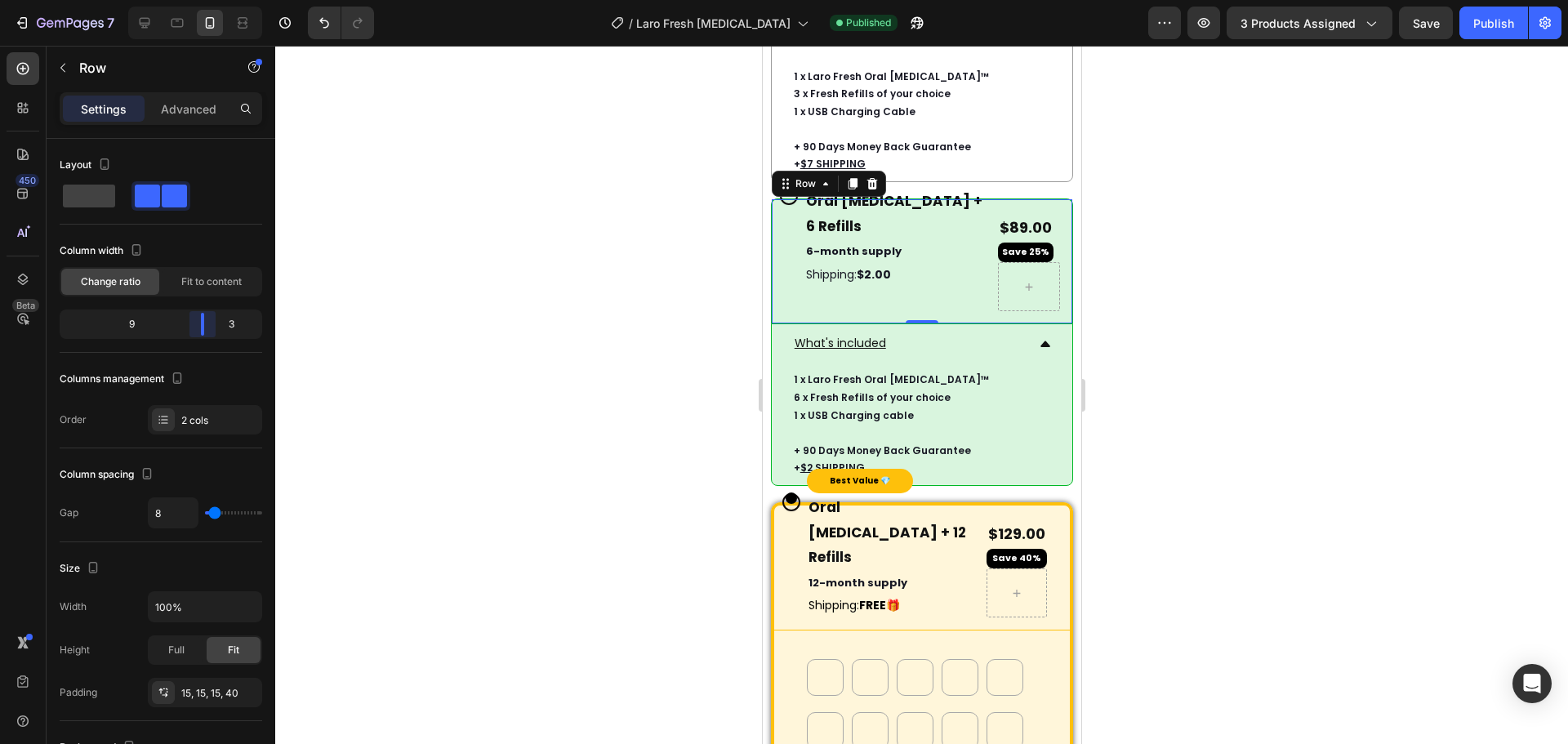
drag, startPoint x: 194, startPoint y: 327, endPoint x: 210, endPoint y: 336, distance: 18.4
click at [210, 0] on body "7 Version history / Laro Fresh Nebulizer Published Preview 3 products assigned …" at bounding box center [784, 0] width 1568 height 0
drag, startPoint x: 192, startPoint y: 323, endPoint x: 209, endPoint y: 332, distance: 19.2
click at [209, 0] on body "7 Version history / Laro Fresh Nebulizer Published Preview 3 products assigned …" at bounding box center [784, 0] width 1568 height 0
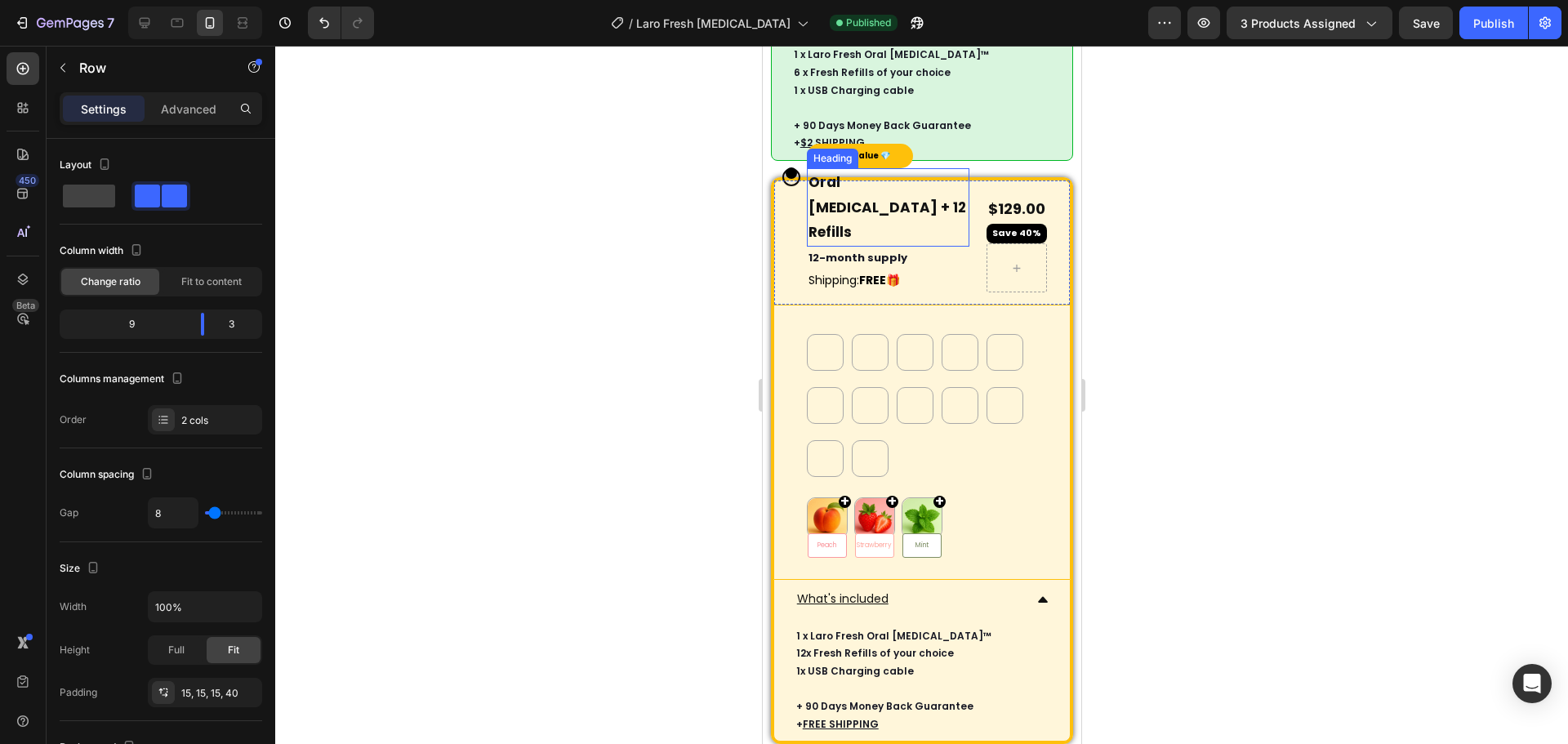
scroll to position [8649, 0]
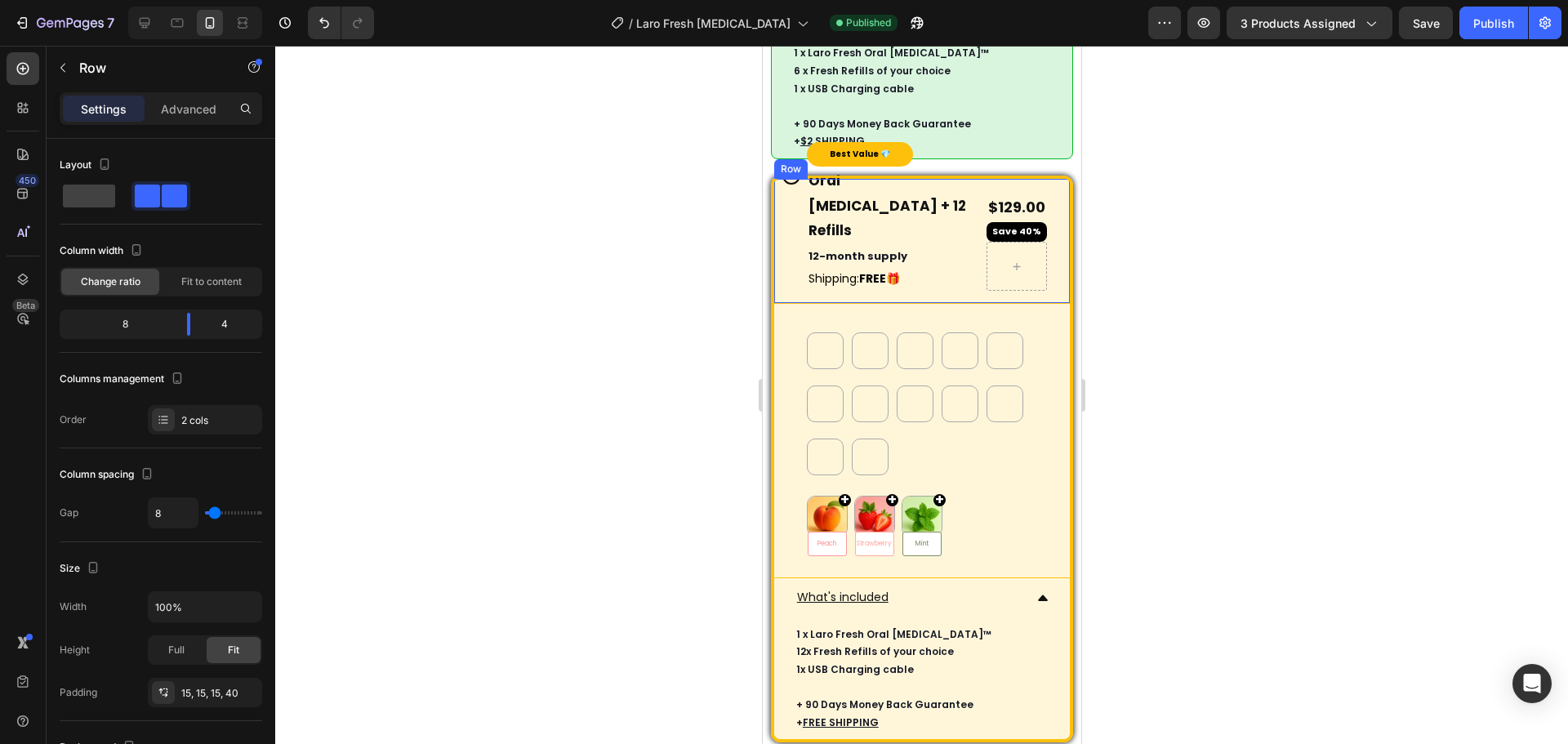
click at [784, 303] on div "Best Value 💎 Text Block Oral Nebulizer + 12 Refills Heading 12-month supply Tex…" at bounding box center [921, 240] width 298 height 125
drag, startPoint x: 186, startPoint y: 325, endPoint x: 204, endPoint y: 333, distance: 19.7
click at [204, 0] on body "7 Version history / Laro Fresh Nebulizer Published Preview 3 products assigned …" at bounding box center [784, 0] width 1568 height 0
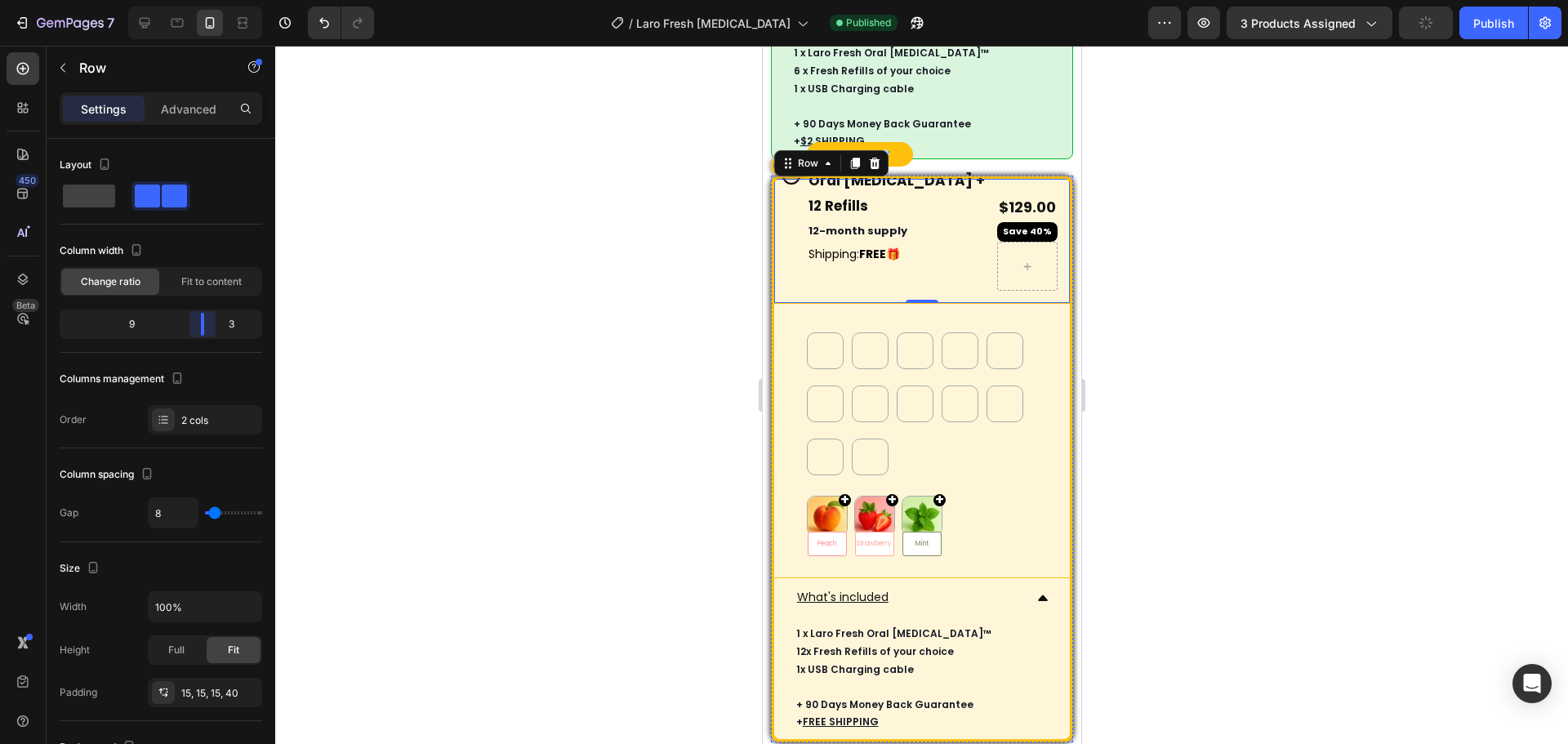
drag, startPoint x: 190, startPoint y: 328, endPoint x: 208, endPoint y: 334, distance: 19.0
click at [208, 0] on body "7 Version history / Laro Fresh Nebulizer Published Preview 3 products assigned …" at bounding box center [784, 0] width 1568 height 0
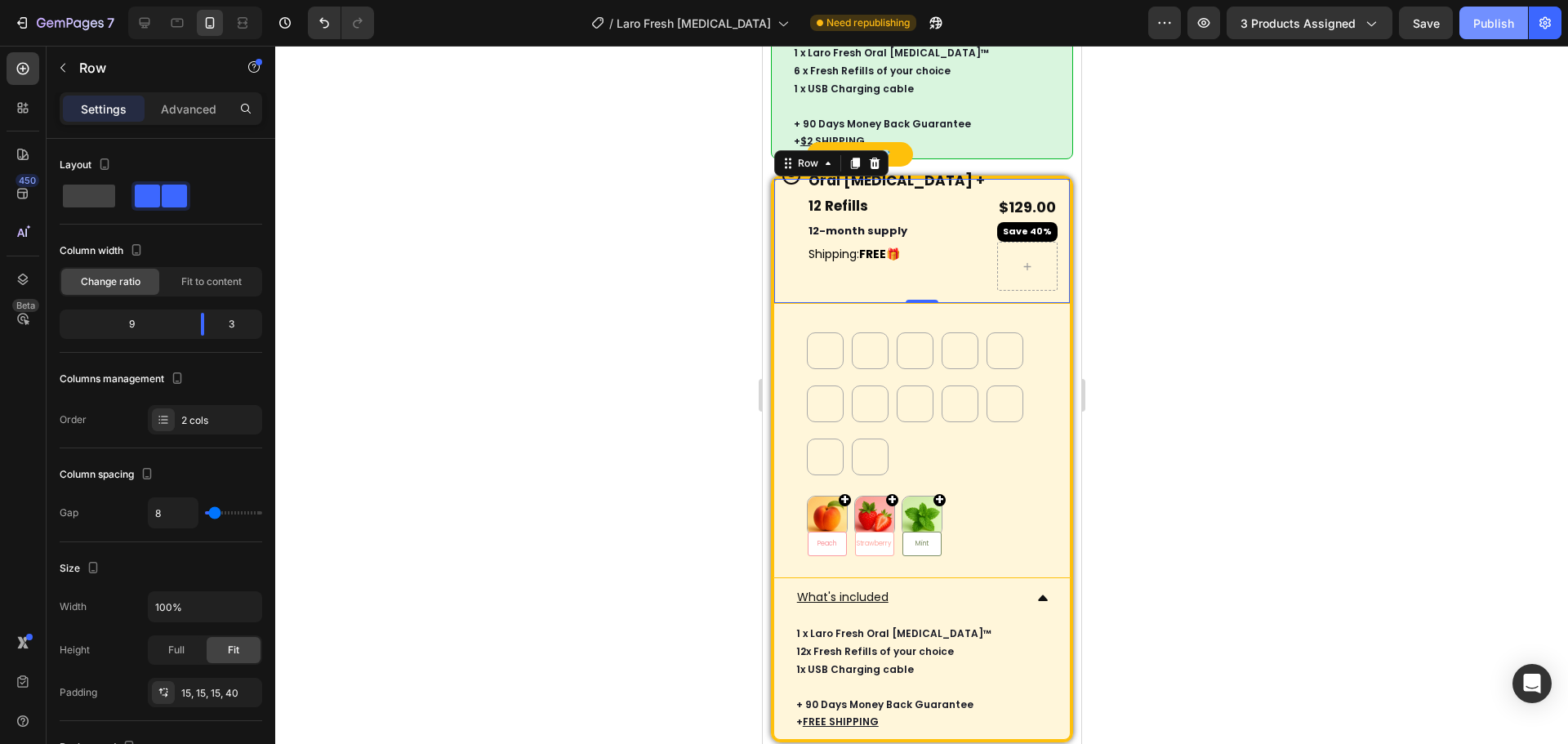
click at [1488, 27] on div "Publish" at bounding box center [1493, 23] width 41 height 17
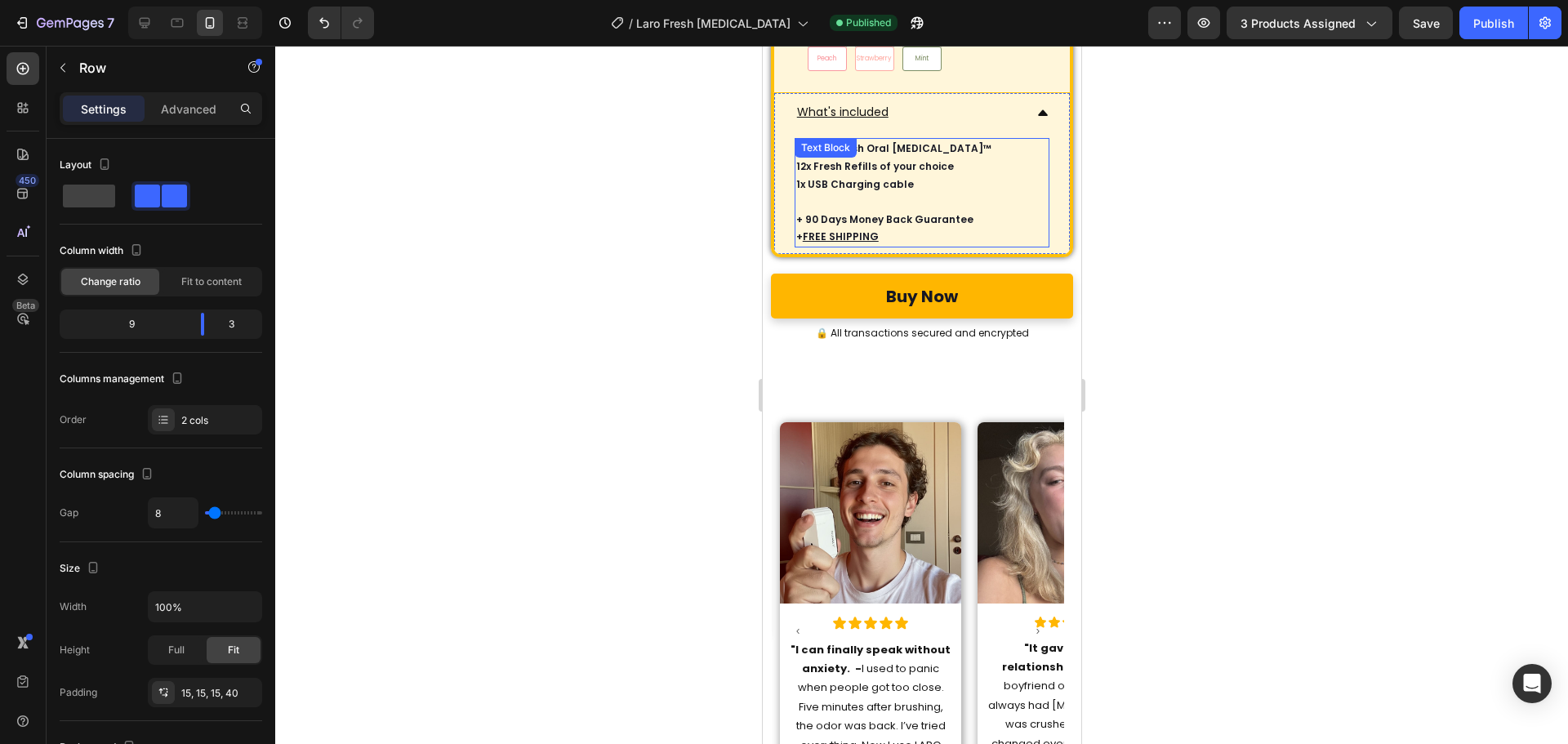
scroll to position [9138, 0]
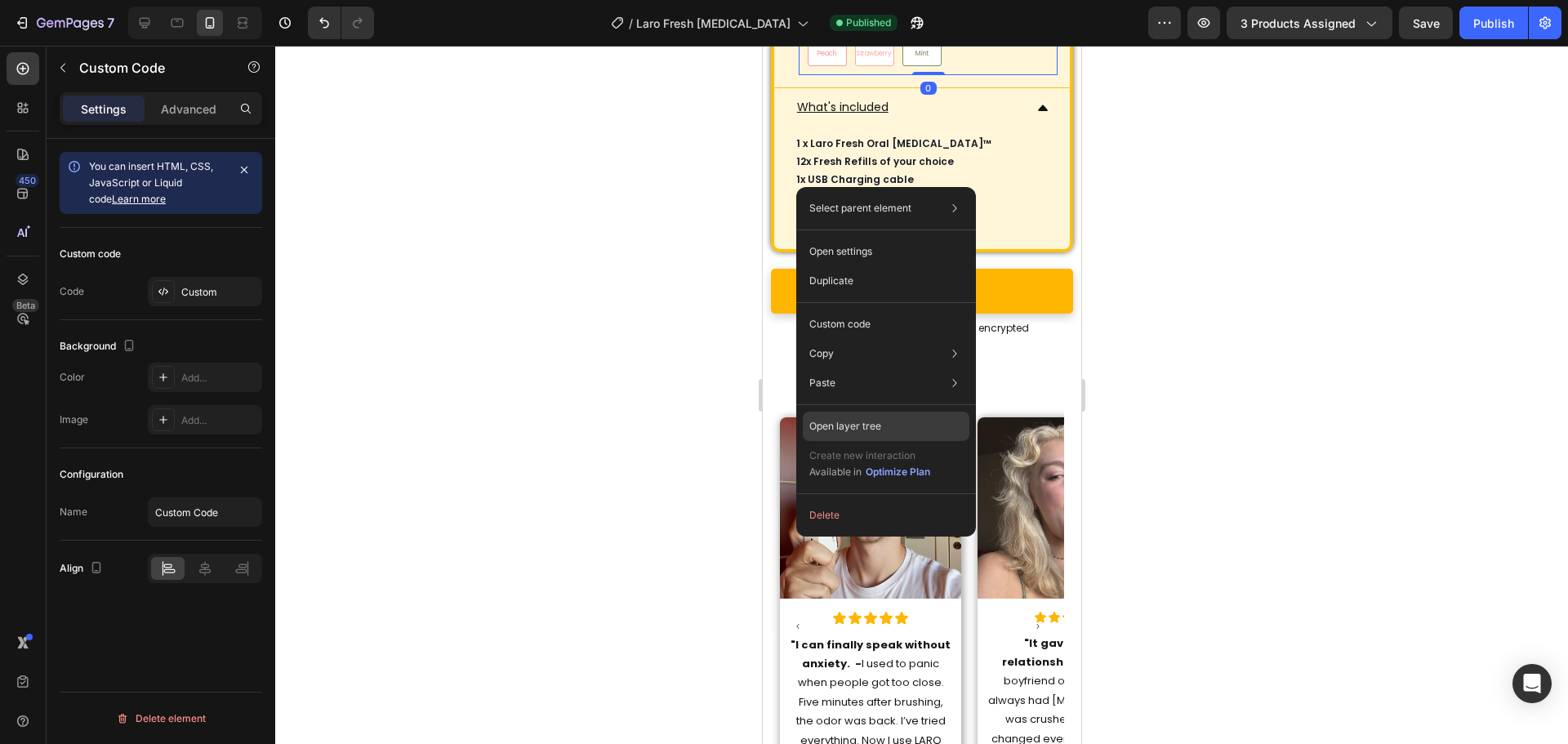
click at [847, 426] on p "Open layer tree" at bounding box center [845, 426] width 71 height 15
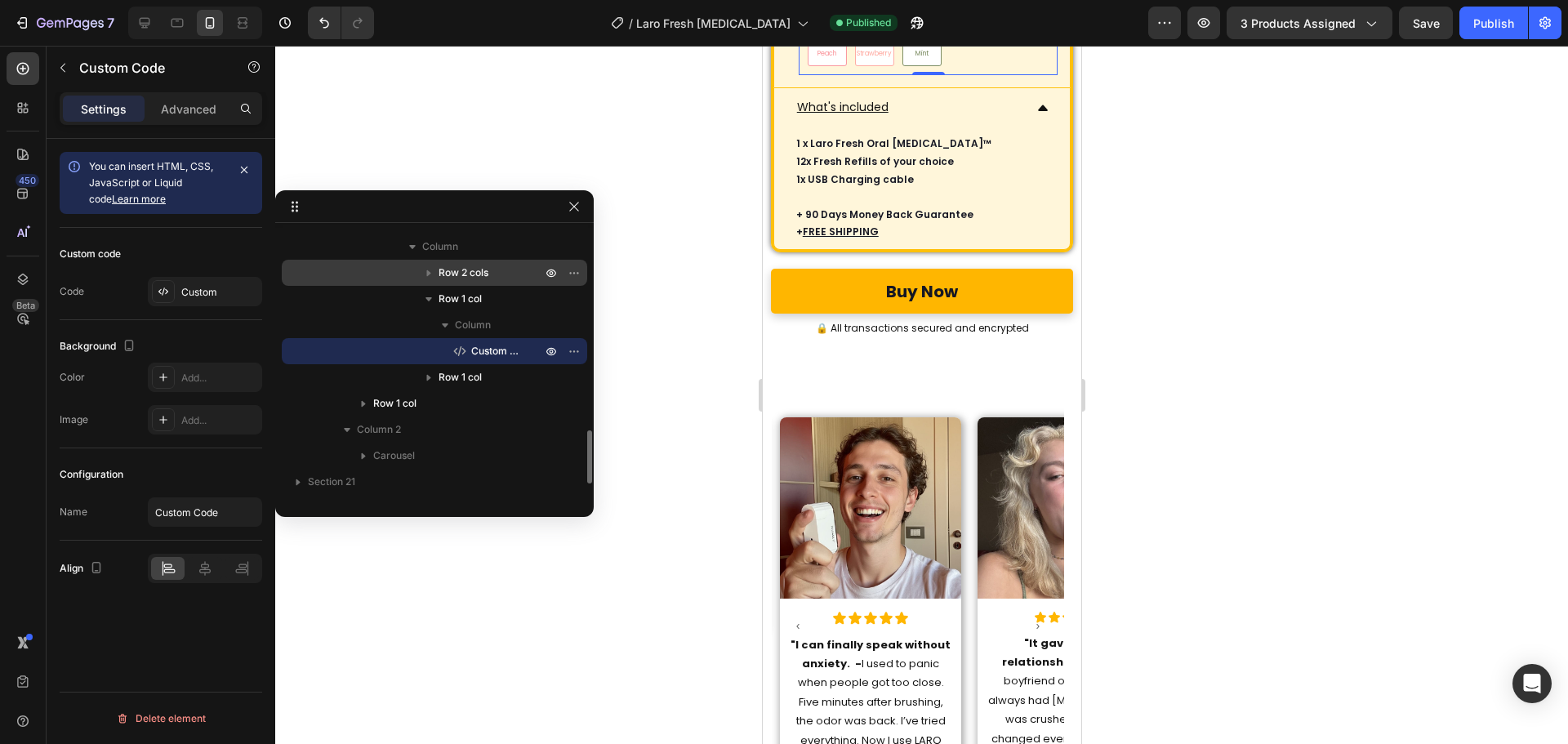
scroll to position [934, 0]
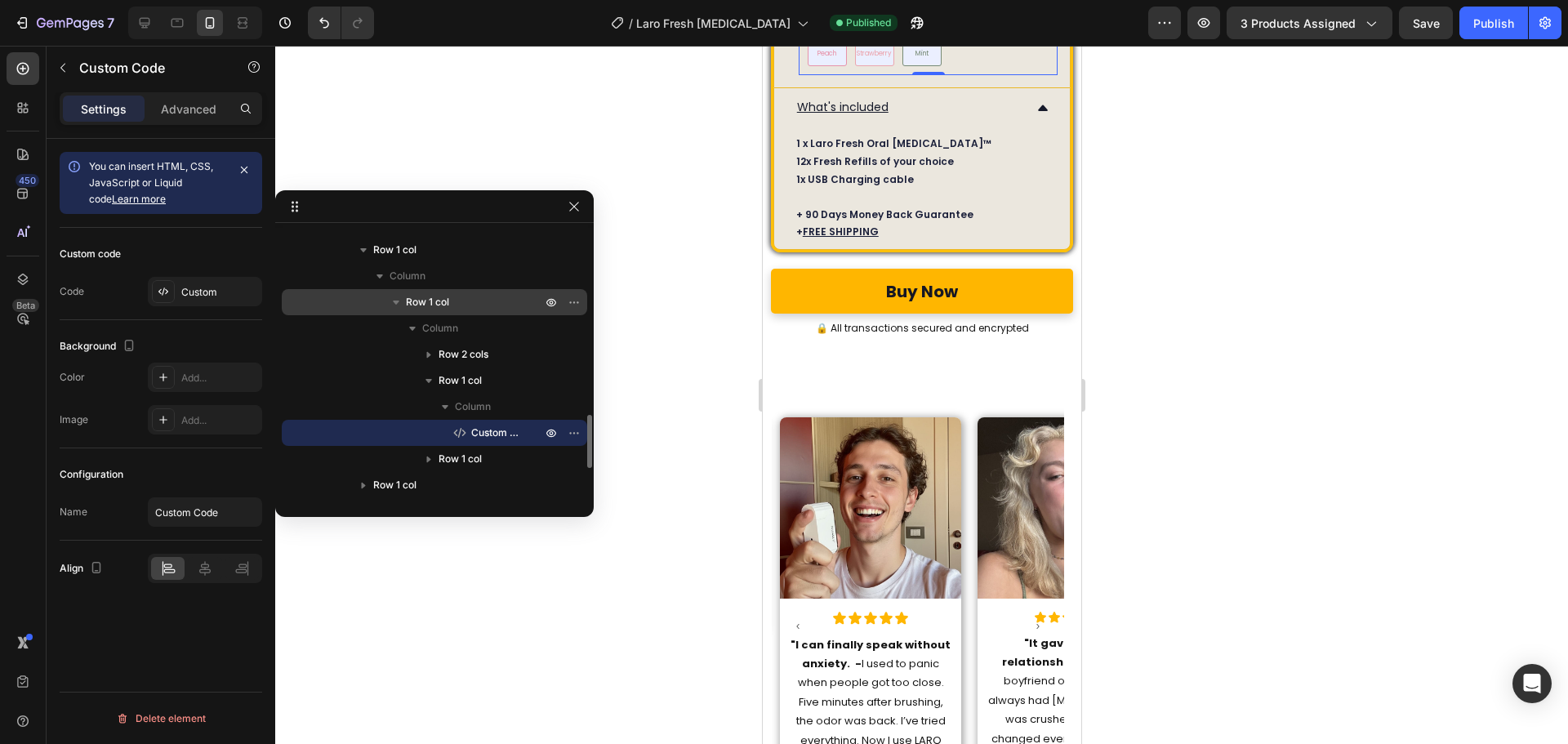
click at [470, 301] on p "Row 1 col" at bounding box center [475, 303] width 139 height 17
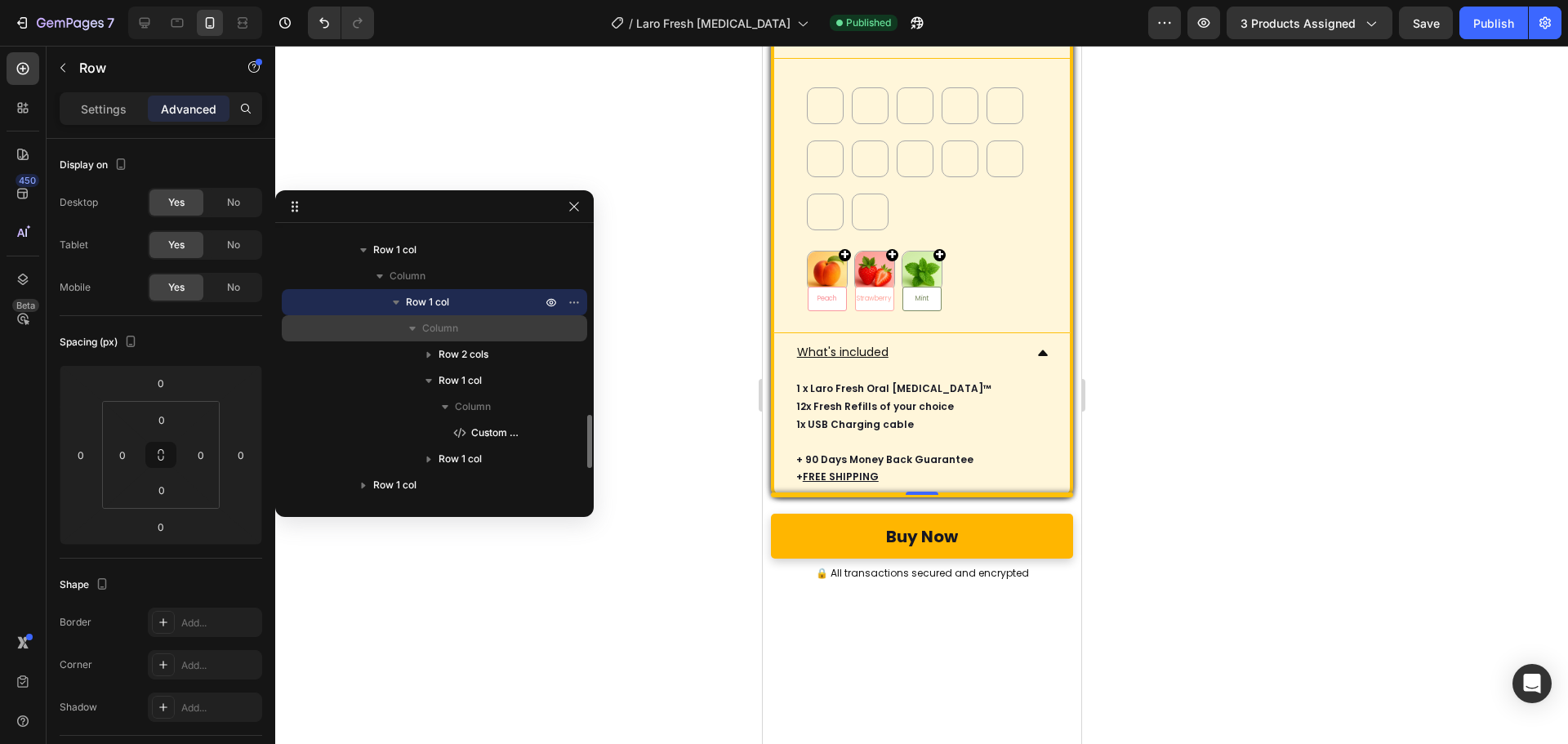
scroll to position [851, 0]
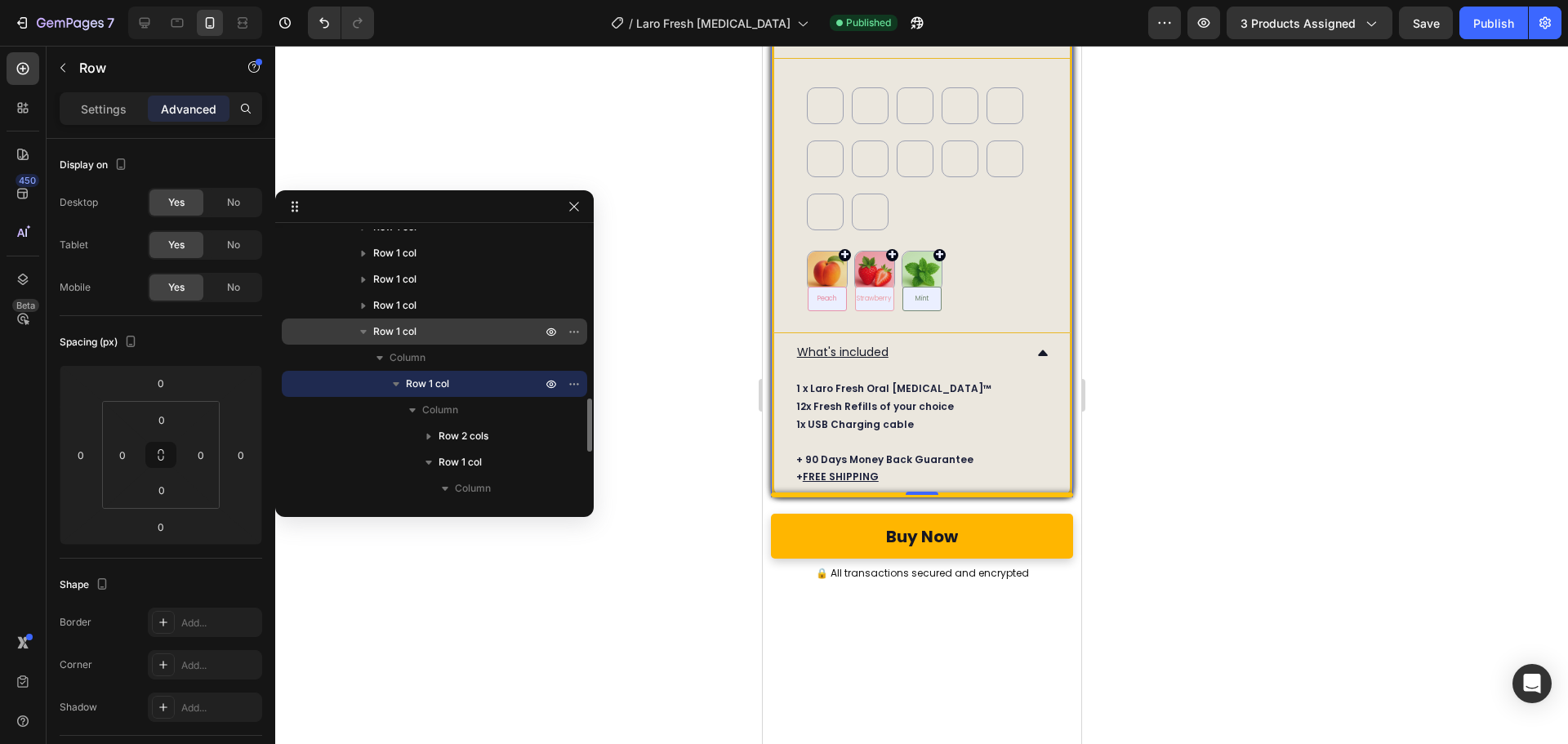
click at [452, 332] on p "Row 1 col" at bounding box center [459, 332] width 171 height 17
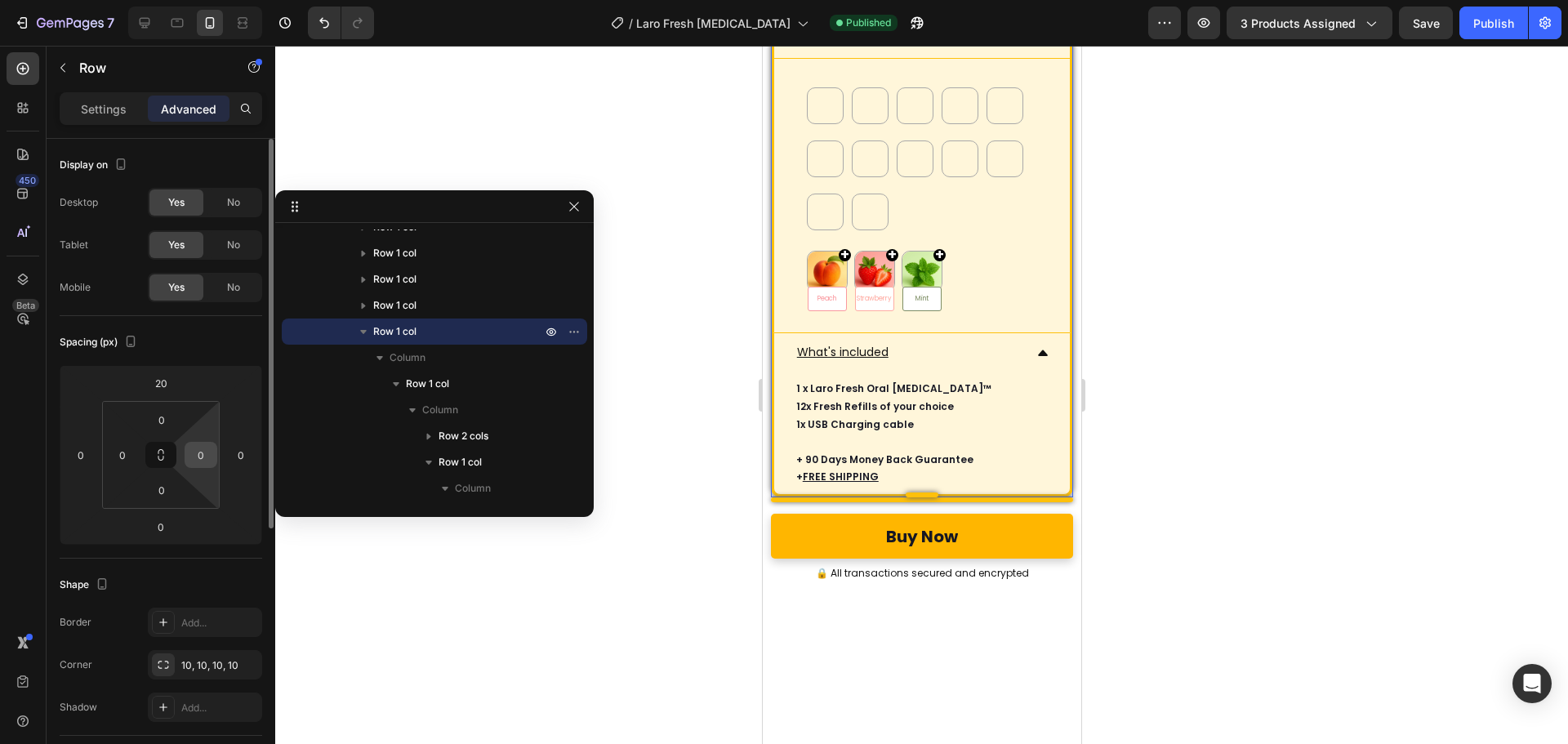
click at [208, 449] on input "0" at bounding box center [200, 454] width 24 height 24
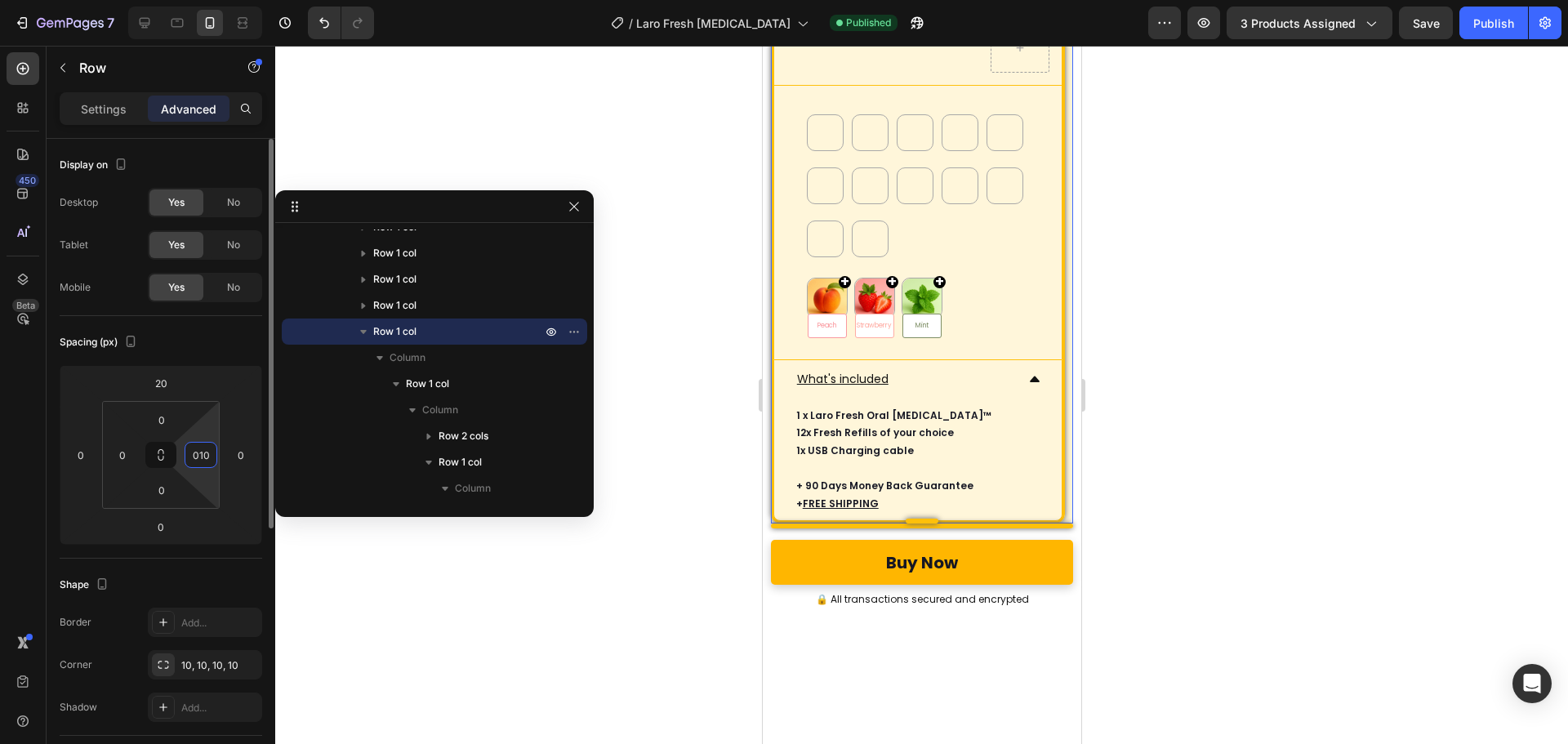
drag, startPoint x: 206, startPoint y: 449, endPoint x: 190, endPoint y: 451, distance: 16.1
click at [189, 451] on input "010" at bounding box center [200, 454] width 24 height 24
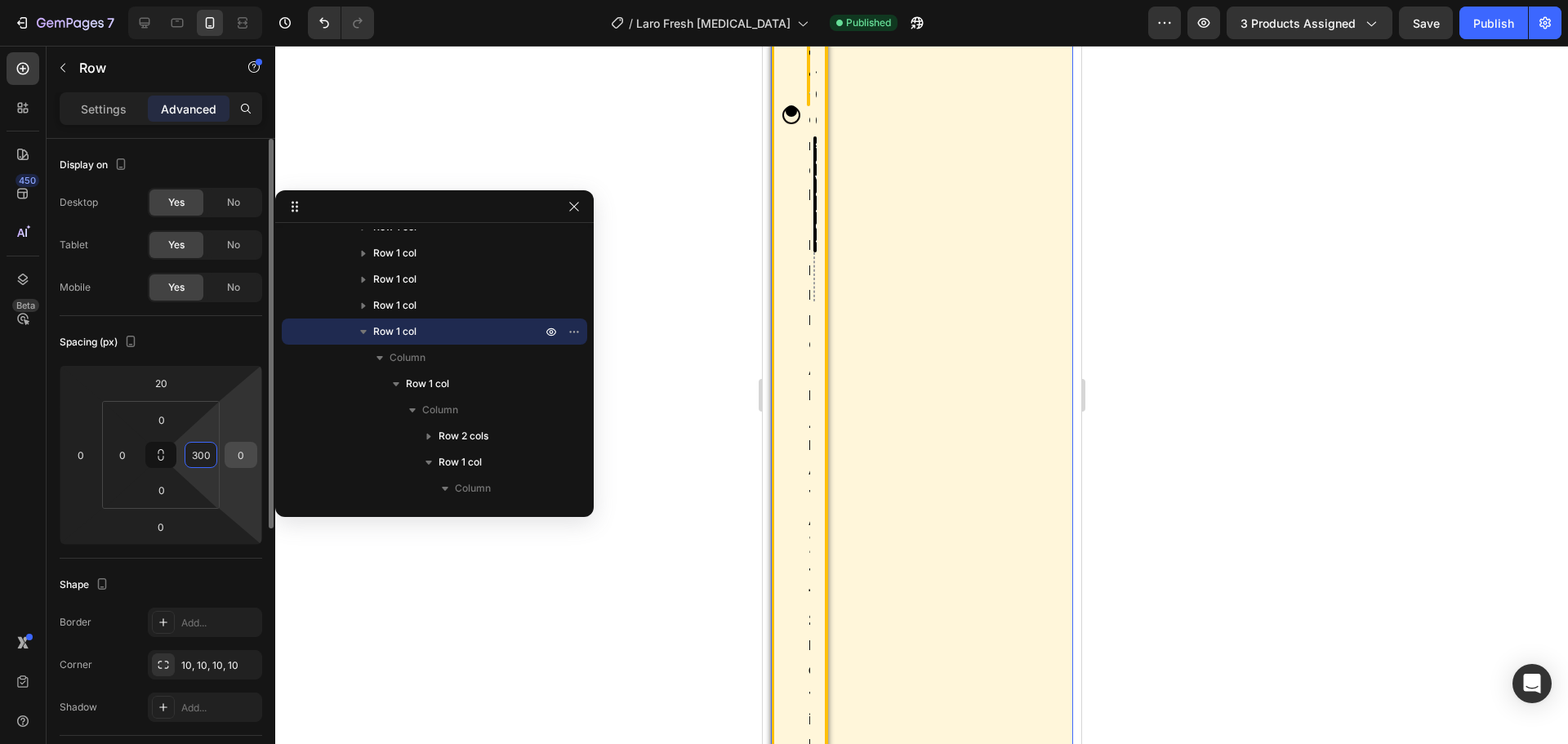
drag, startPoint x: 191, startPoint y: 456, endPoint x: 248, endPoint y: 456, distance: 57.0
click at [248, 456] on div "20 0 0 0 0 0 0 300" at bounding box center [161, 455] width 203 height 180
type input "0"
click at [230, 0] on html "7 Version history / Laro Fresh Nebulizer Published Preview 3 products assigned …" at bounding box center [784, 0] width 1568 height 0
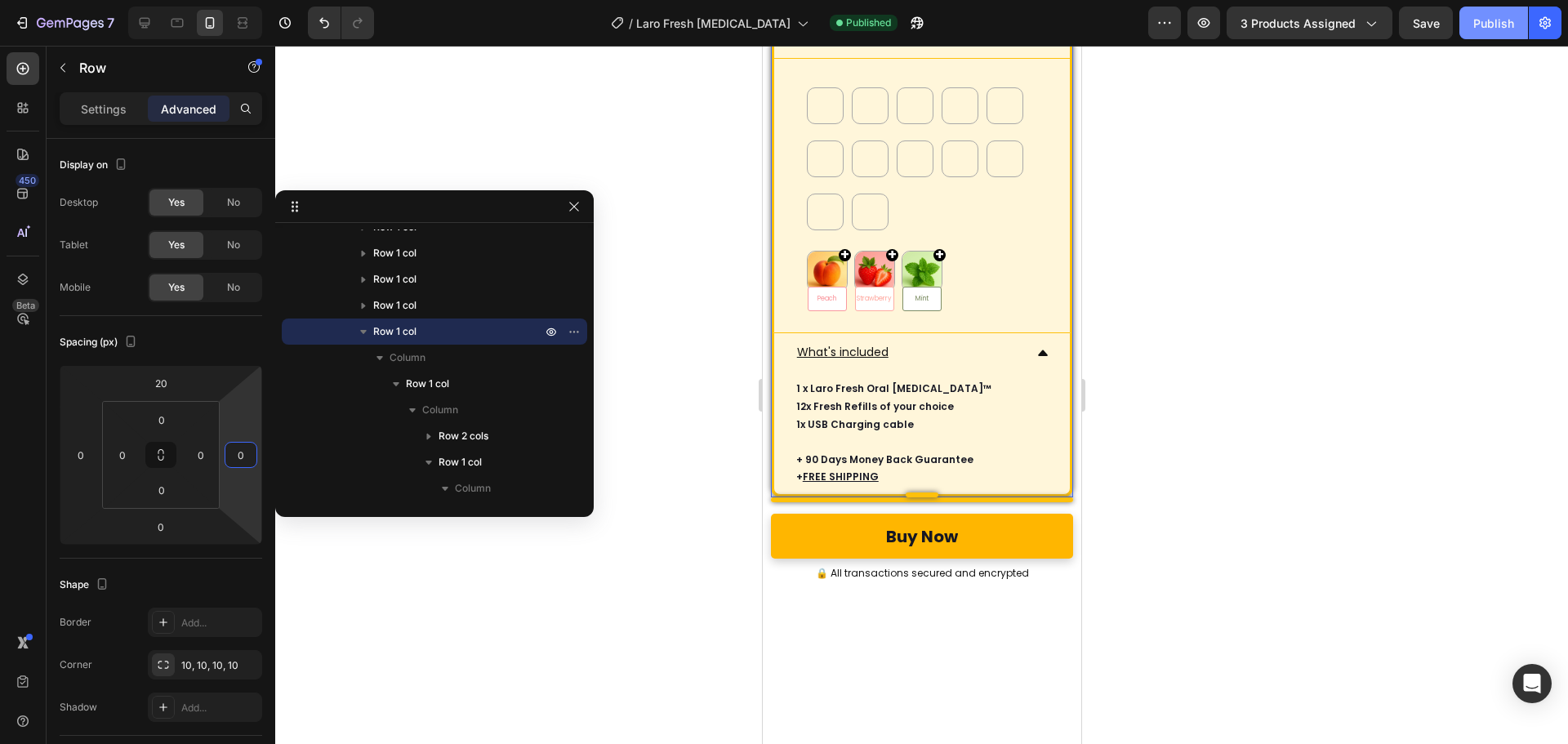
click at [1492, 22] on div "Publish" at bounding box center [1493, 23] width 41 height 17
click at [249, 446] on input "0" at bounding box center [240, 454] width 24 height 24
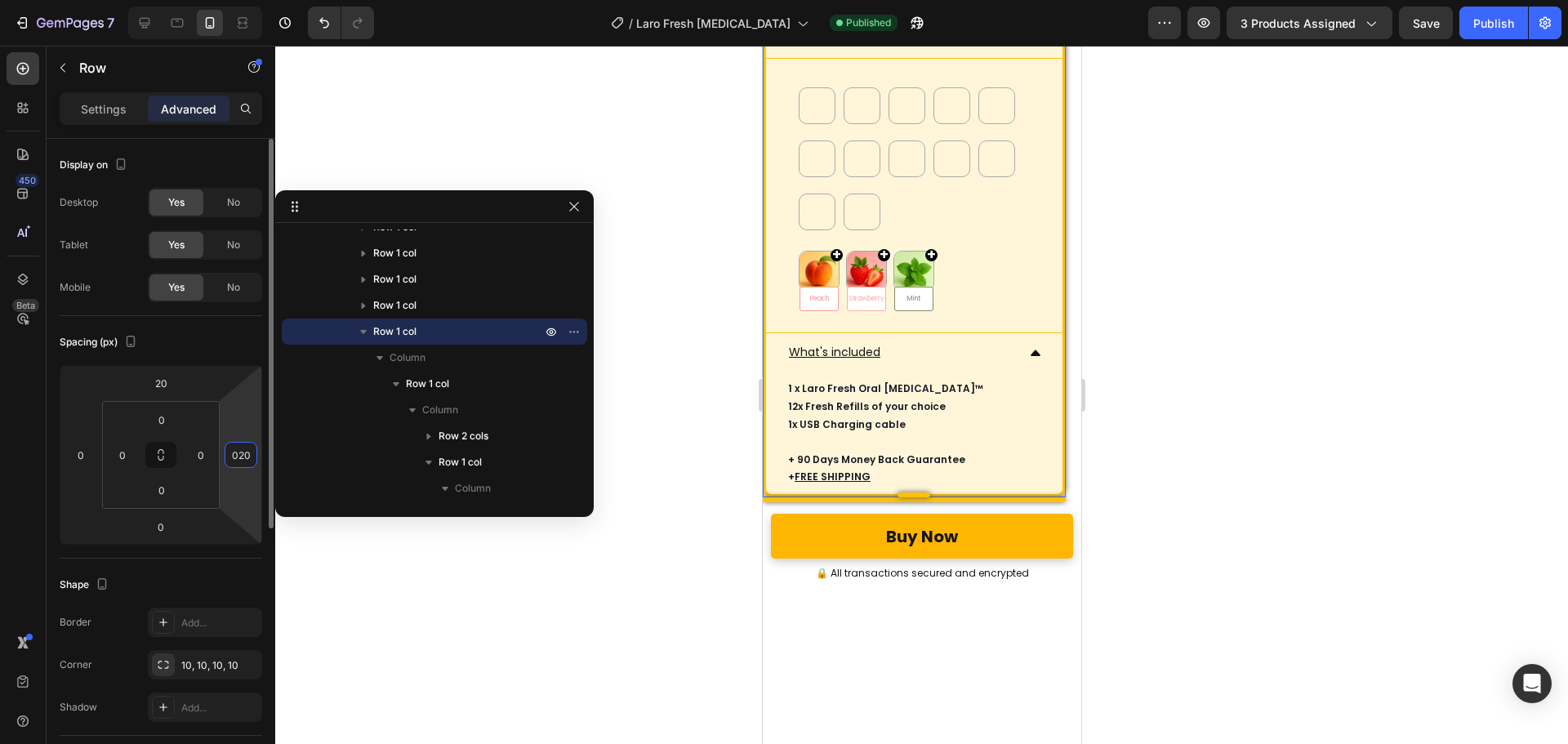
drag, startPoint x: 245, startPoint y: 451, endPoint x: 219, endPoint y: 452, distance: 26.0
click at [219, 452] on div "20 0 0 020" at bounding box center [161, 455] width 203 height 180
type input "0"
click at [244, 0] on html "7 Version history / Laro Fresh Nebulizer Published Preview 3 products assigned …" at bounding box center [784, 0] width 1568 height 0
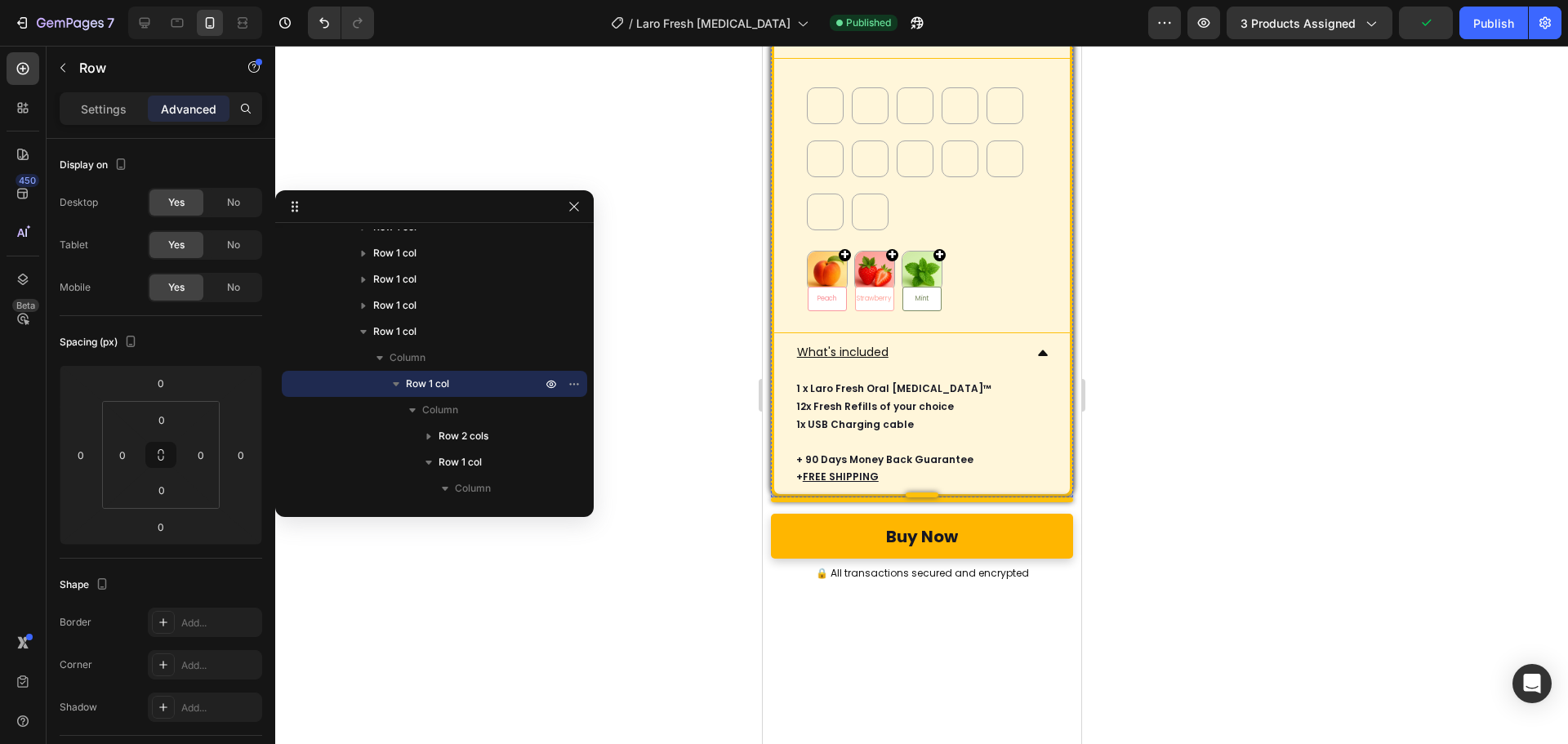
click at [770, 172] on div "Best Value 💎 Text Block Oral Nebulizer + 12 Refills Heading 12-month supply Tex…" at bounding box center [921, 214] width 303 height 567
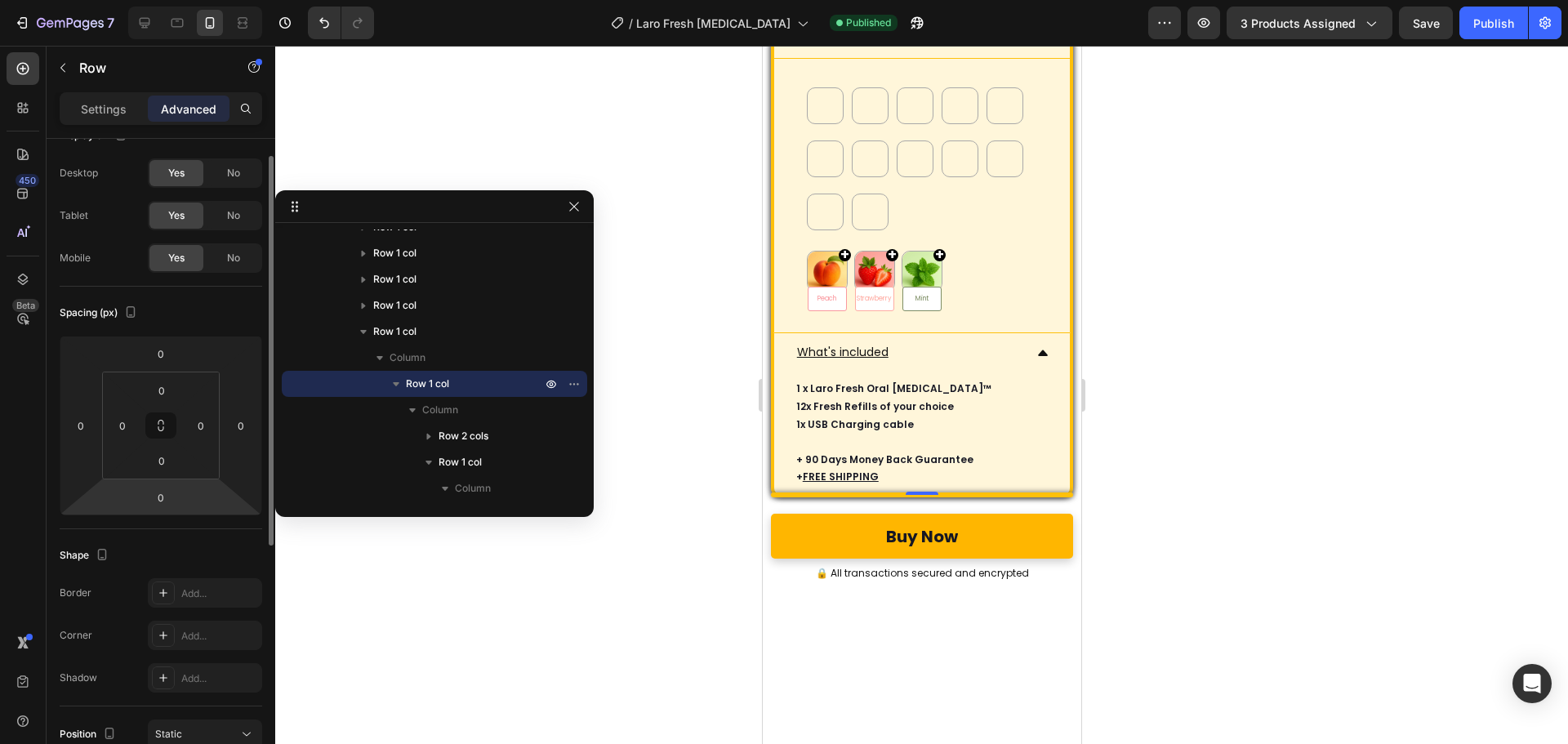
scroll to position [0, 0]
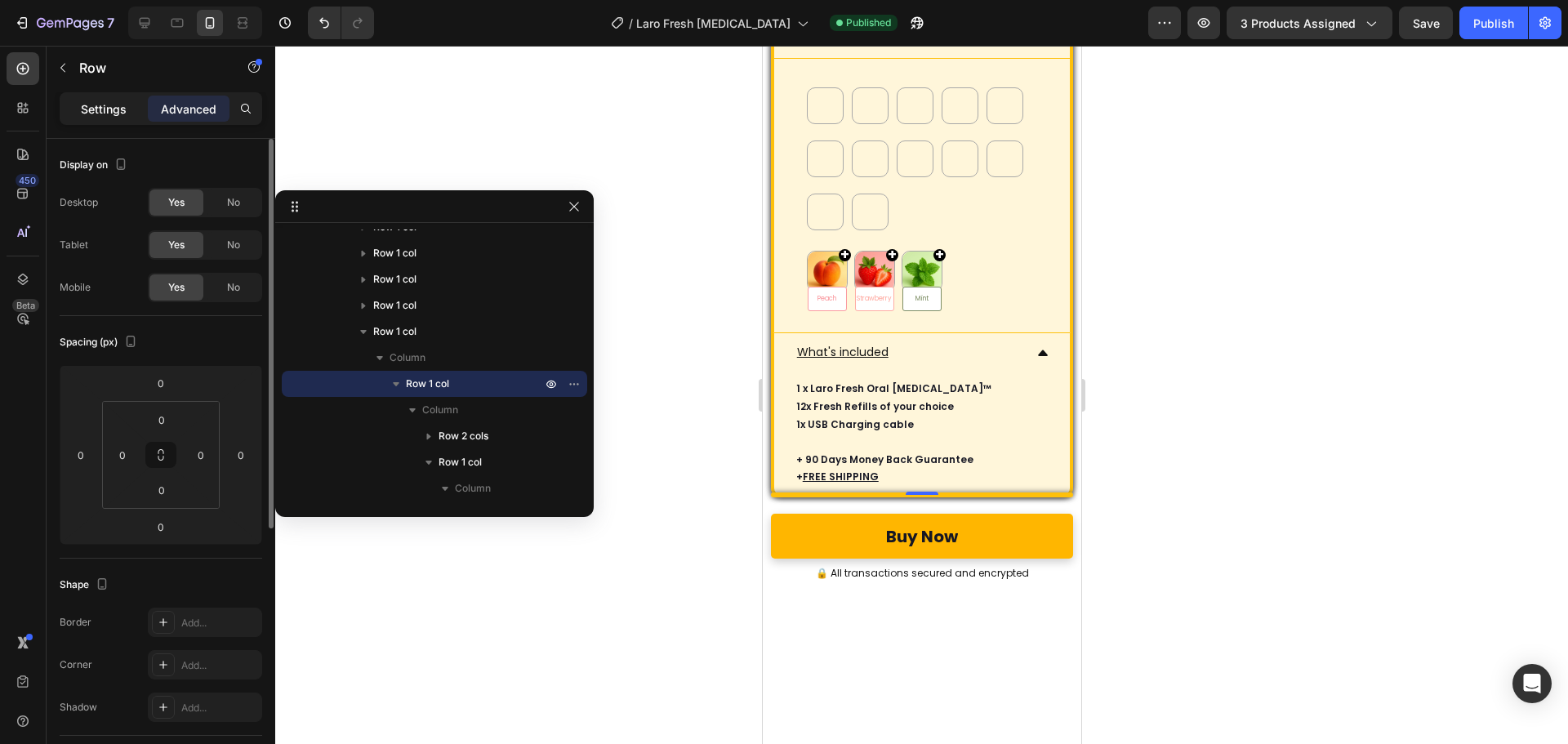
click at [127, 100] on div "Settings" at bounding box center [104, 108] width 81 height 26
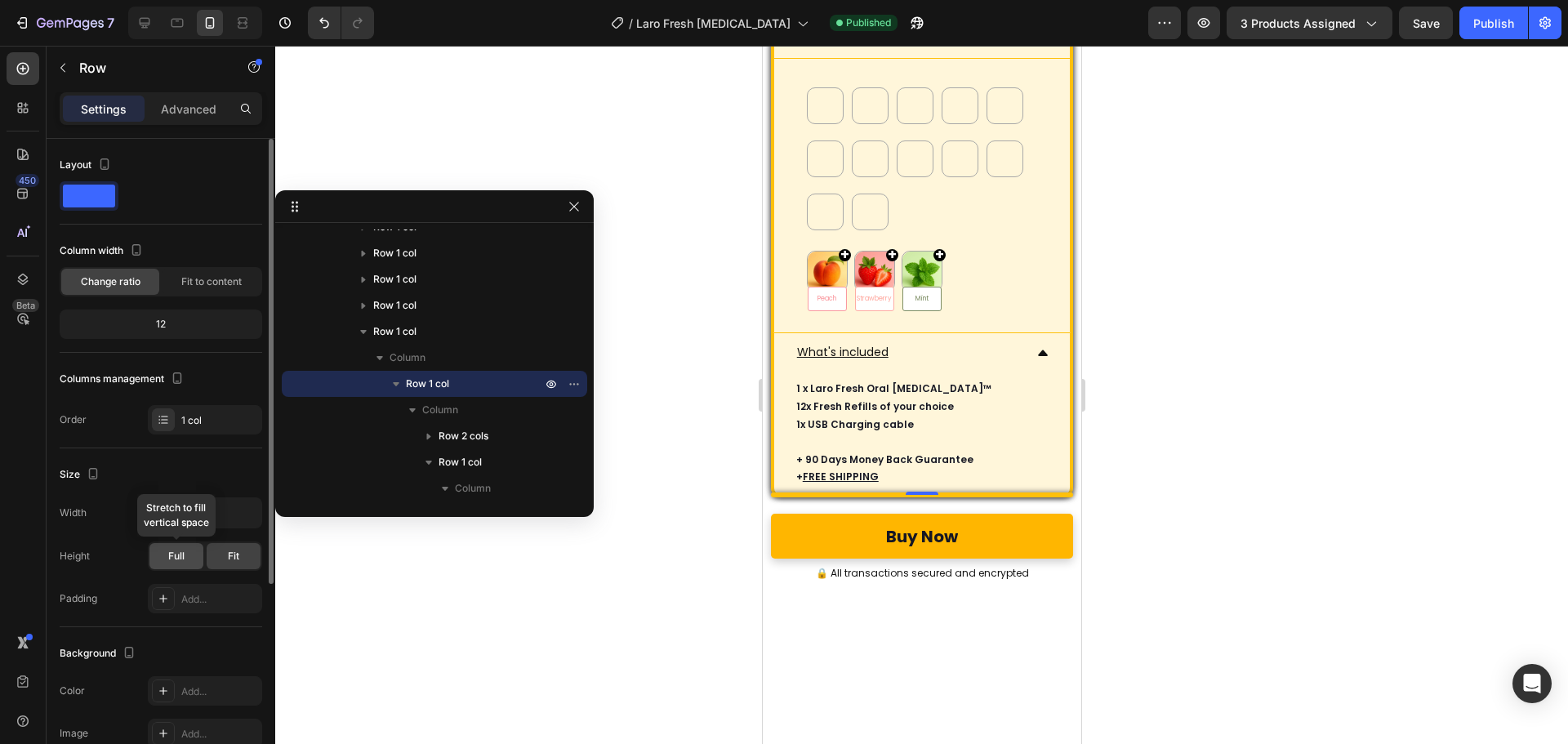
click at [187, 550] on div "Full" at bounding box center [176, 555] width 54 height 26
click at [250, 554] on div "Fit" at bounding box center [233, 555] width 54 height 26
click at [1489, 27] on div "Publish" at bounding box center [1493, 23] width 41 height 17
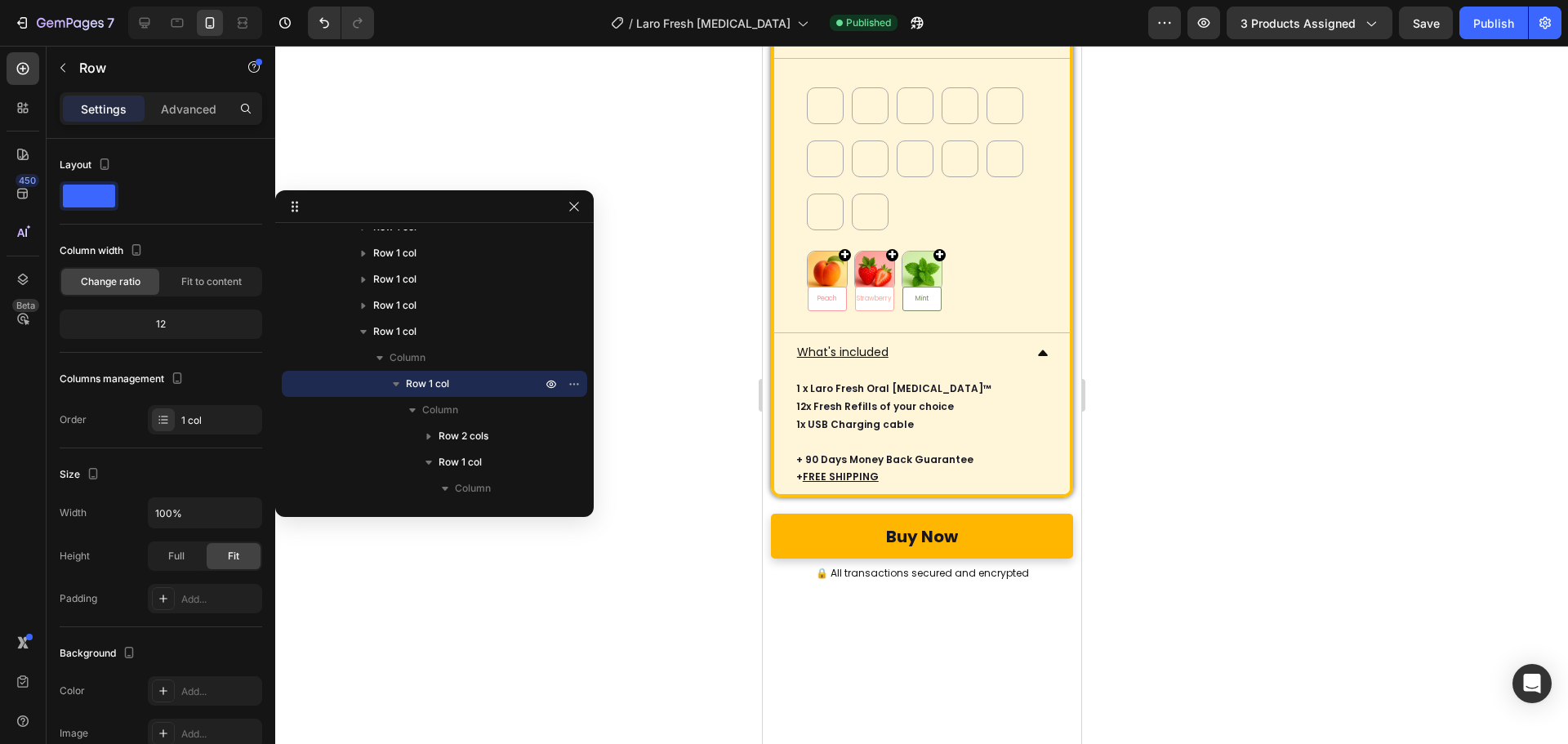
scroll to position [1093, 0]
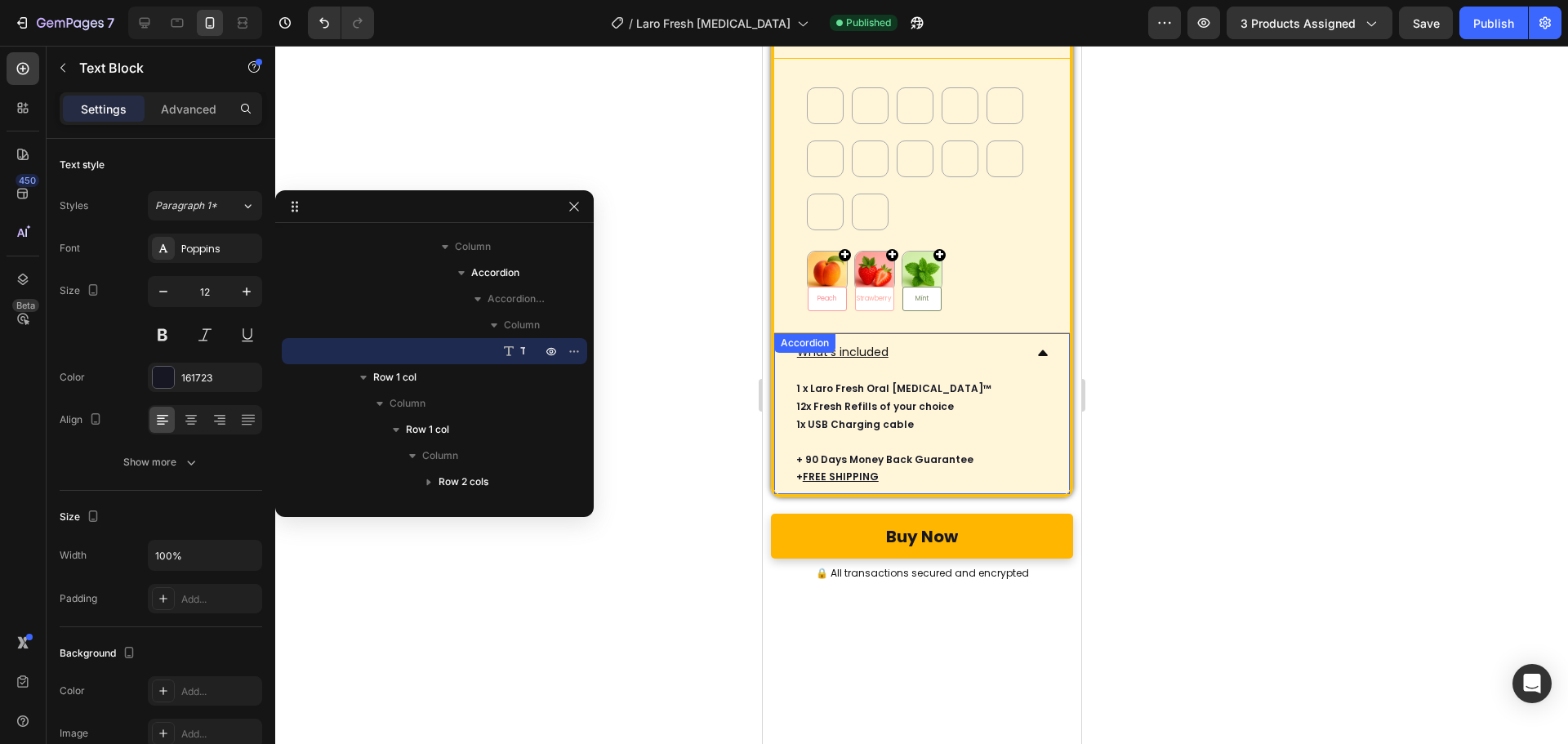
click at [1035, 359] on icon at bounding box center [1042, 352] width 13 height 13
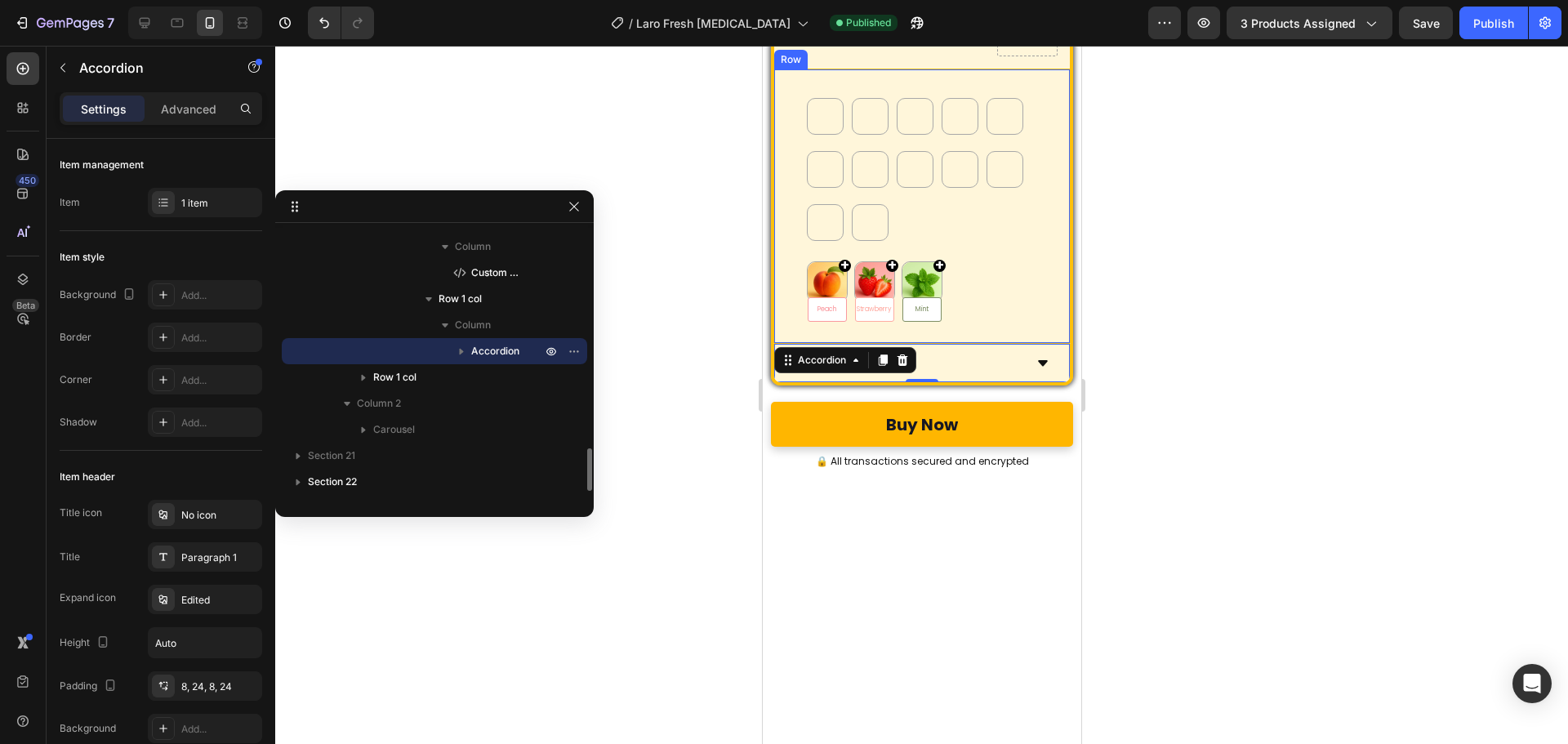
scroll to position [8730, 0]
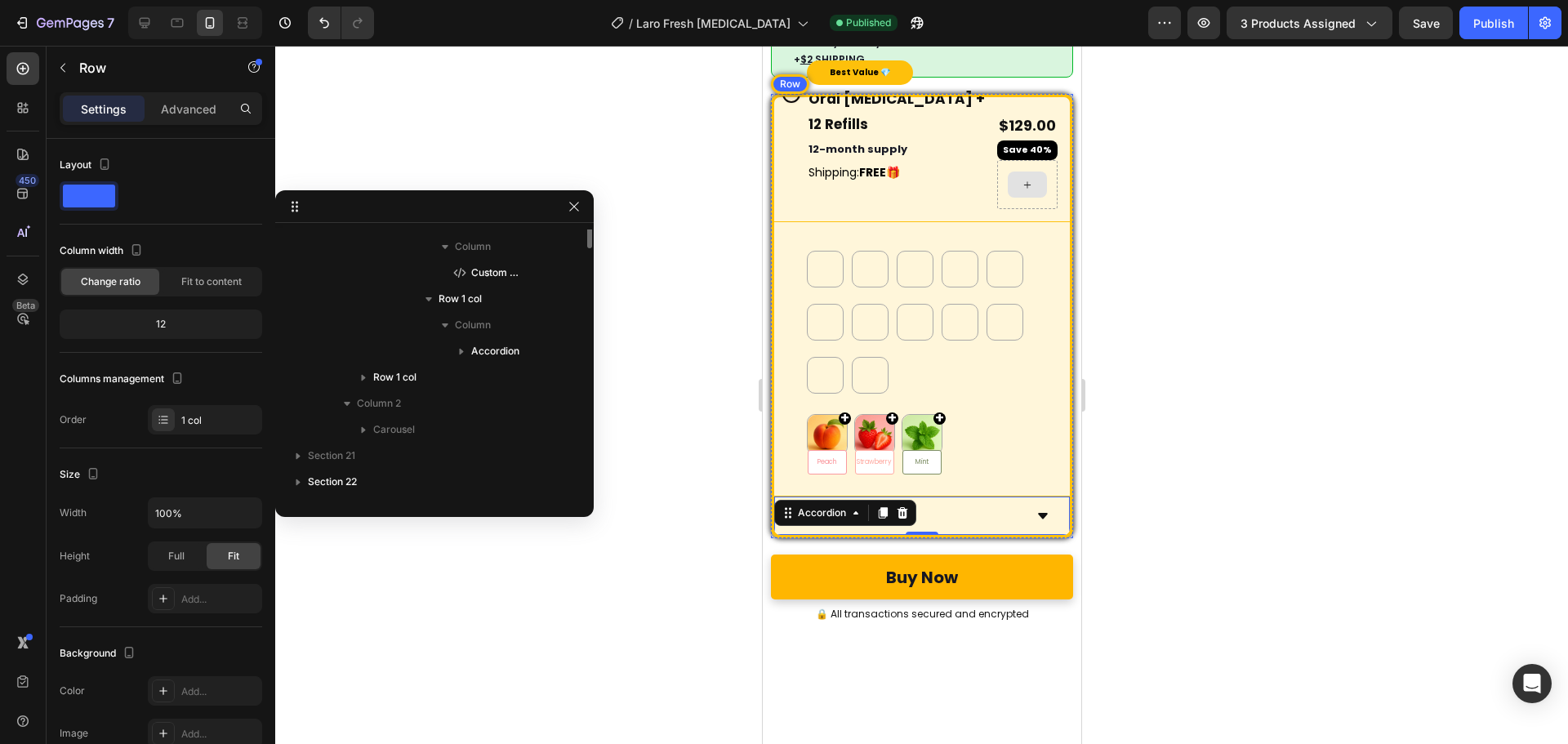
click at [770, 338] on div "Best Value 💎 Text Block Oral Nebulizer + 12 Refills Heading 12-month supply Tex…" at bounding box center [921, 316] width 303 height 444
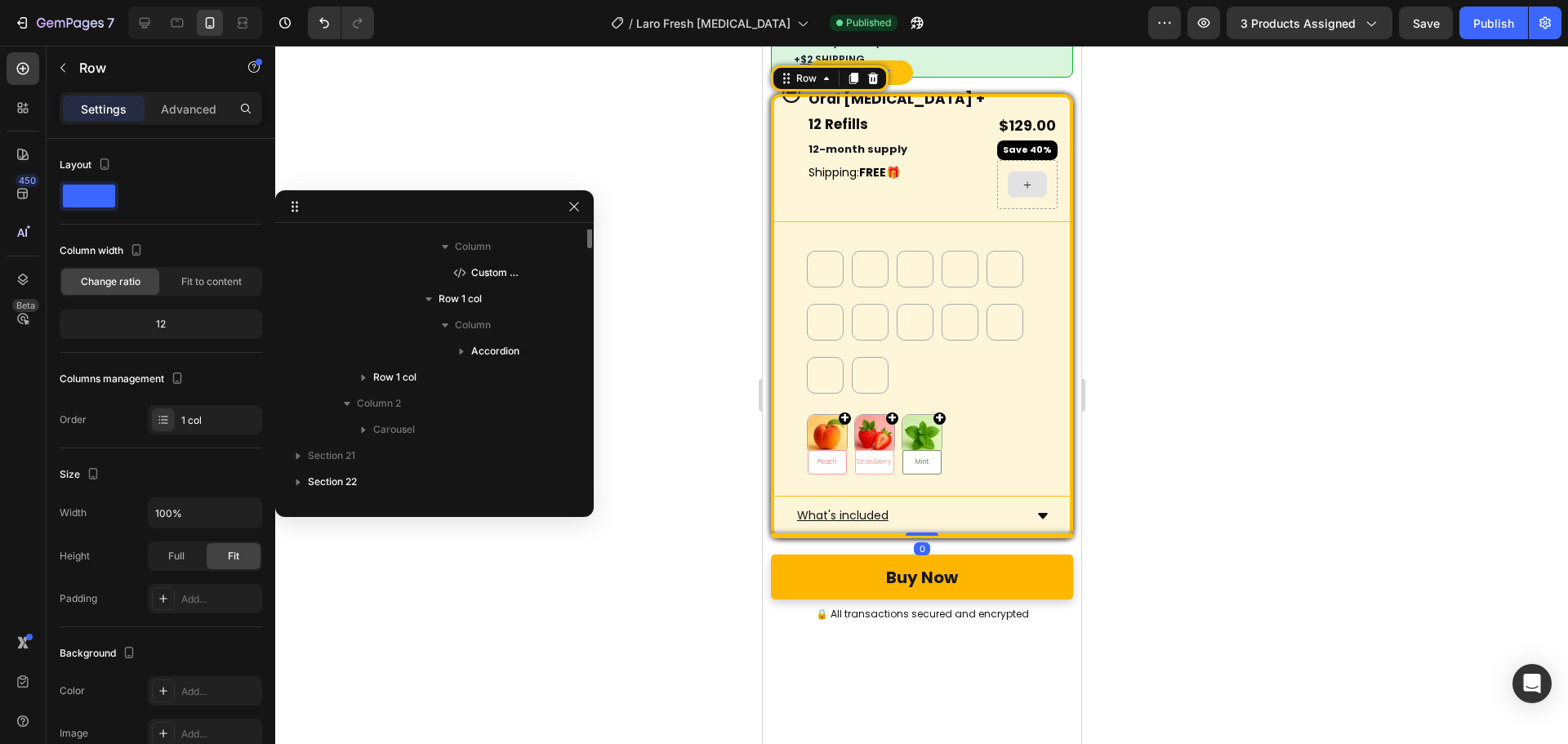
scroll to position [1171, 0]
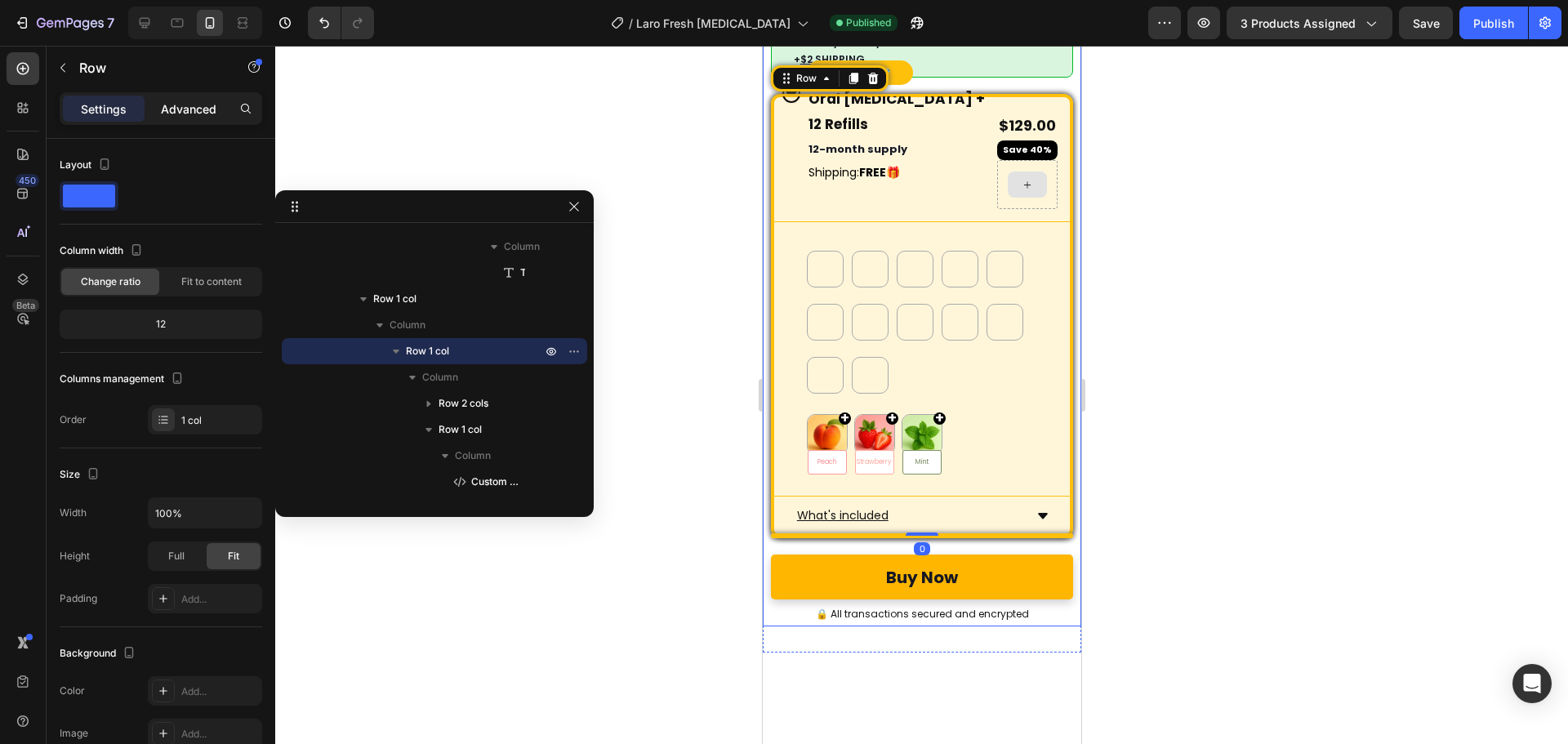
click at [183, 115] on p "Advanced" at bounding box center [188, 109] width 56 height 17
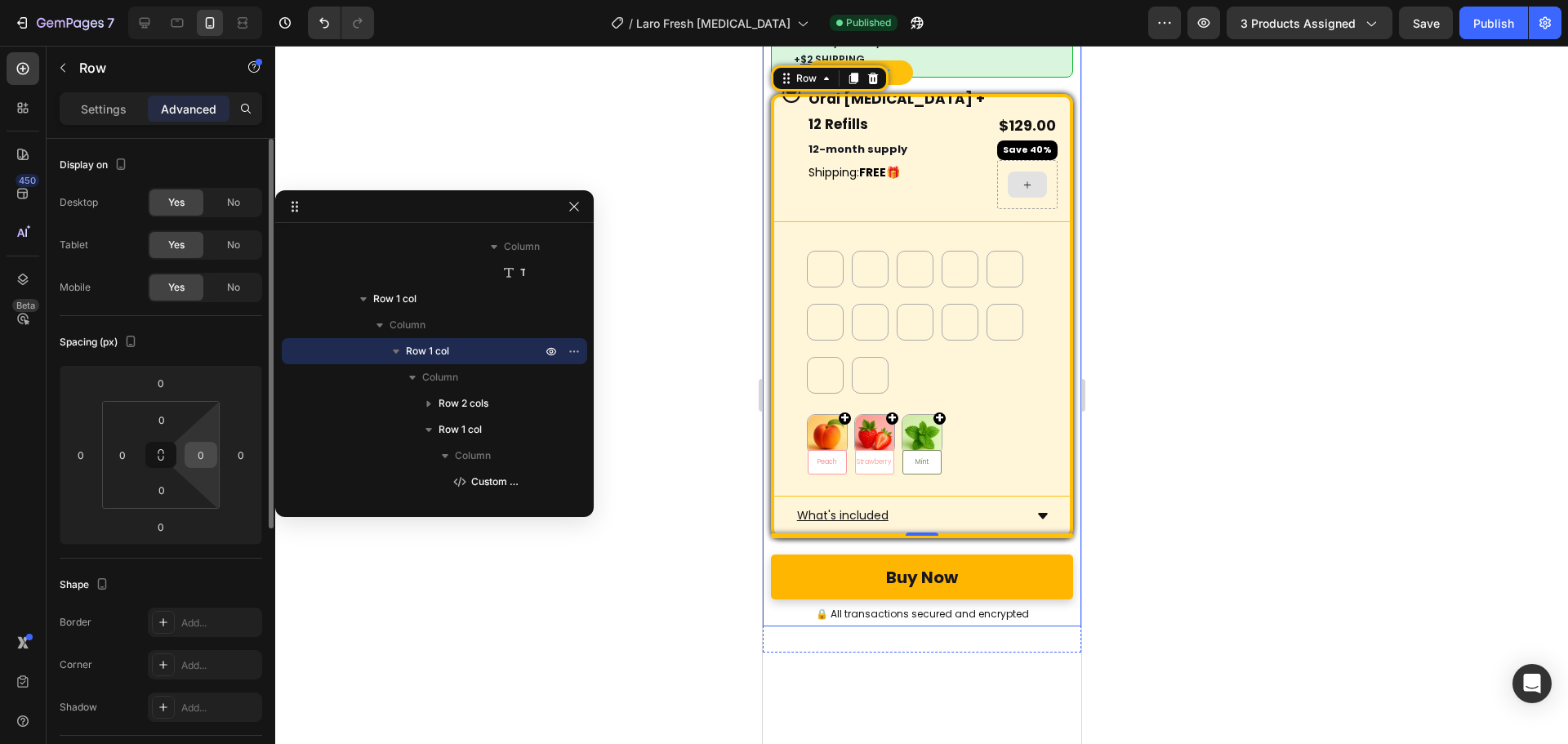
click at [206, 453] on input "0" at bounding box center [200, 454] width 24 height 24
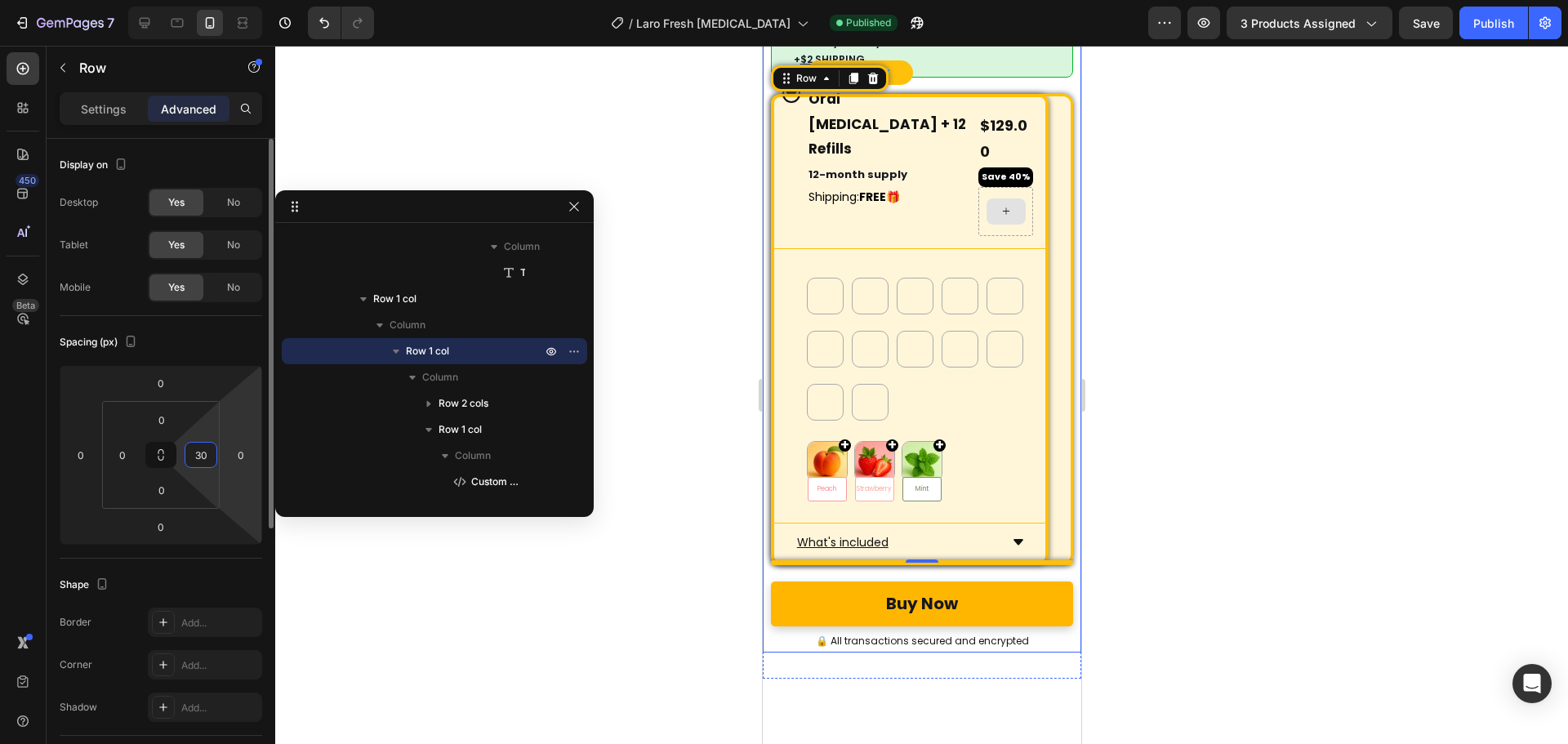
drag, startPoint x: 196, startPoint y: 453, endPoint x: 222, endPoint y: 451, distance: 26.1
click at [222, 451] on div "0 0 0 0 0 0 0 30" at bounding box center [161, 455] width 203 height 180
type input "0"
click at [221, 0] on html "7 Version history / Laro Fresh Nebulizer Published Preview 3 products assigned …" at bounding box center [784, 0] width 1568 height 0
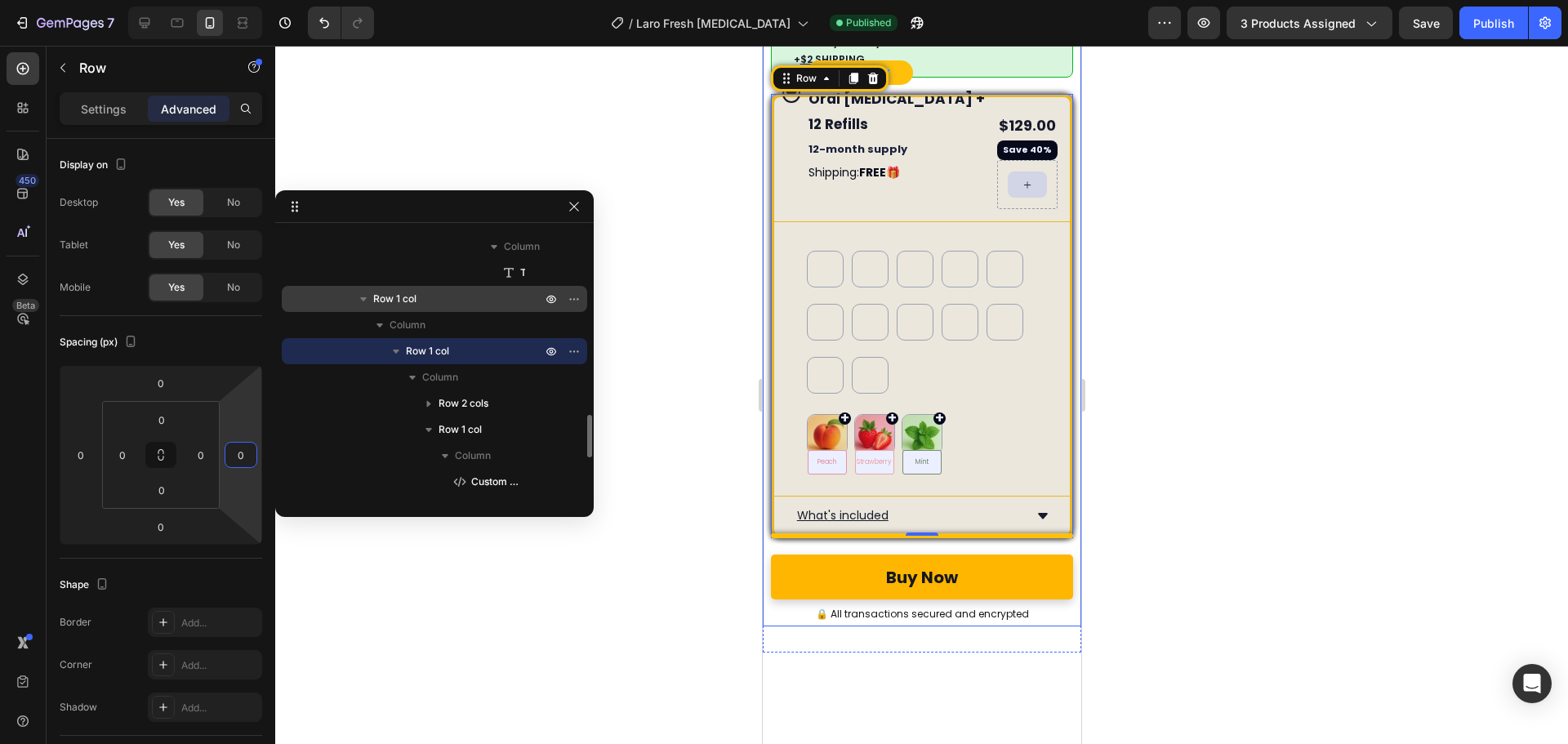
click at [425, 308] on div "Row 1 col" at bounding box center [435, 298] width 293 height 26
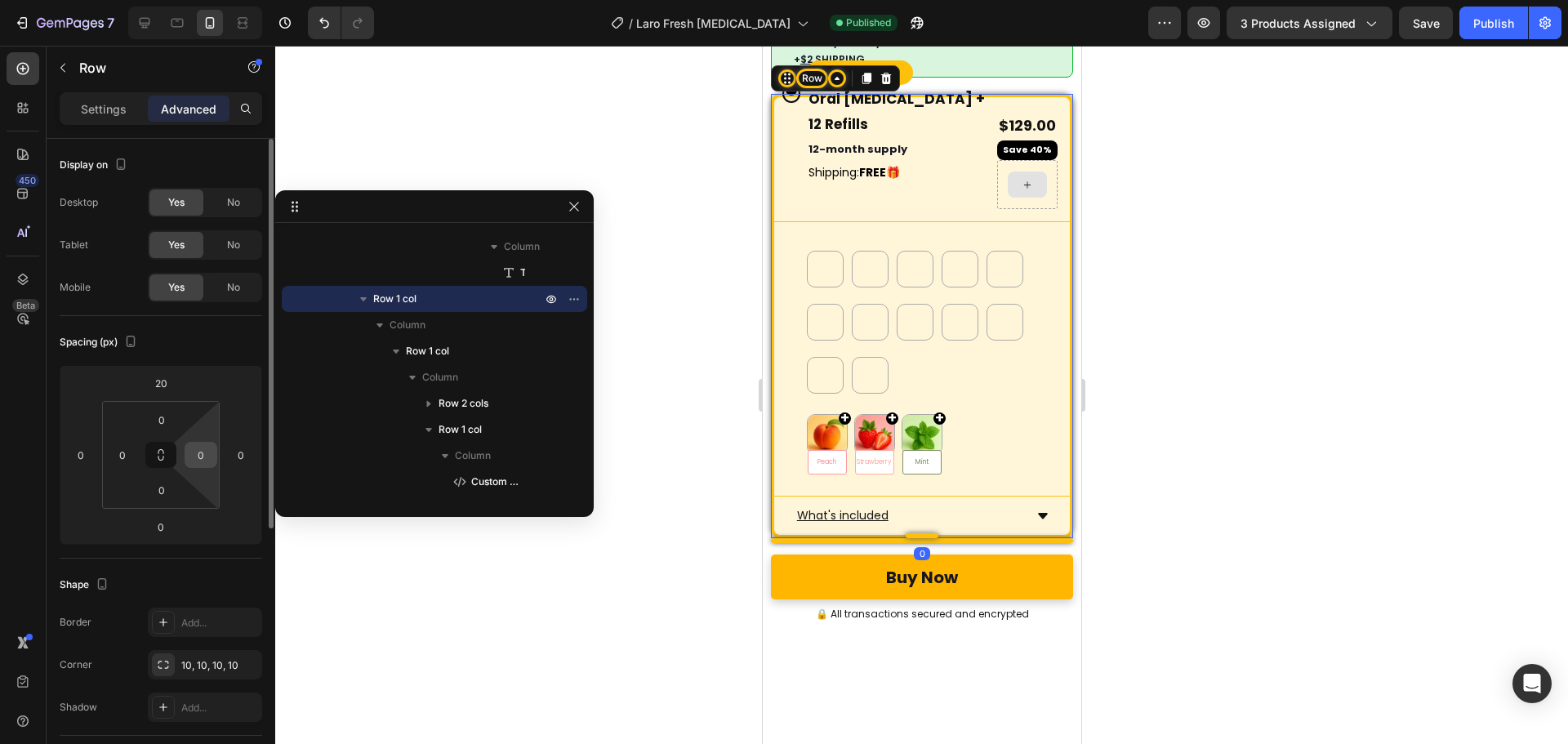
click at [209, 441] on div "0" at bounding box center [200, 454] width 32 height 26
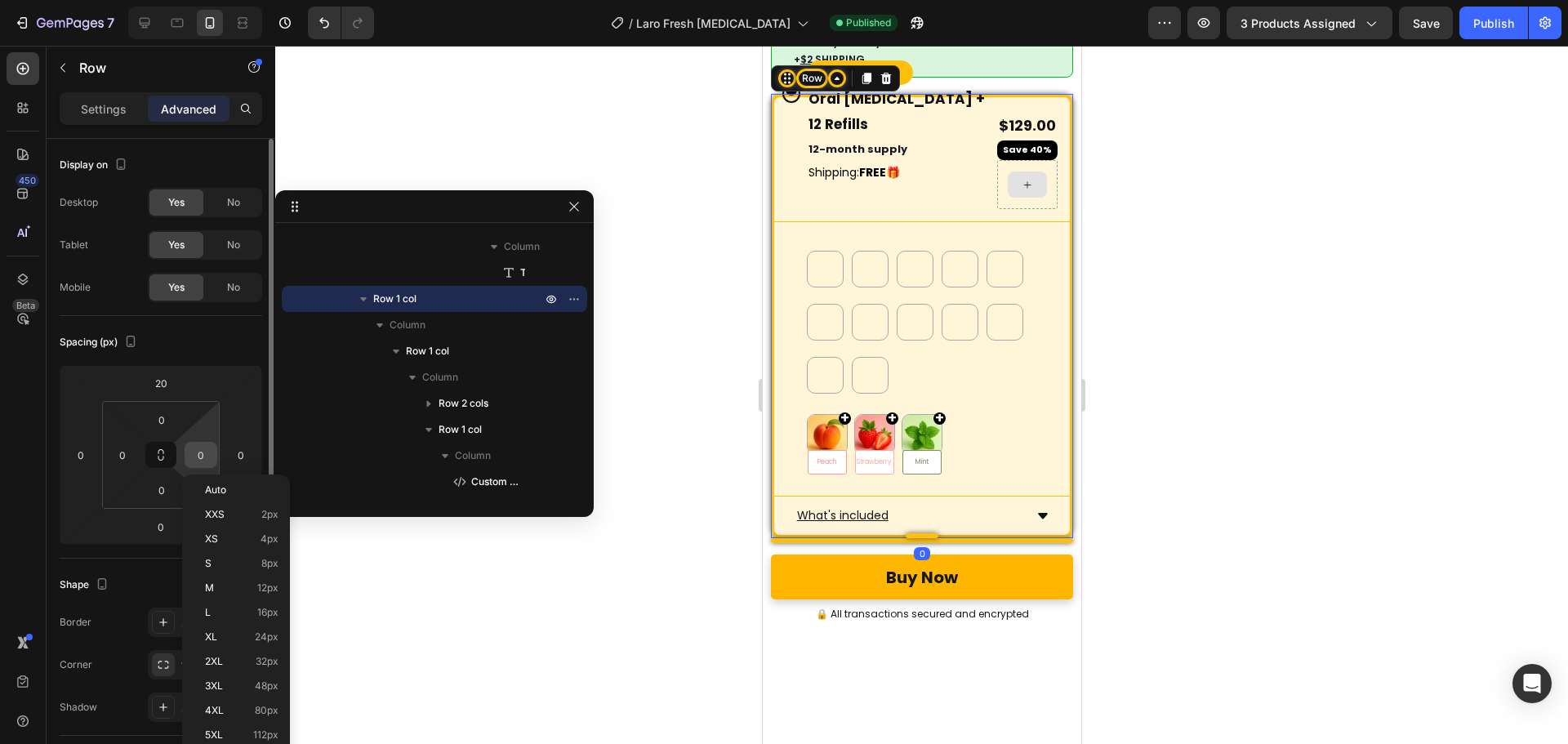
click at [209, 465] on input "0" at bounding box center [200, 454] width 24 height 24
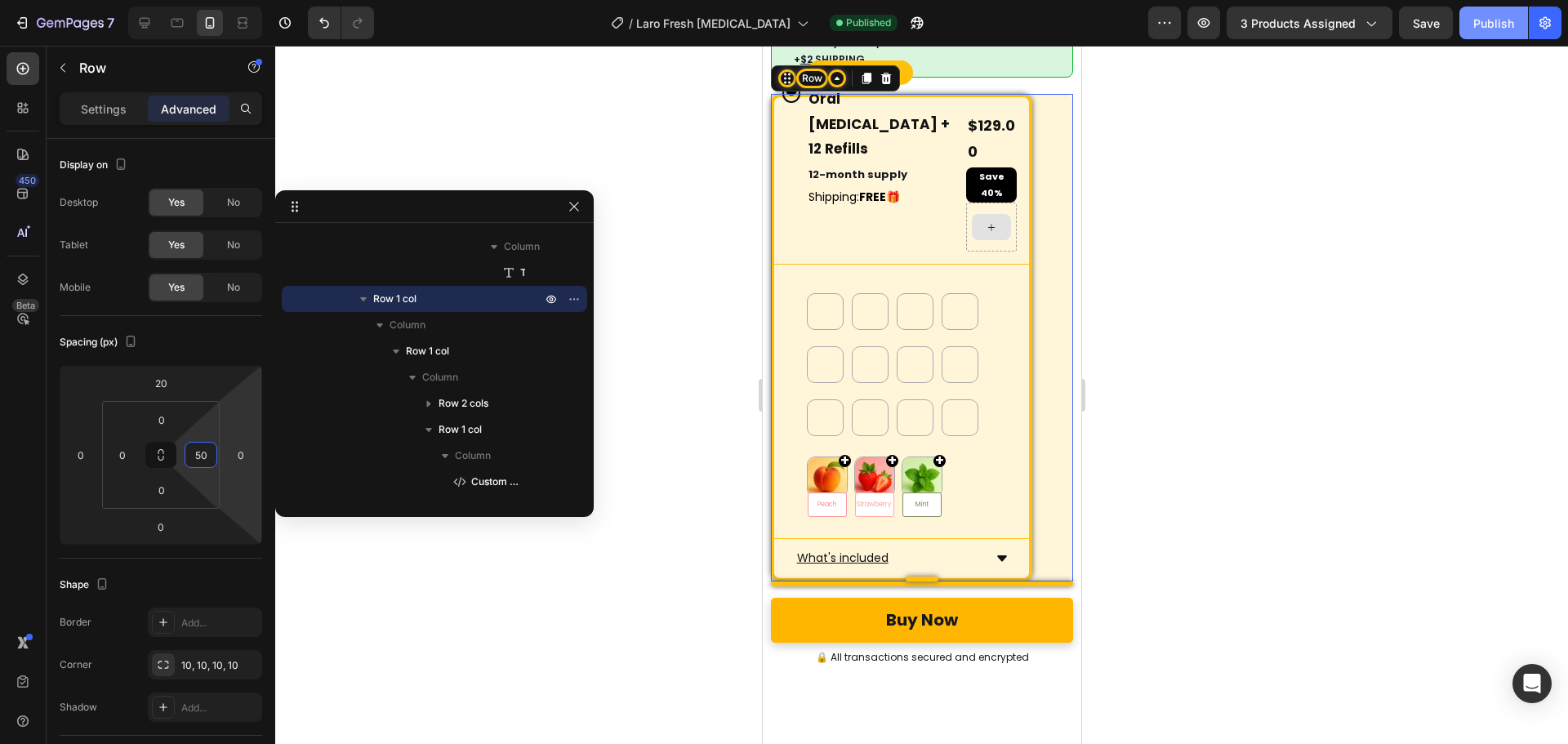
click at [1498, 24] on div "Publish" at bounding box center [1493, 23] width 41 height 17
click at [208, 446] on input "50" at bounding box center [200, 454] width 24 height 24
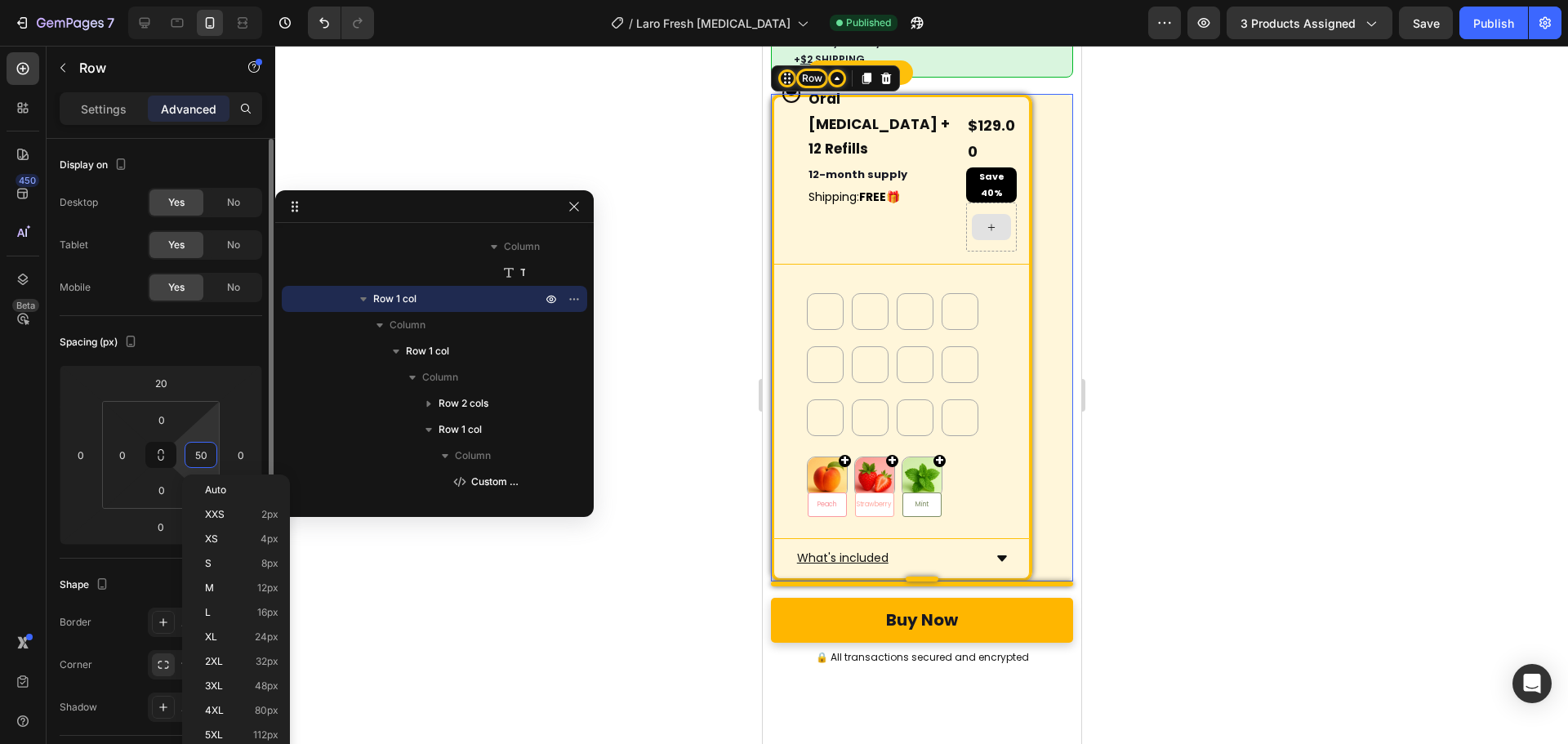
type input "0"
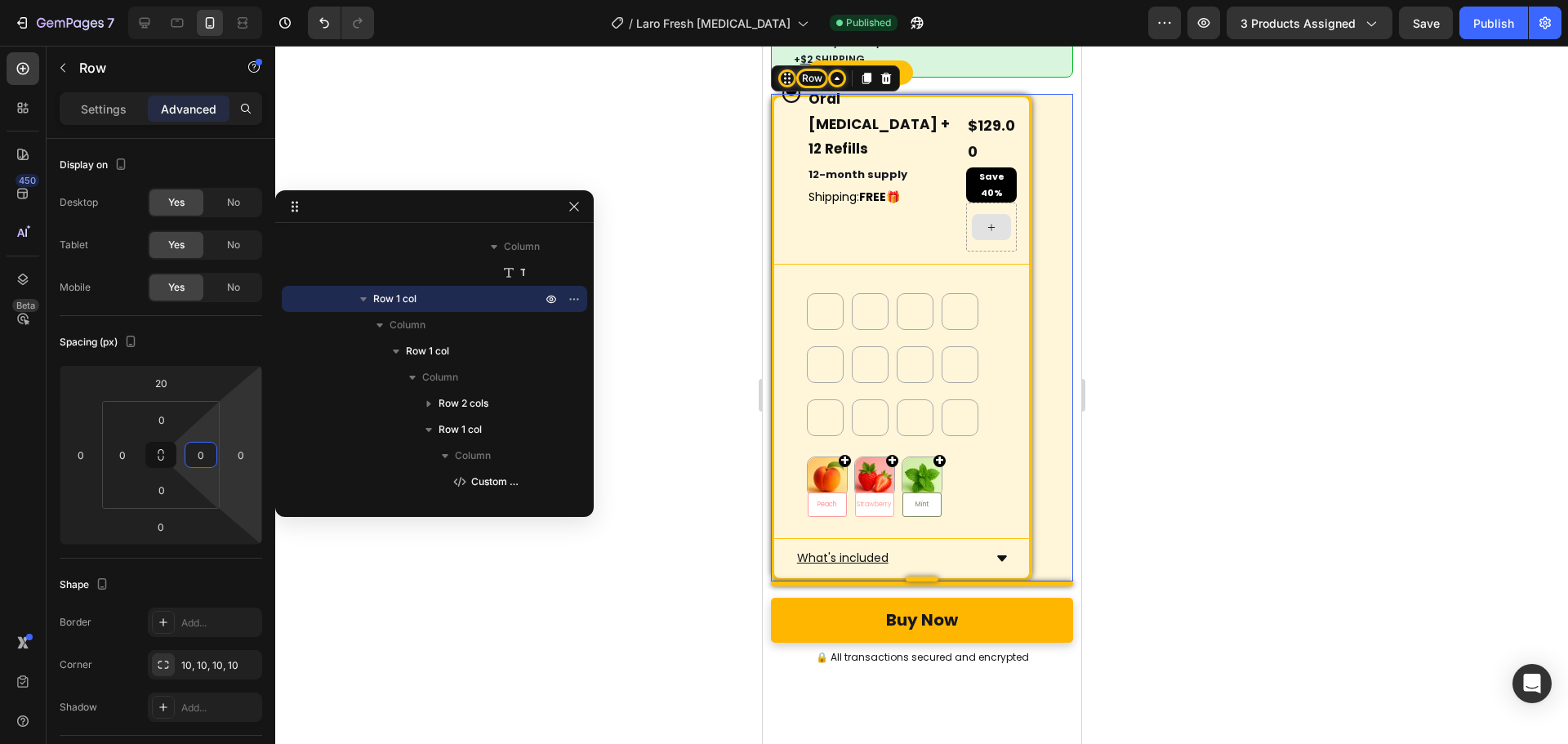
click at [373, 603] on div at bounding box center [921, 395] width 1293 height 698
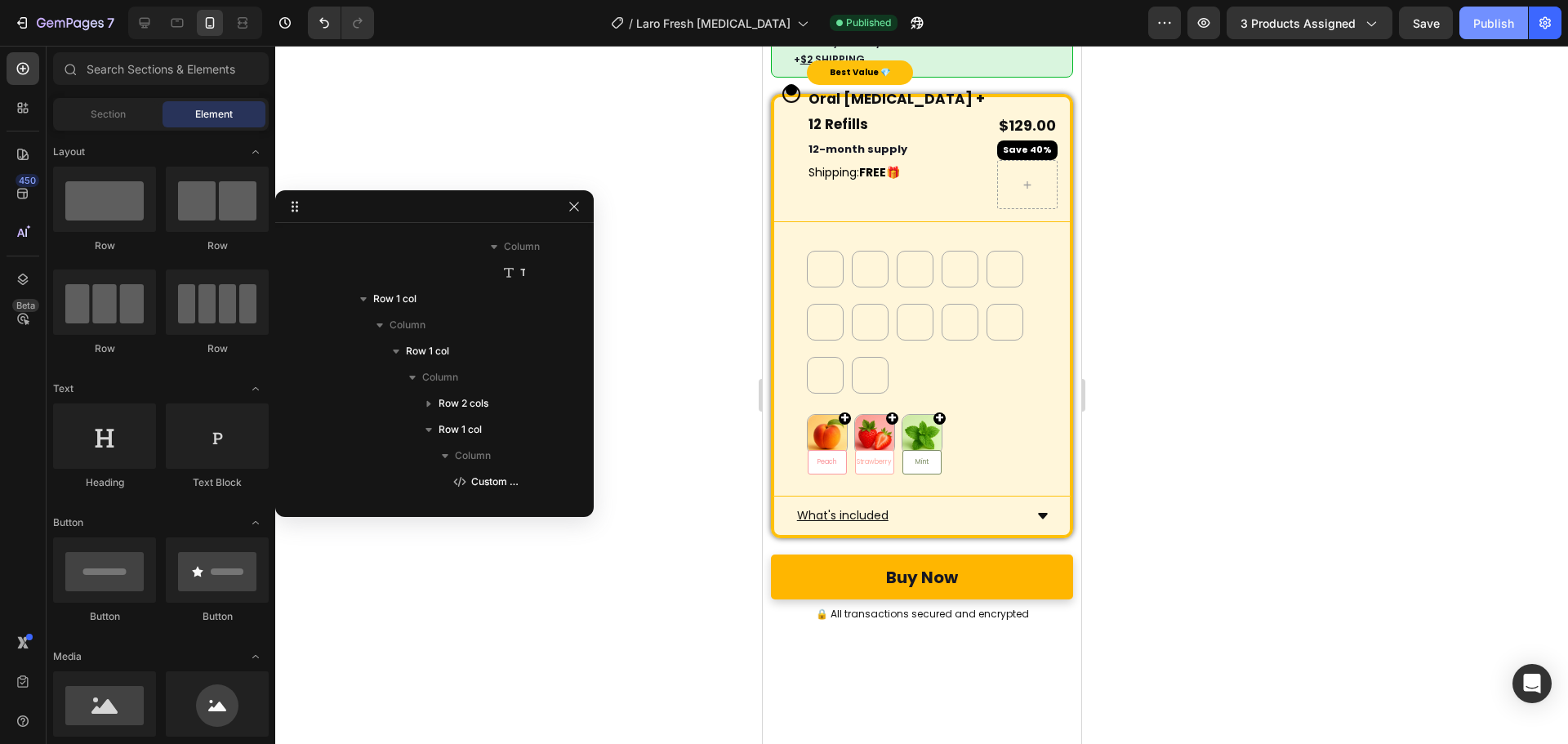
click at [1490, 19] on div "Publish" at bounding box center [1493, 23] width 41 height 17
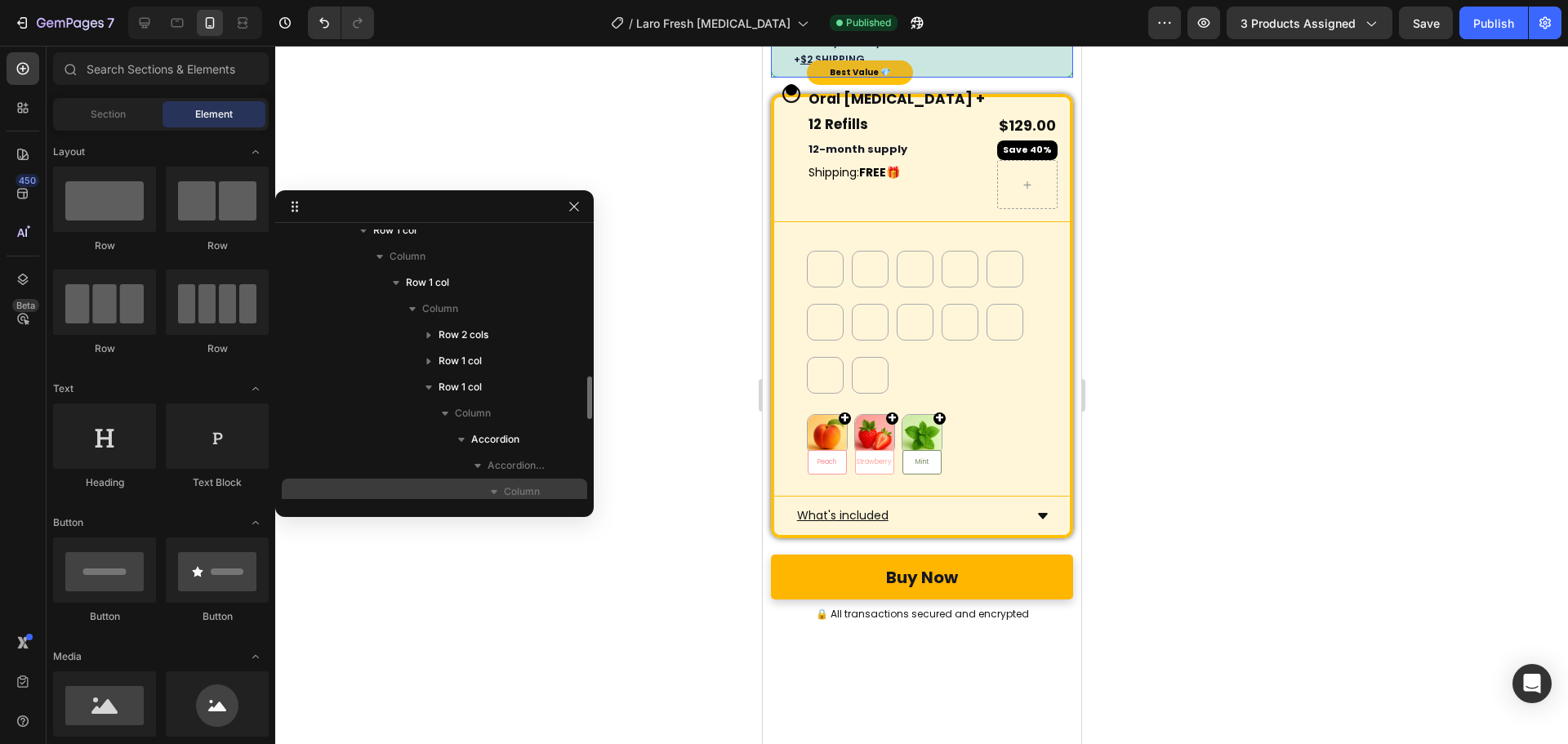
scroll to position [845, 0]
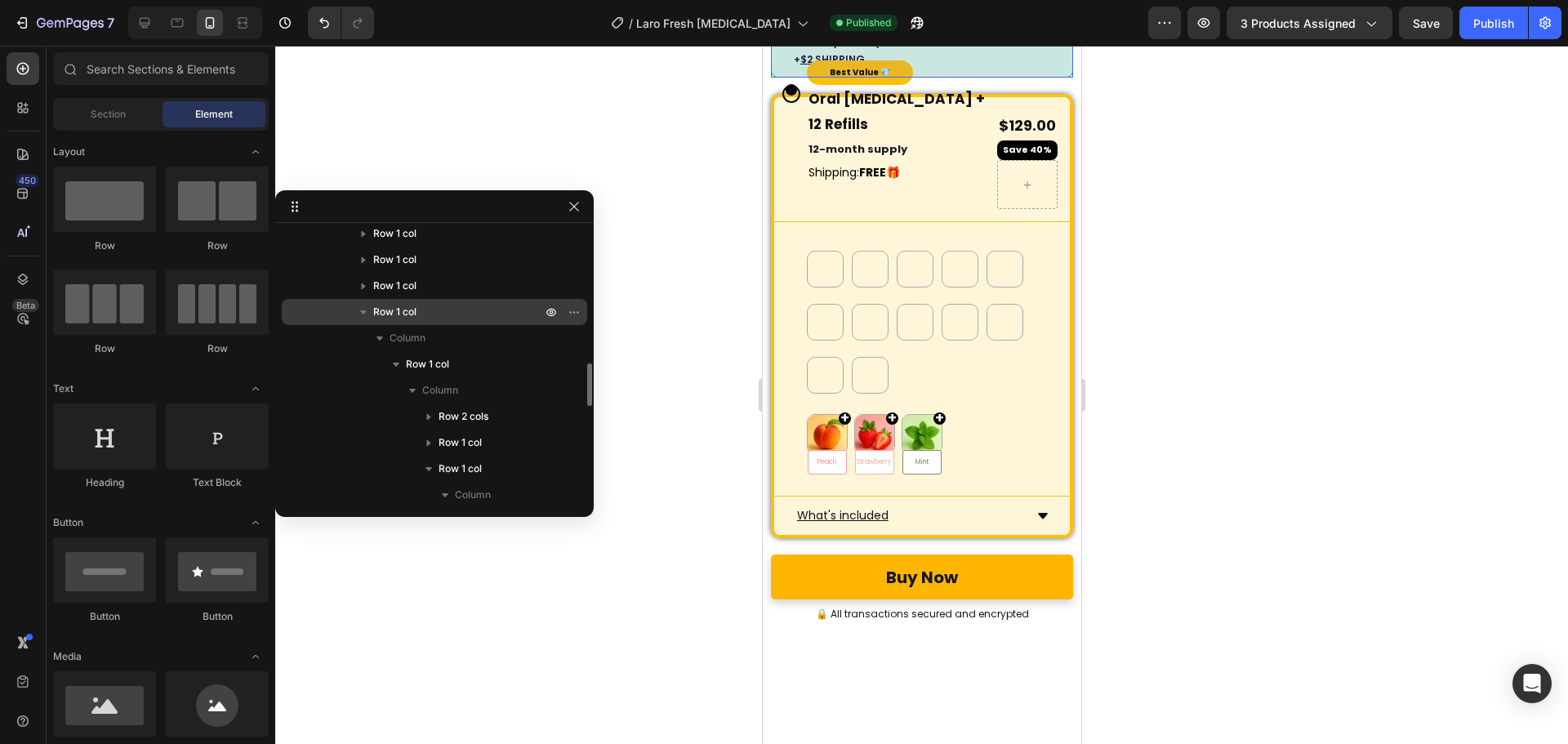
click at [417, 319] on p "Row 1 col" at bounding box center [459, 312] width 171 height 17
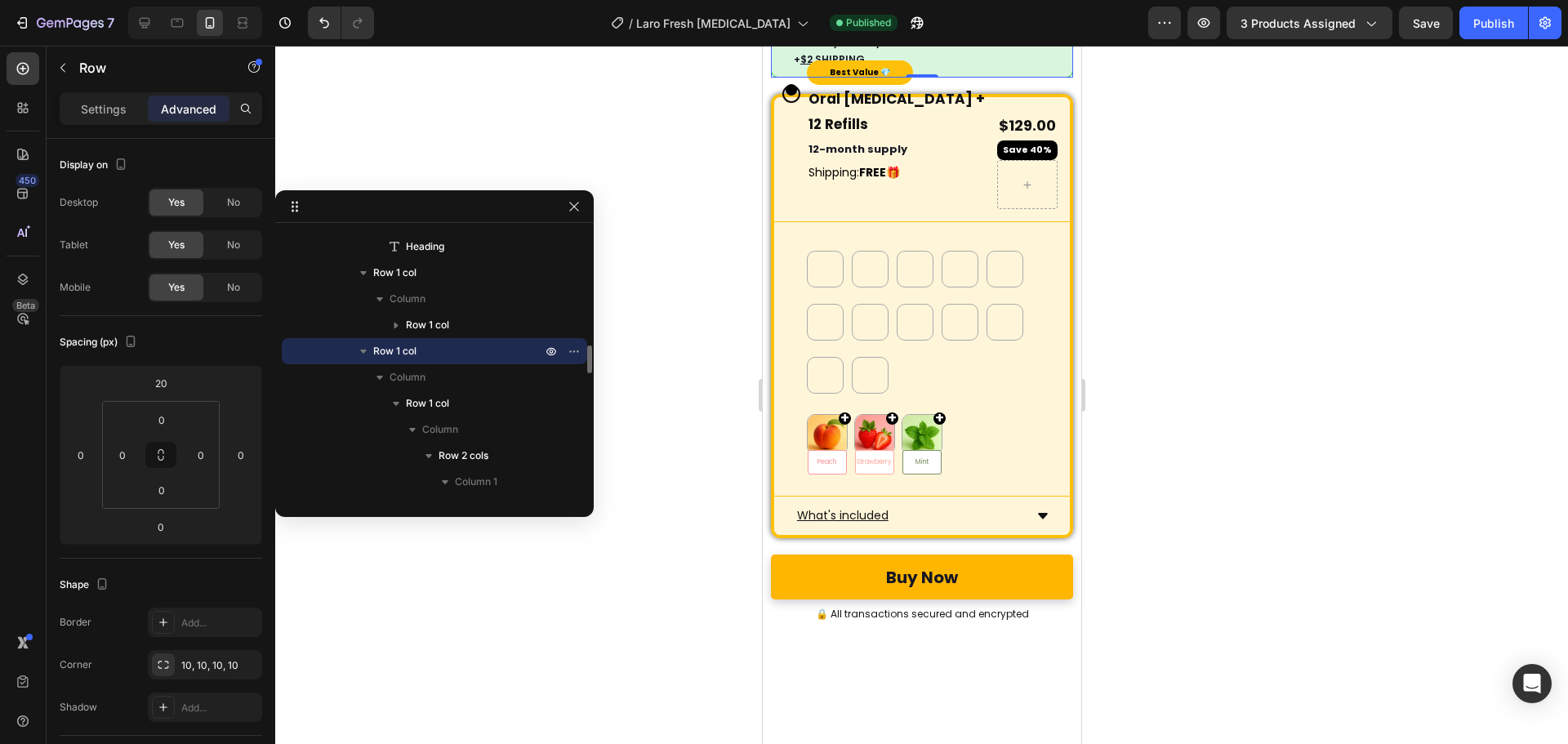
click at [360, 353] on icon "button" at bounding box center [363, 352] width 17 height 17
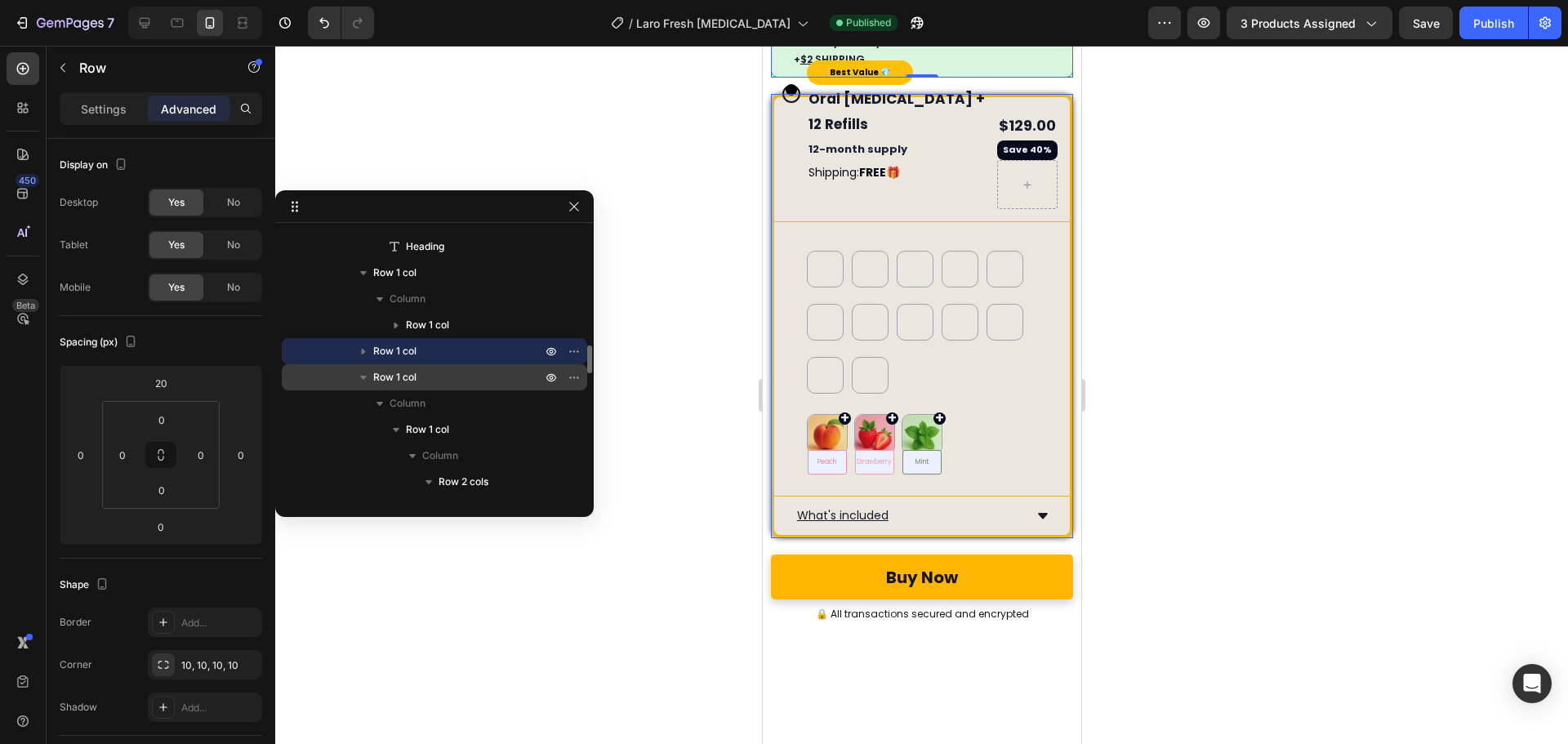
click at [359, 378] on icon "button" at bounding box center [363, 377] width 17 height 17
click at [394, 377] on span "Row 1 col" at bounding box center [395, 377] width 43 height 17
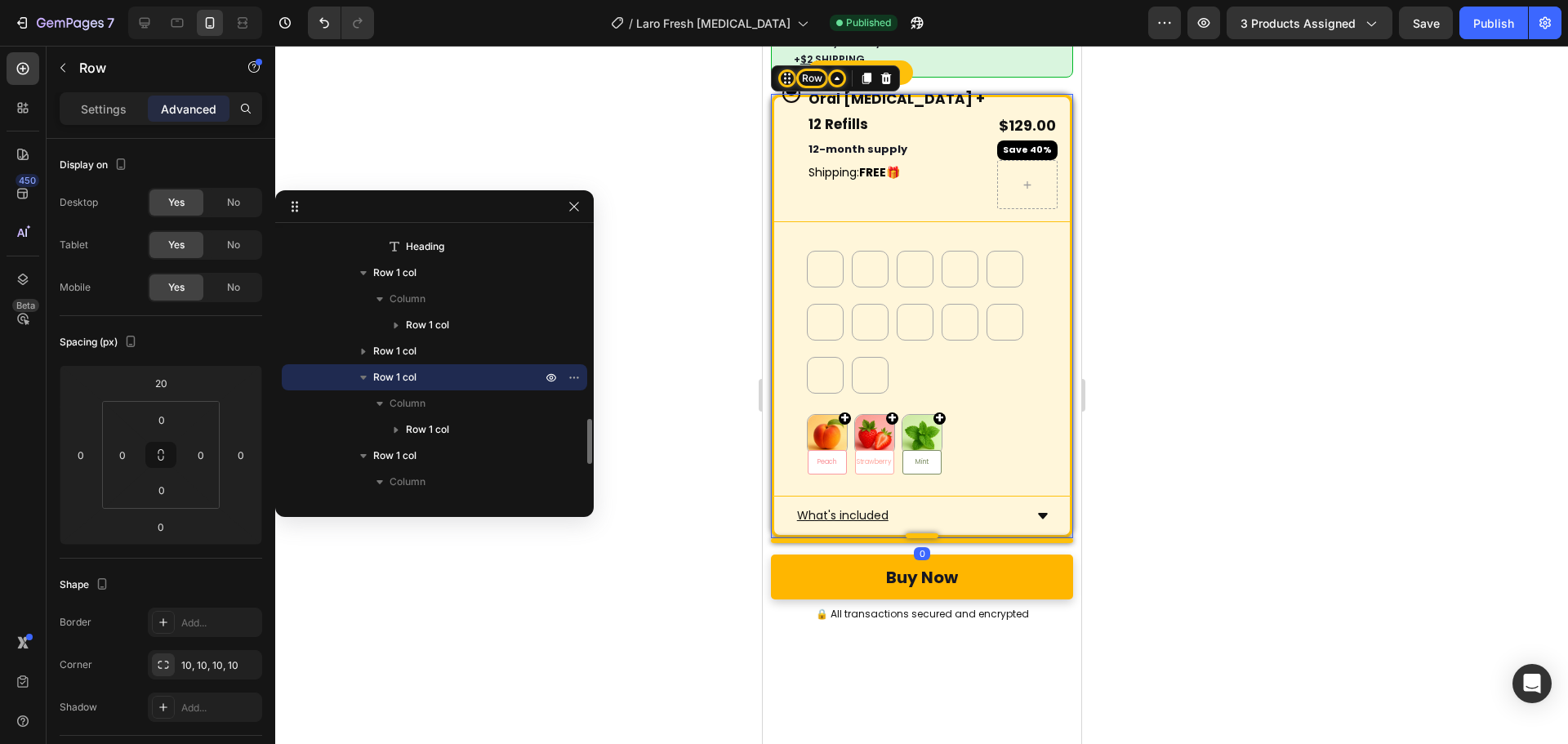
click at [394, 377] on span "Row 1 col" at bounding box center [395, 377] width 43 height 17
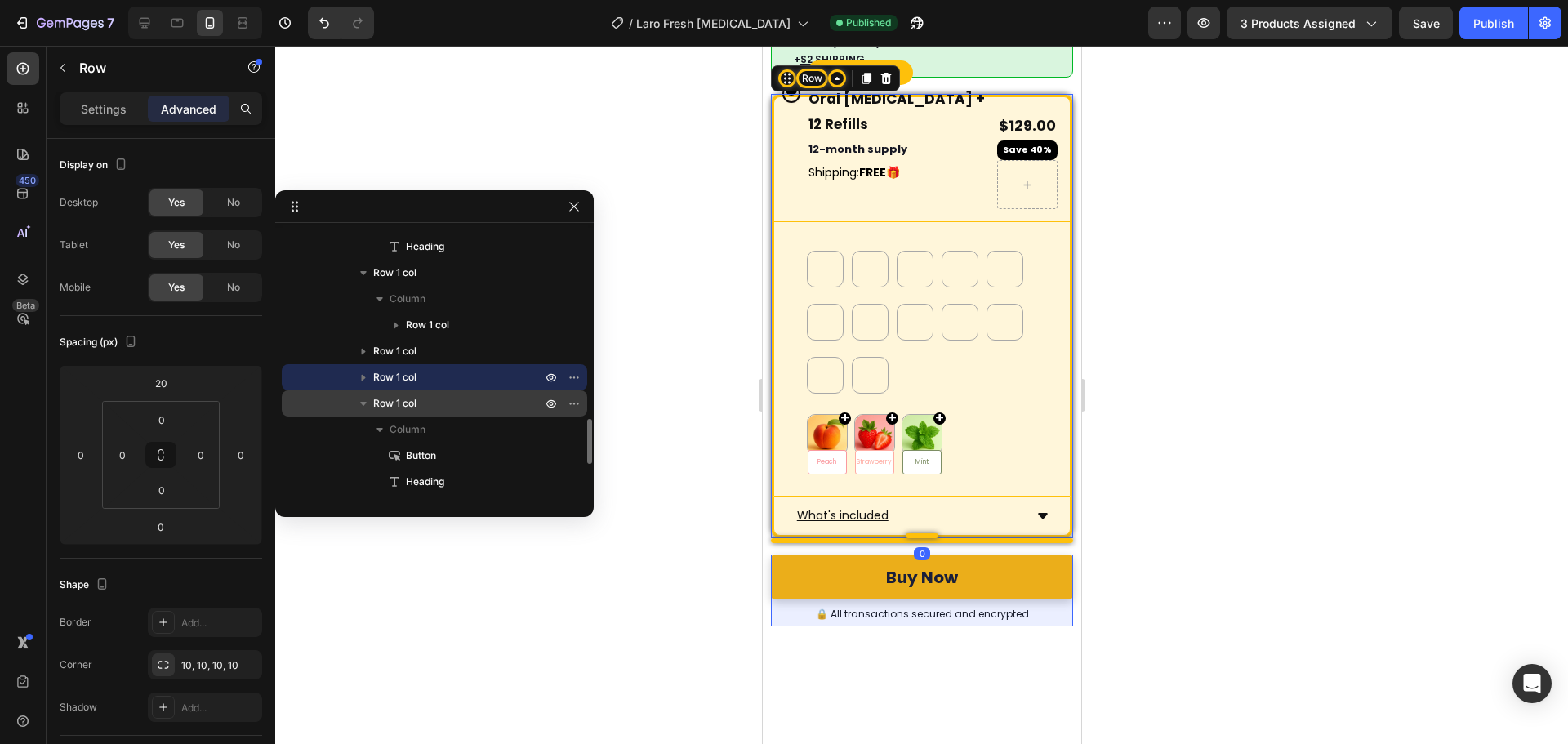
click at [408, 401] on span "Row 1 col" at bounding box center [395, 403] width 43 height 17
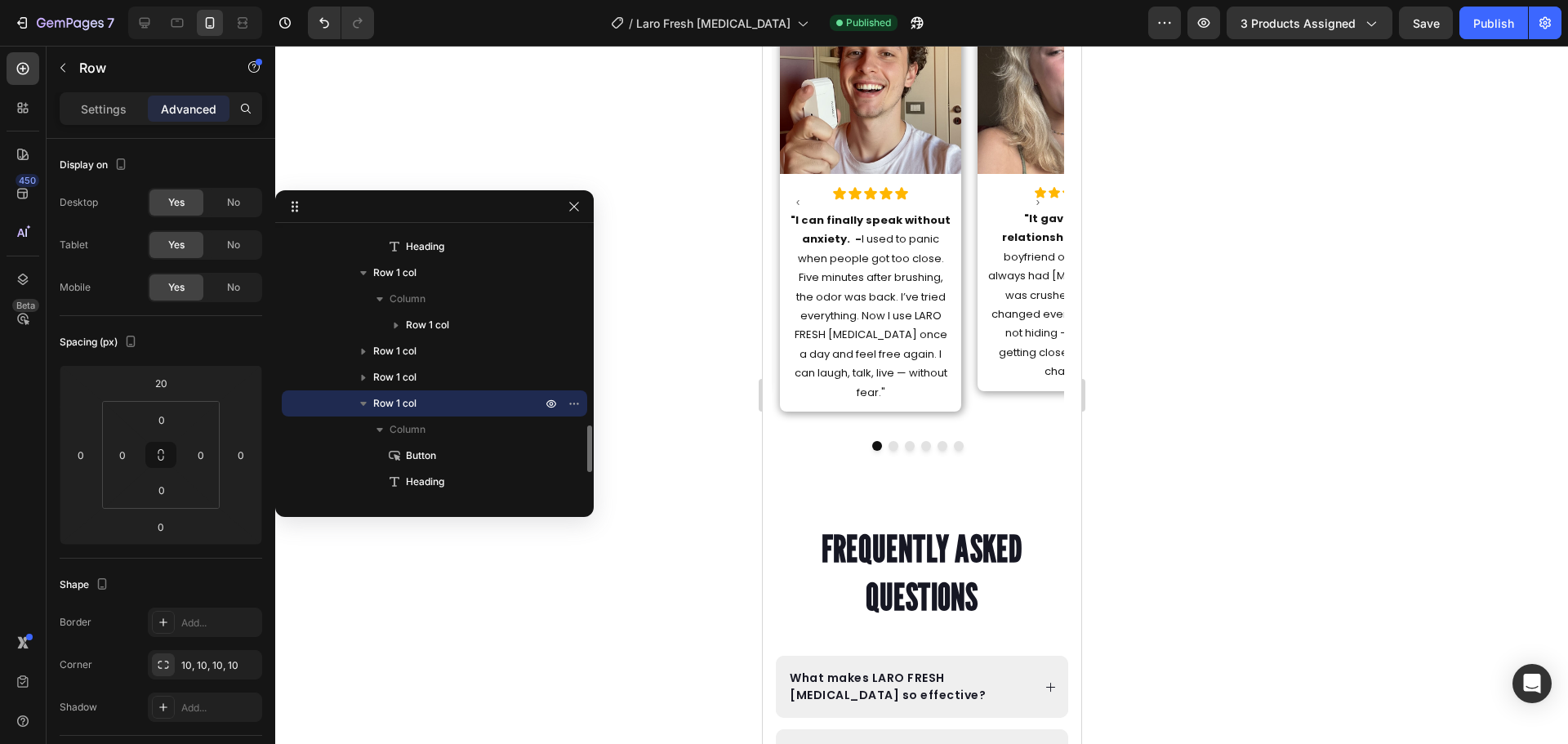
scroll to position [9445, 0]
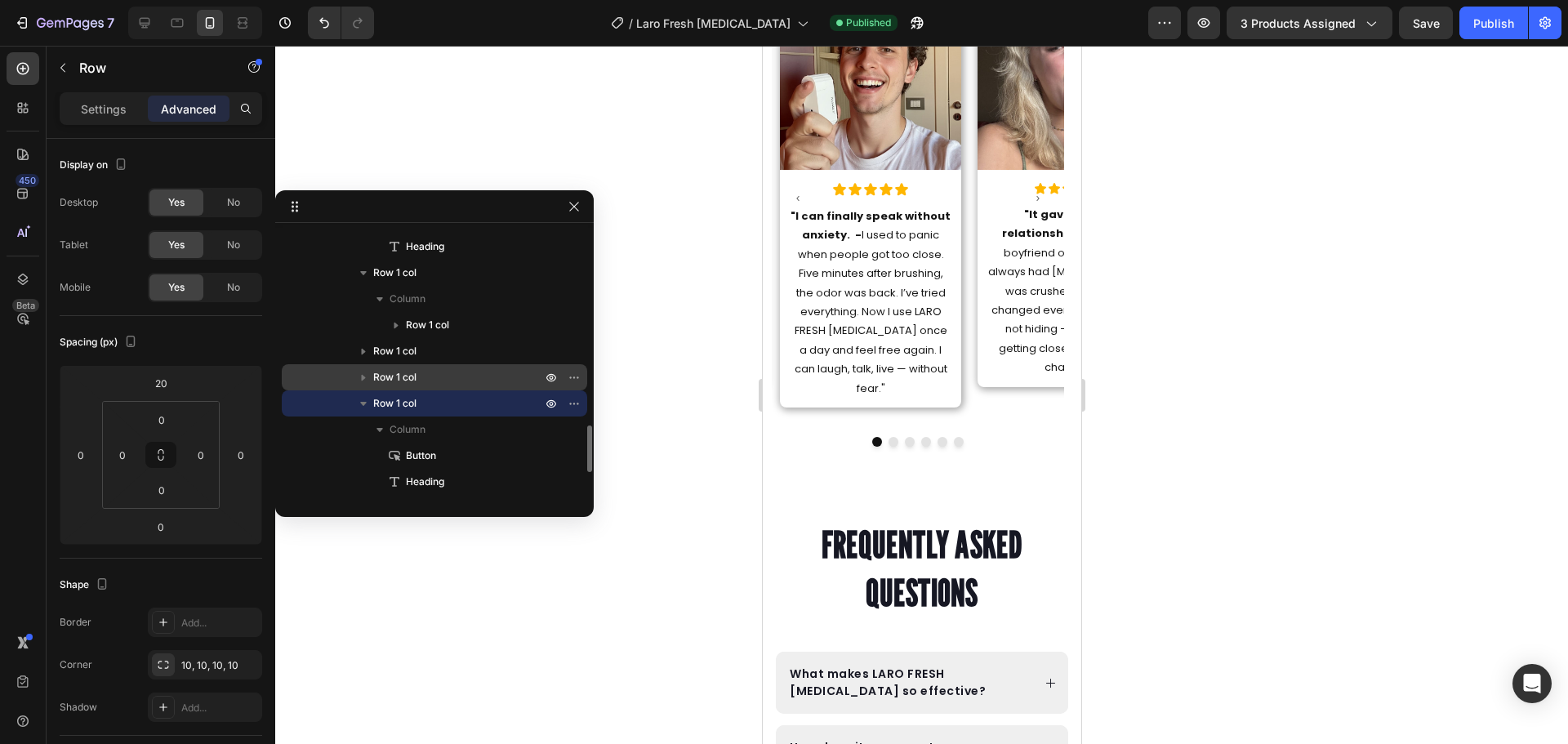
click at [400, 381] on span "Row 1 col" at bounding box center [395, 377] width 43 height 17
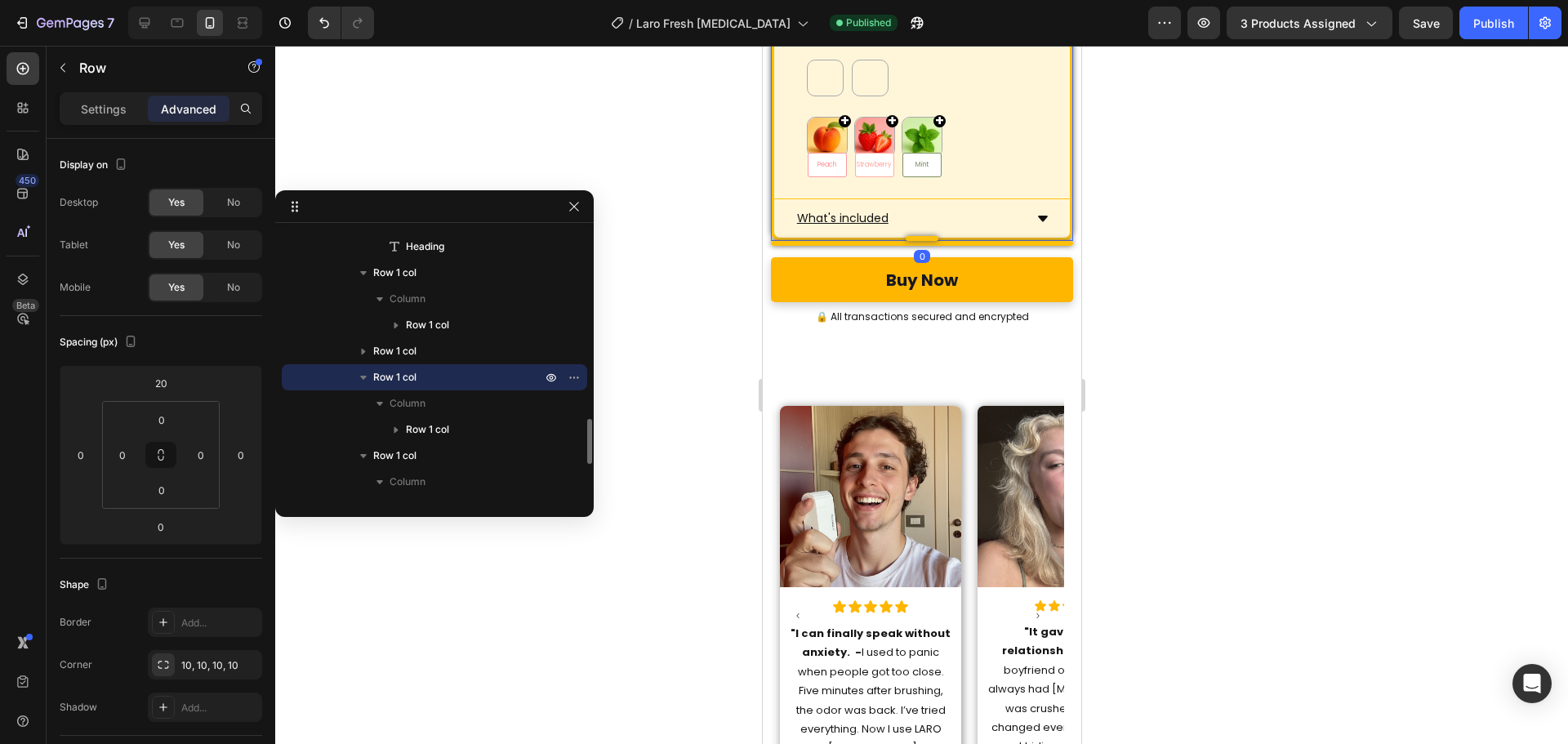
scroll to position [8957, 0]
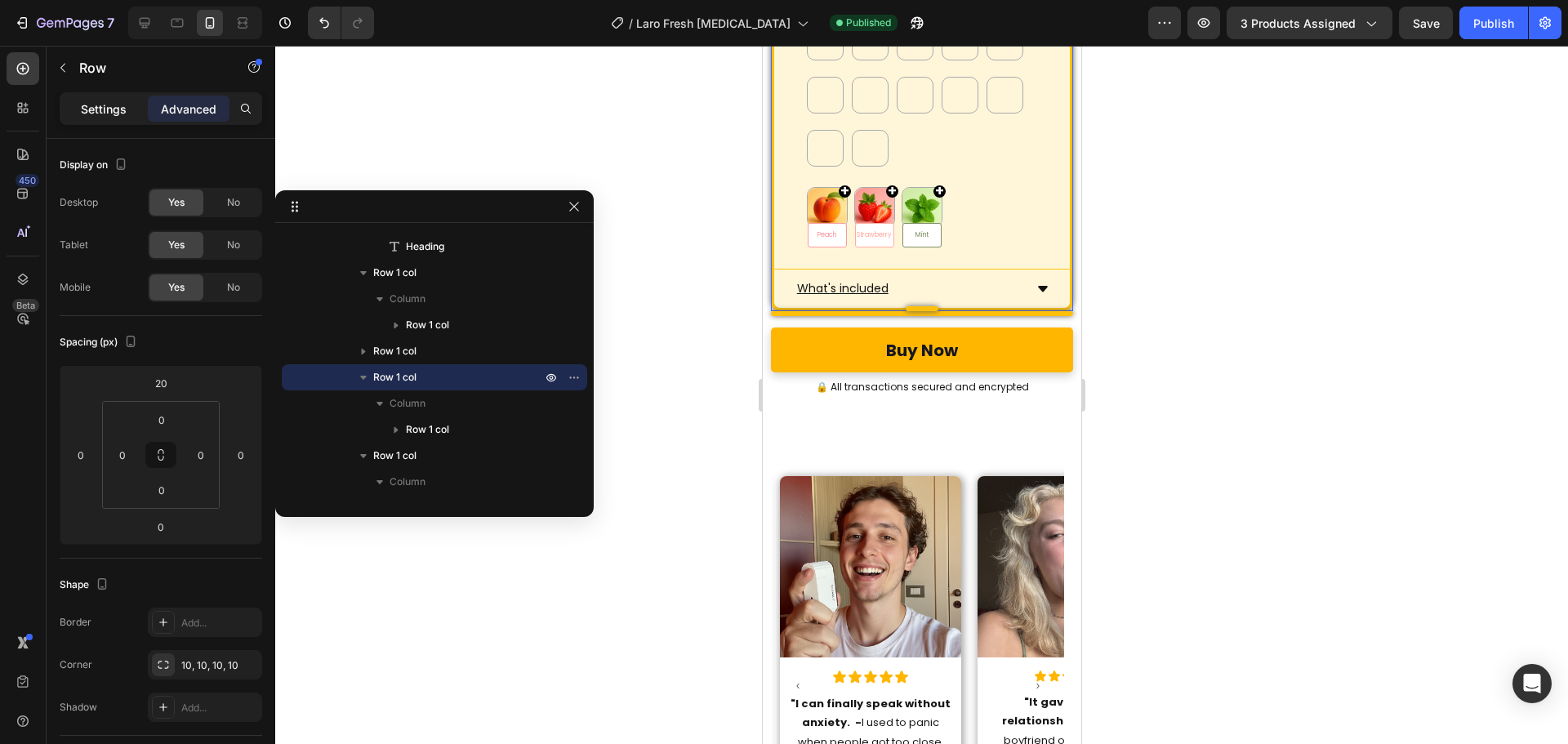
click at [135, 111] on div "Settings" at bounding box center [104, 108] width 81 height 26
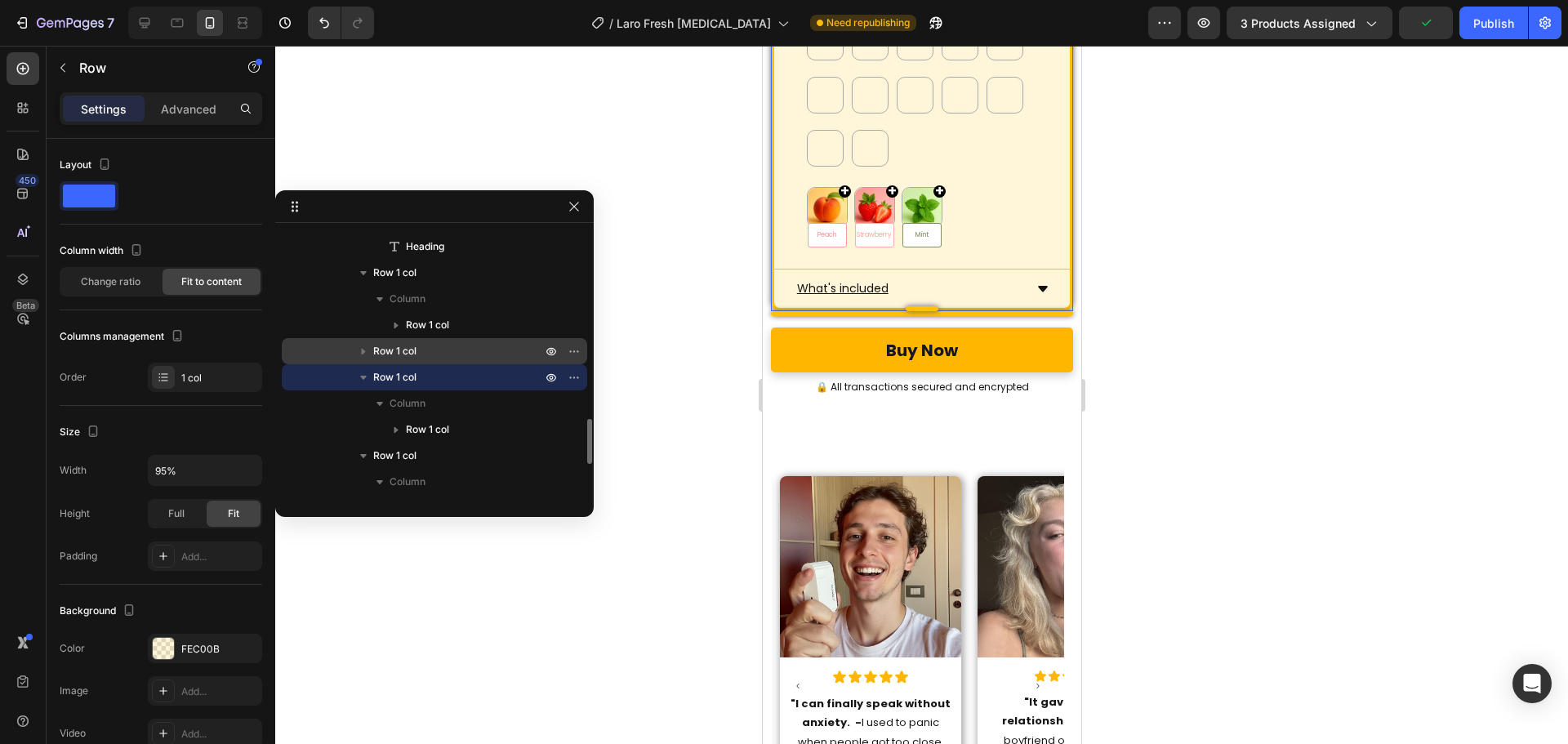
click at [389, 343] on span "Row 1 col" at bounding box center [395, 352] width 43 height 17
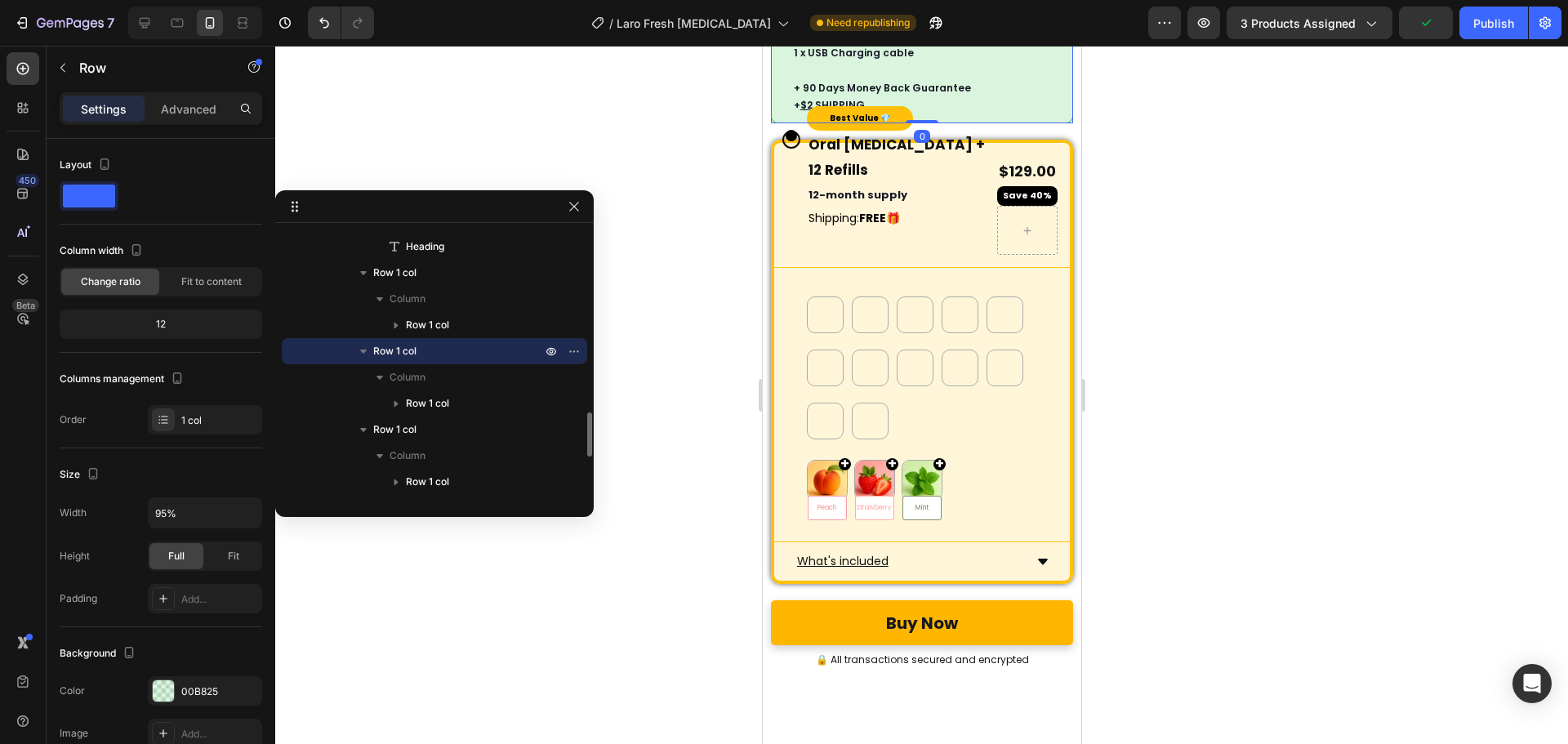
scroll to position [8654, 0]
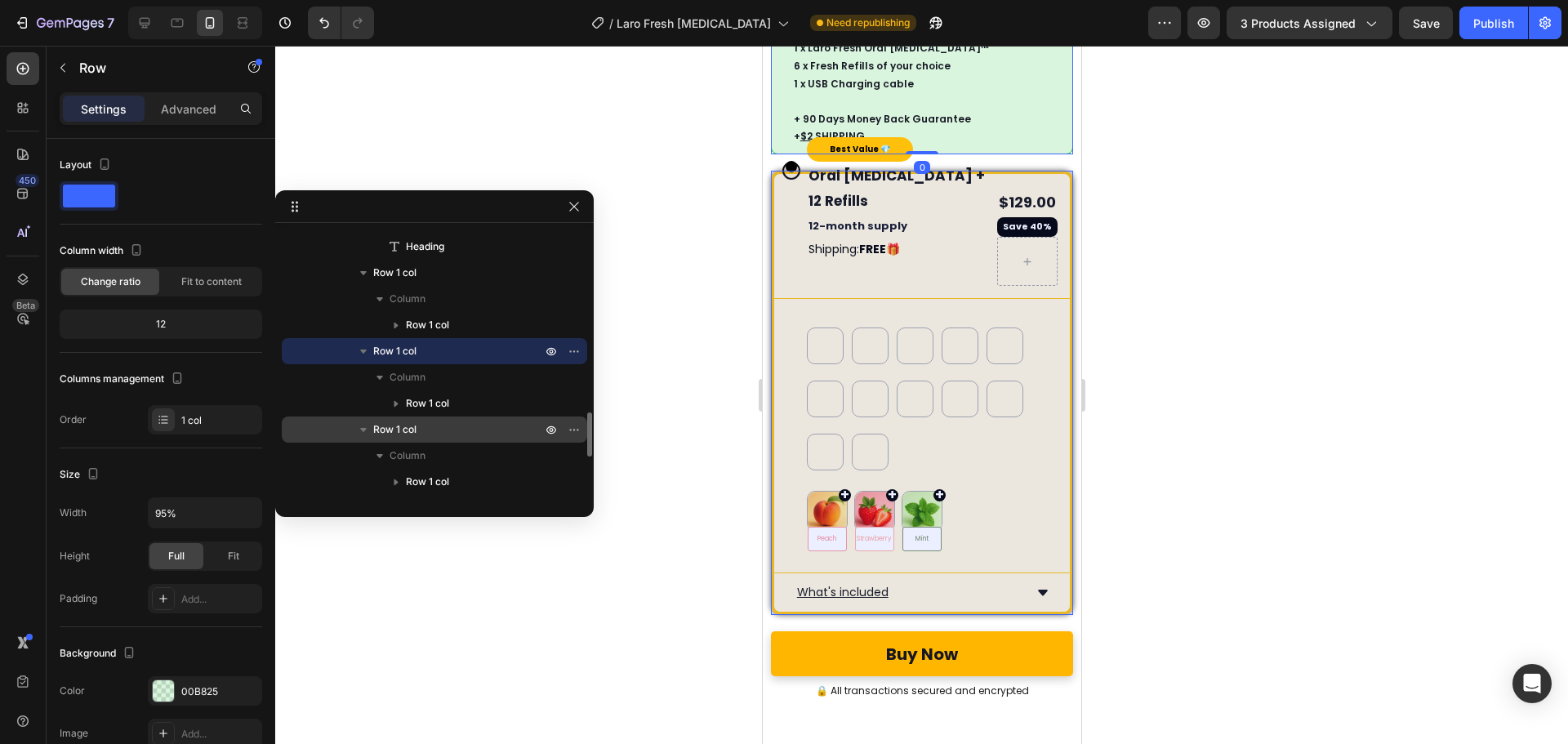
click at [407, 426] on span "Row 1 col" at bounding box center [395, 430] width 43 height 17
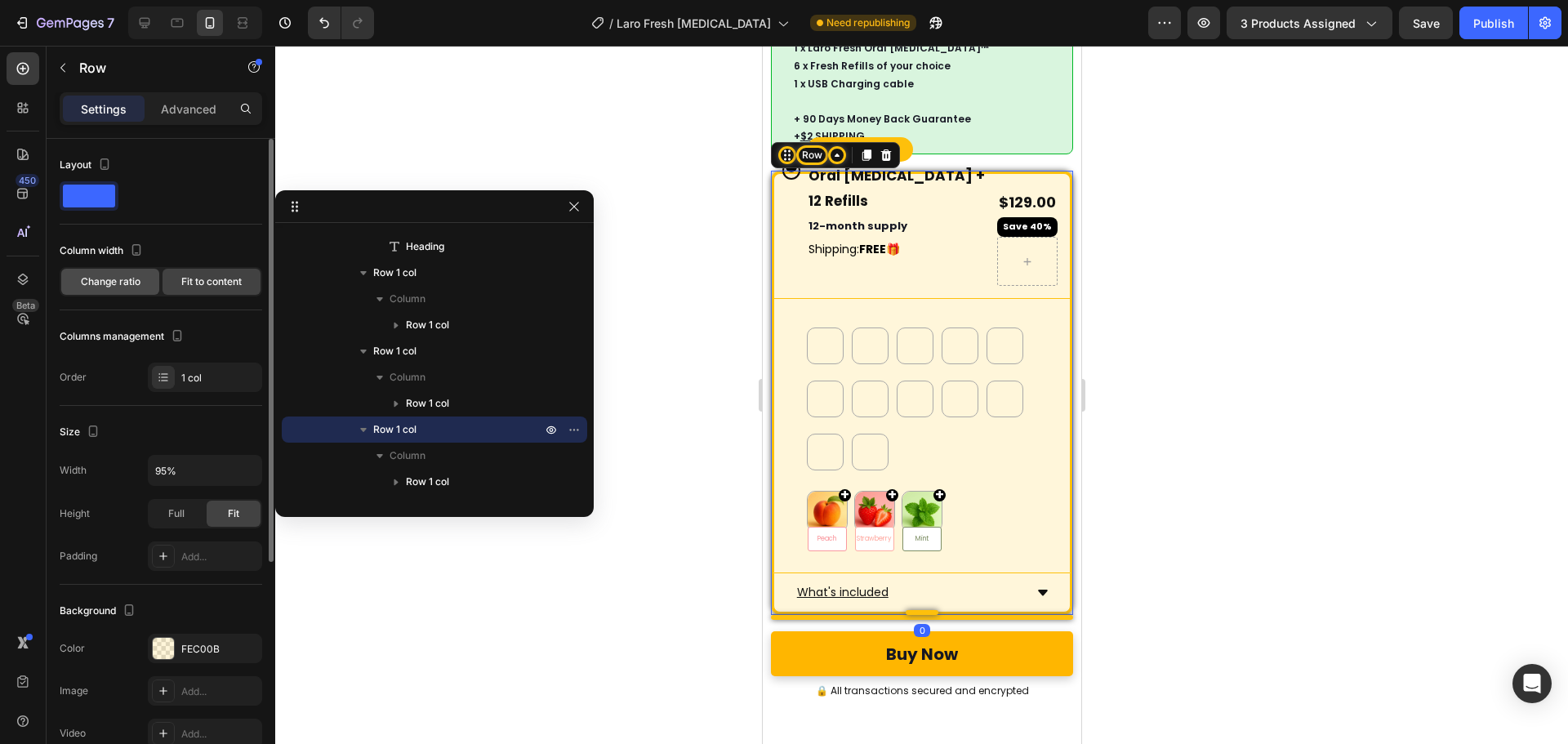
click at [131, 280] on span "Change ratio" at bounding box center [111, 282] width 60 height 15
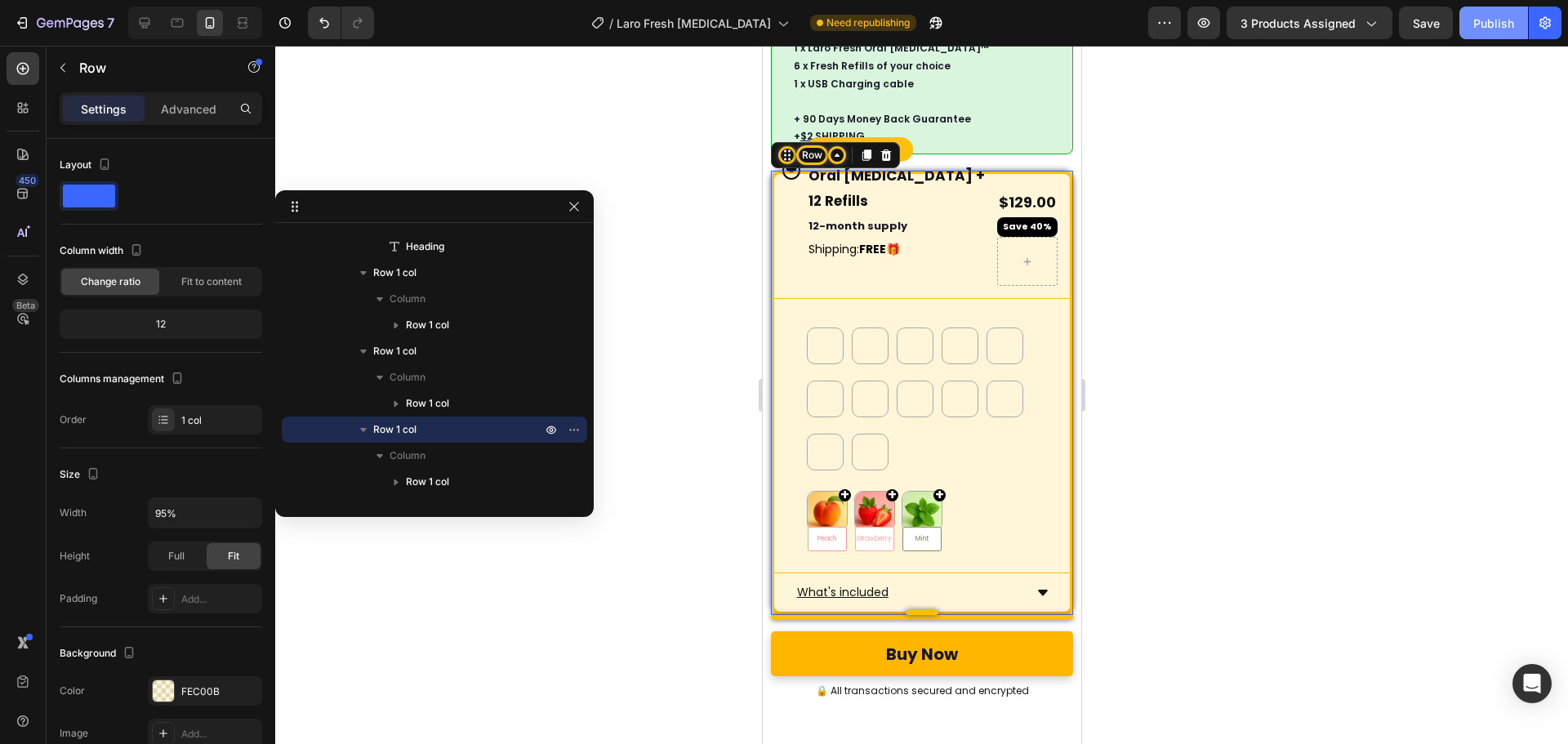
click at [1486, 23] on div "Publish" at bounding box center [1493, 23] width 41 height 17
click at [675, 105] on div at bounding box center [921, 395] width 1293 height 698
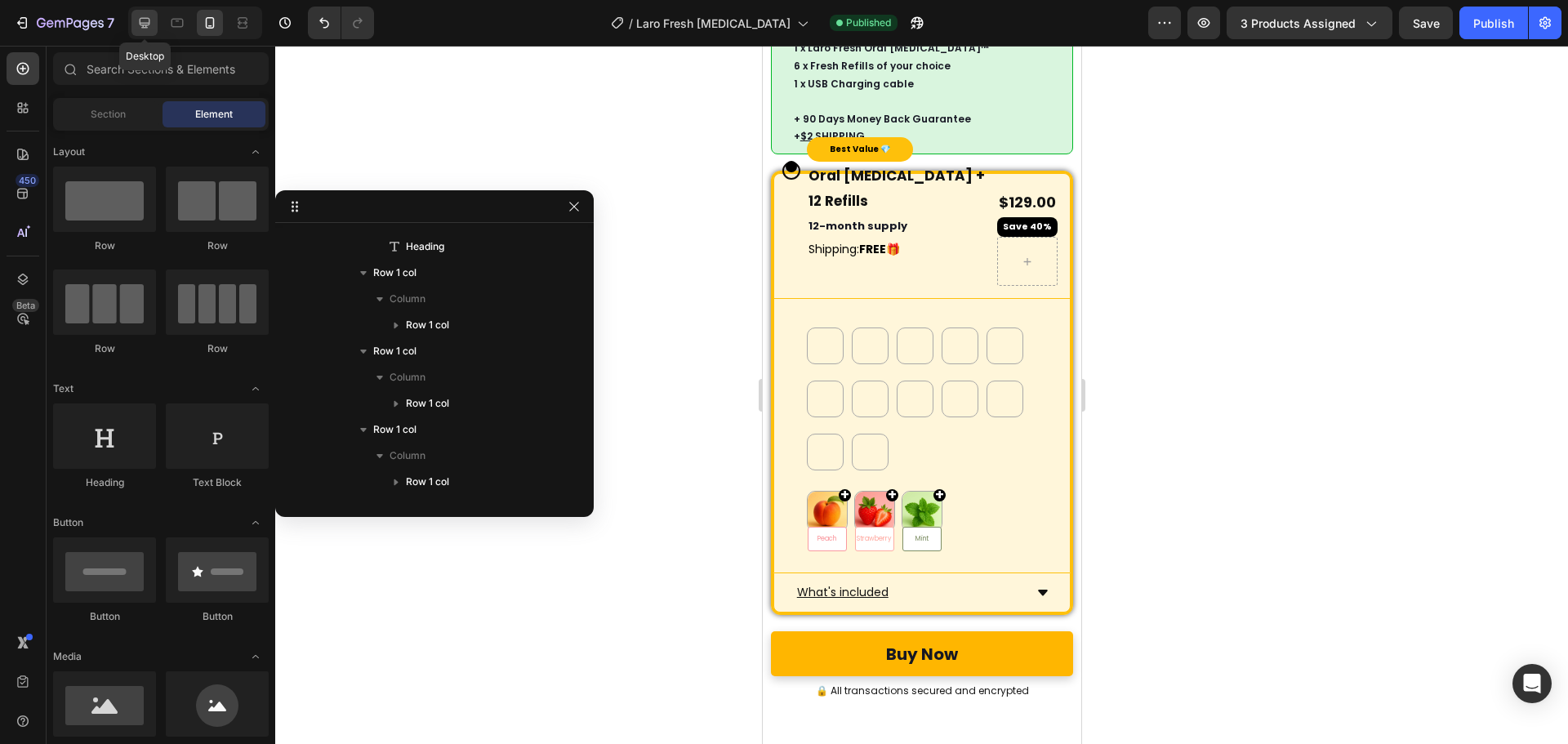
click at [152, 22] on icon at bounding box center [145, 23] width 17 height 17
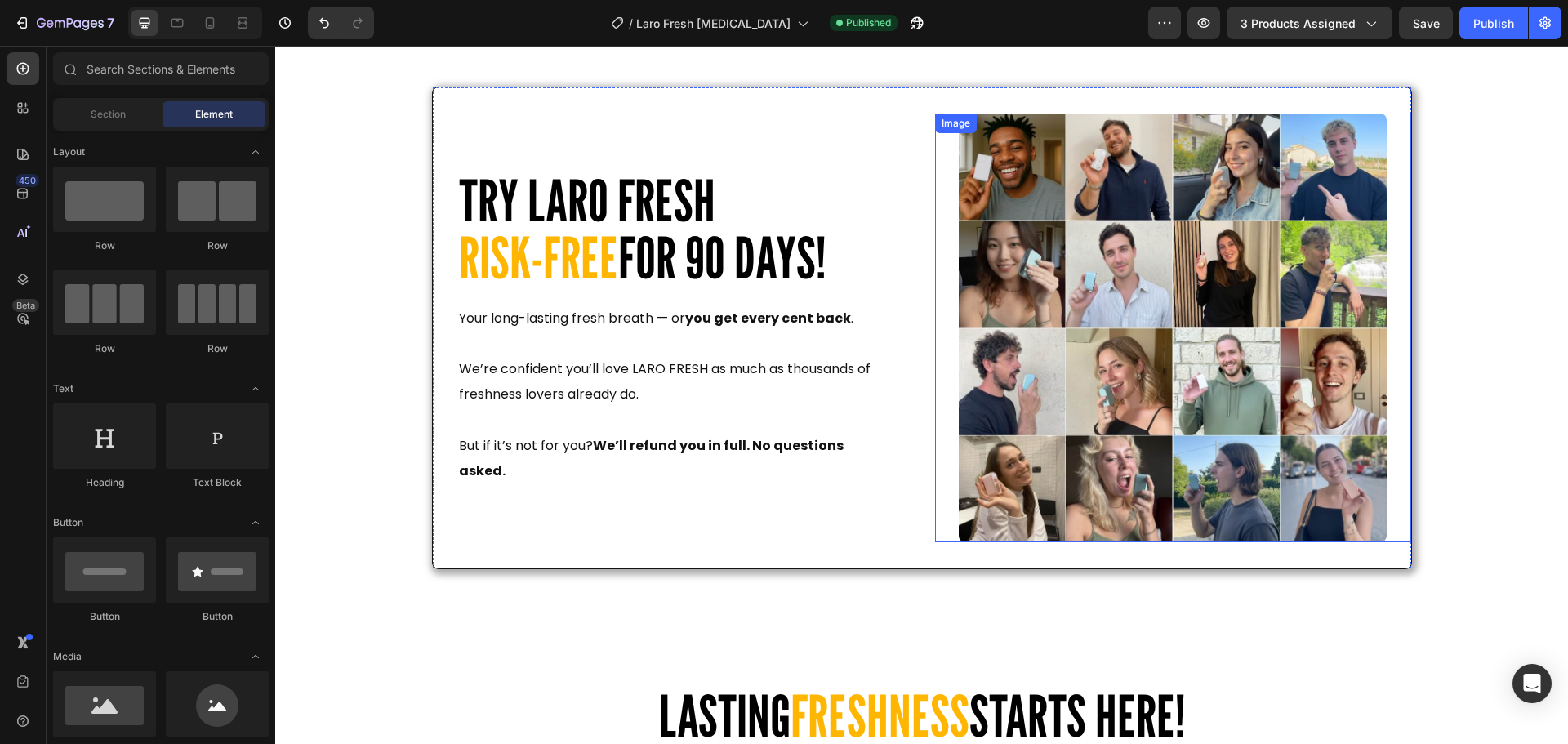
scroll to position [4851, 0]
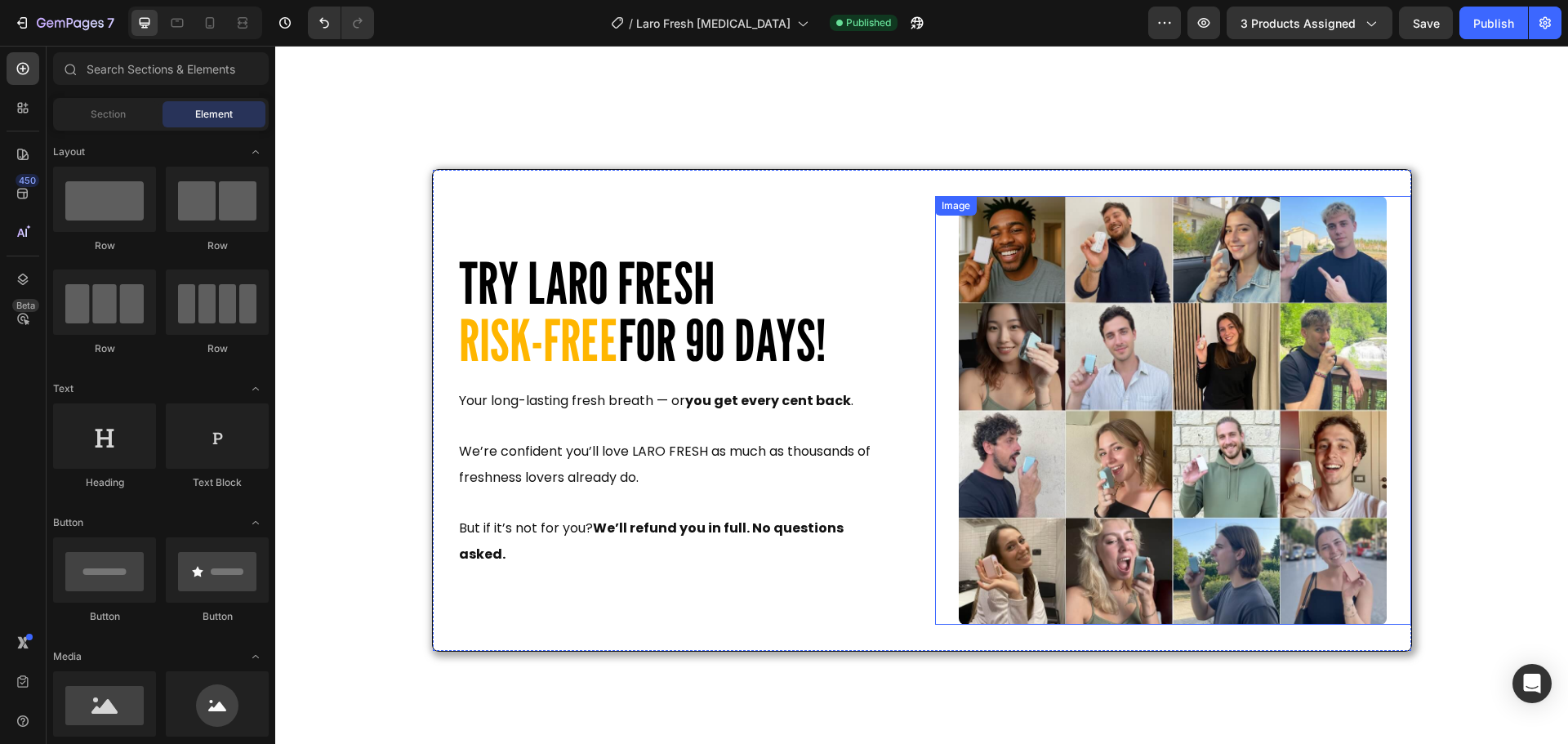
click at [1095, 416] on img at bounding box center [1173, 411] width 429 height 429
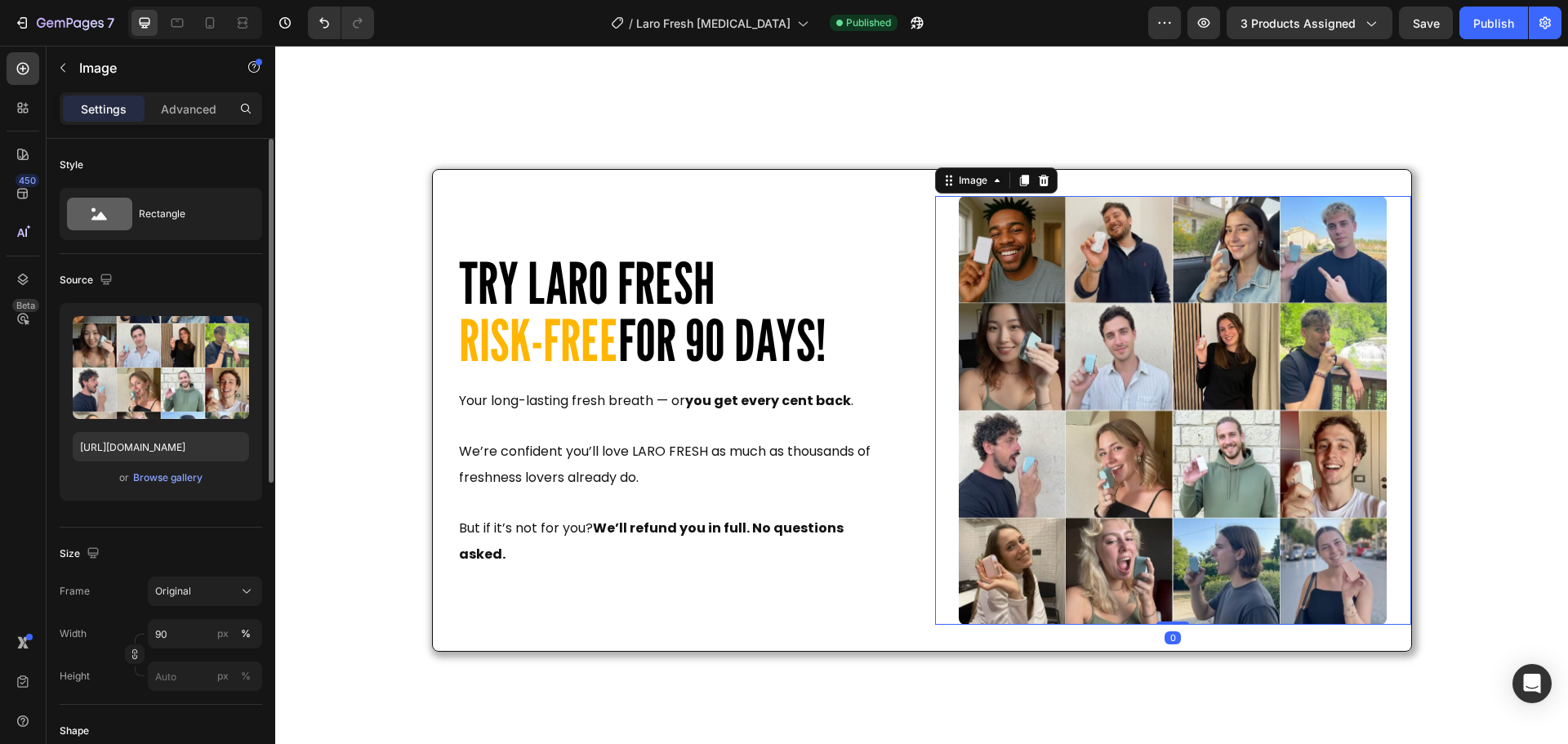
click at [172, 486] on div "or Browse gallery" at bounding box center [160, 478] width 176 height 20
click at [181, 479] on div "Browse gallery" at bounding box center [167, 478] width 69 height 15
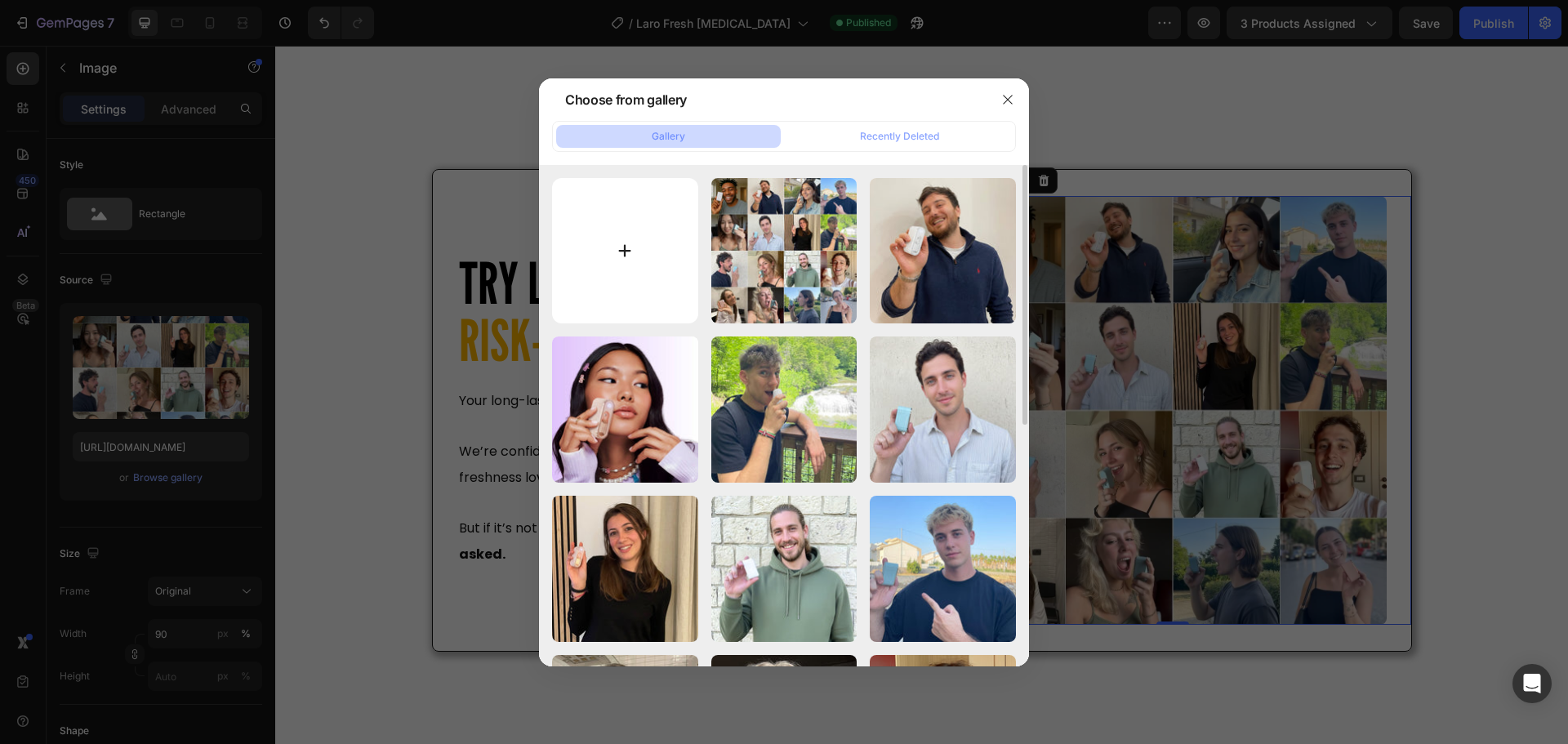
click at [630, 244] on input "file" at bounding box center [625, 251] width 146 height 146
type input "C:\fakepath\Reviews.jpg"
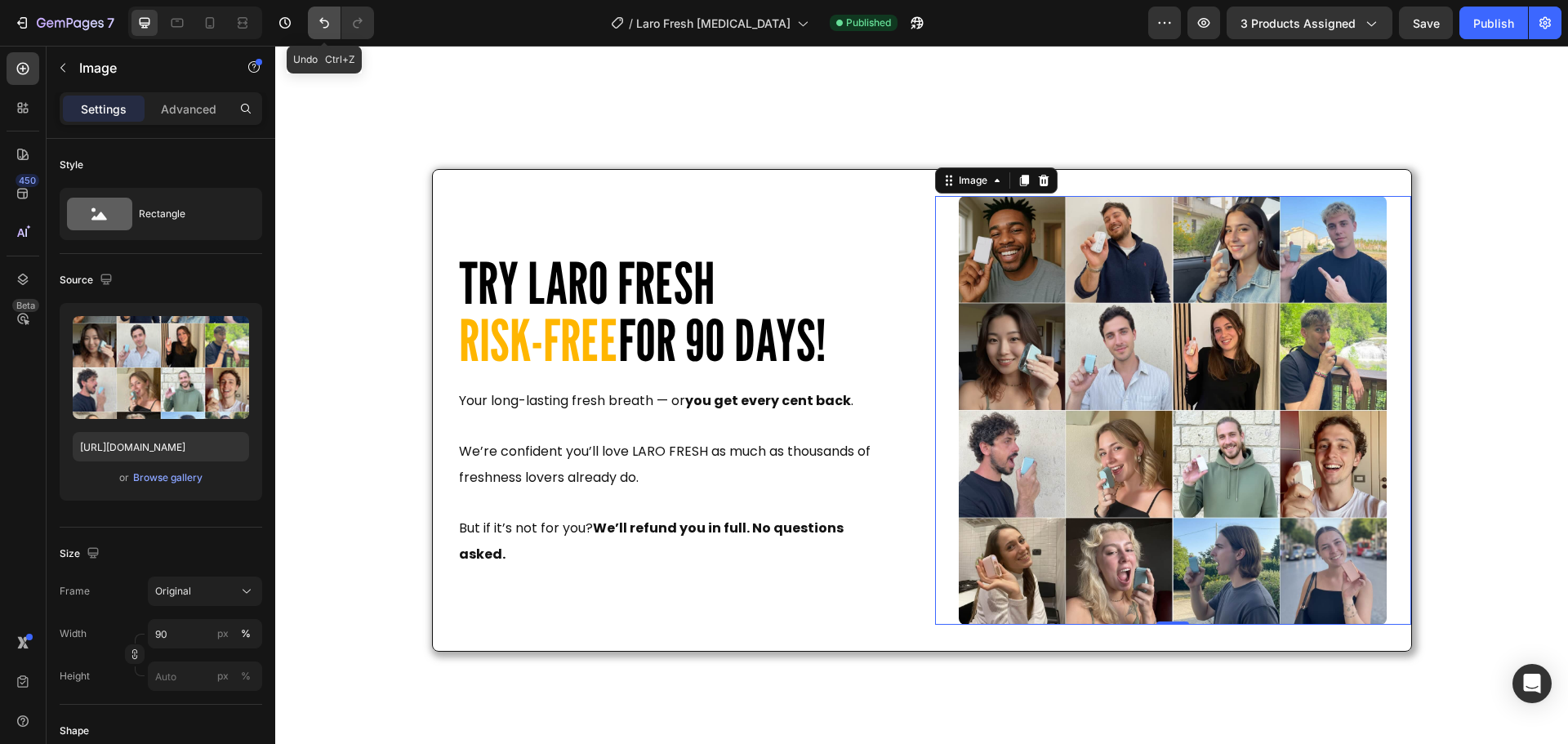
click at [325, 32] on button "Undo/Redo" at bounding box center [323, 22] width 32 height 32
click at [357, 31] on button "Undo/Redo" at bounding box center [357, 22] width 32 height 32
click at [180, 475] on div "Browse gallery" at bounding box center [167, 478] width 69 height 15
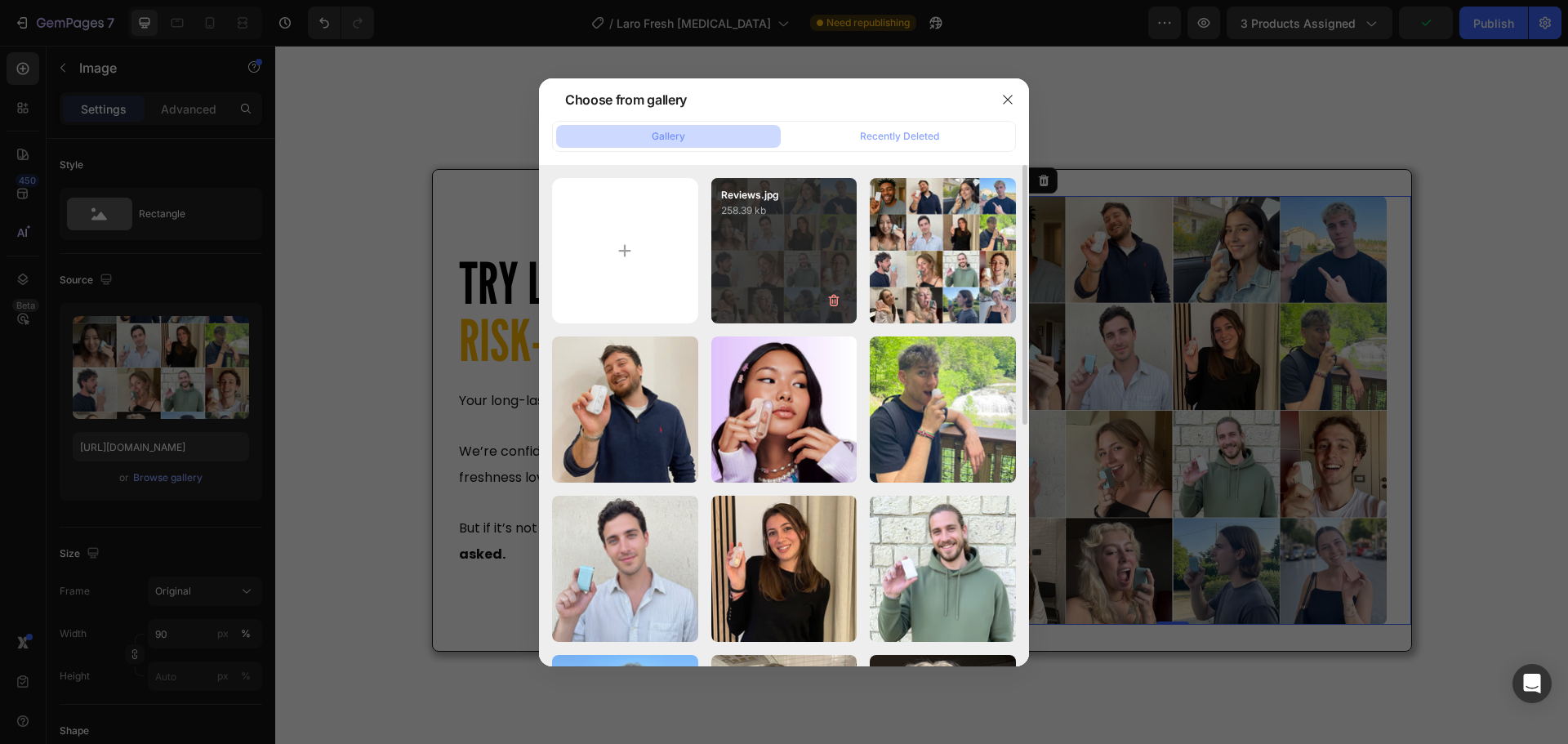
click at [797, 244] on div "Reviews.jpg 258.39 kb" at bounding box center [784, 251] width 146 height 146
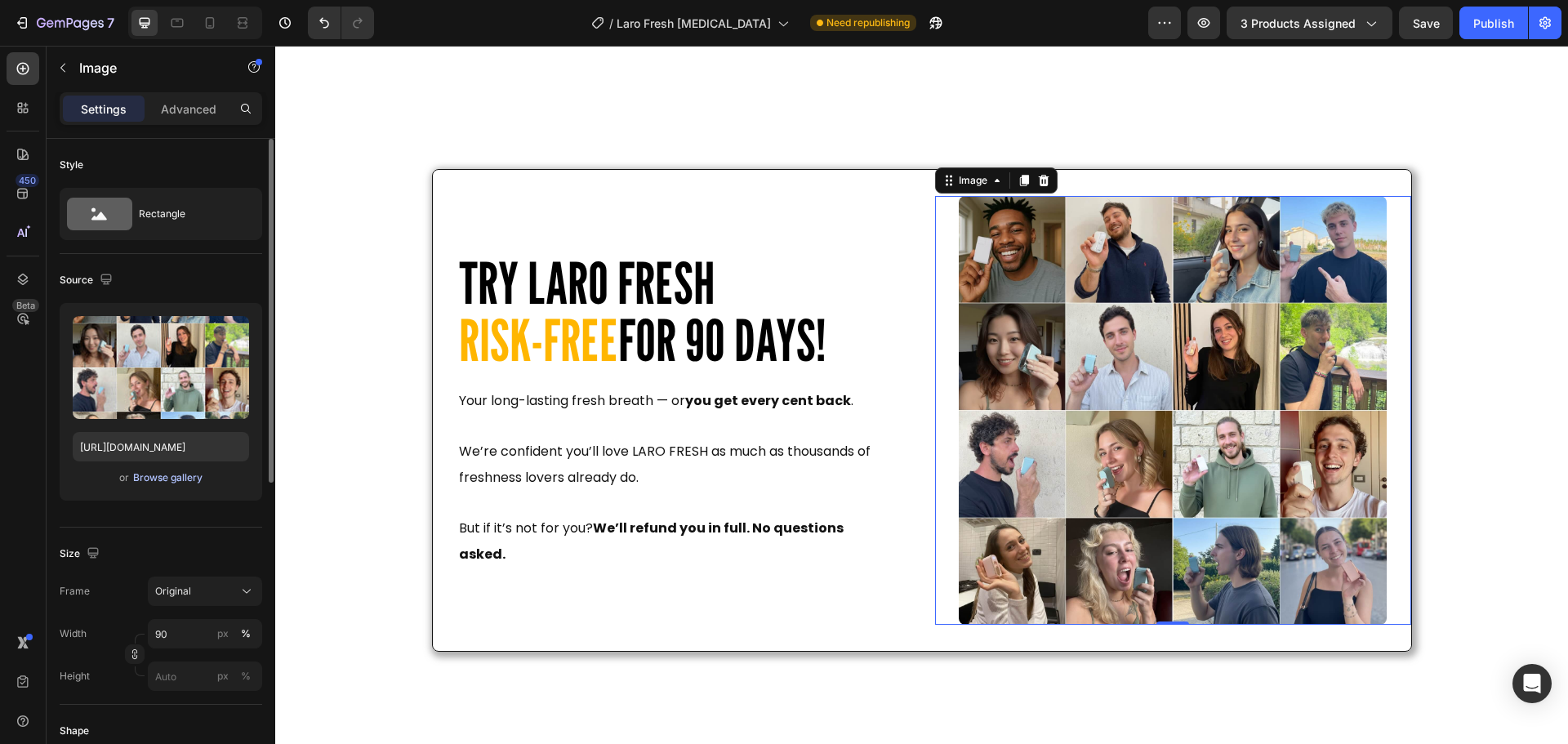
click at [150, 475] on div "Browse gallery" at bounding box center [167, 478] width 69 height 15
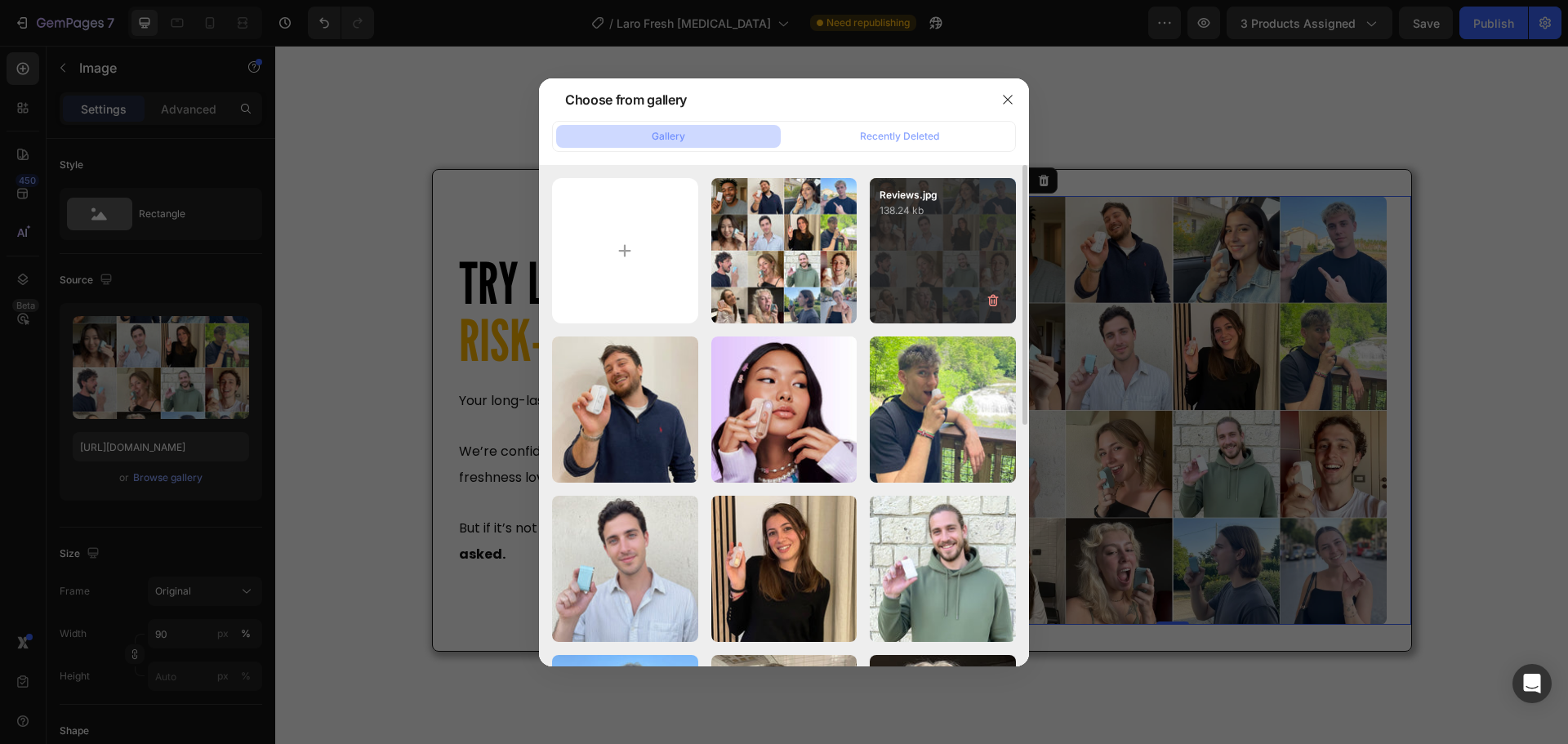
click at [954, 240] on div "Reviews.jpg 138.24 kb" at bounding box center [943, 251] width 146 height 146
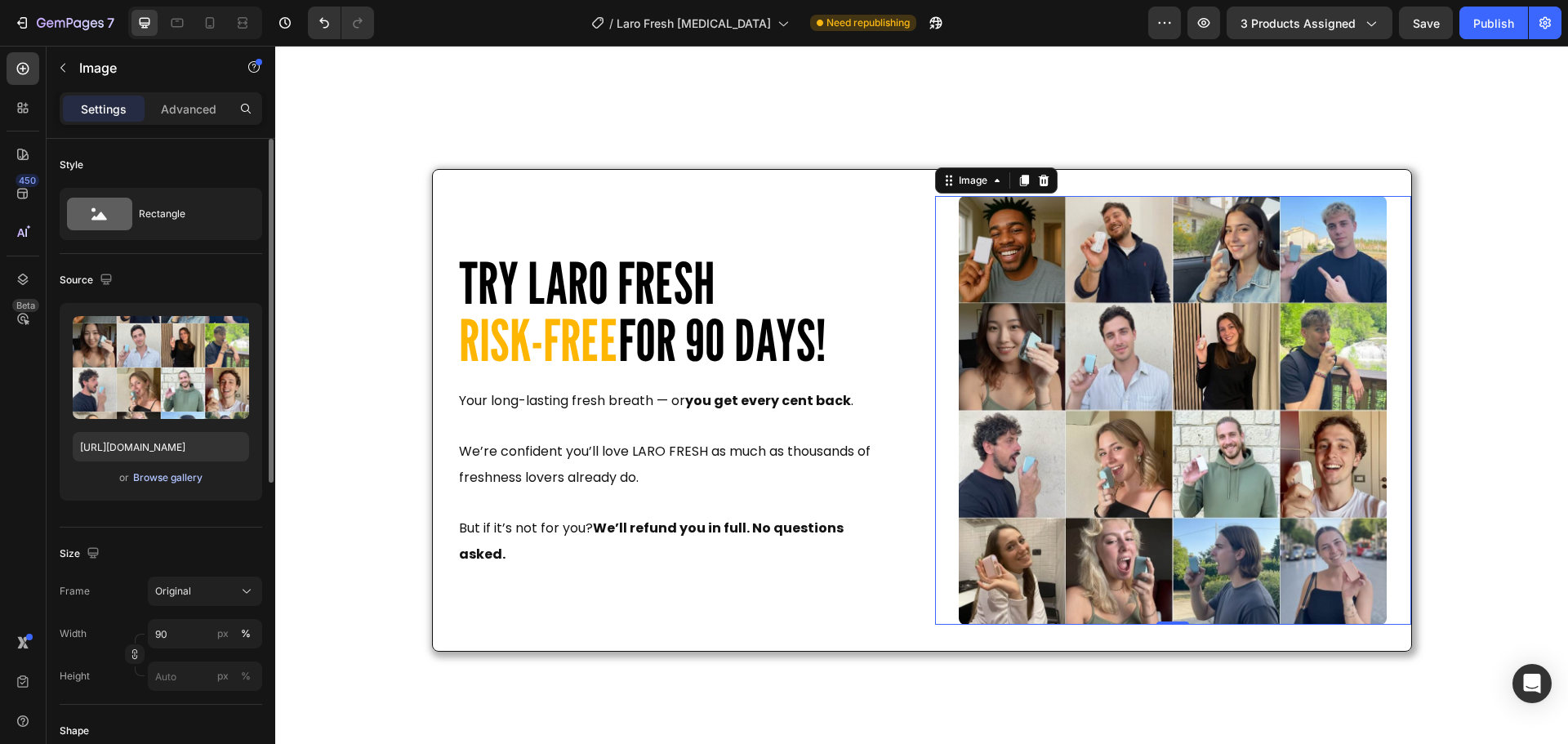
click at [174, 478] on div "Browse gallery" at bounding box center [167, 478] width 69 height 15
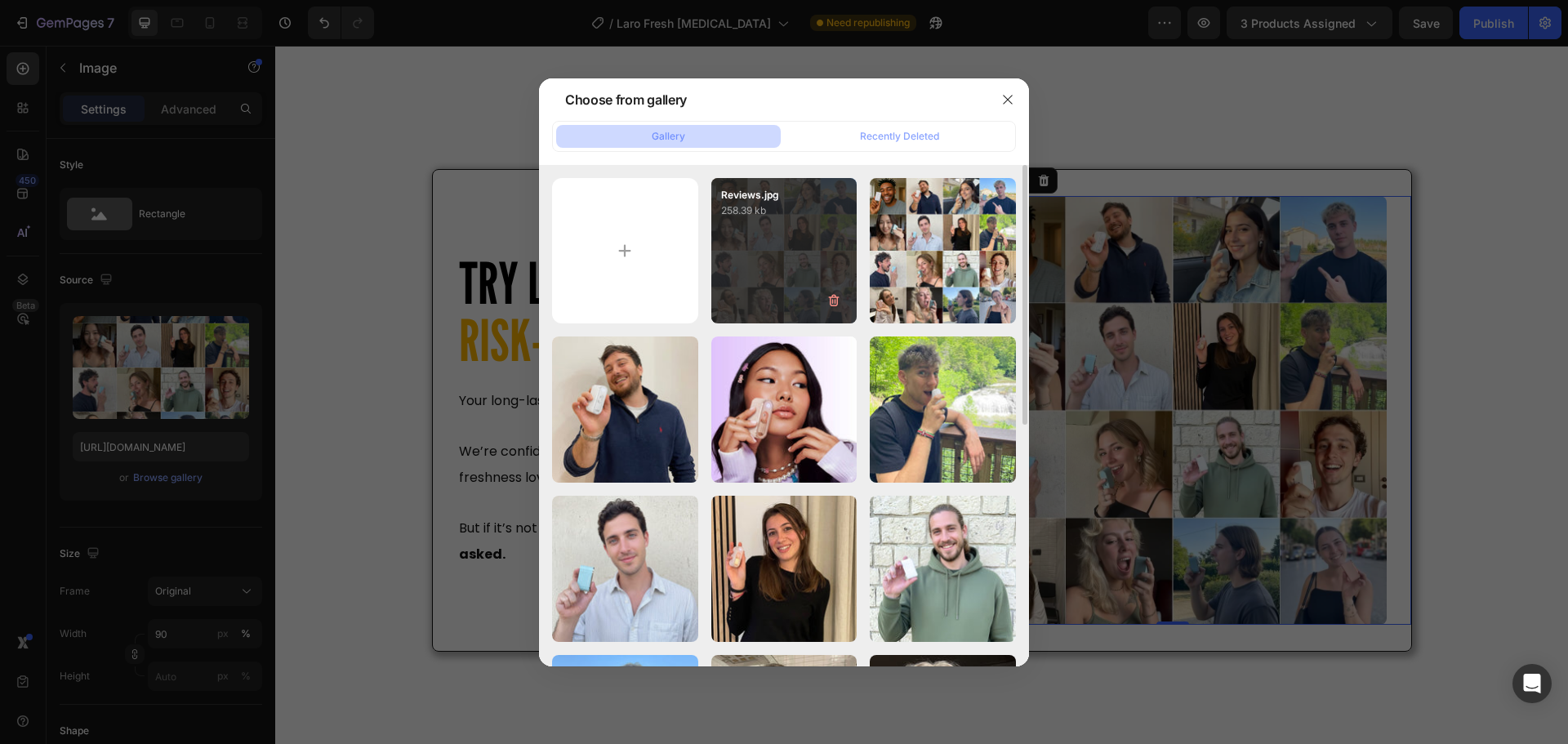
click at [788, 264] on div "Reviews.jpg 258.39 kb" at bounding box center [784, 251] width 146 height 146
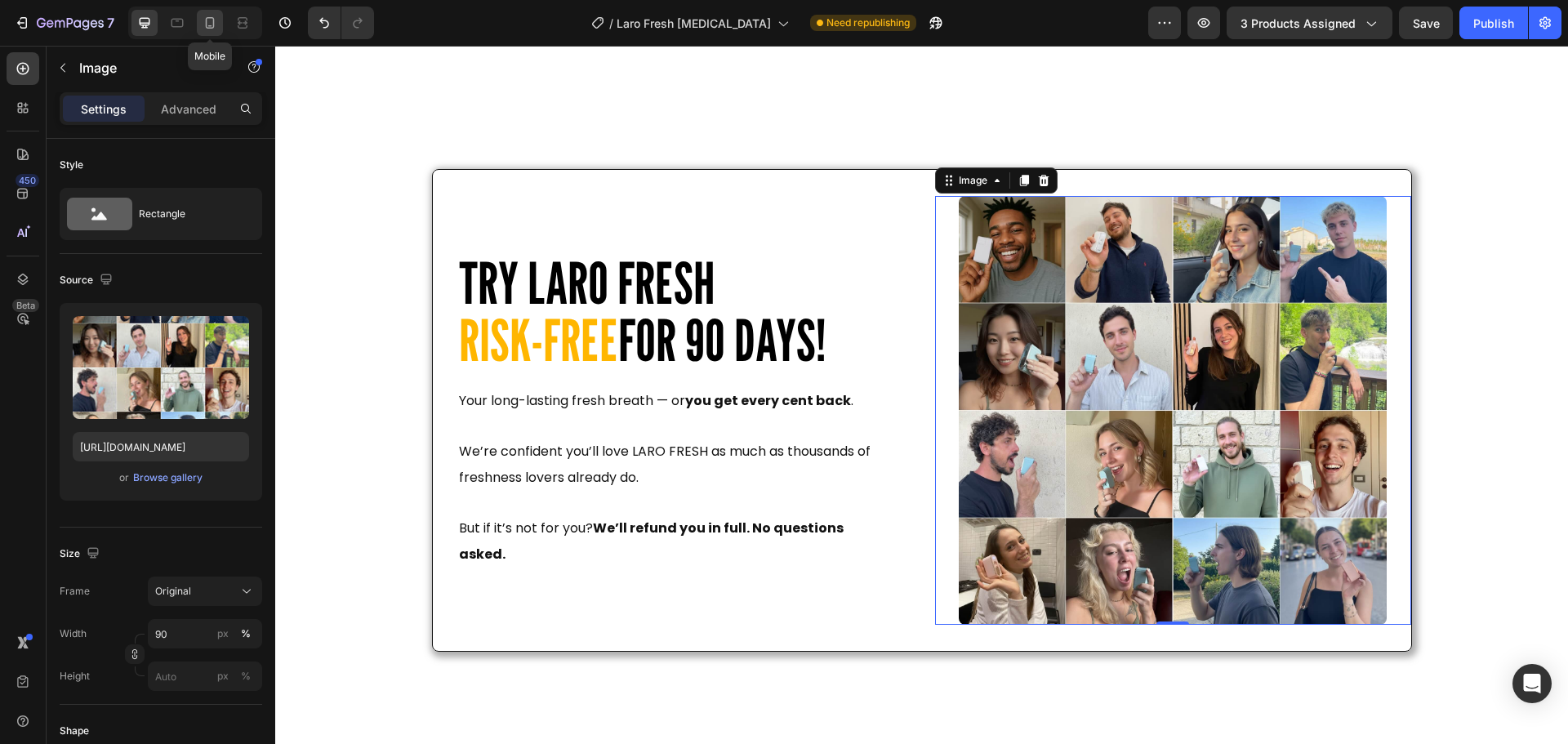
click at [214, 27] on icon at bounding box center [210, 23] width 17 height 17
type input "https://cdn.shopify.com/s/files/1/0915/2308/8759/files/gempages_567414619656684…"
type input "50"
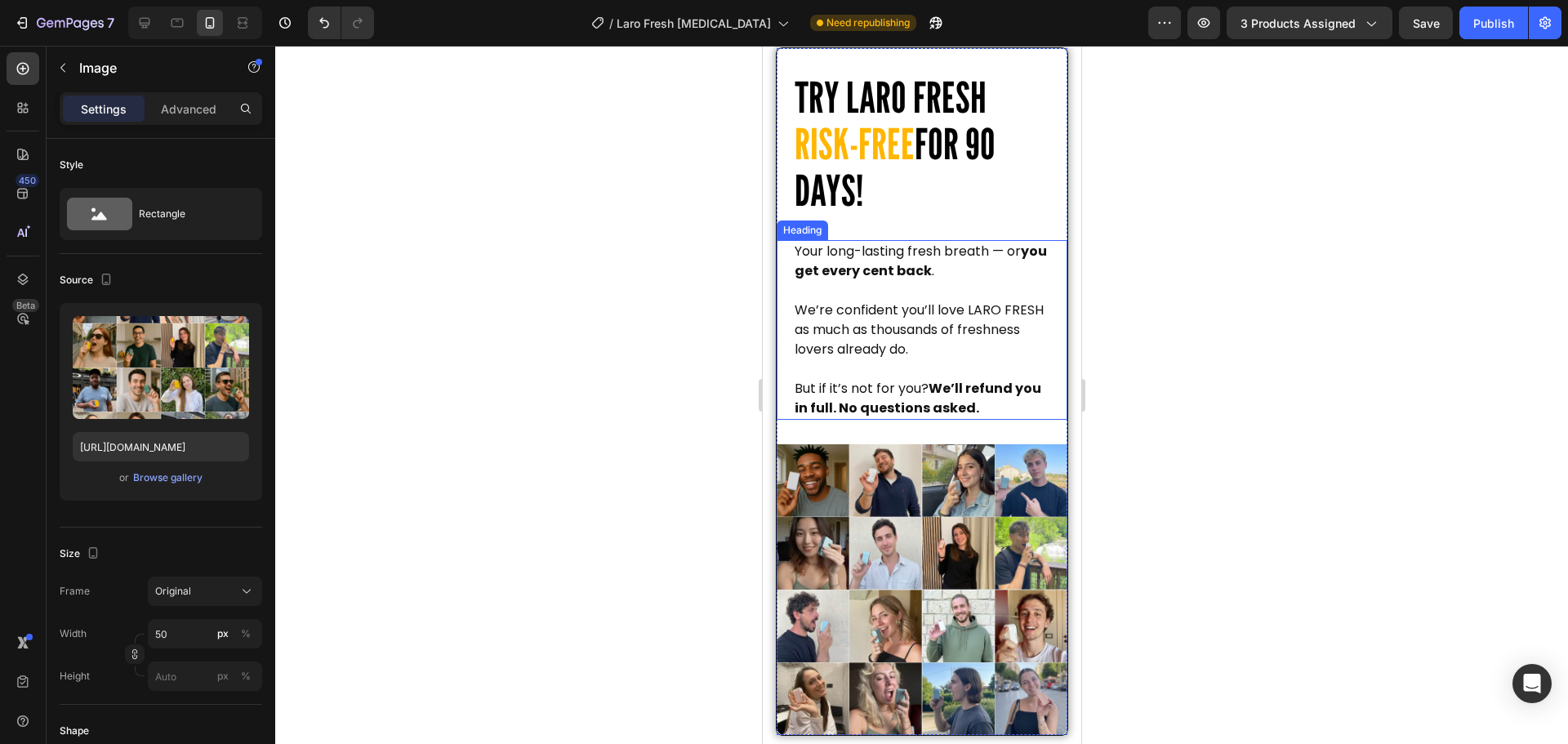
scroll to position [6019, 0]
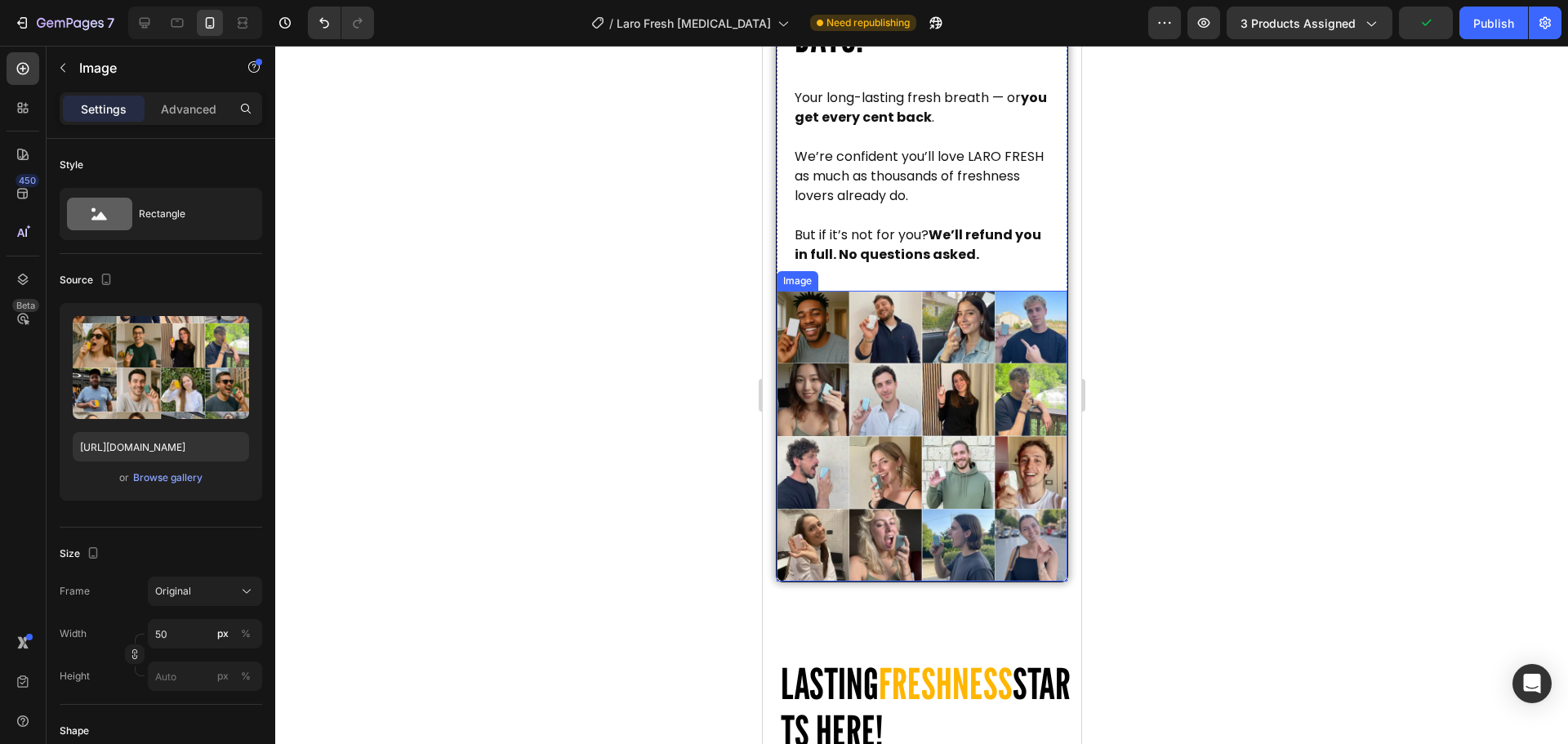
click at [902, 419] on img at bounding box center [921, 436] width 291 height 291
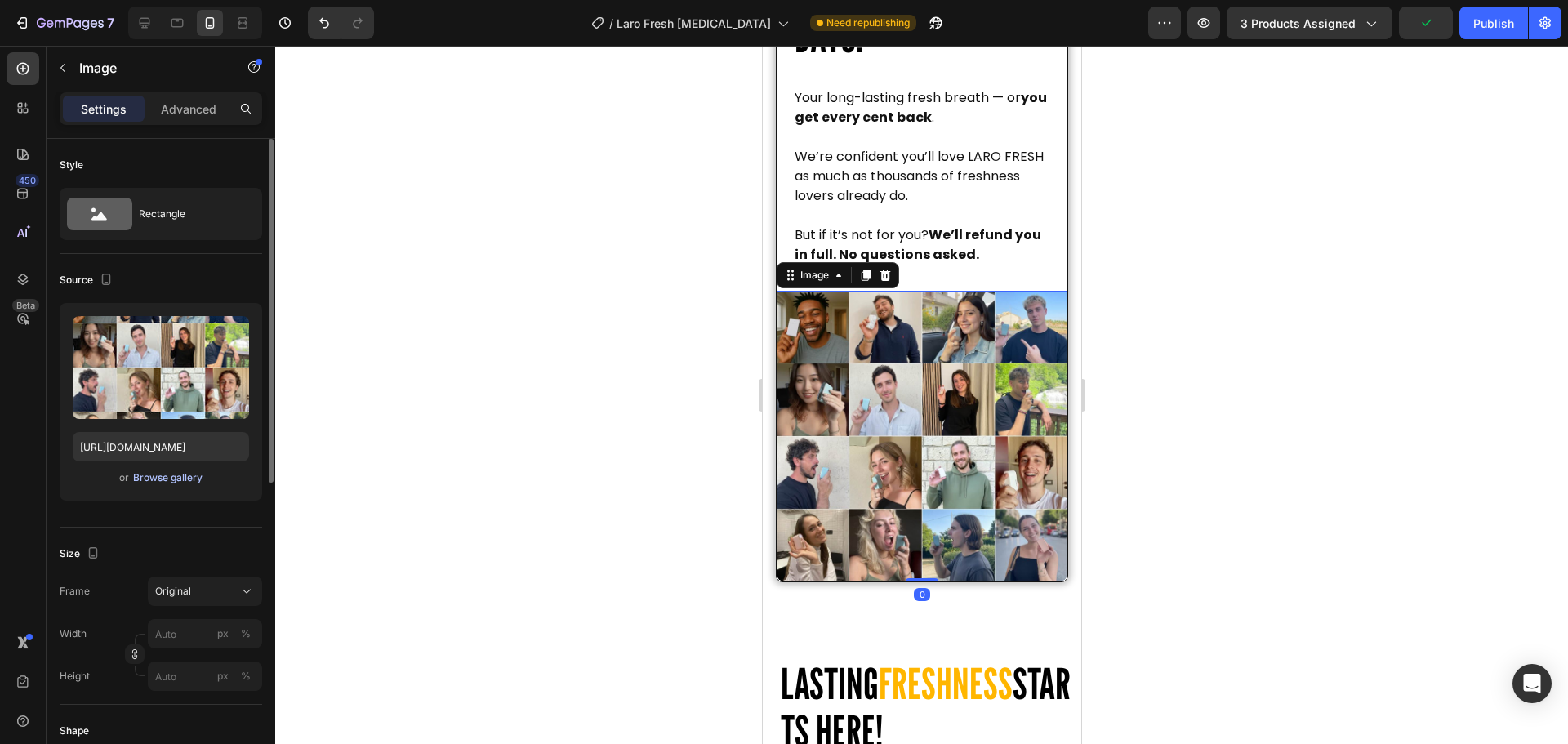
click at [182, 481] on div "Browse gallery" at bounding box center [167, 478] width 69 height 15
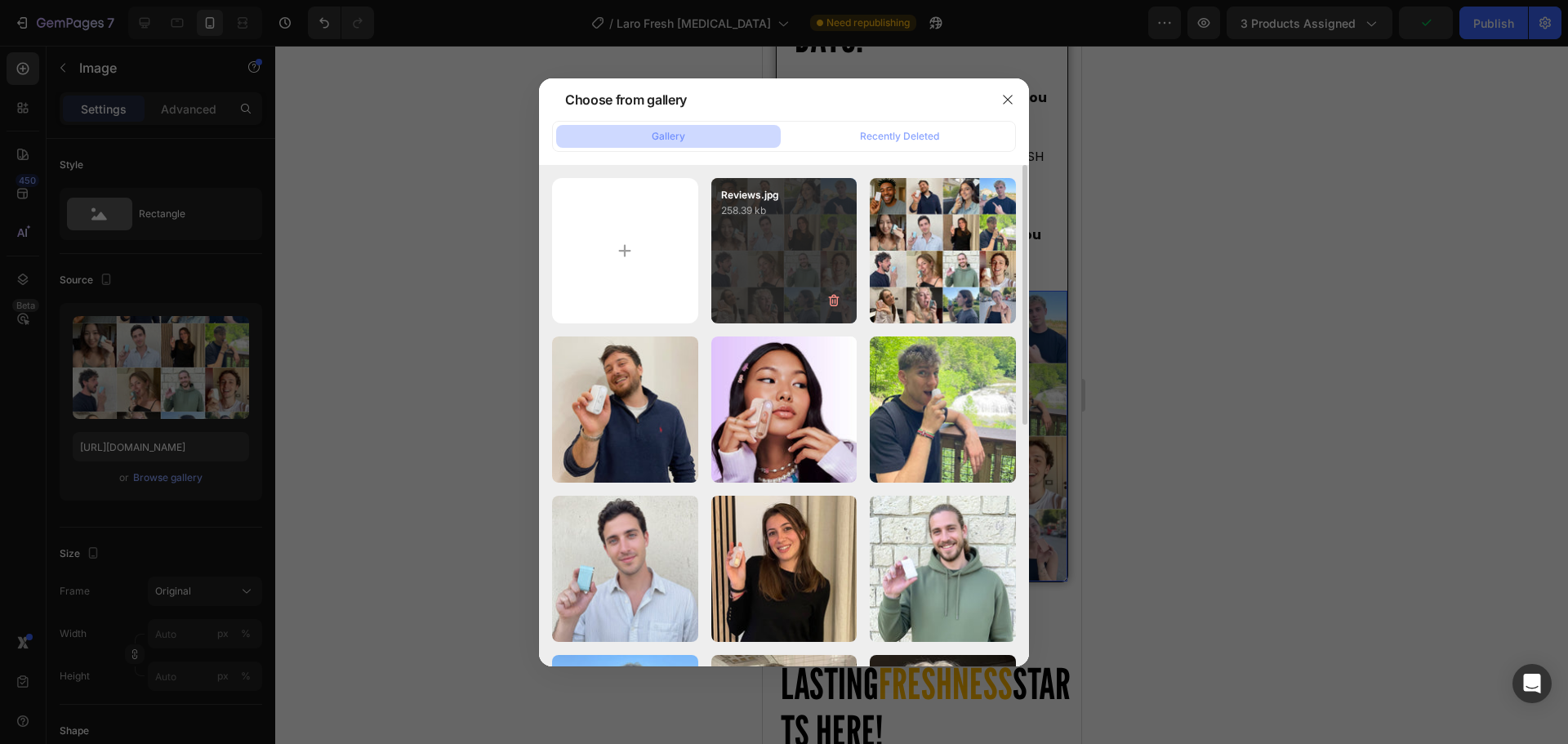
click at [826, 256] on div "Reviews.jpg 258.39 kb" at bounding box center [784, 251] width 146 height 146
type input "https://cdn.shopify.com/s/files/1/0915/2308/8759/files/gempages_567414619656684…"
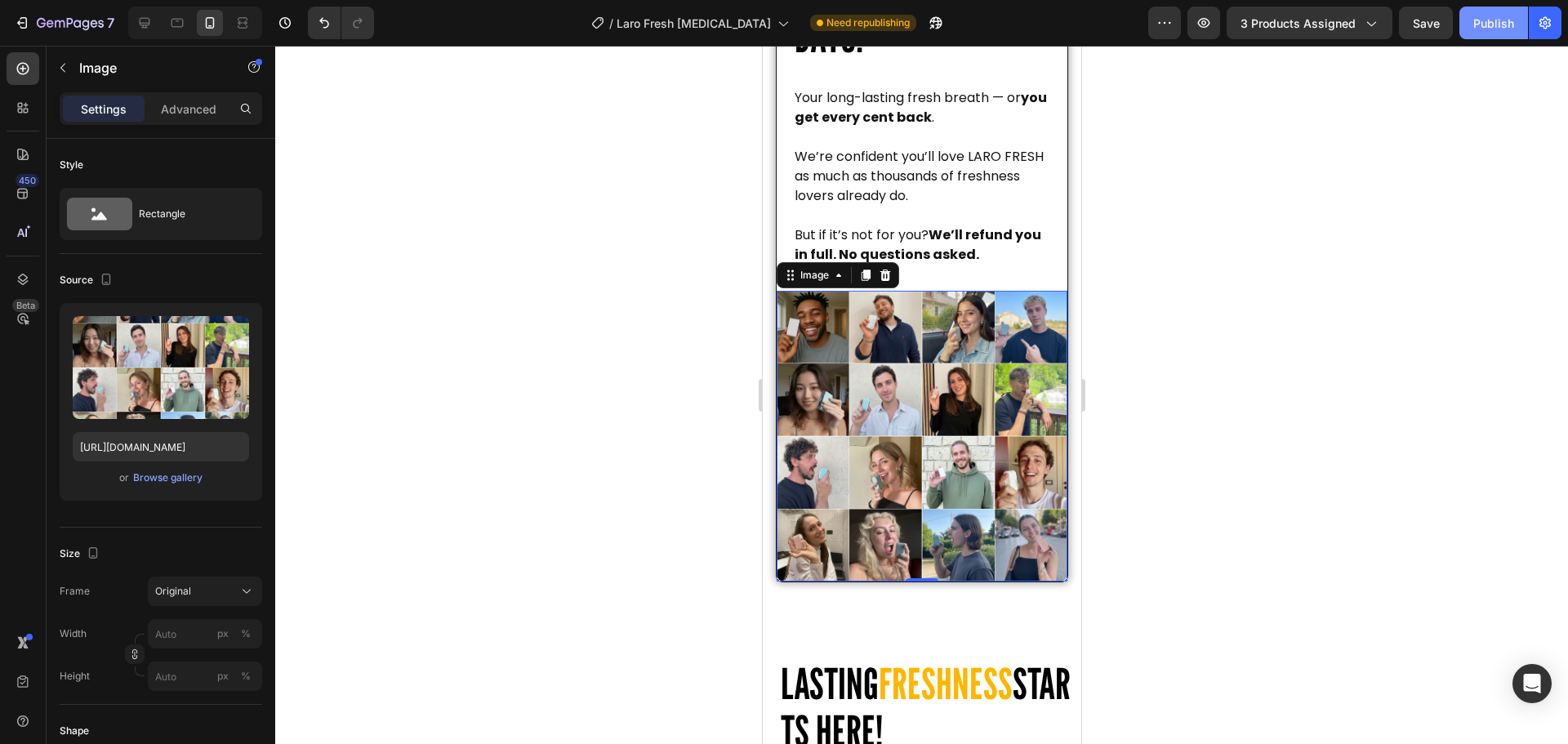
click at [1476, 23] on div "Publish" at bounding box center [1493, 23] width 41 height 17
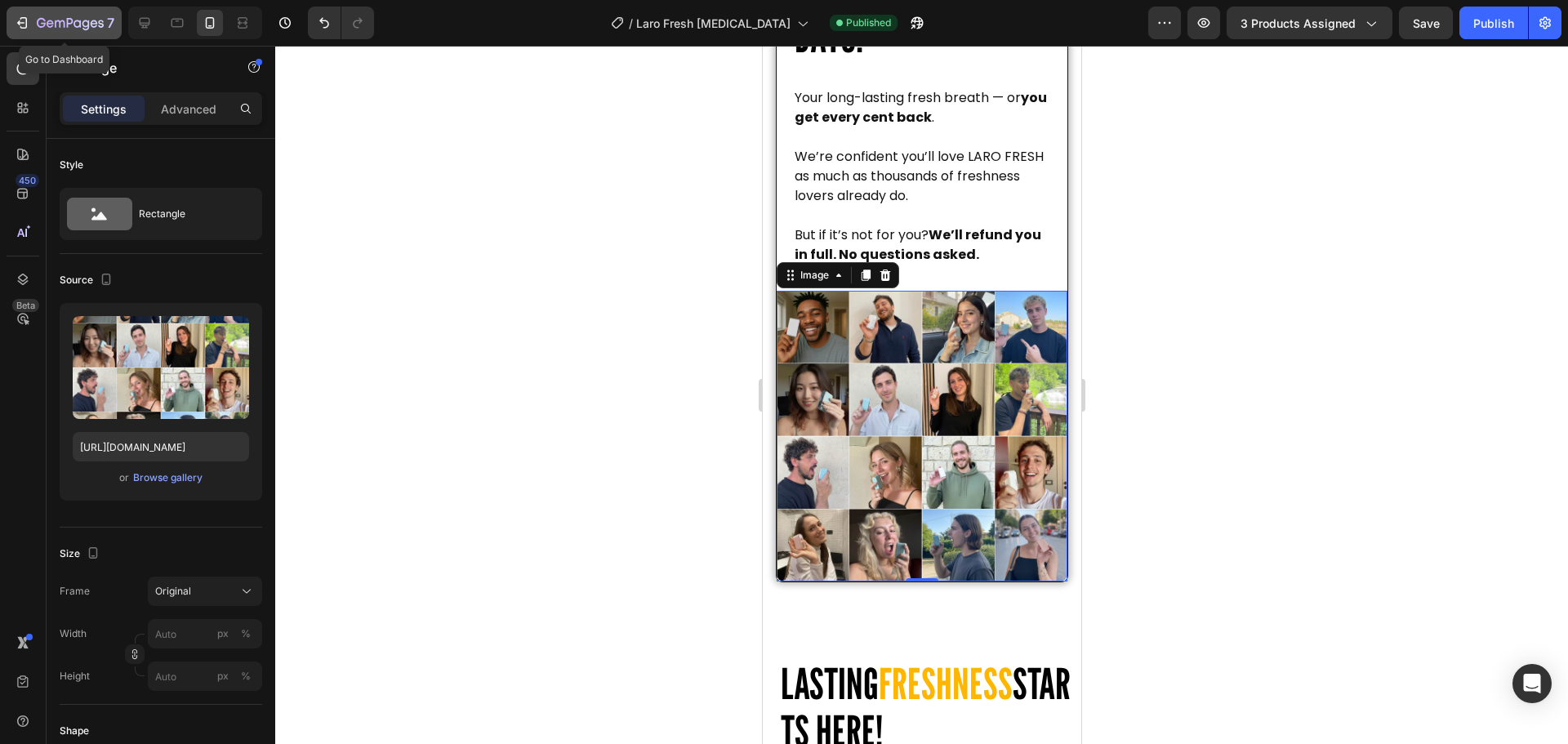
click at [17, 26] on icon "button" at bounding box center [22, 23] width 17 height 17
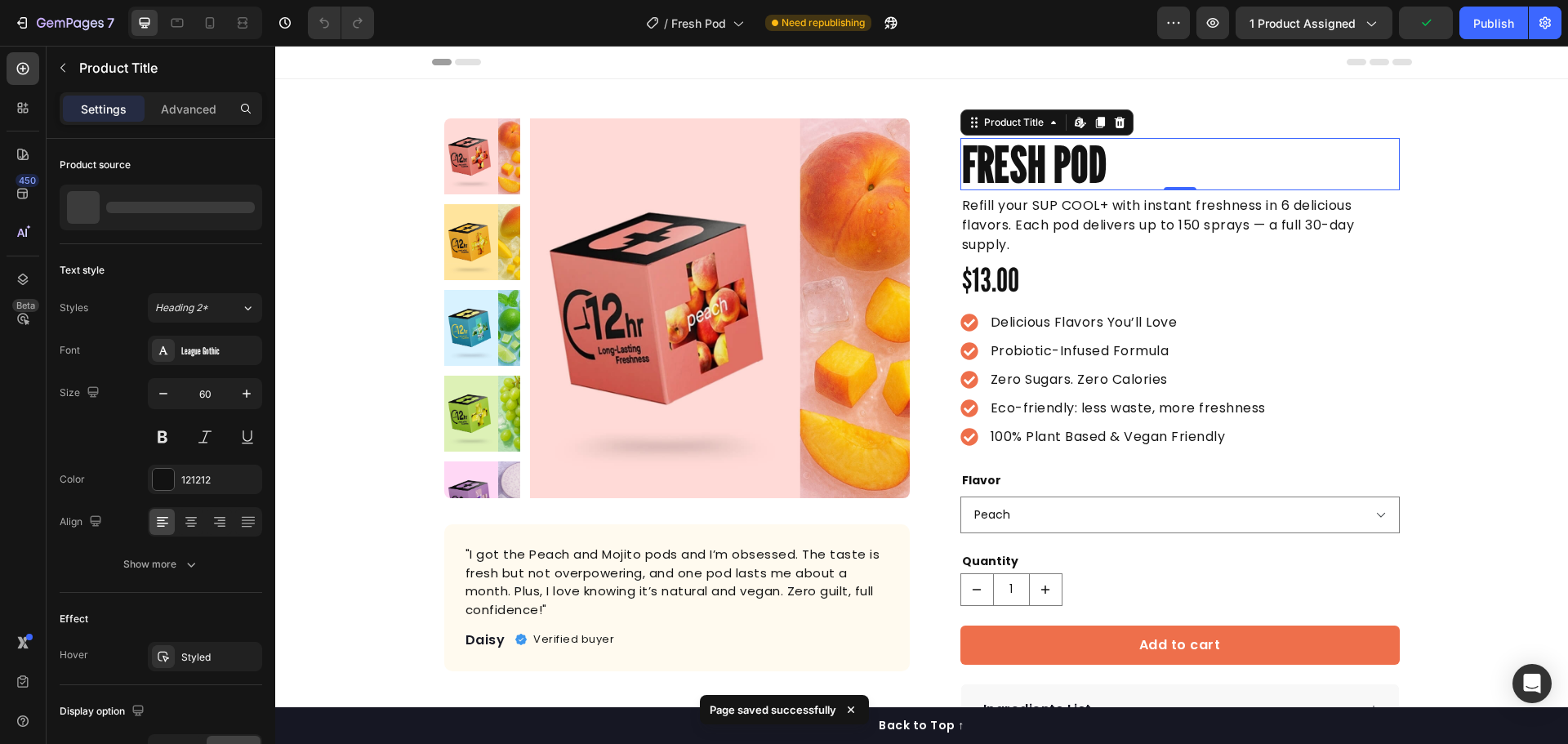
click at [1070, 145] on h1 "Fresh Pod" at bounding box center [1180, 164] width 439 height 52
click at [1079, 142] on h1 "Fresh Pod" at bounding box center [1180, 164] width 439 height 52
click at [1094, 160] on h1 "Fresh Pod" at bounding box center [1180, 164] width 439 height 52
click at [1108, 162] on h1 "Fresh Pod" at bounding box center [1180, 164] width 439 height 52
click at [1094, 166] on h1 "Fresh Pod" at bounding box center [1180, 164] width 439 height 52
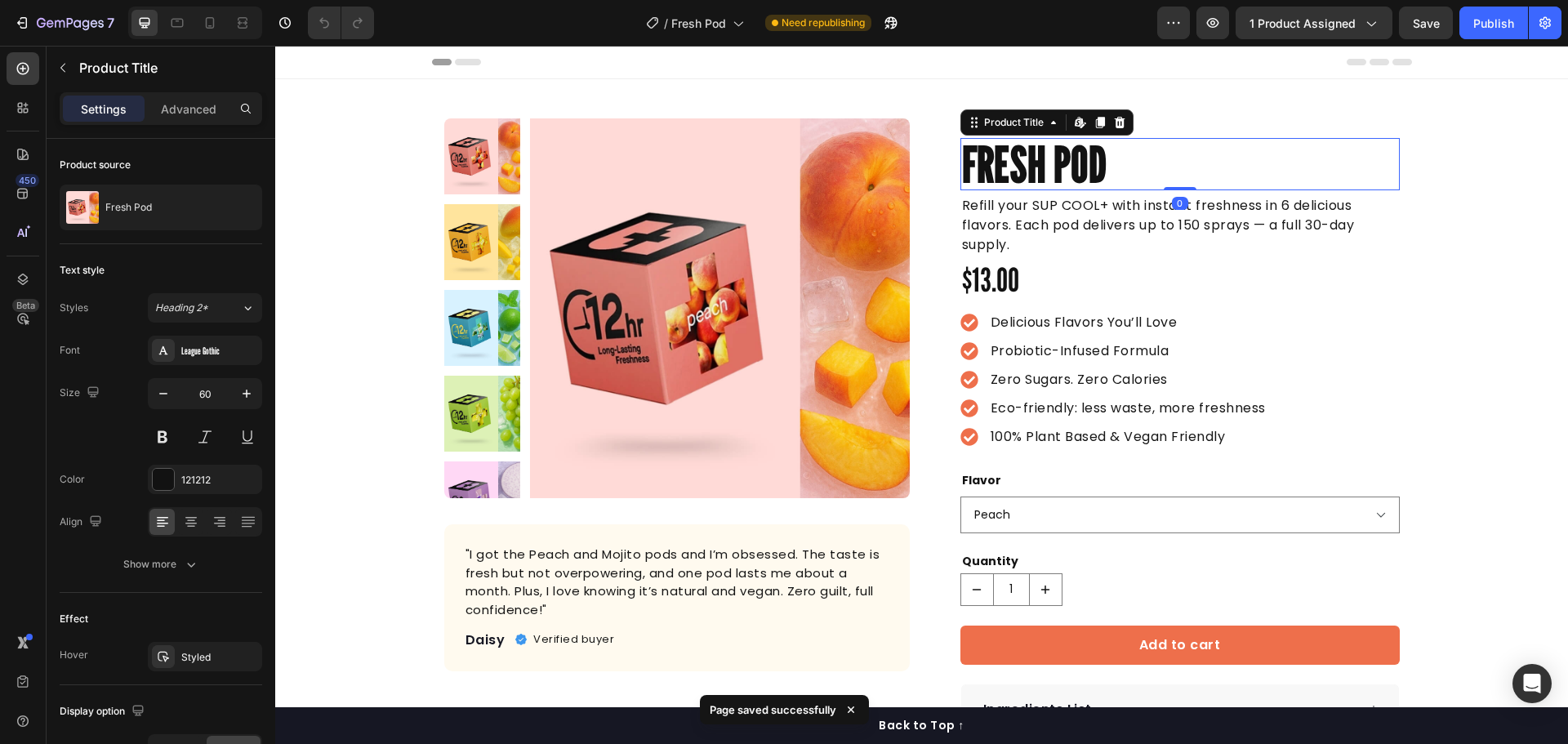
click at [1105, 170] on h1 "Fresh Pod" at bounding box center [1180, 164] width 439 height 52
click at [1111, 165] on h1 "Fresh Pod" at bounding box center [1180, 164] width 439 height 52
click at [1068, 174] on h1 "Fresh Pod" at bounding box center [1180, 164] width 439 height 52
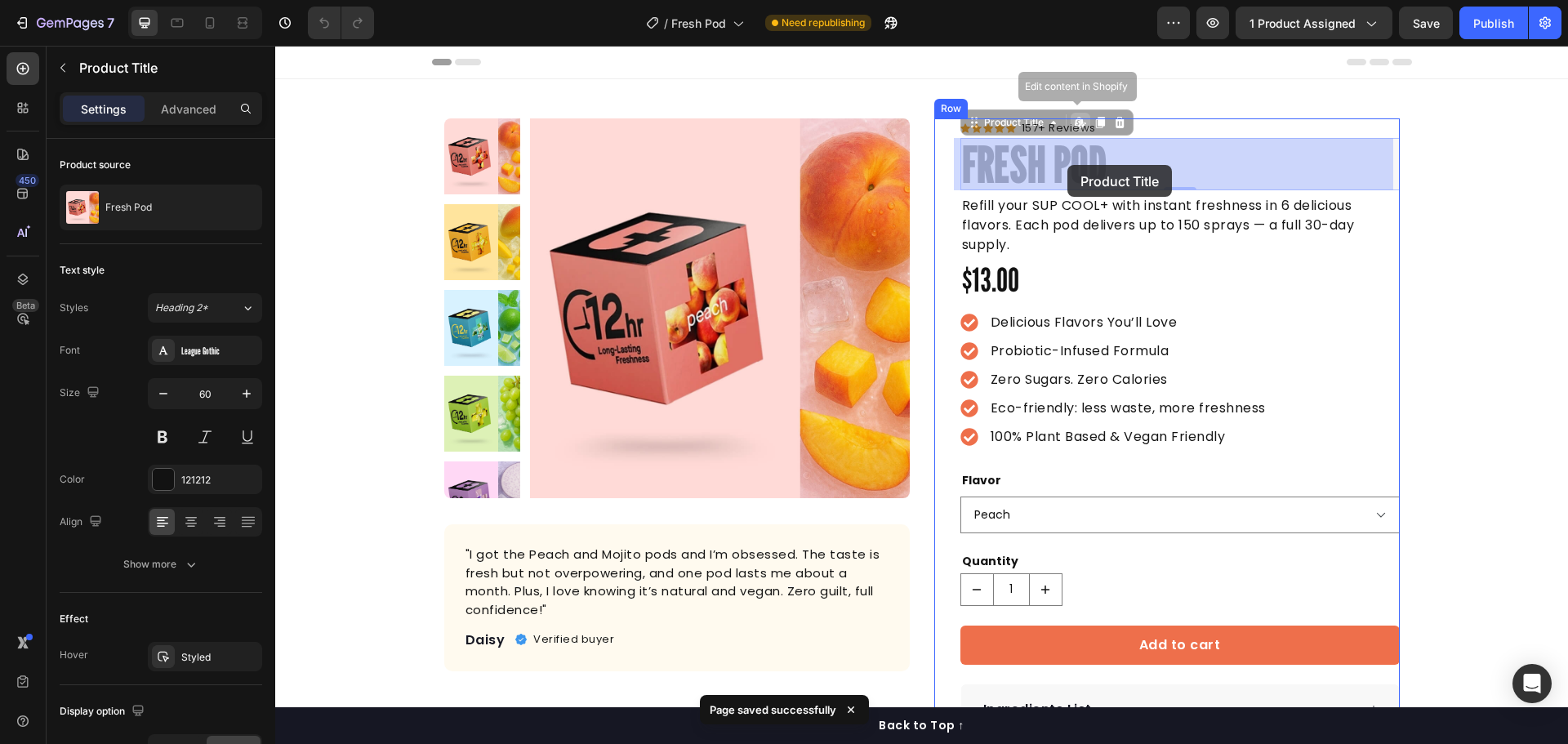
drag, startPoint x: 1048, startPoint y: 167, endPoint x: 1095, endPoint y: 165, distance: 47.0
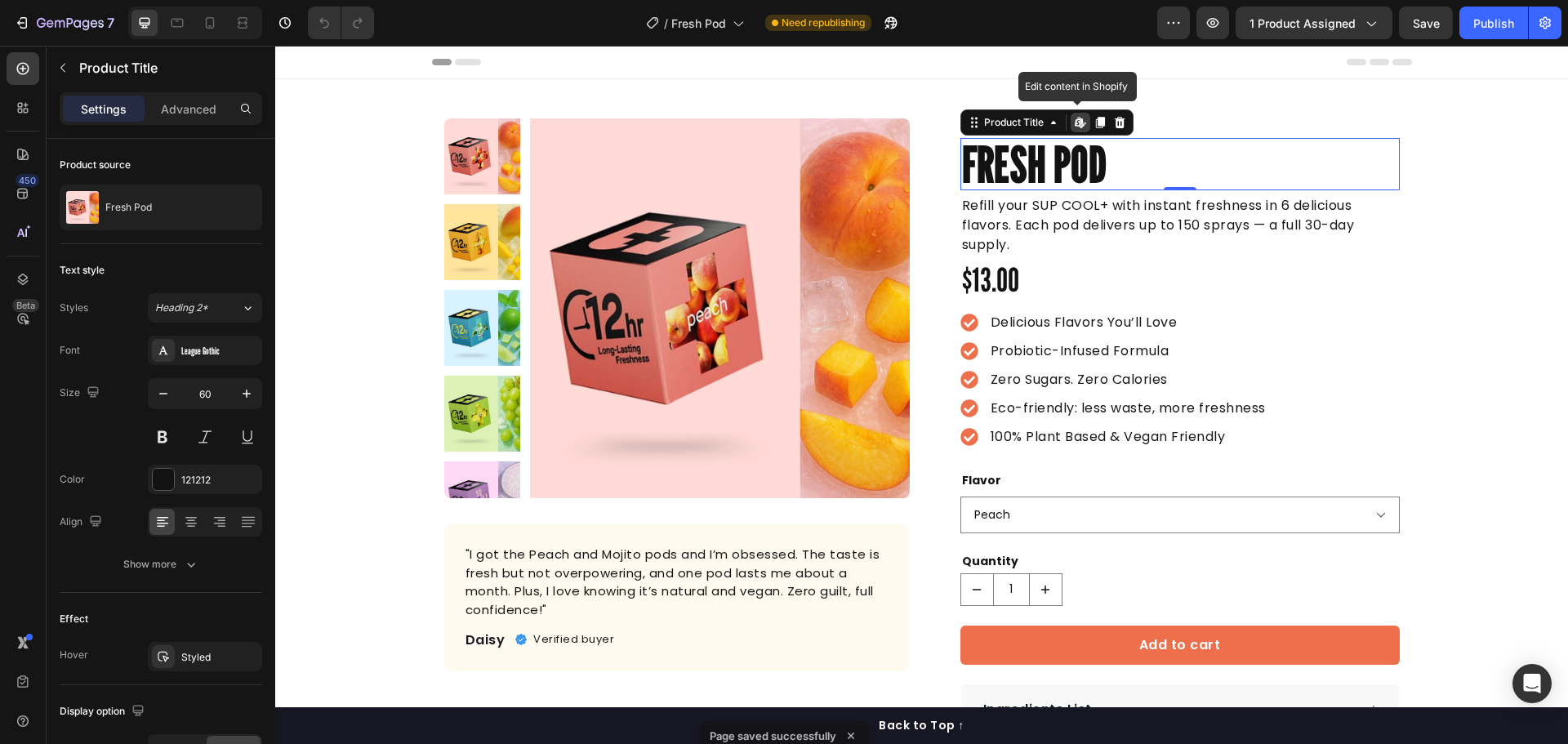
click at [1092, 176] on h1 "Fresh Pod" at bounding box center [1180, 164] width 439 height 52
click at [655, 229] on img at bounding box center [719, 308] width 380 height 380
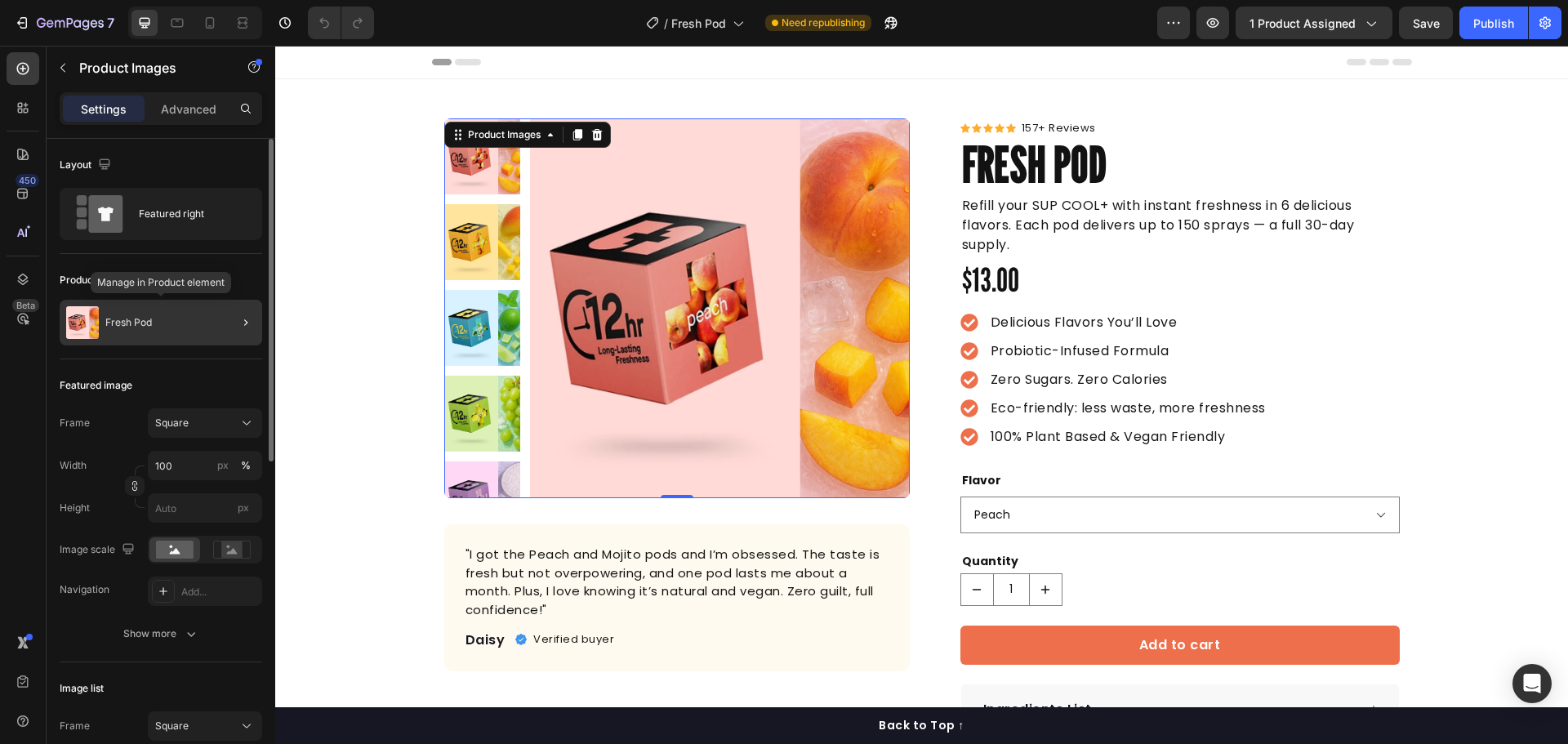
click at [165, 319] on div "Fresh Pod" at bounding box center [161, 322] width 203 height 46
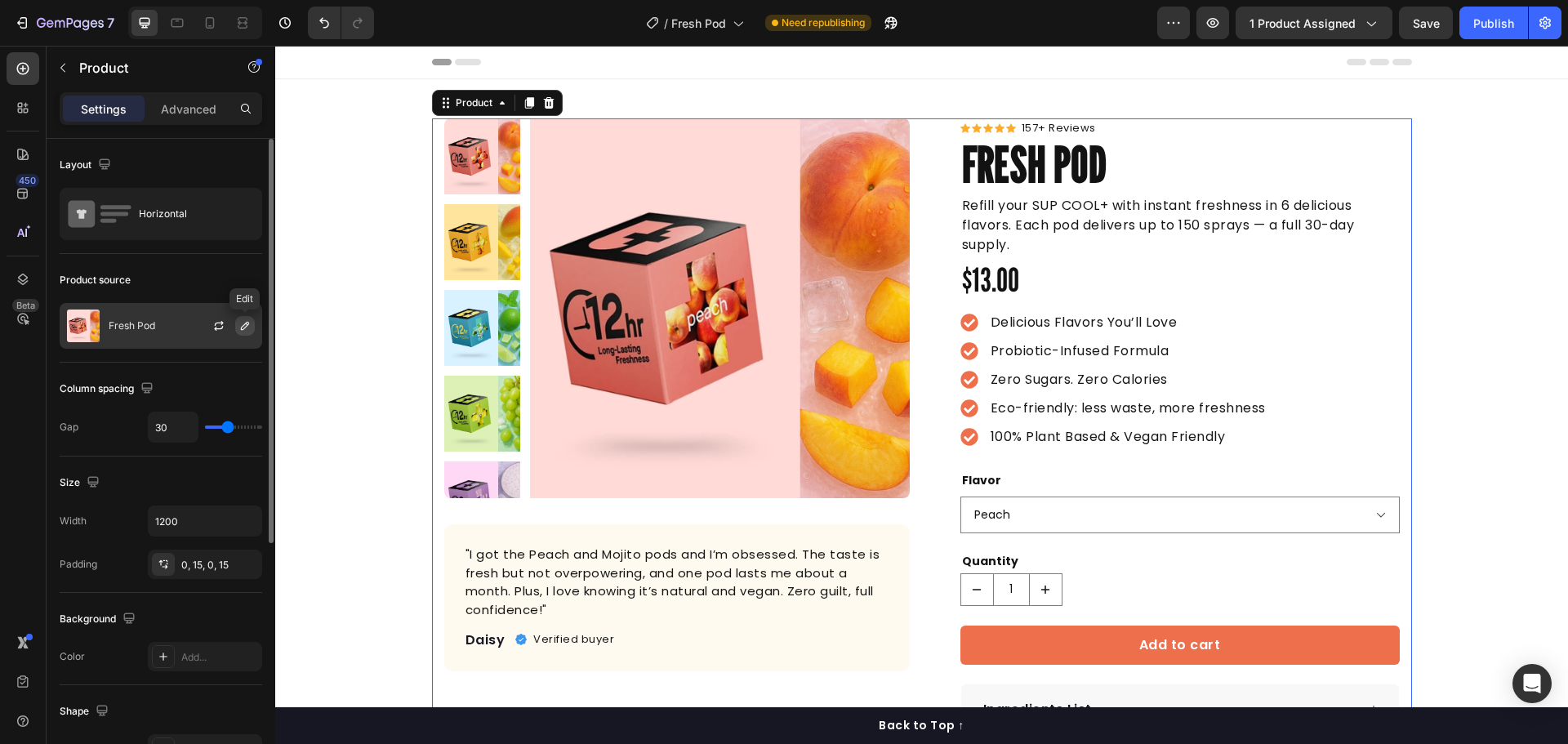
click at [242, 328] on icon "button" at bounding box center [245, 326] width 8 height 8
click at [249, 330] on icon "button" at bounding box center [245, 326] width 13 height 13
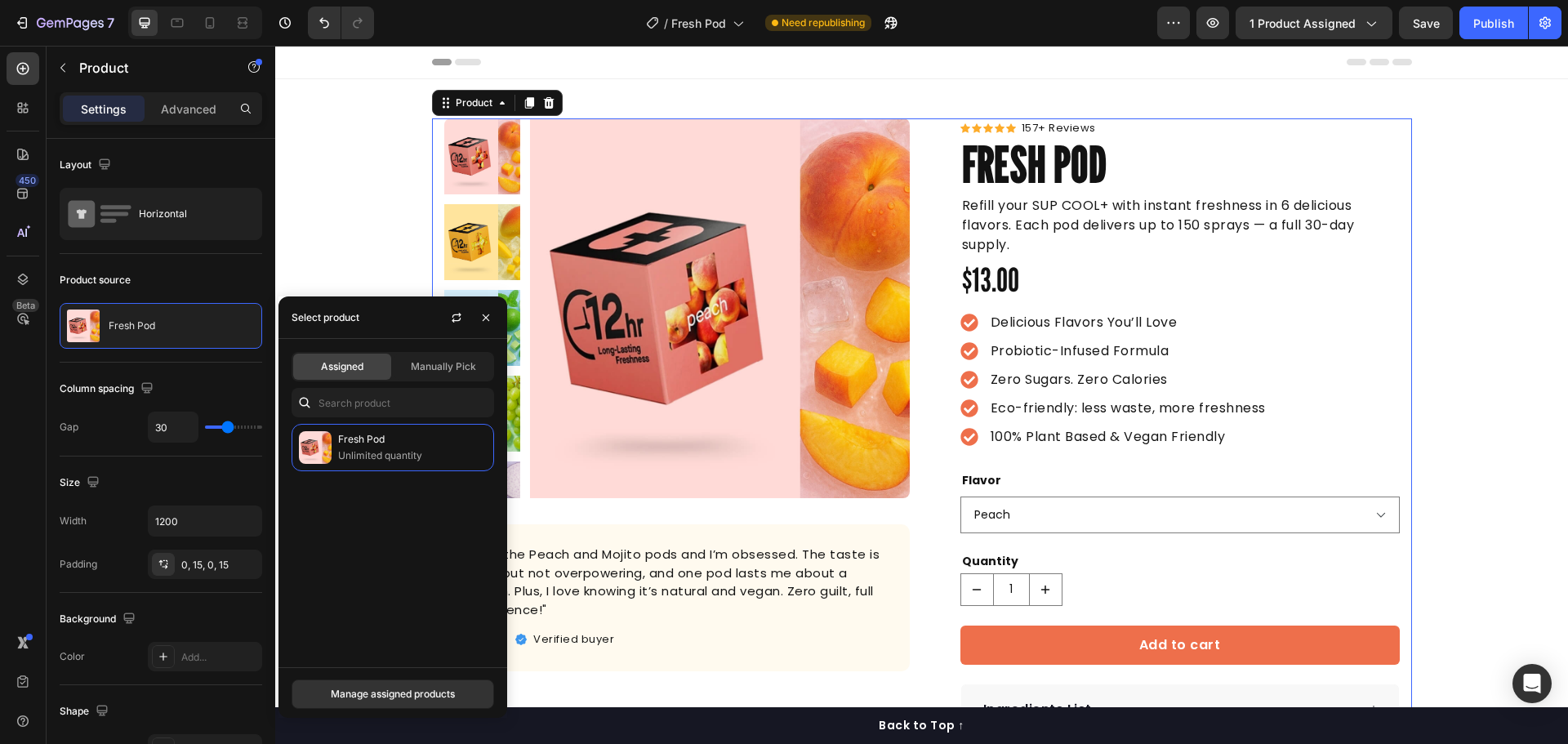
click at [390, 422] on div "Assigned Manually Pick Fresh Pod Unlimited quantity" at bounding box center [392, 503] width 229 height 328
click at [384, 402] on input "text" at bounding box center [393, 402] width 203 height 29
type input "fres"
click at [491, 316] on icon "button" at bounding box center [486, 318] width 13 height 13
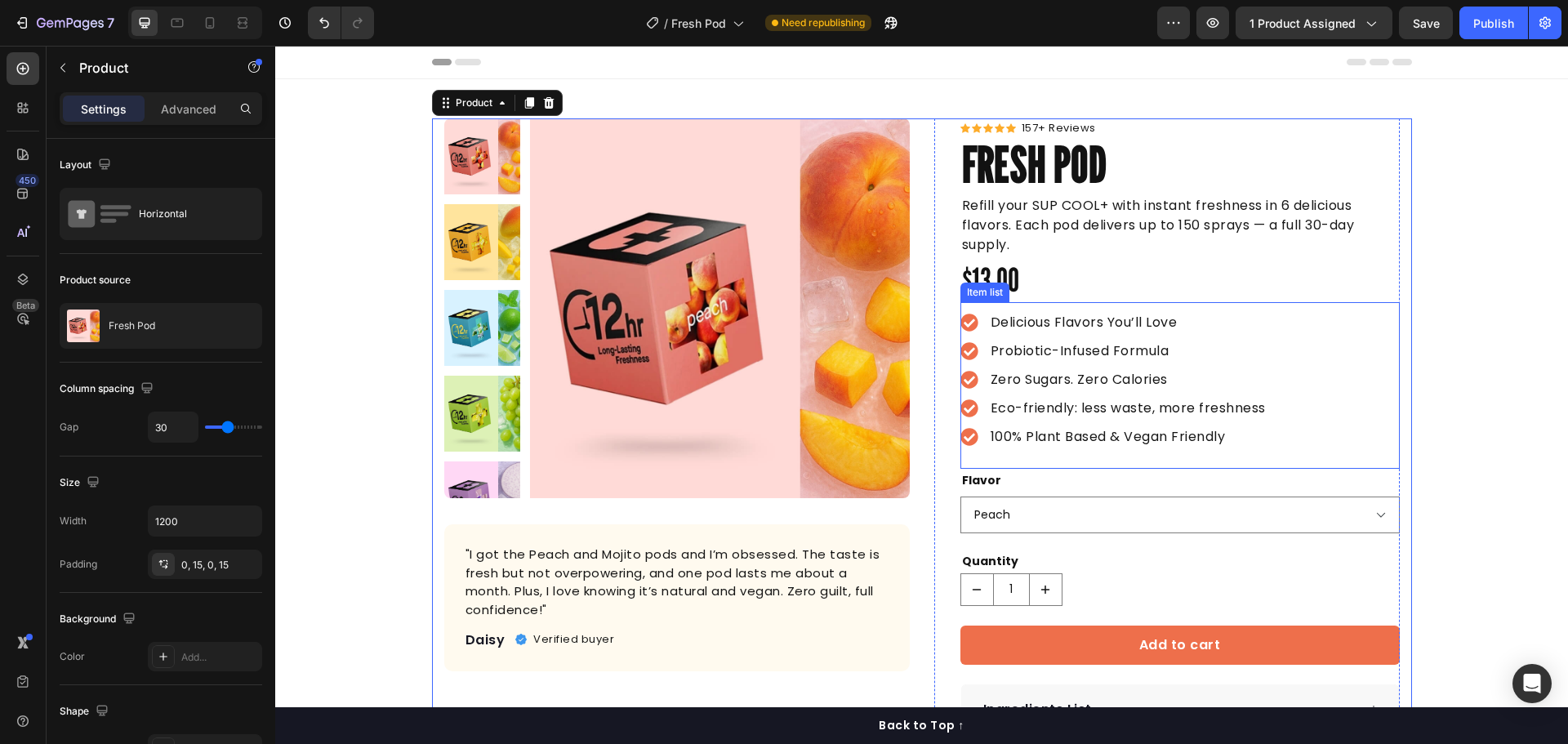
click at [966, 325] on icon at bounding box center [969, 322] width 17 height 17
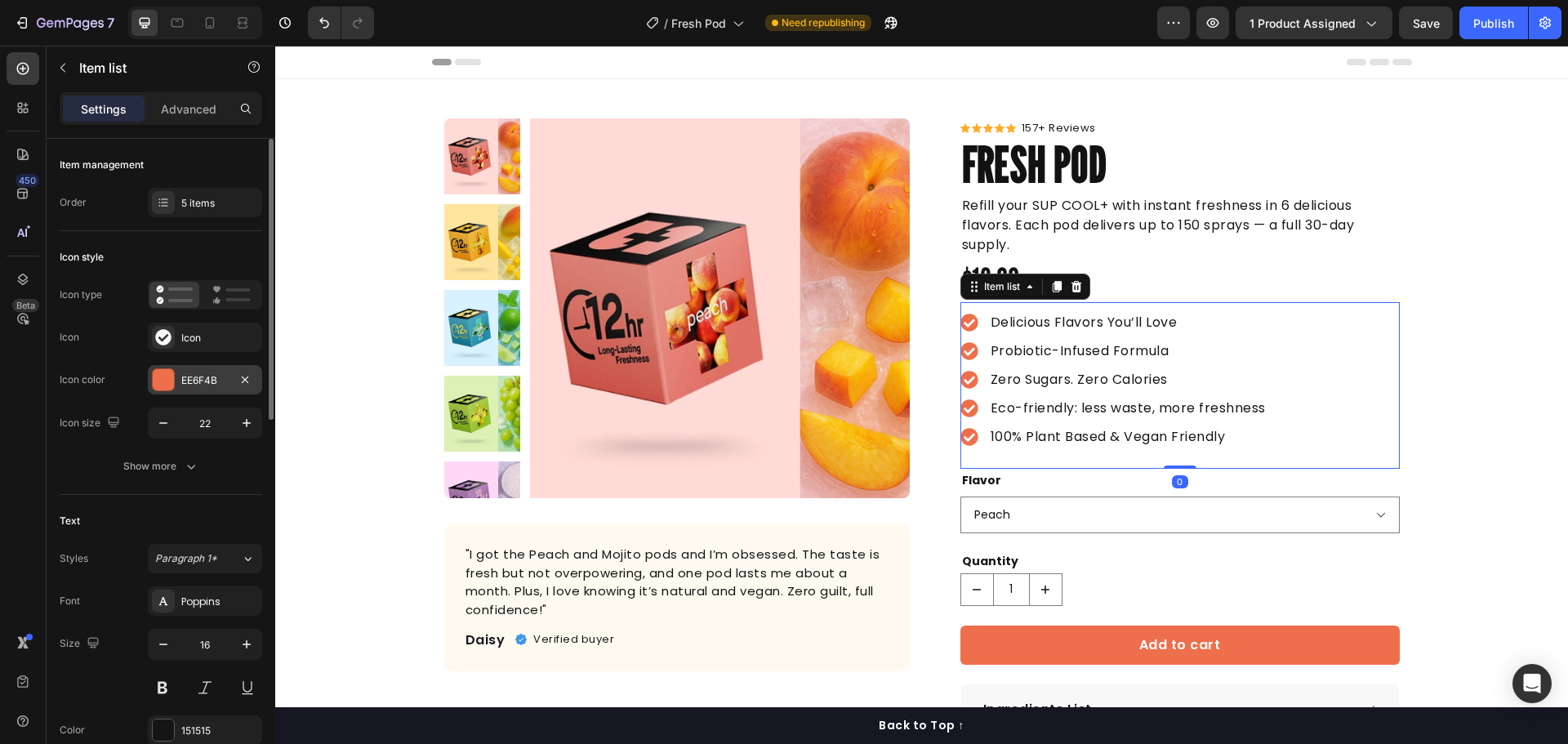
click at [200, 382] on div "EE6F4B" at bounding box center [205, 381] width 47 height 15
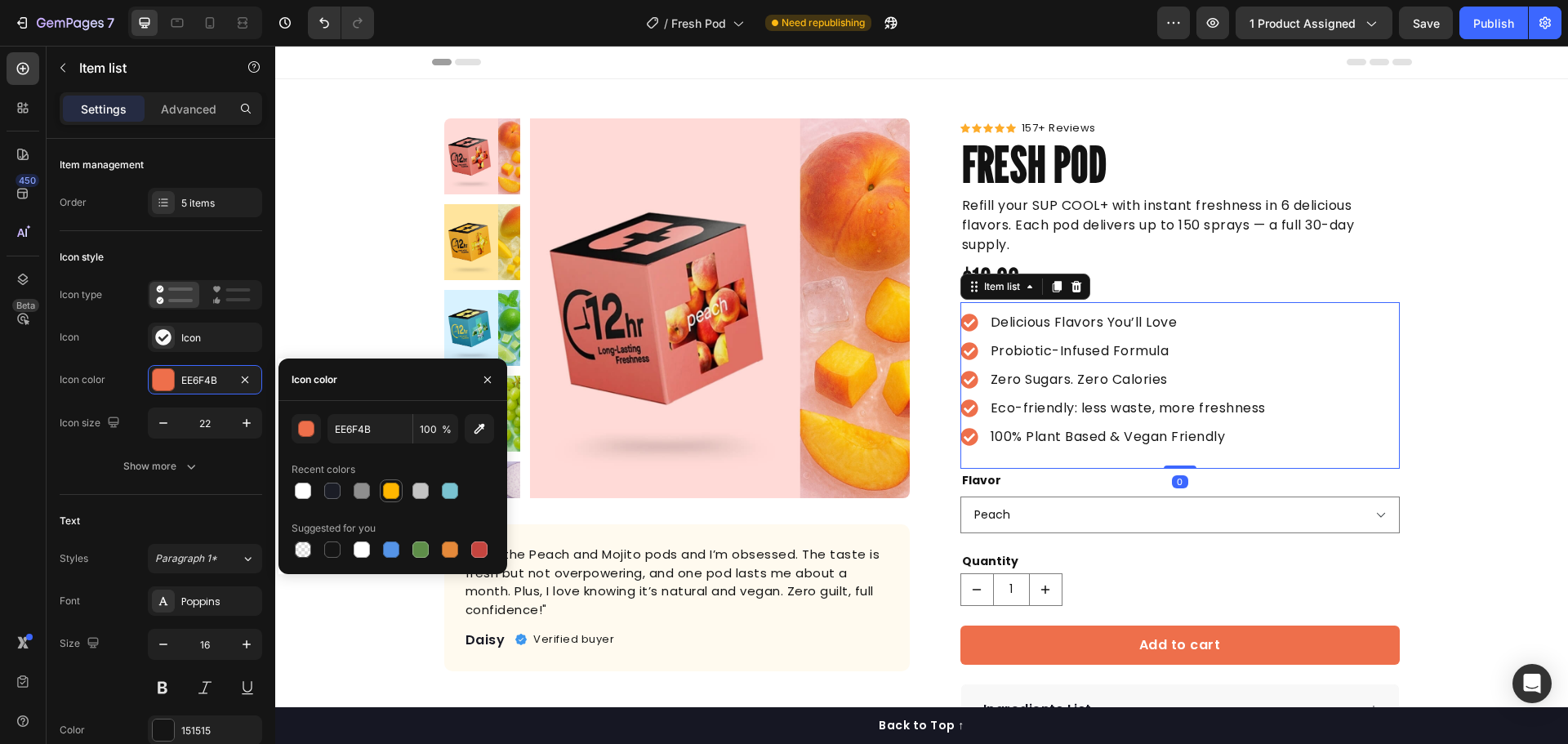
click at [387, 493] on div at bounding box center [392, 490] width 17 height 17
type input "FFB600"
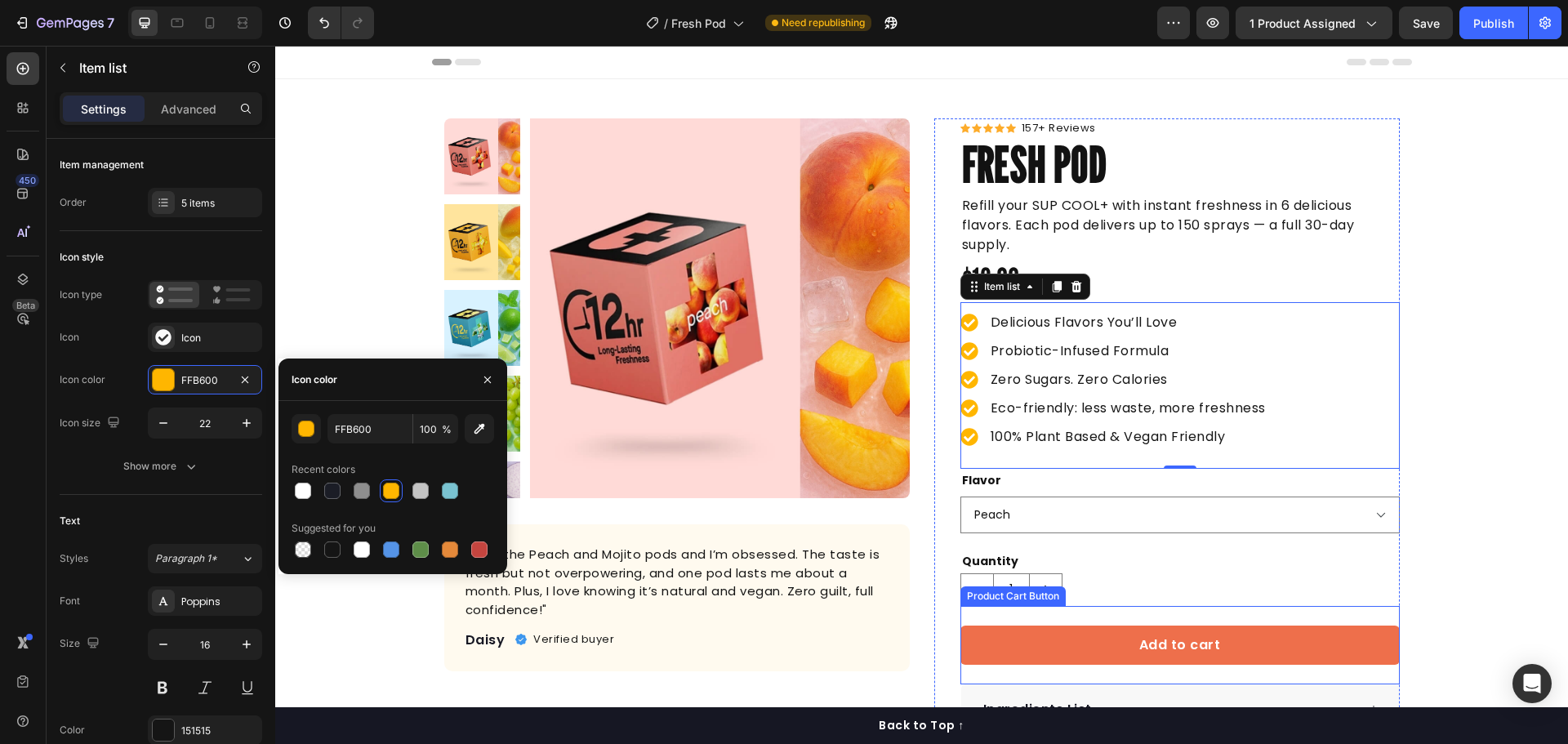
click at [1024, 671] on div "Add to cart Product Cart Button" at bounding box center [1180, 645] width 439 height 78
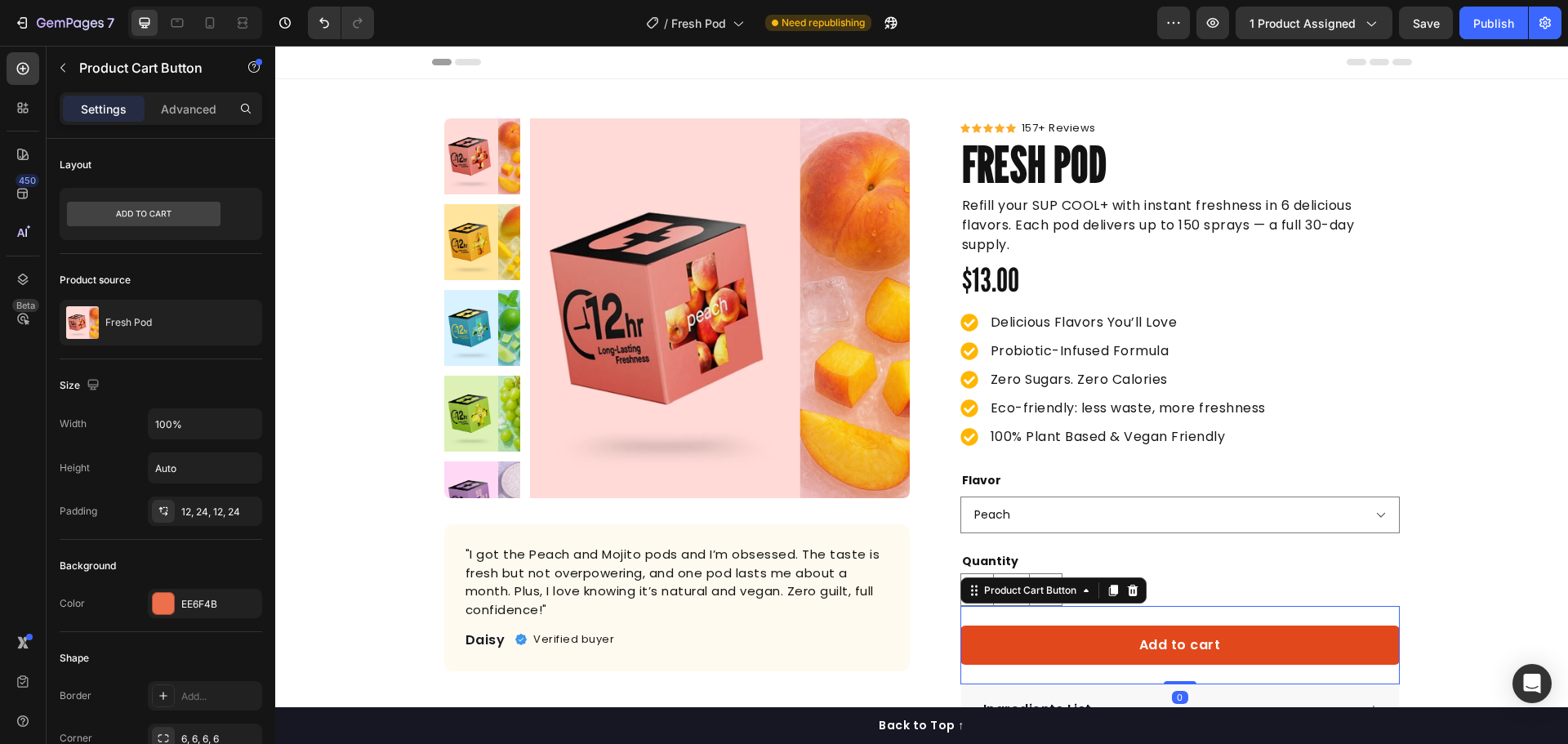
click at [1024, 647] on button "Add to cart" at bounding box center [1180, 644] width 439 height 39
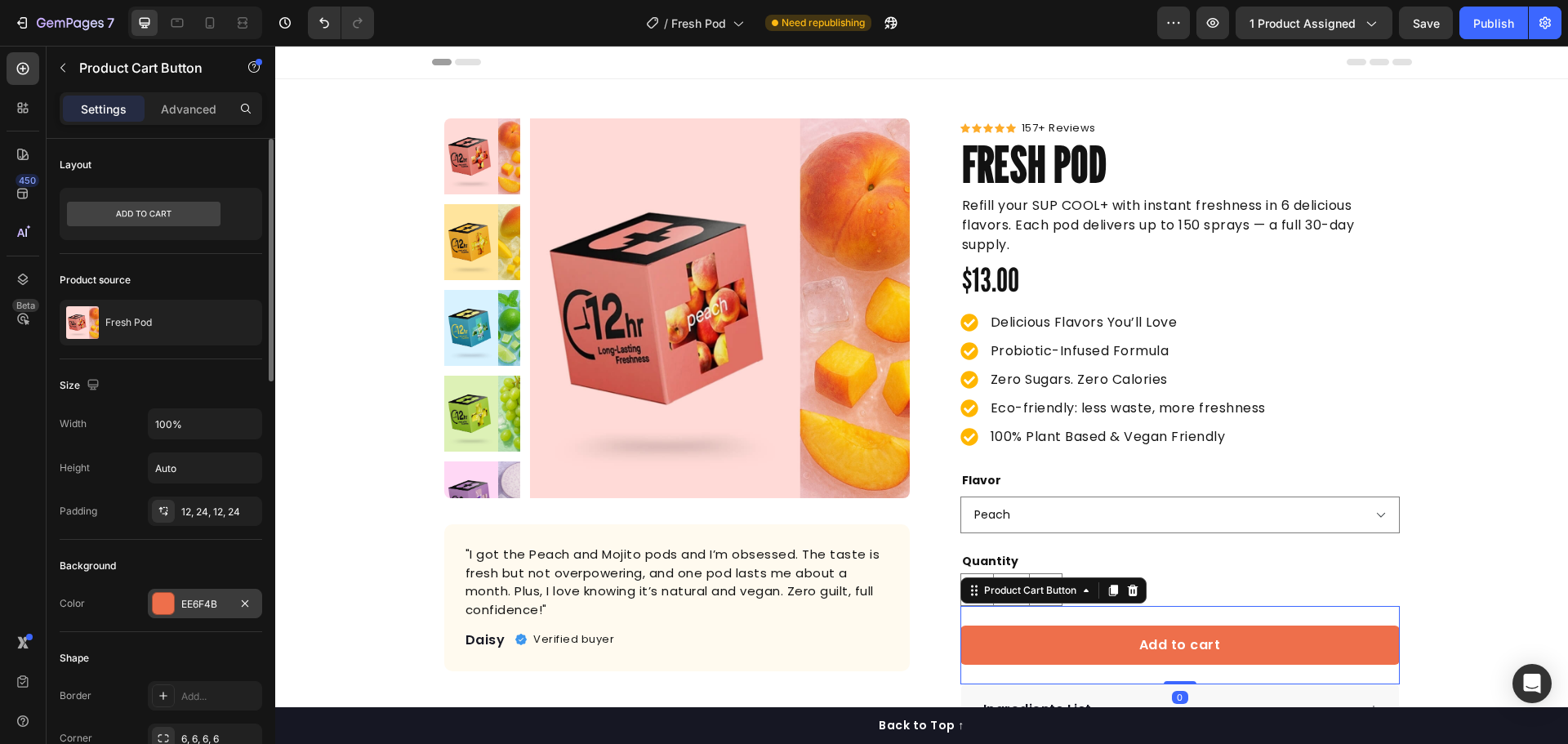
click at [176, 594] on div "EE6F4B" at bounding box center [205, 603] width 115 height 29
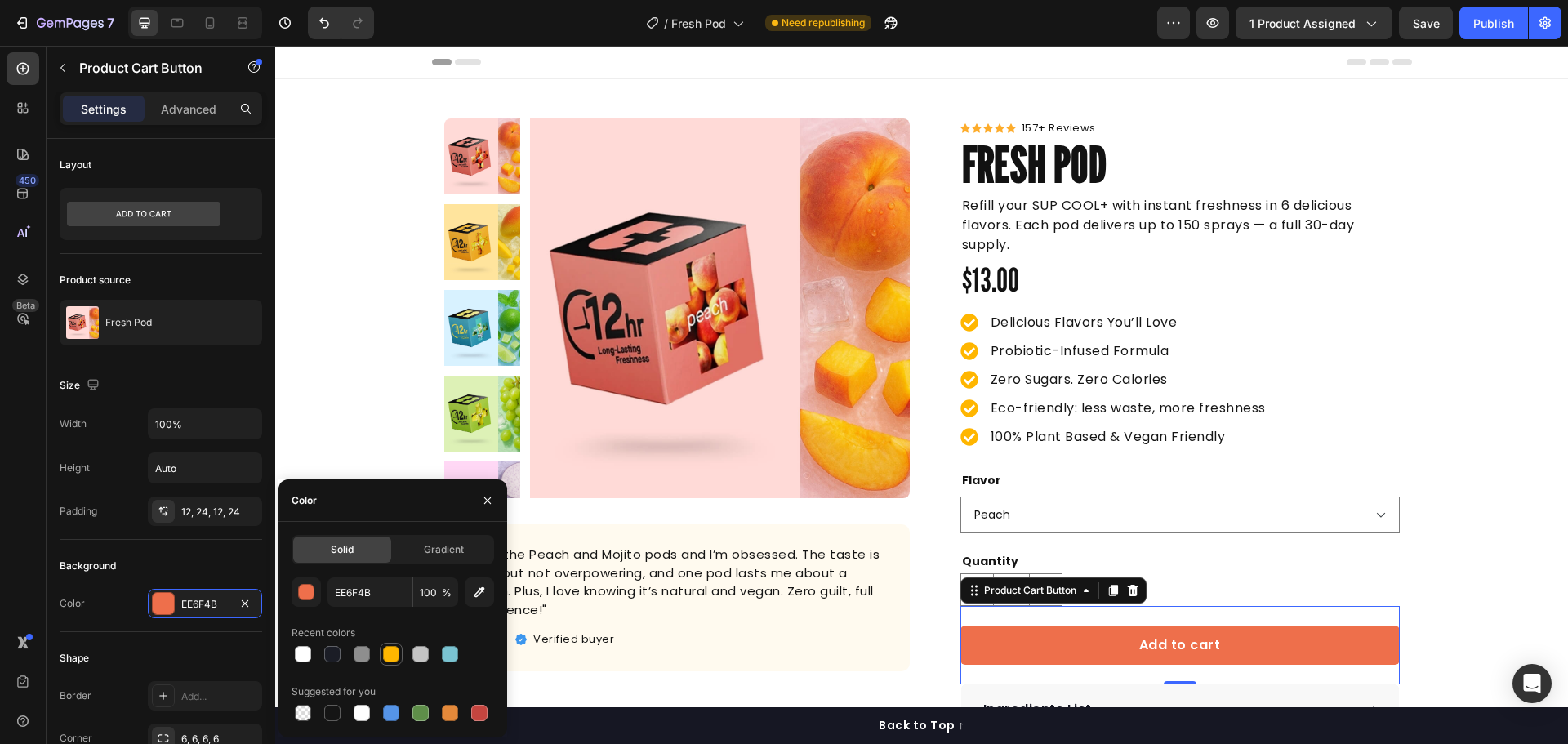
click at [394, 648] on div at bounding box center [392, 654] width 17 height 17
type input "FFB600"
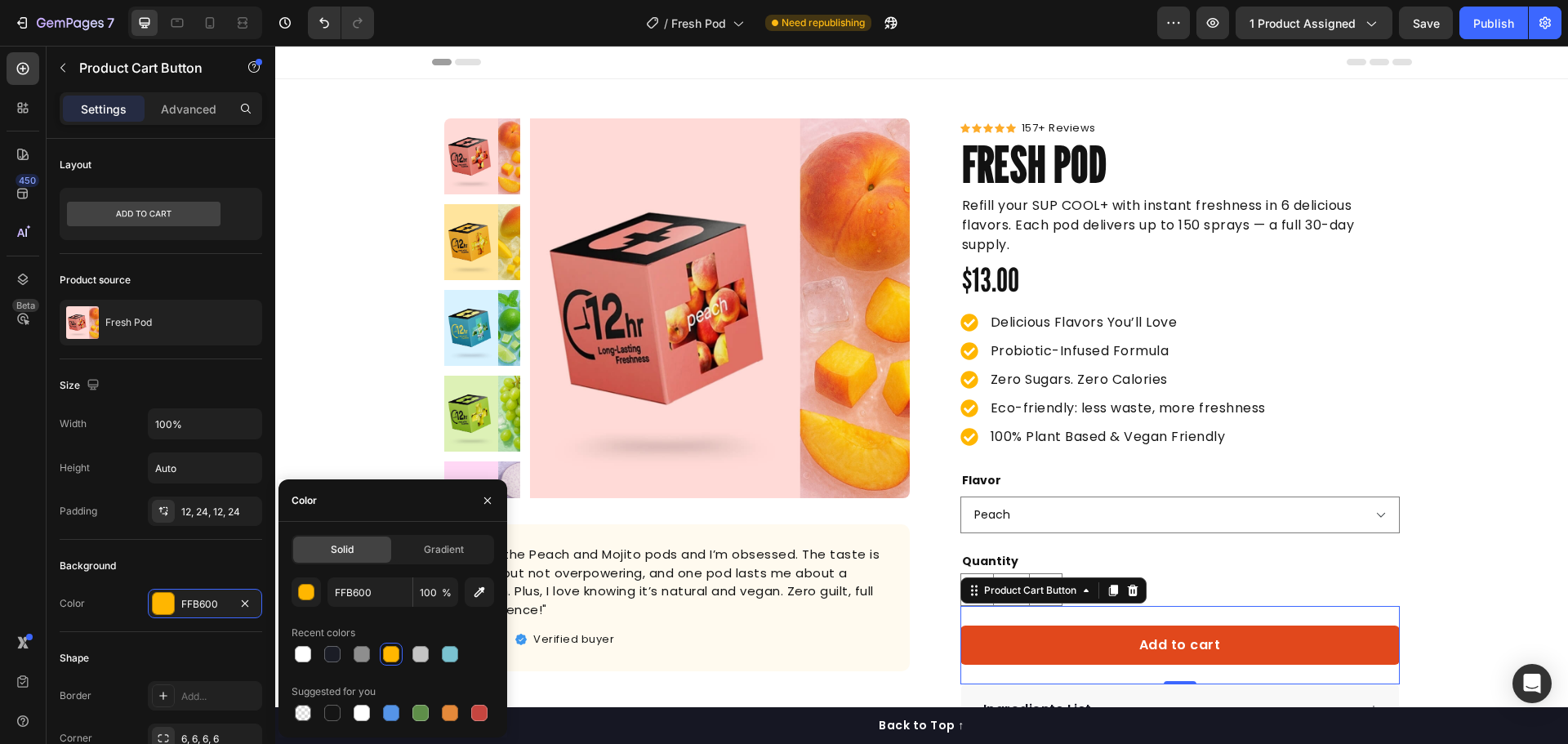
click at [1129, 638] on button "Add to cart" at bounding box center [1180, 644] width 439 height 39
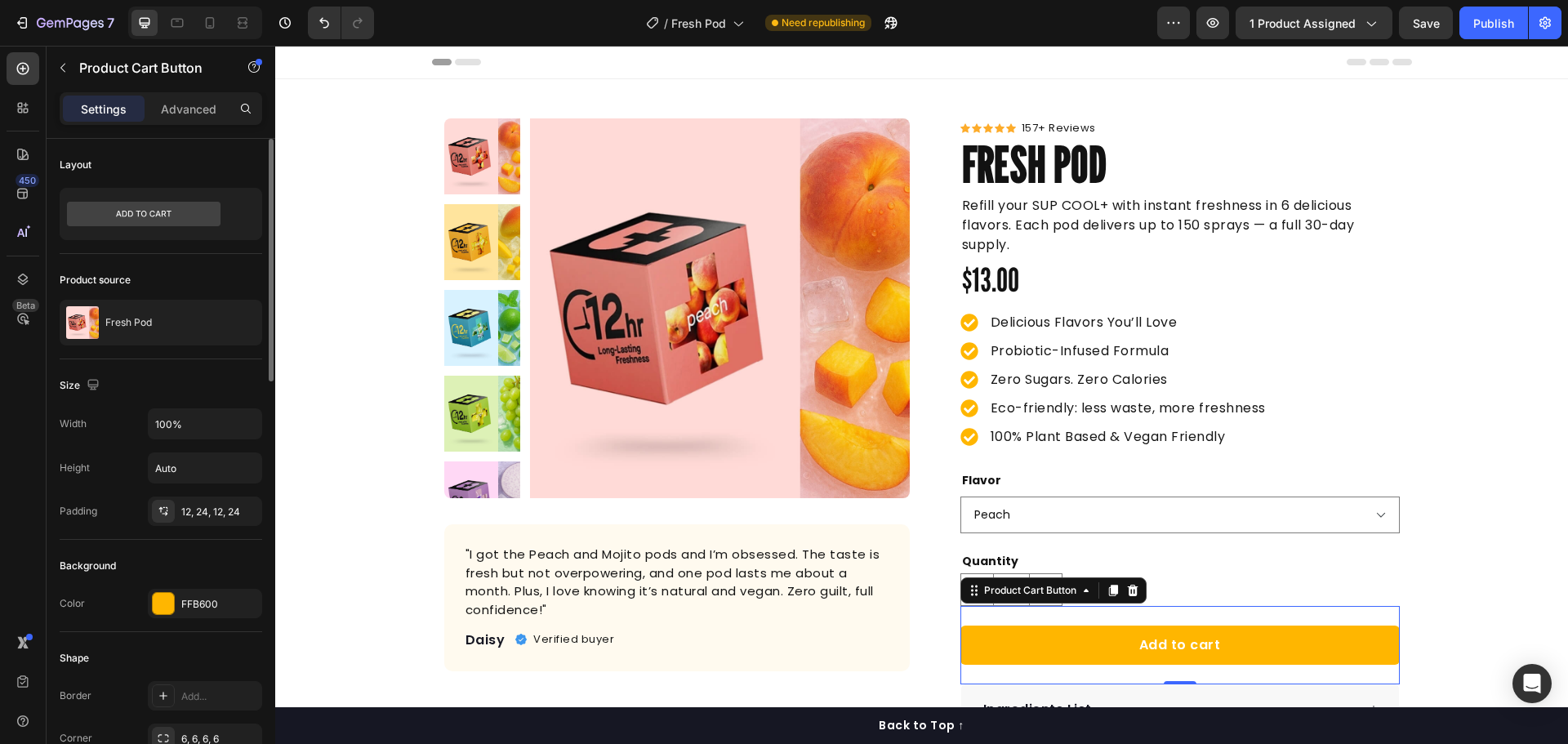
scroll to position [163, 0]
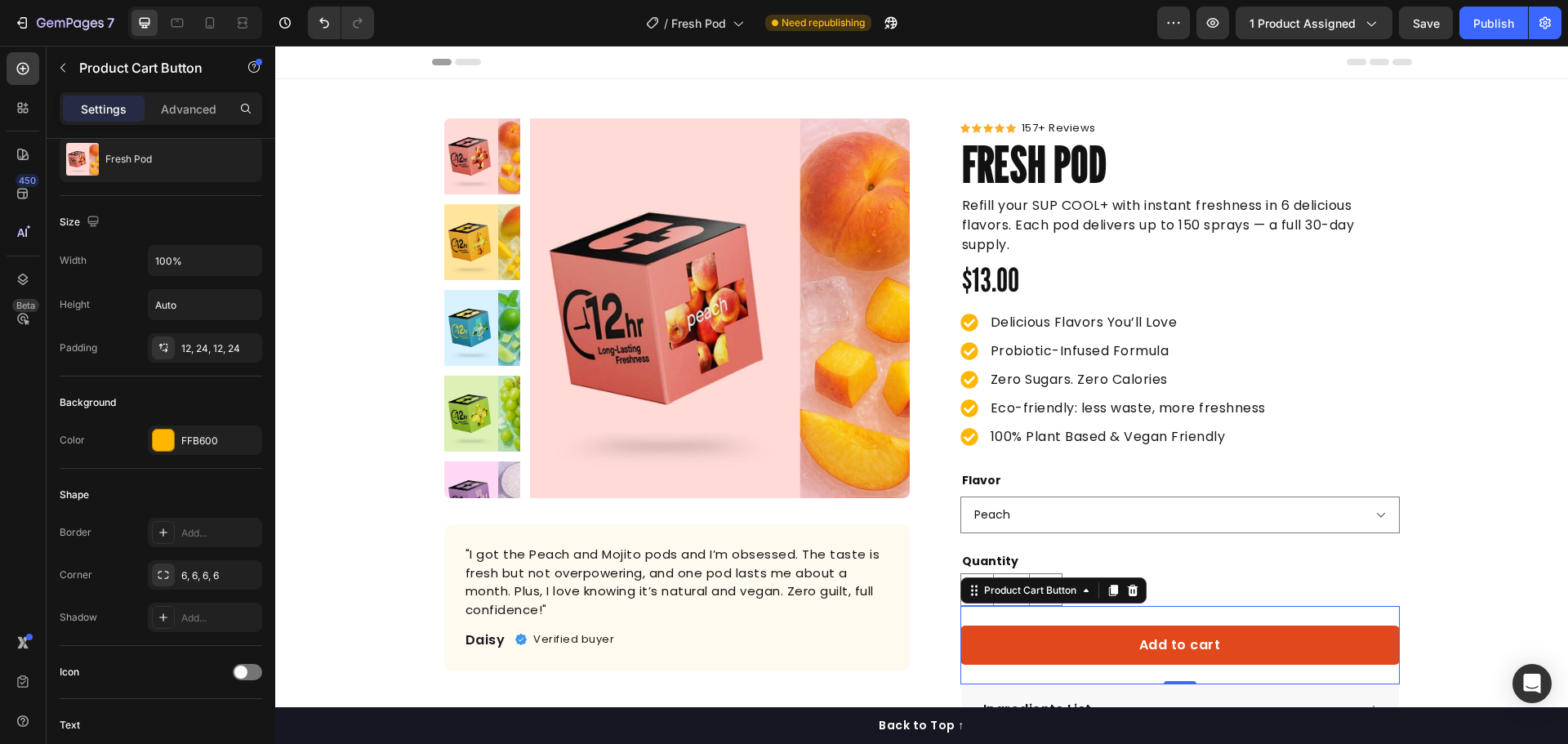
click at [1116, 647] on button "Add to cart" at bounding box center [1180, 644] width 439 height 39
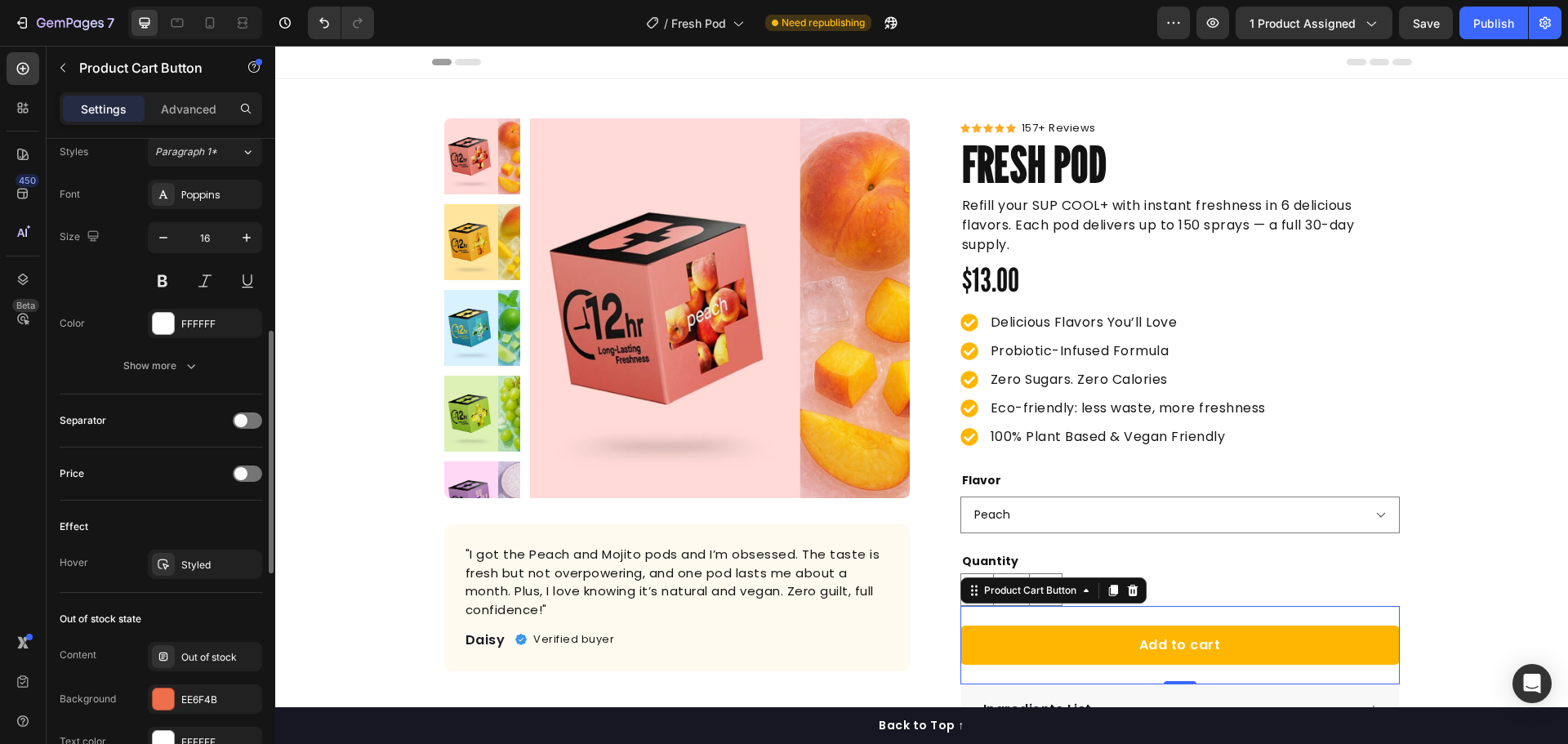
scroll to position [735, 0]
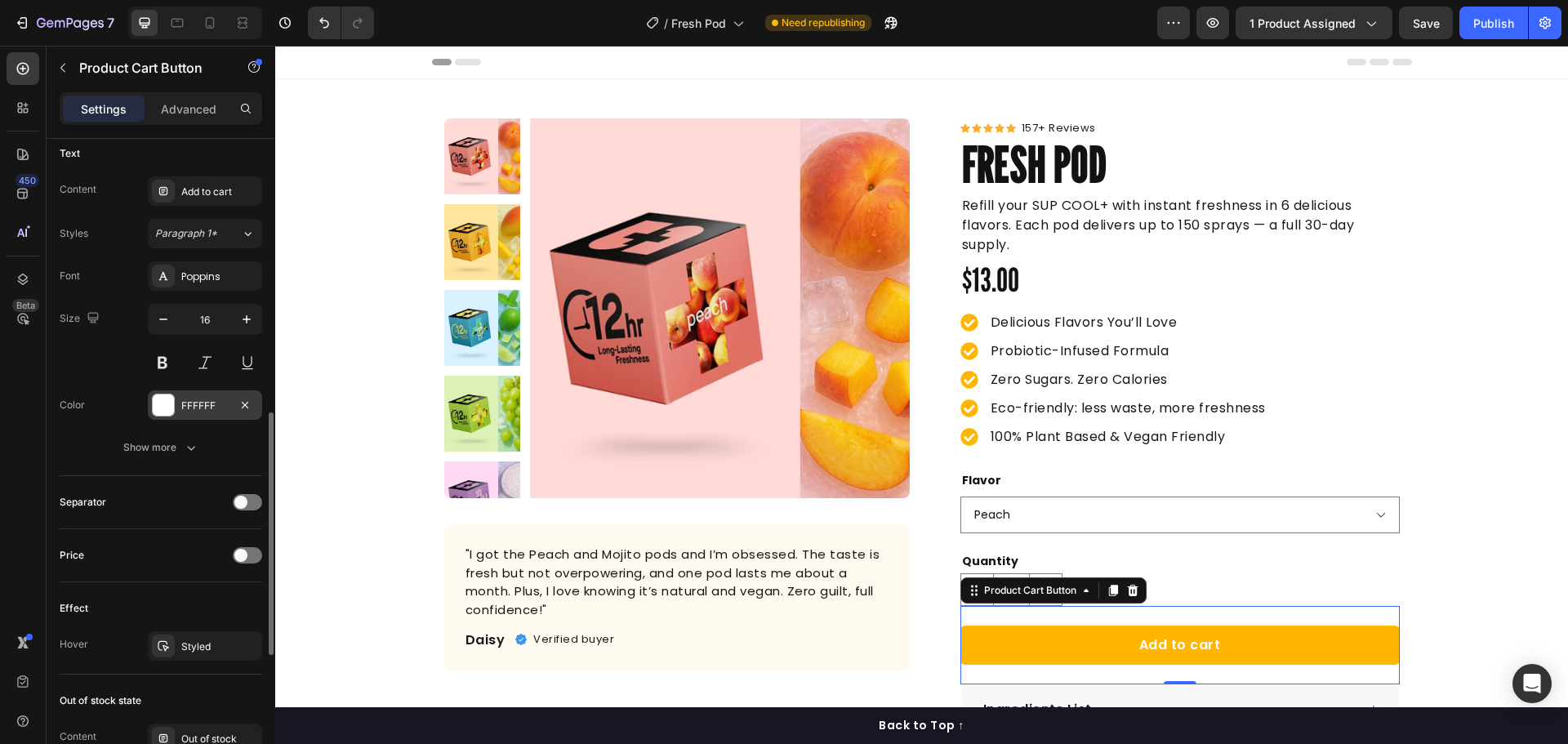
click at [172, 406] on div at bounding box center [164, 405] width 22 height 22
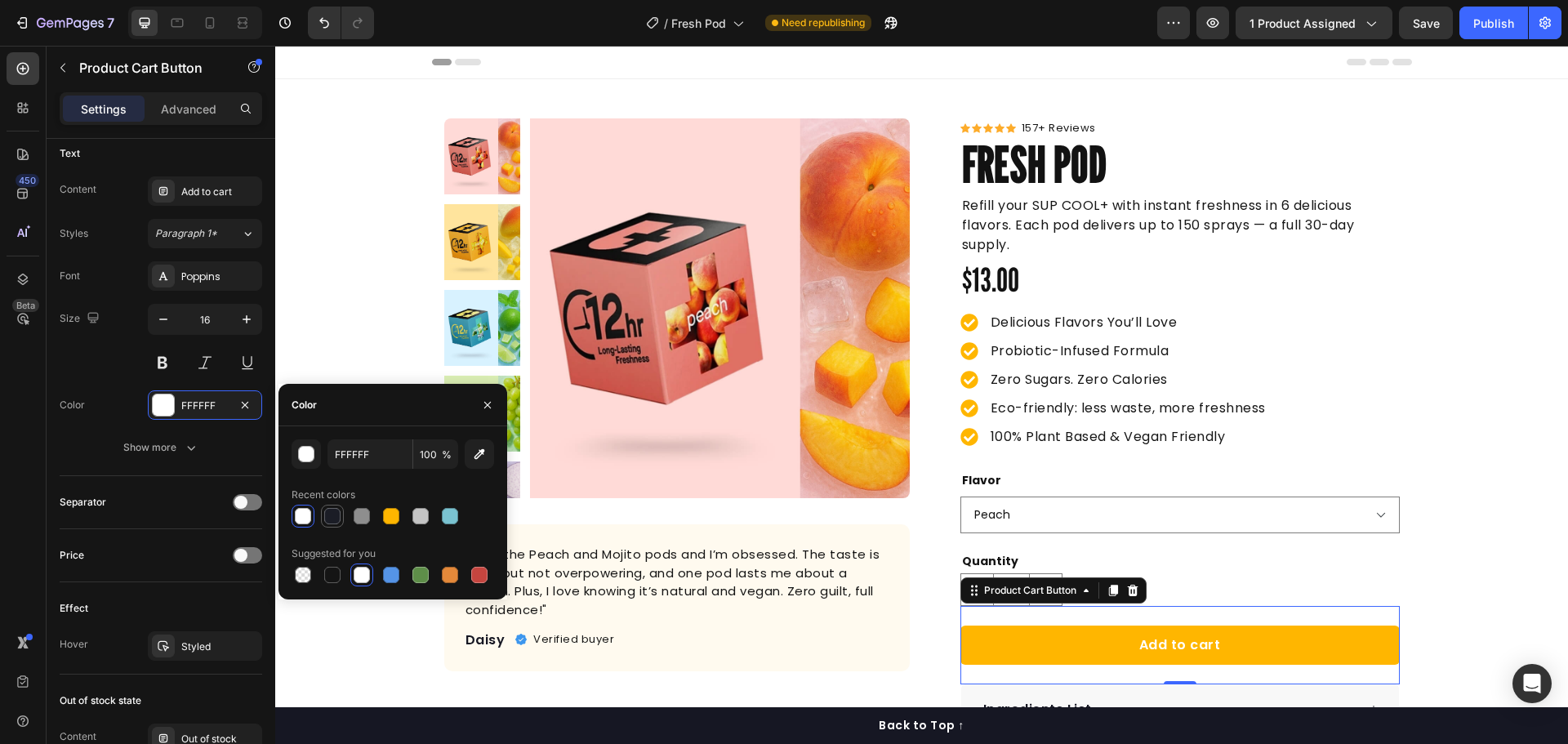
click at [333, 515] on div at bounding box center [333, 516] width 17 height 17
click at [331, 582] on div at bounding box center [333, 575] width 17 height 17
type input "151515"
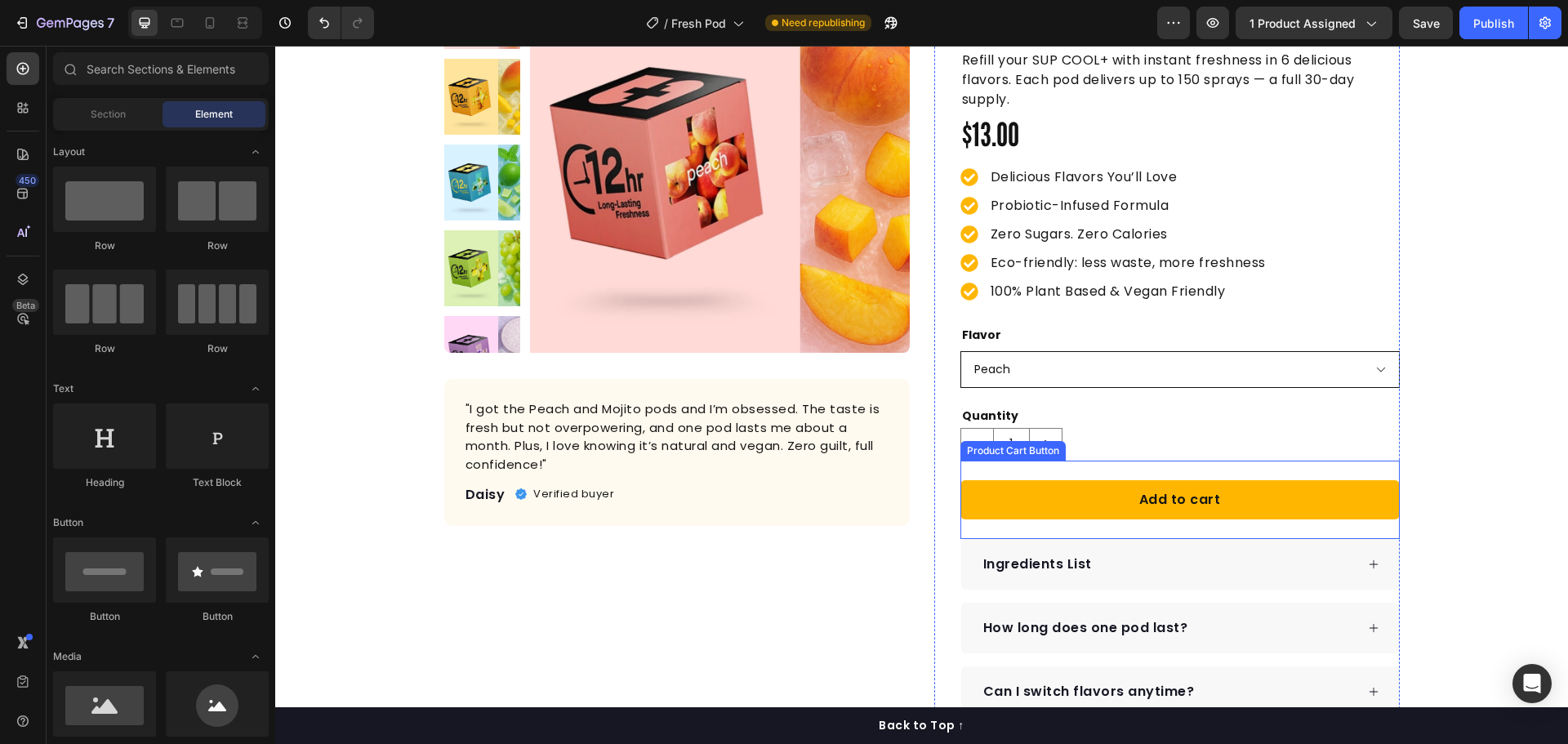
scroll to position [121, 0]
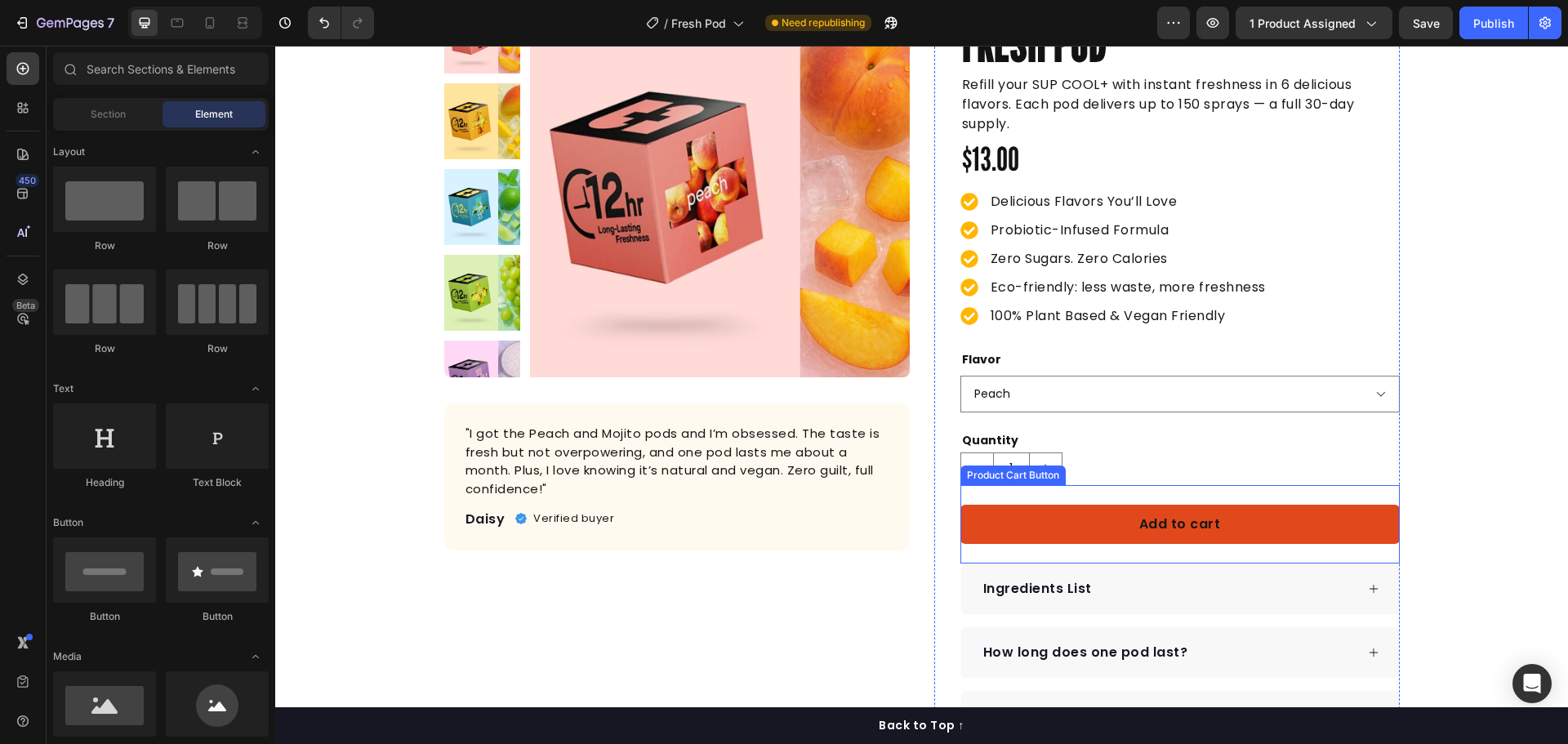
click at [1244, 528] on button "Add to cart" at bounding box center [1180, 524] width 439 height 39
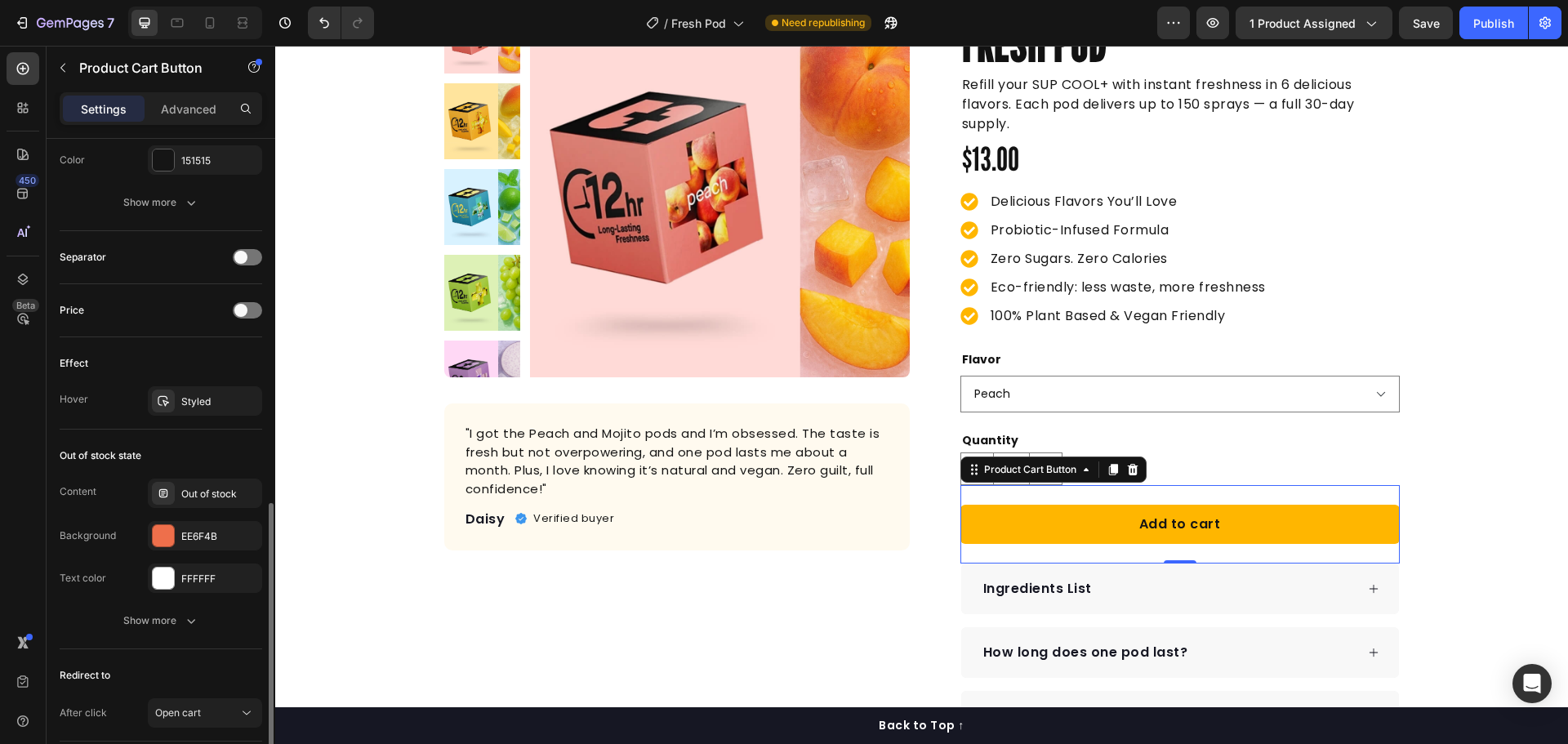
scroll to position [1098, 0]
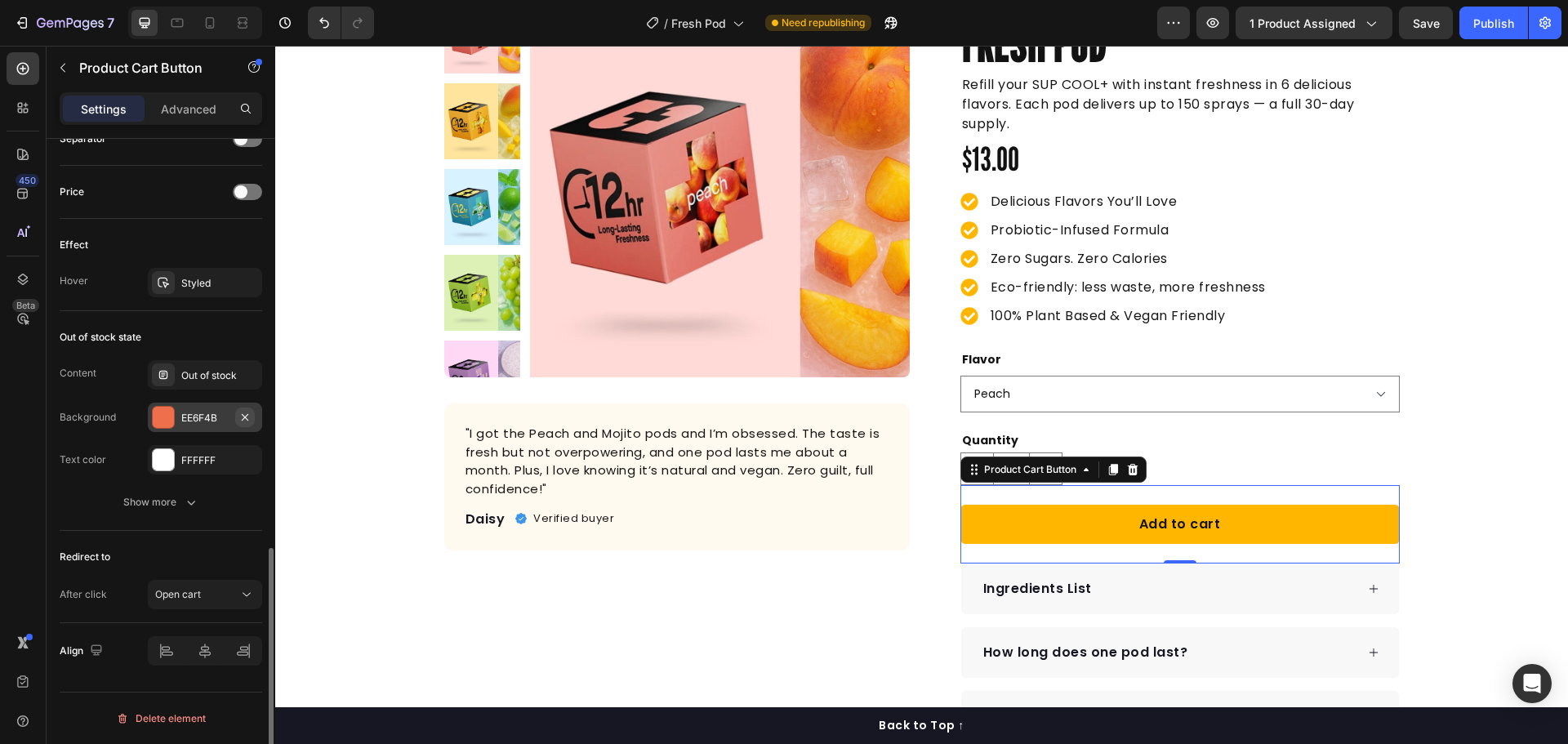
click at [239, 421] on icon "button" at bounding box center [245, 417] width 13 height 13
click at [199, 418] on div "Add..." at bounding box center [219, 418] width 76 height 15
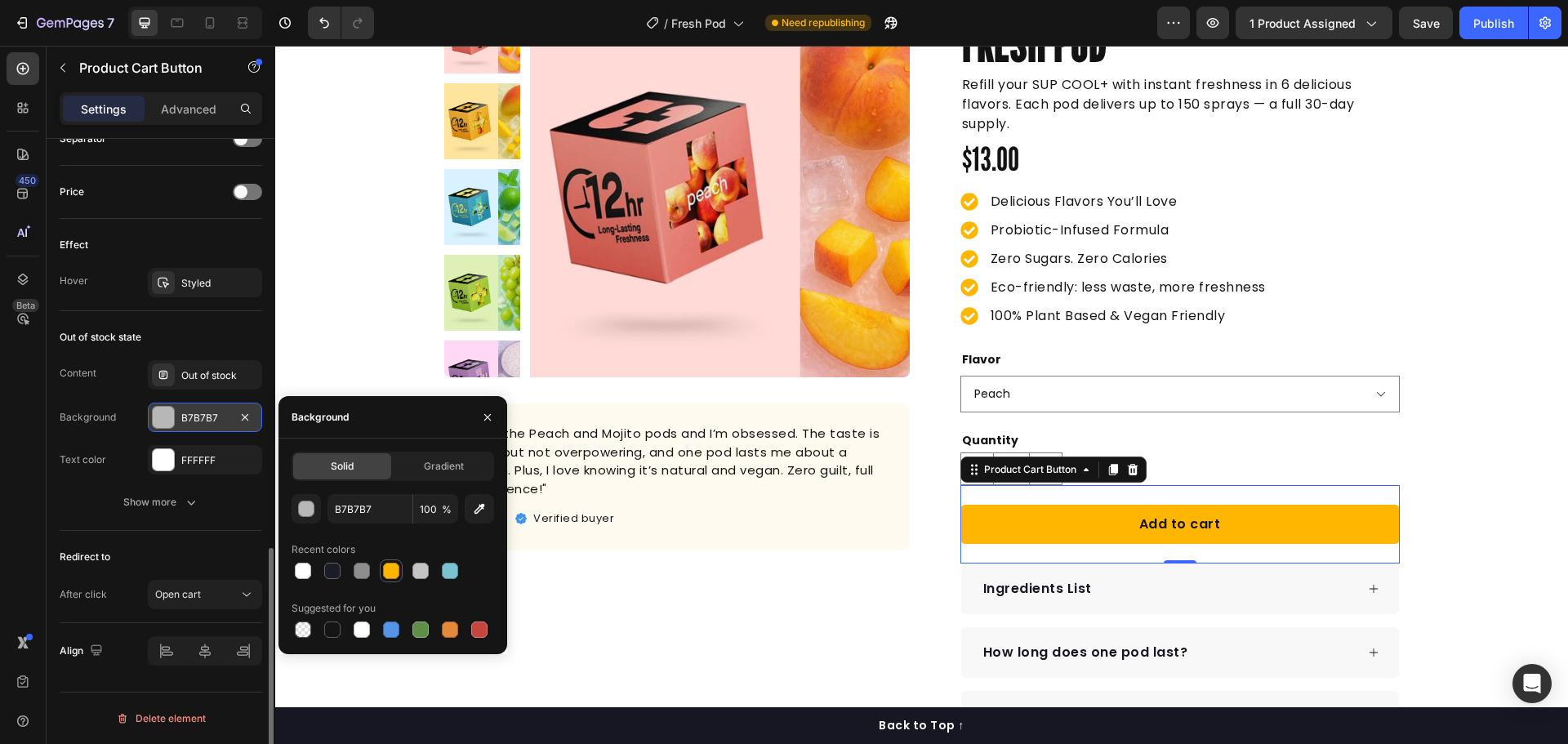
click at [387, 566] on div at bounding box center [392, 571] width 17 height 17
type input "FFB600"
click at [486, 411] on icon "button" at bounding box center [487, 417] width 13 height 13
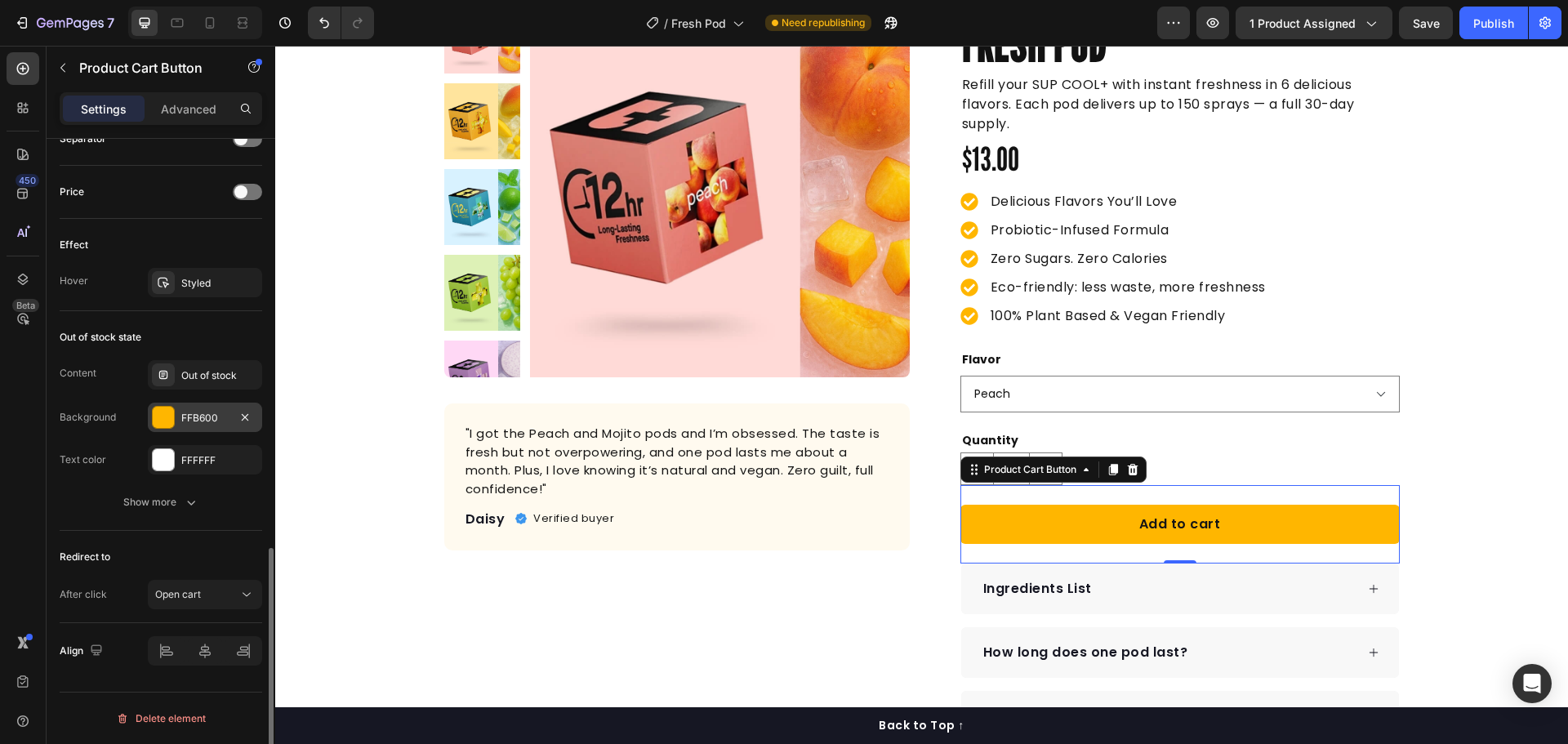
scroll to position [935, 0]
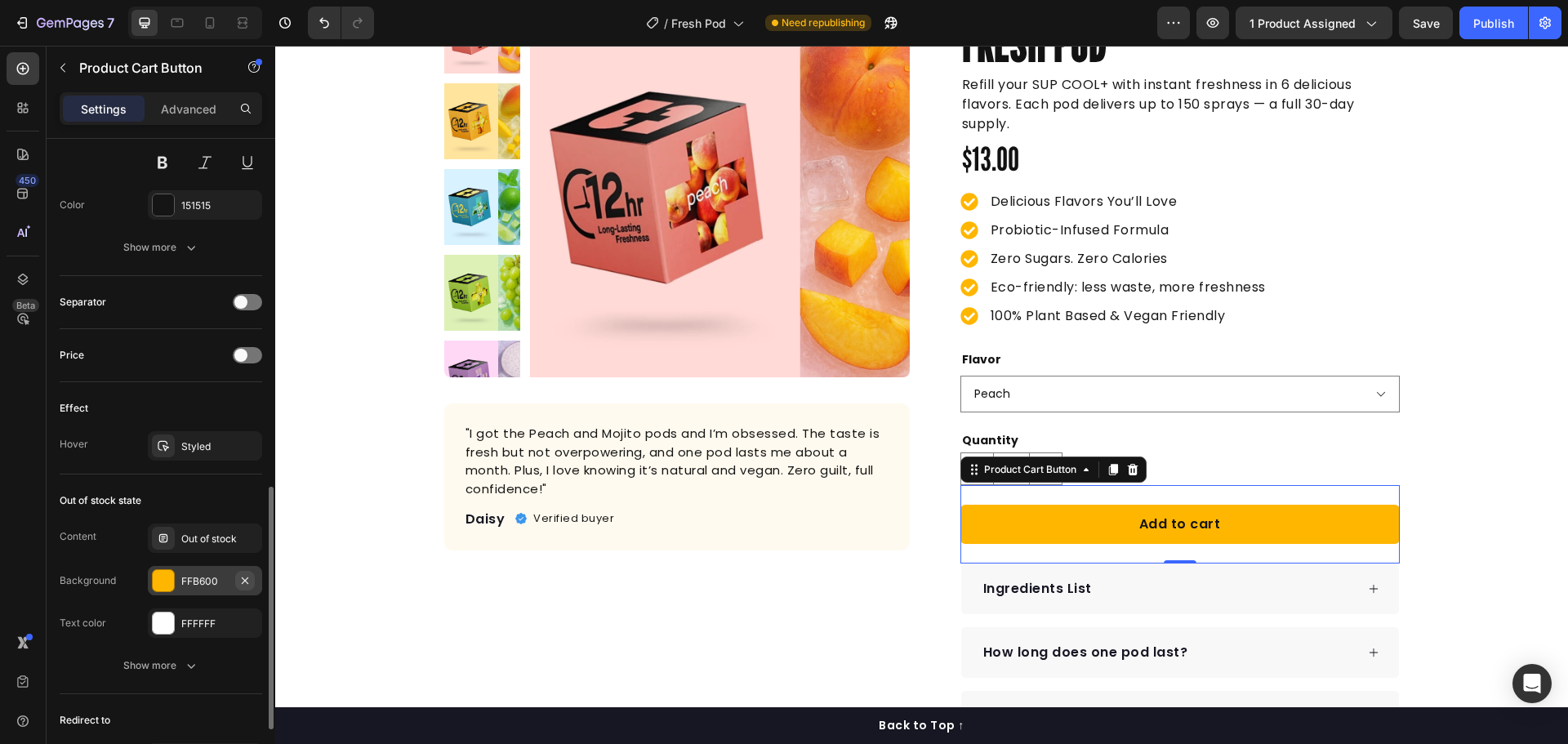
click at [245, 580] on icon "button" at bounding box center [245, 579] width 7 height 7
click at [242, 627] on icon "button" at bounding box center [245, 623] width 13 height 13
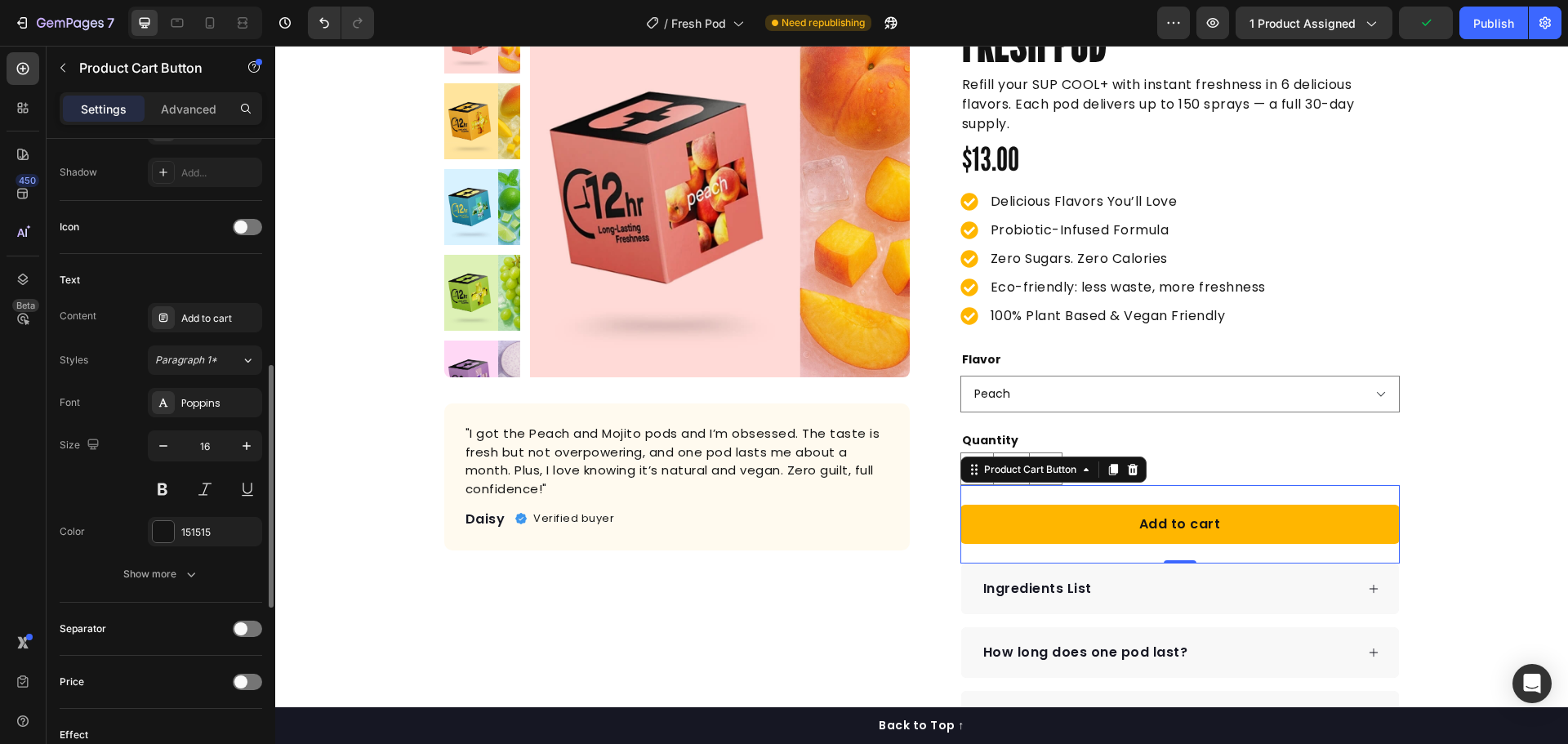
scroll to position [690, 0]
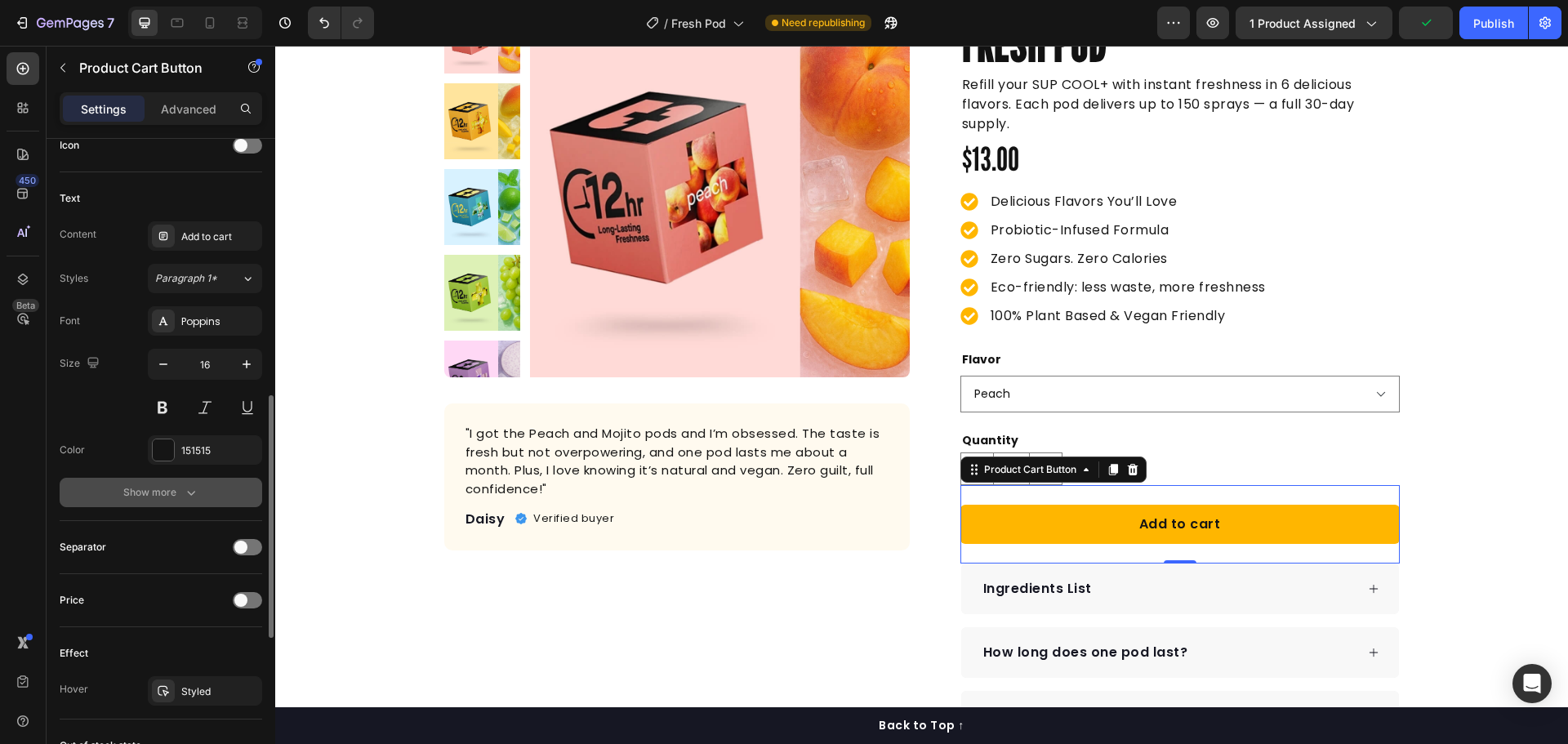
click at [170, 496] on div "Show more" at bounding box center [160, 492] width 76 height 17
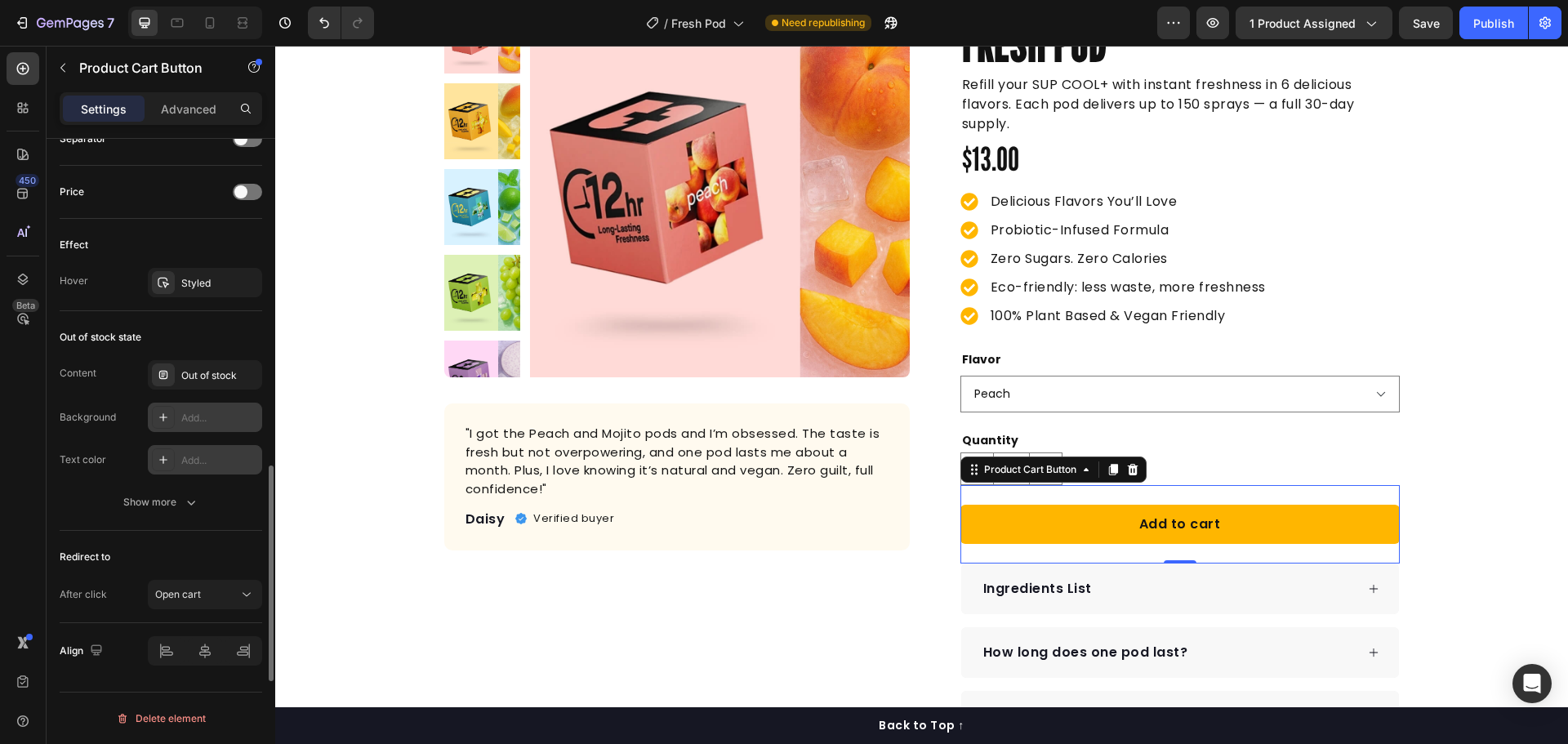
scroll to position [1232, 0]
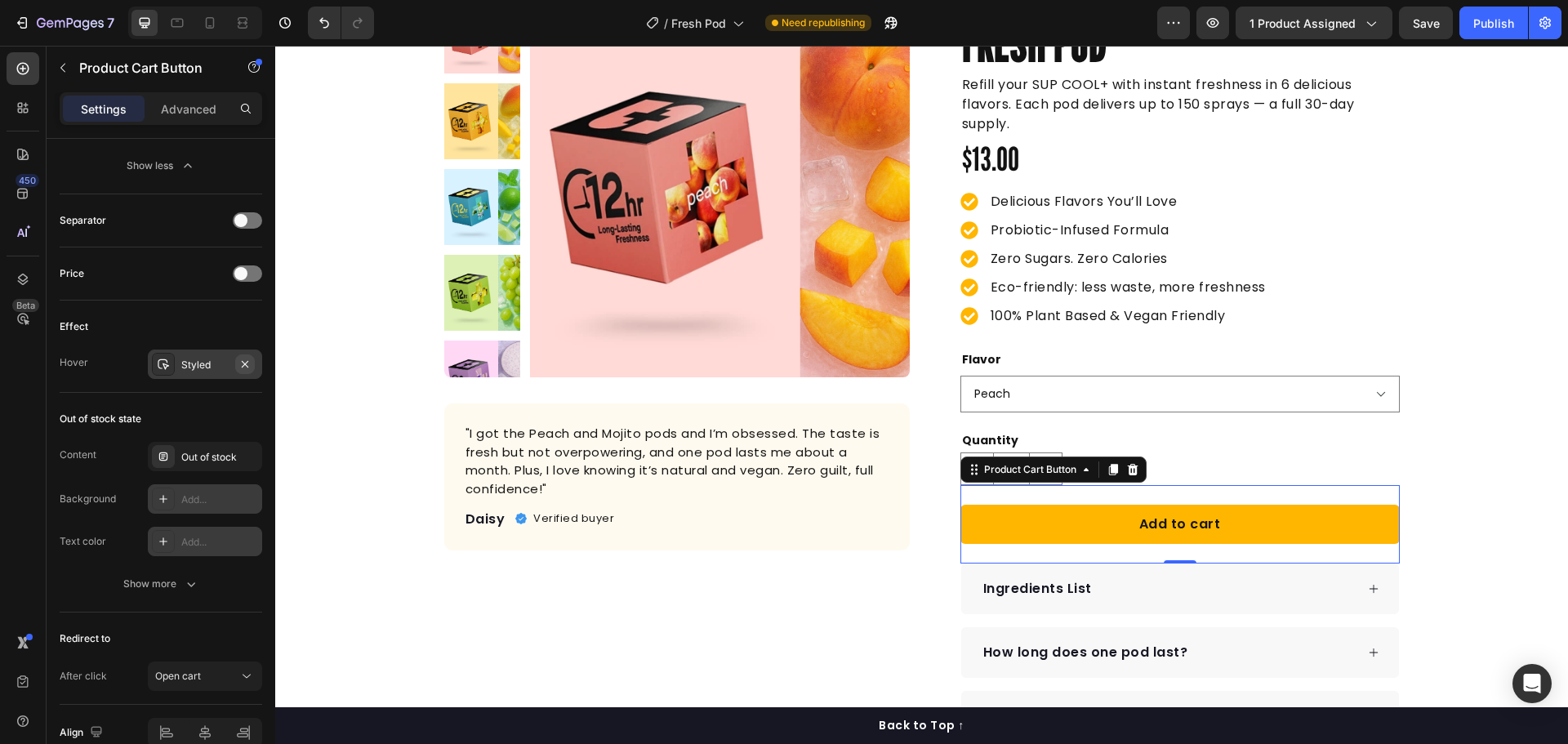
click at [244, 361] on icon "button" at bounding box center [245, 364] width 13 height 13
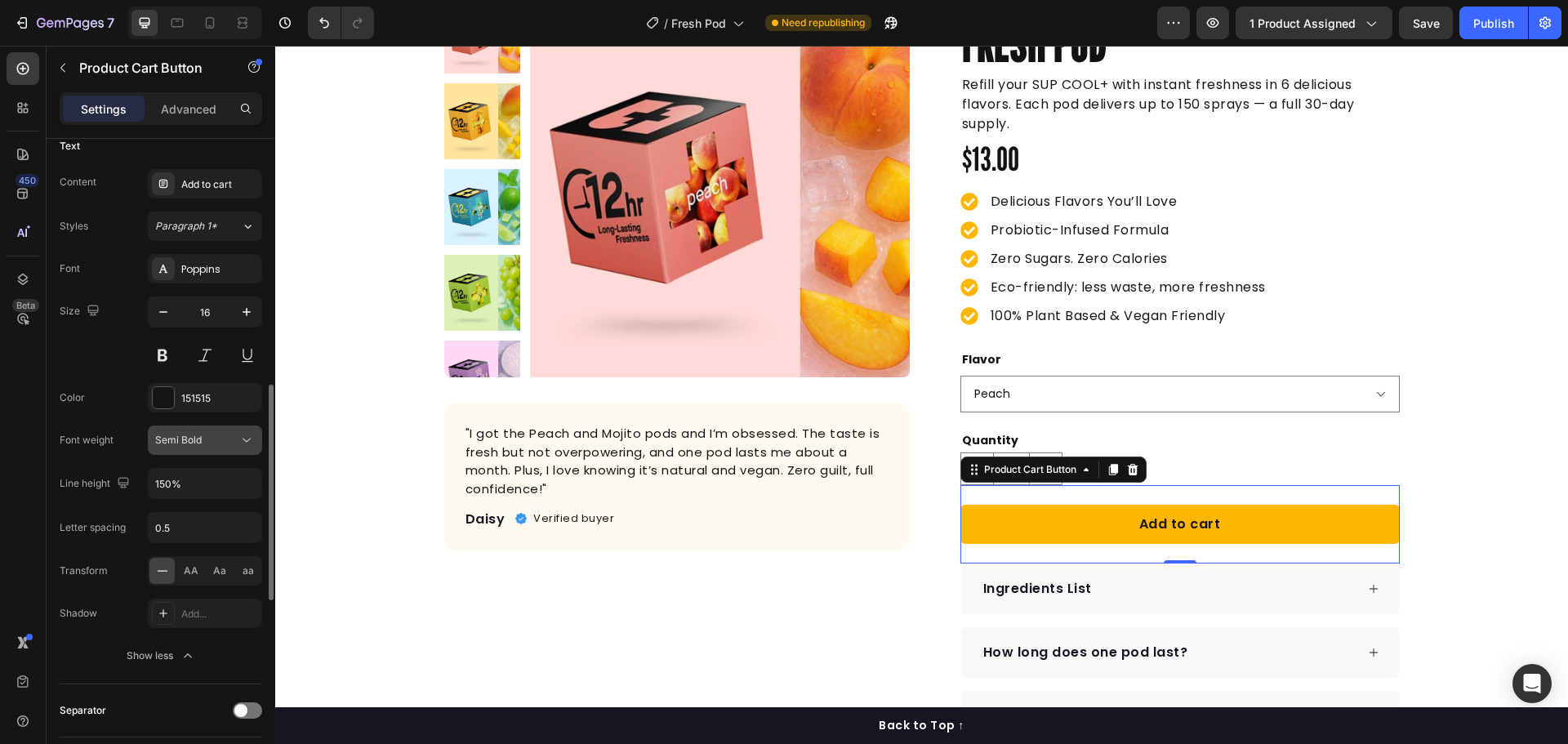
scroll to position [579, 0]
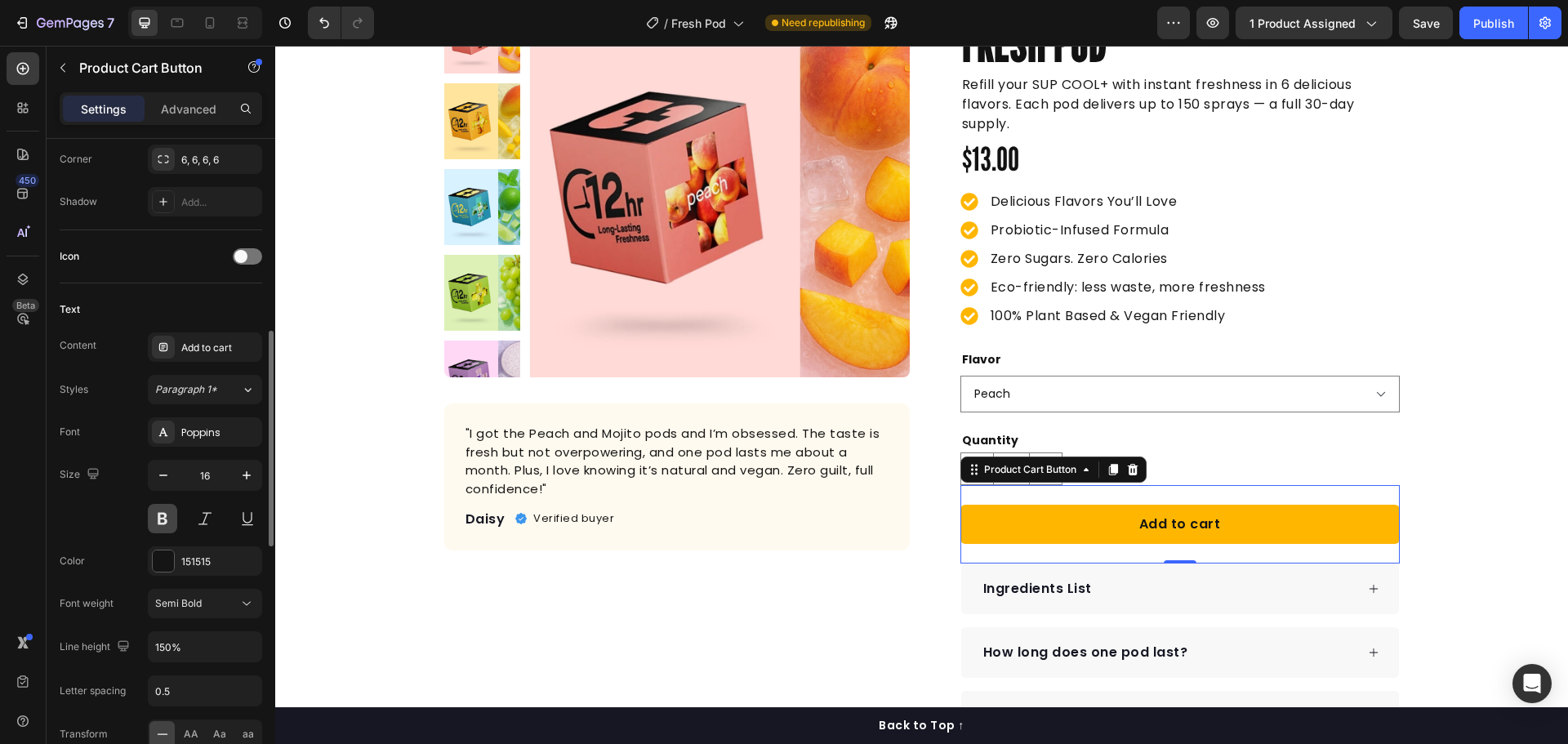
click at [173, 515] on button at bounding box center [162, 518] width 29 height 29
click at [186, 586] on div "Font Poppins Size 16 Color 151515 Font weight Semi Bold Line height 150% Letter…" at bounding box center [161, 625] width 203 height 416
click at [198, 609] on span "Semi Bold" at bounding box center [179, 604] width 47 height 15
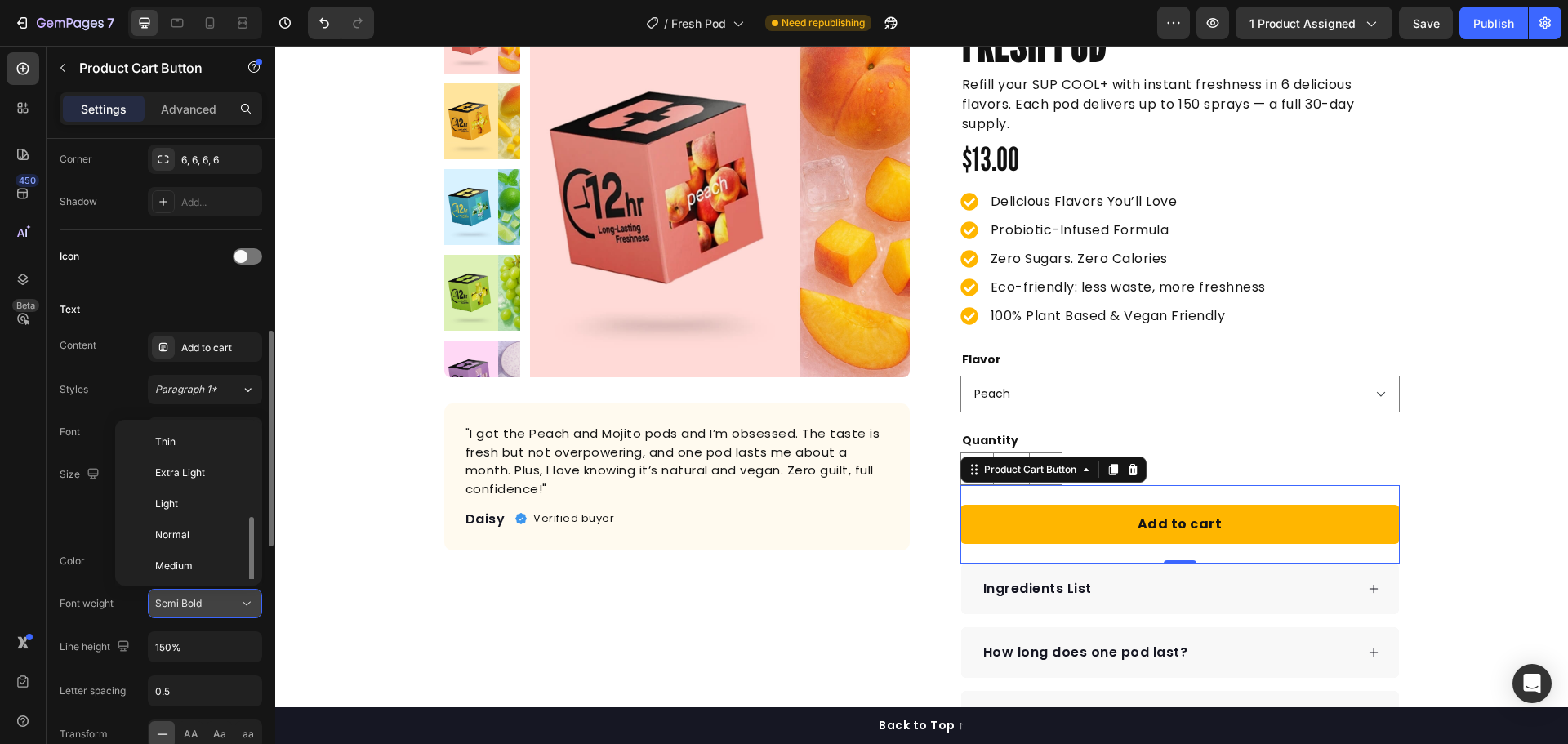
scroll to position [59, 0]
click at [190, 566] on p "Bold" at bounding box center [199, 569] width 86 height 15
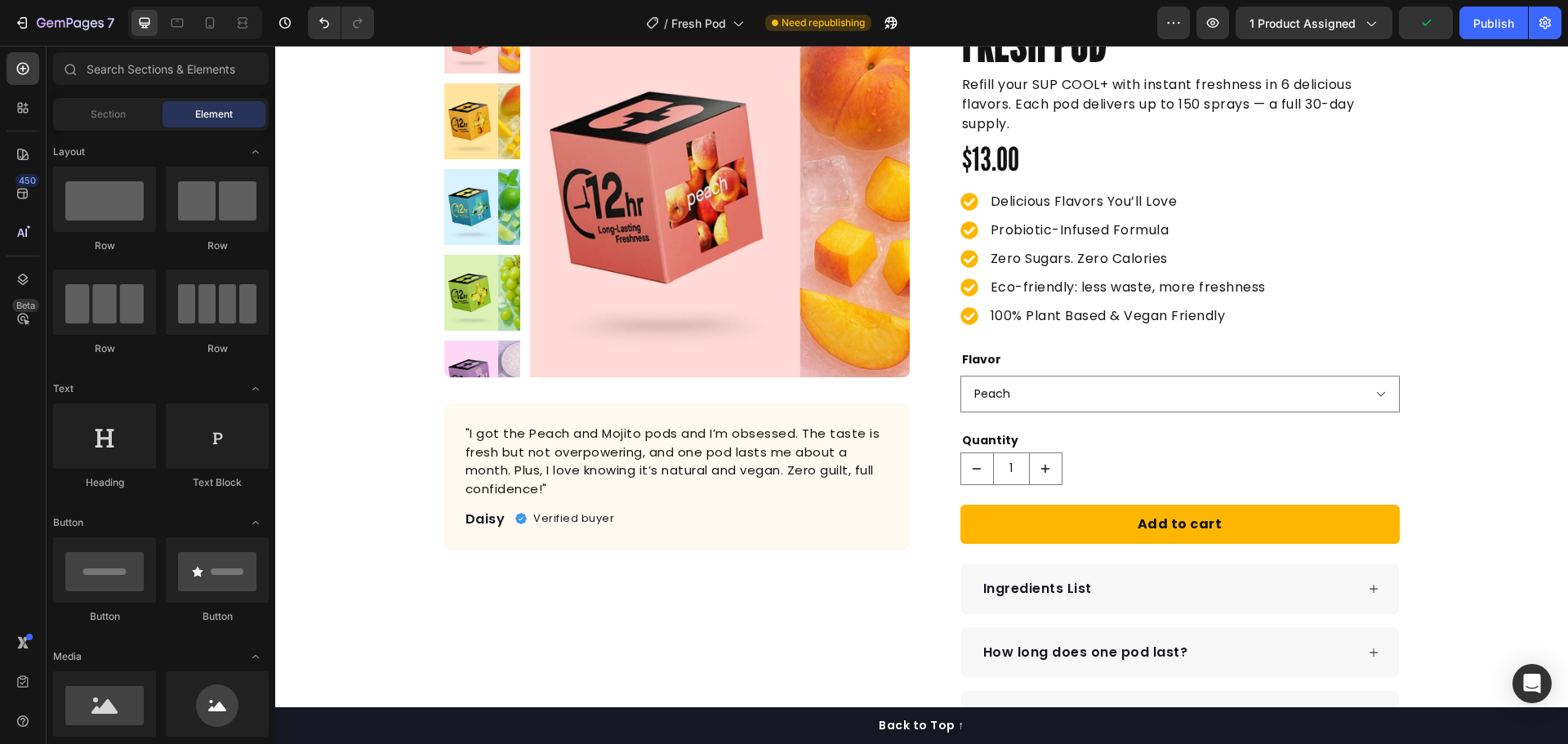
click at [1467, 347] on div "Product Images "I got the Peach and Mojito pods and I’m obsessed. The taste is …" at bounding box center [921, 757] width 1293 height 1599
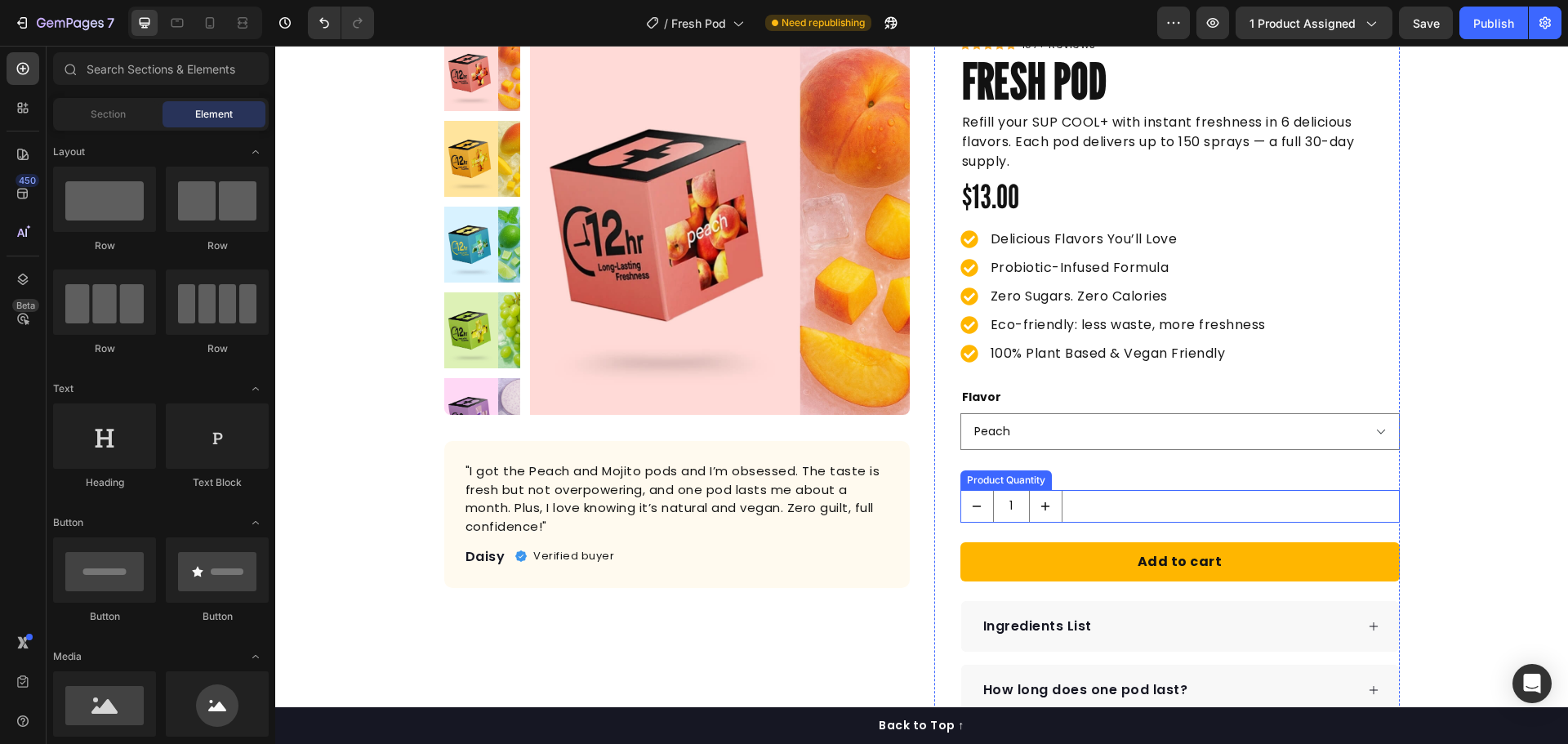
scroll to position [81, 0]
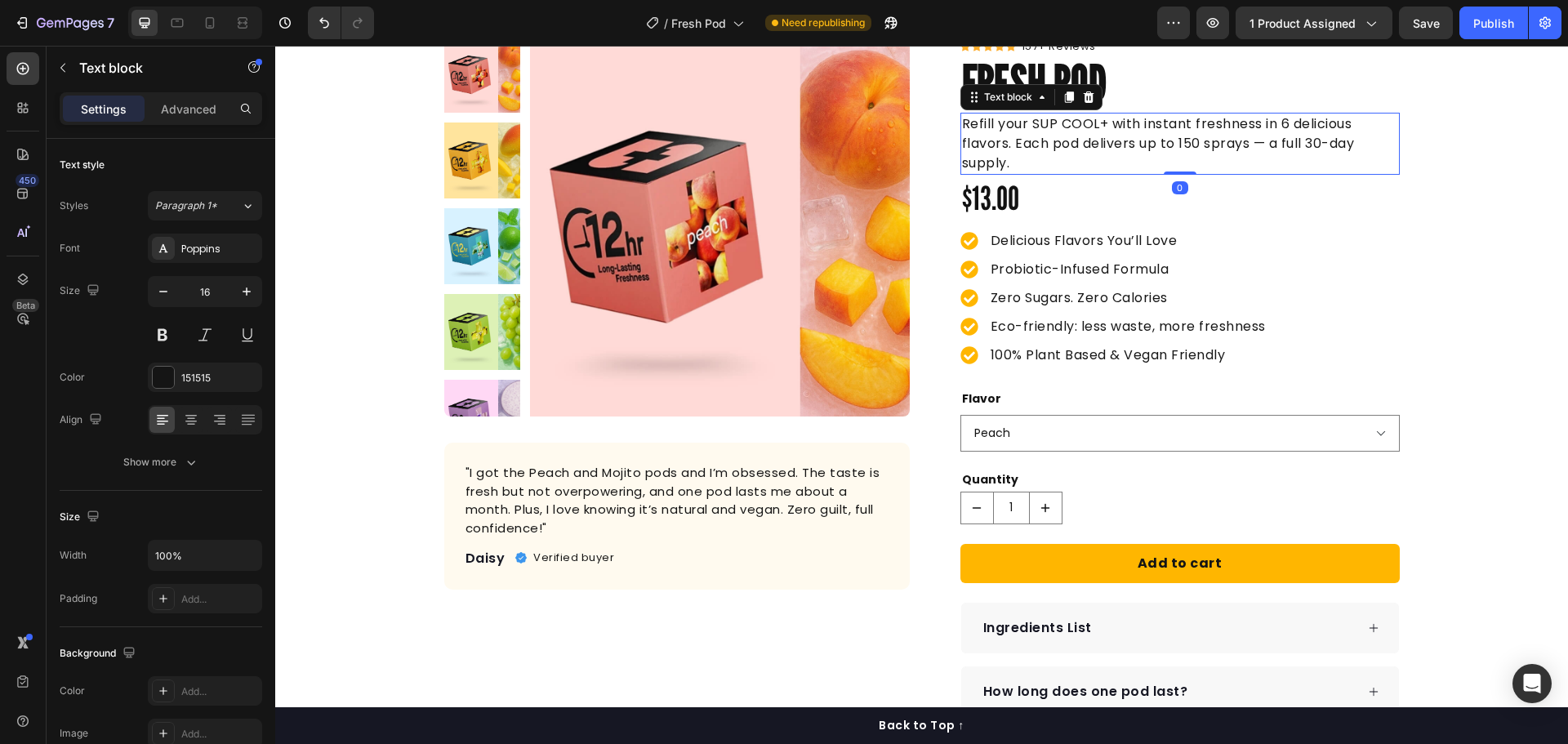
click at [1044, 141] on p "Refill your SUP COOL+ with instant freshness in 6 delicious flavors. Each pod d…" at bounding box center [1180, 144] width 436 height 59
click at [1097, 121] on p "Refill your SUP COOL+ with instant freshness in 6 delicious flavors. Each pod d…" at bounding box center [1180, 144] width 436 height 59
click at [1101, 125] on p "Refill your SUP COOL+ with instant freshness in 6 delicious flavors. Each pod d…" at bounding box center [1180, 144] width 436 height 59
click at [1078, 162] on p "Refill your Laro Fresh [MEDICAL_DATA] with instant freshness in 6 delicious fla…" at bounding box center [1180, 144] width 436 height 59
click at [1309, 144] on p "Refill your Laro Fresh [MEDICAL_DATA] with instant freshness in 6 delicious fla…" at bounding box center [1180, 144] width 436 height 59
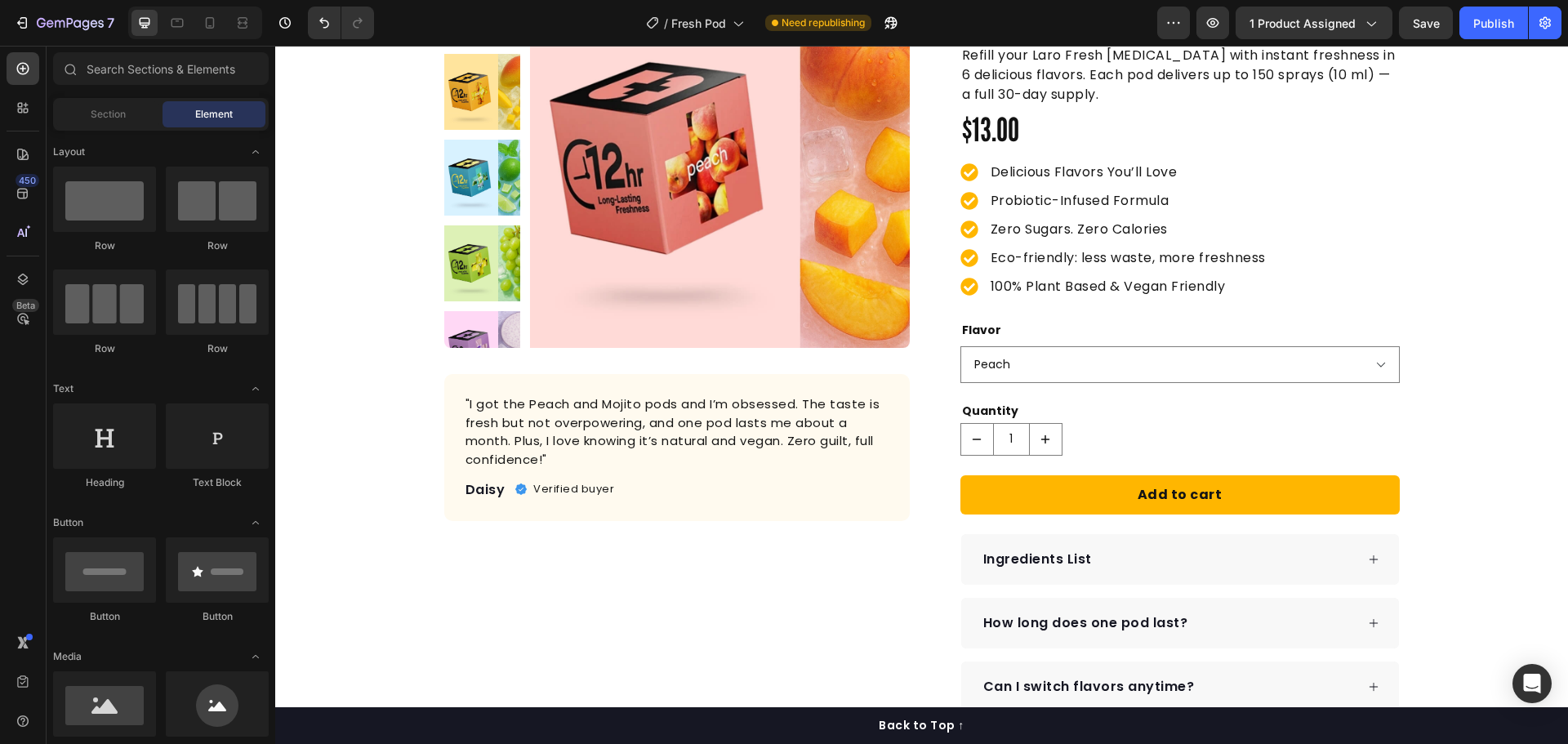
scroll to position [245, 0]
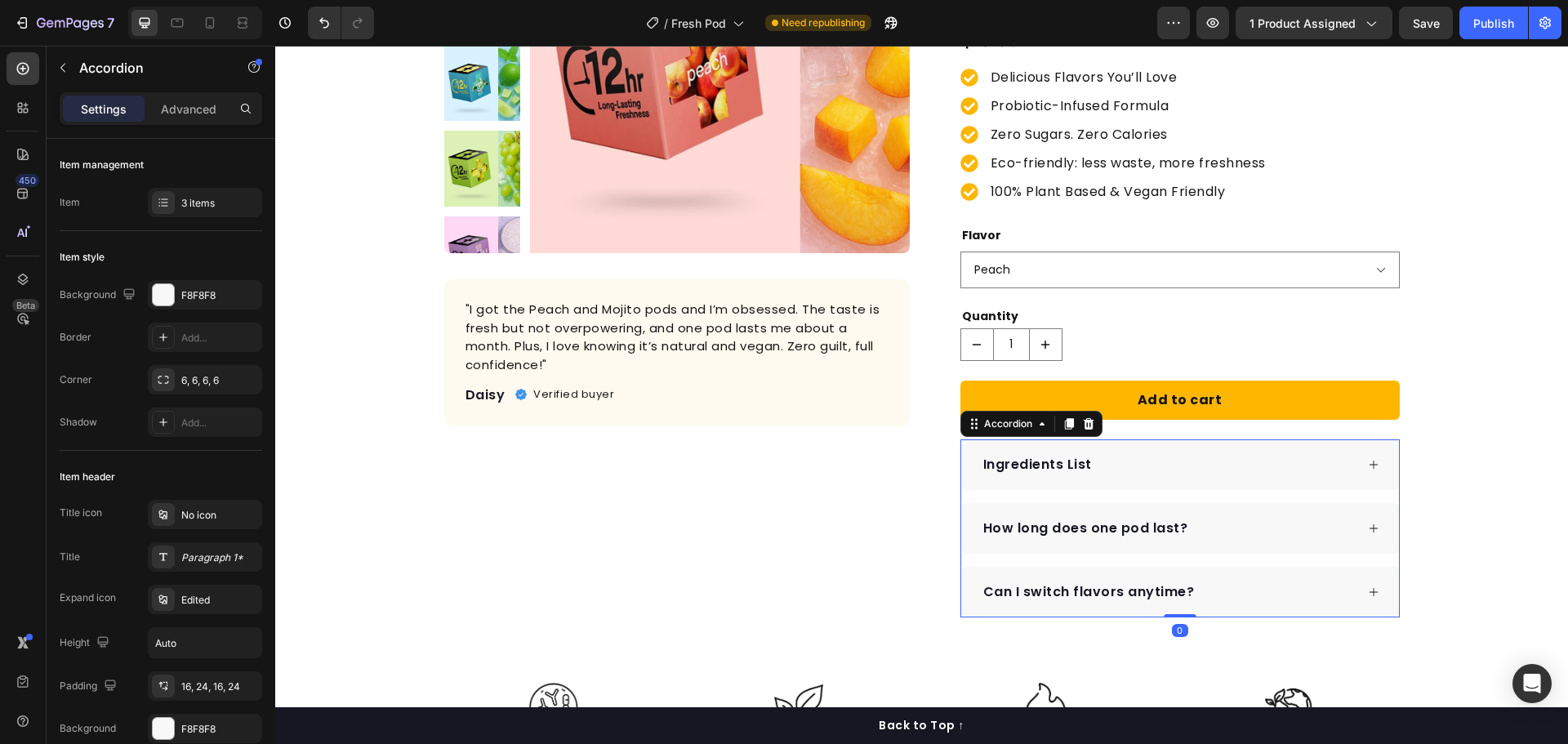
click at [1220, 467] on div "Ingredients List" at bounding box center [1168, 464] width 374 height 24
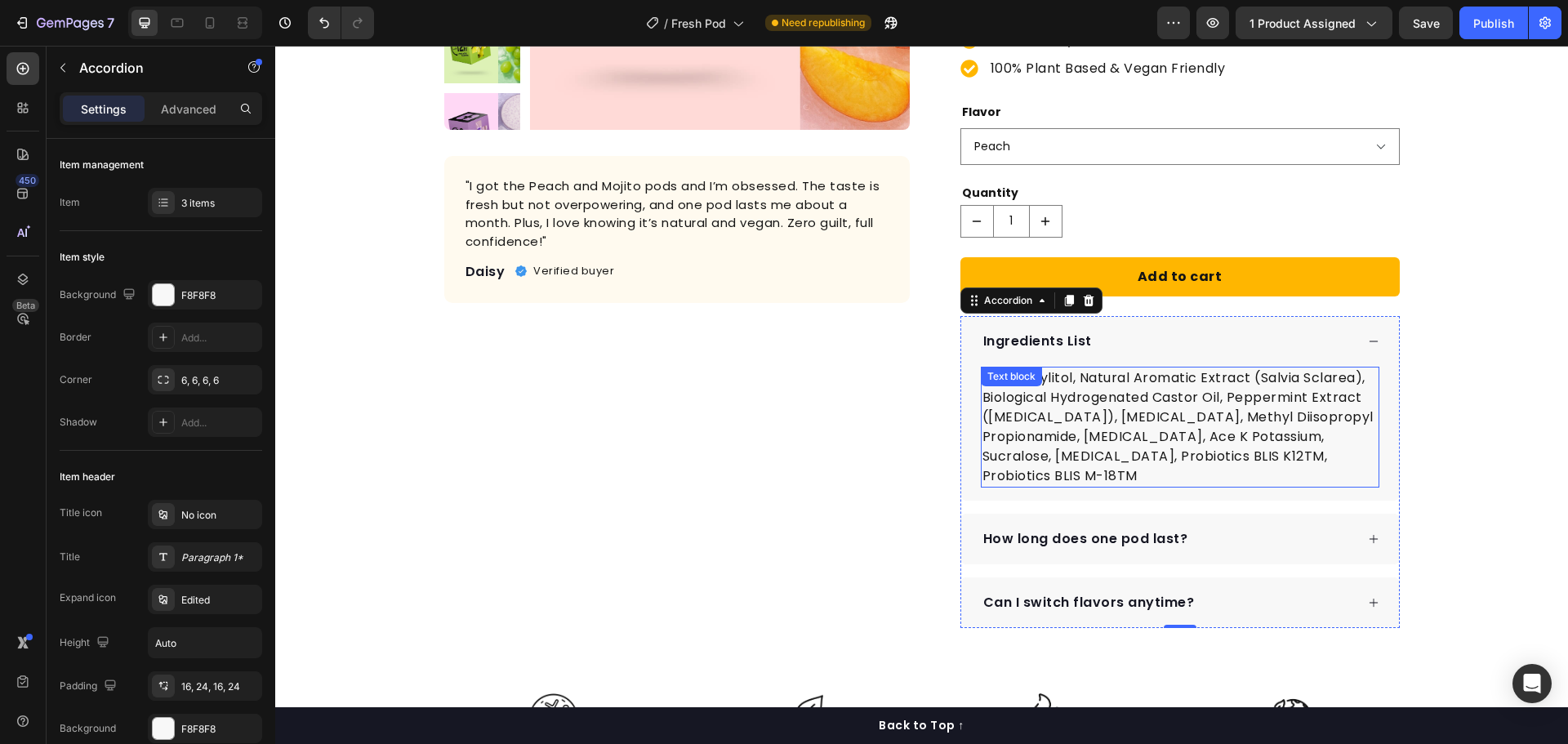
scroll to position [408, 0]
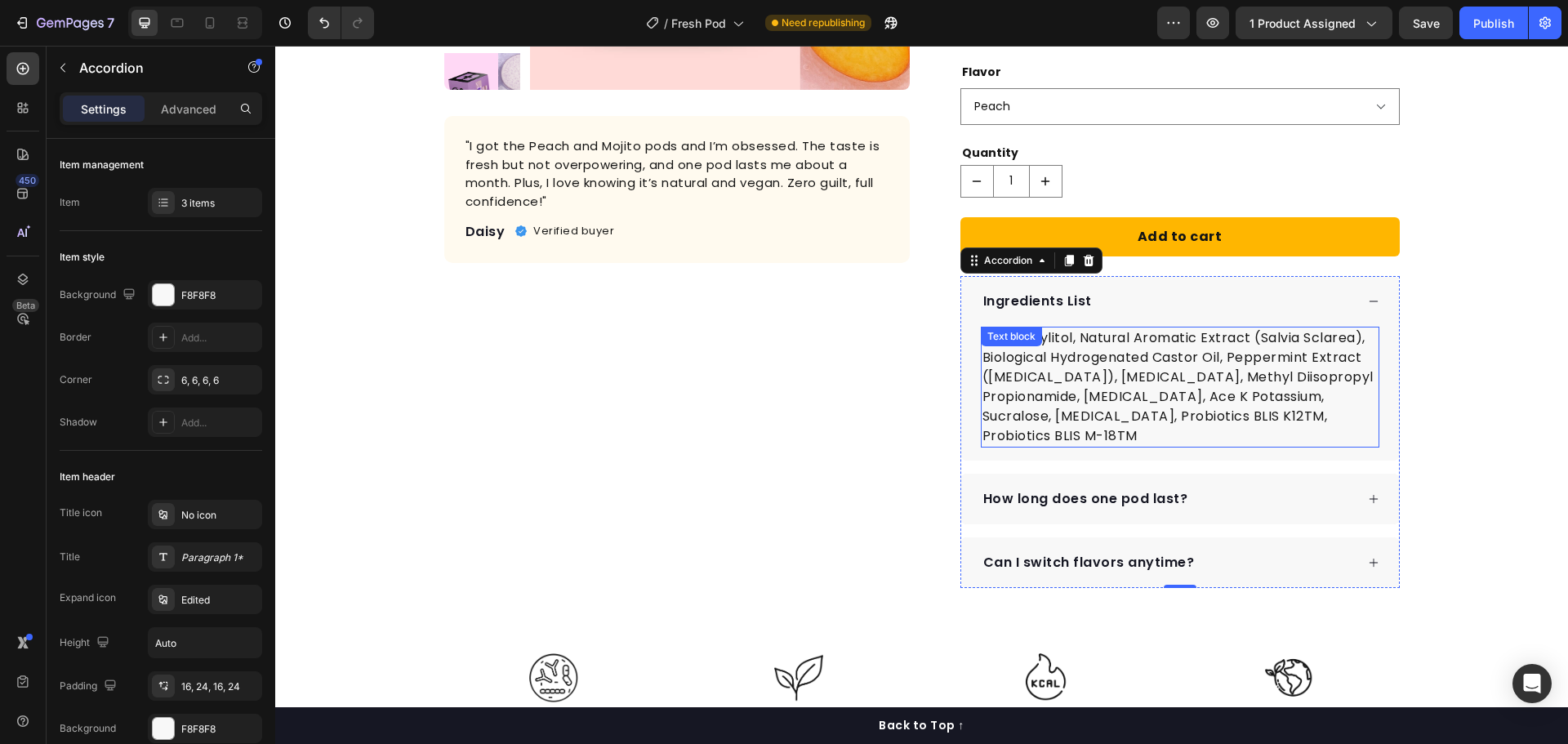
click at [1146, 372] on p "Water, Xylitol, Natural Aromatic Extract (Salvia Sclarea), Biological Hydrogena…" at bounding box center [1180, 387] width 395 height 117
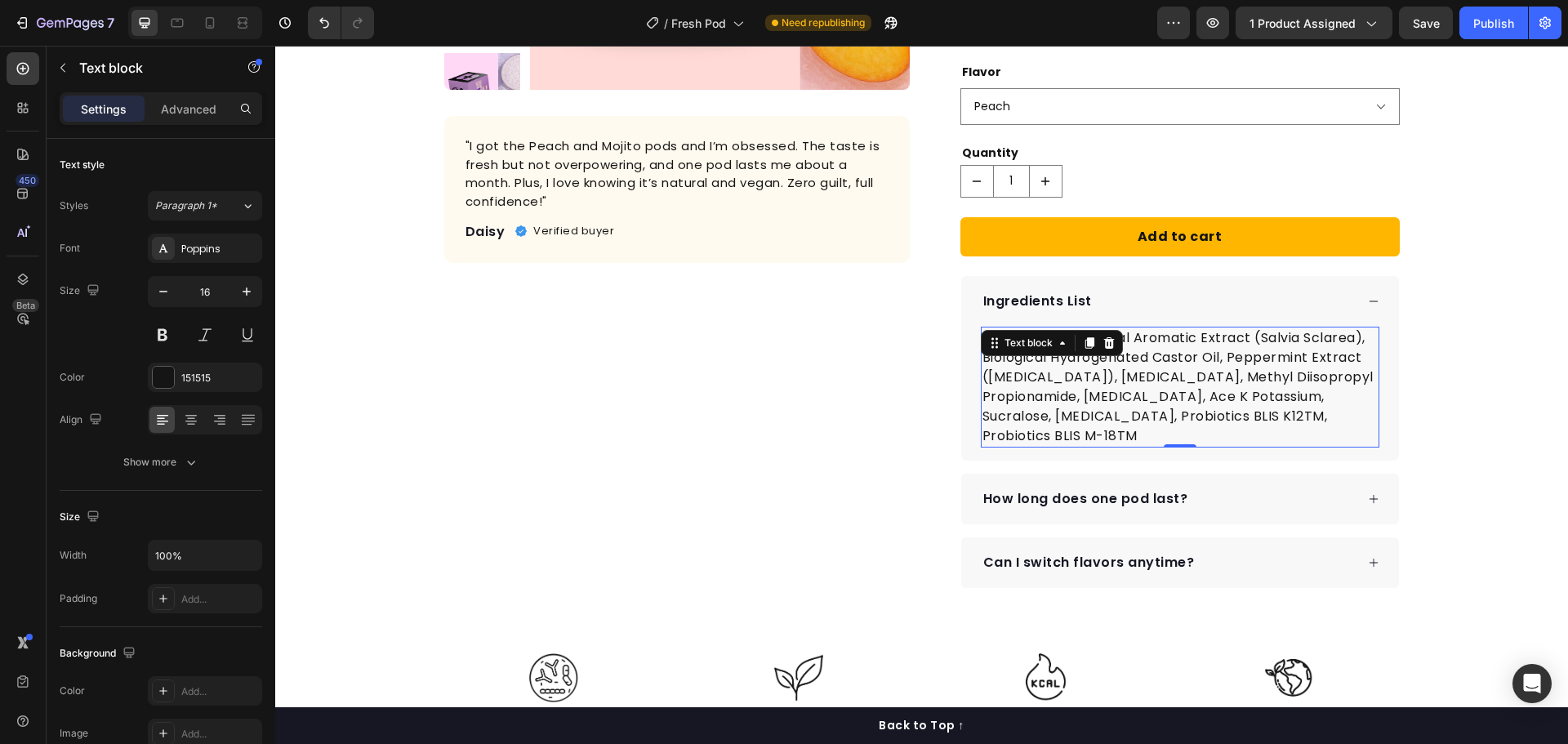
click at [1304, 377] on p "Water, Xylitol, Natural Aromatic Extract (Salvia Sclarea), Biological Hydrogena…" at bounding box center [1180, 387] width 395 height 117
click at [1324, 416] on p "Water, Xylitol, Natural Aromatic Extract (Salvia Sclarea), Biological Hydrogena…" at bounding box center [1180, 387] width 395 height 117
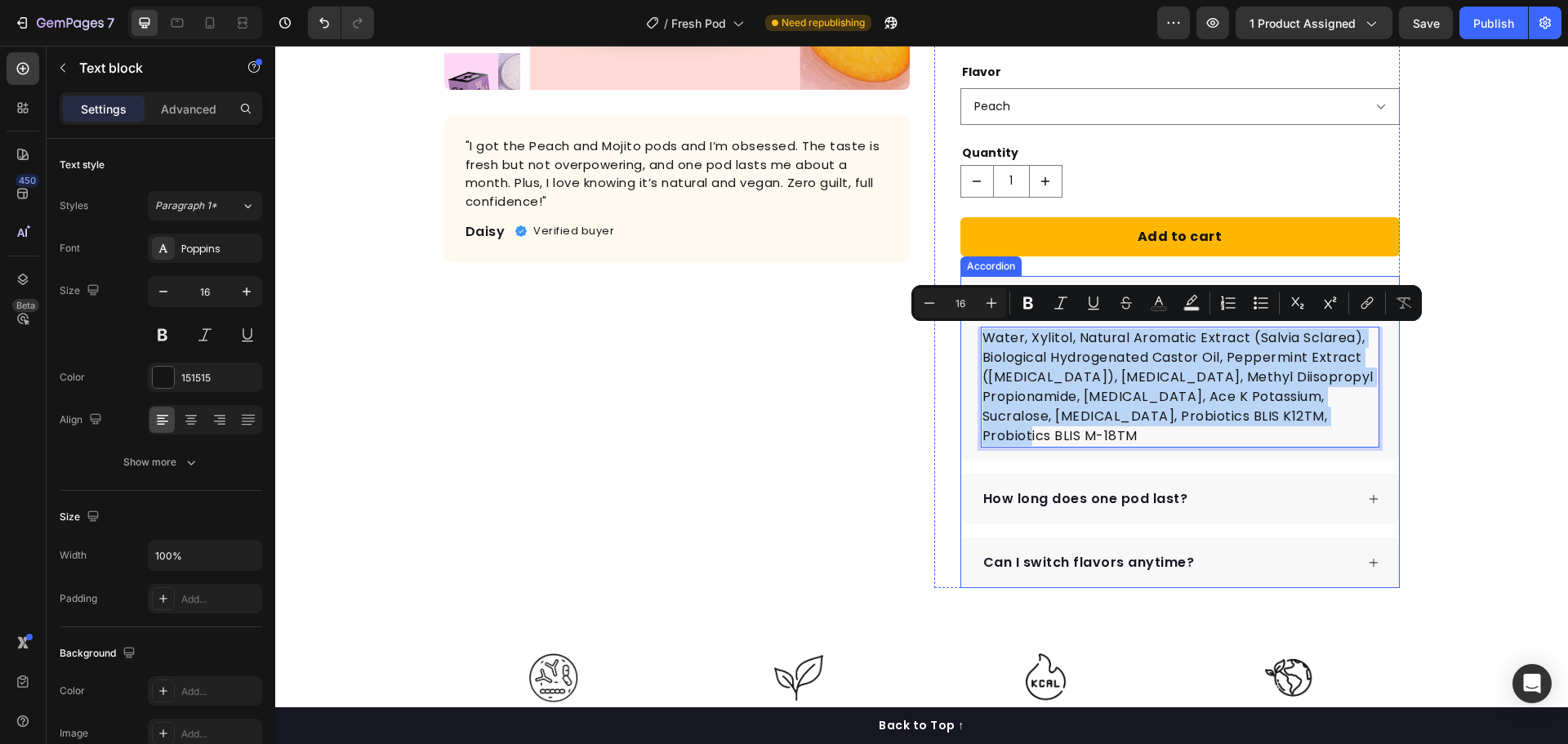
drag, startPoint x: 1324, startPoint y: 415, endPoint x: 973, endPoint y: 343, distance: 358.3
click at [973, 343] on div "Water, Xylitol, Natural Aromatic Extract (Salvia Sclarea), Biological Hydrogena…" at bounding box center [1180, 393] width 437 height 134
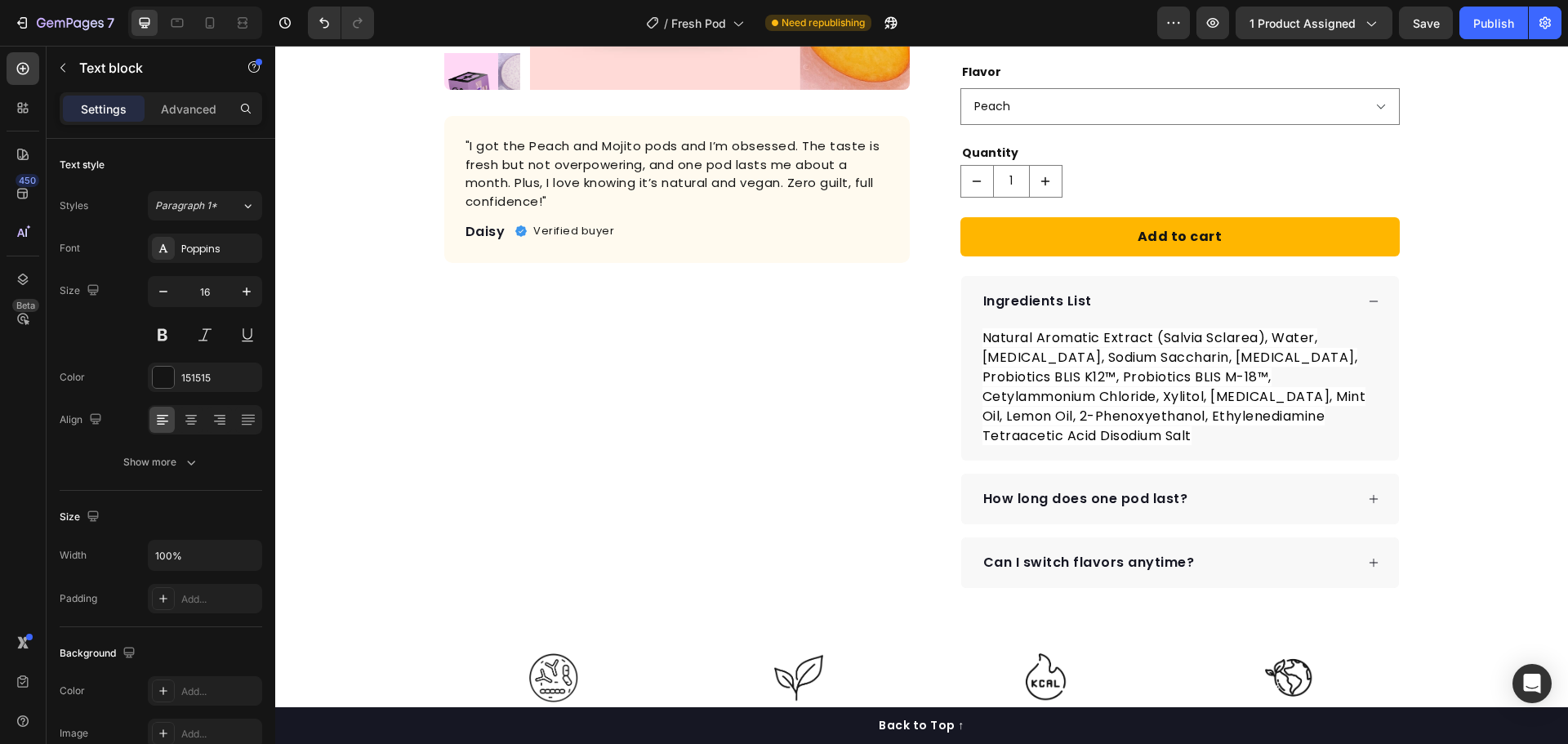
click at [1464, 349] on div "Product Images "I got the Peach and Mojito pods and I’m obsessed. The taste is …" at bounding box center [921, 537] width 1293 height 1732
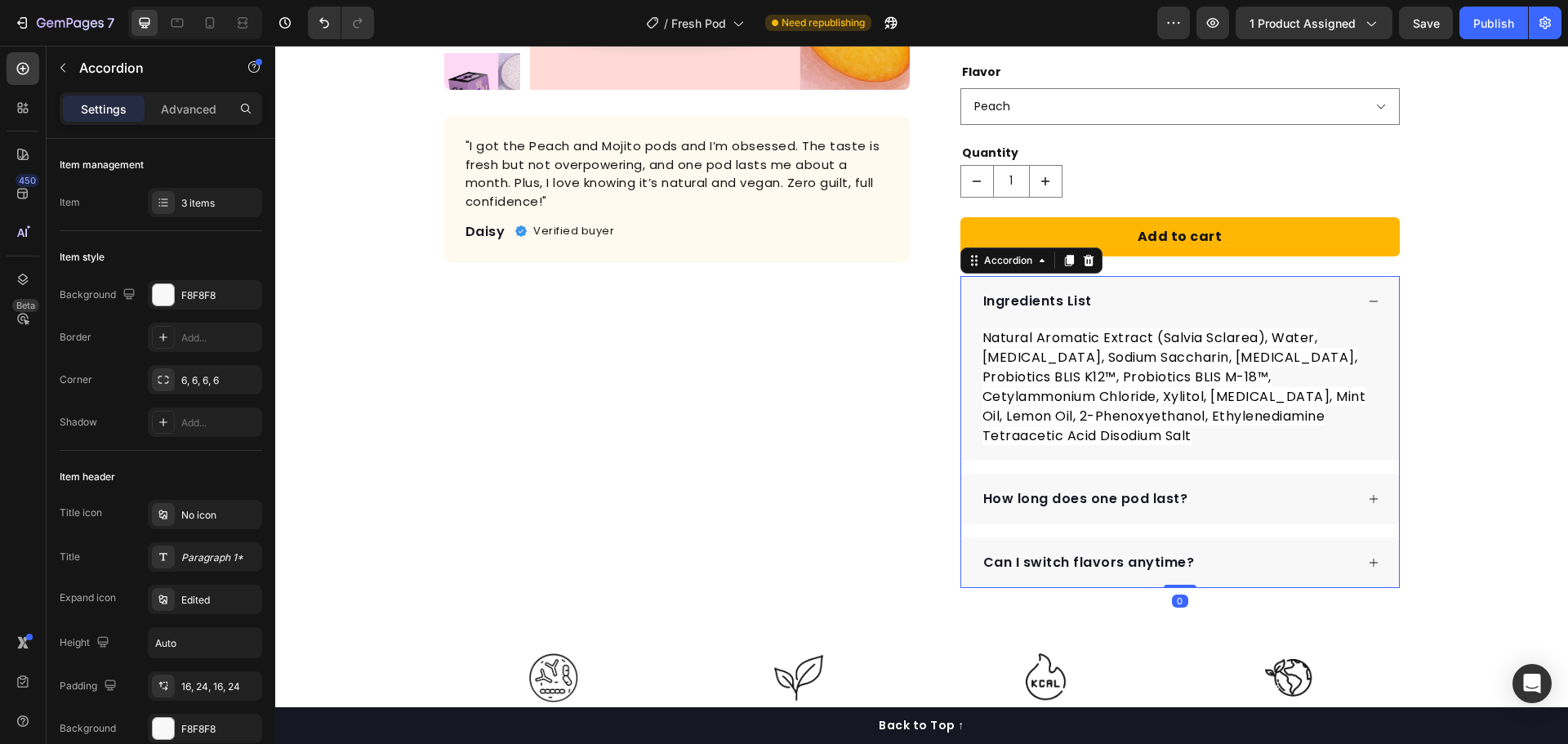
click at [1147, 526] on div "Ingredients List Natural Aromatic Extract (Salvia Sclarea), Water, [MEDICAL_DAT…" at bounding box center [1180, 431] width 439 height 312
click at [1215, 502] on div "How long does one pod last?" at bounding box center [1168, 498] width 374 height 24
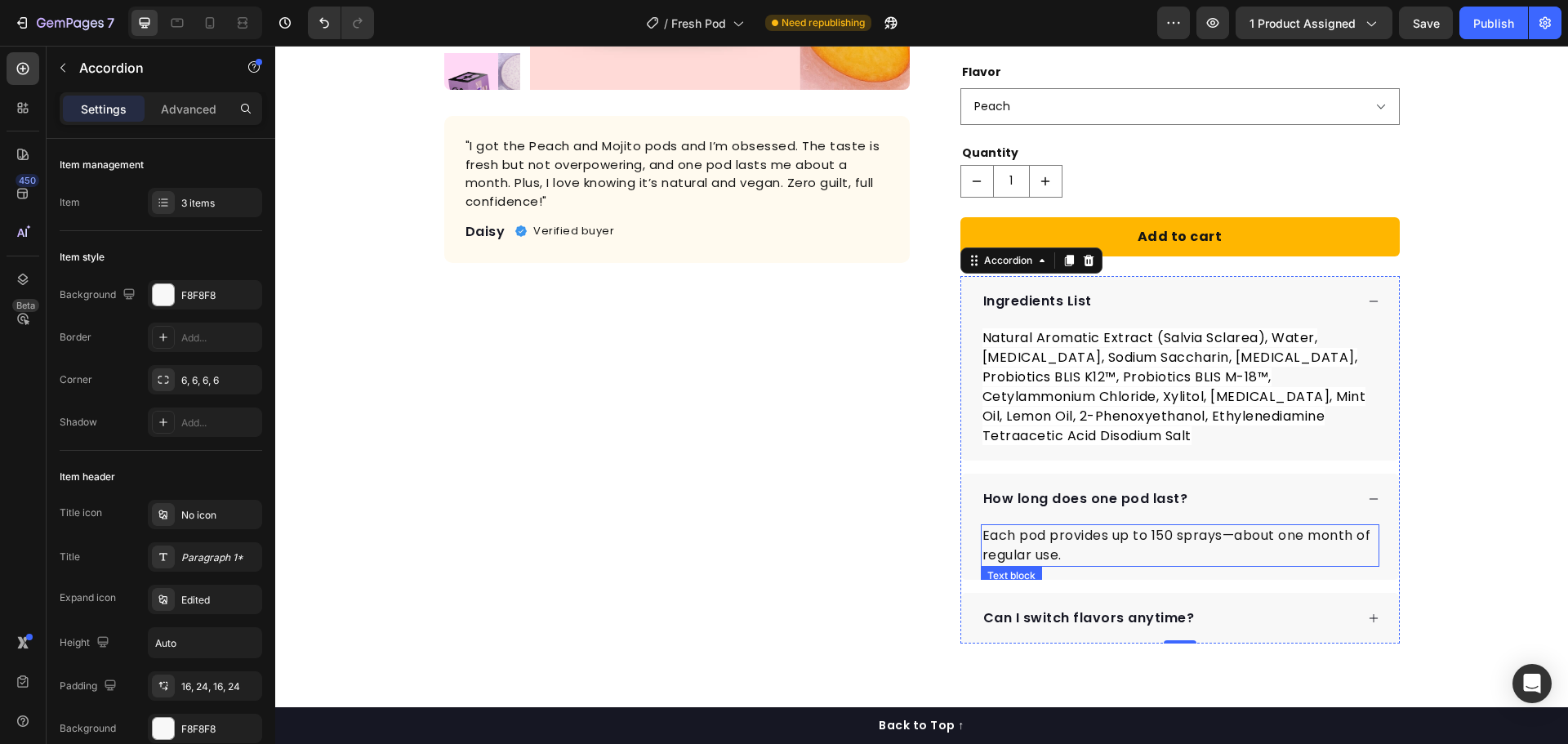
click at [1083, 555] on p "Each pod provides up to 150 sprays—about one month of regular use." at bounding box center [1180, 545] width 395 height 39
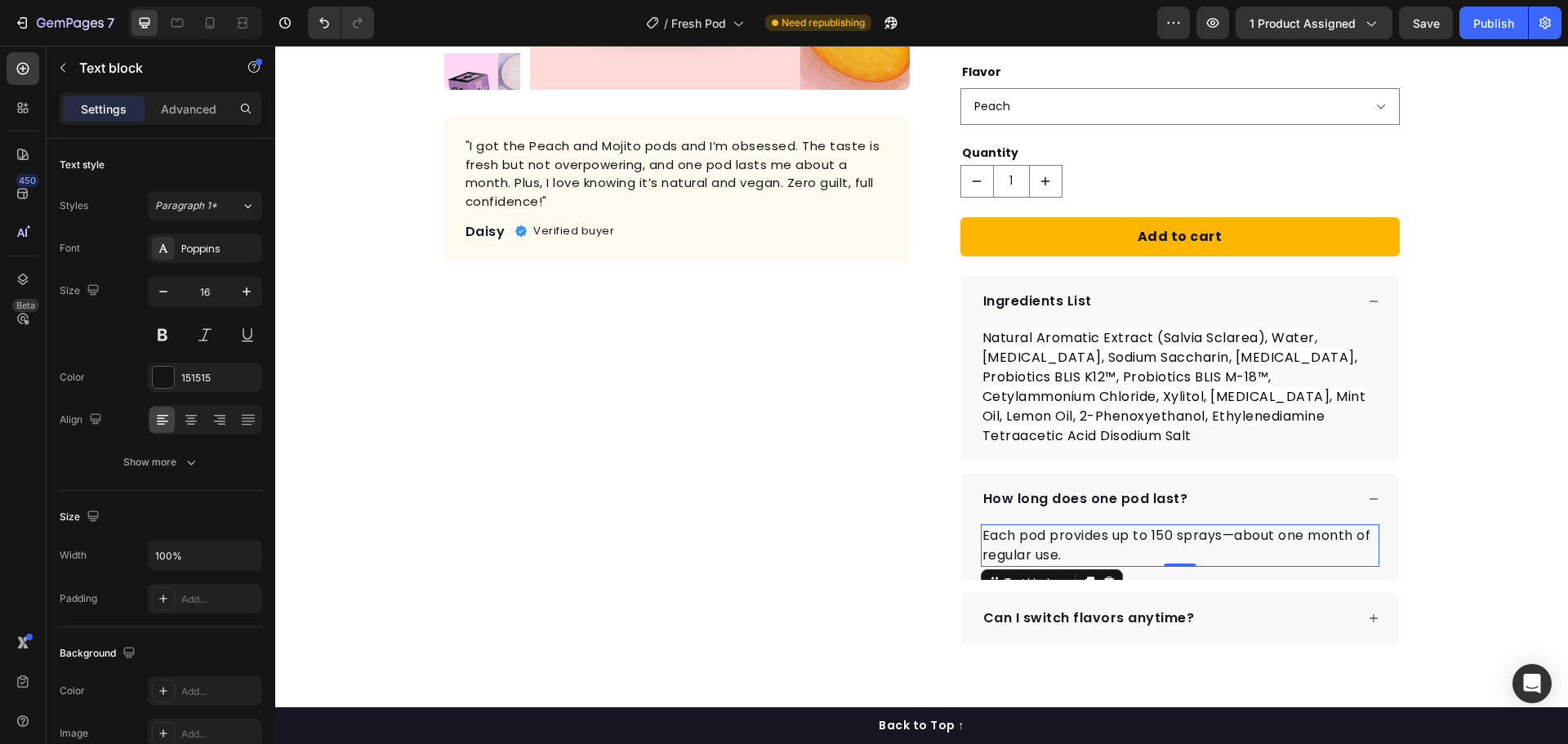
click at [1089, 554] on p "Each pod provides up to 150 sprays—about one month of regular use." at bounding box center [1180, 545] width 395 height 39
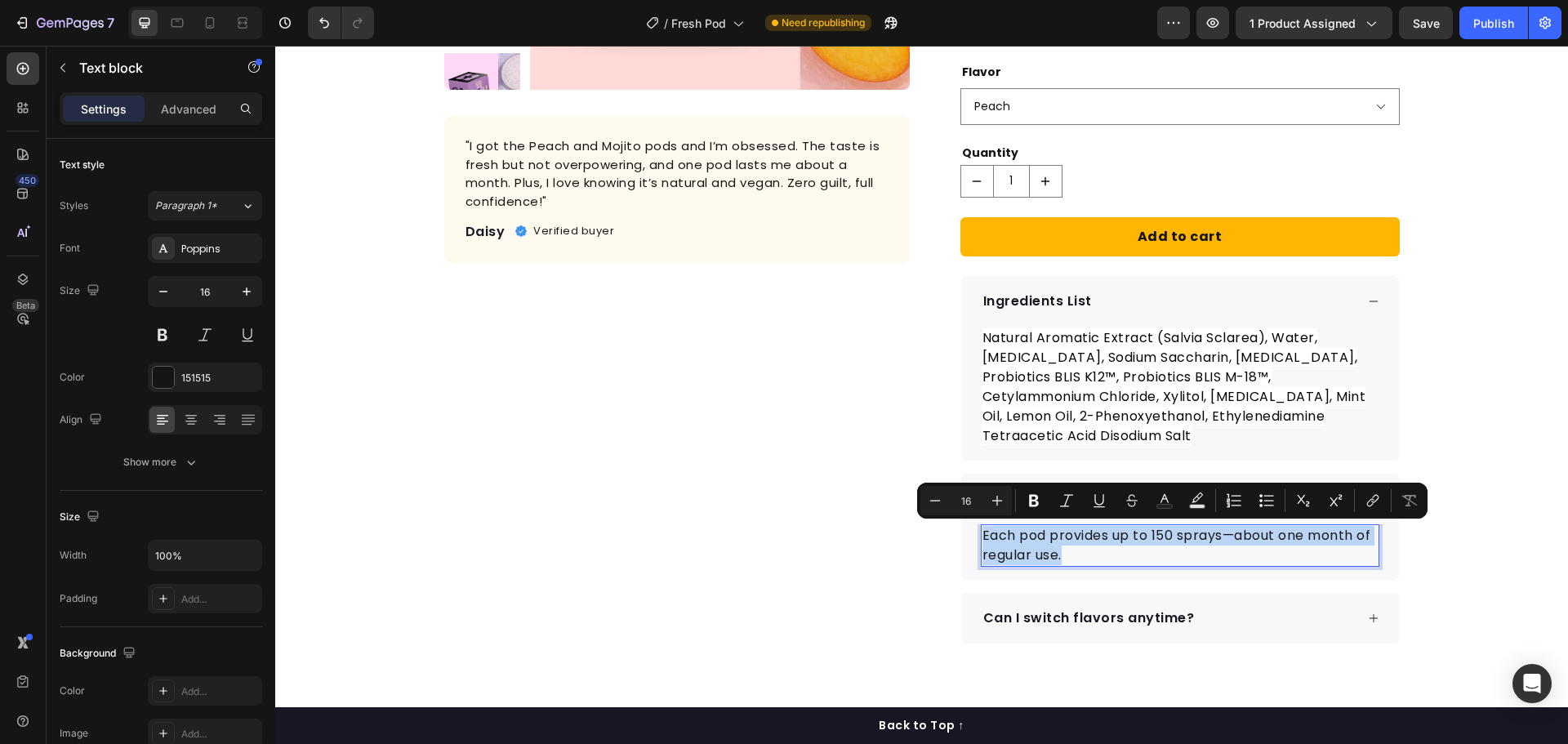
drag, startPoint x: 1068, startPoint y: 549, endPoint x: 978, endPoint y: 529, distance: 92.2
click at [983, 529] on p "Each pod provides up to 150 sprays—about one month of regular use." at bounding box center [1180, 545] width 395 height 39
copy p "Each pod provides up to 150 sprays—about one month of regular use."
click at [1128, 614] on p "Can I switch flavors anytime?" at bounding box center [1089, 618] width 211 height 20
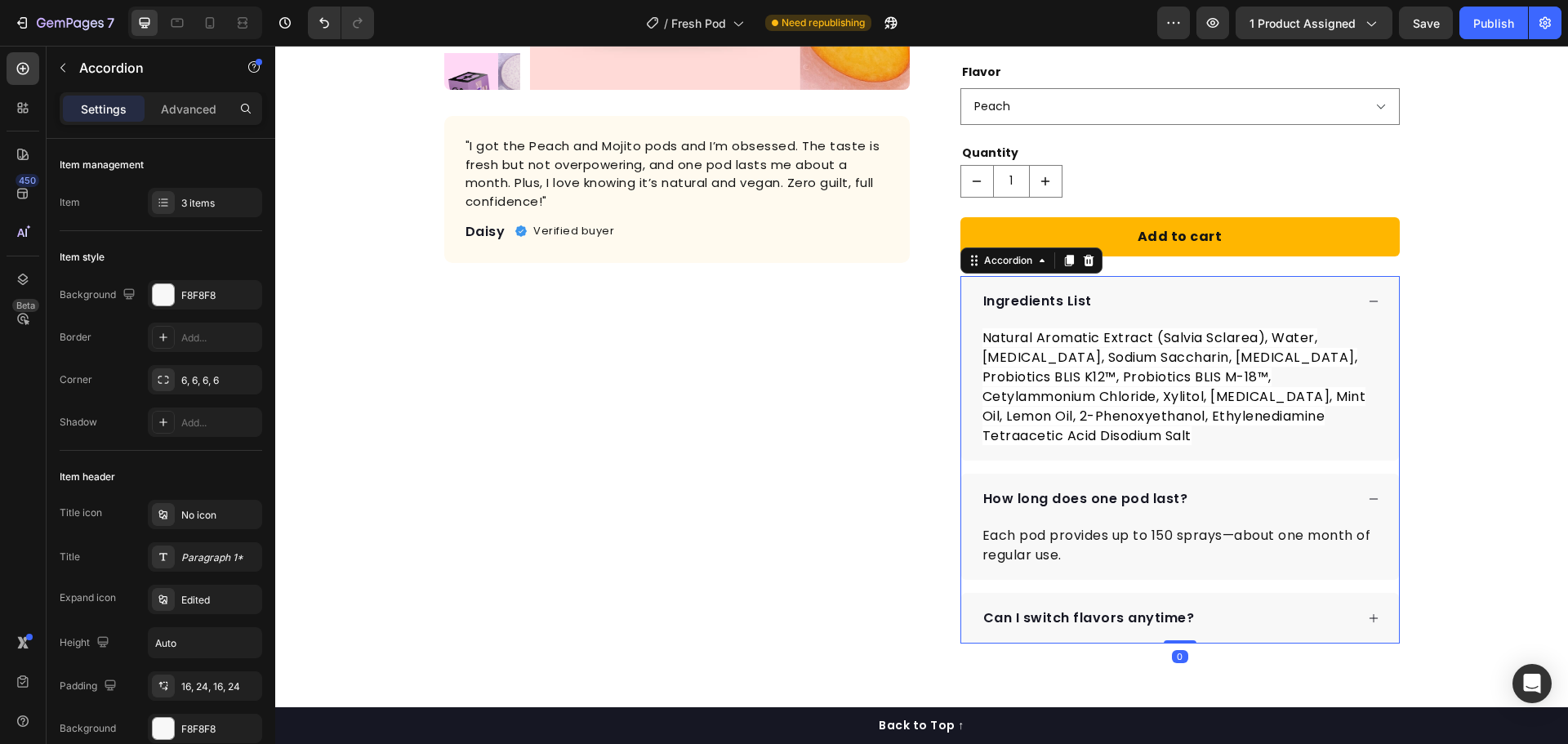
click at [1219, 625] on div "Can I switch flavors anytime?" at bounding box center [1168, 618] width 374 height 24
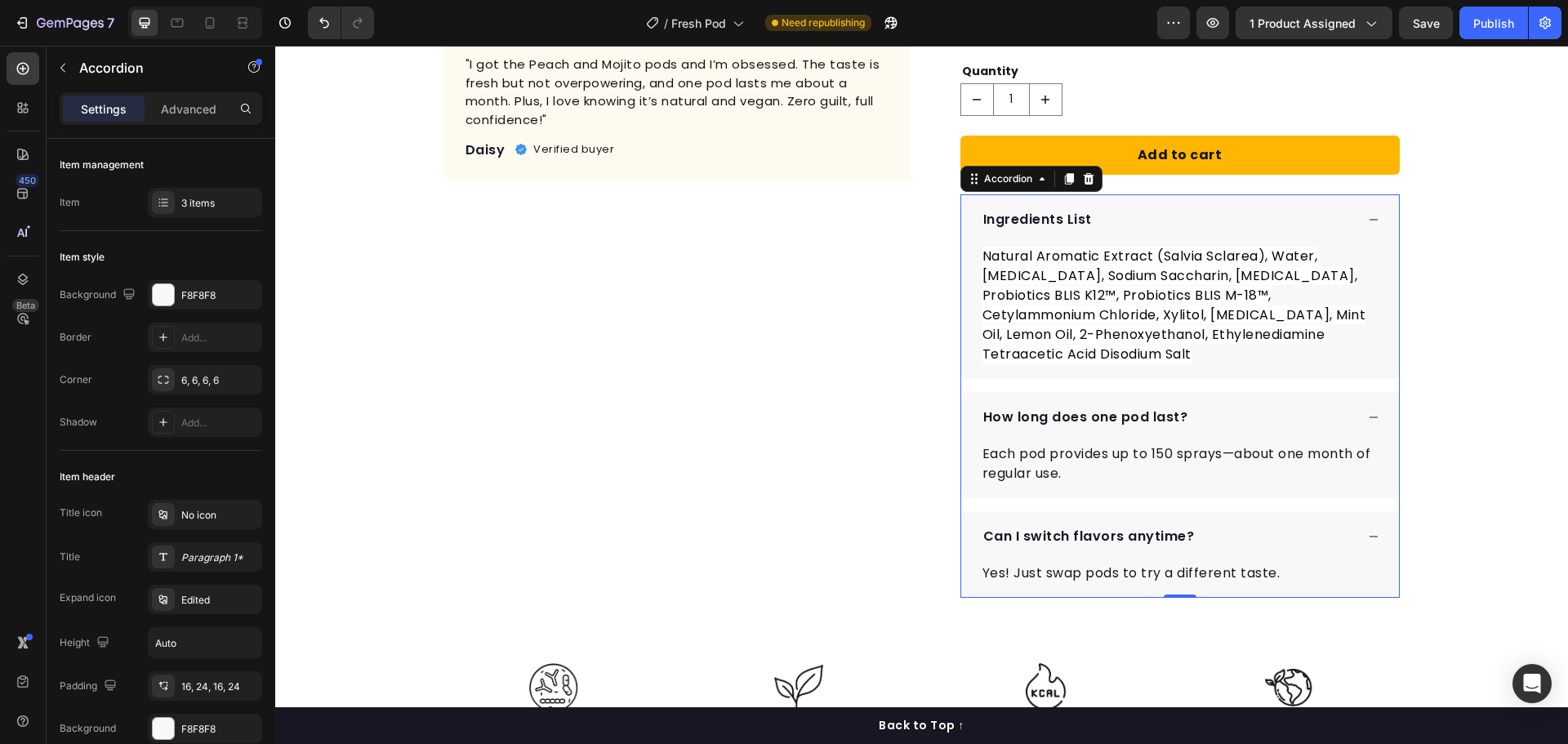
click at [1213, 529] on div "Can I switch flavors anytime?" at bounding box center [1168, 536] width 374 height 24
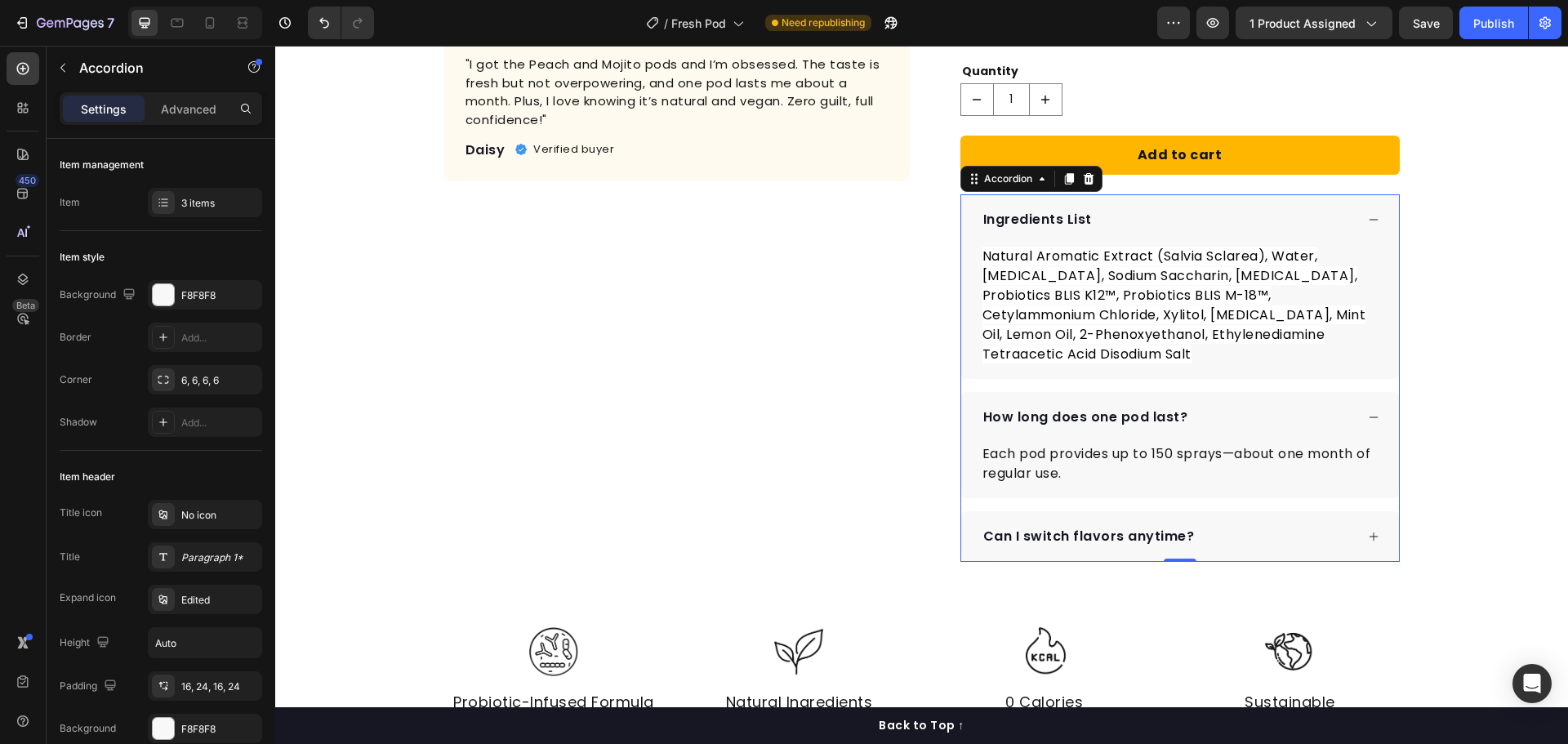
click at [1196, 533] on div "Can I switch flavors anytime?" at bounding box center [1168, 536] width 374 height 24
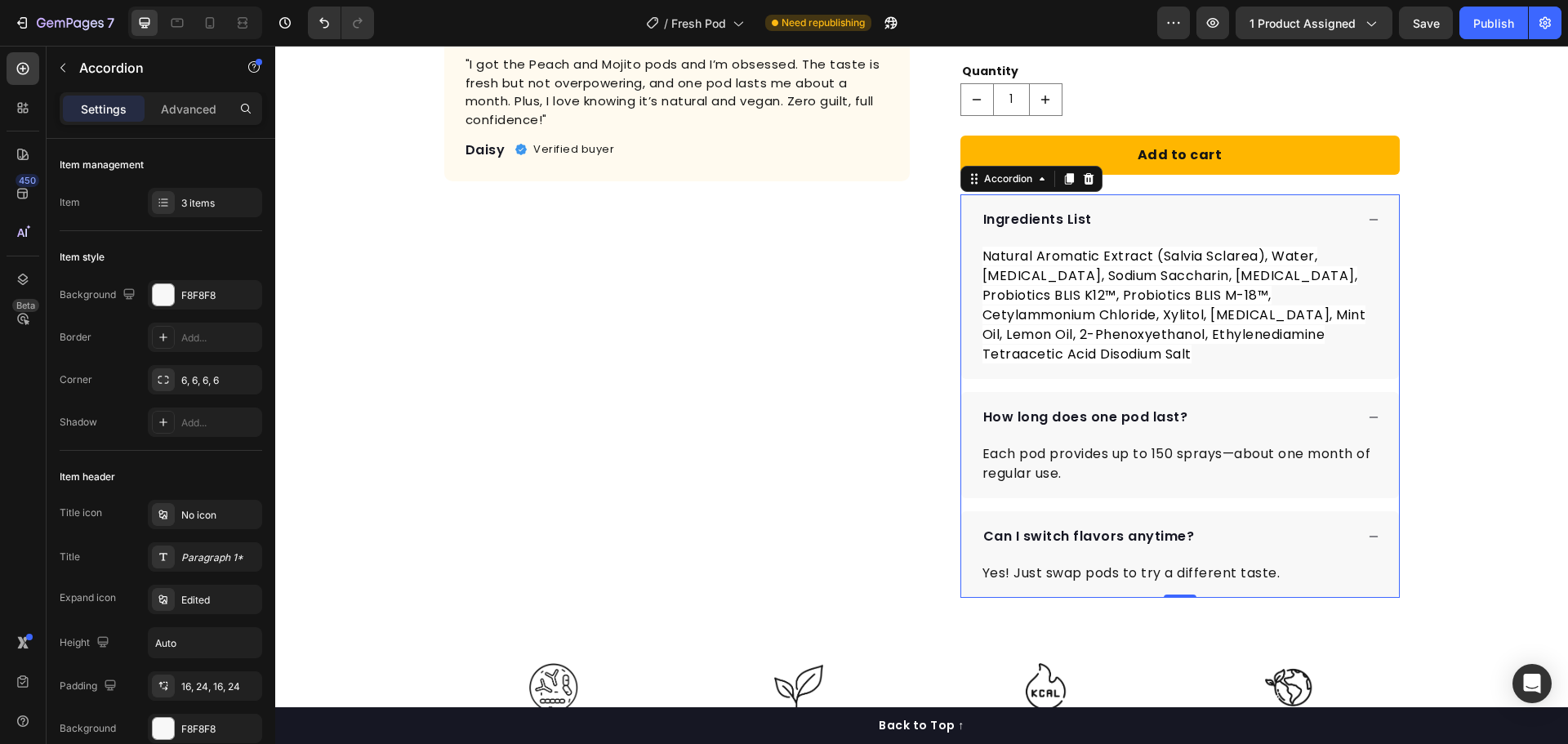
click at [1026, 541] on p "Can I switch flavors anytime?" at bounding box center [1089, 536] width 211 height 20
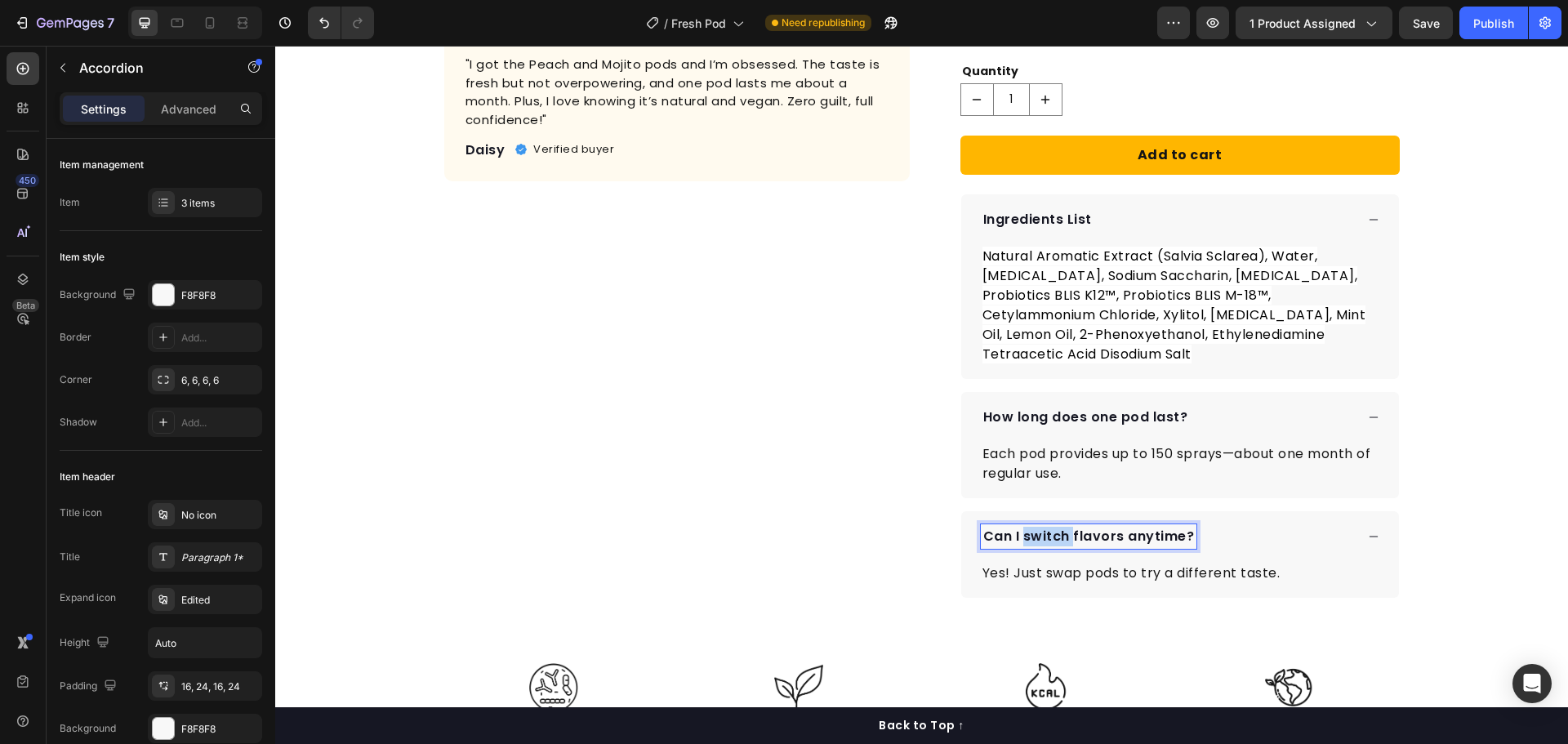
click at [1026, 541] on p "Can I switch flavors anytime?" at bounding box center [1089, 536] width 211 height 20
click at [984, 535] on p "Can I switch flavors anytime?" at bounding box center [1089, 536] width 211 height 20
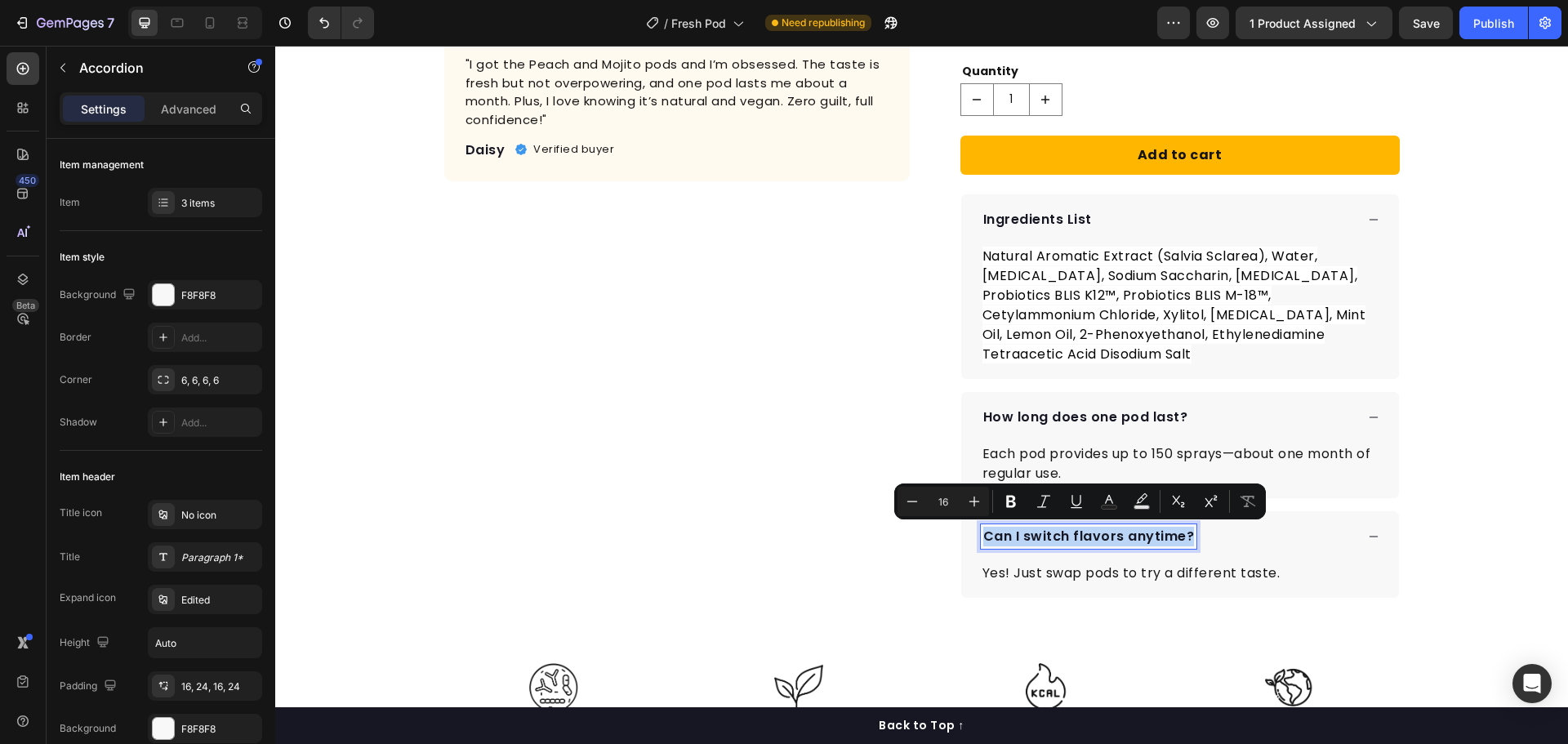
drag, startPoint x: 977, startPoint y: 537, endPoint x: 1181, endPoint y: 538, distance: 204.0
click at [1181, 538] on p "Can I switch flavors anytime?" at bounding box center [1089, 536] width 211 height 20
copy p "Can I switch flavors anytime?"
click at [1136, 446] on p "Each pod provides up to 150 sprays—about one month of regular use." at bounding box center [1180, 463] width 395 height 39
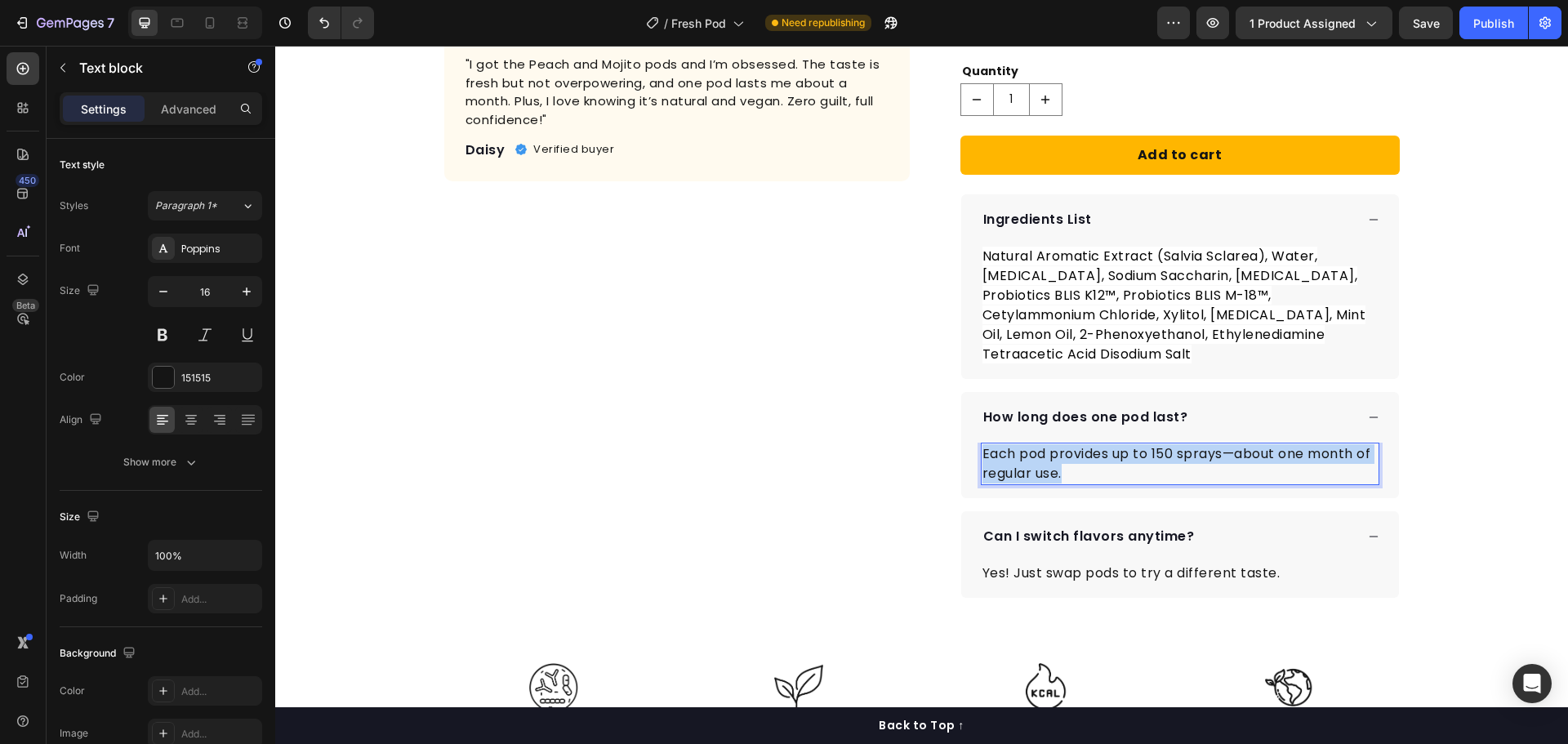
drag, startPoint x: 1066, startPoint y: 474, endPoint x: 976, endPoint y: 457, distance: 91.6
click at [983, 457] on p "Each pod provides up to 150 sprays—about one month of regular use." at bounding box center [1180, 463] width 395 height 39
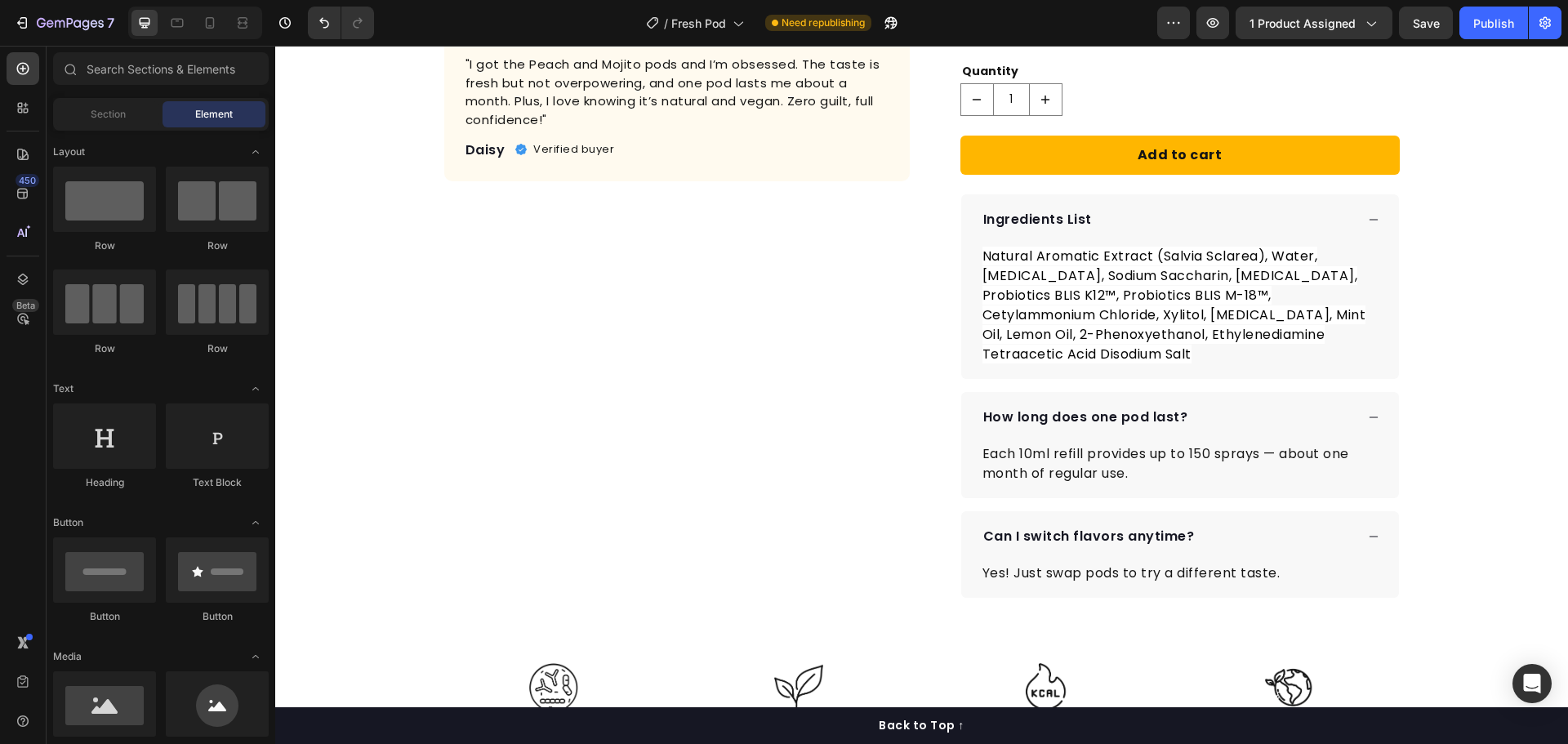
click at [1482, 367] on div "Product Images "I got the Peach and Mojito pods and I’m obsessed. The taste is …" at bounding box center [921, 501] width 1293 height 1824
click at [1039, 453] on p "Each 10ml refill provides up to 150 sprays — about one month of regular use." at bounding box center [1180, 463] width 395 height 39
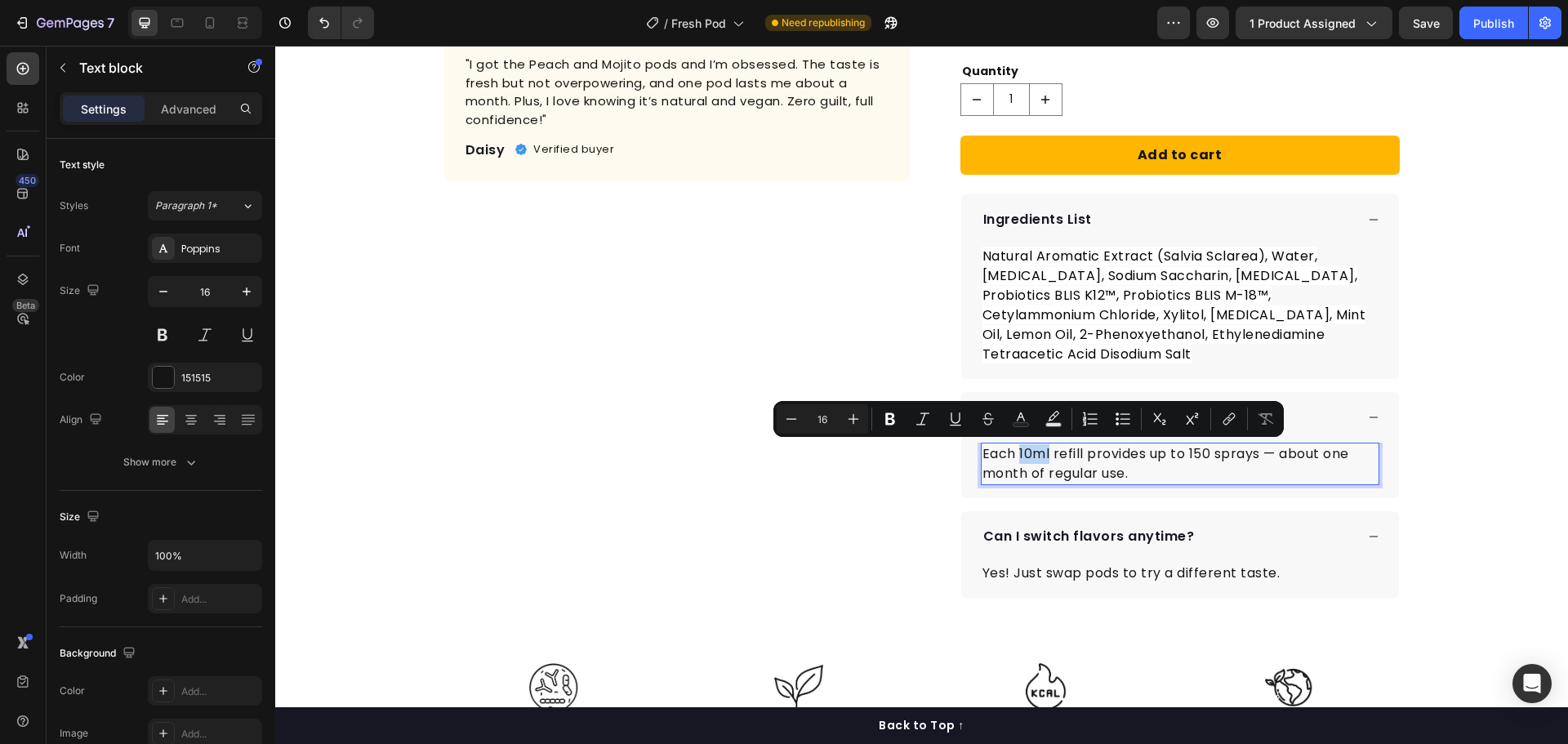
drag, startPoint x: 1044, startPoint y: 456, endPoint x: 1014, endPoint y: 455, distance: 30.0
click at [1014, 455] on p "Each 10ml refill provides up to 150 sprays — about one month of regular use." at bounding box center [1180, 463] width 395 height 39
click at [885, 419] on icon "Editor contextual toolbar" at bounding box center [890, 419] width 17 height 17
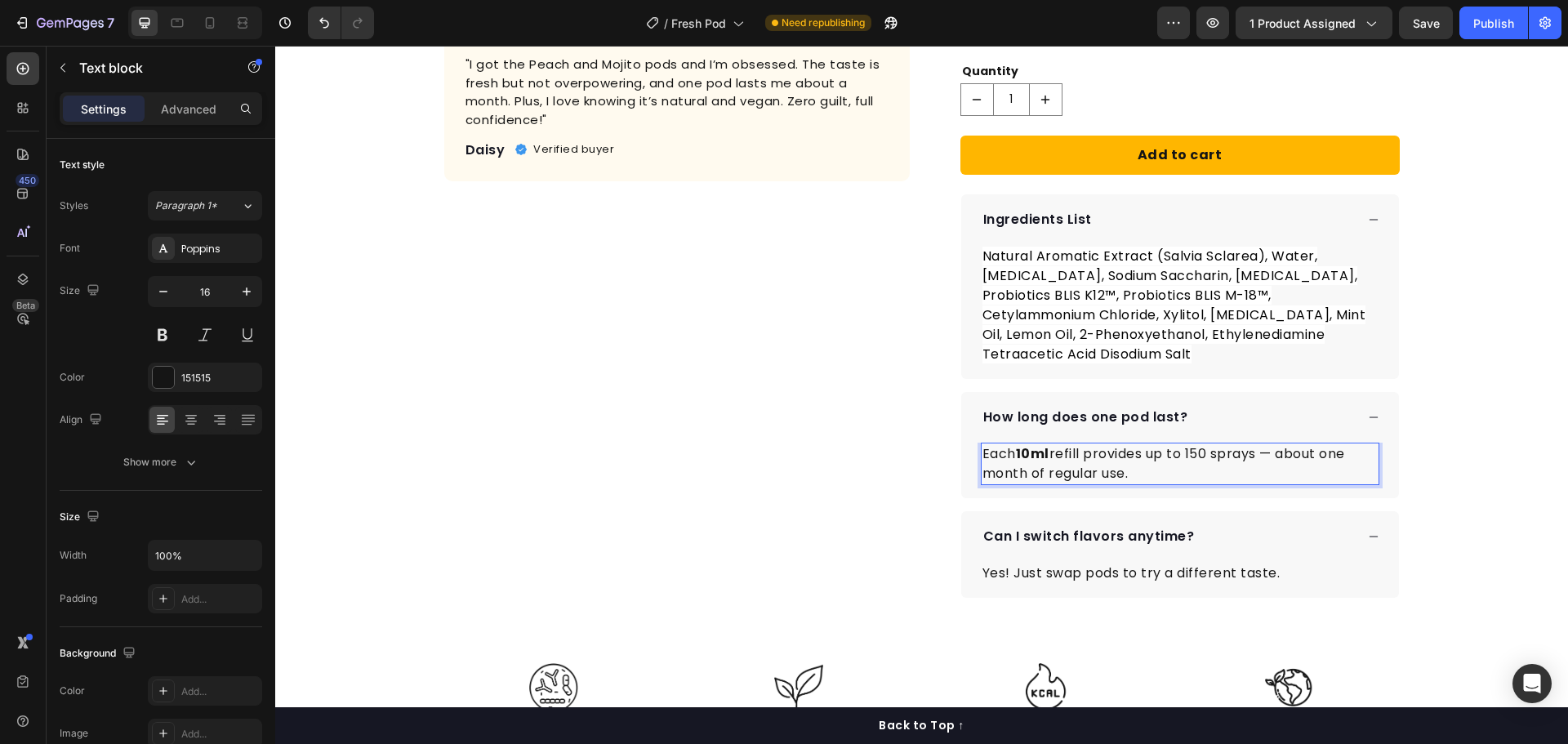
click at [1253, 456] on p "Each 10ml refill provides up to 150 sprays — about one month of regular use." at bounding box center [1180, 463] width 395 height 39
click at [1261, 451] on p "Each 10ml refill provides up to 150 sprays — about one month of regular use." at bounding box center [1180, 463] width 395 height 39
drag, startPoint x: 1259, startPoint y: 453, endPoint x: 1186, endPoint y: 453, distance: 73.0
click at [1186, 453] on p "Each 10ml refill provides up to 150 sprays — about one month of regular use." at bounding box center [1180, 463] width 395 height 39
click at [1255, 449] on p "Each 10ml refill provides up to 150 sprays — about one month of regular use." at bounding box center [1180, 463] width 395 height 39
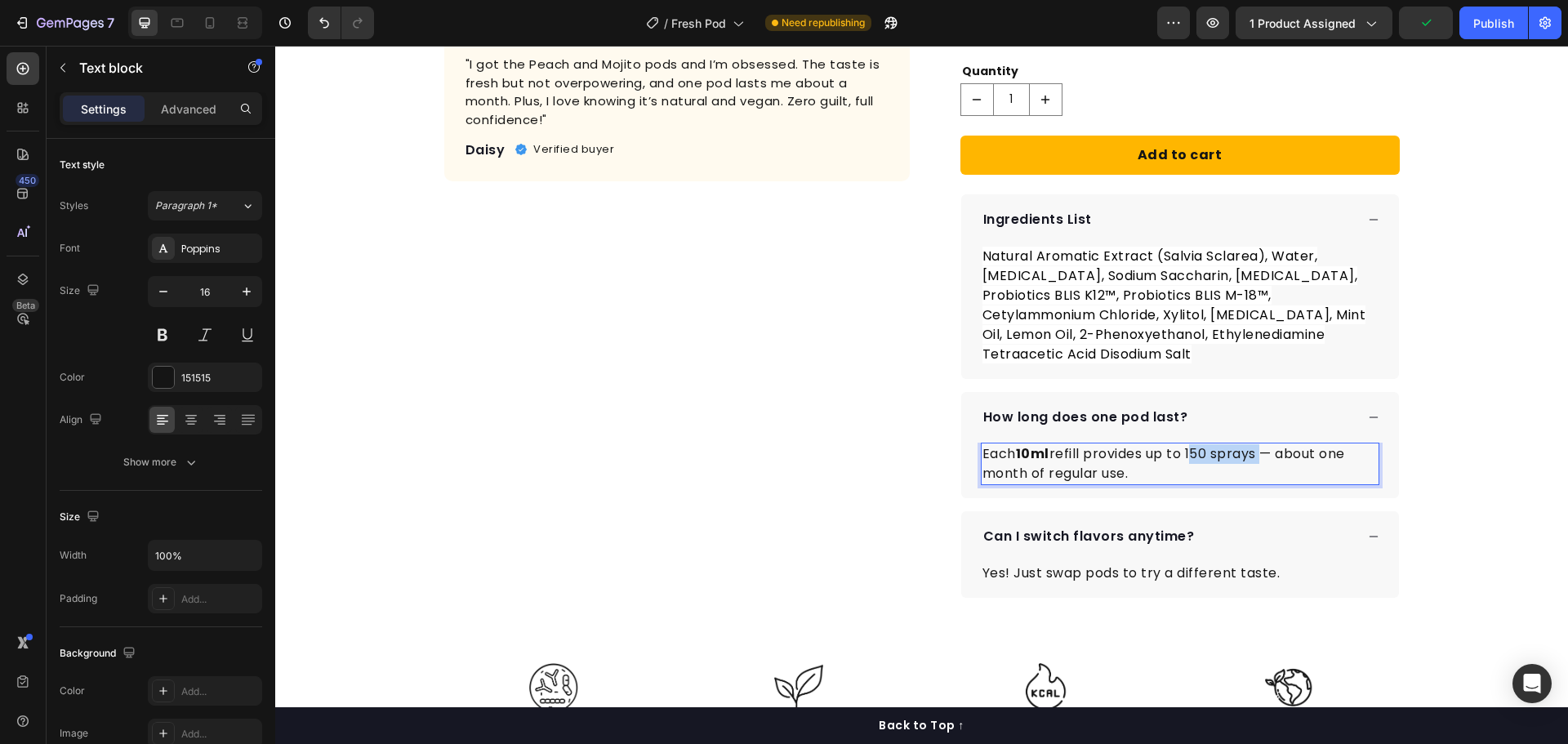
drag, startPoint x: 1258, startPoint y: 461, endPoint x: 1186, endPoint y: 455, distance: 72.2
click at [1186, 455] on p "Each 10ml refill provides up to 150 sprays — about one month of regular use." at bounding box center [1180, 463] width 395 height 39
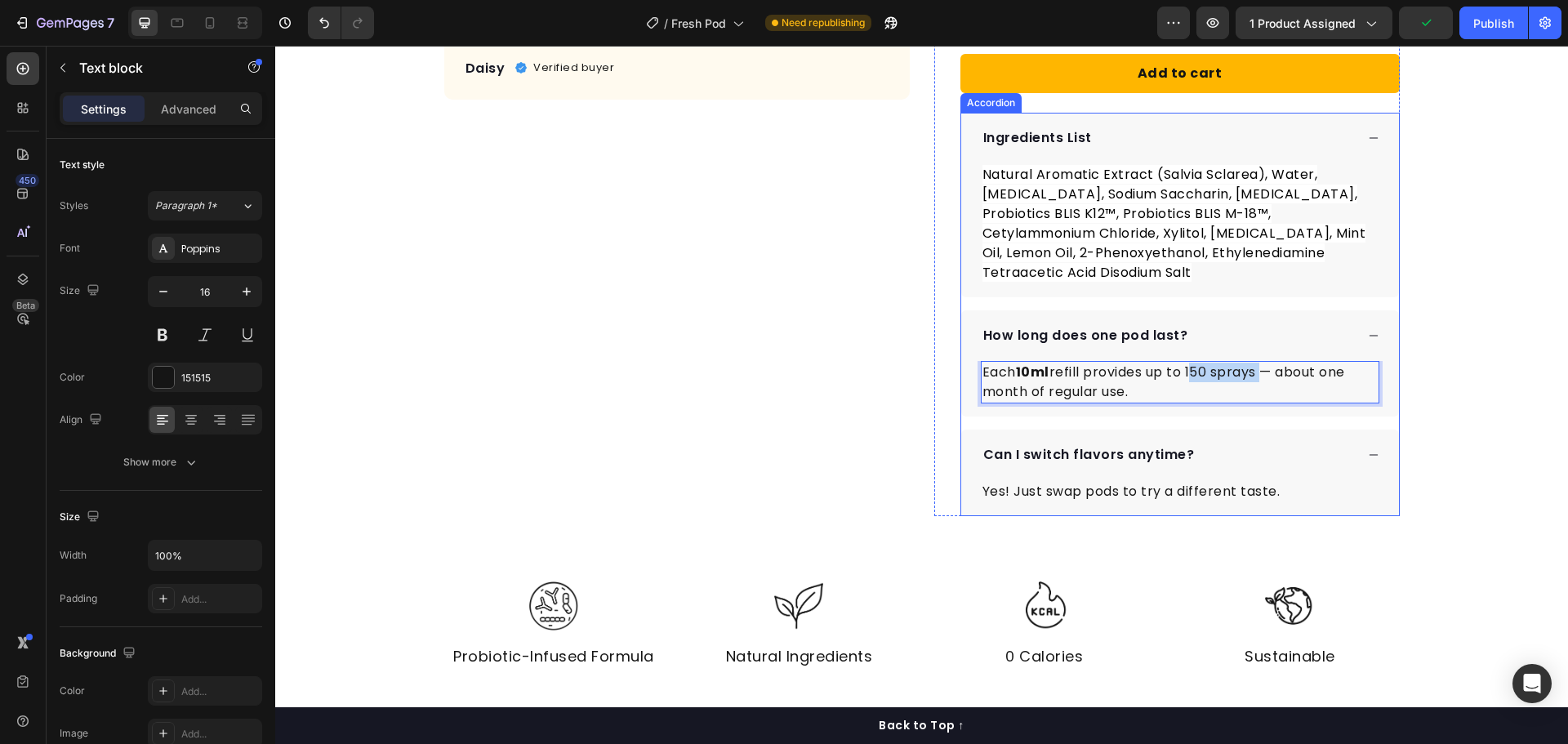
click at [1231, 444] on div "Can I switch flavors anytime?" at bounding box center [1168, 454] width 374 height 24
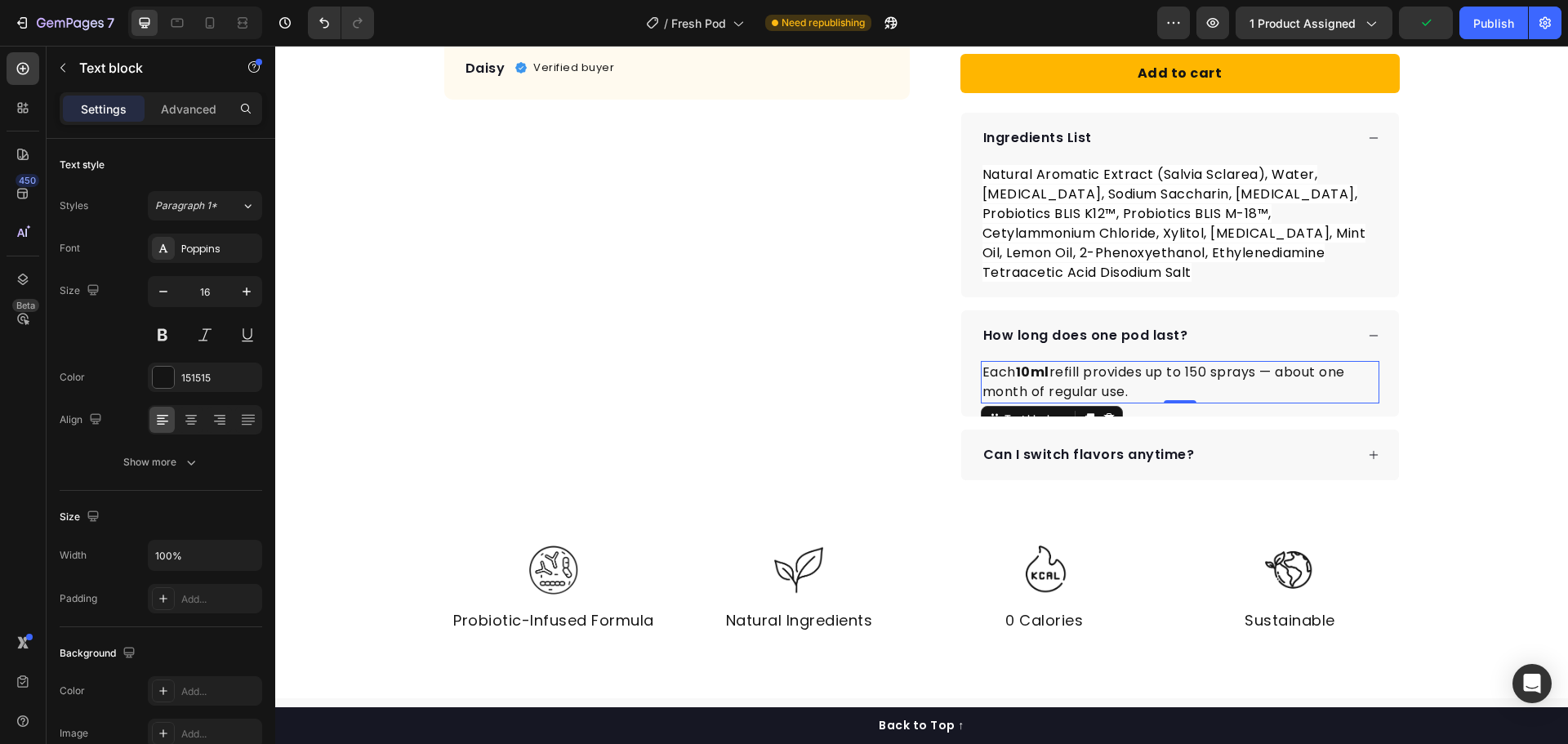
click at [1220, 374] on p "Each 10ml refill provides up to 150 sprays — about one month of regular use." at bounding box center [1180, 382] width 395 height 39
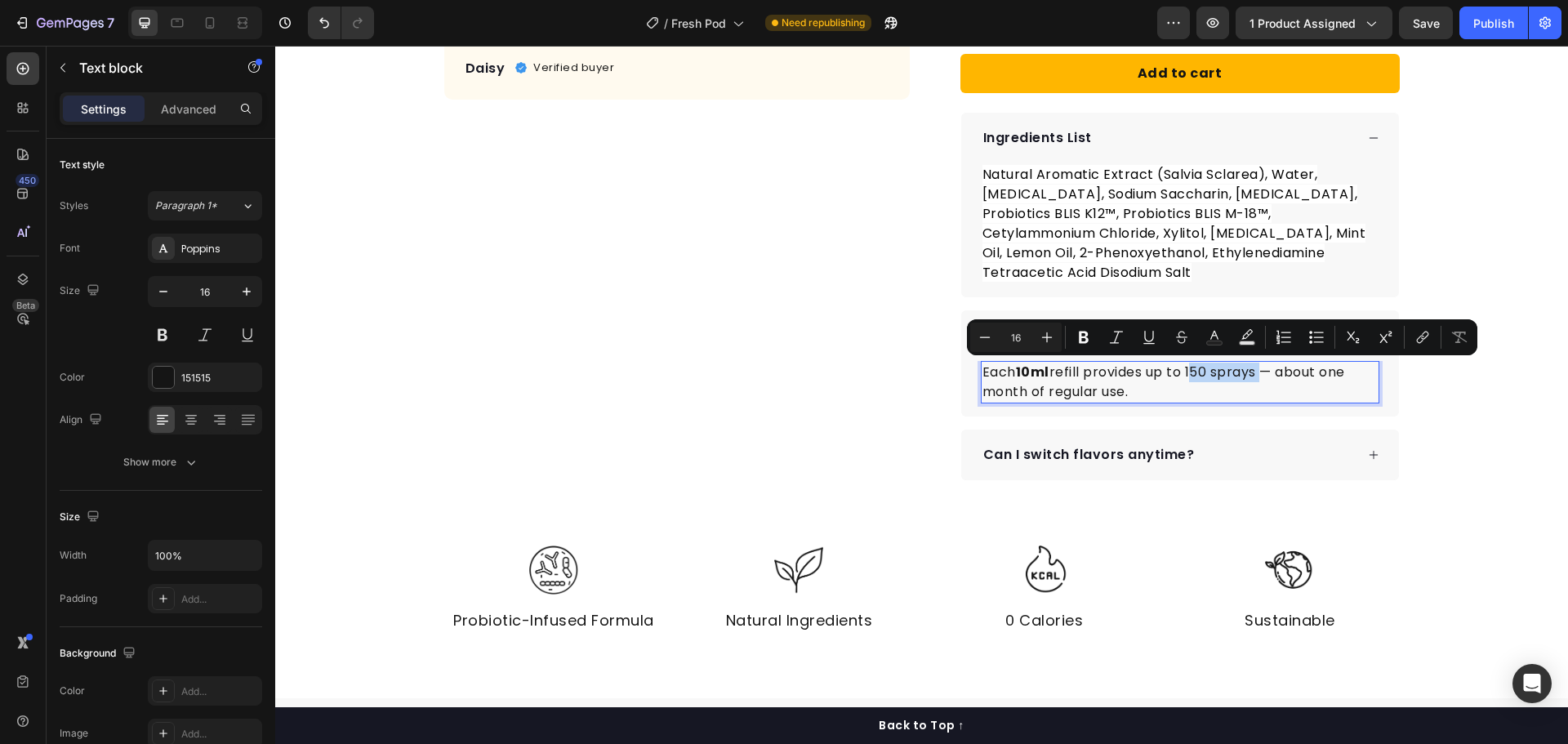
drag, startPoint x: 1188, startPoint y: 373, endPoint x: 1255, endPoint y: 379, distance: 67.3
click at [1255, 379] on p "Each 10ml refill provides up to 150 sprays — about one month of regular use." at bounding box center [1180, 382] width 395 height 39
click at [1084, 342] on icon "Editor contextual toolbar" at bounding box center [1083, 338] width 10 height 12
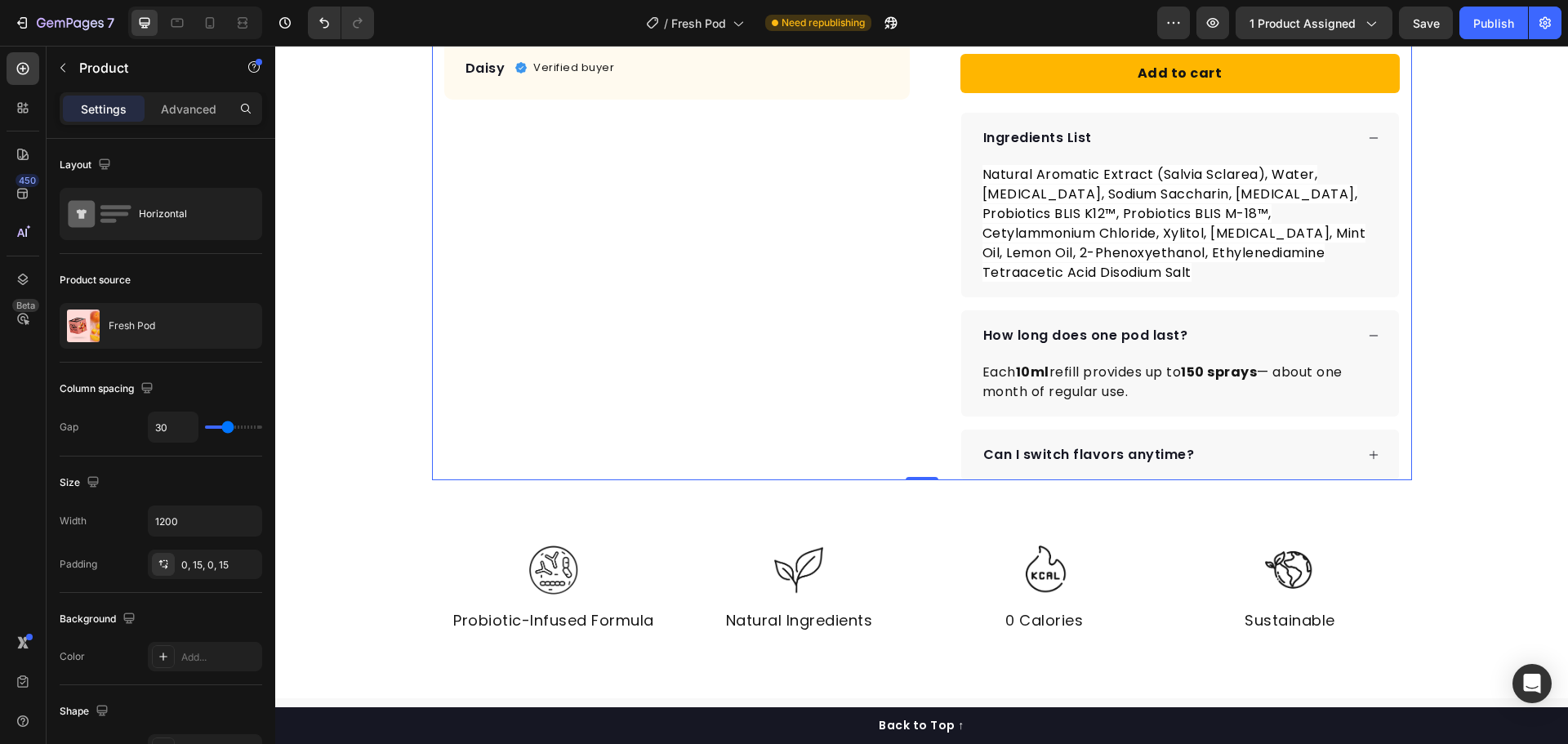
click at [1403, 414] on div "Product Images "I got the Peach and Mojito pods and I’m obsessed. The taste is …" at bounding box center [922, 13] width 980 height 934
click at [1235, 460] on div "Can I switch flavors anytime?" at bounding box center [1168, 454] width 374 height 24
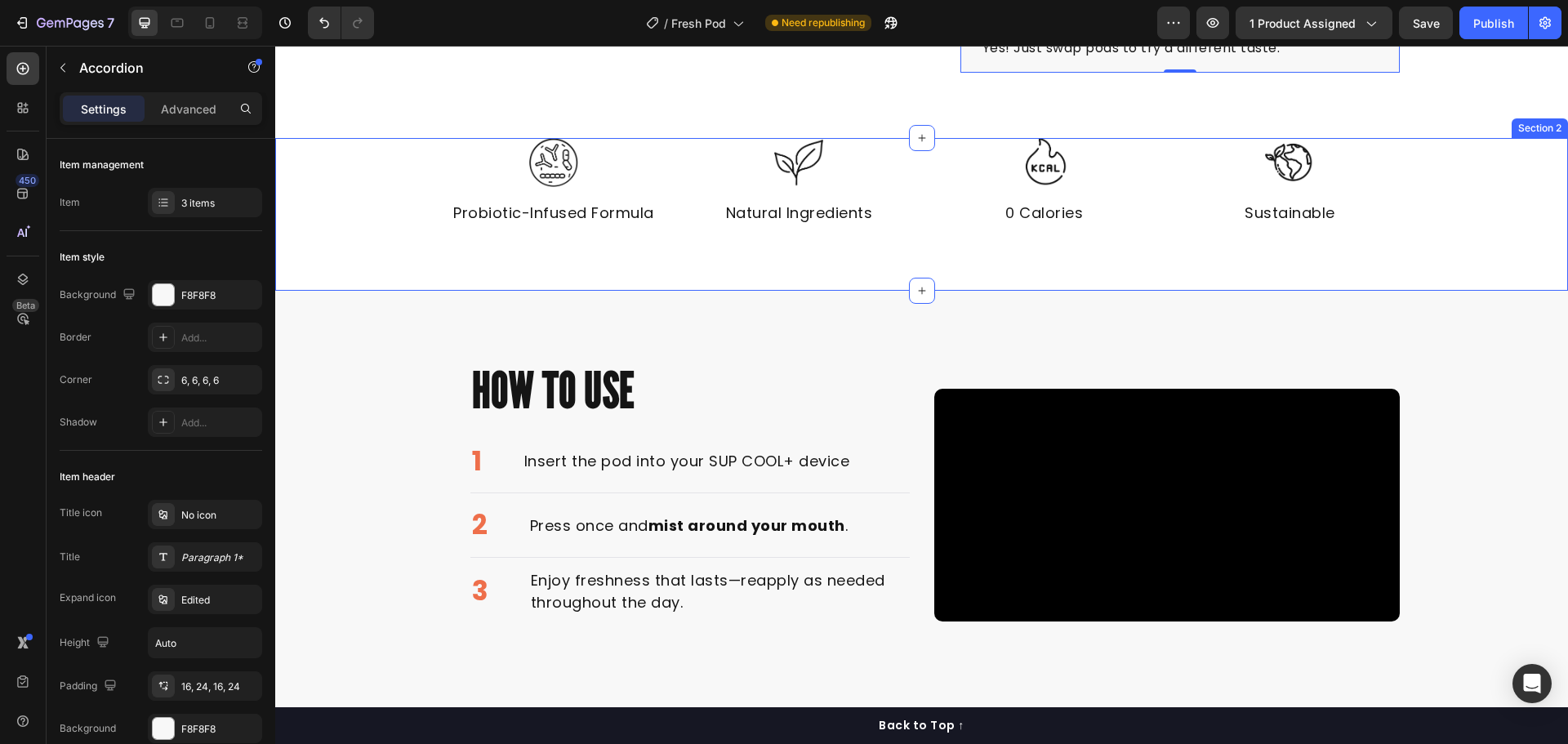
scroll to position [1224, 0]
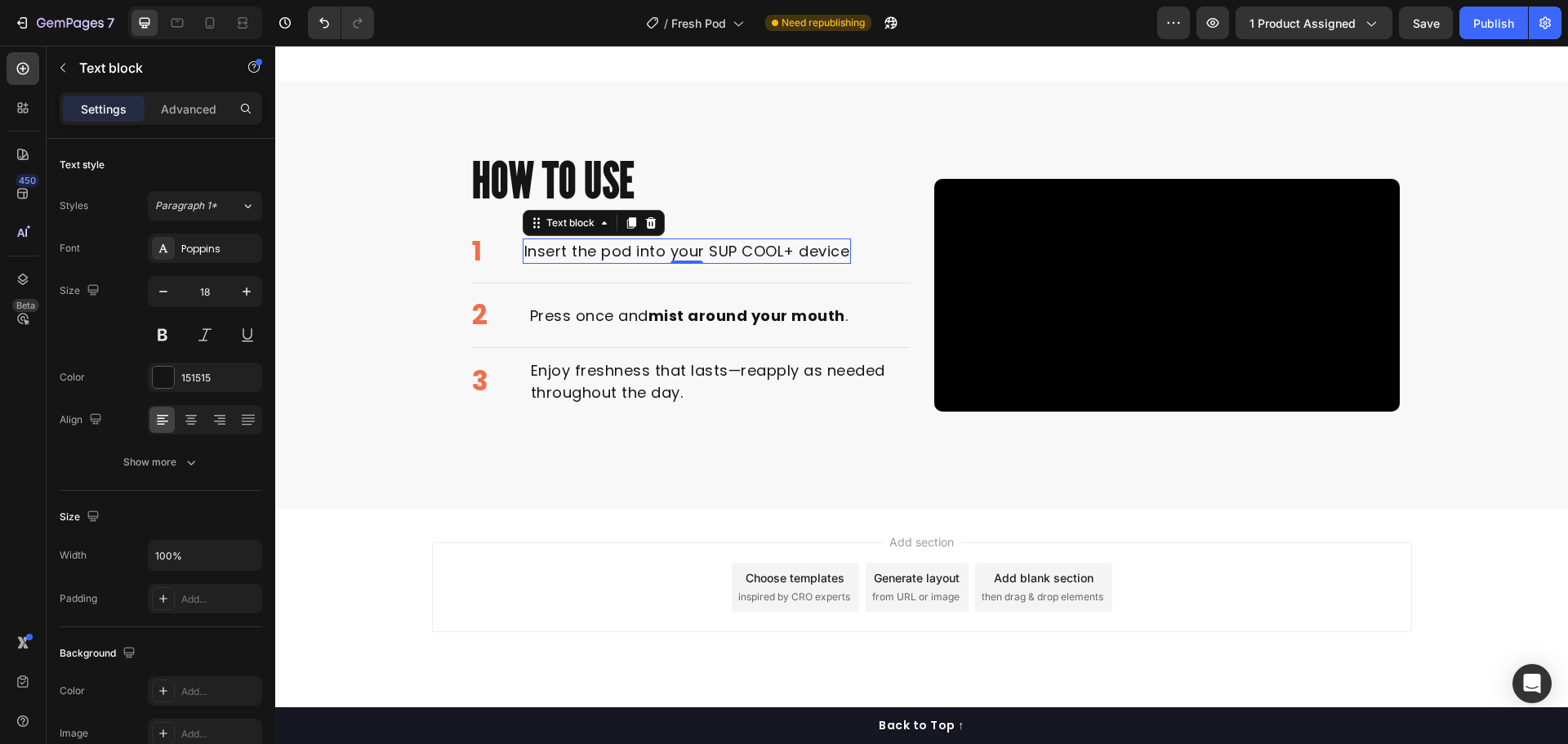
click at [791, 262] on p "Insert the pod into your SUP COOL+ device" at bounding box center [688, 251] width 326 height 22
click at [767, 262] on p "Insert the pod into your SUP COOL+ device" at bounding box center [688, 251] width 326 height 22
click at [779, 262] on p "Insert the pod into your SUP COOL+ device" at bounding box center [688, 251] width 326 height 22
click at [787, 262] on p "Insert the pod into your SUP COOL+ device" at bounding box center [688, 251] width 326 height 22
click at [772, 213] on h2 "How to Use" at bounding box center [690, 180] width 439 height 67
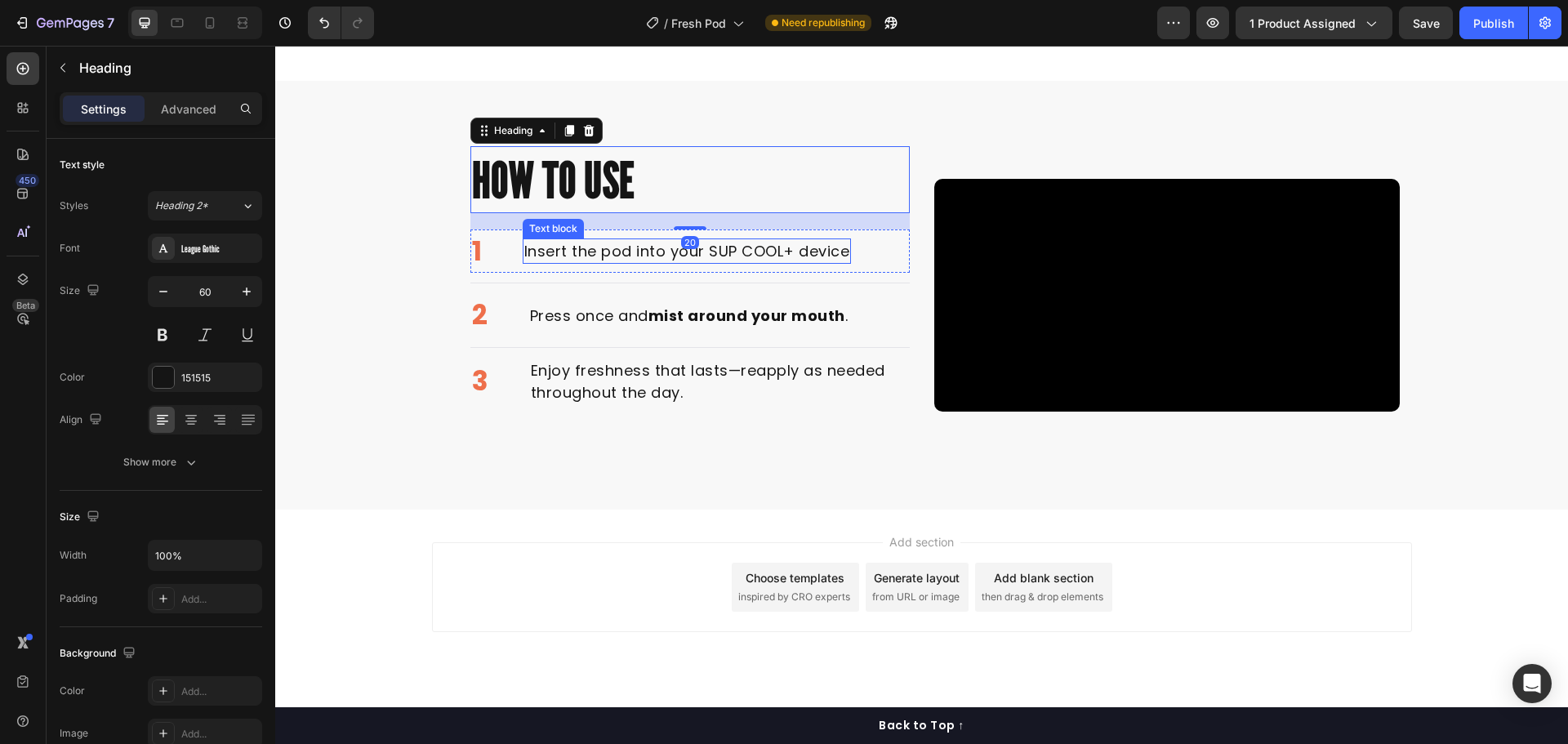
click at [722, 262] on p "Insert the pod into your SUP COOL+ device" at bounding box center [688, 251] width 326 height 22
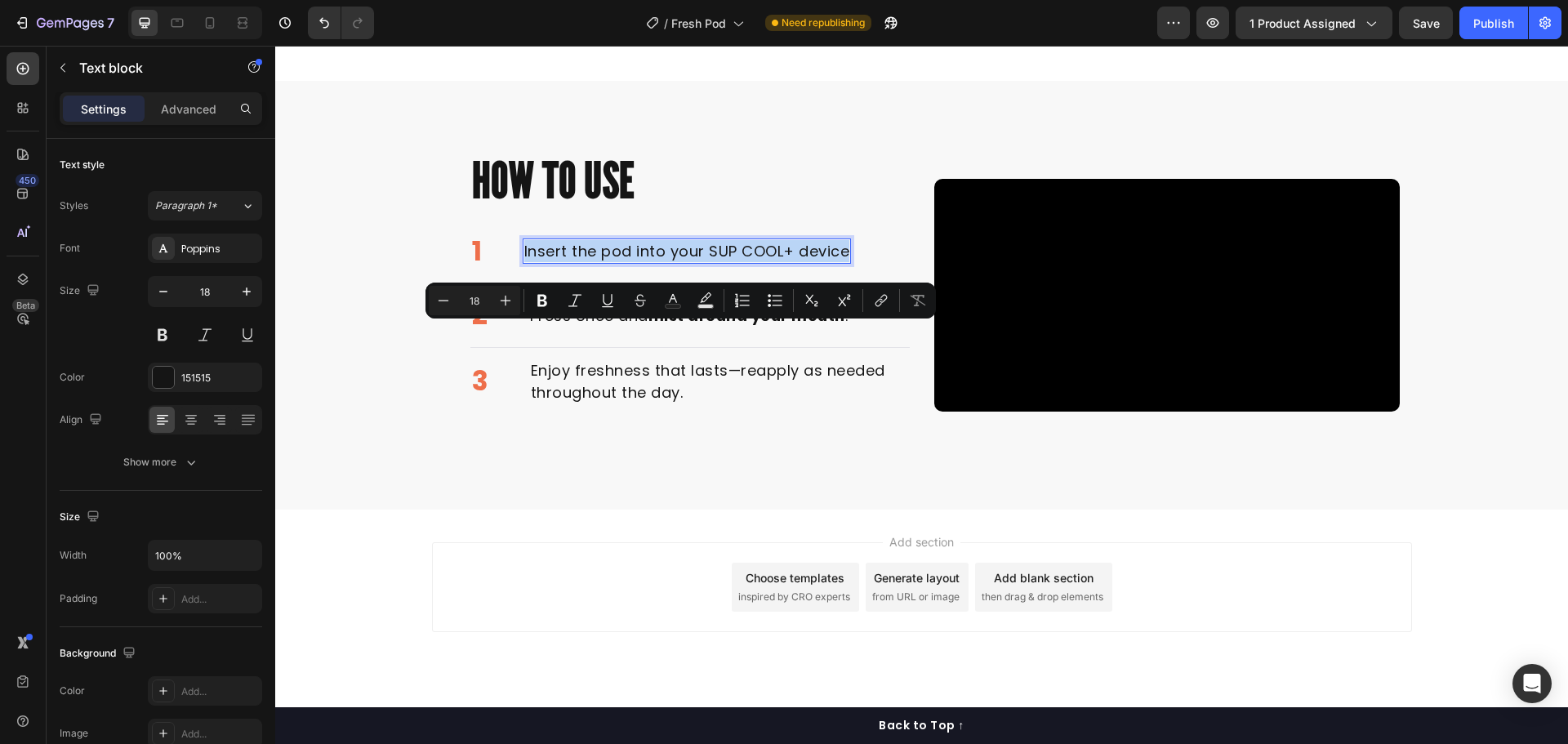
drag, startPoint x: 519, startPoint y: 333, endPoint x: 841, endPoint y: 337, distance: 322.0
click at [841, 262] on p "Insert the pod into your SUP COOL+ device" at bounding box center [688, 251] width 326 height 22
copy p "Insert the pod into your SUP COOL+ device"
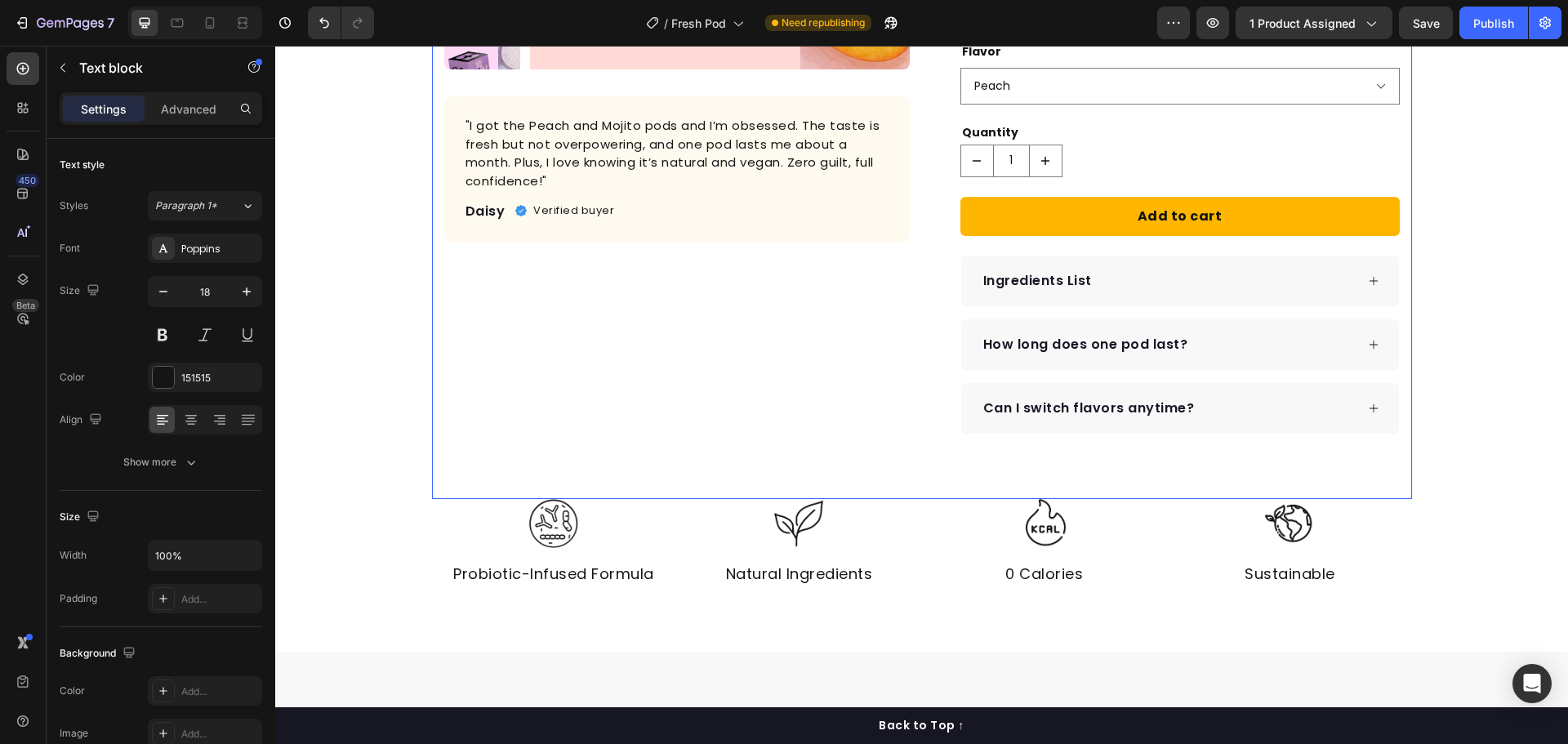
scroll to position [428, 0]
click at [1069, 354] on p "How long does one pod last?" at bounding box center [1086, 346] width 205 height 20
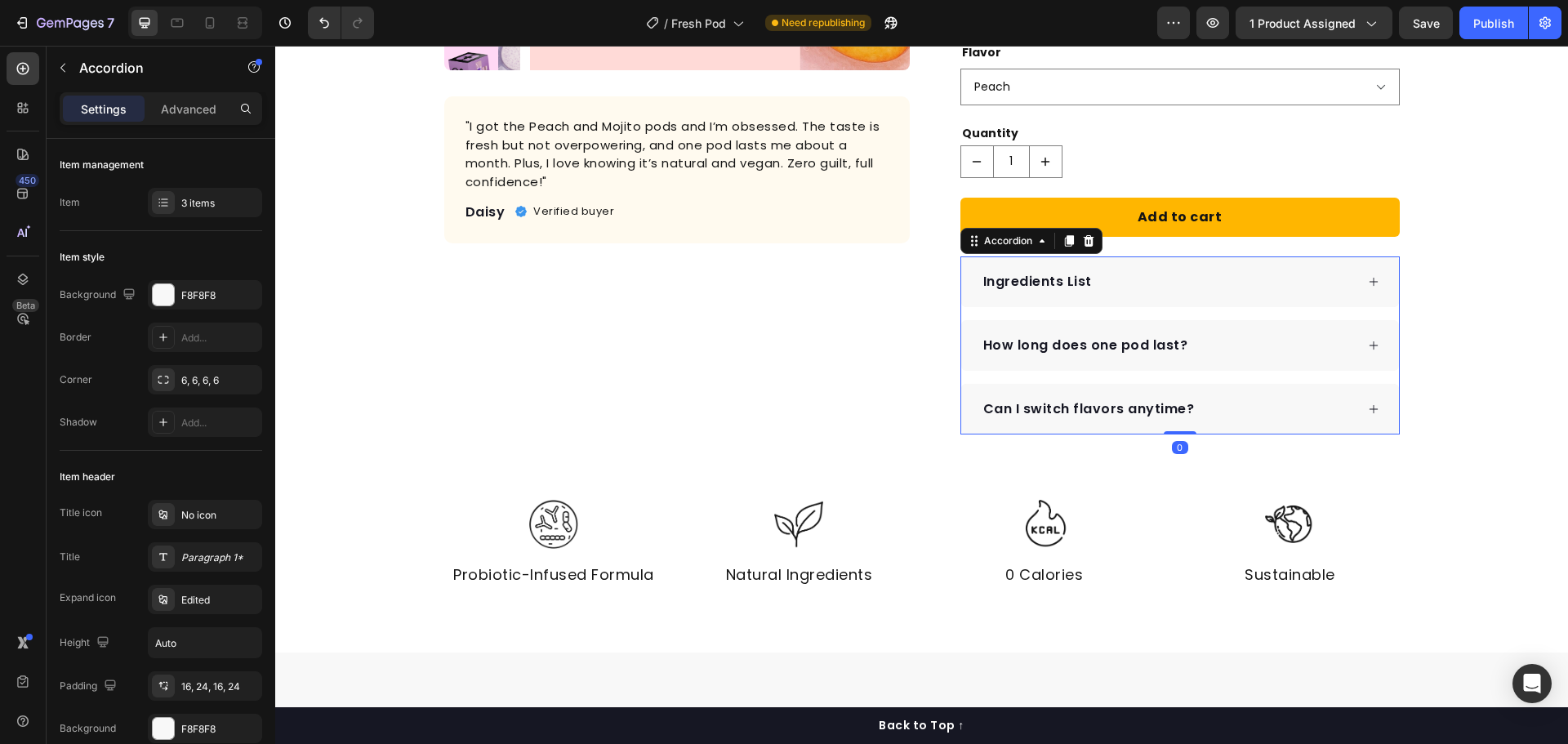
click at [1238, 347] on div "How long does one pod last?" at bounding box center [1168, 345] width 374 height 24
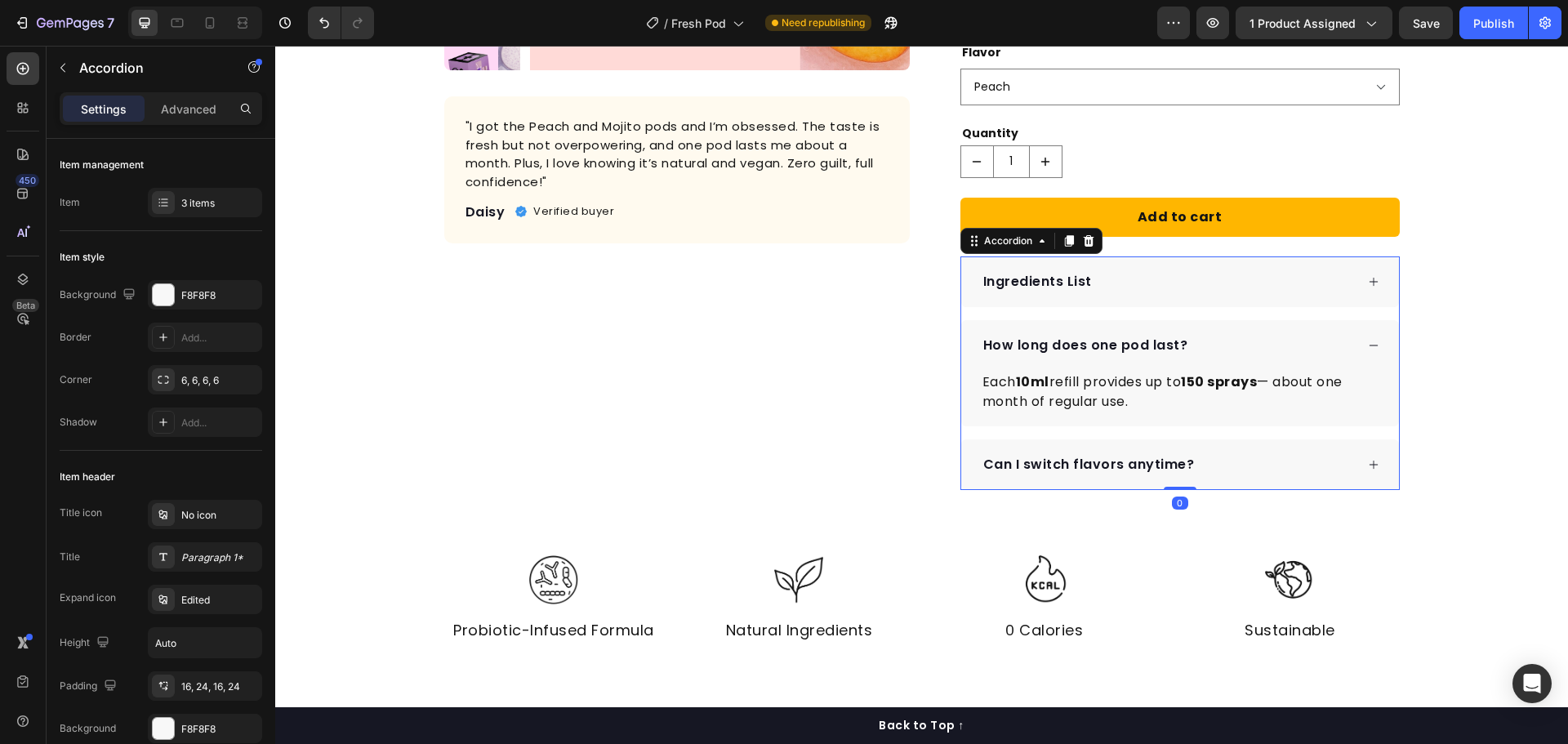
click at [1195, 467] on div "Can I switch flavors anytime?" at bounding box center [1168, 464] width 374 height 24
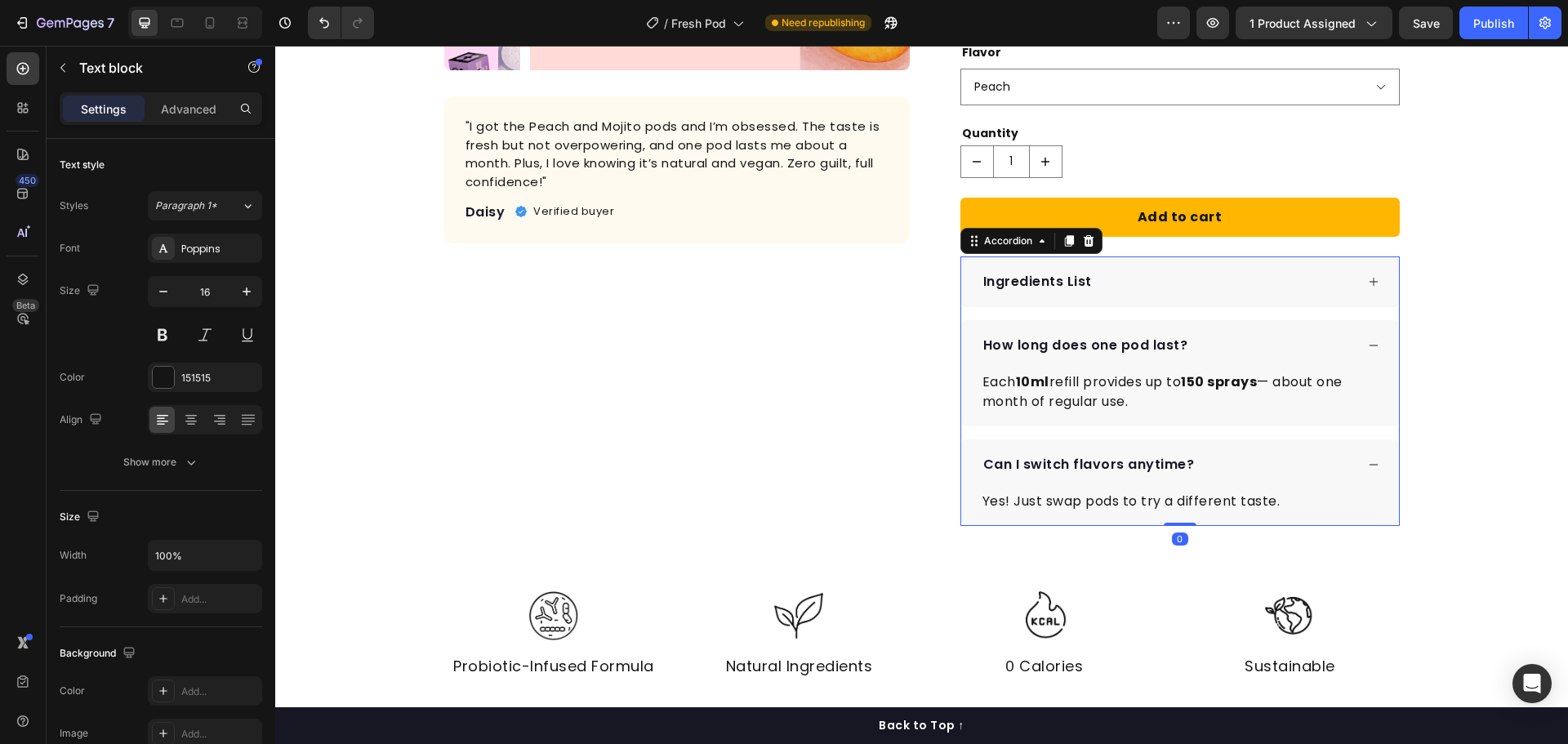
click at [1181, 510] on div "Yes! Just swap pods to try a different taste. Text block" at bounding box center [1180, 501] width 398 height 23
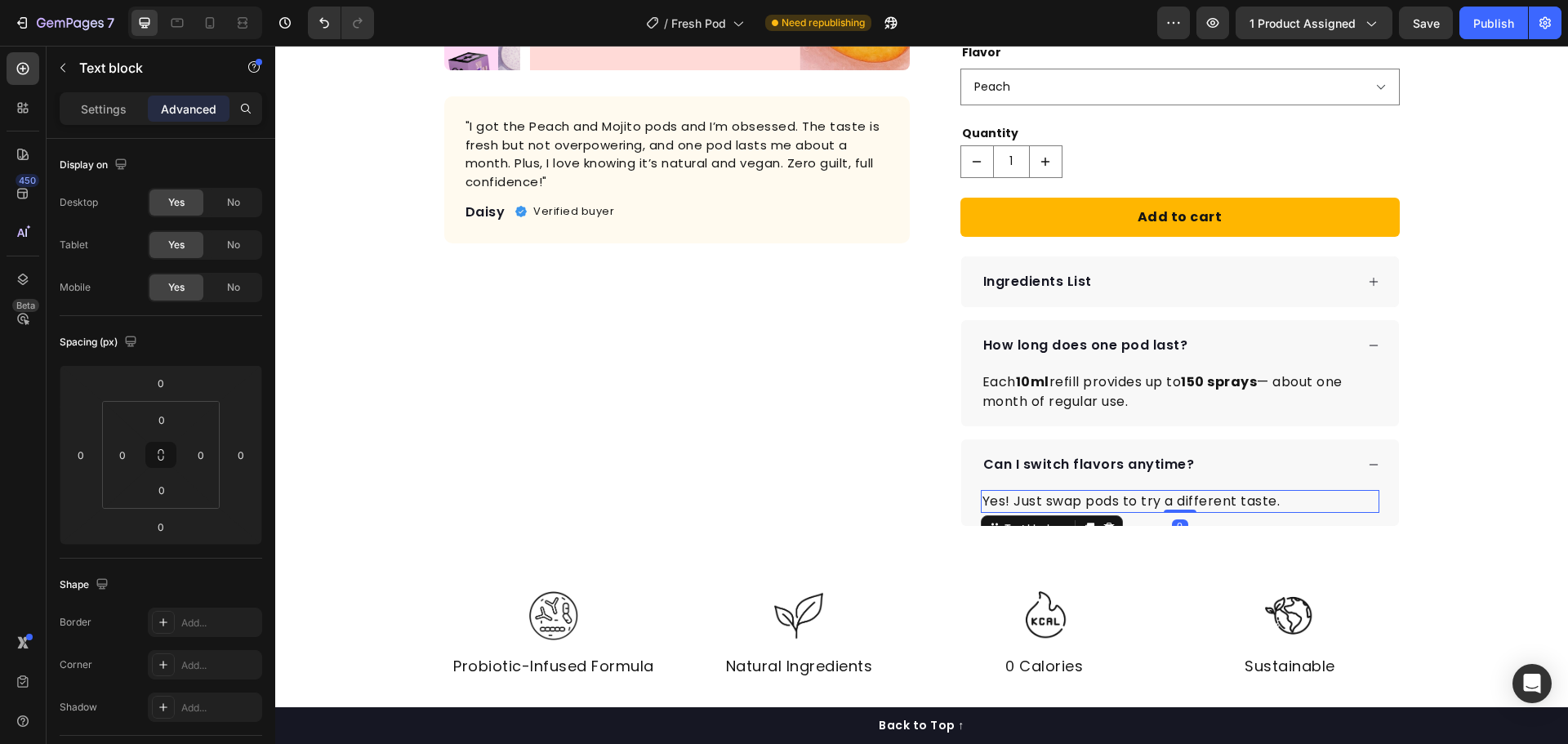
click at [1275, 503] on p "Yes! Just swap pods to try a different taste." at bounding box center [1180, 501] width 395 height 20
drag, startPoint x: 1294, startPoint y: 498, endPoint x: 1008, endPoint y: 493, distance: 286.0
click at [1008, 493] on p "Yes! Just swap pods to try a different taste." at bounding box center [1180, 501] width 395 height 20
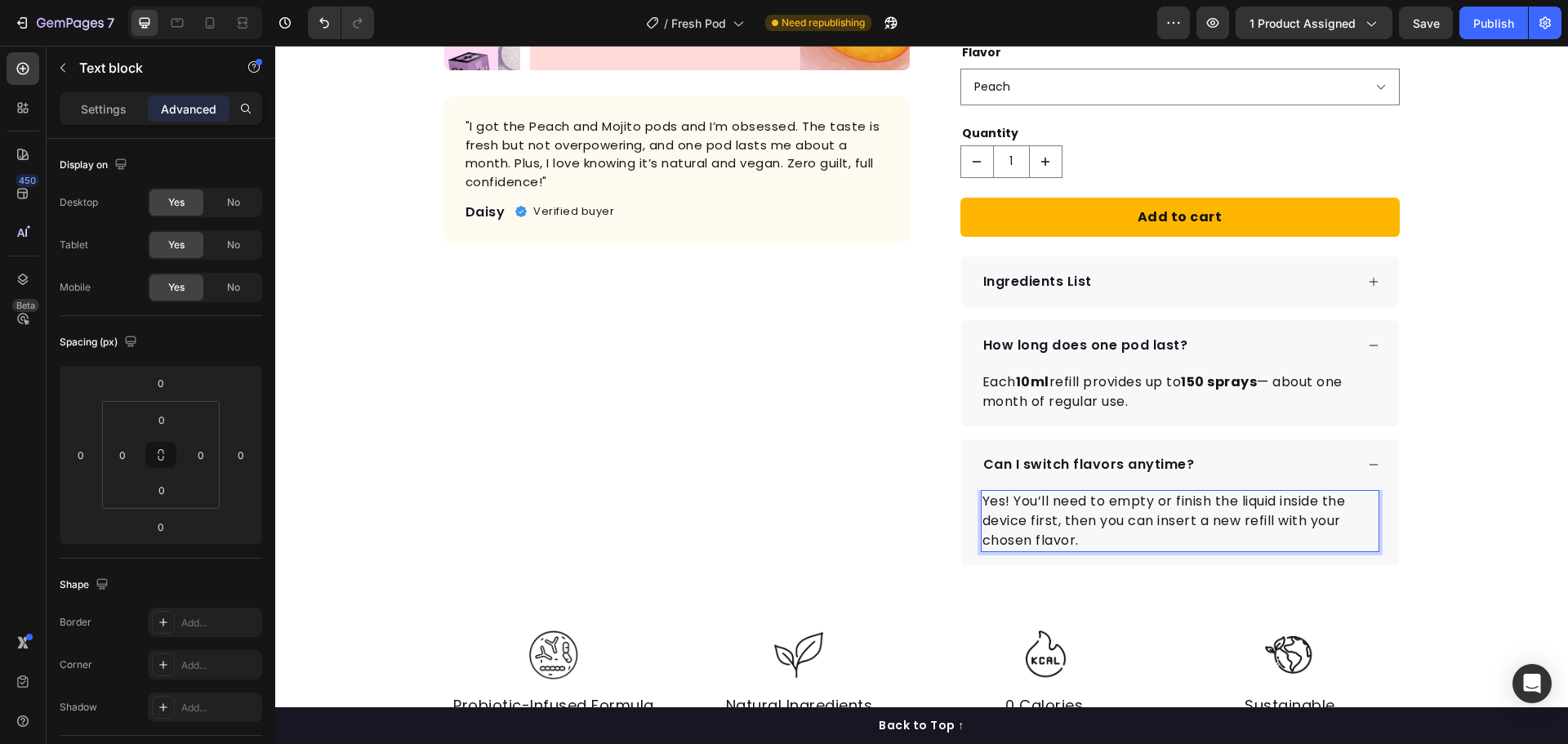
click at [1418, 481] on div "Product Images "I got the Peach and Mojito pods and I’m obsessed. The taste is …" at bounding box center [921, 431] width 1293 height 1560
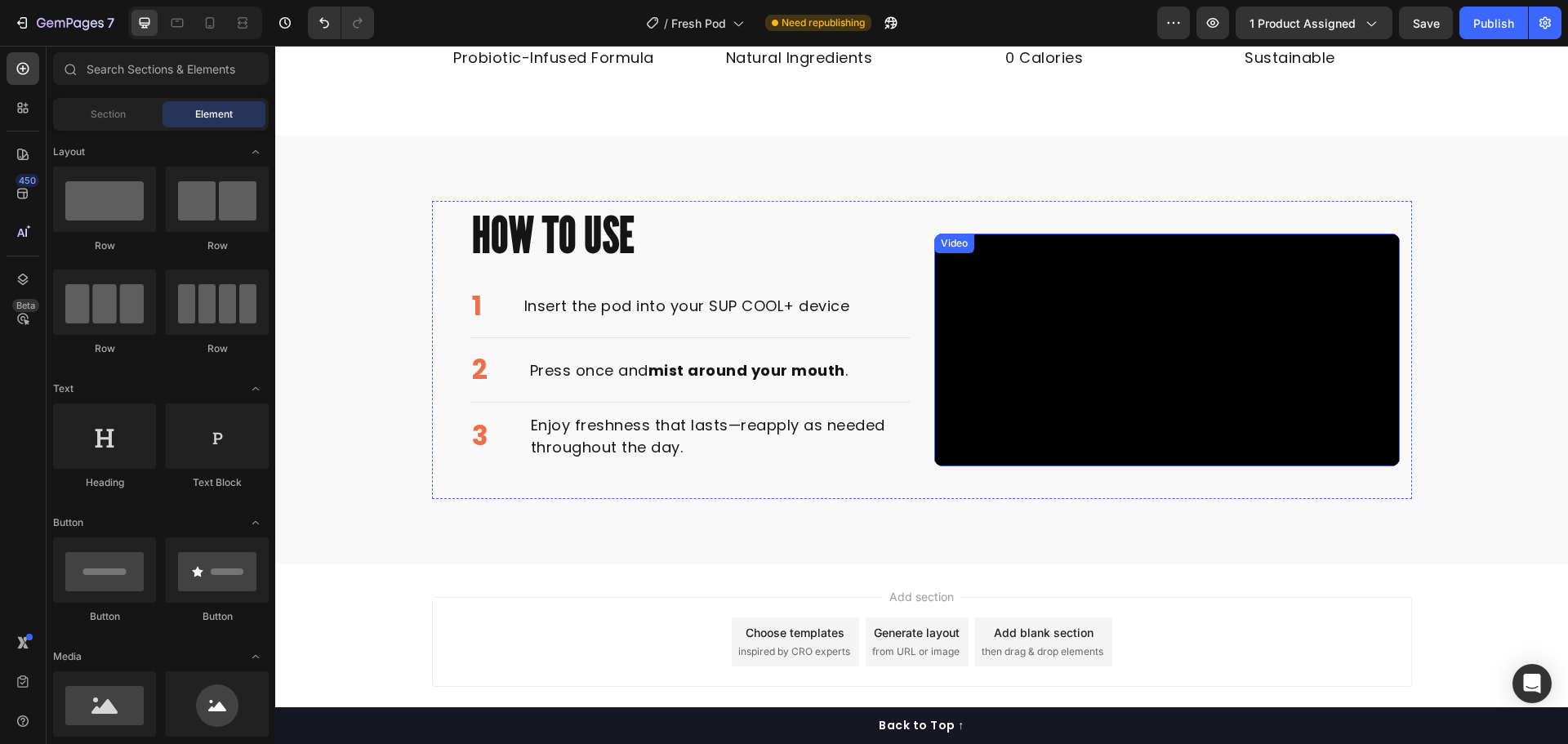
scroll to position [1081, 0]
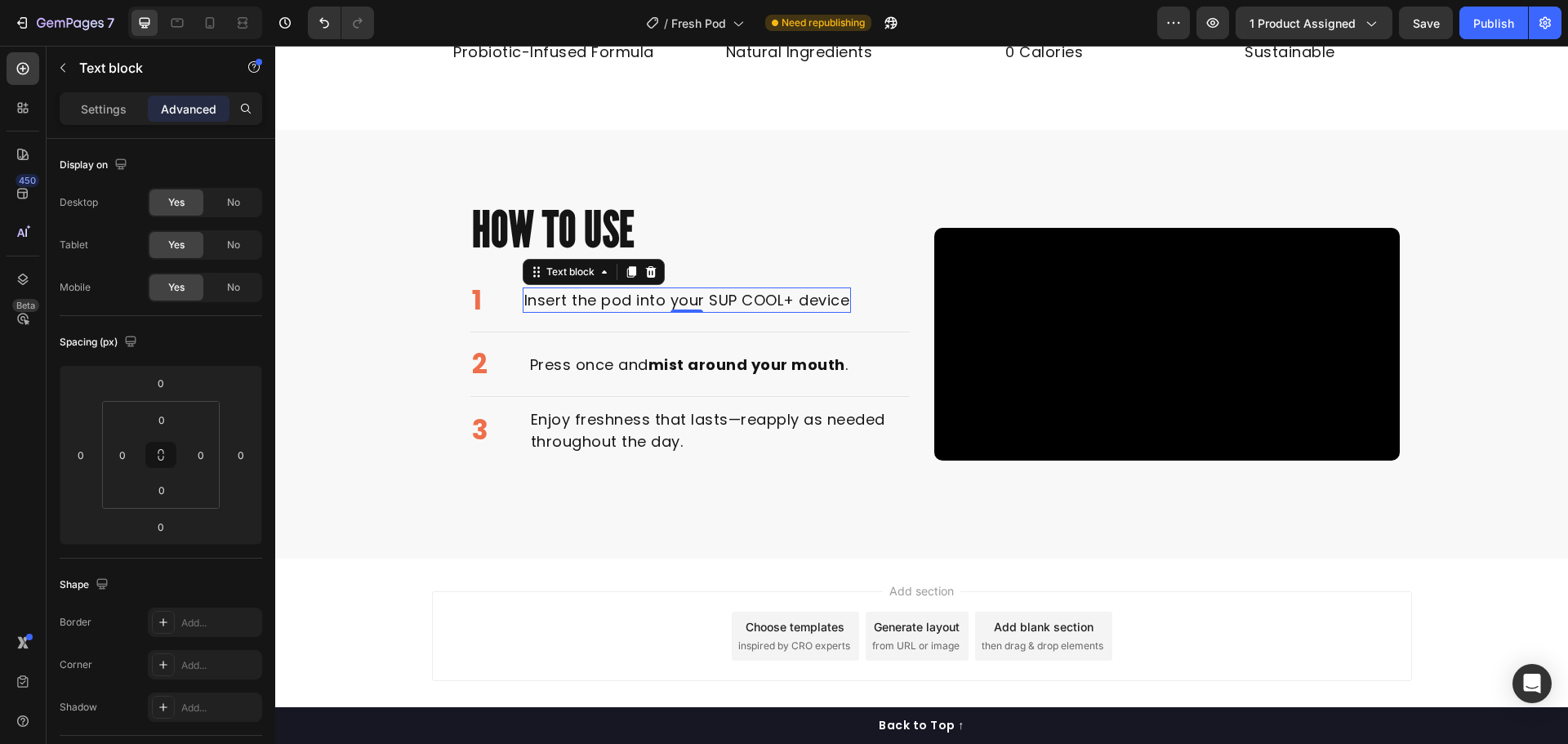
click at [747, 311] on p "Insert the pod into your SUP COOL+ device" at bounding box center [688, 300] width 326 height 22
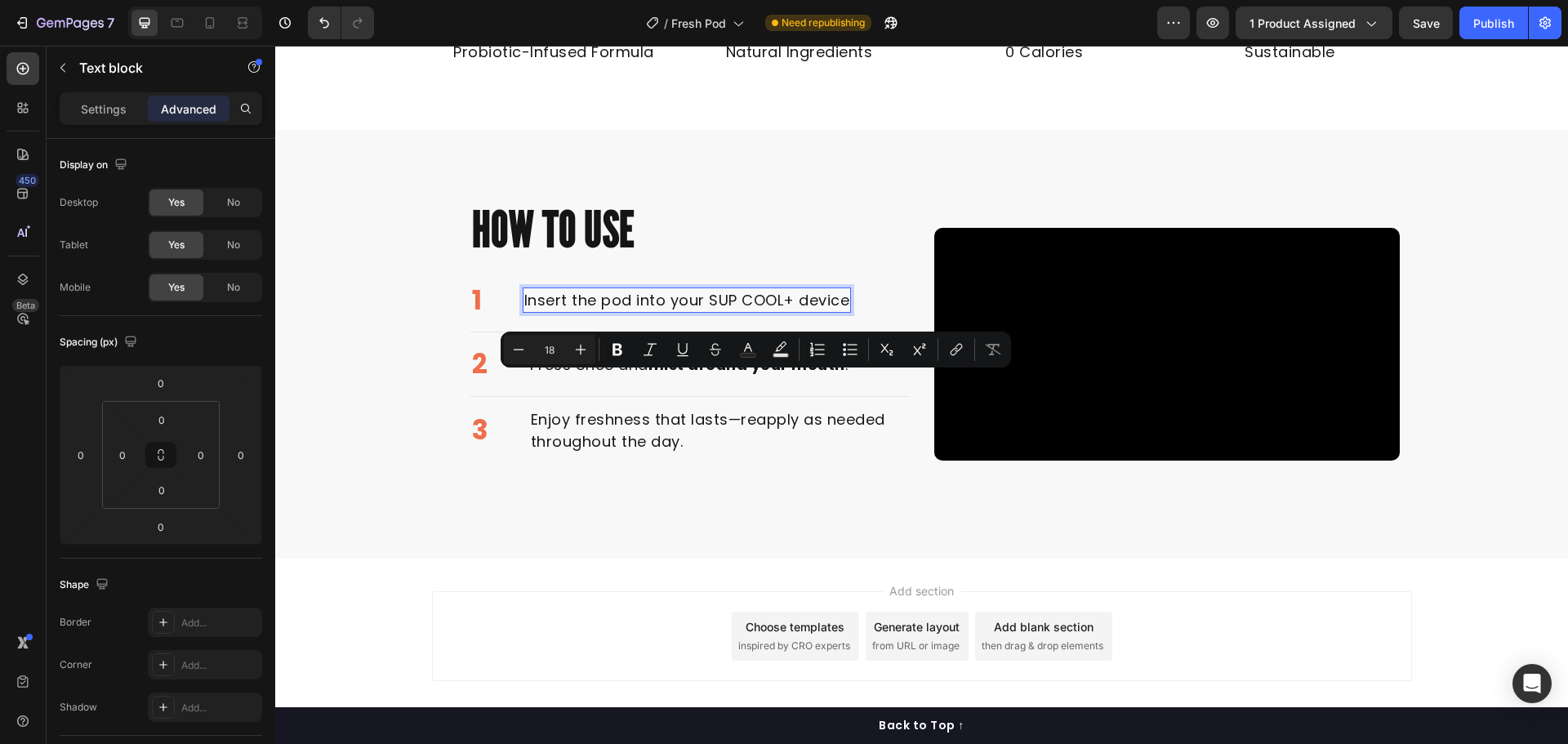
click at [809, 311] on p "Insert the pod into your SUP COOL+ device" at bounding box center [688, 300] width 326 height 22
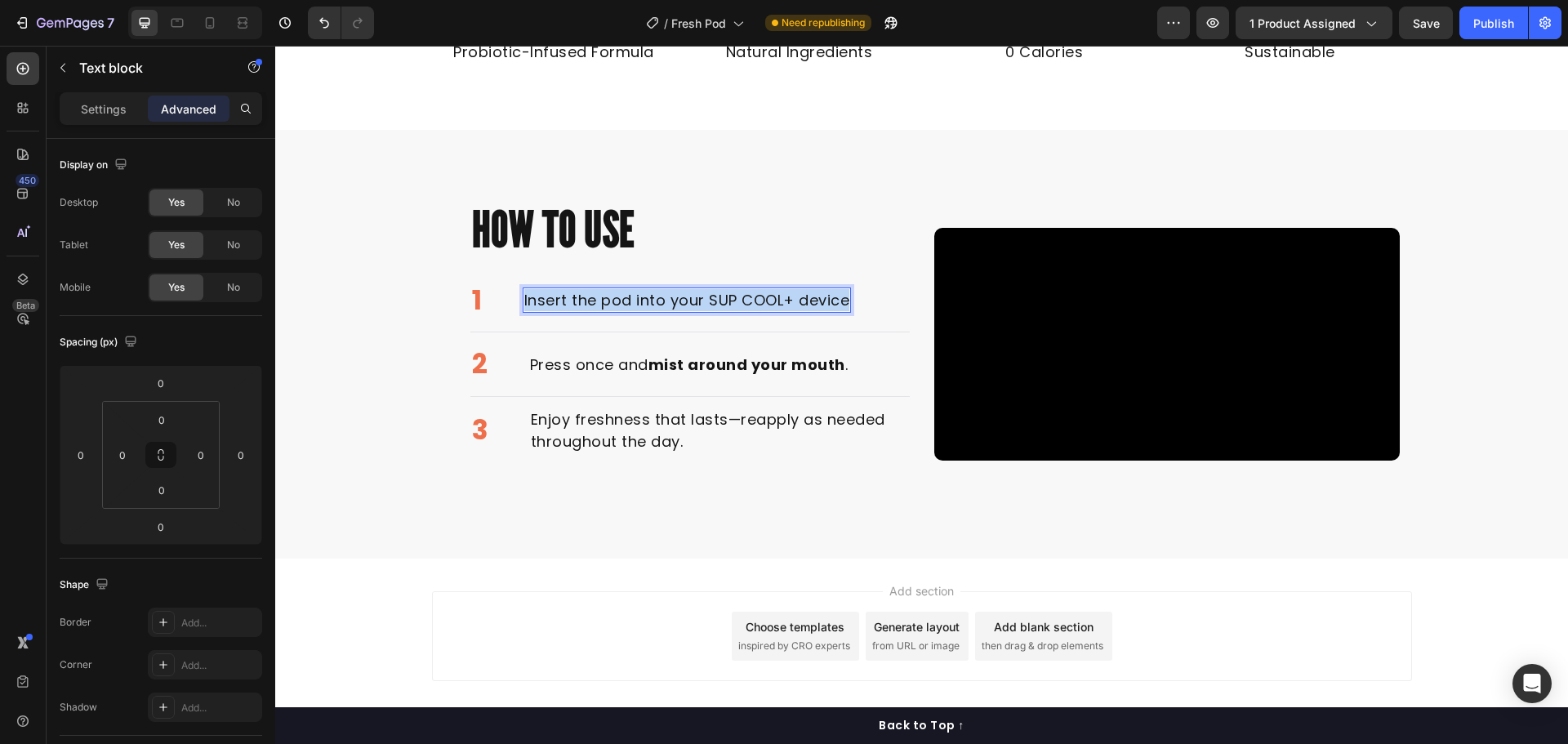
drag, startPoint x: 843, startPoint y: 387, endPoint x: 517, endPoint y: 388, distance: 326.0
click at [717, 311] on p "Easily fit the refill into your device" at bounding box center [653, 300] width 257 height 22
click at [725, 311] on p "Easily fit the refill into your device" at bounding box center [653, 300] width 257 height 22
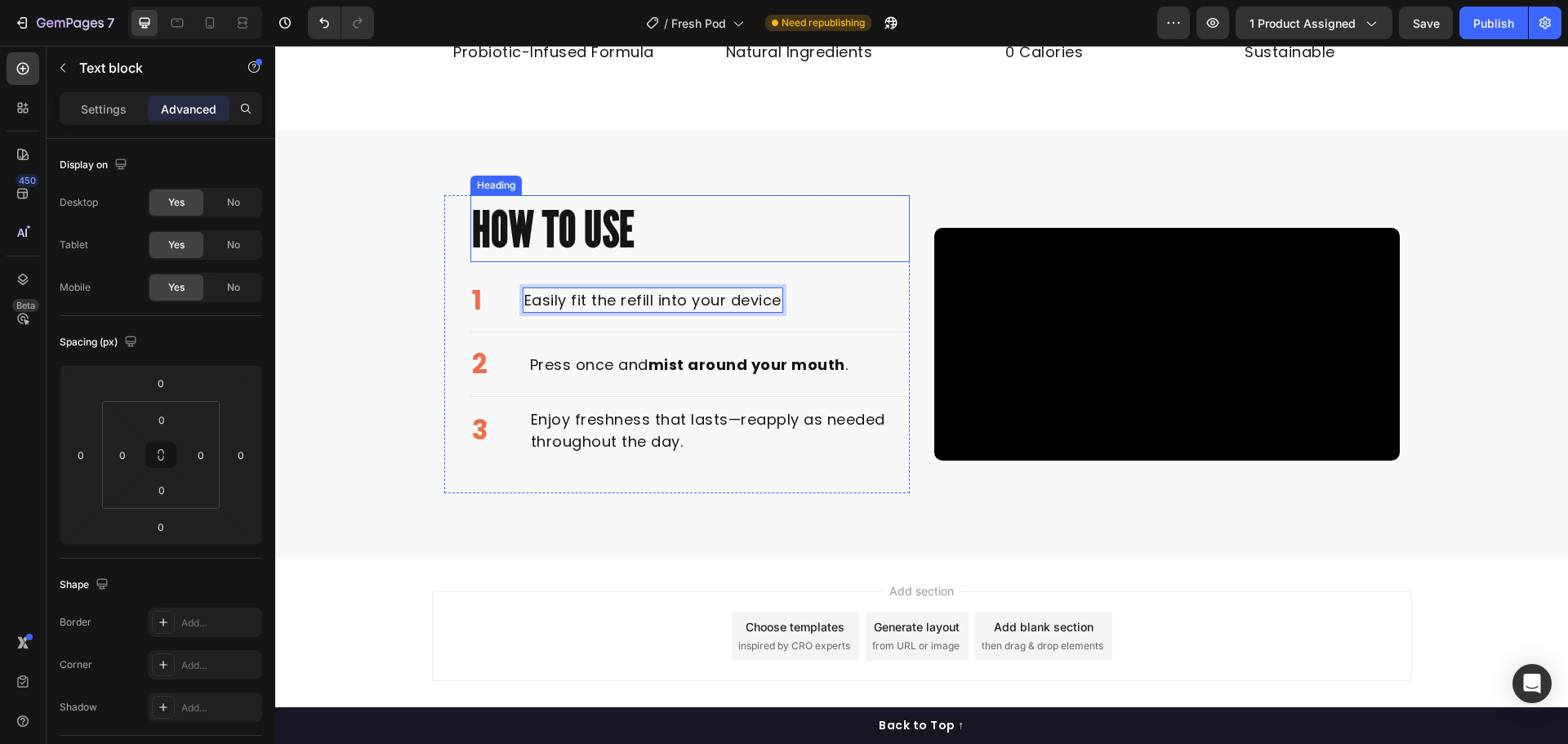
click at [841, 262] on h2 "How to Use" at bounding box center [690, 229] width 439 height 67
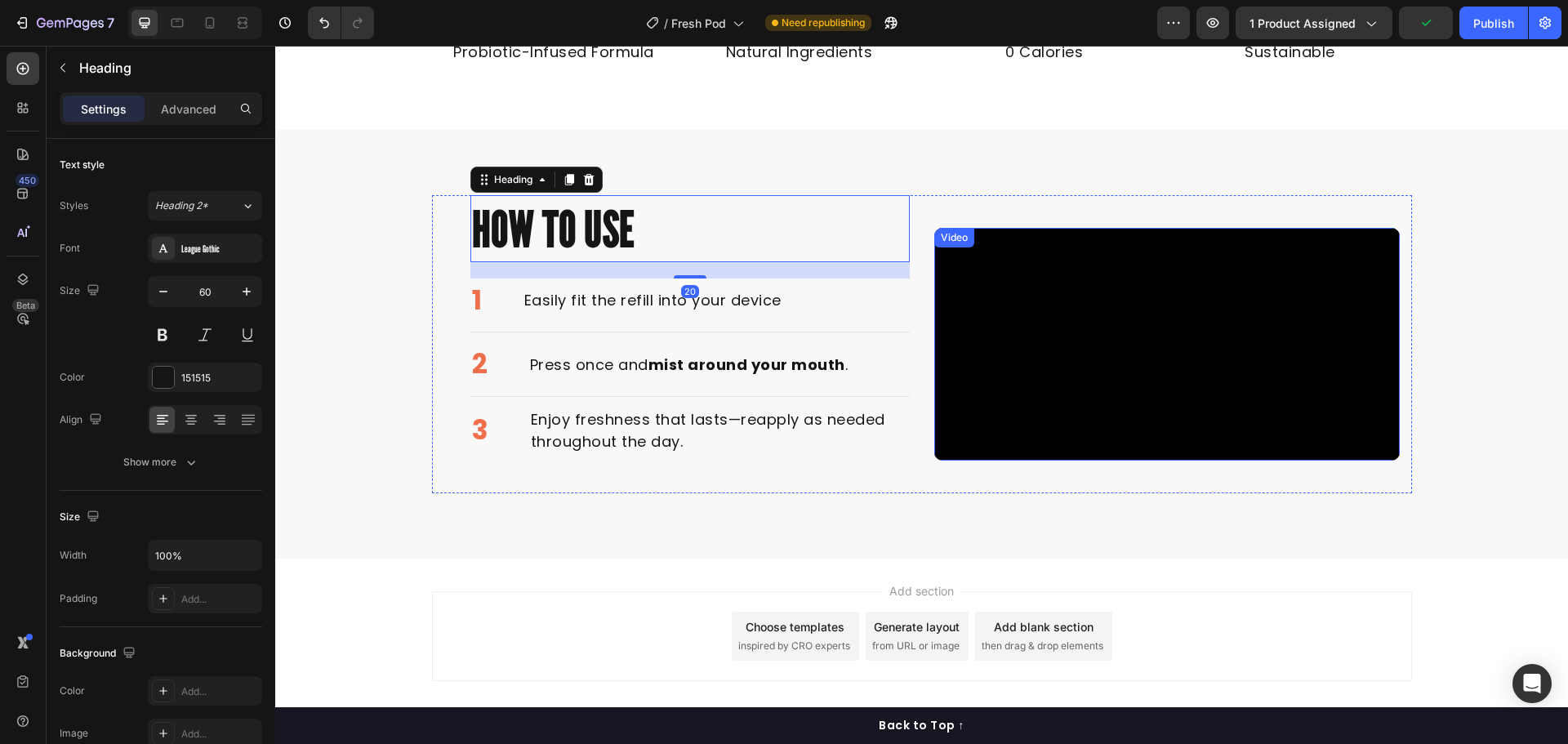
click at [1108, 349] on video at bounding box center [1167, 344] width 466 height 233
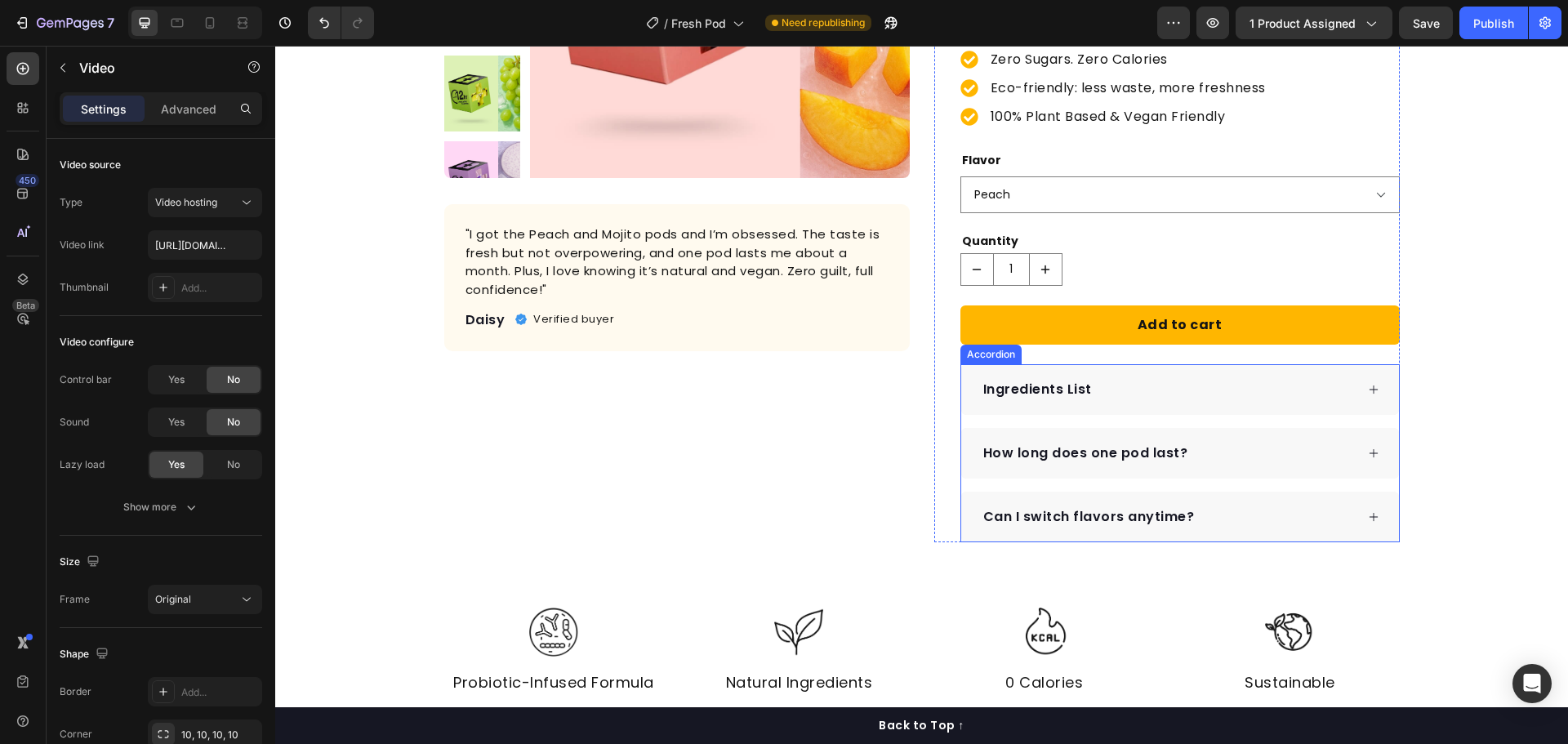
scroll to position [157, 0]
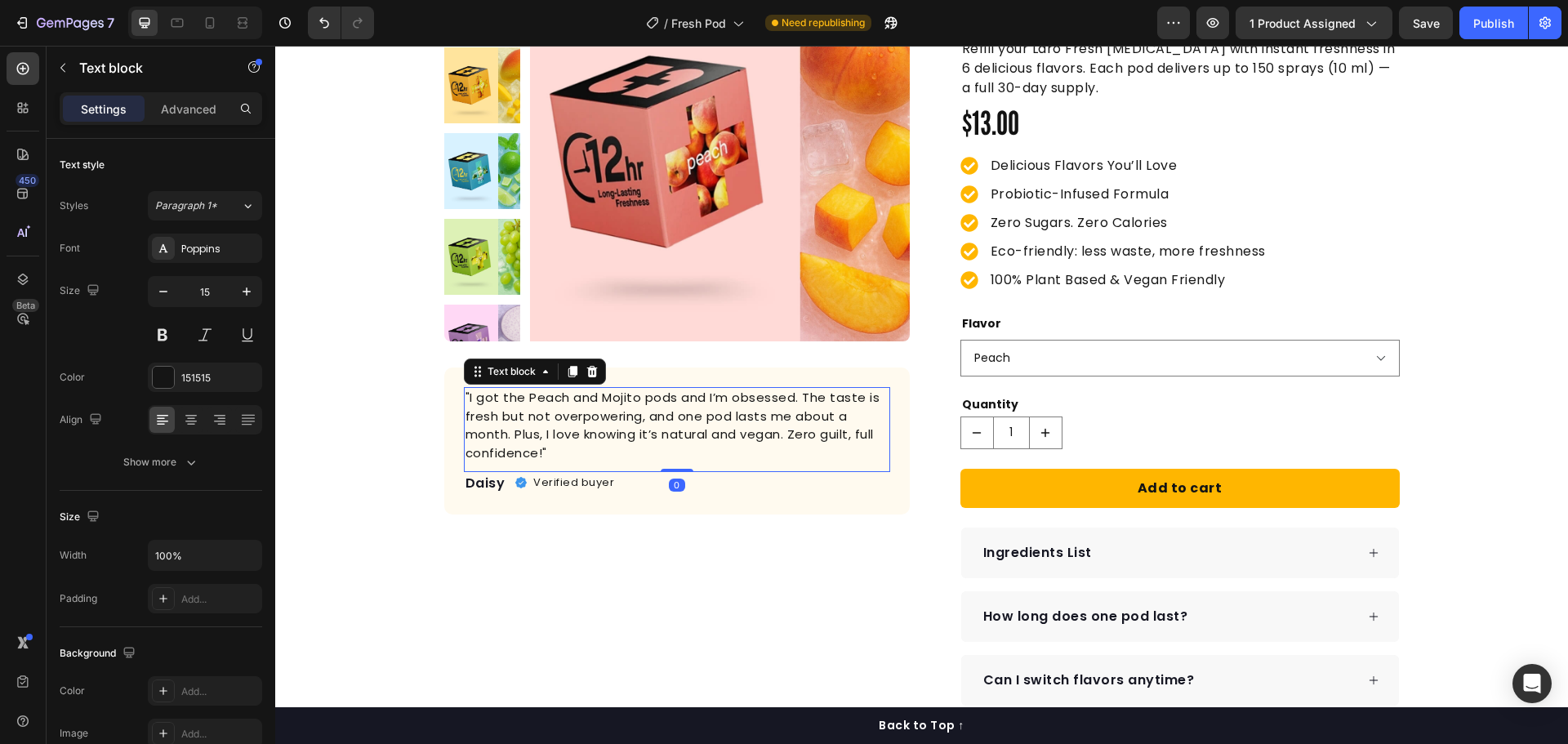
click at [580, 415] on p ""I got the Peach and Mojito pods and I’m obsessed. The taste is fresh but not o…" at bounding box center [677, 426] width 423 height 73
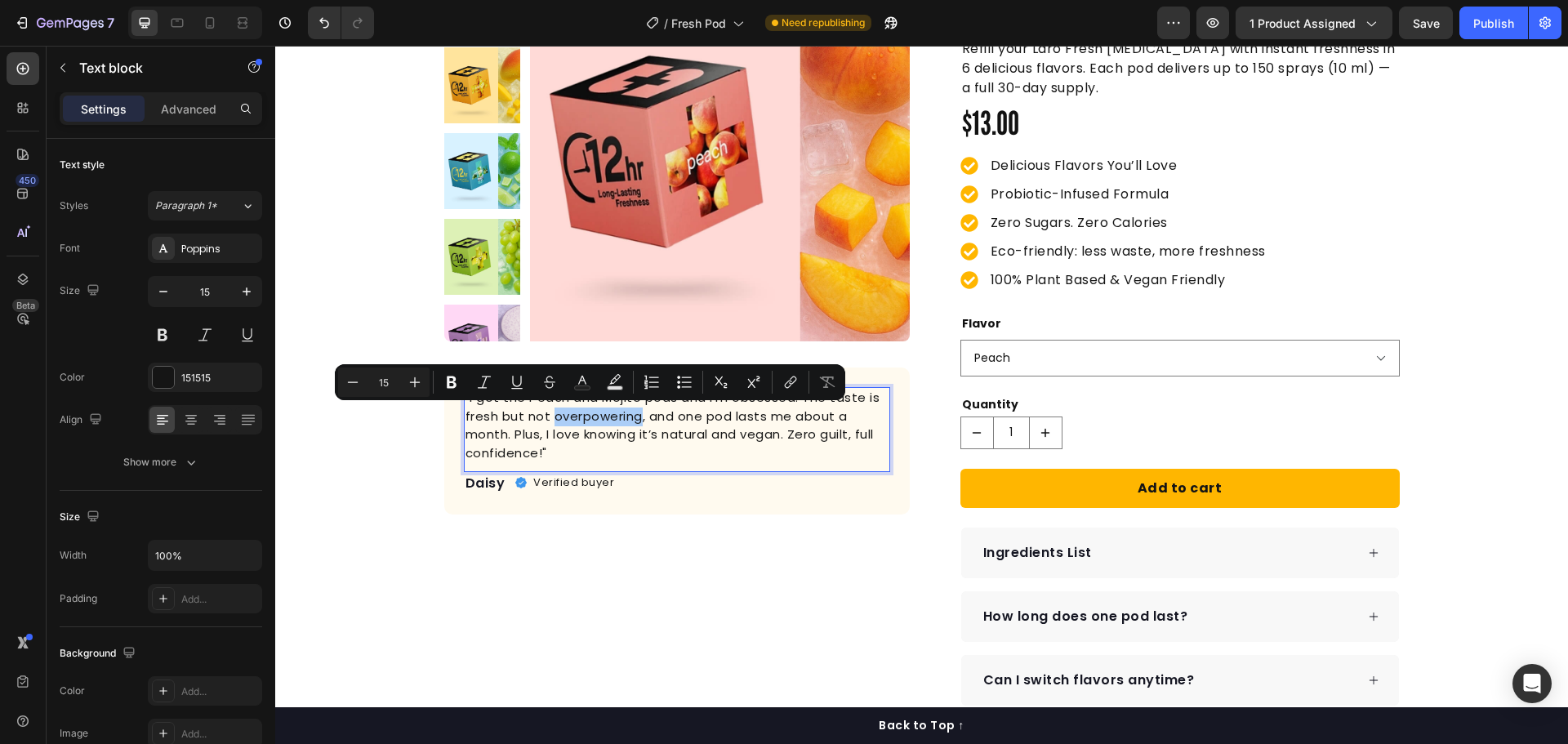
click at [629, 394] on div "Text Background Color" at bounding box center [614, 382] width 29 height 29
click at [627, 418] on p ""I got the Peach and Mojito pods and I’m obsessed. The taste is fresh but not o…" at bounding box center [677, 426] width 423 height 73
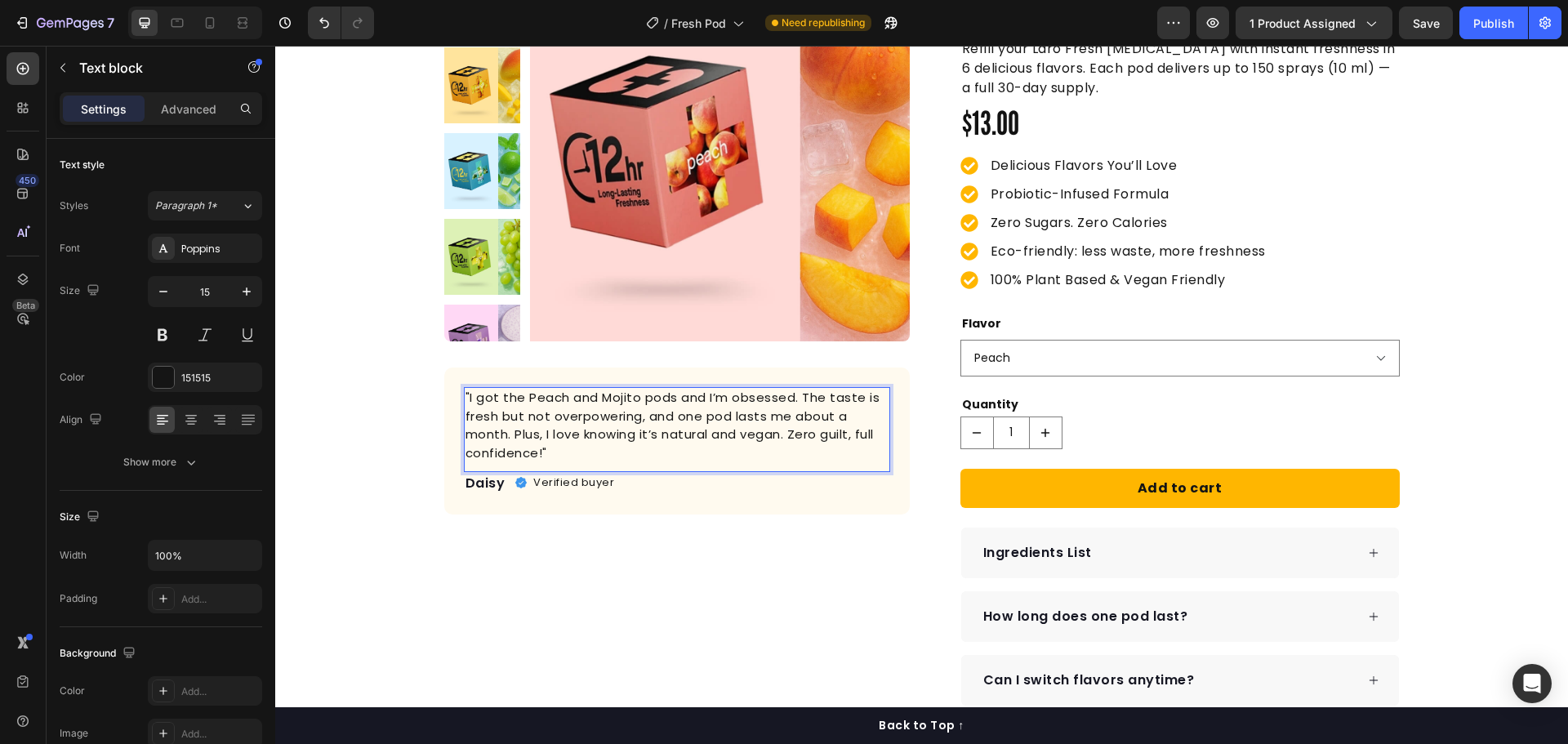
click at [672, 402] on p ""I got the Peach and Mojito pods and I’m obsessed. The taste is fresh but not o…" at bounding box center [677, 426] width 423 height 73
click at [662, 397] on p ""I got the Peach and Mojito pods and I’m obsessed. The taste is fresh but not o…" at bounding box center [677, 426] width 423 height 73
drag, startPoint x: 666, startPoint y: 398, endPoint x: 597, endPoint y: 399, distance: 69.0
click at [597, 399] on p ""I got the Peach and Mojito pods and I’m obsessed. The taste is fresh but not o…" at bounding box center [677, 426] width 423 height 73
click at [210, 25] on icon at bounding box center [210, 23] width 9 height 12
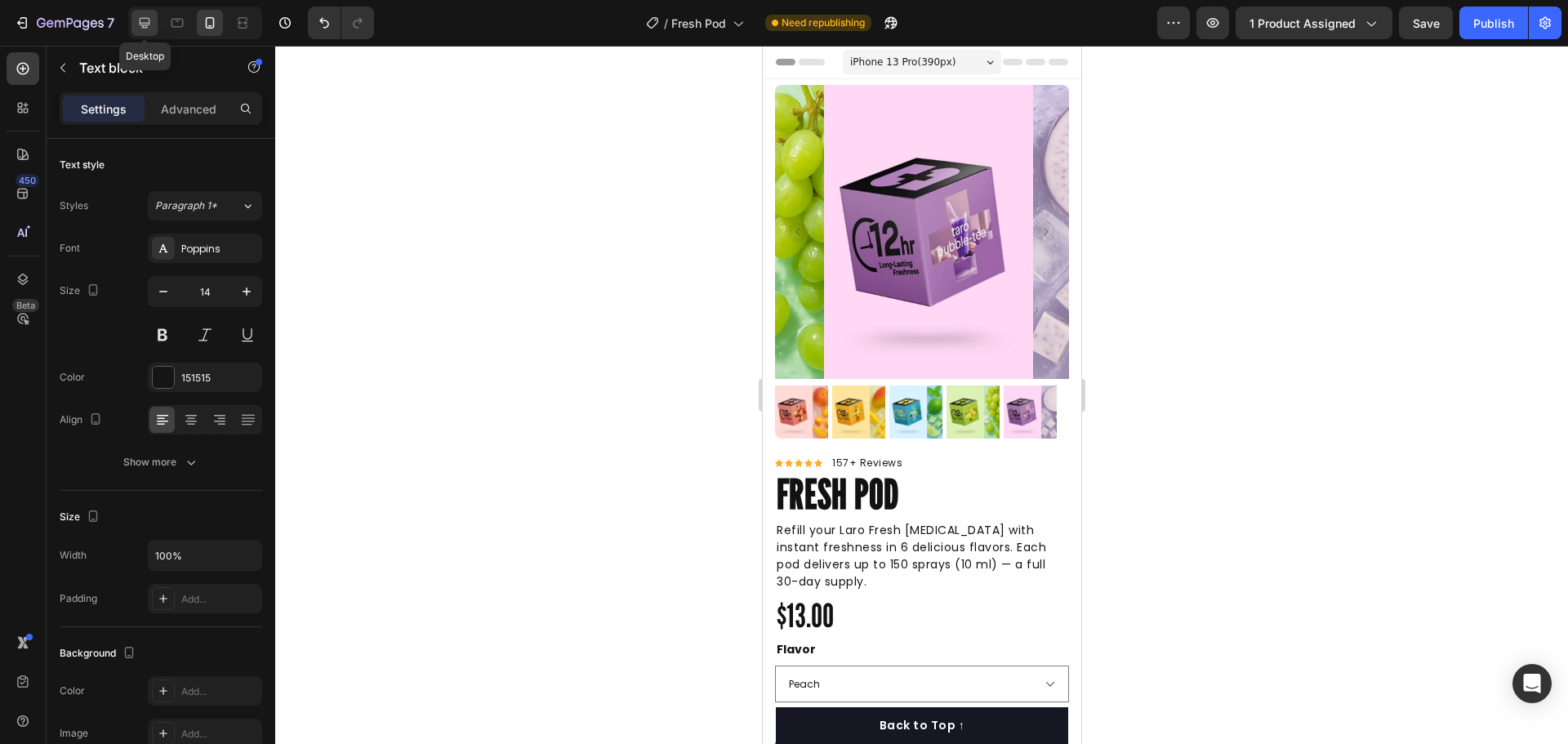
click at [147, 24] on icon at bounding box center [145, 23] width 11 height 11
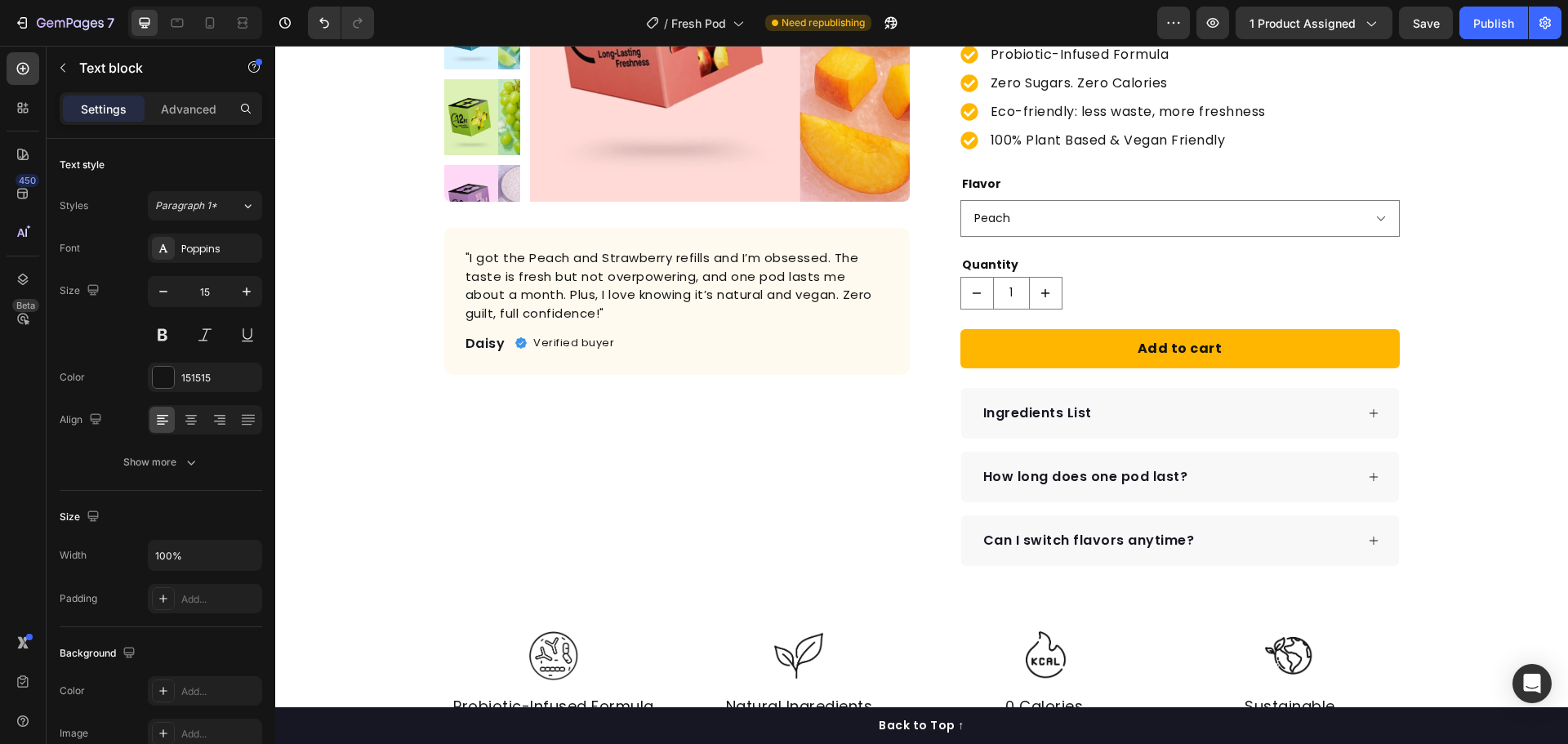
scroll to position [441, 0]
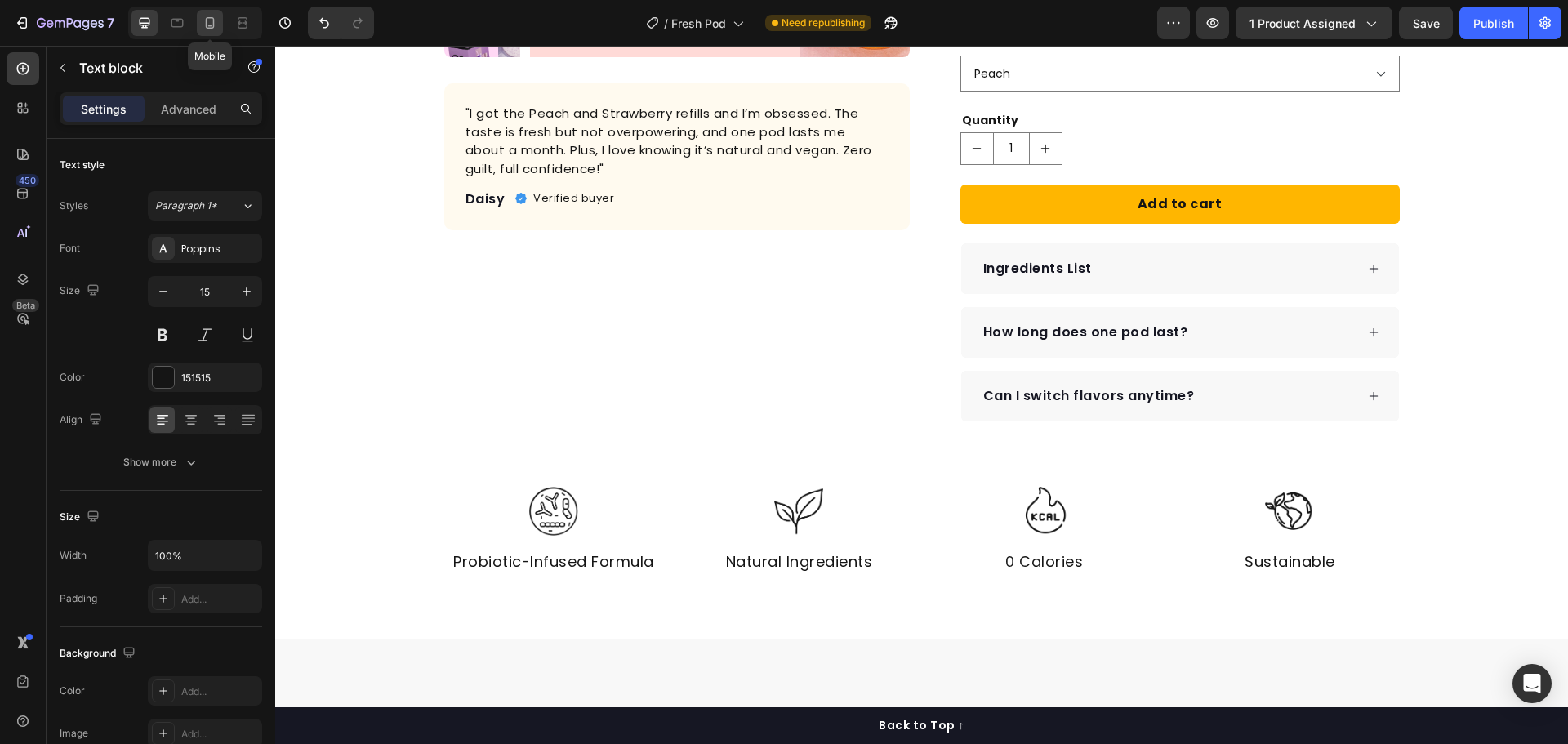
click at [219, 27] on div at bounding box center [210, 22] width 26 height 26
type input "14"
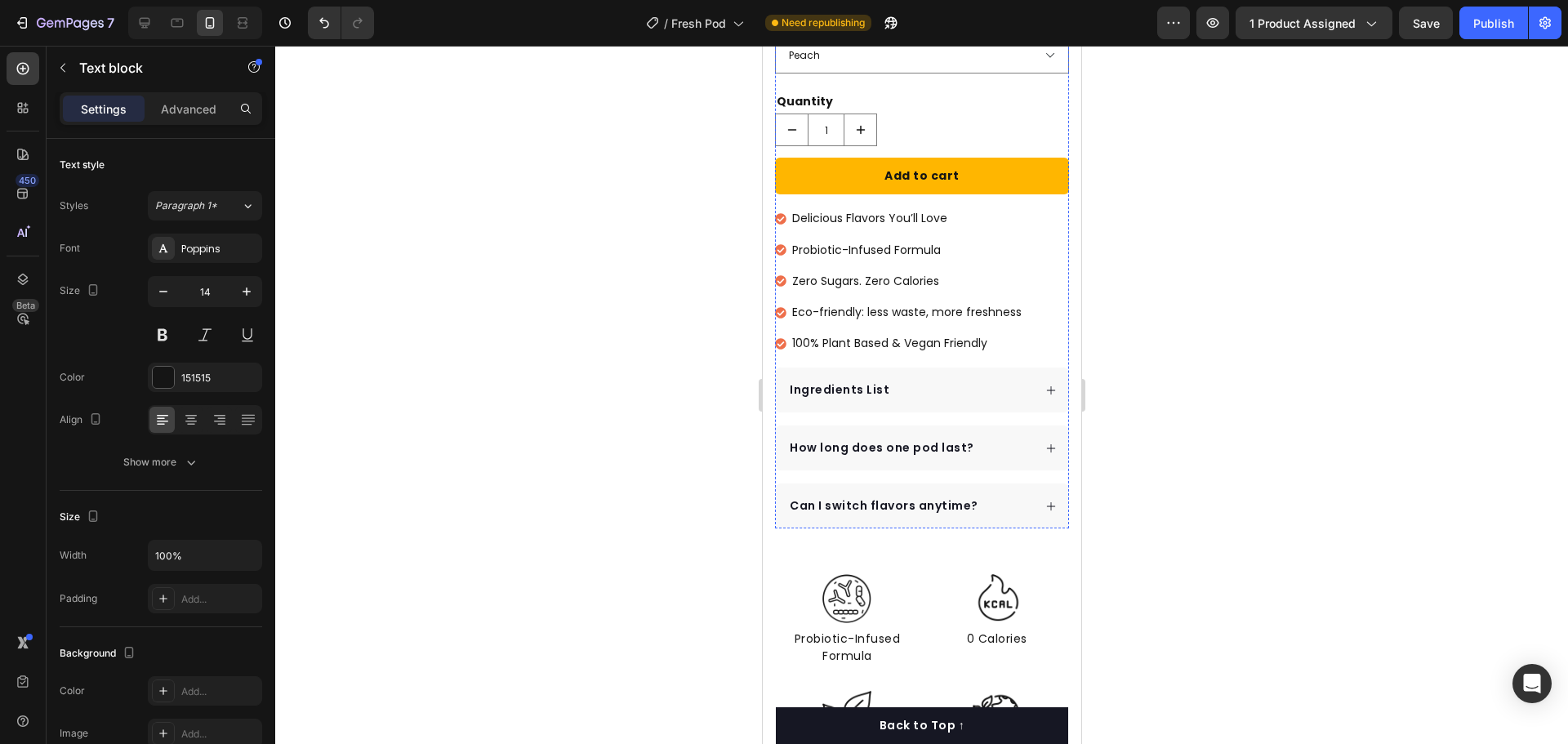
scroll to position [792, 0]
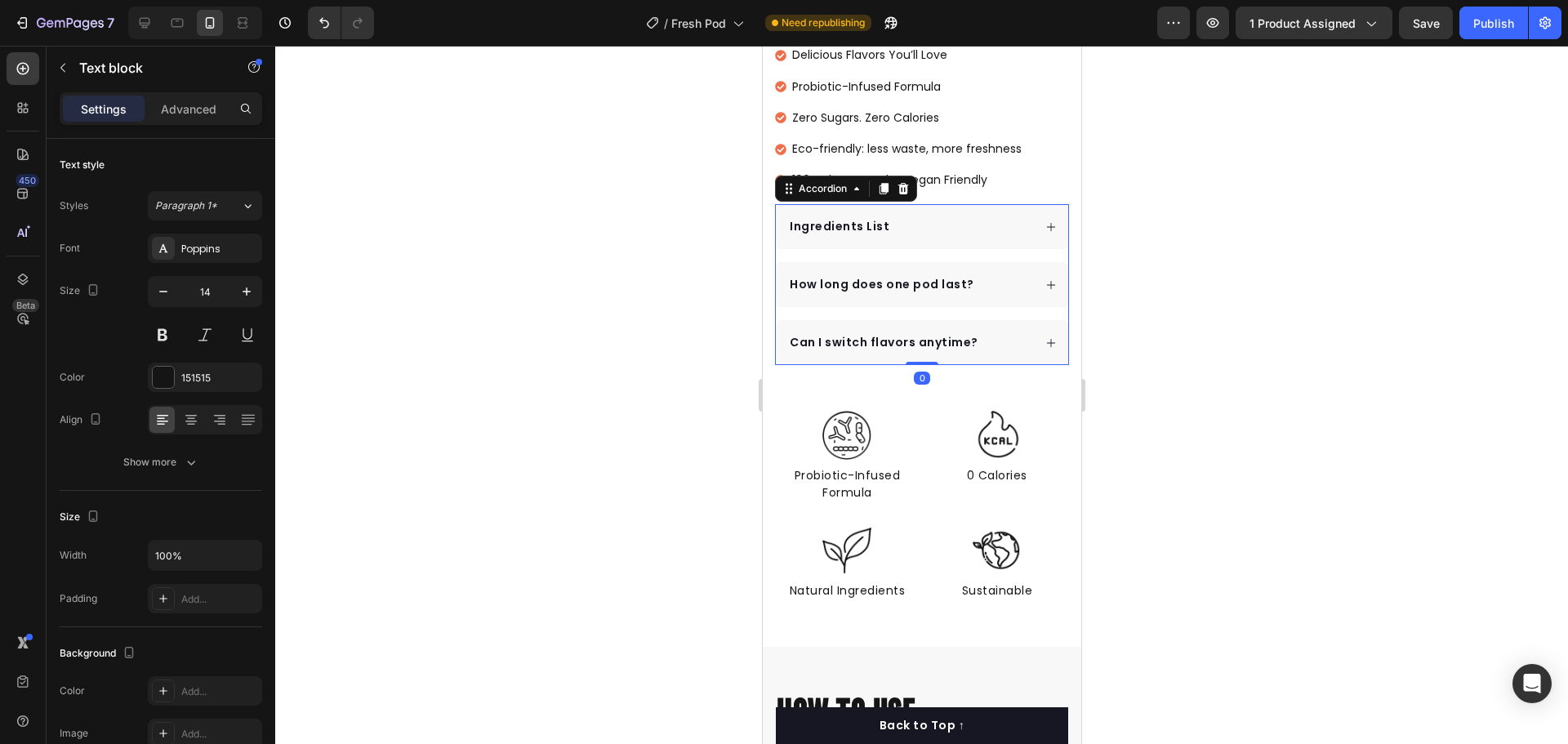
click at [974, 338] on div "Can I switch flavors anytime?" at bounding box center [909, 342] width 245 height 22
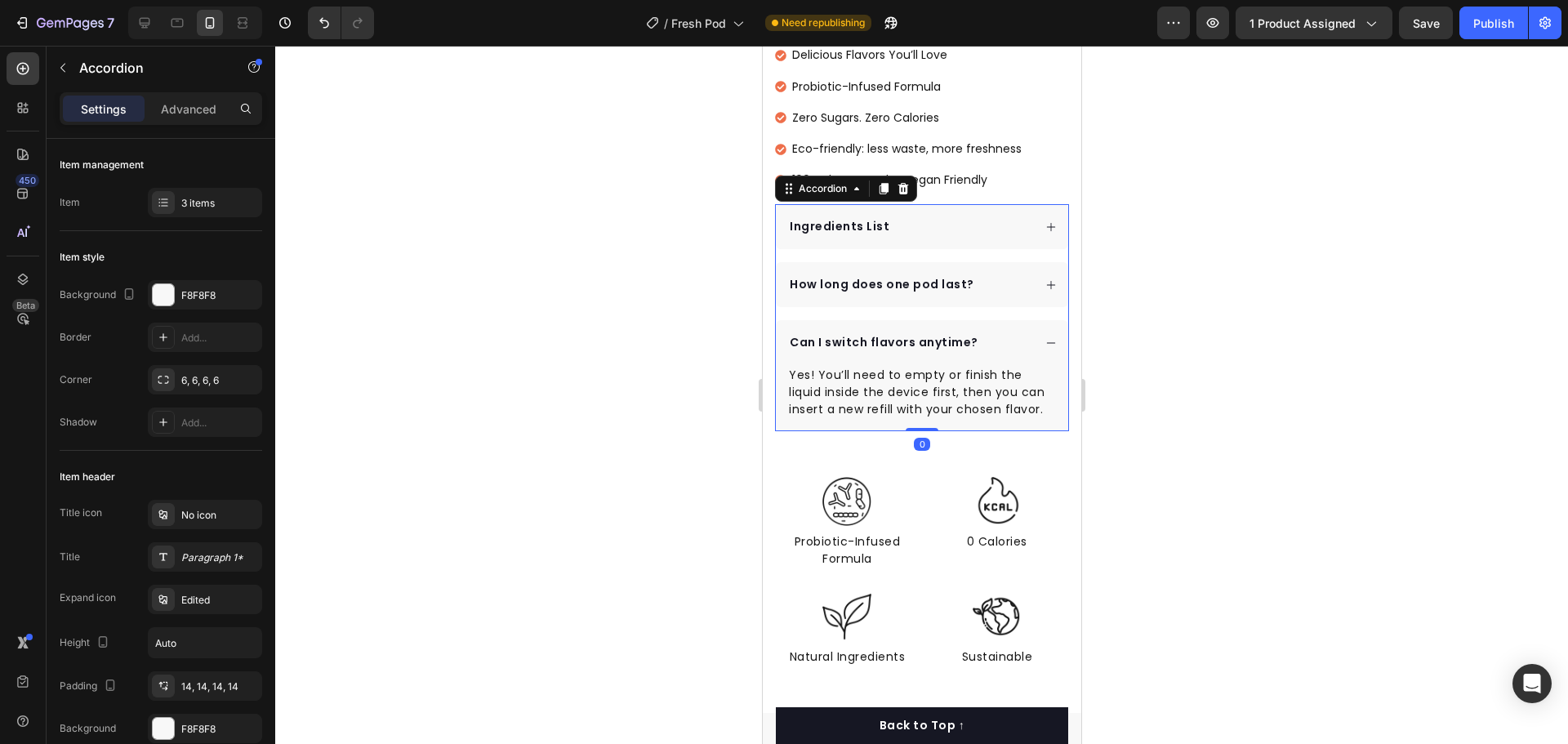
click at [999, 274] on div "How long does one pod last?" at bounding box center [909, 284] width 245 height 22
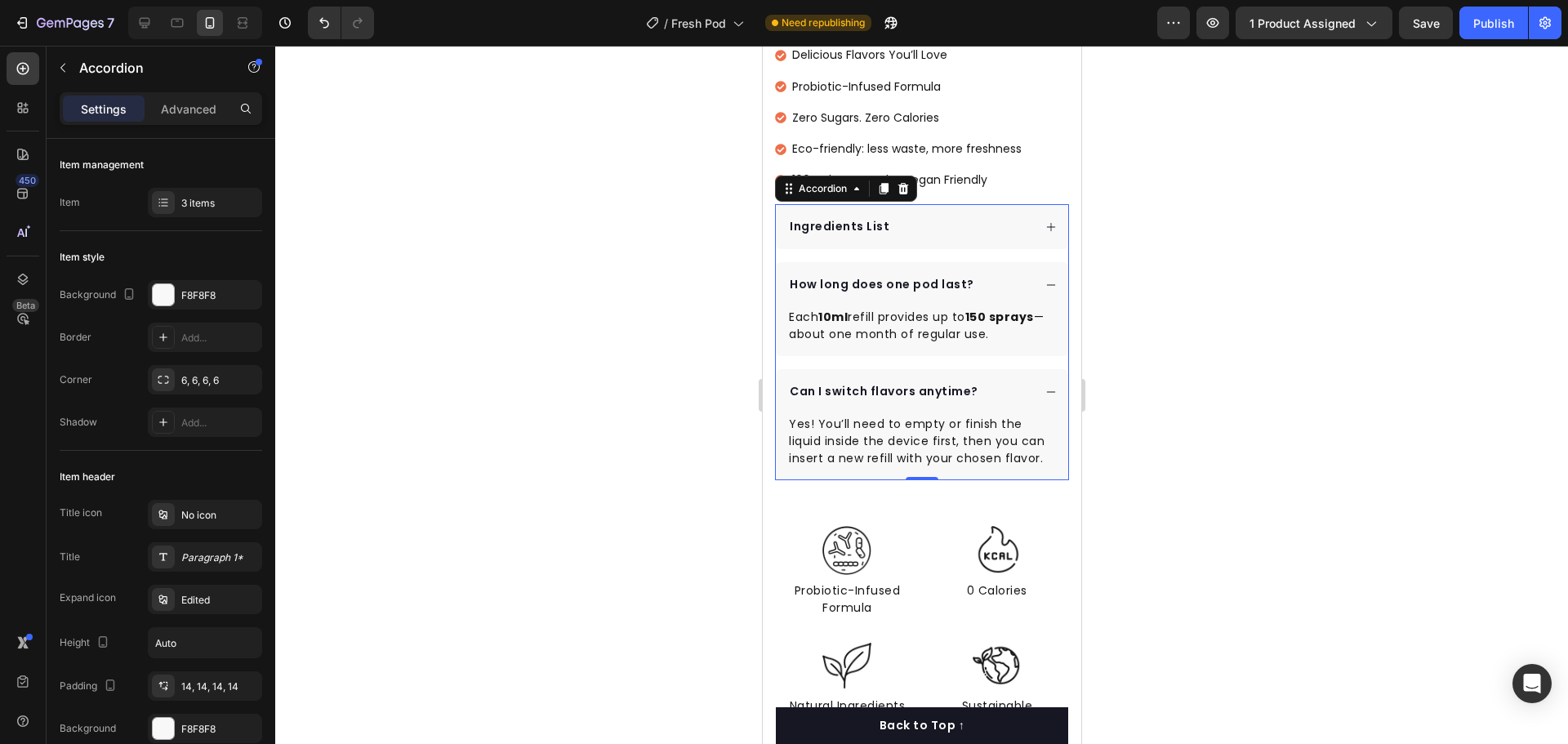
click at [997, 227] on div "Ingredients List" at bounding box center [921, 227] width 293 height 45
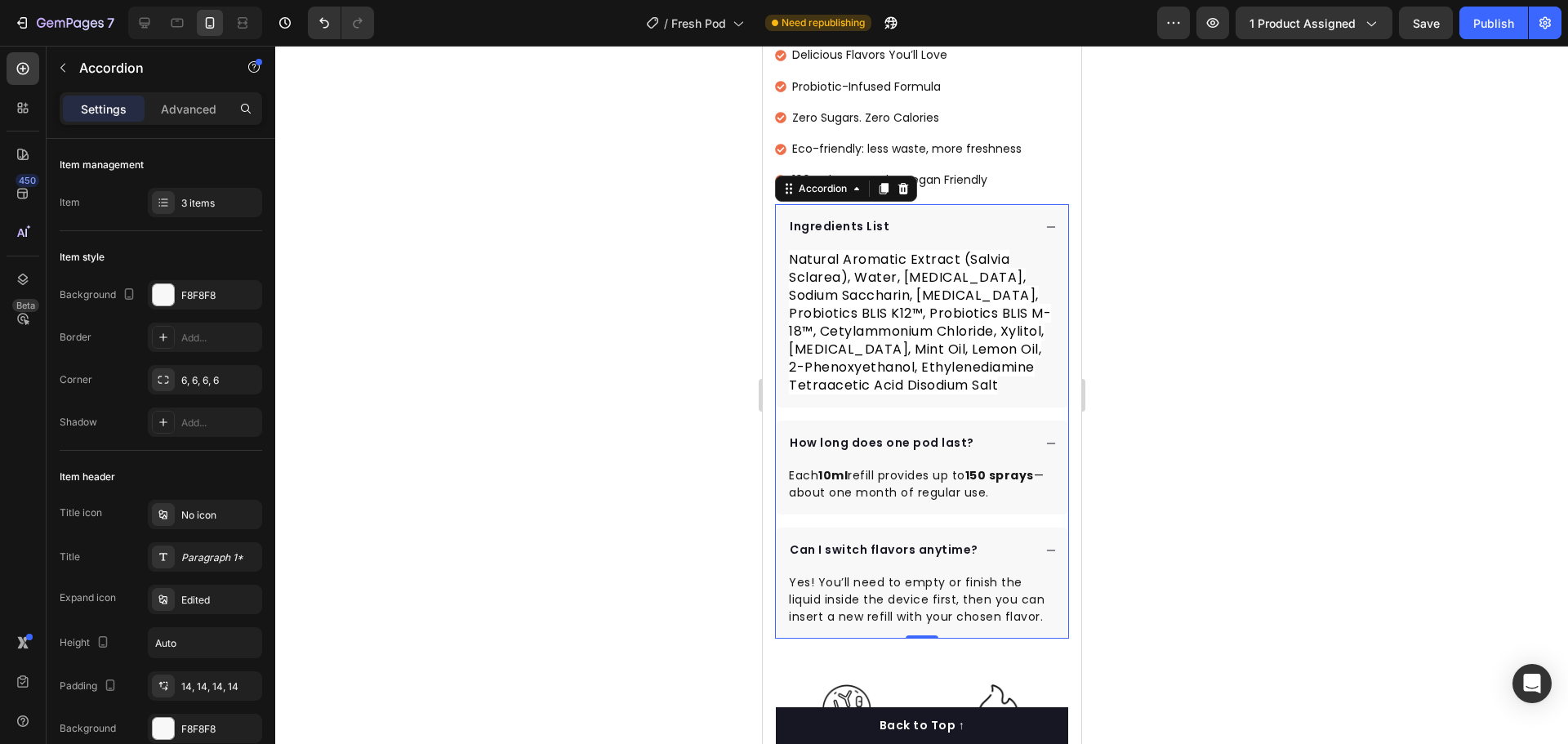
click at [997, 227] on div "Ingredients List" at bounding box center [921, 227] width 293 height 45
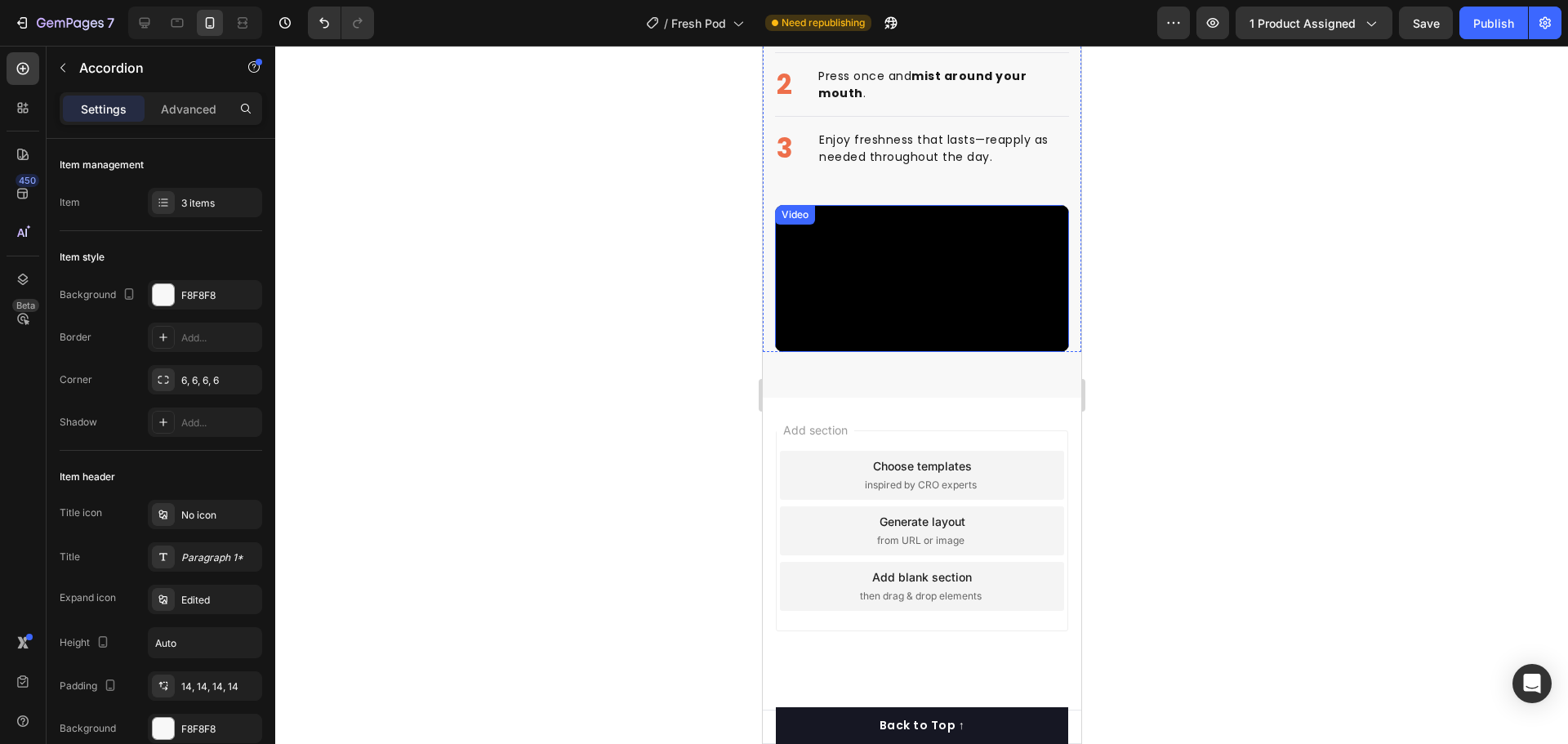
scroll to position [1791, 0]
click at [872, 207] on video at bounding box center [921, 278] width 294 height 147
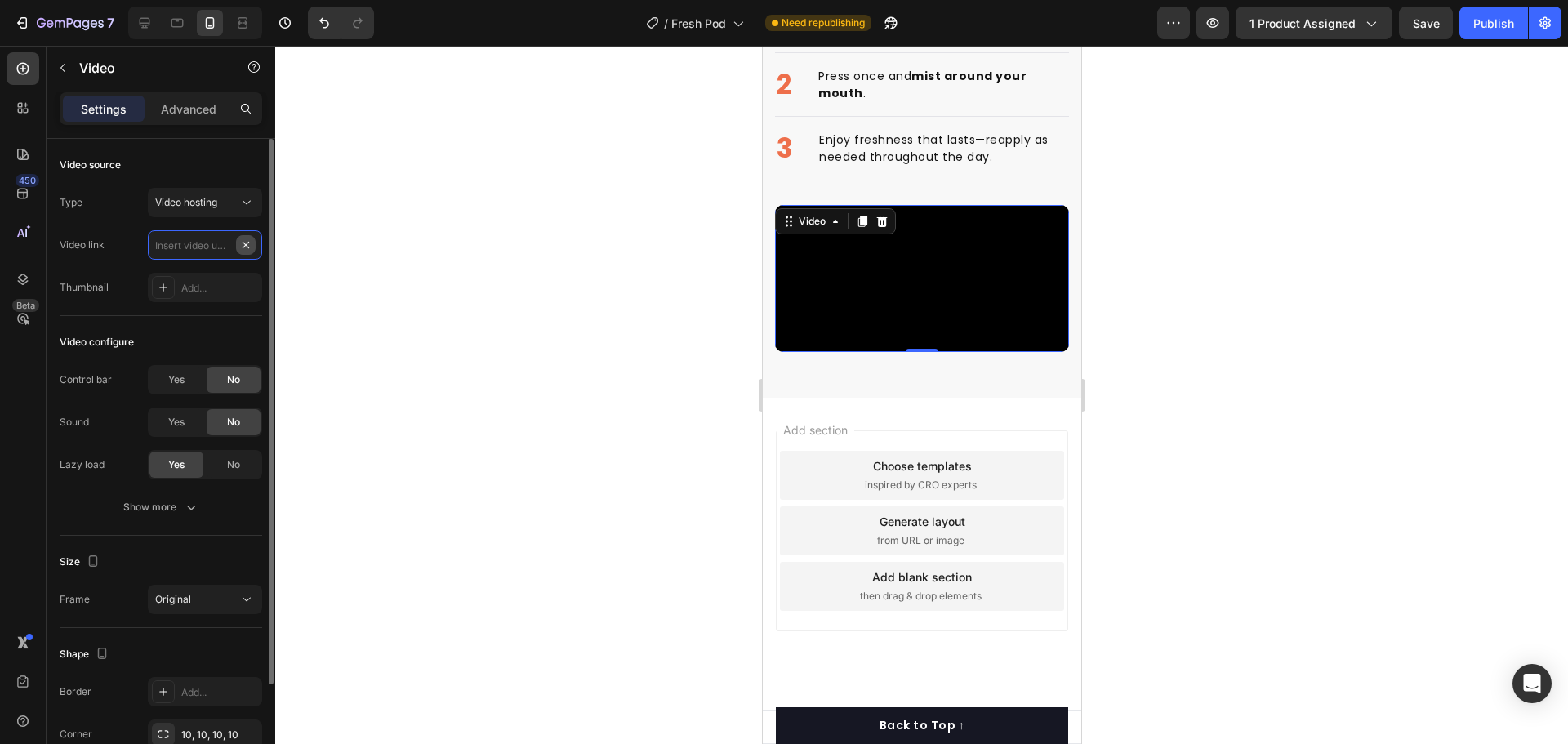
scroll to position [0, 0]
paste input "[URL][DOMAIN_NAME]"
type input "[URL][DOMAIN_NAME]"
click at [140, 19] on icon at bounding box center [145, 23] width 17 height 17
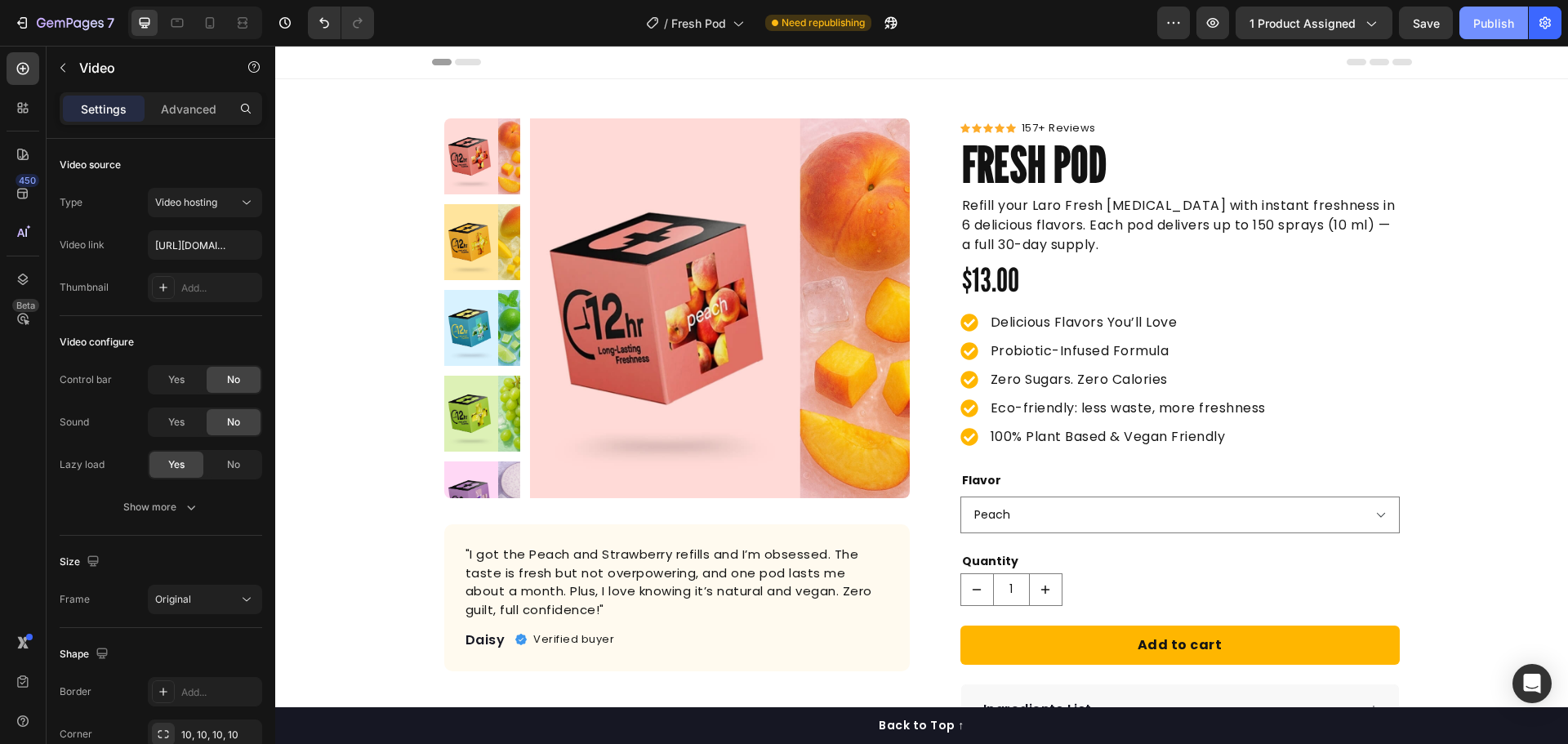
click at [1488, 29] on div "Publish" at bounding box center [1493, 23] width 41 height 17
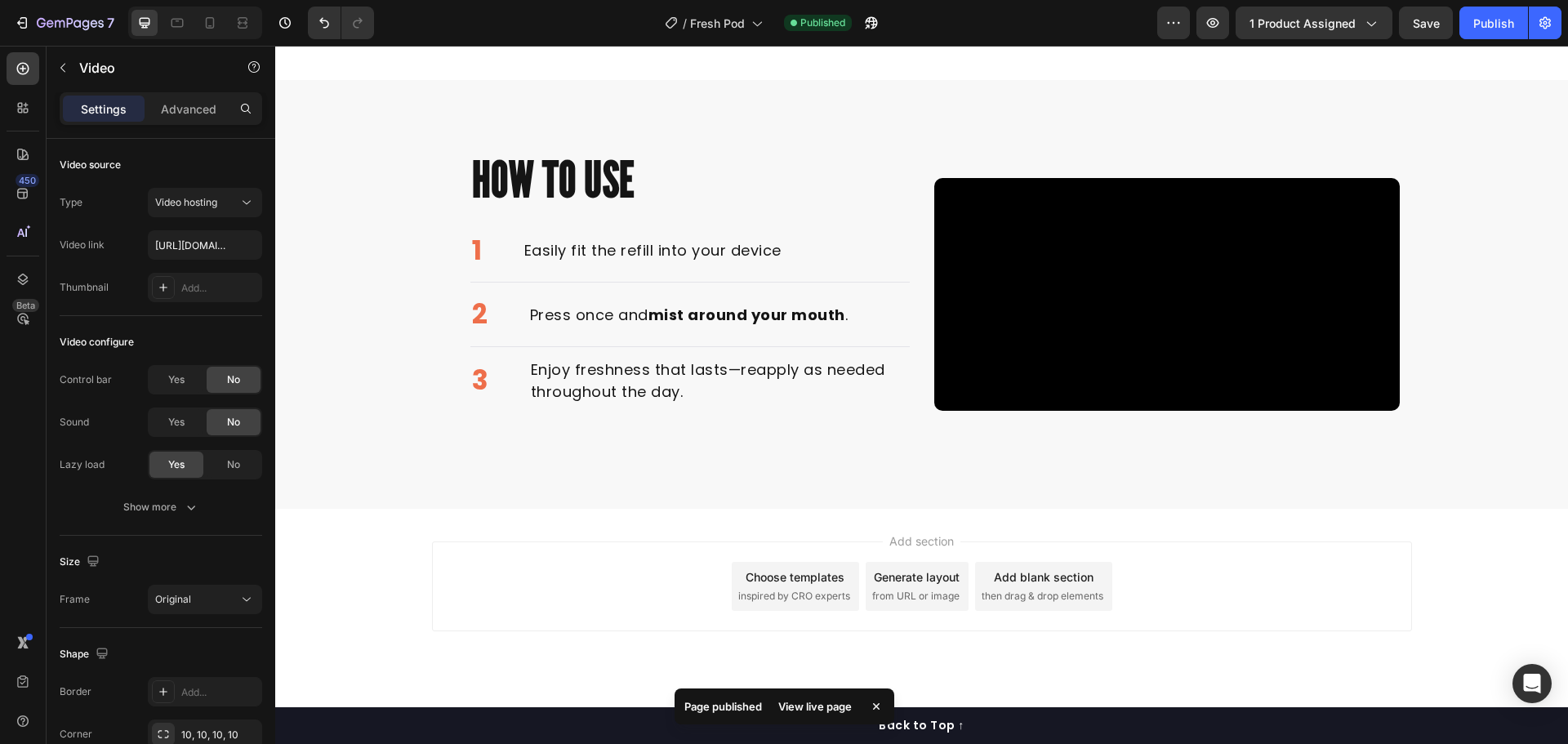
scroll to position [1167, 0]
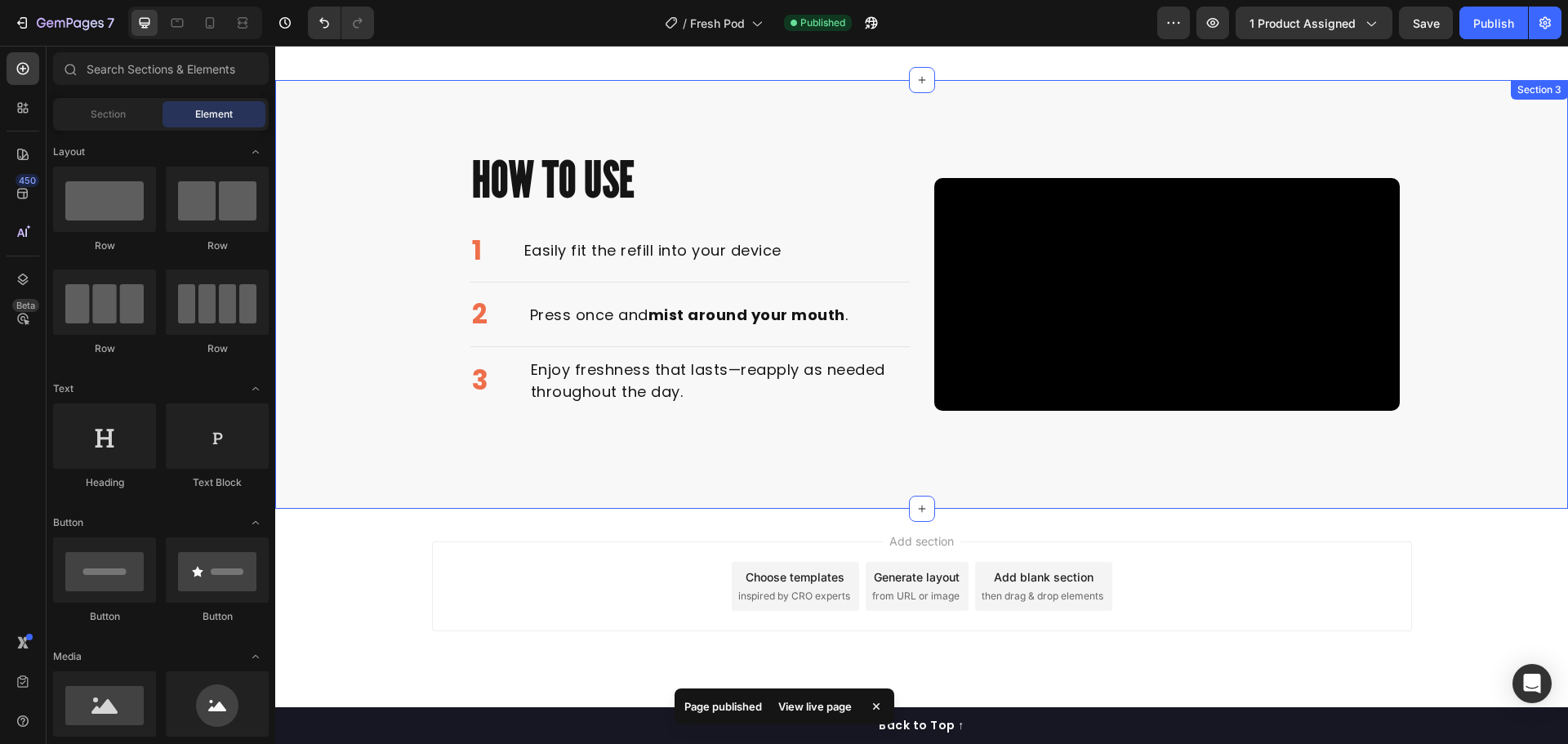
drag, startPoint x: 1550, startPoint y: 572, endPoint x: 1534, endPoint y: 451, distance: 122.1
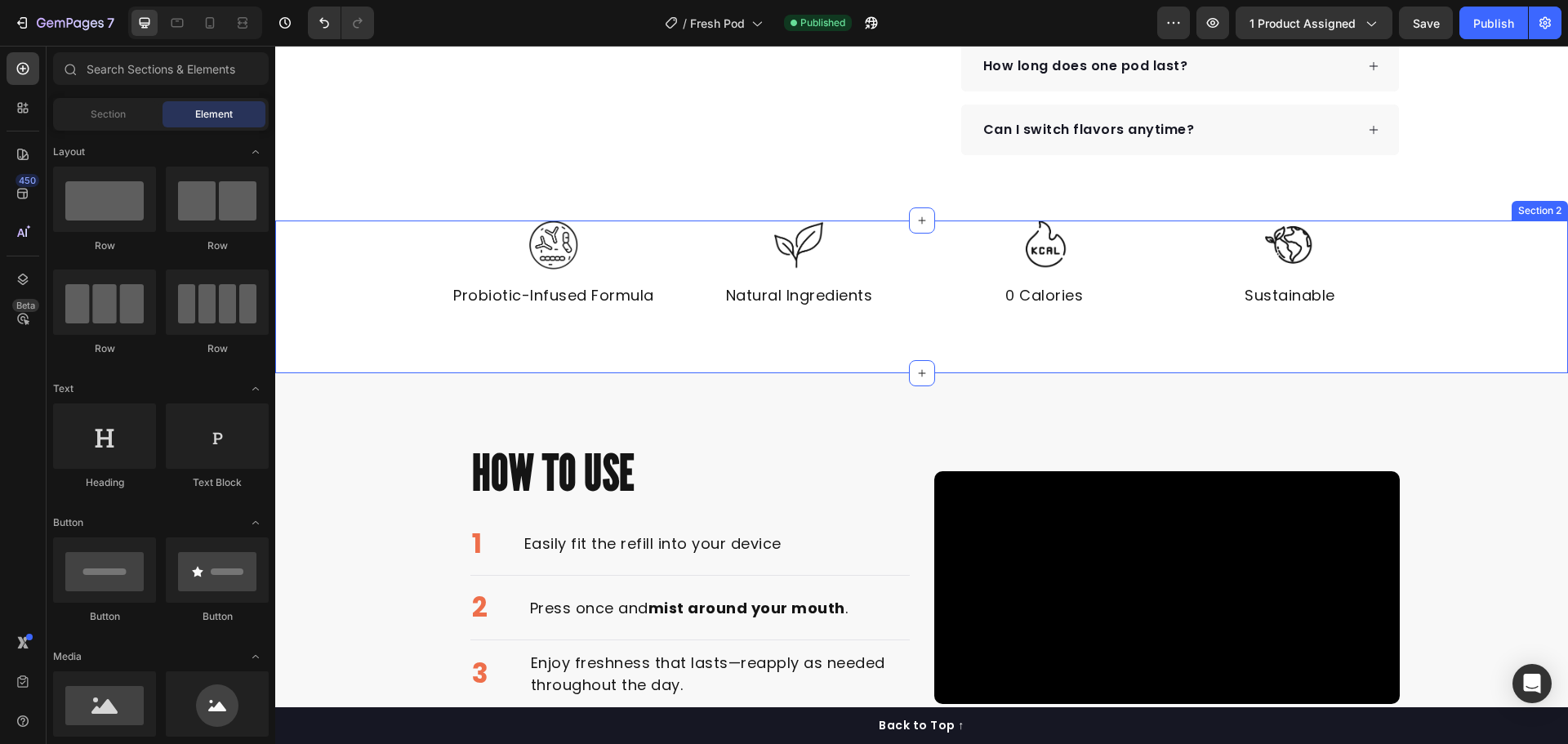
scroll to position [490, 0]
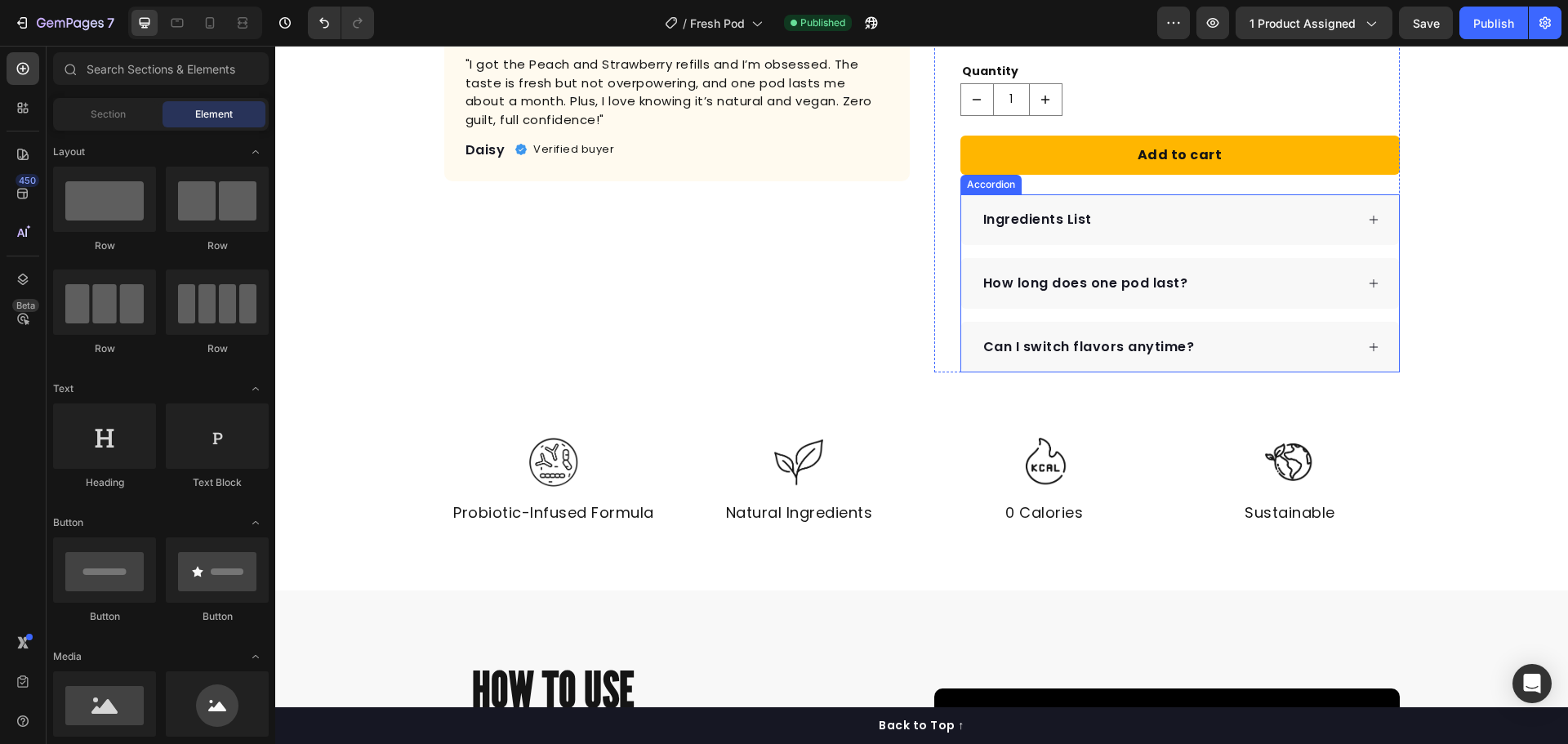
click at [1059, 225] on p "Ingredients List" at bounding box center [1038, 219] width 109 height 20
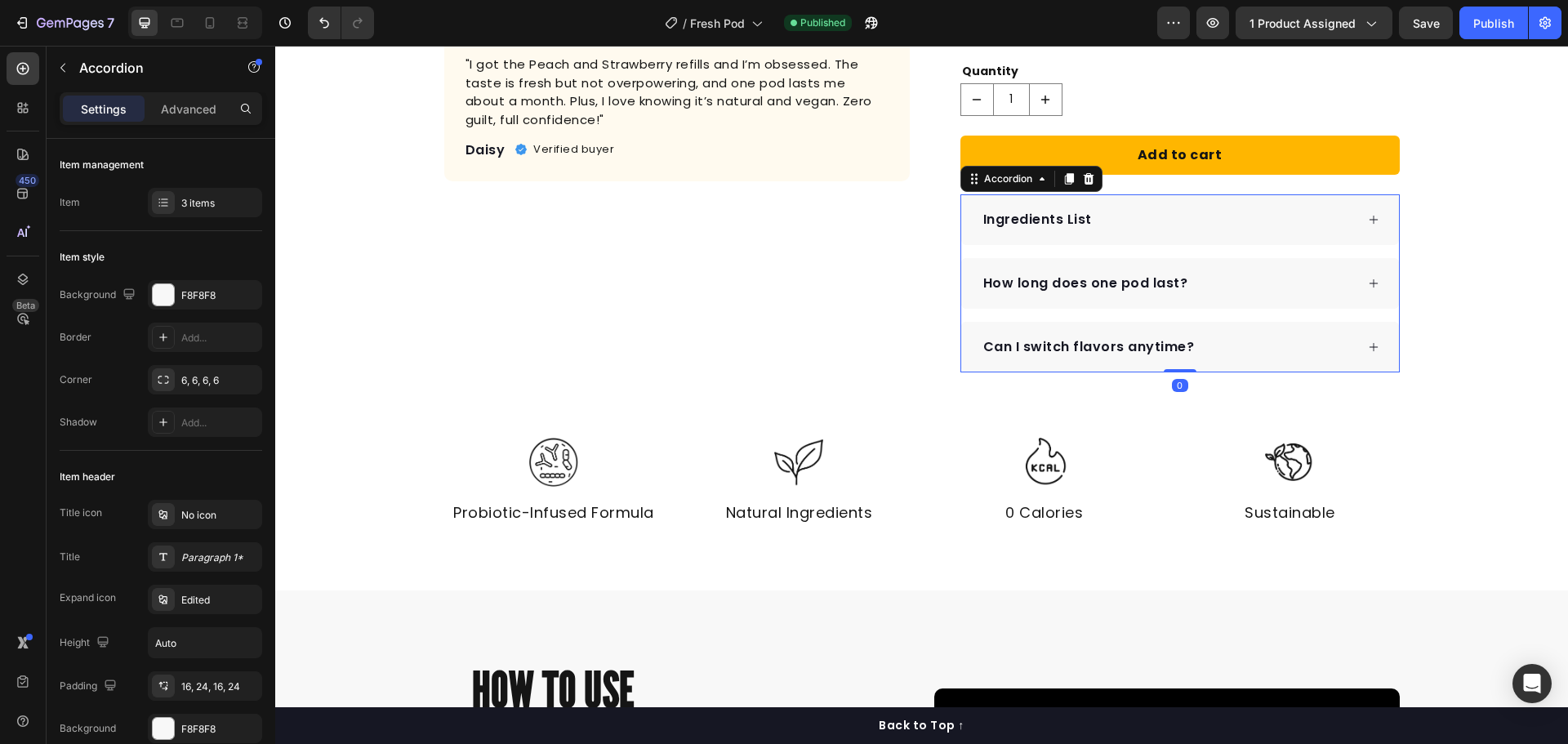
click at [1167, 224] on div "Ingredients List" at bounding box center [1168, 219] width 374 height 24
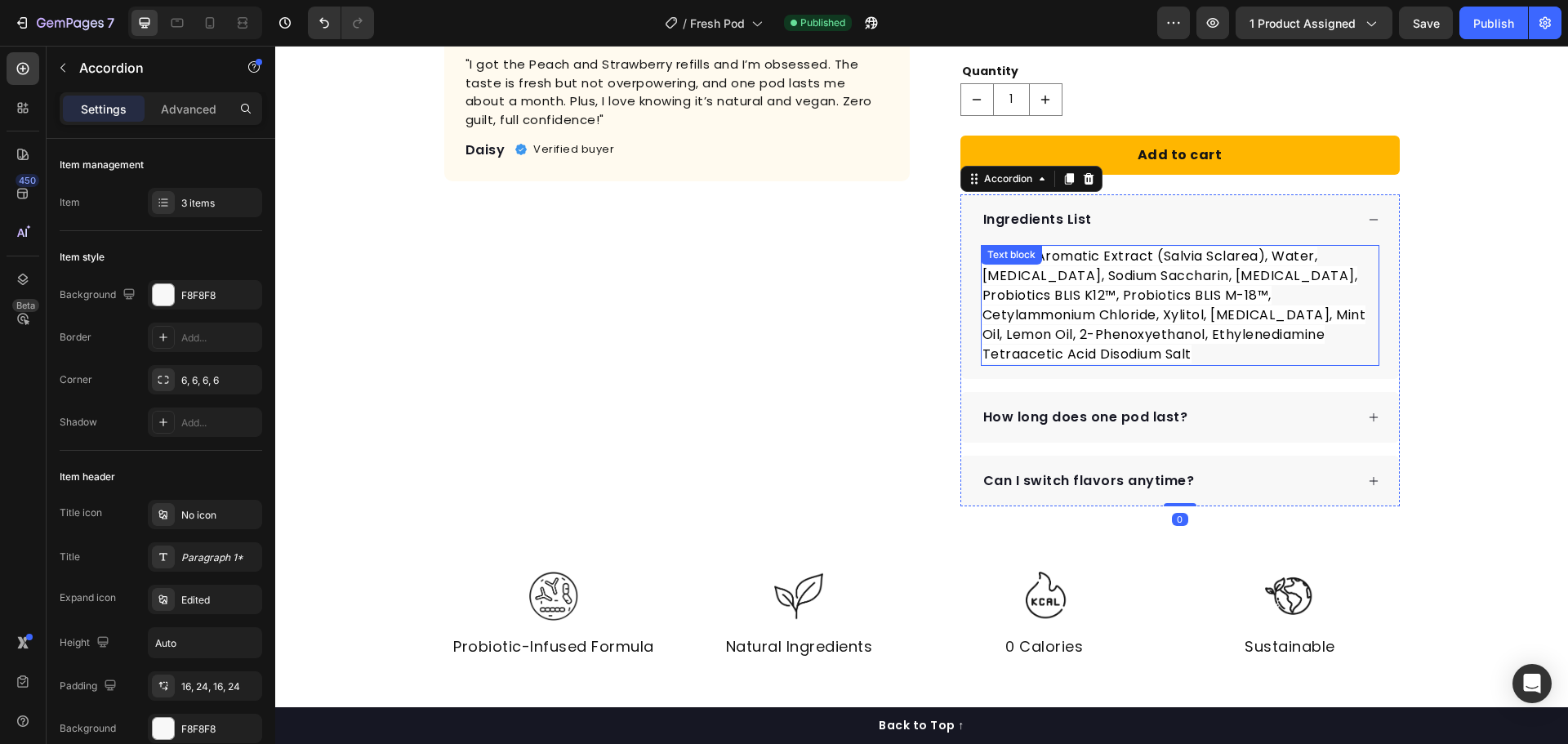
click at [1167, 322] on span "Natural Aromatic Extract (Salvia Sclarea), Water, [MEDICAL_DATA], Sodium Saccha…" at bounding box center [1175, 305] width 384 height 116
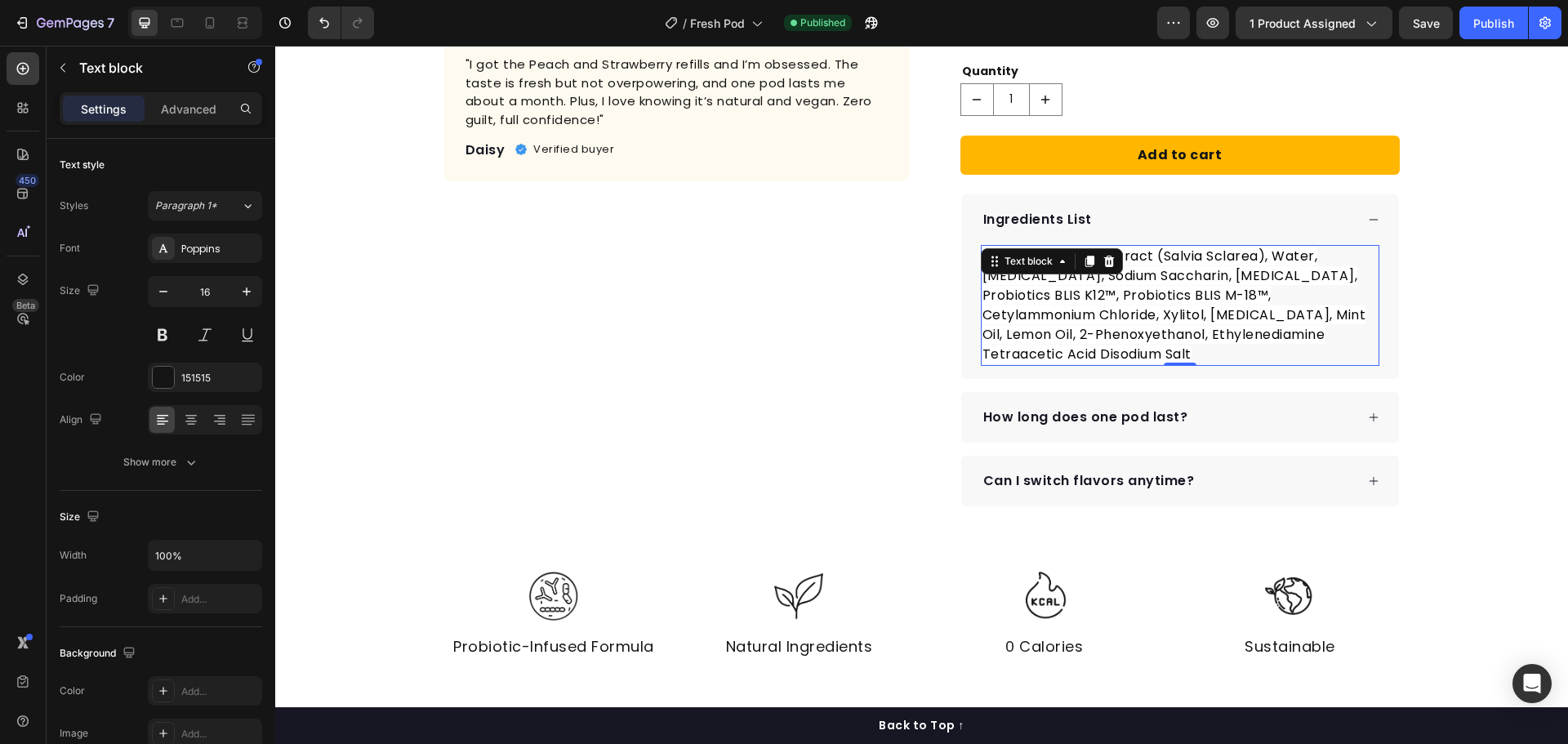
click at [1072, 348] on p "Natural Aromatic Extract (Salvia Sclarea), Water, [MEDICAL_DATA], Sodium Saccha…" at bounding box center [1180, 305] width 395 height 117
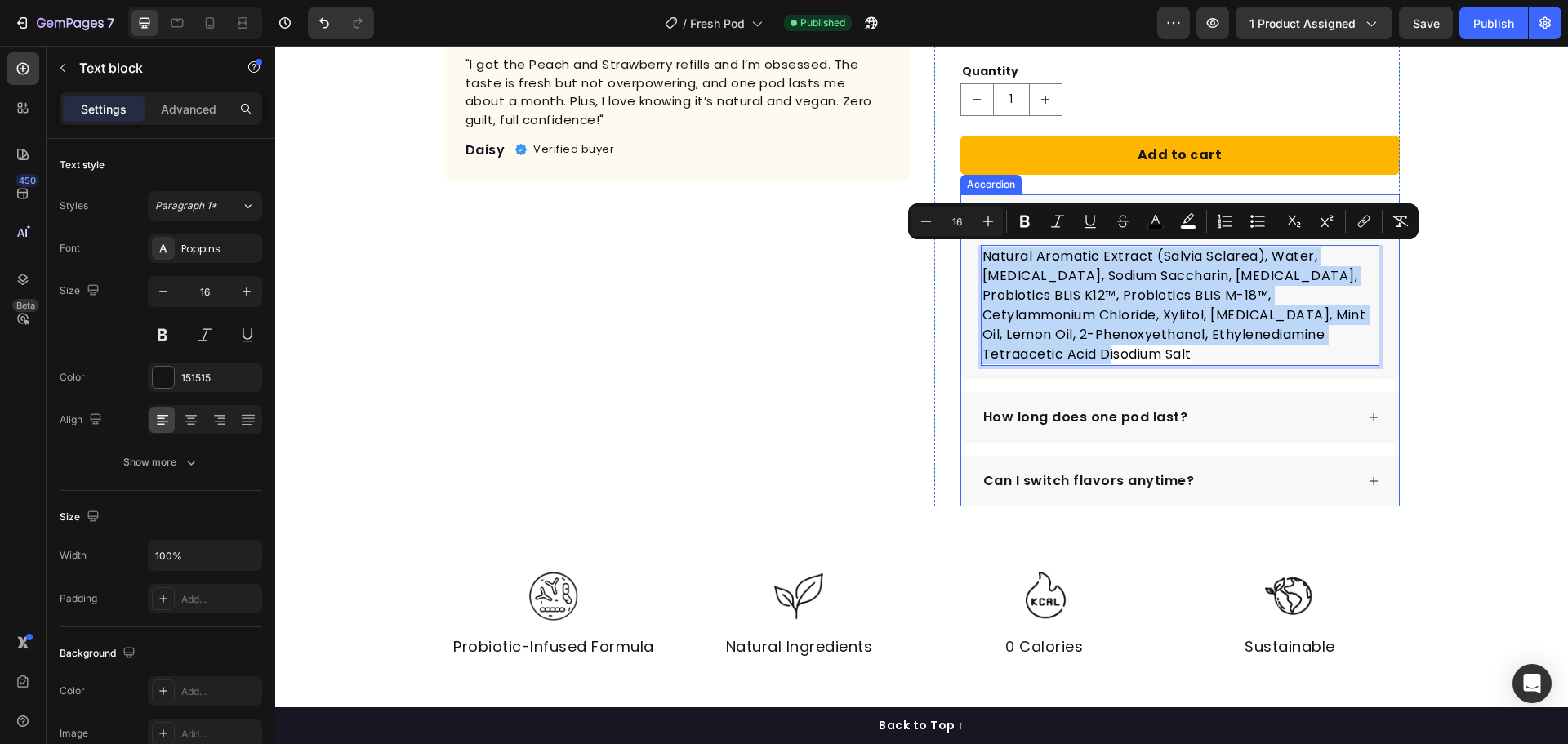
drag, startPoint x: 1080, startPoint y: 351, endPoint x: 960, endPoint y: 251, distance: 156.2
click at [961, 251] on div "Natural Aromatic Extract (Salvia Sclarea), Water, [MEDICAL_DATA], Sodium Saccha…" at bounding box center [1180, 312] width 437 height 134
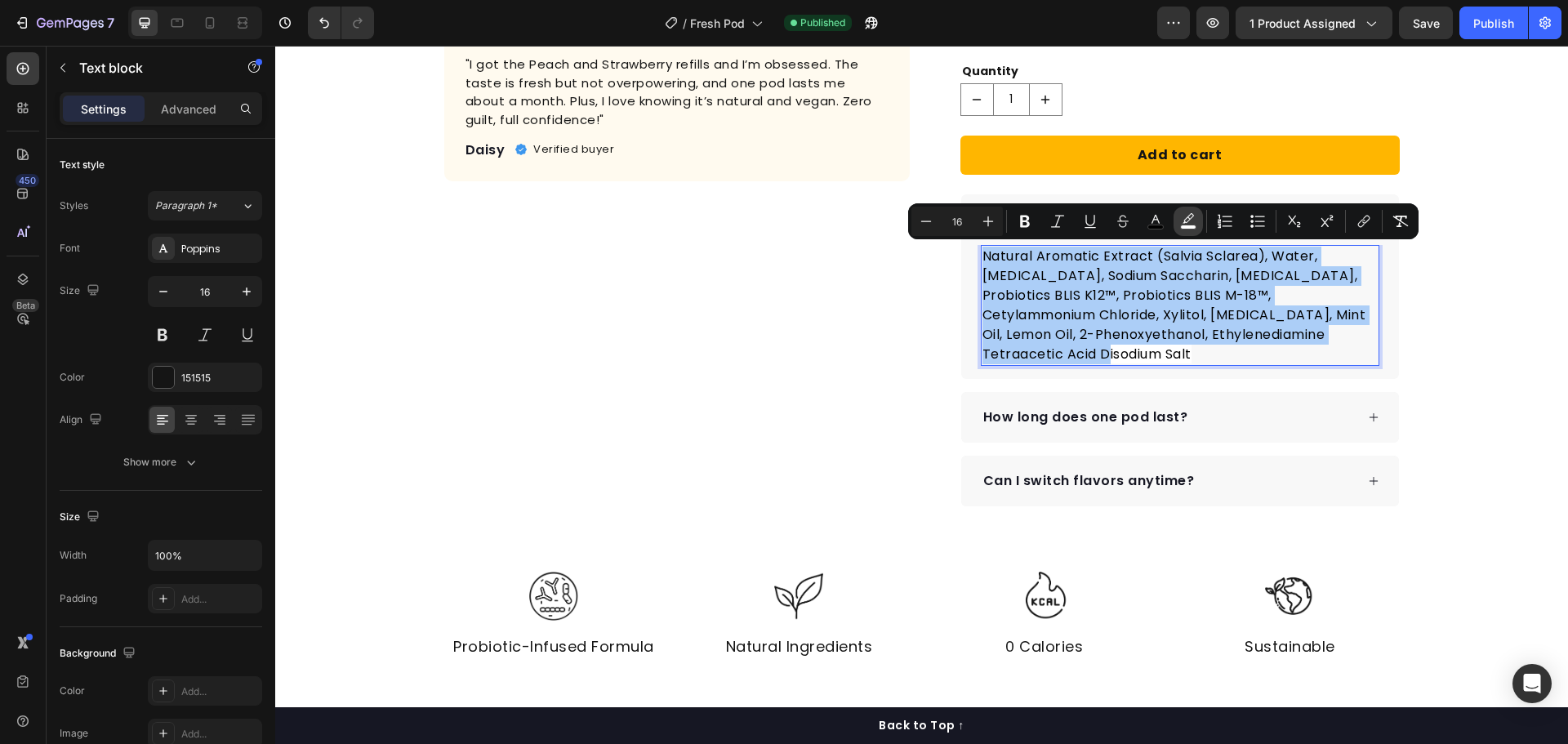
click at [1196, 219] on icon "Editor contextual toolbar" at bounding box center [1188, 221] width 17 height 17
type input "FFFFFF"
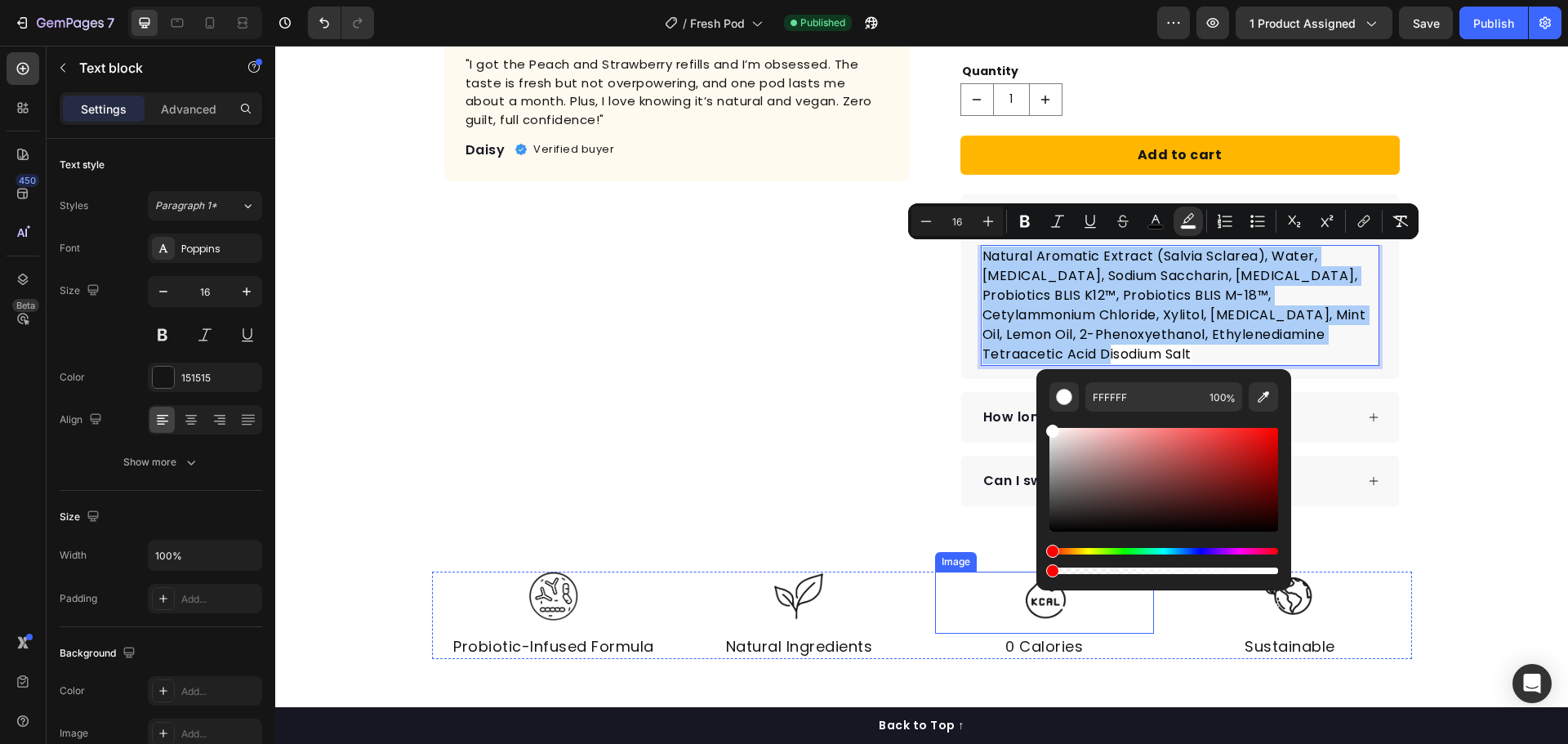
drag, startPoint x: 1555, startPoint y: 618, endPoint x: 1030, endPoint y: 574, distance: 526.8
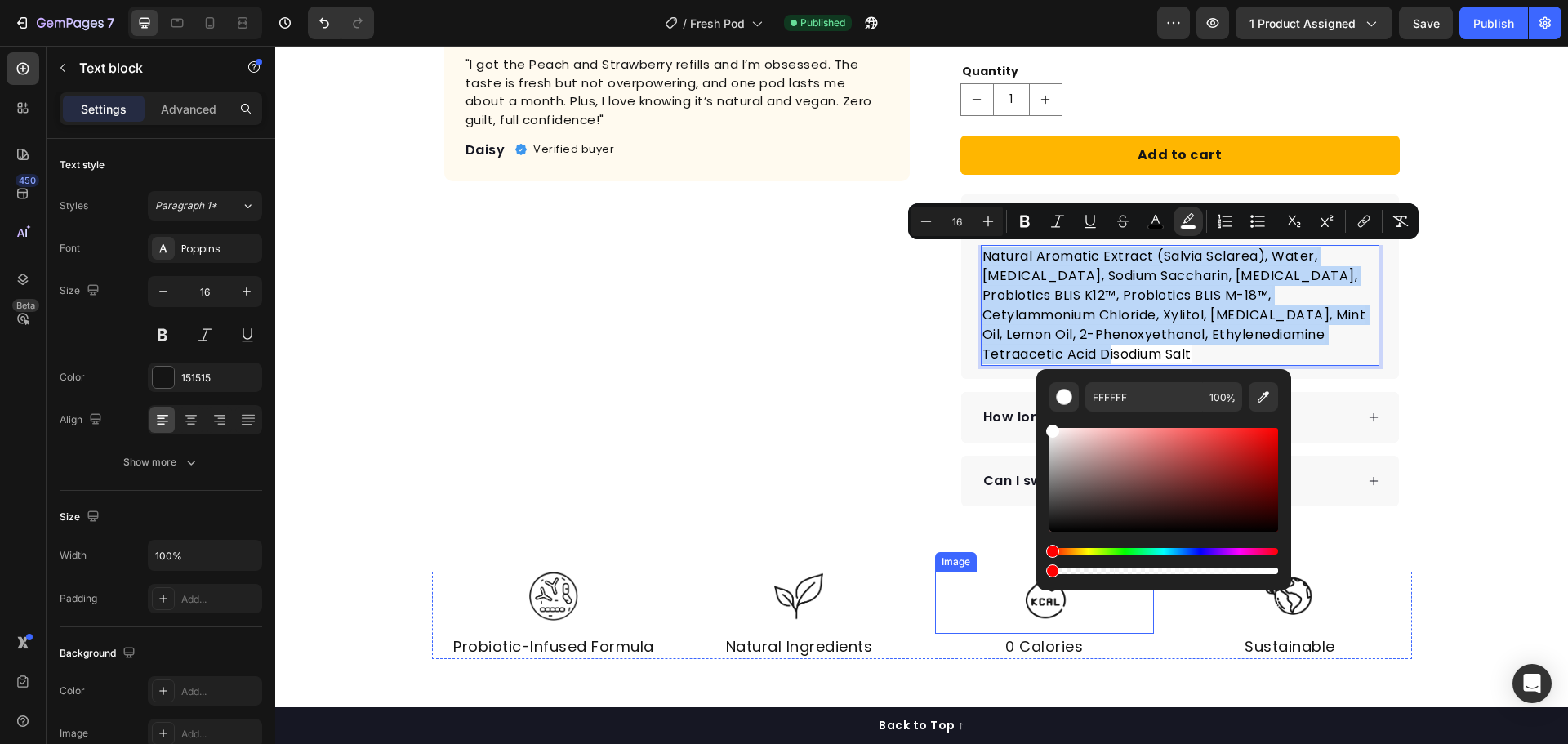
type input "0"
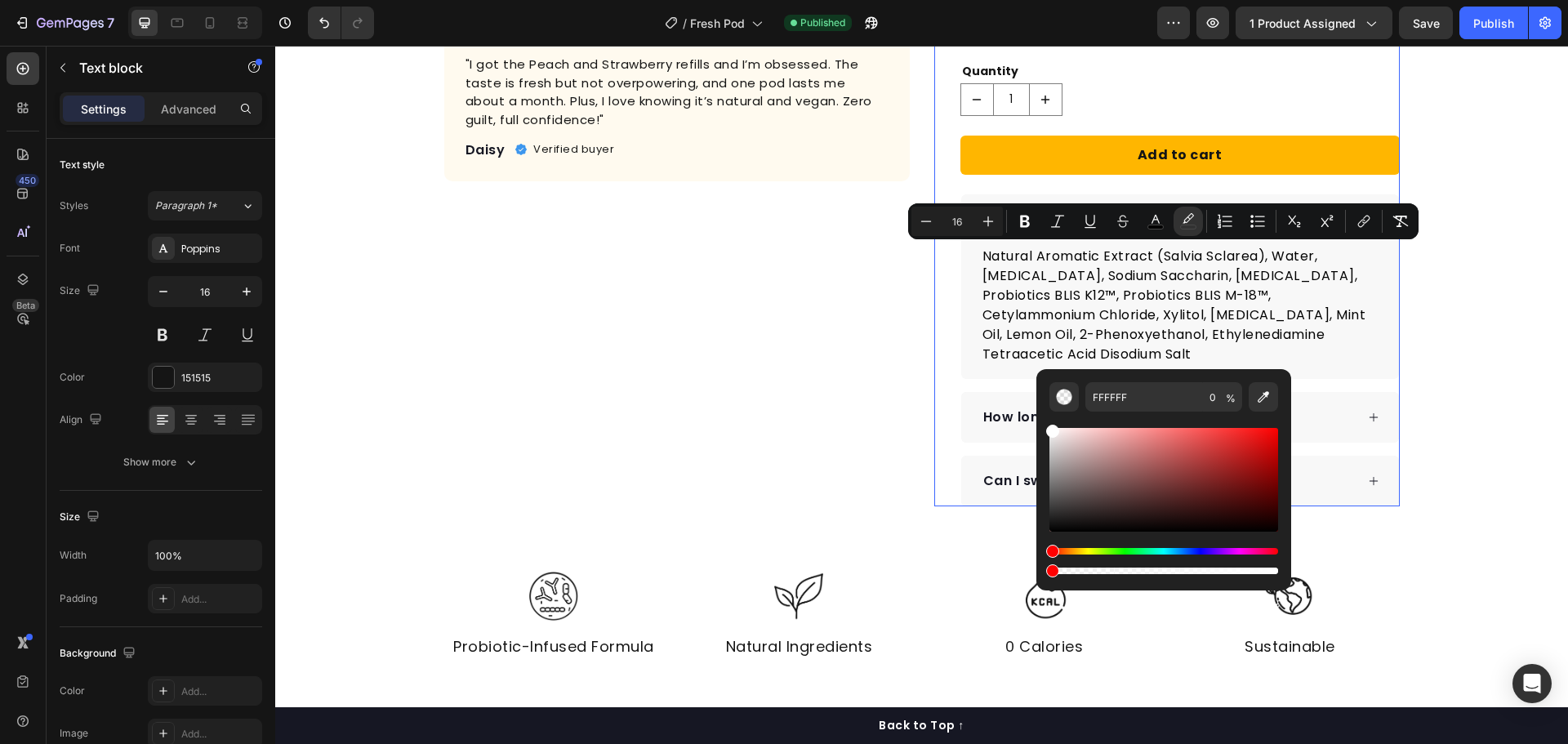
click at [937, 399] on div "Icon Icon Icon Icon Icon Icon List Hoz 157+ Reviews Text block Row Fresh Pod Pr…" at bounding box center [1167, 67] width 466 height 878
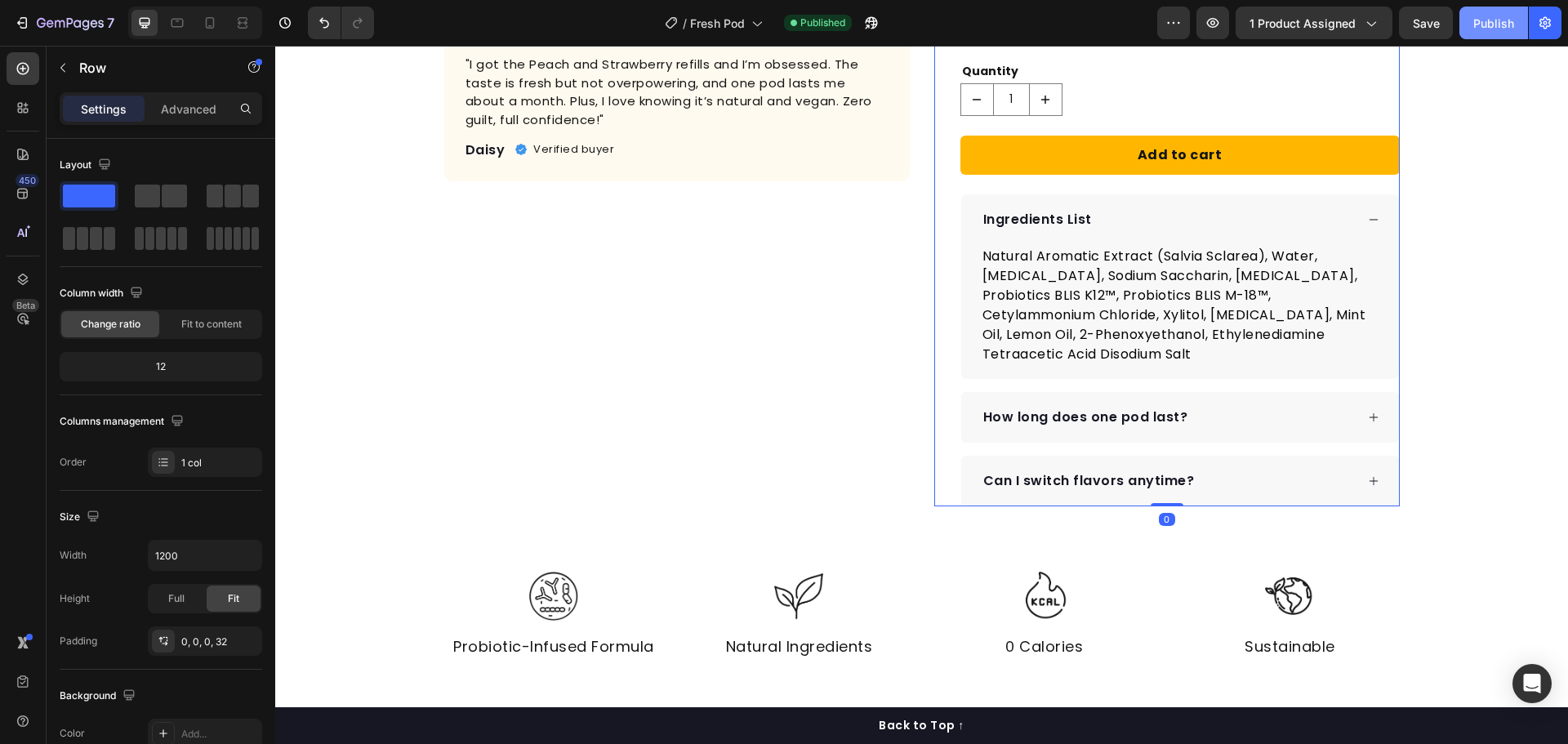
click at [1503, 22] on div "Publish" at bounding box center [1493, 23] width 41 height 17
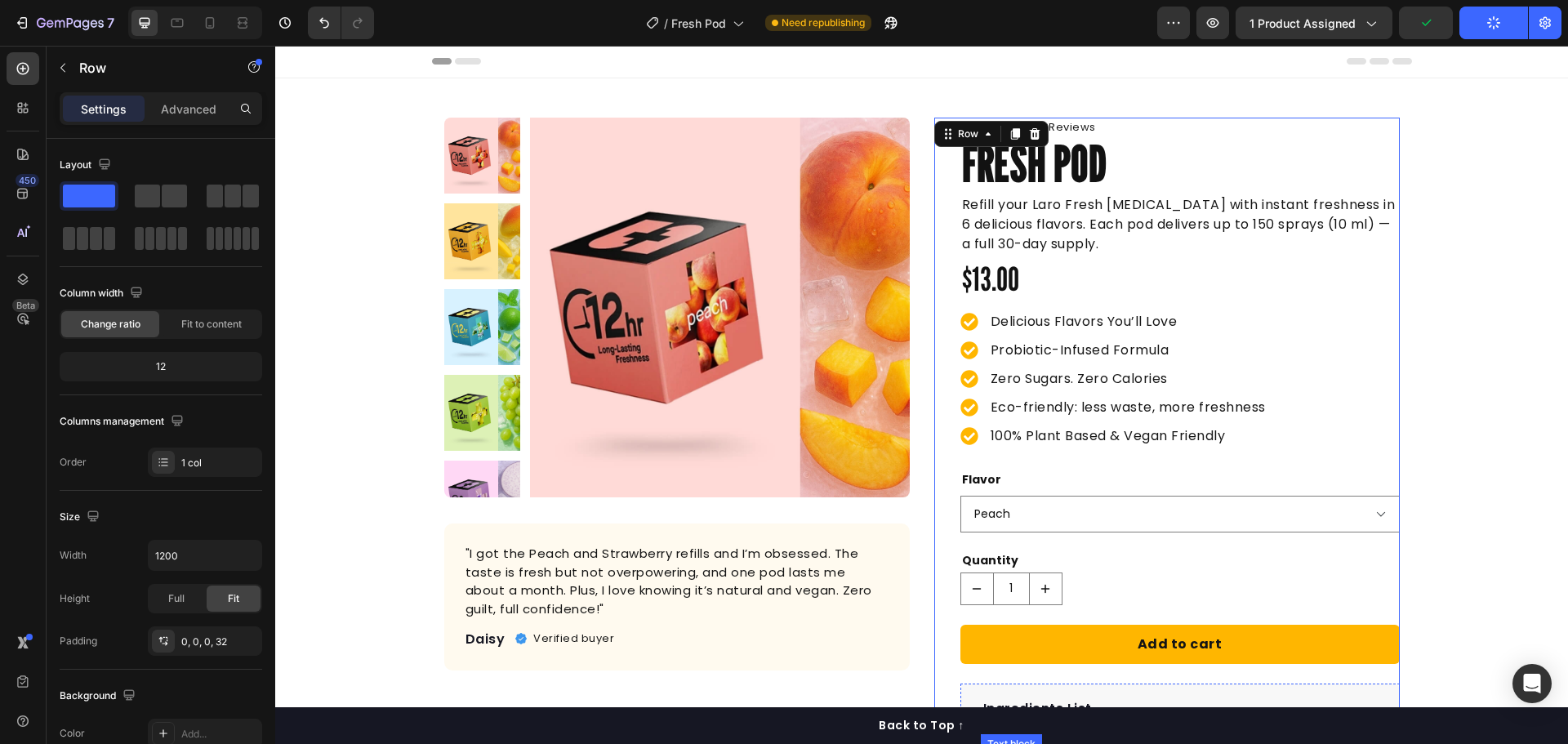
scroll to position [0, 0]
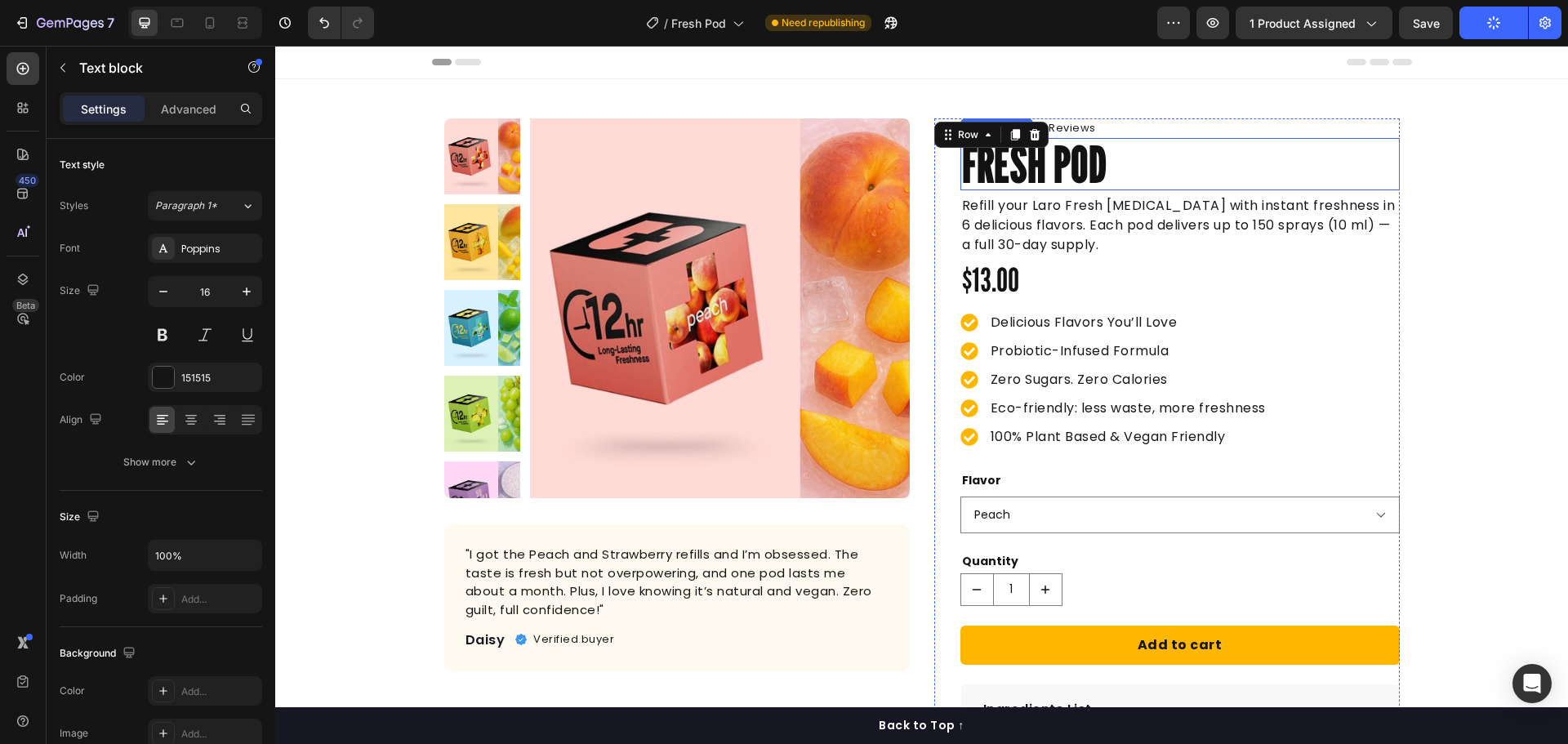
click at [1140, 219] on p "Refill your Laro Fresh [MEDICAL_DATA] with instant freshness in 6 delicious fla…" at bounding box center [1180, 225] width 436 height 59
click at [1124, 151] on h1 "Fresh Pod" at bounding box center [1180, 164] width 439 height 52
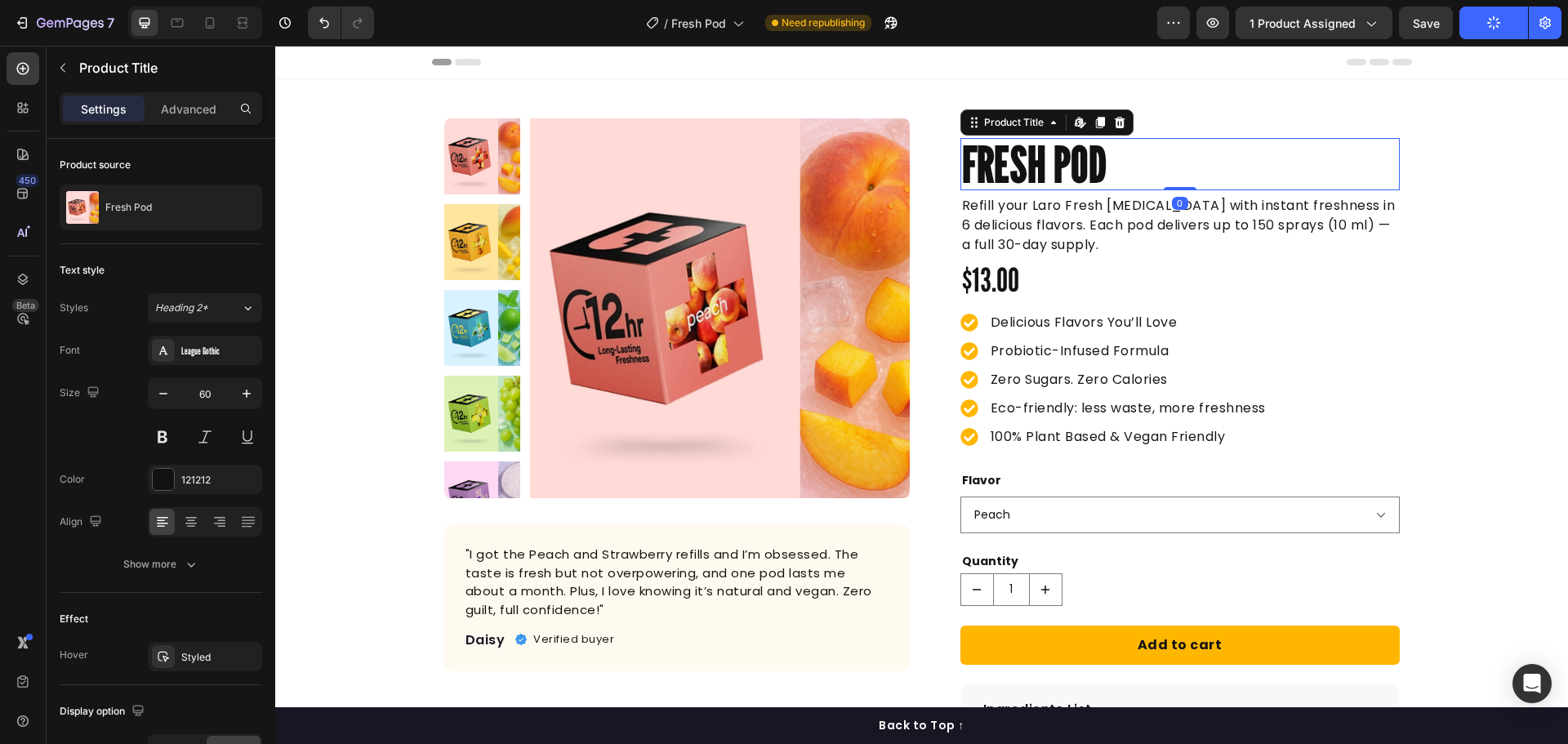
click at [1124, 157] on h1 "Fresh Pod" at bounding box center [1180, 164] width 439 height 52
click at [1113, 165] on h1 "Fresh Pod" at bounding box center [1180, 164] width 439 height 52
click at [1109, 165] on h1 "Fresh Pod" at bounding box center [1180, 164] width 439 height 52
click at [1109, 166] on h1 "Fresh Pod" at bounding box center [1180, 164] width 439 height 52
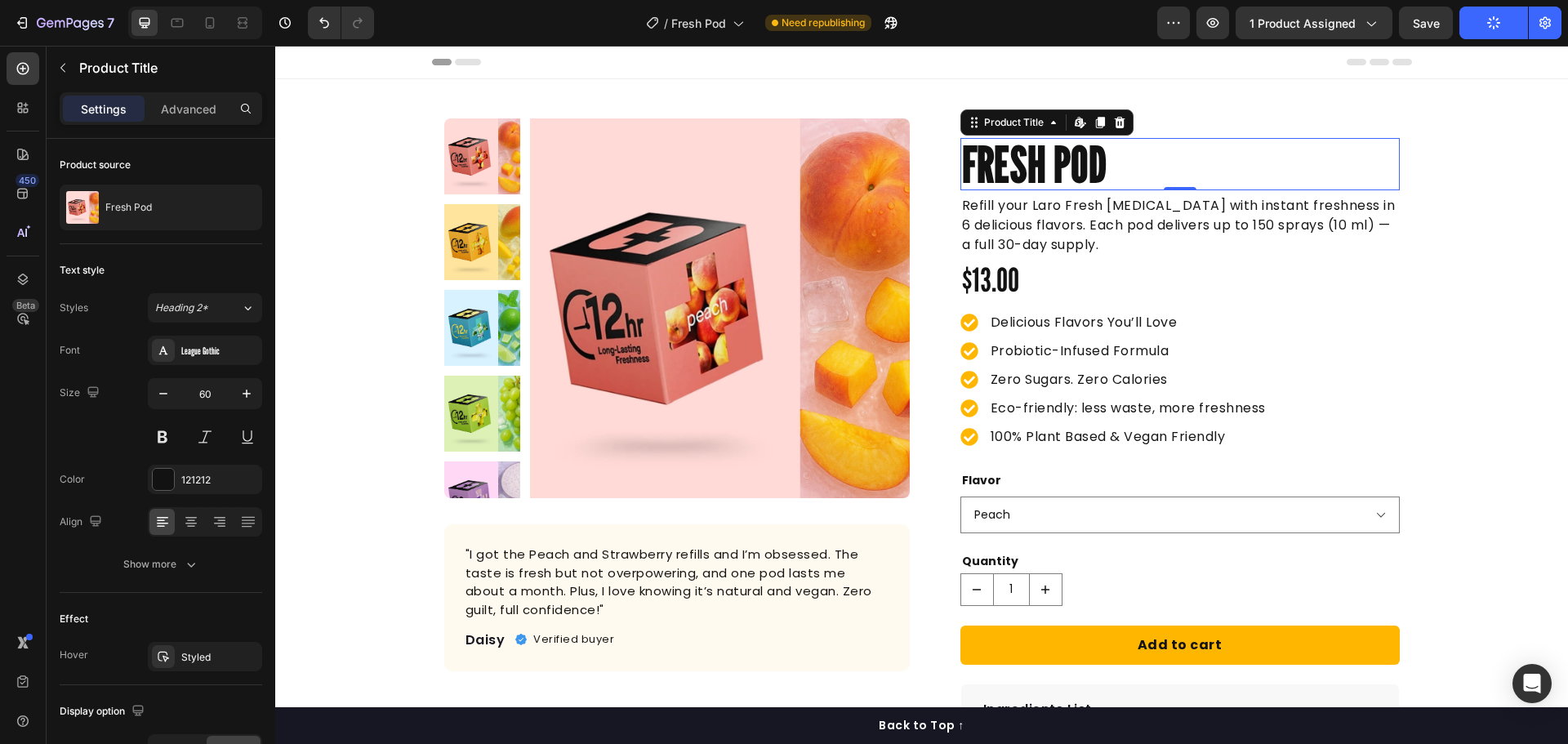
click at [1118, 163] on h1 "Fresh Pod" at bounding box center [1180, 164] width 439 height 52
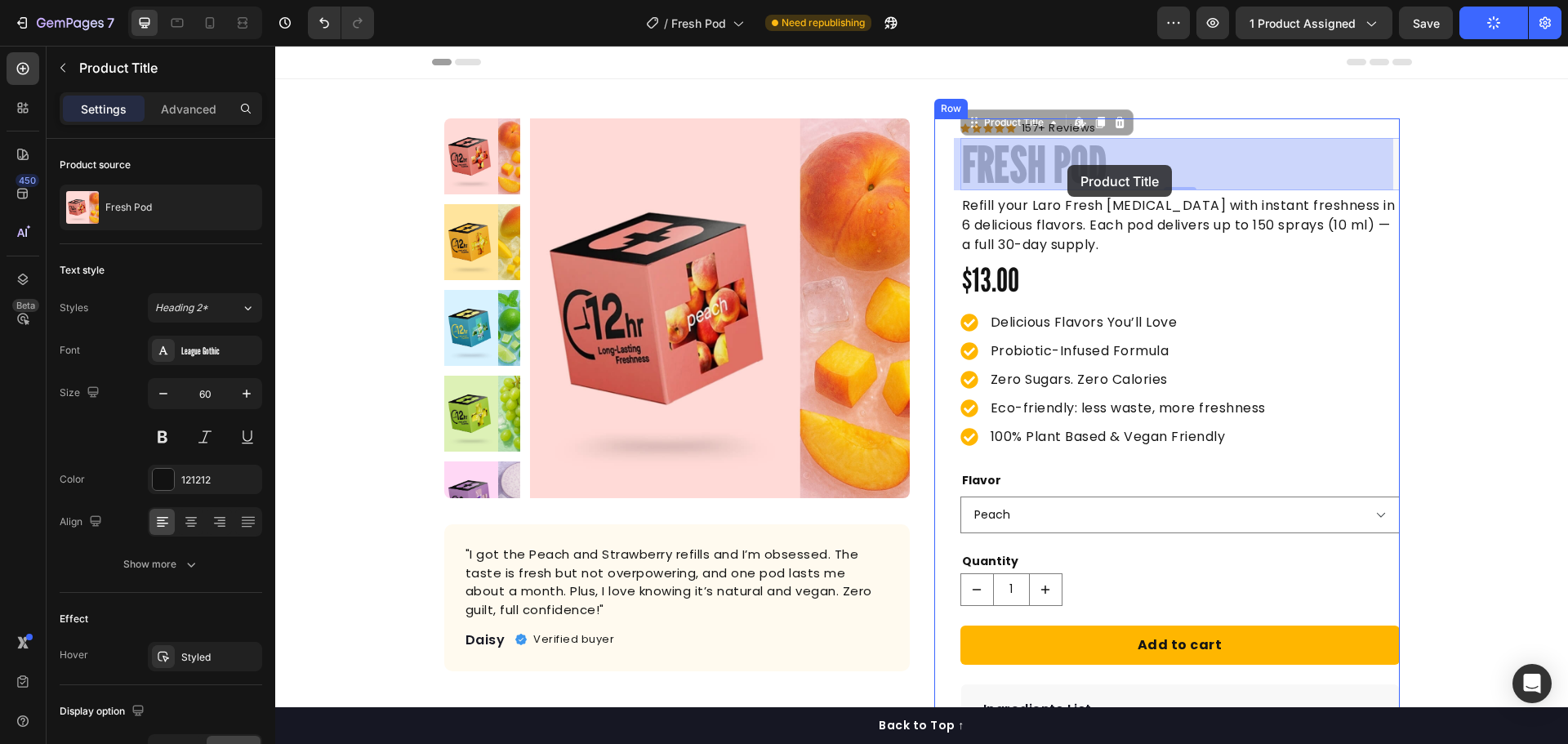
drag, startPoint x: 1112, startPoint y: 165, endPoint x: 1068, endPoint y: 165, distance: 44.0
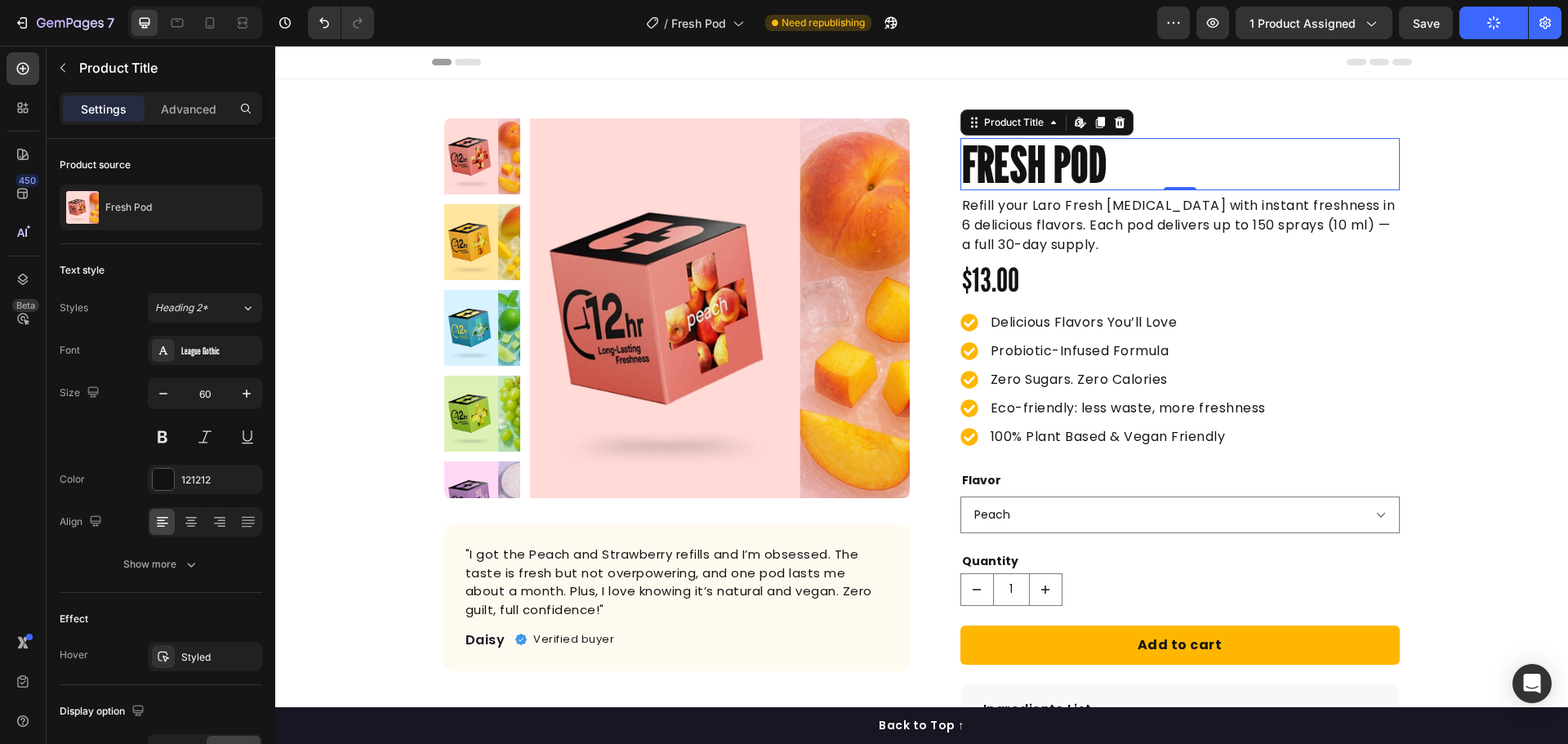
click at [1377, 163] on h1 "Fresh Pod" at bounding box center [1180, 164] width 439 height 52
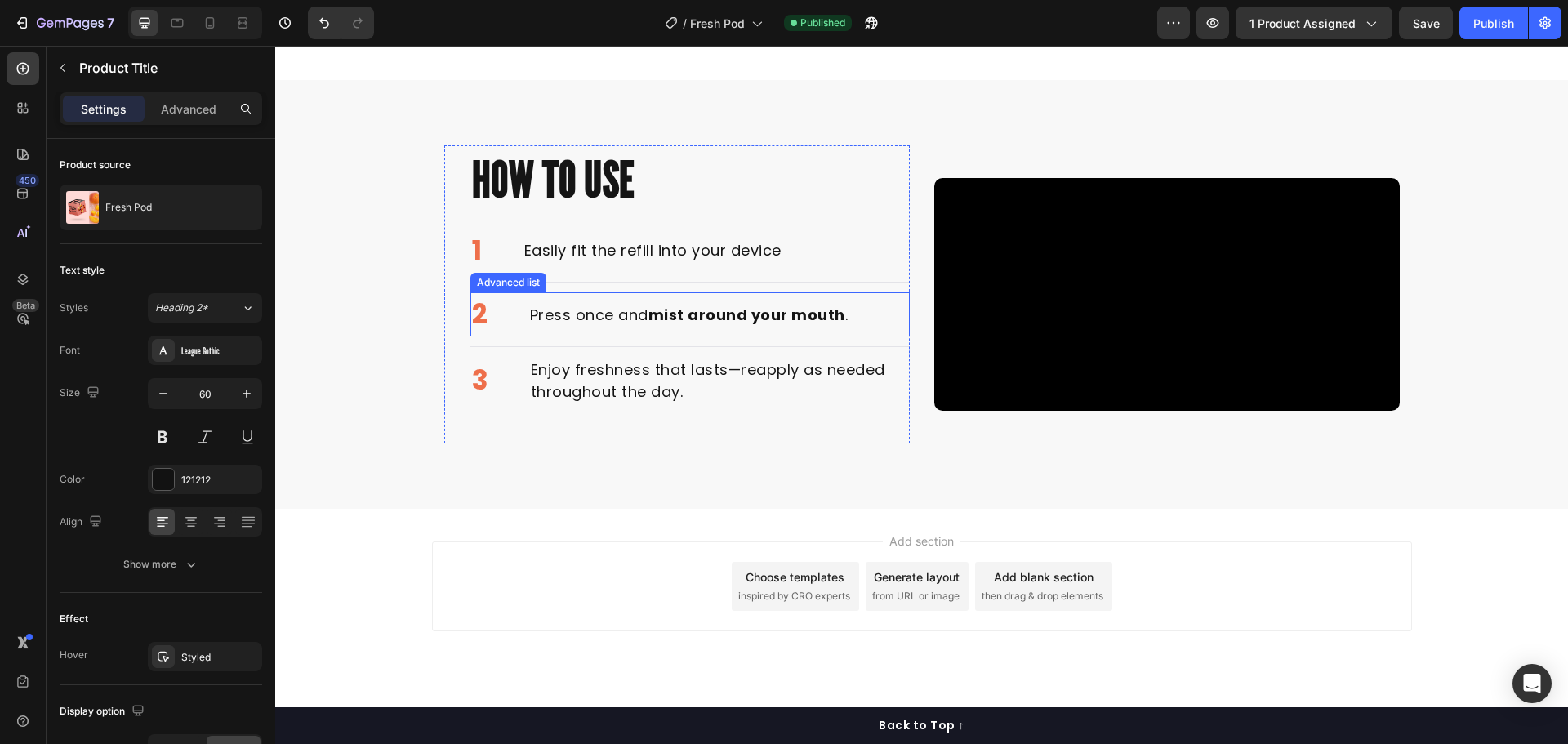
scroll to position [1224, 0]
click at [473, 233] on p "1" at bounding box center [477, 250] width 10 height 41
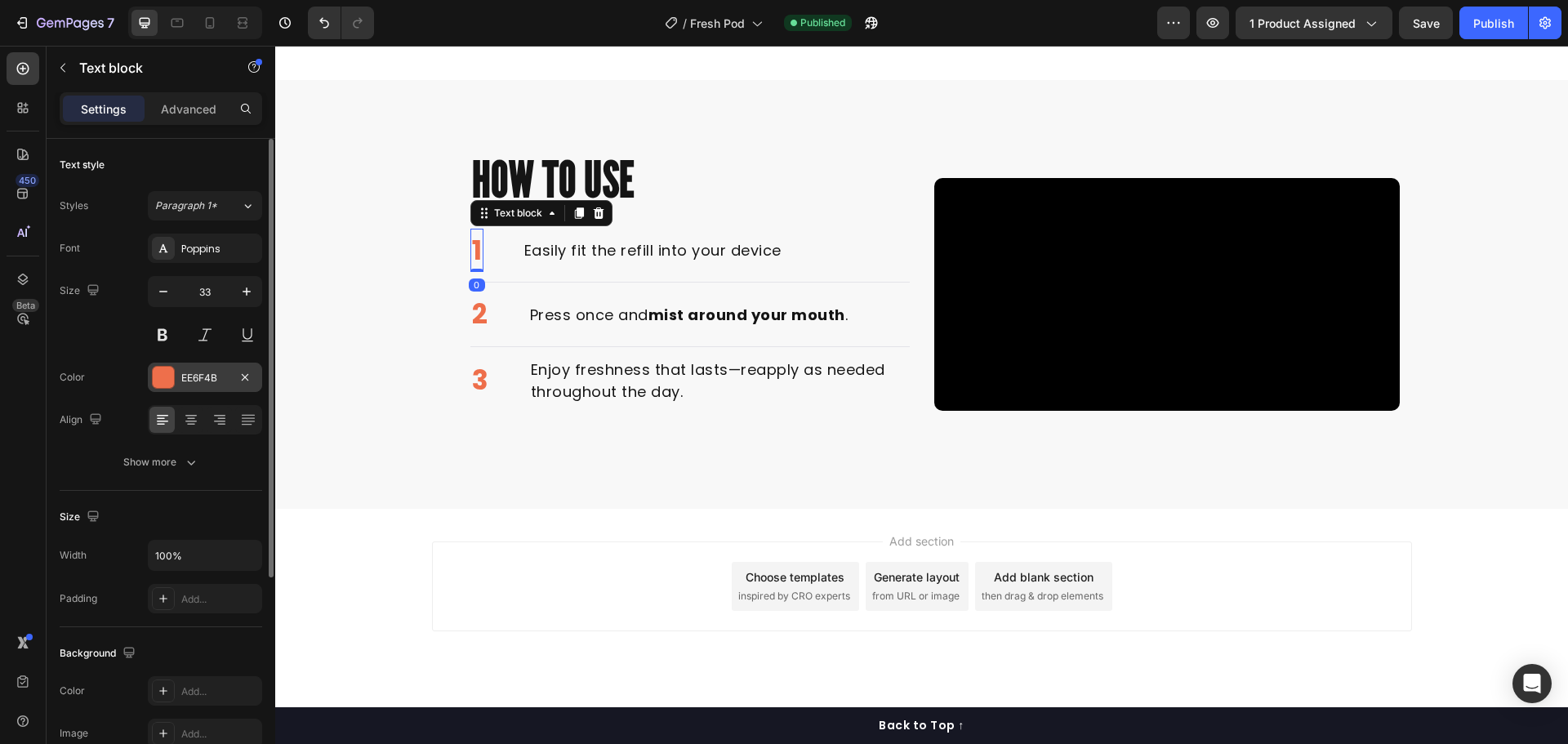
click at [168, 366] on div at bounding box center [164, 377] width 23 height 23
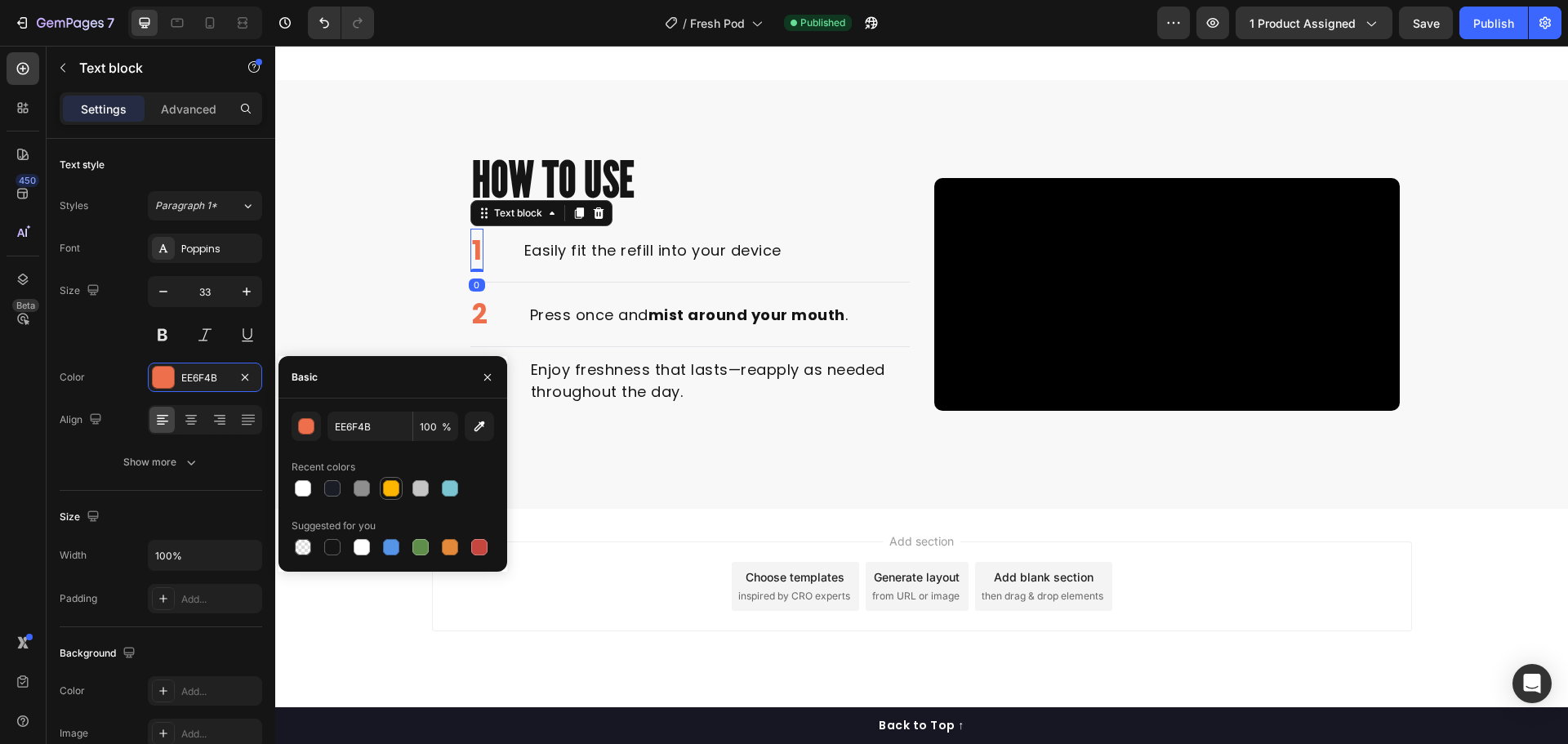
click at [401, 485] on div at bounding box center [392, 489] width 23 height 23
type input "FFB600"
click at [476, 301] on p "2" at bounding box center [480, 314] width 16 height 41
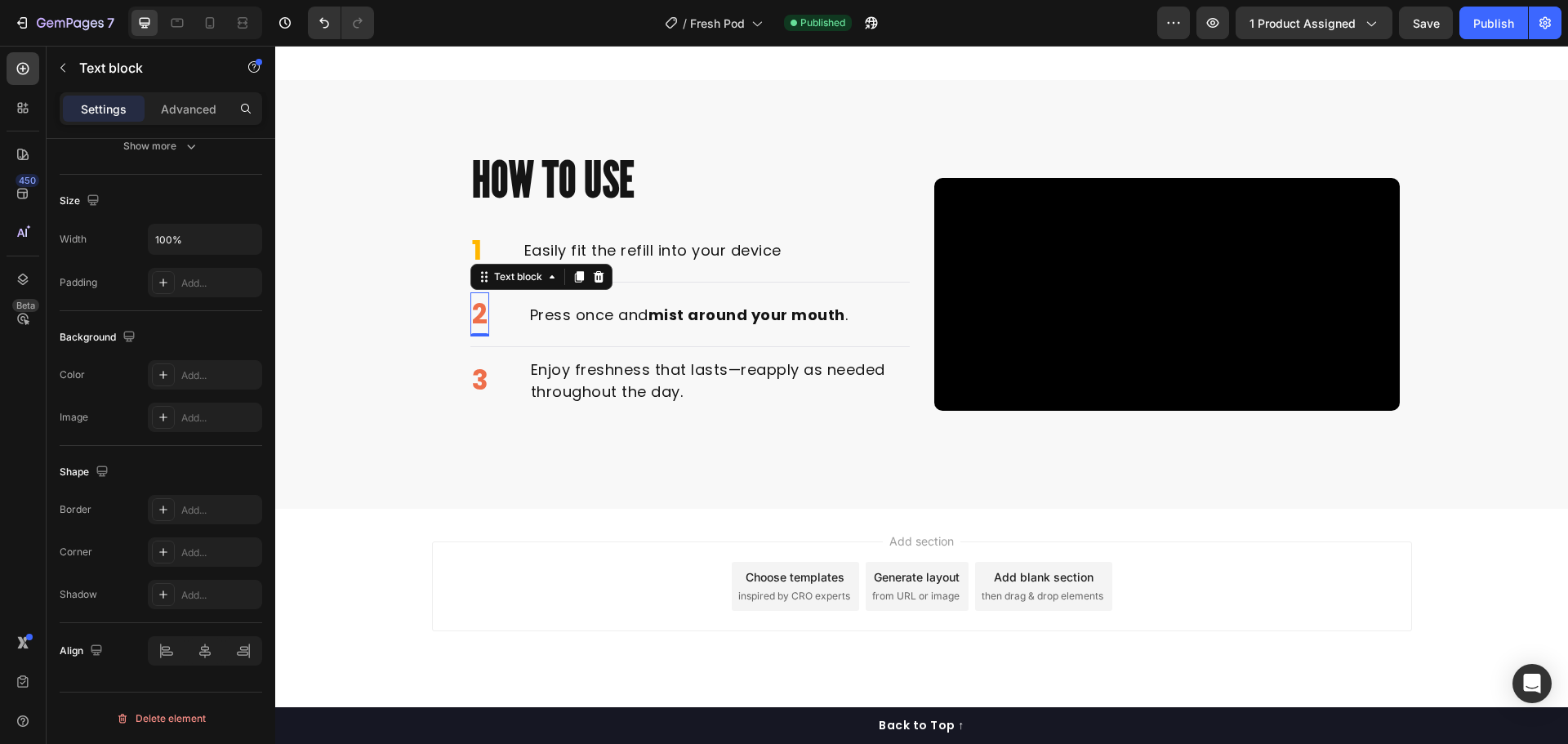
click at [481, 309] on p "2" at bounding box center [480, 314] width 16 height 41
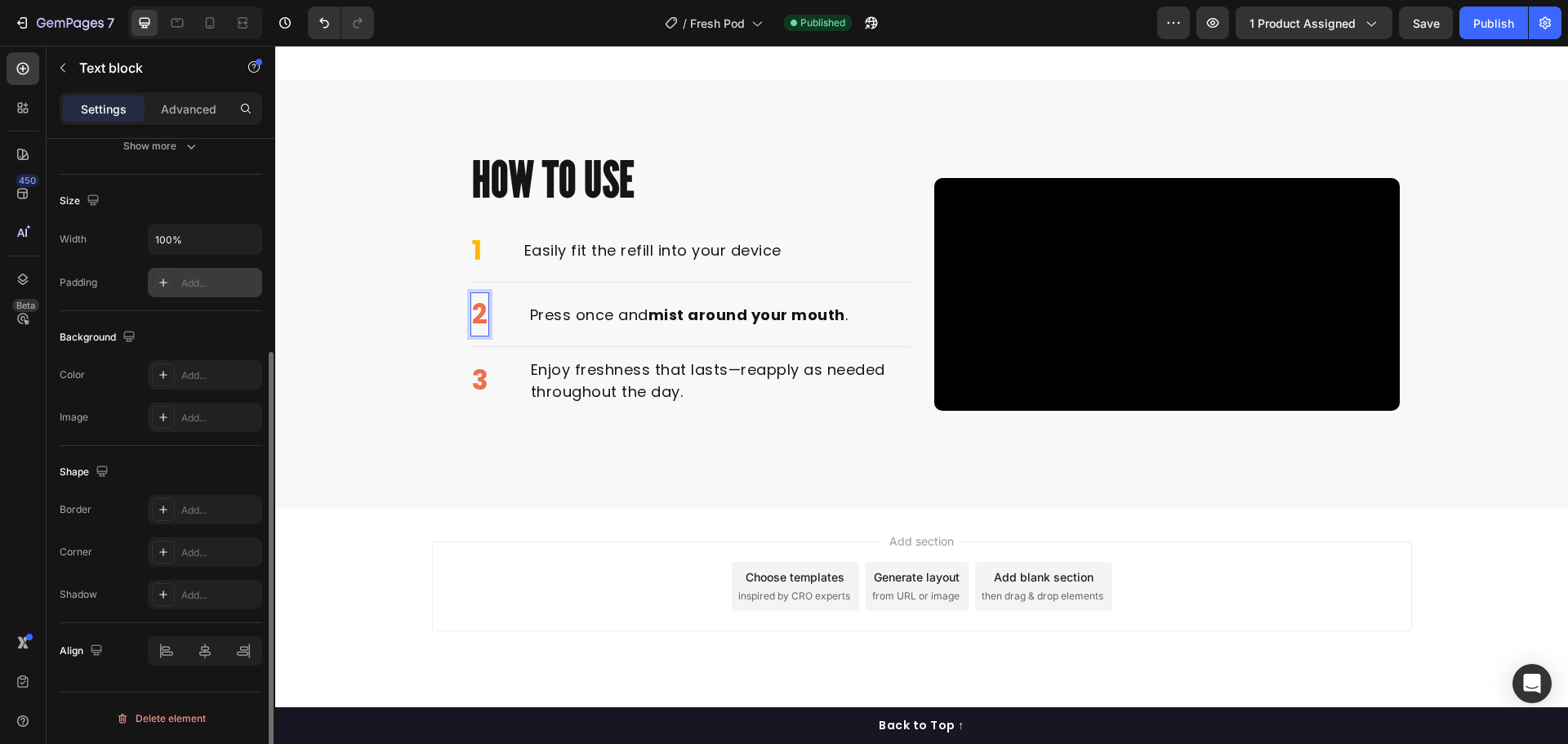
scroll to position [153, 0]
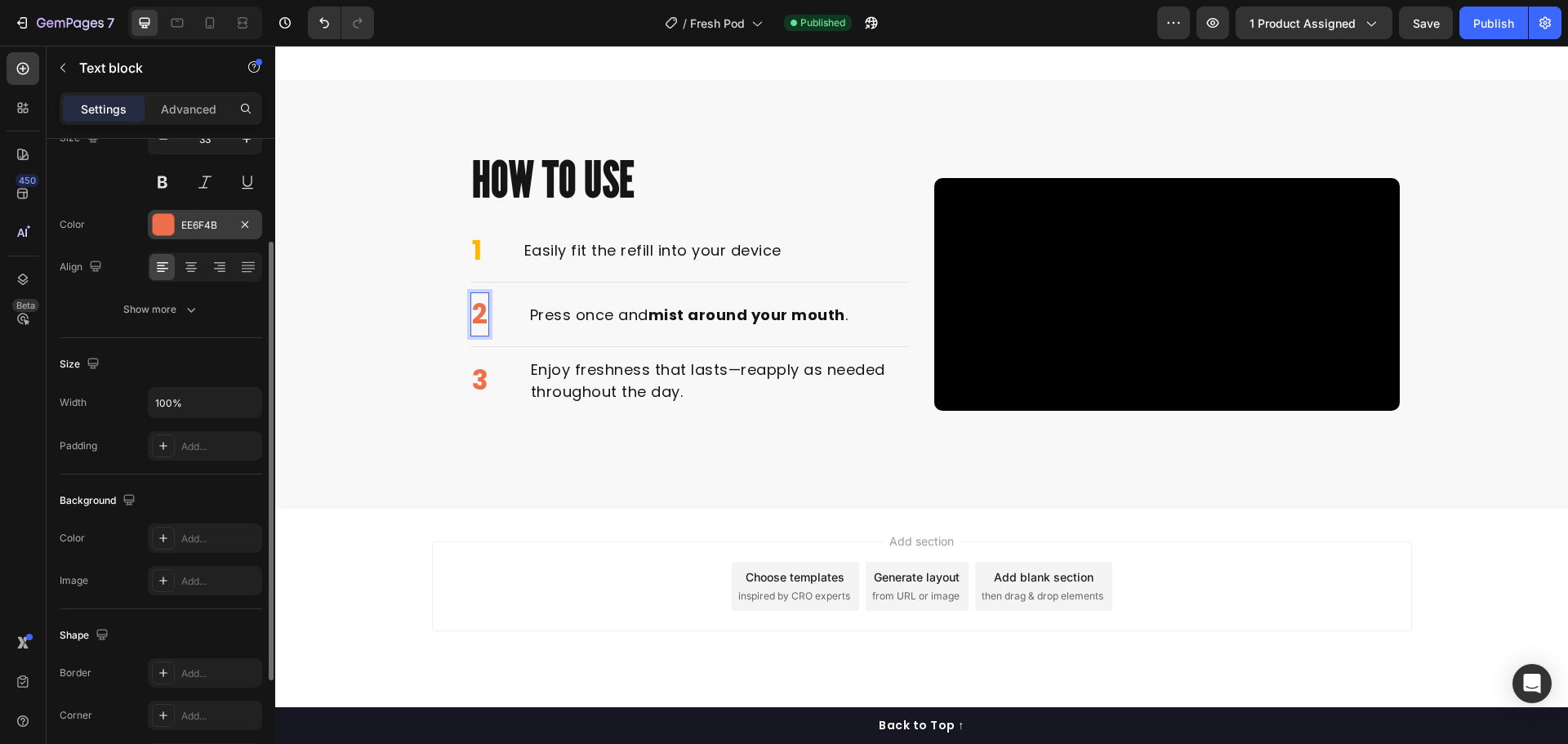
click at [163, 233] on div at bounding box center [164, 224] width 22 height 22
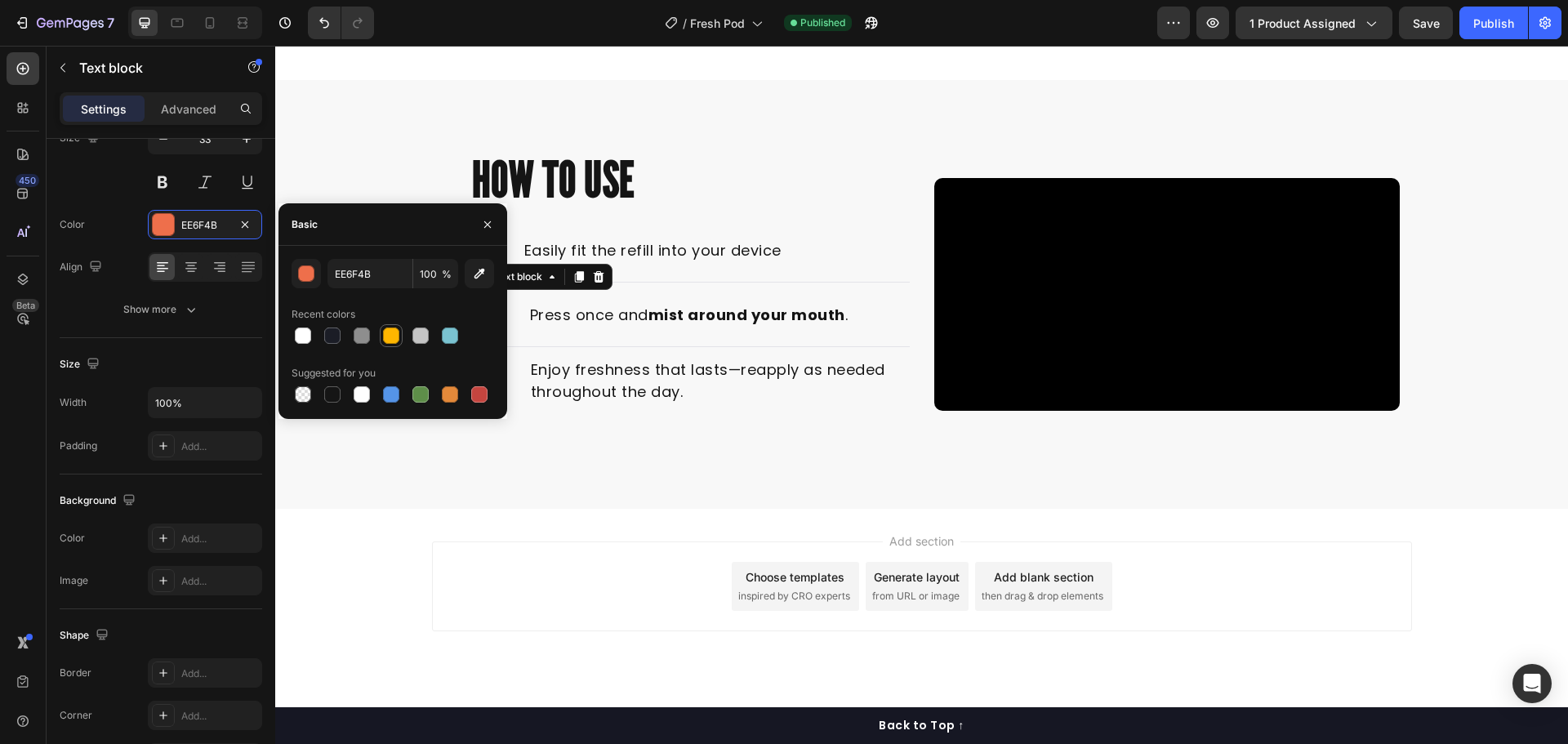
click at [388, 338] on div at bounding box center [392, 336] width 17 height 17
type input "FFB600"
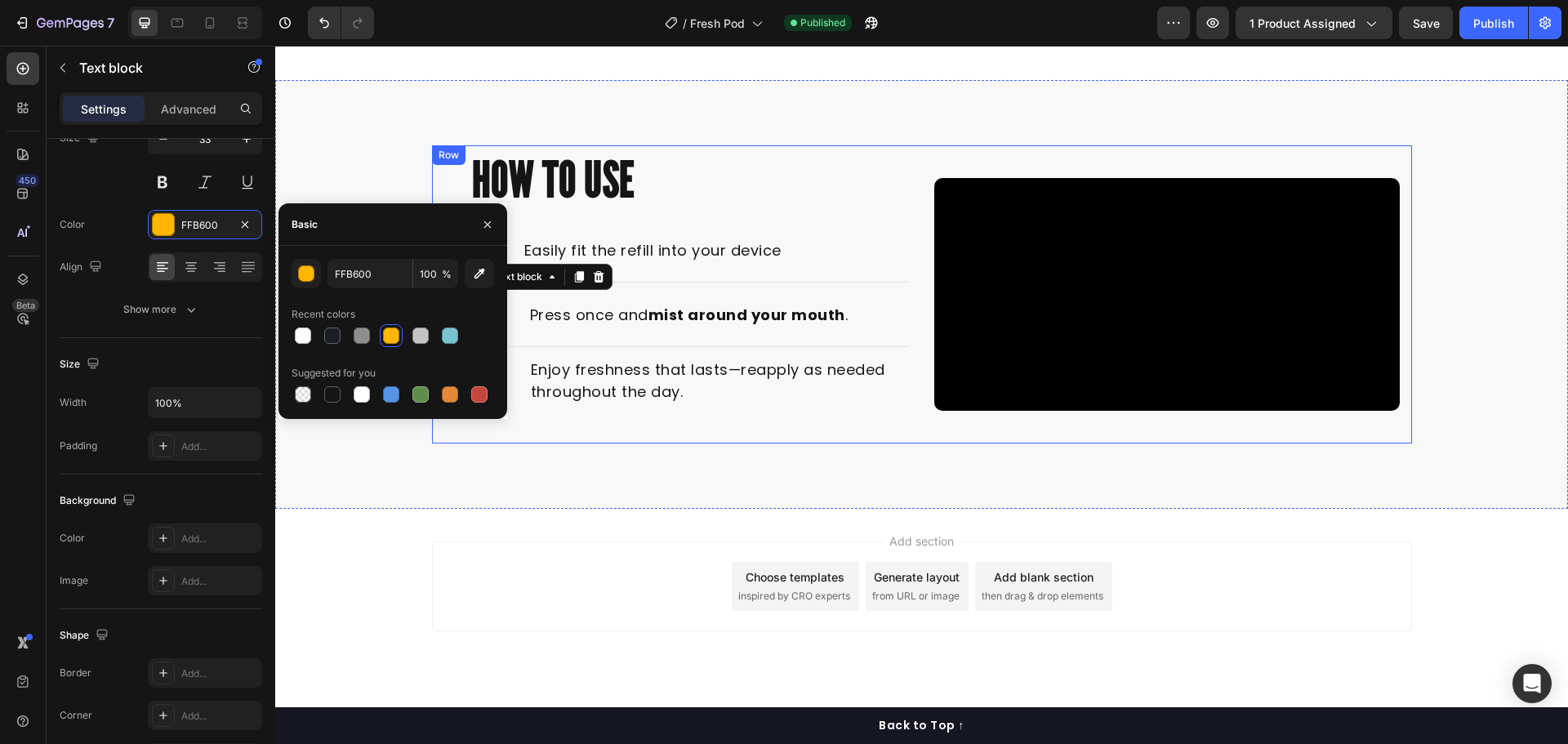
drag, startPoint x: 515, startPoint y: 457, endPoint x: 505, endPoint y: 414, distance: 44.1
click at [515, 443] on div "How to Use Heading 1 Text block Easily fit the refill into your device Text blo…" at bounding box center [677, 294] width 466 height 298
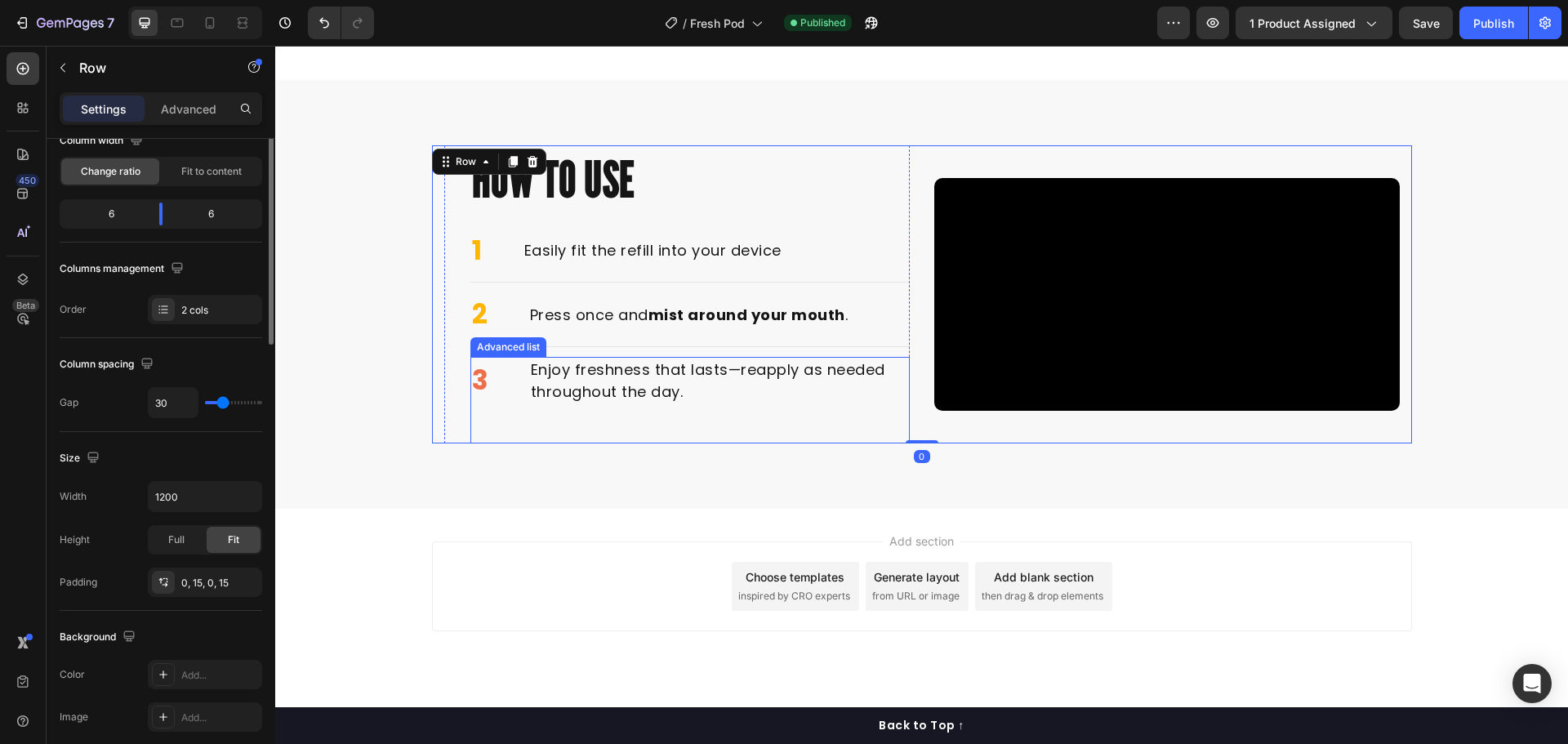
scroll to position [0, 0]
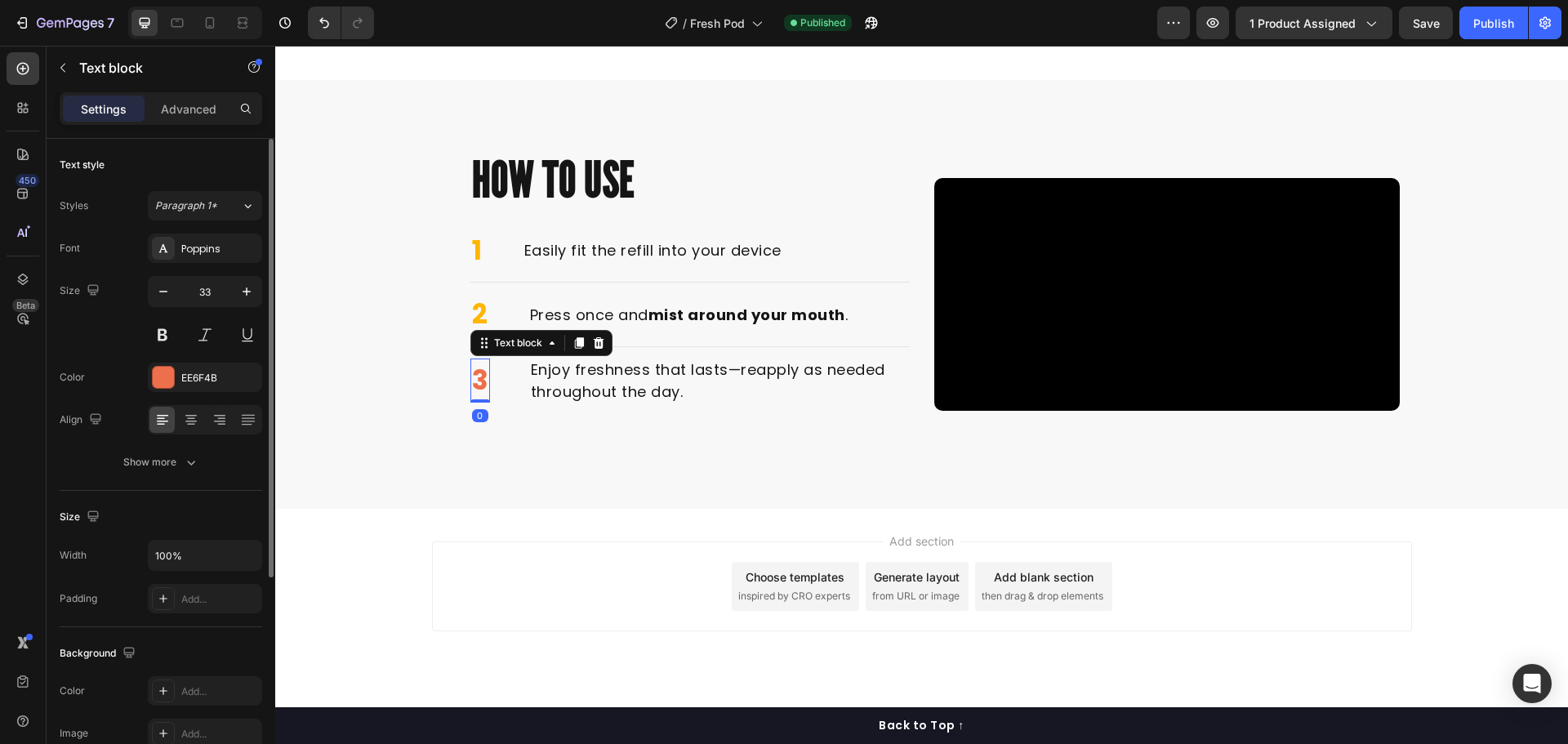
click at [472, 367] on p "3" at bounding box center [481, 380] width 17 height 41
click at [473, 254] on p "1" at bounding box center [477, 250] width 10 height 41
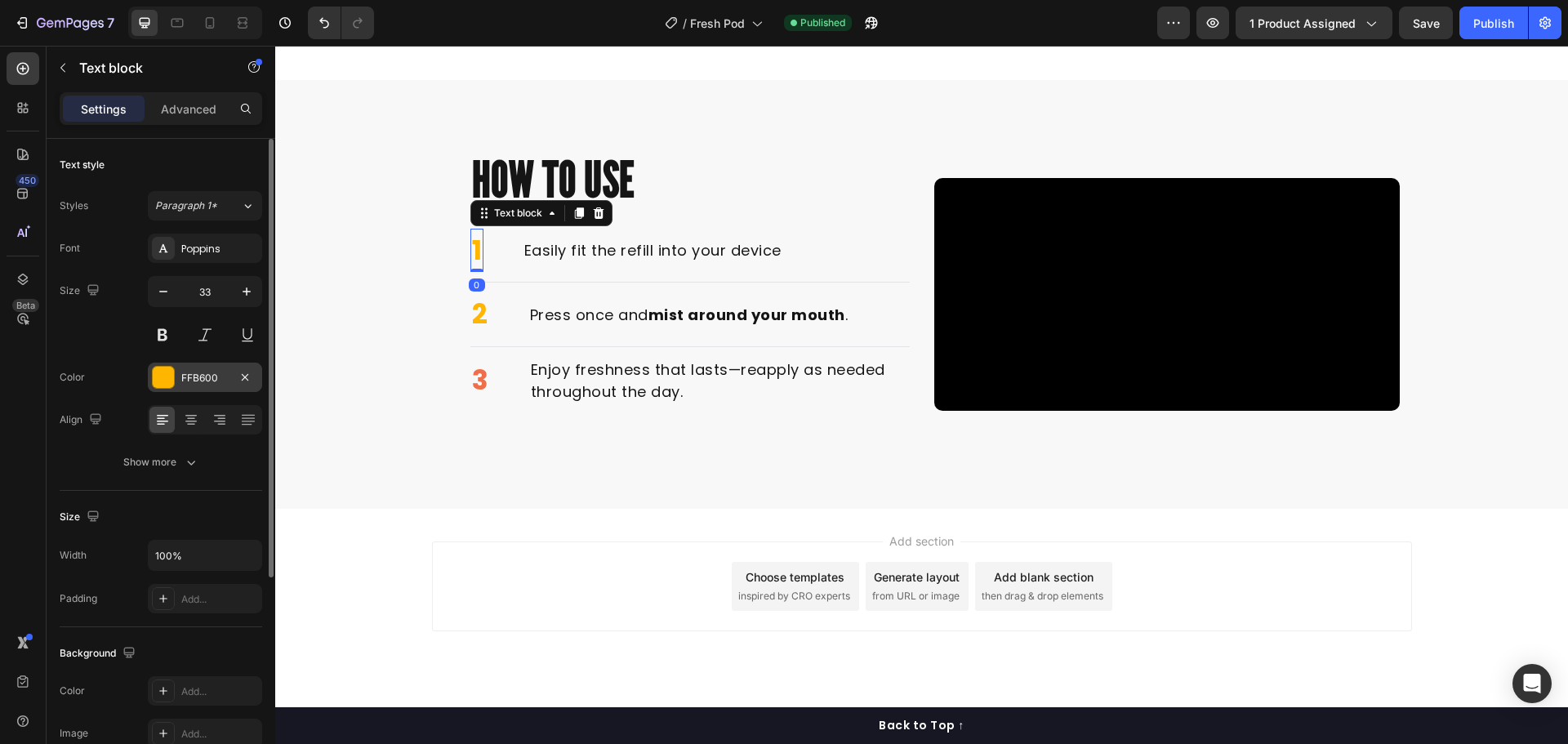
click at [209, 372] on div "FFB600" at bounding box center [205, 378] width 47 height 15
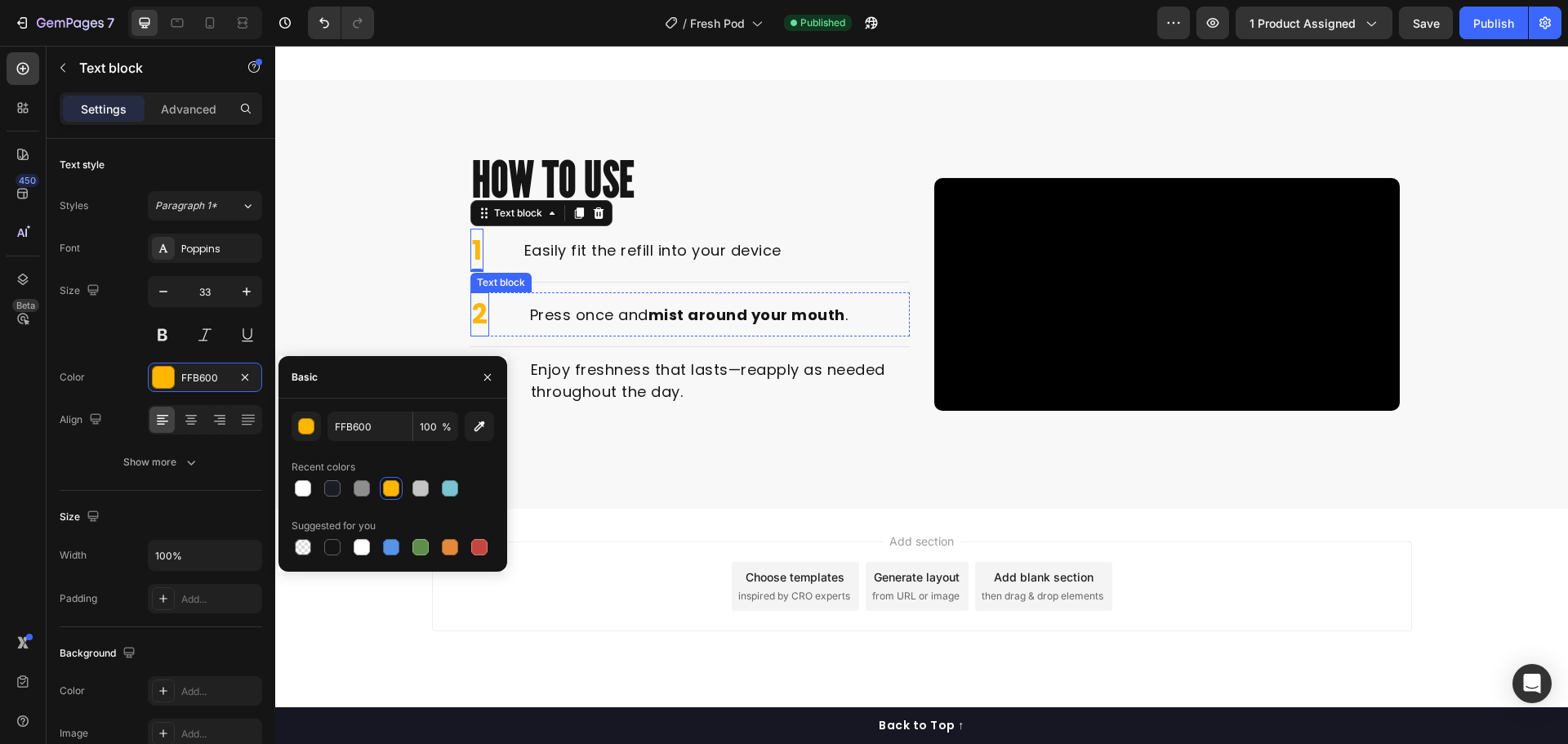
click at [472, 308] on p "2" at bounding box center [480, 314] width 16 height 41
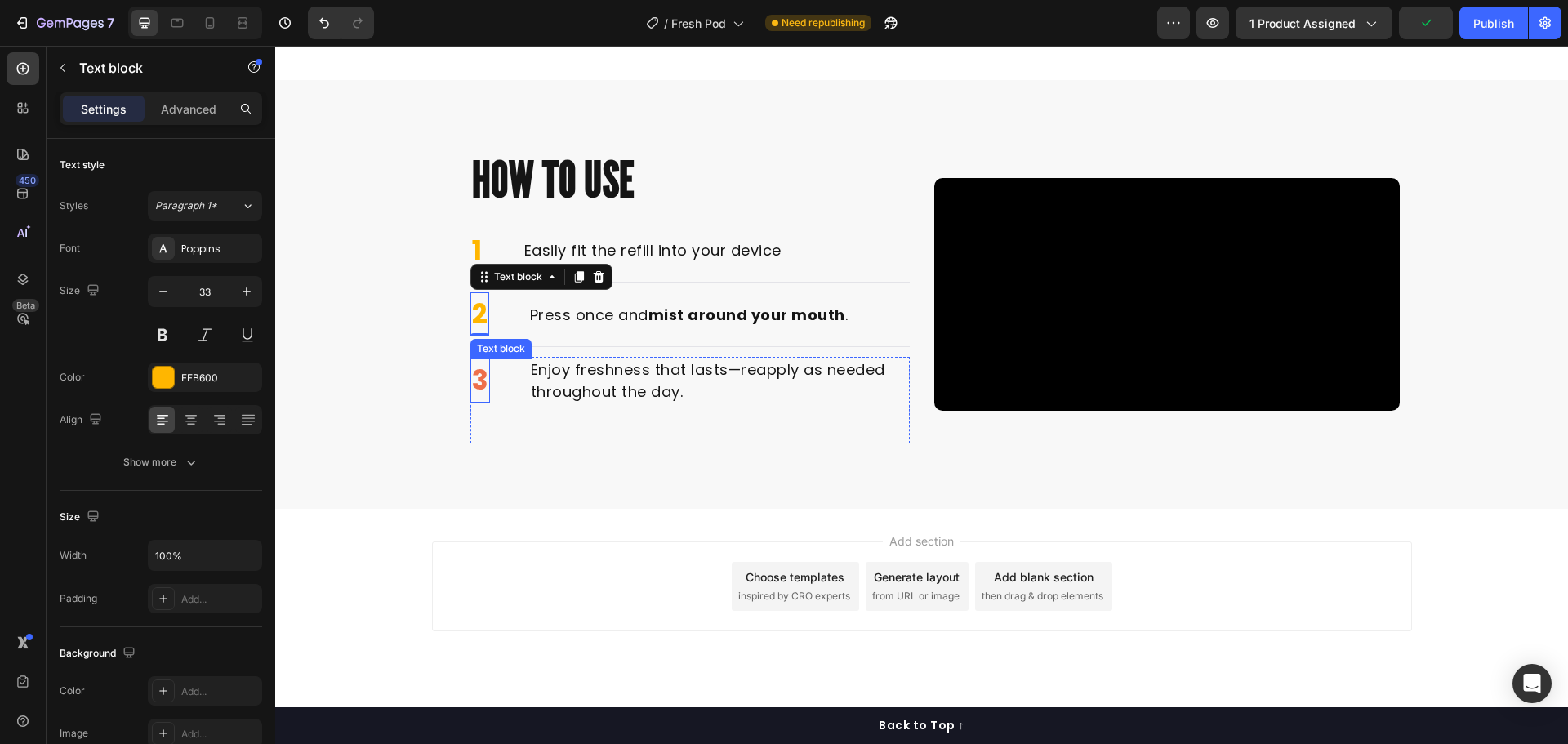
click at [472, 372] on p "3" at bounding box center [481, 380] width 17 height 41
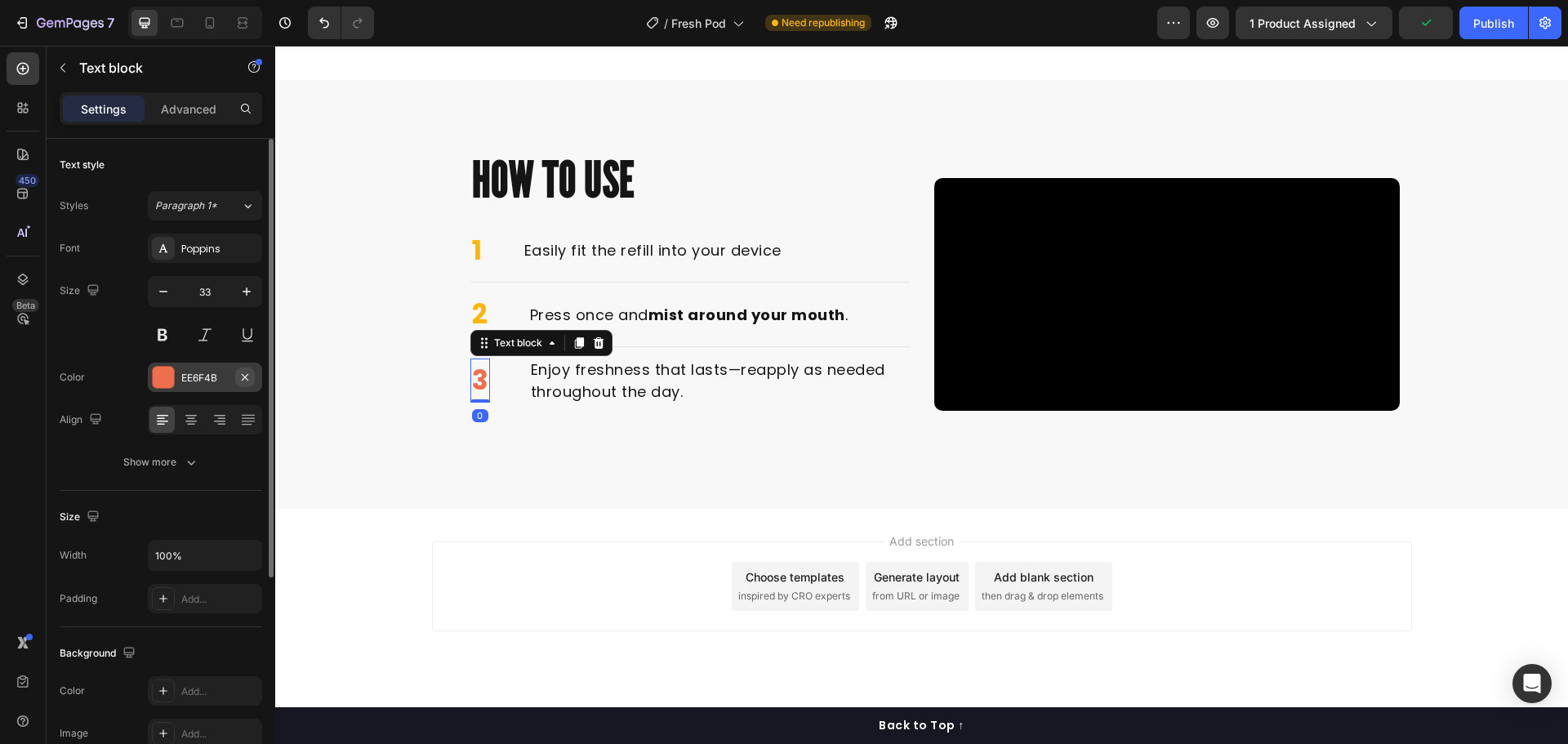
click at [245, 369] on button "button" at bounding box center [245, 377] width 20 height 20
click at [214, 375] on div "Add..." at bounding box center [219, 378] width 76 height 15
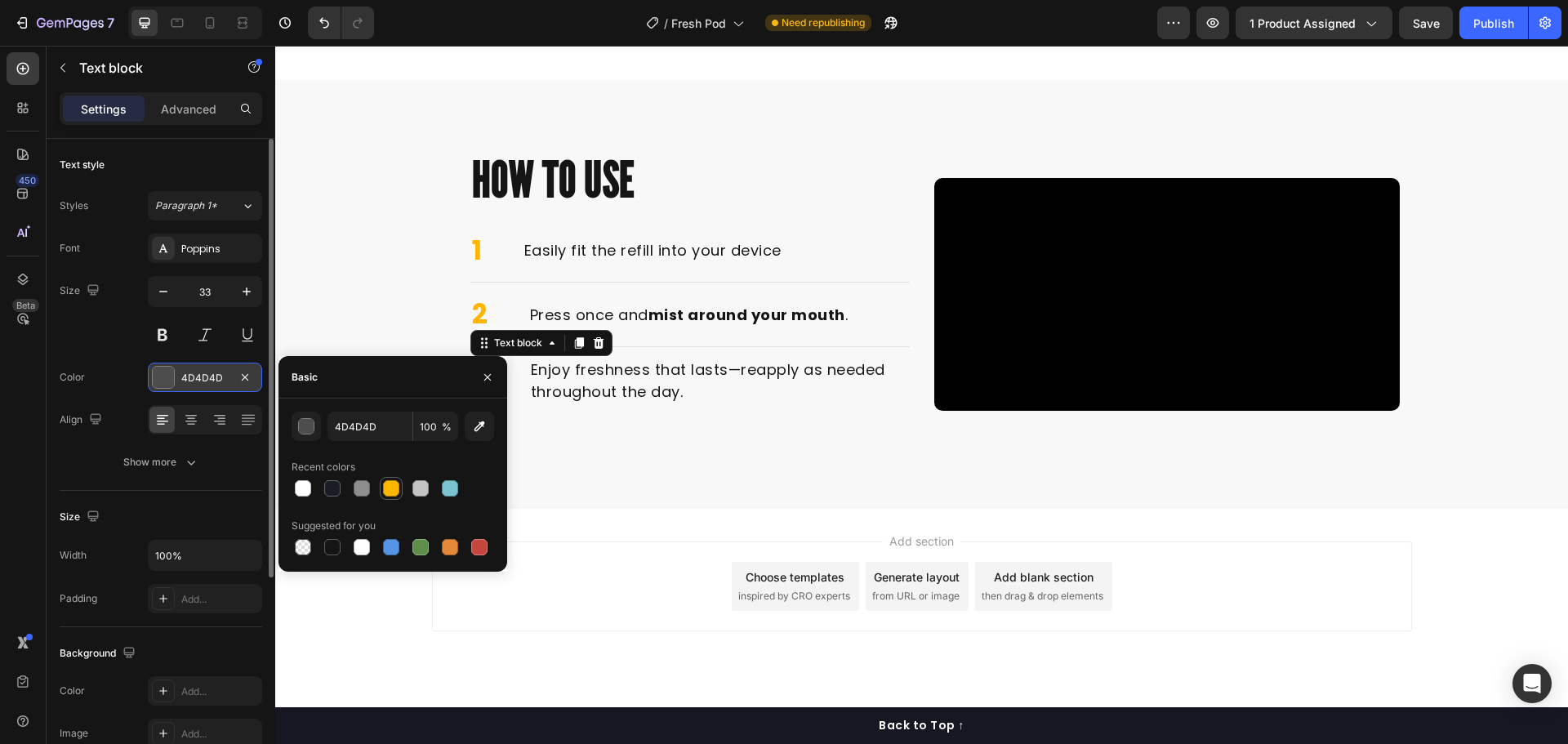
click at [387, 490] on div at bounding box center [392, 489] width 17 height 17
type input "FFB600"
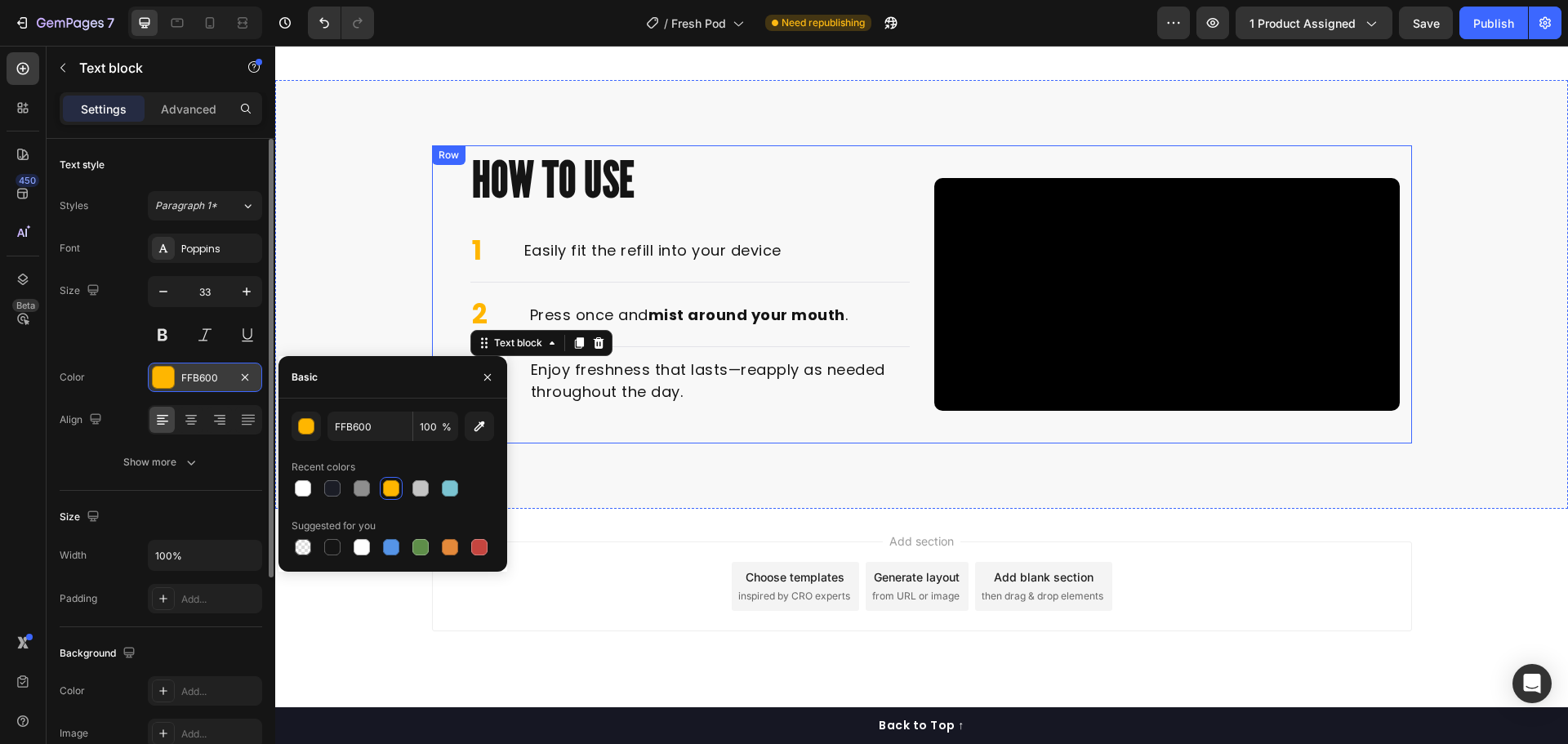
click at [631, 443] on div "How to Use Heading 1 Text block Easily fit the refill into your device Text blo…" at bounding box center [677, 294] width 466 height 298
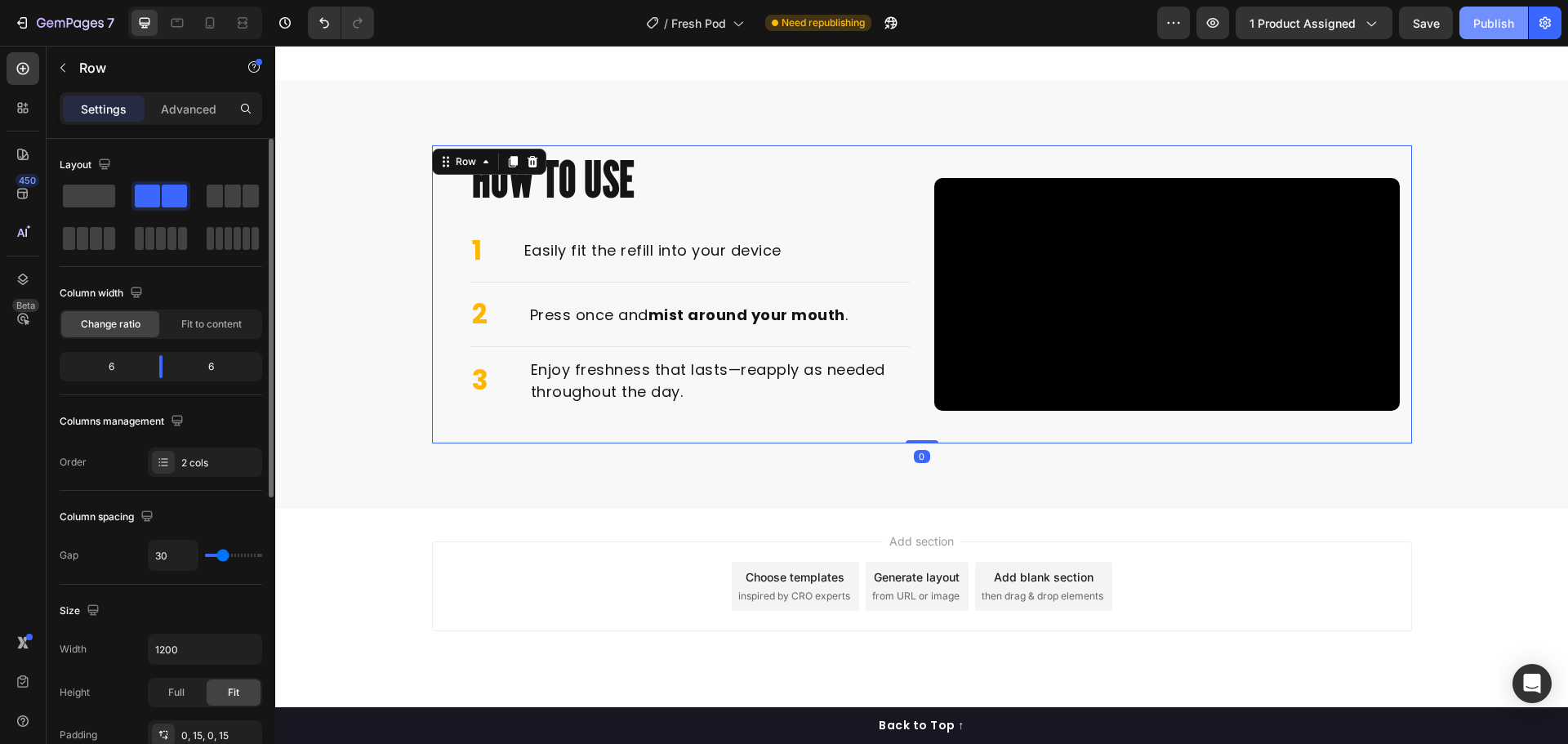
click at [1490, 20] on div "Publish" at bounding box center [1493, 23] width 41 height 17
click at [214, 36] on div at bounding box center [195, 22] width 134 height 32
click at [209, 22] on icon at bounding box center [210, 23] width 17 height 17
type input "100%"
type input "0"
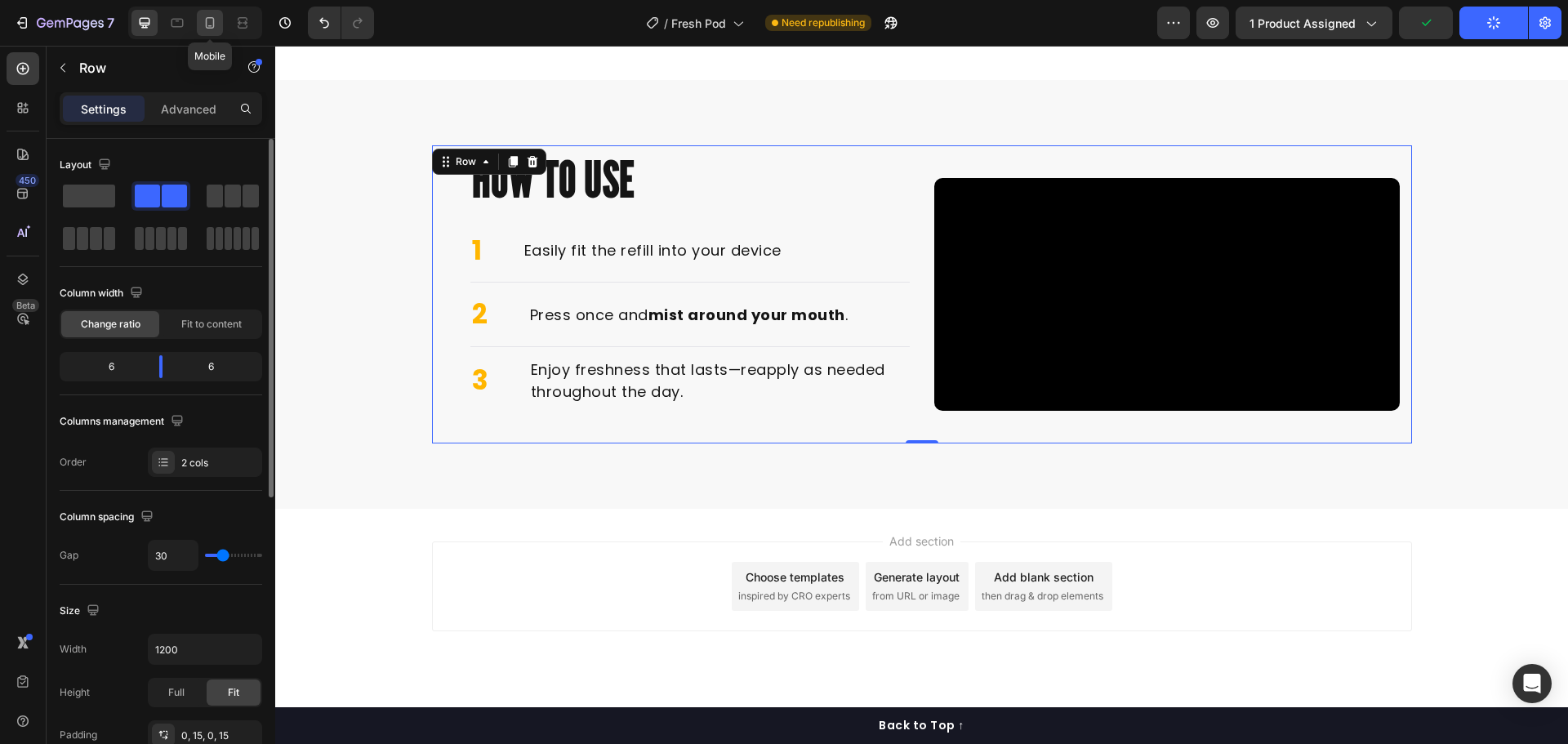
type input "0"
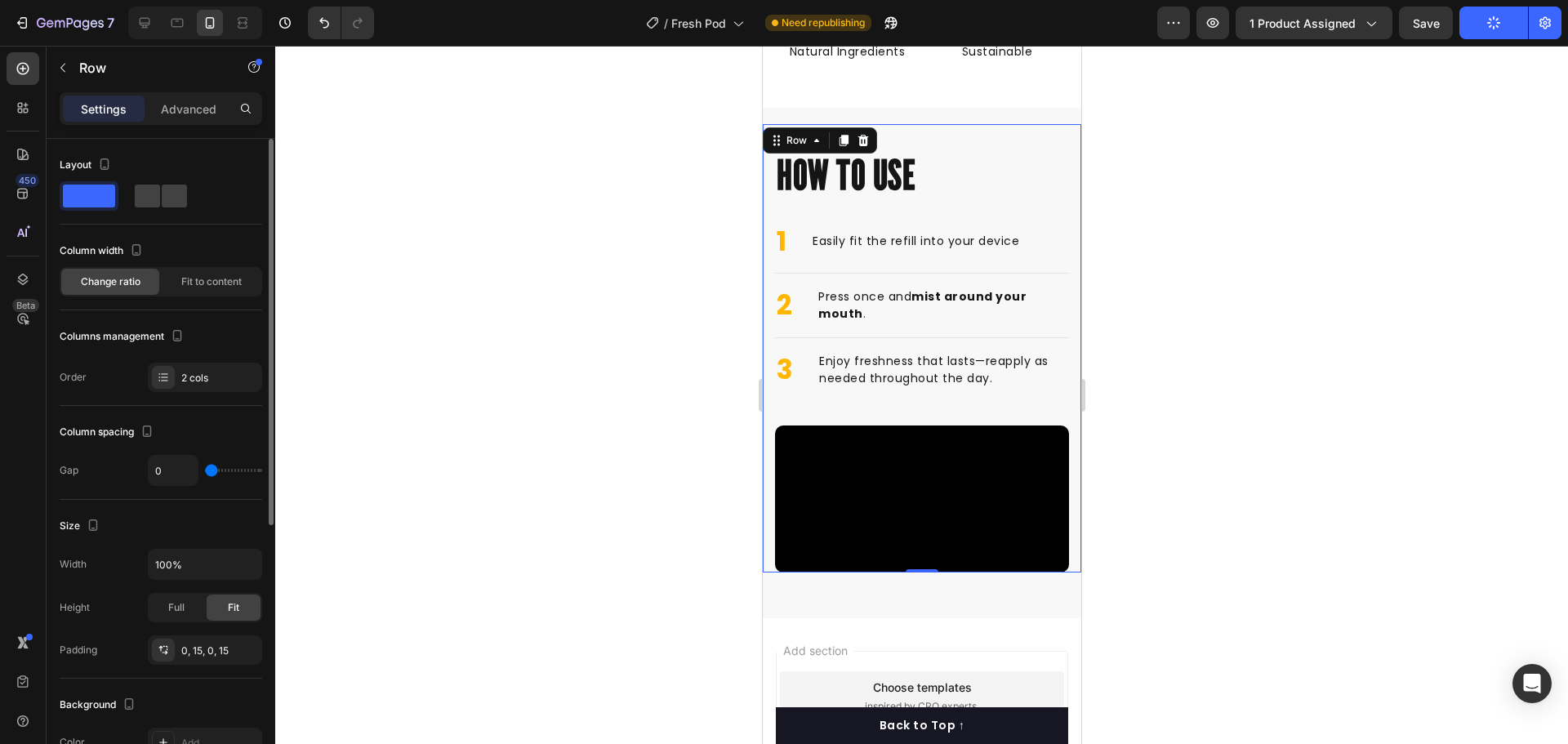
scroll to position [1211, 0]
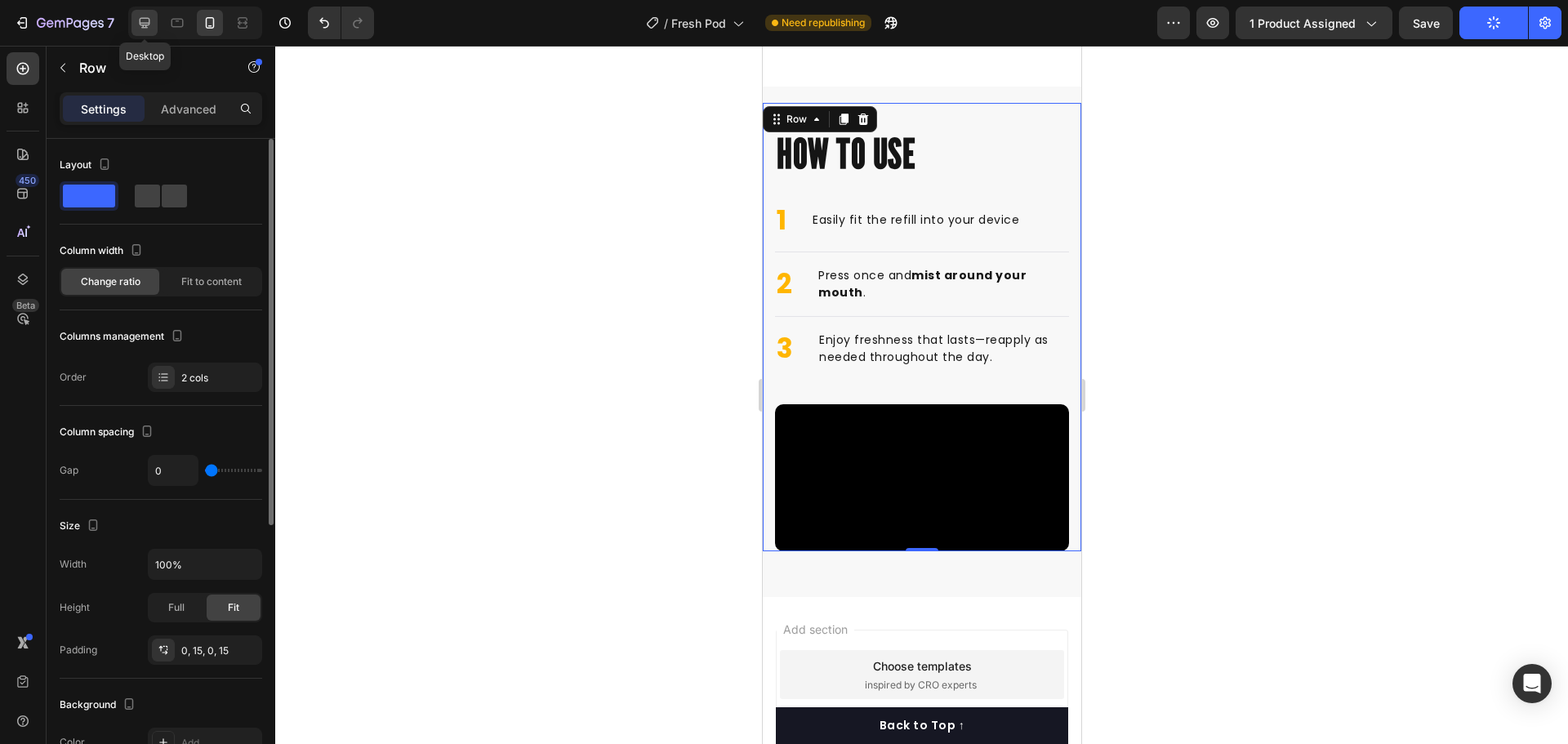
click at [147, 18] on icon at bounding box center [145, 23] width 11 height 11
type input "1200"
type input "30"
